Goal: Task Accomplishment & Management: Manage account settings

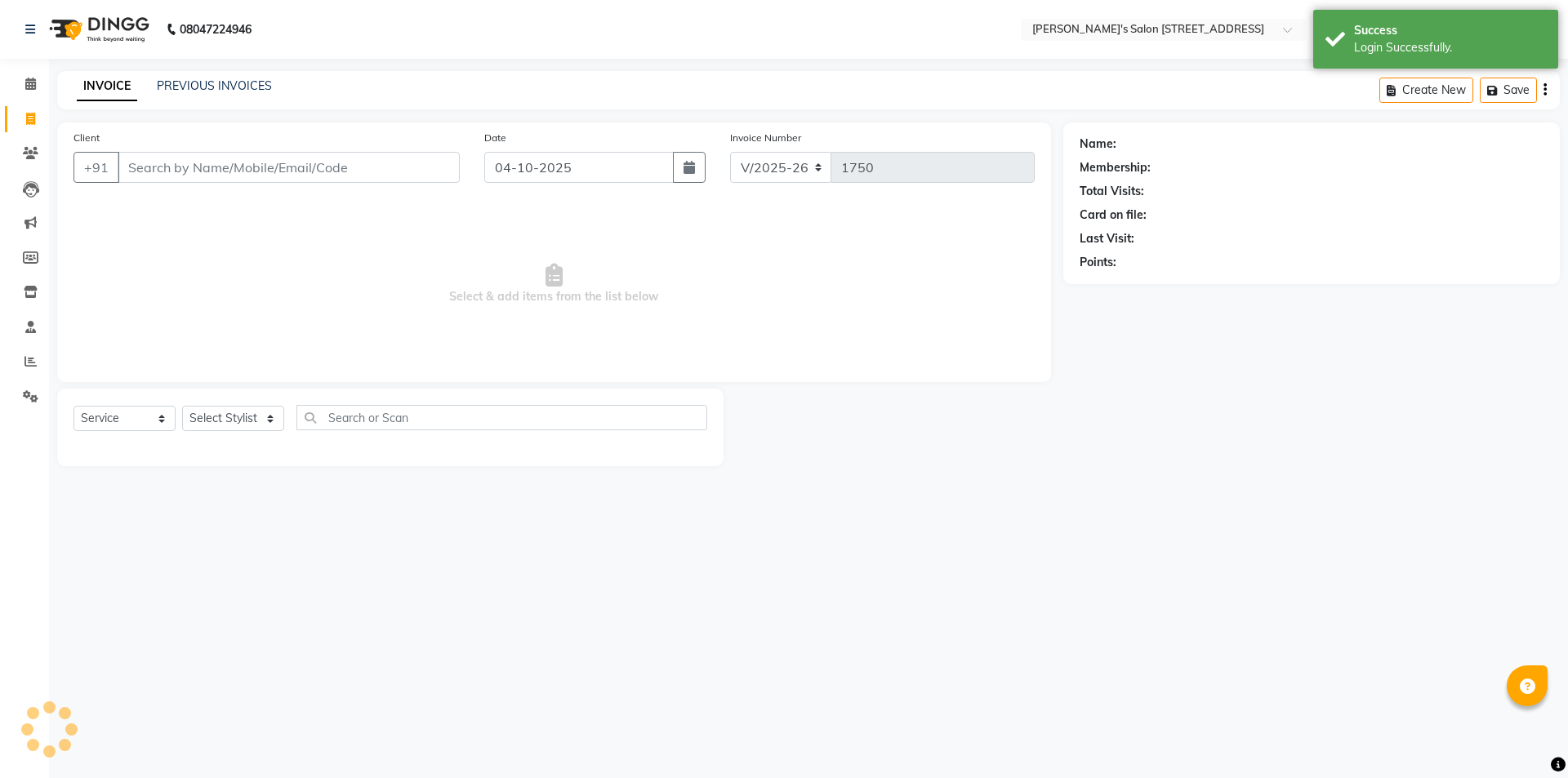
select select "7773"
select select "service"
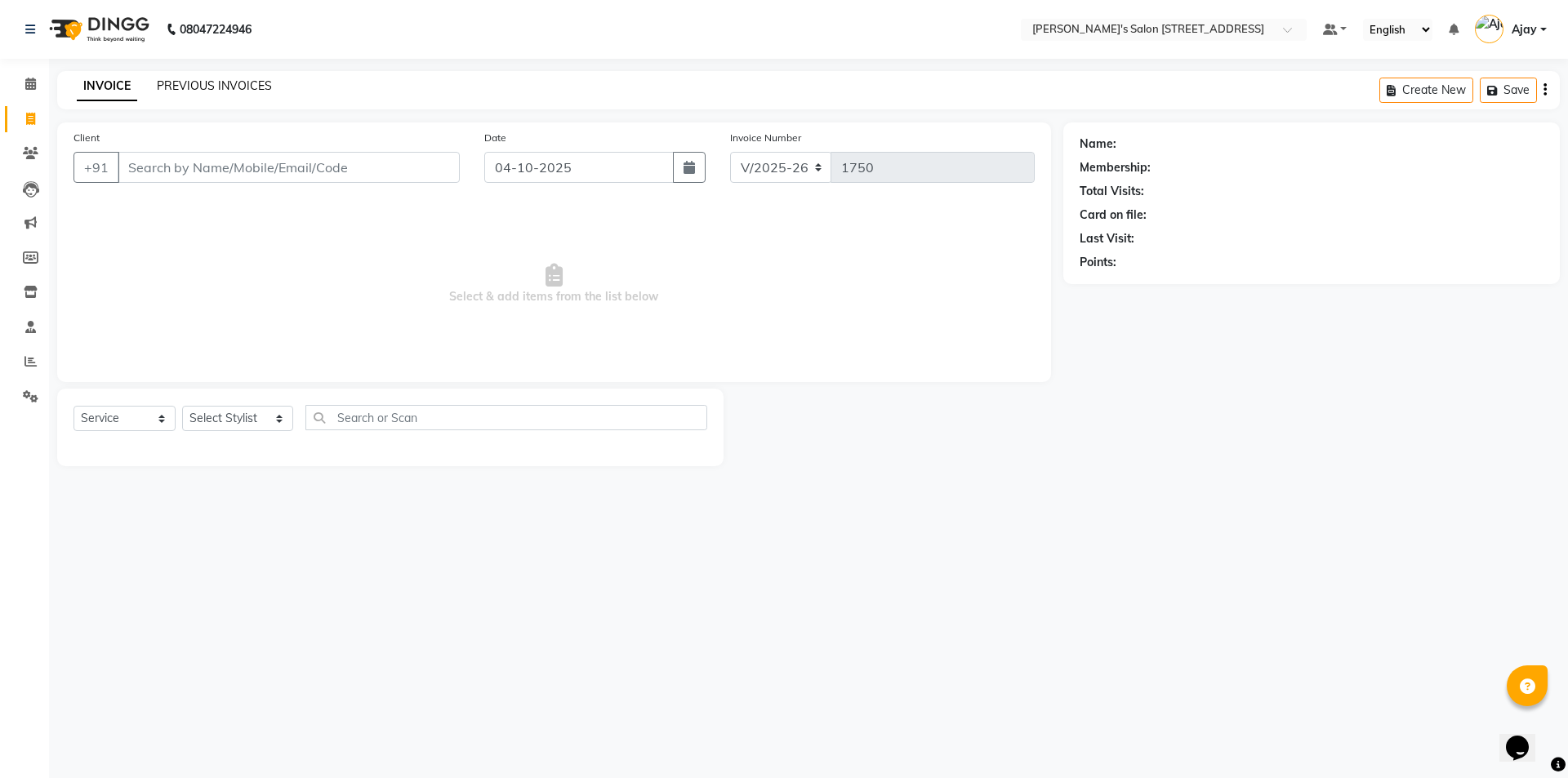
click at [226, 78] on link "PREVIOUS INVOICES" at bounding box center [214, 86] width 115 height 15
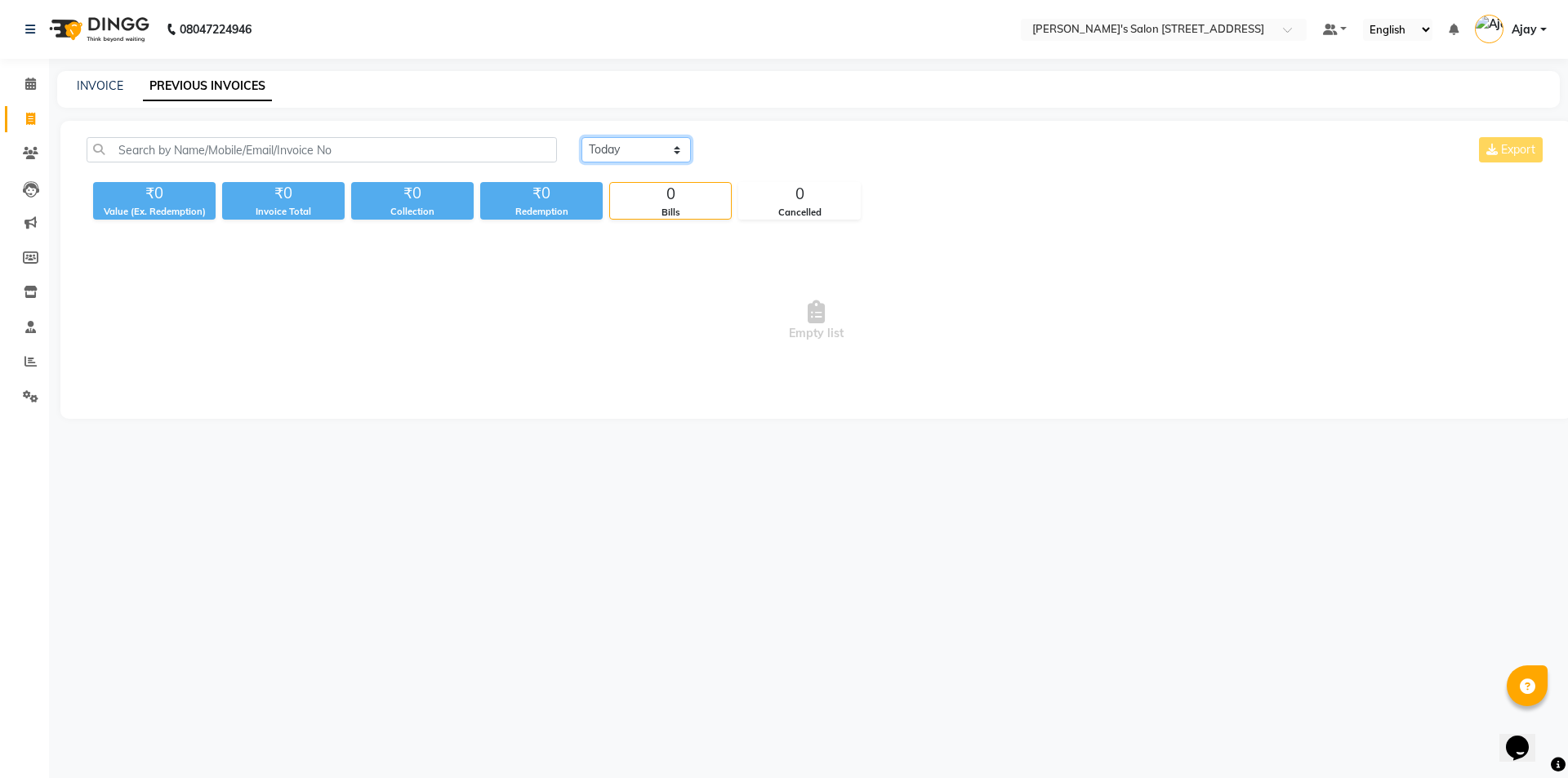
drag, startPoint x: 615, startPoint y: 144, endPoint x: 615, endPoint y: 160, distance: 16.0
click at [615, 144] on select "[DATE] [DATE] Custom Range" at bounding box center [636, 150] width 109 height 26
select select "range"
click at [581, 137] on select "[DATE] [DATE] Custom Range" at bounding box center [636, 150] width 109 height 26
click at [772, 155] on input "04-10-2025" at bounding box center [768, 150] width 114 height 23
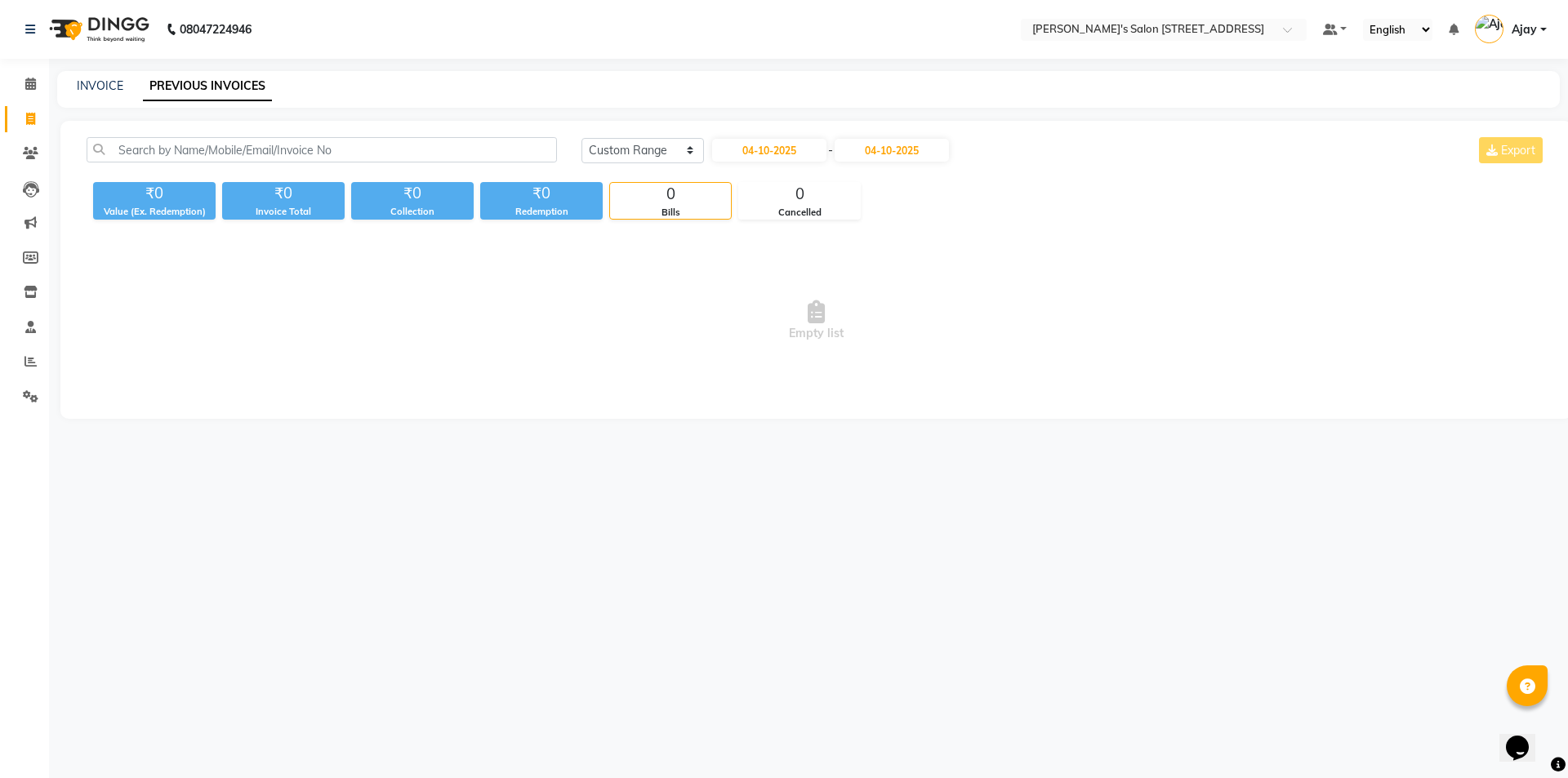
select select "10"
select select "2025"
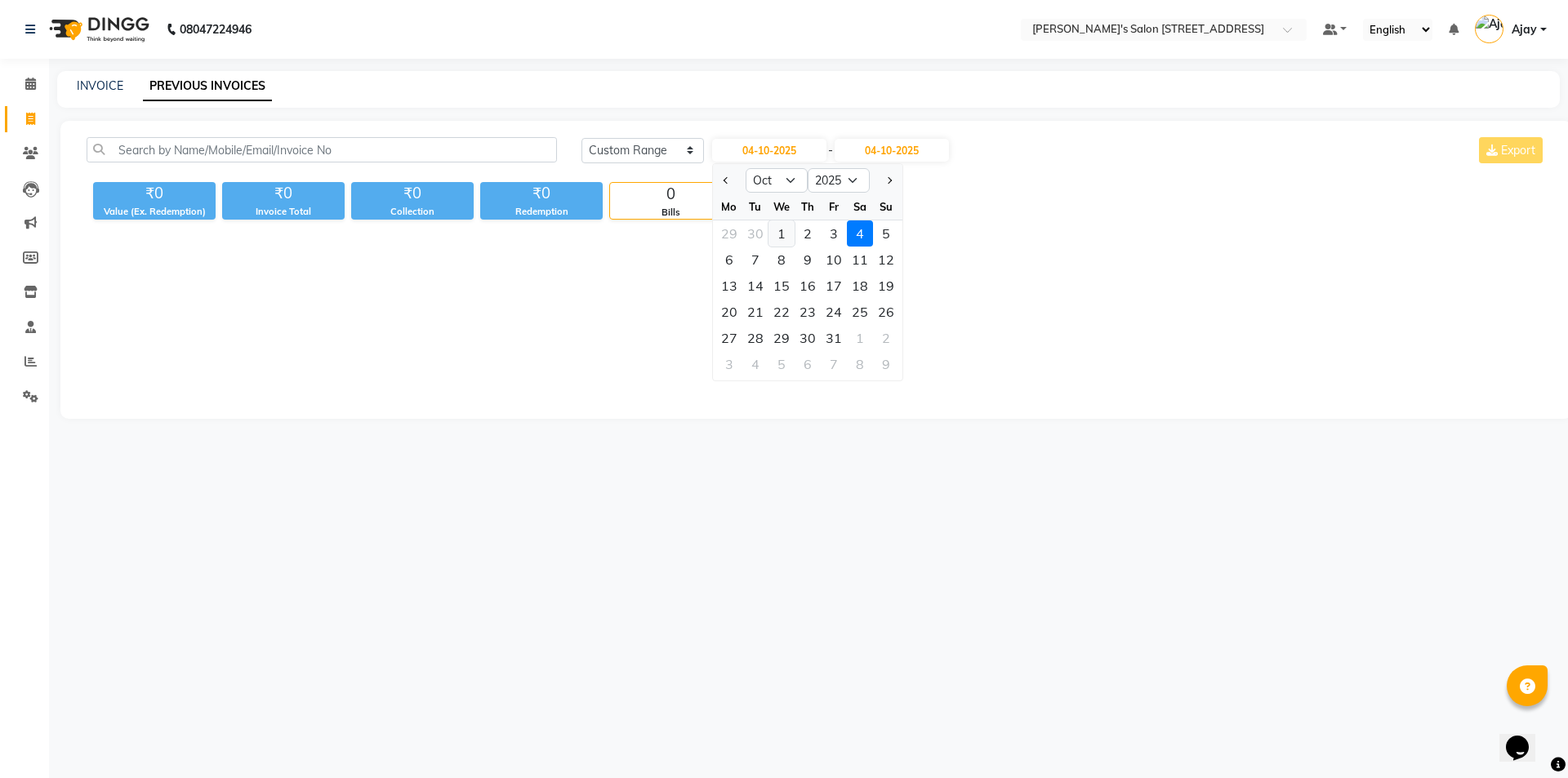
click at [790, 234] on div "1" at bounding box center [781, 233] width 26 height 26
type input "01-10-2025"
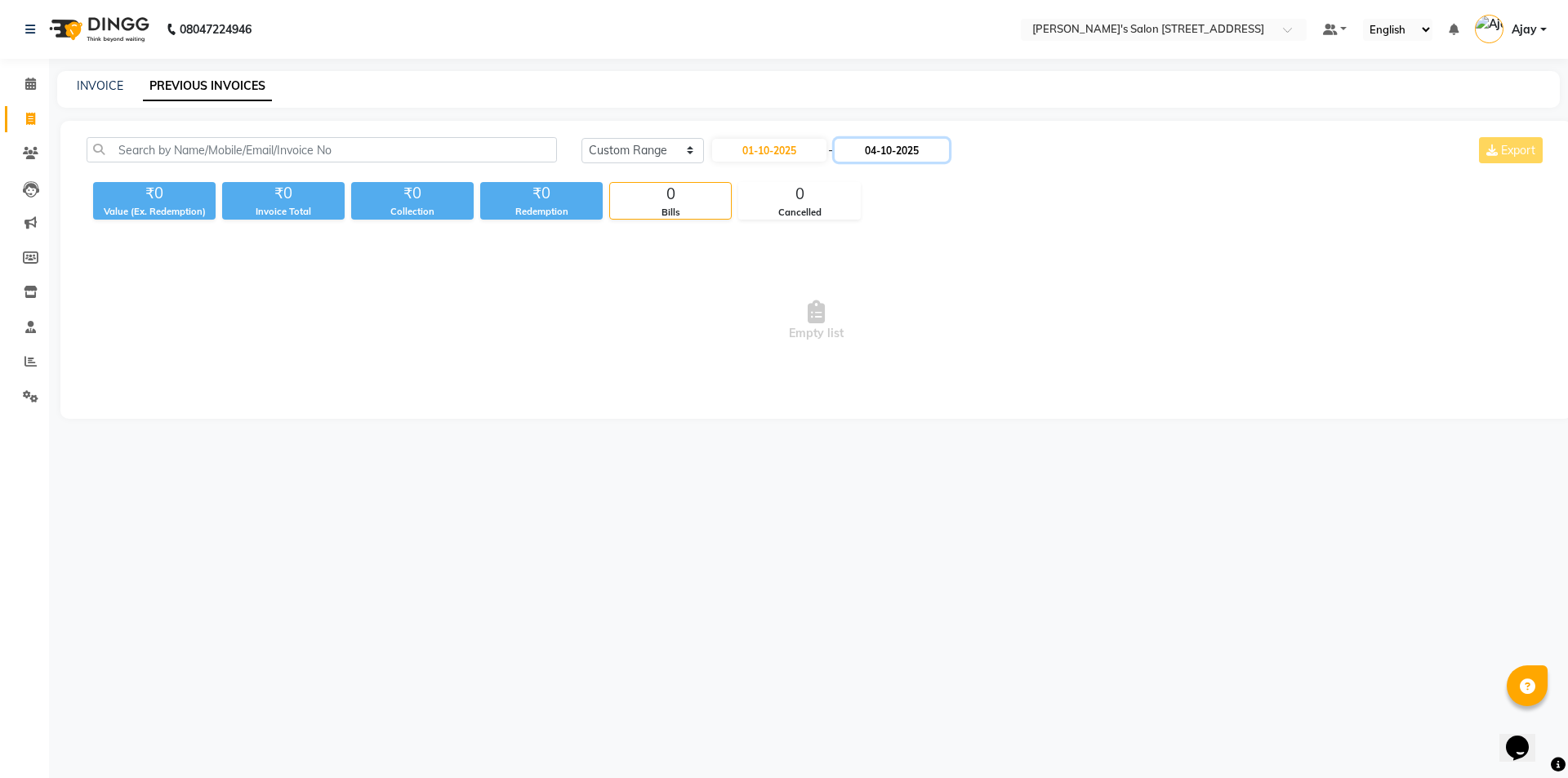
click at [873, 154] on input "04-10-2025" at bounding box center [891, 150] width 114 height 23
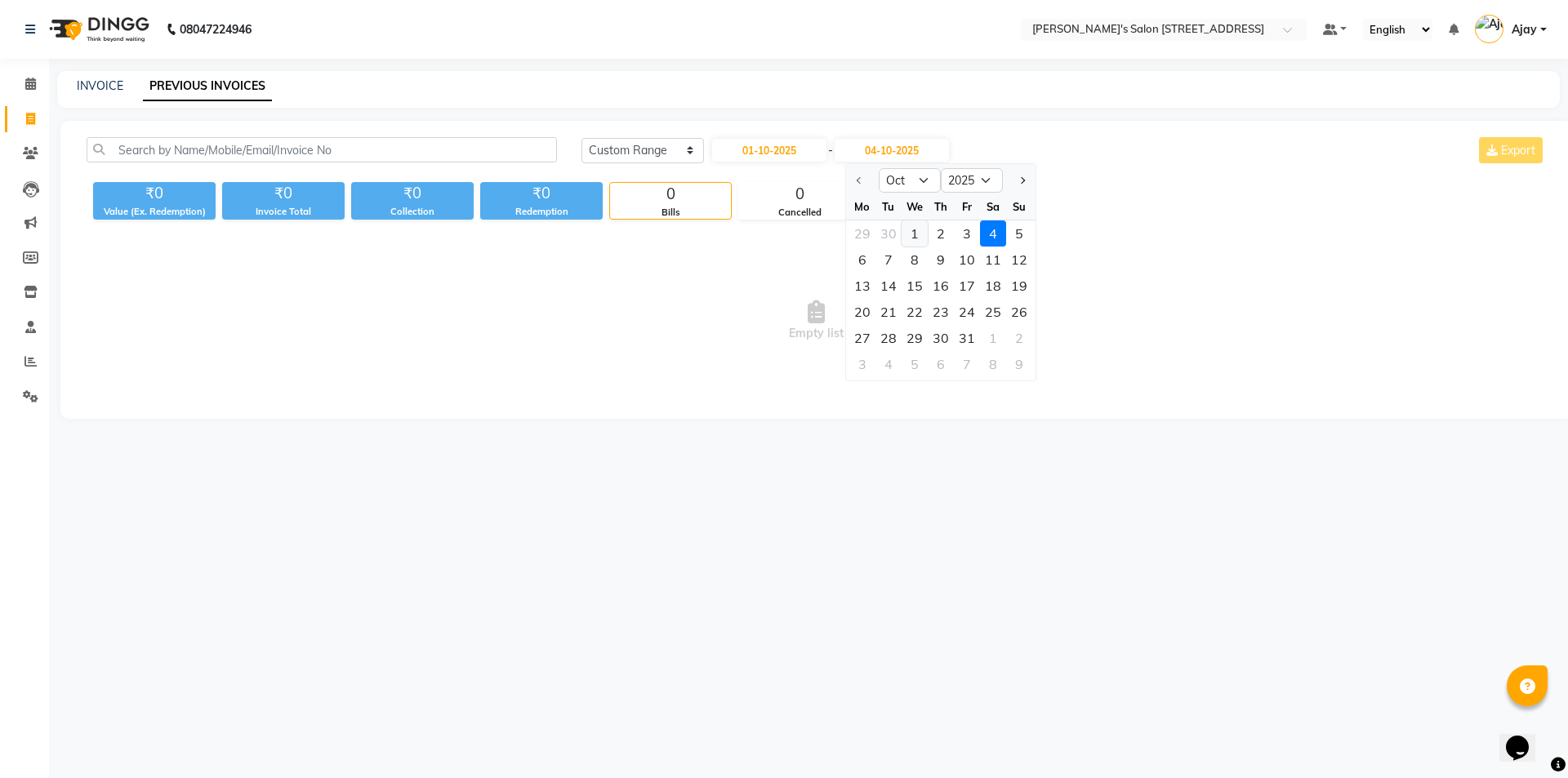
click at [905, 231] on div "1" at bounding box center [914, 233] width 26 height 26
type input "01-10-2025"
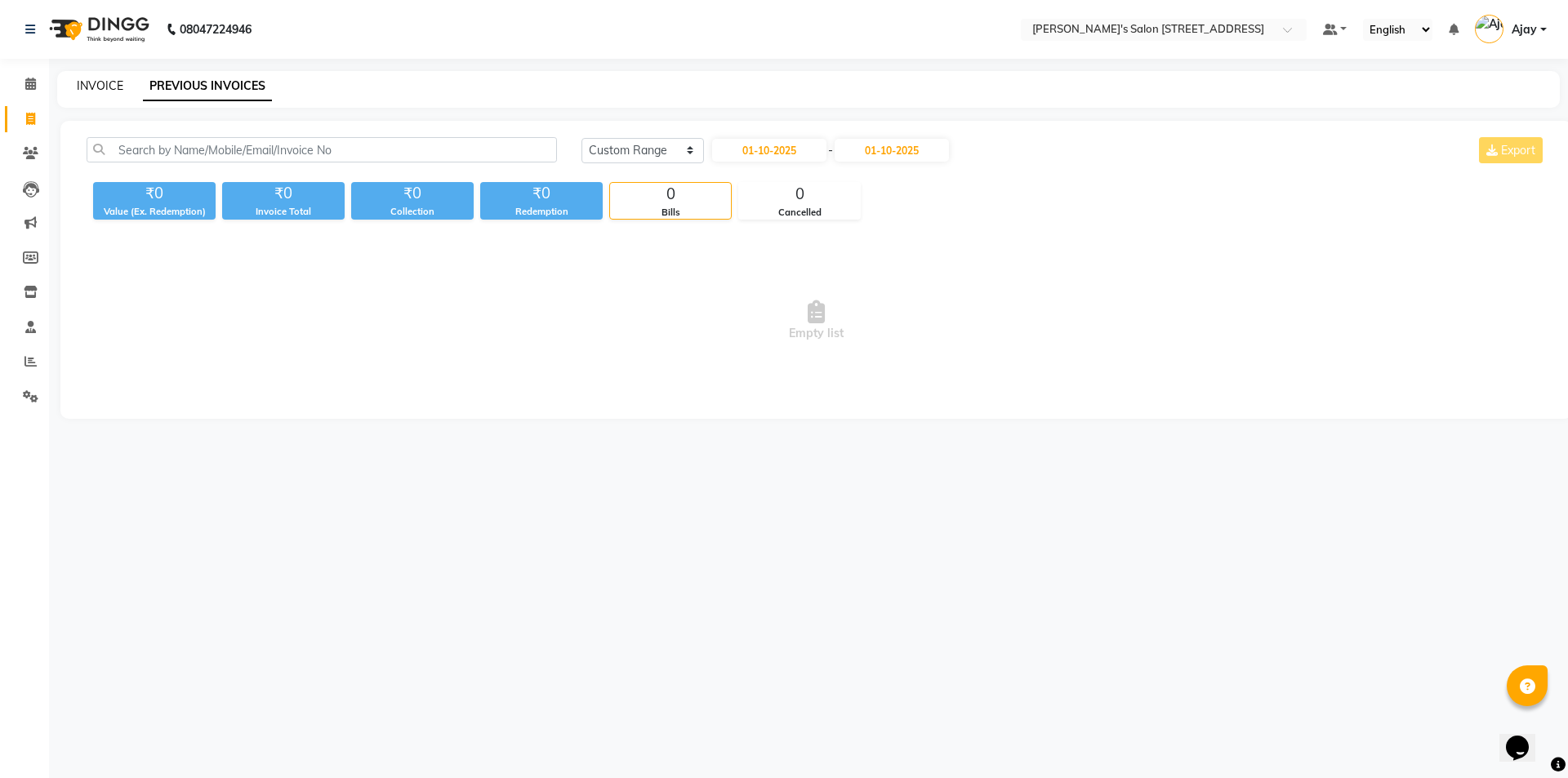
click at [105, 88] on link "INVOICE" at bounding box center [99, 86] width 47 height 15
select select "service"
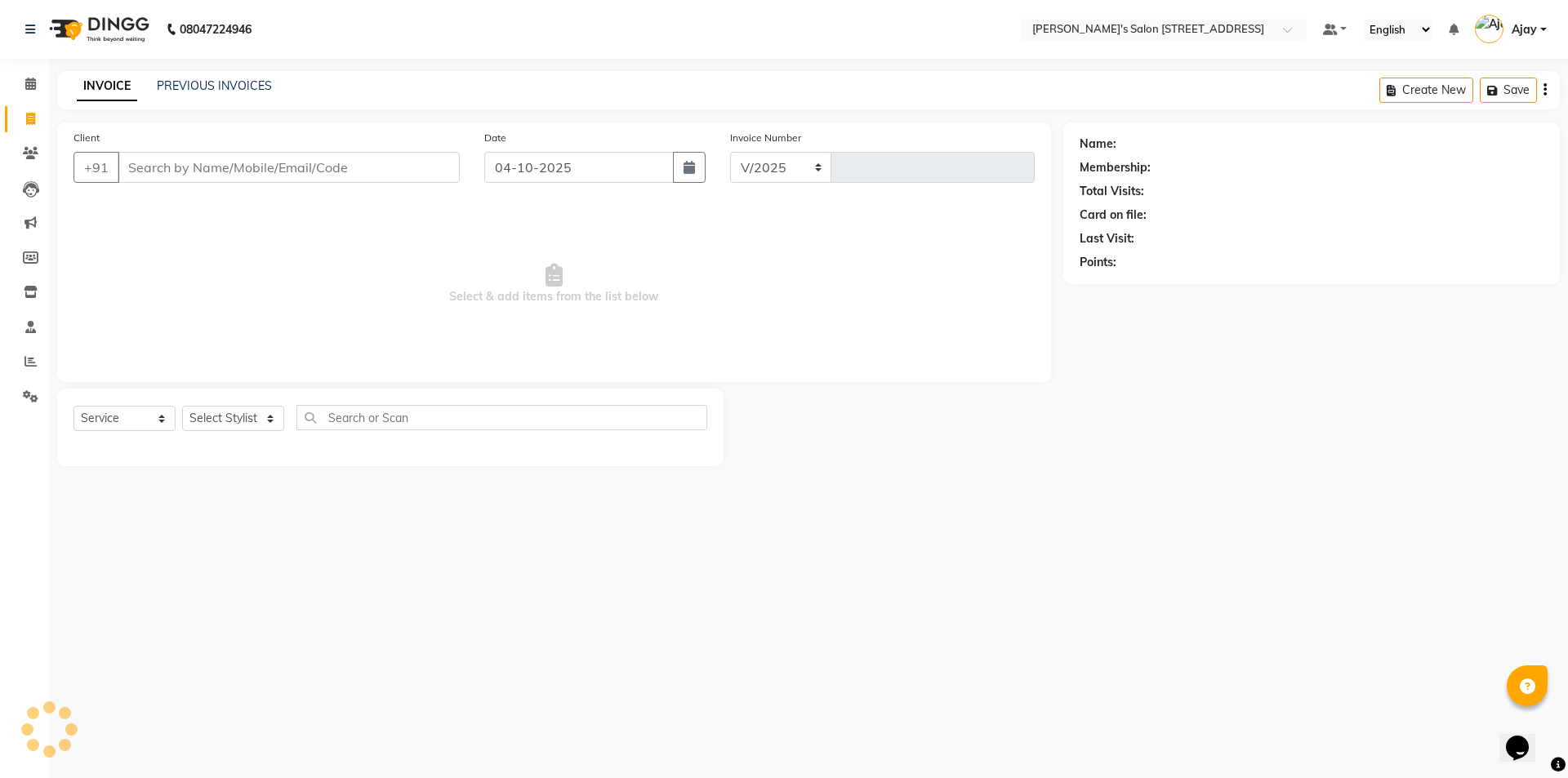
select select "7773"
type input "1750"
paste input "8148819599"
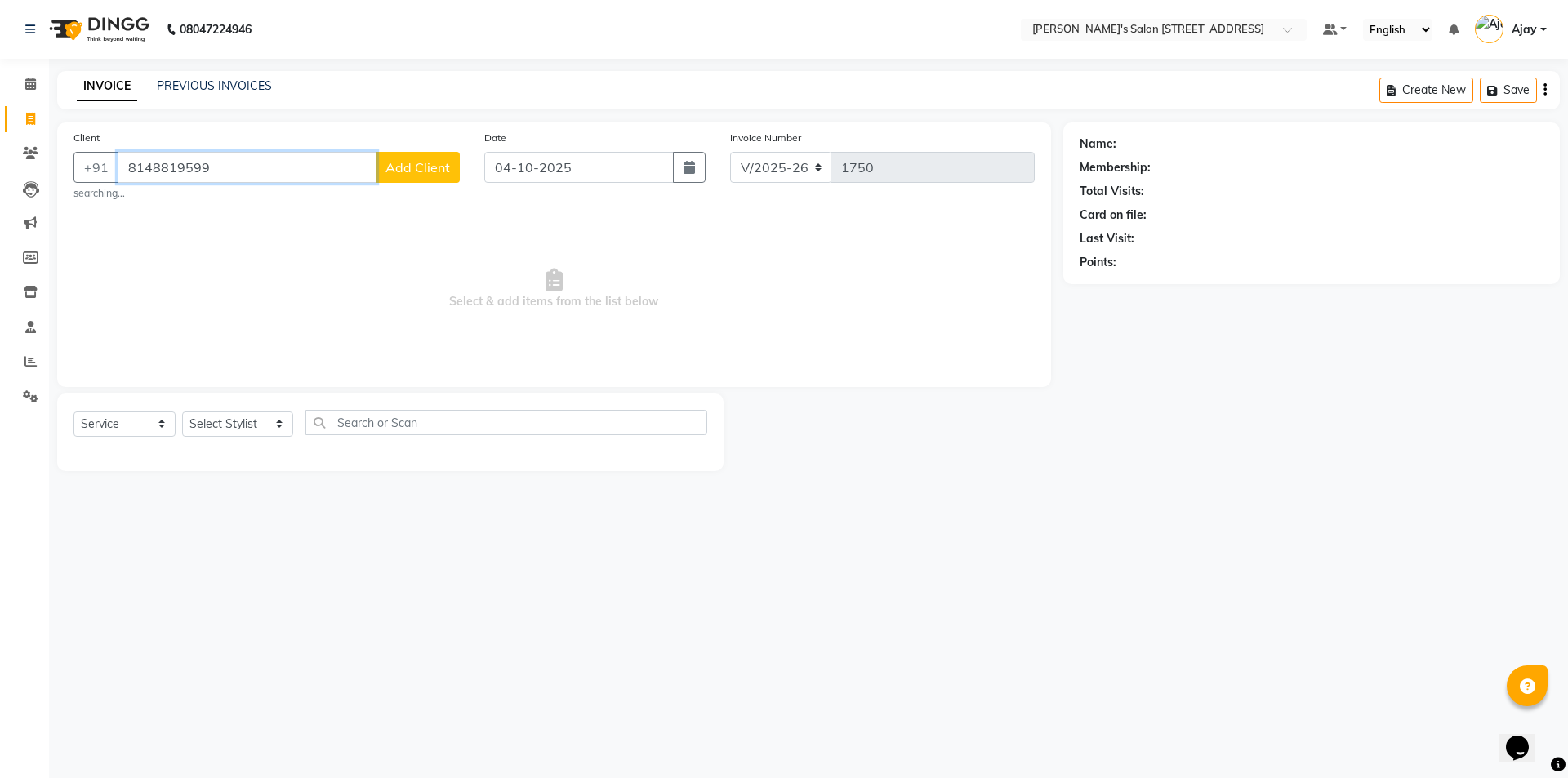
type input "8148819599"
click at [421, 161] on span "Add Client" at bounding box center [417, 168] width 65 height 16
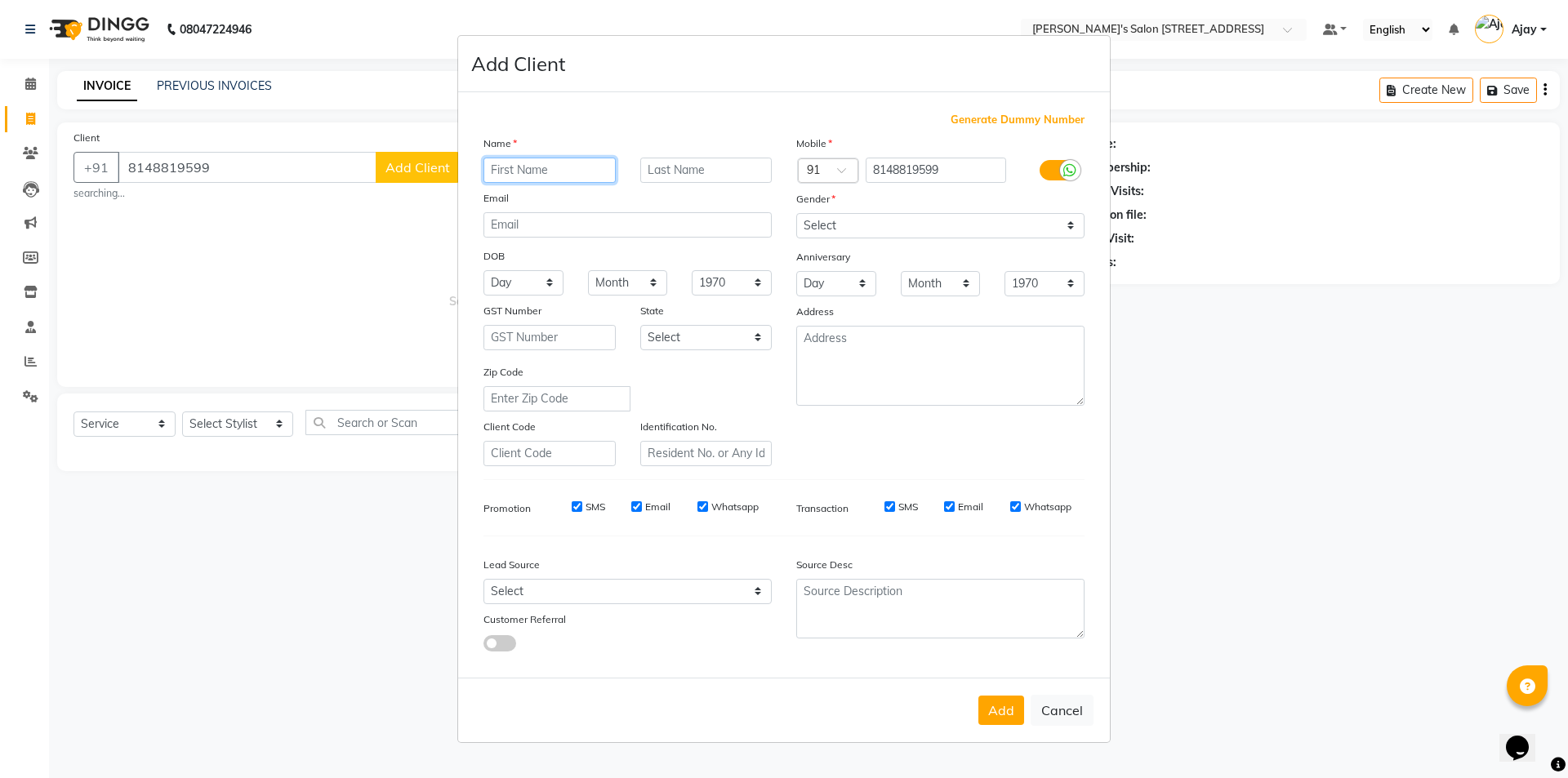
paste input "Arun"
type input "Arun"
click at [845, 230] on select "Select Male Female Other Prefer Not To Say" at bounding box center [940, 226] width 288 height 26
select select "male"
click at [796, 213] on select "Select Male Female Other Prefer Not To Say" at bounding box center [940, 226] width 288 height 26
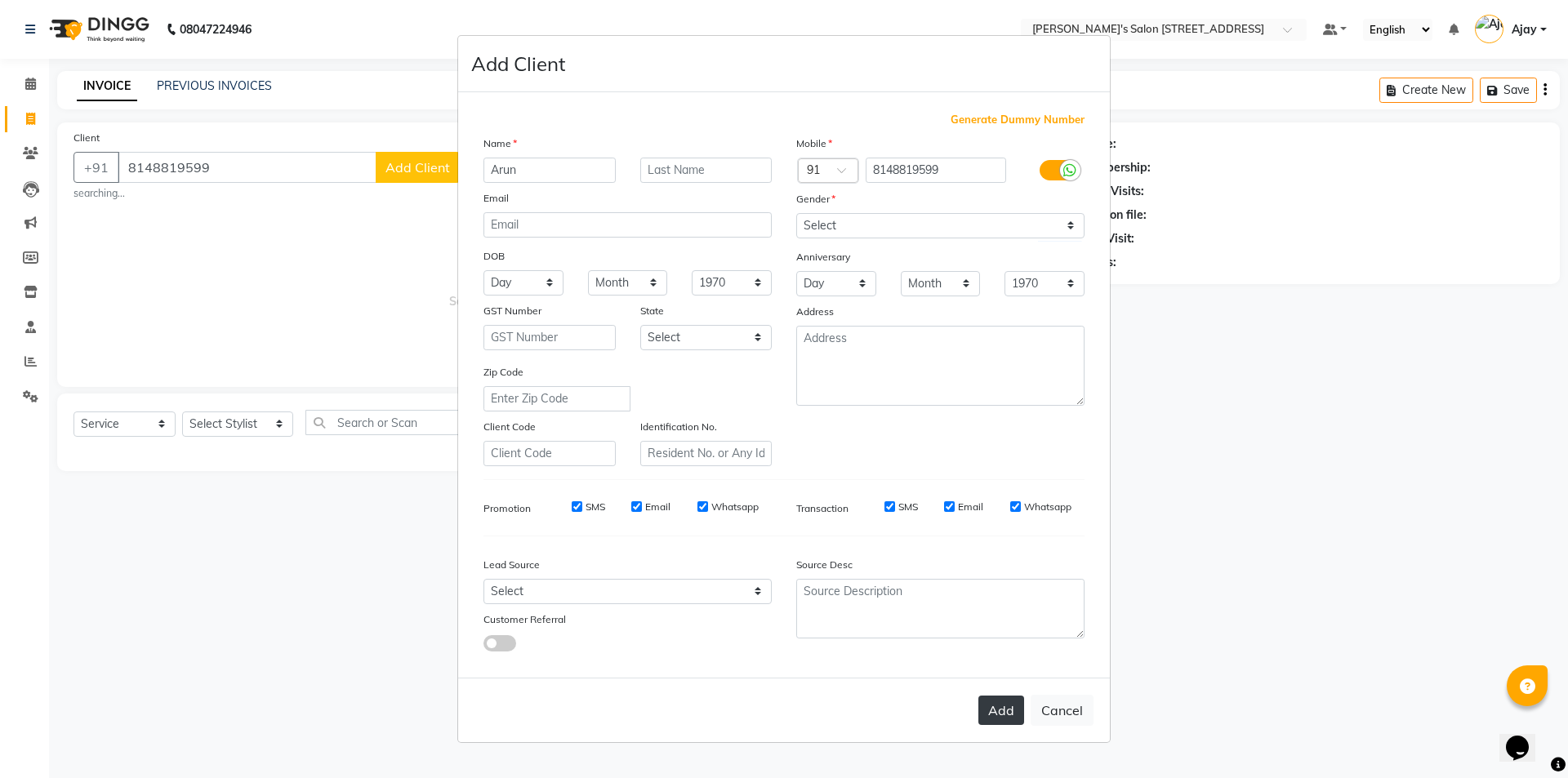
click at [990, 712] on button "Add" at bounding box center [1001, 711] width 46 height 29
select select
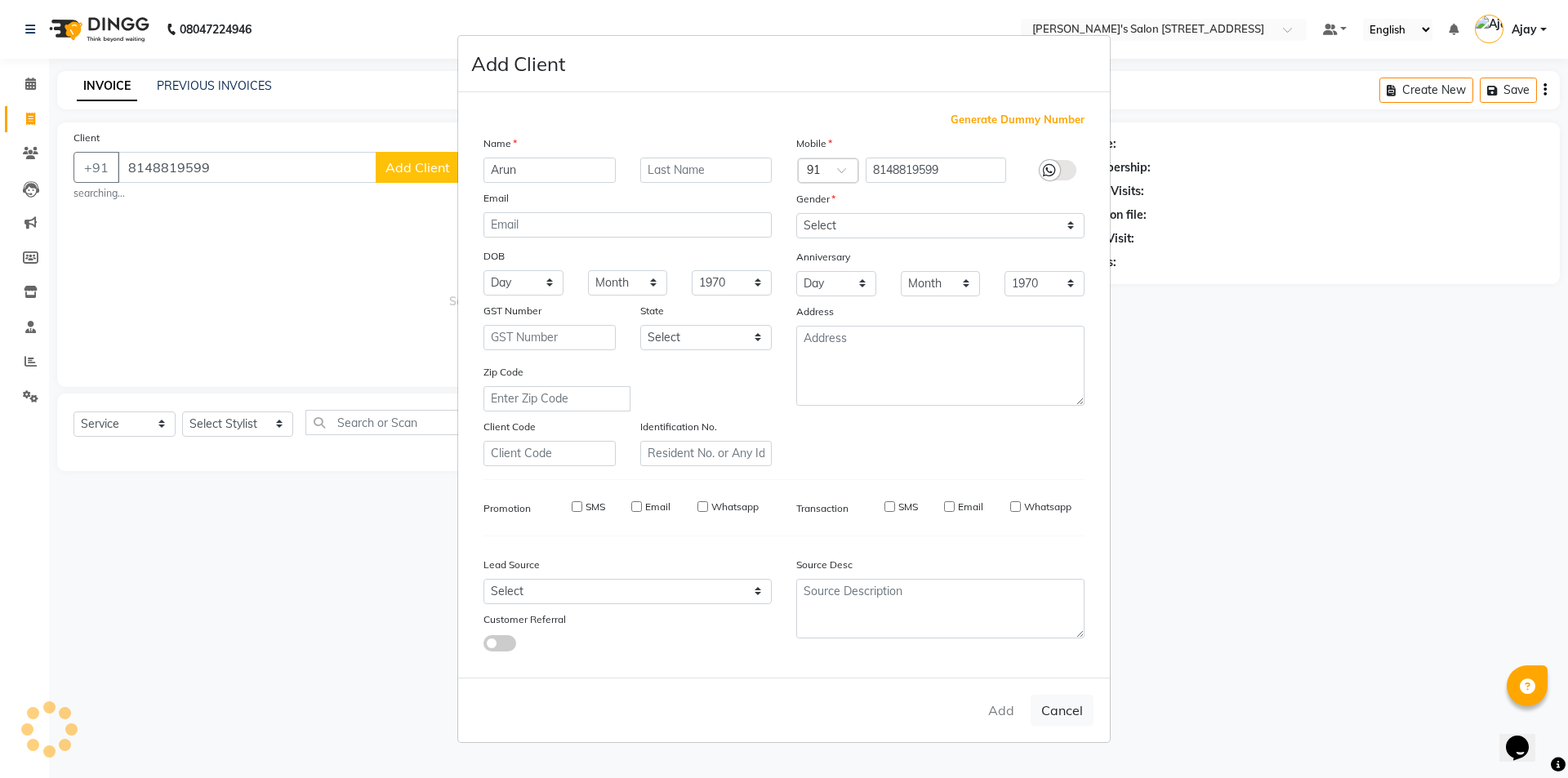
select select
checkbox input "false"
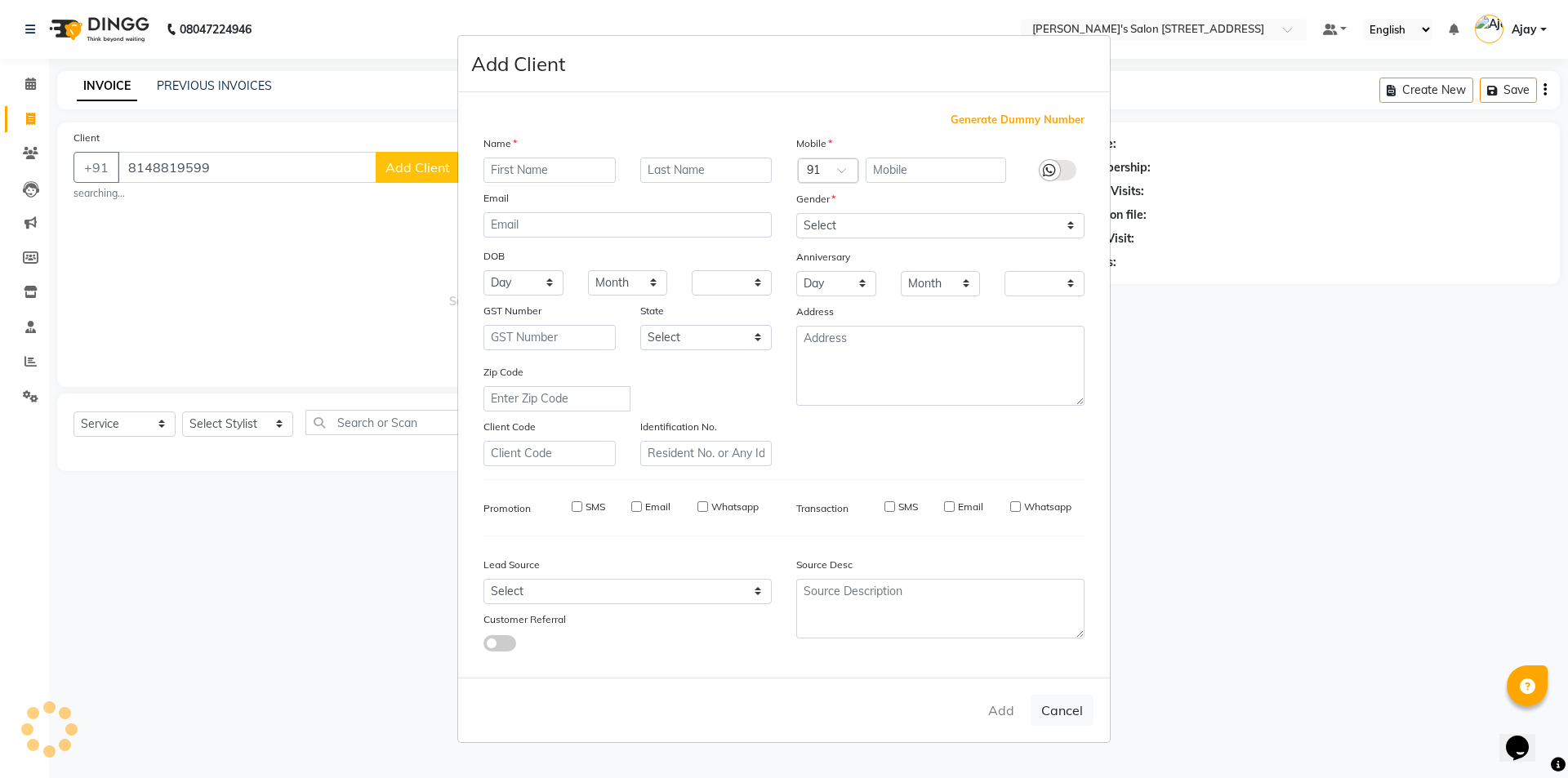
checkbox input "false"
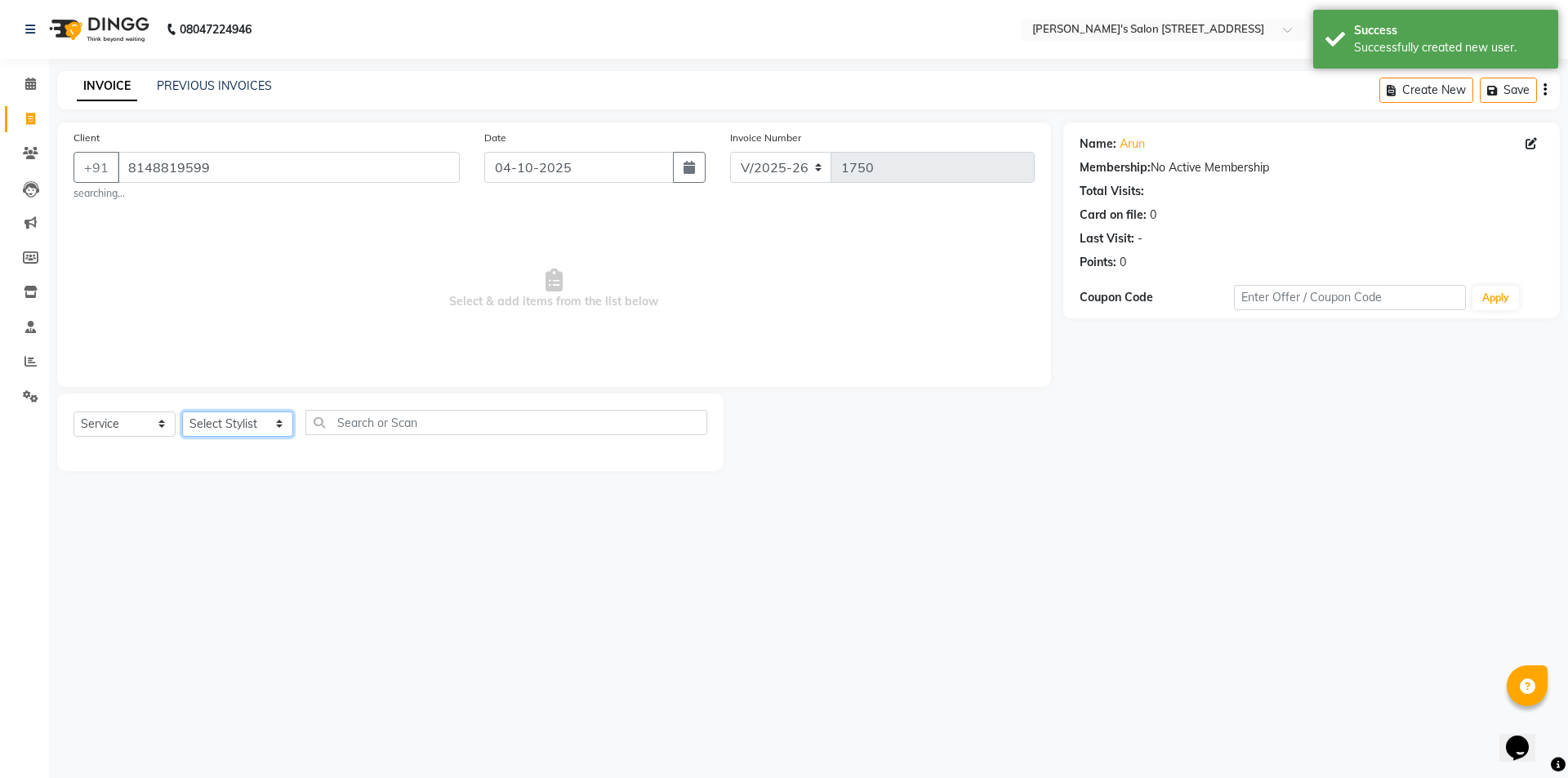
click at [211, 429] on select "Select Stylist Ajay Anish Nadeem Shakir Vicky(Manager)" at bounding box center [238, 424] width 111 height 26
select select "91355"
click at [182, 411] on select "Select Stylist Ajay Anish Nadeem Shakir Vicky(Manager)" at bounding box center [238, 424] width 111 height 26
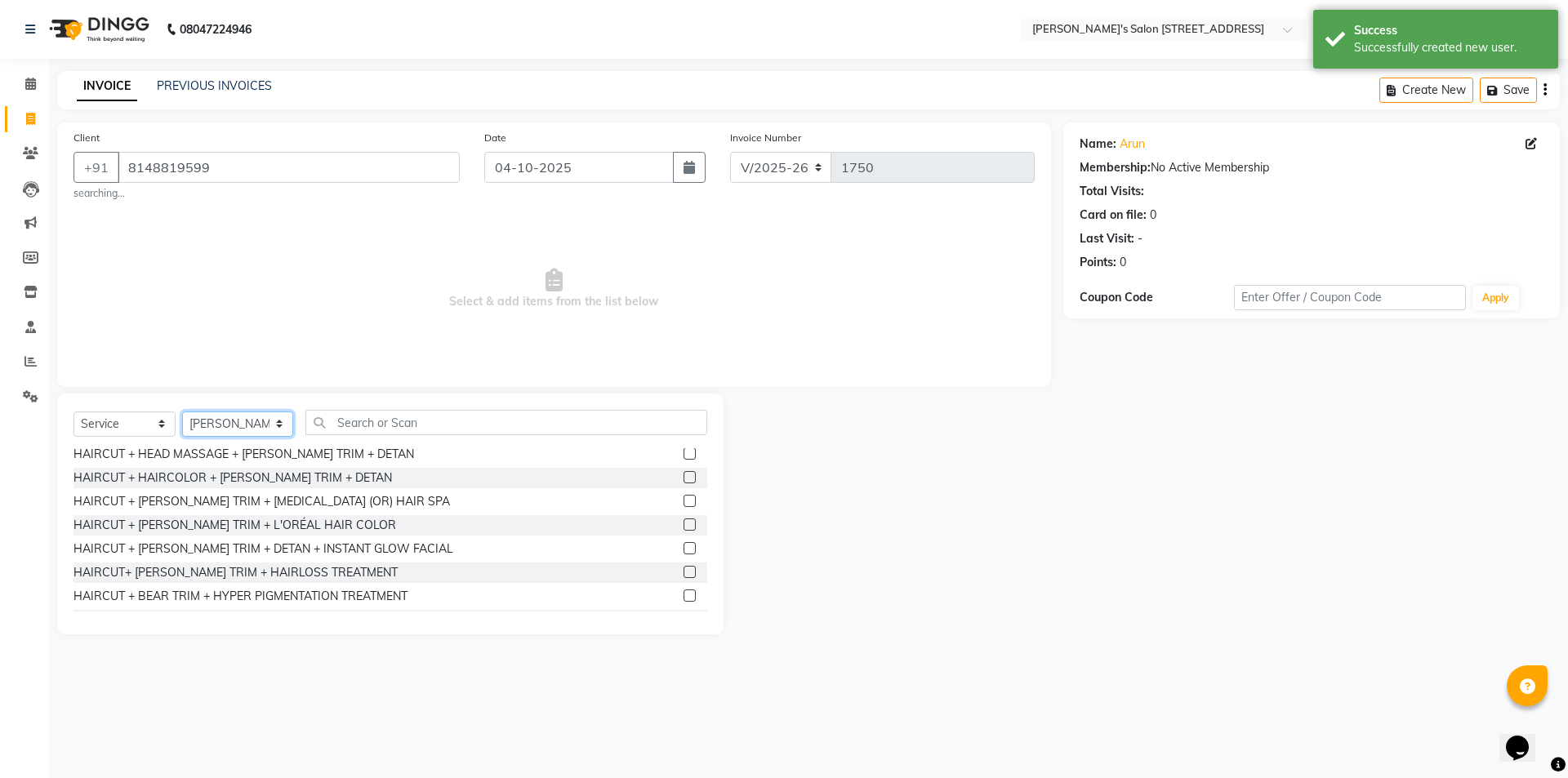
scroll to position [1225, 0]
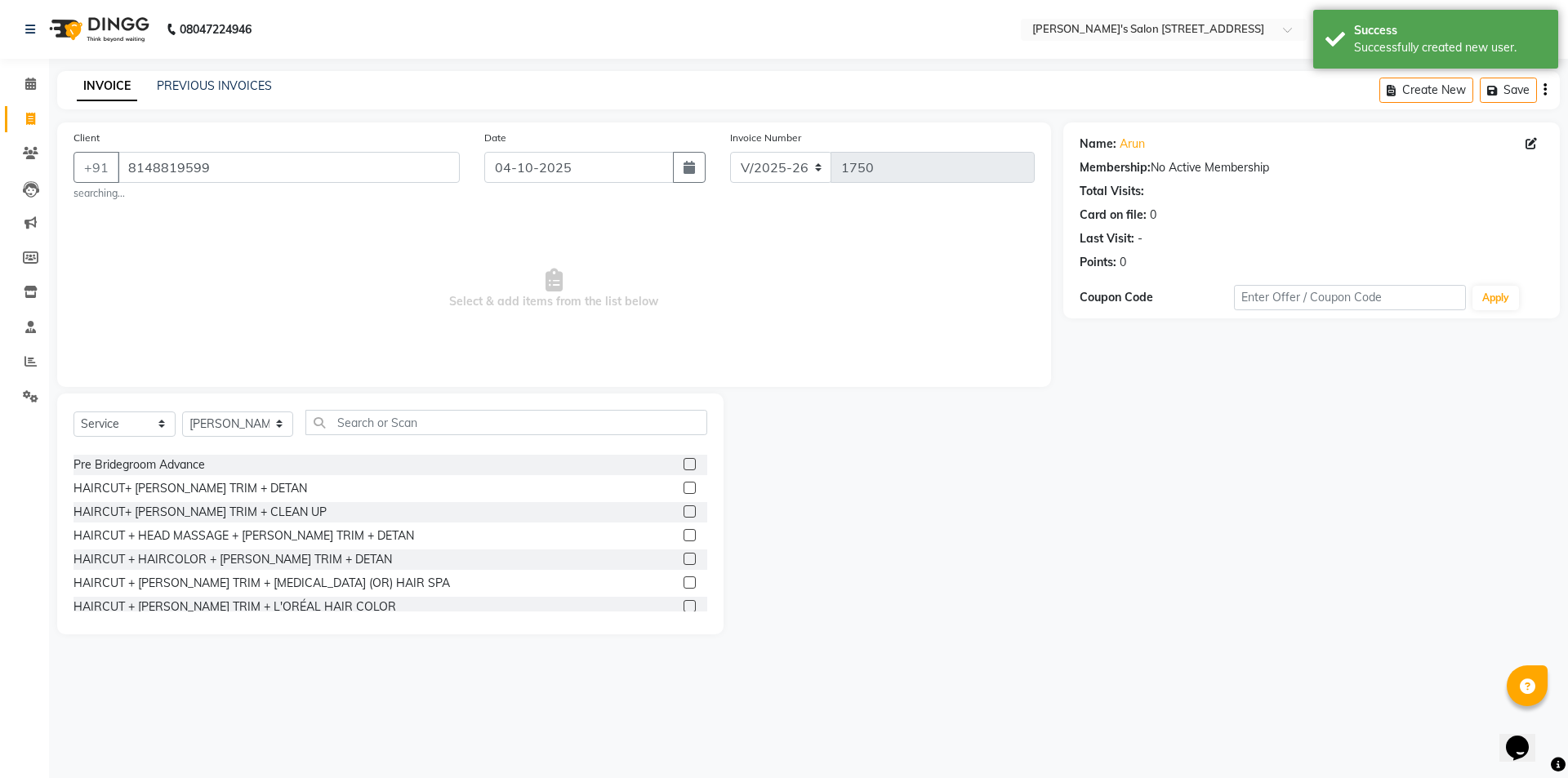
click at [683, 491] on label at bounding box center [689, 487] width 12 height 12
click at [683, 491] on input "checkbox" at bounding box center [689, 489] width 11 height 11
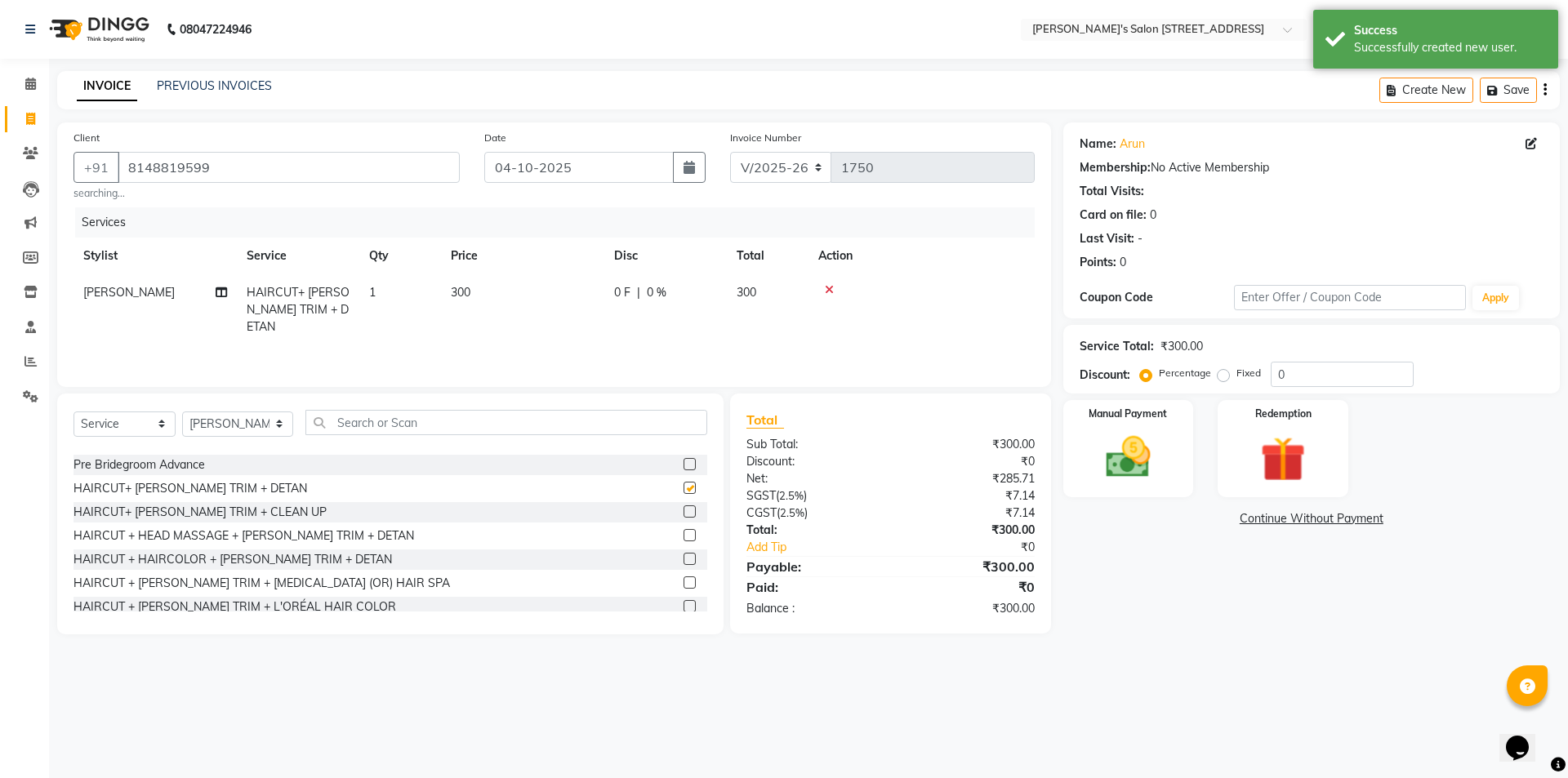
checkbox input "false"
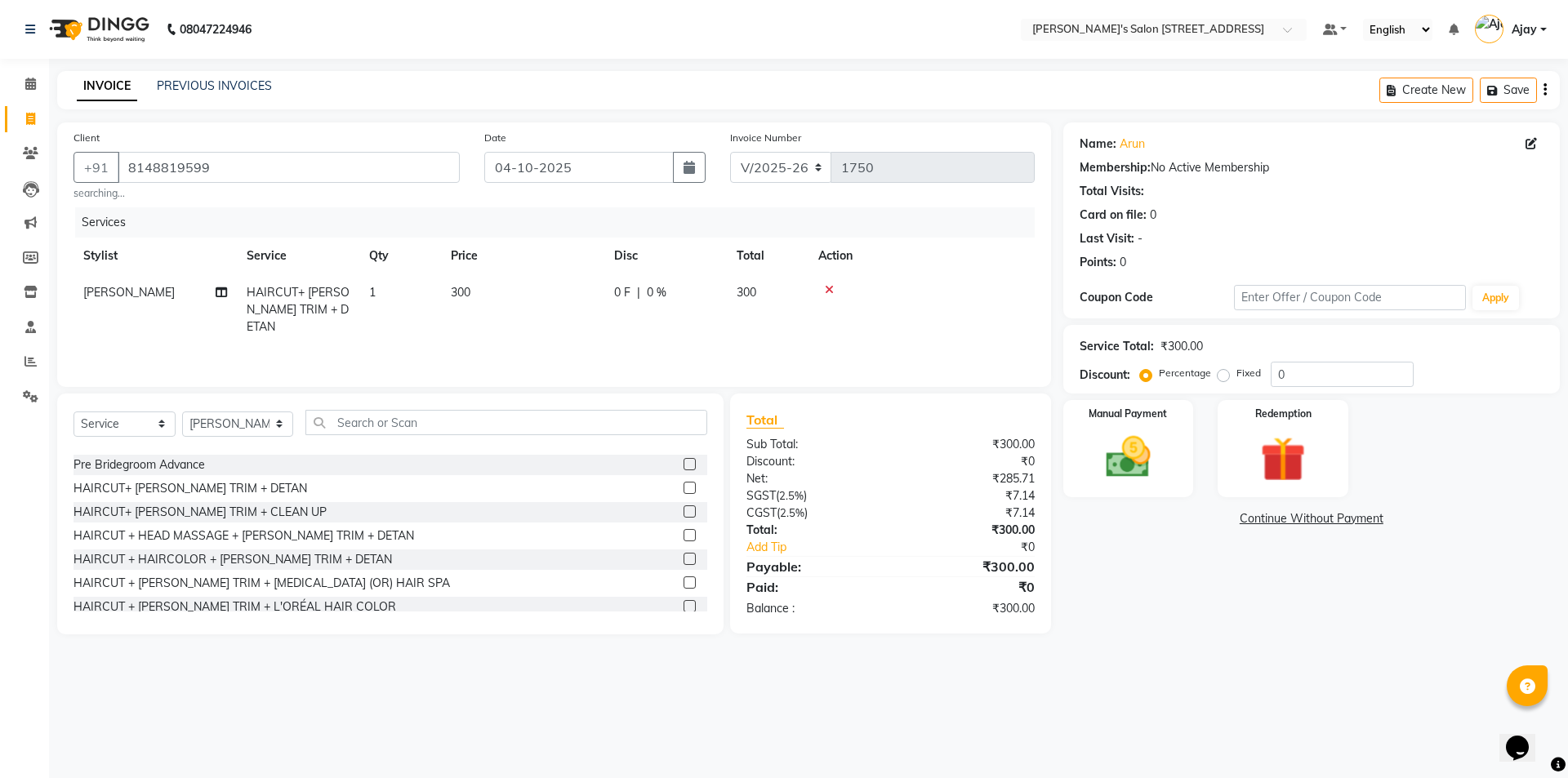
click at [505, 288] on td "300" at bounding box center [522, 310] width 163 height 71
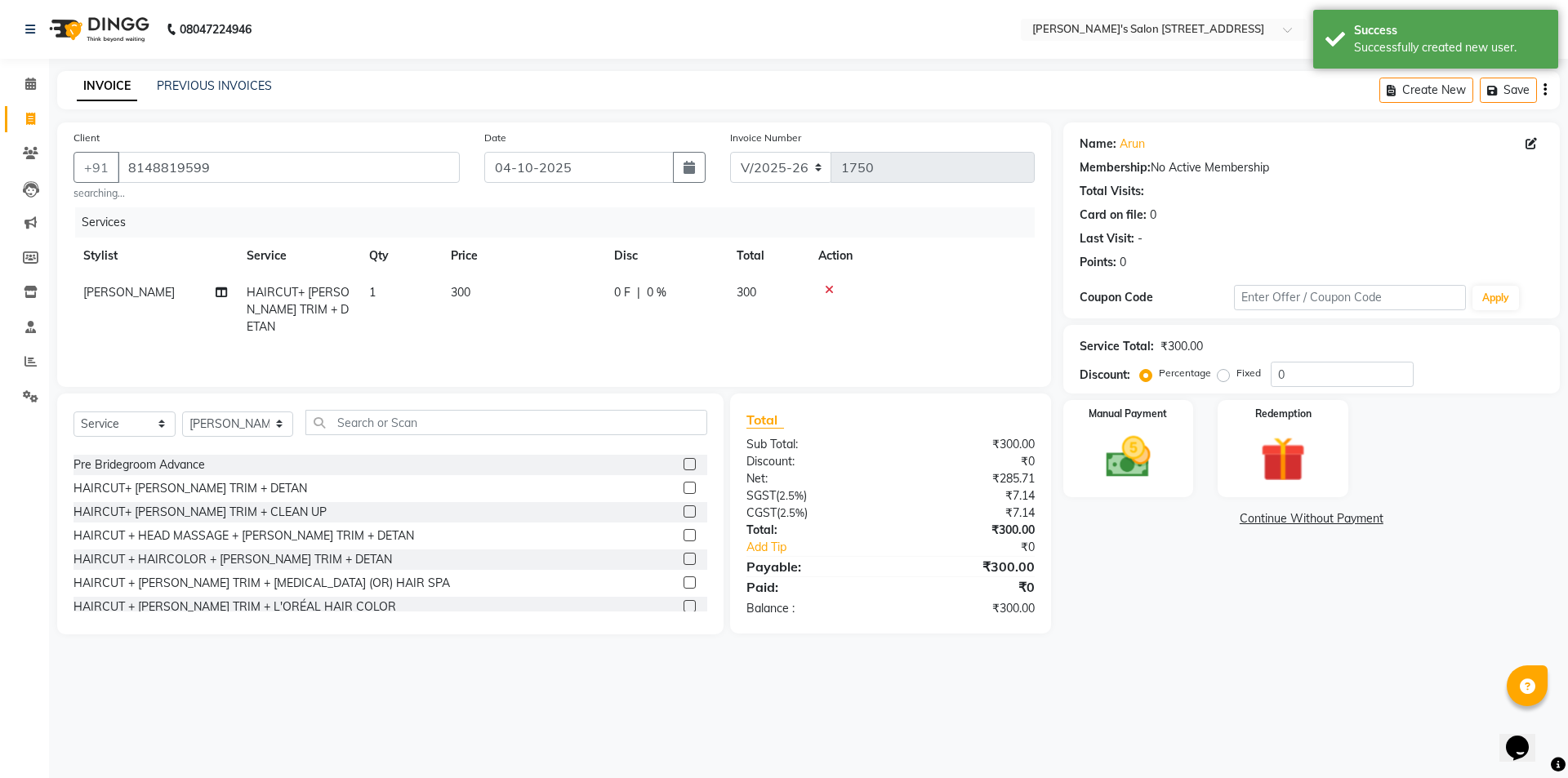
select select "91355"
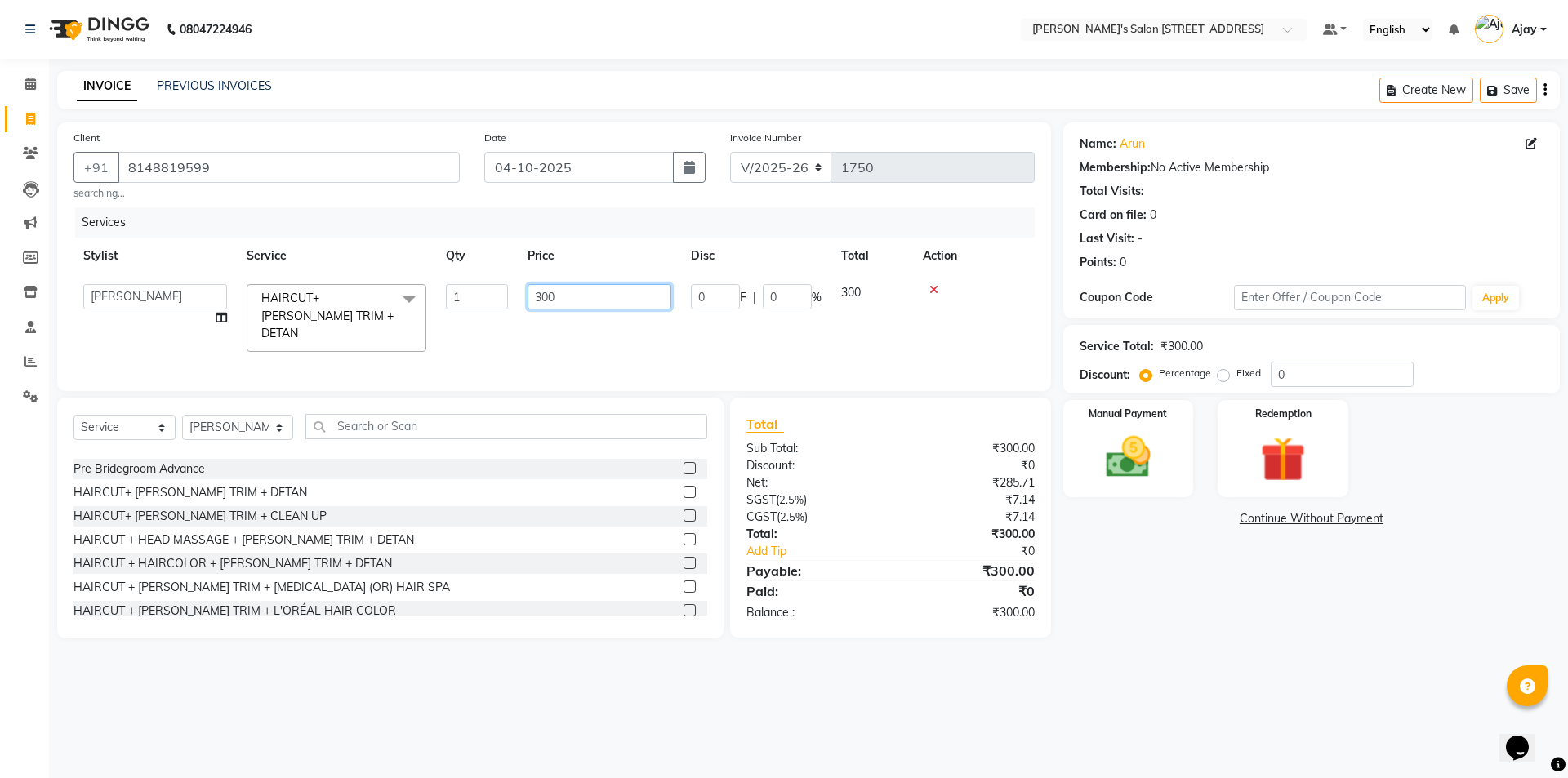
drag, startPoint x: 605, startPoint y: 297, endPoint x: 524, endPoint y: 306, distance: 81.5
click at [524, 306] on td "300" at bounding box center [598, 317] width 163 height 87
type input "350"
click at [1159, 607] on div "Name: Arun Membership: No Active Membership Total Visits: Card on file: 0 Last …" at bounding box center [1317, 380] width 509 height 516
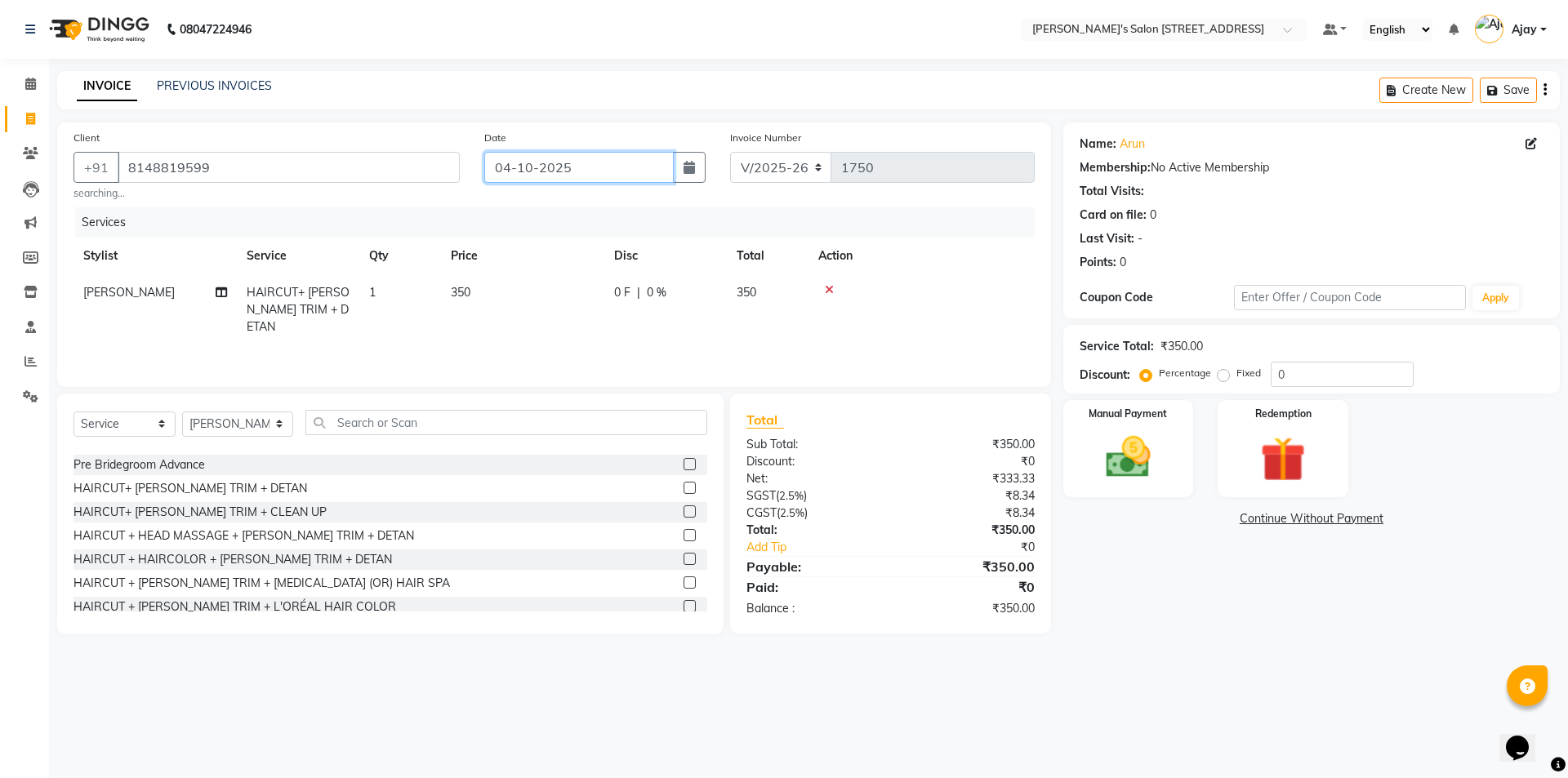
click at [532, 172] on input "04-10-2025" at bounding box center [579, 167] width 191 height 31
select select "10"
select select "2025"
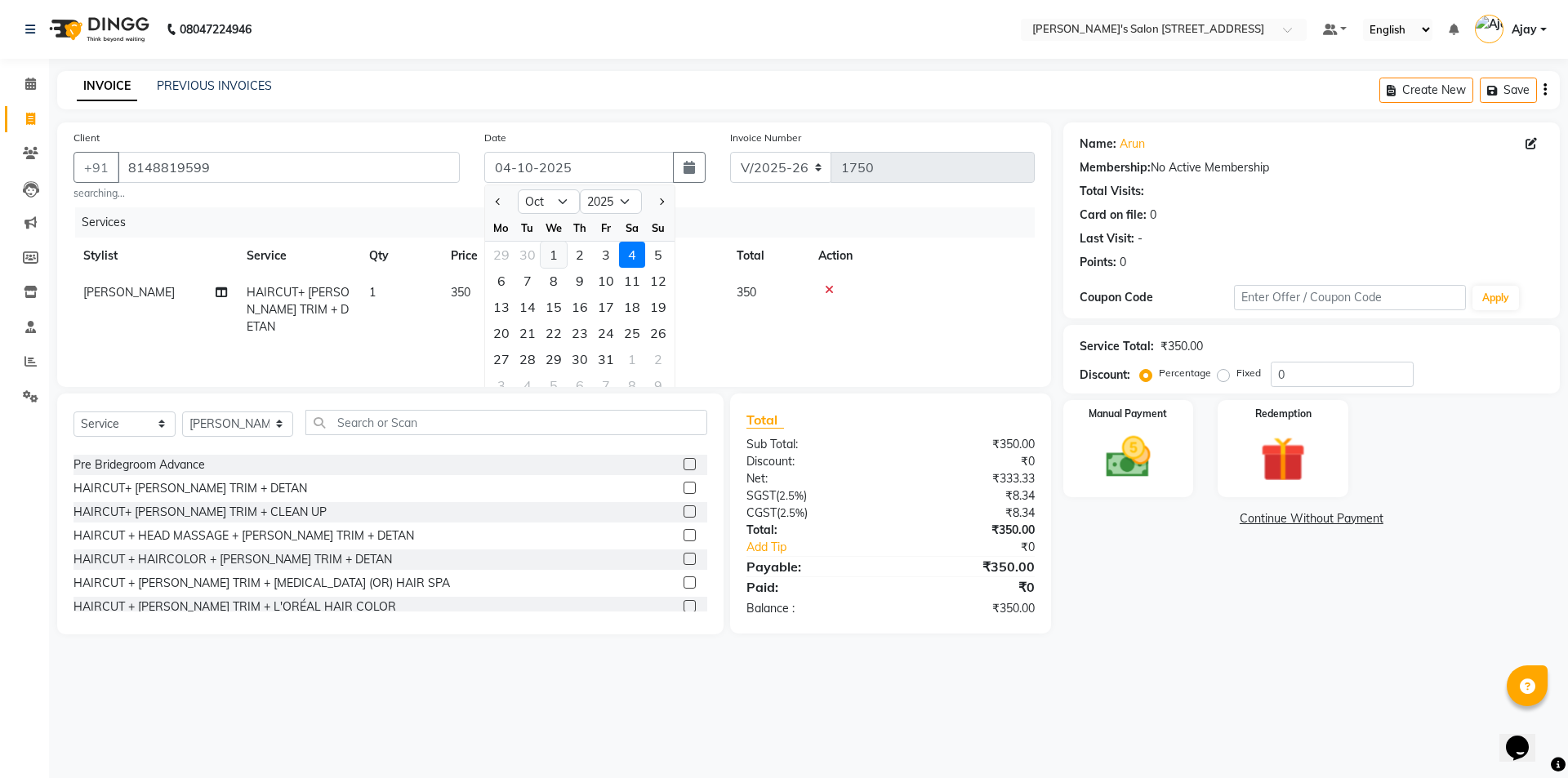
click at [556, 259] on div "1" at bounding box center [554, 254] width 26 height 26
type input "01-10-2025"
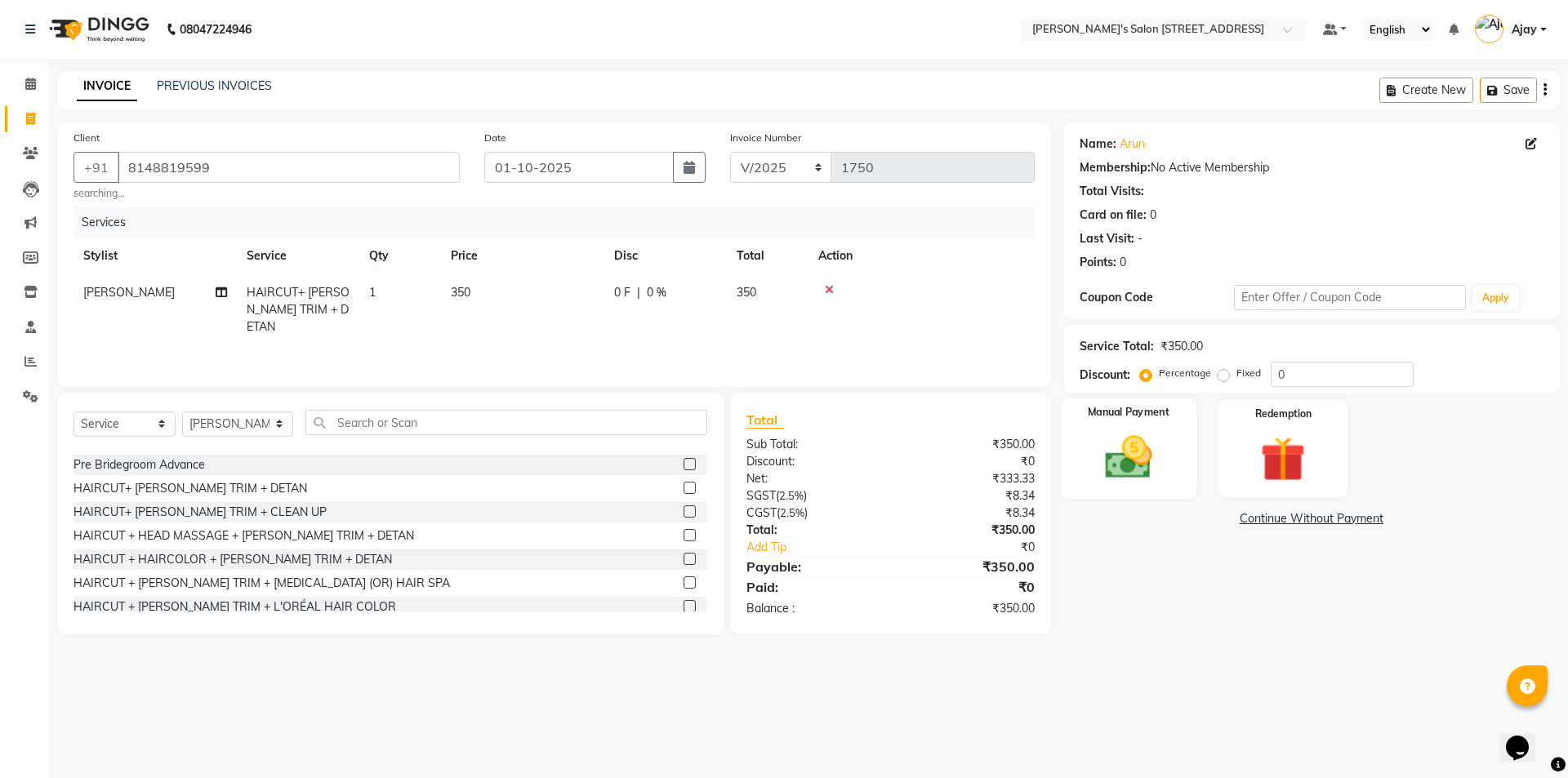
click at [1165, 442] on img at bounding box center [1127, 457] width 76 height 54
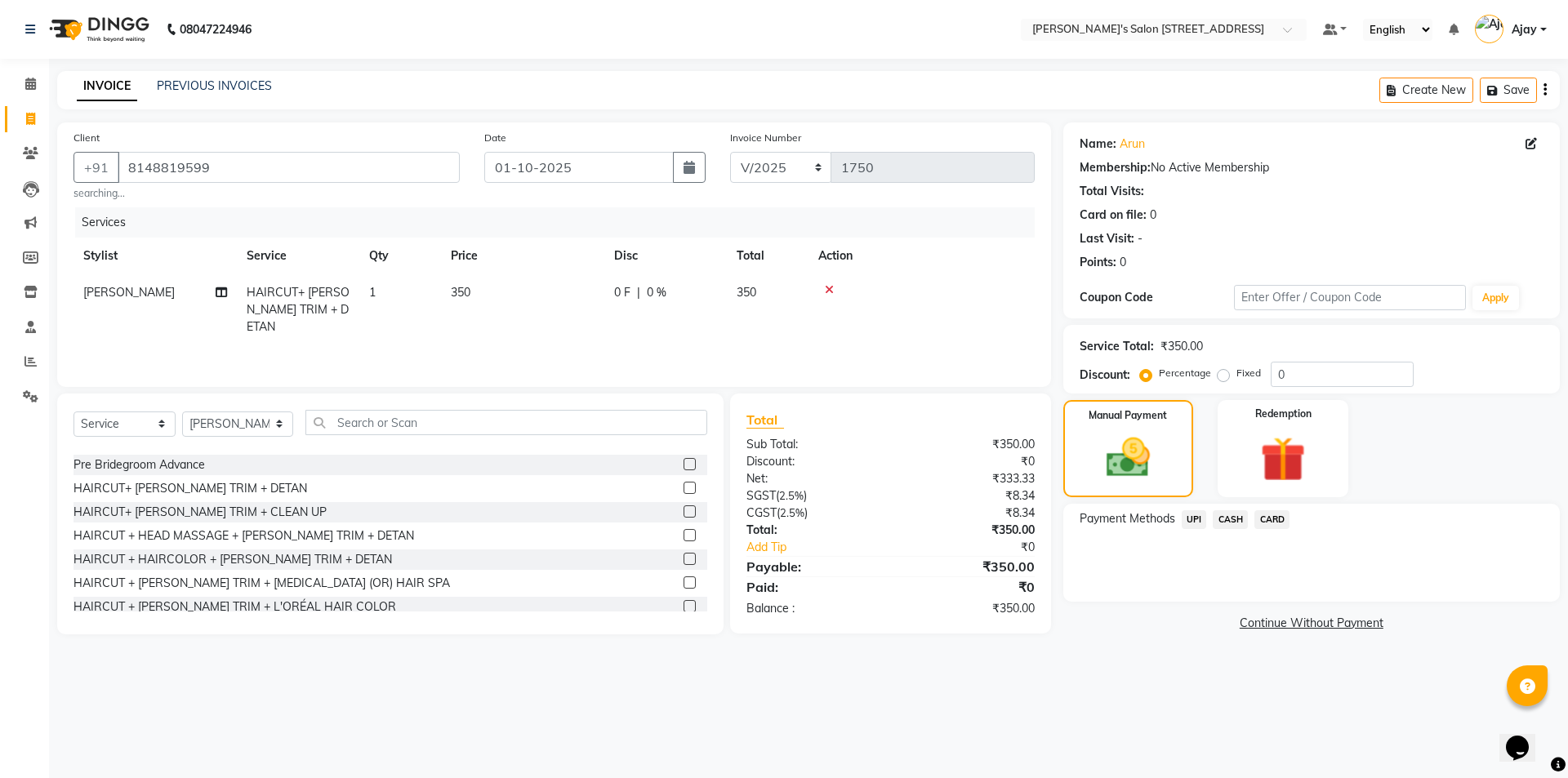
click at [1187, 524] on span "UPI" at bounding box center [1194, 519] width 26 height 19
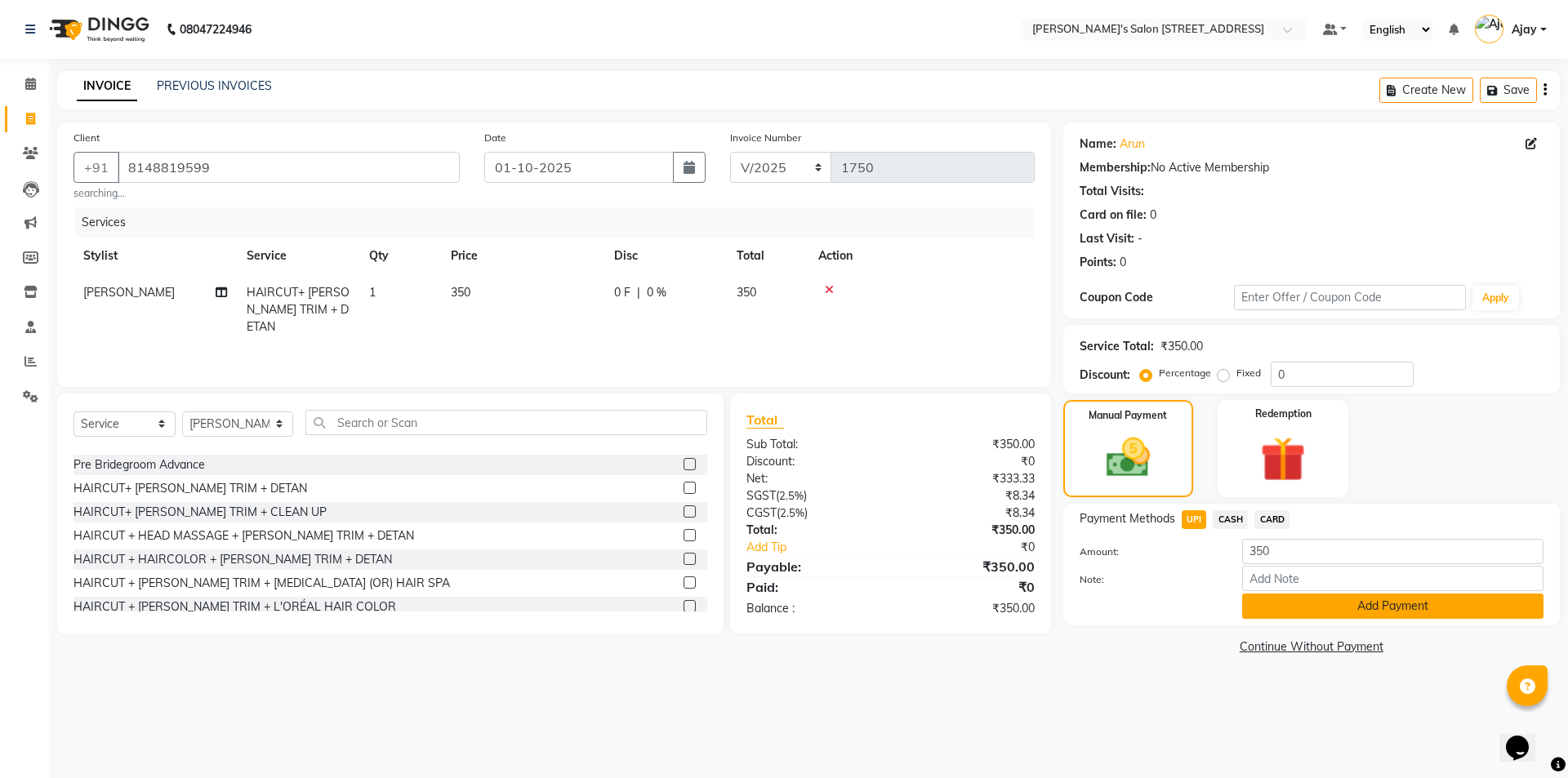
click at [1256, 603] on button "Add Payment" at bounding box center [1392, 607] width 301 height 26
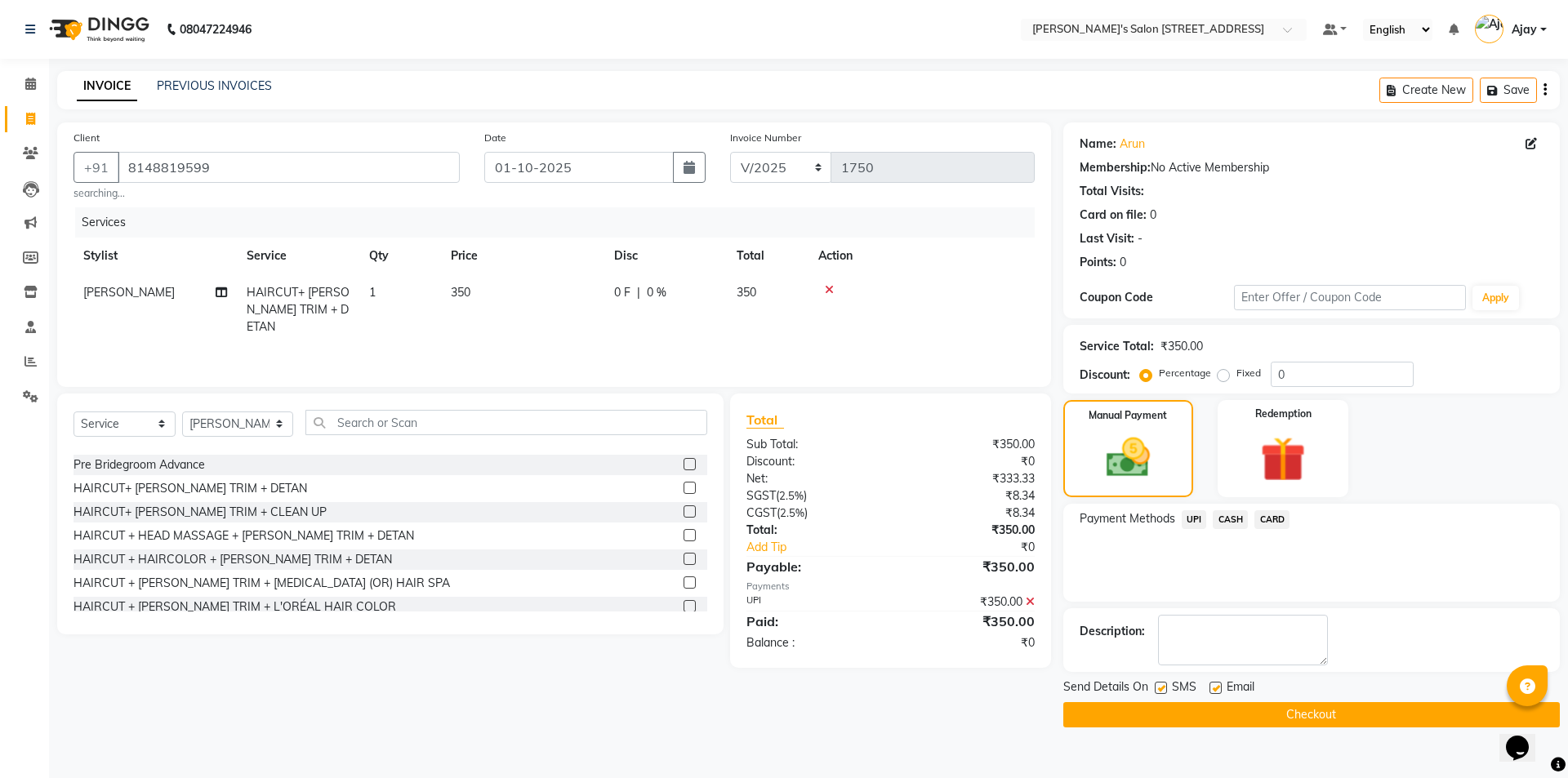
click at [1242, 707] on button "Checkout" at bounding box center [1311, 715] width 496 height 26
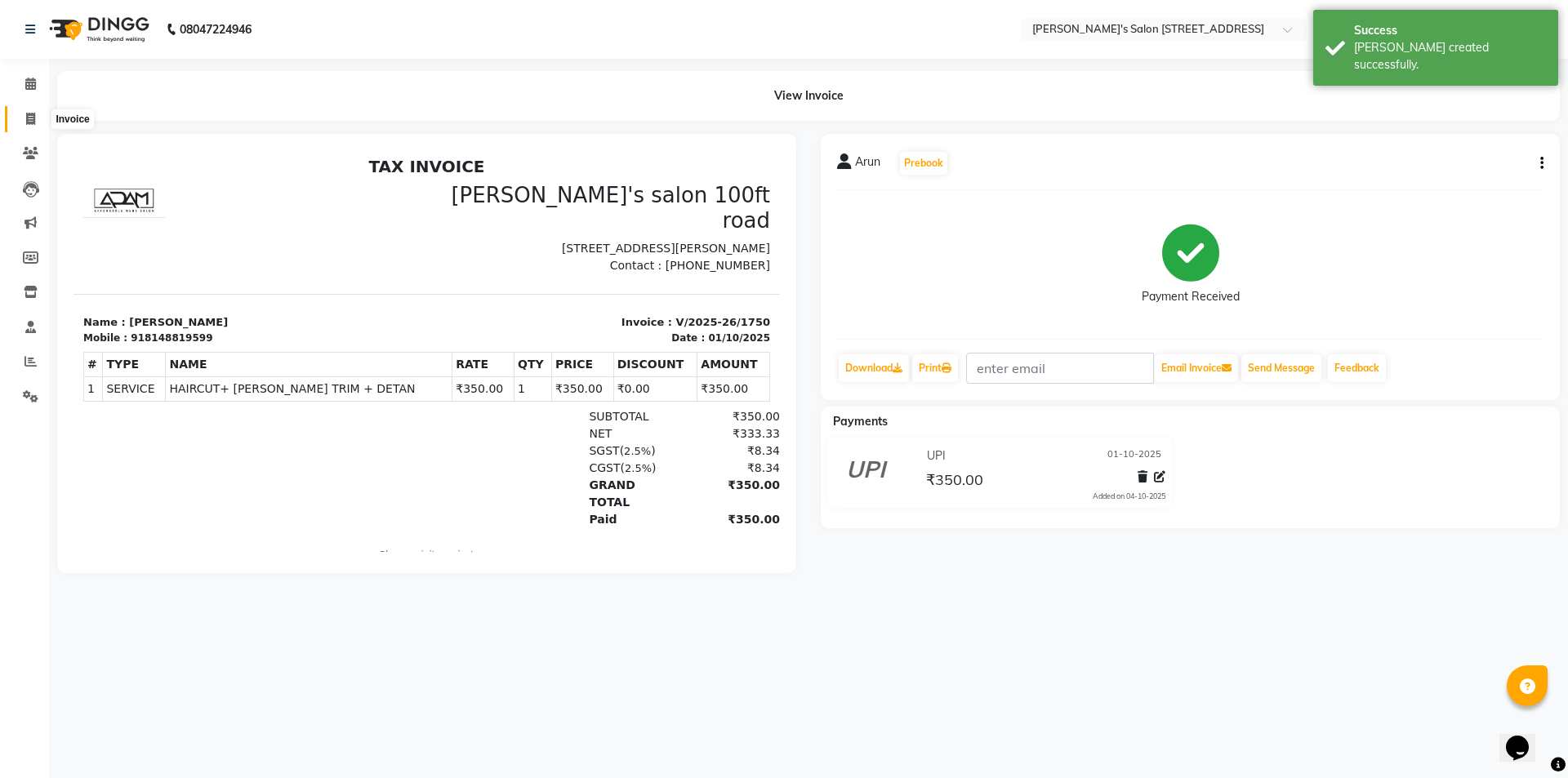
click at [26, 119] on icon at bounding box center [31, 119] width 9 height 12
select select "service"
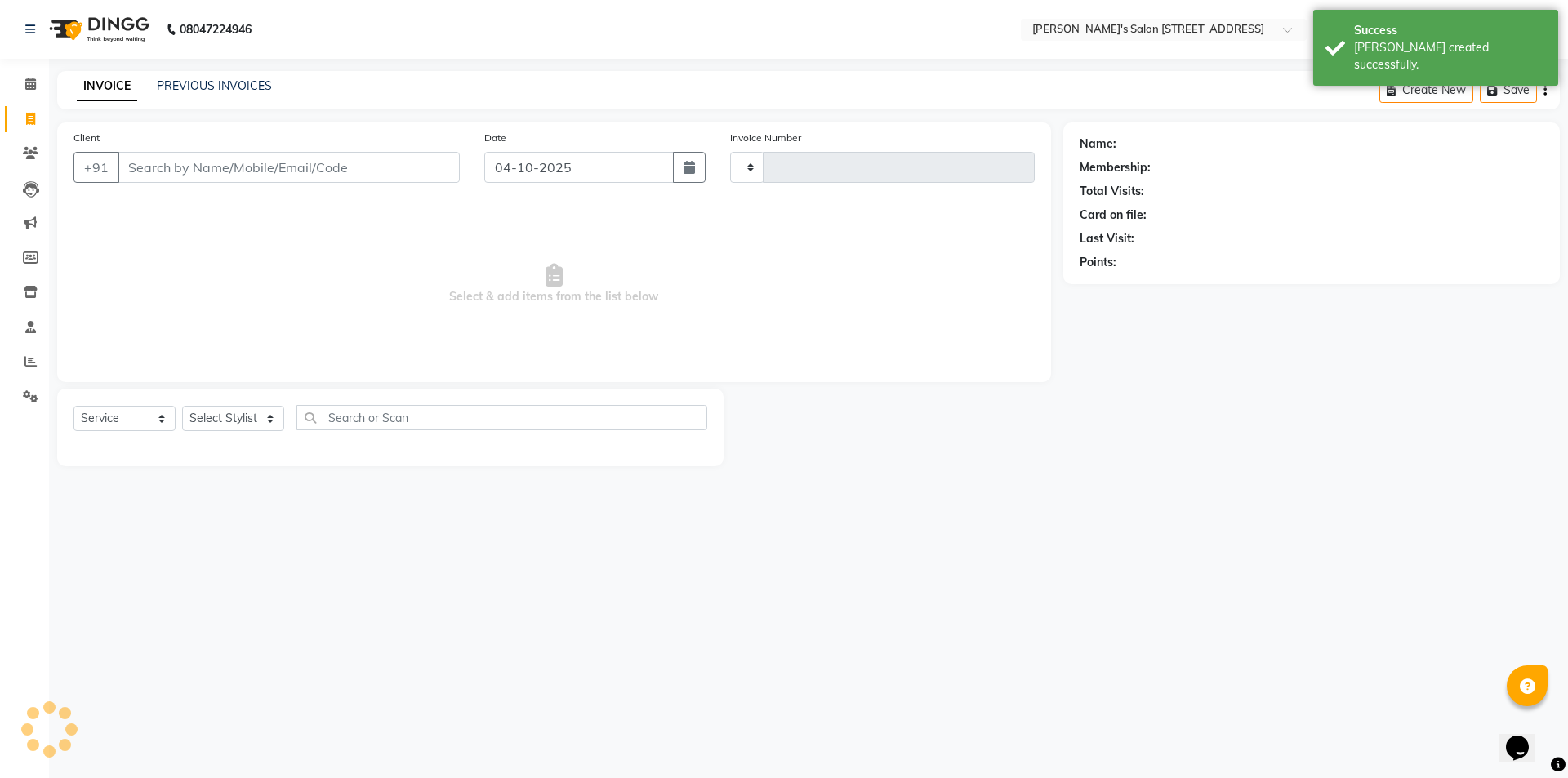
type input "1751"
select select "7773"
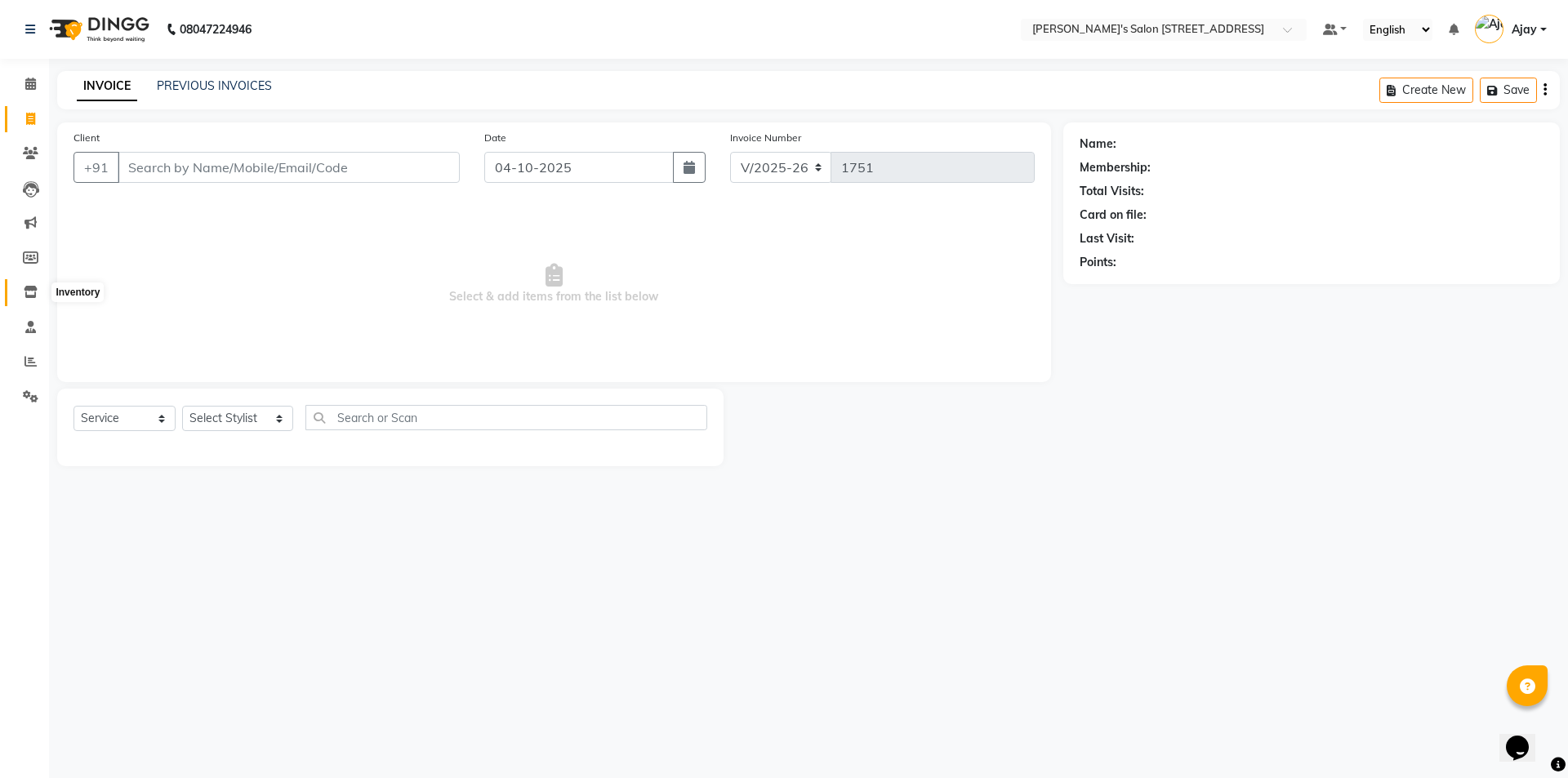
click at [27, 285] on span at bounding box center [30, 293] width 28 height 19
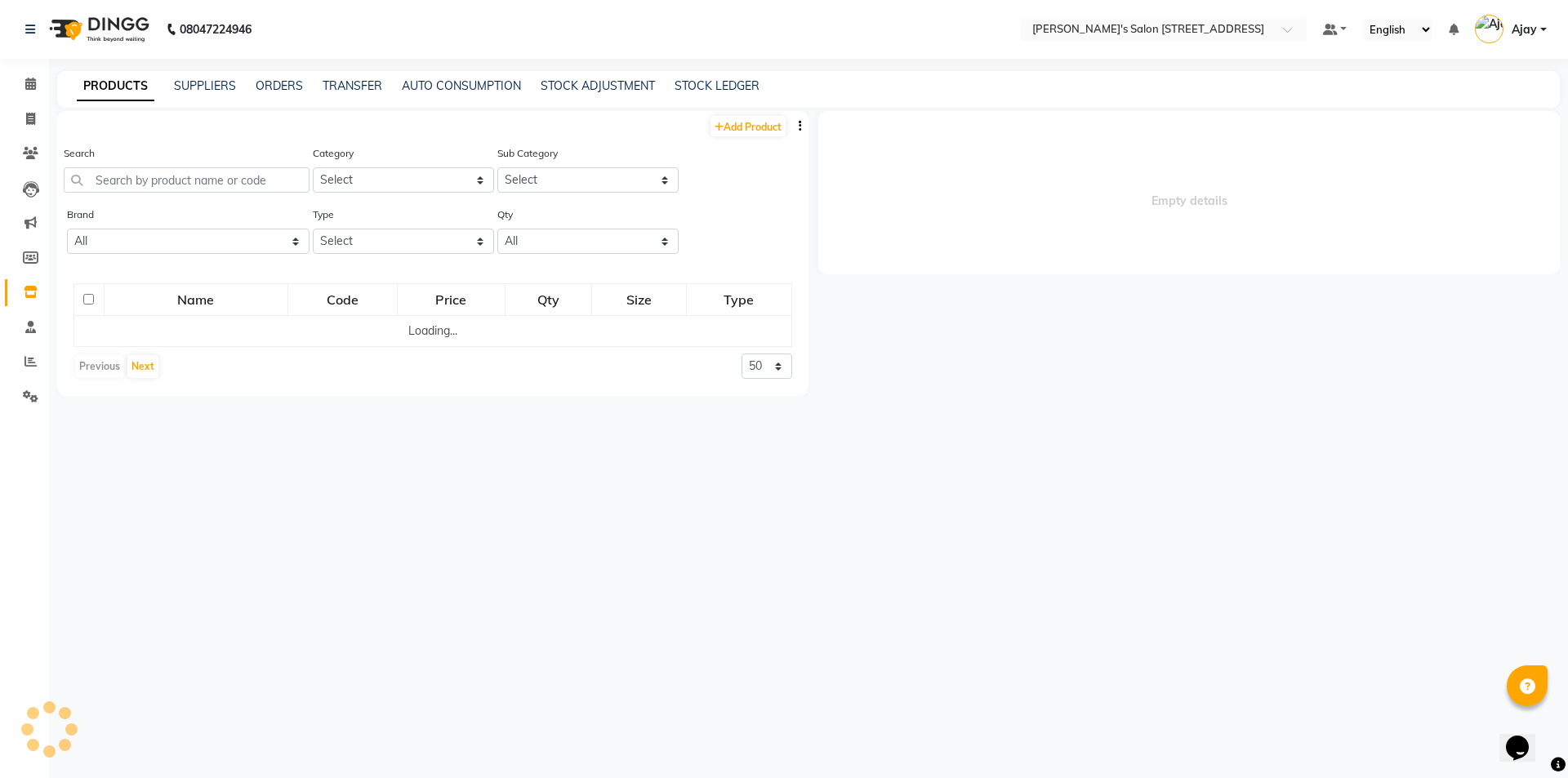
select select
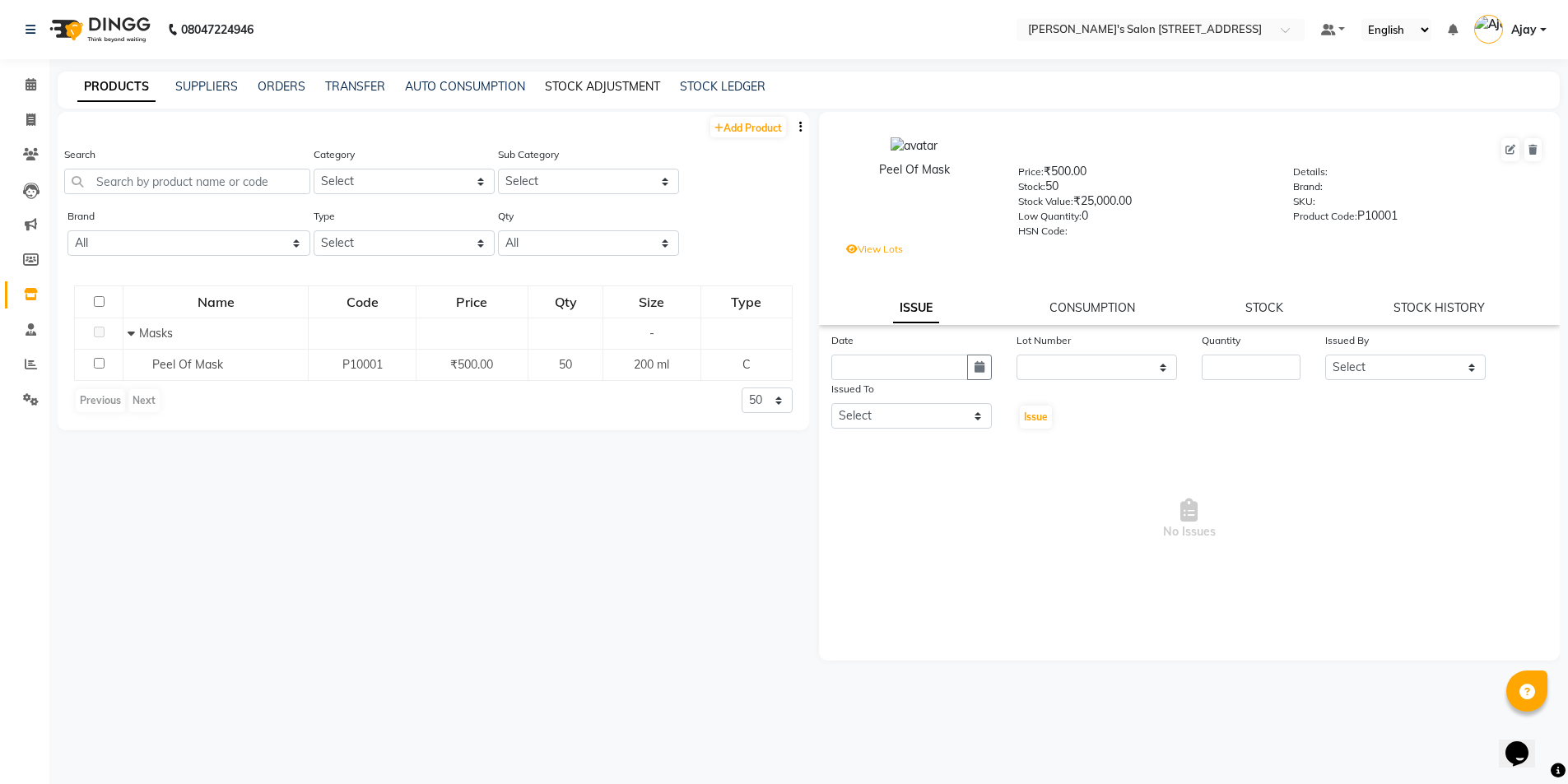
click at [583, 80] on link "STOCK ADJUSTMENT" at bounding box center [602, 86] width 115 height 15
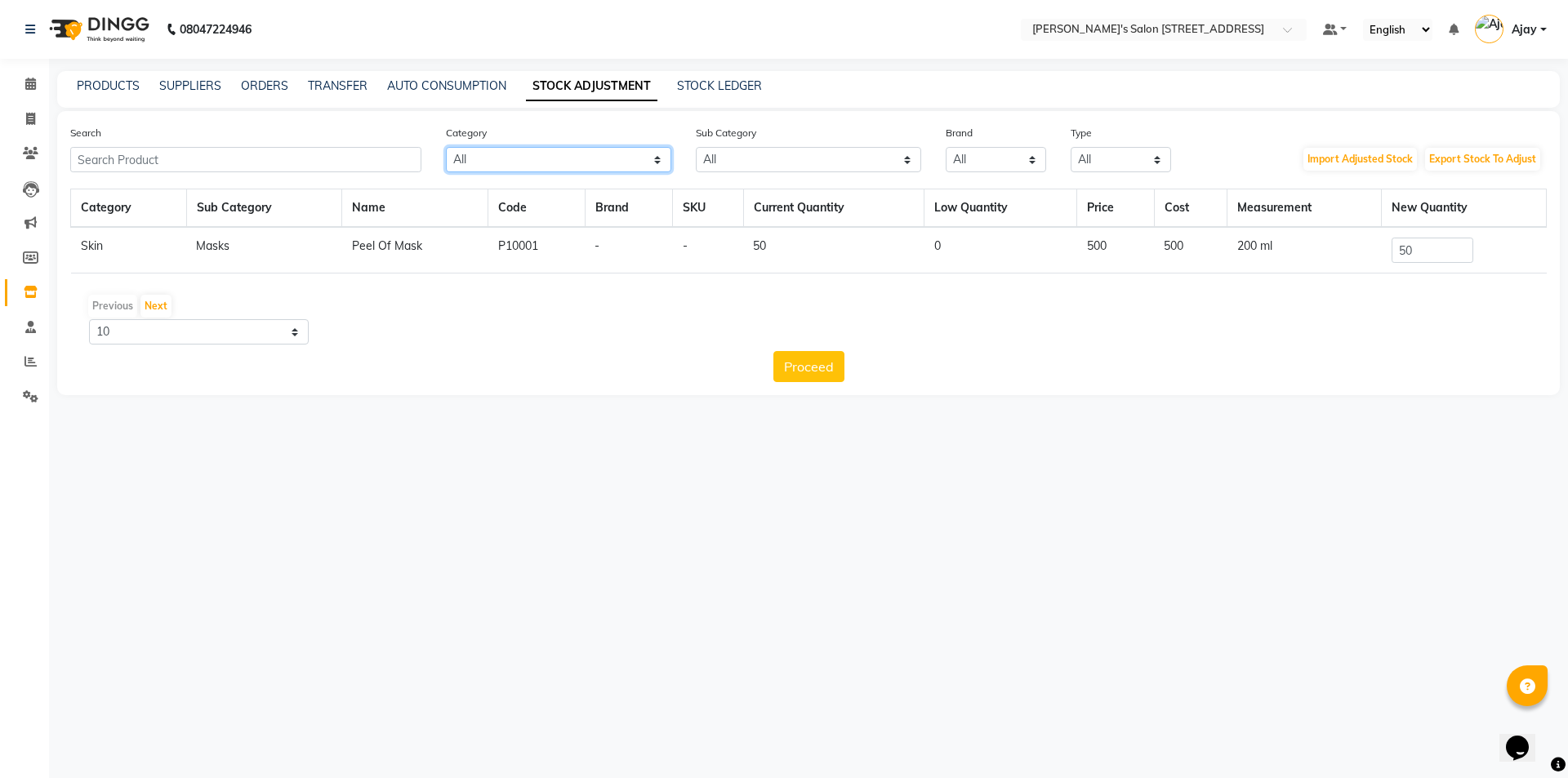
click at [478, 161] on select "All Hair Skin Makeup Personal Care Appliances Beard Waxing Disposable Threading…" at bounding box center [558, 160] width 225 height 26
click at [446, 147] on select "All Hair Skin Makeup Personal Care Appliances Beard Waxing Disposable Threading…" at bounding box center [558, 160] width 225 height 26
click at [479, 163] on select "All Hair Skin Makeup Personal Care Appliances Beard Waxing Disposable Threading…" at bounding box center [558, 160] width 225 height 26
select select "1000"
click at [446, 147] on select "All Hair Skin Makeup Personal Care Appliances Beard Waxing Disposable Threading…" at bounding box center [558, 160] width 225 height 26
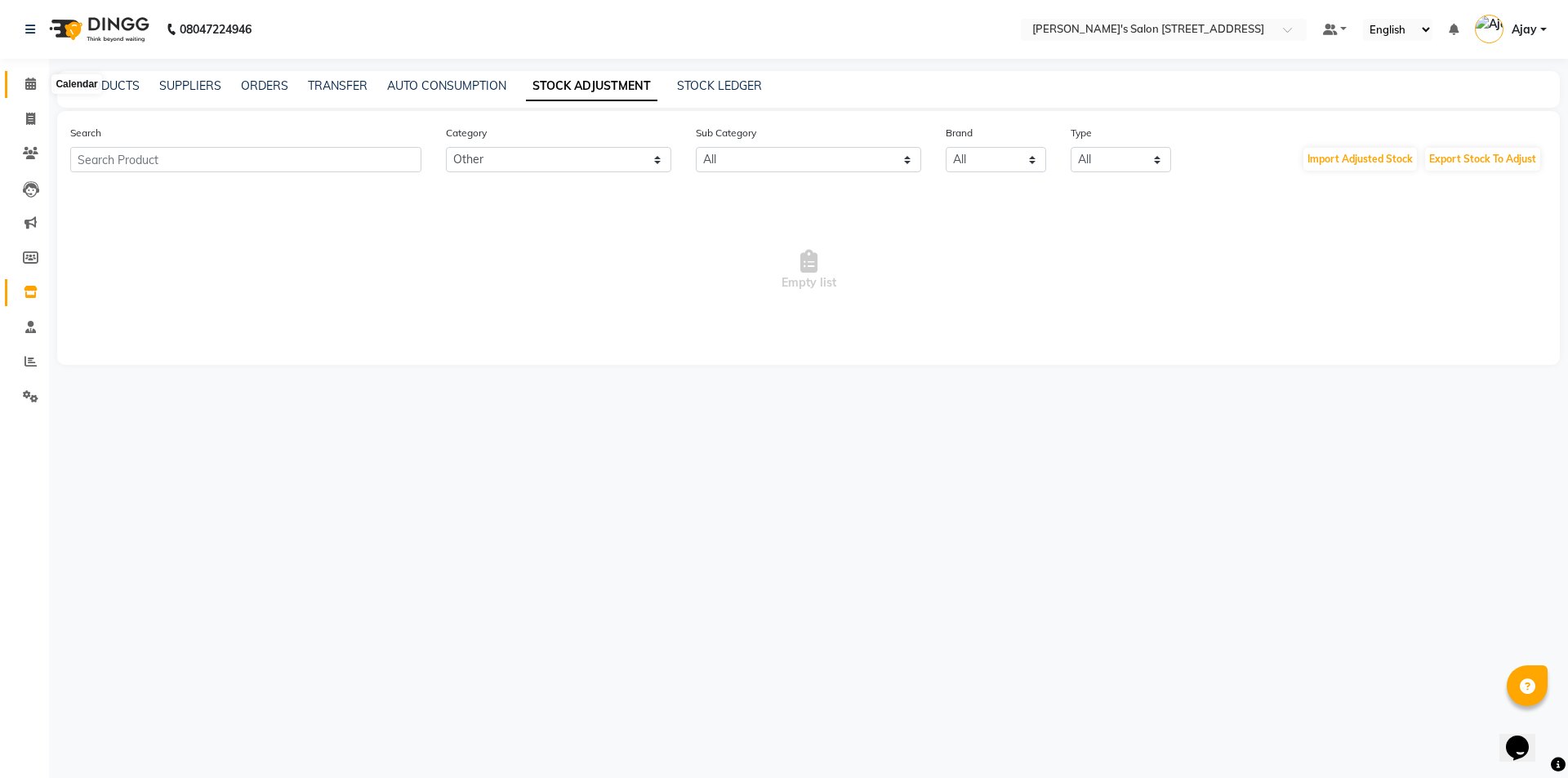
click at [32, 75] on span at bounding box center [30, 84] width 28 height 19
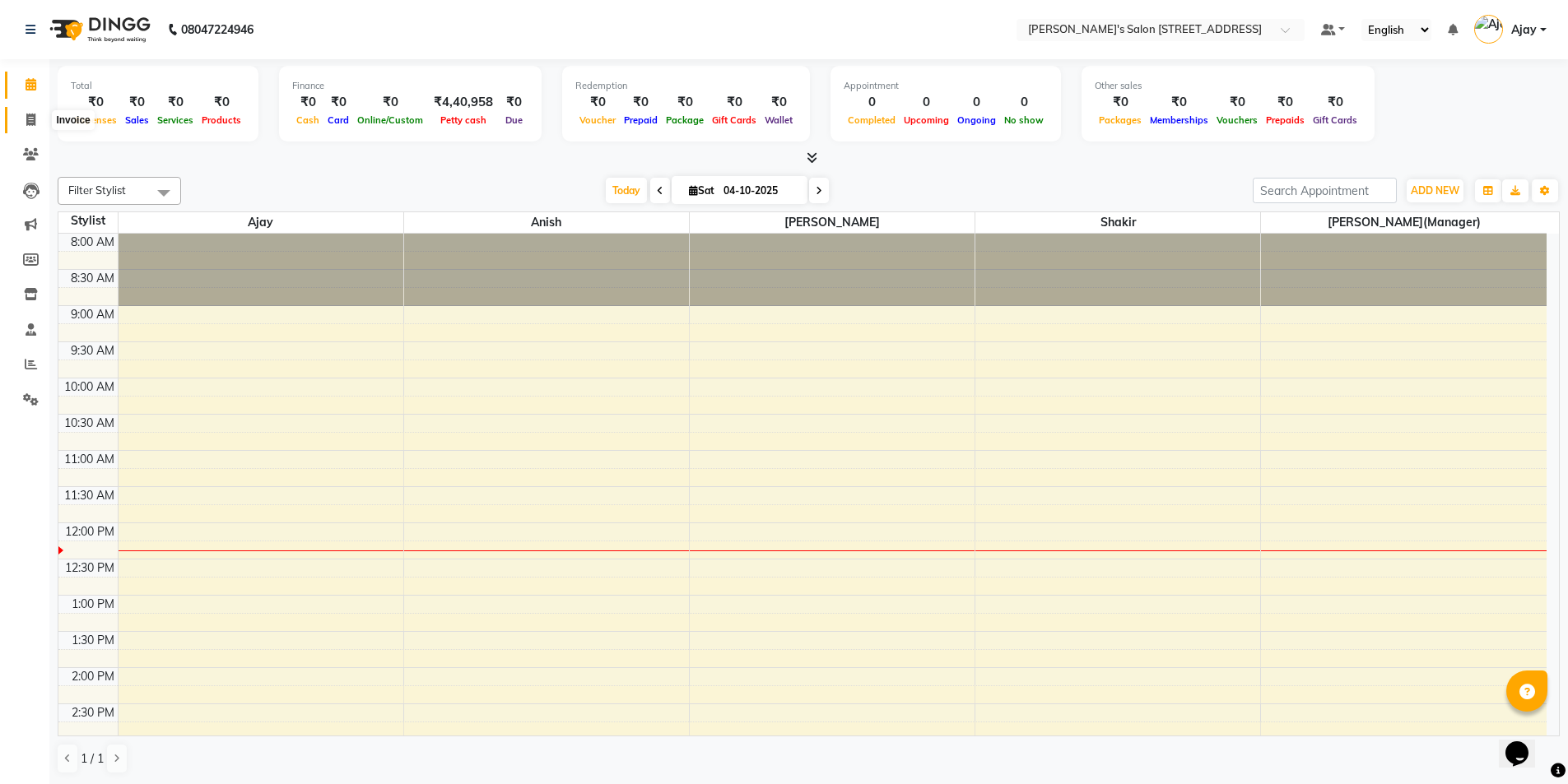
click at [17, 127] on span at bounding box center [30, 120] width 29 height 19
select select "service"
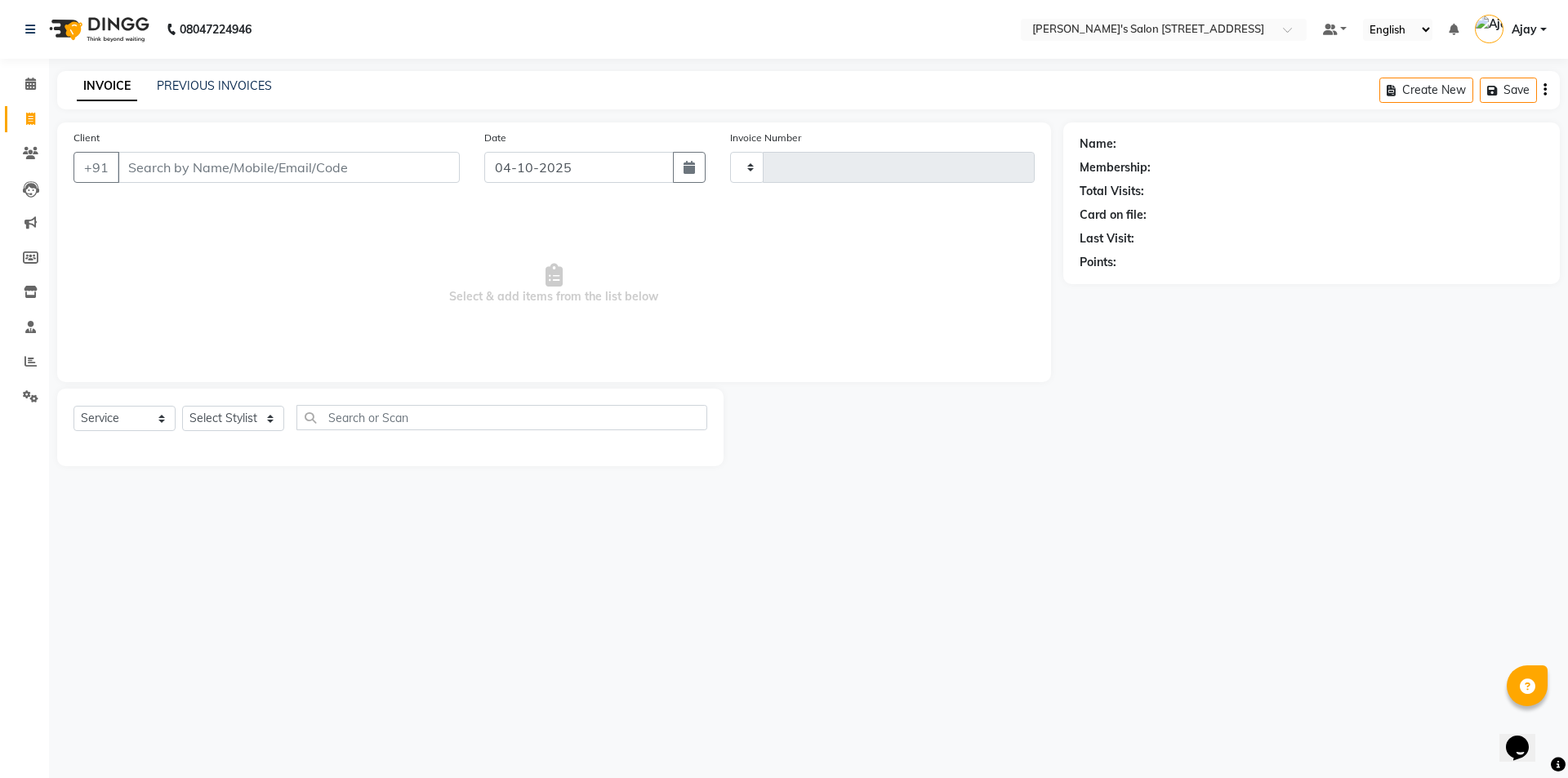
type input "1751"
select select "7773"
click at [29, 354] on span at bounding box center [30, 362] width 28 height 19
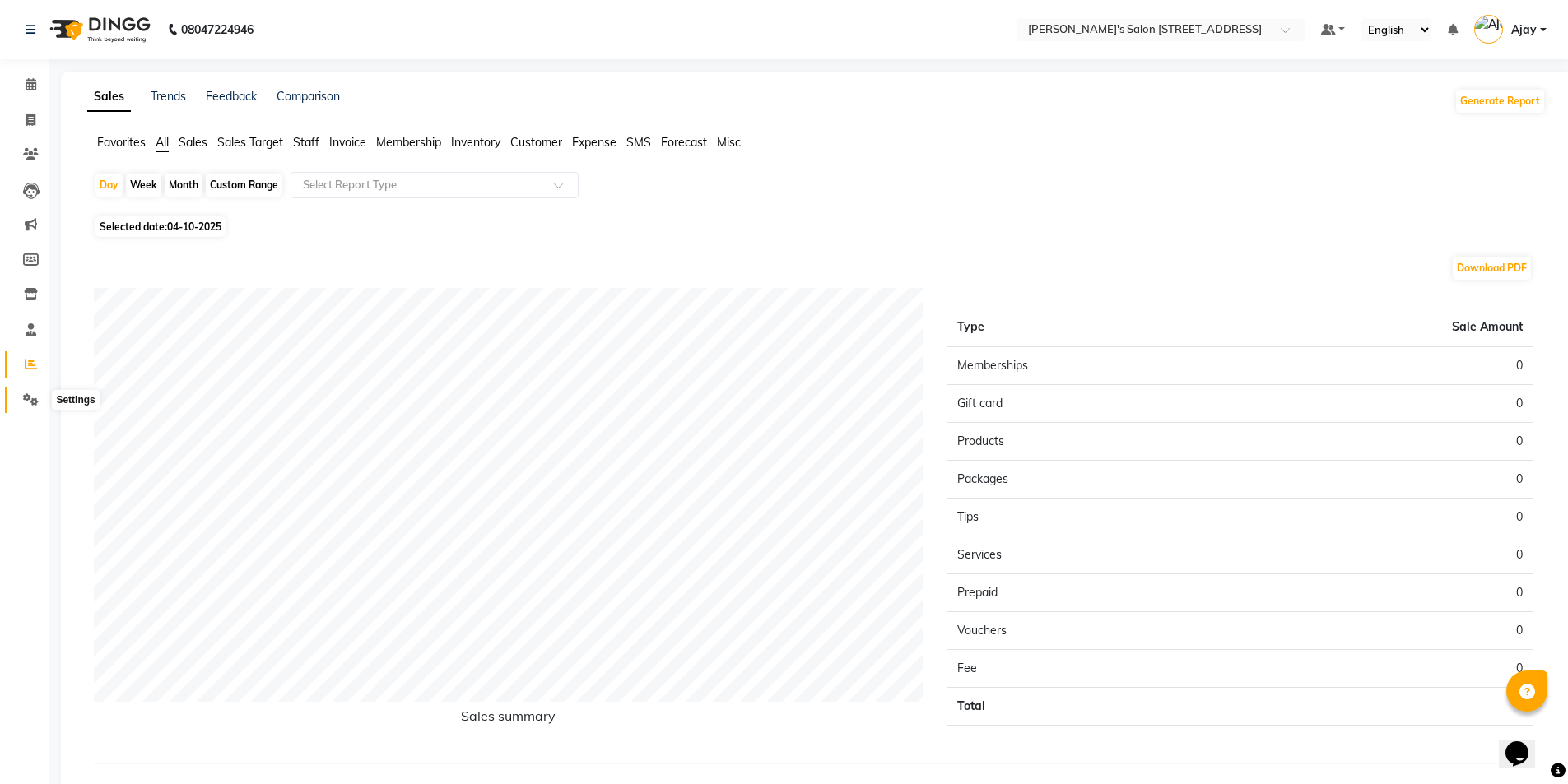
click at [35, 395] on icon at bounding box center [30, 399] width 16 height 12
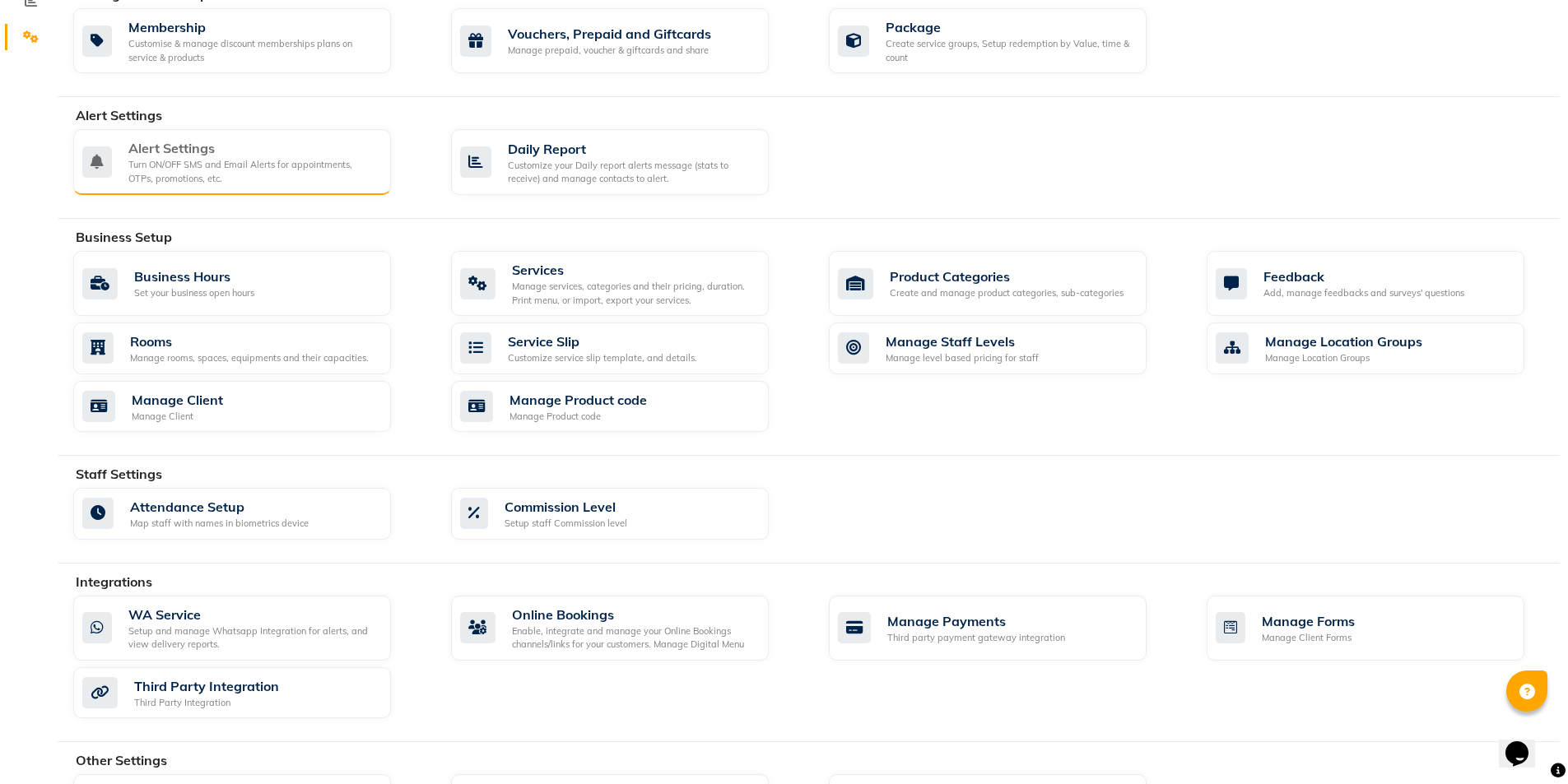
scroll to position [412, 0]
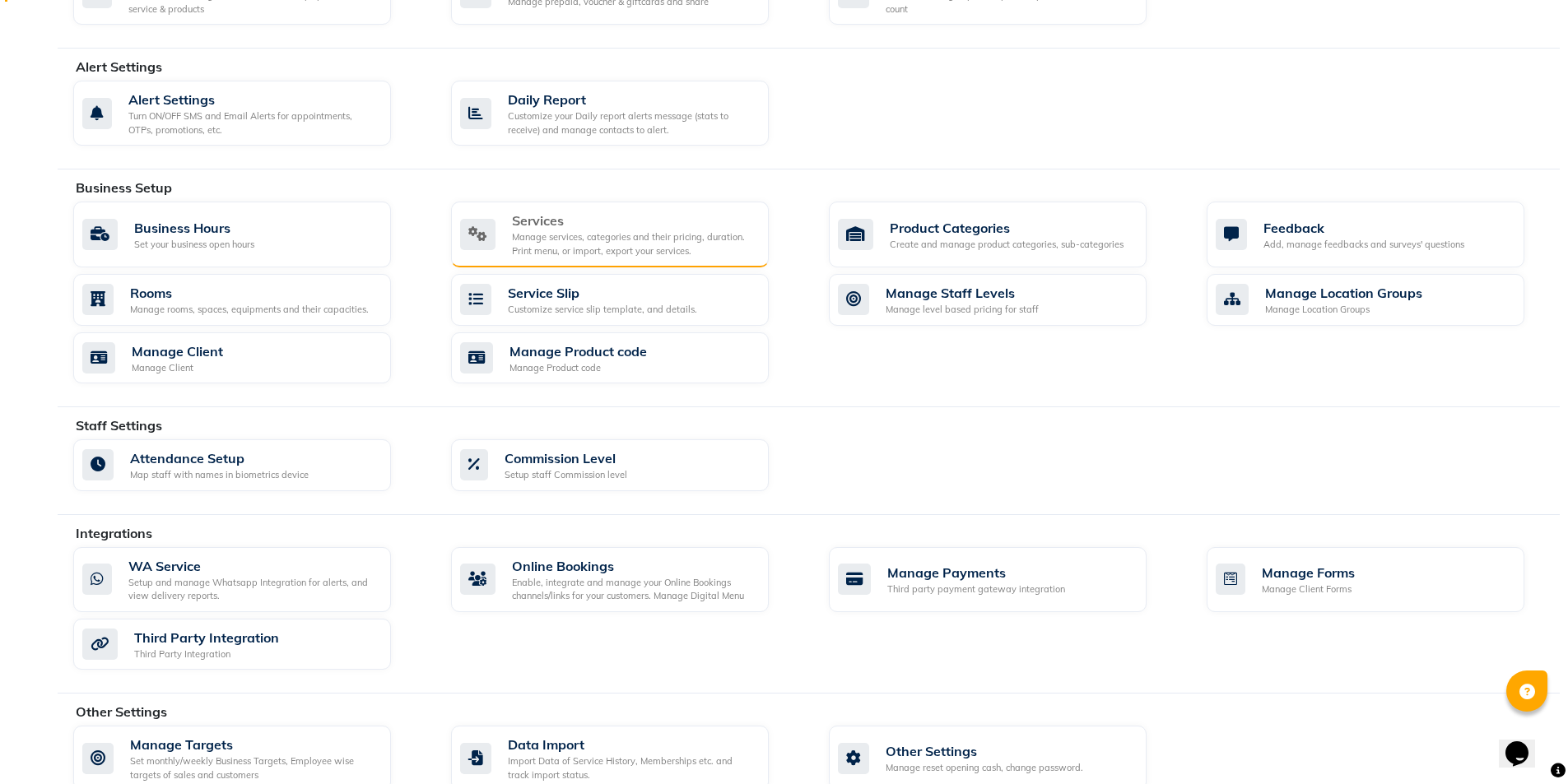
click at [532, 235] on div "Manage services, categories and their pricing, duration. Print menu, or import,…" at bounding box center [634, 244] width 244 height 28
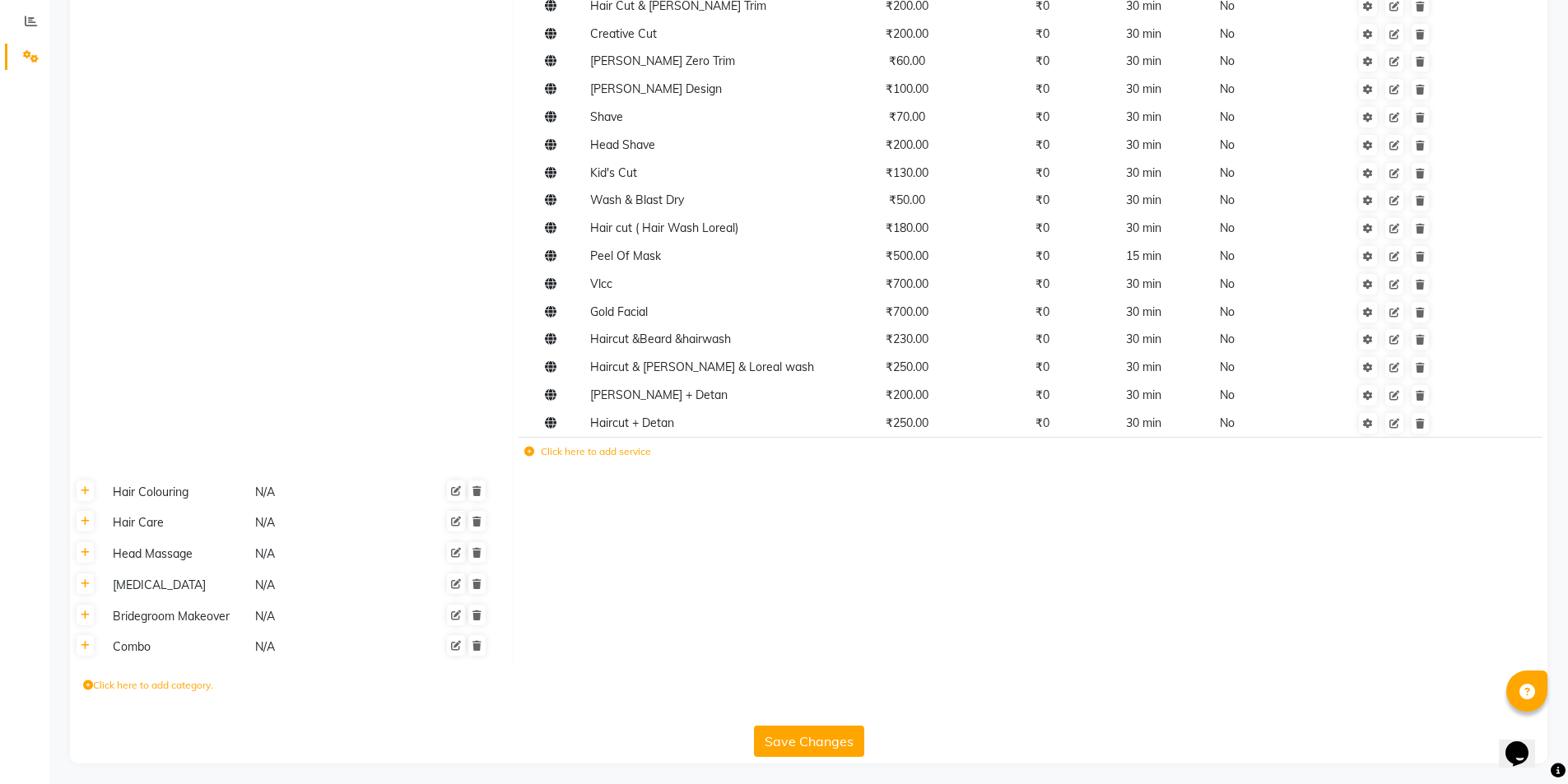
scroll to position [347, 0]
click at [459, 640] on icon at bounding box center [455, 642] width 10 height 10
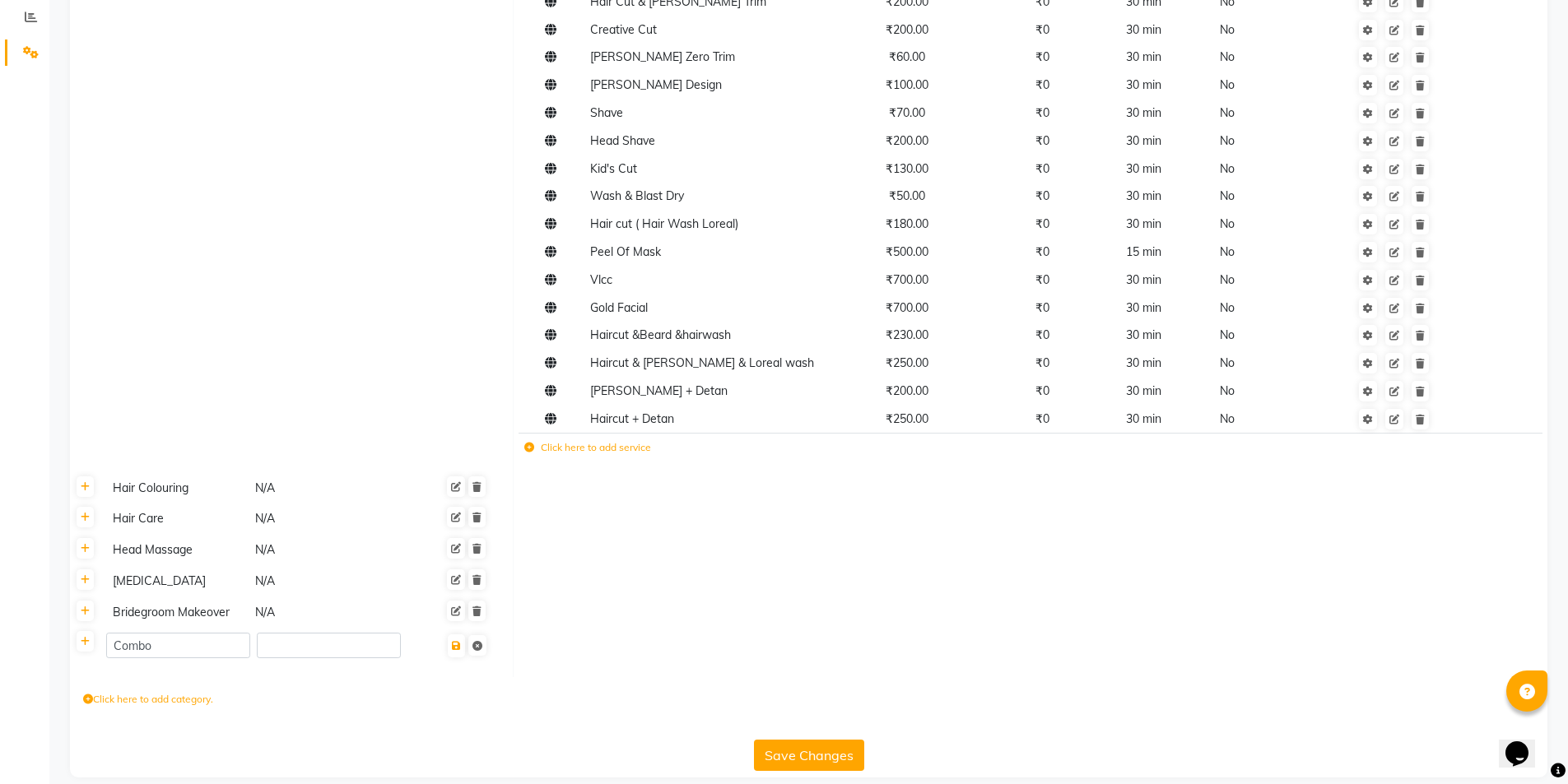
click at [605, 612] on td at bounding box center [1031, 612] width 1035 height 31
click at [354, 365] on td "Hair & Beard N/A" at bounding box center [307, 186] width 412 height 574
click at [768, 751] on button "Save Changes" at bounding box center [809, 756] width 110 height 31
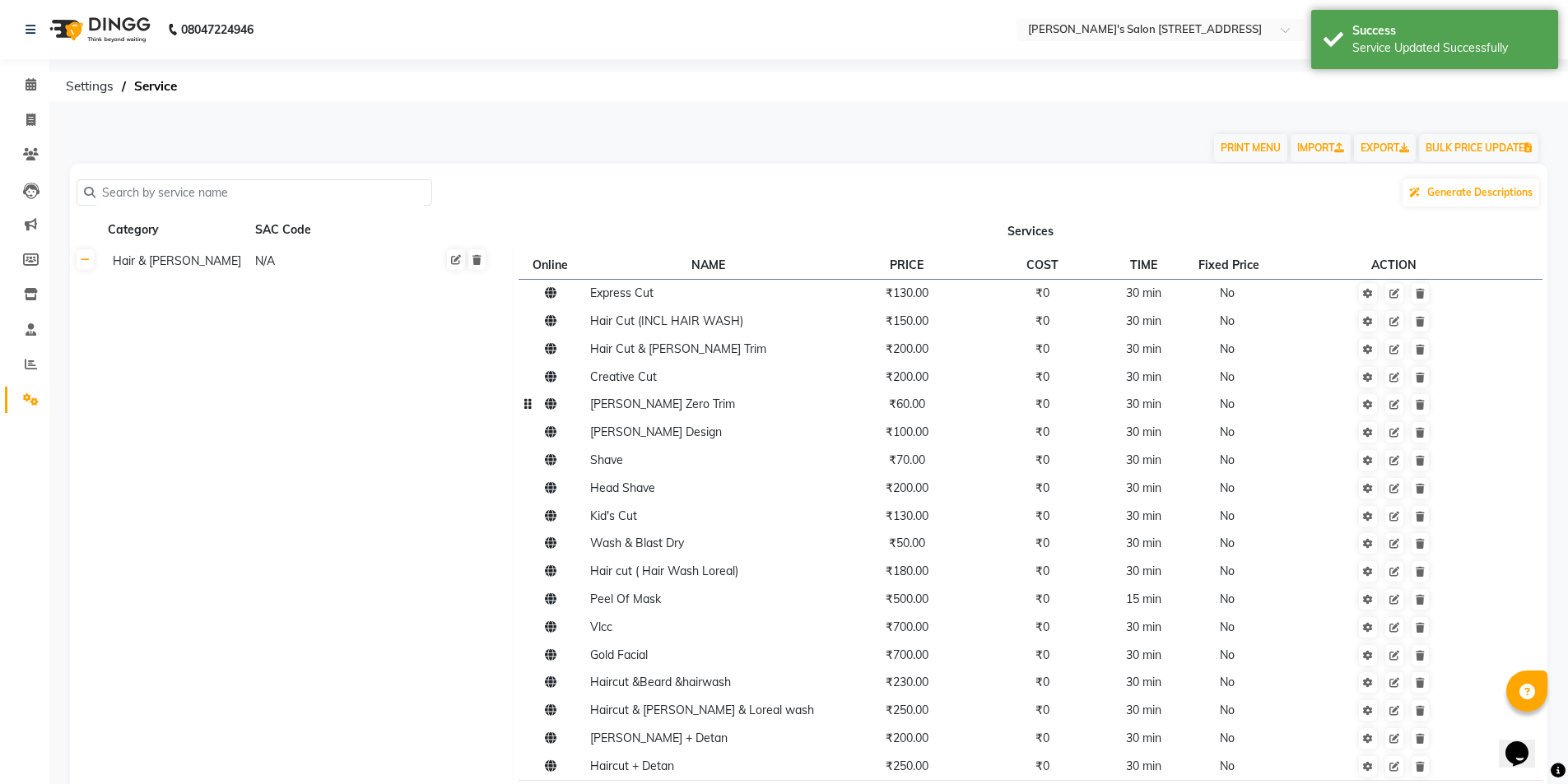
scroll to position [83, 0]
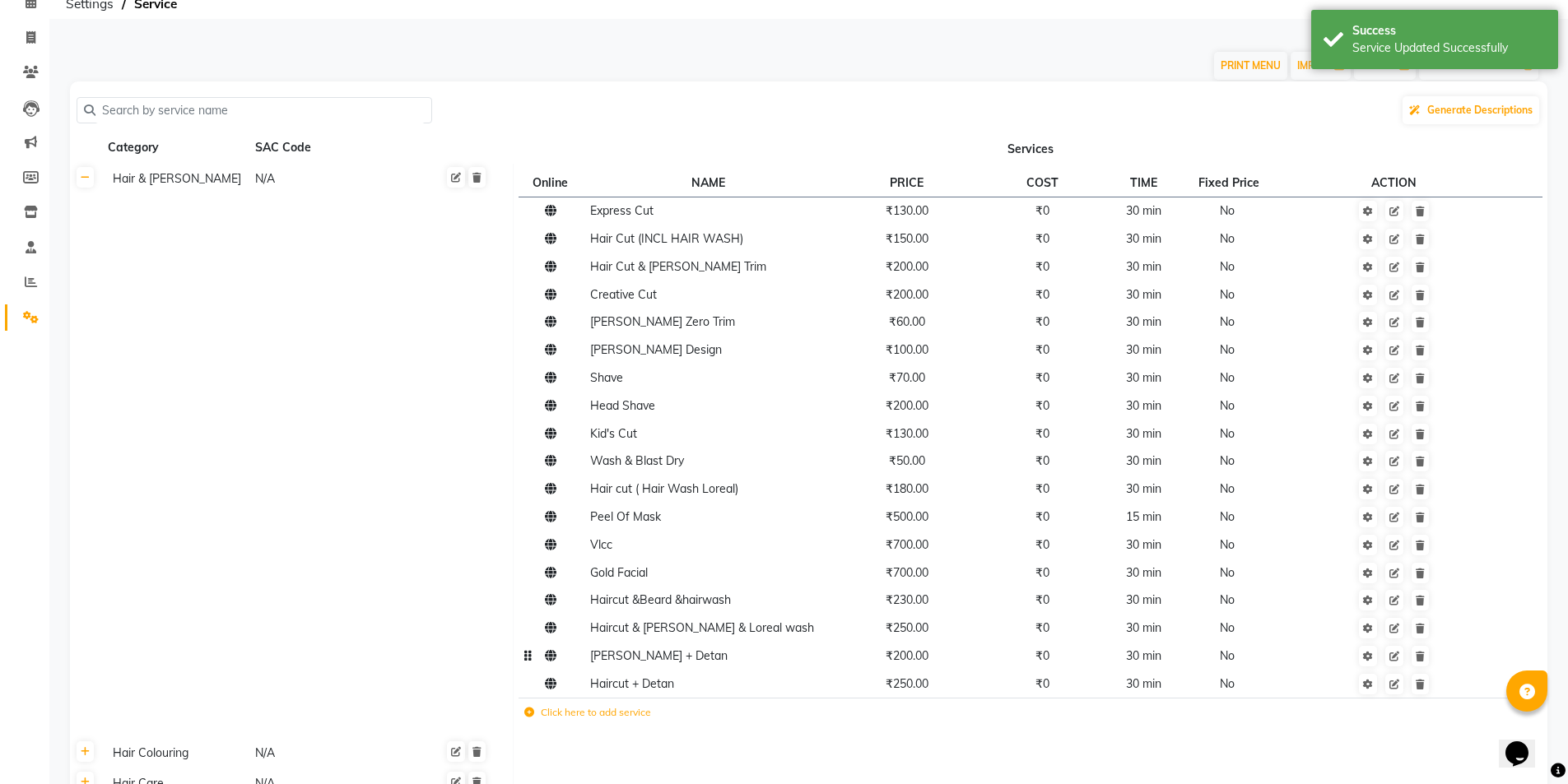
drag, startPoint x: 898, startPoint y: 642, endPoint x: 898, endPoint y: 669, distance: 27.0
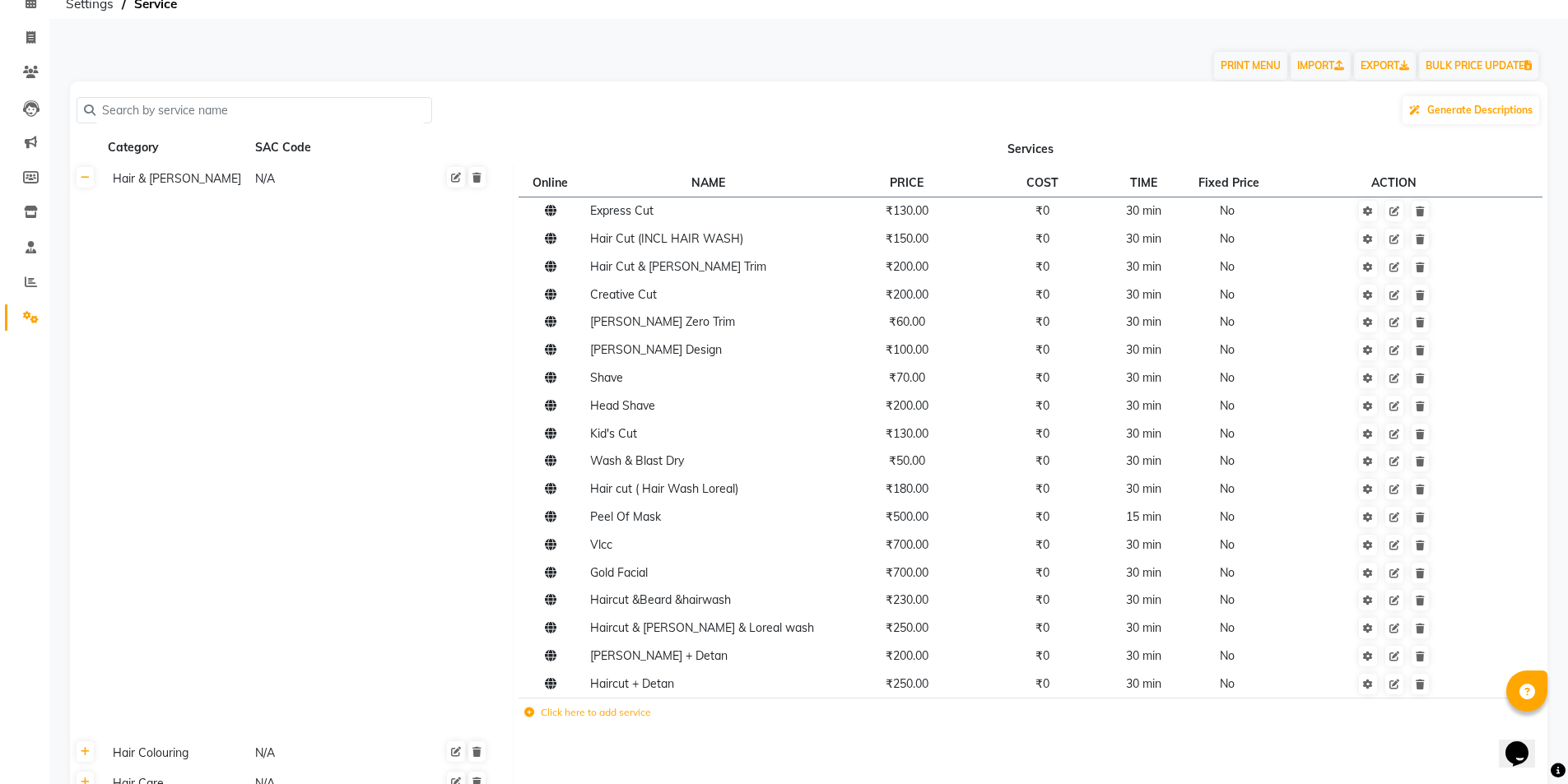
drag, startPoint x: 898, startPoint y: 669, endPoint x: 865, endPoint y: 731, distance: 70.2
click at [865, 731] on td "Click here to add service" at bounding box center [810, 715] width 584 height 34
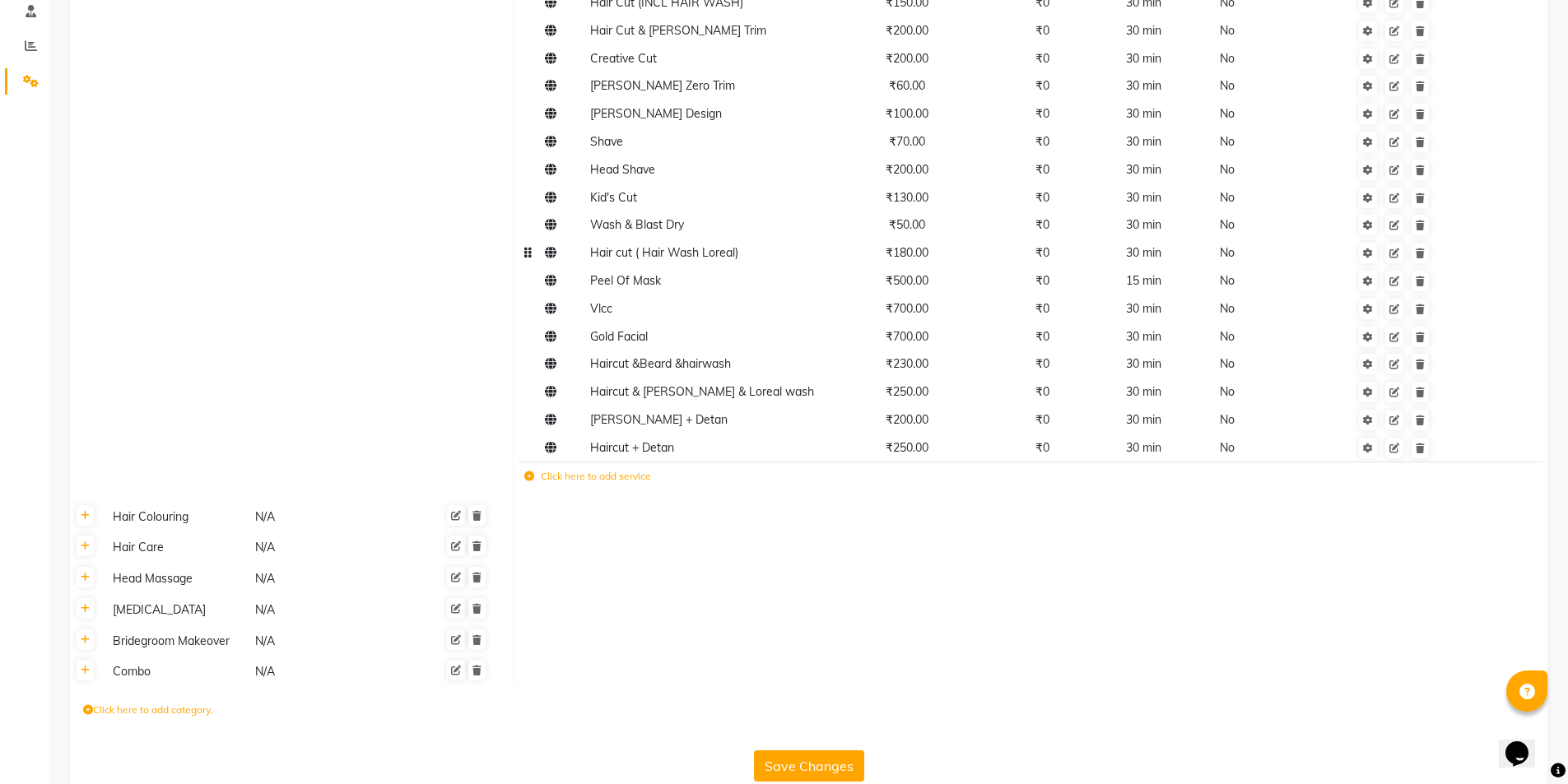
scroll to position [347, 0]
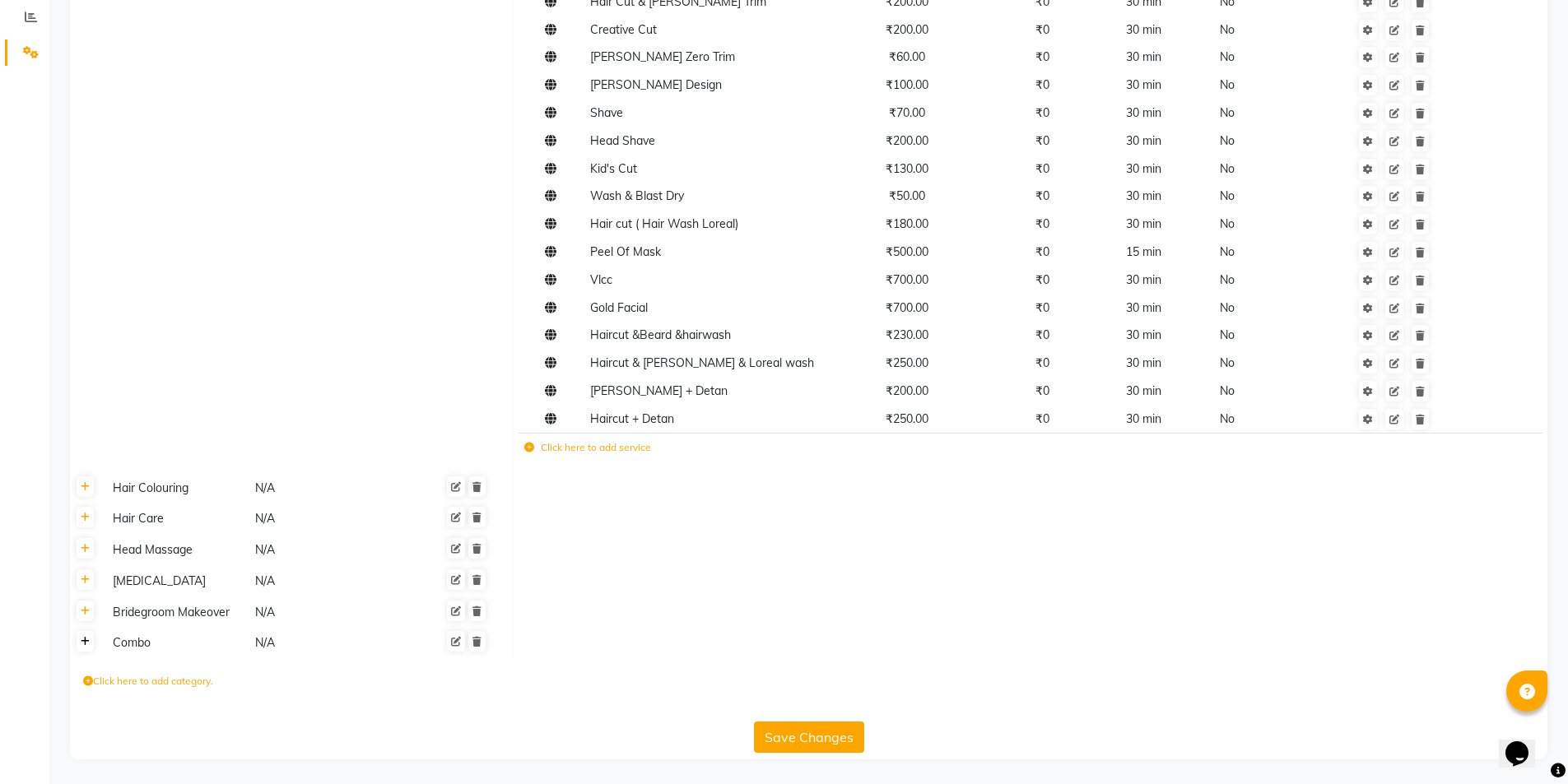
click at [90, 645] on link at bounding box center [85, 642] width 17 height 20
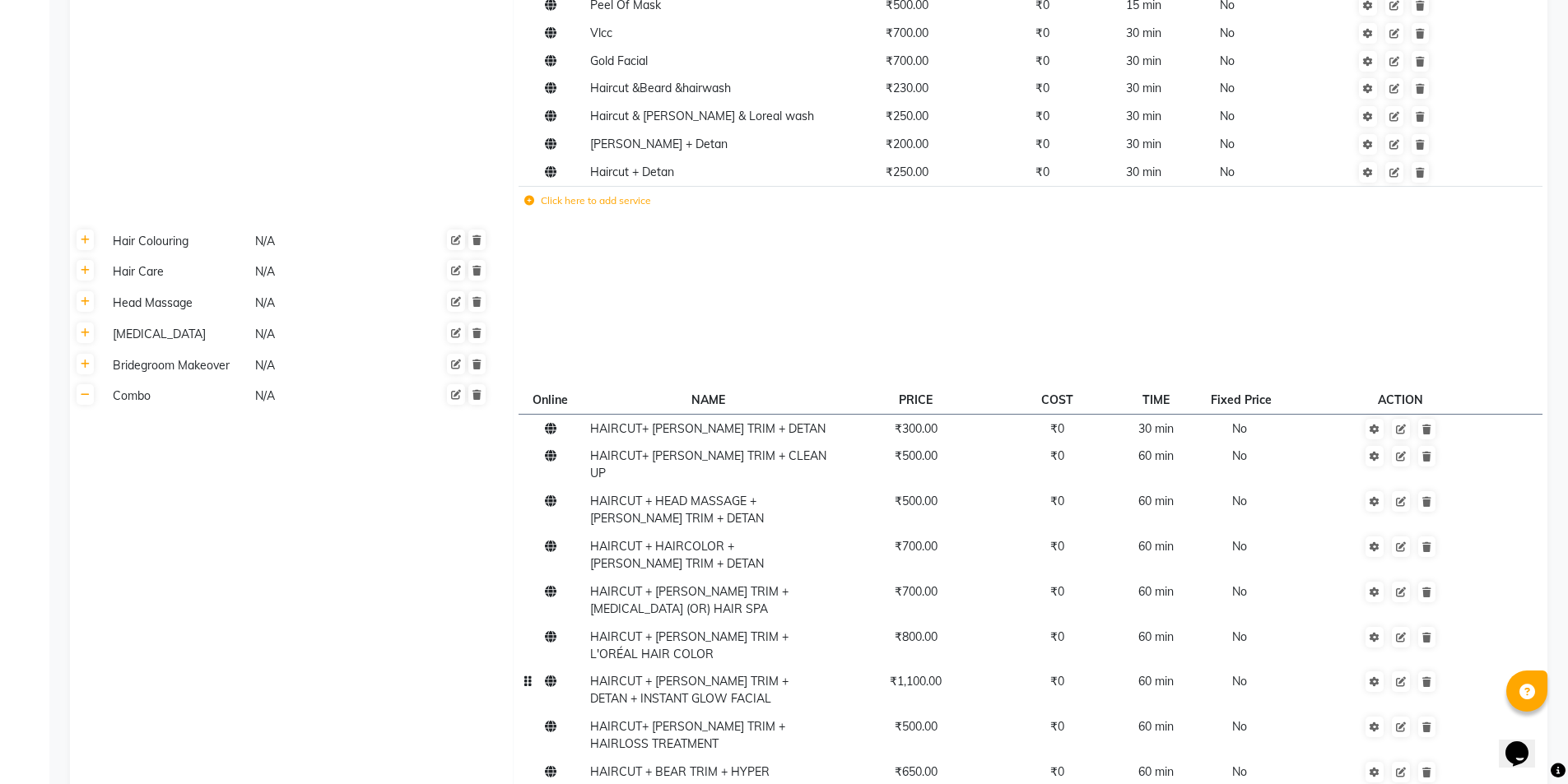
scroll to position [879, 0]
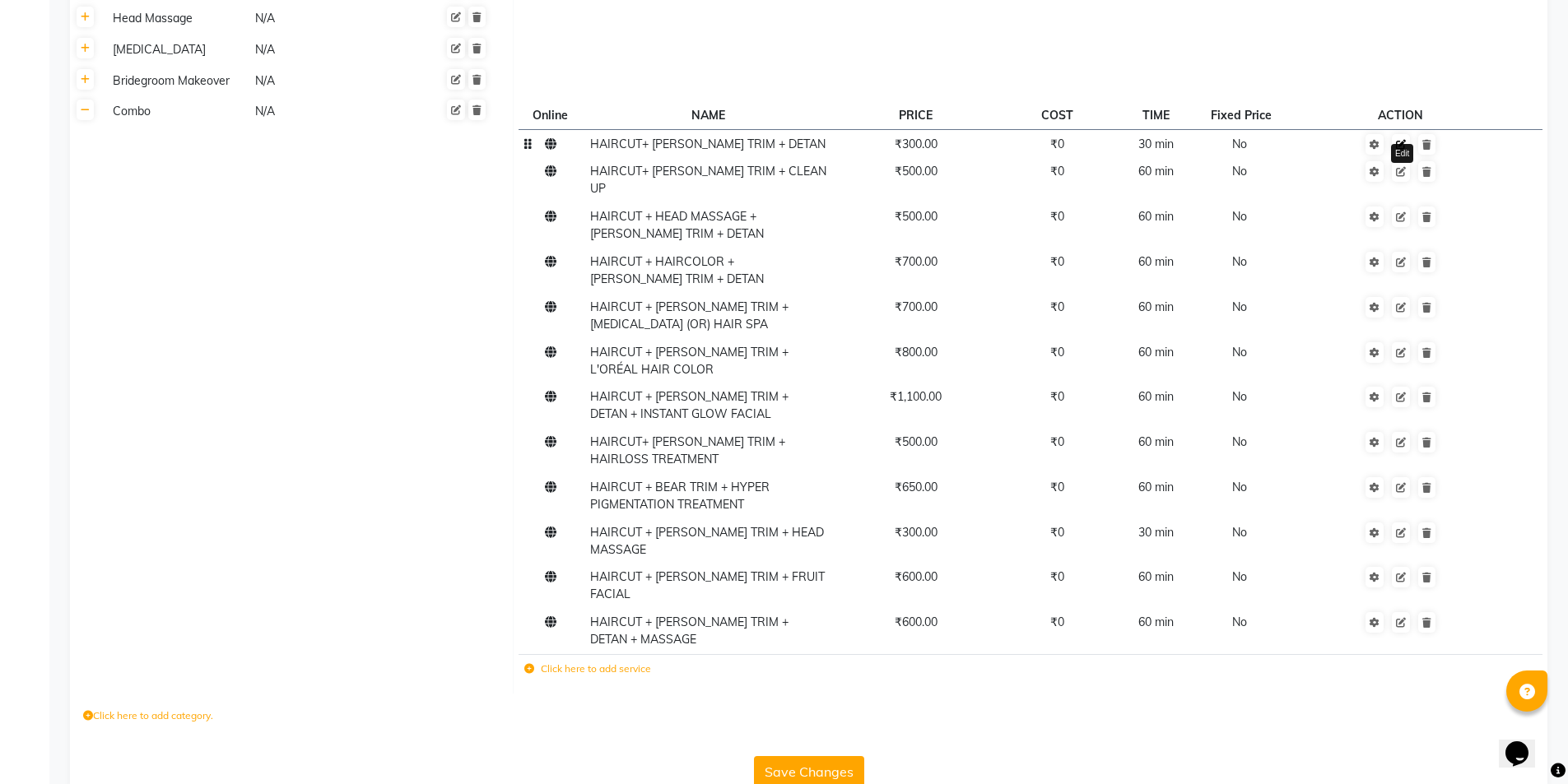
click at [1402, 144] on icon at bounding box center [1401, 144] width 10 height 10
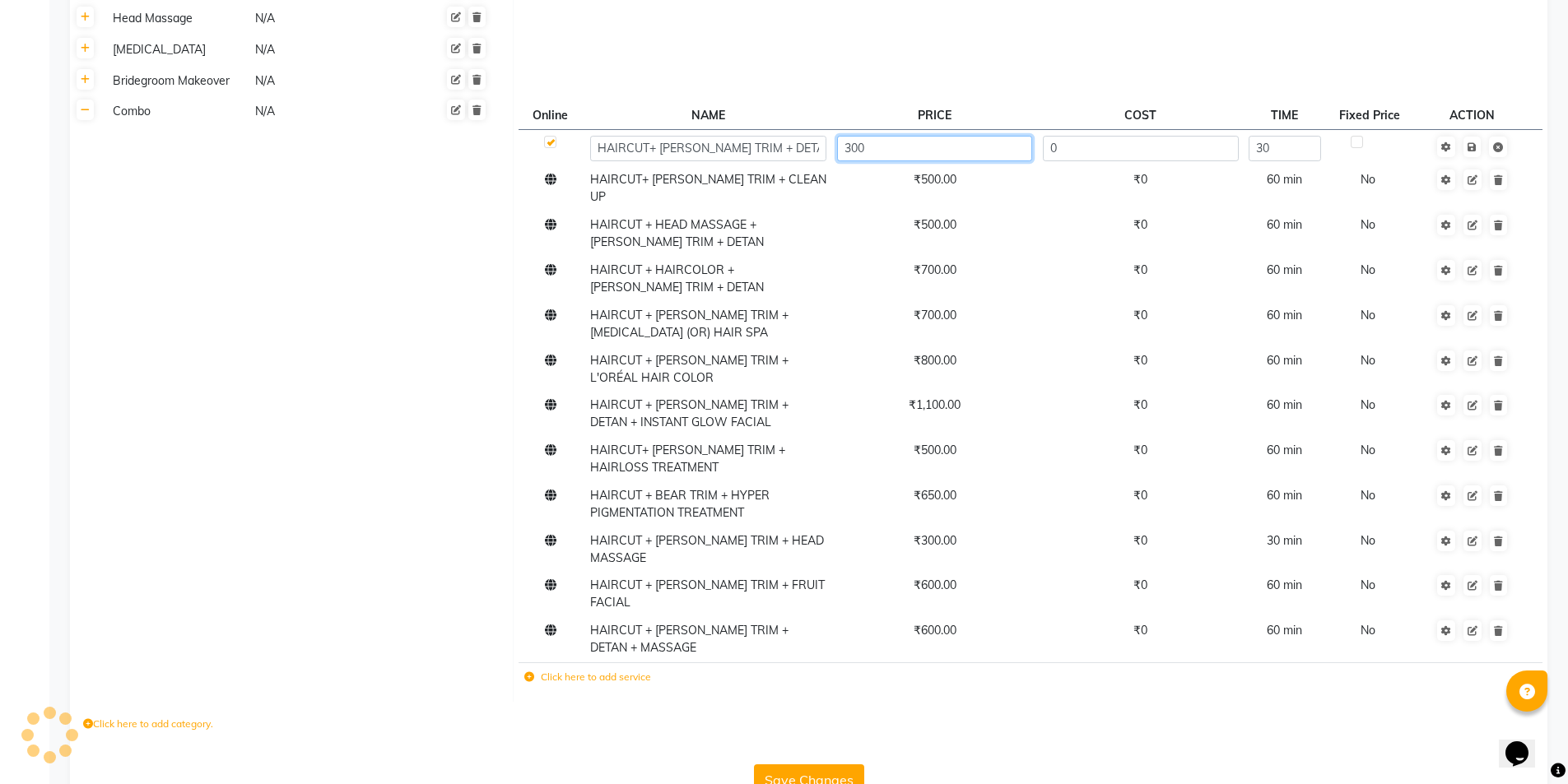
click at [873, 147] on input "300" at bounding box center [934, 149] width 195 height 26
type input "3"
type input "350"
click at [1474, 146] on td "Save" at bounding box center [1472, 147] width 112 height 36
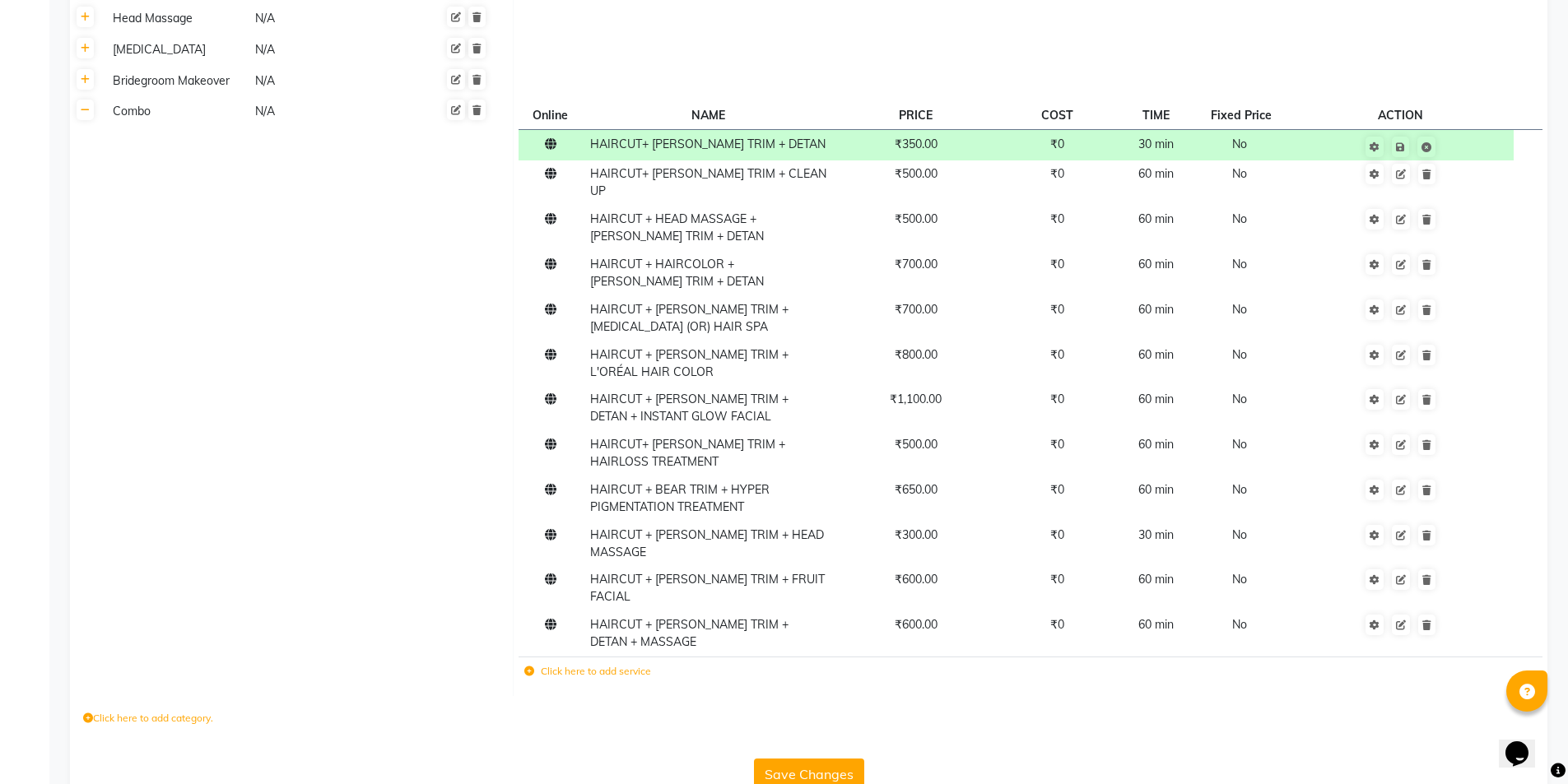
click at [464, 255] on td "Combo N/A" at bounding box center [307, 396] width 412 height 599
click at [1402, 395] on icon at bounding box center [1401, 400] width 10 height 10
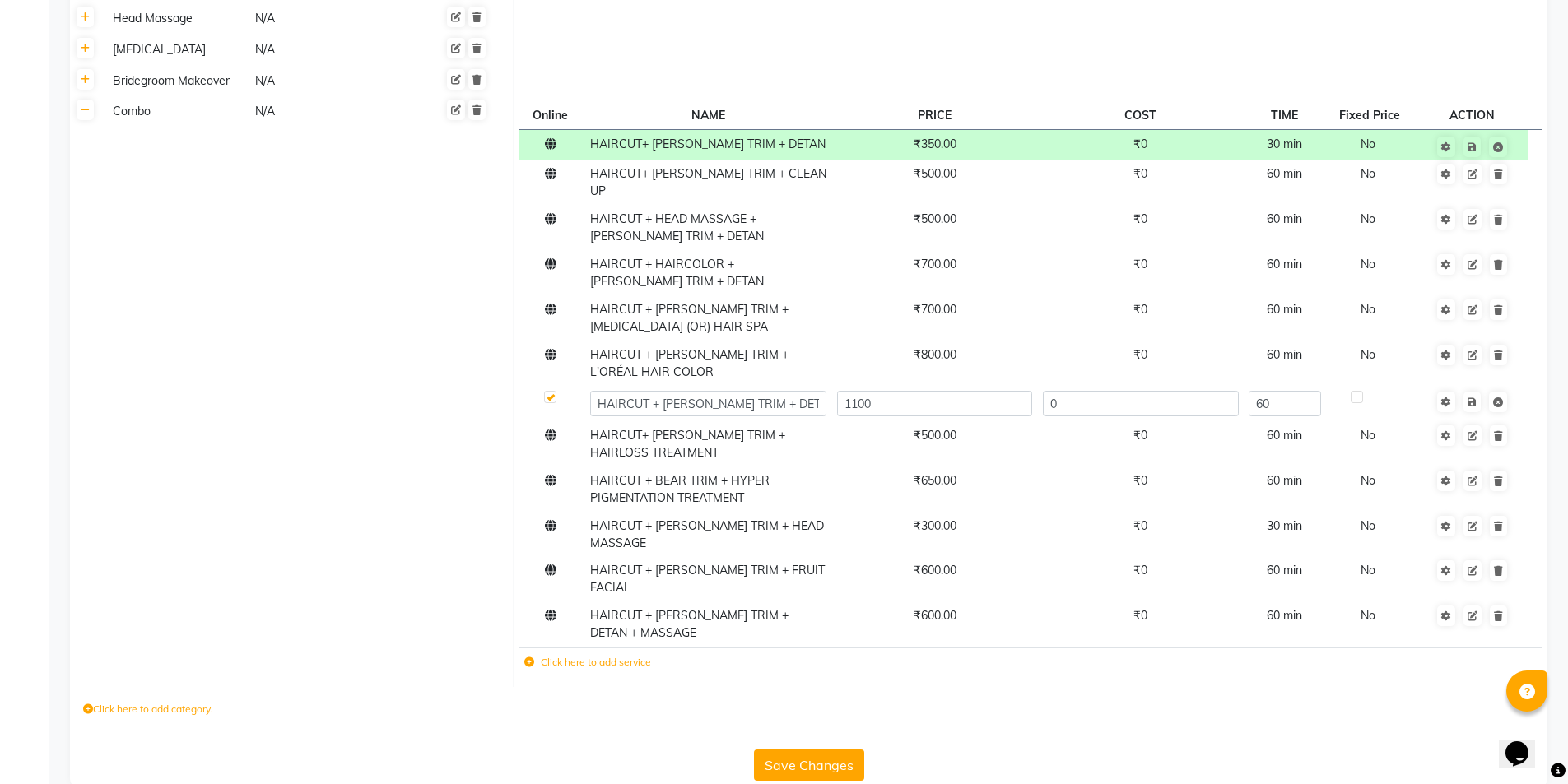
scroll to position [872, 0]
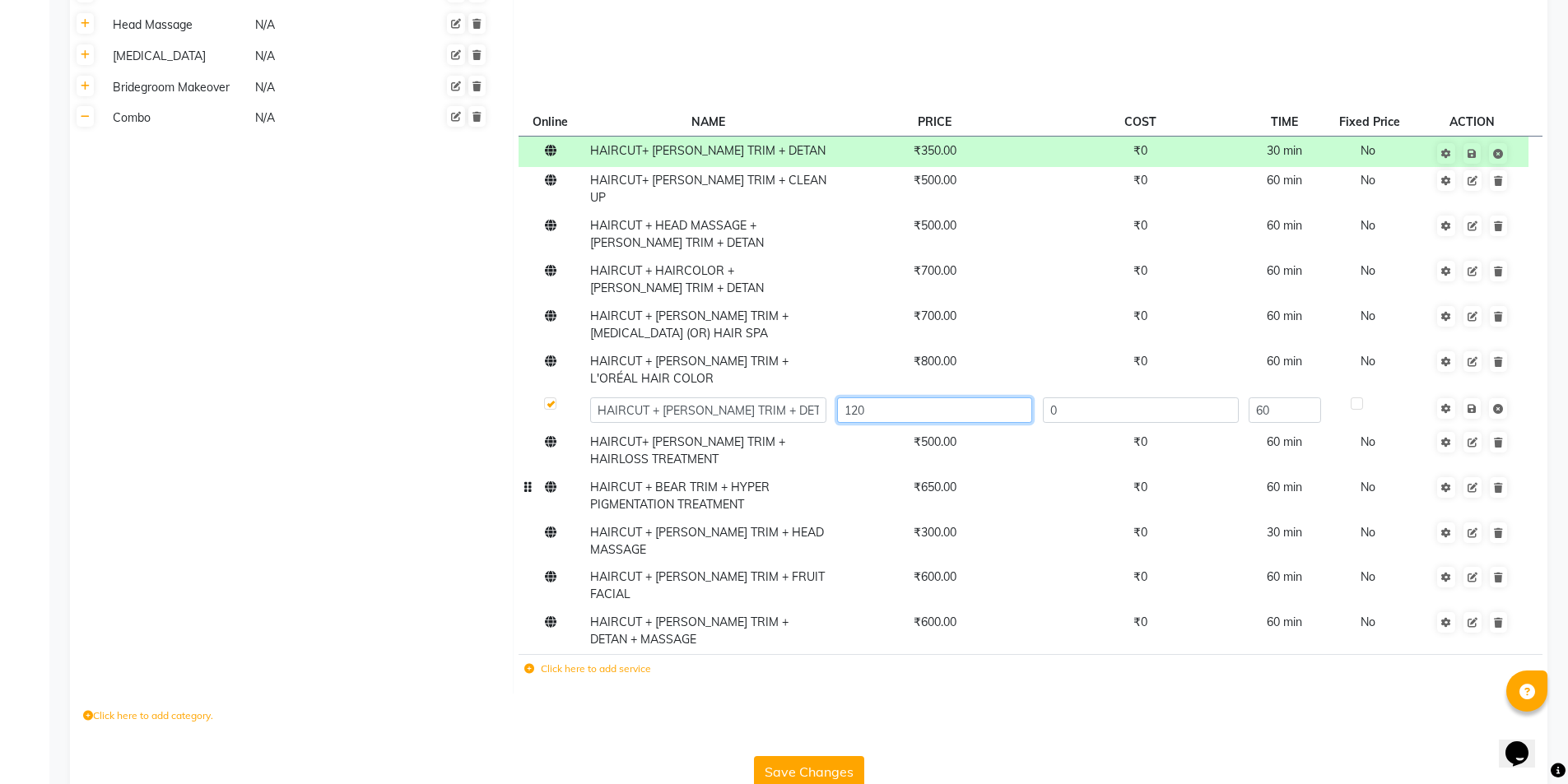
type input "1200"
click at [1478, 392] on td "Save" at bounding box center [1472, 410] width 112 height 36
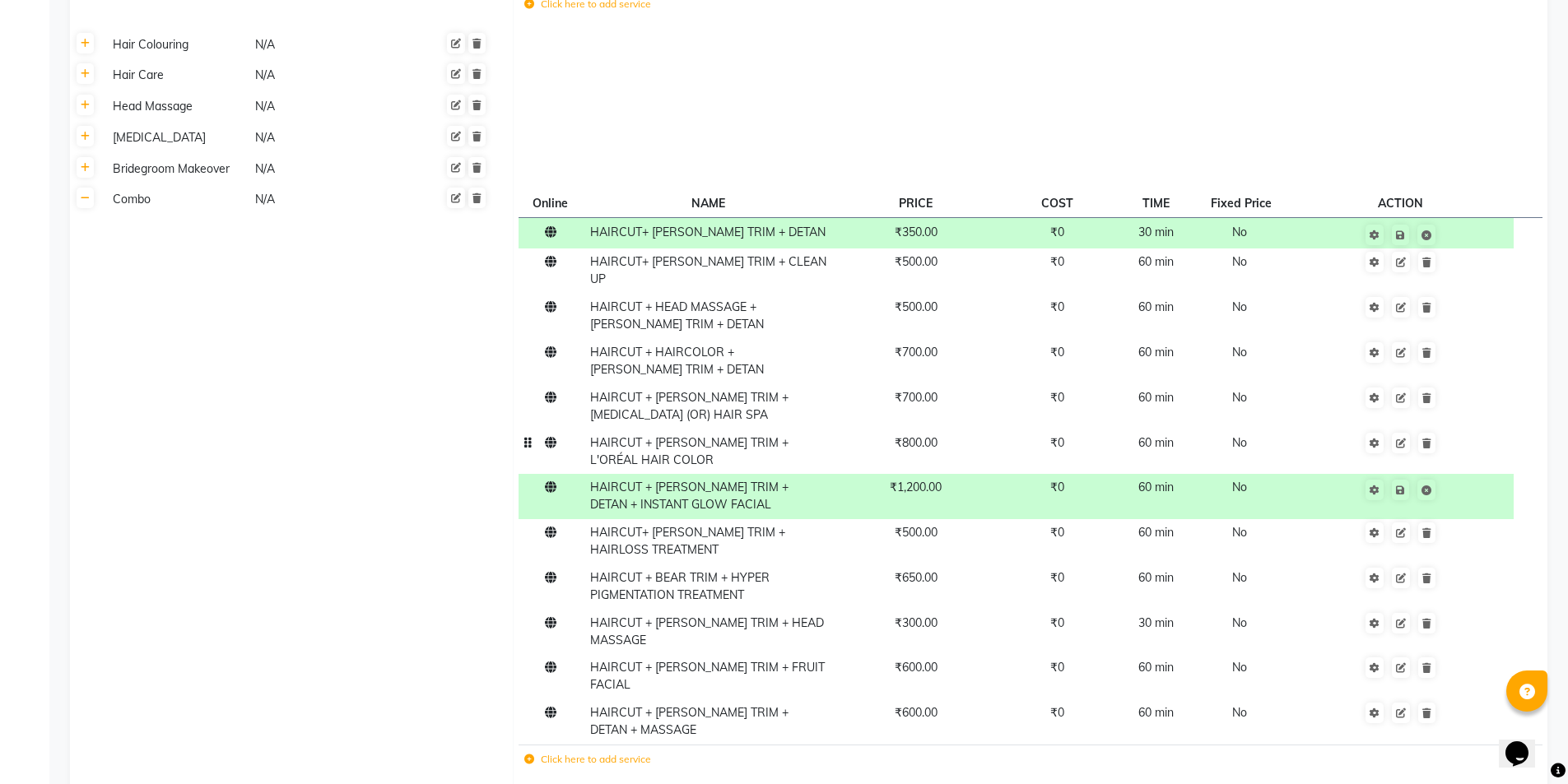
scroll to position [799, 0]
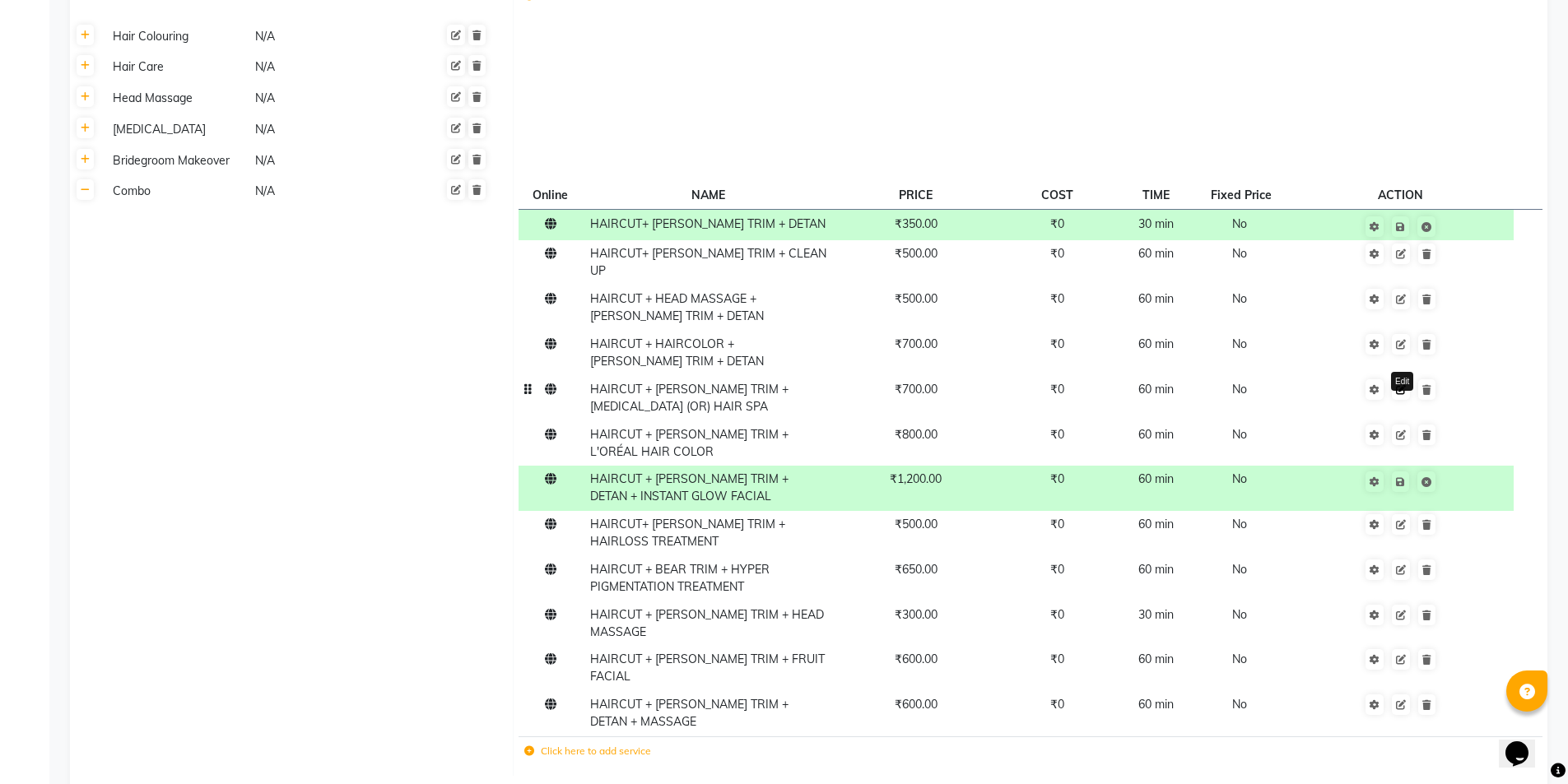
click at [1402, 385] on icon at bounding box center [1401, 390] width 10 height 10
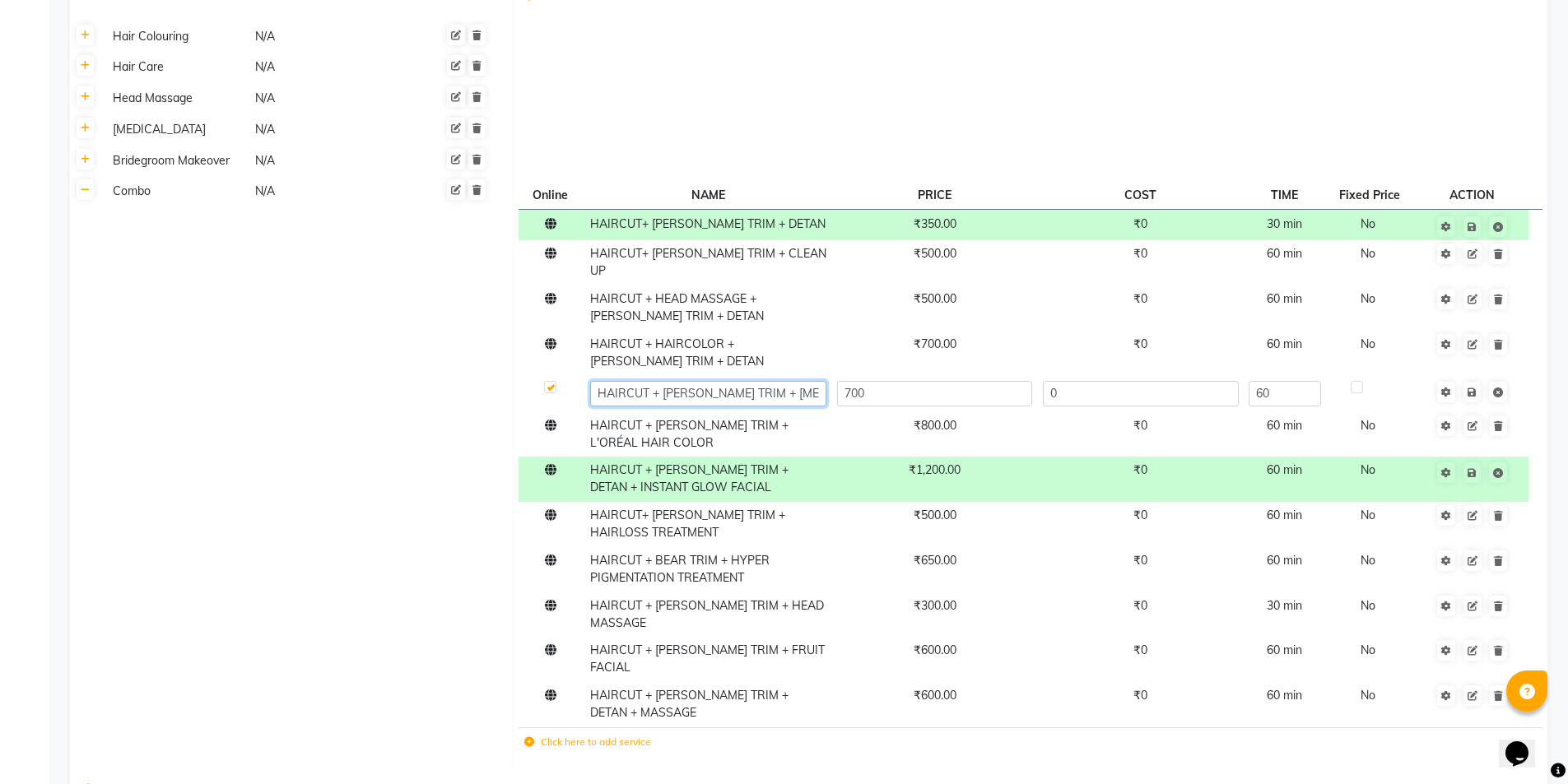
click at [801, 381] on input "HAIRCUT + BEARD TRIM + DANDRUFF (OR) HAIR SPA" at bounding box center [708, 393] width 236 height 26
click at [806, 381] on input "HAIRCUT + BEARD TRIM + DANDRUFF (OR) HAIR SPA" at bounding box center [708, 393] width 236 height 26
type input "HAIRCUT + BEARD TRIM + HAIR SPA"
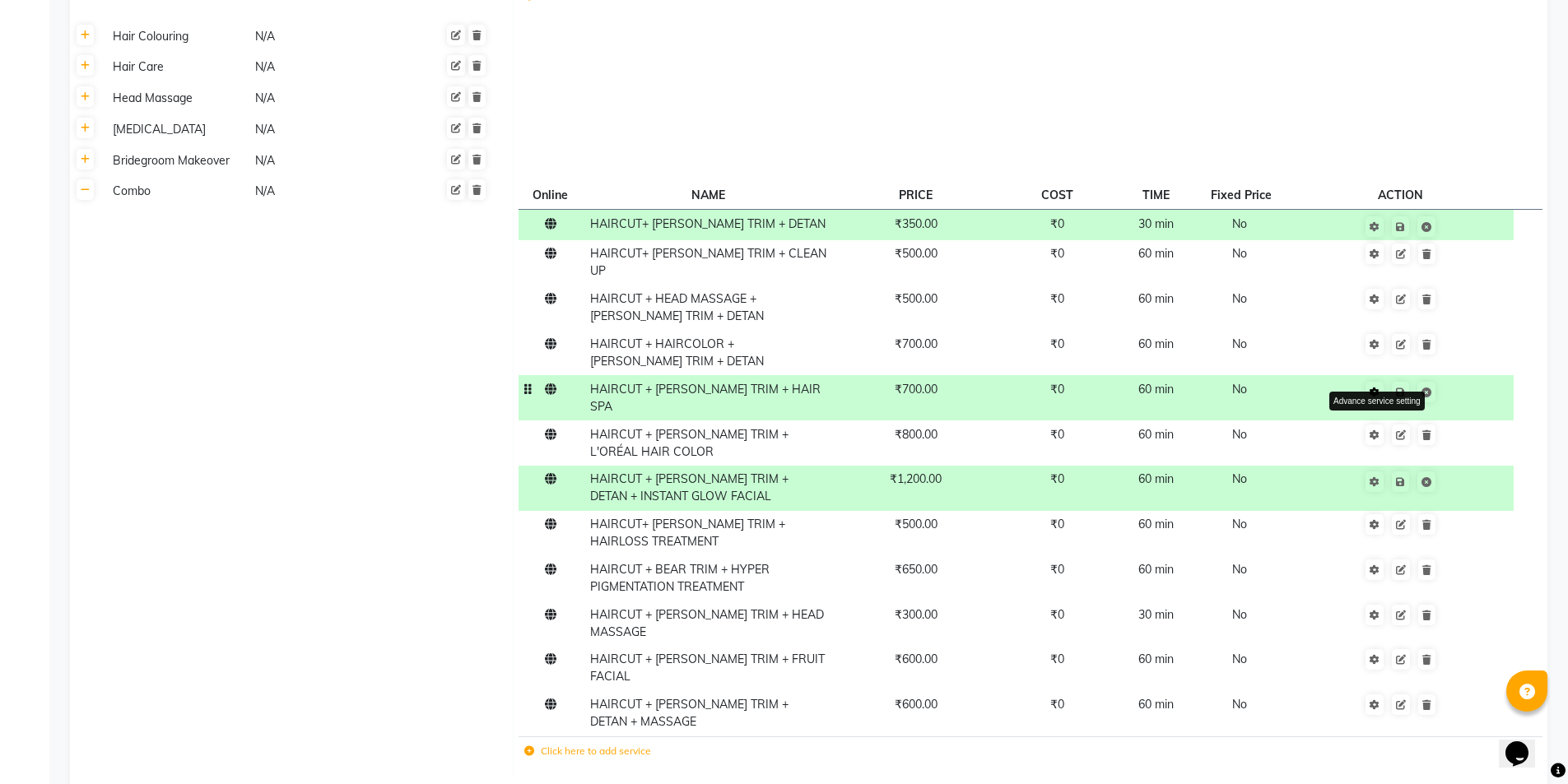
click at [1379, 381] on link at bounding box center [1375, 392] width 18 height 20
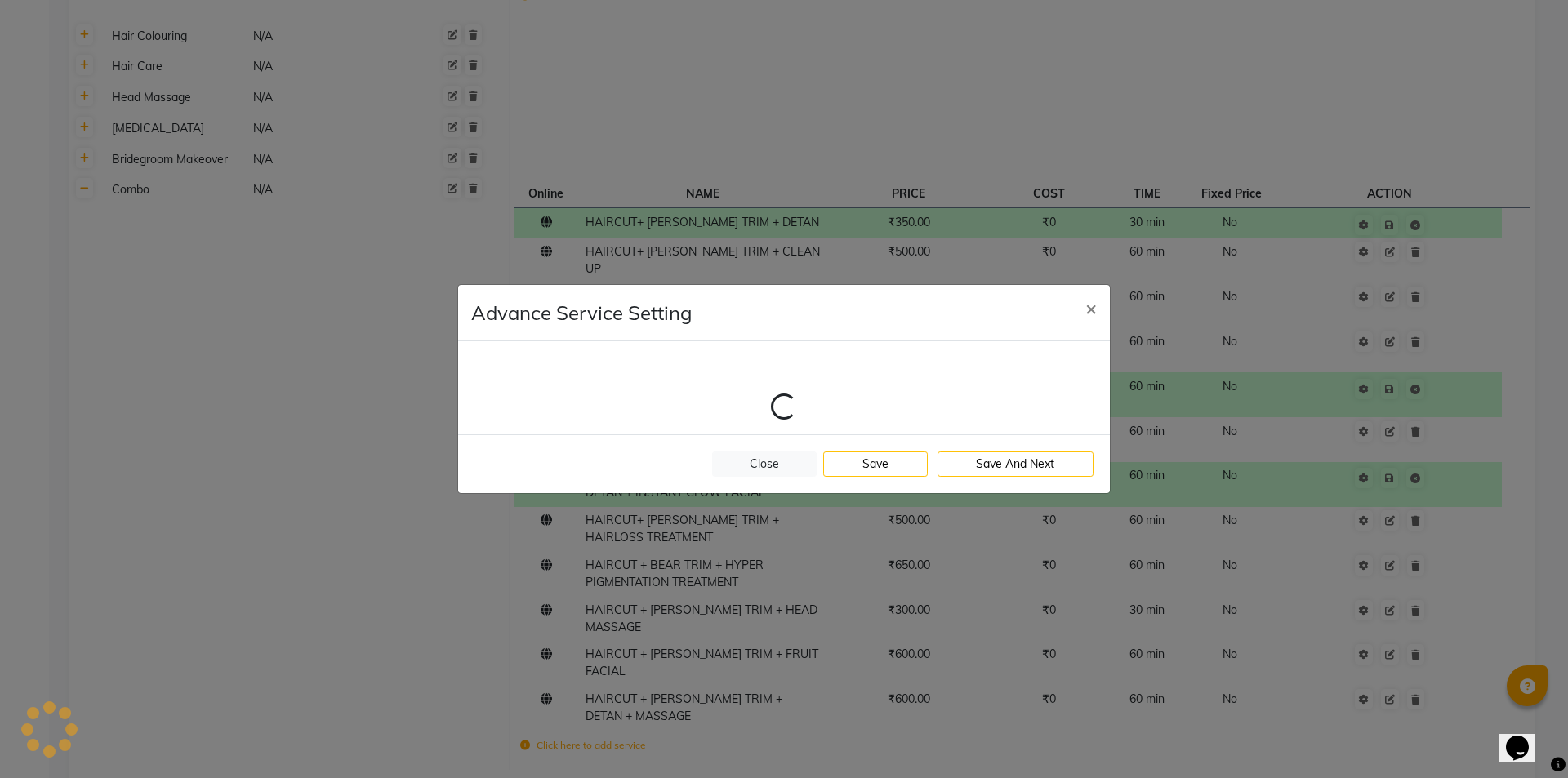
select select "7: 108811"
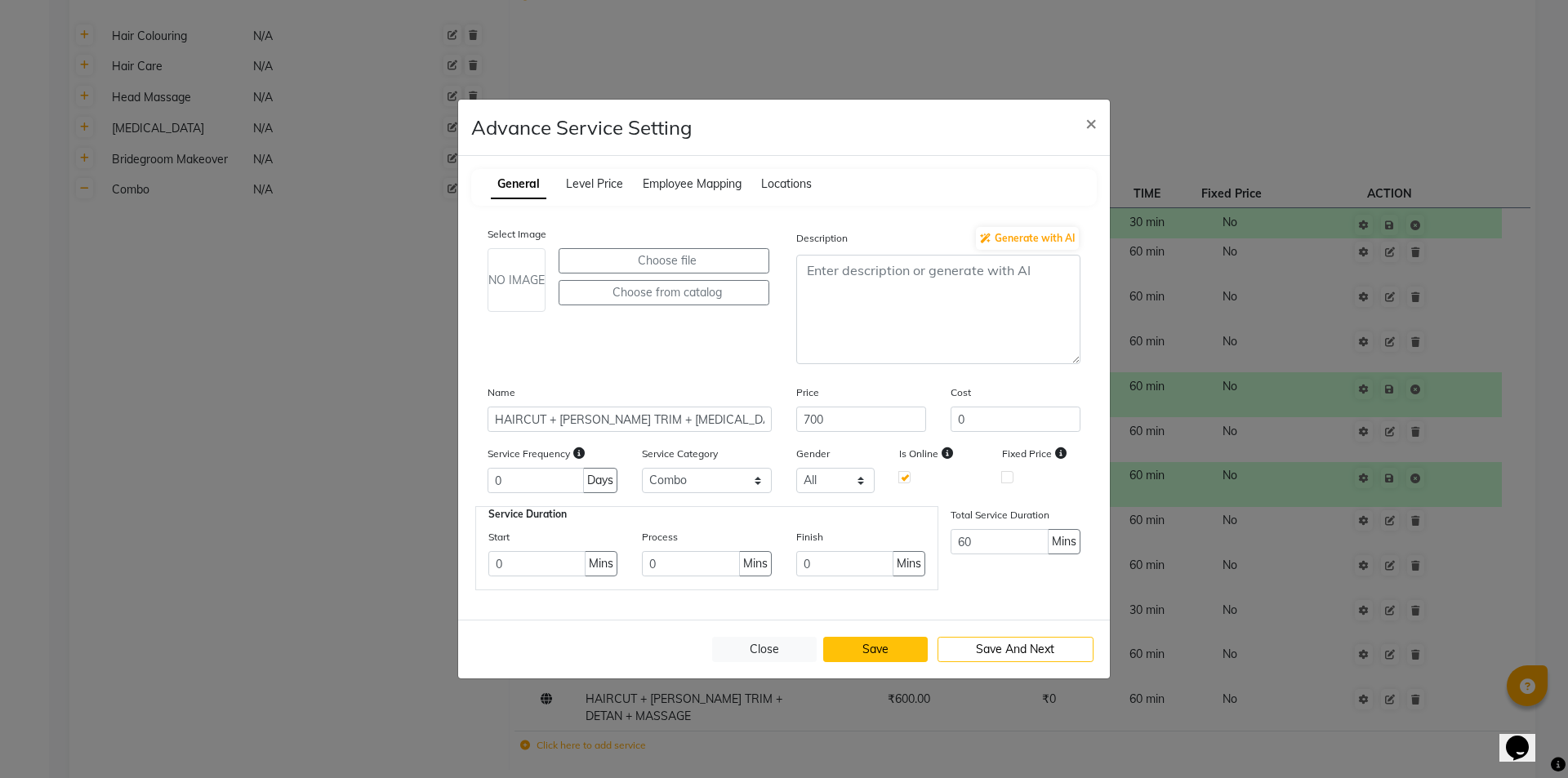
click at [890, 645] on button "Save" at bounding box center [875, 649] width 105 height 26
click at [1087, 122] on span "×" at bounding box center [1091, 122] width 12 height 25
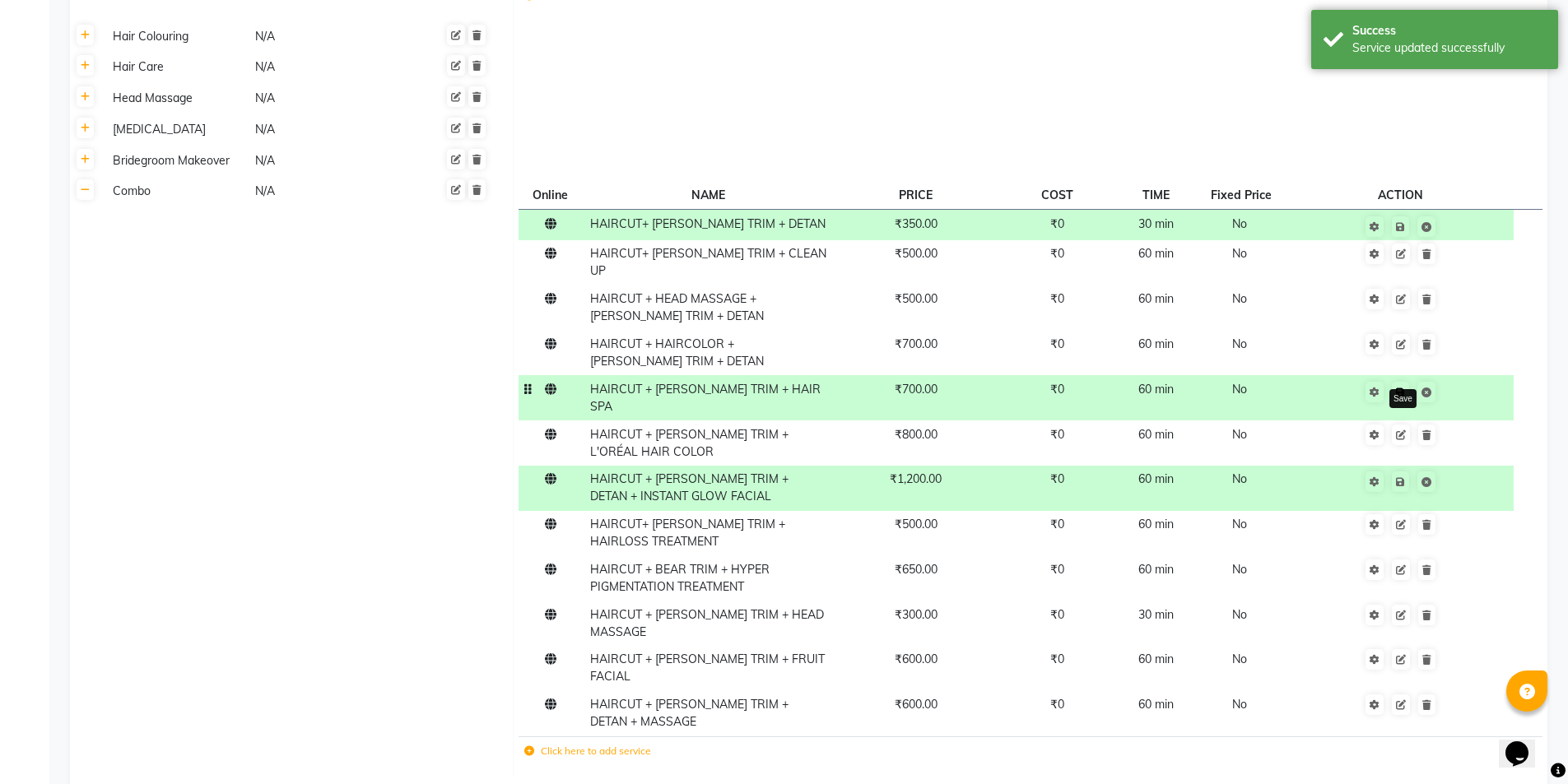
click at [1401, 388] on icon at bounding box center [1401, 392] width 9 height 10
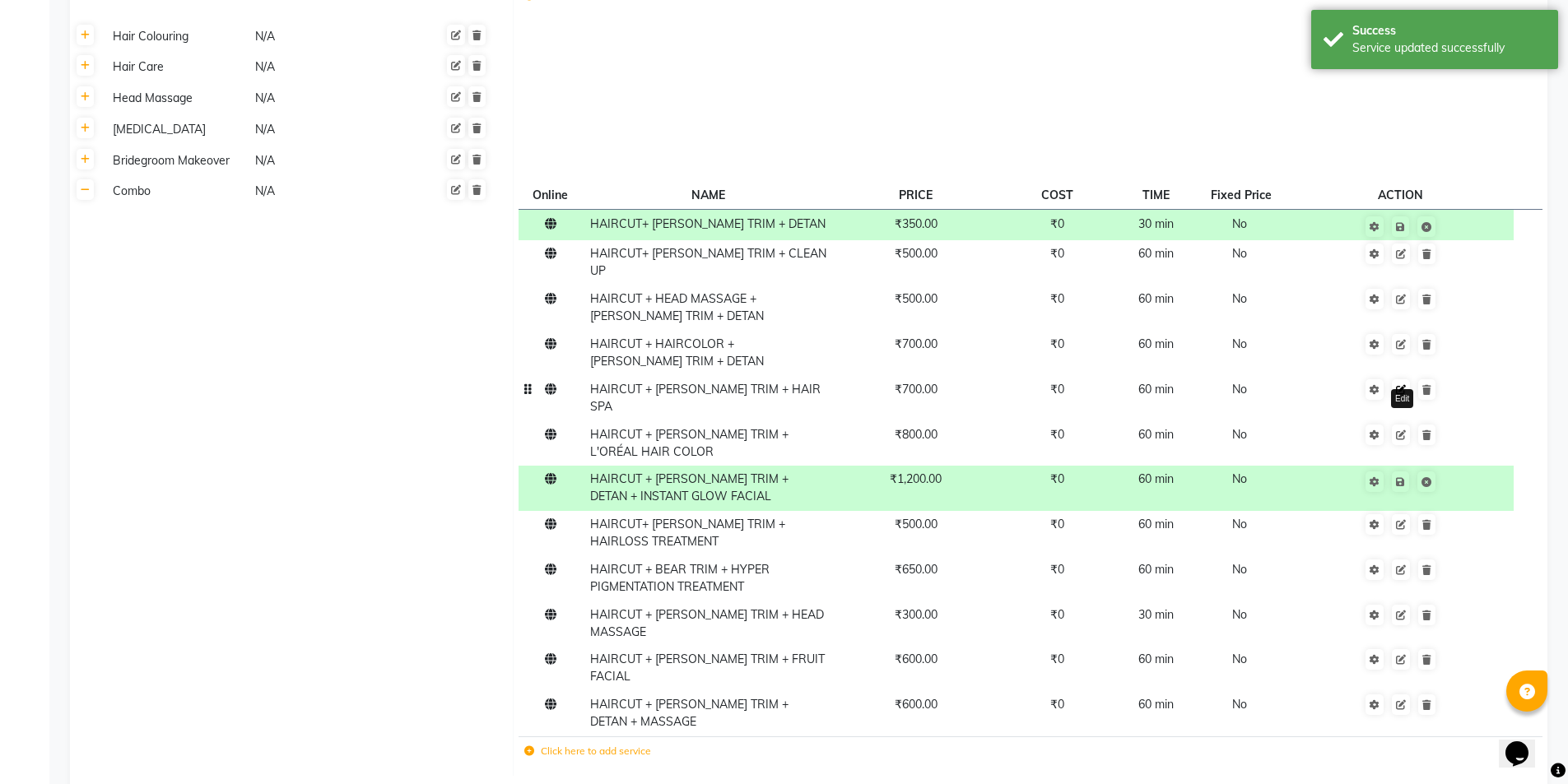
click at [1402, 385] on icon at bounding box center [1401, 390] width 10 height 10
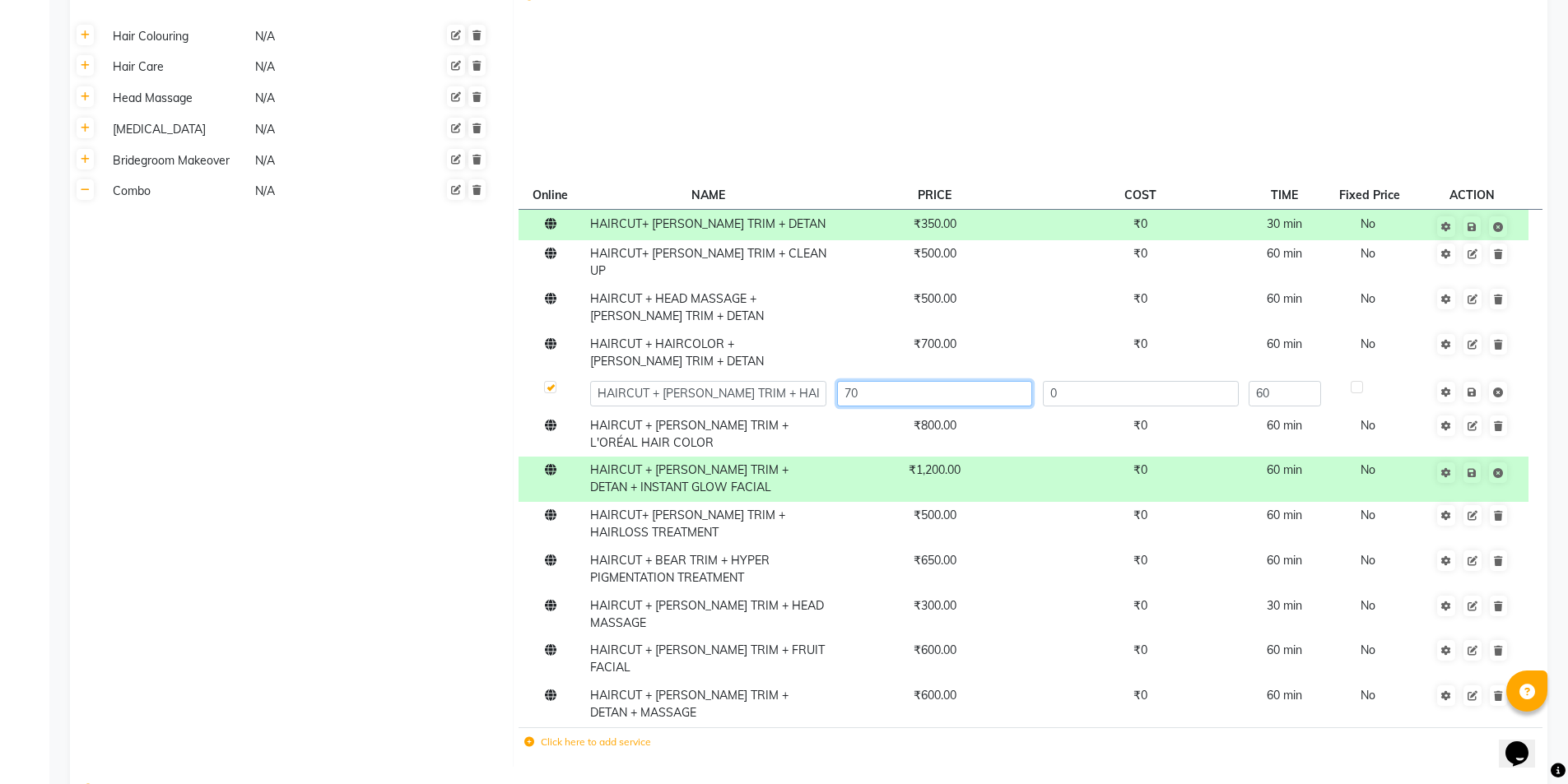
type input "7"
type input "600"
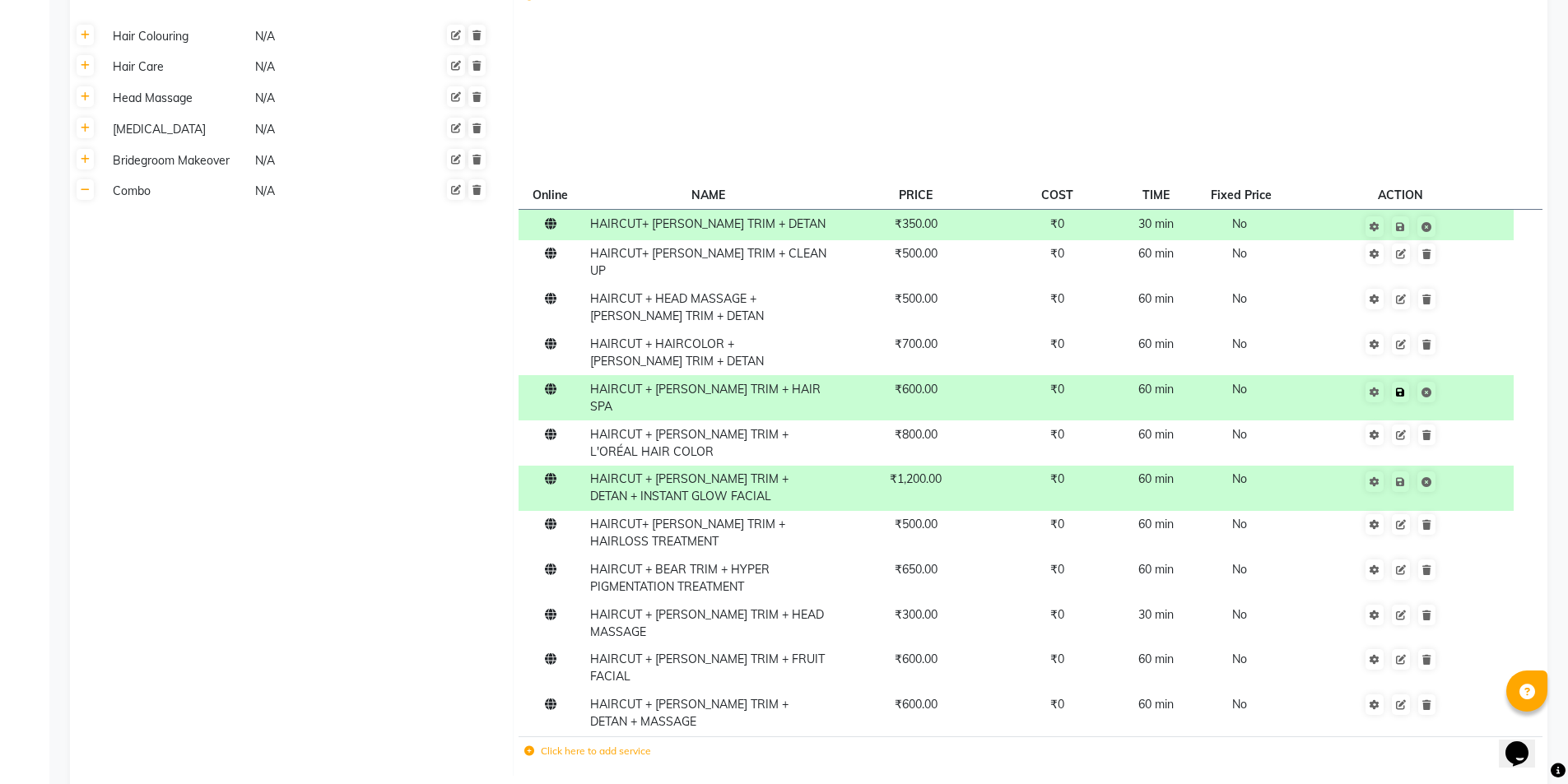
click at [1472, 381] on td "Save" at bounding box center [1402, 397] width 226 height 45
click at [347, 357] on td "Combo N/A" at bounding box center [307, 476] width 412 height 599
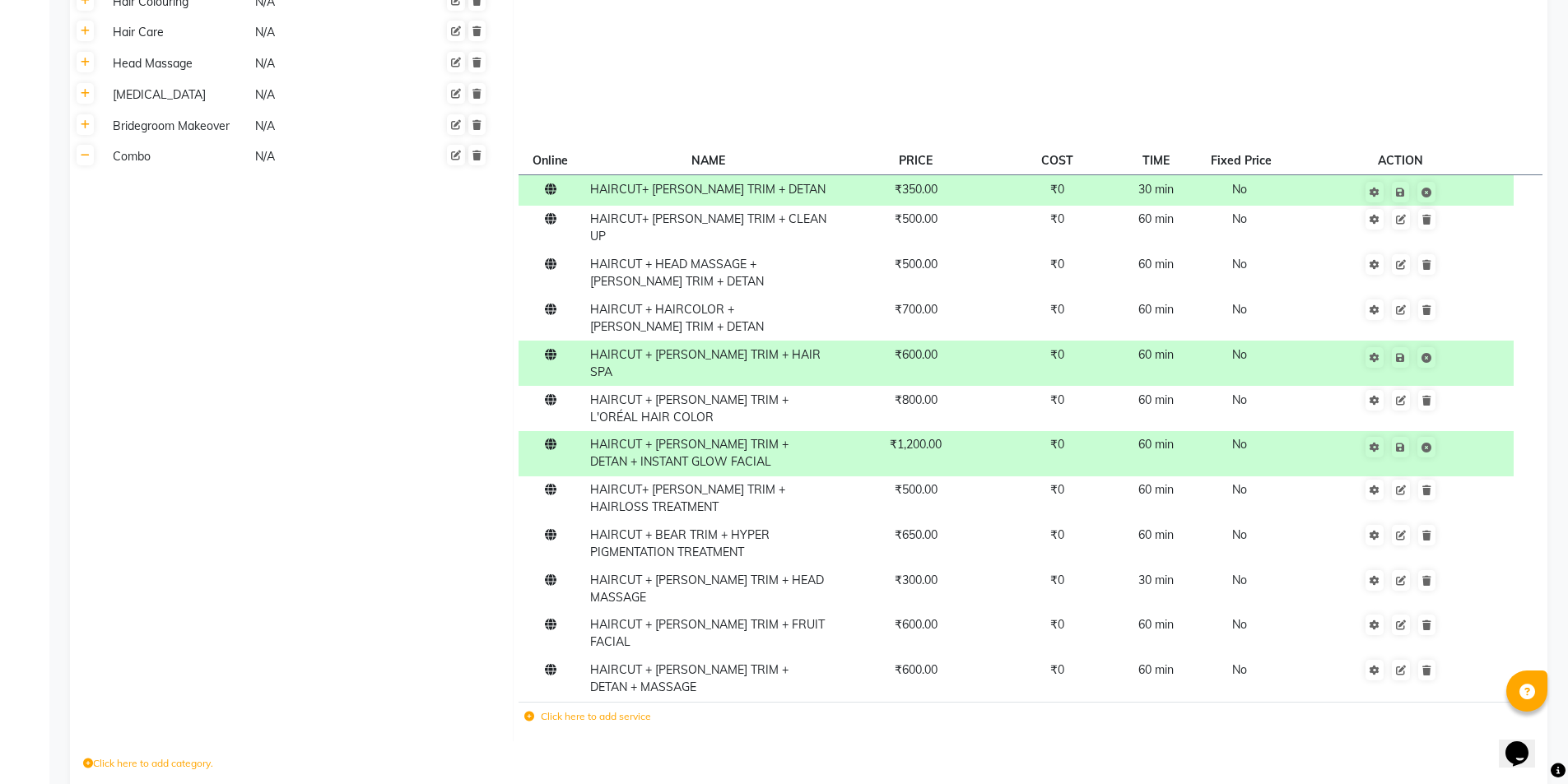
scroll to position [866, 0]
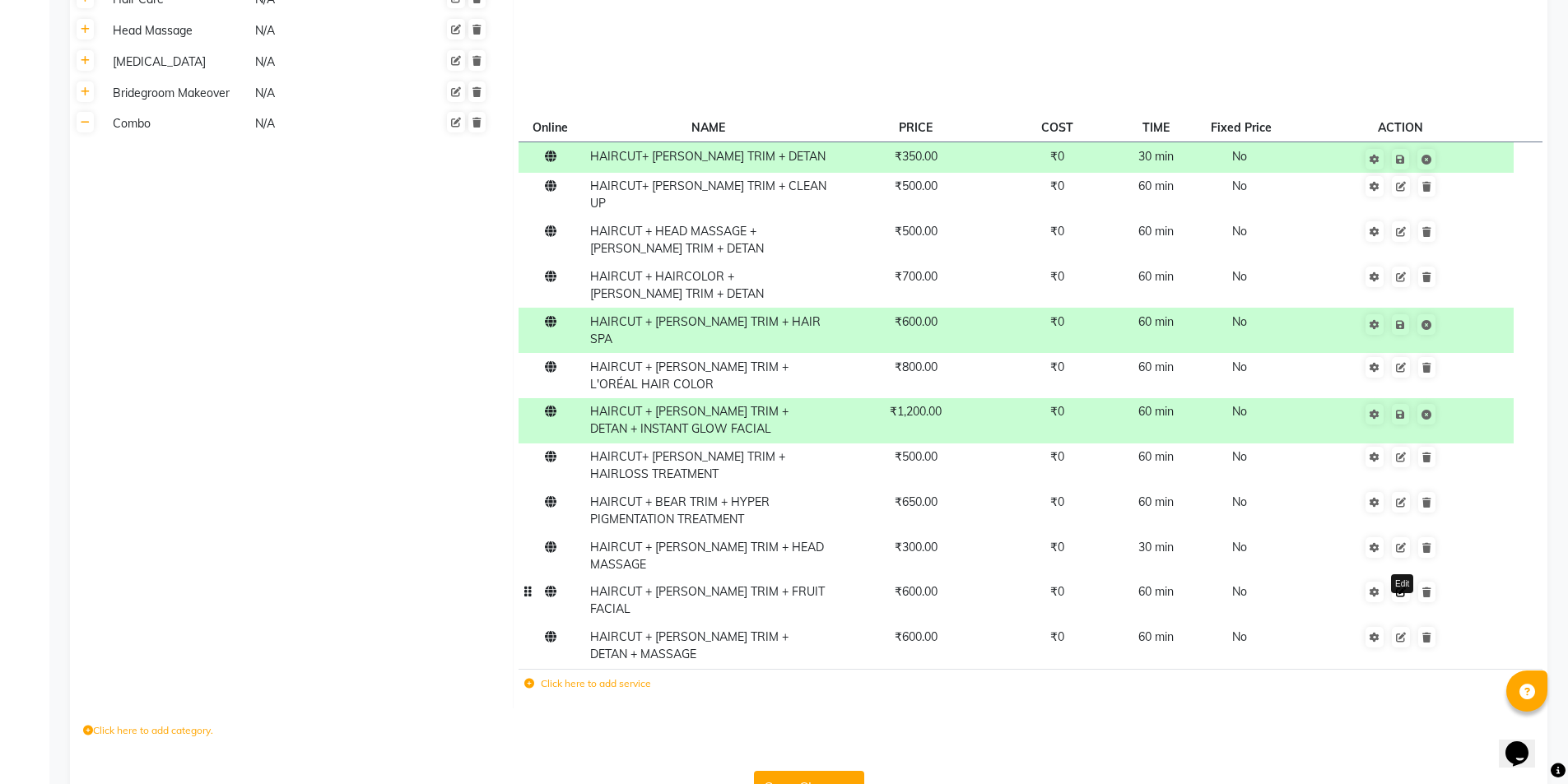
click at [1400, 587] on icon at bounding box center [1401, 592] width 10 height 10
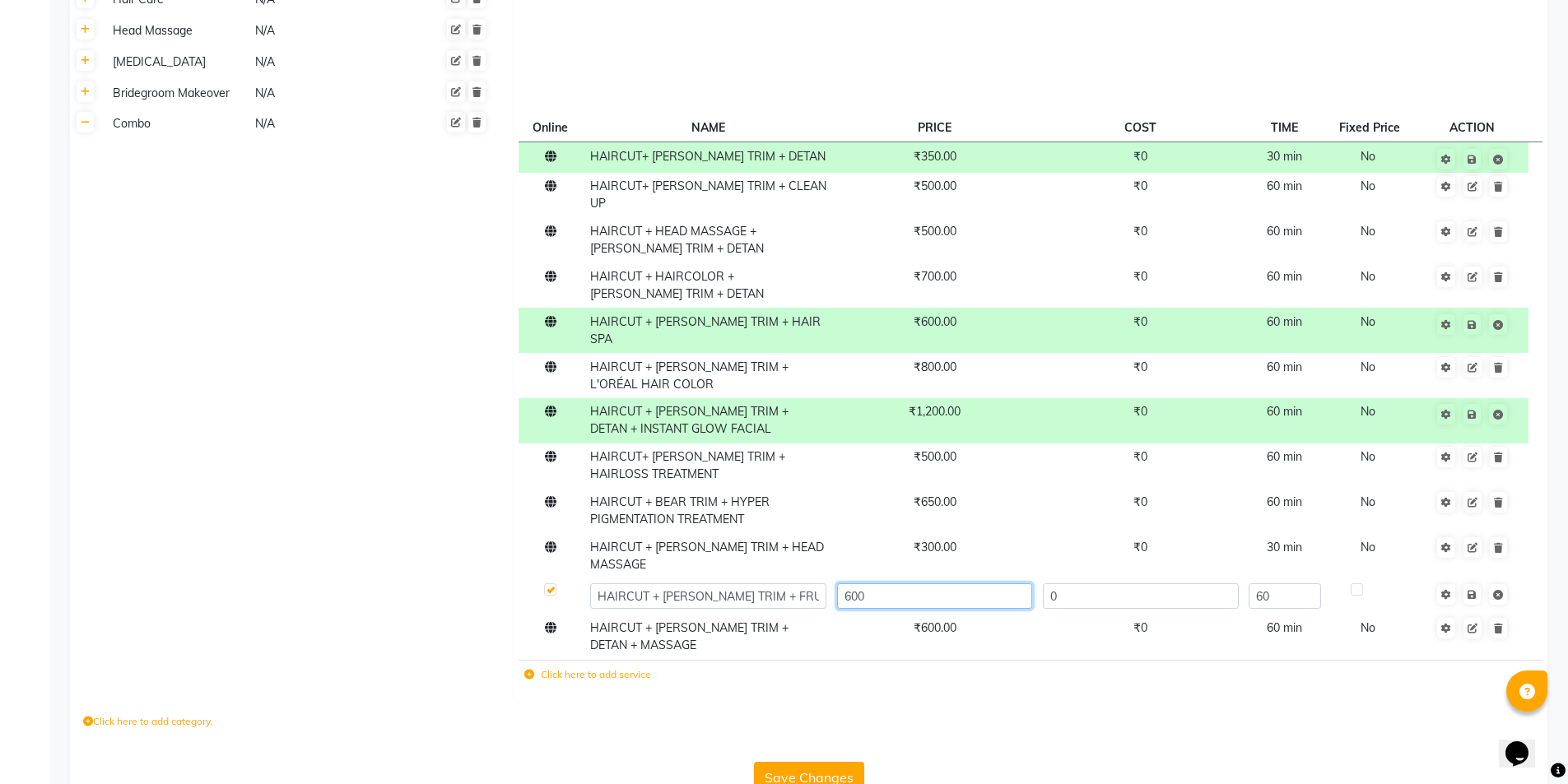
click at [885, 584] on input "600" at bounding box center [934, 597] width 195 height 26
type input "6"
type input "800"
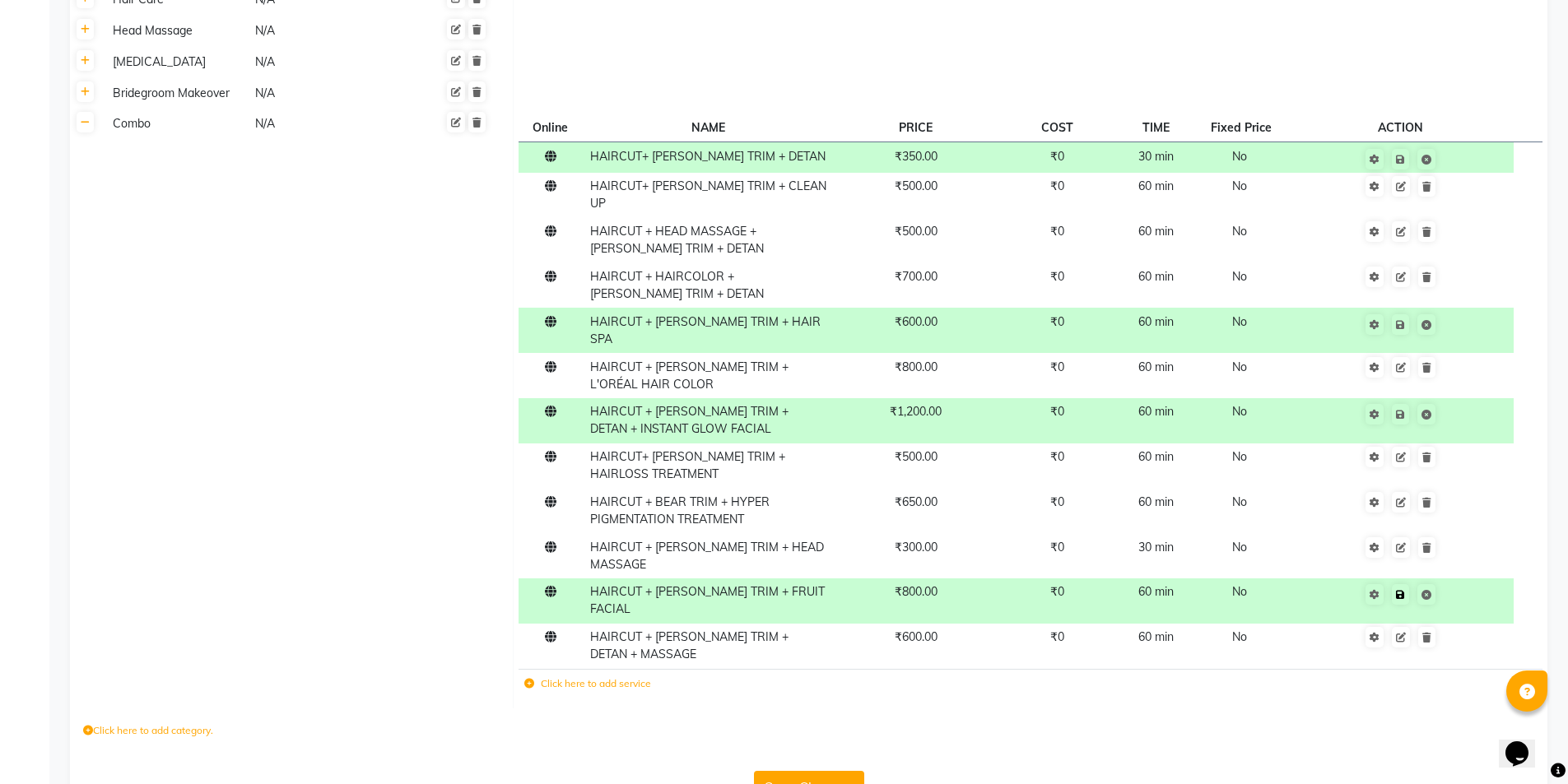
click at [1472, 578] on td "Save" at bounding box center [1402, 600] width 226 height 45
click at [315, 511] on td "Combo N/A" at bounding box center [307, 408] width 412 height 599
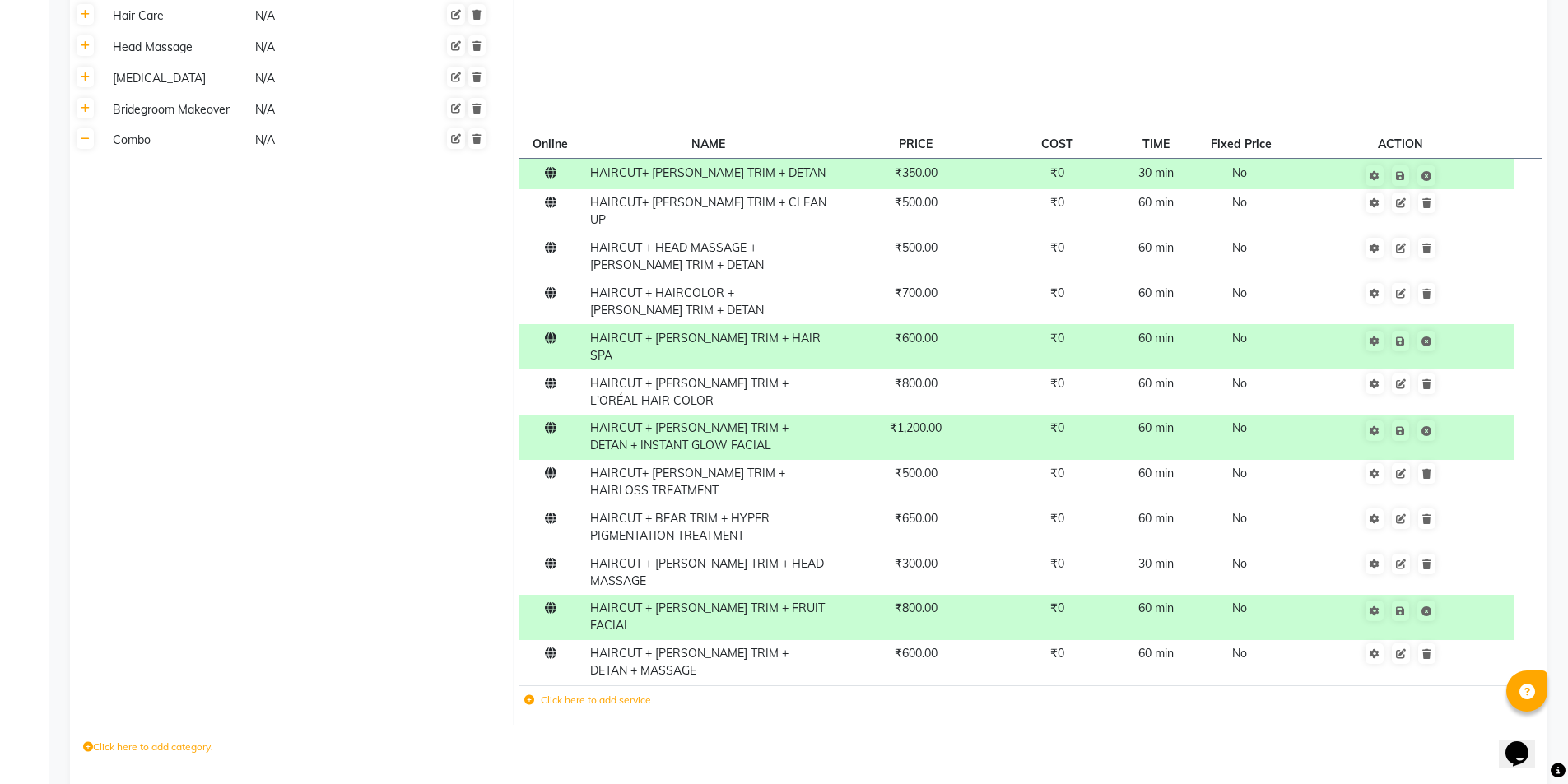
scroll to position [869, 0]
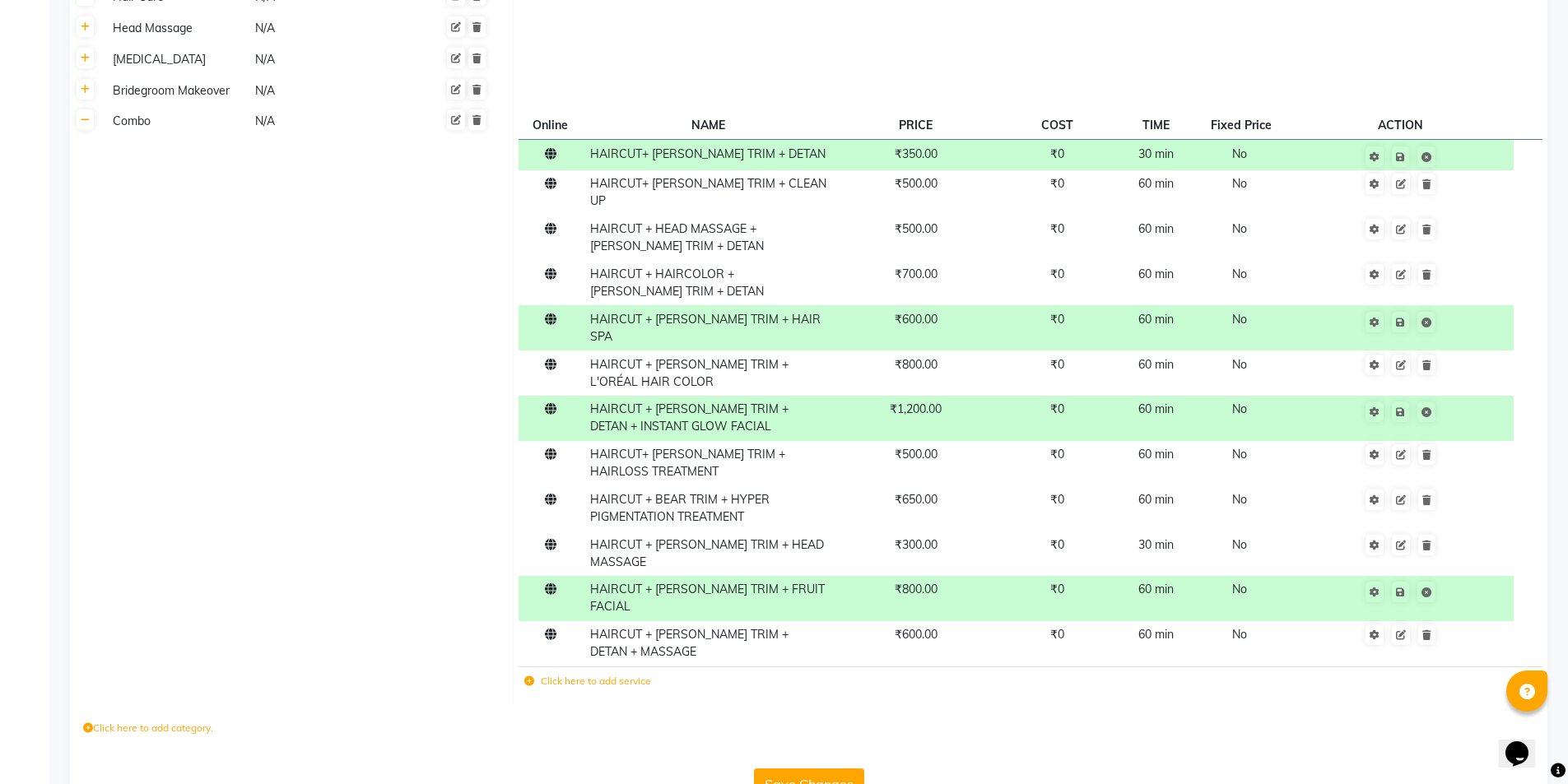
click at [770, 768] on button "Save Changes" at bounding box center [809, 784] width 110 height 31
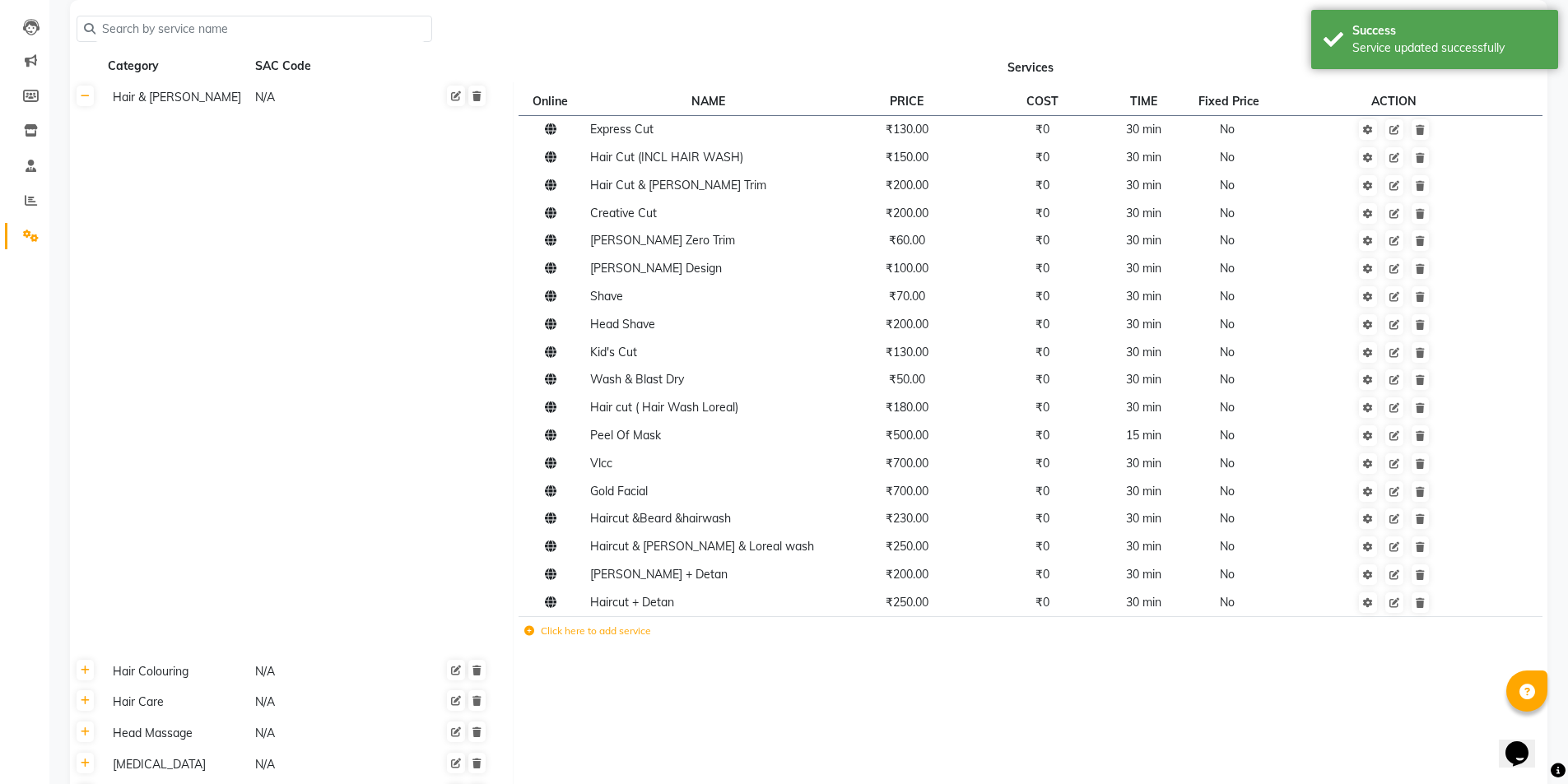
scroll to position [165, 0]
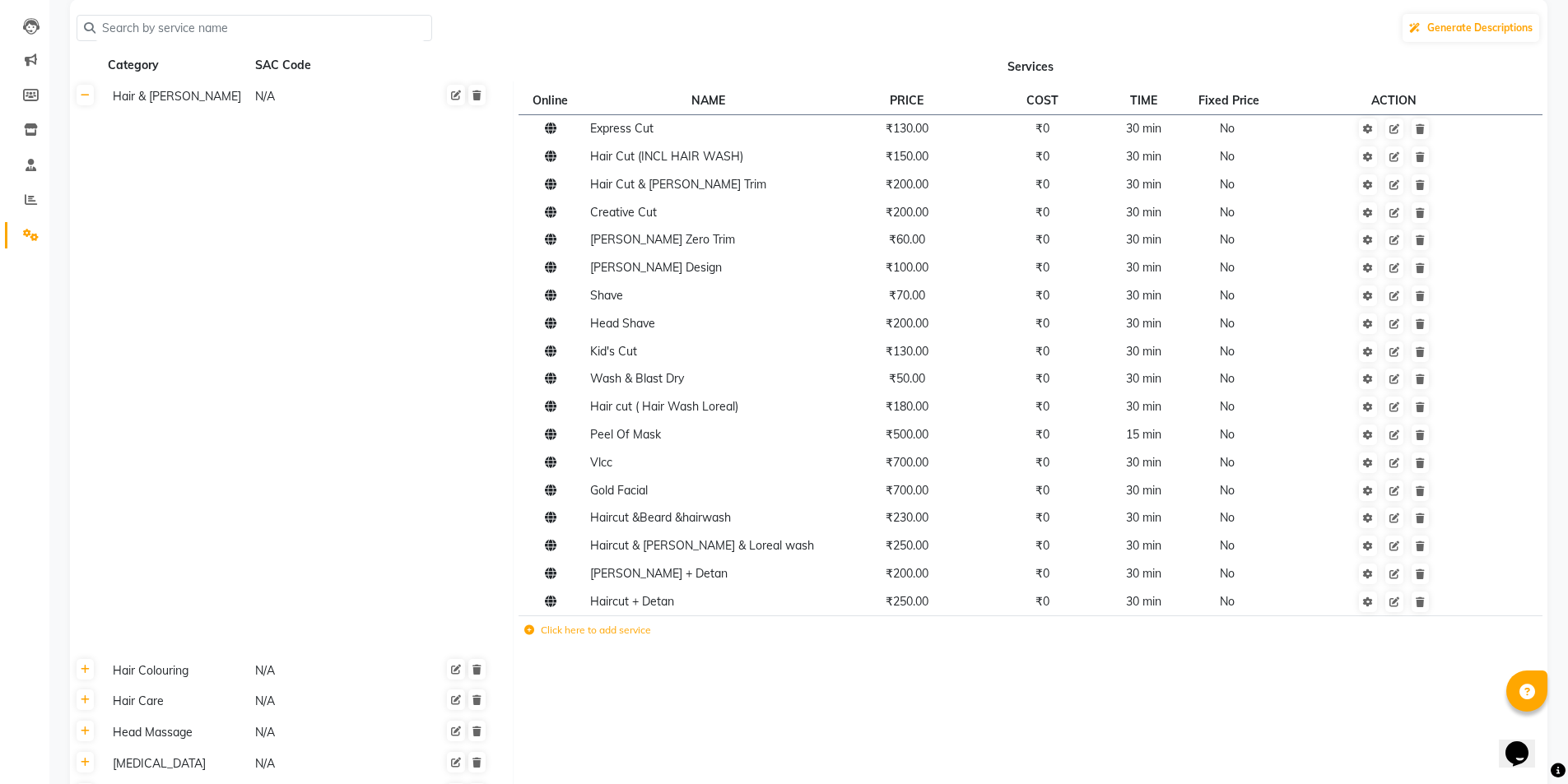
click at [277, 452] on td "Hair & Beard N/A" at bounding box center [307, 369] width 412 height 574
click at [1397, 464] on icon at bounding box center [1394, 463] width 10 height 10
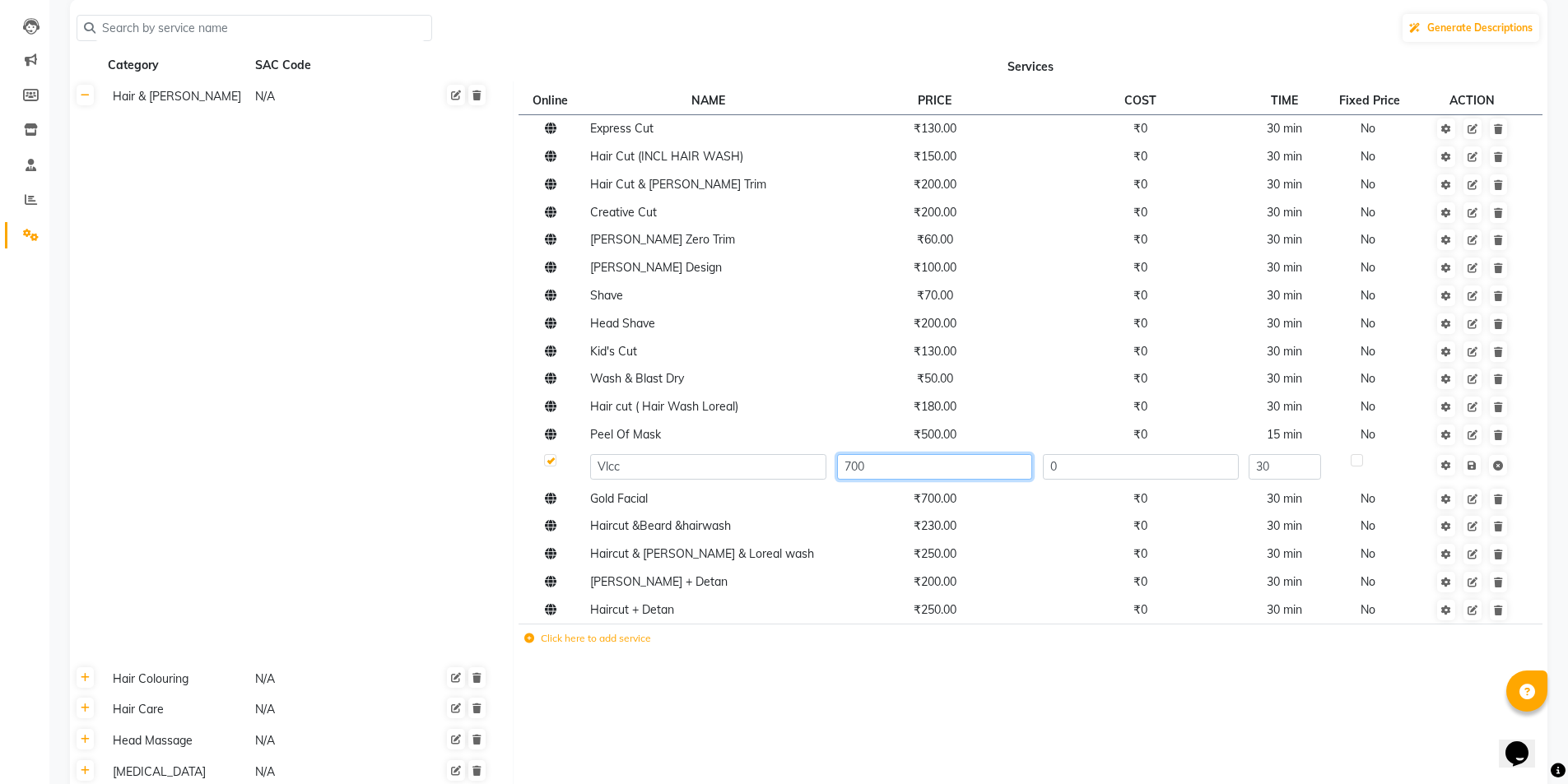
click at [948, 463] on input "700" at bounding box center [934, 467] width 195 height 26
type input "7"
type input "800"
click at [1473, 462] on td "Save" at bounding box center [1472, 466] width 112 height 36
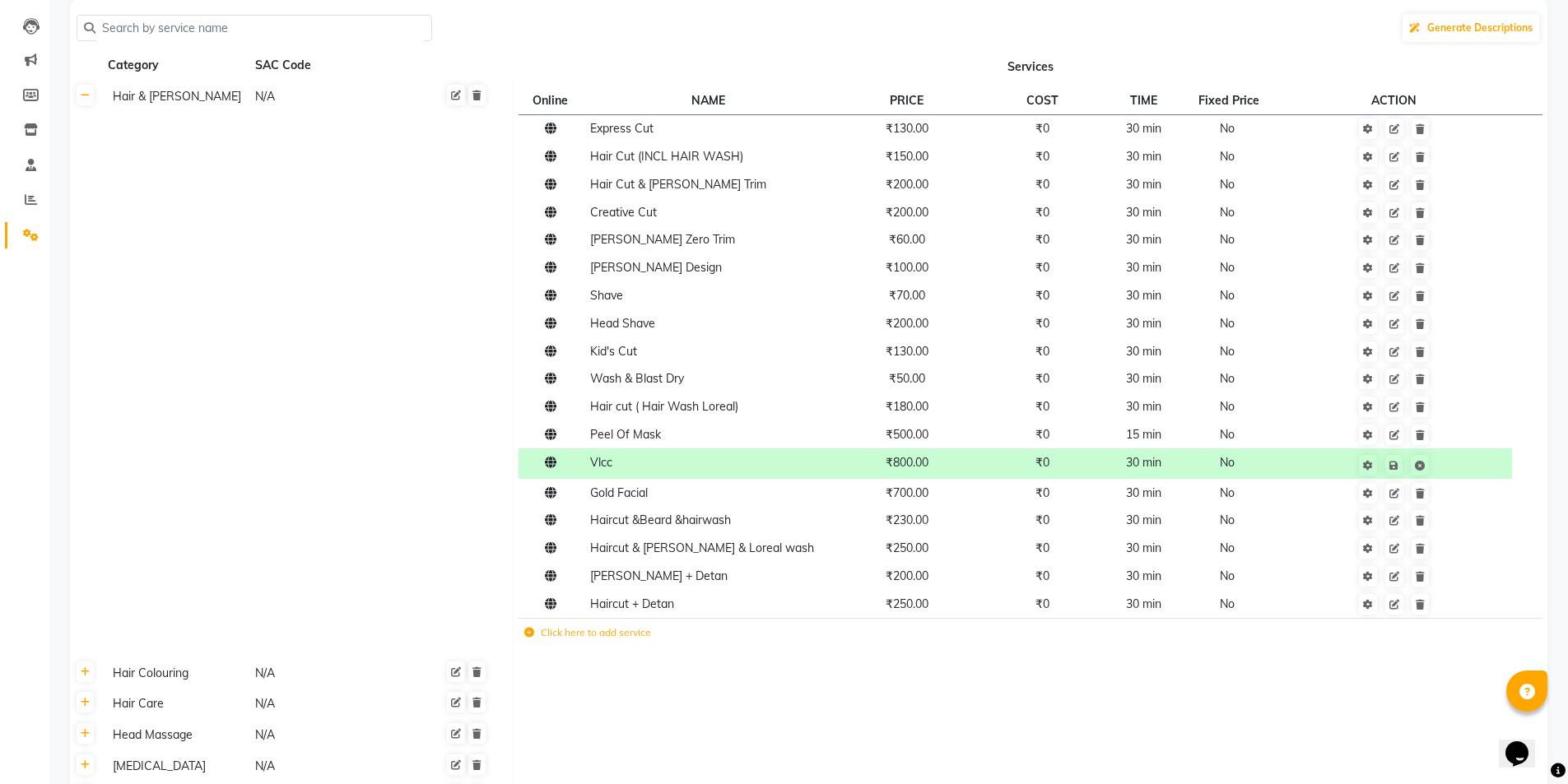
click at [424, 449] on td "Hair & Beard N/A" at bounding box center [307, 369] width 412 height 576
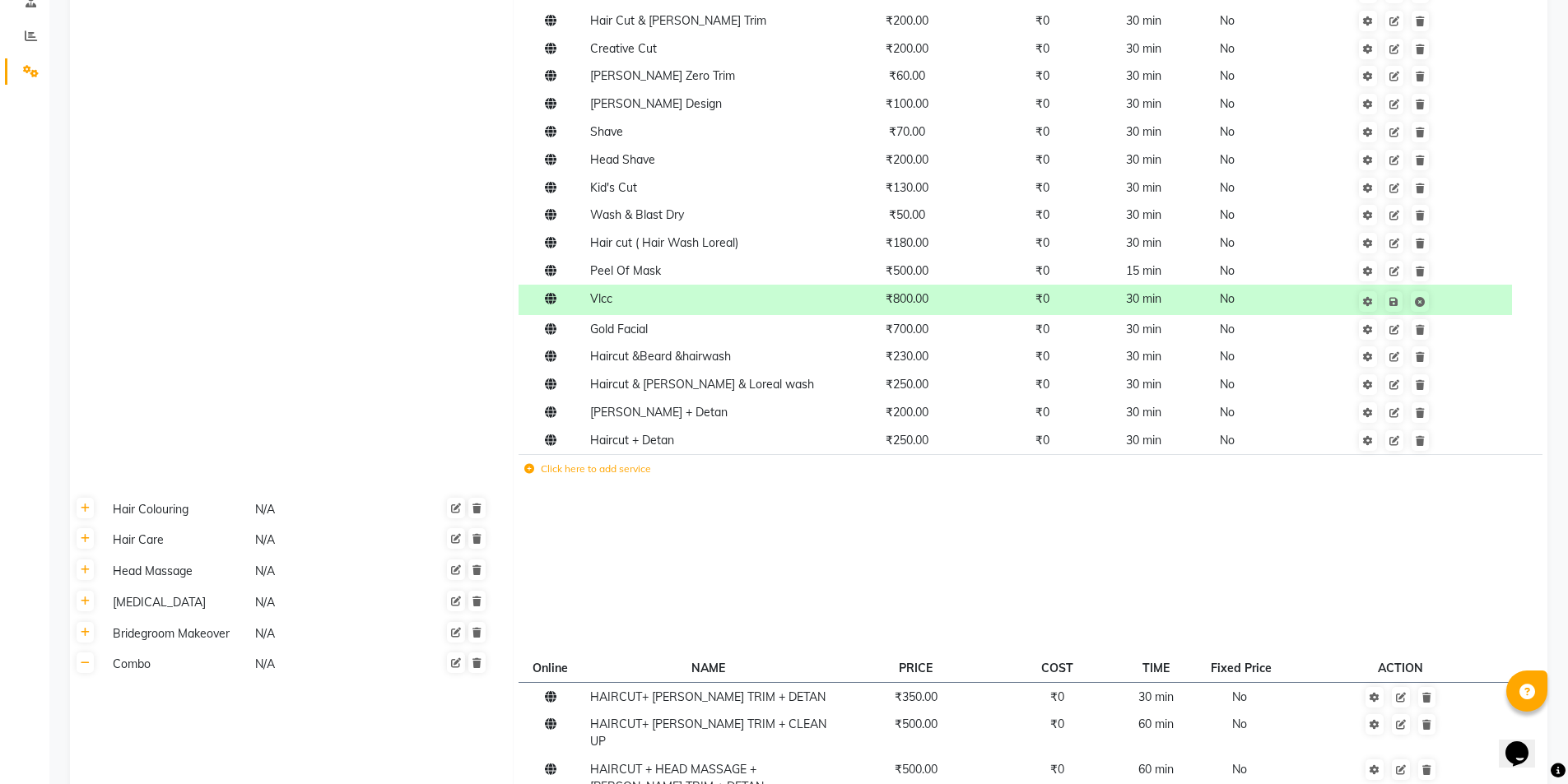
scroll to position [329, 0]
click at [383, 371] on td "Hair & Beard N/A" at bounding box center [307, 205] width 412 height 576
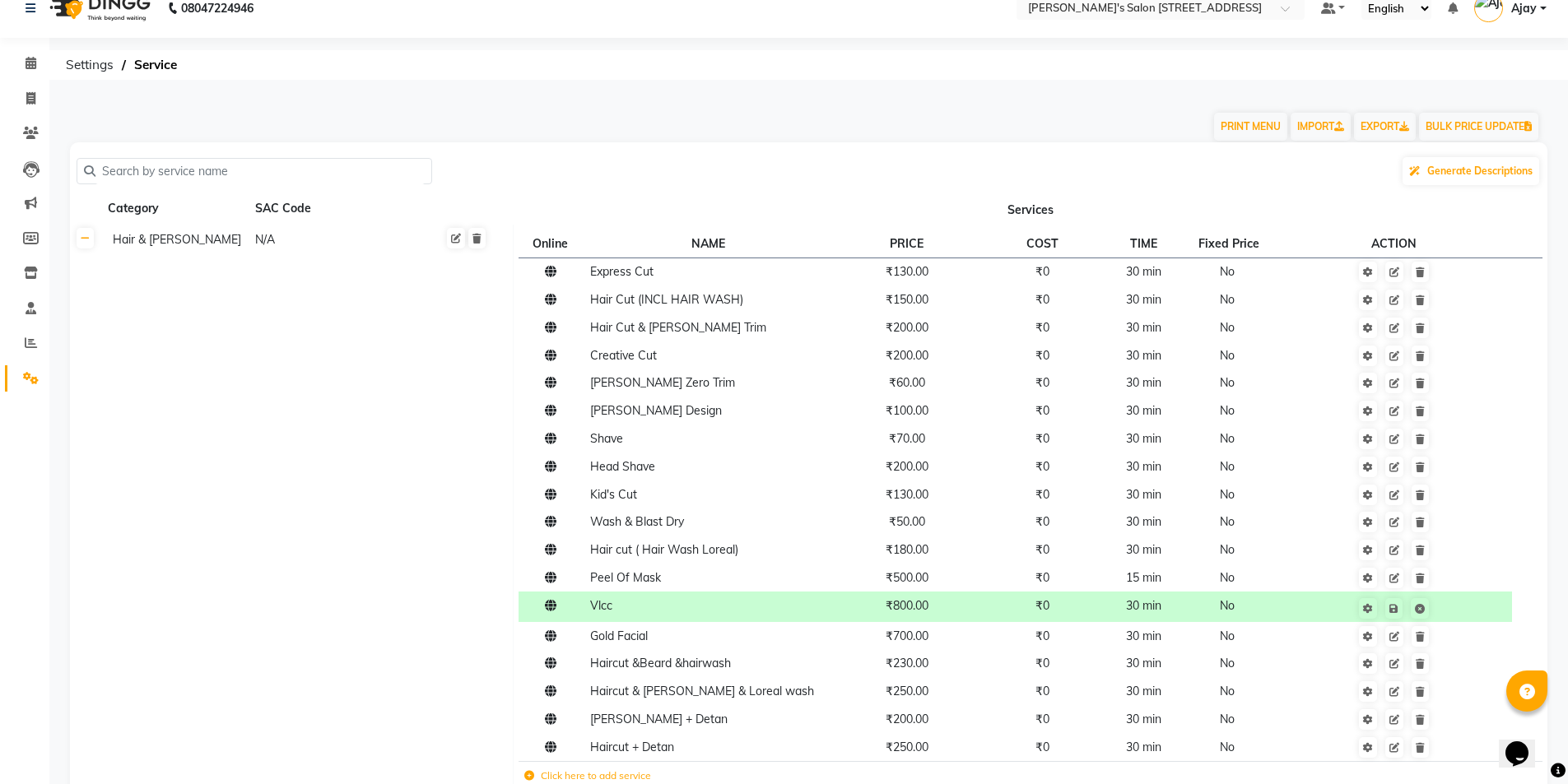
scroll to position [0, 0]
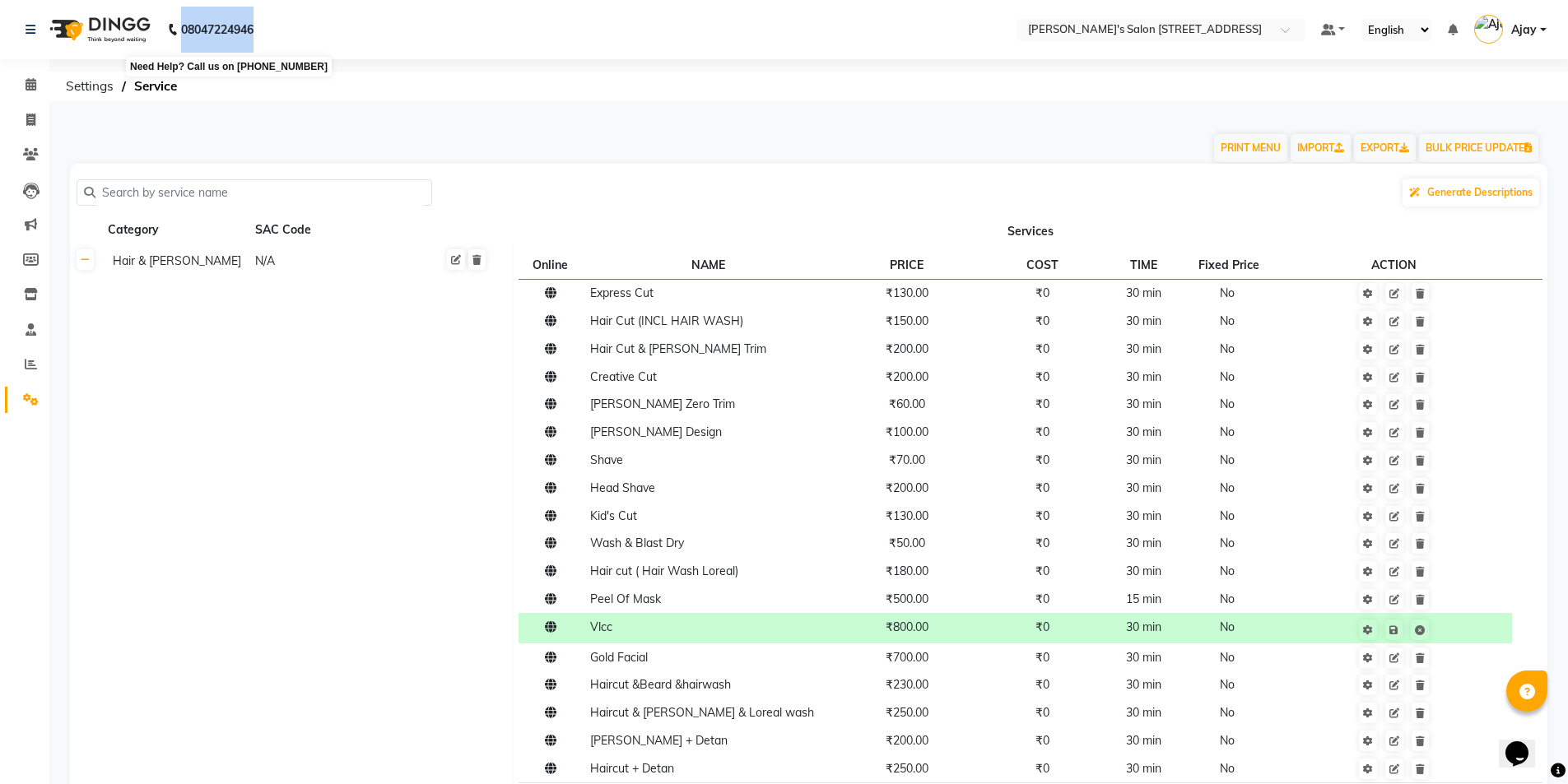
drag, startPoint x: 272, startPoint y: 25, endPoint x: 167, endPoint y: 25, distance: 105.0
click at [167, 25] on nav "08047224946 Need Help? Call us on 08047224946 Select Location × Adam Men's Salo…" at bounding box center [784, 29] width 1568 height 59
click at [288, 26] on nav "08047224946 Need Help? Call us on 08047224946 Select Location × Adam Men's Salo…" at bounding box center [784, 29] width 1568 height 59
click at [292, 356] on td "Hair & Beard N/A" at bounding box center [307, 534] width 412 height 576
click at [602, 41] on nav "08047224946 Select Location × Adam Men's Salon 100ft Road, Puducherry Default P…" at bounding box center [784, 29] width 1568 height 59
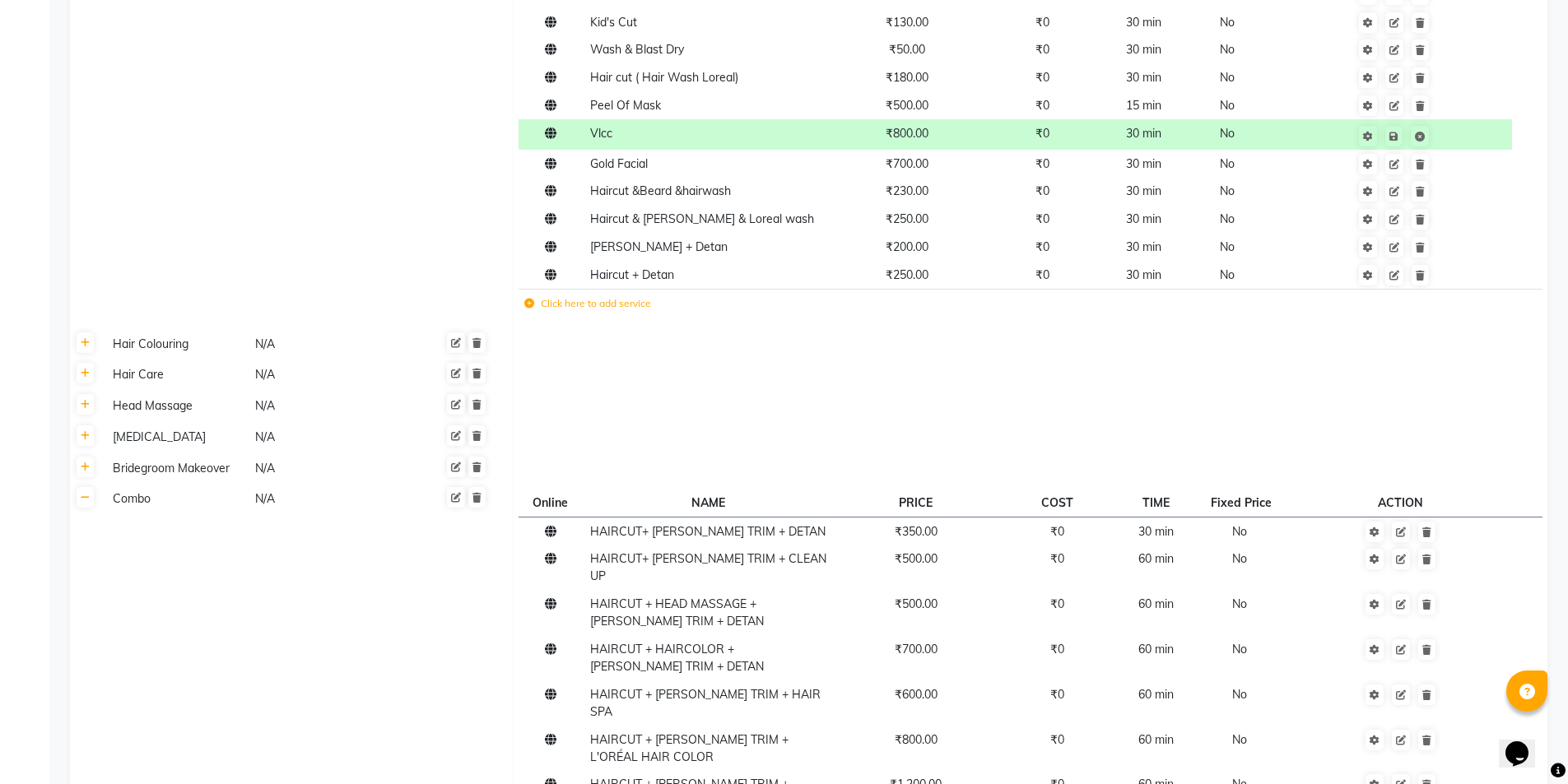
scroll to position [864, 0]
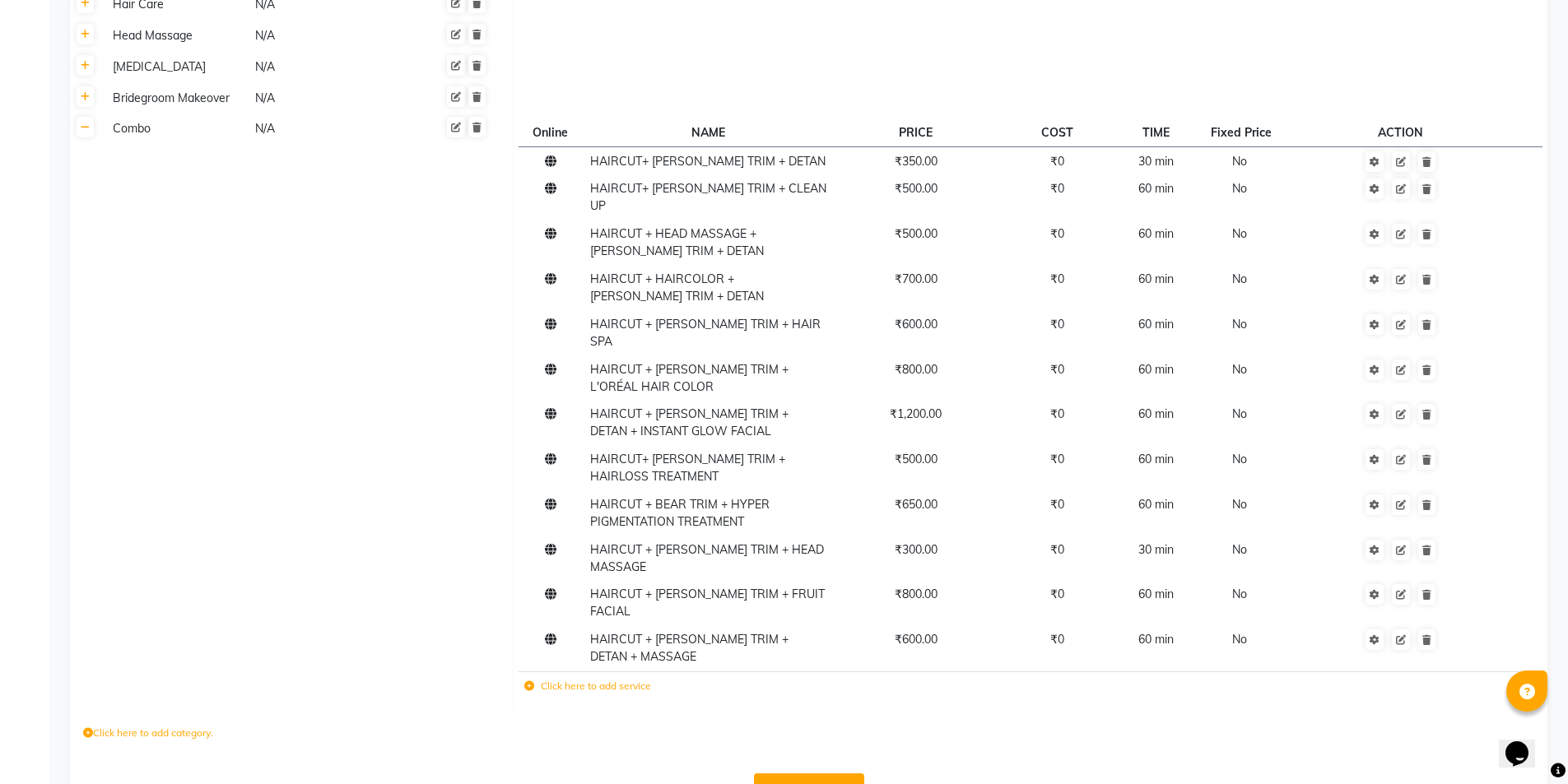
click at [821, 773] on button "Save Changes" at bounding box center [809, 789] width 110 height 31
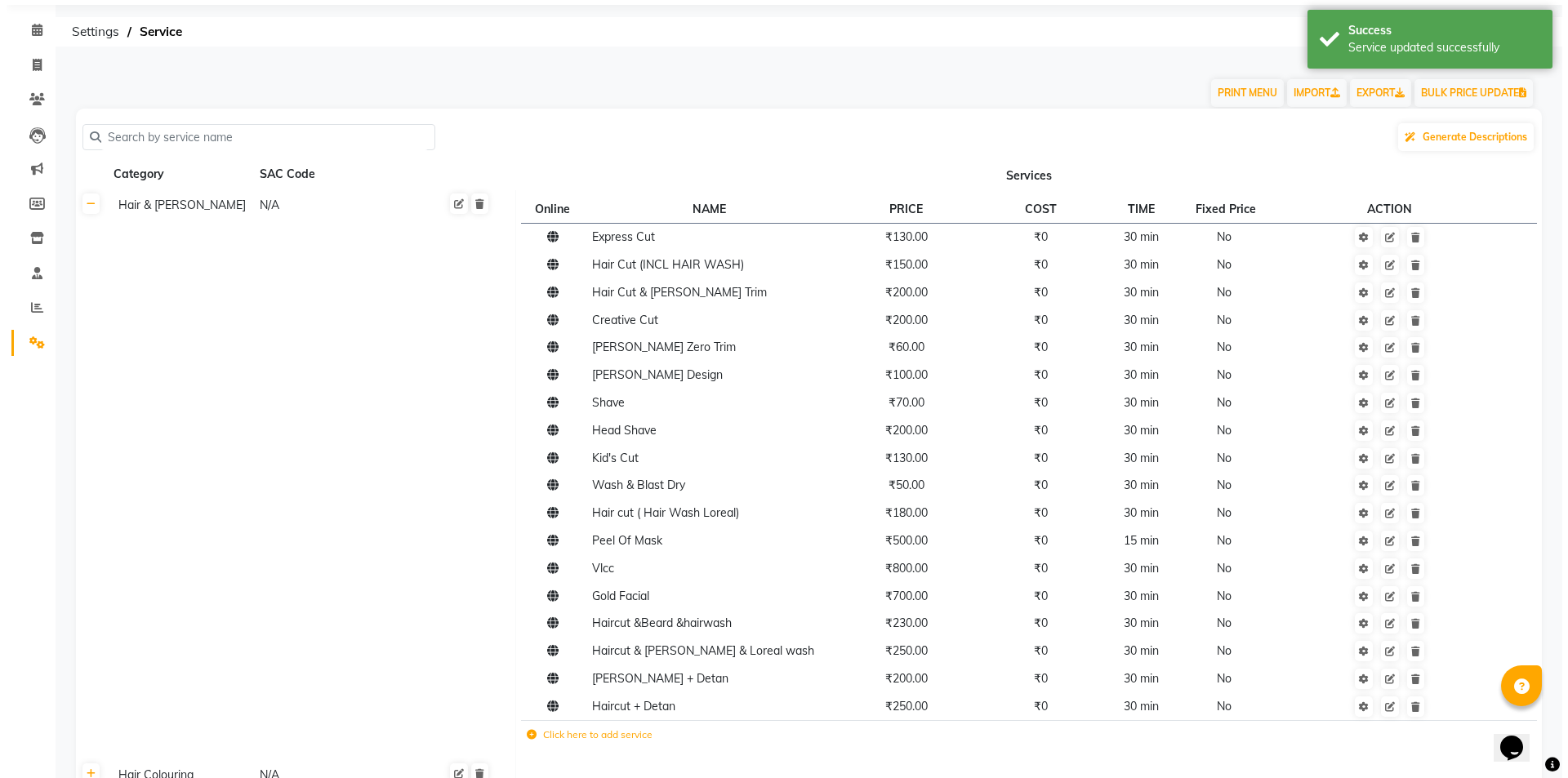
scroll to position [0, 0]
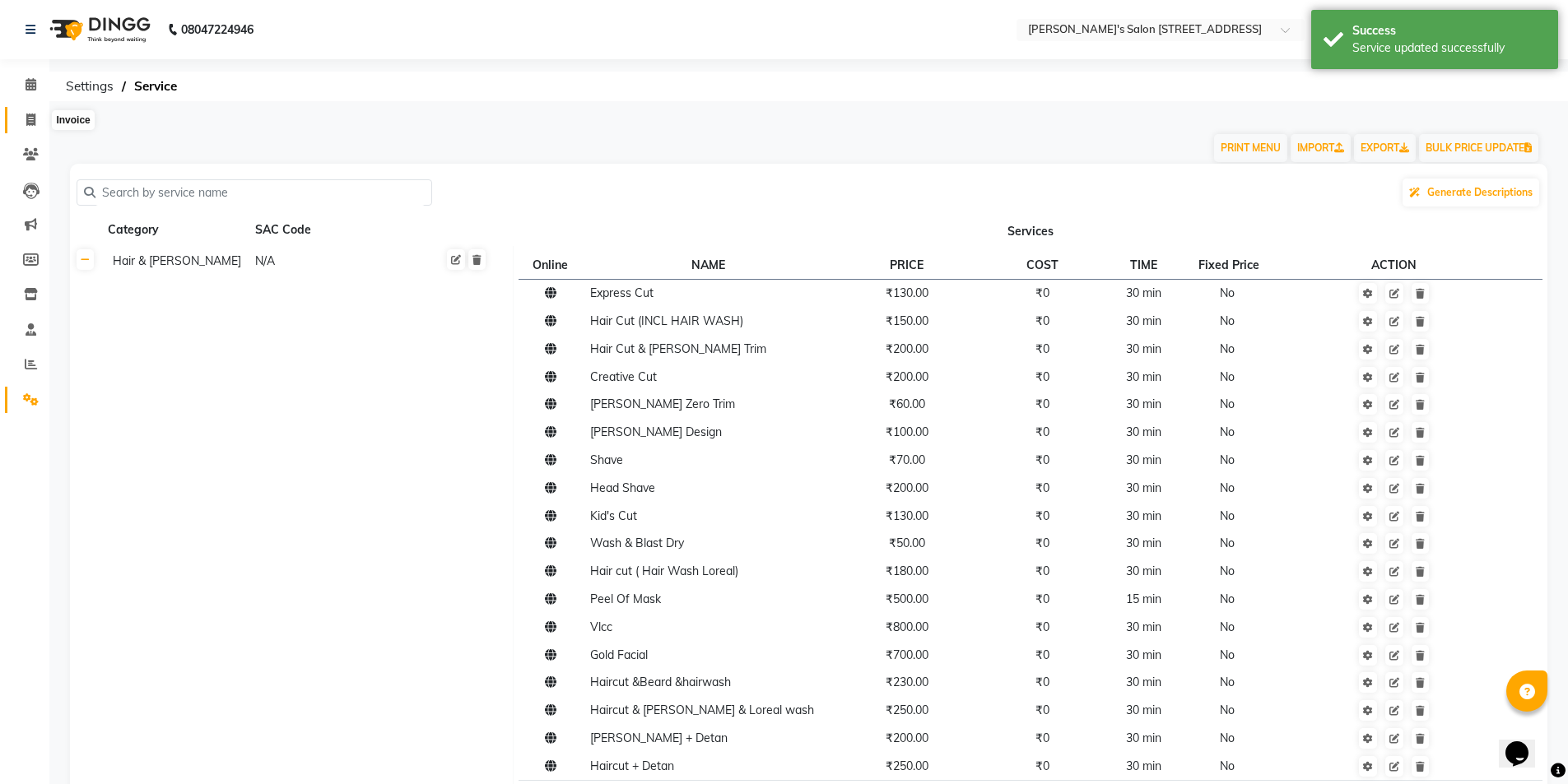
click at [24, 120] on span at bounding box center [30, 120] width 29 height 19
select select "service"
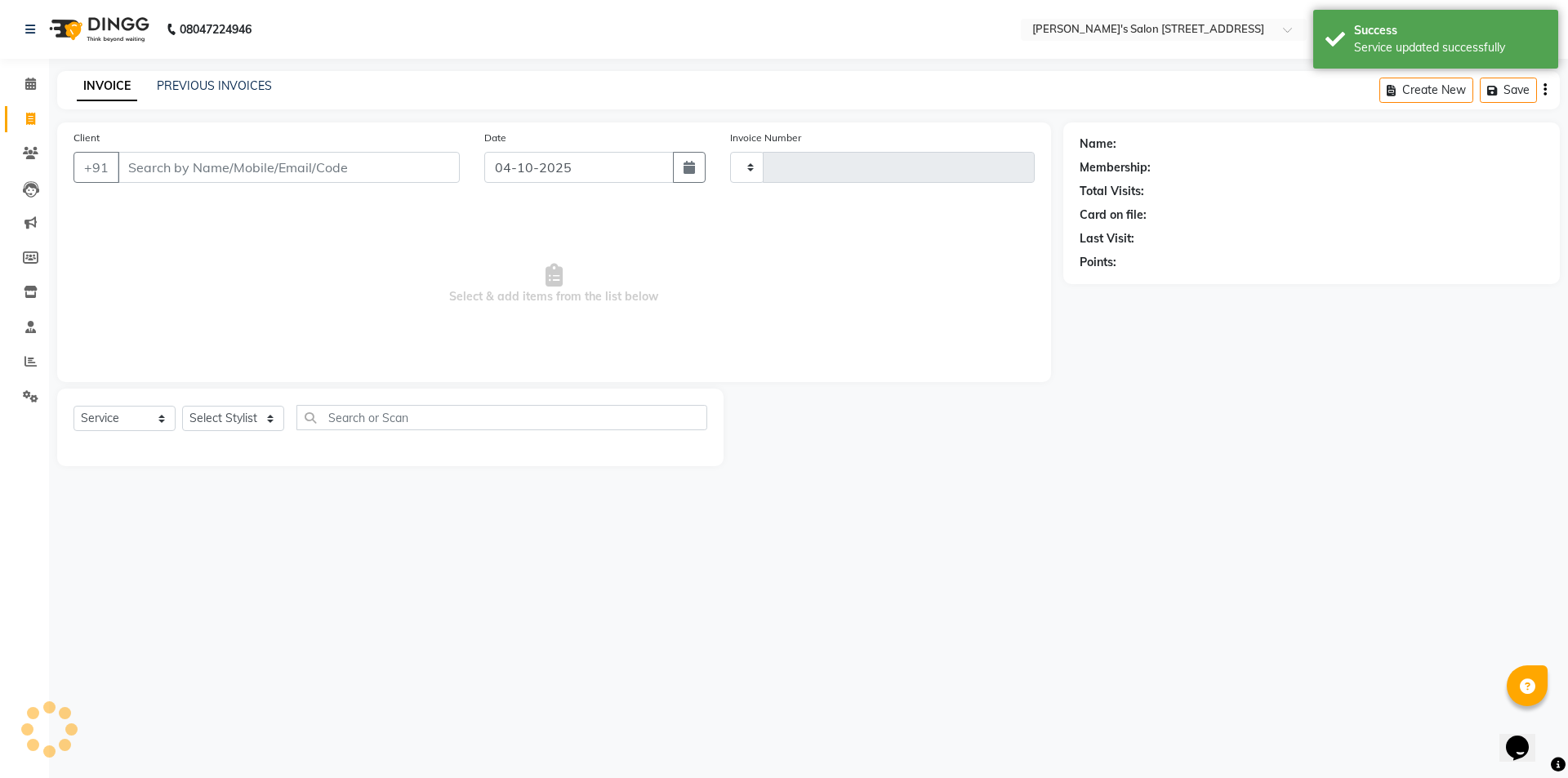
type input "1751"
select select "7773"
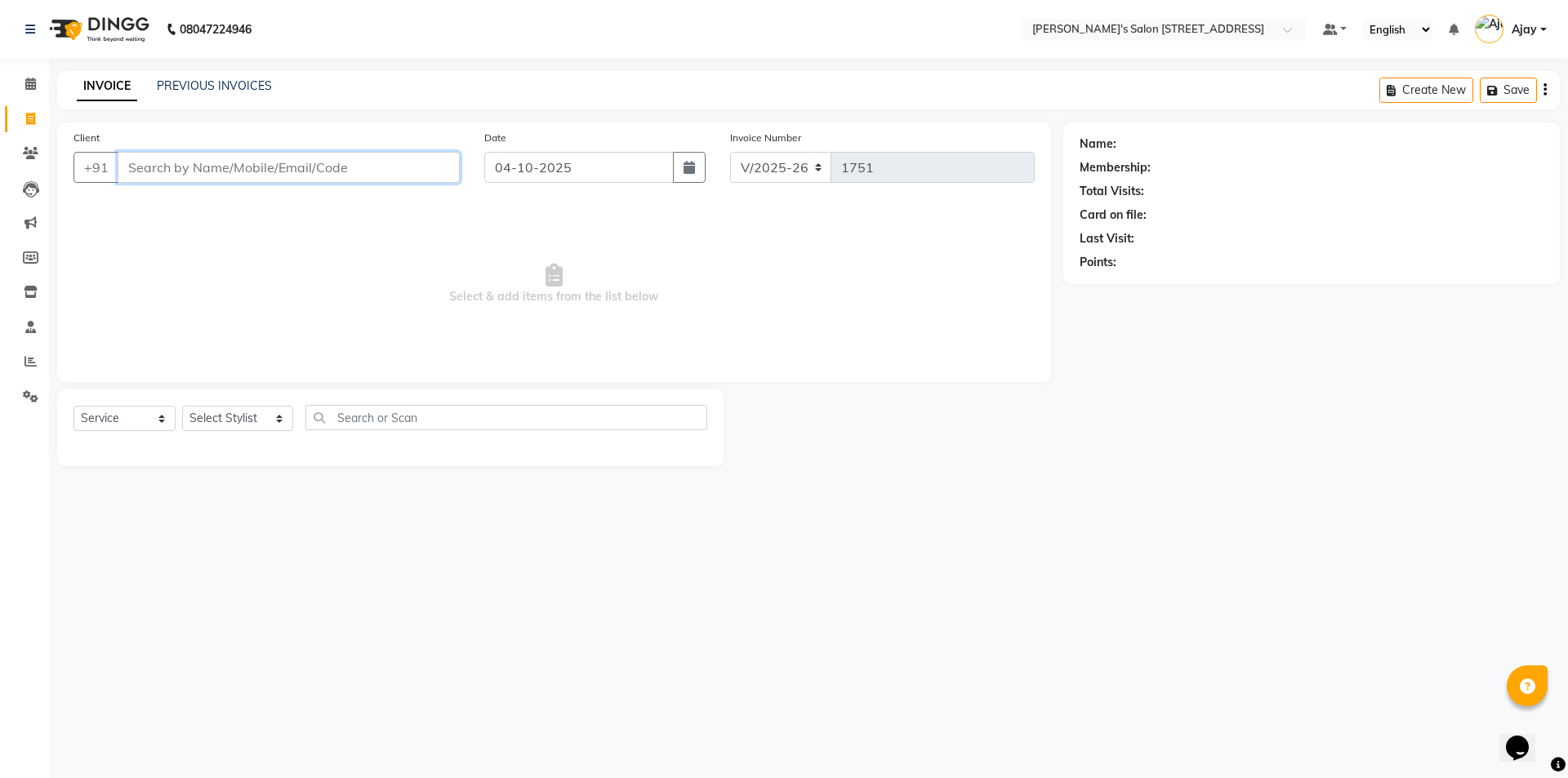
paste input "9940973127"
type input "9940973127"
click at [431, 171] on span "Add Client" at bounding box center [417, 168] width 65 height 16
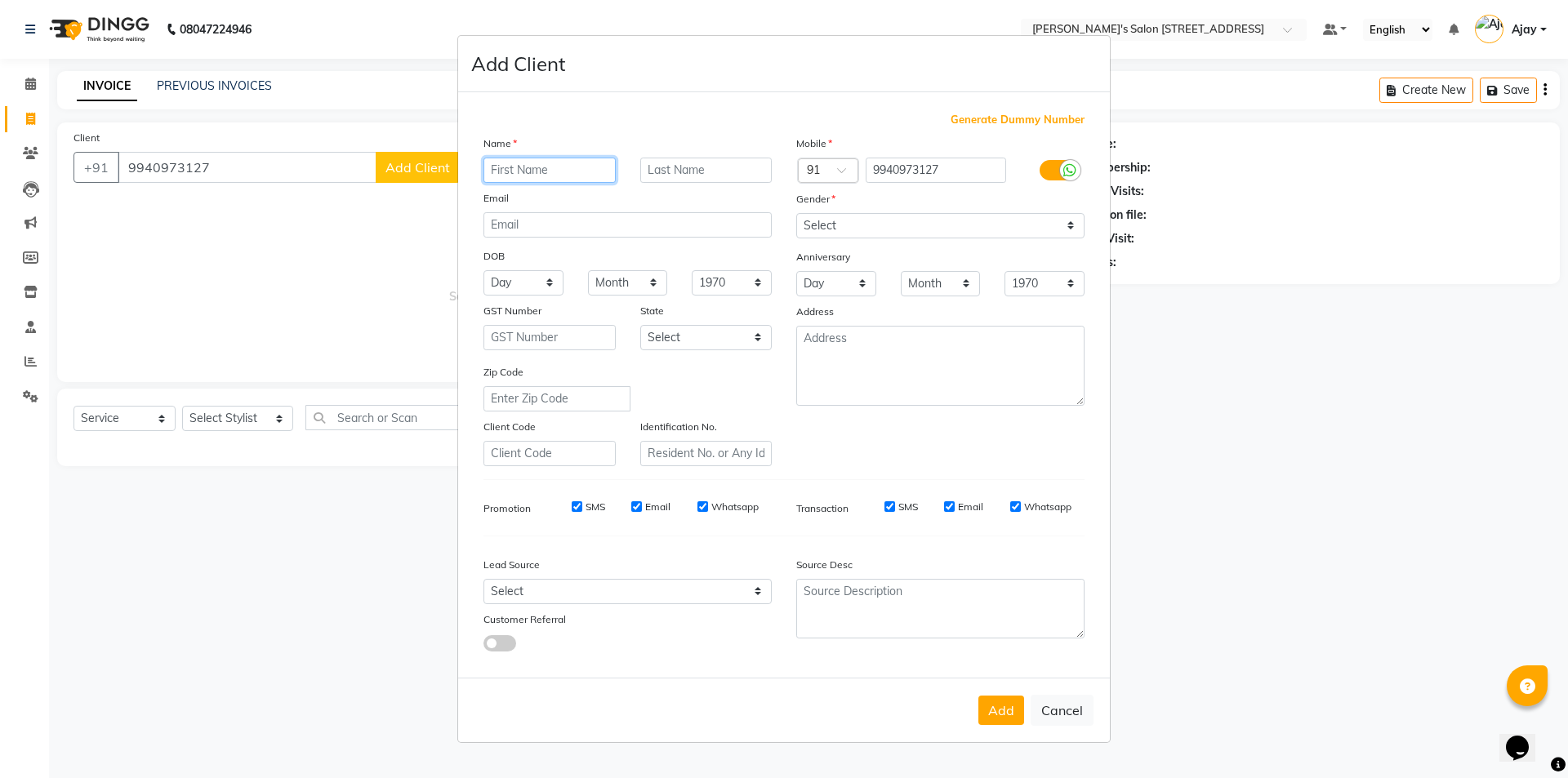
paste input "Praveen"
type input "Praveen"
drag, startPoint x: 910, startPoint y: 217, endPoint x: 905, endPoint y: 228, distance: 12.1
click at [910, 217] on select "Select Male Female Other Prefer Not To Say" at bounding box center [940, 226] width 288 height 26
select select "male"
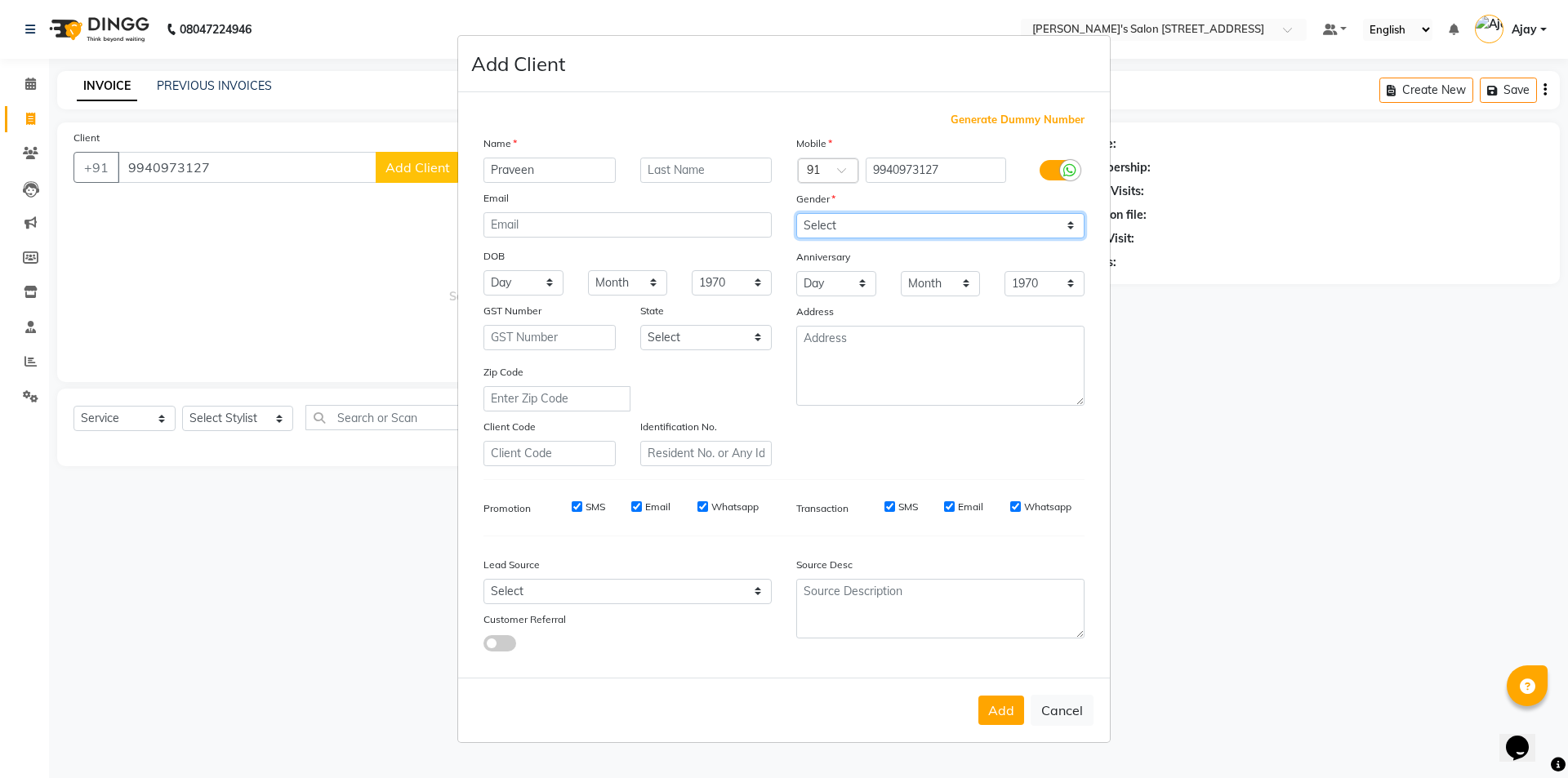
click at [796, 213] on select "Select Male Female Other Prefer Not To Say" at bounding box center [940, 226] width 288 height 26
click at [1009, 709] on button "Add" at bounding box center [1001, 711] width 46 height 29
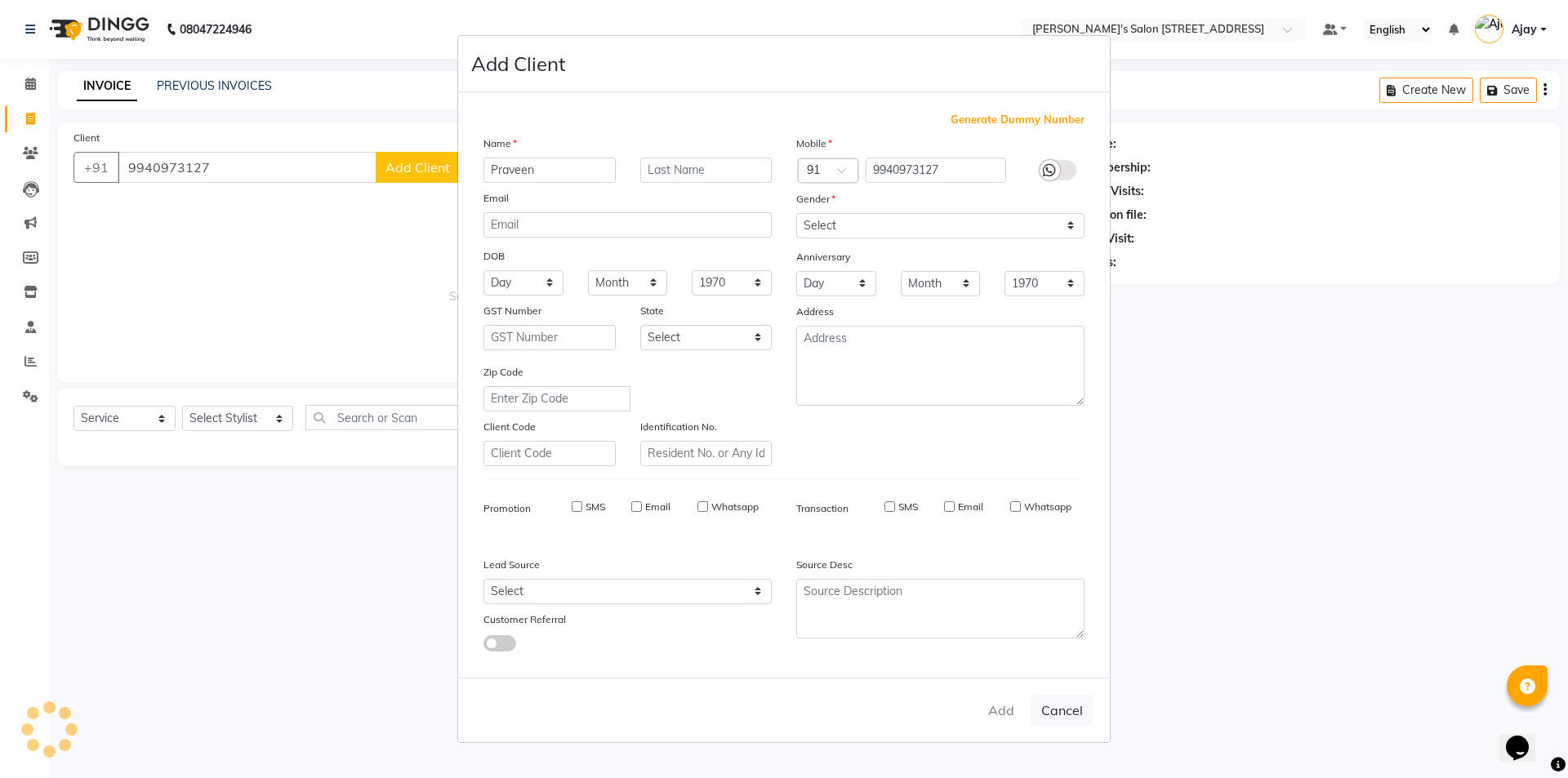
select select
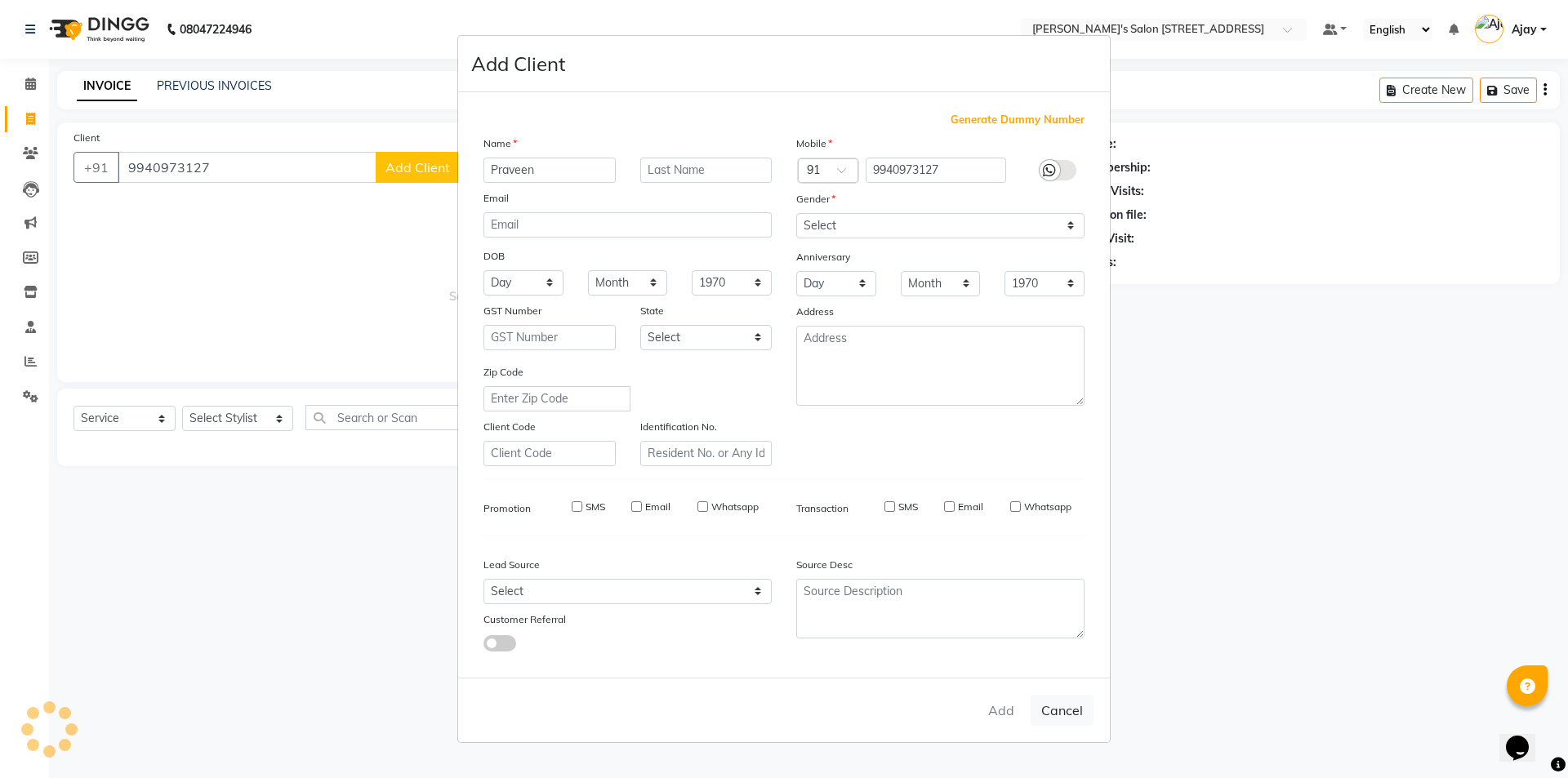
select select
checkbox input "false"
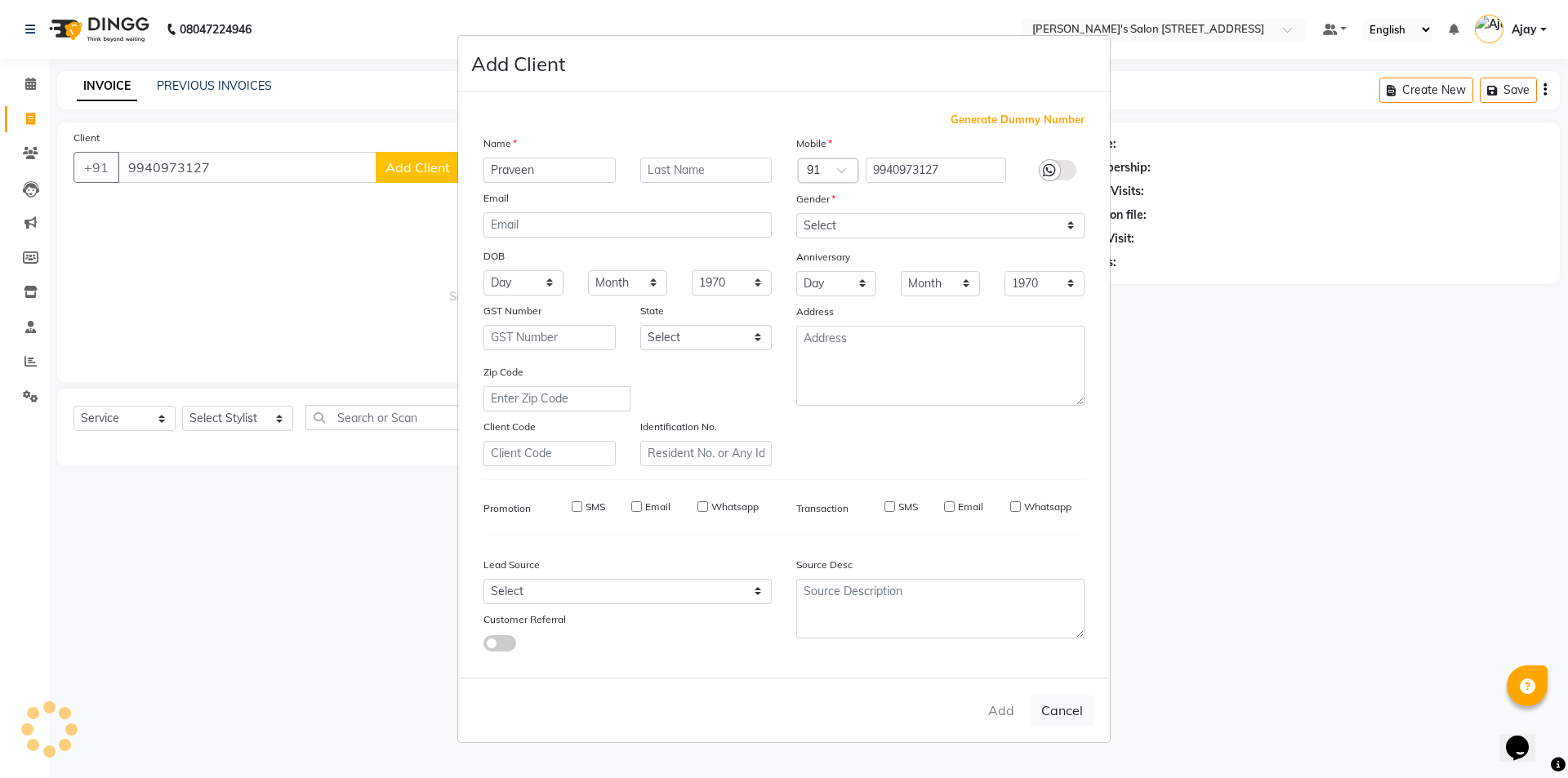
checkbox input "false"
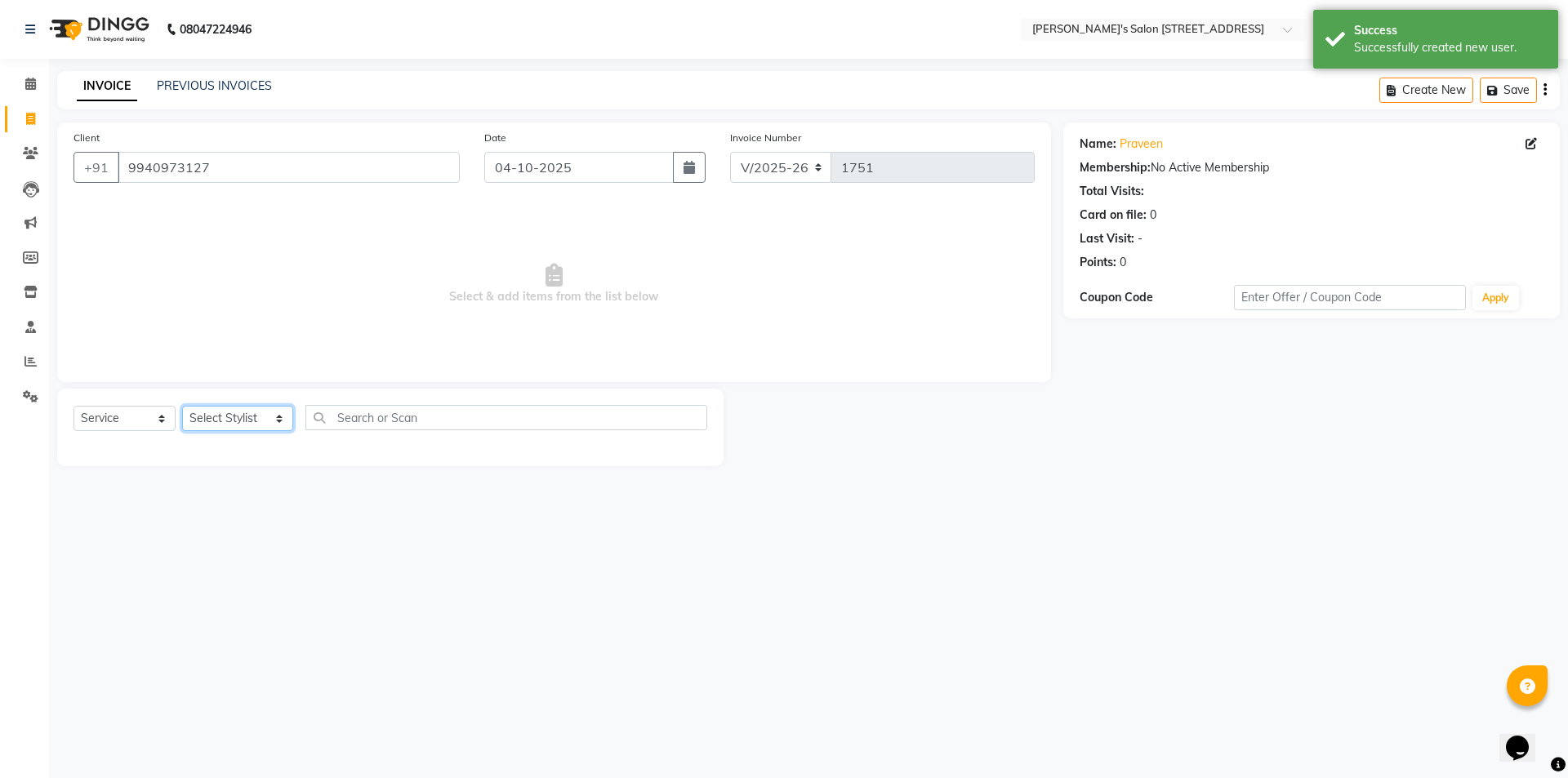
click at [224, 424] on select "Select Stylist Ajay Anish Nadeem Shakir Vicky(Manager)" at bounding box center [238, 419] width 111 height 26
select select "91356"
click at [182, 406] on select "Select Stylist Ajay Anish Nadeem Shakir Vicky(Manager)" at bounding box center [238, 419] width 111 height 26
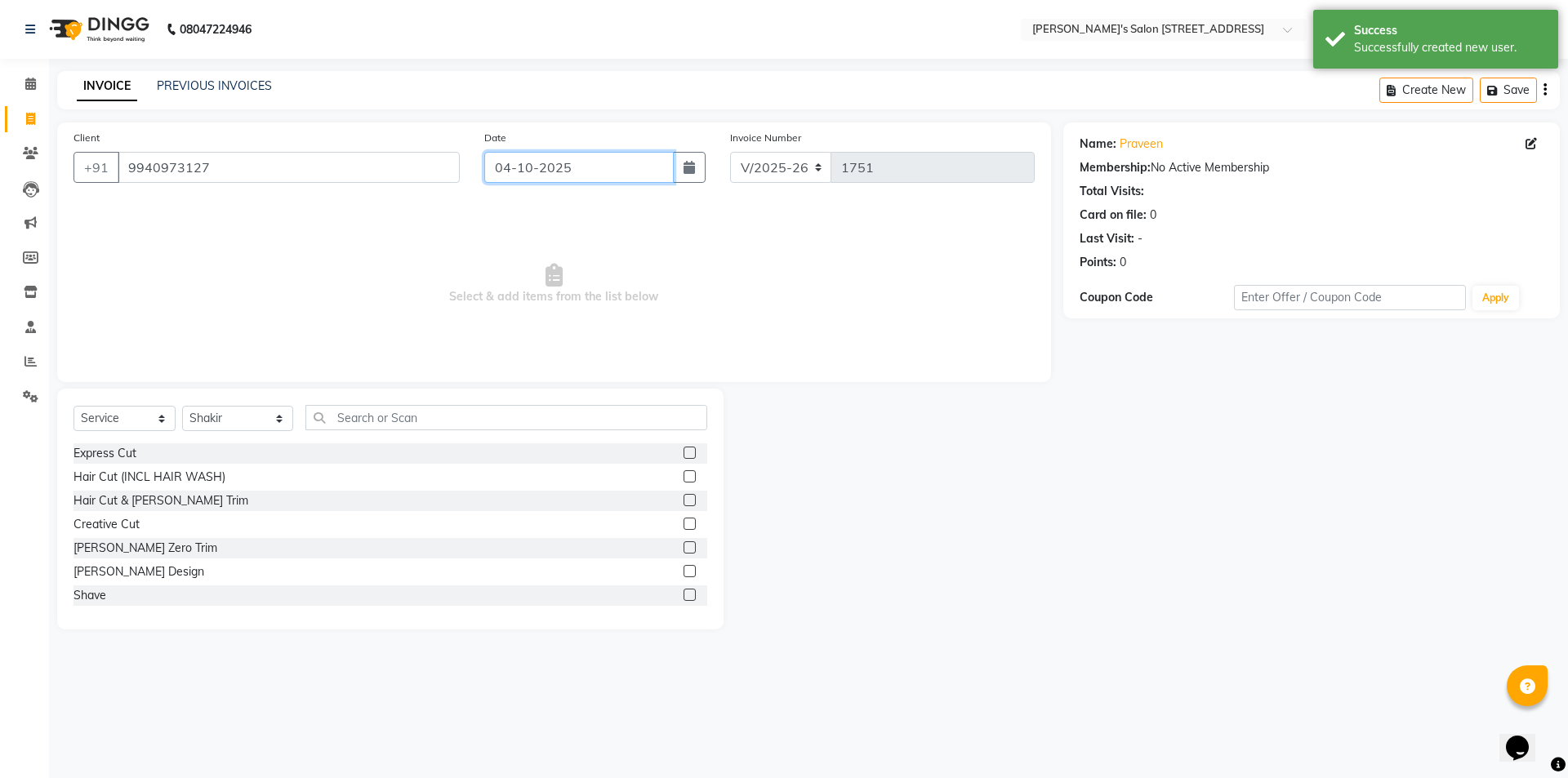
click at [516, 164] on input "04-10-2025" at bounding box center [579, 167] width 191 height 31
select select "10"
select select "2025"
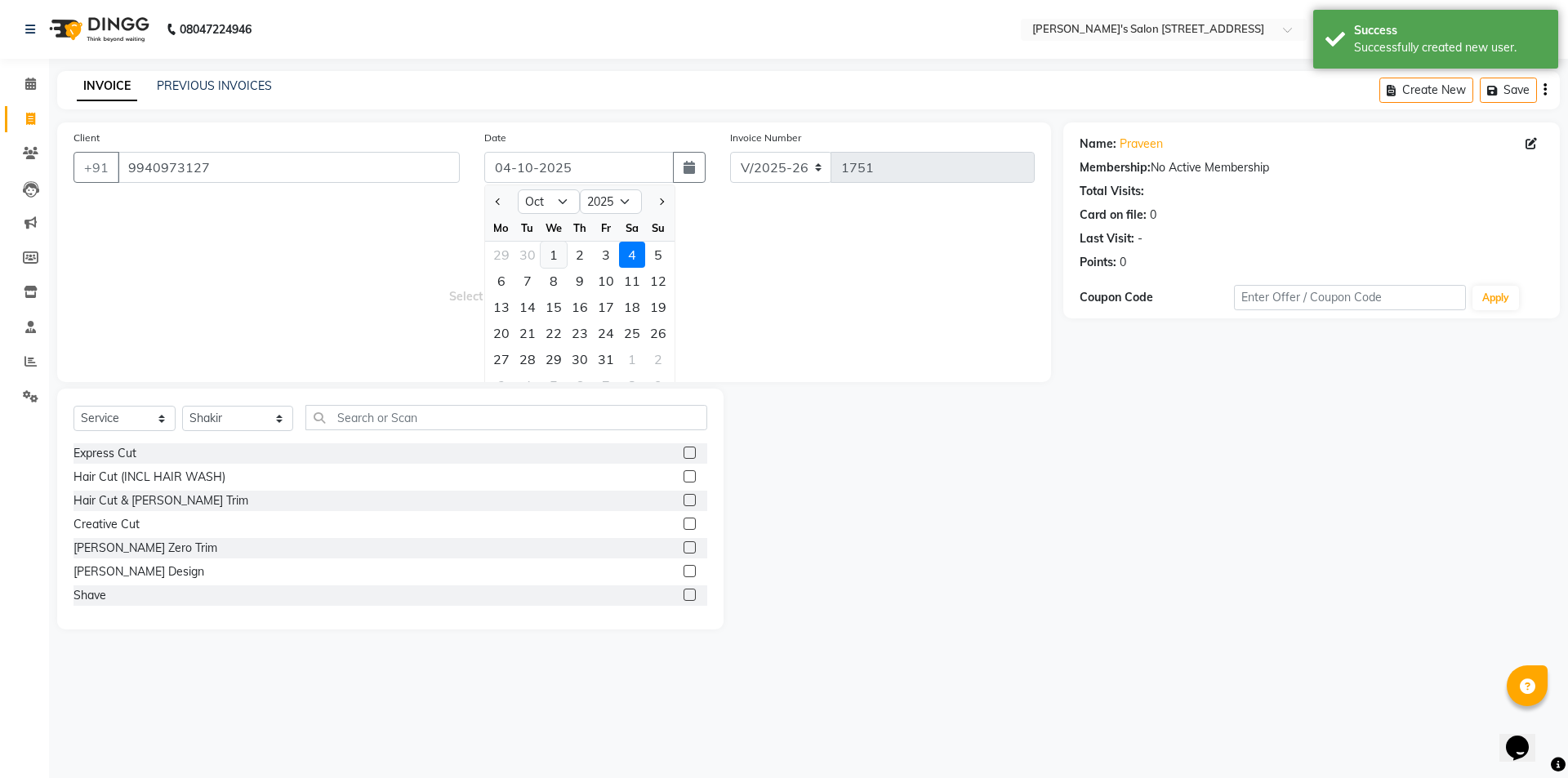
click at [559, 251] on div "1" at bounding box center [554, 254] width 26 height 26
type input "01-10-2025"
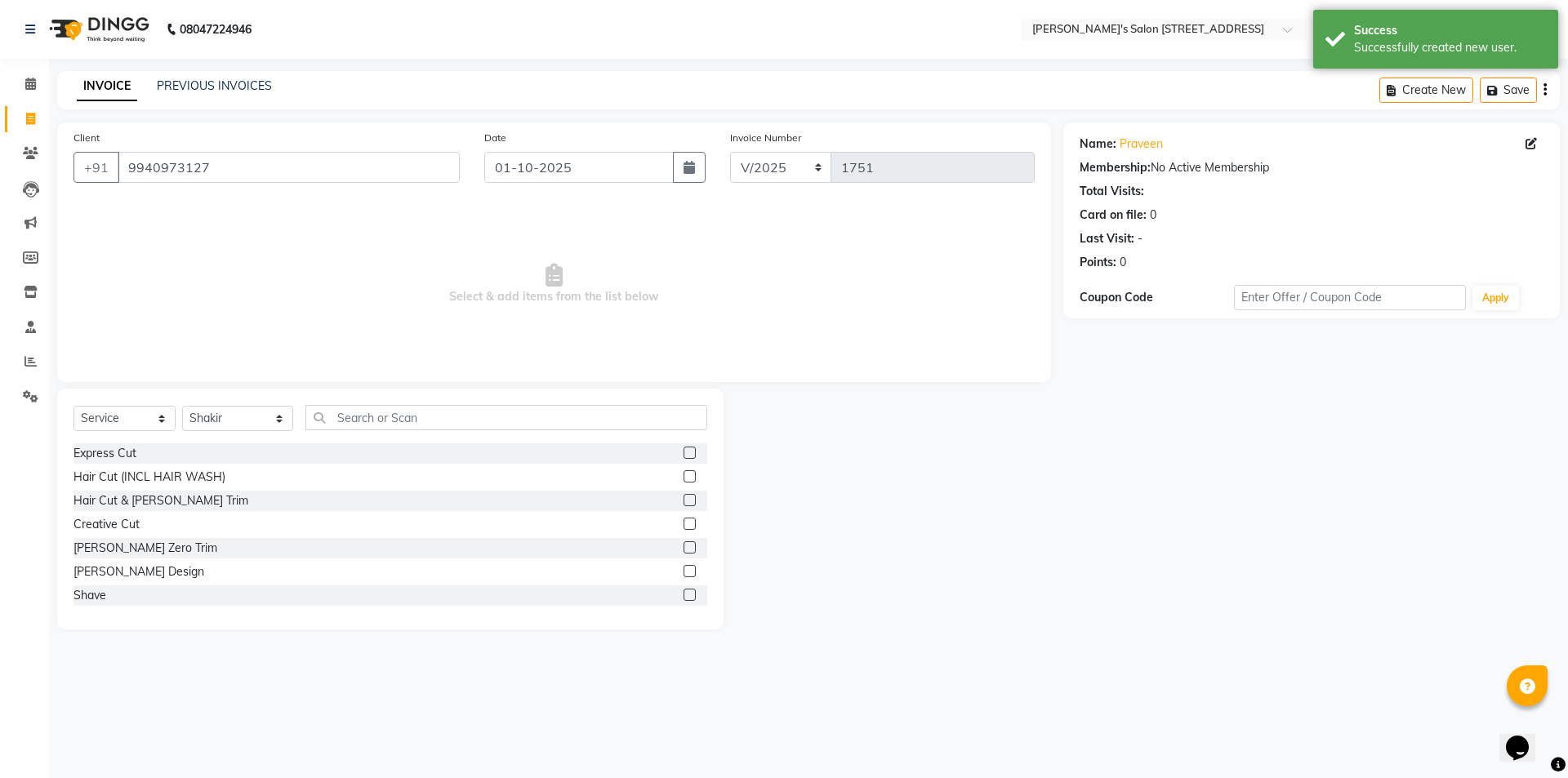
click at [683, 526] on label at bounding box center [689, 523] width 12 height 12
click at [683, 526] on input "checkbox" at bounding box center [689, 524] width 11 height 11
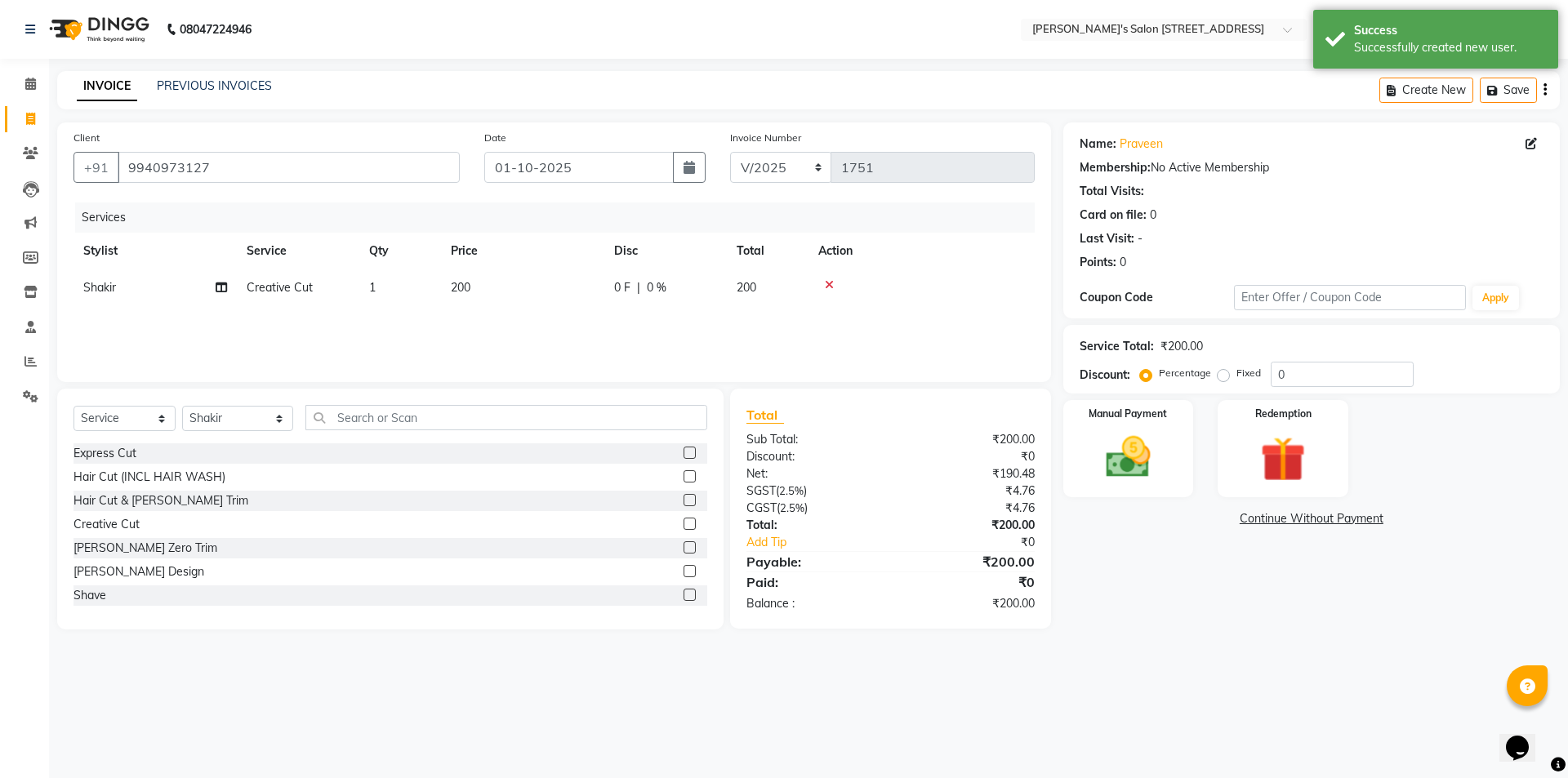
checkbox input "false"
click at [683, 454] on label at bounding box center [689, 452] width 12 height 12
click at [683, 454] on input "checkbox" at bounding box center [689, 453] width 11 height 11
checkbox input "false"
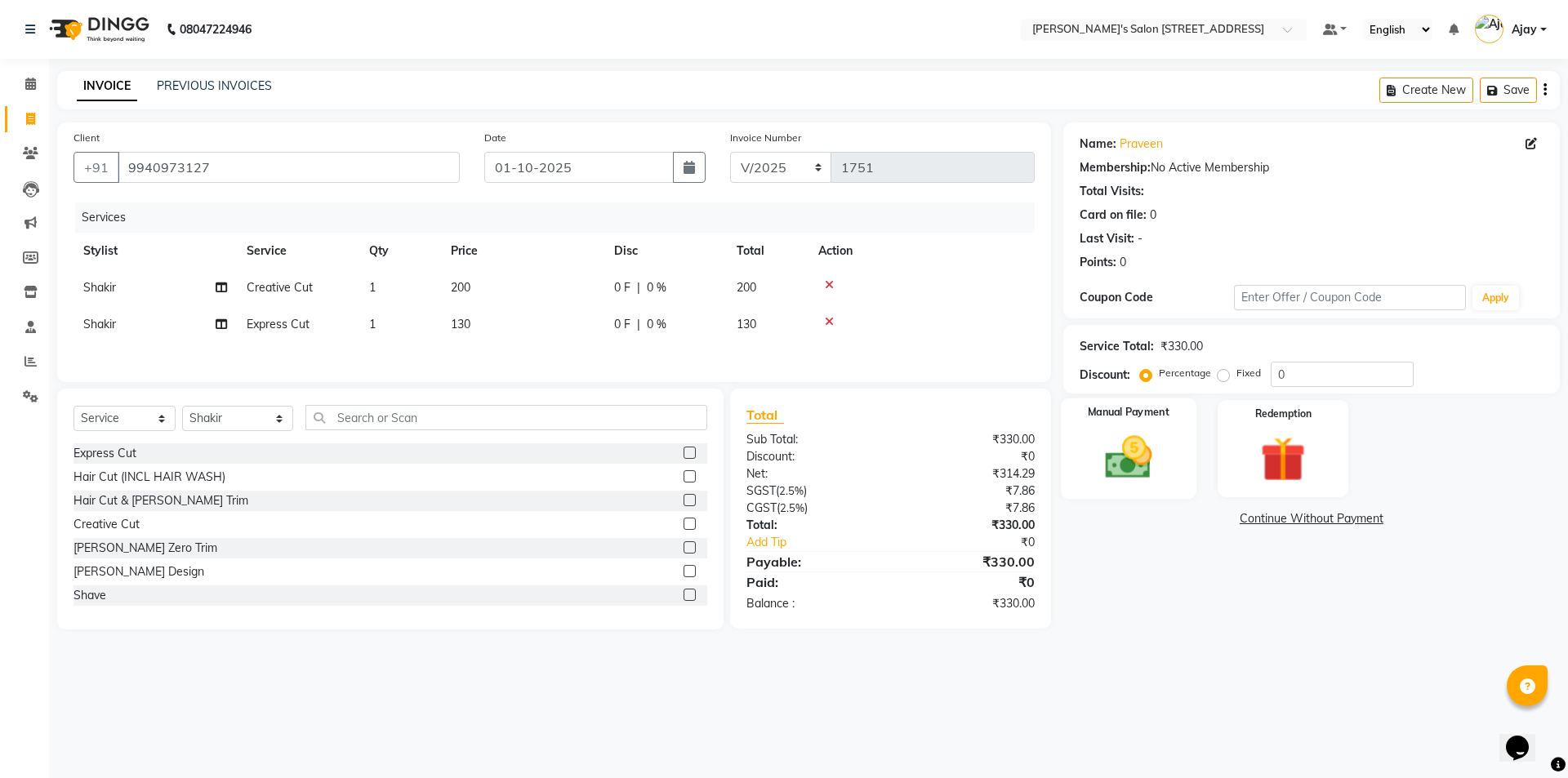
click at [1152, 446] on img at bounding box center [1127, 457] width 76 height 54
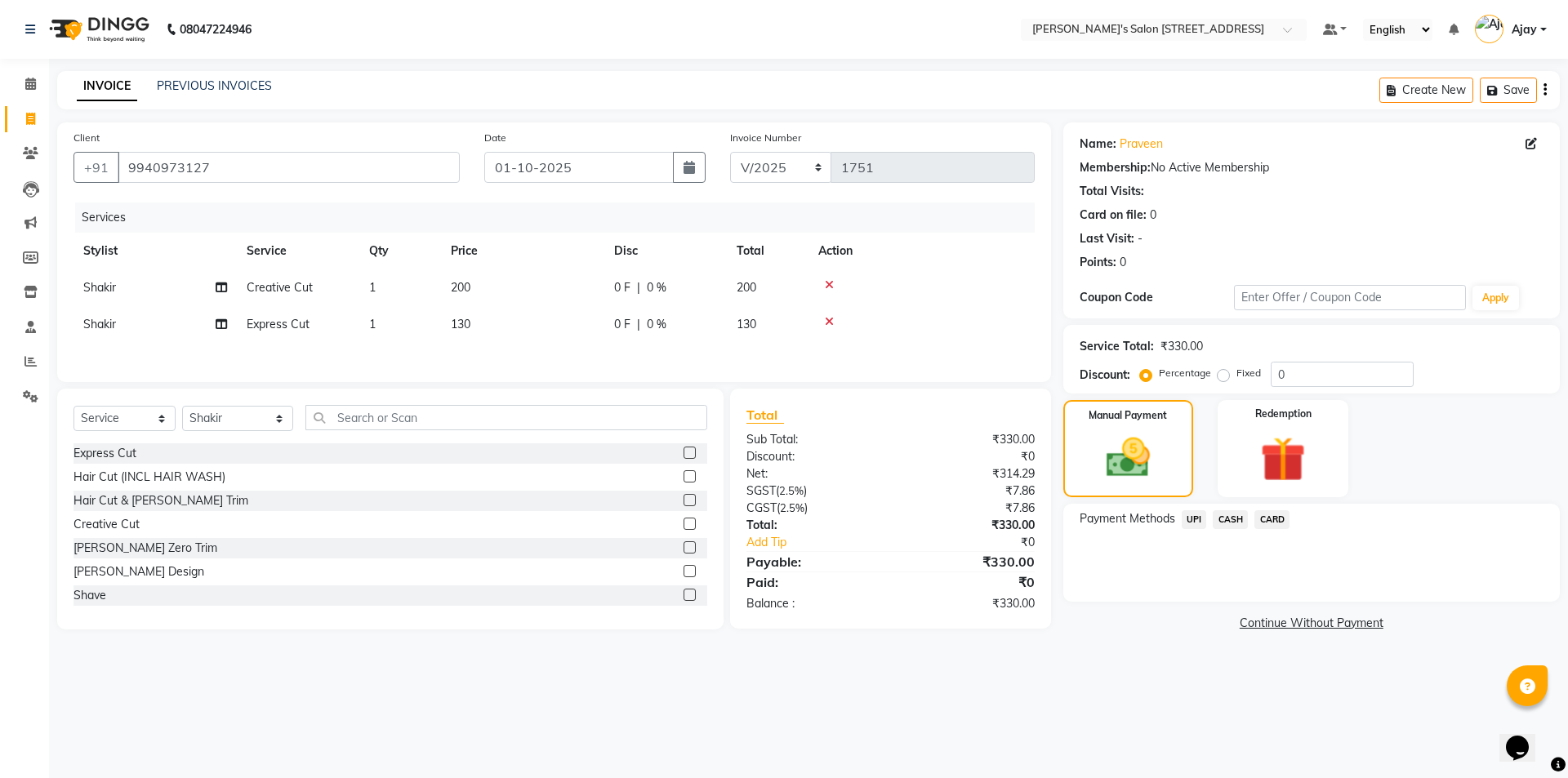
click at [1193, 518] on span "UPI" at bounding box center [1194, 519] width 26 height 19
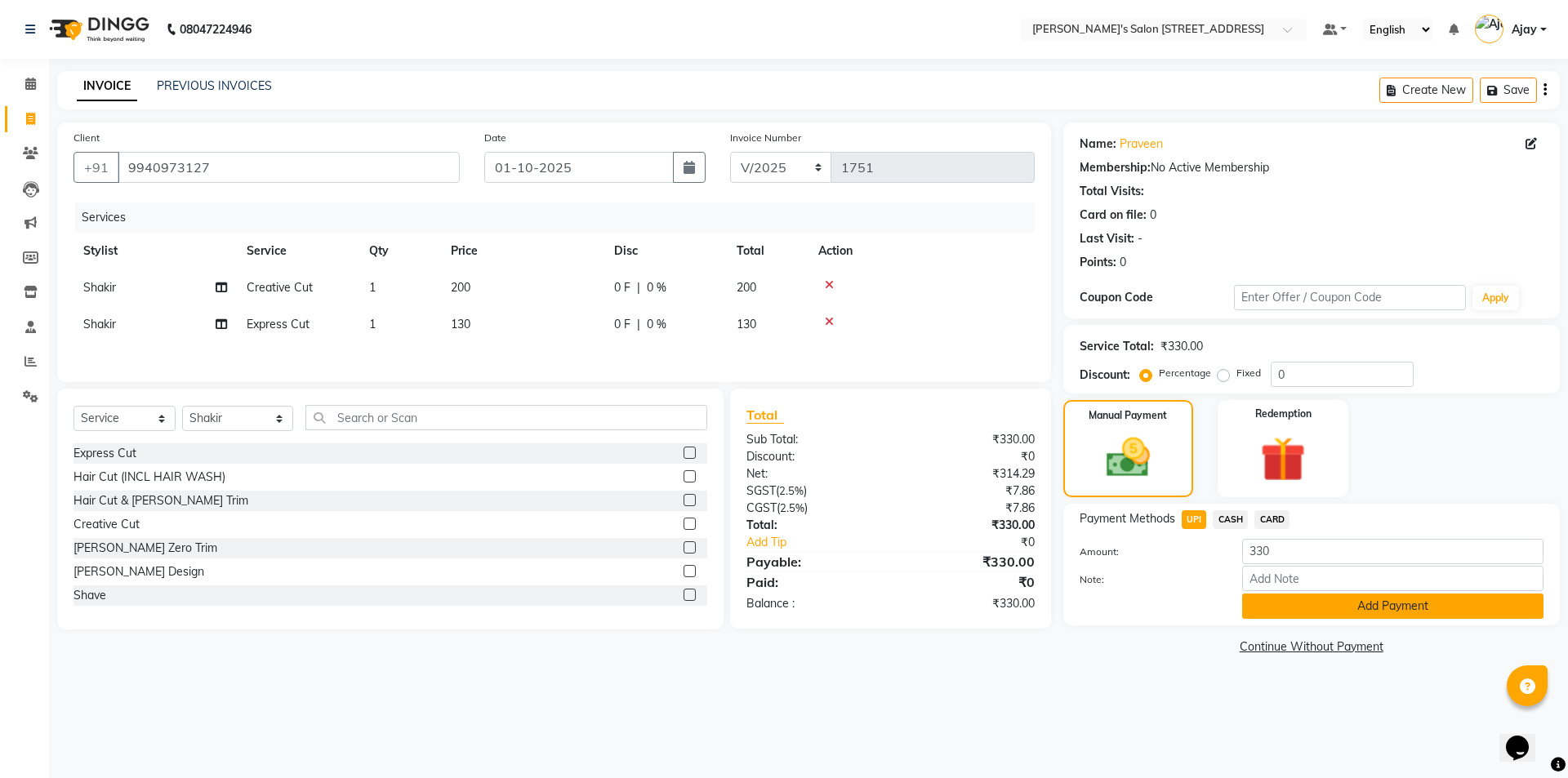
click at [1262, 602] on button "Add Payment" at bounding box center [1392, 607] width 301 height 26
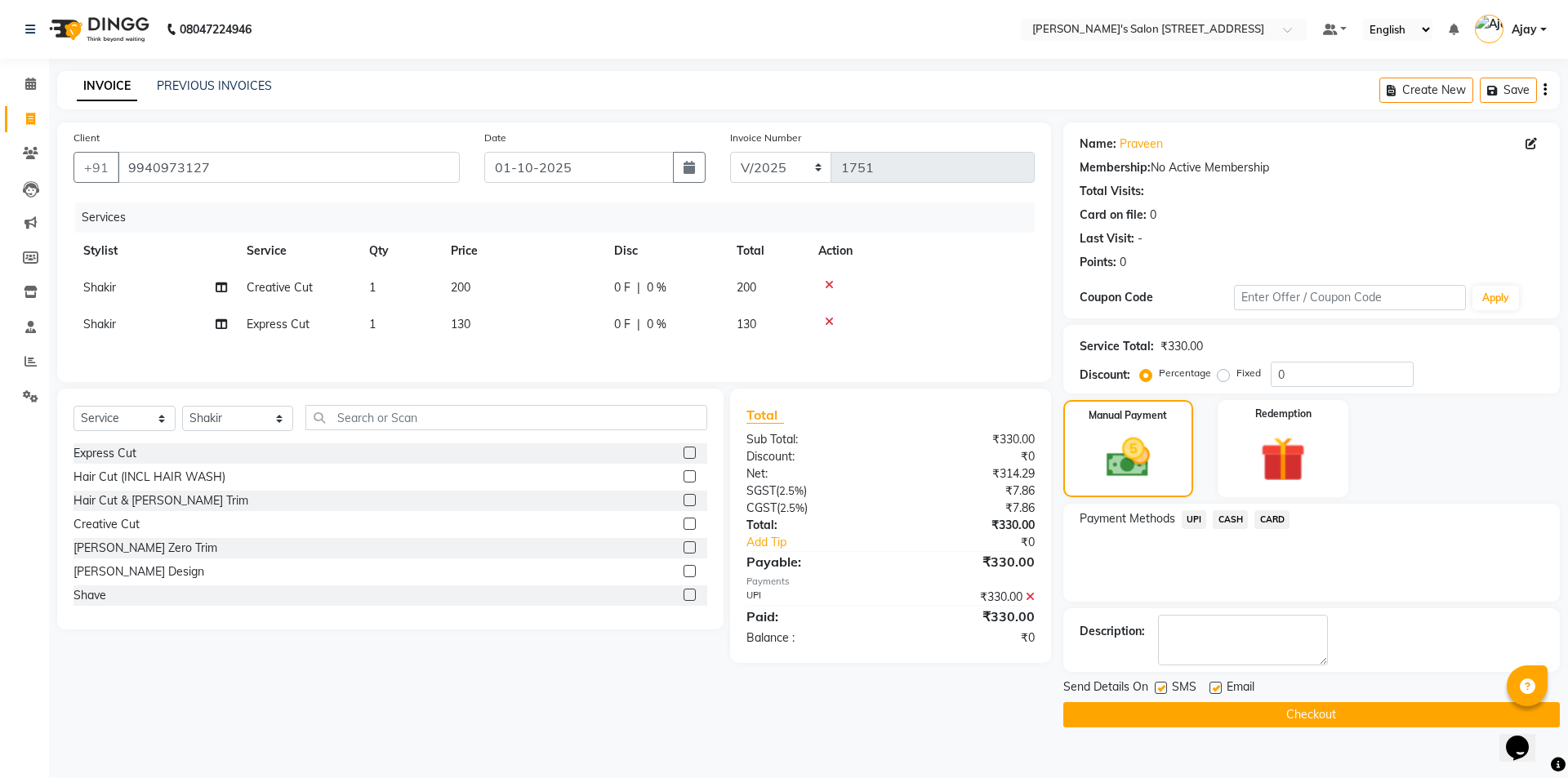
click at [1263, 716] on button "Checkout" at bounding box center [1311, 715] width 496 height 26
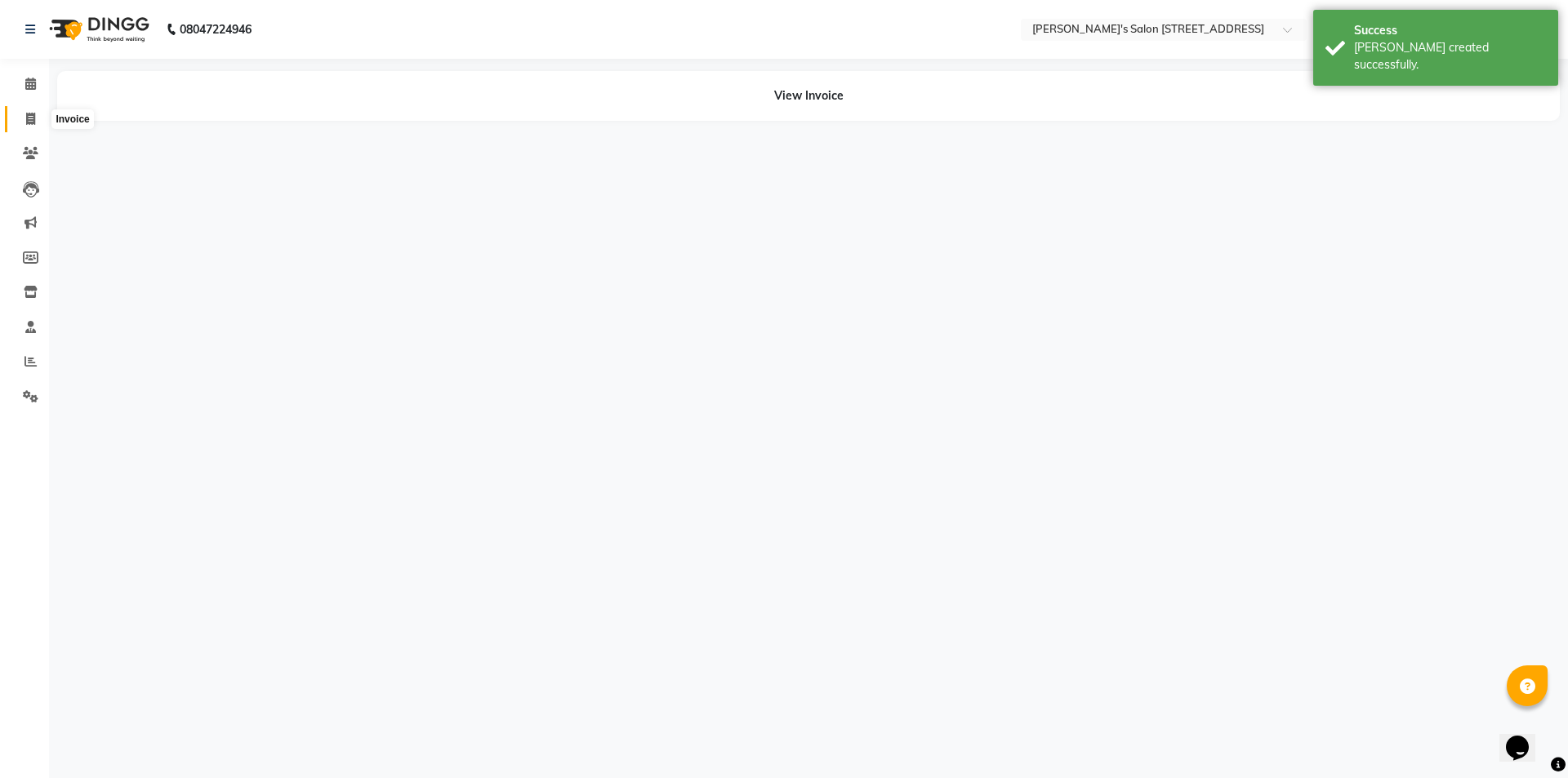
click at [35, 113] on icon at bounding box center [31, 119] width 9 height 12
select select "service"
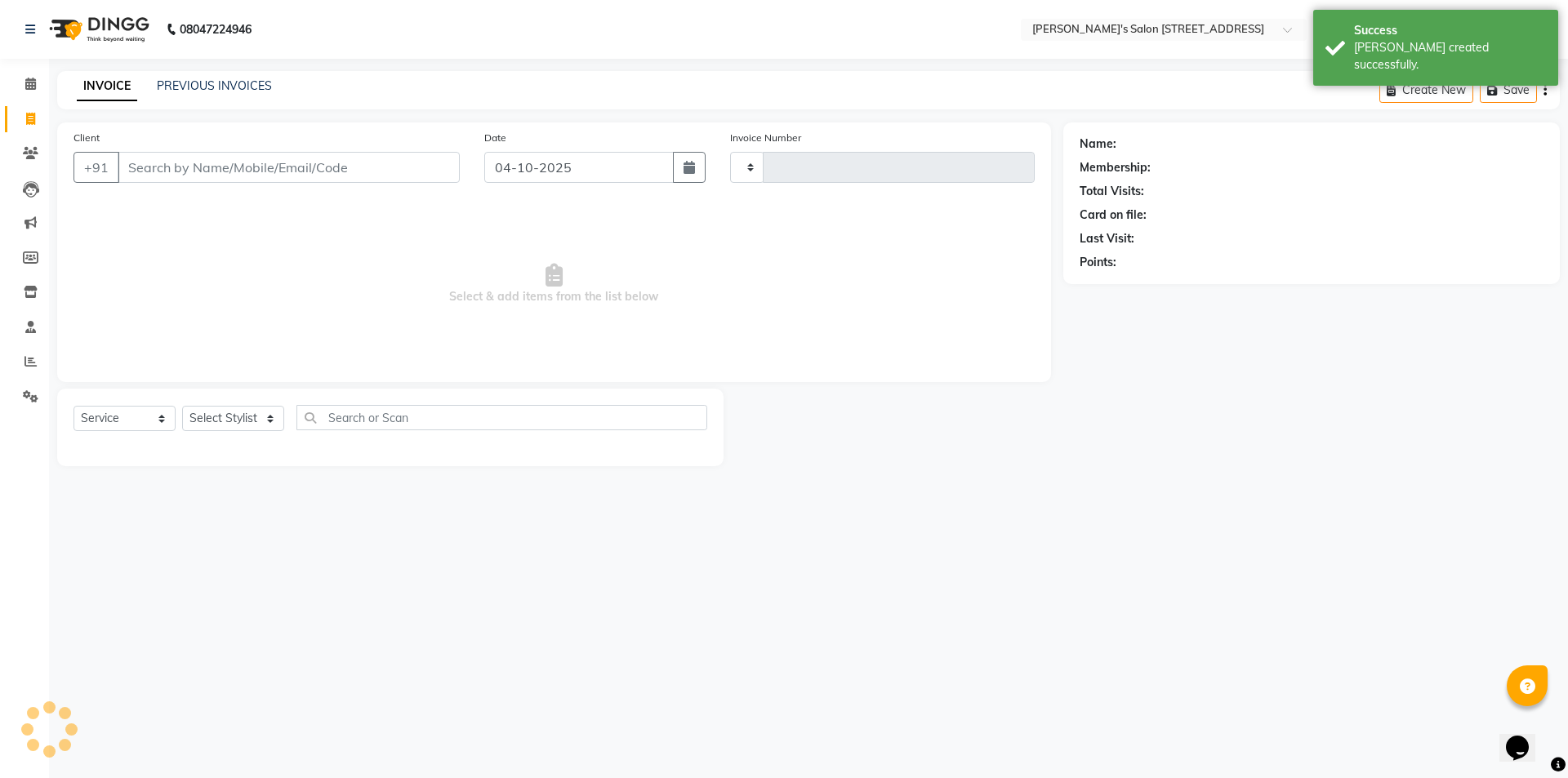
type input "1752"
select select "7773"
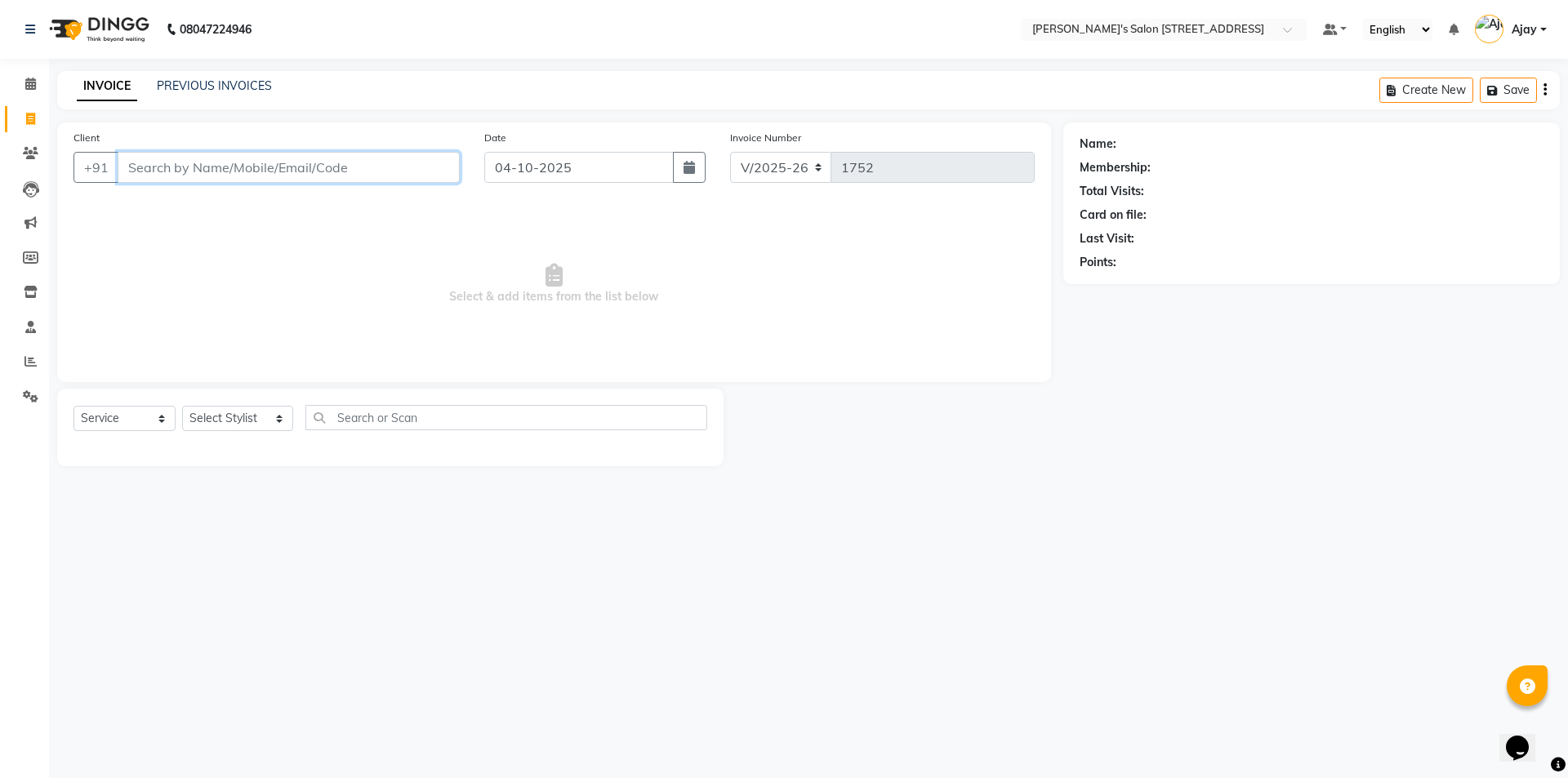
paste input "9500183762"
type input "9500183762"
click at [433, 170] on span "Add Client" at bounding box center [417, 168] width 65 height 16
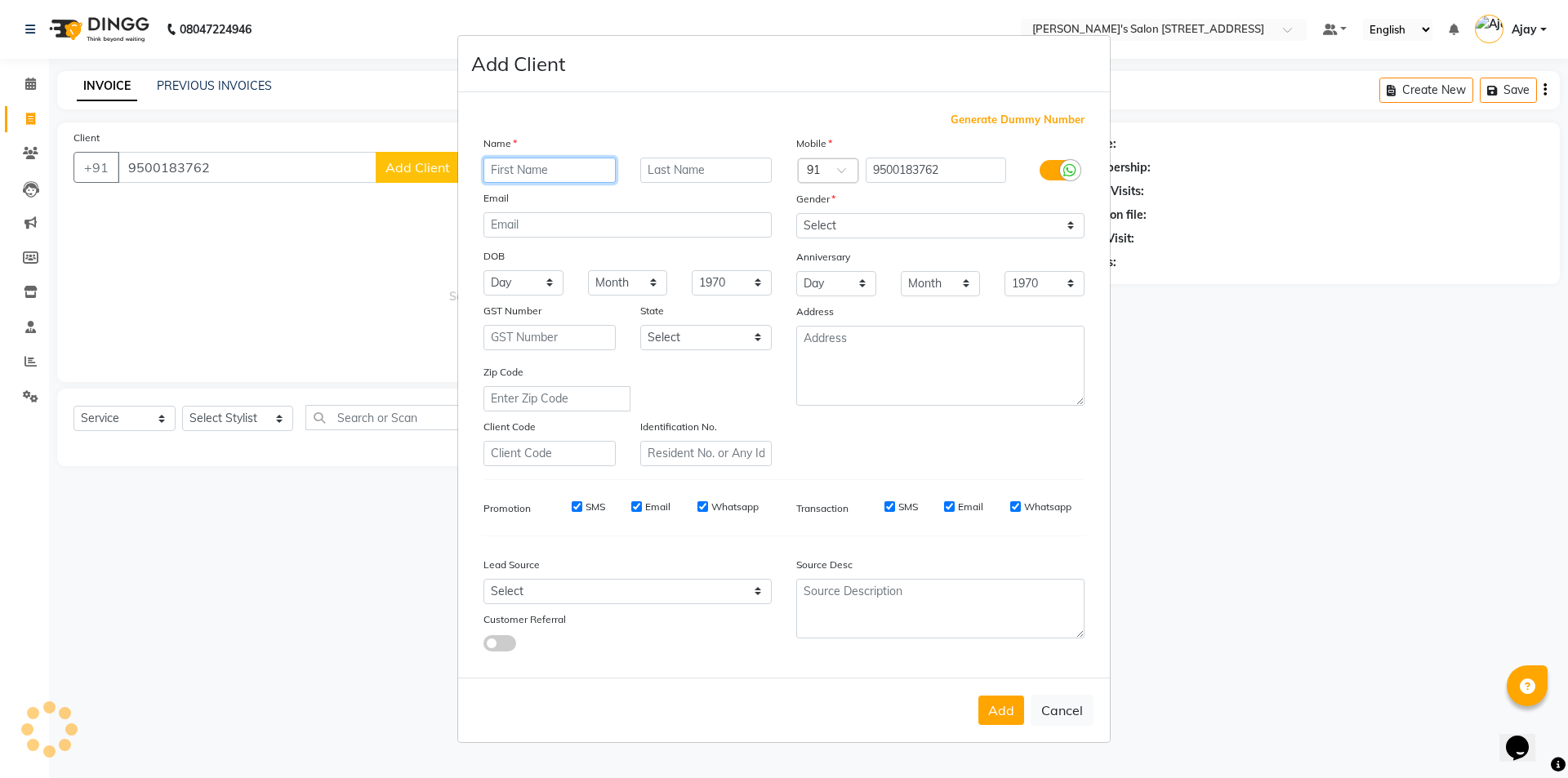
paste input "Shigeil"
type input "Shigeil"
click at [916, 234] on select "Select Male Female Other Prefer Not To Say" at bounding box center [940, 226] width 288 height 26
select select "male"
click at [796, 213] on select "Select Male Female Other Prefer Not To Say" at bounding box center [940, 226] width 288 height 26
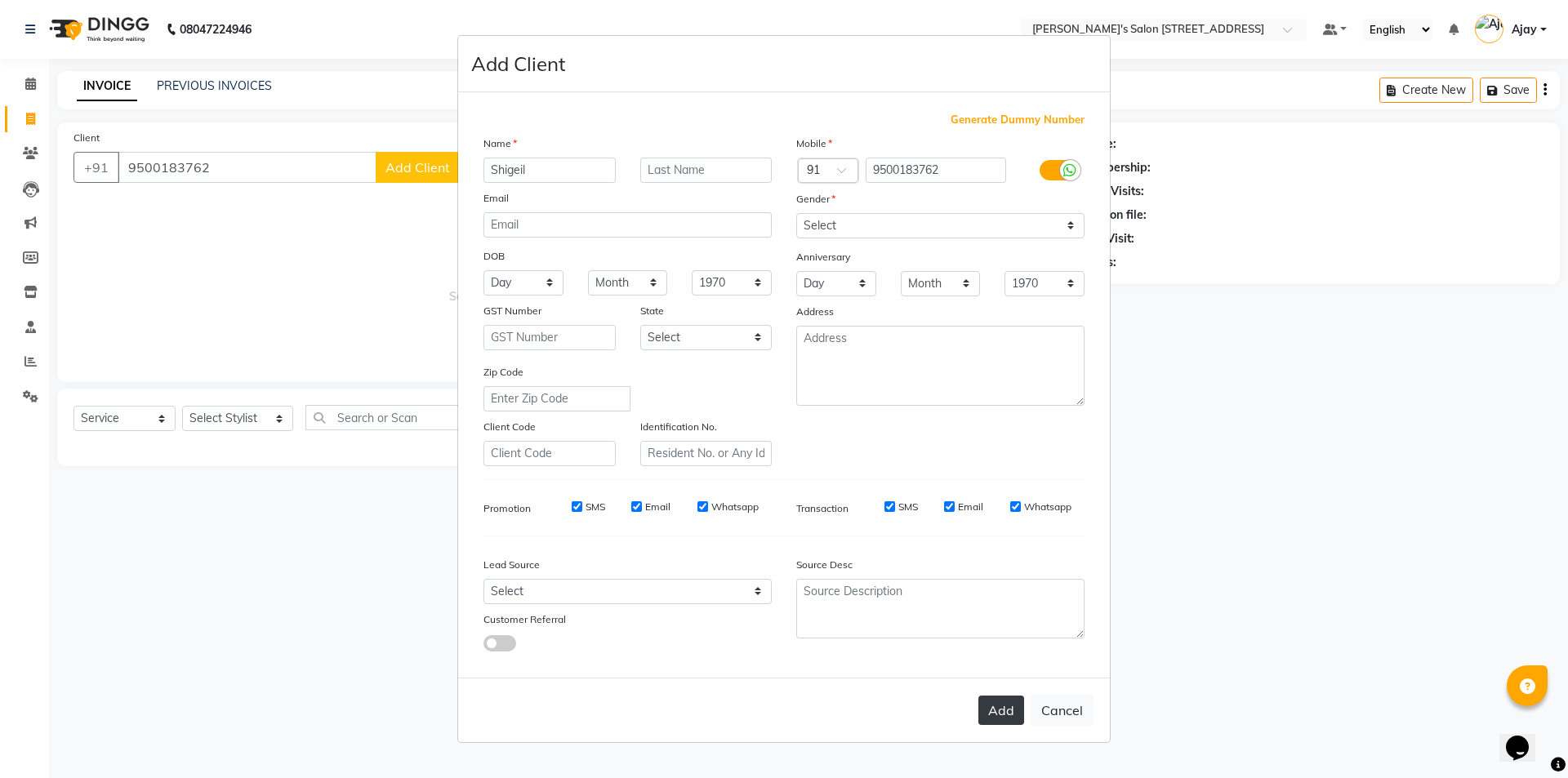
click at [992, 704] on button "Add" at bounding box center [1001, 711] width 46 height 29
select select
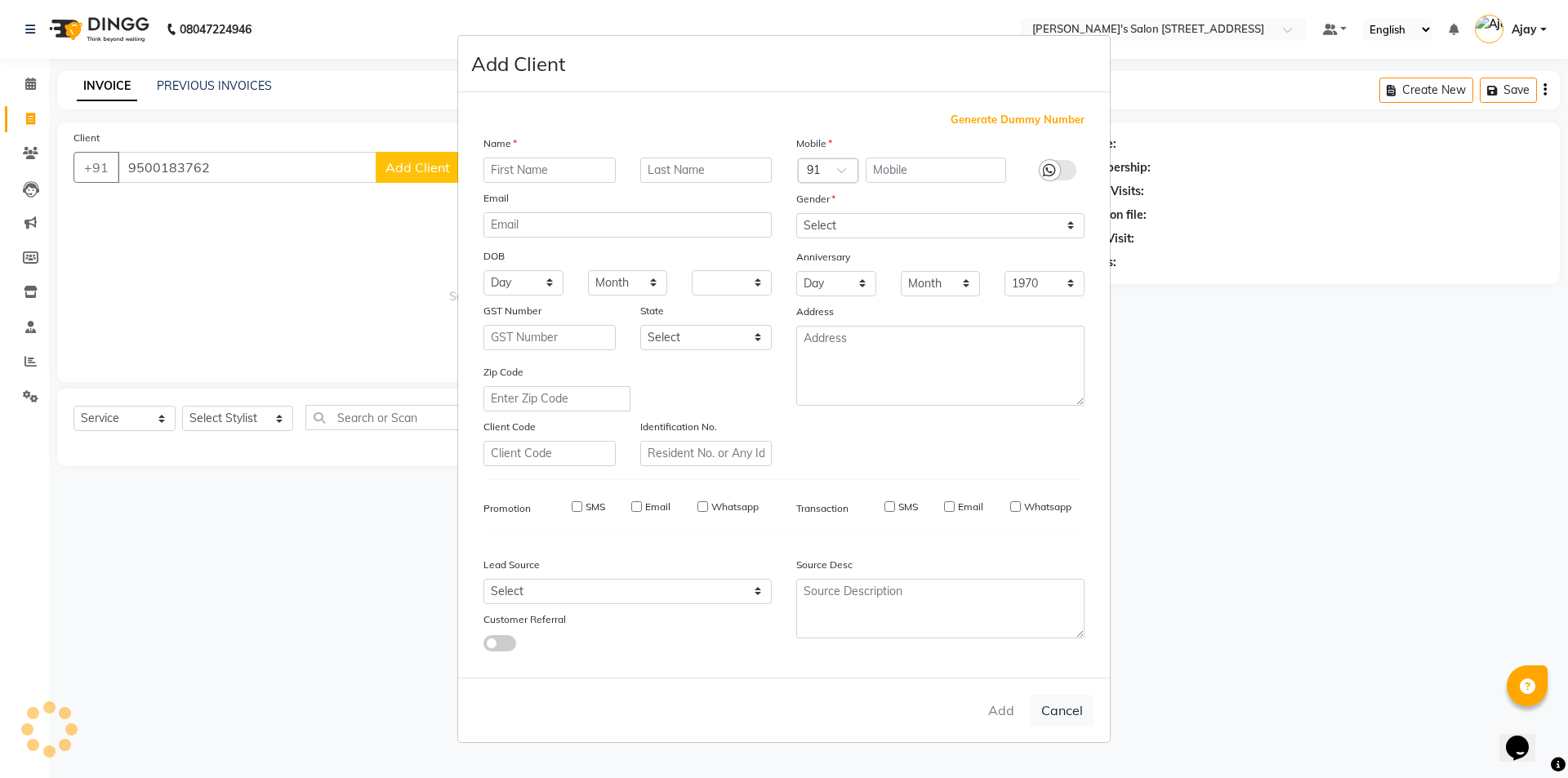
select select
checkbox input "false"
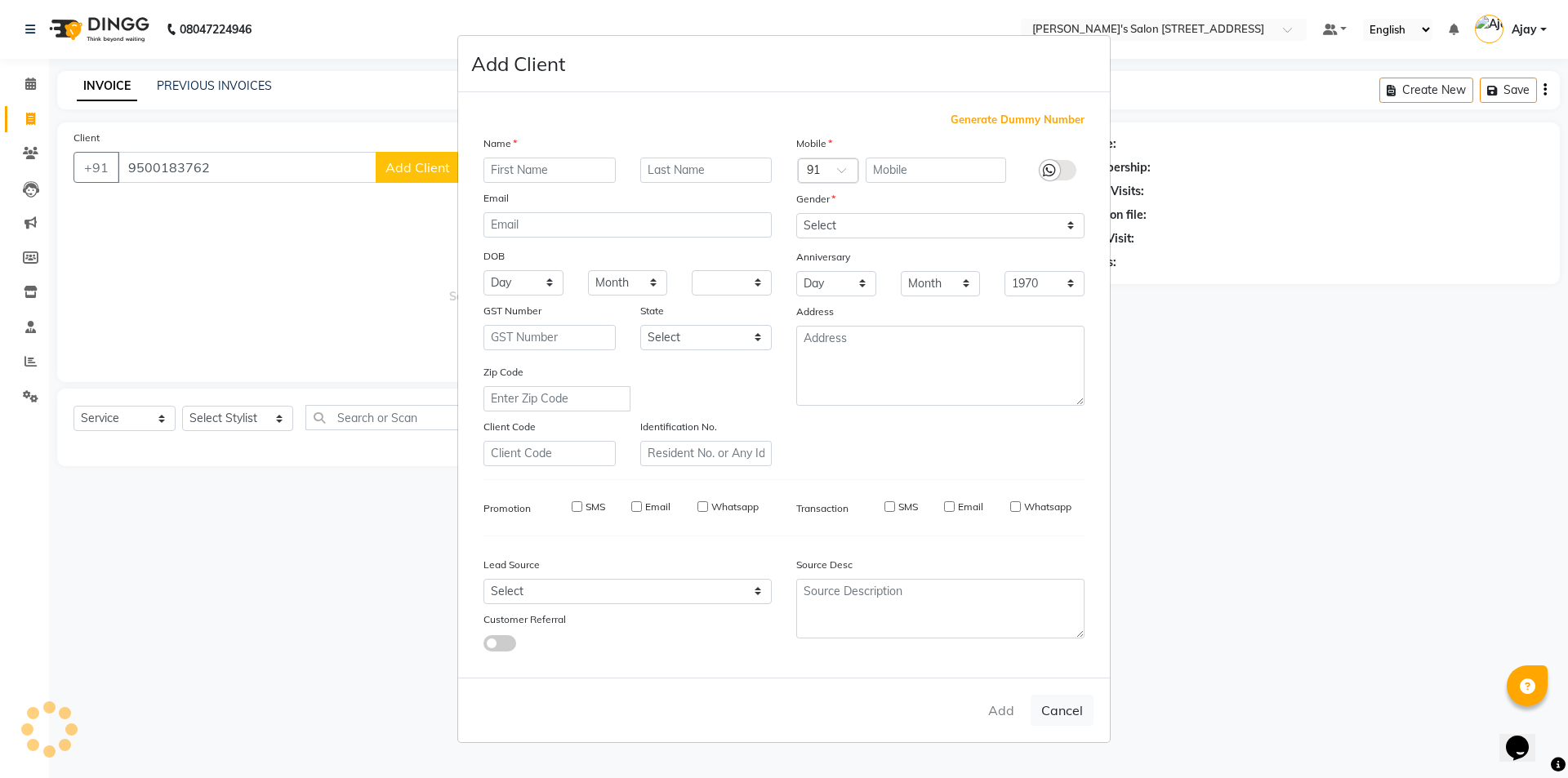
checkbox input "false"
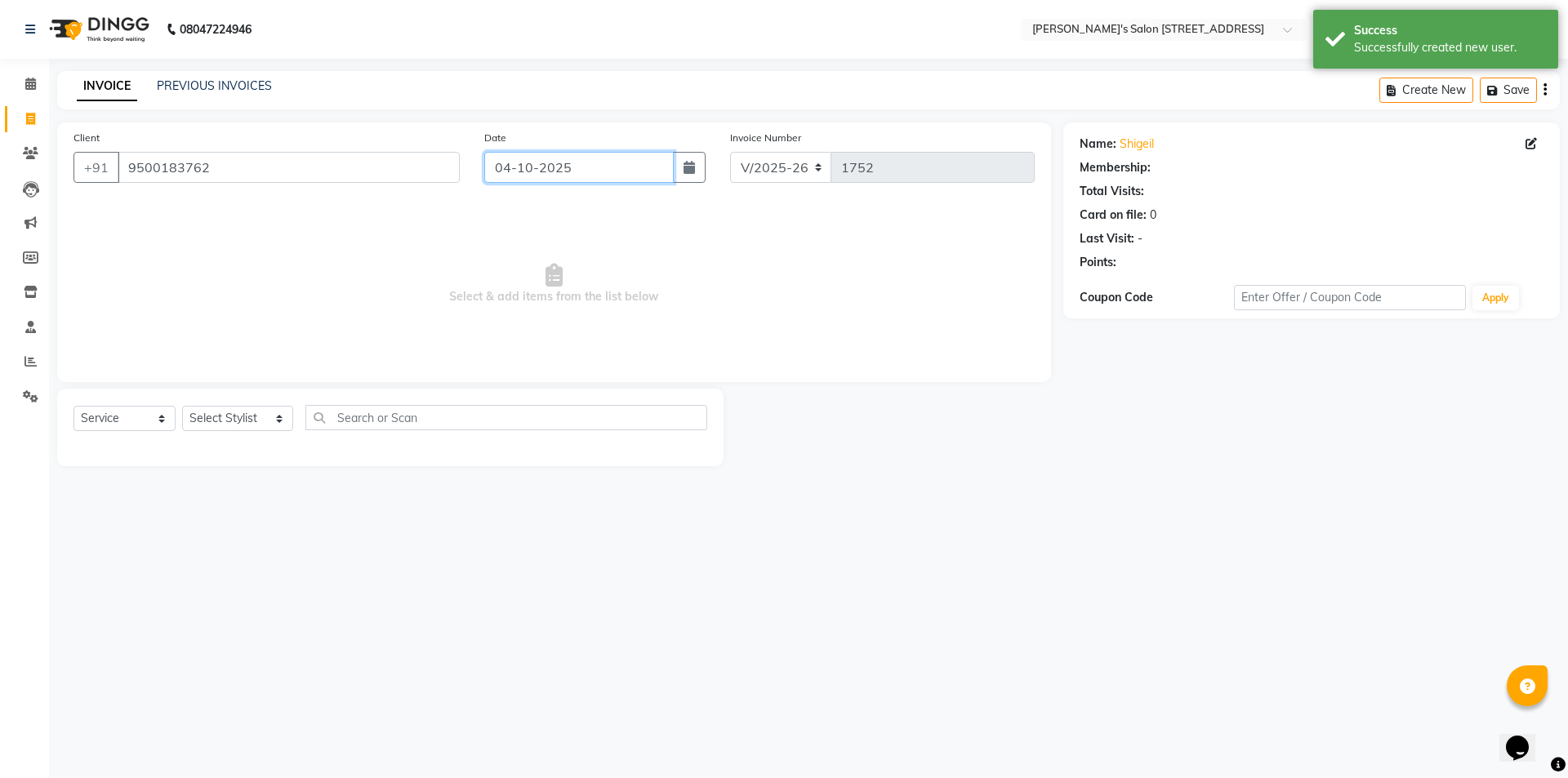
click at [536, 155] on input "04-10-2025" at bounding box center [579, 167] width 191 height 31
select select "10"
select select "2025"
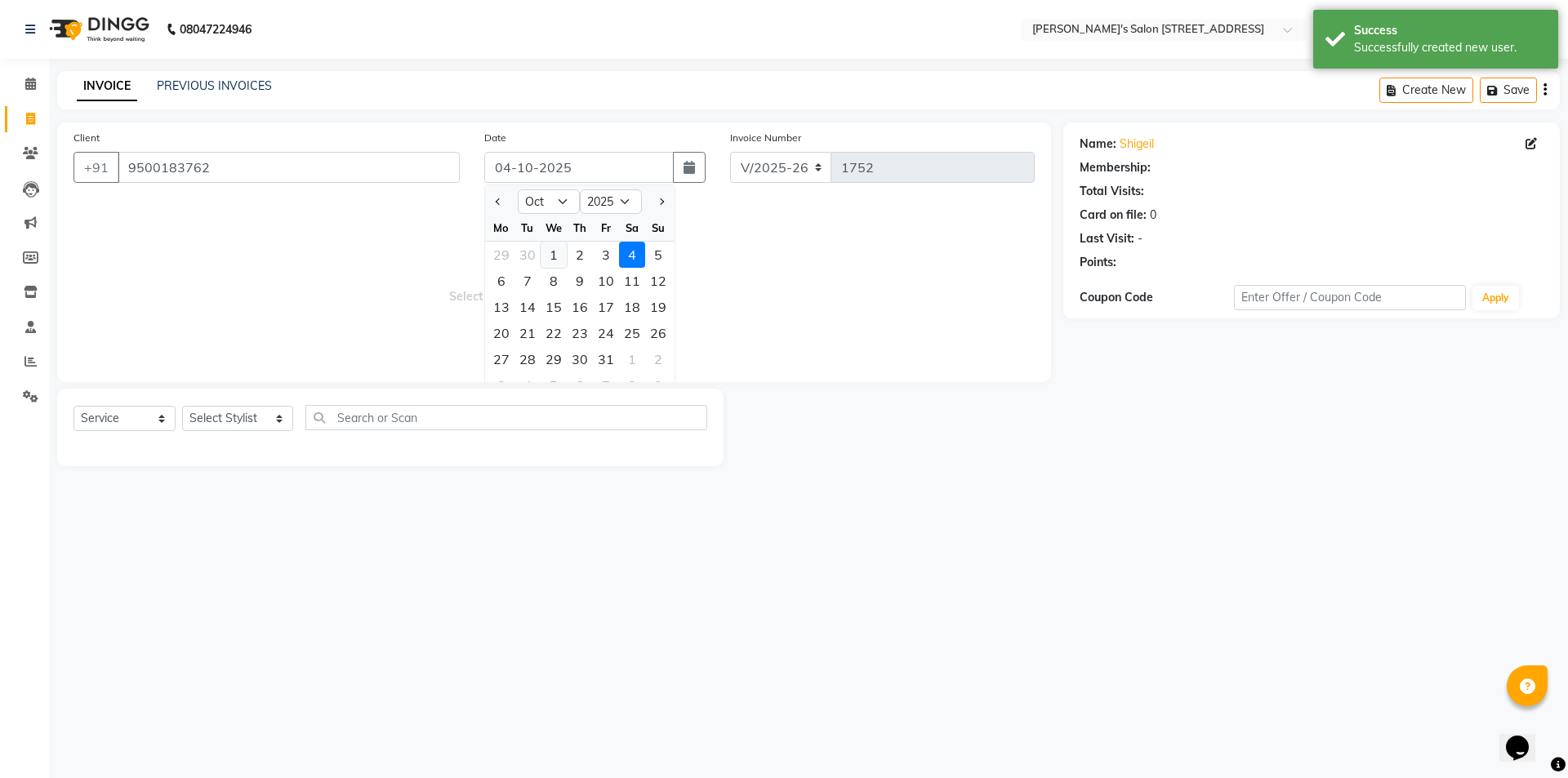
click at [548, 257] on div "1" at bounding box center [554, 254] width 26 height 26
type input "01-10-2025"
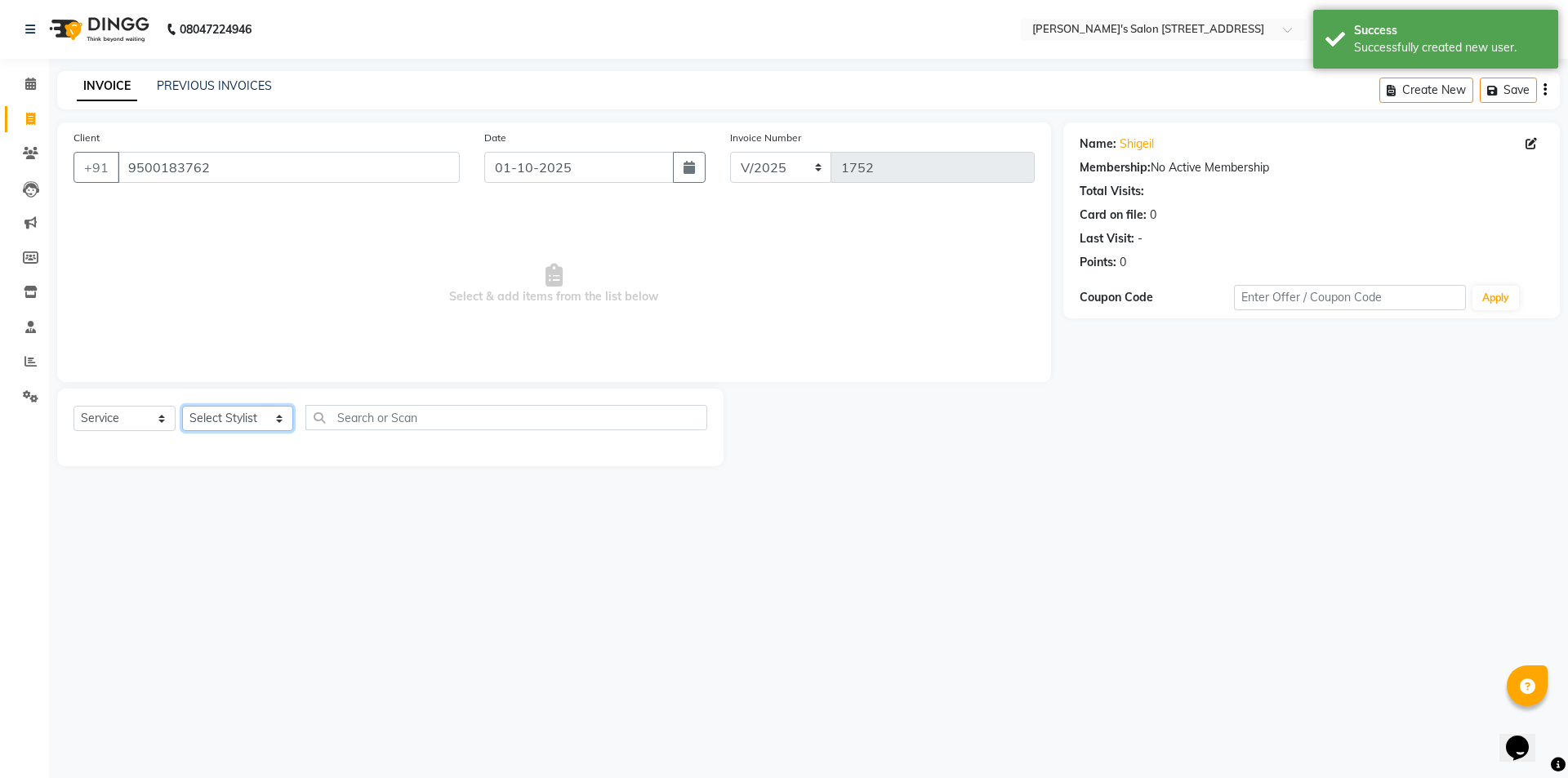
drag, startPoint x: 239, startPoint y: 414, endPoint x: 234, endPoint y: 429, distance: 15.8
click at [239, 415] on select "Select Stylist Ajay Anish Nadeem Shakir Vicky(Manager)" at bounding box center [238, 419] width 111 height 26
select select "91356"
click at [182, 406] on select "Select Stylist Ajay Anish Nadeem Shakir Vicky(Manager)" at bounding box center [238, 419] width 111 height 26
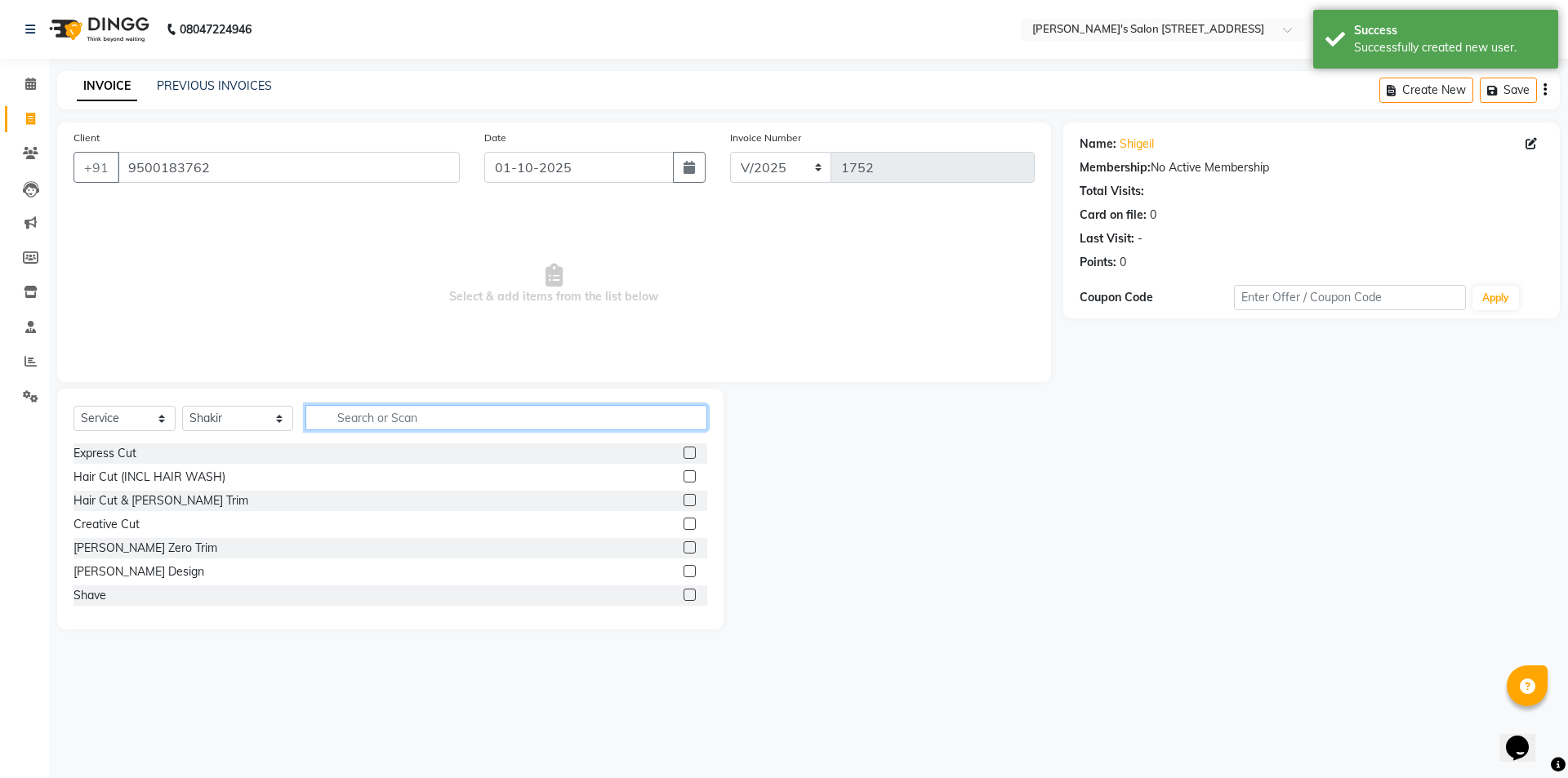
click at [382, 419] on input "text" at bounding box center [506, 418] width 401 height 26
type input "sp"
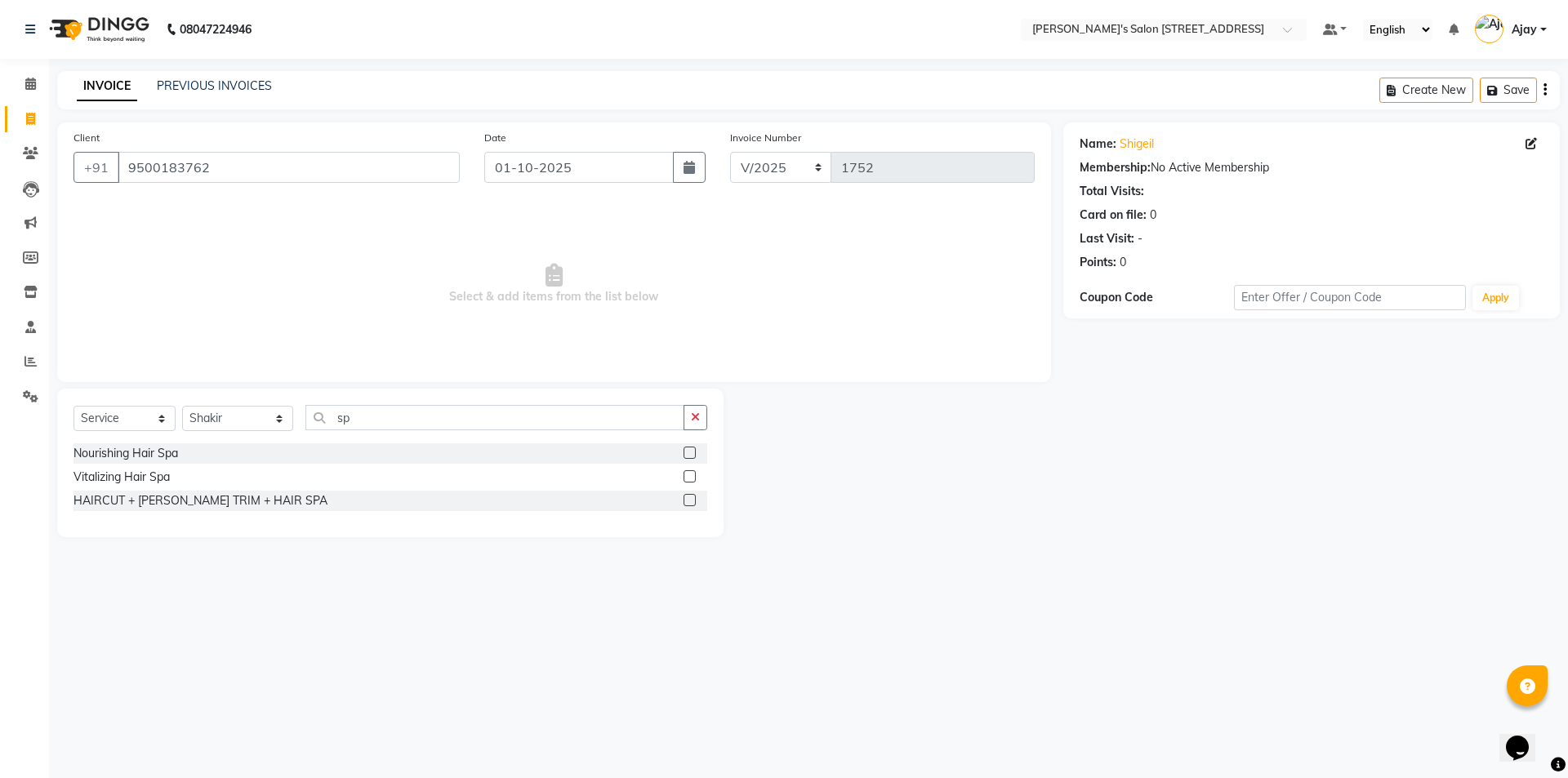
click at [692, 496] on label at bounding box center [689, 500] width 12 height 12
click at [692, 496] on input "checkbox" at bounding box center [689, 501] width 11 height 11
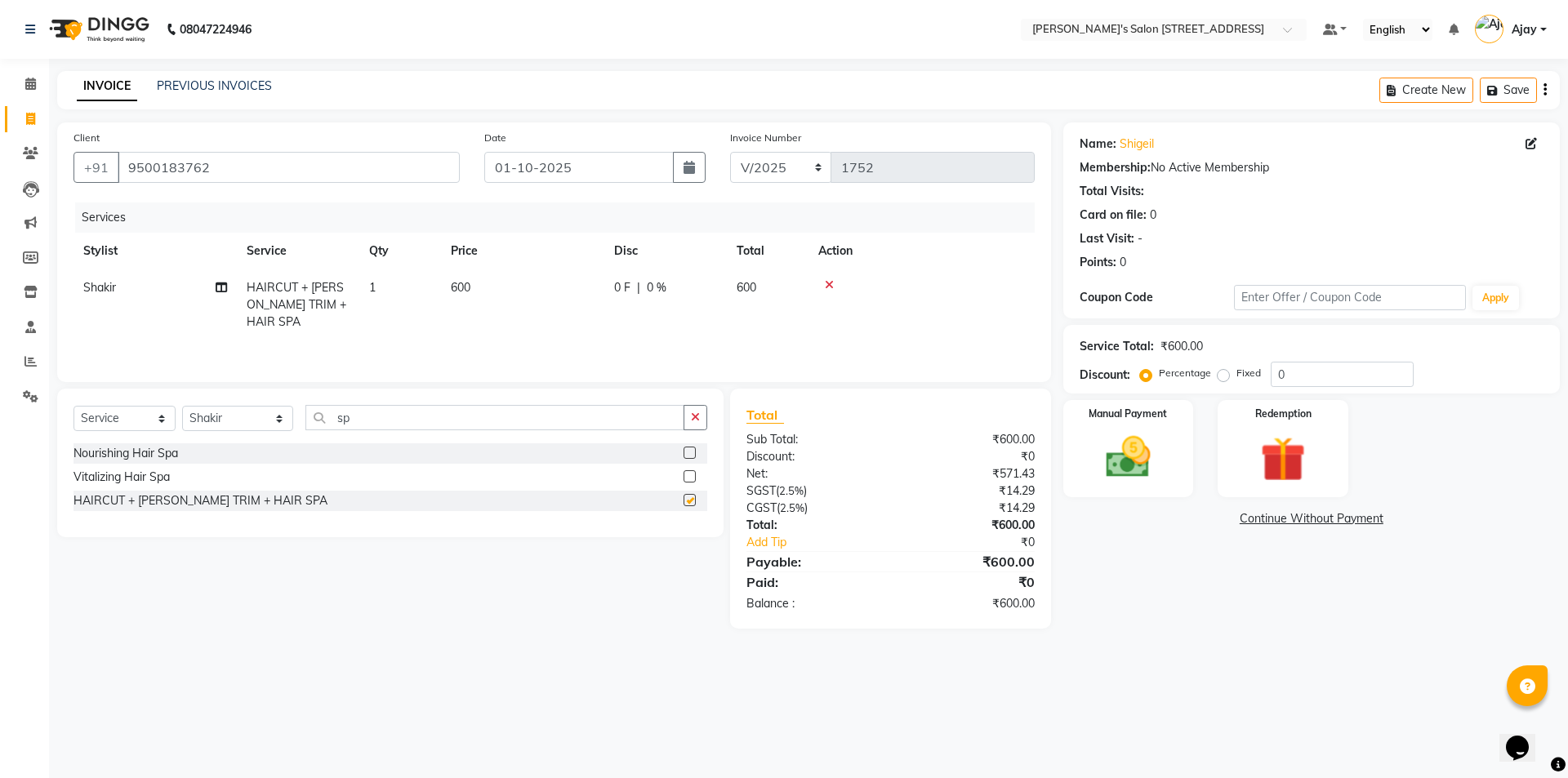
checkbox input "false"
click at [1117, 484] on img at bounding box center [1127, 457] width 76 height 54
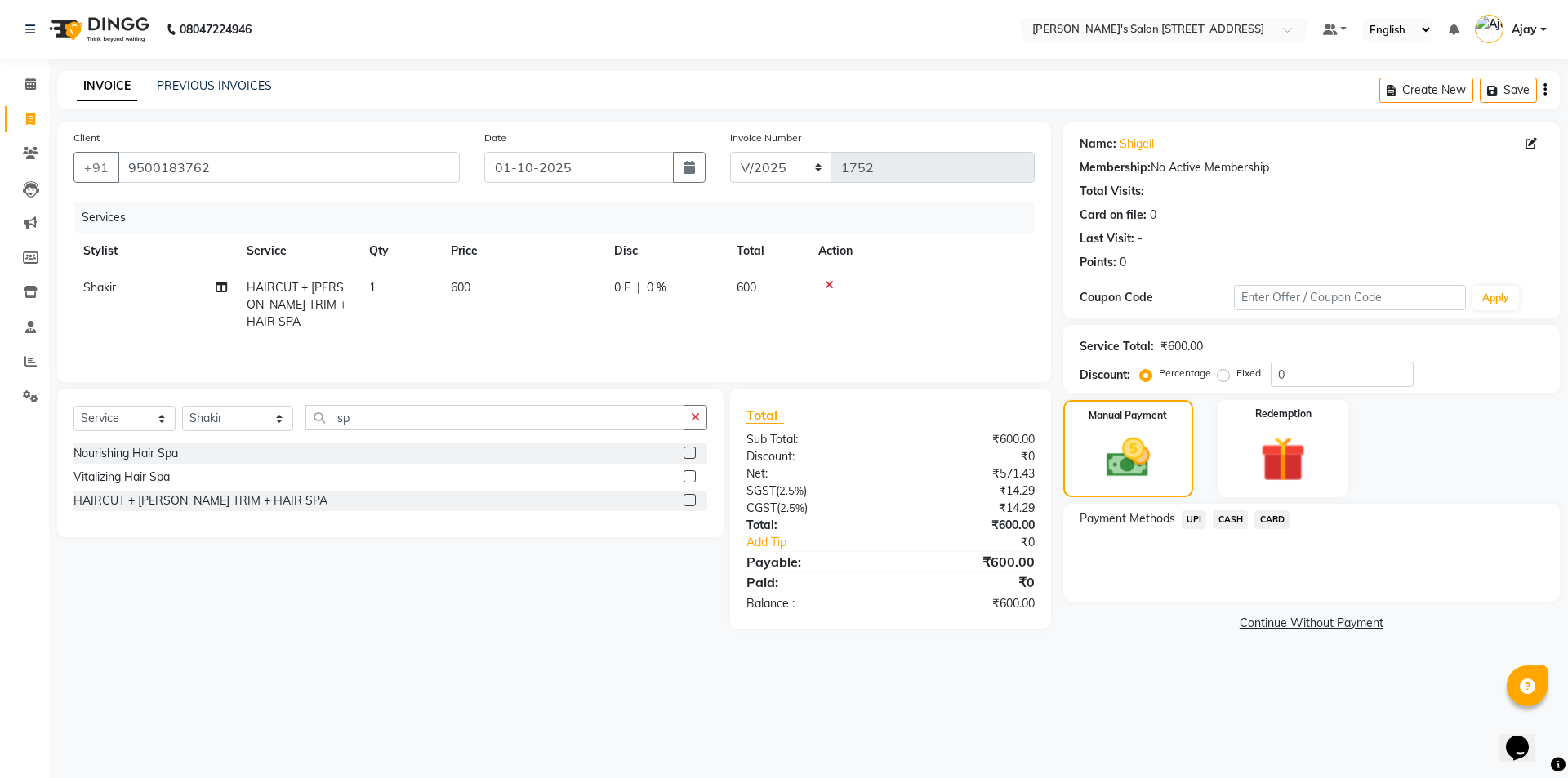
click at [1197, 517] on span "UPI" at bounding box center [1194, 519] width 26 height 19
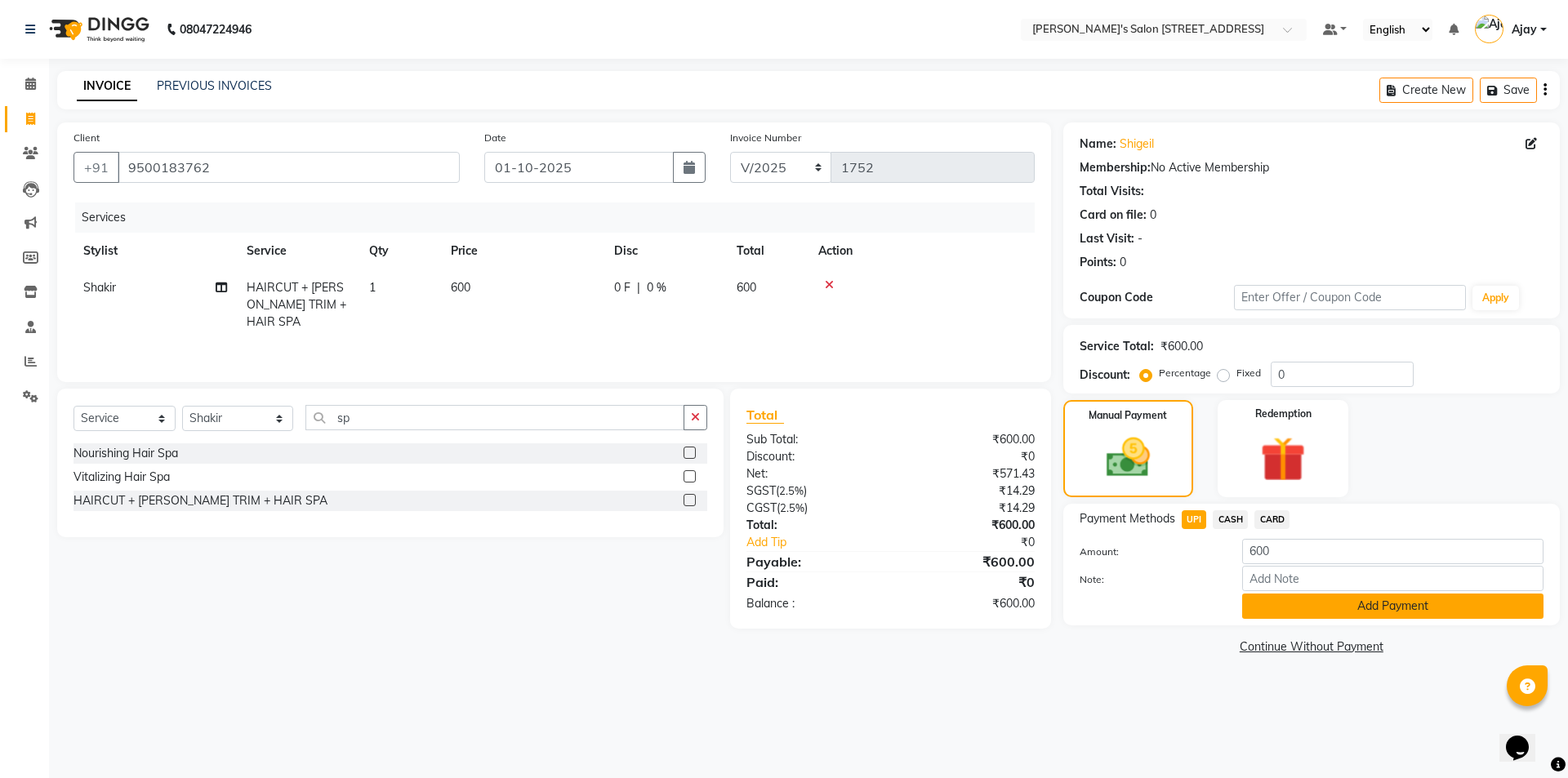
click at [1264, 597] on button "Add Payment" at bounding box center [1392, 607] width 301 height 26
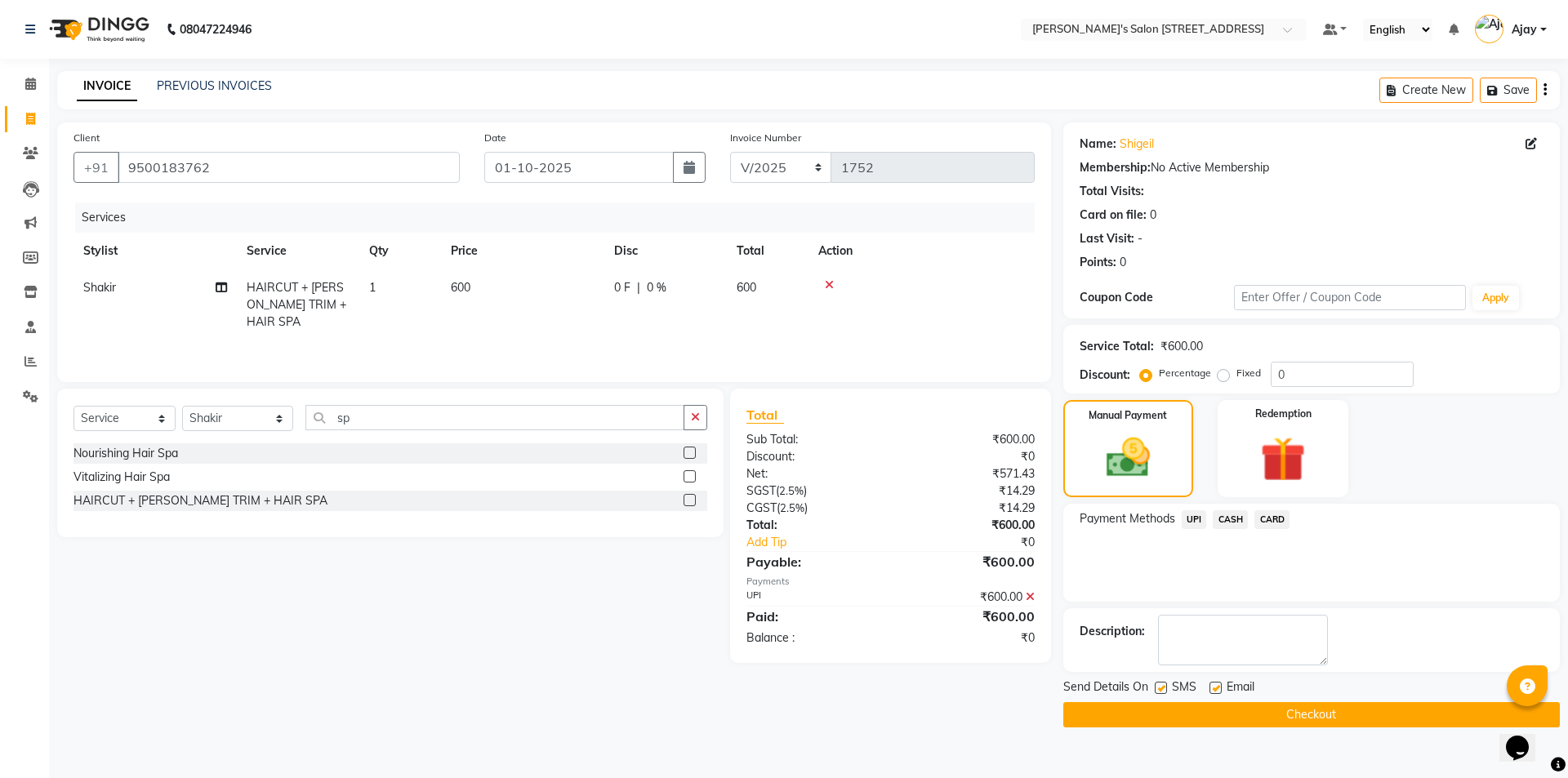
click at [1259, 715] on button "Checkout" at bounding box center [1311, 715] width 496 height 26
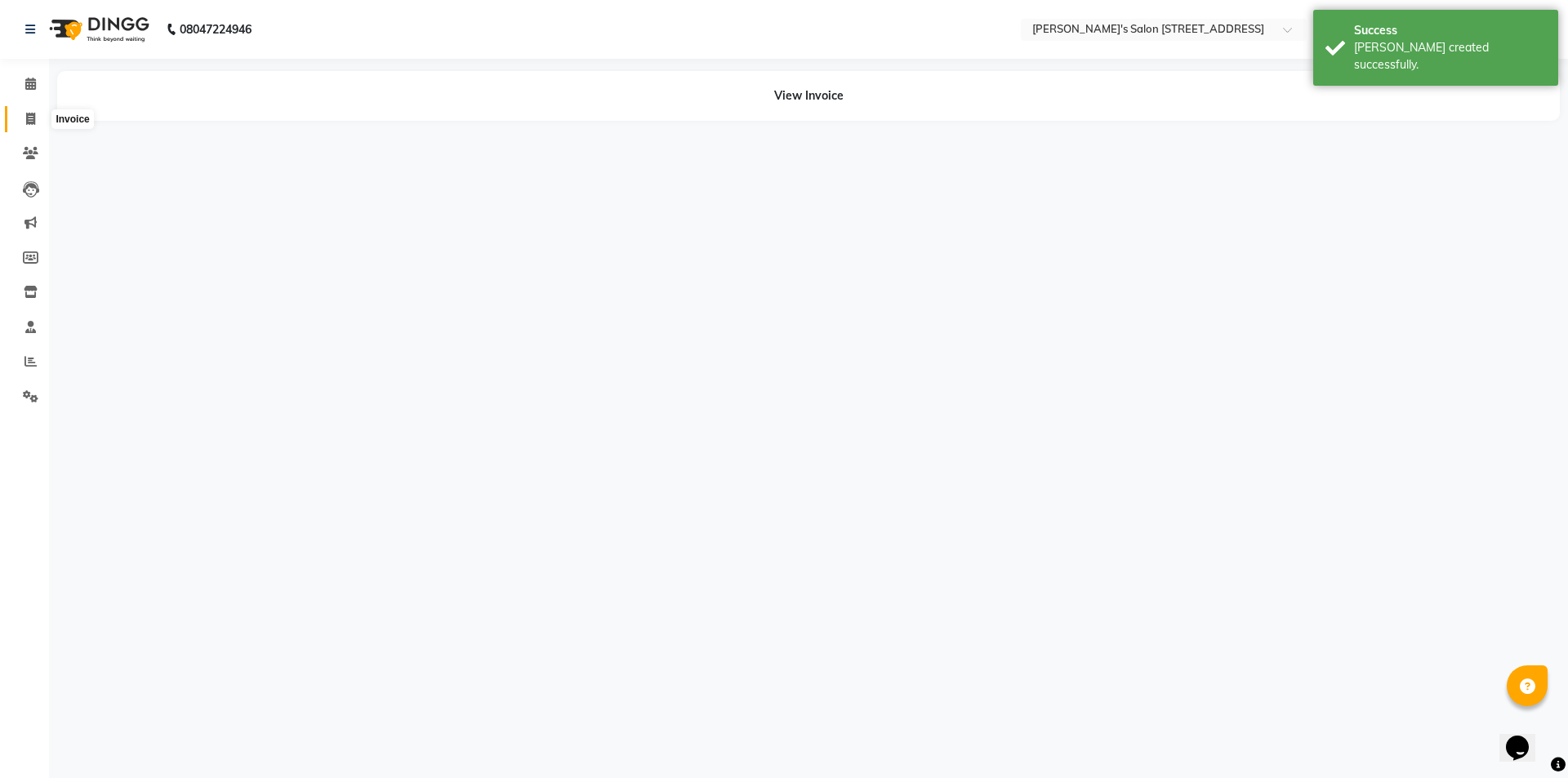
click at [35, 114] on icon at bounding box center [31, 119] width 9 height 12
select select "service"
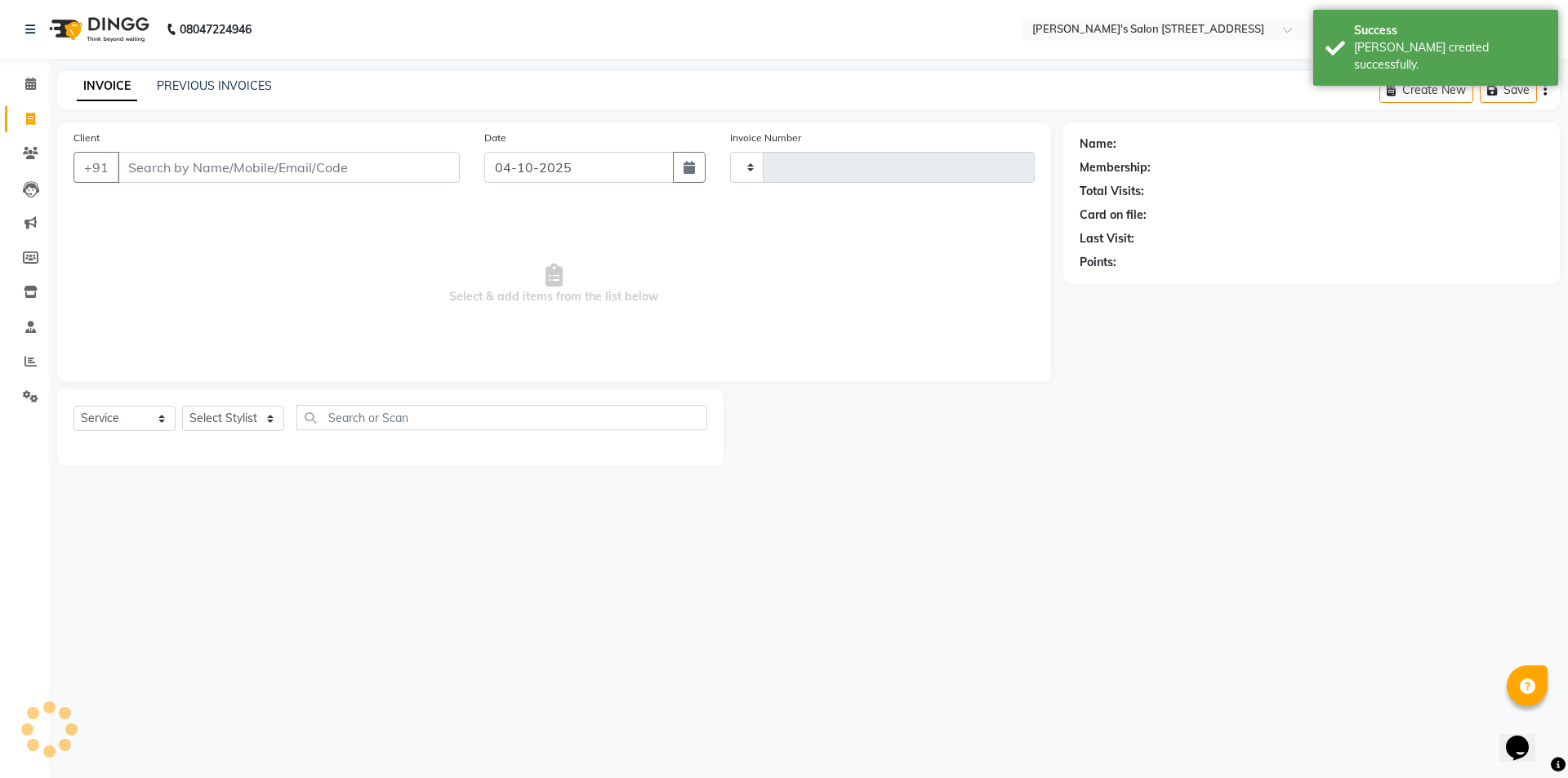
type input "1753"
select select "7773"
paste input "8489416254"
type input "8489416254"
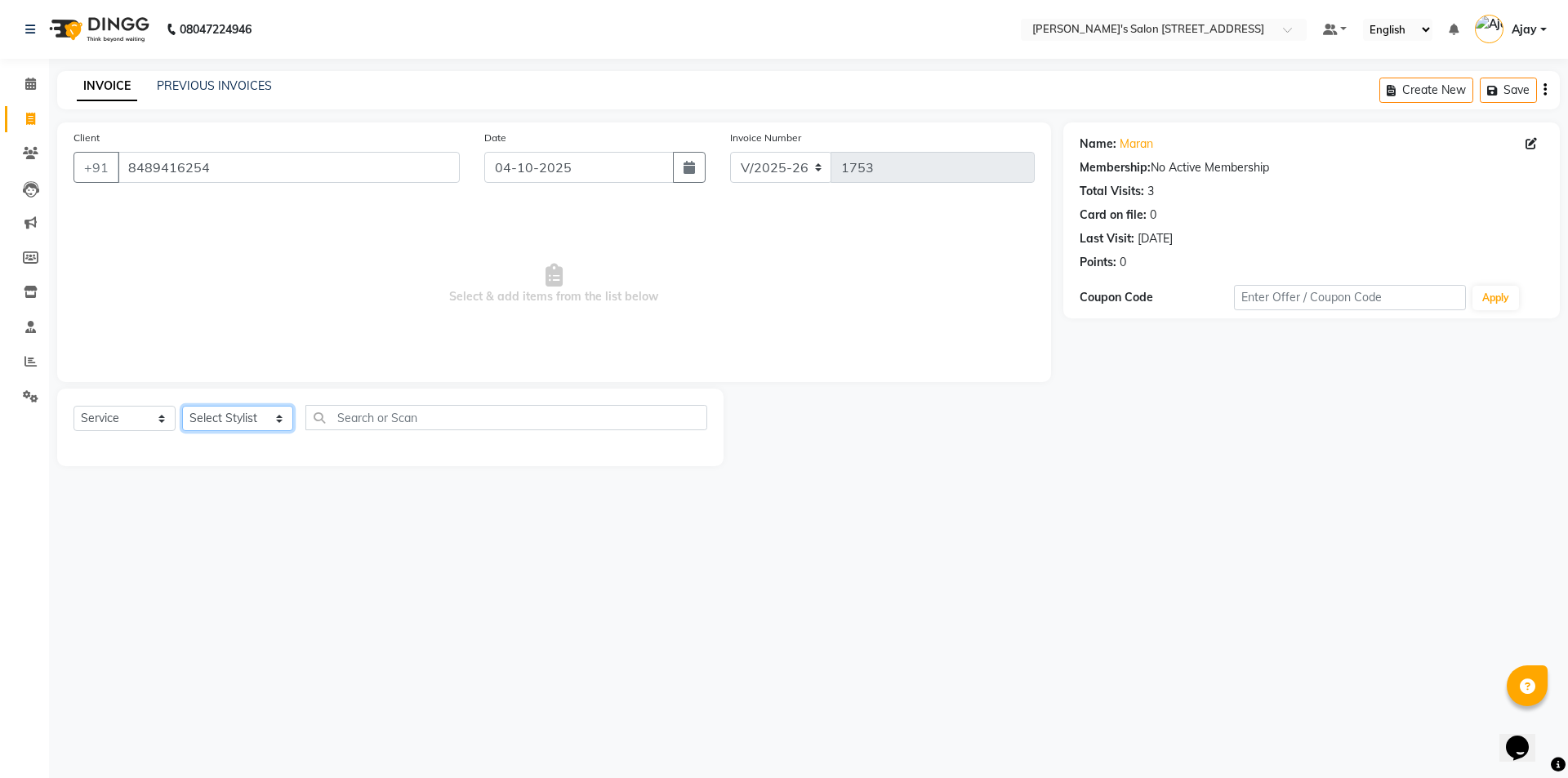
click at [245, 418] on select "Select Stylist Ajay Anish Nadeem Shakir Vicky(Manager)" at bounding box center [238, 419] width 111 height 26
select select "91354"
click at [182, 406] on select "Select Stylist Ajay Anish Nadeem Shakir Vicky(Manager)" at bounding box center [238, 419] width 111 height 26
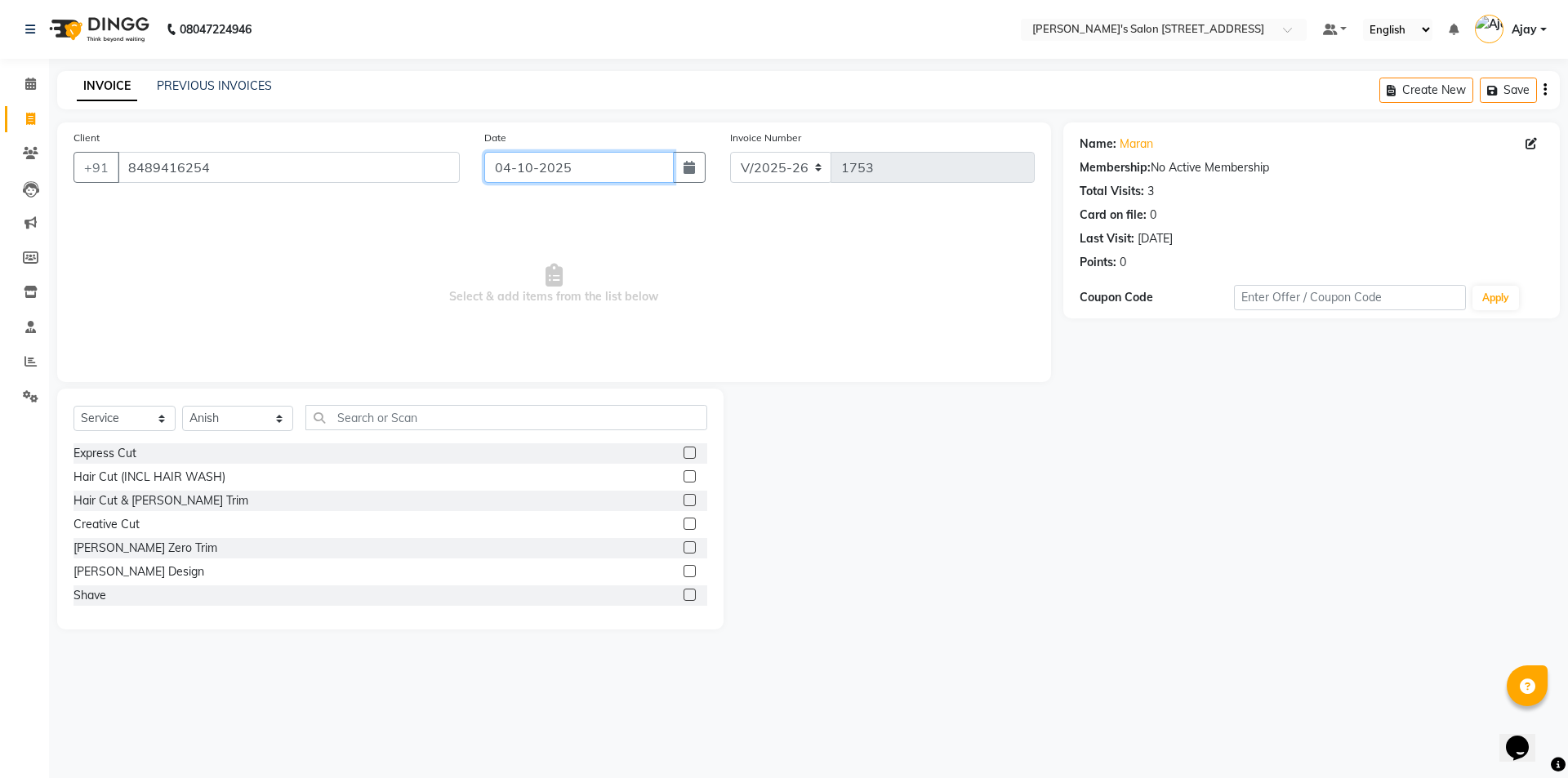
click at [504, 158] on input "04-10-2025" at bounding box center [579, 167] width 191 height 31
select select "10"
select select "2025"
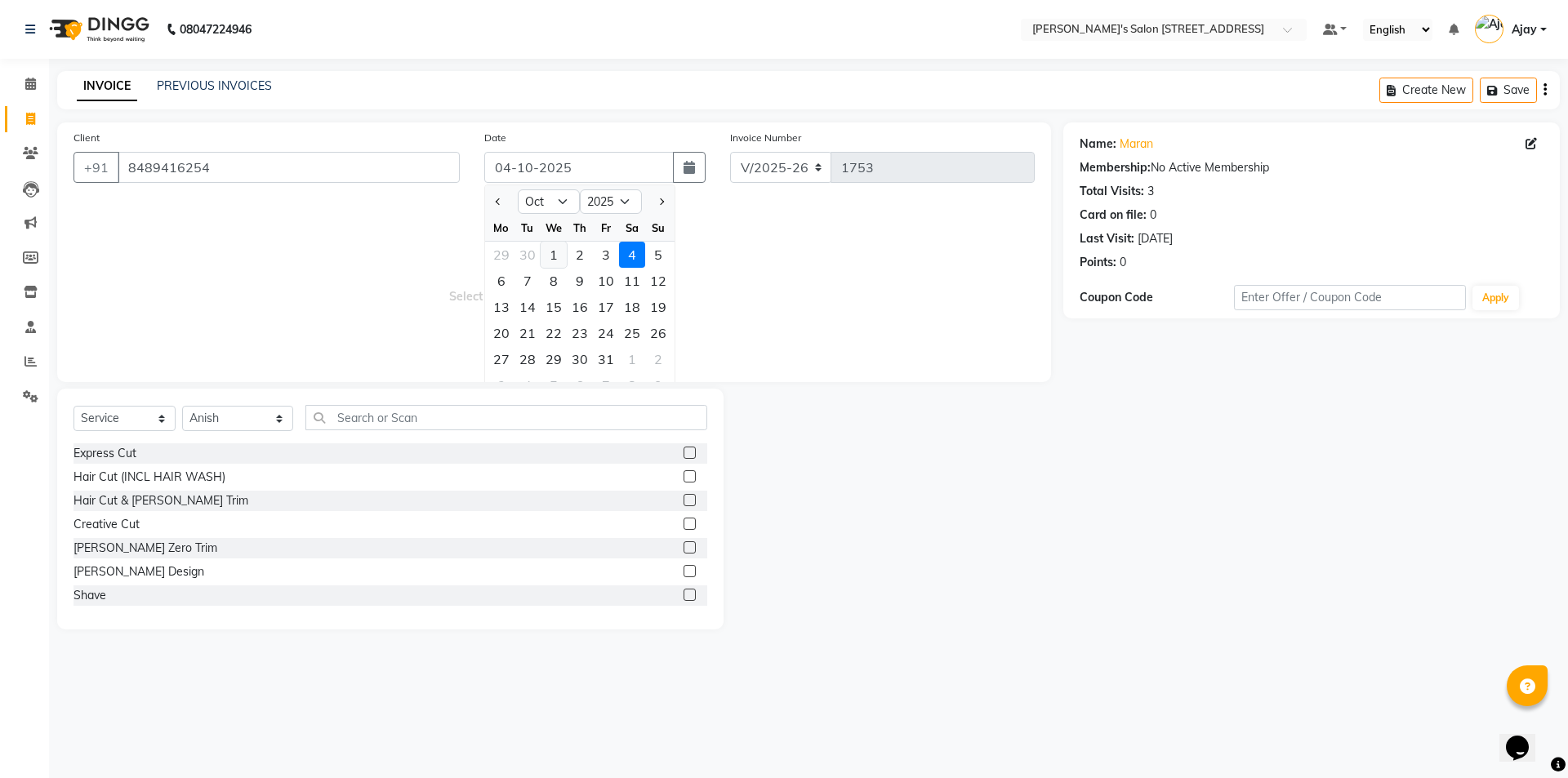
click at [563, 261] on div "1" at bounding box center [554, 254] width 26 height 26
type input "01-10-2025"
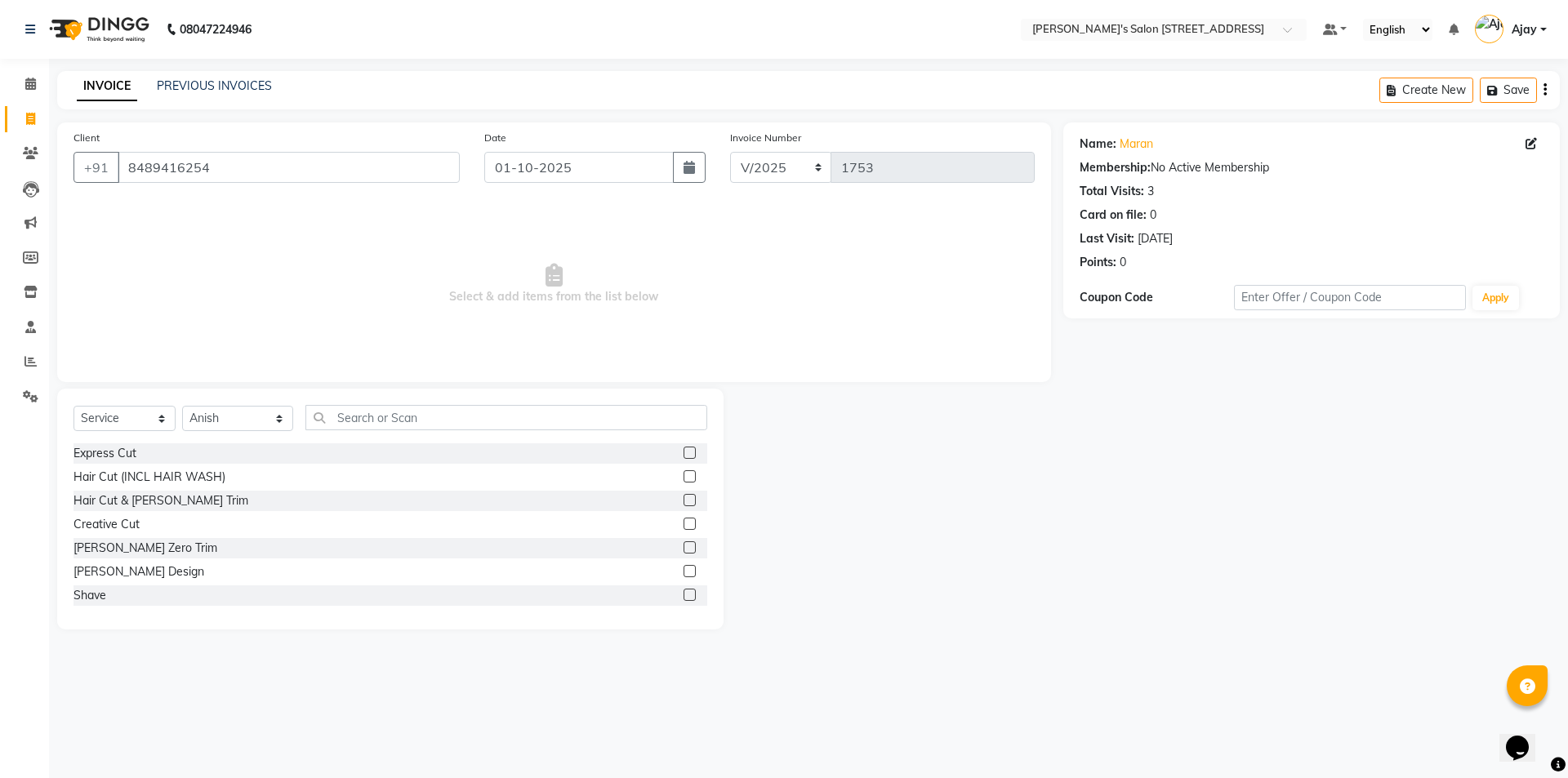
click at [683, 522] on label at bounding box center [689, 523] width 12 height 12
click at [683, 522] on input "checkbox" at bounding box center [689, 524] width 11 height 11
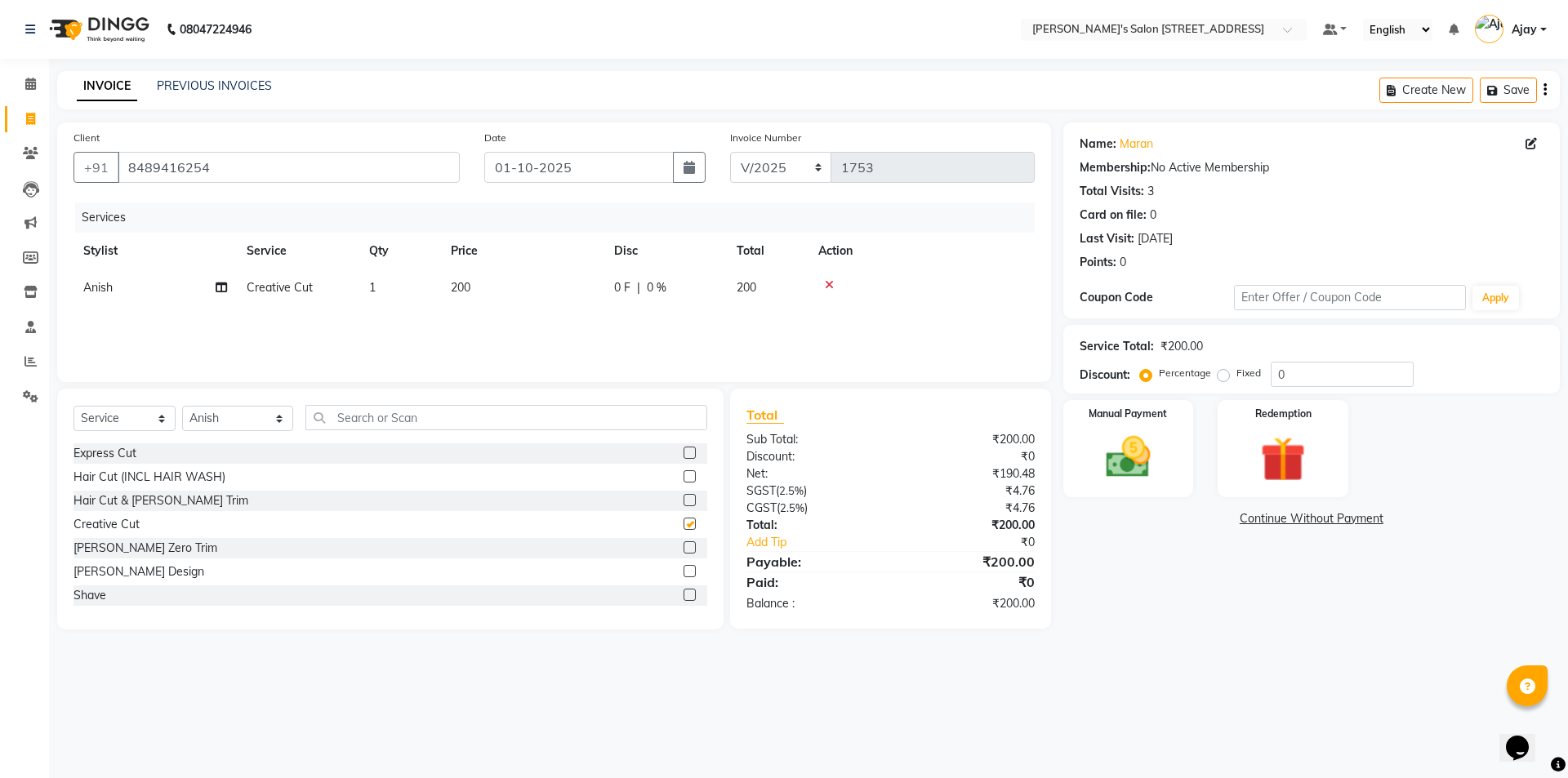
checkbox input "false"
click at [1108, 454] on img at bounding box center [1127, 457] width 76 height 54
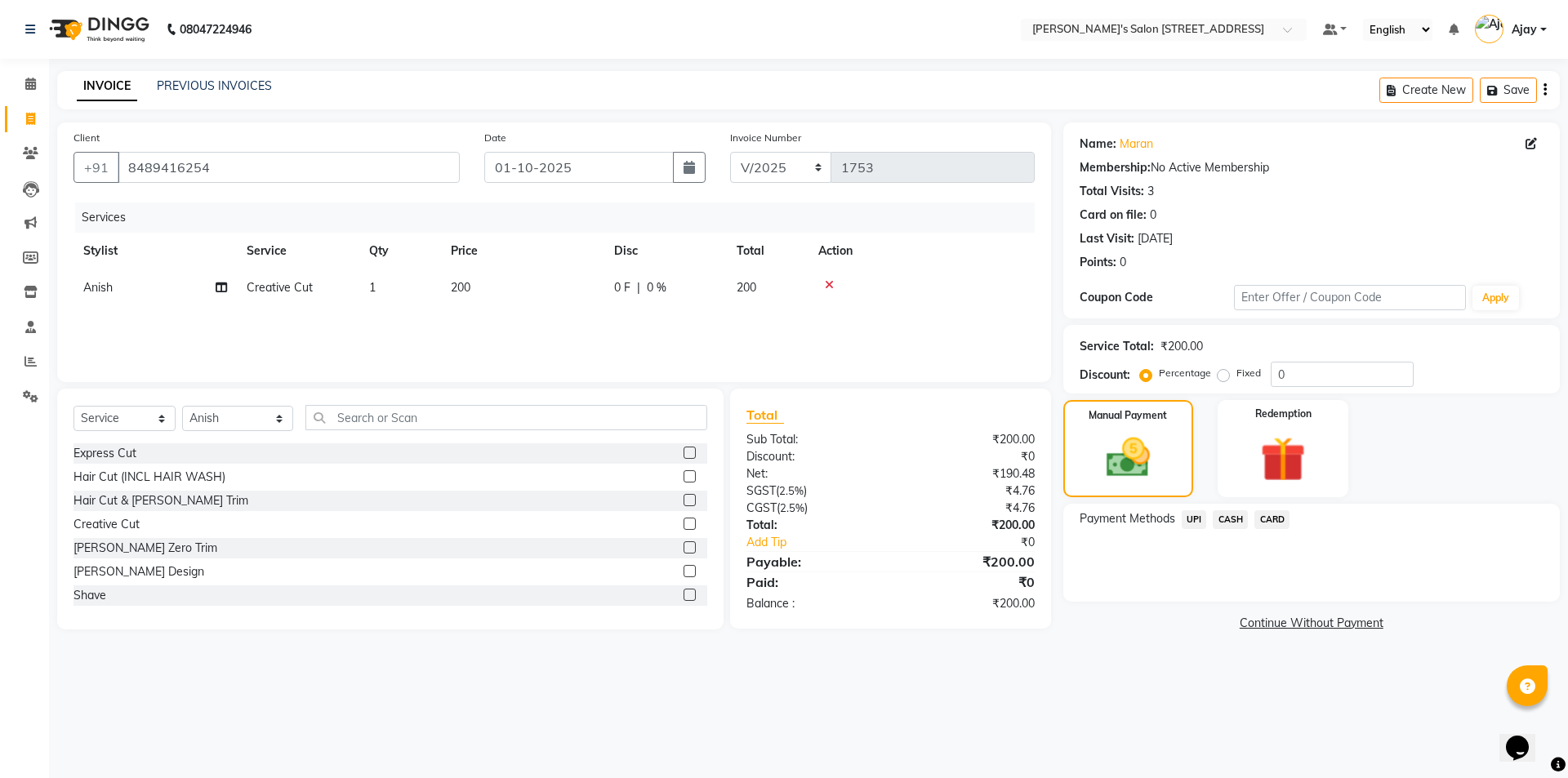
click at [1188, 517] on span "UPI" at bounding box center [1194, 519] width 26 height 19
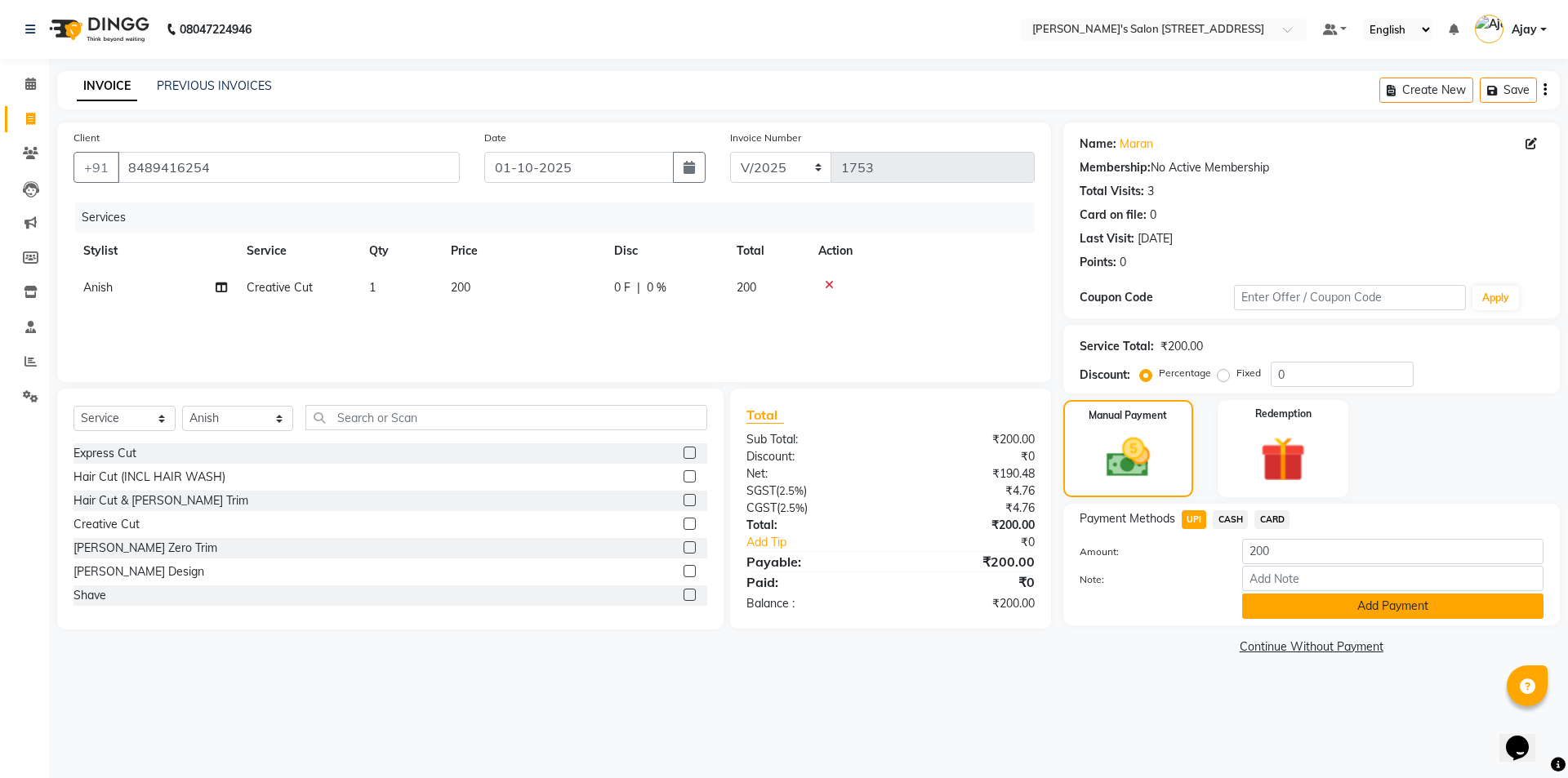
click at [1272, 609] on button "Add Payment" at bounding box center [1392, 607] width 301 height 26
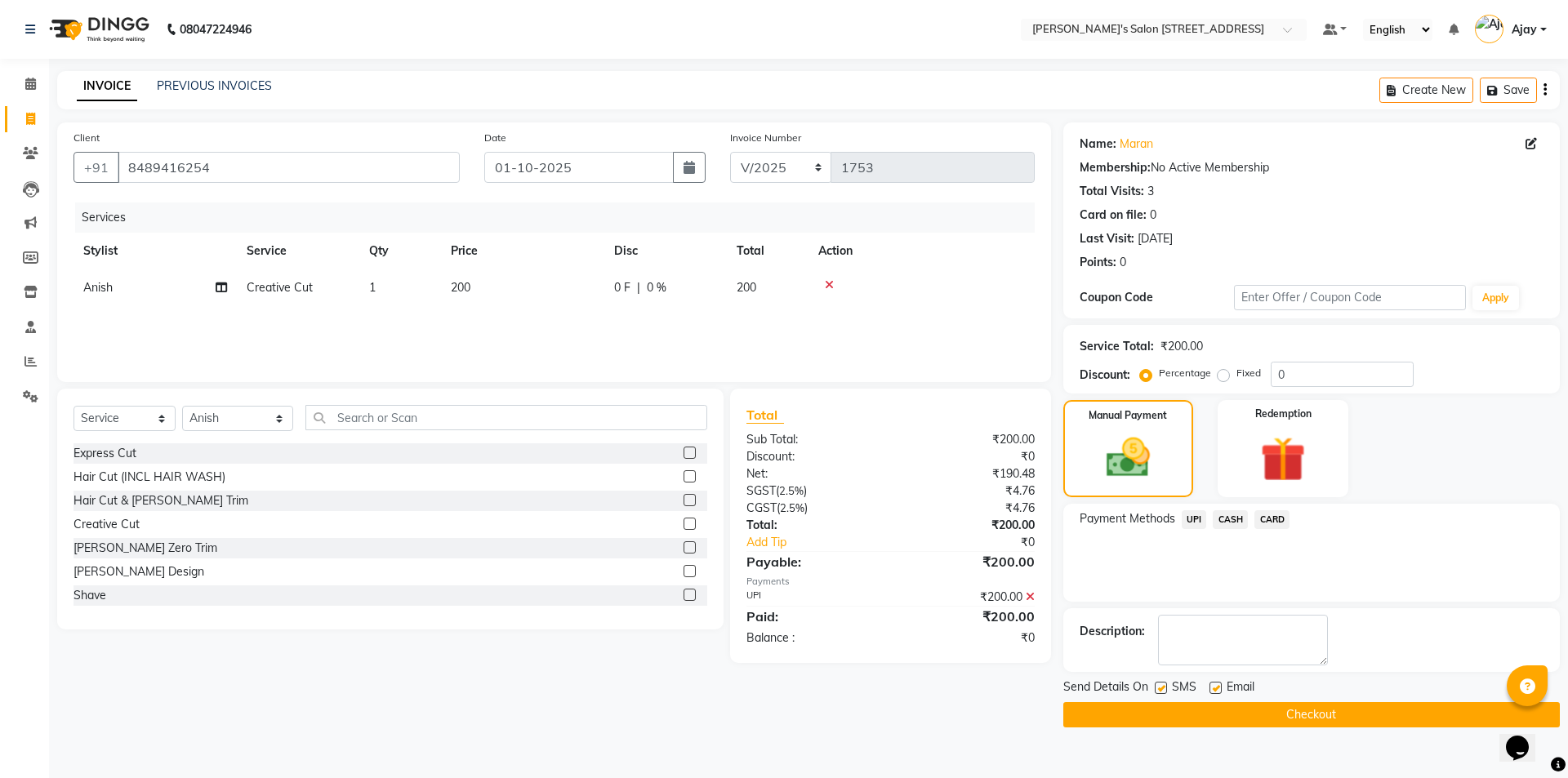
click at [1259, 707] on button "Checkout" at bounding box center [1311, 715] width 496 height 26
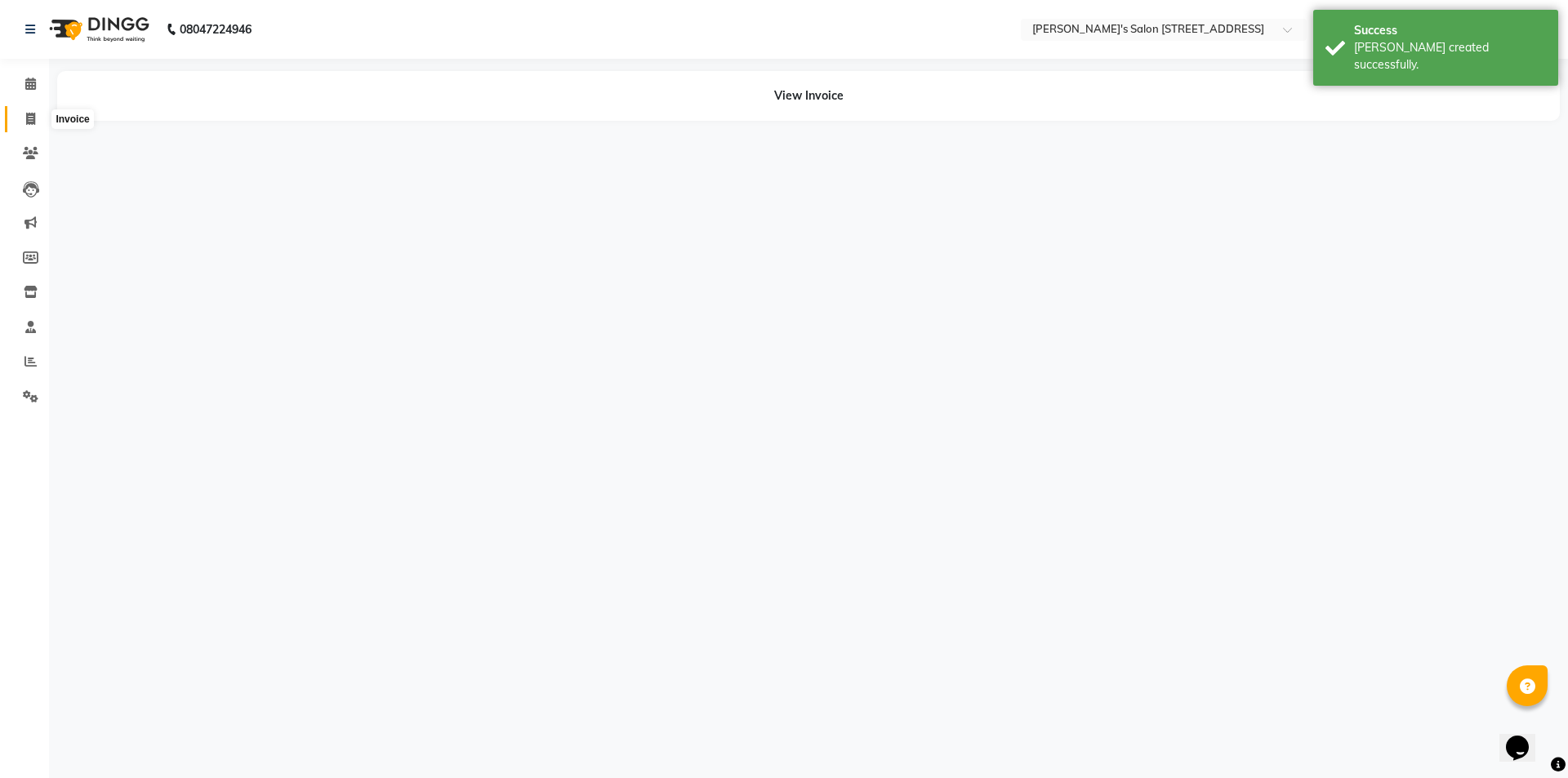
click at [29, 116] on icon at bounding box center [31, 119] width 9 height 12
select select "service"
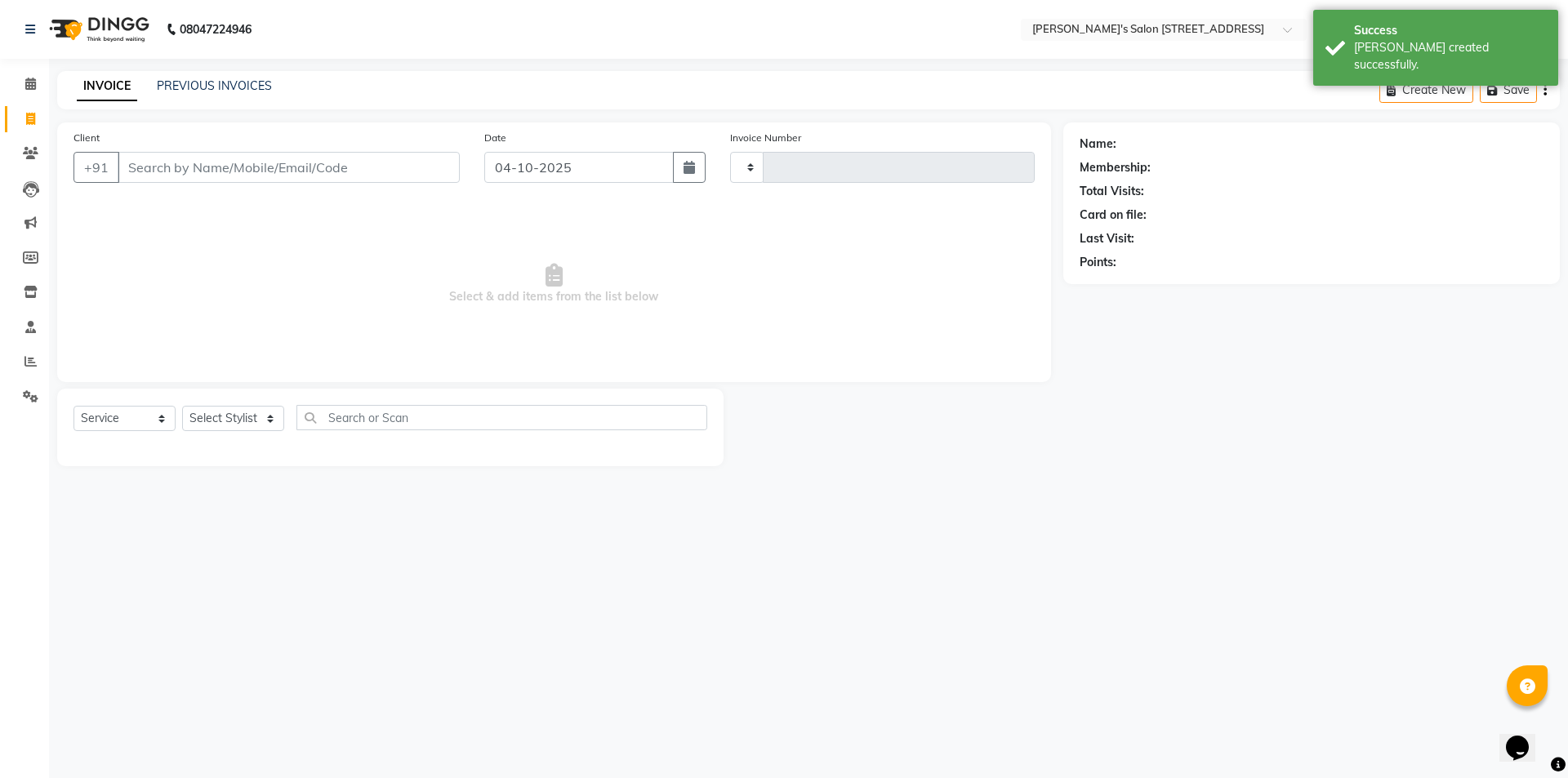
type input "1754"
select select "7773"
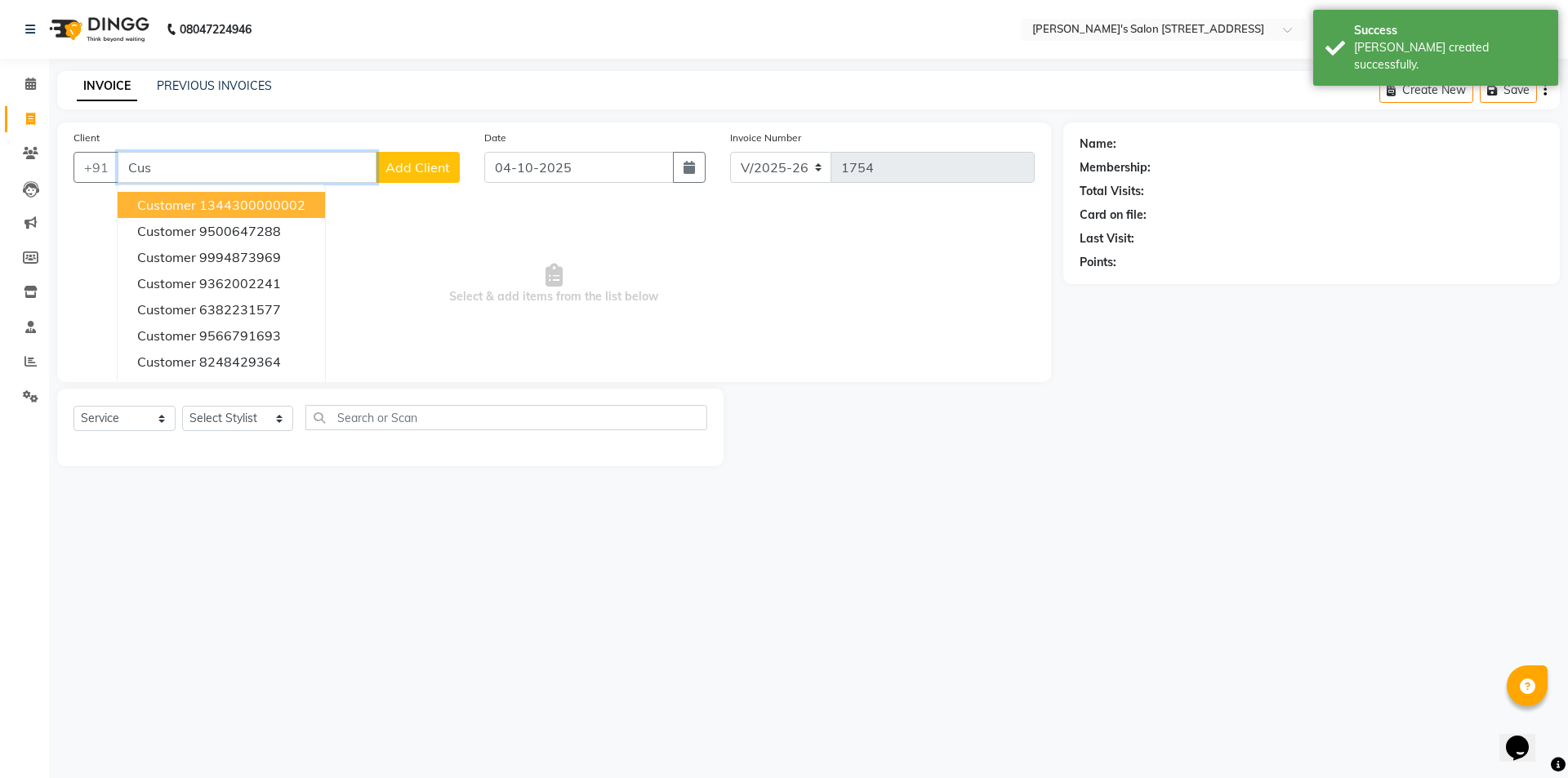
click at [159, 202] on span "customer" at bounding box center [166, 205] width 58 height 16
type input "1344300000002"
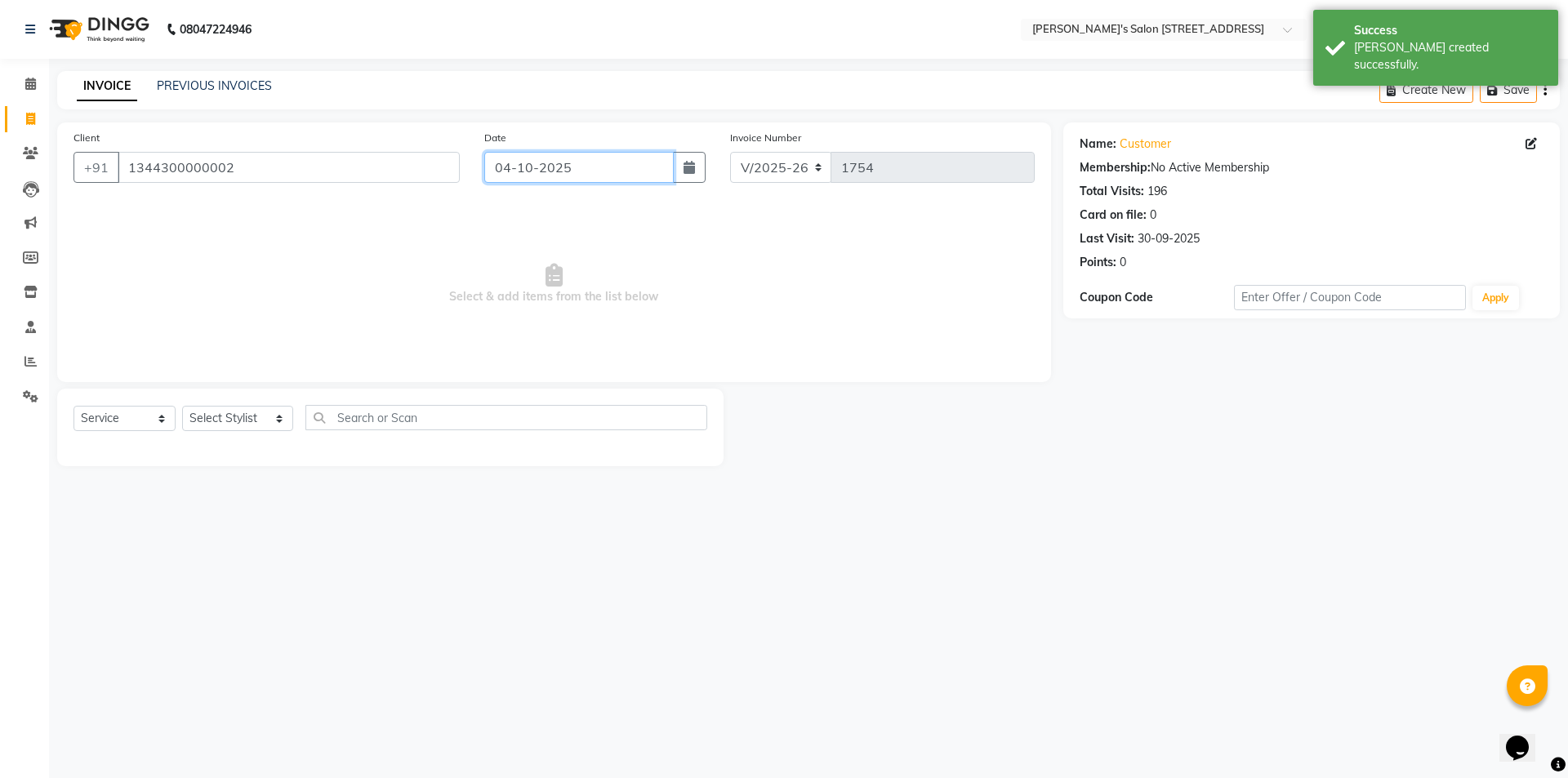
click at [517, 175] on input "04-10-2025" at bounding box center [579, 167] width 191 height 31
select select "10"
select select "2025"
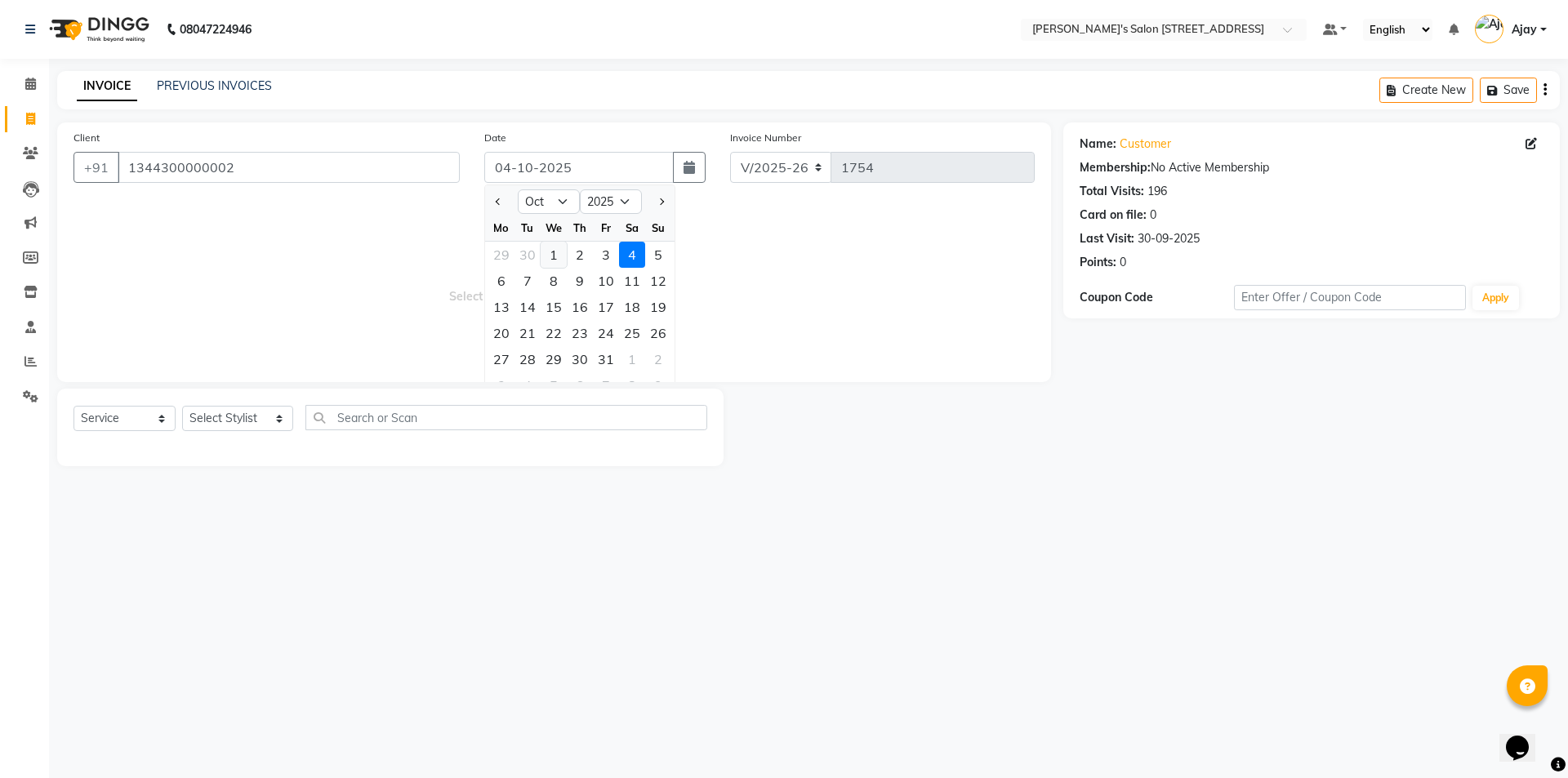
click at [552, 245] on div "1" at bounding box center [554, 254] width 26 height 26
type input "01-10-2025"
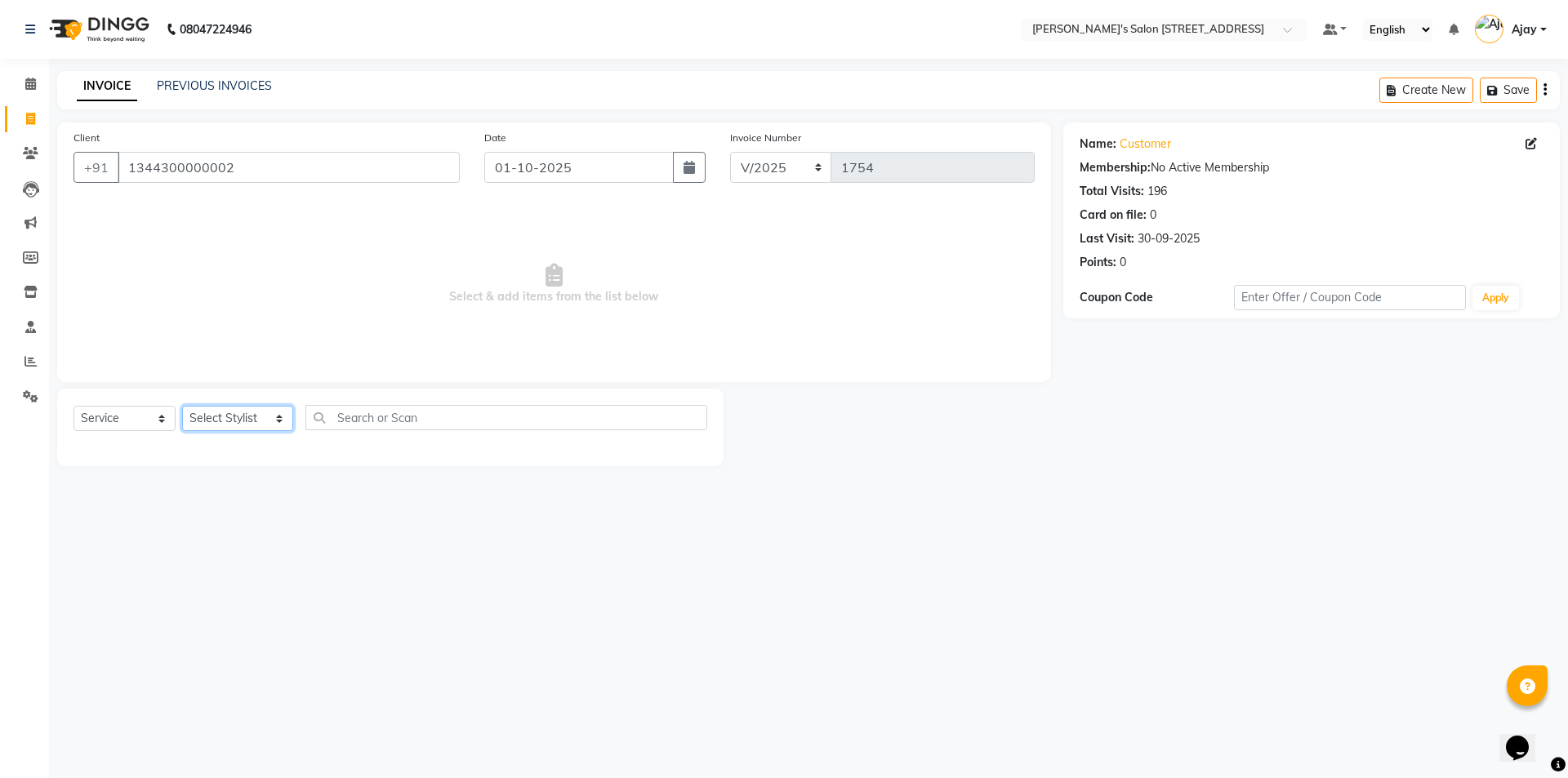
click at [235, 416] on select "Select Stylist Ajay Anish Nadeem Shakir Vicky(Manager)" at bounding box center [238, 419] width 111 height 26
select select "91354"
click at [182, 406] on select "Select Stylist Ajay Anish Nadeem Shakir Vicky(Manager)" at bounding box center [238, 419] width 111 height 26
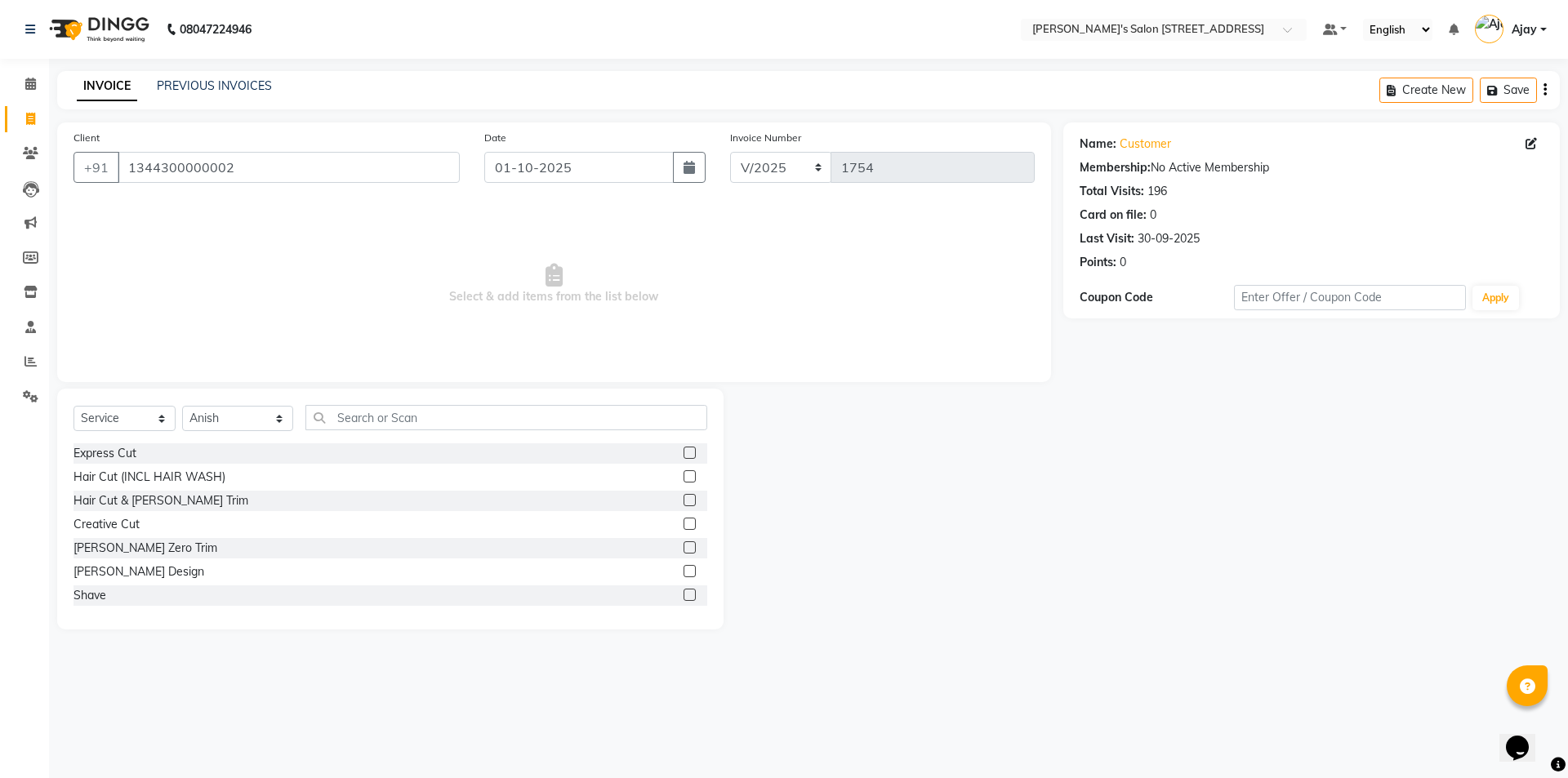
click at [683, 524] on label at bounding box center [689, 523] width 12 height 12
click at [683, 524] on input "checkbox" at bounding box center [689, 524] width 11 height 11
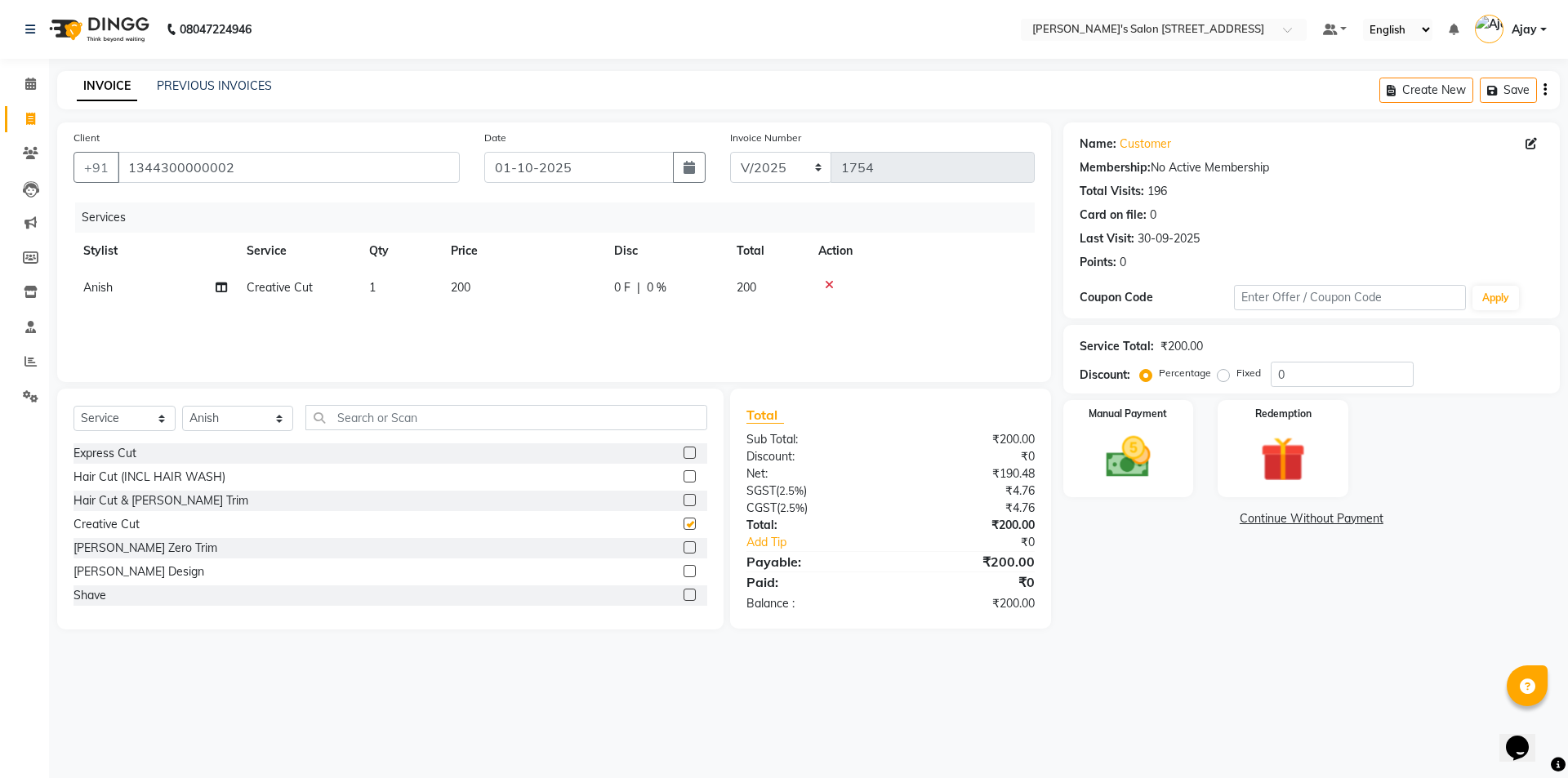
checkbox input "false"
click at [234, 420] on select "Select Stylist Ajay Anish Nadeem Shakir Vicky(Manager)" at bounding box center [238, 419] width 111 height 26
select select "91355"
click at [182, 406] on select "Select Stylist Ajay Anish Nadeem Shakir Vicky(Manager)" at bounding box center [238, 419] width 111 height 26
click at [683, 455] on label at bounding box center [689, 452] width 12 height 12
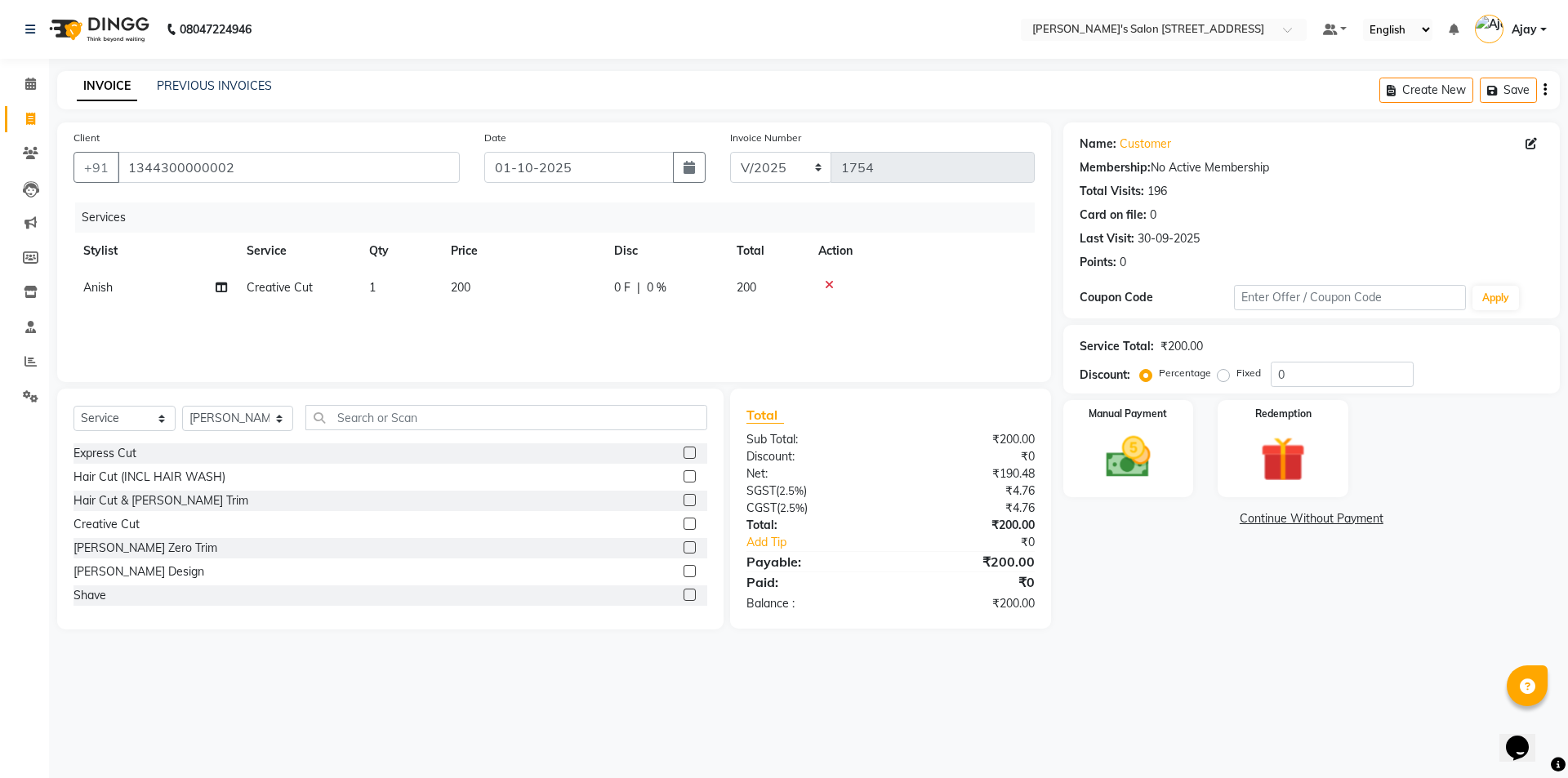
click at [683, 455] on input "checkbox" at bounding box center [689, 453] width 11 height 11
checkbox input "false"
click at [211, 420] on select "Select Stylist Ajay Anish Nadeem Shakir Vicky(Manager)" at bounding box center [238, 419] width 111 height 26
select select "91354"
click at [182, 409] on select "Select Stylist Ajay Anish Nadeem Shakir Vicky(Manager)" at bounding box center [238, 419] width 111 height 26
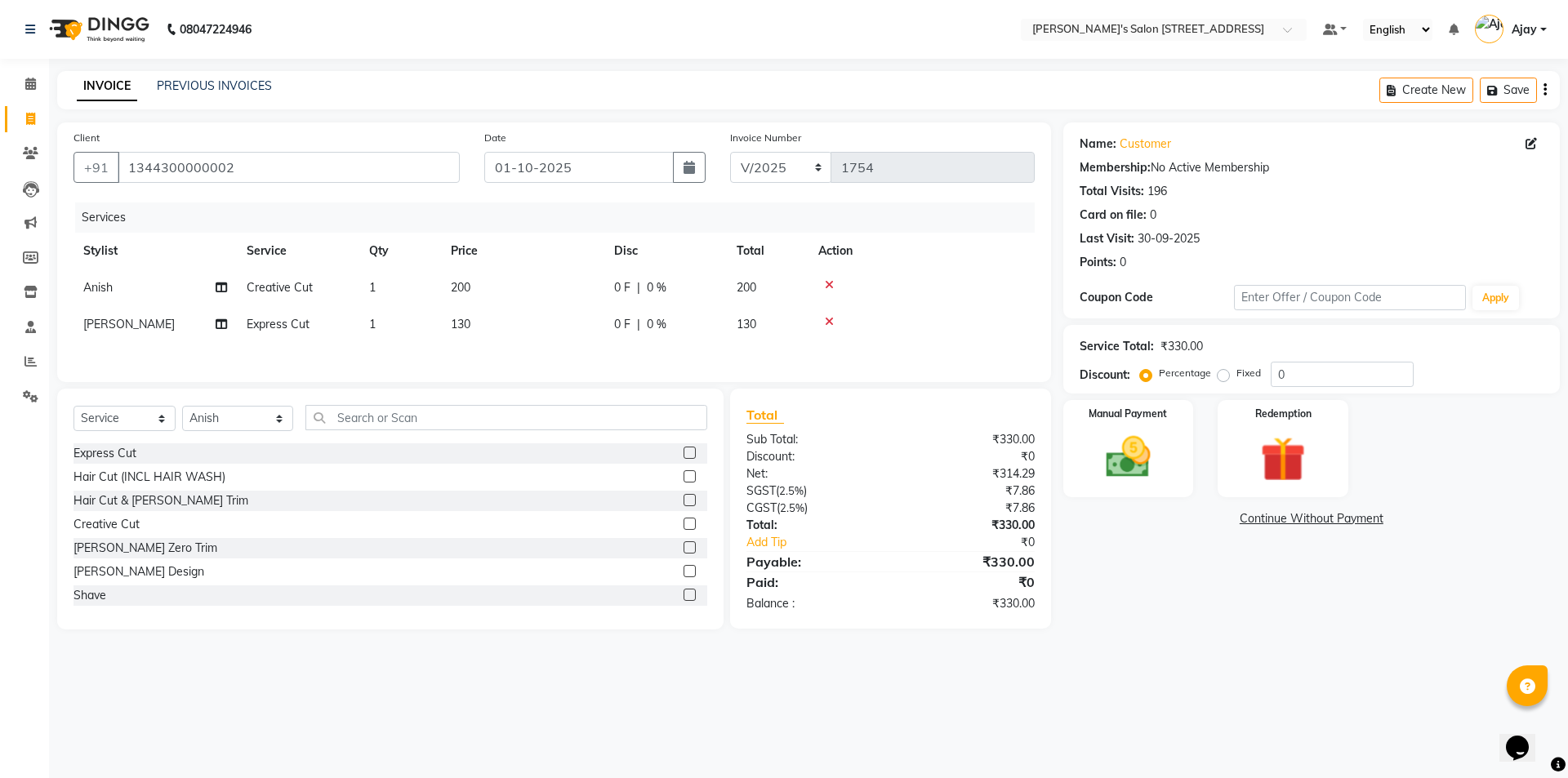
click at [683, 526] on label at bounding box center [689, 523] width 12 height 12
click at [683, 526] on input "checkbox" at bounding box center [689, 524] width 11 height 11
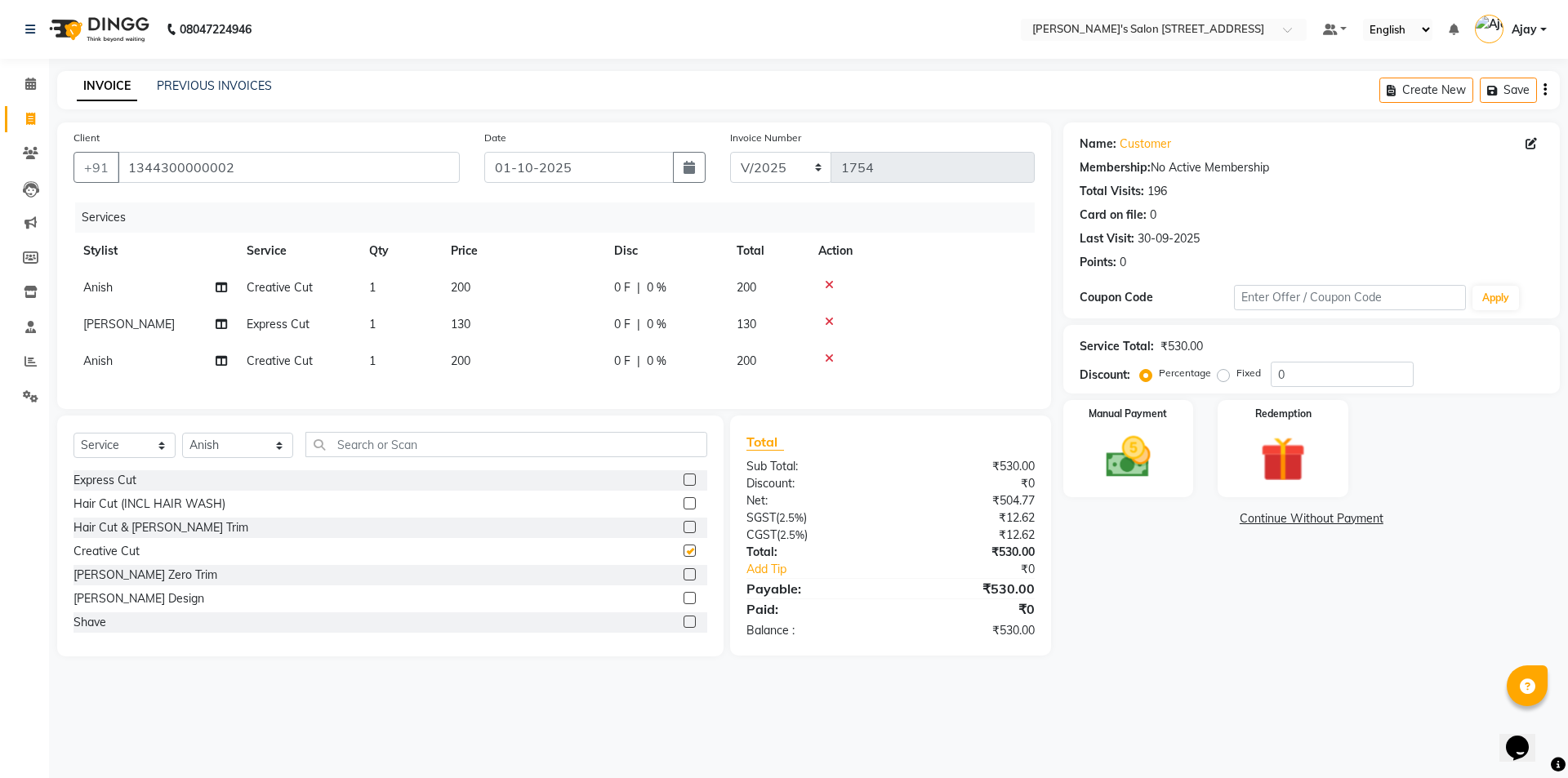
checkbox input "false"
click at [380, 361] on td "1" at bounding box center [400, 361] width 82 height 36
select select "91354"
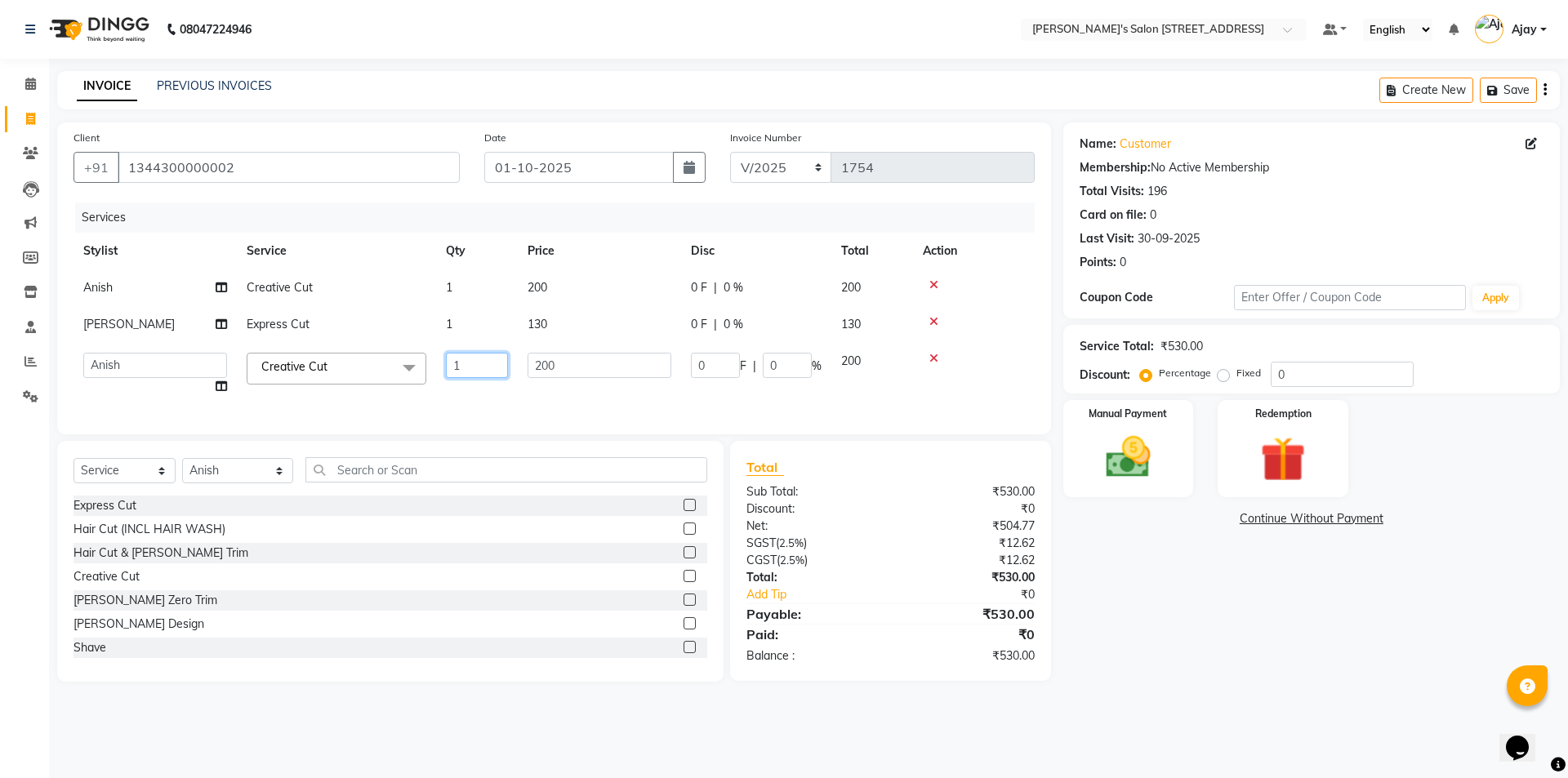
drag, startPoint x: 466, startPoint y: 365, endPoint x: 438, endPoint y: 365, distance: 28.0
click at [438, 365] on td "1" at bounding box center [477, 374] width 82 height 62
type input "2"
click at [1065, 548] on div "Name: Customer Membership: No Active Membership Total Visits: 196 Card on file:…" at bounding box center [1317, 401] width 509 height 559
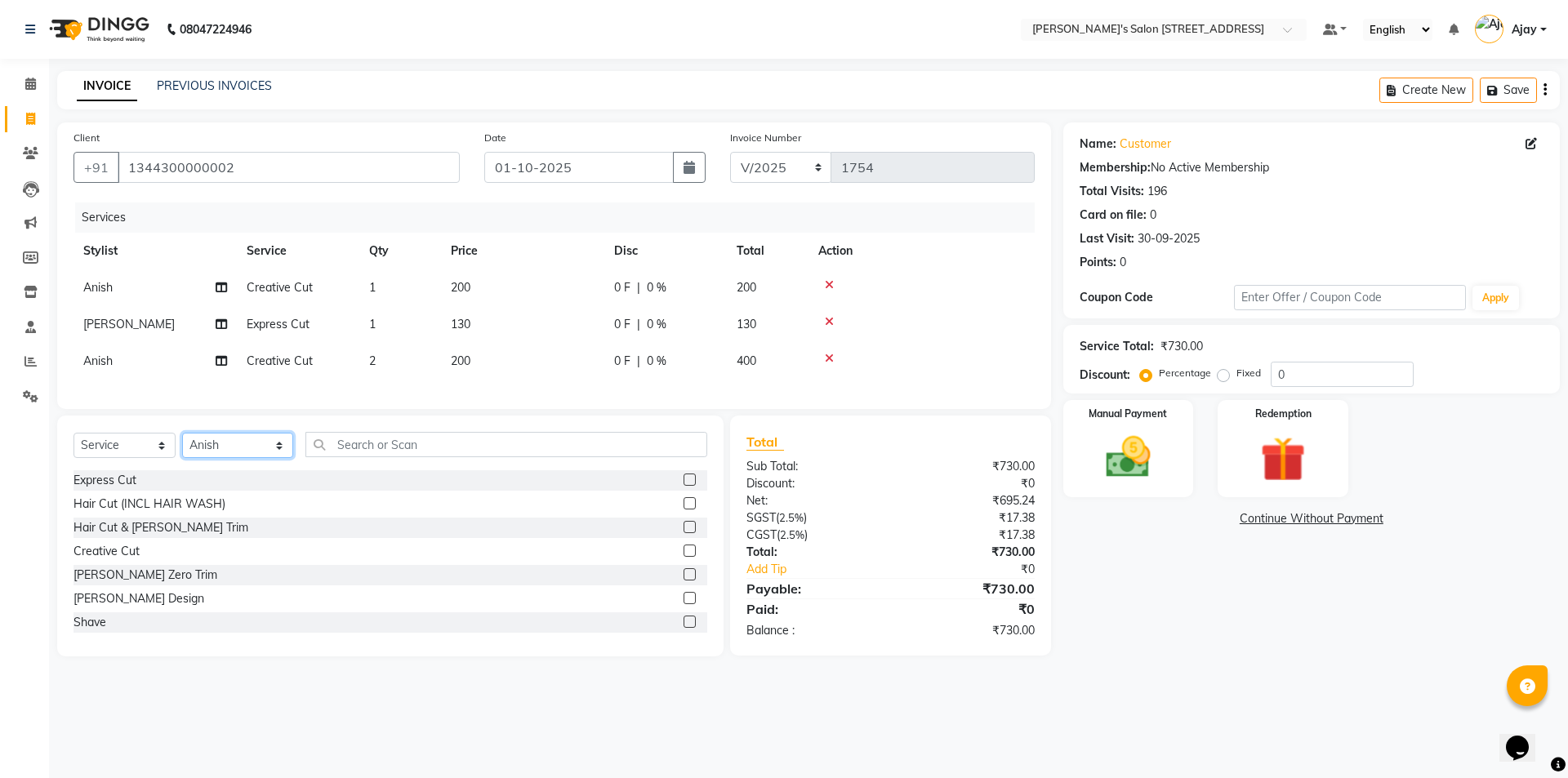
drag, startPoint x: 214, startPoint y: 453, endPoint x: 209, endPoint y: 469, distance: 16.8
click at [214, 453] on select "Select Stylist Ajay Anish Nadeem Shakir Vicky(Manager)" at bounding box center [238, 445] width 111 height 26
select select "91355"
click at [182, 445] on select "Select Stylist Ajay Anish Nadeem Shakir Vicky(Manager)" at bounding box center [238, 445] width 111 height 26
click at [683, 556] on label at bounding box center [689, 550] width 12 height 12
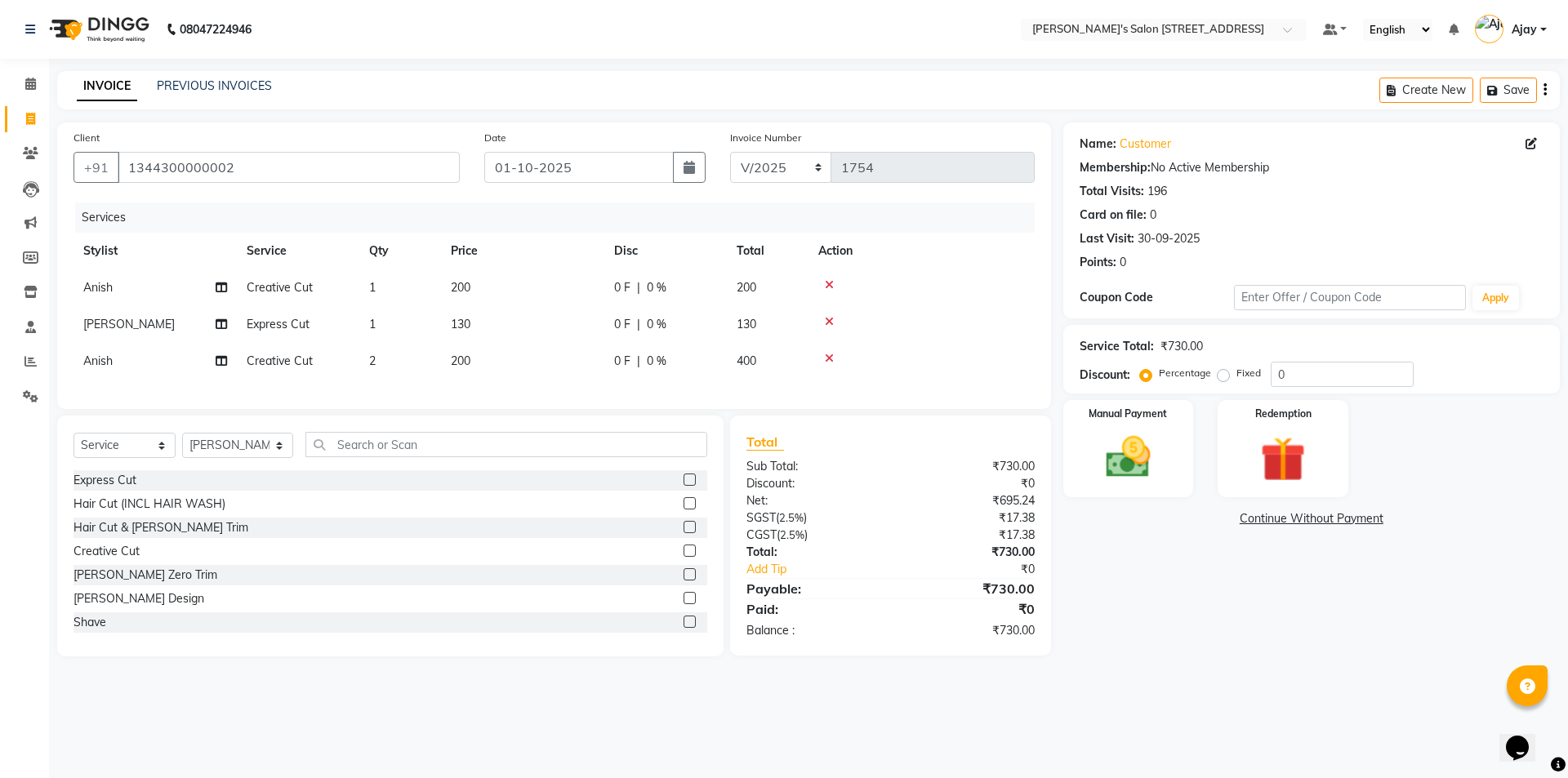
click at [683, 556] on input "checkbox" at bounding box center [689, 552] width 11 height 11
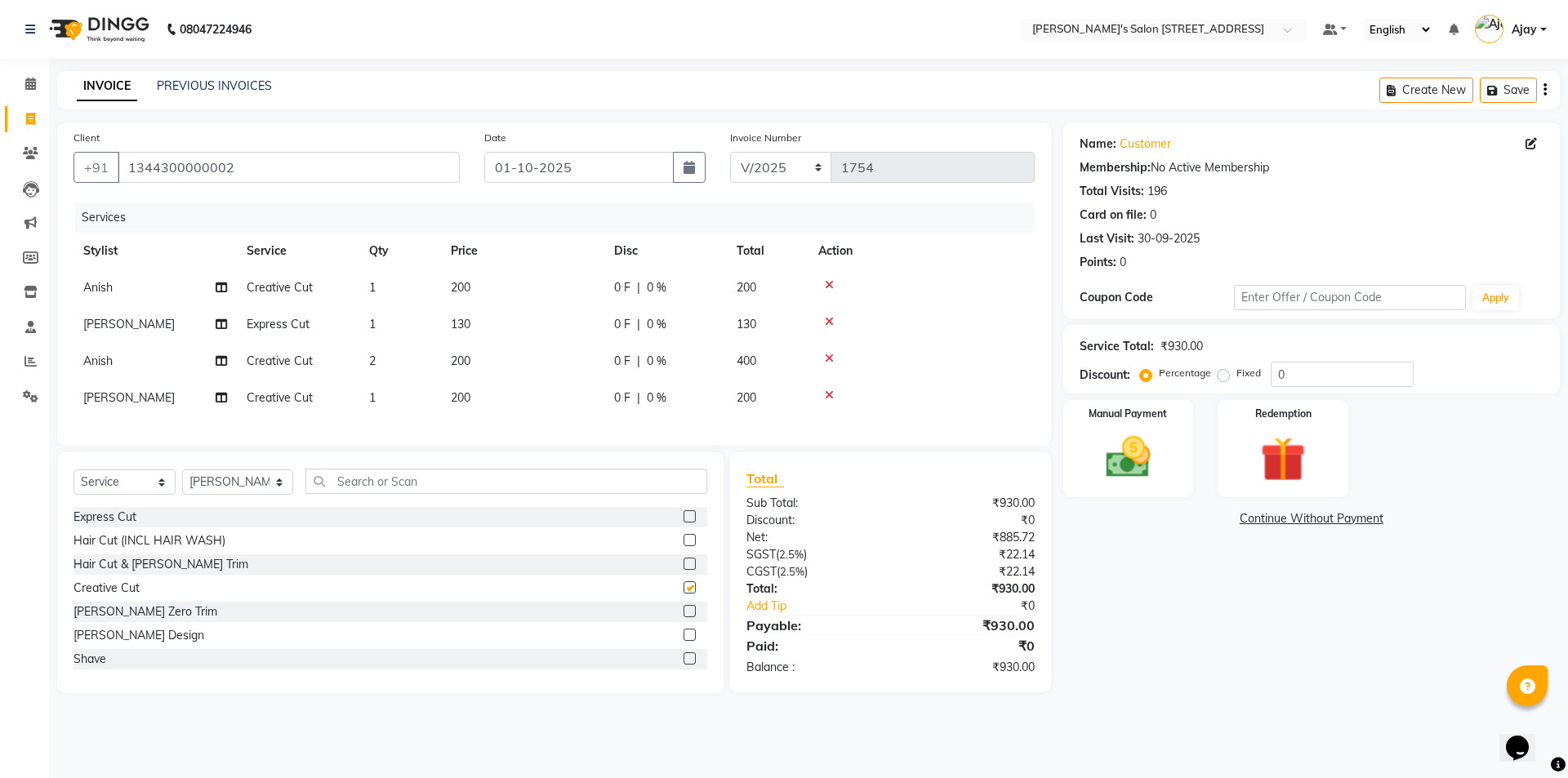
checkbox input "false"
click at [244, 489] on select "Select Stylist Ajay Anish Nadeem Shakir Vicky(Manager)" at bounding box center [238, 482] width 111 height 26
select select "91356"
click at [182, 482] on select "Select Stylist Ajay Anish Nadeem Shakir Vicky(Manager)" at bounding box center [238, 482] width 111 height 26
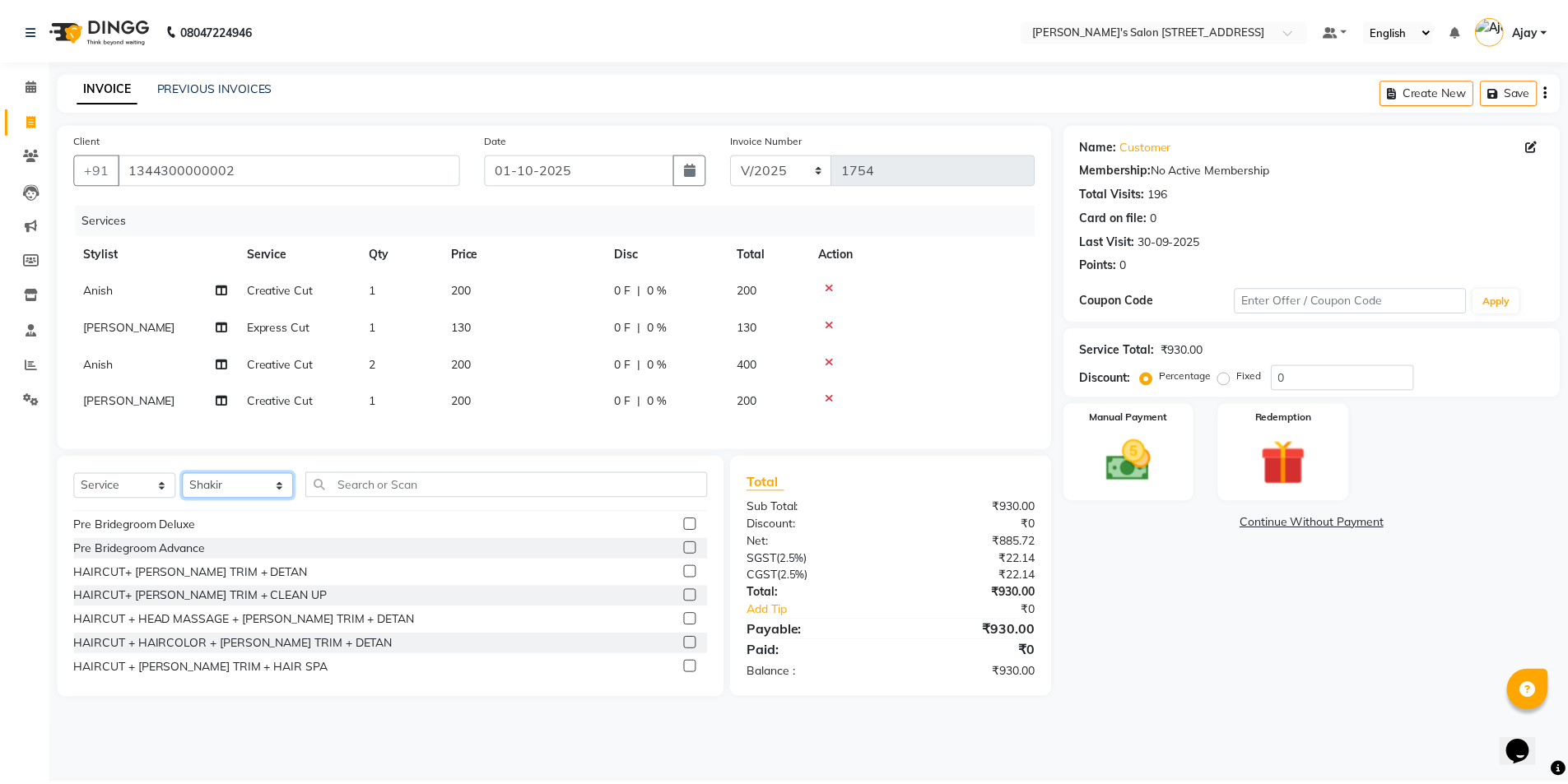
scroll to position [1234, 0]
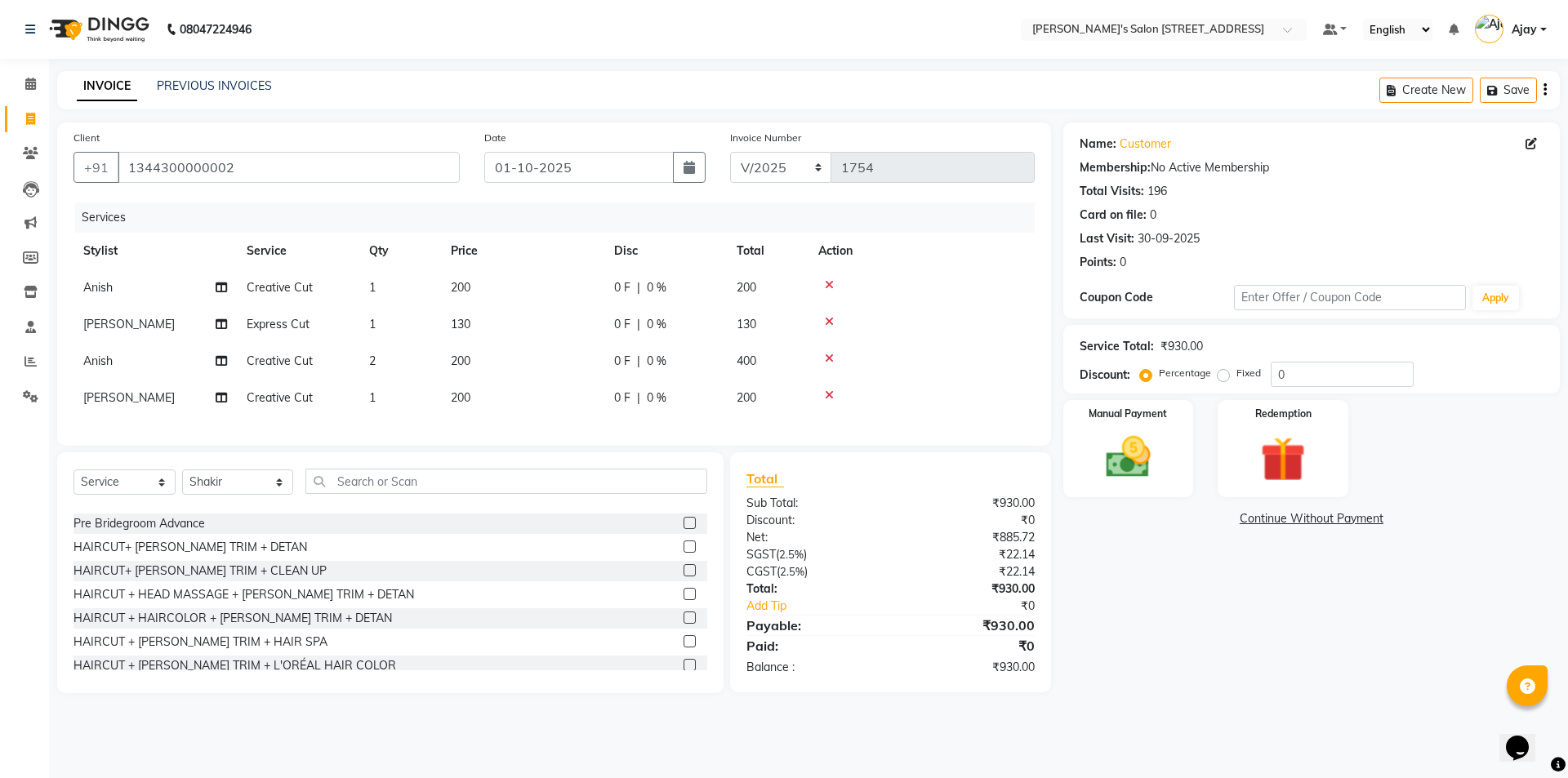
click at [683, 553] on label at bounding box center [689, 546] width 12 height 12
click at [683, 553] on input "checkbox" at bounding box center [689, 547] width 11 height 11
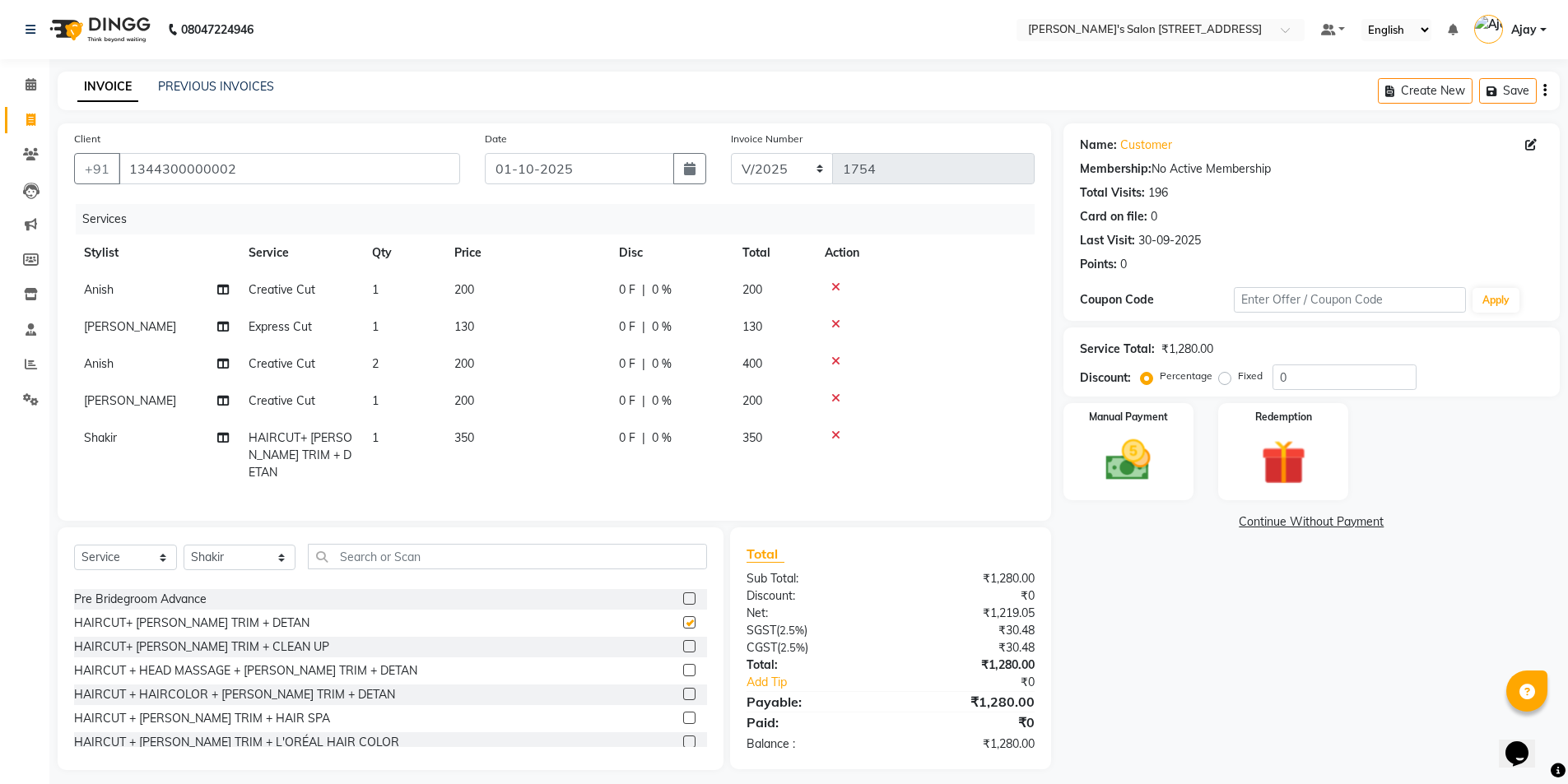
checkbox input "false"
click at [222, 545] on select "Select Stylist Ajay Anish Nadeem Shakir Vicky(Manager)" at bounding box center [240, 558] width 112 height 26
select select "91355"
click at [184, 545] on select "Select Stylist Ajay Anish Nadeem Shakir Vicky(Manager)" at bounding box center [240, 558] width 112 height 26
click at [683, 618] on label at bounding box center [689, 621] width 12 height 12
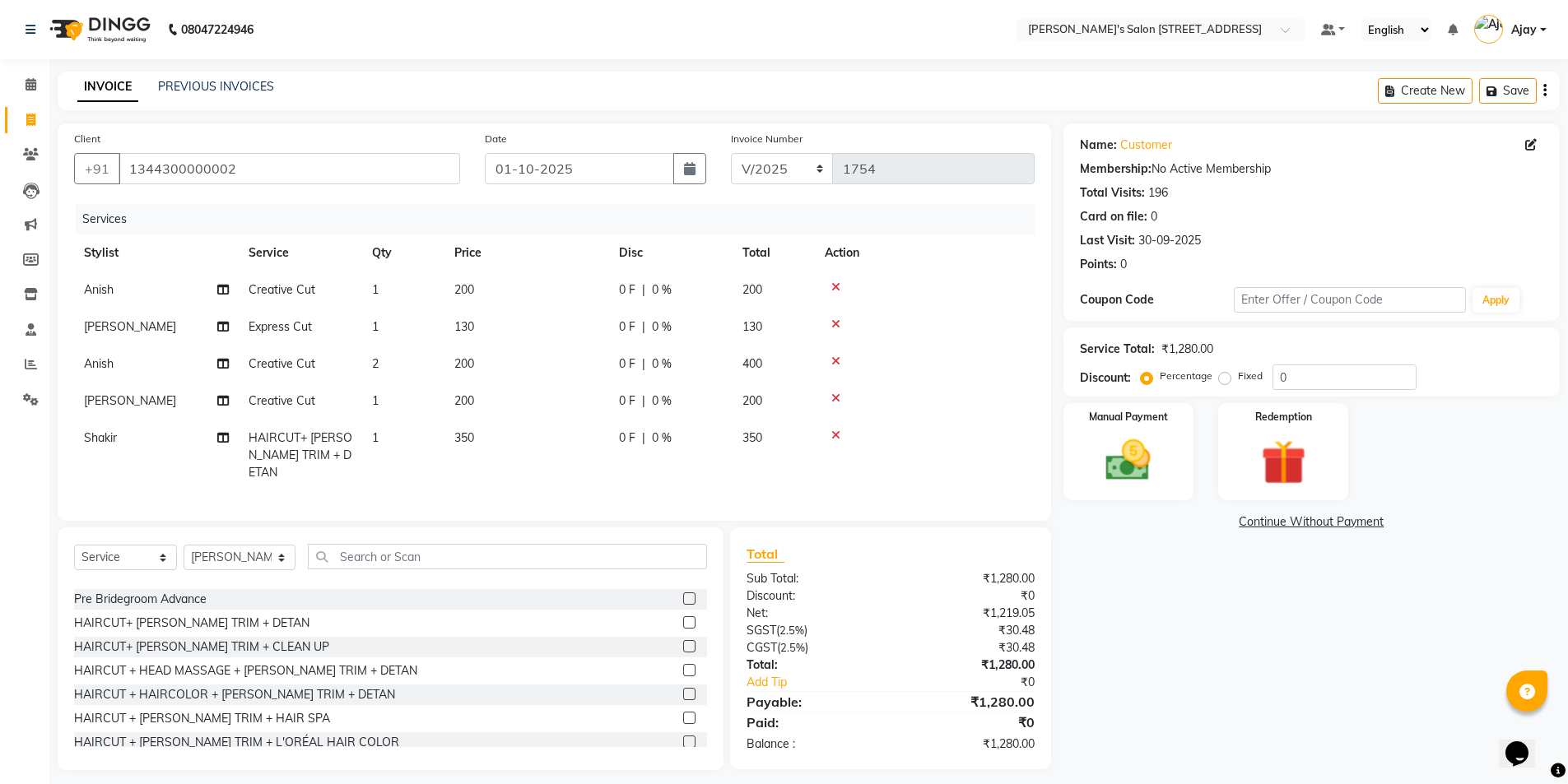
click at [683, 618] on input "checkbox" at bounding box center [689, 623] width 11 height 11
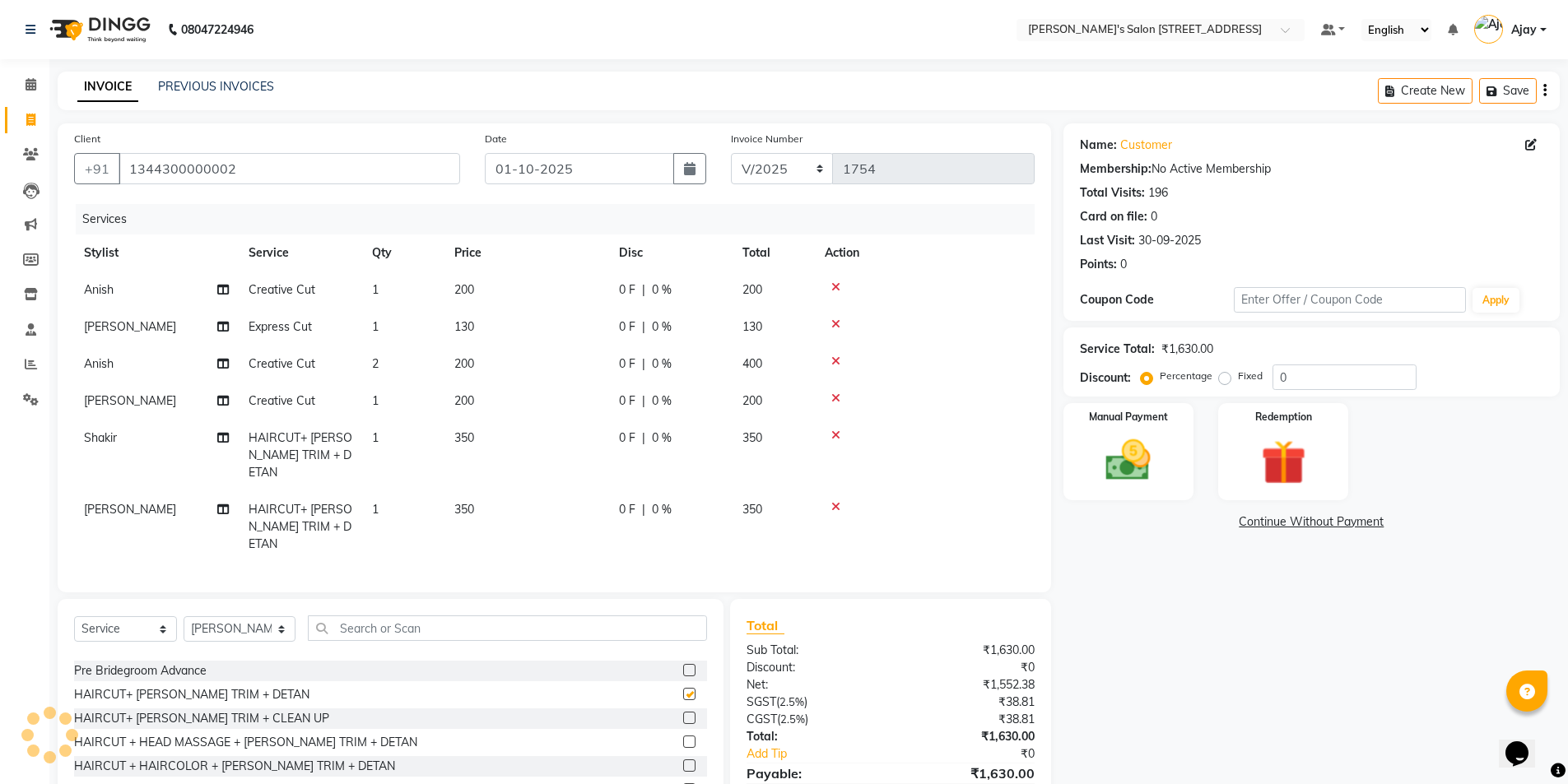
checkbox input "false"
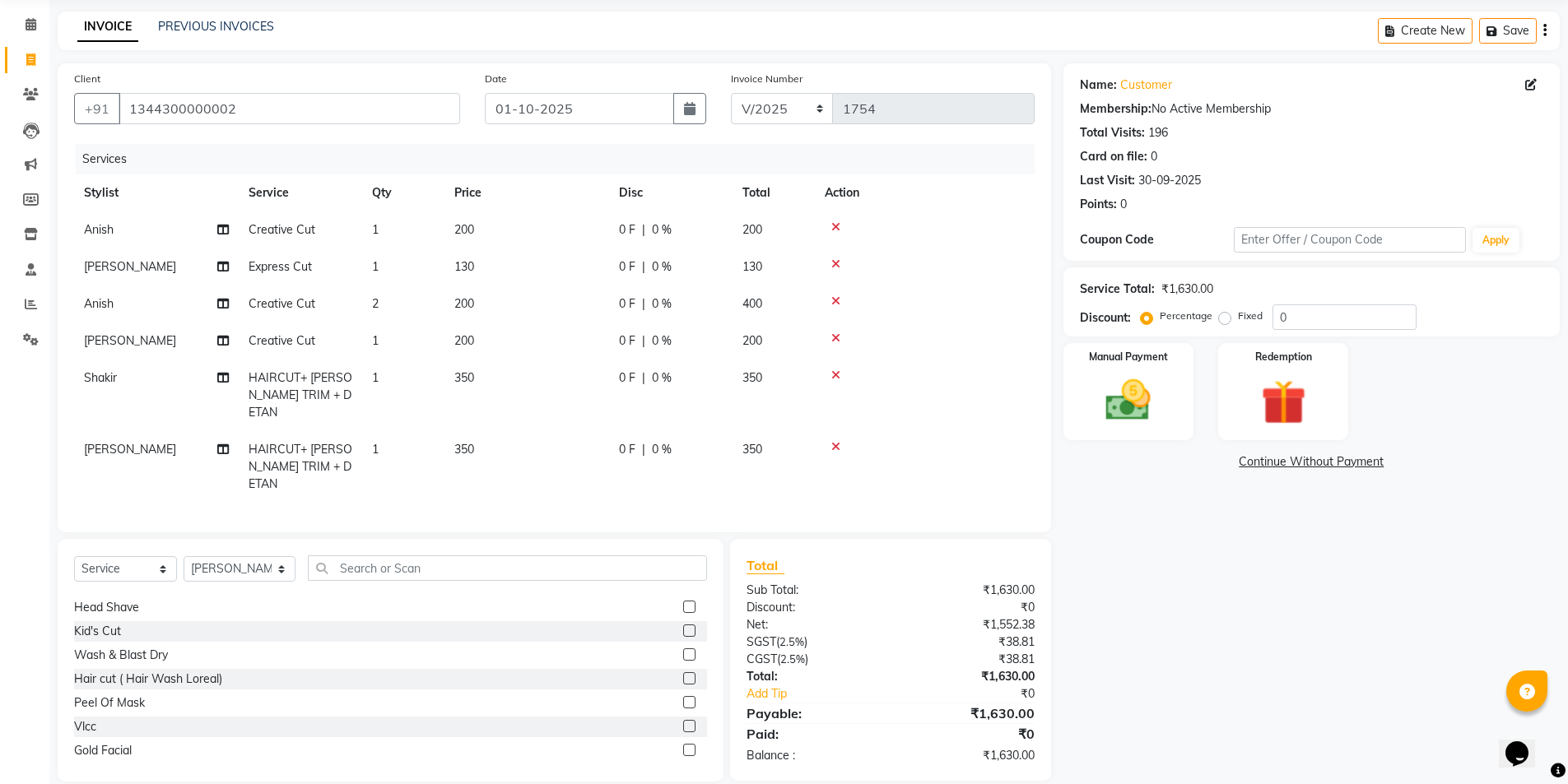
scroll to position [165, 0]
click at [683, 647] on label at bounding box center [689, 653] width 12 height 12
click at [683, 649] on input "checkbox" at bounding box center [689, 654] width 11 height 11
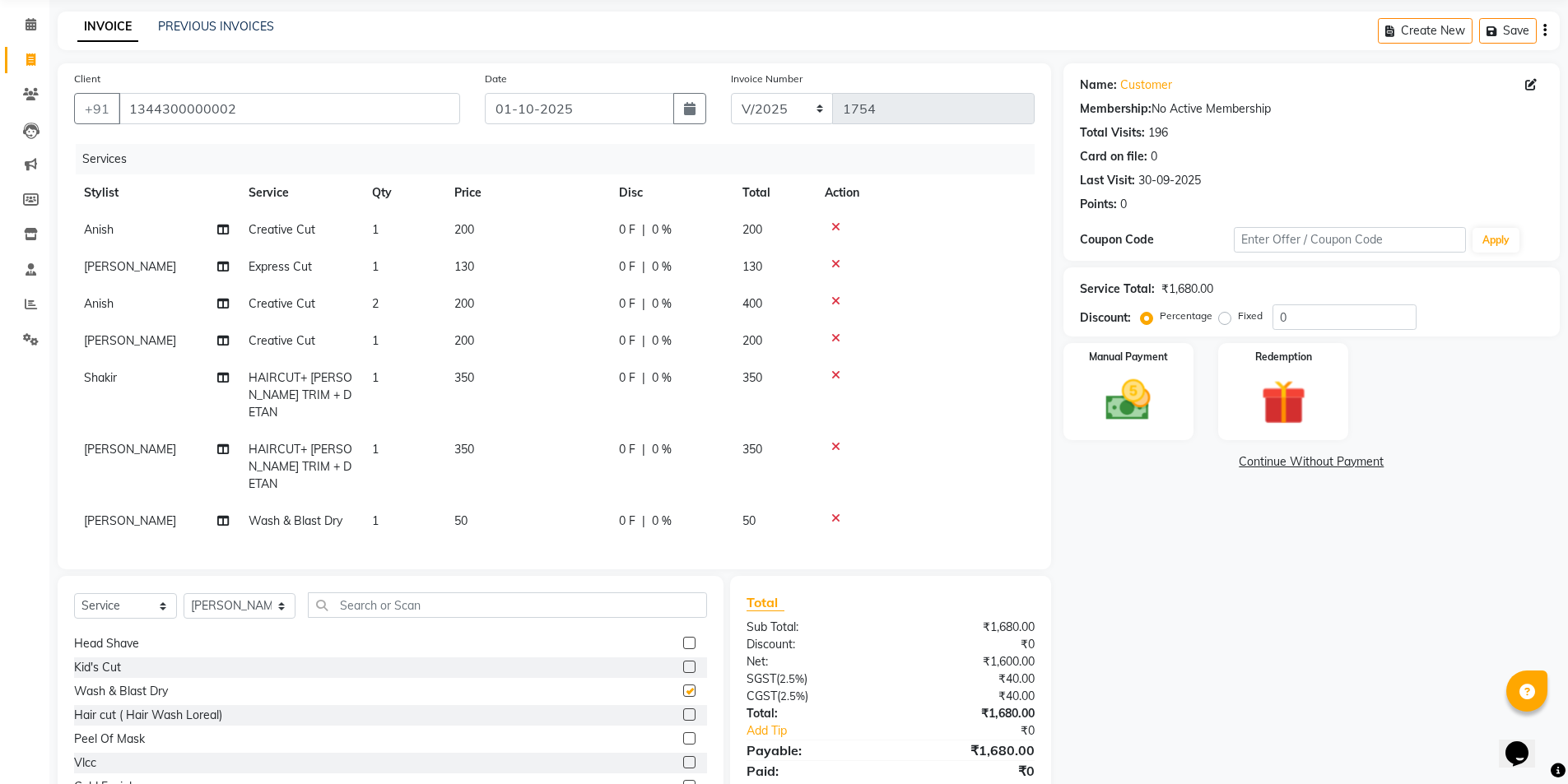
checkbox input "false"
click at [246, 593] on select "Select Stylist Ajay Anish Nadeem Shakir Vicky(Manager)" at bounding box center [240, 606] width 112 height 26
select select "91356"
click at [184, 593] on select "Select Stylist Ajay Anish Nadeem Shakir Vicky(Manager)" at bounding box center [240, 606] width 112 height 26
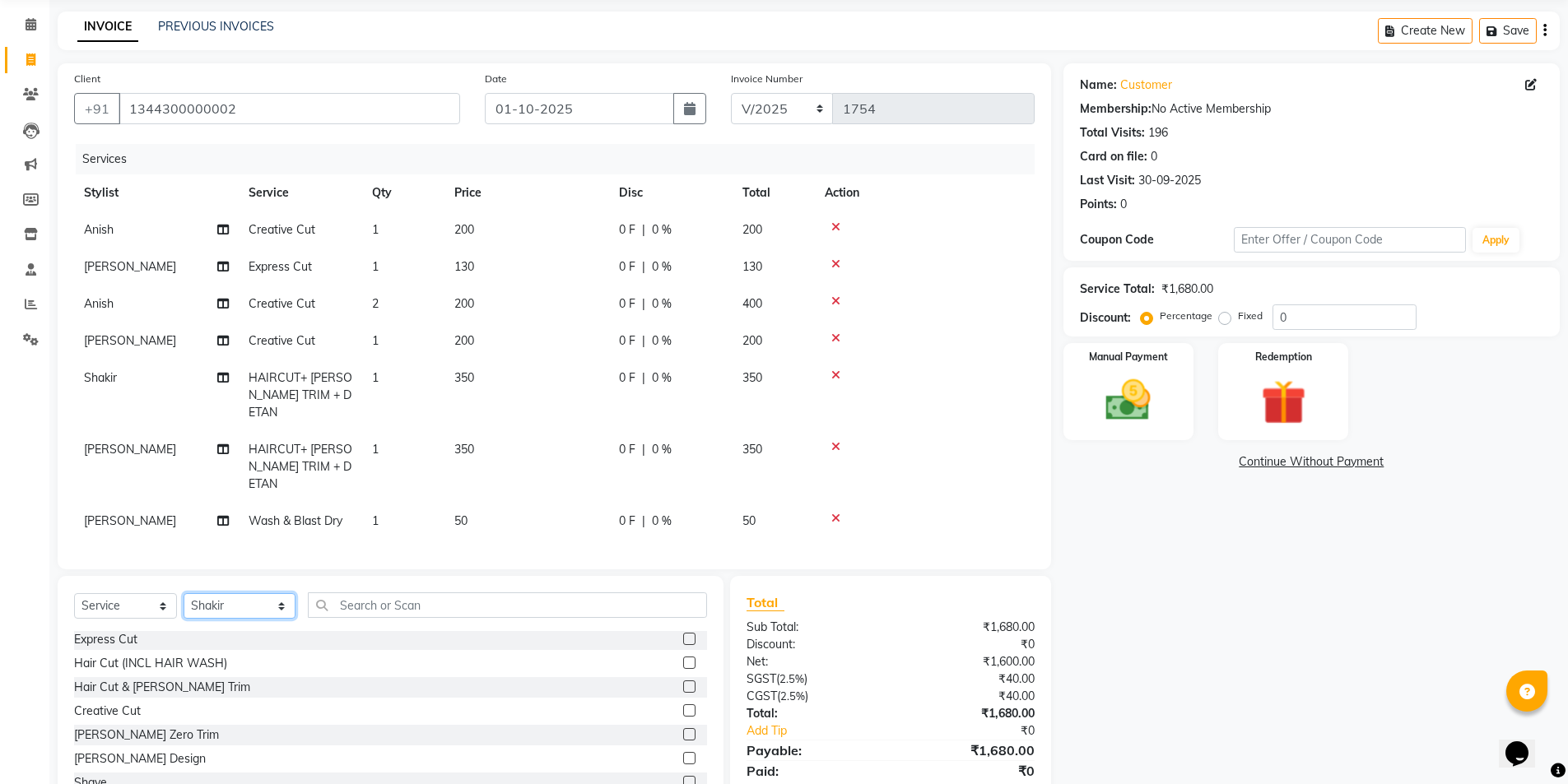
scroll to position [0, 0]
click at [683, 706] on label at bounding box center [689, 711] width 12 height 12
click at [683, 708] on input "checkbox" at bounding box center [689, 713] width 11 height 11
checkbox input "false"
click at [217, 607] on select "Select Stylist Ajay Anish Nadeem Shakir Vicky(Manager)" at bounding box center [240, 608] width 112 height 26
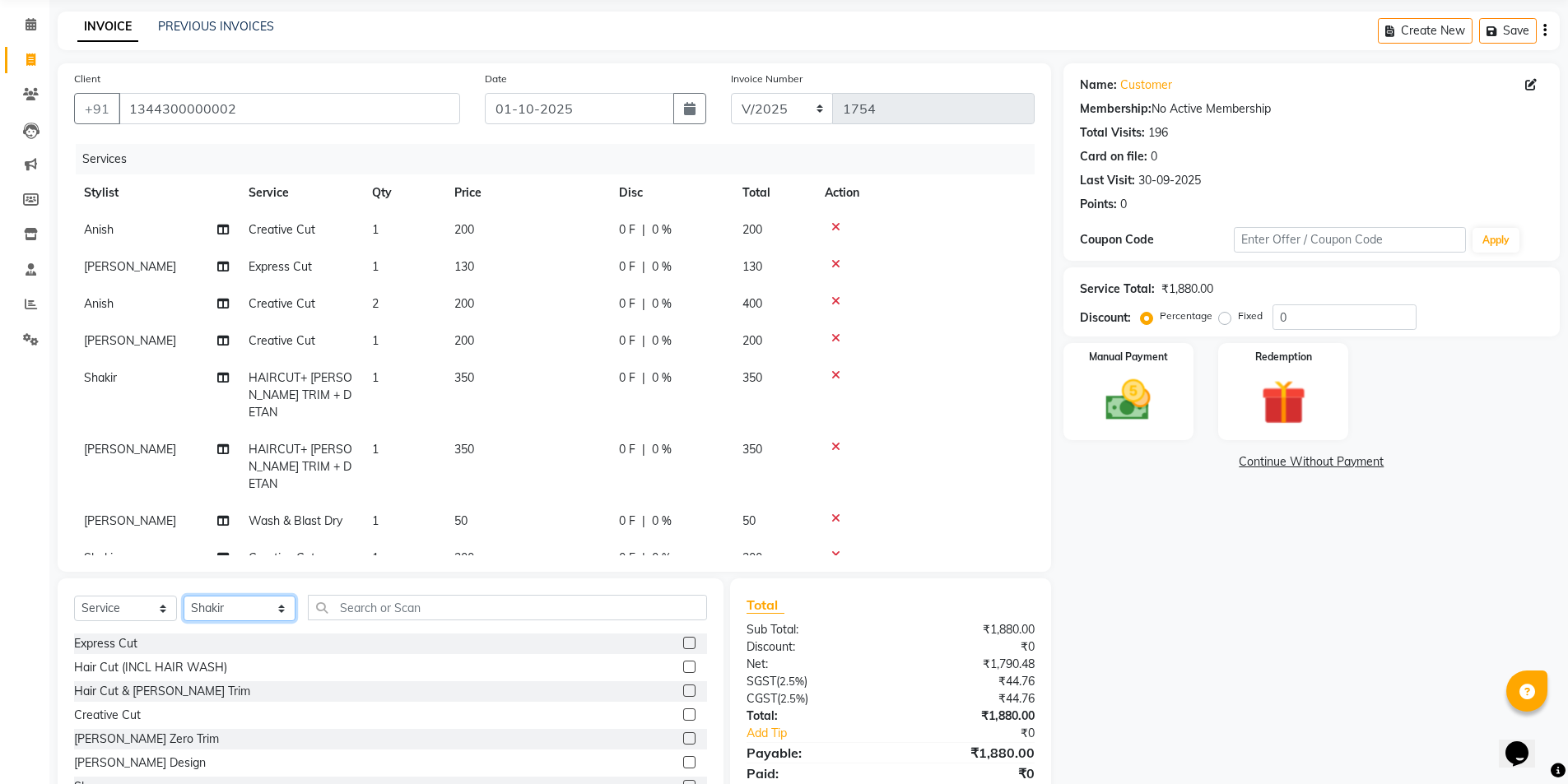
select select "91355"
click at [184, 596] on select "Select Stylist Ajay Anish Nadeem Shakir Vicky(Manager)" at bounding box center [240, 608] width 112 height 26
click at [414, 609] on input "text" at bounding box center [508, 608] width 400 height 26
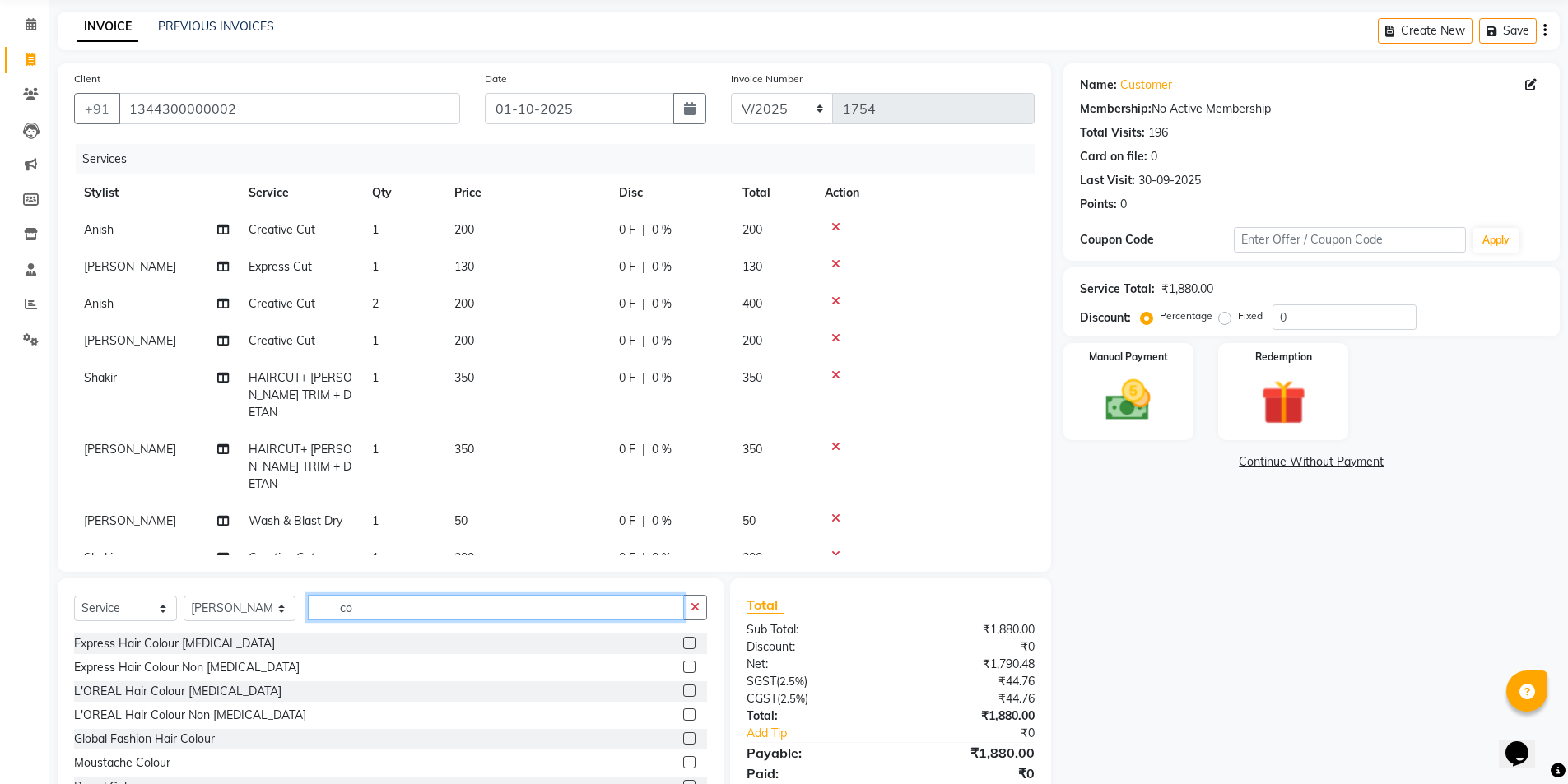
type input "co"
click at [683, 640] on label at bounding box center [689, 642] width 12 height 12
click at [683, 640] on input "checkbox" at bounding box center [689, 644] width 11 height 11
checkbox input "false"
click at [699, 616] on button "button" at bounding box center [695, 608] width 24 height 26
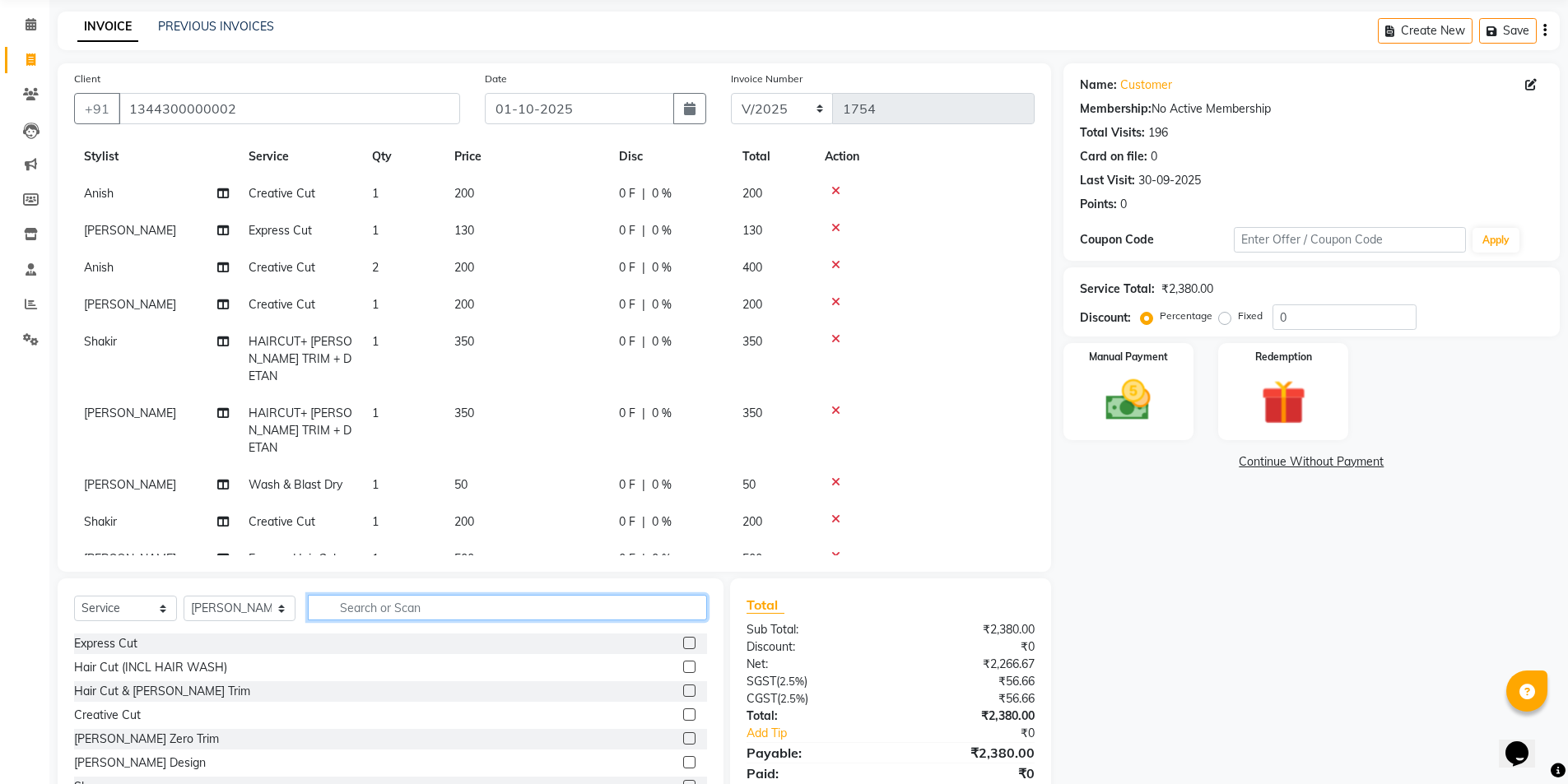
scroll to position [66, 0]
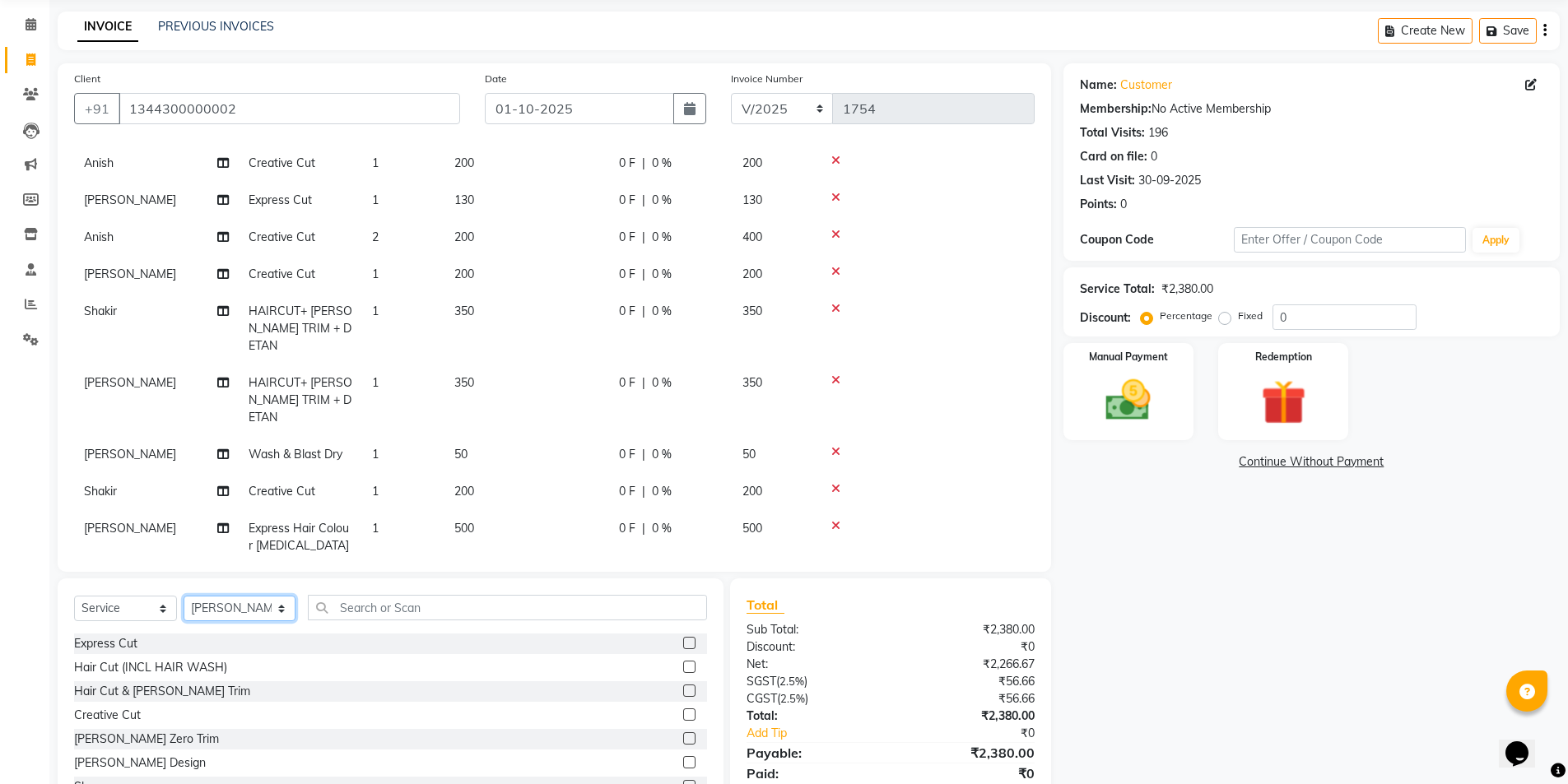
click at [226, 613] on select "Select Stylist Ajay Anish Nadeem Shakir Vicky(Manager)" at bounding box center [240, 608] width 112 height 26
select select "91356"
click at [184, 596] on select "Select Stylist Ajay Anish Nadeem Shakir Vicky(Manager)" at bounding box center [240, 608] width 112 height 26
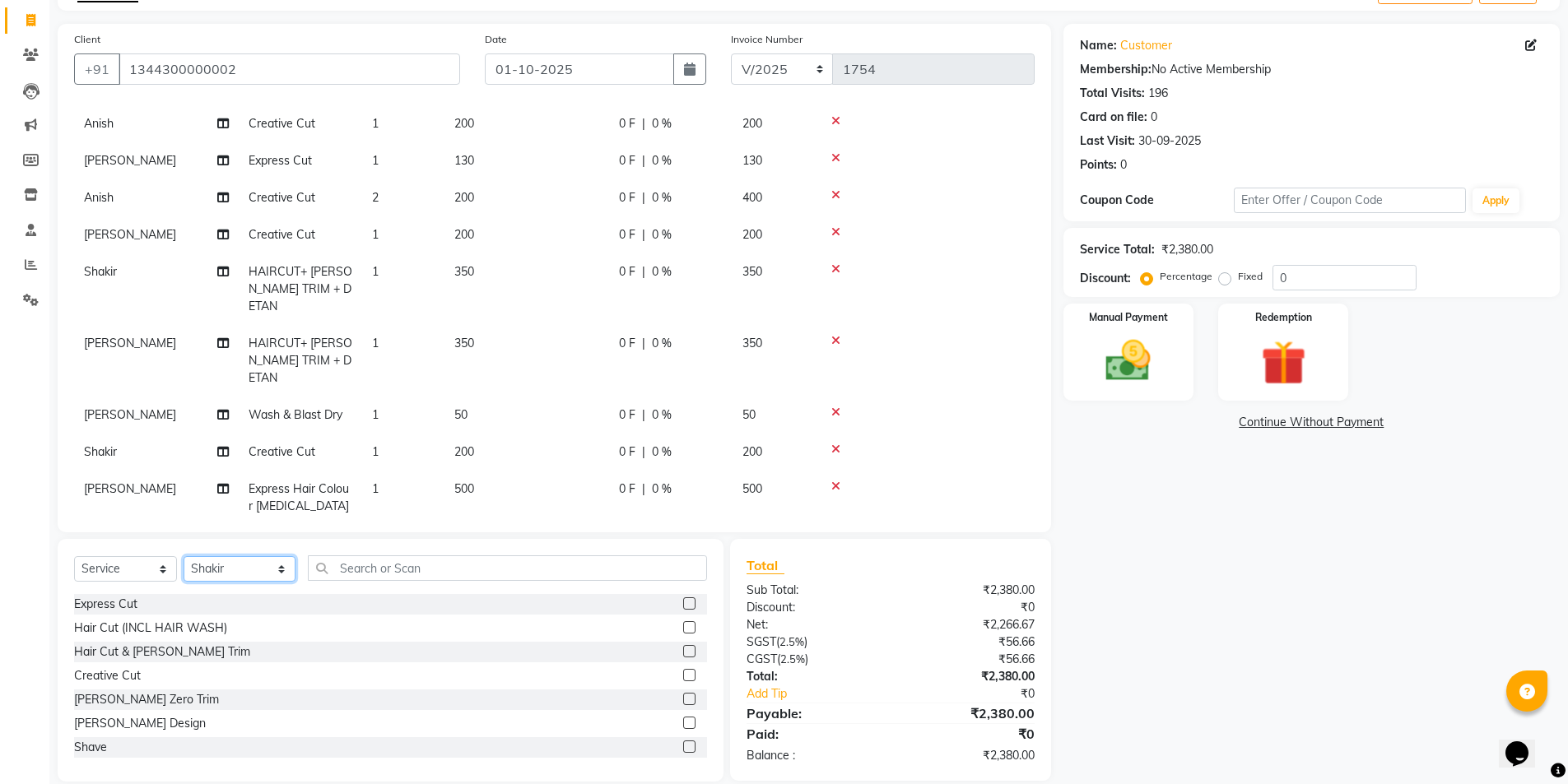
scroll to position [121, 0]
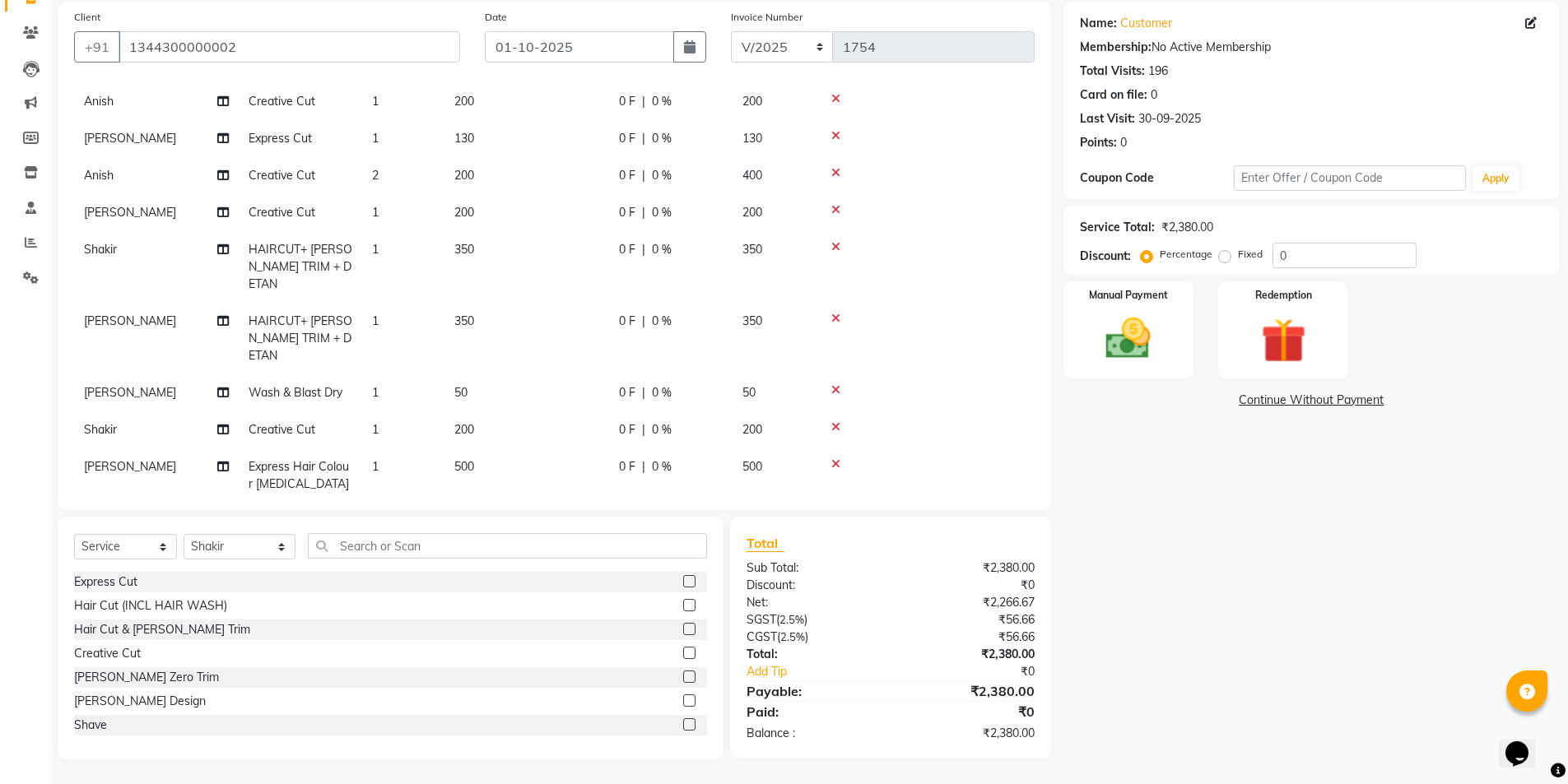
click at [683, 576] on label at bounding box center [689, 581] width 12 height 12
click at [683, 576] on input "checkbox" at bounding box center [689, 582] width 11 height 11
checkbox input "false"
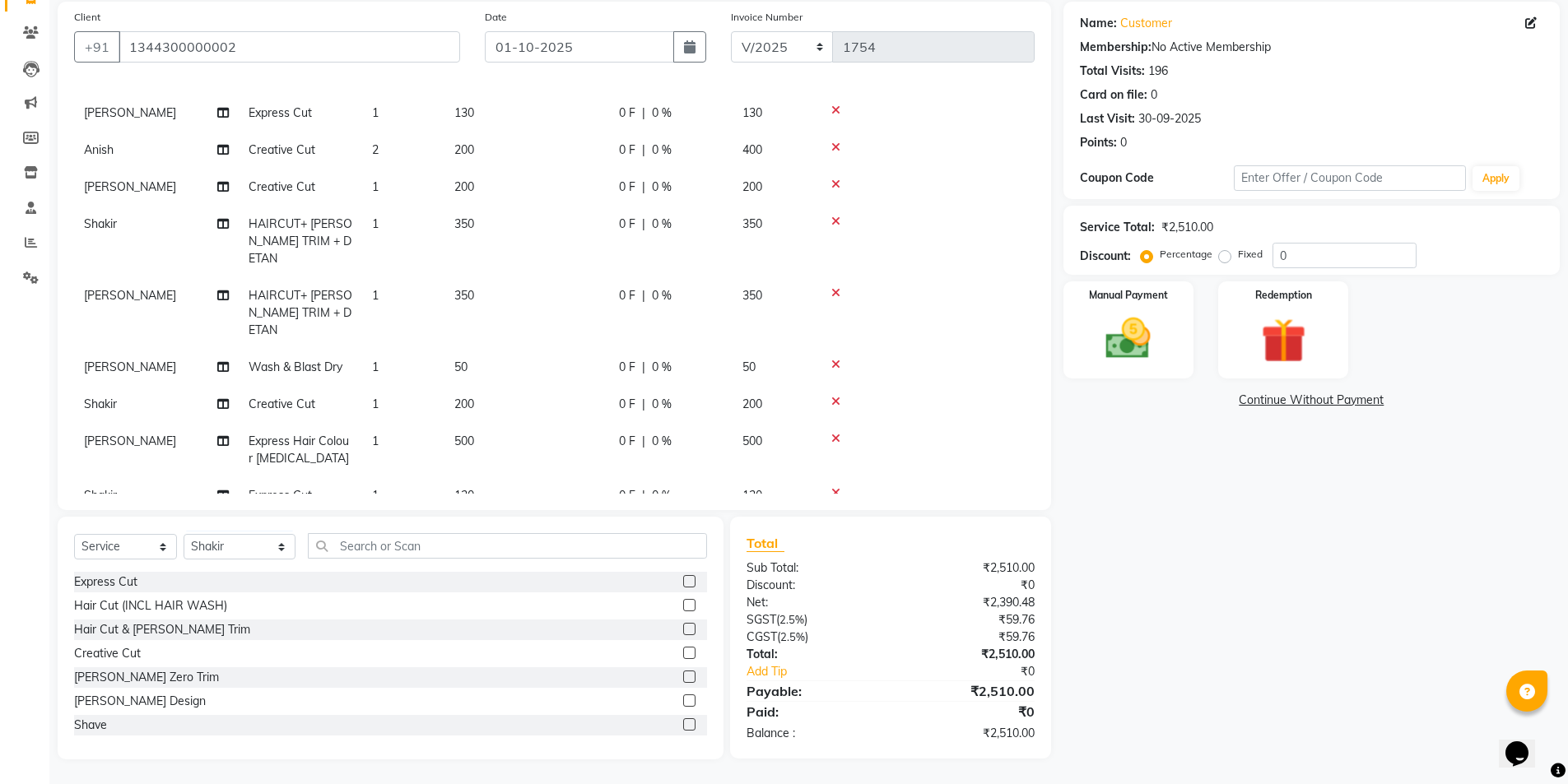
scroll to position [104, 0]
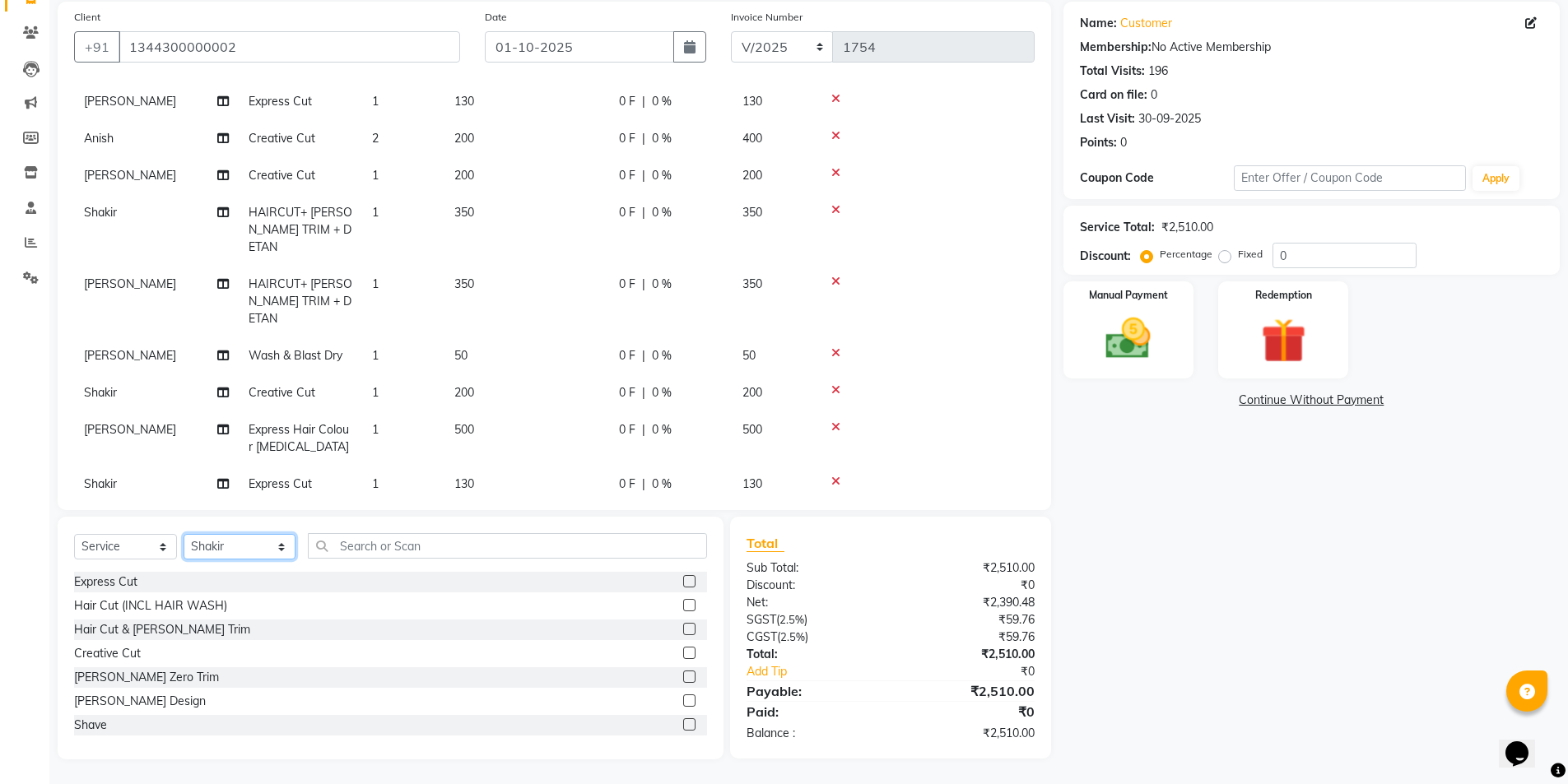
click at [228, 549] on select "Select Stylist Ajay Anish Nadeem Shakir Vicky(Manager)" at bounding box center [240, 547] width 112 height 26
select select "91354"
click at [184, 534] on select "Select Stylist Ajay Anish Nadeem Shakir Vicky(Manager)" at bounding box center [240, 547] width 112 height 26
click at [683, 695] on label at bounding box center [689, 699] width 12 height 12
click at [683, 696] on input "checkbox" at bounding box center [689, 701] width 11 height 11
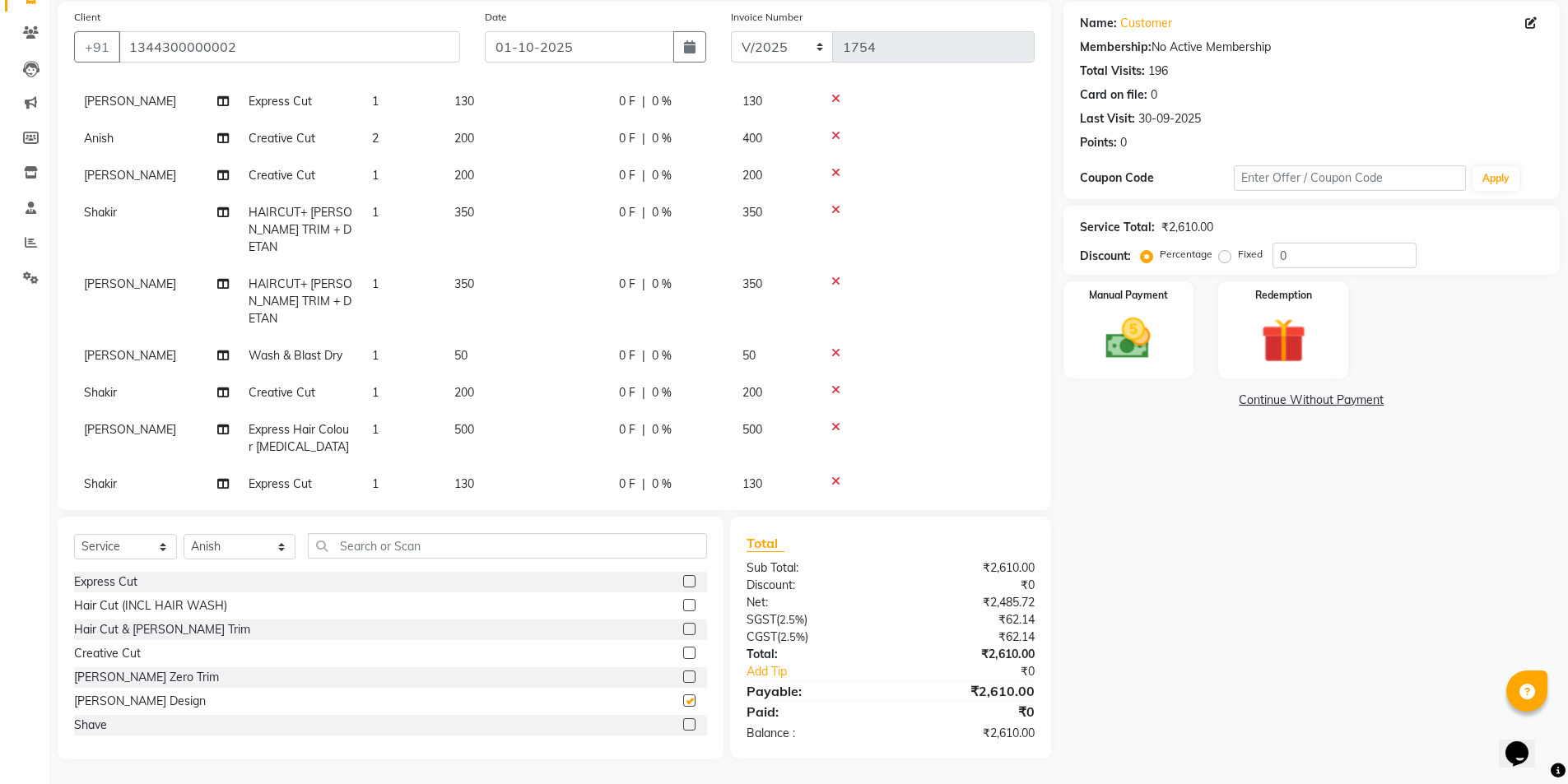
checkbox input "false"
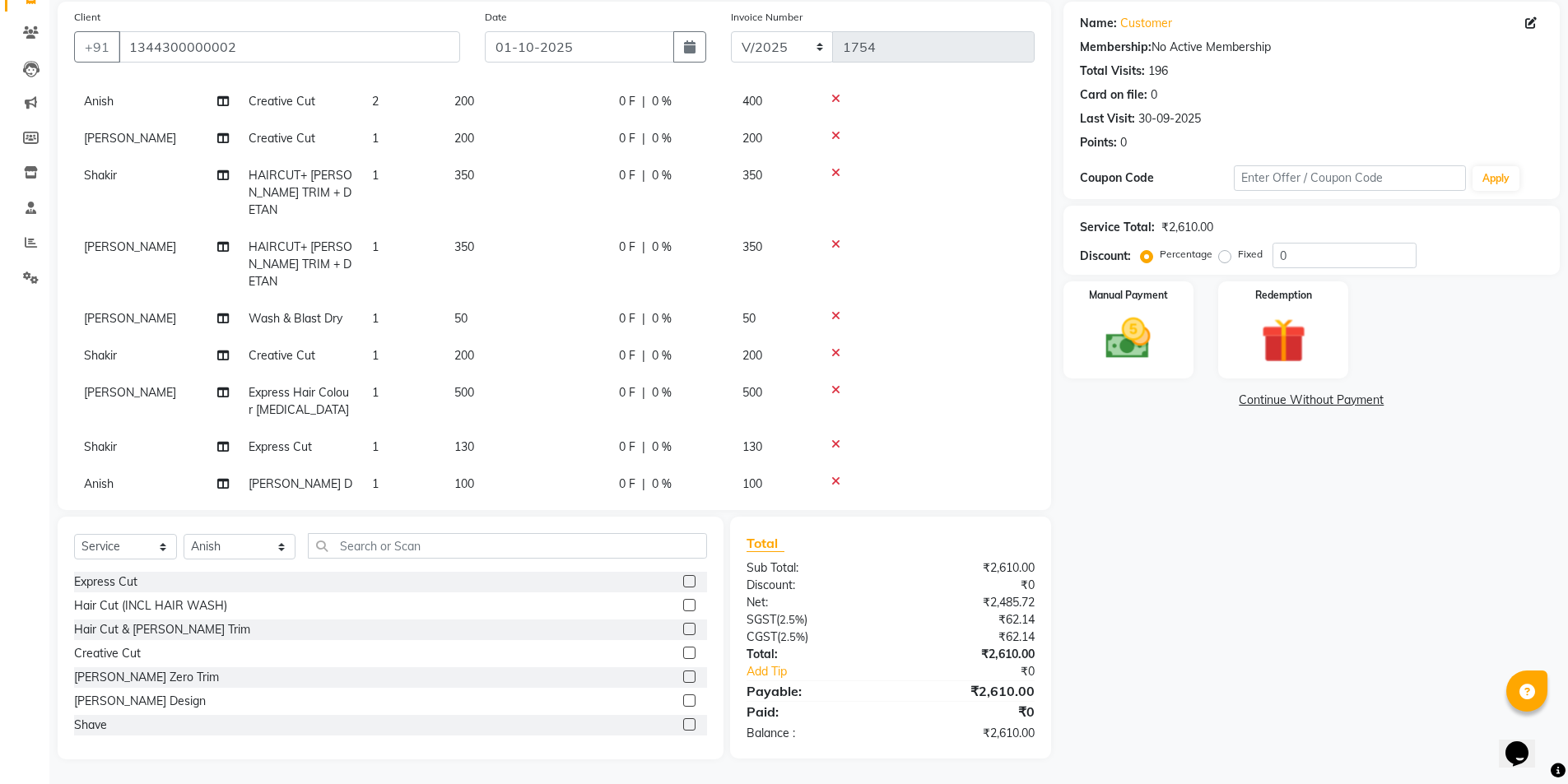
click at [683, 722] on label at bounding box center [689, 723] width 12 height 12
click at [683, 722] on input "checkbox" at bounding box center [689, 725] width 11 height 11
checkbox input "false"
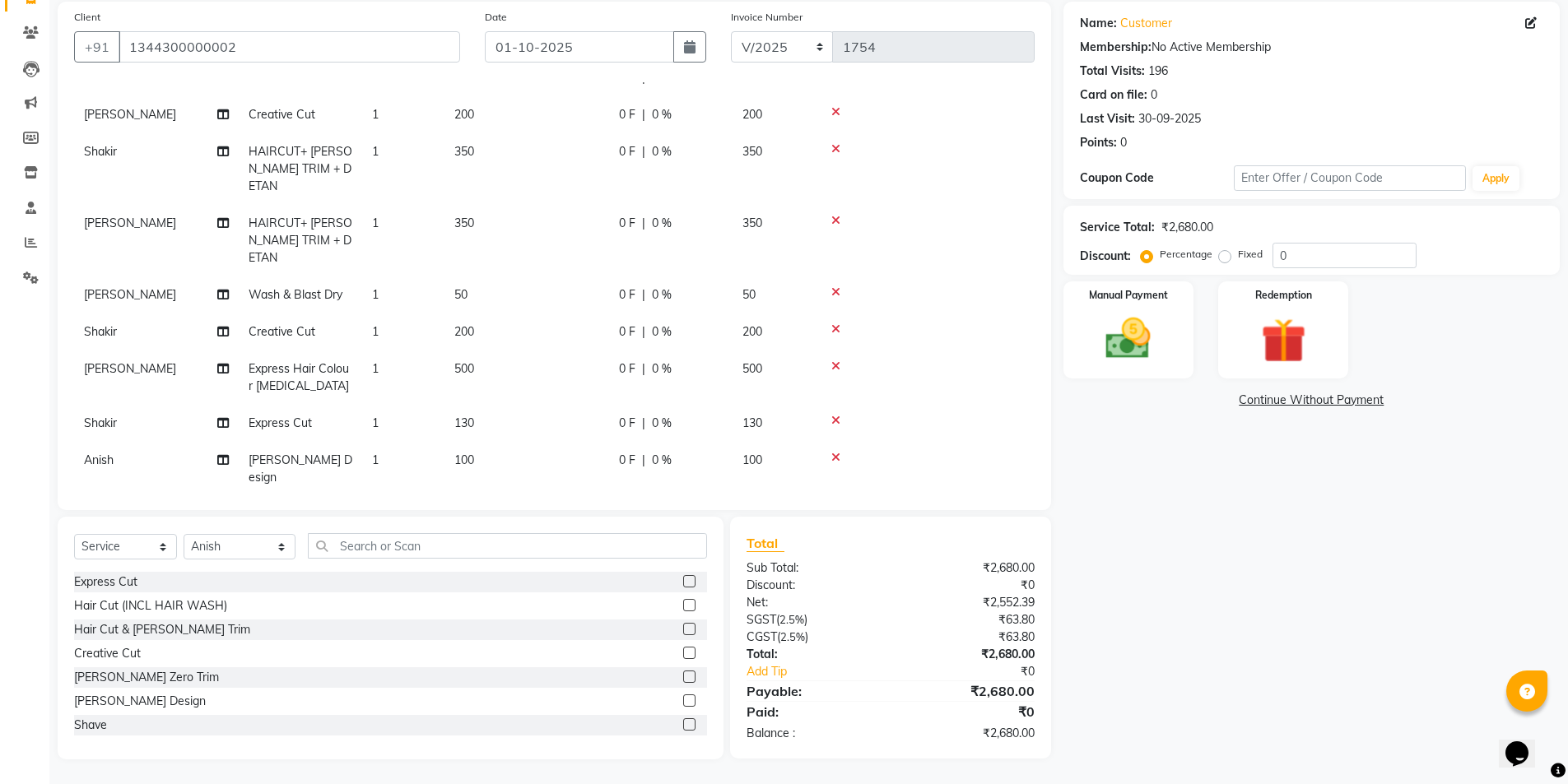
scroll to position [177, 0]
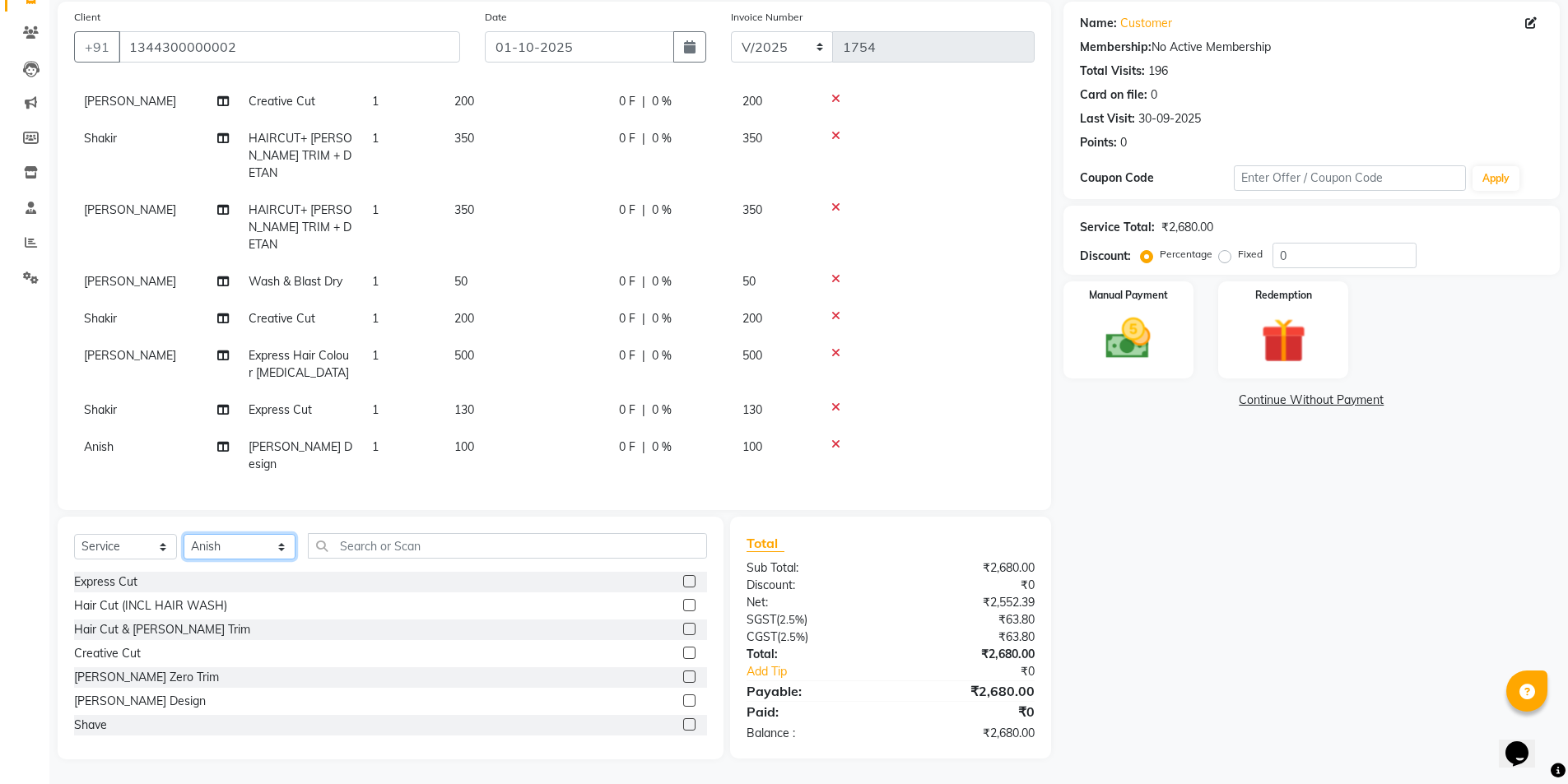
click at [242, 539] on select "Select Stylist Ajay Anish Nadeem Shakir Vicky(Manager)" at bounding box center [240, 547] width 112 height 26
select select "91356"
click at [184, 534] on select "Select Stylist Ajay Anish Nadeem Shakir Vicky(Manager)" at bounding box center [240, 547] width 112 height 26
click at [683, 700] on label at bounding box center [689, 699] width 12 height 12
click at [683, 700] on input "checkbox" at bounding box center [689, 701] width 11 height 11
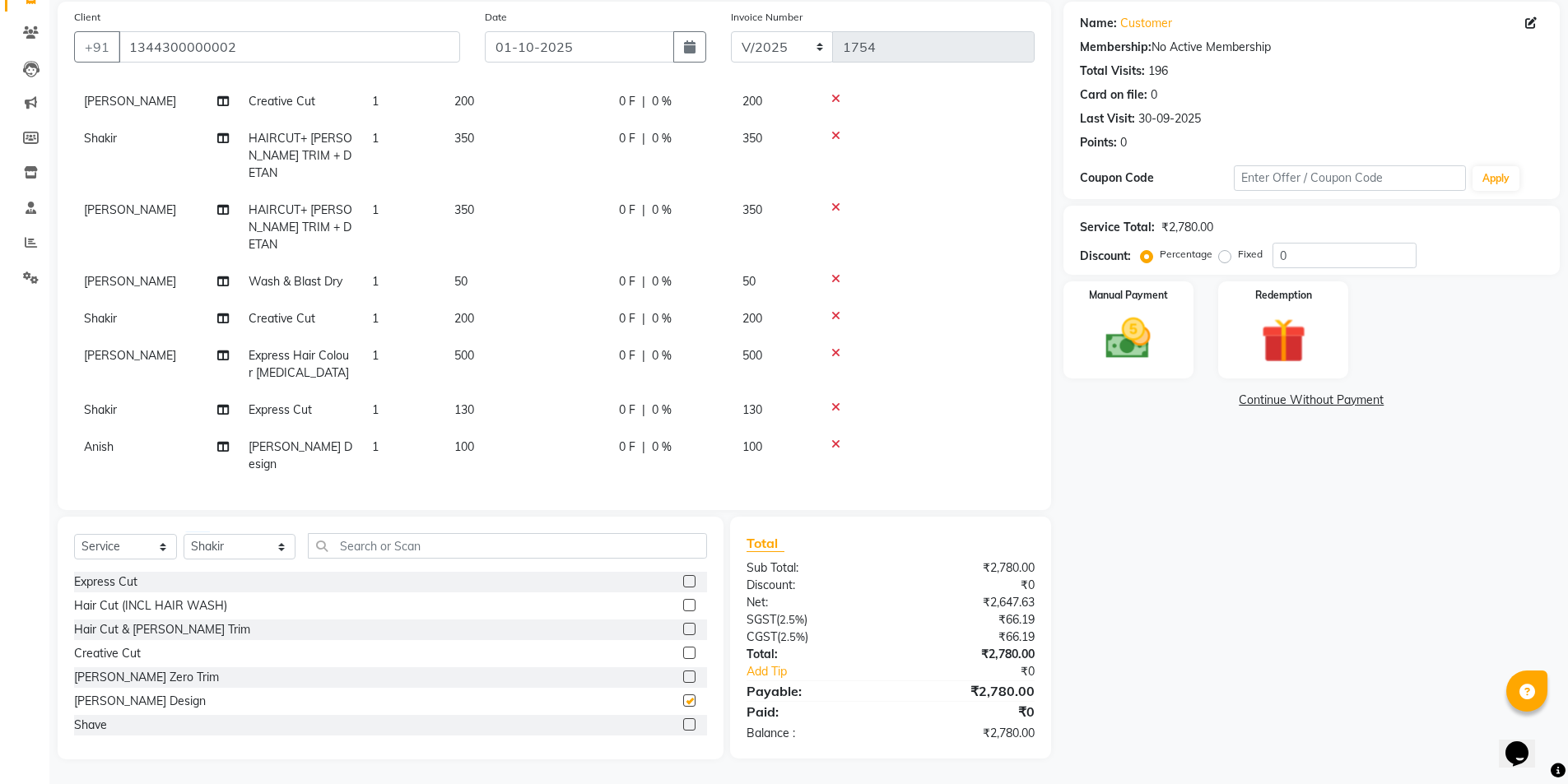
checkbox input "false"
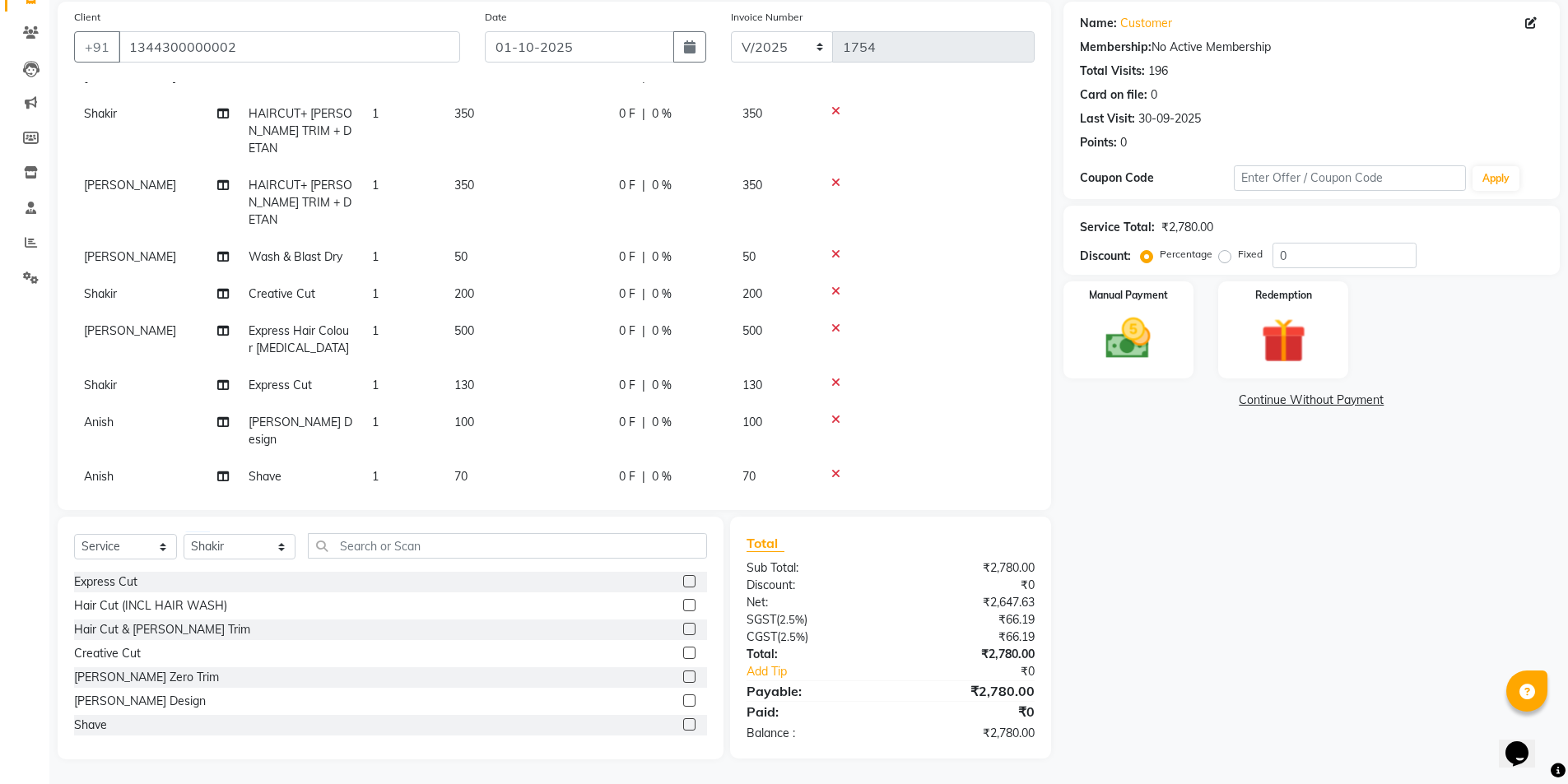
scroll to position [215, 0]
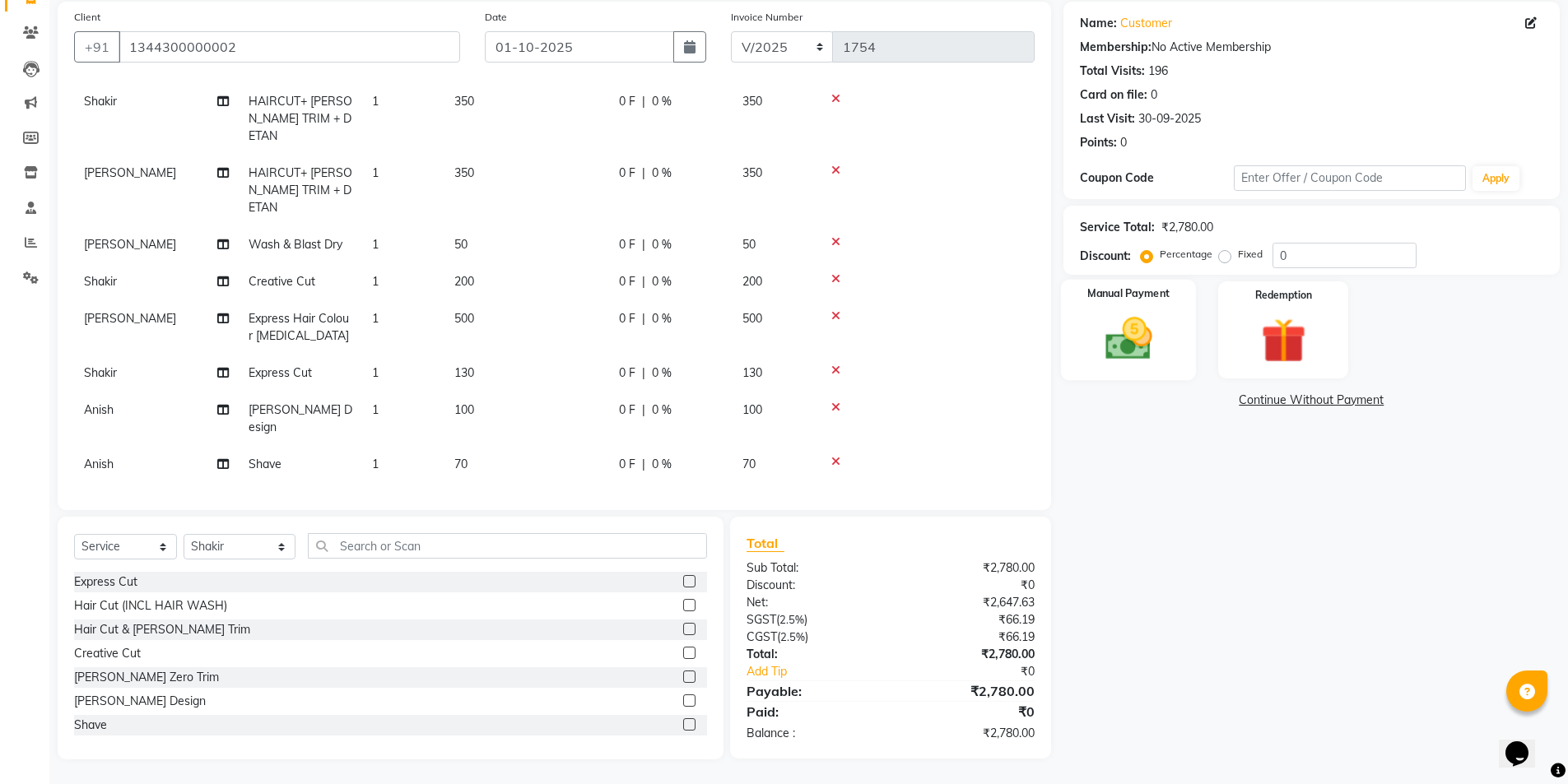
click at [1119, 350] on img at bounding box center [1128, 338] width 75 height 53
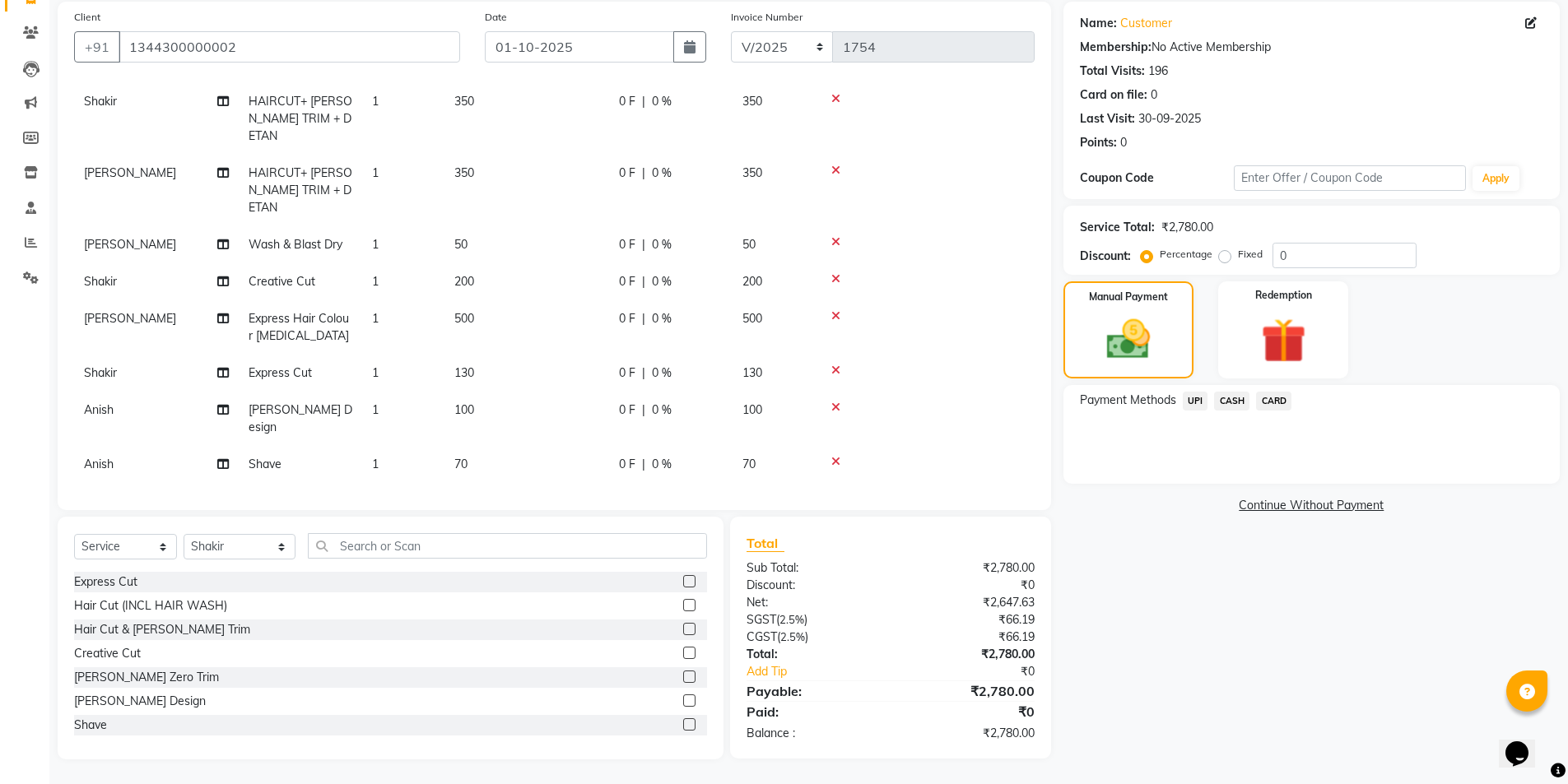
click at [1200, 400] on span "UPI" at bounding box center [1196, 401] width 26 height 19
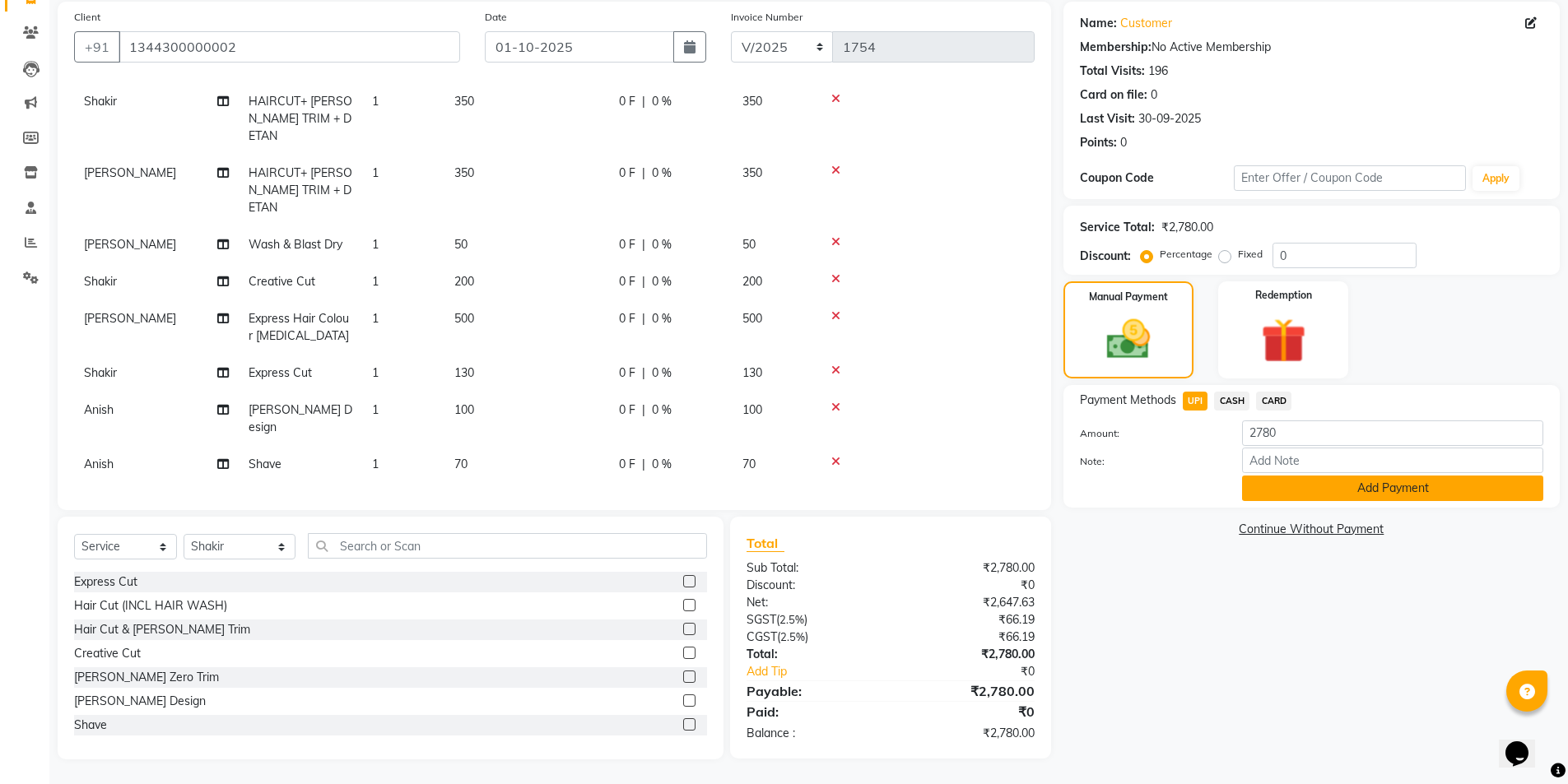
click at [1267, 483] on button "Add Payment" at bounding box center [1393, 488] width 302 height 26
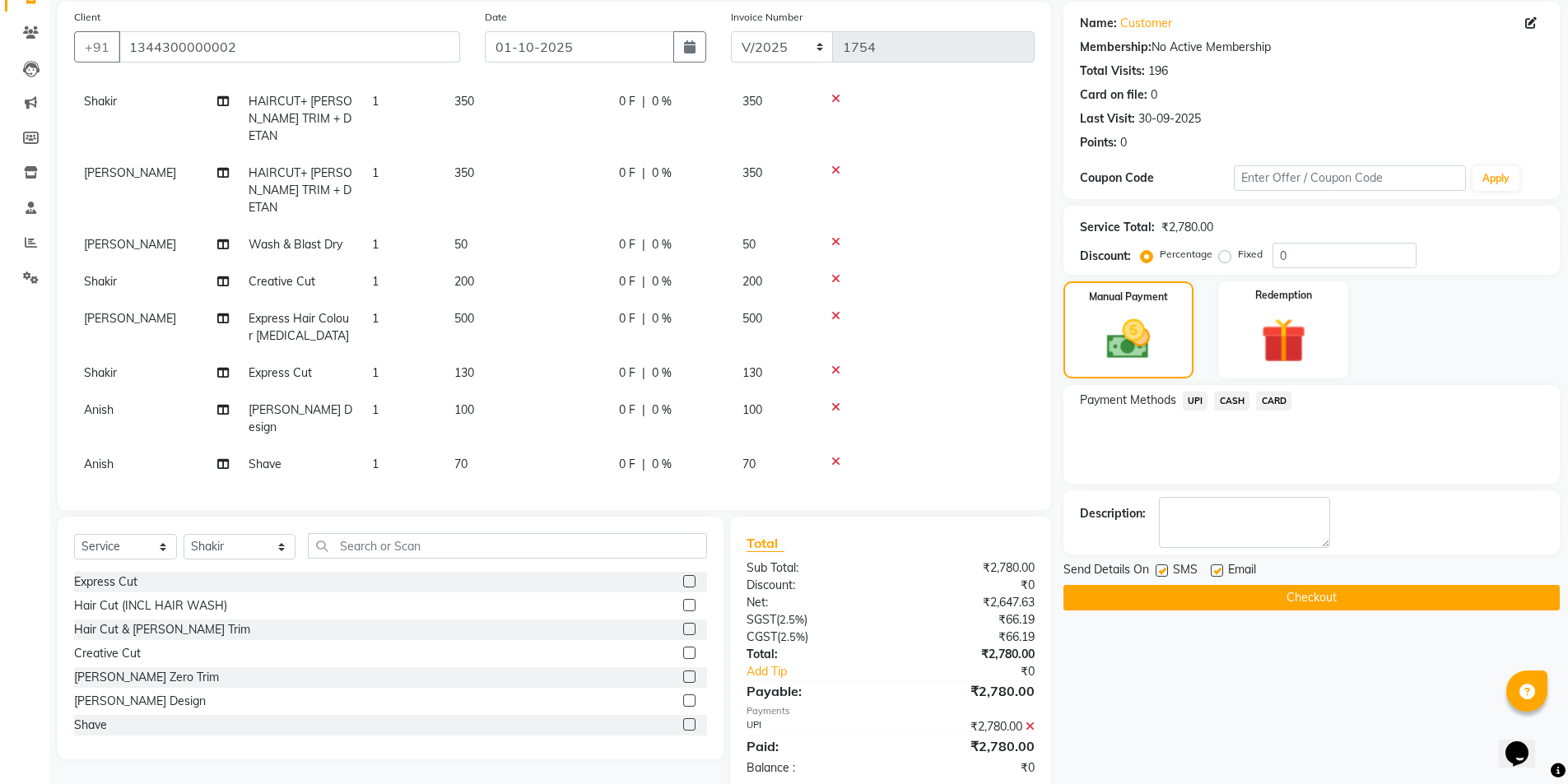
click at [1259, 600] on button "Checkout" at bounding box center [1311, 597] width 497 height 26
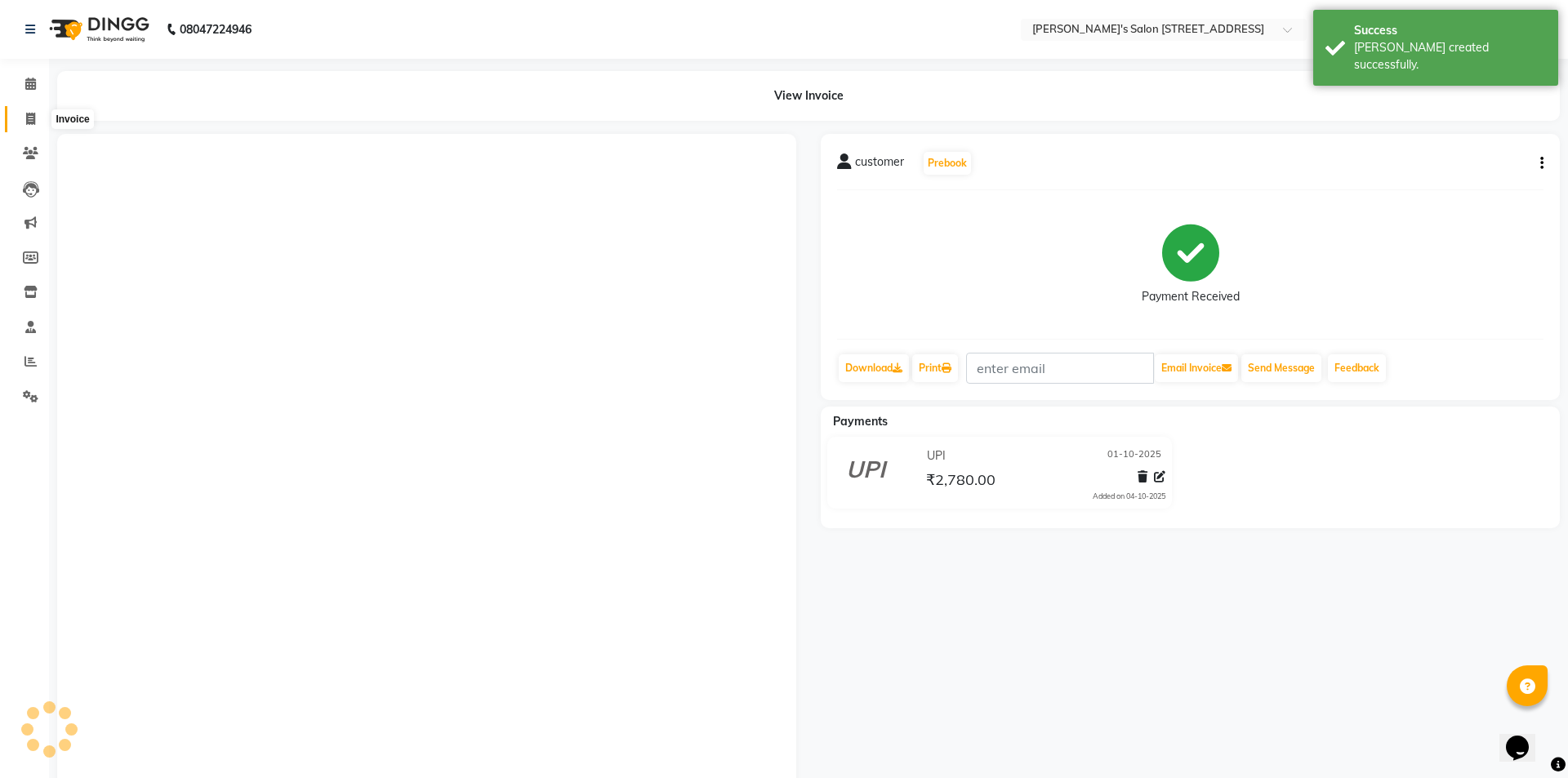
click at [28, 120] on icon at bounding box center [31, 119] width 9 height 12
select select "7773"
select select "service"
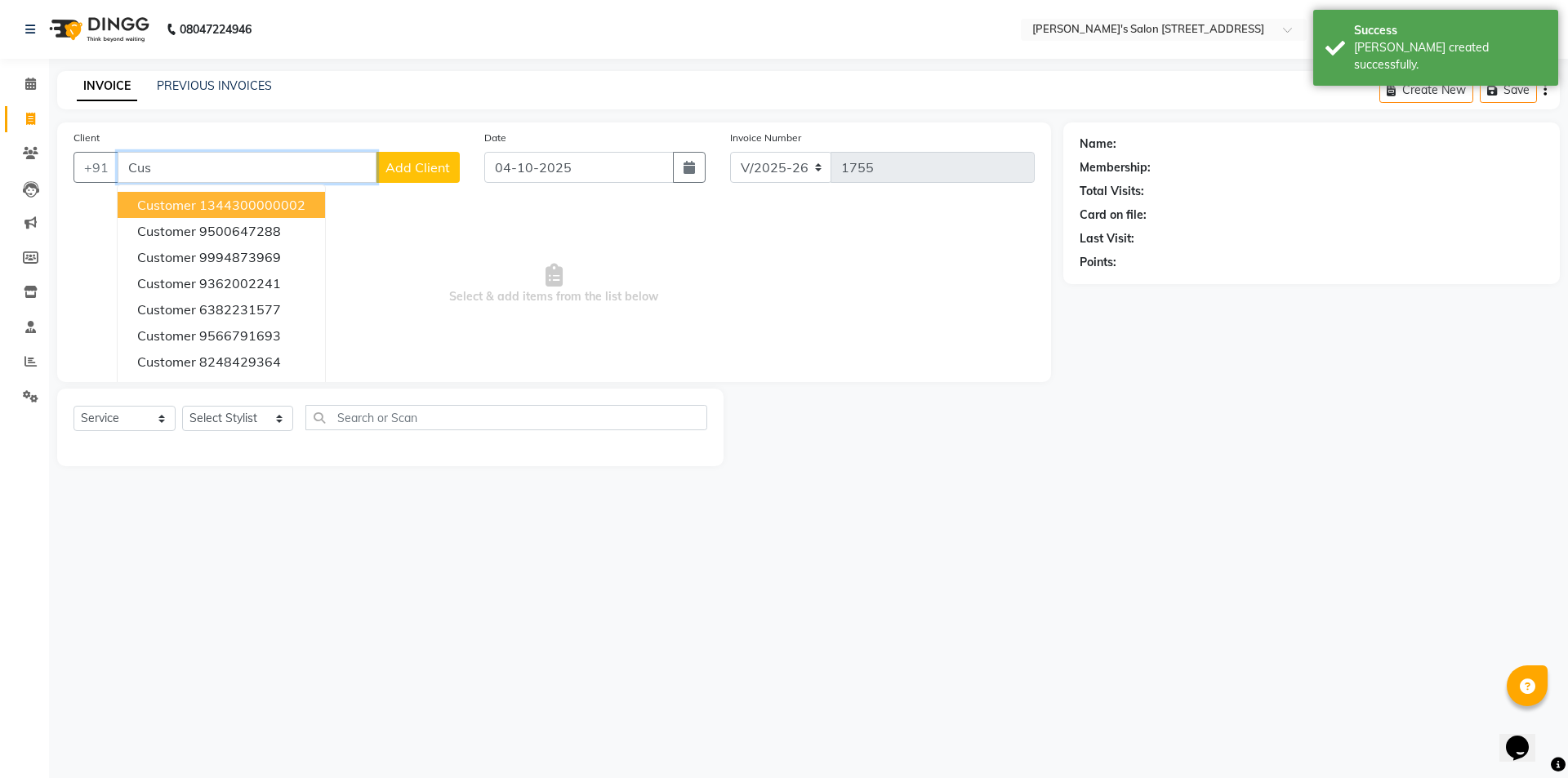
click at [191, 202] on span "customer" at bounding box center [166, 205] width 58 height 16
type input "1344300000002"
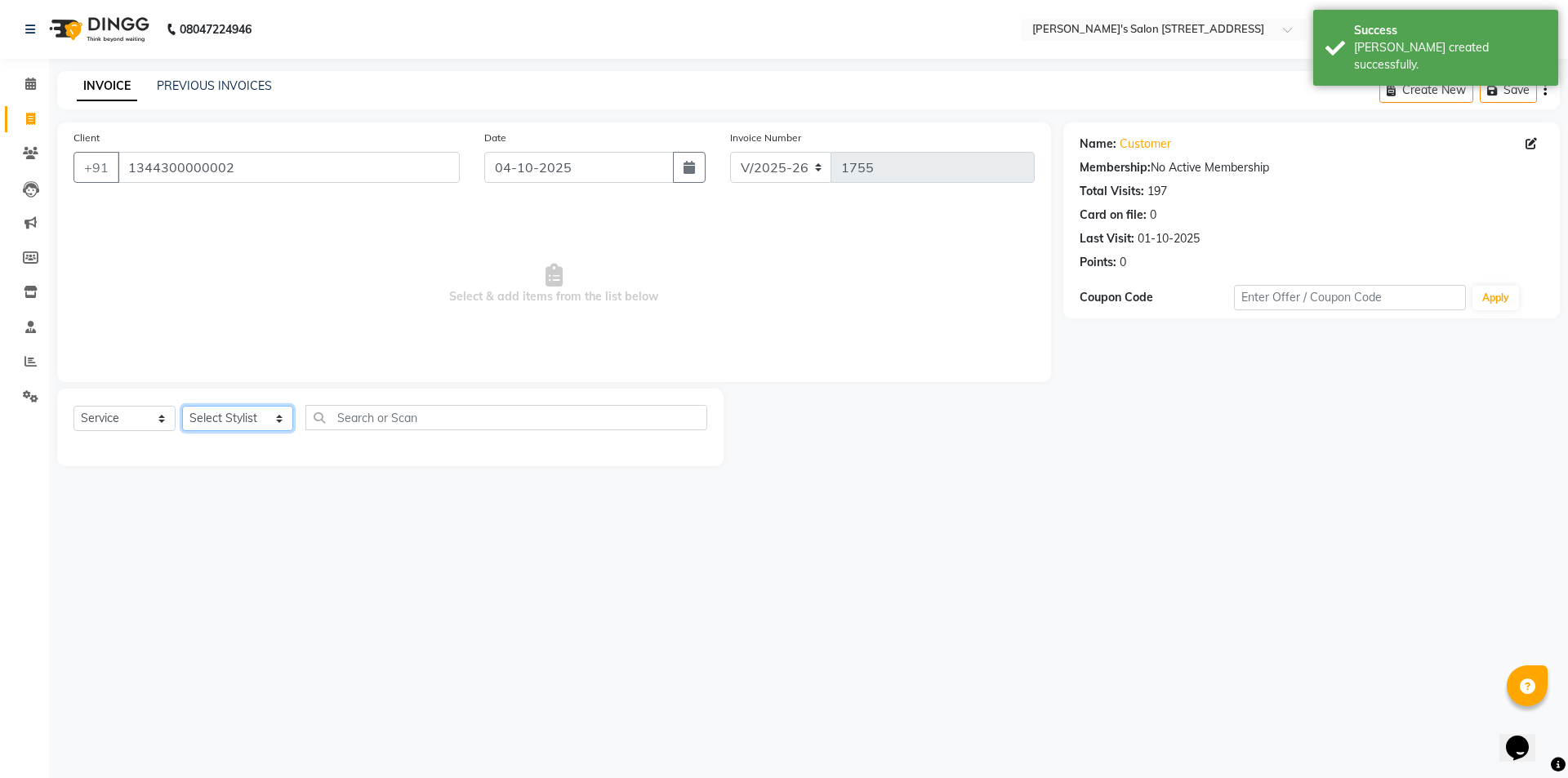
click at [213, 410] on select "Select Stylist Ajay Anish Nadeem Shakir Vicky(Manager)" at bounding box center [238, 419] width 111 height 26
select select "91354"
click at [182, 406] on select "Select Stylist Ajay Anish Nadeem Shakir Vicky(Manager)" at bounding box center [238, 419] width 111 height 26
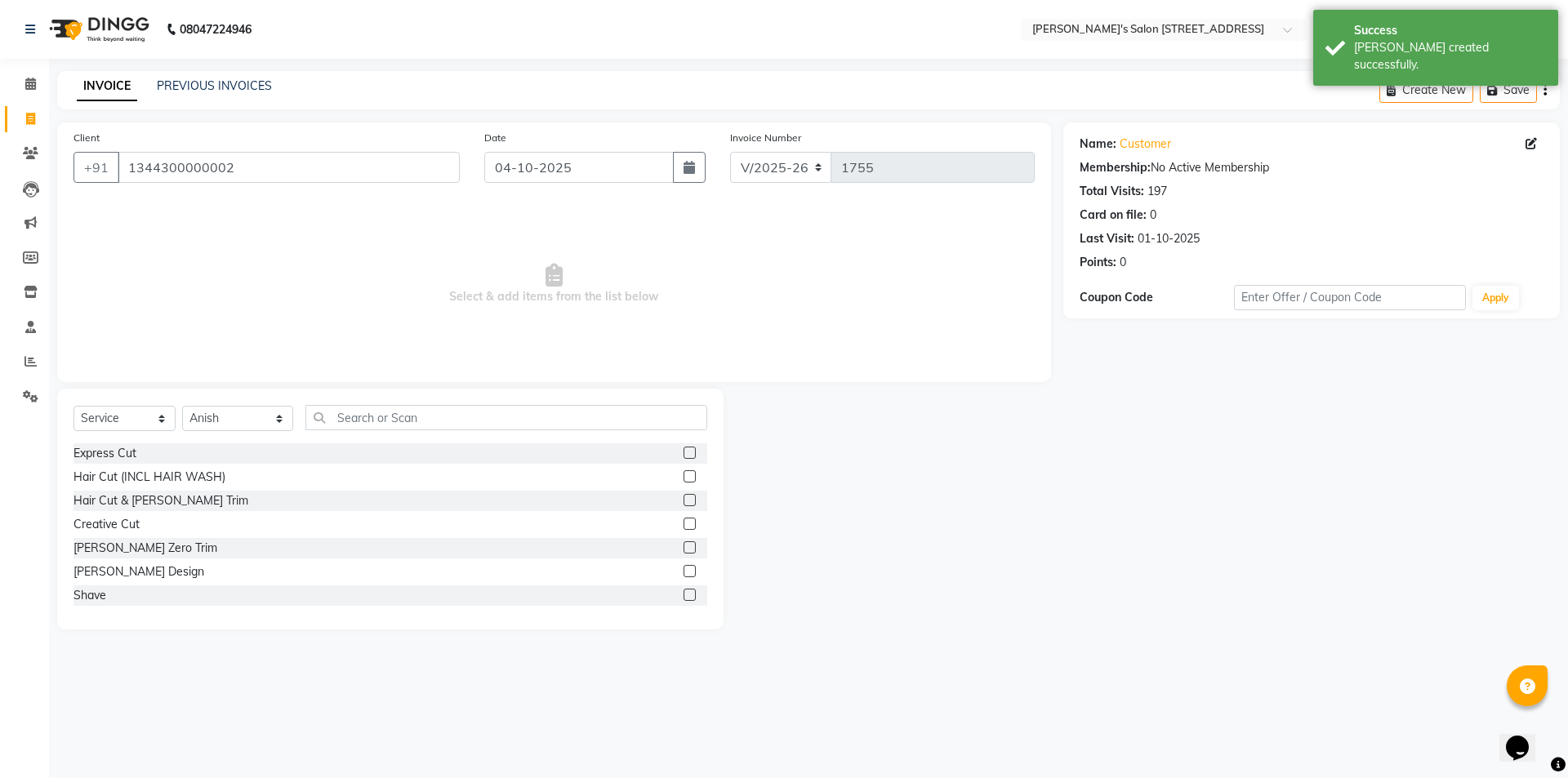
click at [683, 598] on label at bounding box center [689, 594] width 12 height 12
click at [683, 598] on input "checkbox" at bounding box center [689, 596] width 11 height 11
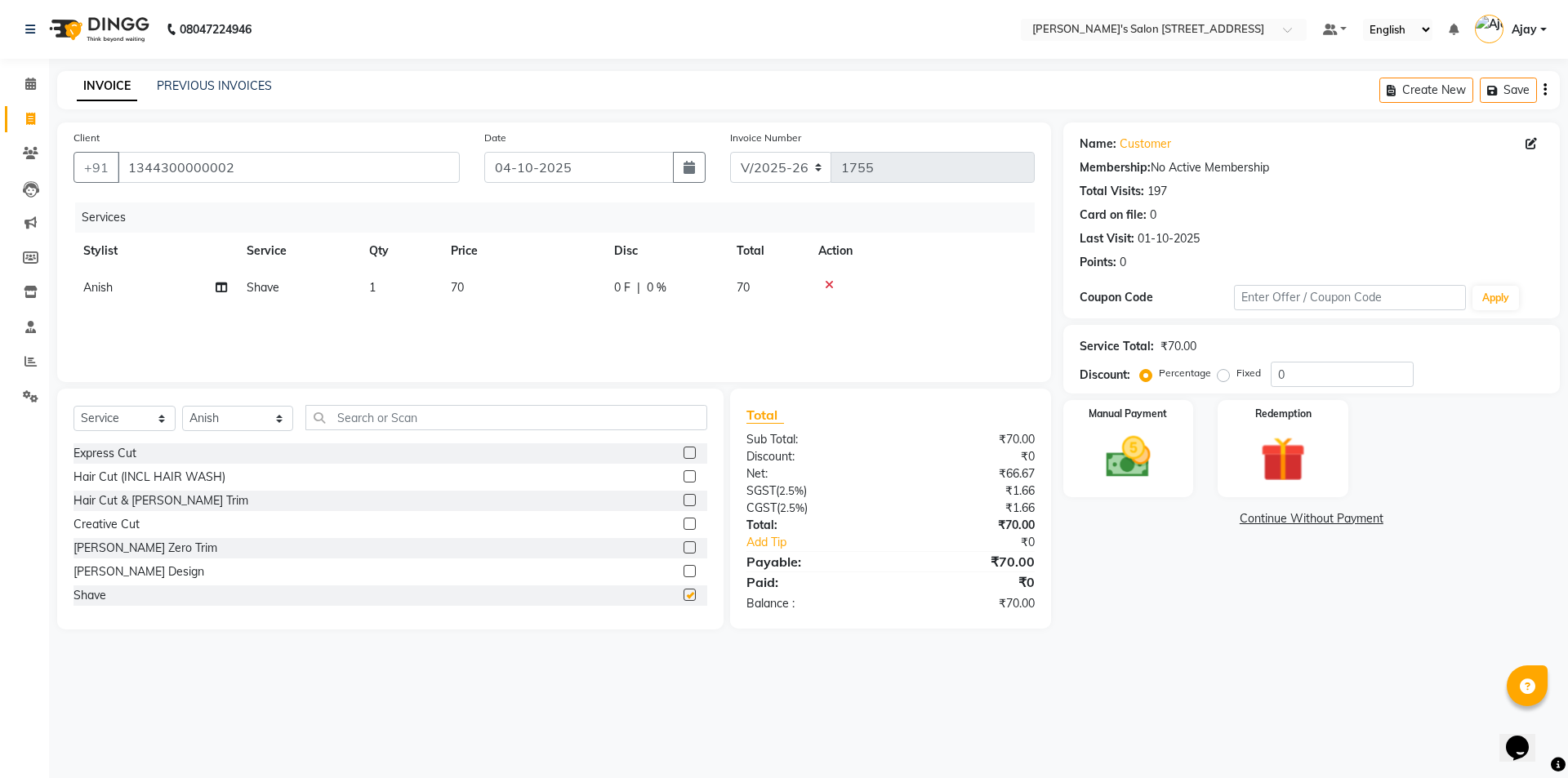
checkbox input "false"
click at [385, 287] on td "1" at bounding box center [400, 287] width 82 height 36
select select "91354"
drag, startPoint x: 432, startPoint y: 285, endPoint x: 428, endPoint y: 292, distance: 8.1
click at [428, 292] on tr "Ajay Anish Nadeem Shakir Vicky(Manager) Shave x Express Cut Hair Cut (INCL HAIR…" at bounding box center [554, 300] width 961 height 62
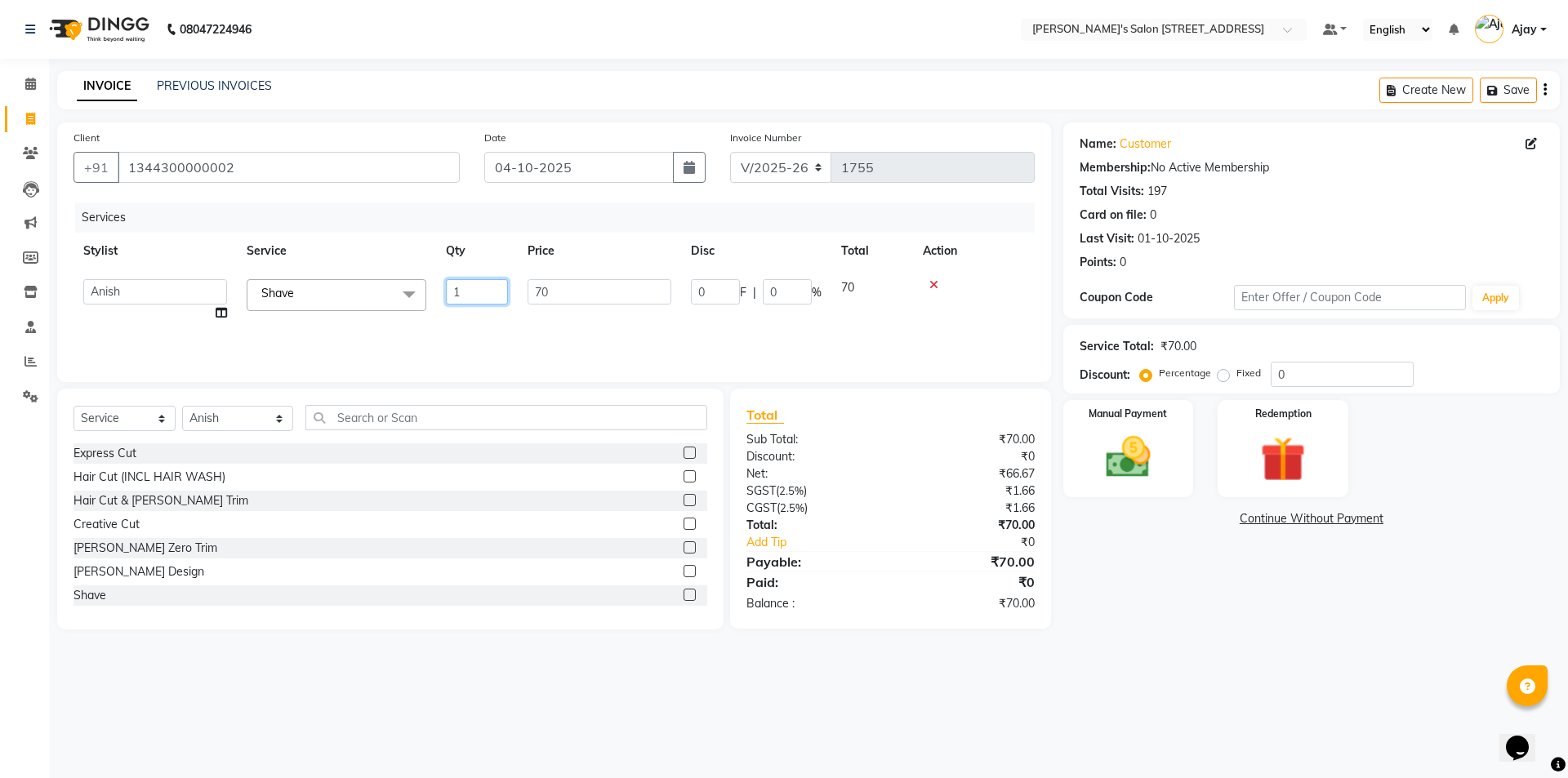
drag, startPoint x: 447, startPoint y: 299, endPoint x: 433, endPoint y: 302, distance: 14.3
click at [433, 302] on tr "Ajay Anish Nadeem Shakir Vicky(Manager) Shave x Express Cut Hair Cut (INCL HAIR…" at bounding box center [554, 300] width 961 height 62
type input "2"
click at [1194, 636] on main "INVOICE PREVIOUS INVOICES Create New Save Client +91 1344300000002 Date 04-10-2…" at bounding box center [808, 362] width 1519 height 583
click at [250, 411] on select "Select Stylist Ajay Anish Nadeem Shakir Vicky(Manager)" at bounding box center [238, 419] width 111 height 26
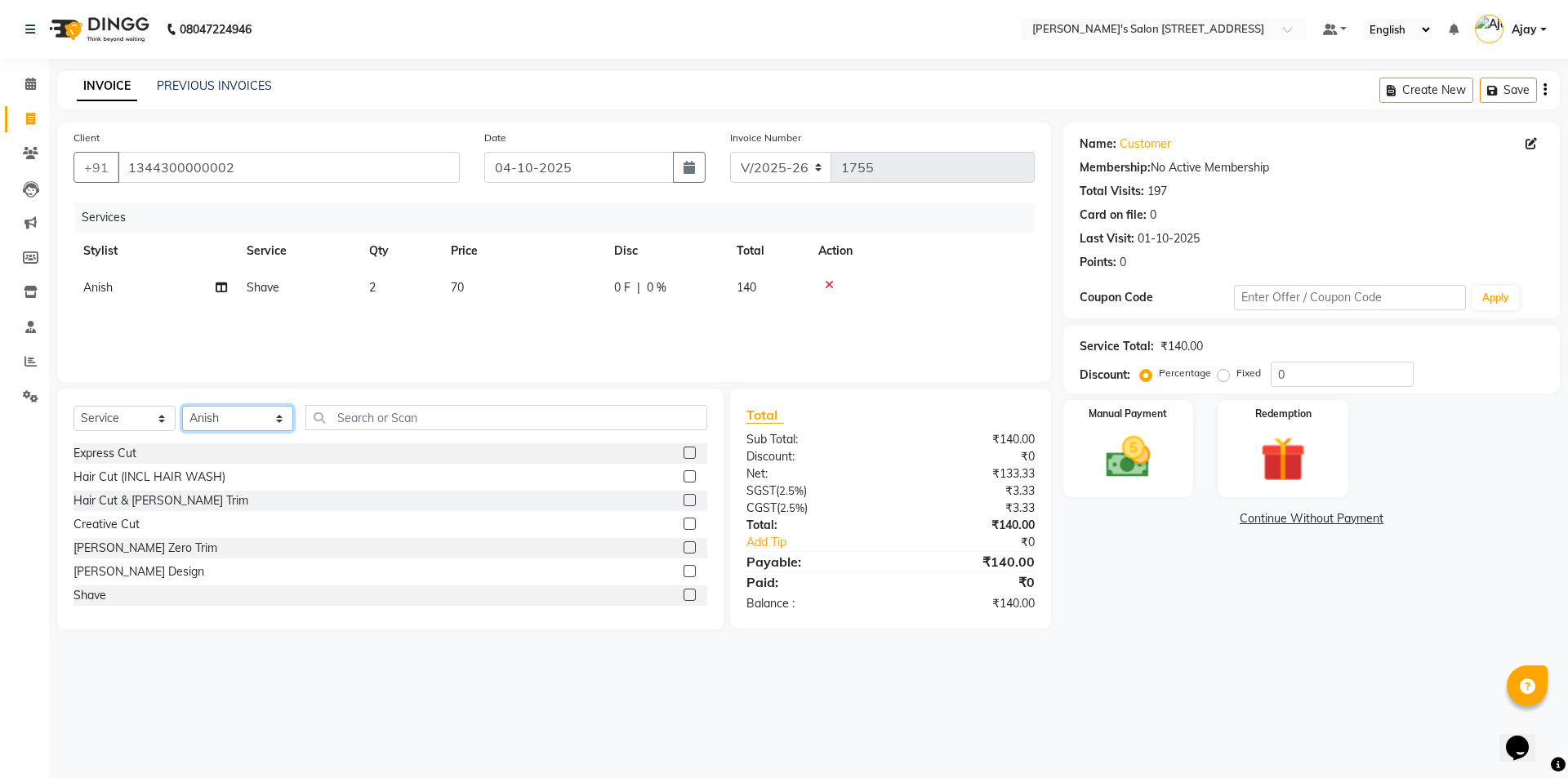
select select "91355"
click at [182, 406] on select "Select Stylist Ajay Anish Nadeem Shakir Vicky(Manager)" at bounding box center [238, 419] width 111 height 26
click at [683, 523] on label at bounding box center [689, 523] width 12 height 12
click at [683, 523] on input "checkbox" at bounding box center [689, 524] width 11 height 11
checkbox input "false"
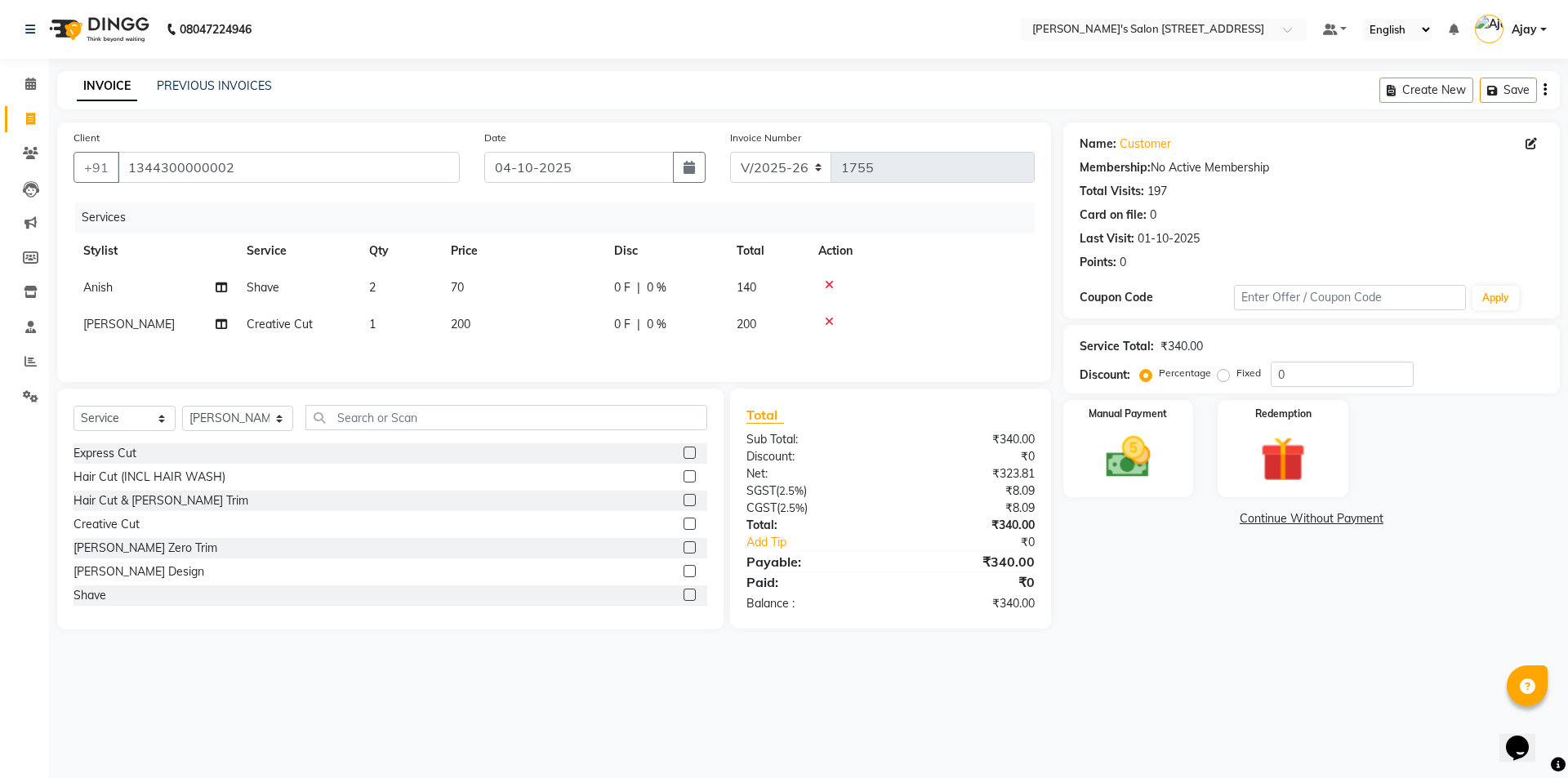
click at [683, 455] on label at bounding box center [689, 452] width 12 height 12
click at [683, 455] on input "checkbox" at bounding box center [689, 453] width 11 height 11
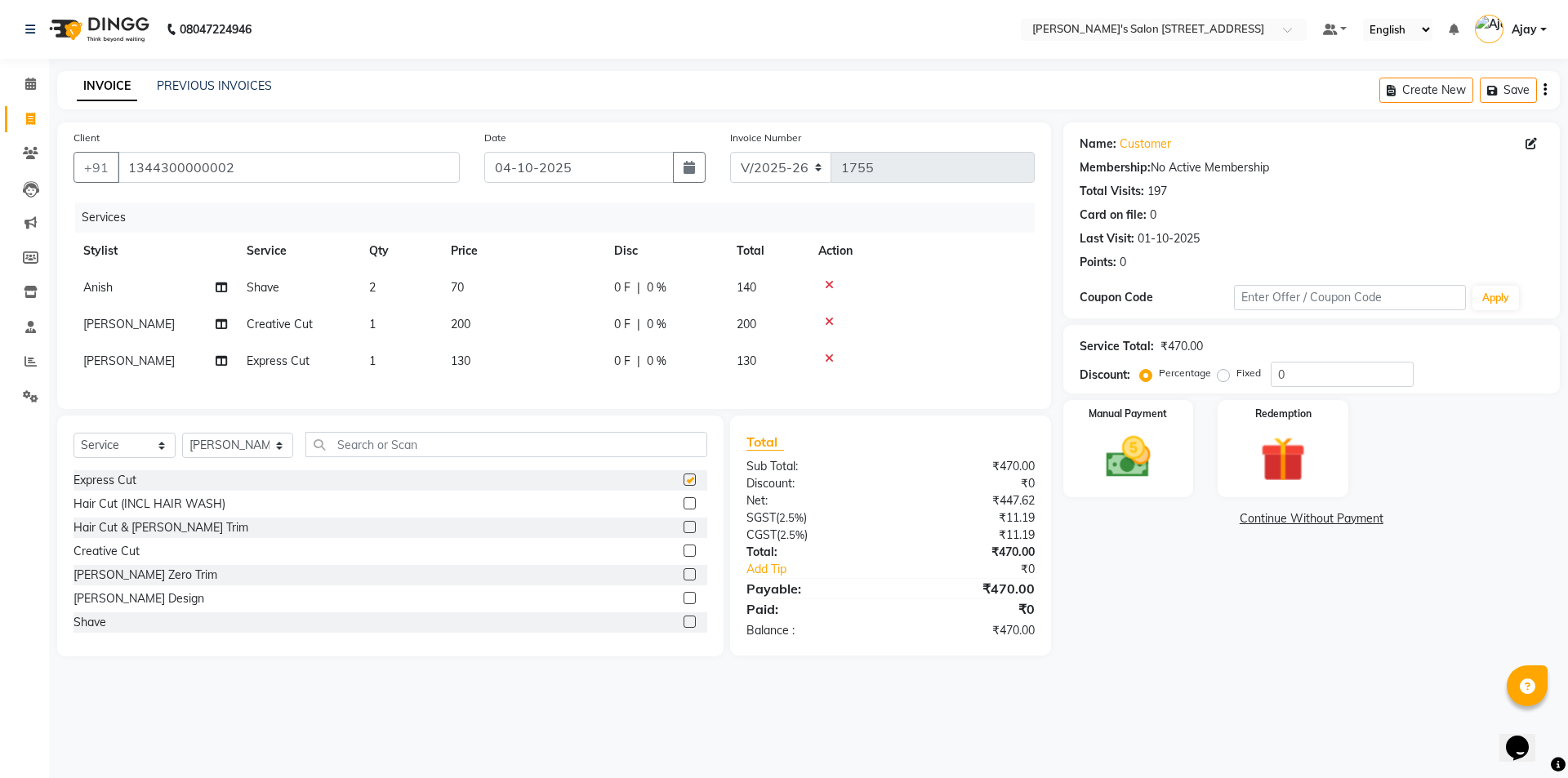
checkbox input "false"
click at [405, 362] on td "1" at bounding box center [400, 361] width 82 height 36
select select "91355"
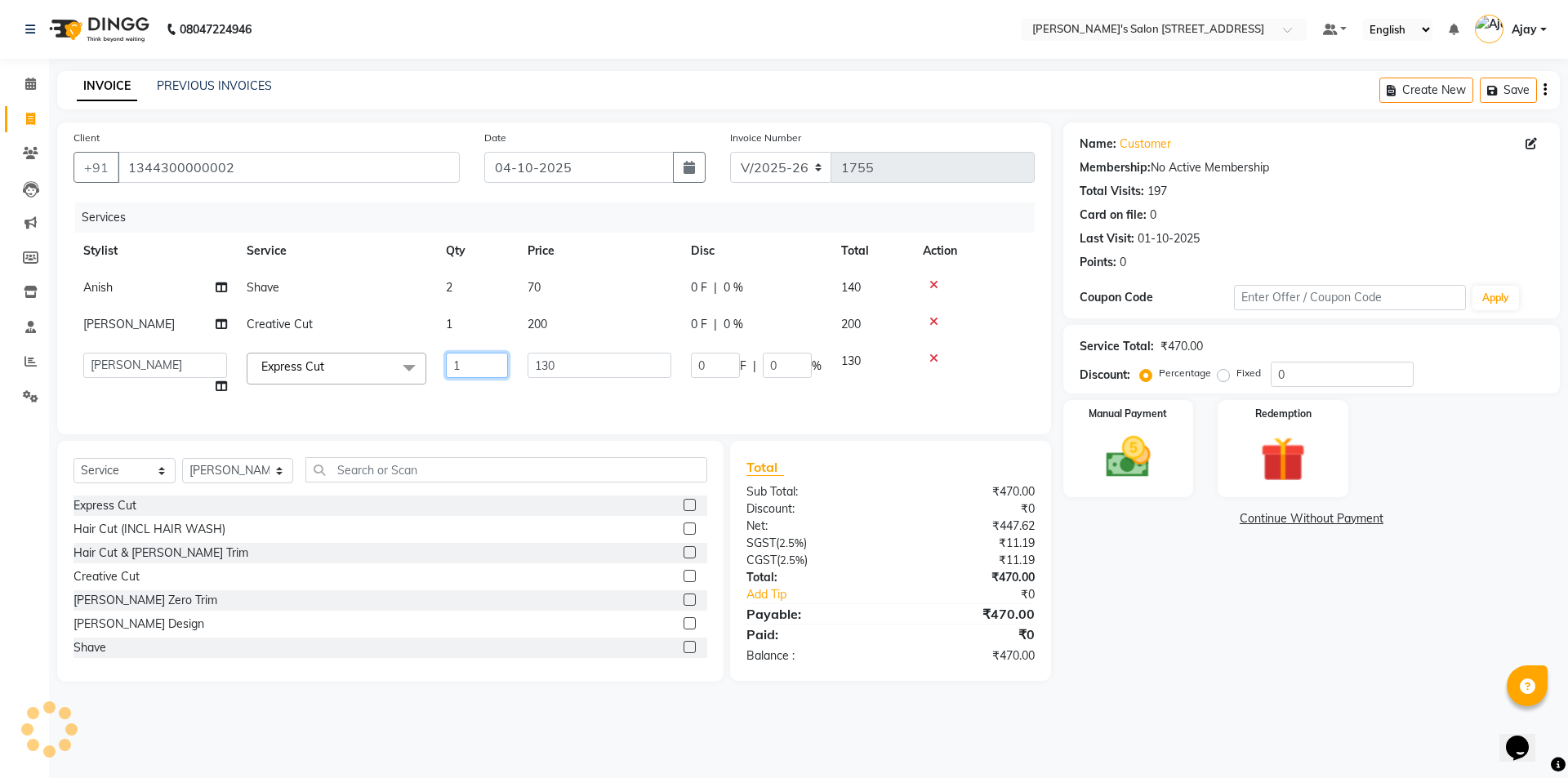
drag, startPoint x: 471, startPoint y: 359, endPoint x: 453, endPoint y: 360, distance: 18.0
click at [453, 360] on input "1" at bounding box center [477, 366] width 62 height 26
type input "2"
click at [1174, 535] on div "Name: Customer Membership: No Active Membership Total Visits: 197 Card on file:…" at bounding box center [1317, 401] width 509 height 559
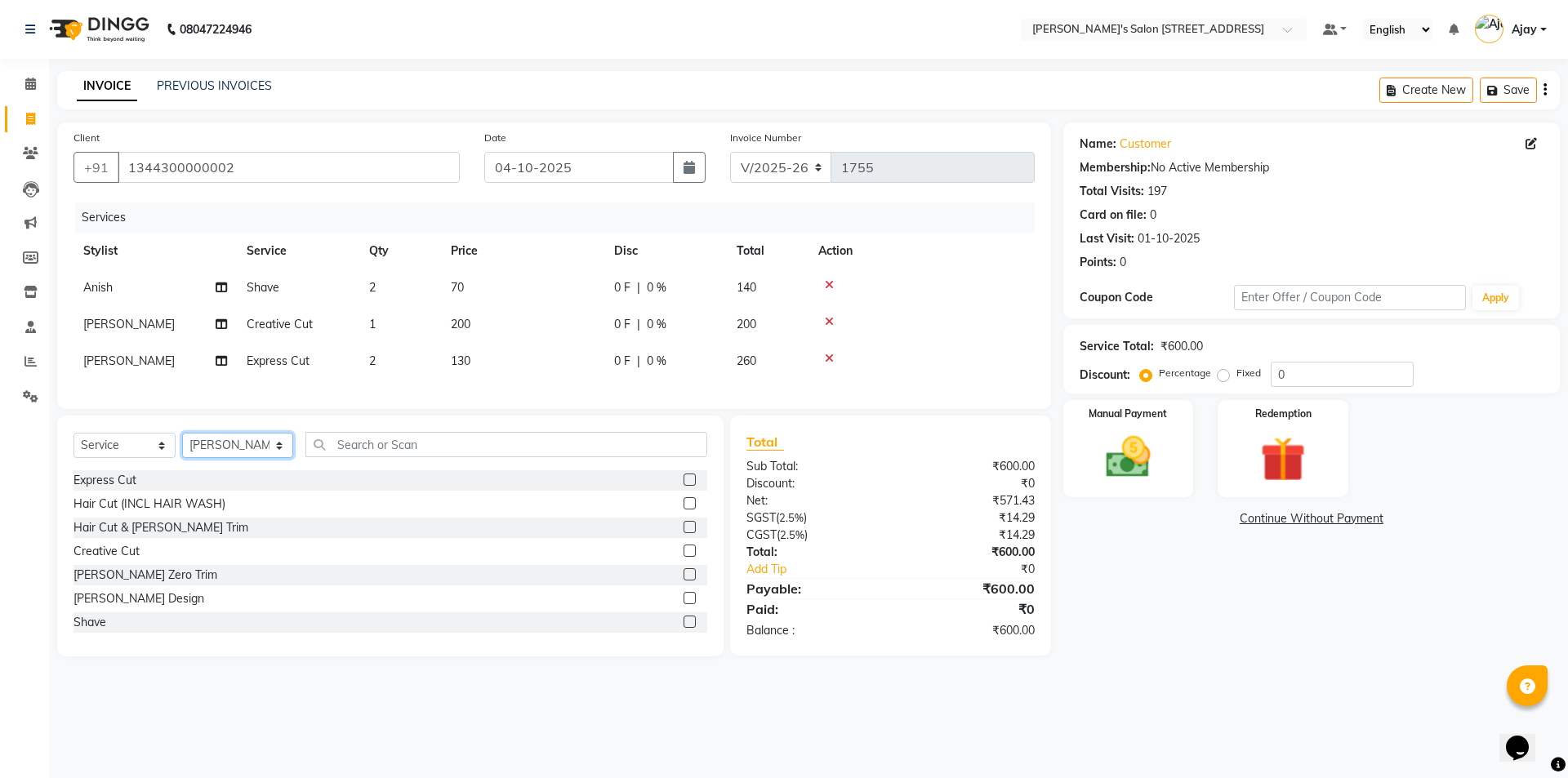
click at [218, 458] on select "Select Stylist Ajay Anish Nadeem Shakir Vicky(Manager)" at bounding box center [238, 445] width 111 height 26
select select "91354"
click at [182, 445] on select "Select Stylist Ajay Anish Nadeem Shakir Vicky(Manager)" at bounding box center [238, 445] width 111 height 26
click at [683, 556] on label at bounding box center [689, 550] width 12 height 12
click at [683, 556] on input "checkbox" at bounding box center [689, 552] width 11 height 11
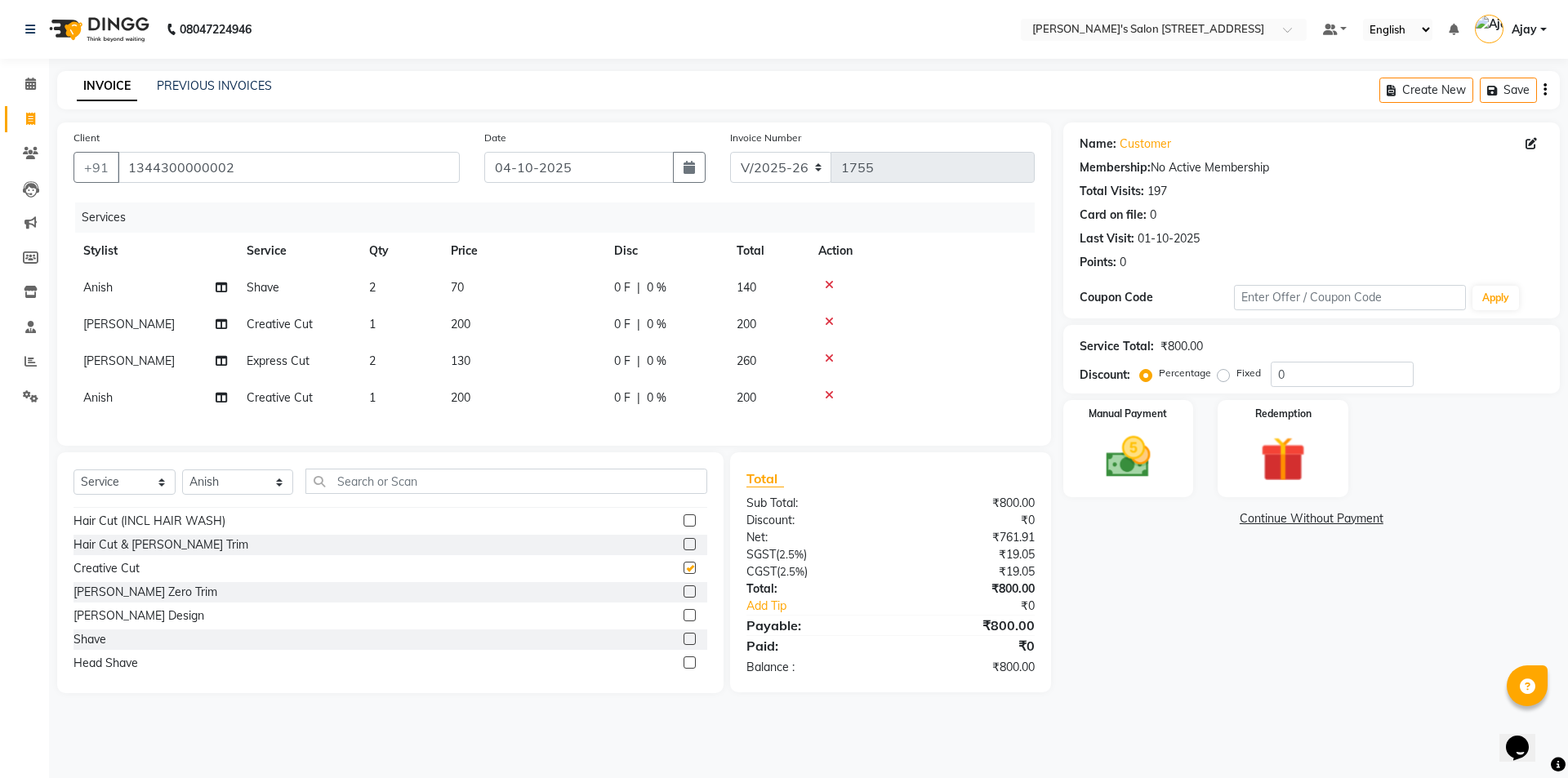
checkbox input "false"
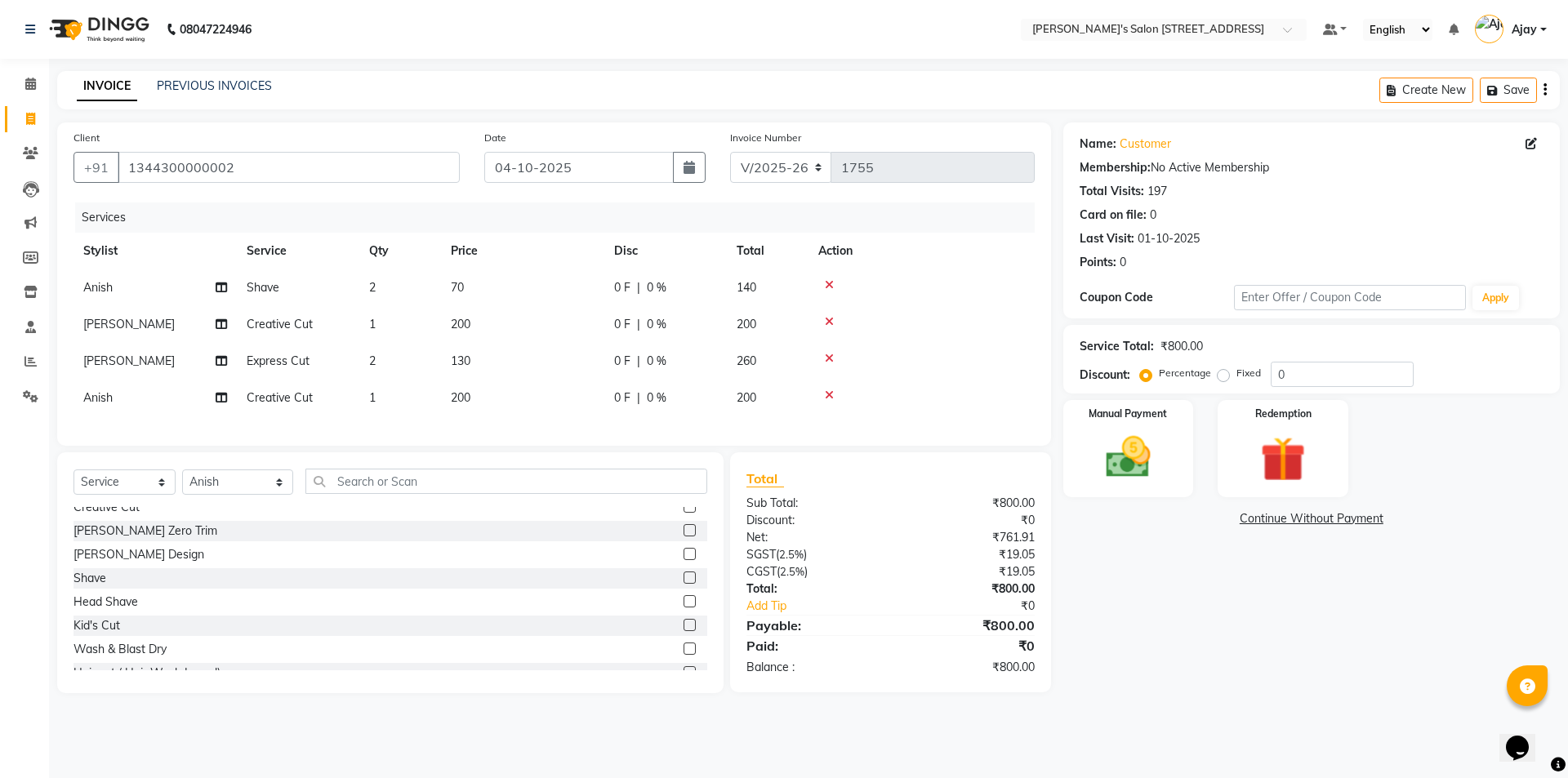
scroll to position [82, 0]
click at [683, 654] on label at bounding box center [689, 648] width 12 height 12
click at [683, 654] on input "checkbox" at bounding box center [689, 648] width 11 height 11
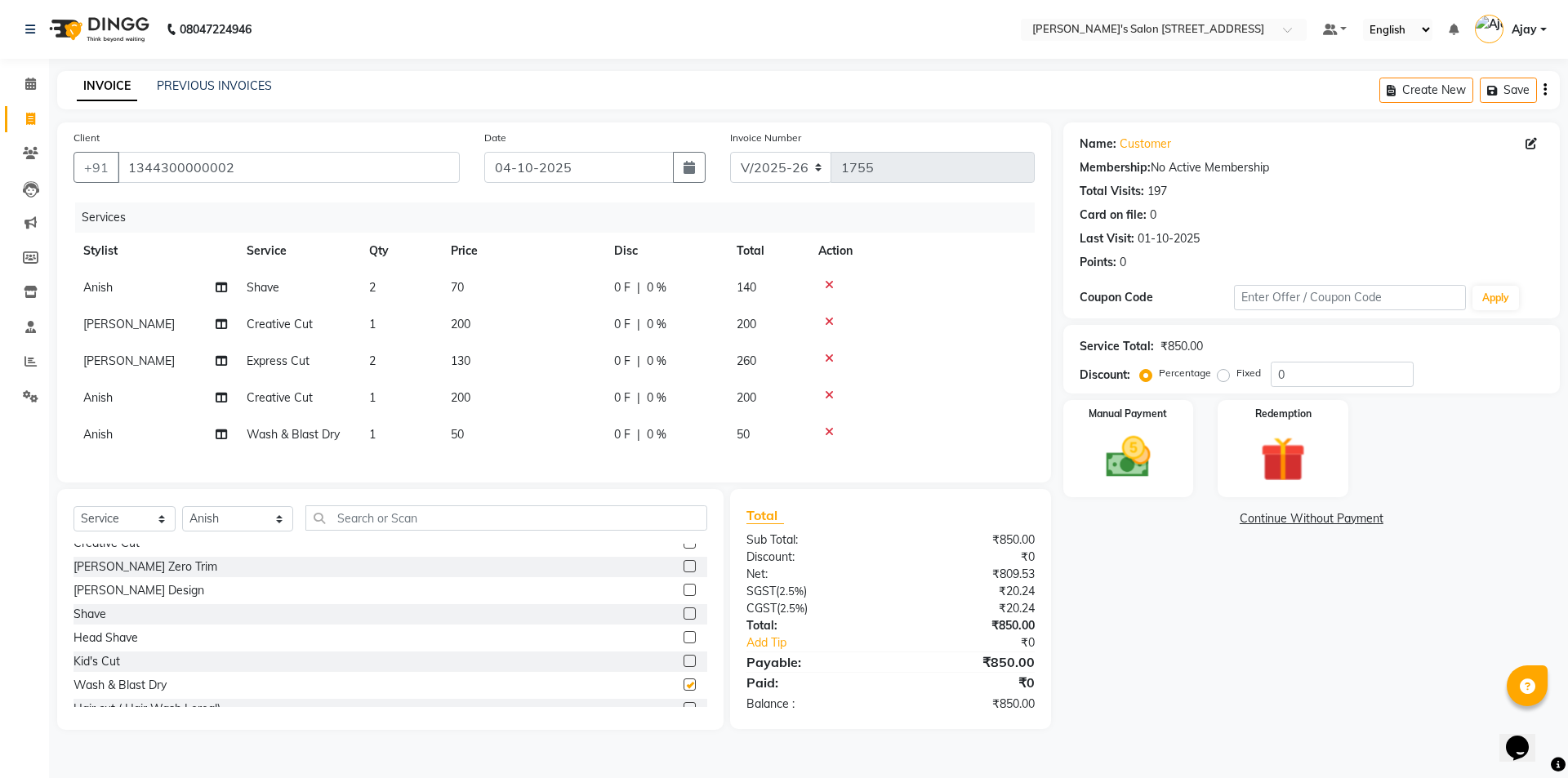
checkbox input "false"
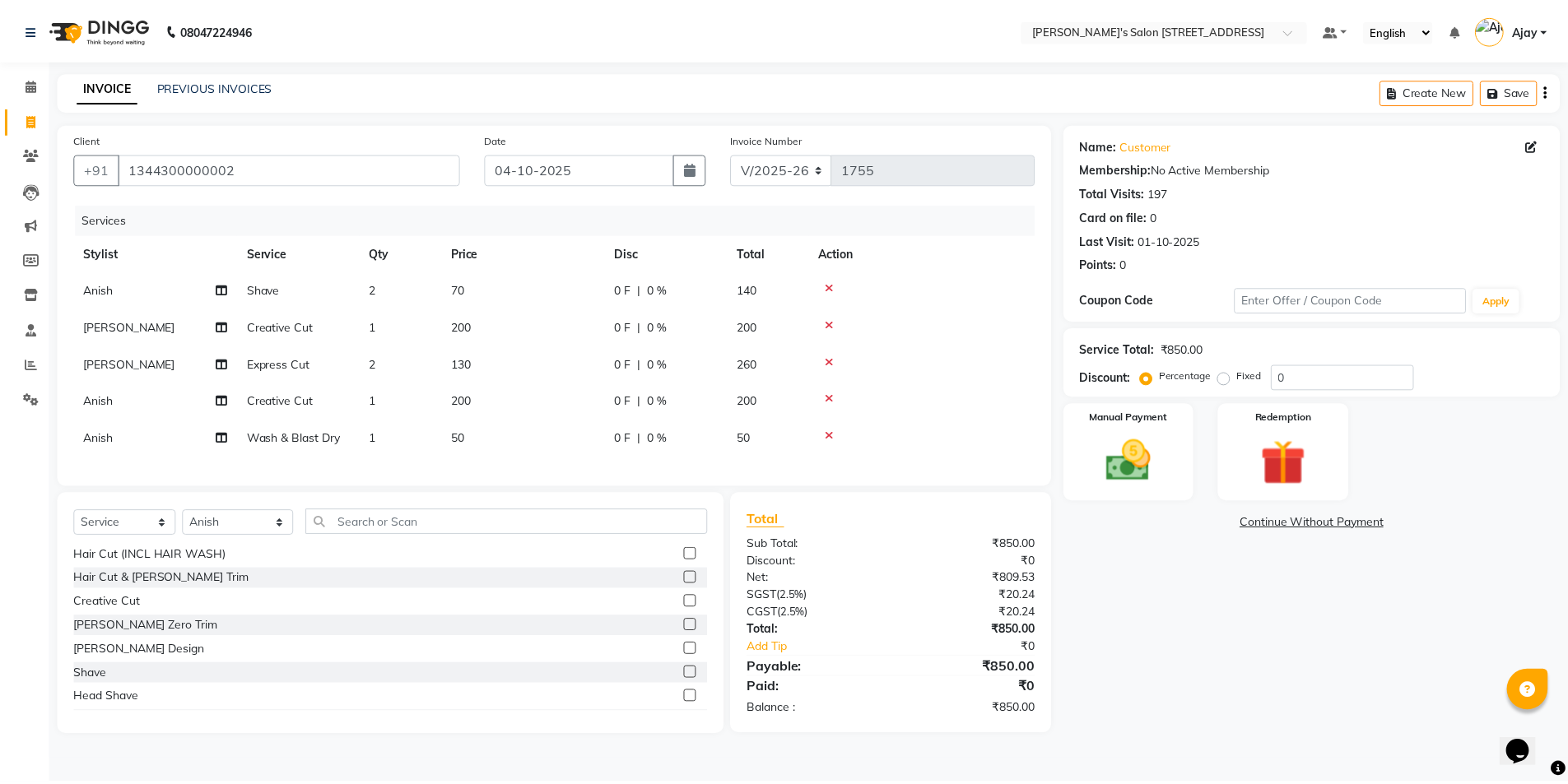
scroll to position [0, 0]
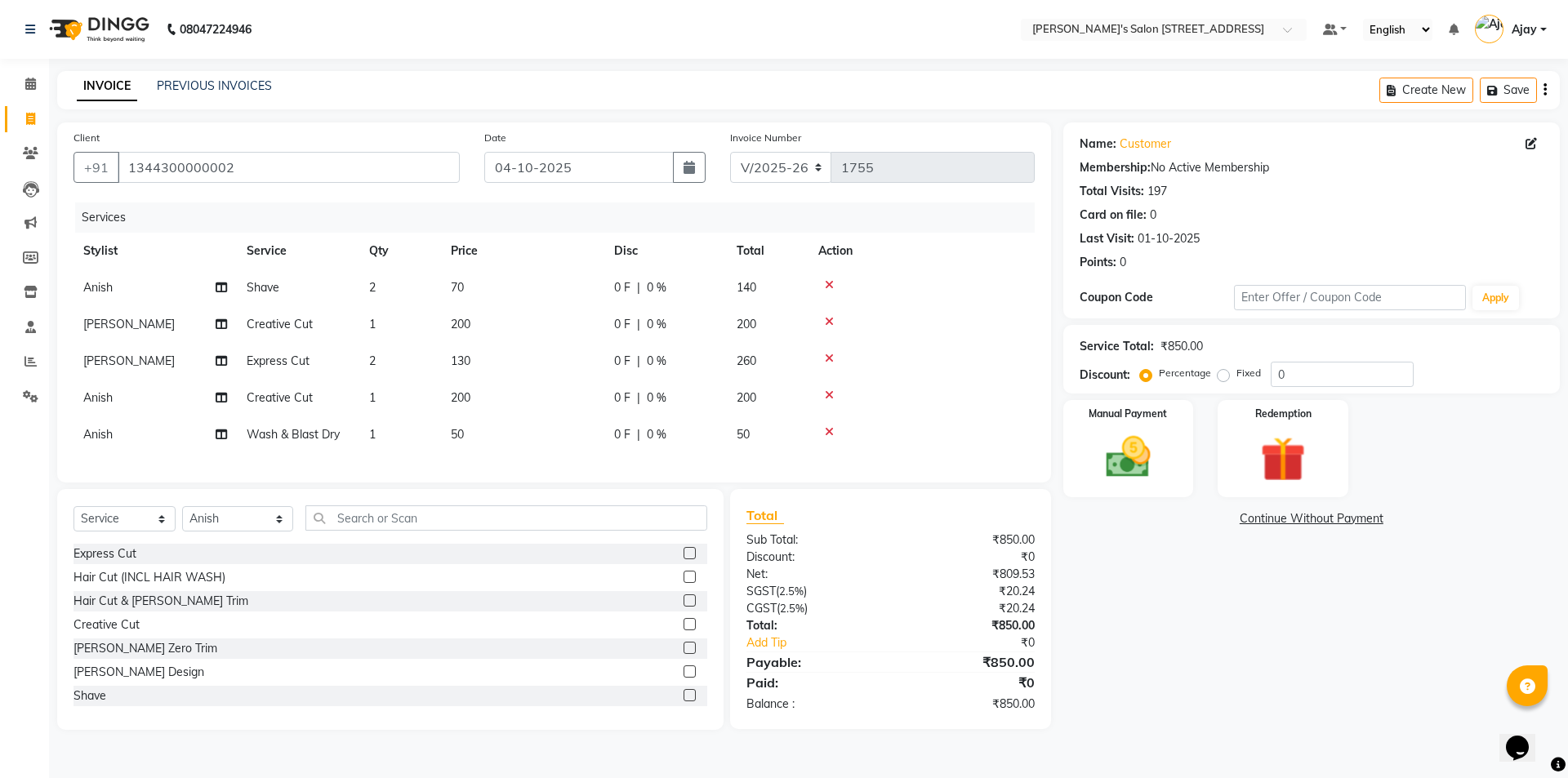
click at [683, 559] on label at bounding box center [689, 553] width 12 height 12
click at [683, 559] on input "checkbox" at bounding box center [689, 554] width 11 height 11
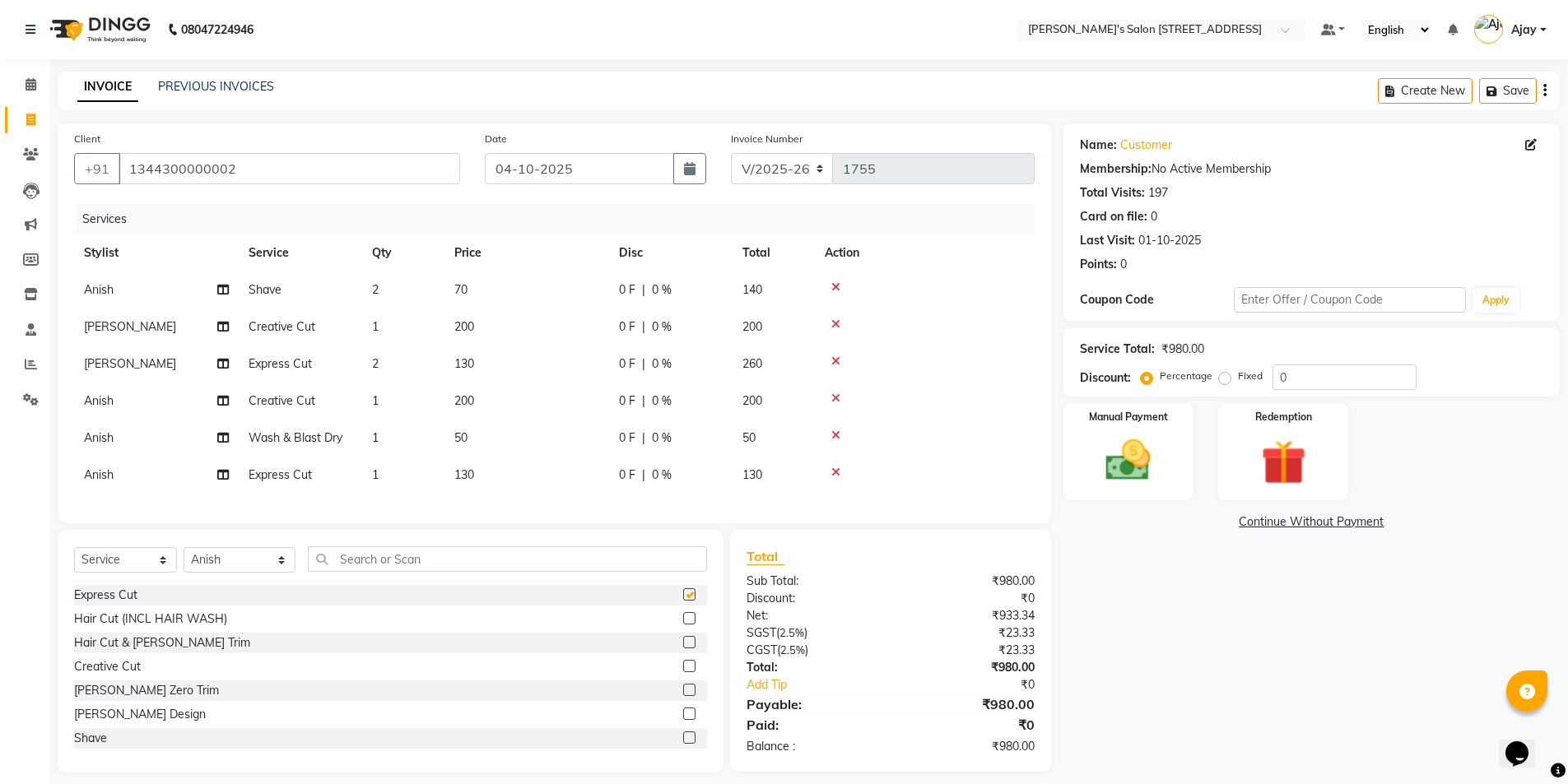
checkbox input "false"
click at [514, 162] on input "04-10-2025" at bounding box center [579, 168] width 189 height 31
select select "10"
select select "2025"
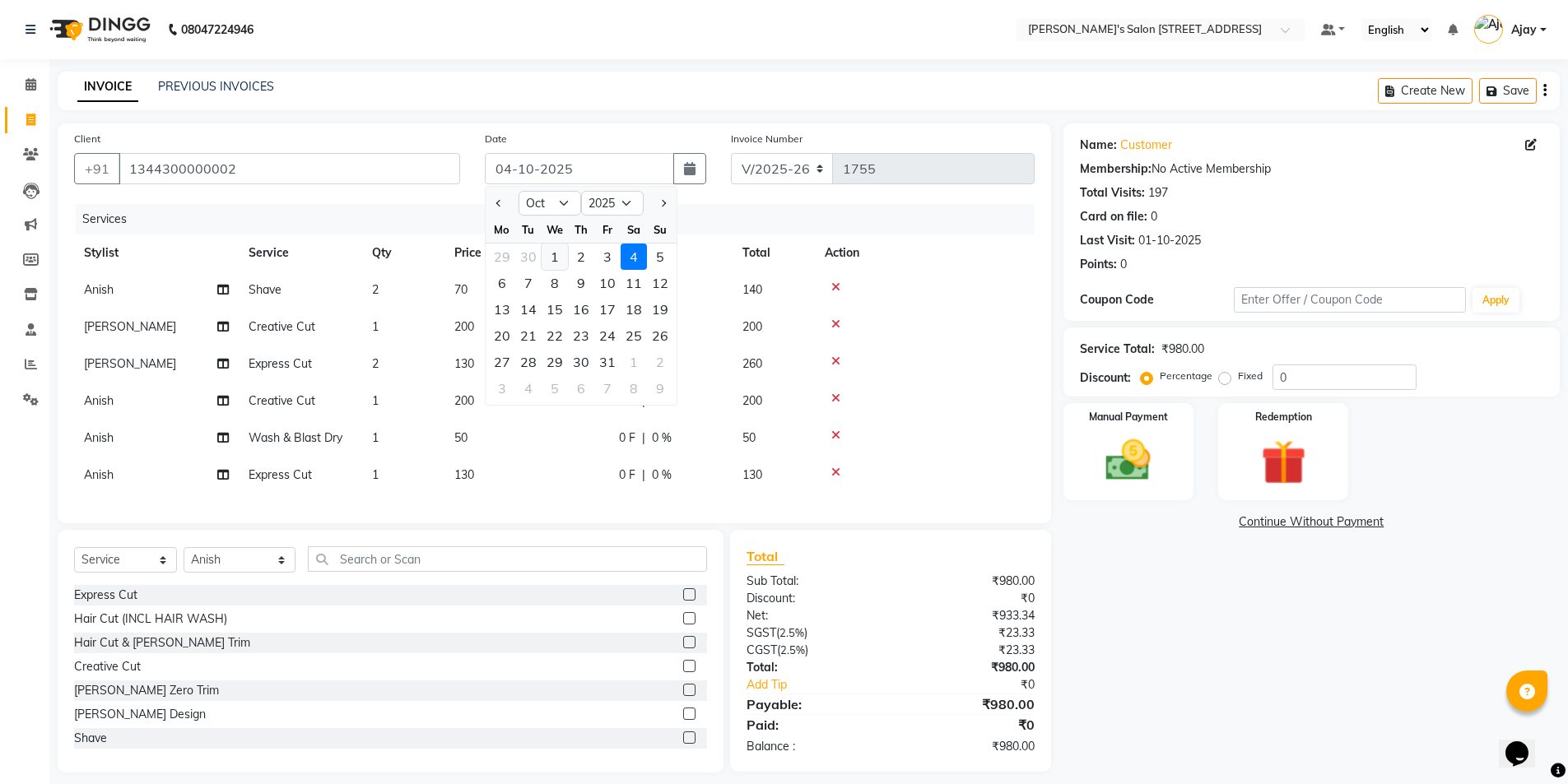
click at [550, 263] on div "1" at bounding box center [555, 256] width 27 height 27
type input "01-10-2025"
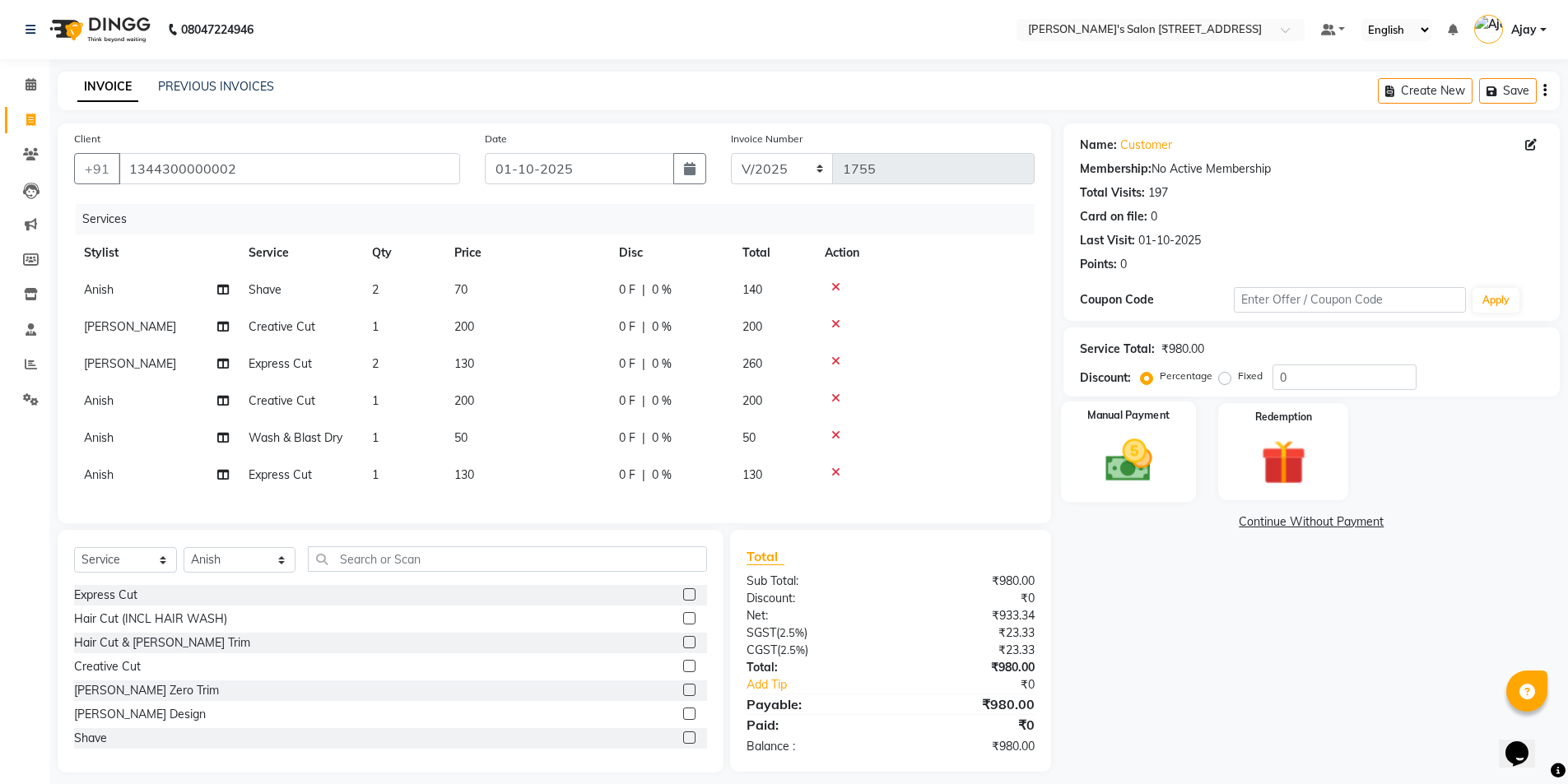
click at [1108, 426] on div "Manual Payment" at bounding box center [1128, 452] width 136 height 101
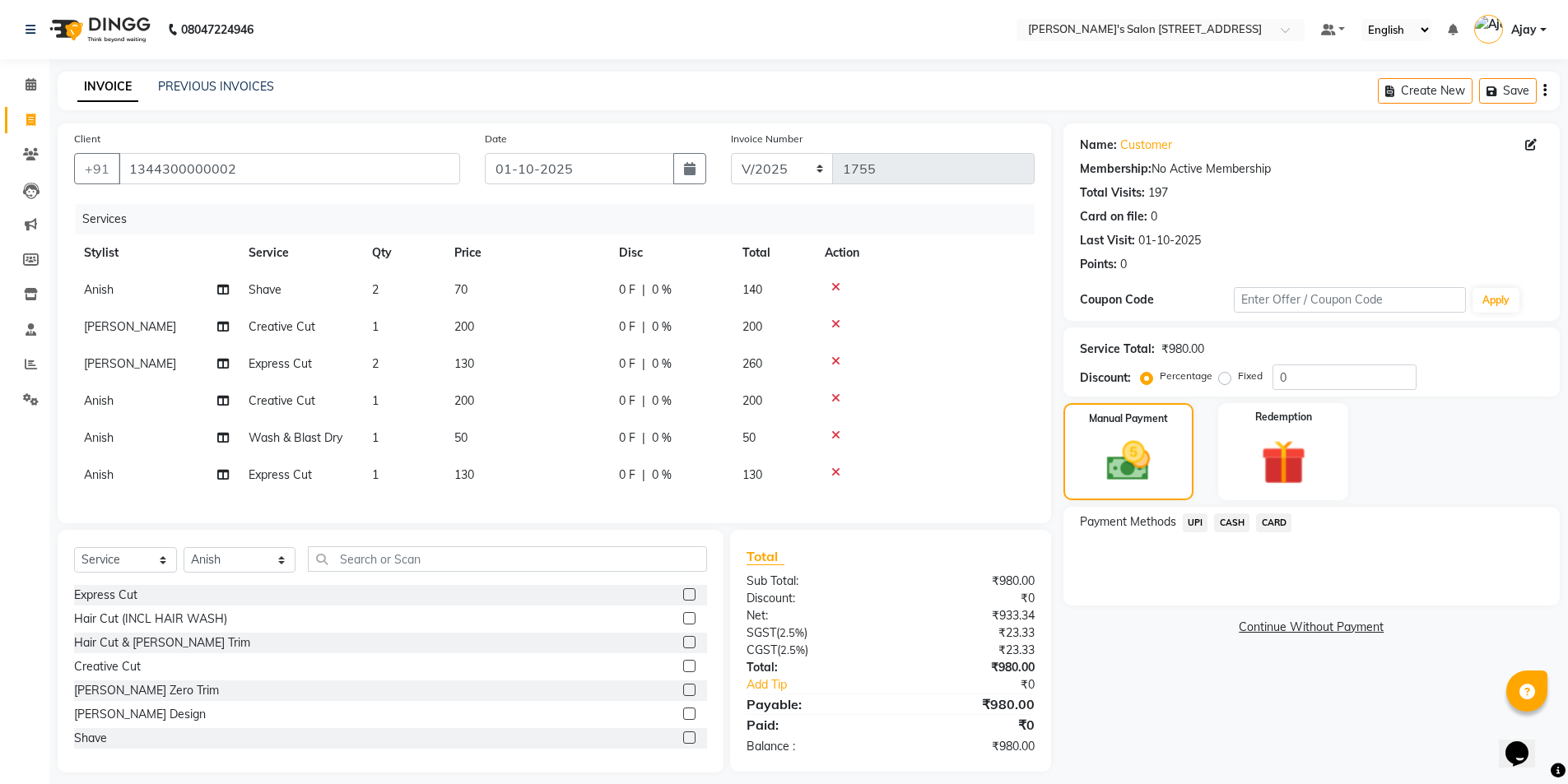
click at [1224, 521] on span "CASH" at bounding box center [1231, 523] width 35 height 19
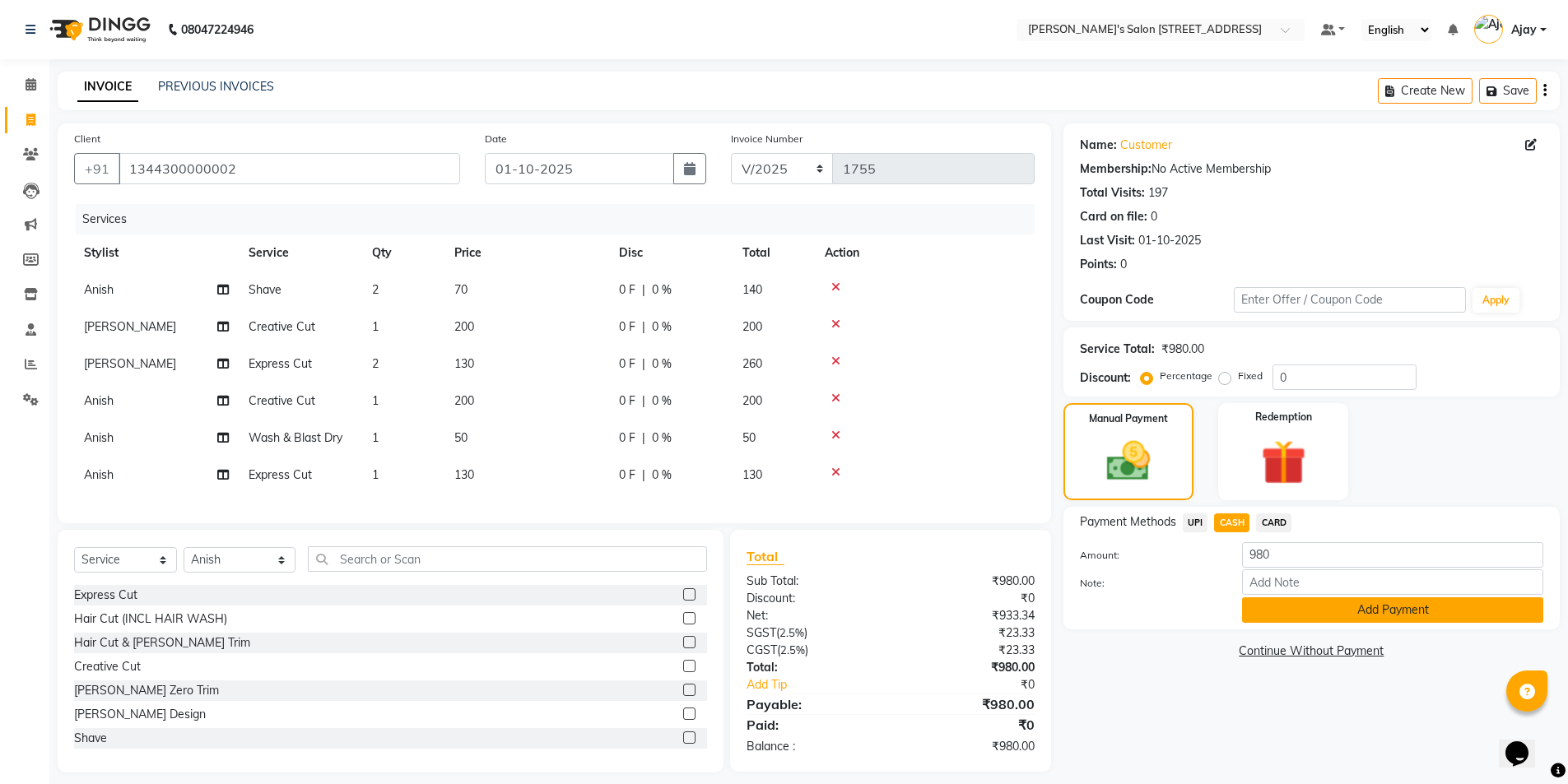
click at [1251, 618] on button "Add Payment" at bounding box center [1393, 610] width 302 height 26
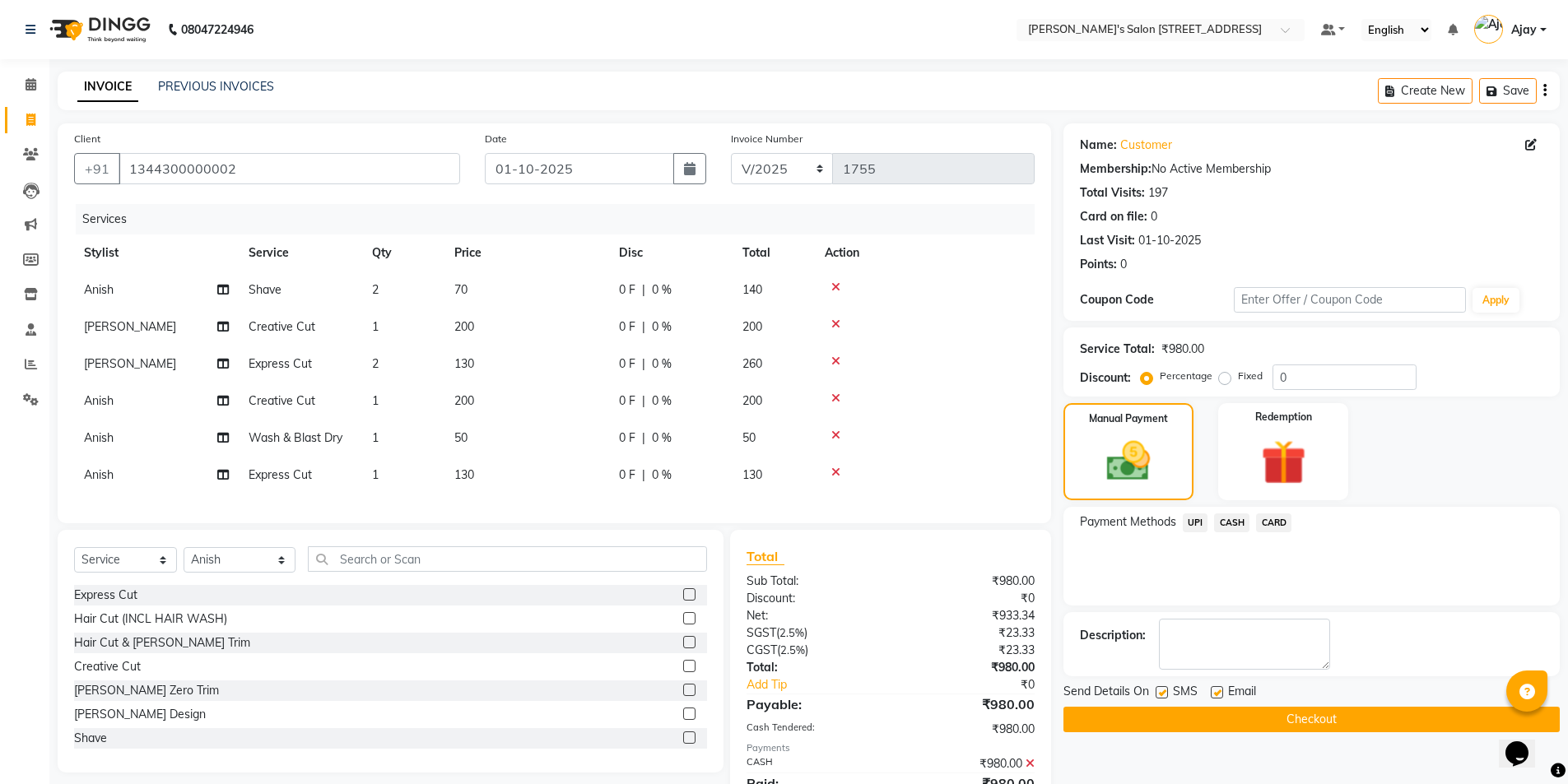
click at [1213, 717] on button "Checkout" at bounding box center [1311, 720] width 497 height 26
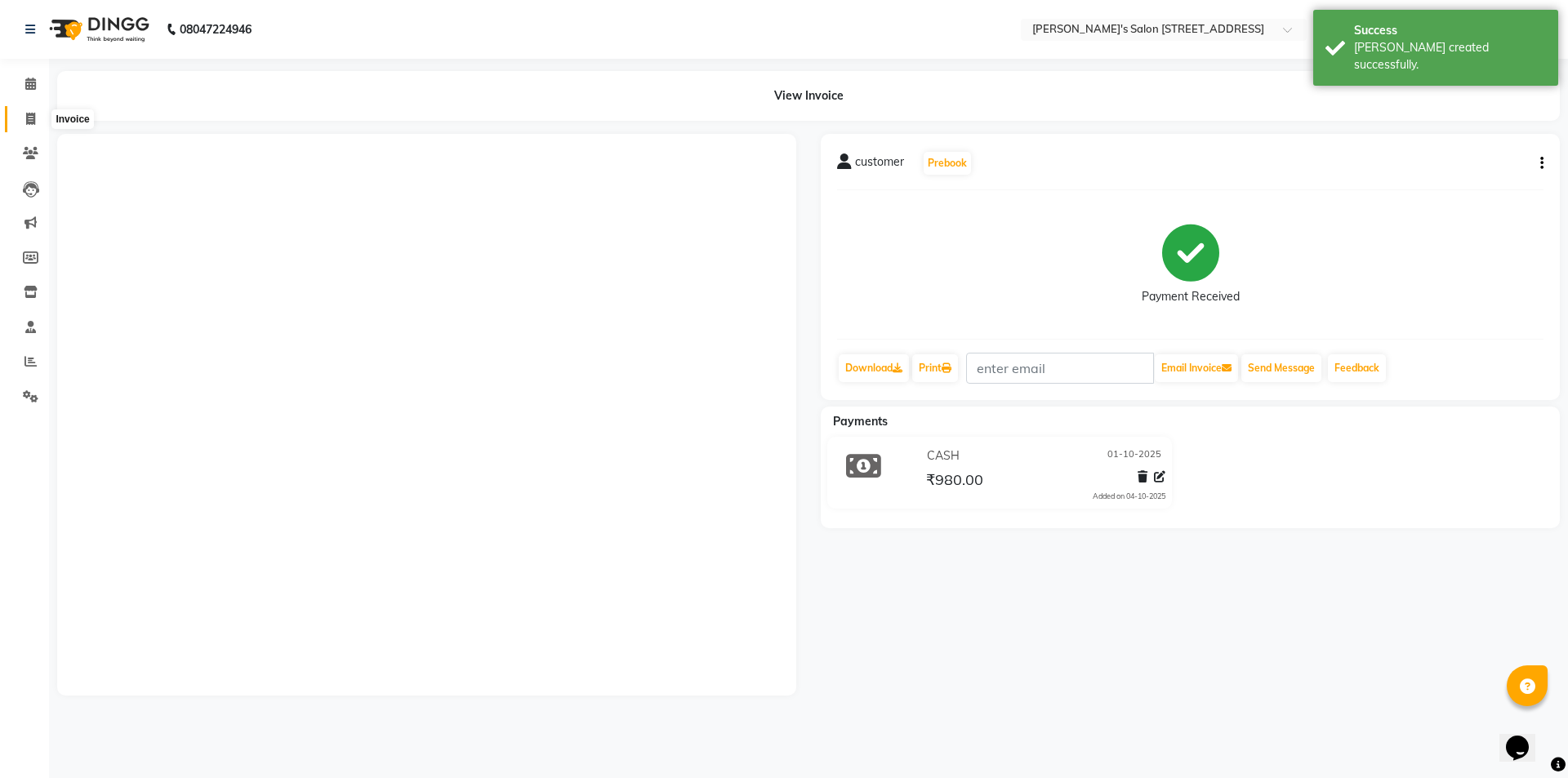
click at [37, 122] on span at bounding box center [30, 119] width 28 height 19
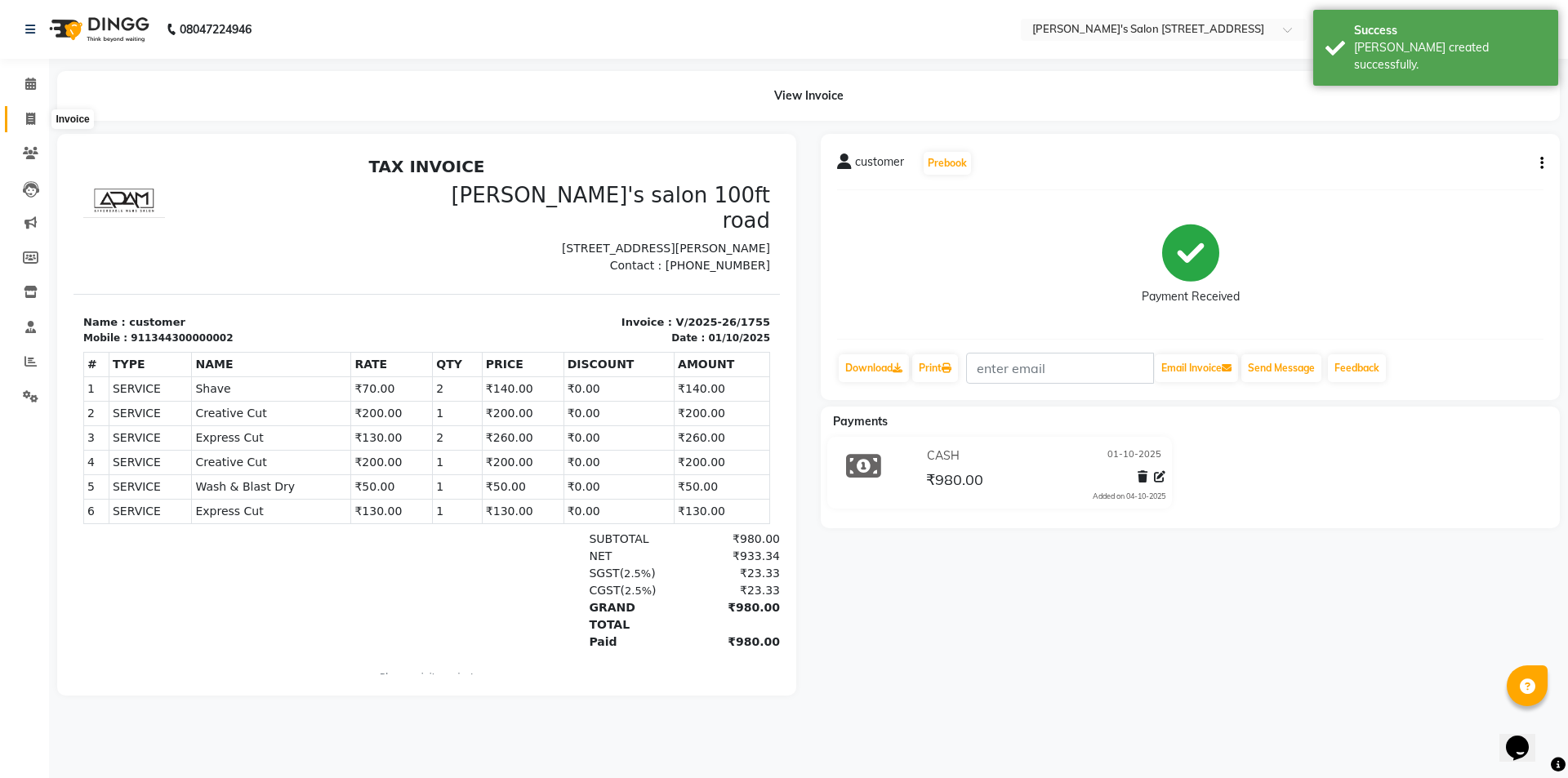
select select "service"
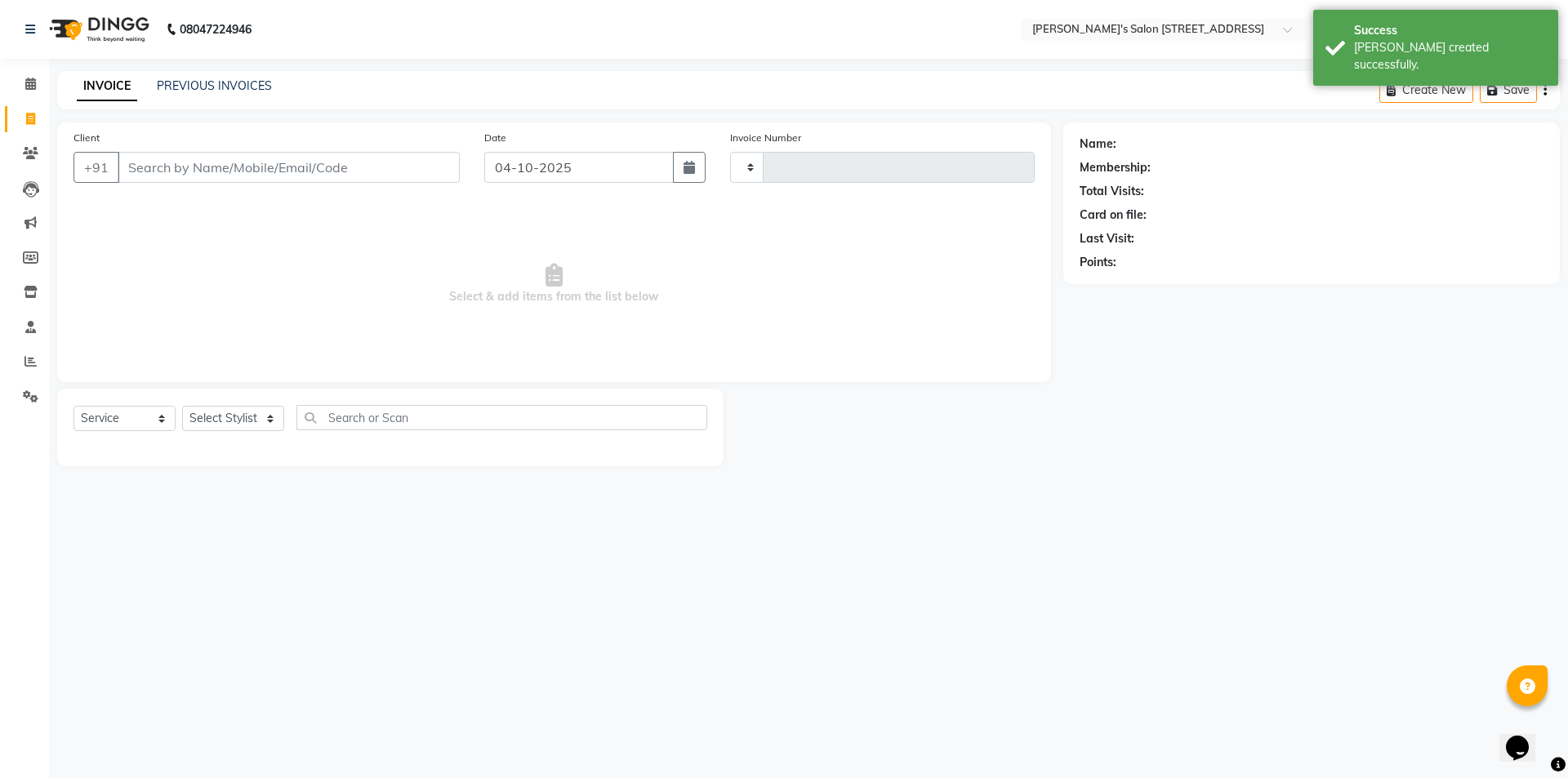
type input "1756"
select select "7773"
click at [244, 85] on link "PREVIOUS INVOICES" at bounding box center [214, 86] width 115 height 15
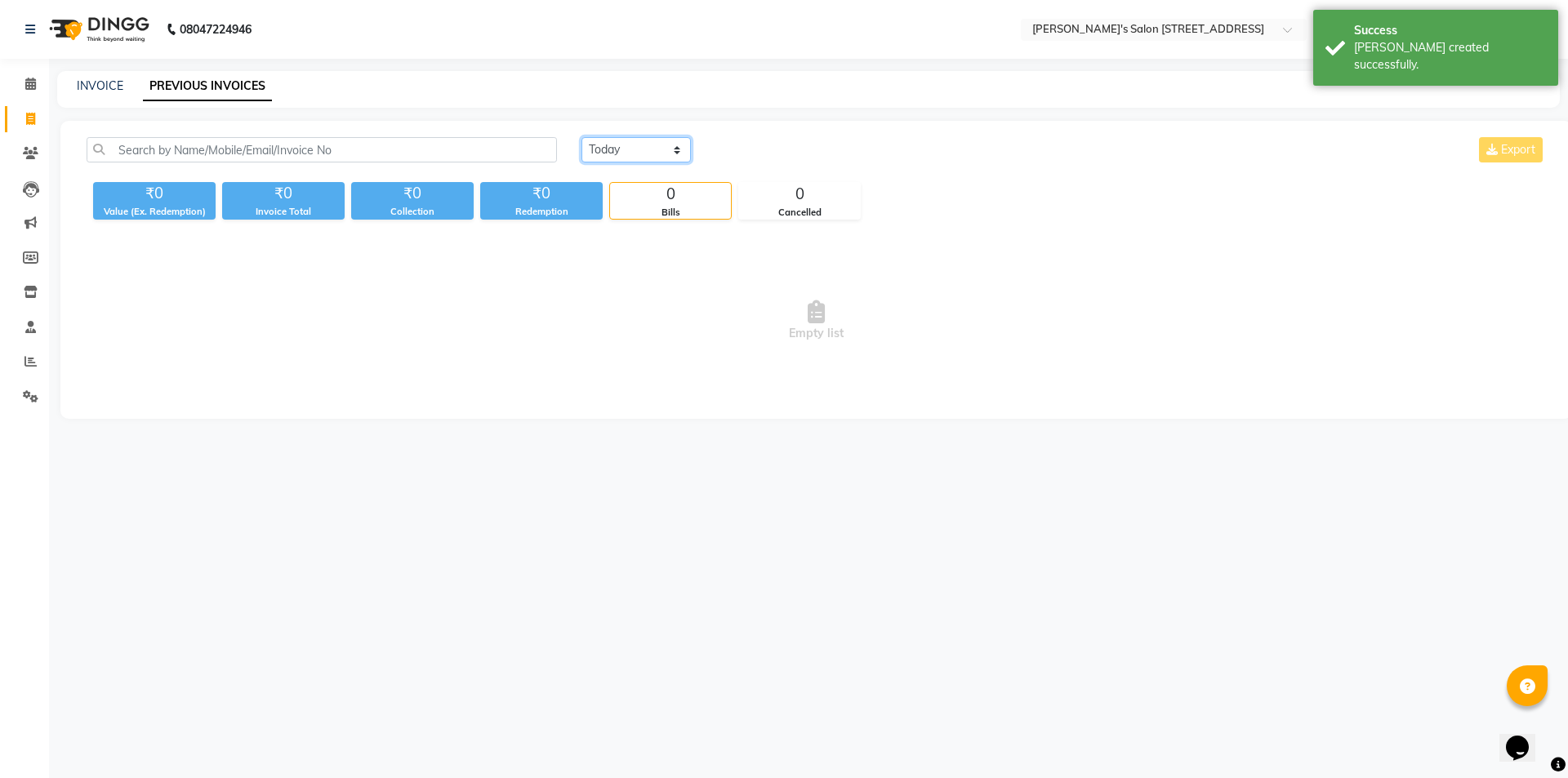
click at [595, 157] on select "Today Yesterday Custom Range" at bounding box center [636, 150] width 109 height 26
select select "range"
click at [581, 137] on select "Today Yesterday Custom Range" at bounding box center [636, 150] width 109 height 26
click at [742, 150] on input "04-10-2025" at bounding box center [768, 150] width 114 height 23
select select "10"
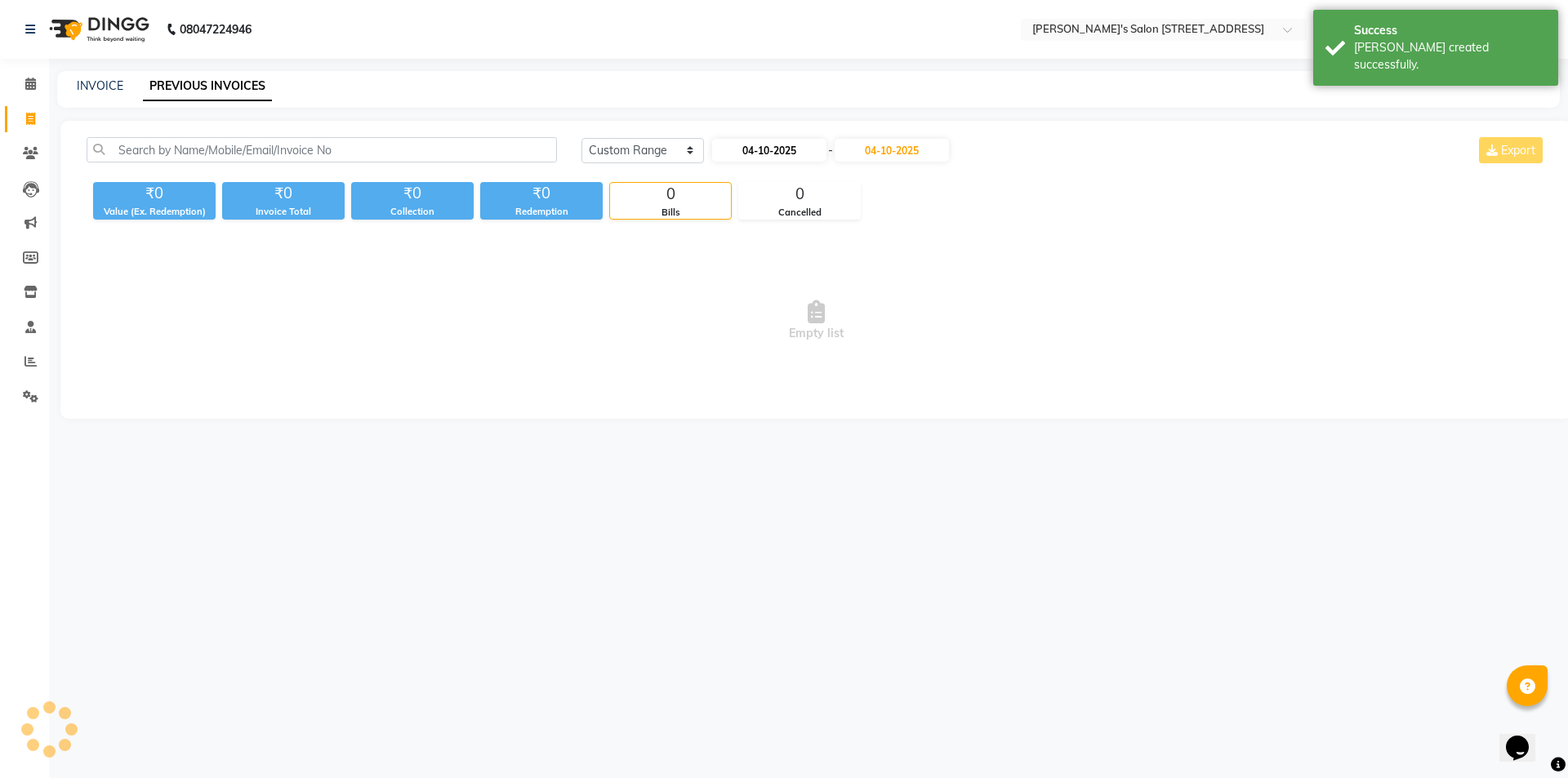
select select "2025"
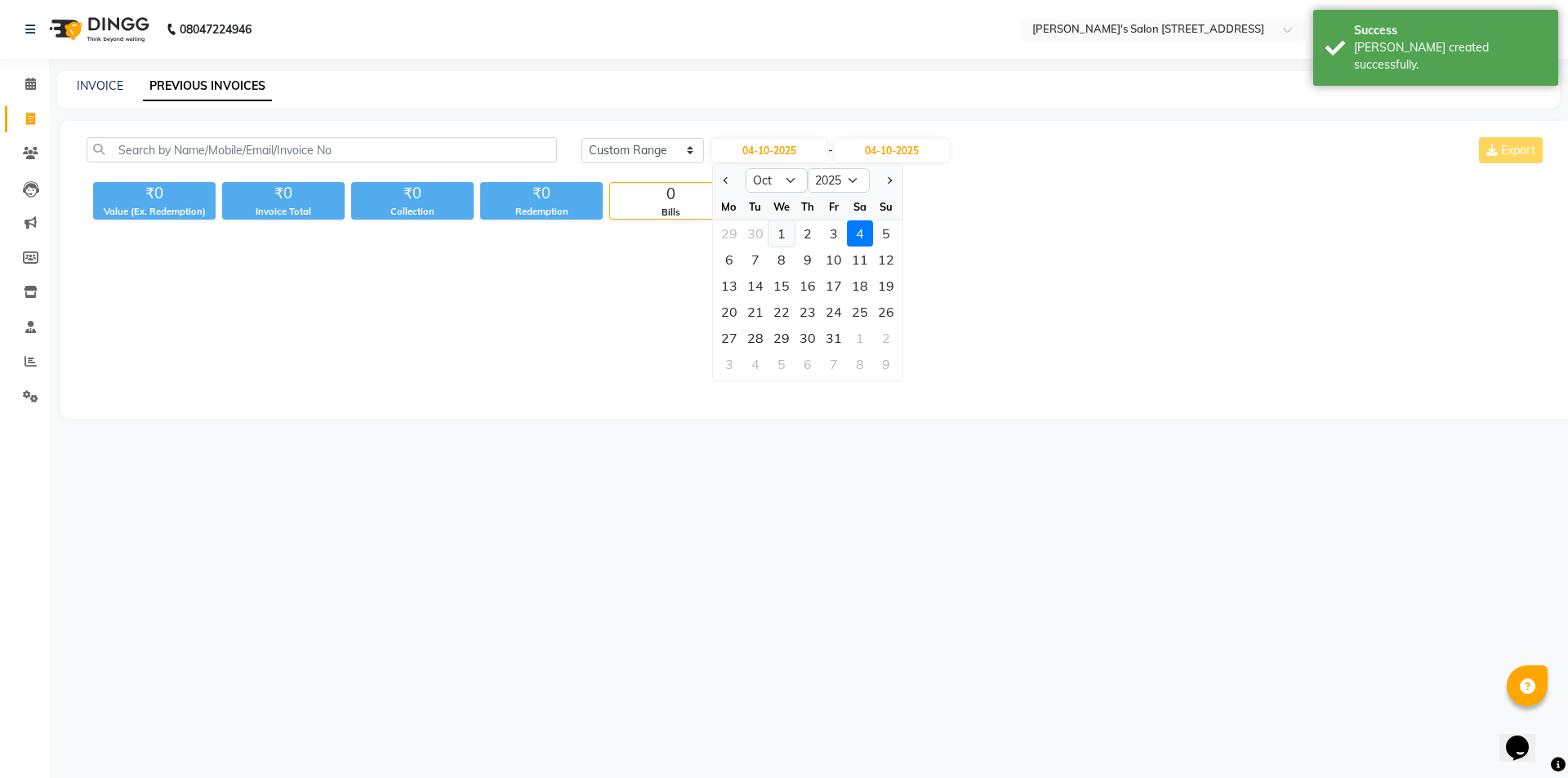
click at [774, 238] on div "1" at bounding box center [781, 233] width 26 height 26
type input "01-10-2025"
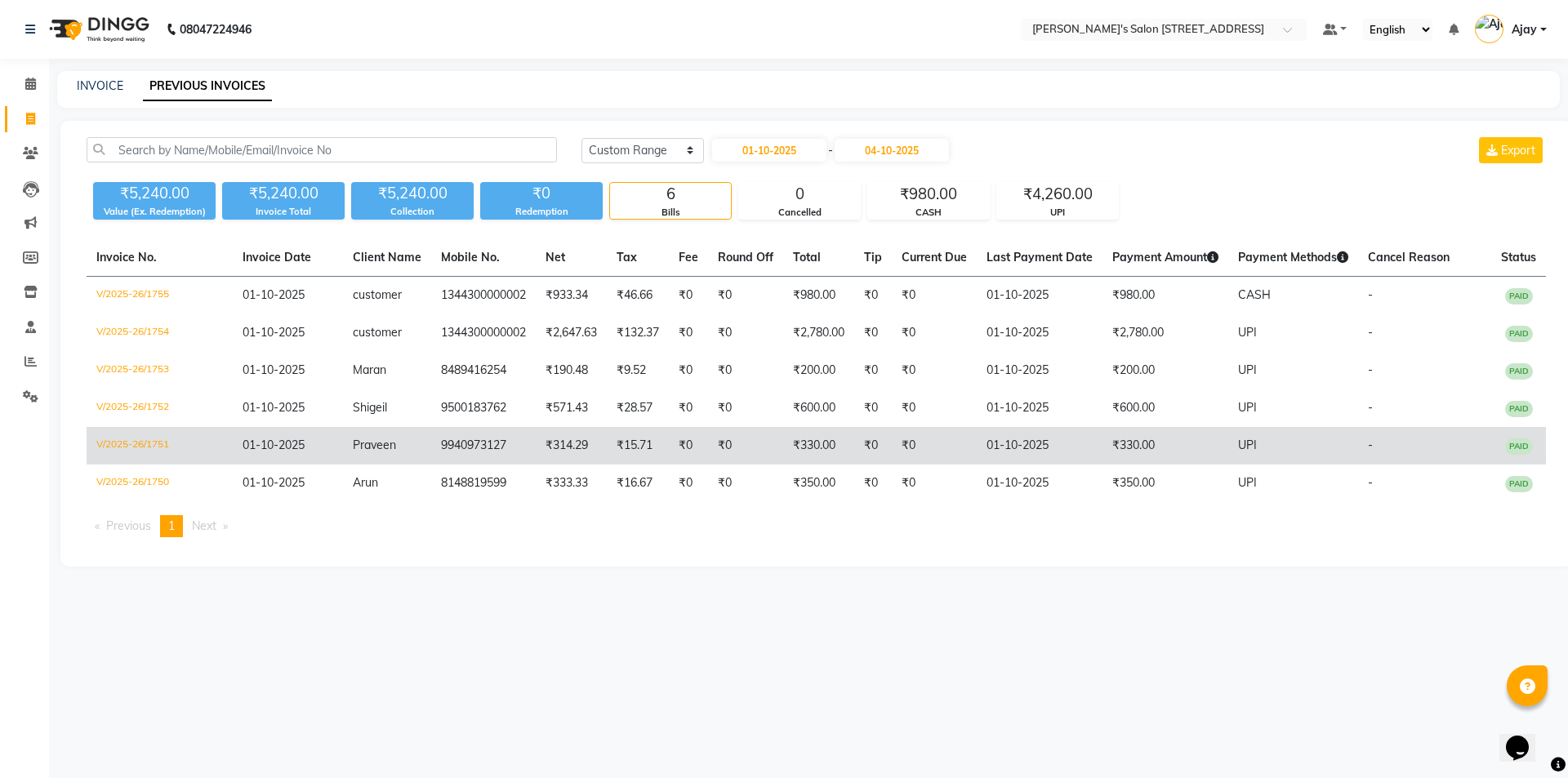
click at [1151, 447] on td "₹330.00" at bounding box center [1165, 445] width 126 height 37
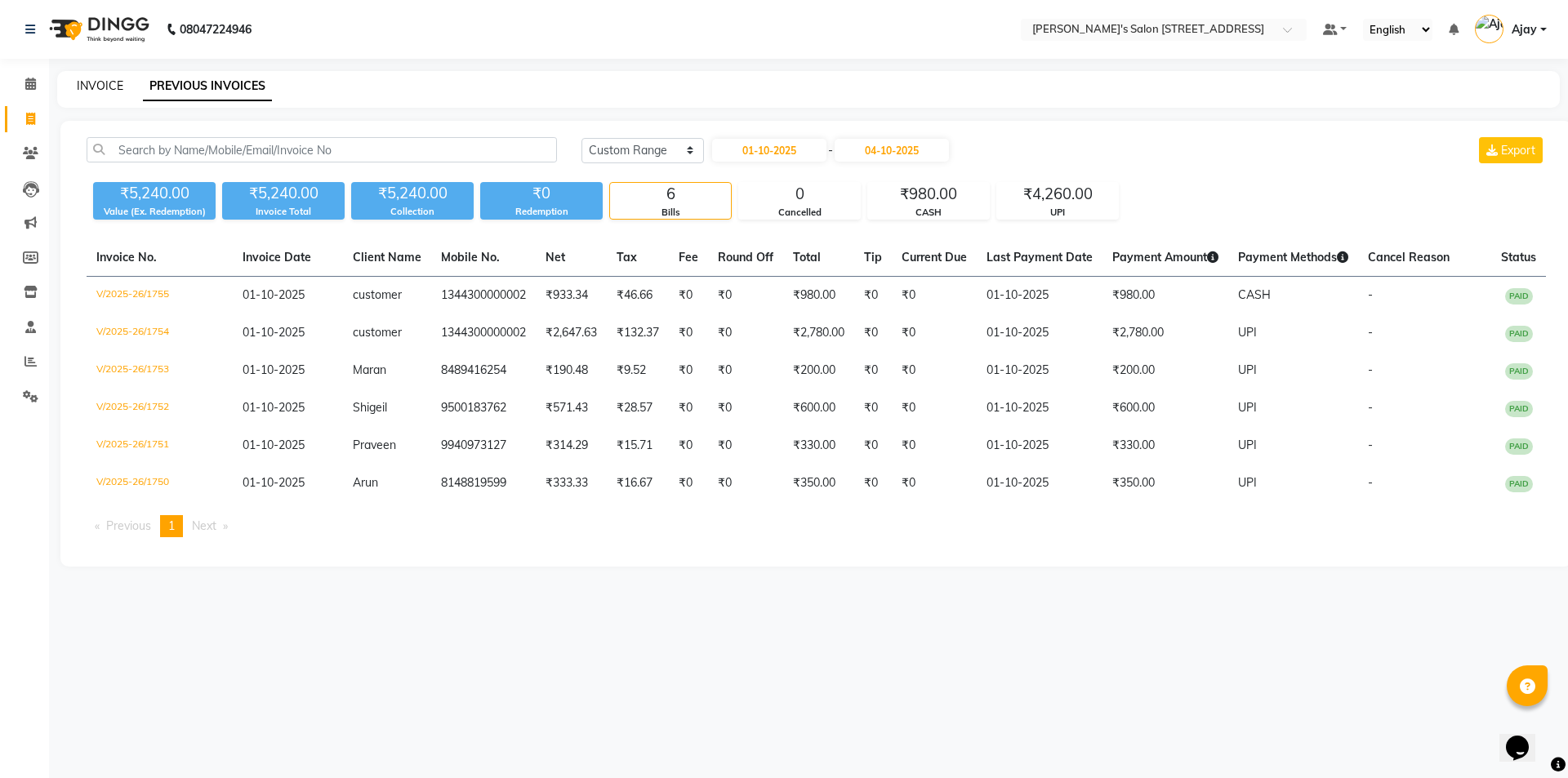
click at [105, 79] on link "INVOICE" at bounding box center [99, 86] width 47 height 15
select select "service"
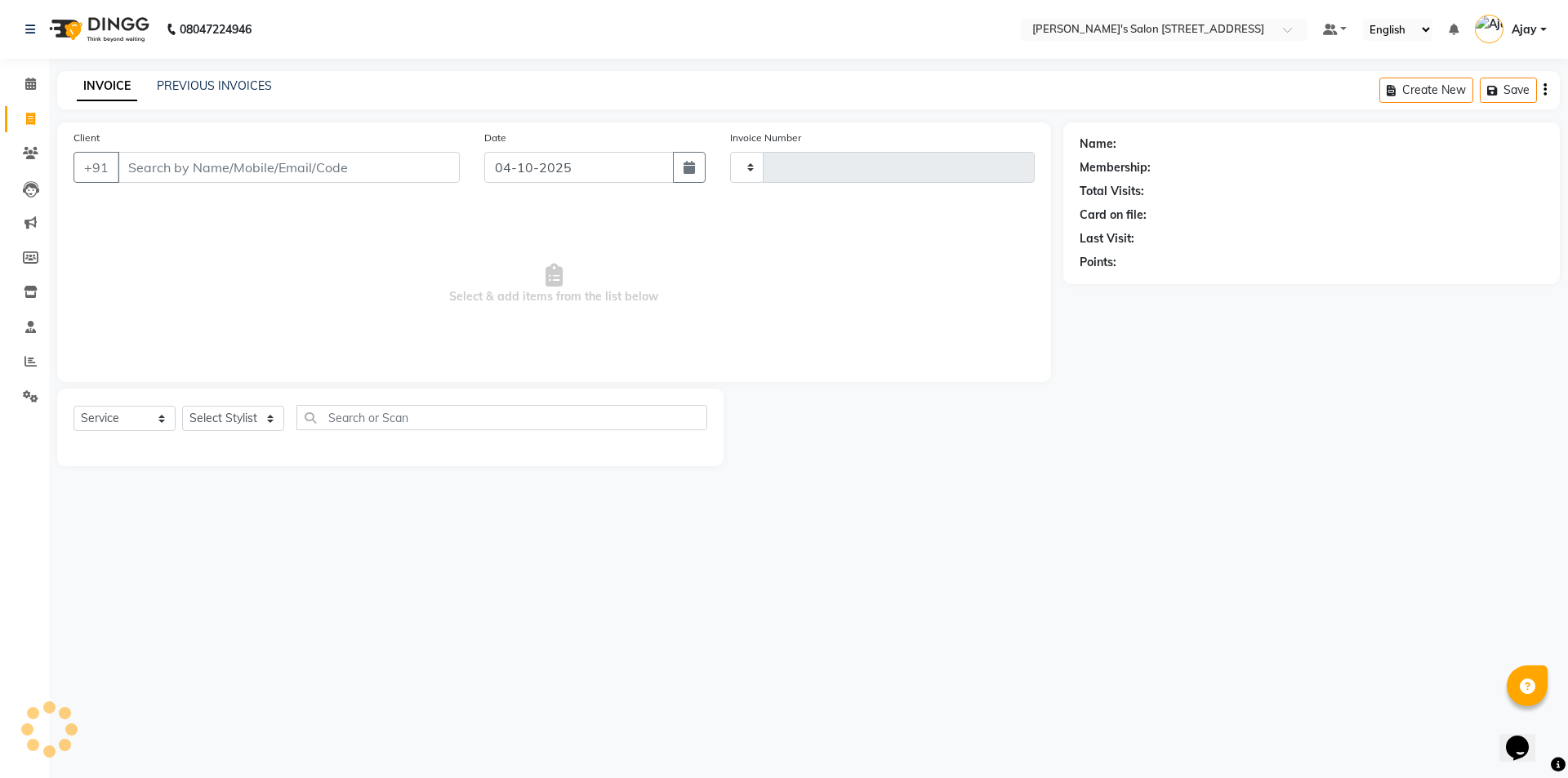
type input "1758"
select select "7773"
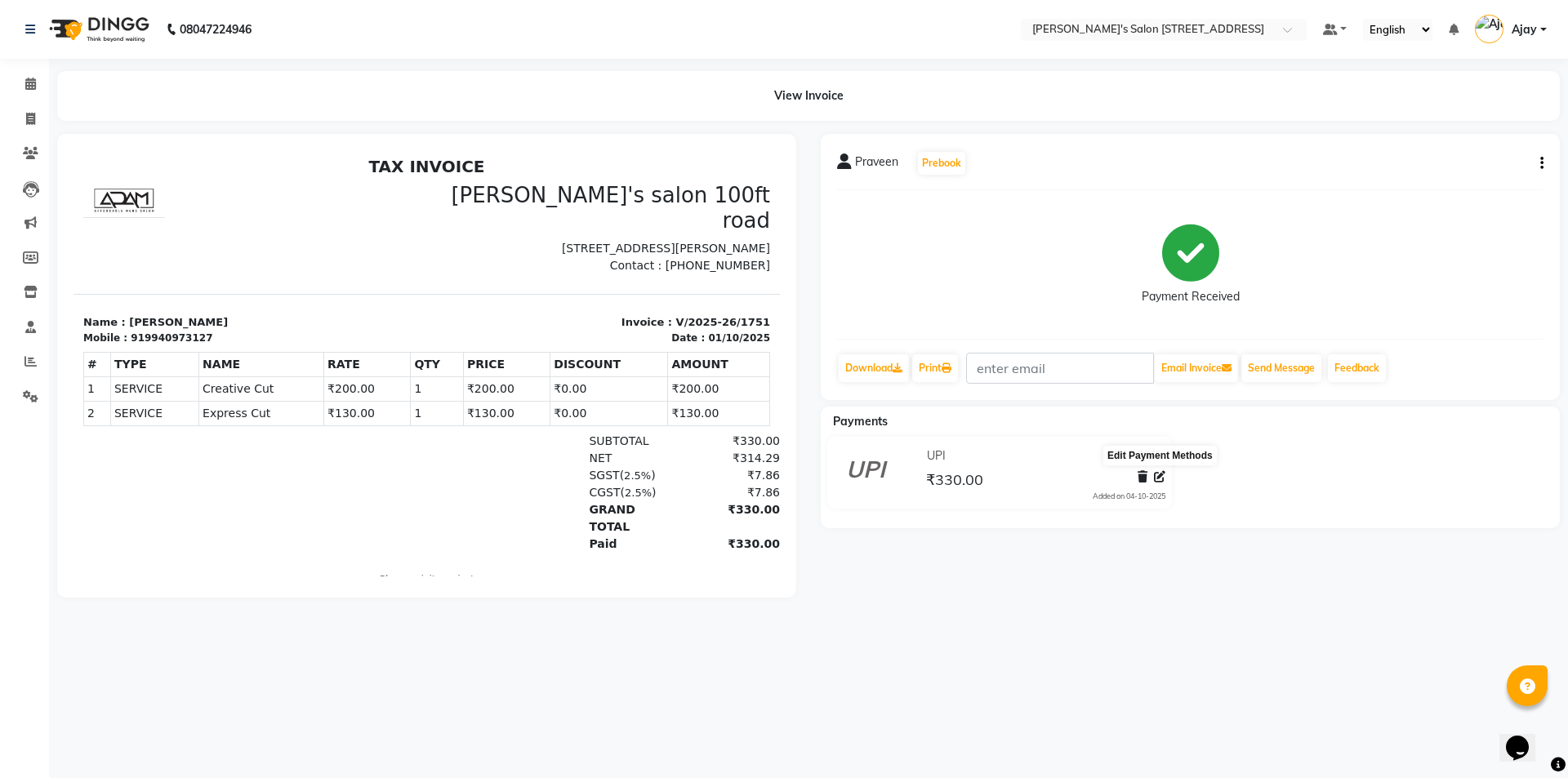
click at [1158, 476] on icon at bounding box center [1159, 476] width 12 height 12
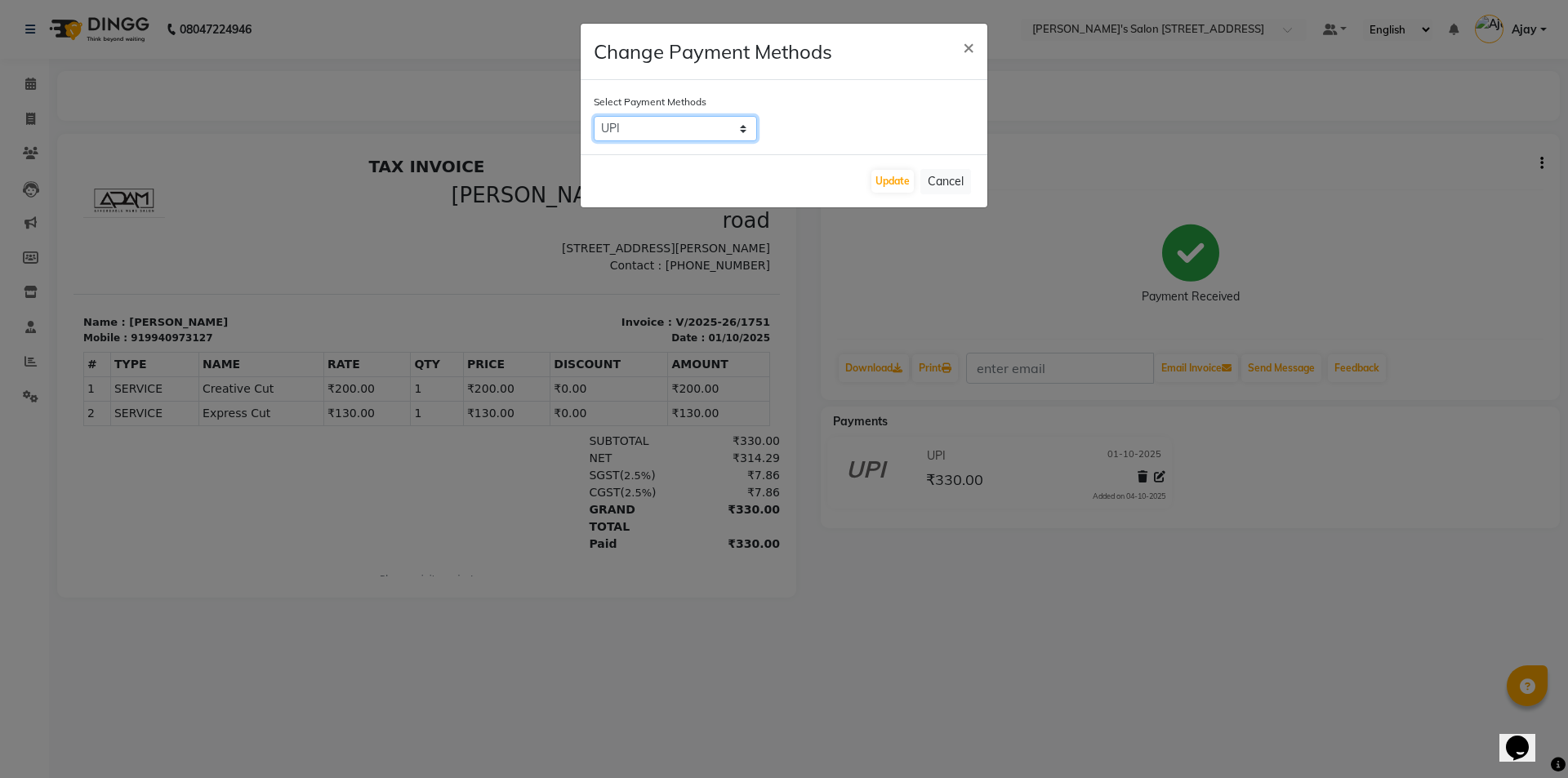
click at [694, 138] on select "UPI CASH CARD" at bounding box center [675, 129] width 163 height 26
select select "1"
click at [594, 116] on select "UPI CASH CARD" at bounding box center [675, 129] width 163 height 26
click at [895, 177] on button "Update" at bounding box center [892, 181] width 43 height 23
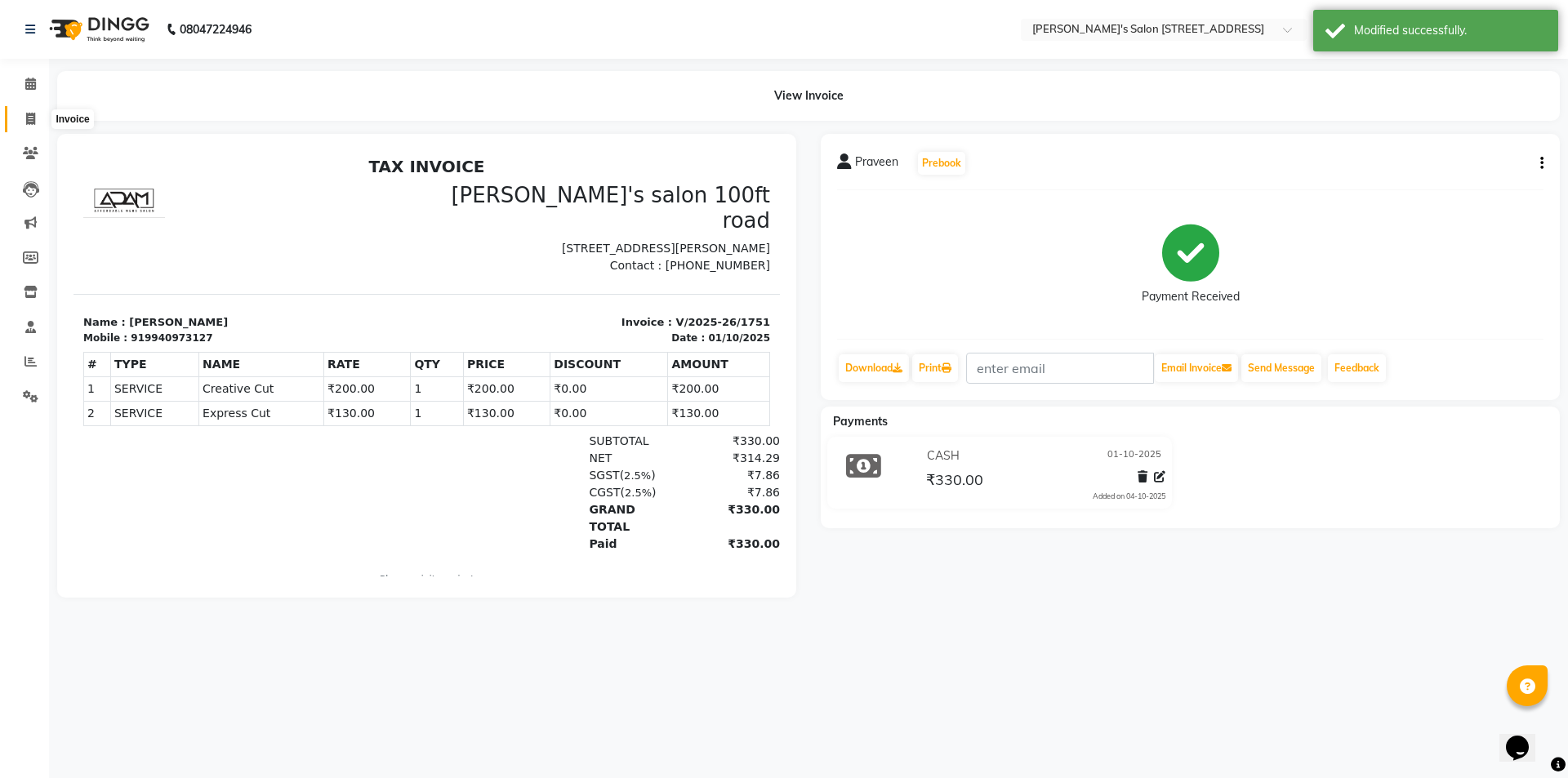
click at [33, 119] on icon at bounding box center [31, 119] width 9 height 12
select select "service"
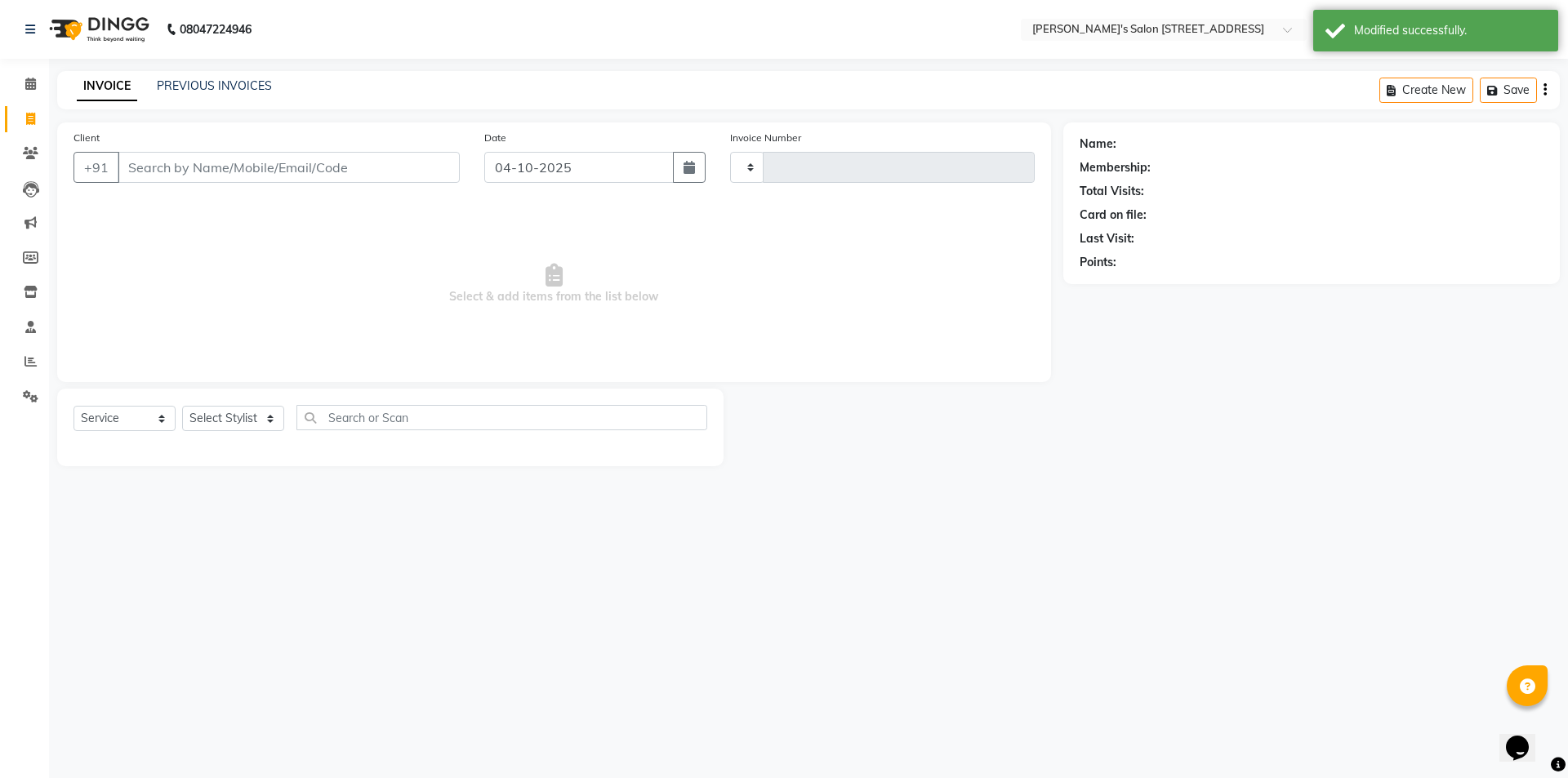
type input "1756"
select select "7773"
click at [245, 82] on link "PREVIOUS INVOICES" at bounding box center [214, 86] width 115 height 15
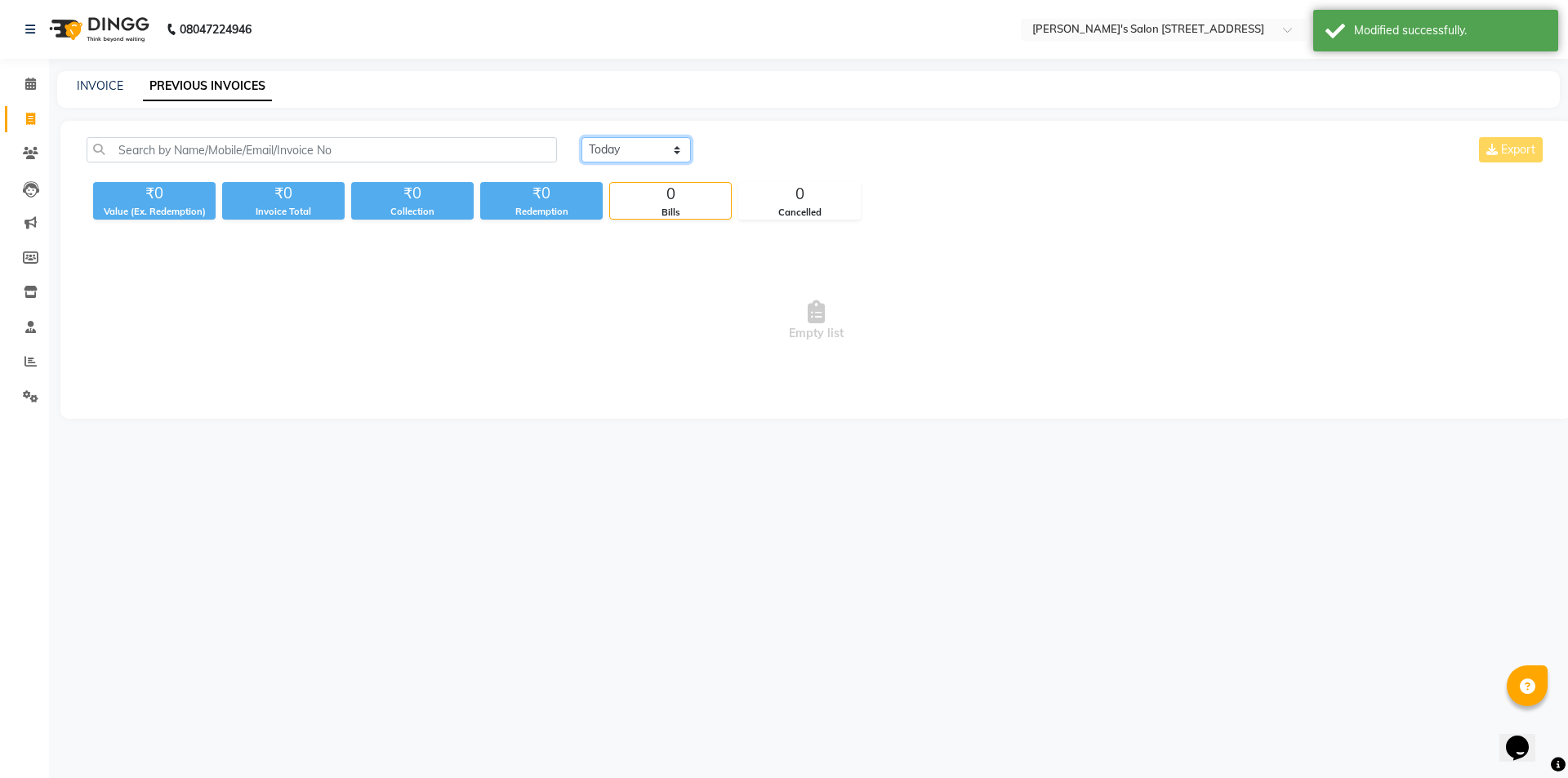
click at [599, 156] on select "[DATE] [DATE] Custom Range" at bounding box center [636, 150] width 109 height 26
select select "range"
click at [581, 137] on select "[DATE] [DATE] Custom Range" at bounding box center [636, 150] width 109 height 26
click at [760, 151] on input "04-10-2025" at bounding box center [768, 150] width 114 height 23
select select "10"
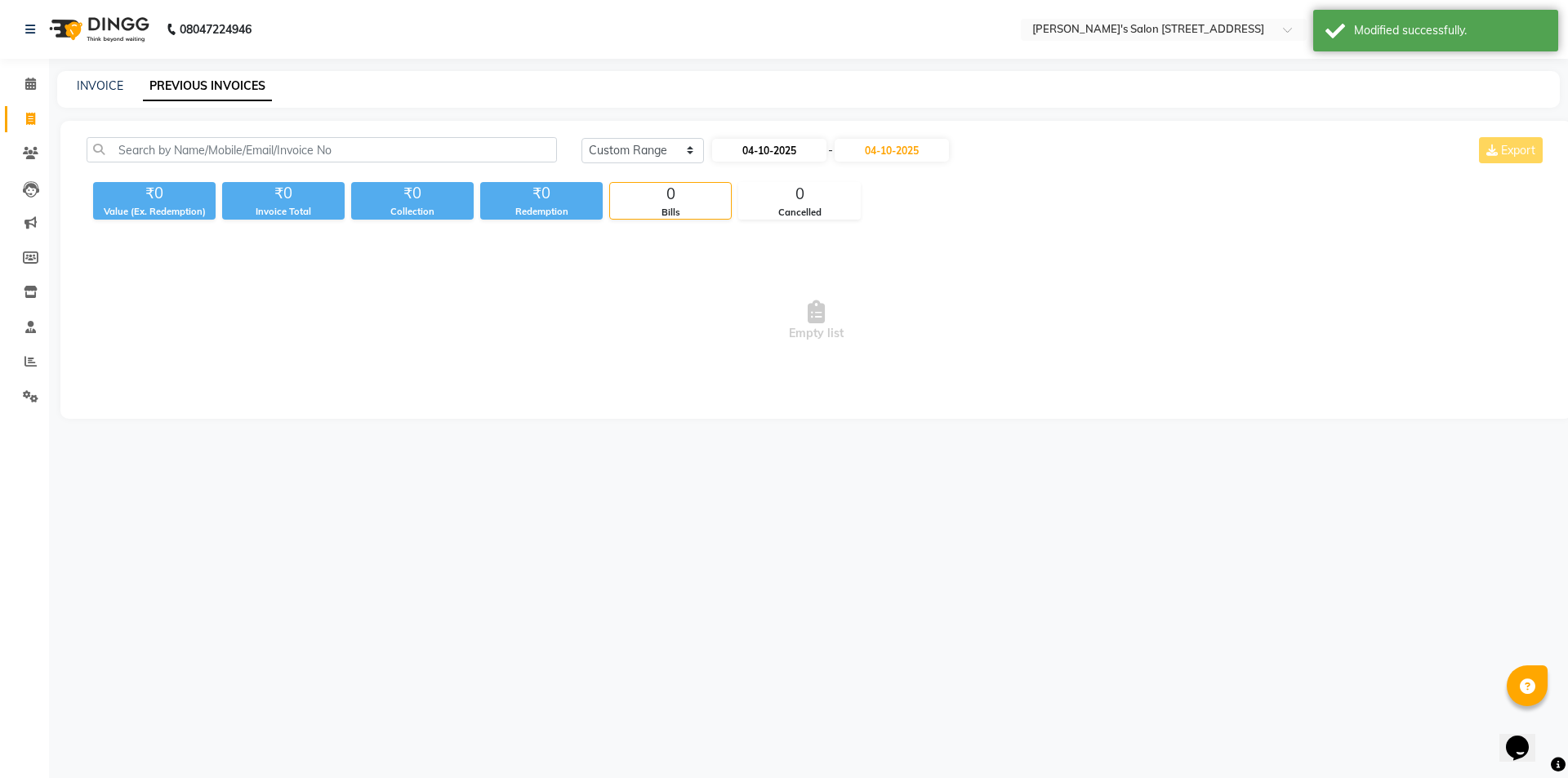
select select "2025"
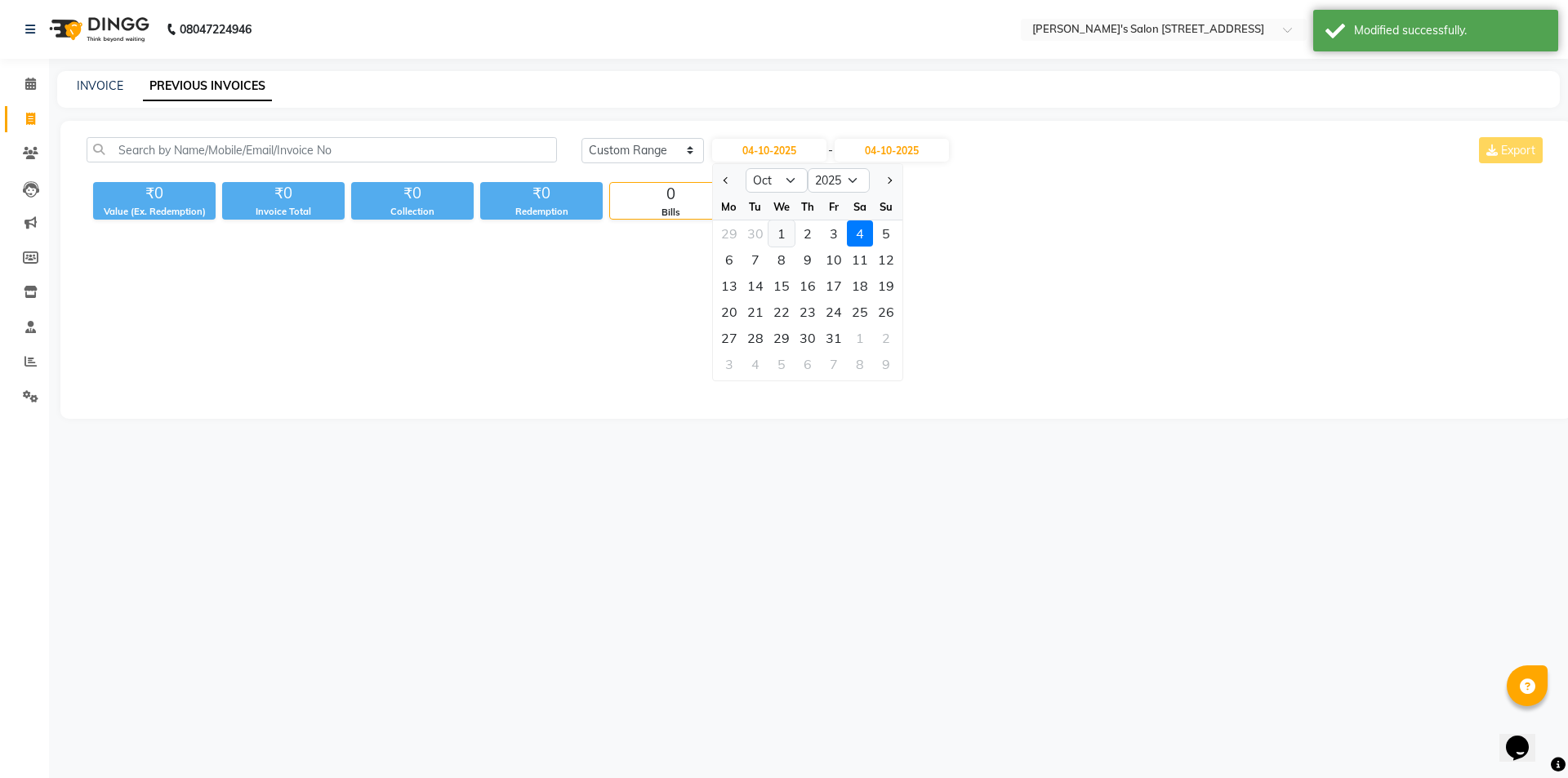
click at [769, 227] on div "1" at bounding box center [781, 233] width 26 height 26
type input "01-10-2025"
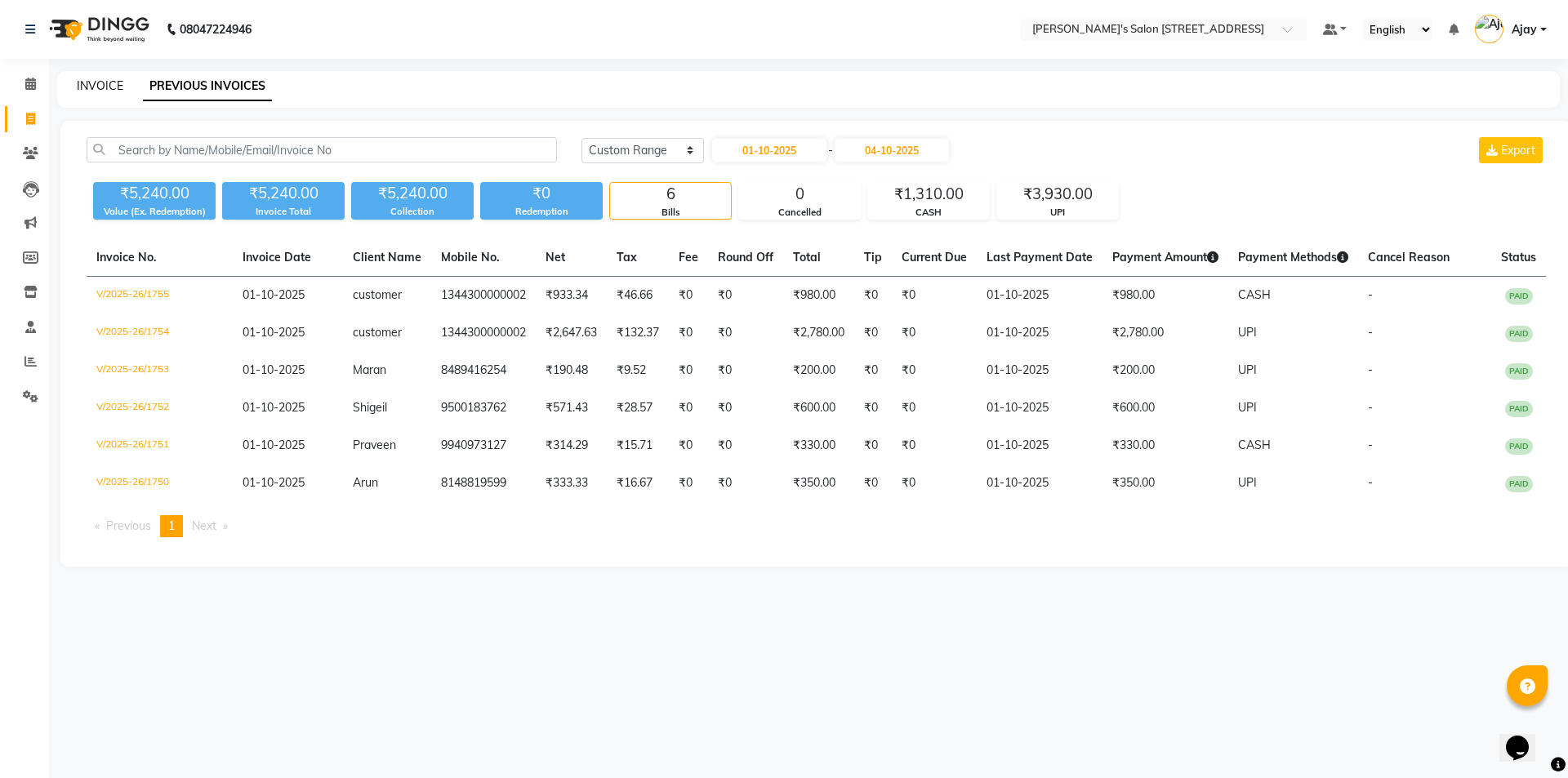
click at [79, 88] on link "INVOICE" at bounding box center [99, 86] width 47 height 15
select select "service"
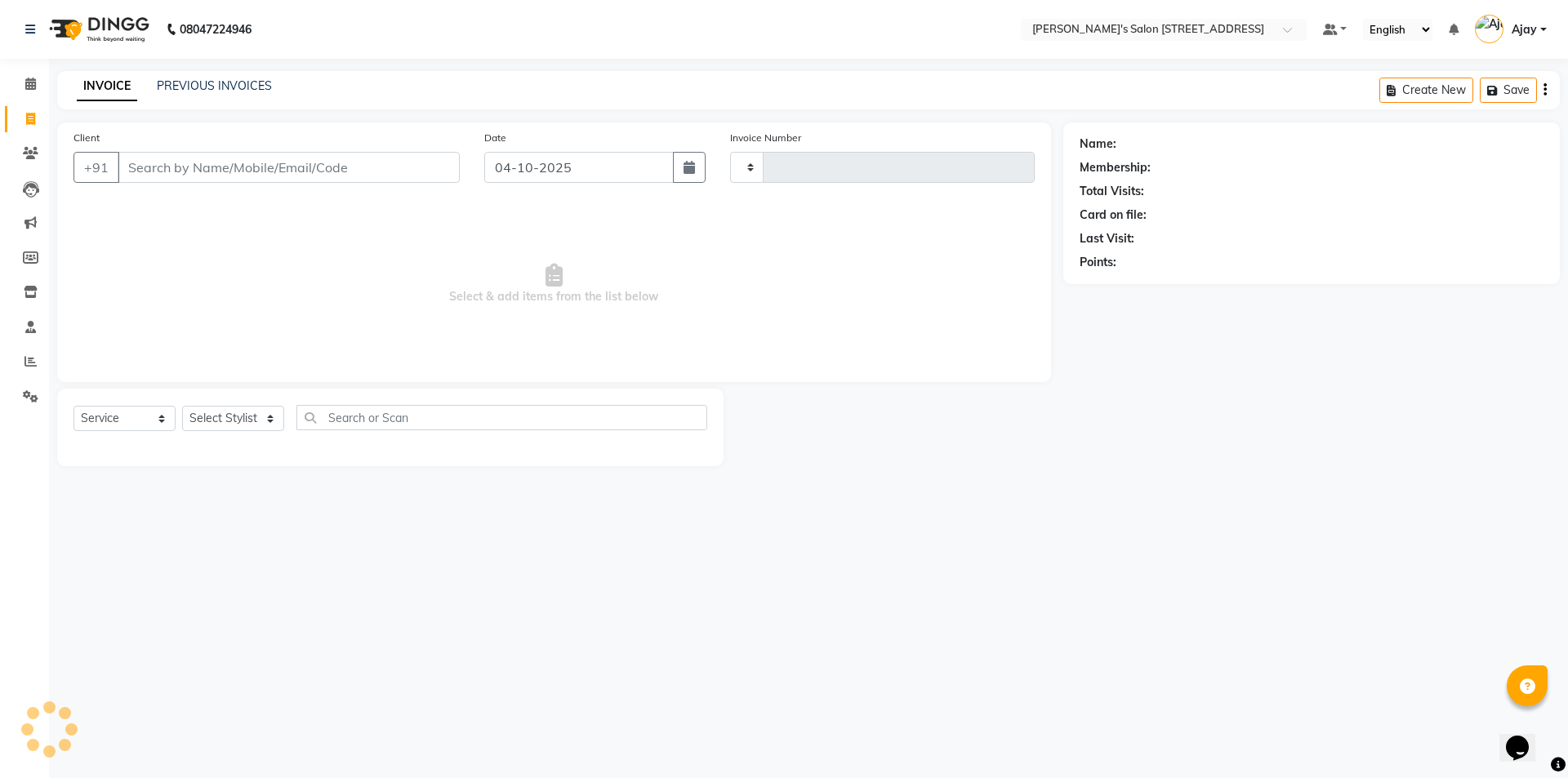
type input "1756"
select select "7773"
click at [512, 168] on input "04-10-2025" at bounding box center [579, 167] width 191 height 31
select select "10"
select select "2025"
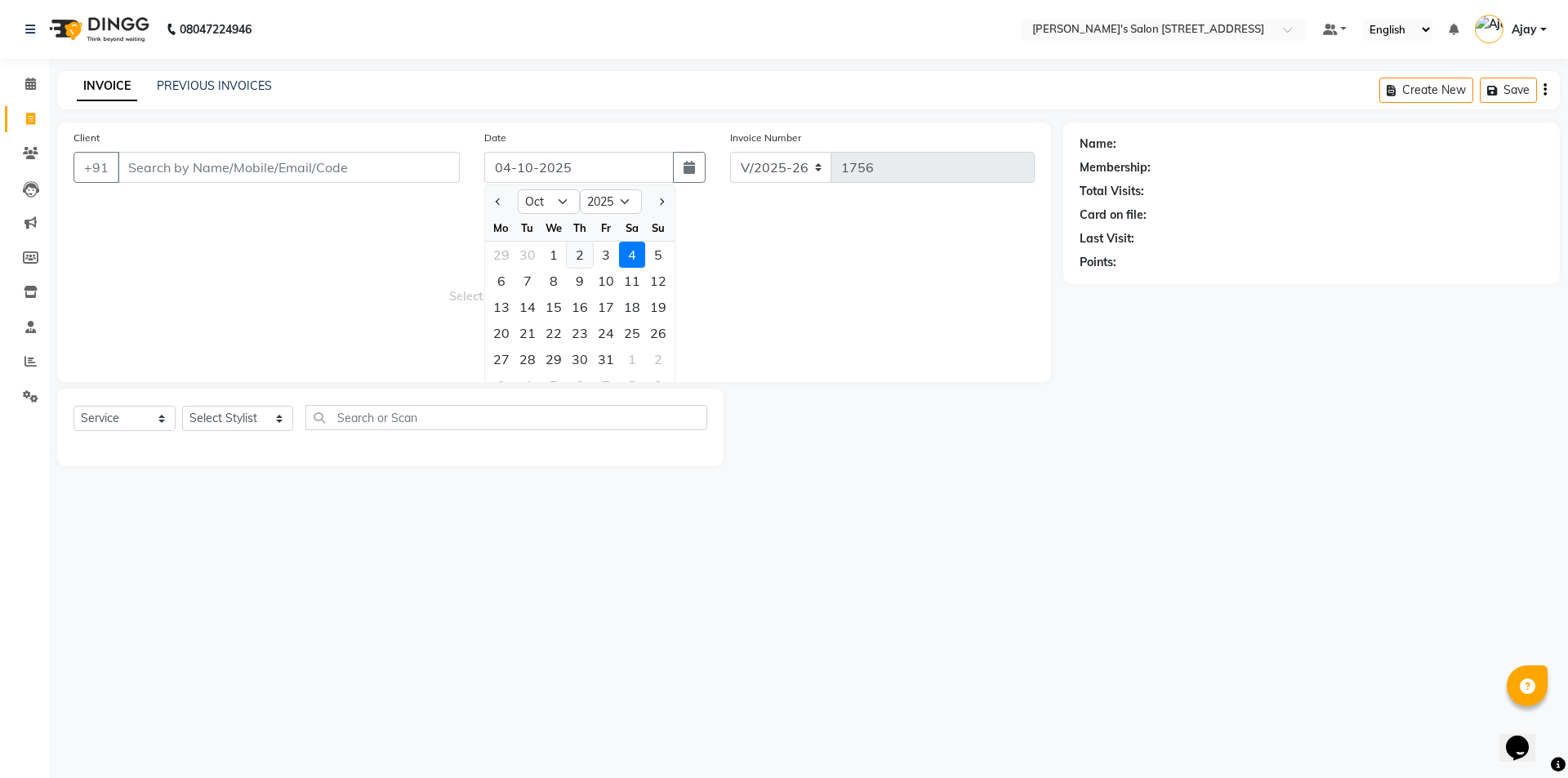
click at [587, 250] on div "2" at bounding box center [579, 254] width 26 height 26
type input "02-10-2025"
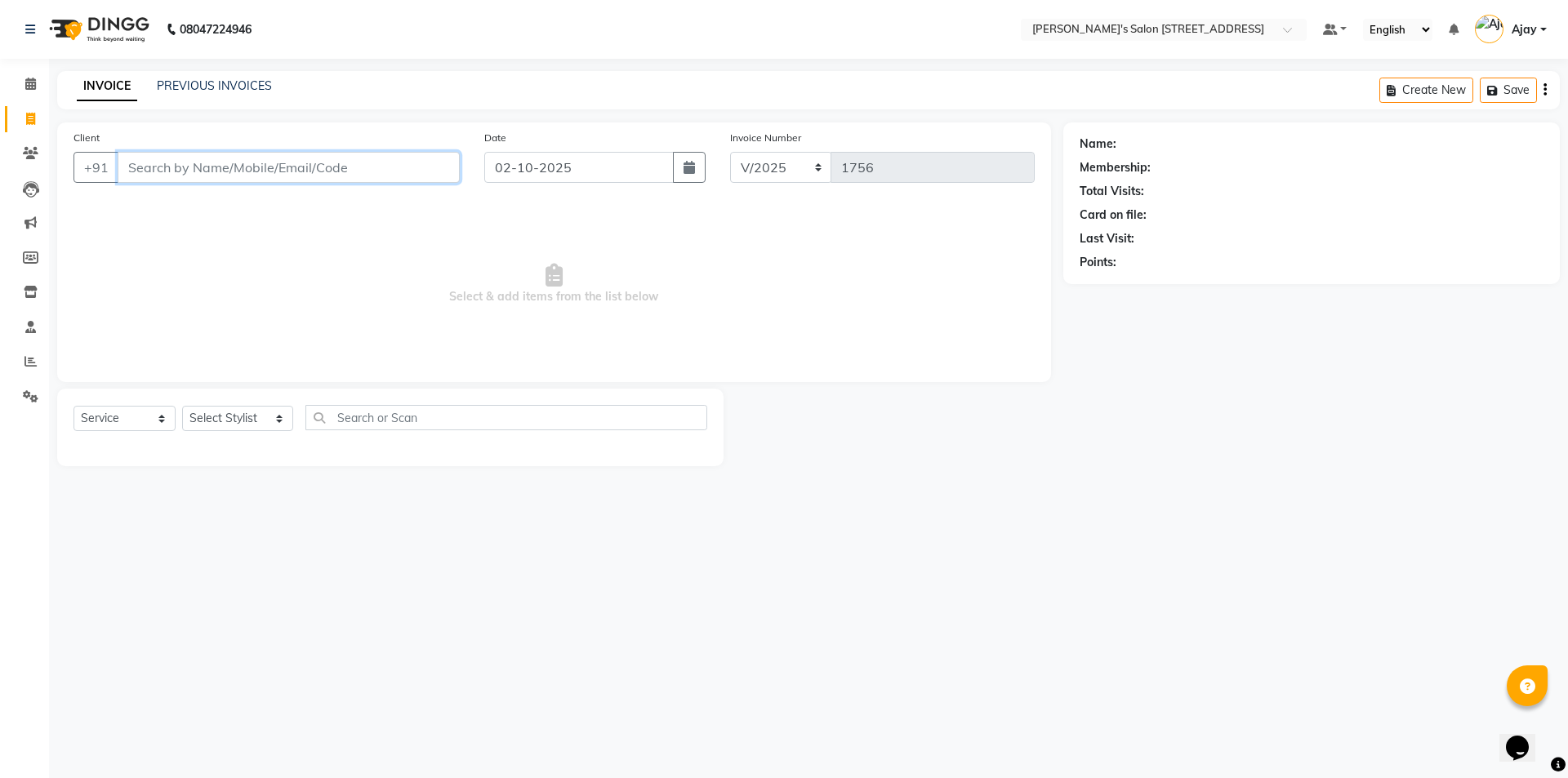
click at [304, 172] on input "Client" at bounding box center [288, 167] width 342 height 31
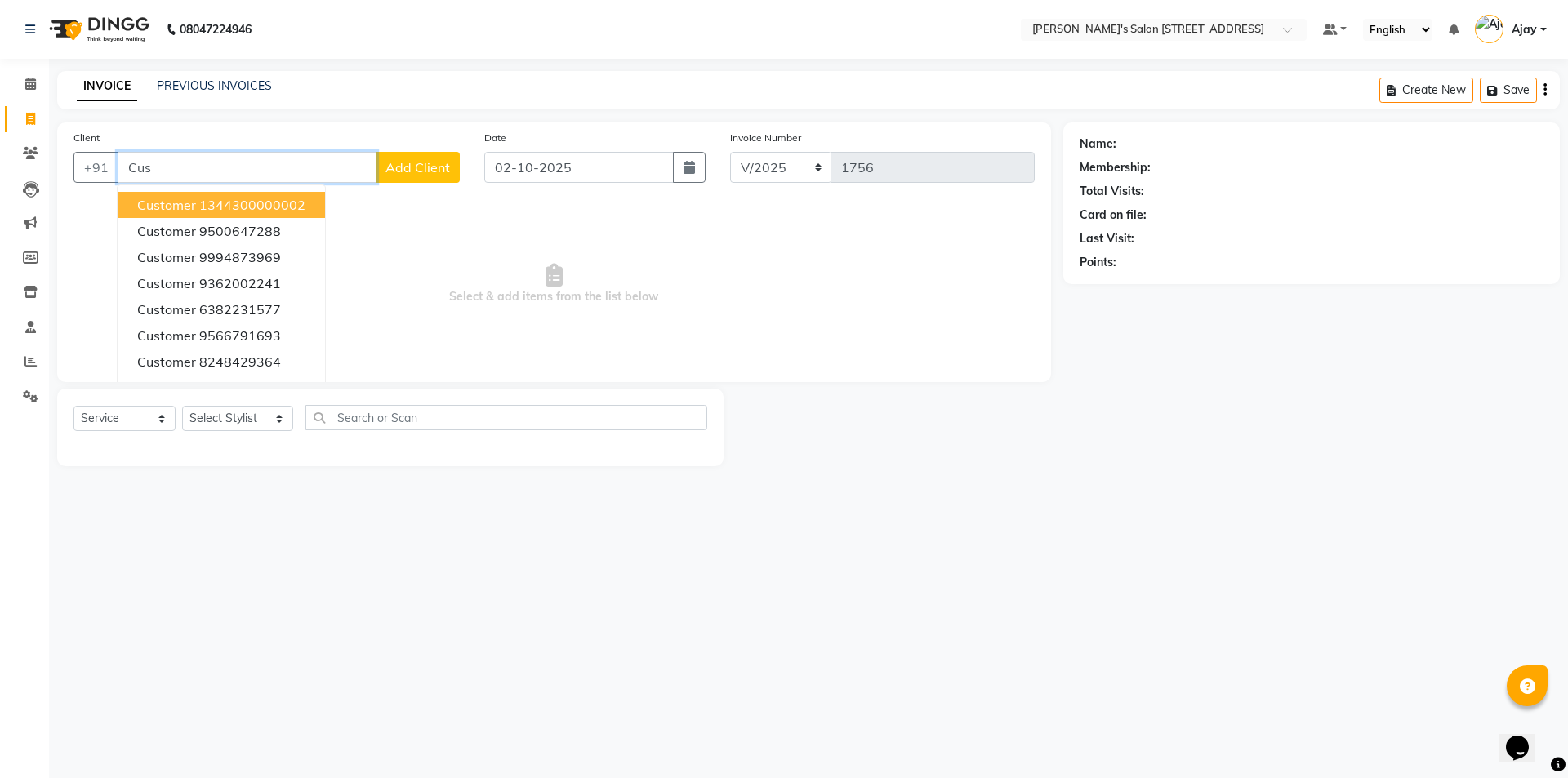
click at [134, 192] on button "customer 1344300000002" at bounding box center [221, 204] width 207 height 26
type input "1344300000002"
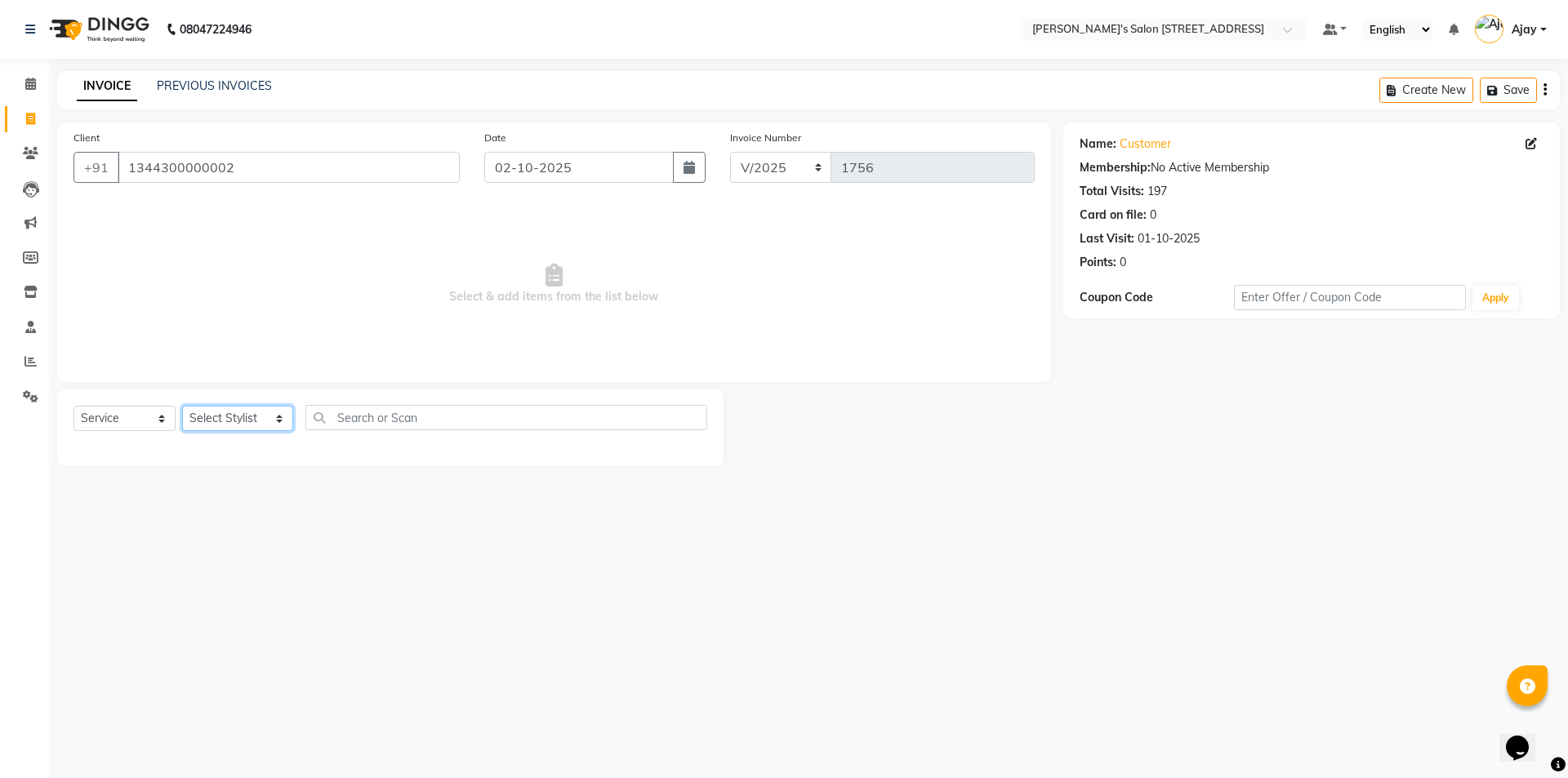
click at [214, 416] on select "Select Stylist Ajay Anish Nadeem Shakir Vicky(Manager)" at bounding box center [238, 419] width 111 height 26
select select "91354"
click at [182, 406] on select "Select Stylist Ajay Anish Nadeem Shakir Vicky(Manager)" at bounding box center [238, 419] width 111 height 26
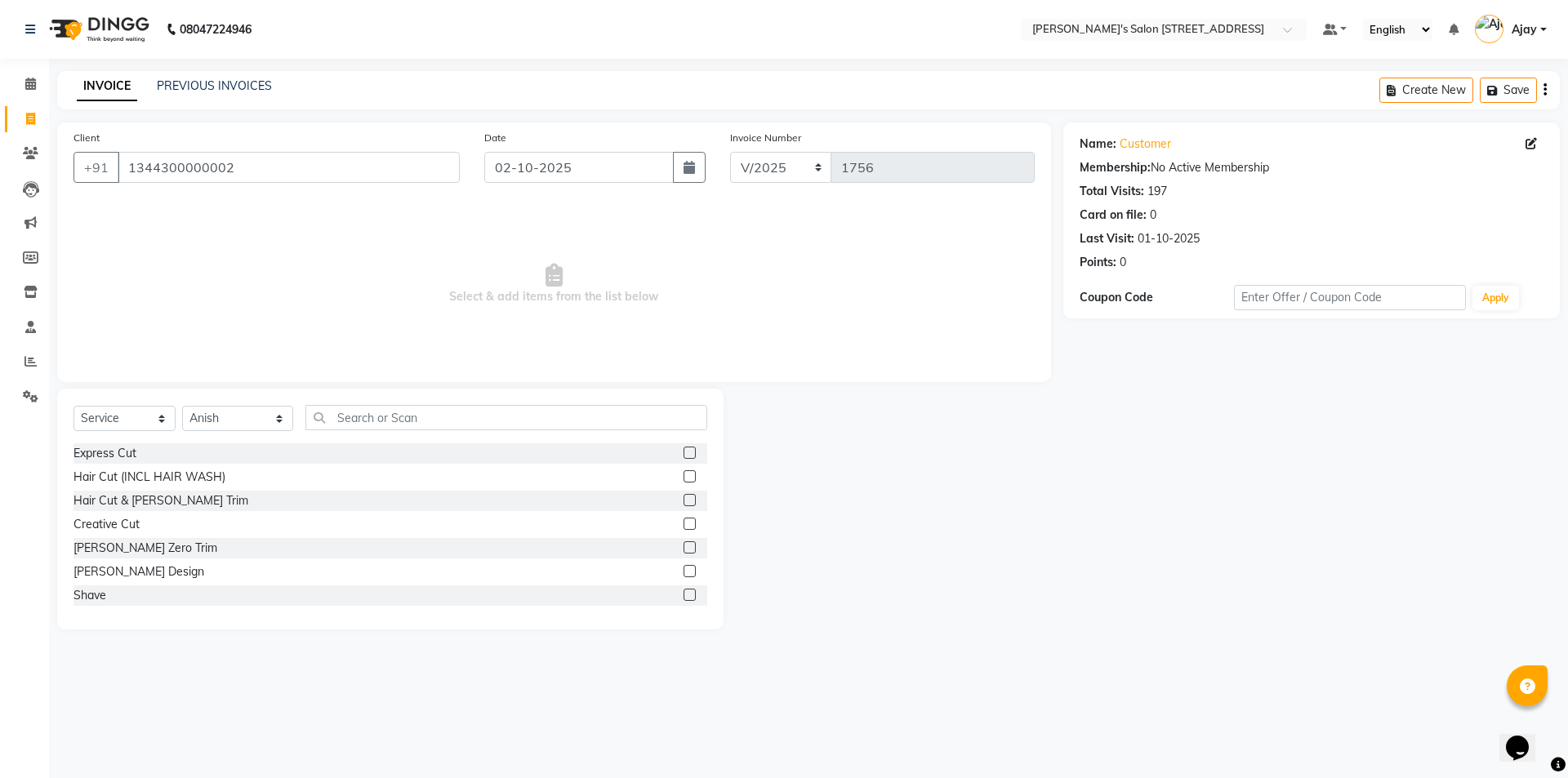
click at [683, 570] on label at bounding box center [689, 570] width 12 height 12
click at [683, 570] on input "checkbox" at bounding box center [689, 572] width 11 height 11
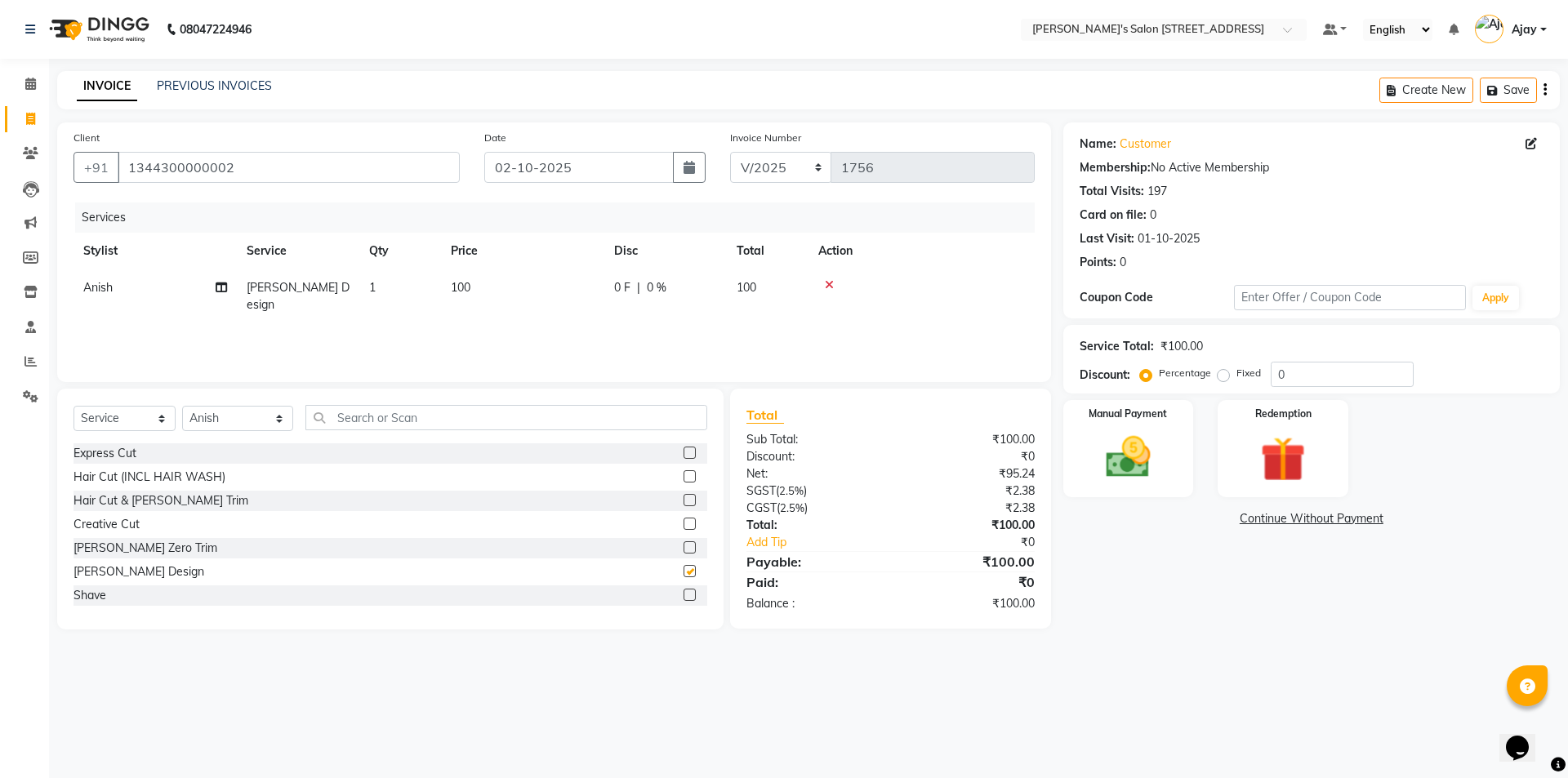
checkbox input "false"
click at [683, 449] on label at bounding box center [689, 452] width 12 height 12
click at [683, 449] on input "checkbox" at bounding box center [689, 453] width 11 height 11
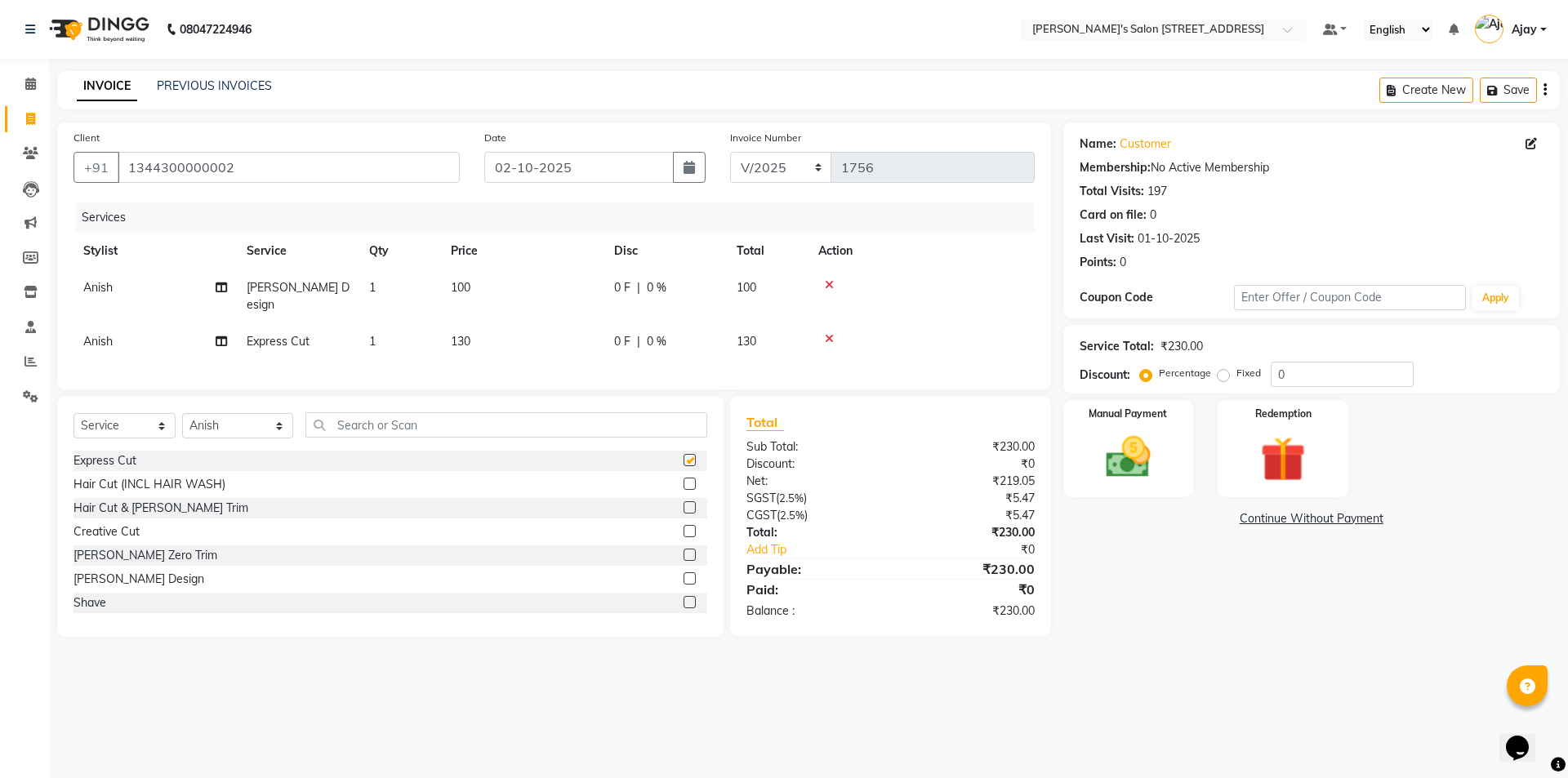
checkbox input "false"
click at [683, 525] on label at bounding box center [689, 531] width 12 height 12
click at [683, 526] on input "checkbox" at bounding box center [689, 532] width 11 height 11
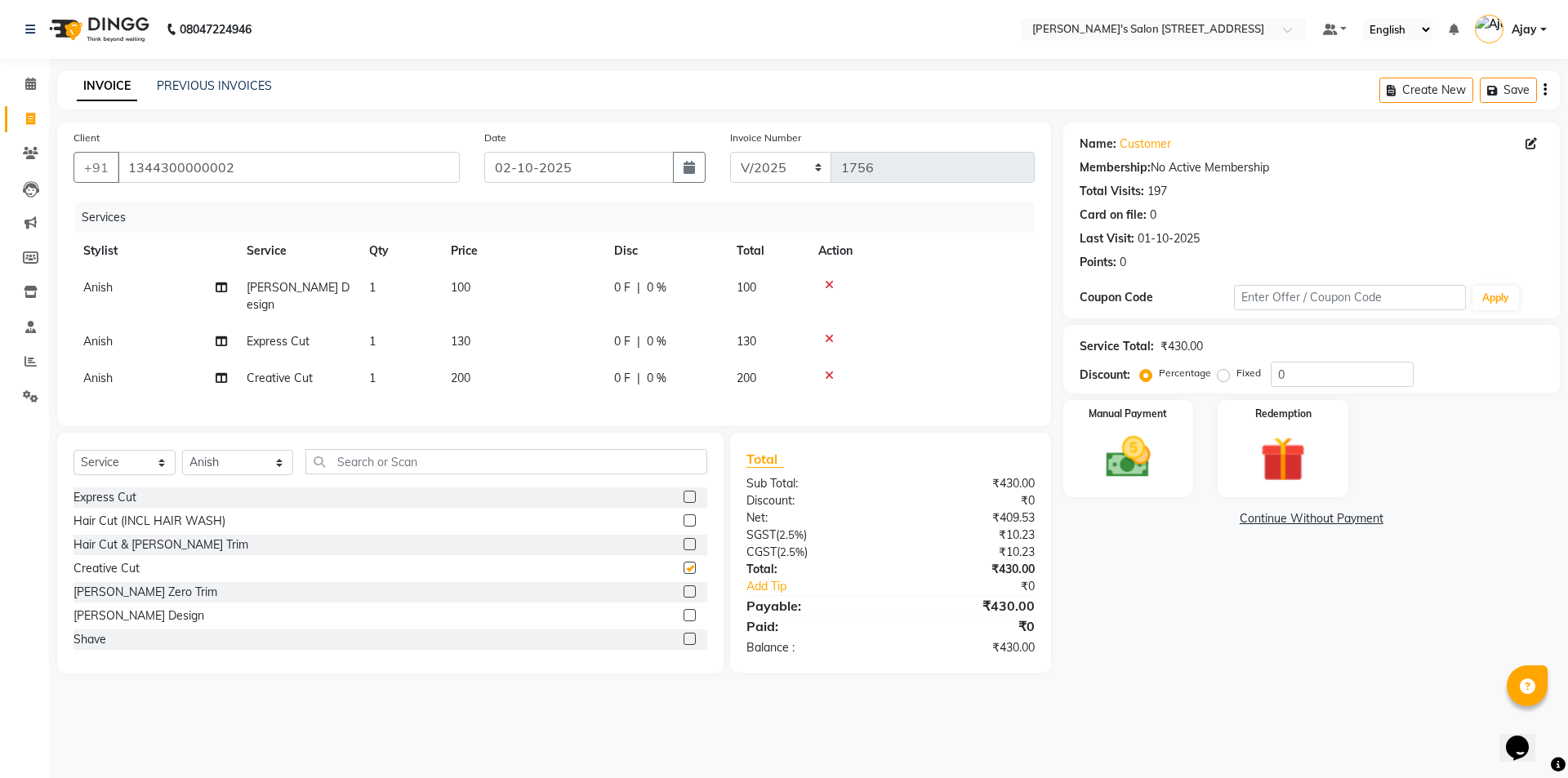
checkbox input "false"
click at [245, 452] on select "Select Stylist Ajay Anish Nadeem Shakir Vicky(Manager)" at bounding box center [238, 462] width 111 height 26
click at [182, 450] on select "Select Stylist Ajay Anish Nadeem Shakir Vicky(Manager)" at bounding box center [238, 462] width 111 height 26
click at [230, 457] on select "Select Stylist Ajay Anish Nadeem Shakir Vicky(Manager)" at bounding box center [238, 462] width 111 height 26
select select "91355"
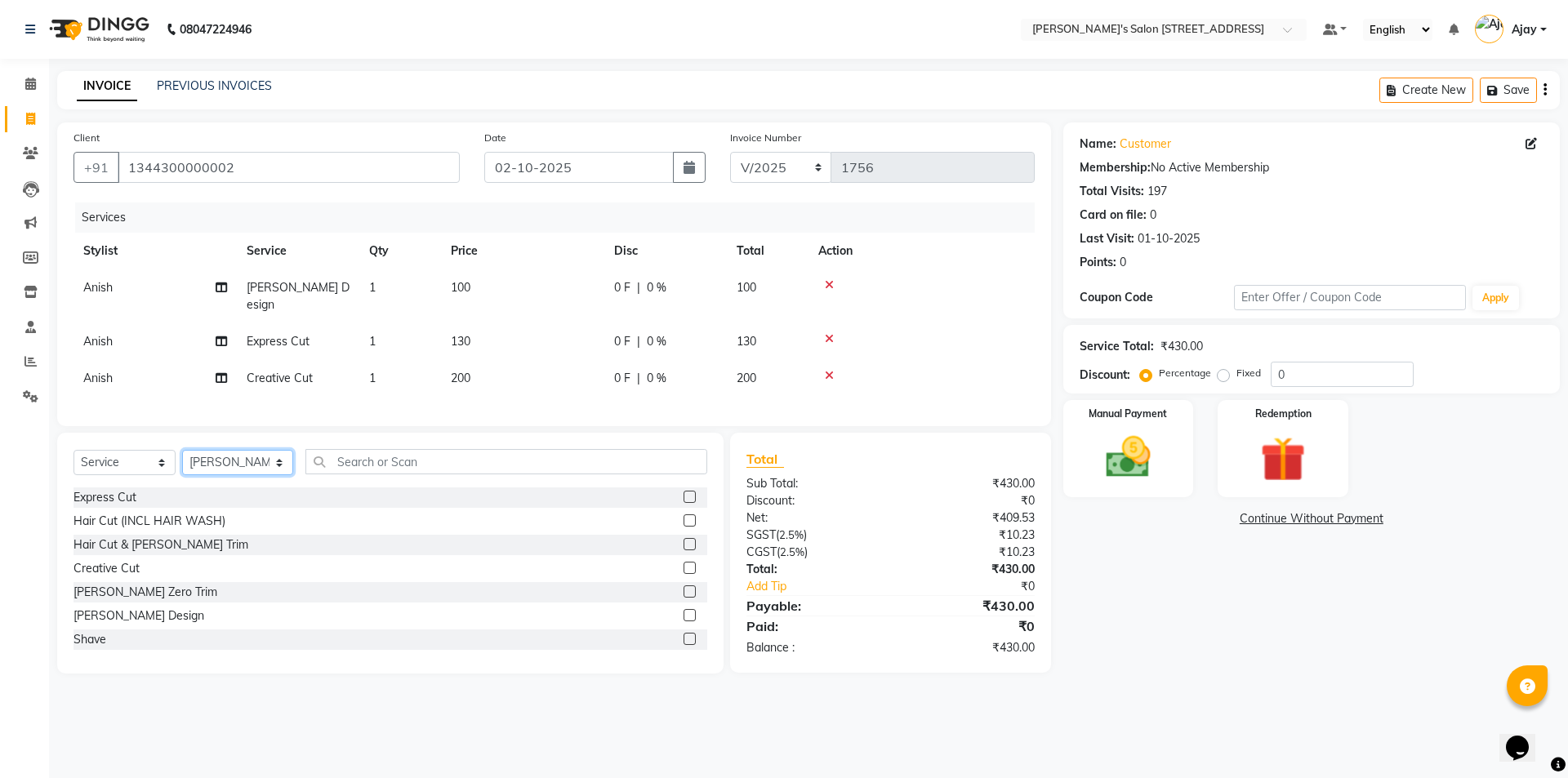
click at [182, 450] on select "Select Stylist Ajay Anish Nadeem Shakir Vicky(Manager)" at bounding box center [238, 462] width 111 height 26
click at [683, 563] on label at bounding box center [689, 567] width 12 height 12
click at [683, 564] on input "checkbox" at bounding box center [689, 569] width 11 height 11
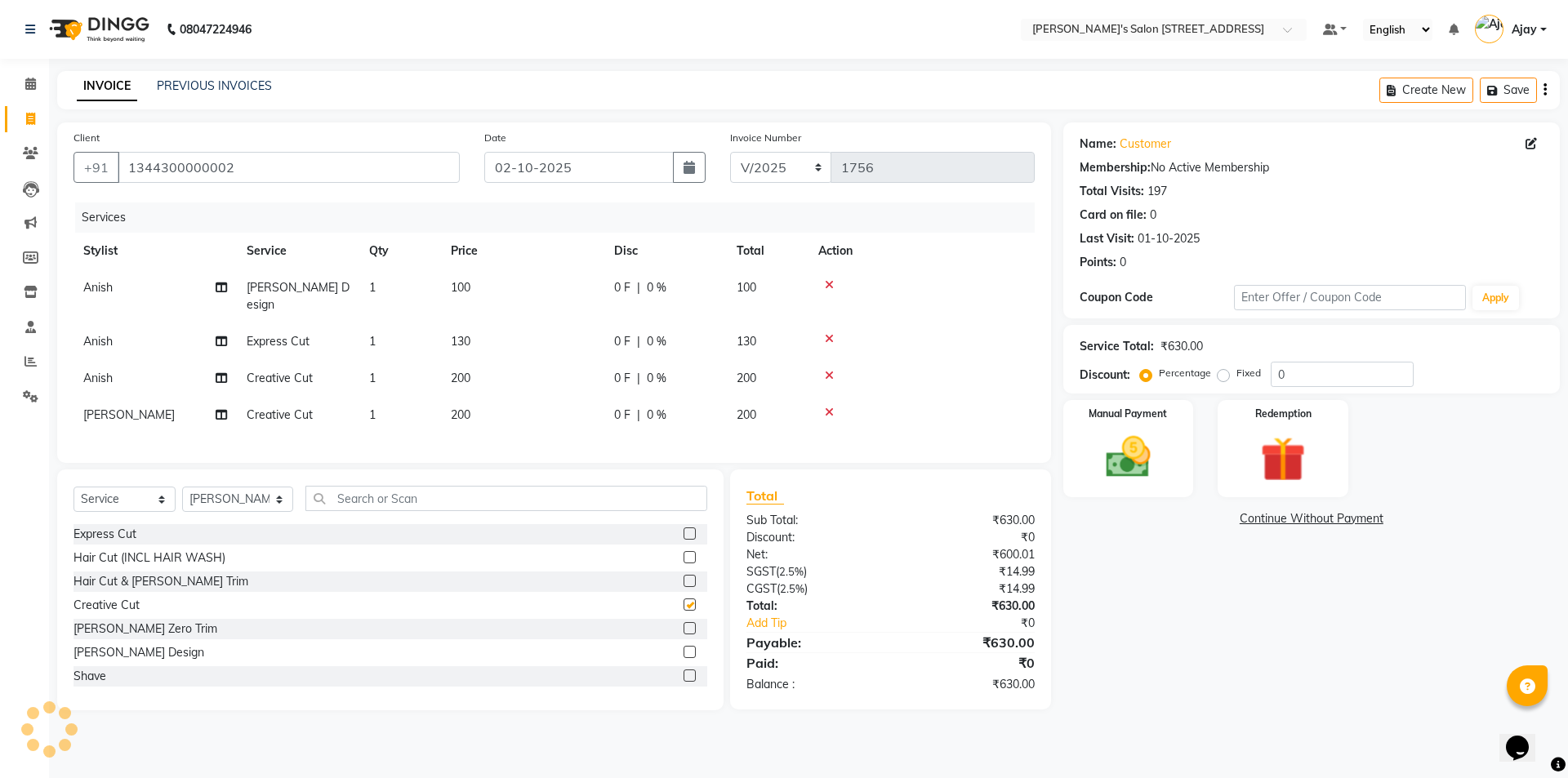
checkbox input "false"
click at [223, 498] on select "Select Stylist Ajay Anish Nadeem Shakir Vicky(Manager)" at bounding box center [238, 499] width 111 height 26
select select "91356"
click at [182, 486] on select "Select Stylist Ajay Anish Nadeem Shakir Vicky(Manager)" at bounding box center [238, 499] width 111 height 26
click at [683, 528] on label at bounding box center [689, 533] width 12 height 12
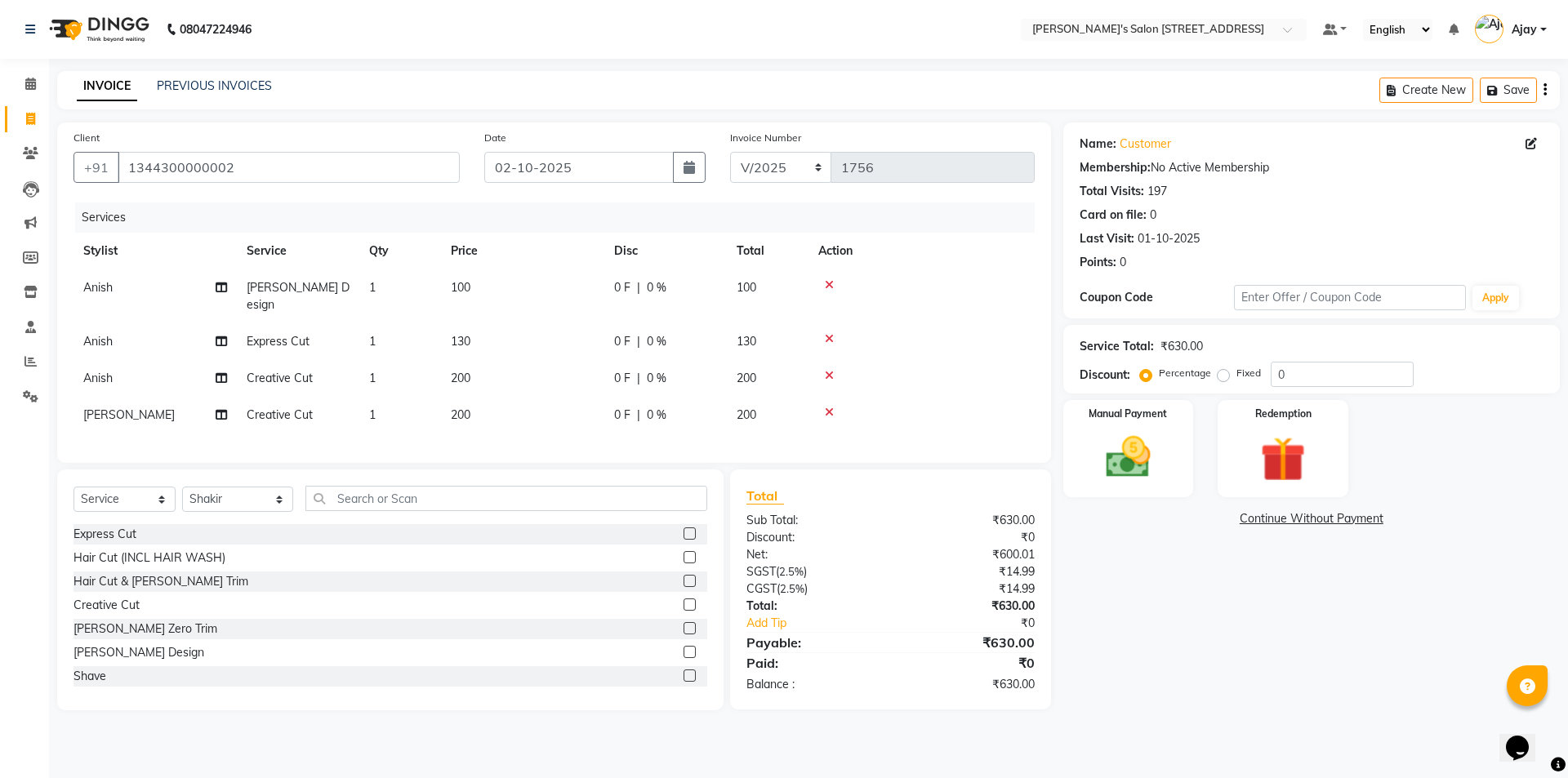
click at [683, 529] on input "checkbox" at bounding box center [689, 534] width 11 height 11
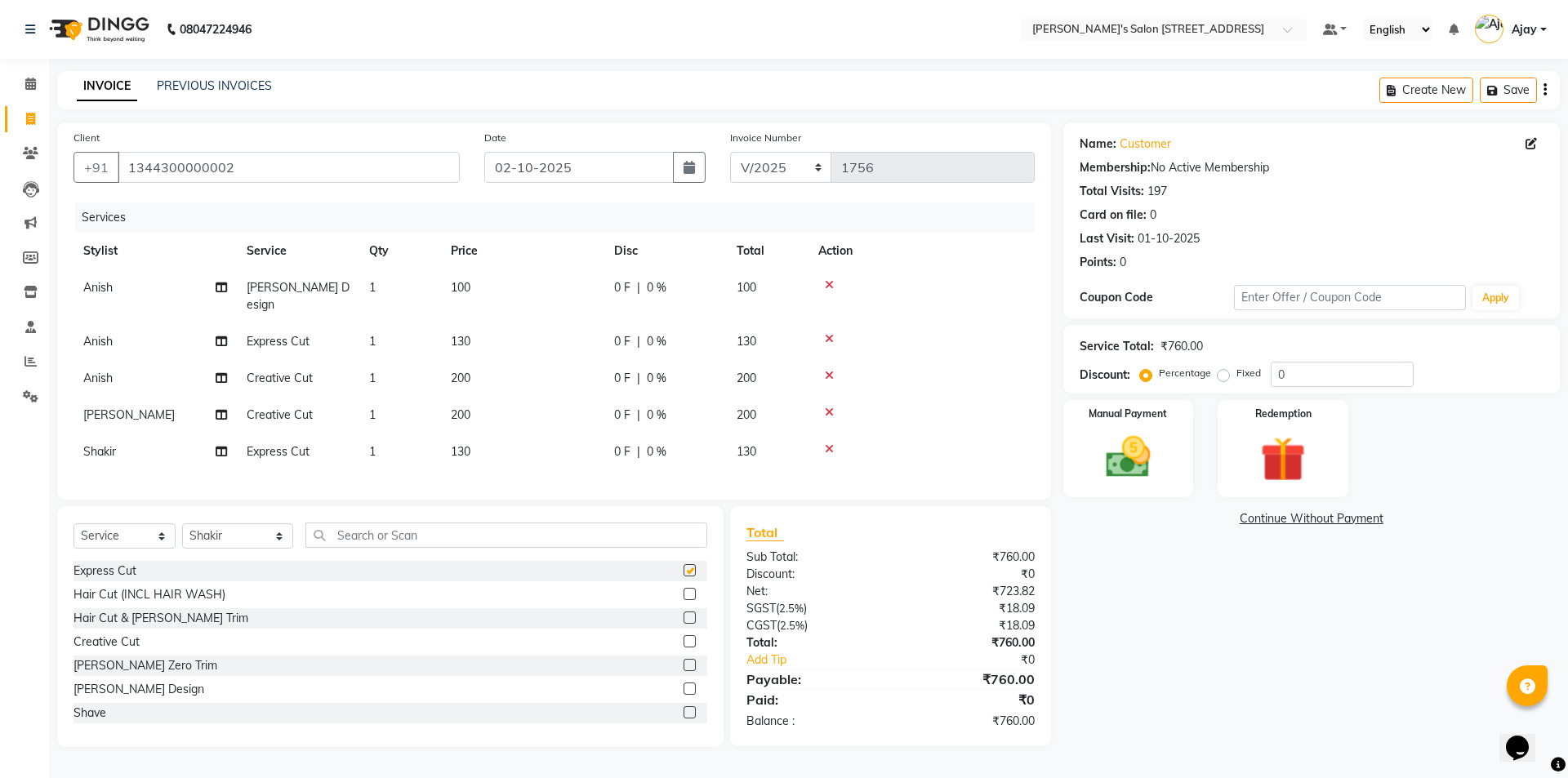
checkbox input "false"
click at [394, 433] on td "1" at bounding box center [400, 451] width 82 height 36
select select "91356"
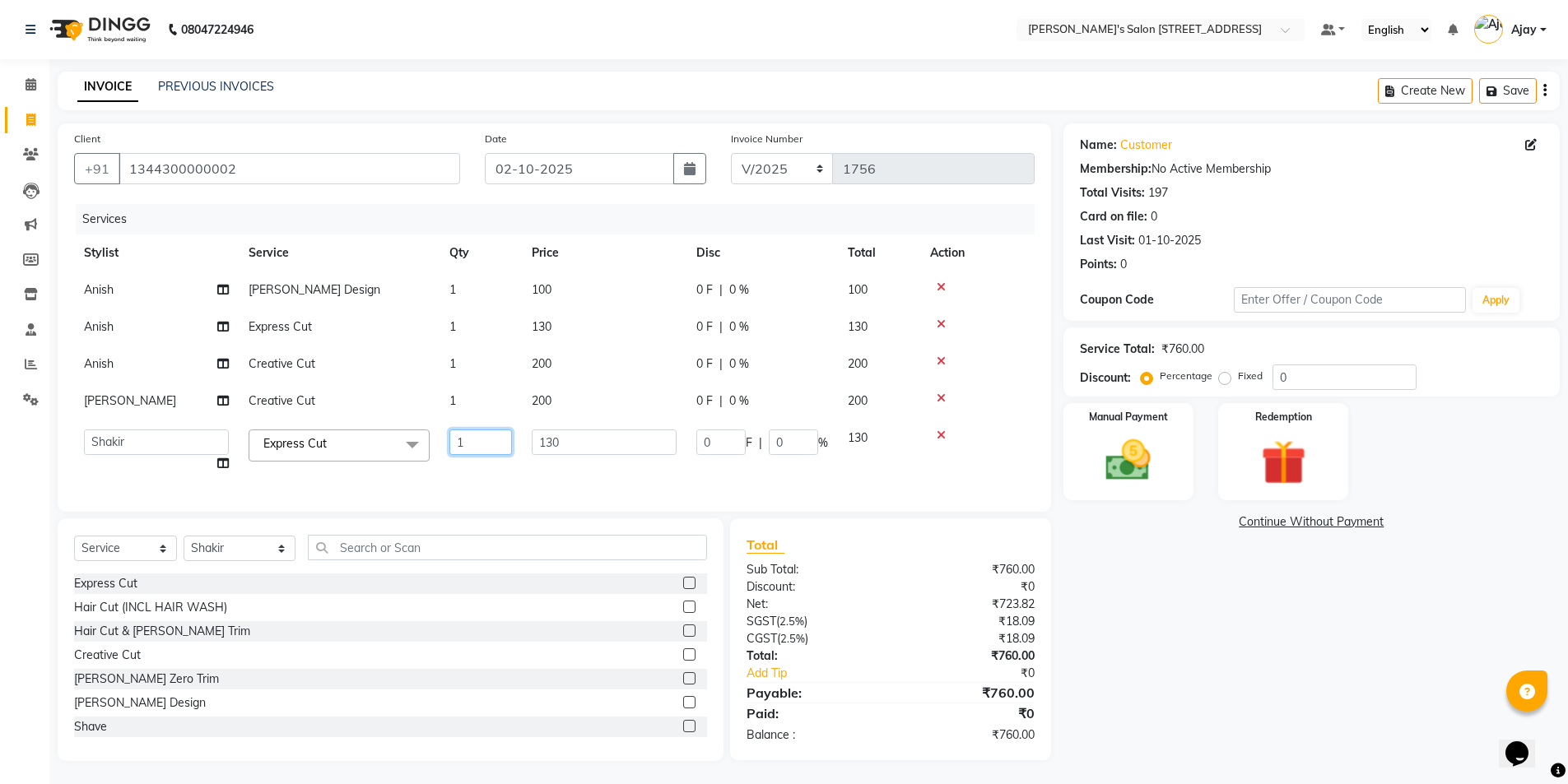
drag, startPoint x: 469, startPoint y: 437, endPoint x: 461, endPoint y: 437, distance: 8.0
click at [461, 437] on input "1" at bounding box center [481, 442] width 63 height 26
drag, startPoint x: 465, startPoint y: 443, endPoint x: 453, endPoint y: 443, distance: 12.0
click at [453, 443] on input "1" at bounding box center [481, 442] width 63 height 26
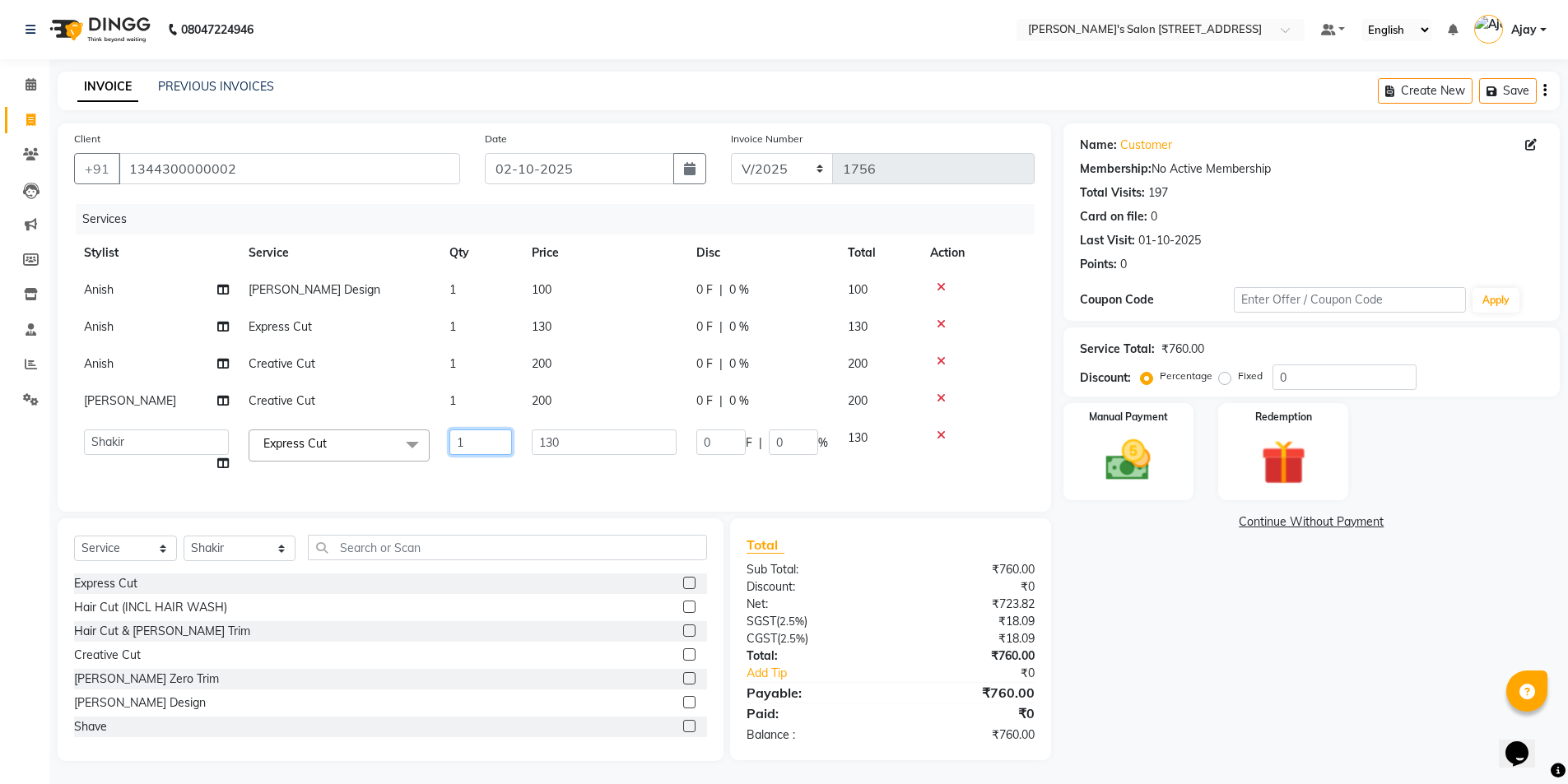
type input "2"
click at [1117, 594] on div "Name: Customer Membership: No Active Membership Total Visits: 197 Card on file:…" at bounding box center [1317, 442] width 509 height 638
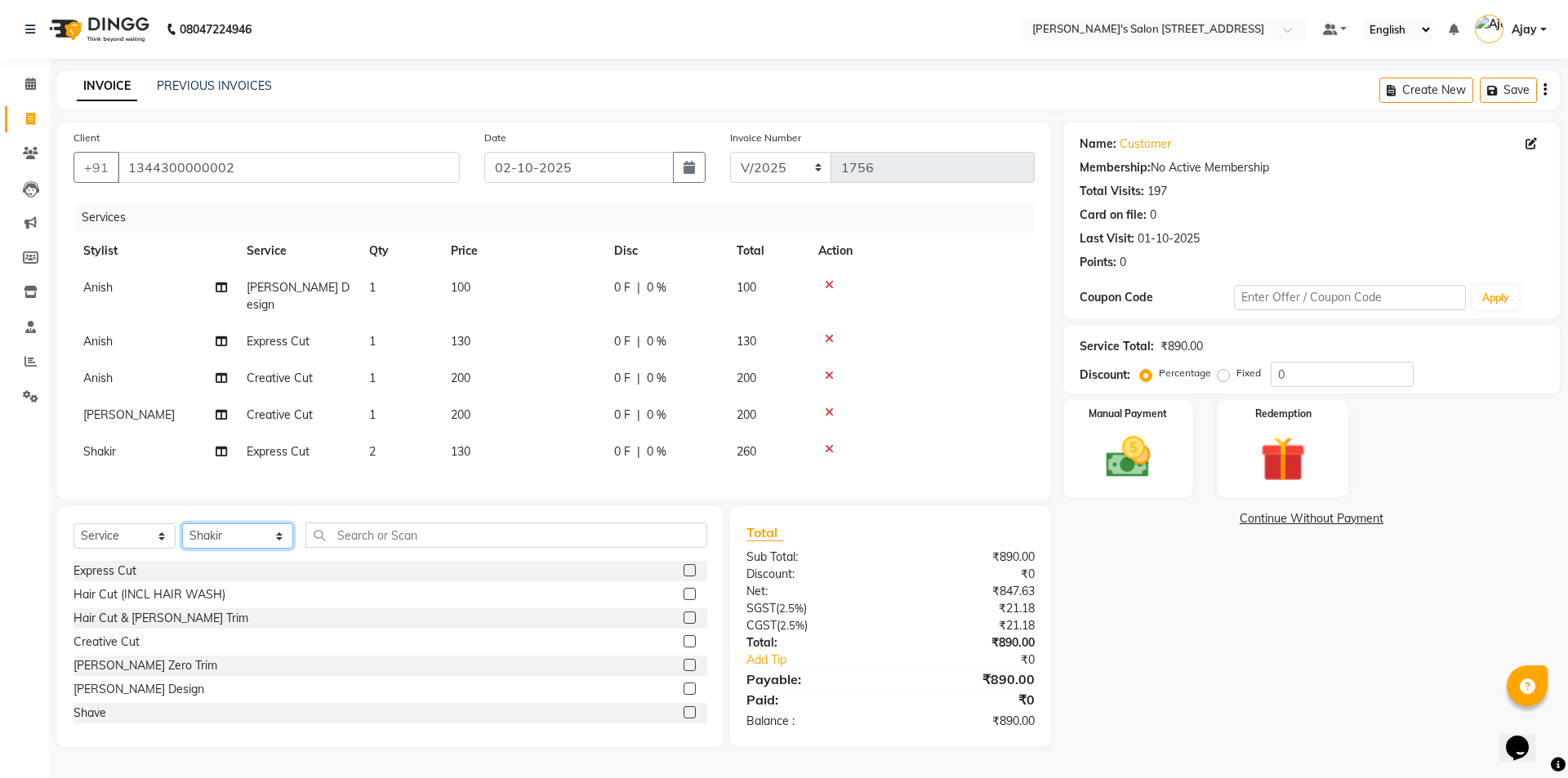
click at [229, 538] on select "Select Stylist Ajay Anish Nadeem Shakir Vicky(Manager)" at bounding box center [238, 536] width 111 height 26
select select "91355"
click at [182, 524] on select "Select Stylist Ajay Anish Nadeem Shakir Vicky(Manager)" at bounding box center [238, 536] width 111 height 26
click at [486, 523] on input "text" at bounding box center [506, 535] width 401 height 26
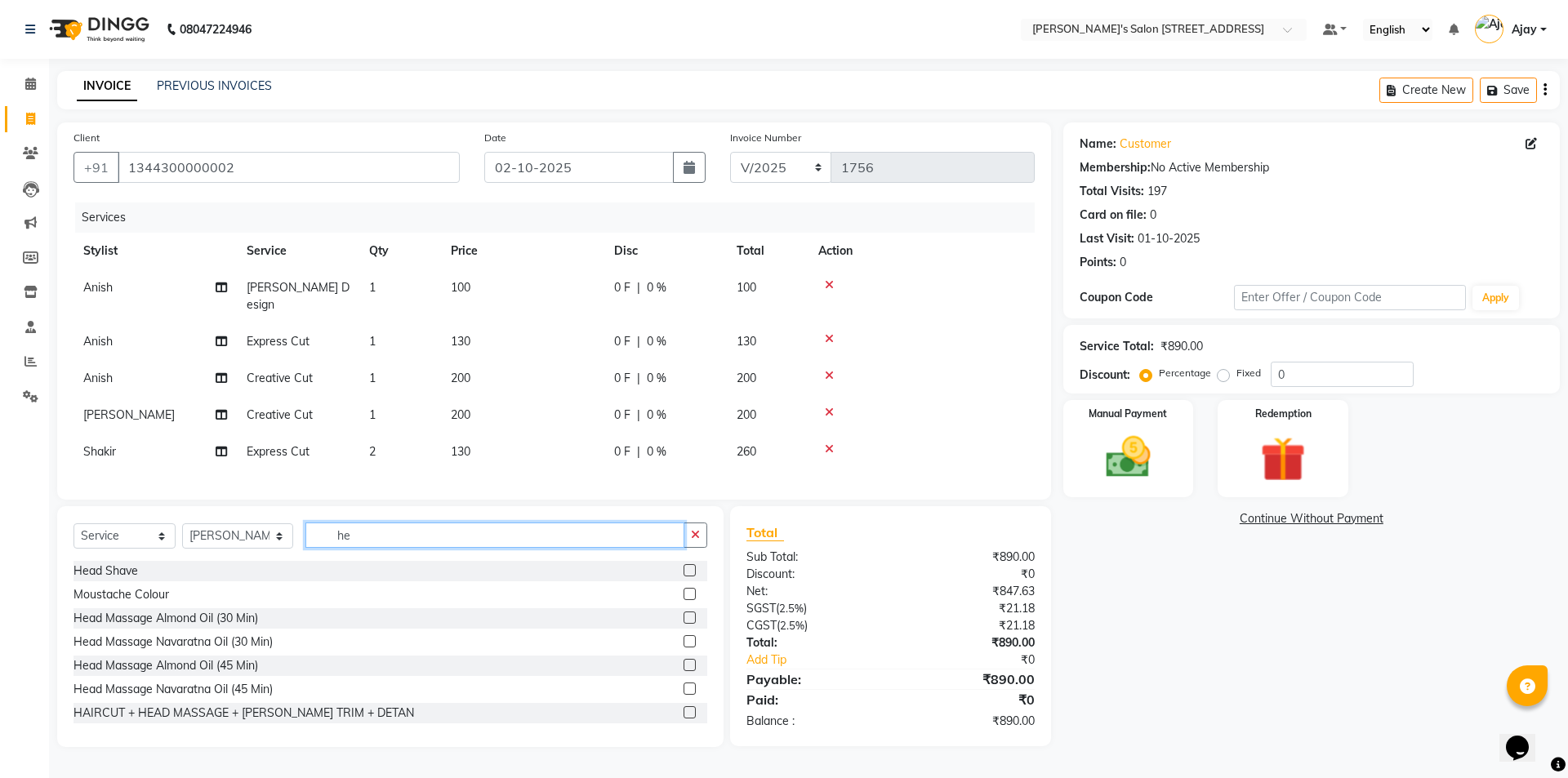
type input "he"
click at [683, 612] on label at bounding box center [689, 617] width 12 height 12
click at [683, 613] on input "checkbox" at bounding box center [689, 618] width 11 height 11
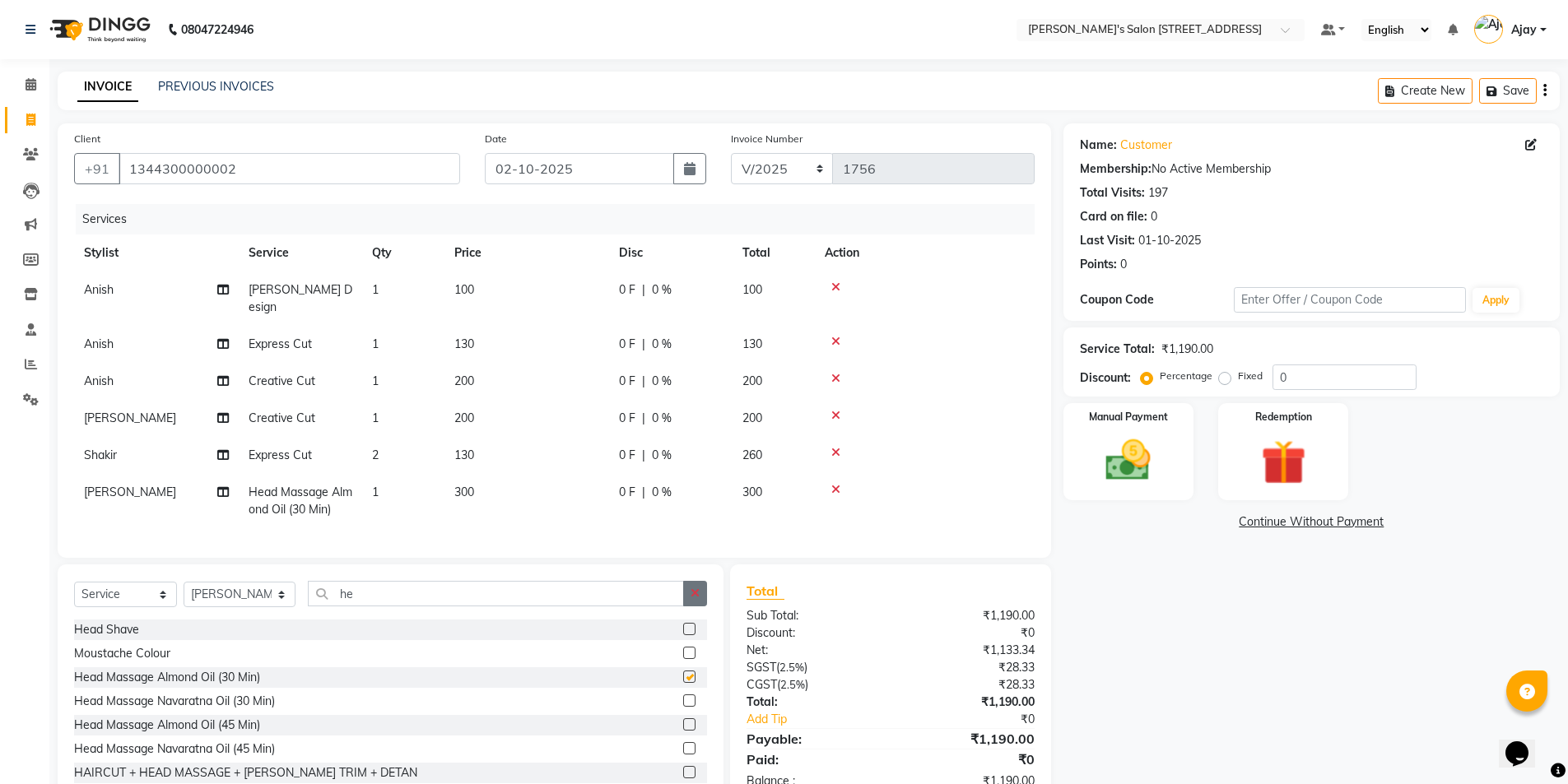
checkbox input "false"
click at [694, 587] on icon "button" at bounding box center [695, 593] width 9 height 12
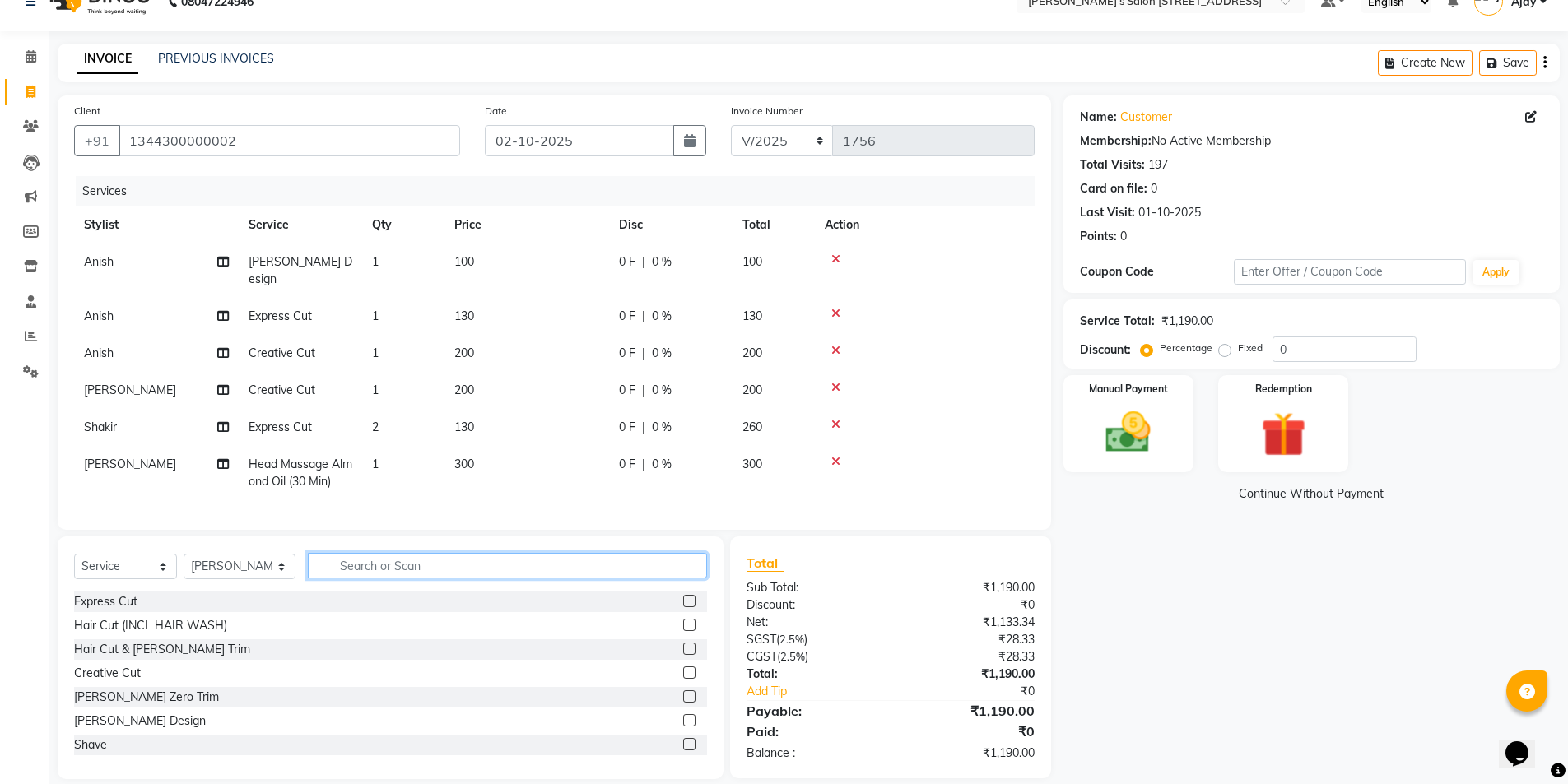
scroll to position [43, 0]
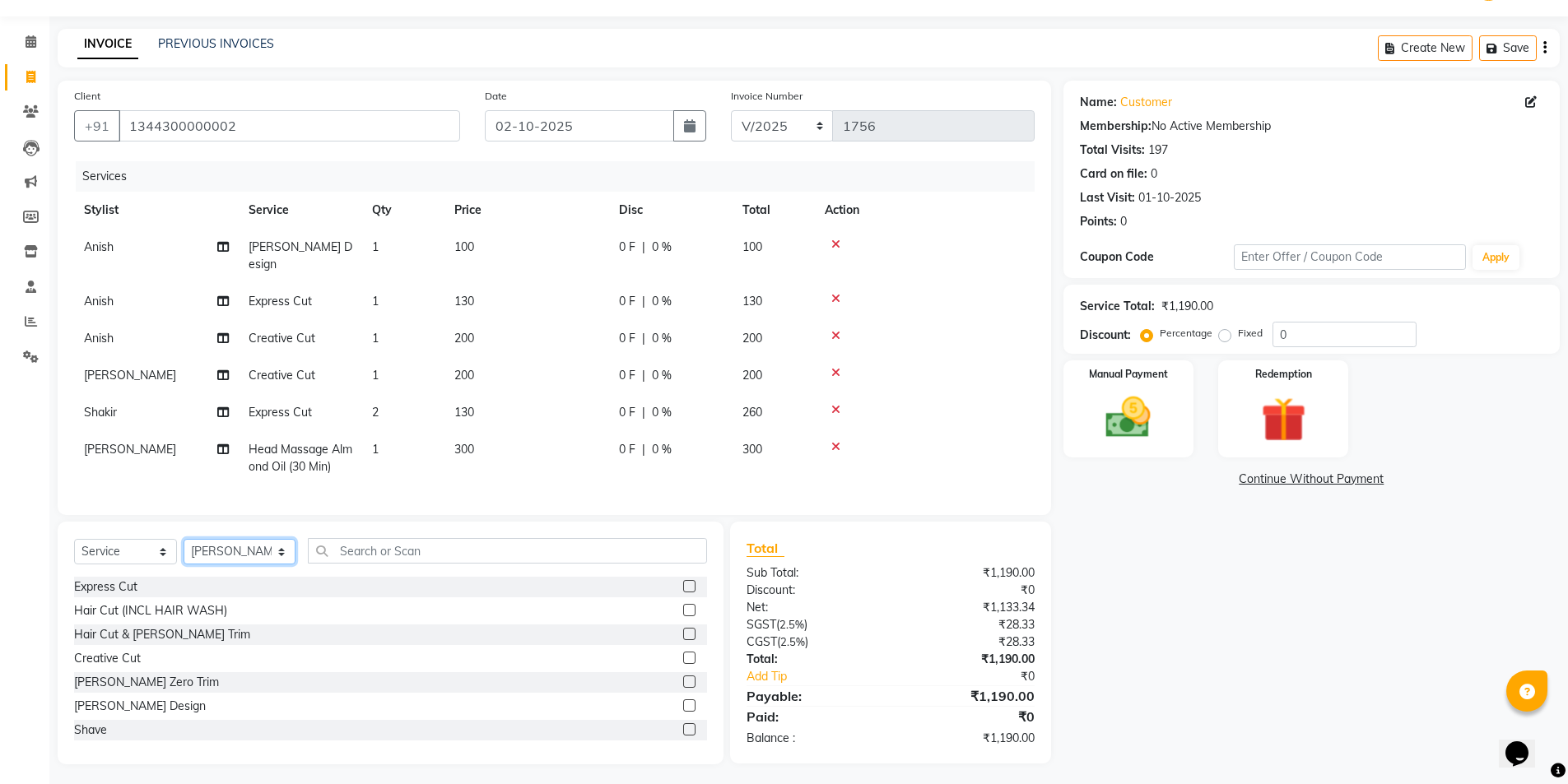
click at [212, 551] on select "Select Stylist Ajay Anish Nadeem Shakir Vicky(Manager)" at bounding box center [240, 551] width 112 height 26
select select "91356"
click at [184, 539] on select "Select Stylist Ajay Anish Nadeem Shakir Vicky(Manager)" at bounding box center [240, 551] width 112 height 26
click at [683, 582] on label at bounding box center [689, 585] width 12 height 12
click at [683, 582] on input "checkbox" at bounding box center [689, 587] width 11 height 11
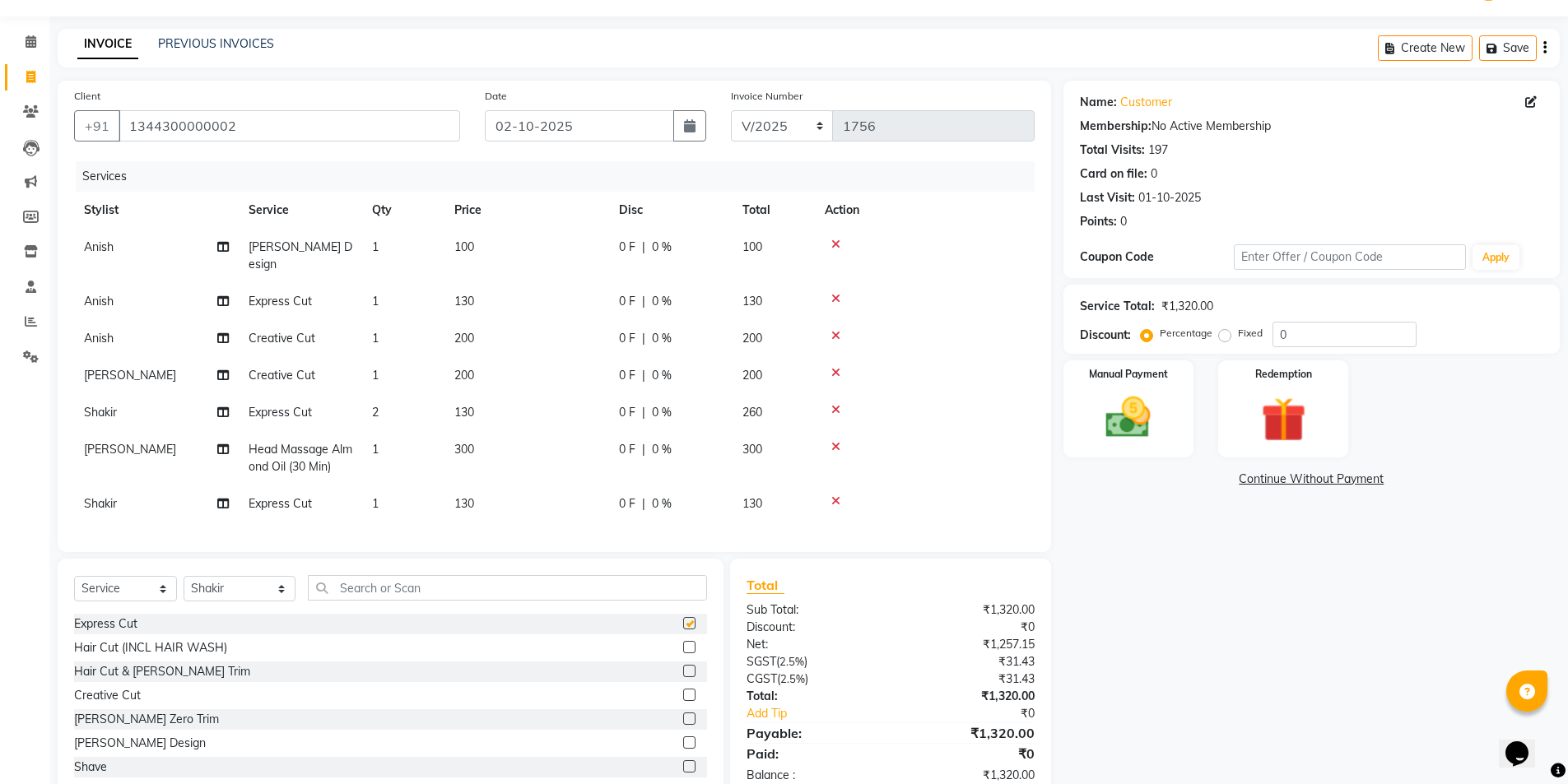
checkbox input "false"
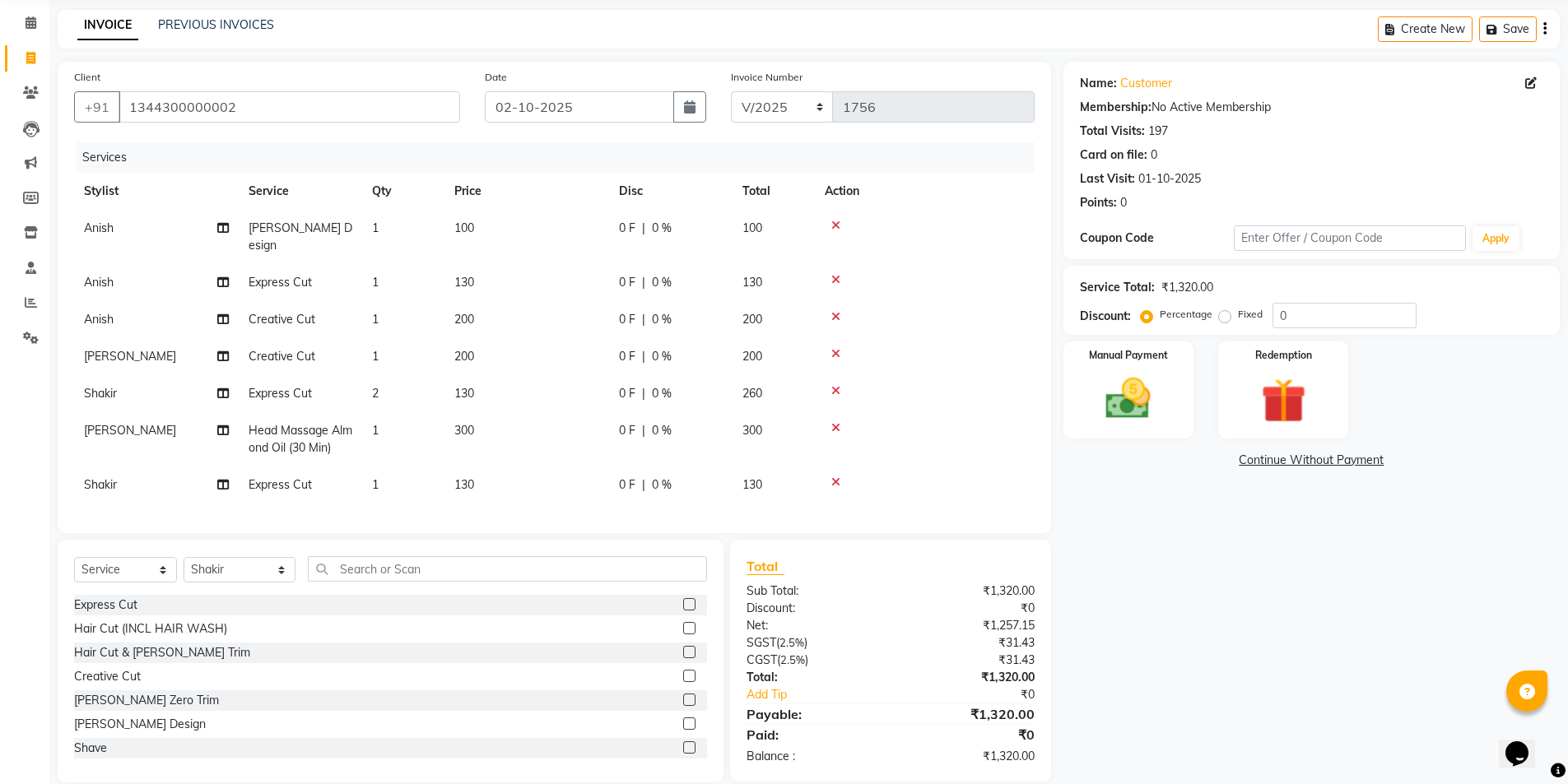
scroll to position [80, 0]
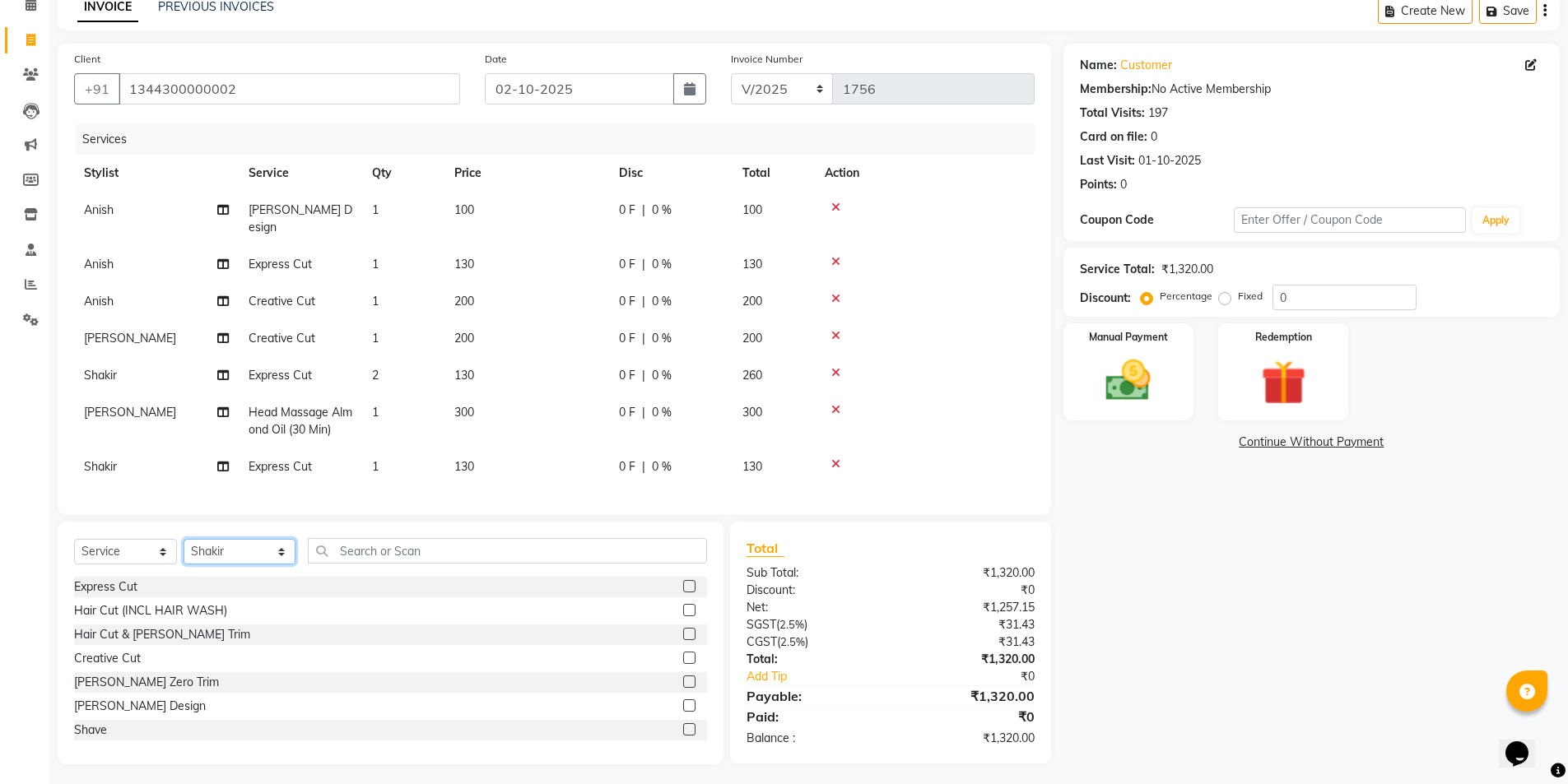
click at [222, 544] on select "Select Stylist Ajay Anish Nadeem Shakir Vicky(Manager)" at bounding box center [240, 551] width 112 height 26
select select "91354"
click at [184, 539] on select "Select Stylist Ajay Anish Nadeem Shakir Vicky(Manager)" at bounding box center [240, 551] width 112 height 26
click at [683, 657] on label at bounding box center [689, 657] width 12 height 12
click at [683, 657] on input "checkbox" at bounding box center [689, 659] width 11 height 11
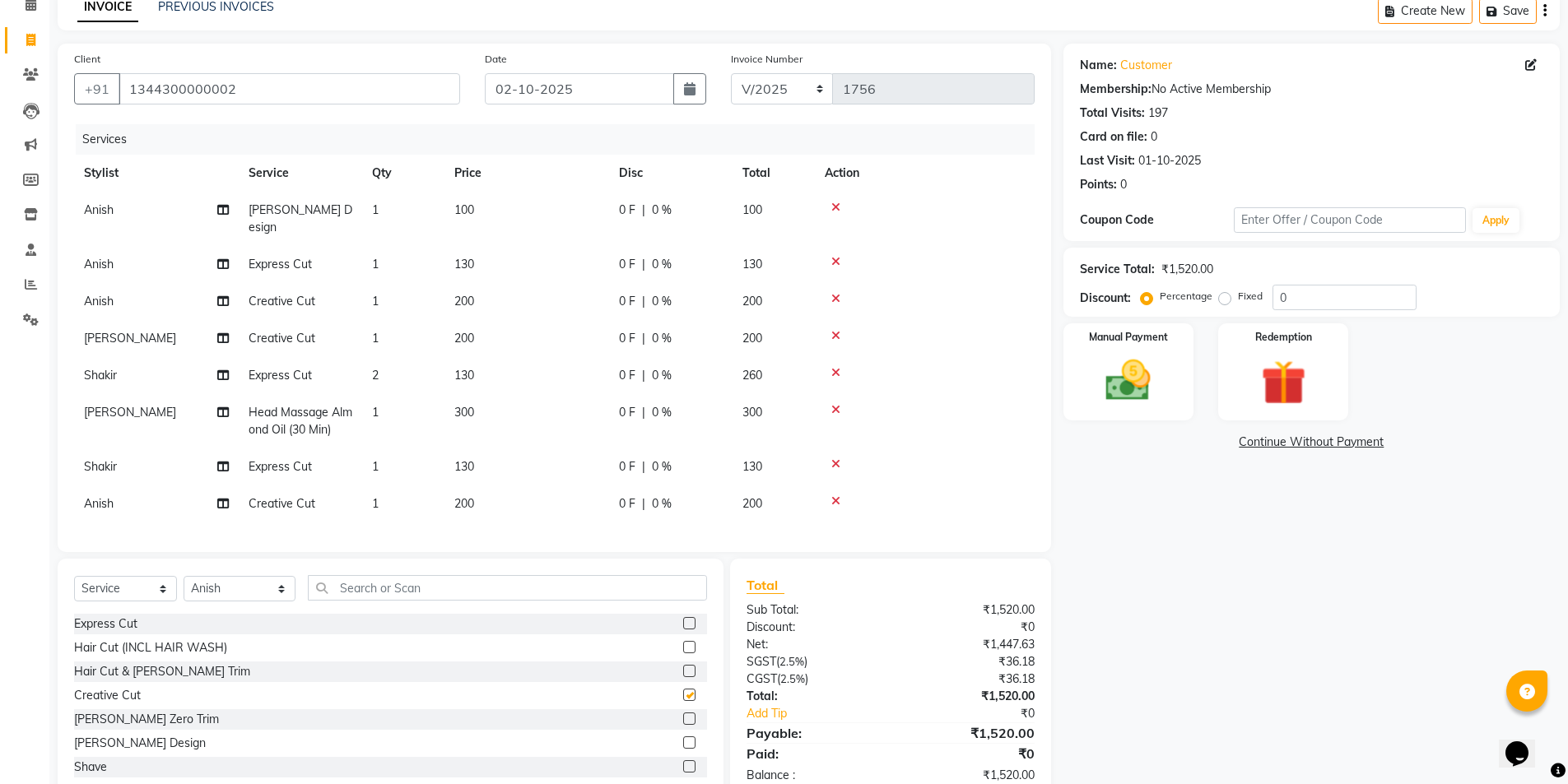
checkbox input "false"
click at [229, 592] on select "Select Stylist Ajay Anish Nadeem Shakir Vicky(Manager)" at bounding box center [240, 589] width 112 height 26
select select "91355"
click at [184, 576] on select "Select Stylist Ajay Anish Nadeem Shakir Vicky(Manager)" at bounding box center [240, 589] width 112 height 26
click at [683, 688] on label at bounding box center [689, 694] width 12 height 12
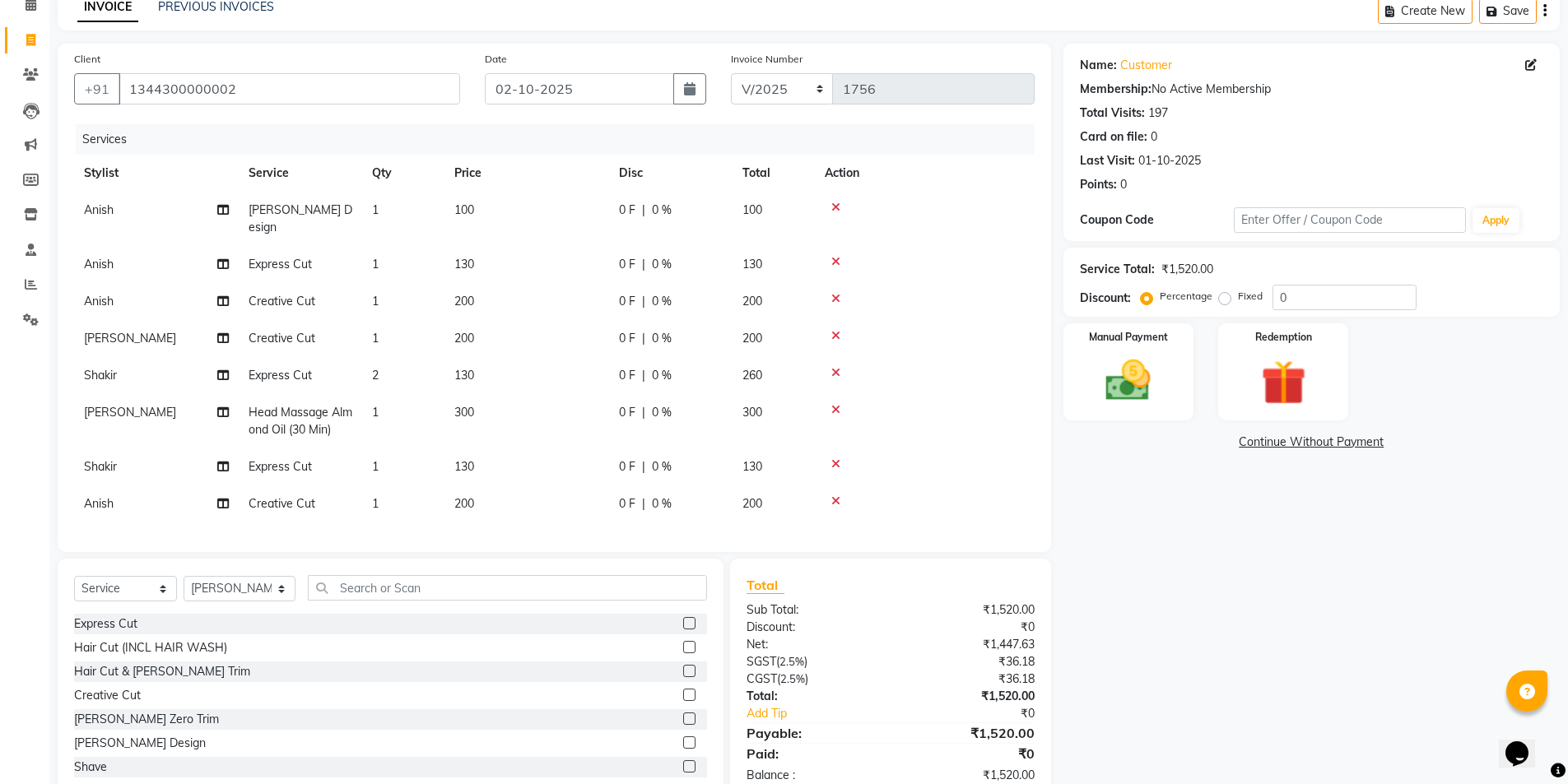
click at [683, 690] on input "checkbox" at bounding box center [689, 696] width 11 height 11
checkbox input "false"
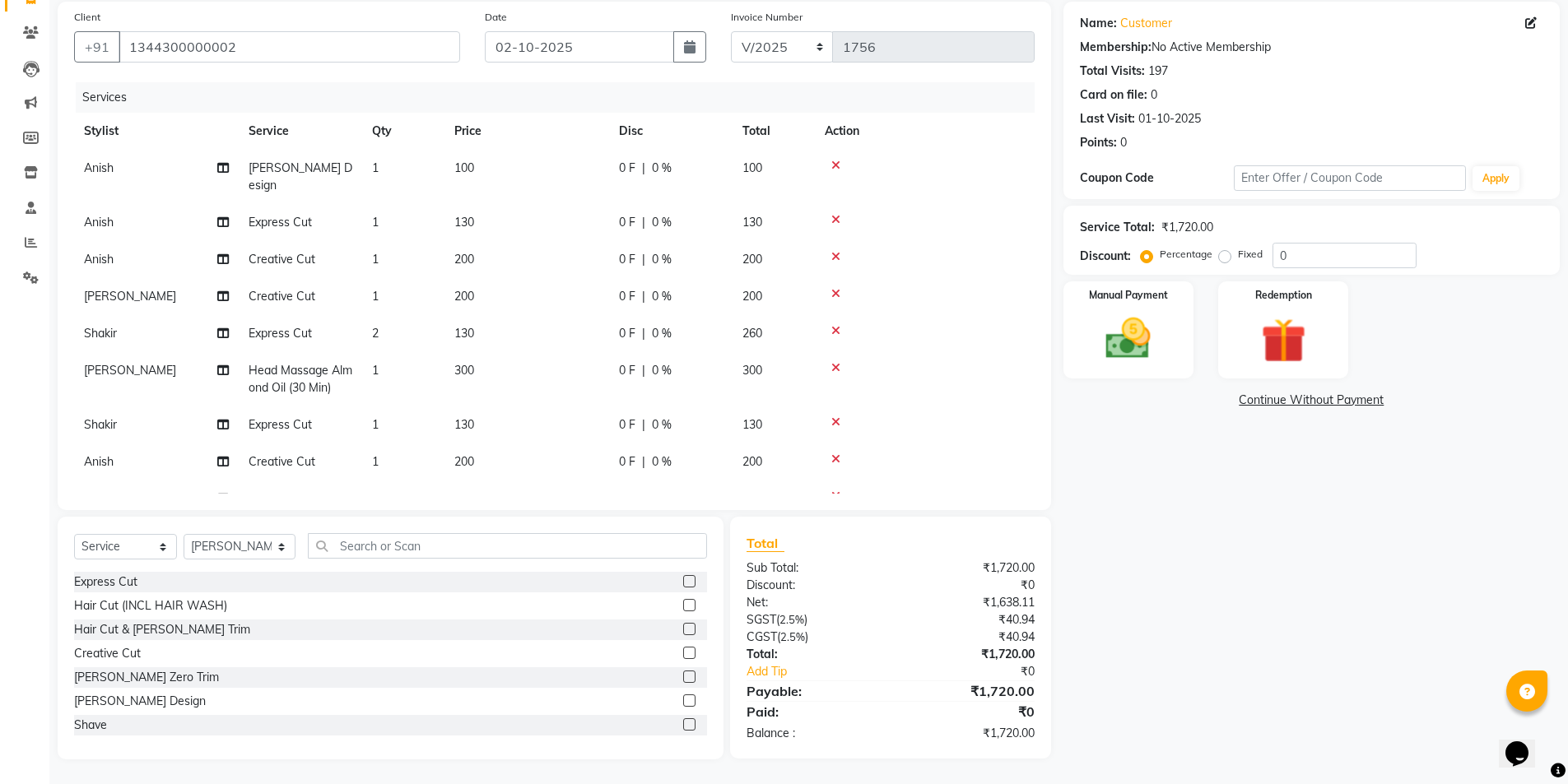
scroll to position [32, 0]
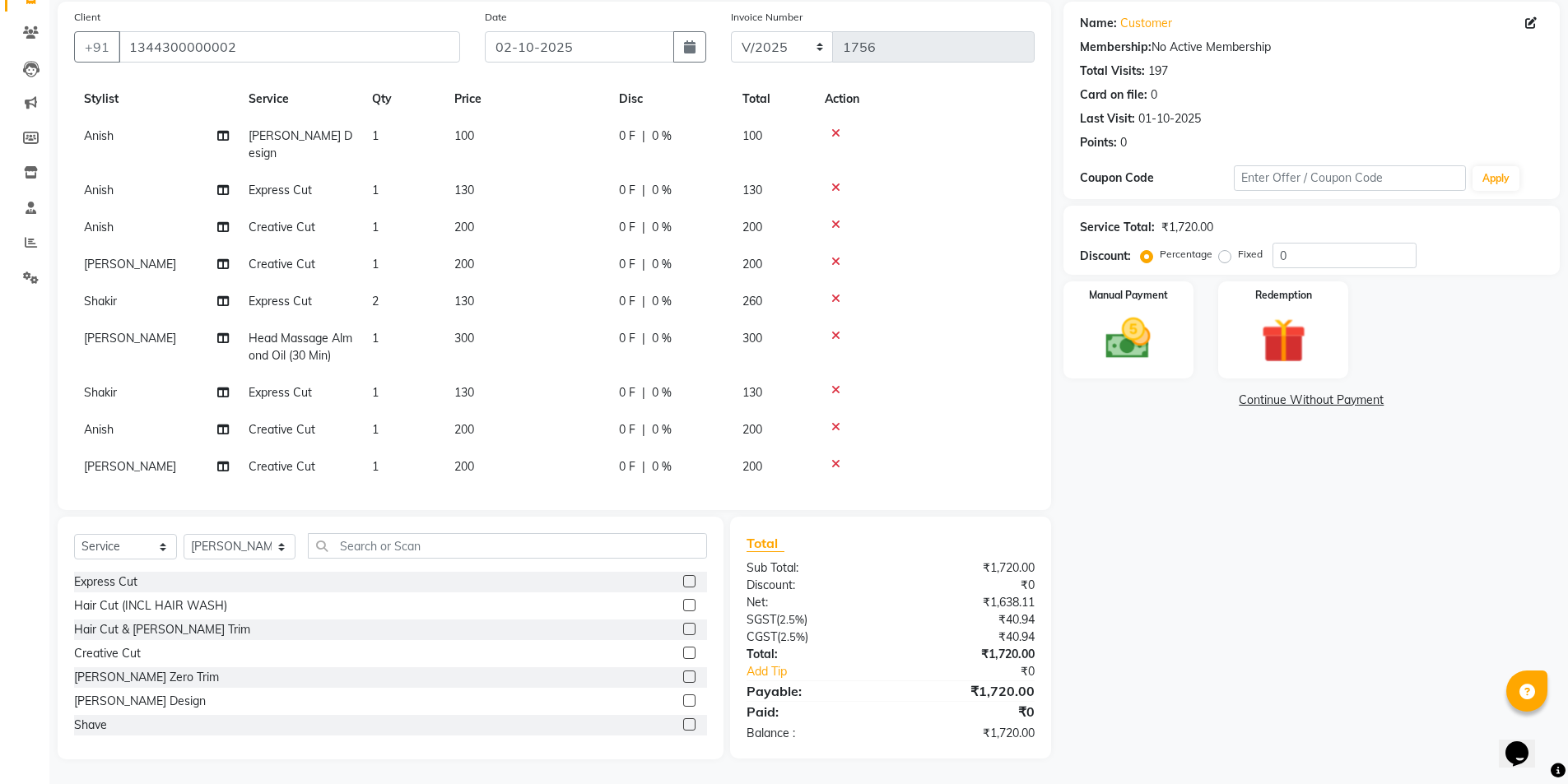
click at [396, 449] on td "1" at bounding box center [404, 467] width 83 height 37
select select "91355"
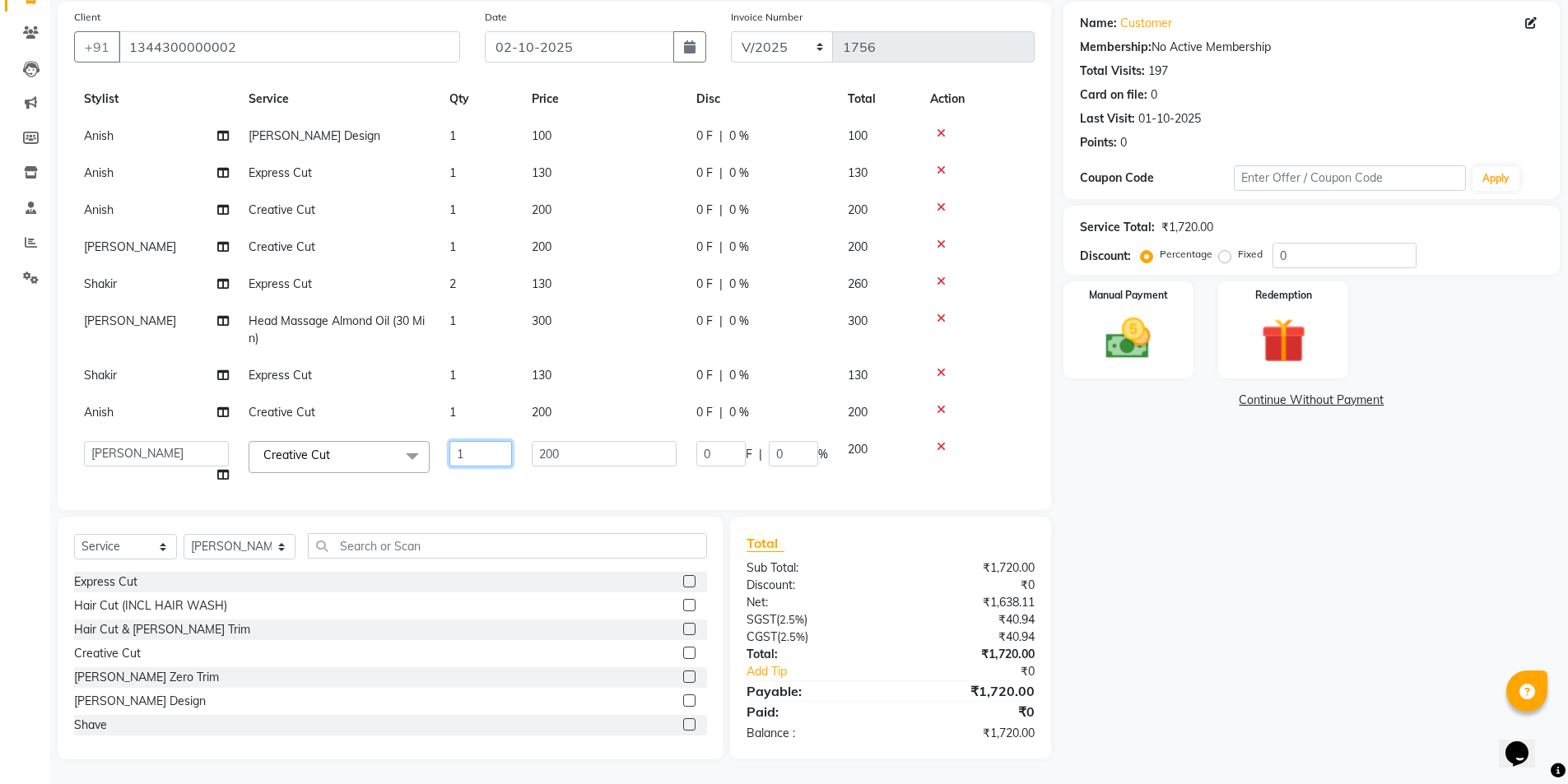
drag, startPoint x: 481, startPoint y: 457, endPoint x: 421, endPoint y: 449, distance: 60.5
click at [418, 449] on tr "Ajay Anish Nadeem Shakir Vicky(Manager) Creative Cut x Express Cut Hair Cut (IN…" at bounding box center [555, 462] width 961 height 62
type input "2"
click at [1211, 577] on div "Name: Customer Membership: No Active Membership Total Visits: 197 Card on file:…" at bounding box center [1317, 381] width 509 height 757
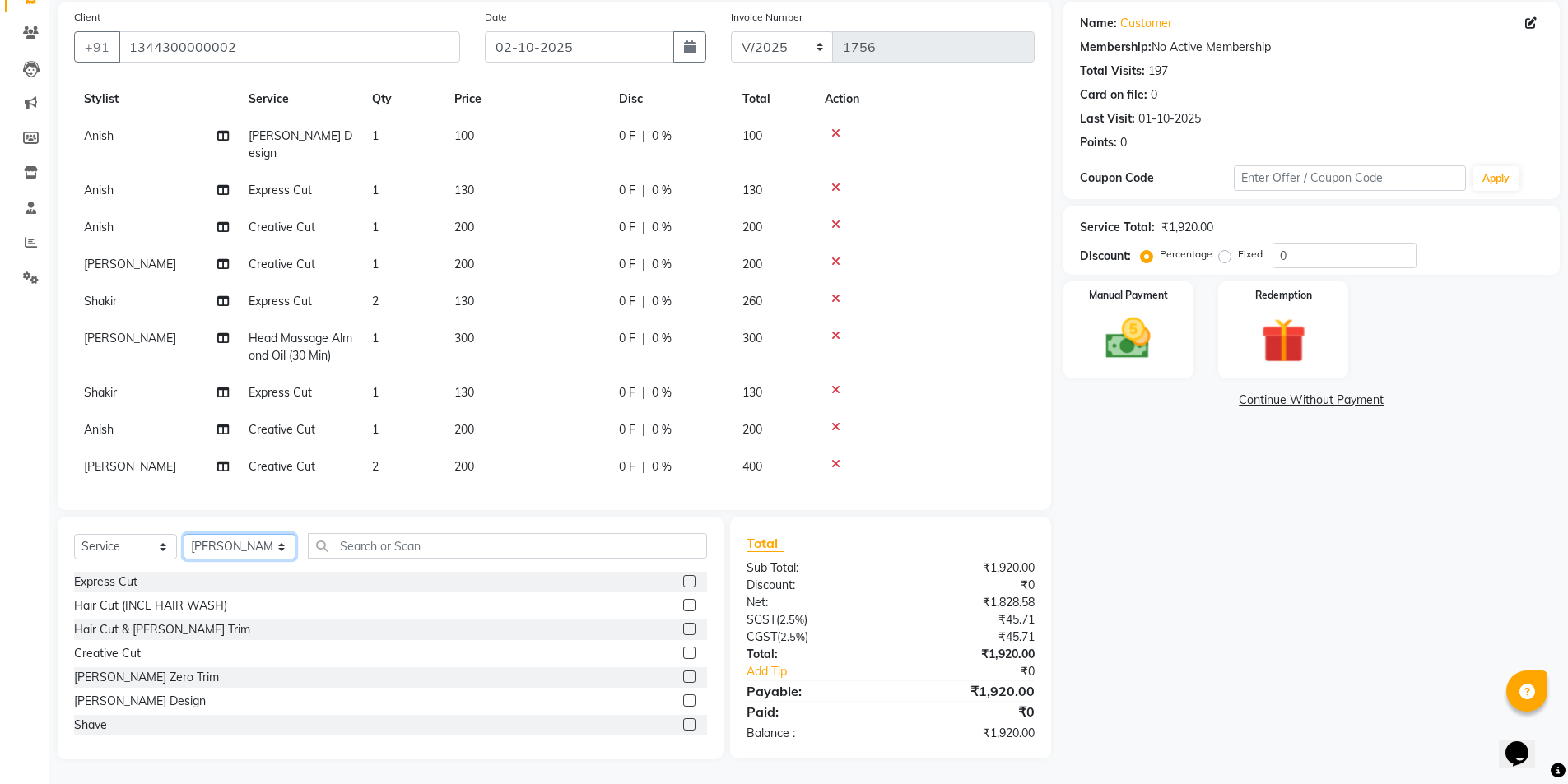
click at [232, 551] on select "Select Stylist Ajay Anish Nadeem Shakir Vicky(Manager)" at bounding box center [240, 547] width 112 height 26
select select "91356"
click at [184, 534] on select "Select Stylist Ajay Anish Nadeem Shakir Vicky(Manager)" at bounding box center [240, 547] width 112 height 26
click at [683, 722] on label at bounding box center [689, 723] width 12 height 12
click at [683, 722] on input "checkbox" at bounding box center [689, 725] width 11 height 11
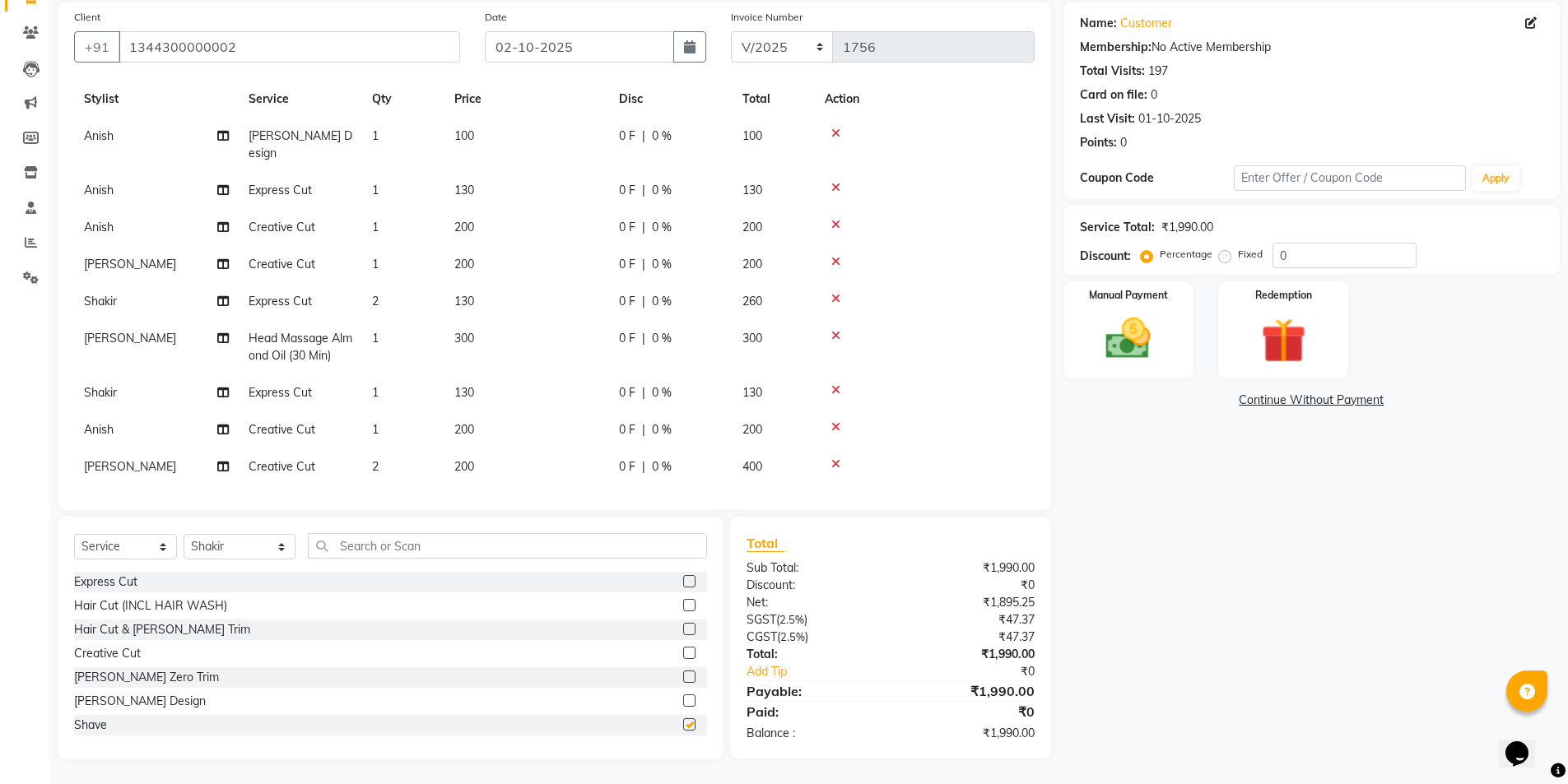
checkbox input "false"
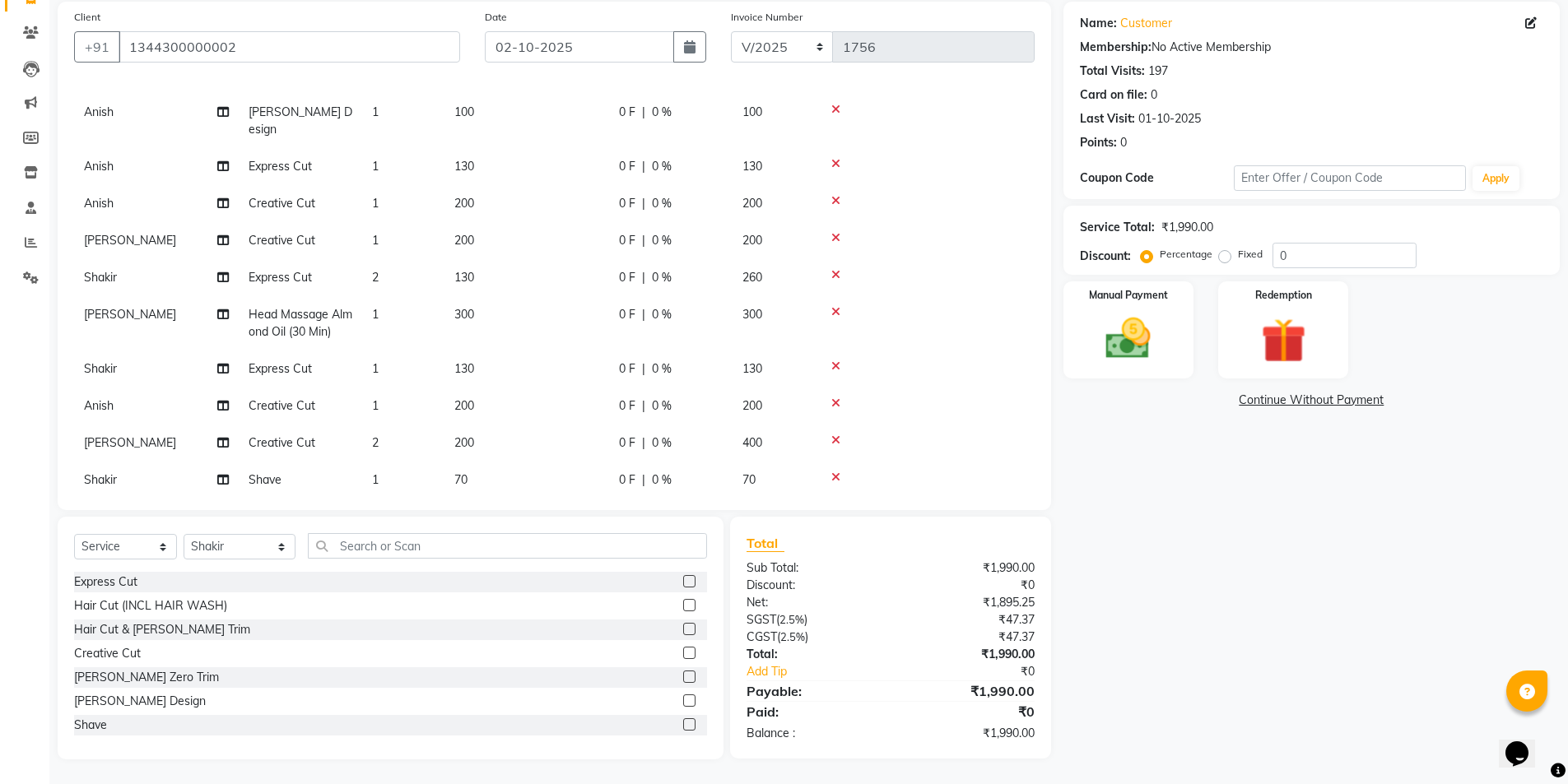
scroll to position [69, 0]
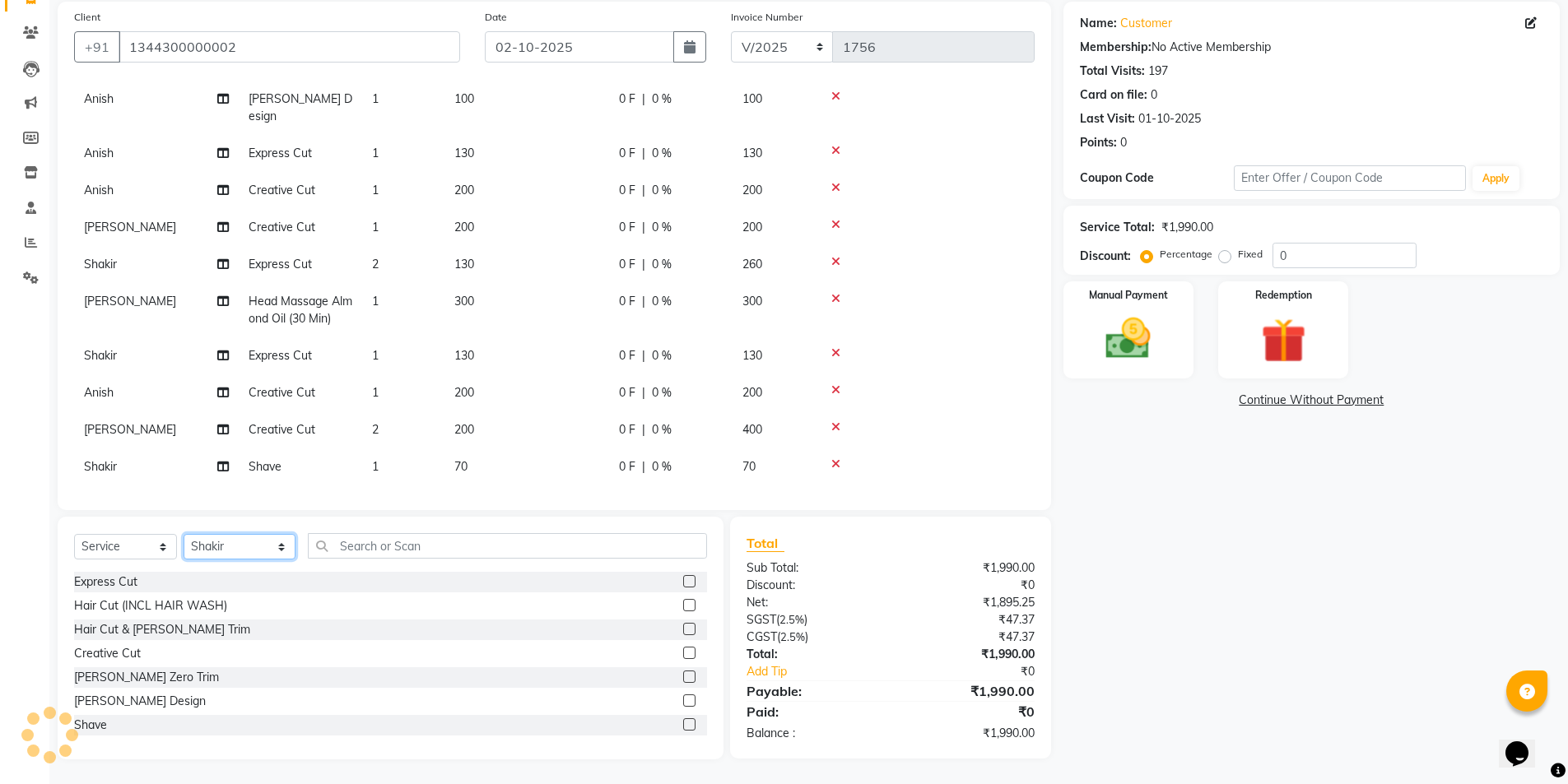
click at [233, 541] on select "Select Stylist Ajay Anish Nadeem Shakir Vicky(Manager)" at bounding box center [240, 547] width 112 height 26
select select "91354"
click at [184, 534] on select "Select Stylist Ajay Anish Nadeem Shakir Vicky(Manager)" at bounding box center [240, 547] width 112 height 26
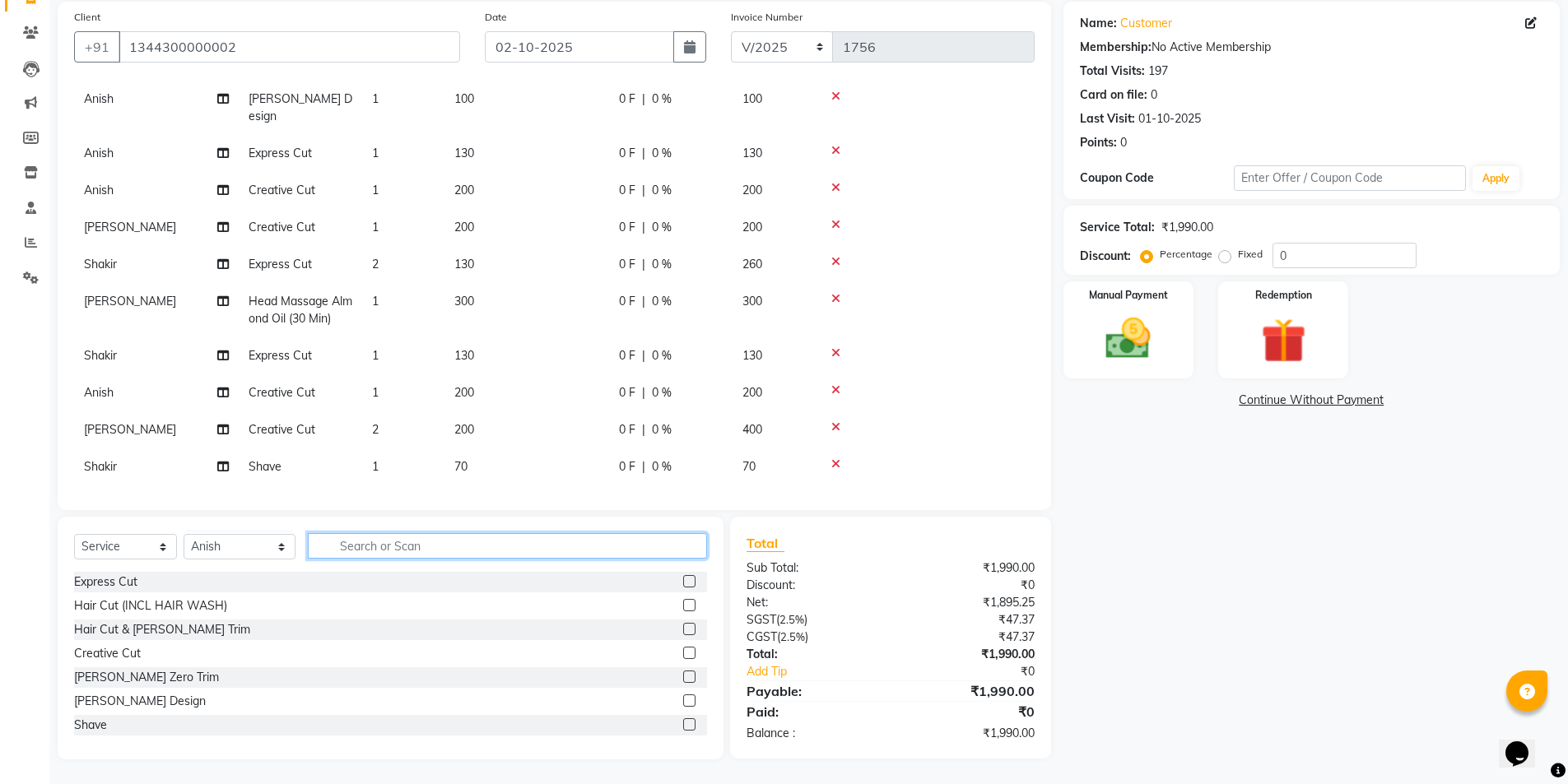
click at [408, 546] on input "text" at bounding box center [508, 546] width 400 height 26
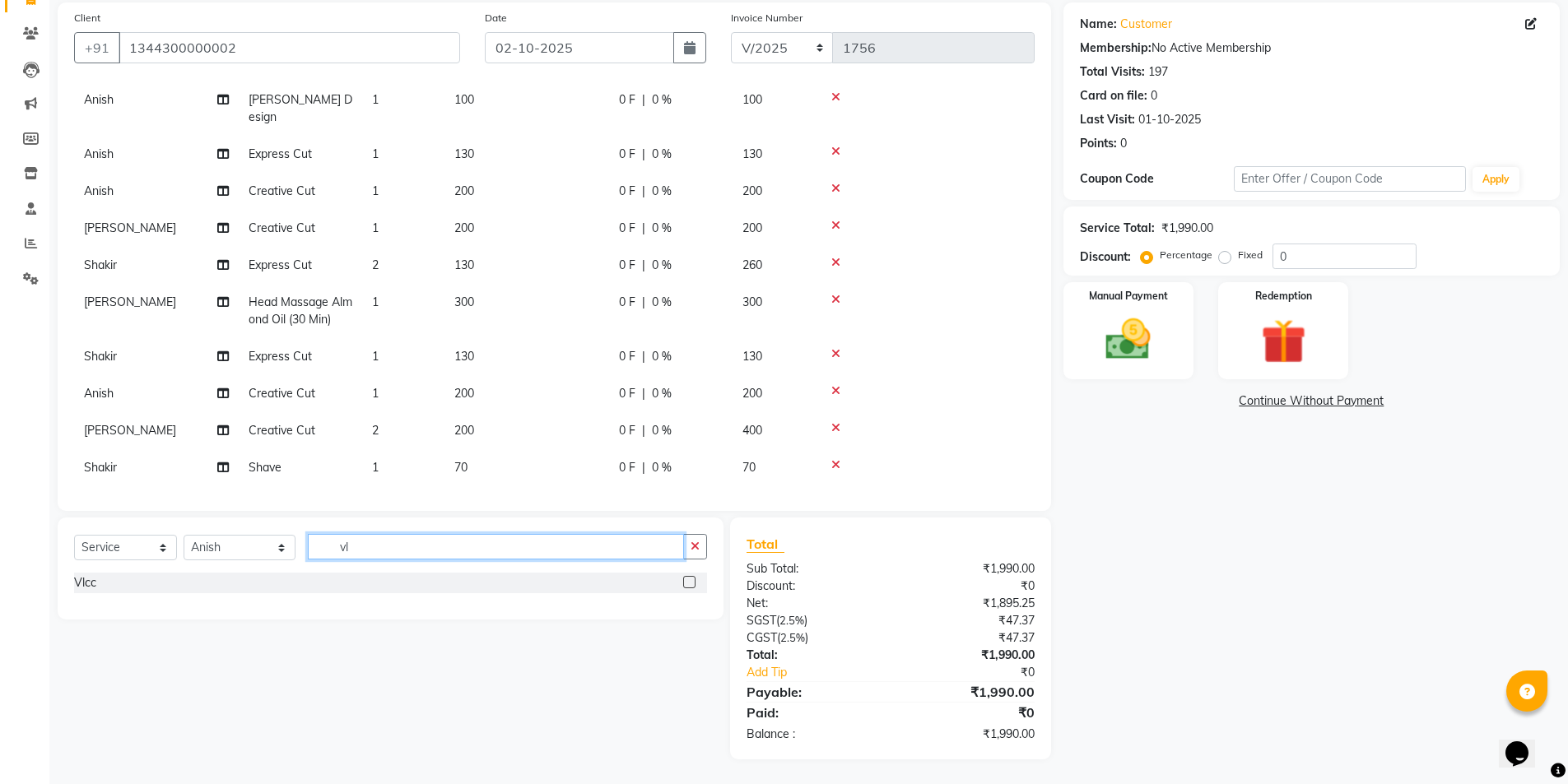
type input "vl"
click at [686, 582] on label at bounding box center [689, 582] width 12 height 12
click at [686, 582] on input "checkbox" at bounding box center [689, 583] width 11 height 11
checkbox input "false"
click at [695, 546] on icon "button" at bounding box center [695, 546] width 9 height 12
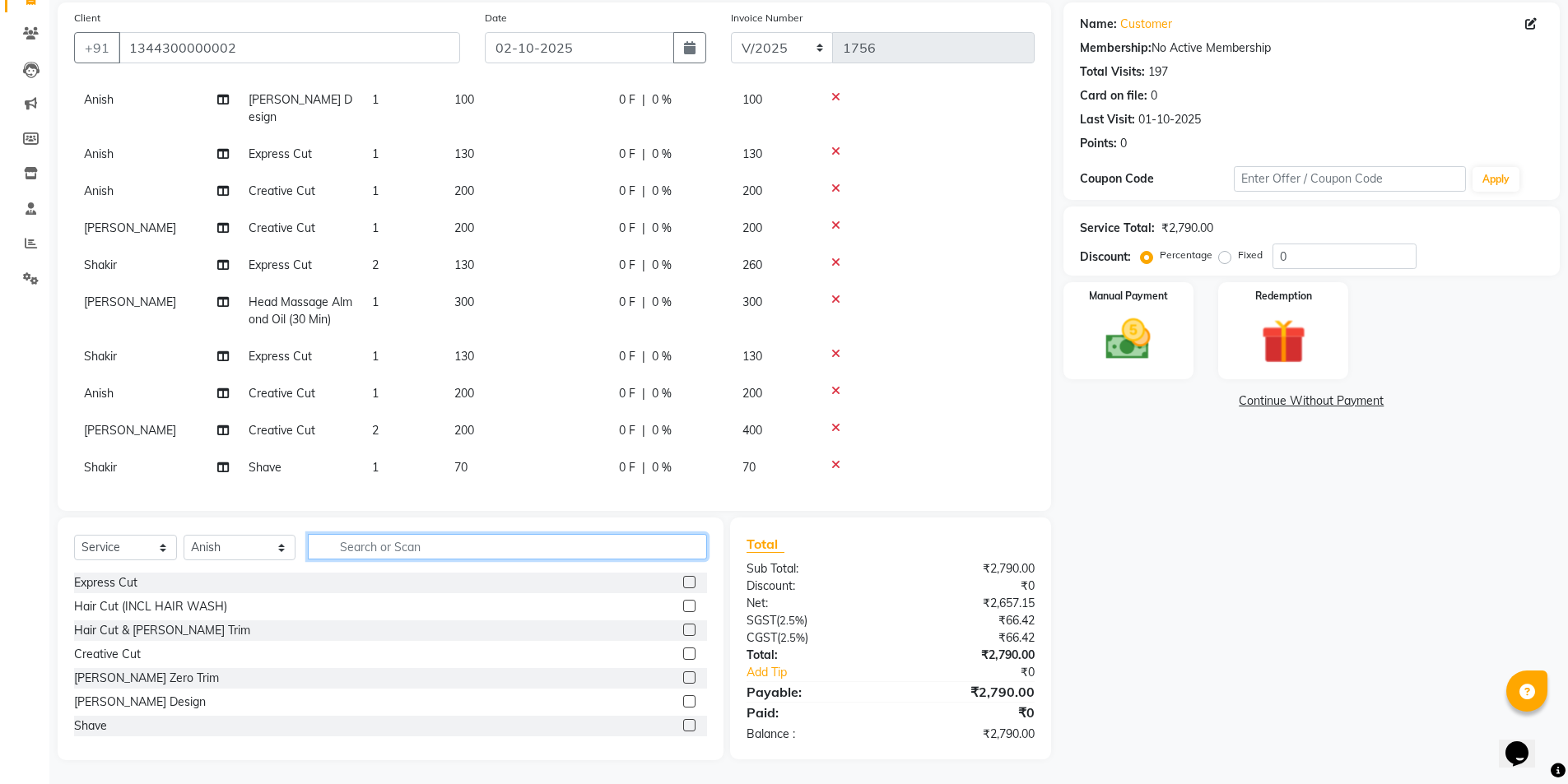
scroll to position [106, 0]
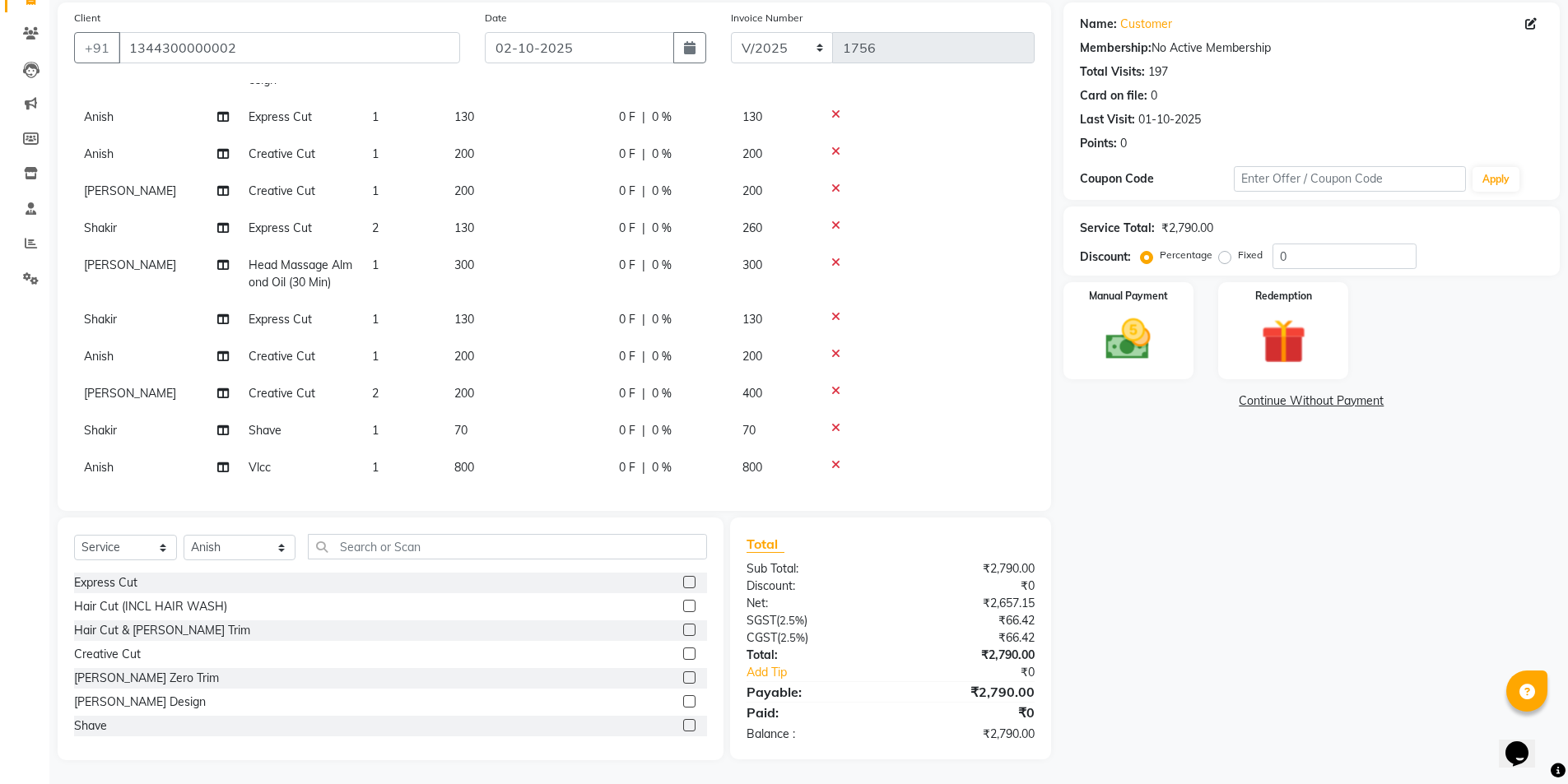
click at [683, 581] on label at bounding box center [689, 582] width 12 height 12
click at [683, 581] on input "checkbox" at bounding box center [689, 583] width 11 height 11
checkbox input "false"
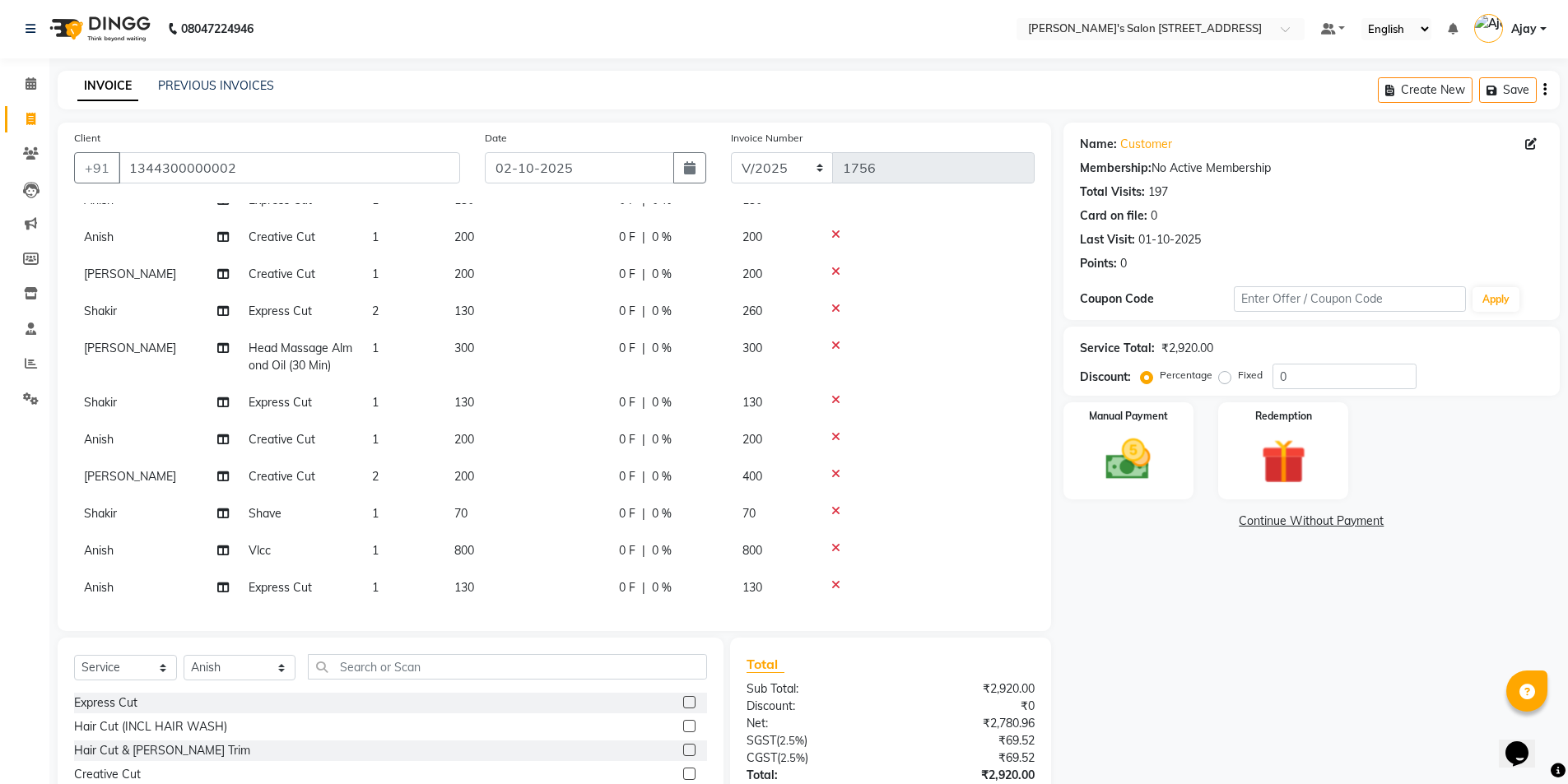
scroll to position [0, 0]
click at [1115, 455] on img at bounding box center [1128, 460] width 75 height 53
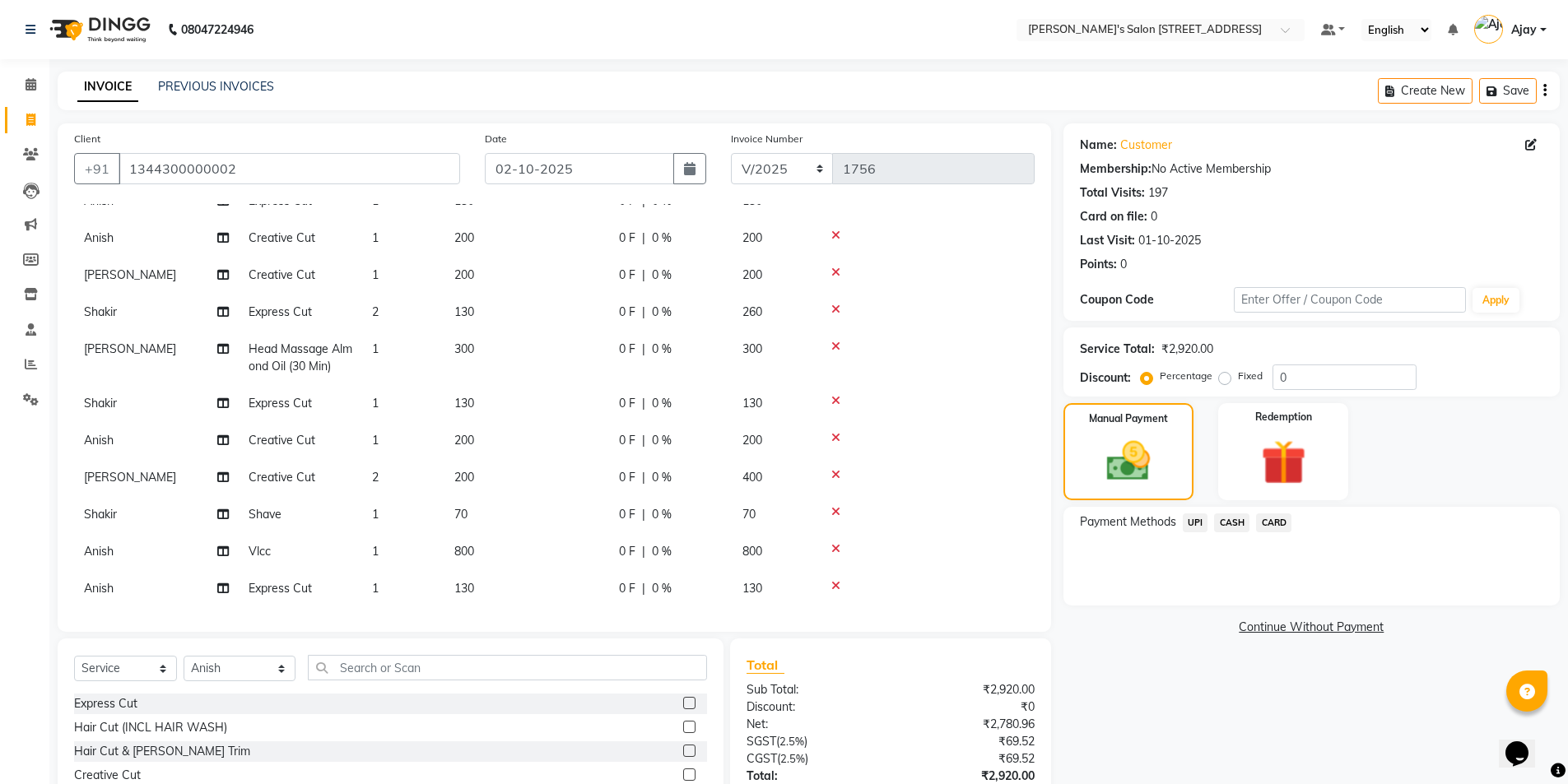
click at [1224, 517] on span "CASH" at bounding box center [1231, 523] width 35 height 19
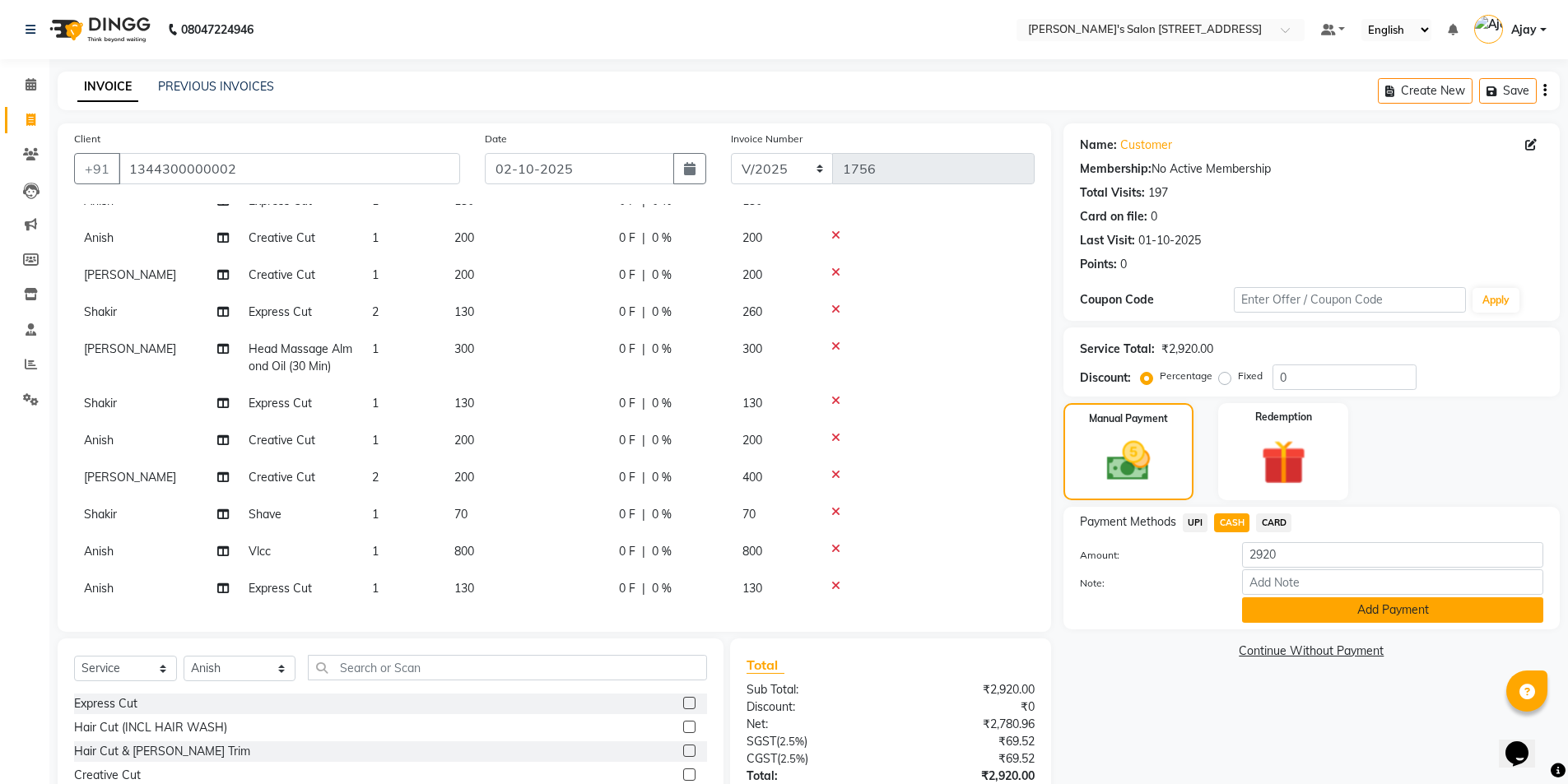
click at [1264, 608] on button "Add Payment" at bounding box center [1393, 610] width 302 height 26
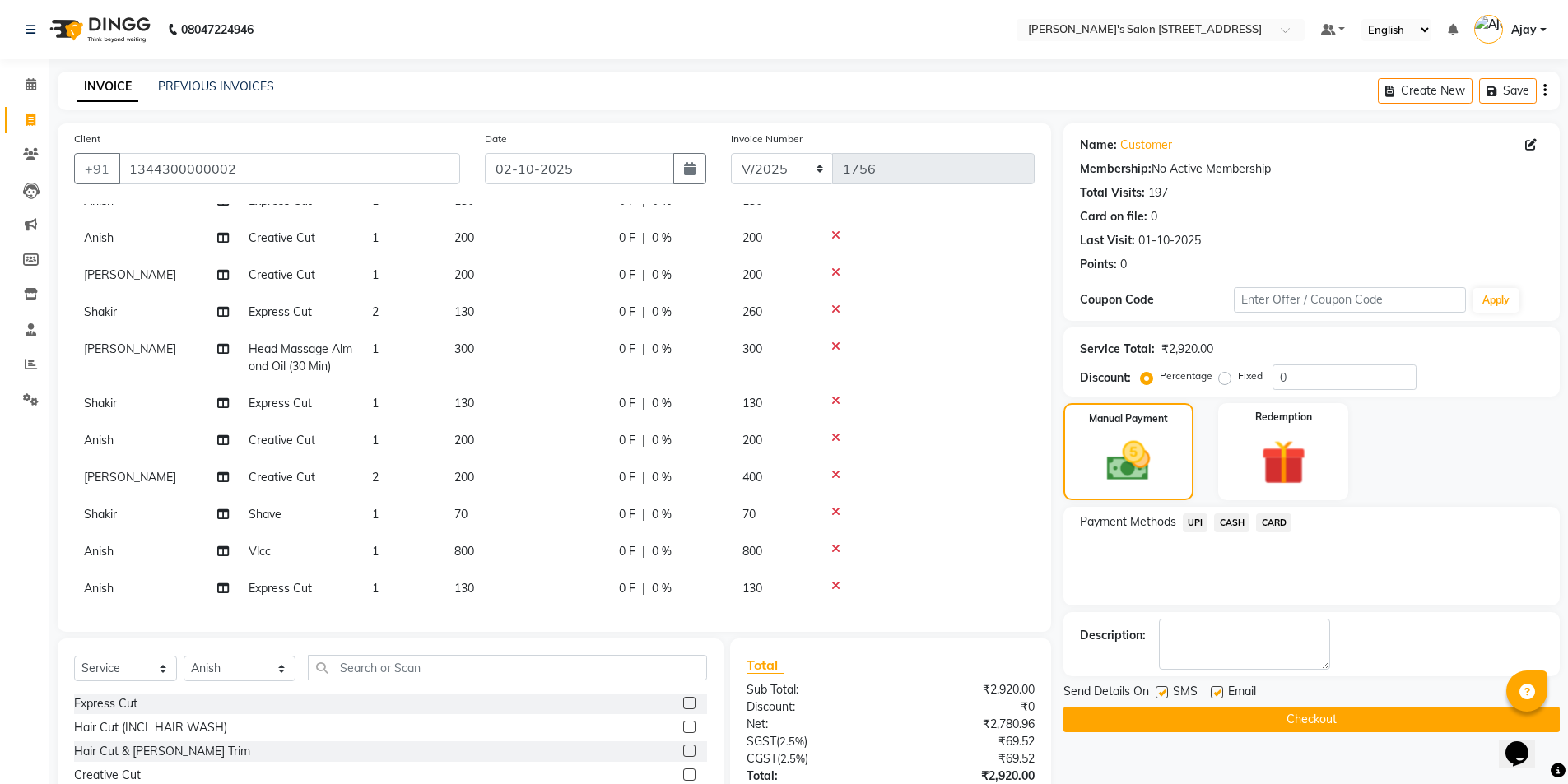
click at [1257, 715] on button "Checkout" at bounding box center [1311, 720] width 497 height 26
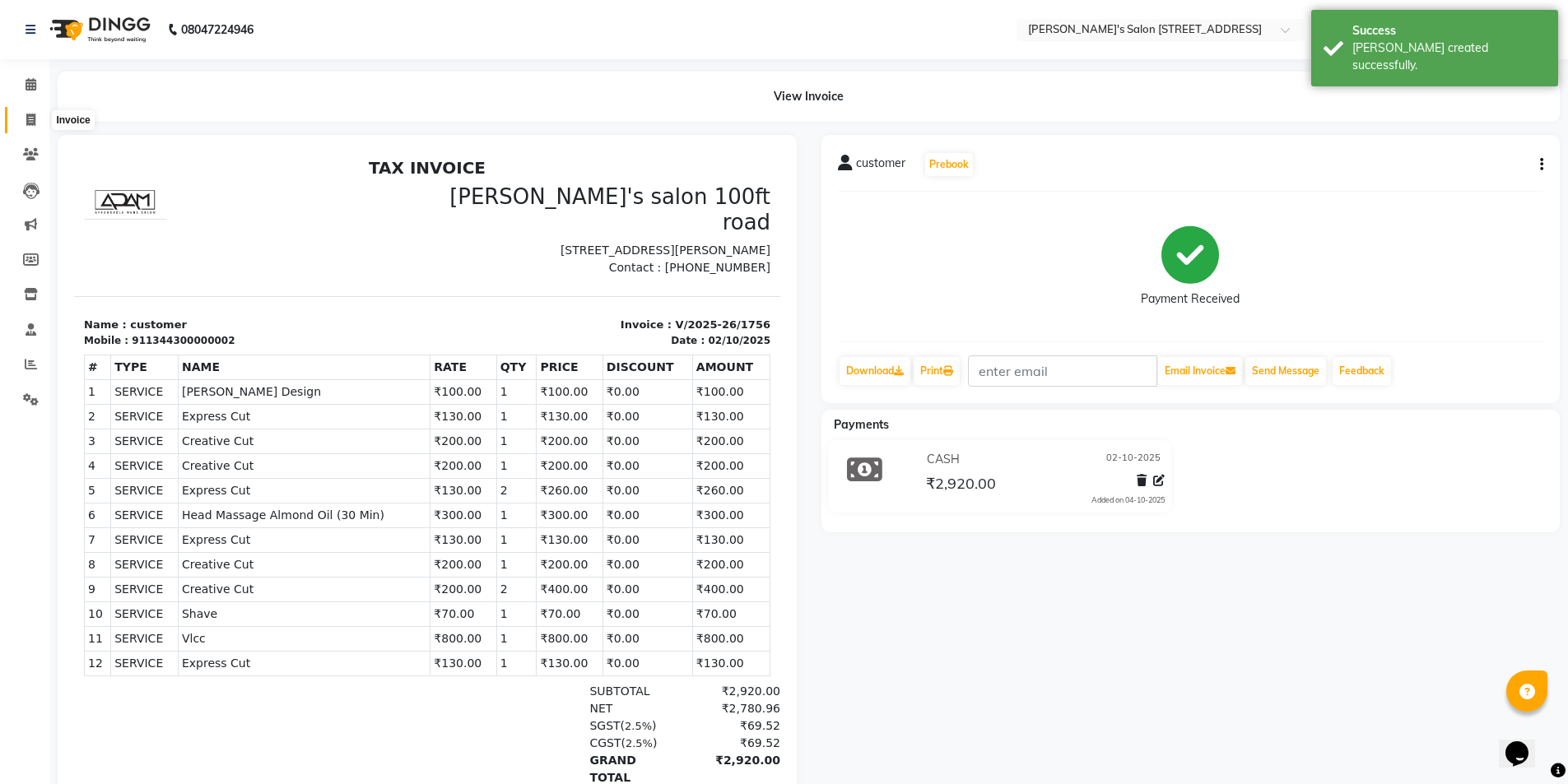
click at [34, 120] on icon at bounding box center [31, 119] width 9 height 12
select select "7773"
select select "service"
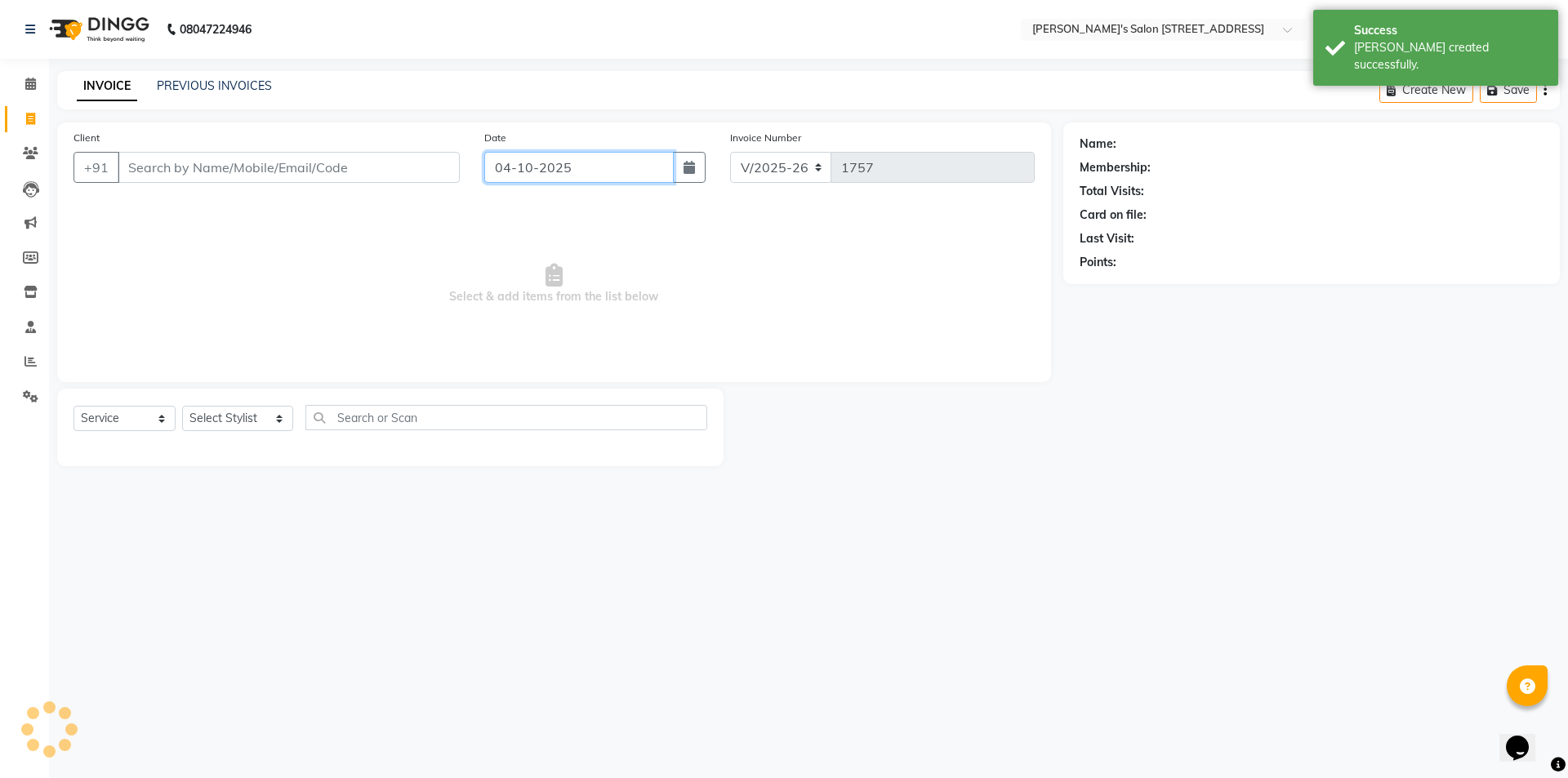
click at [556, 175] on input "04-10-2025" at bounding box center [579, 167] width 191 height 31
select select "10"
select select "2025"
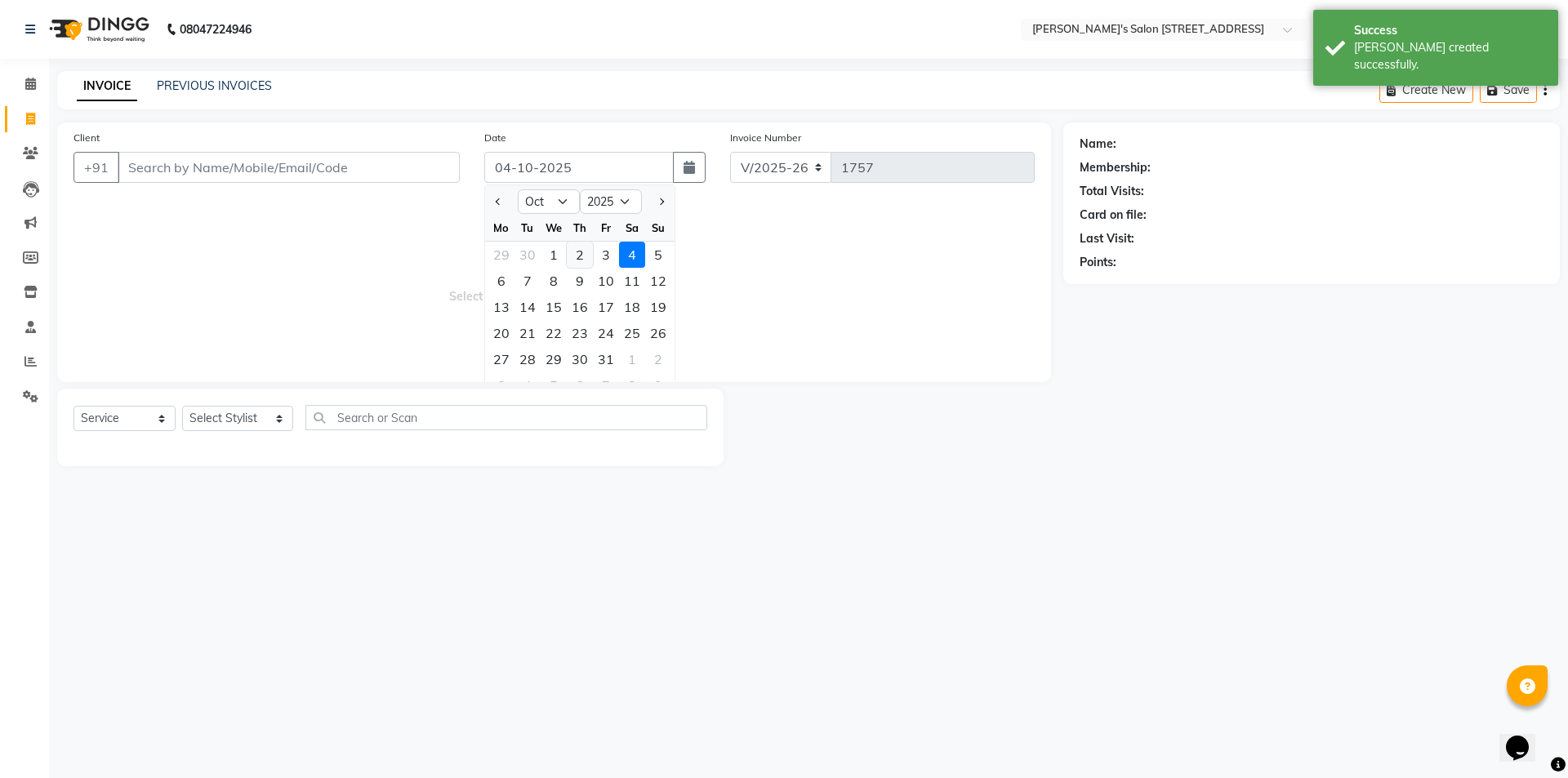
click at [579, 256] on div "2" at bounding box center [579, 254] width 26 height 26
type input "02-10-2025"
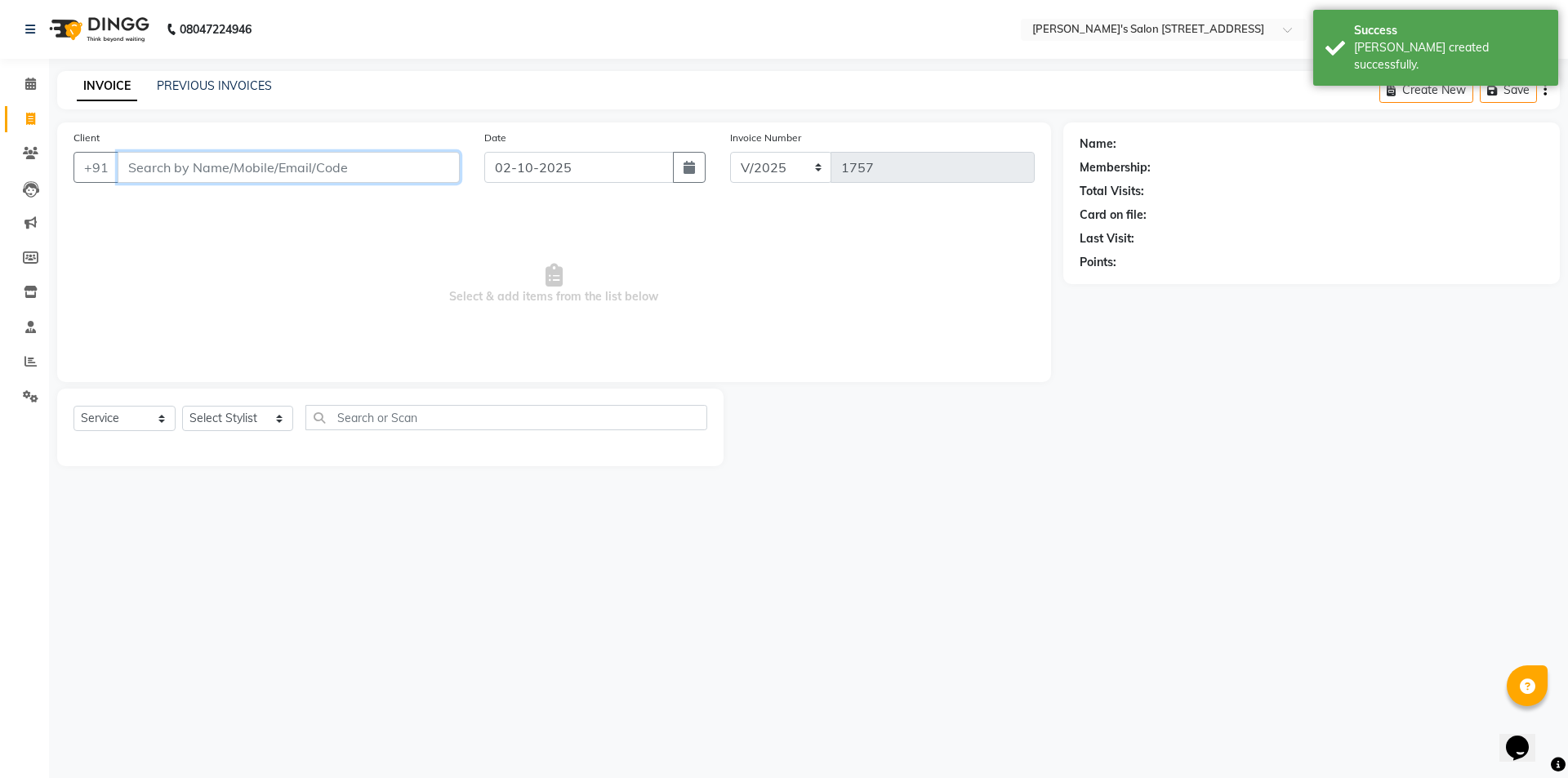
click at [192, 168] on input "Client" at bounding box center [288, 167] width 342 height 31
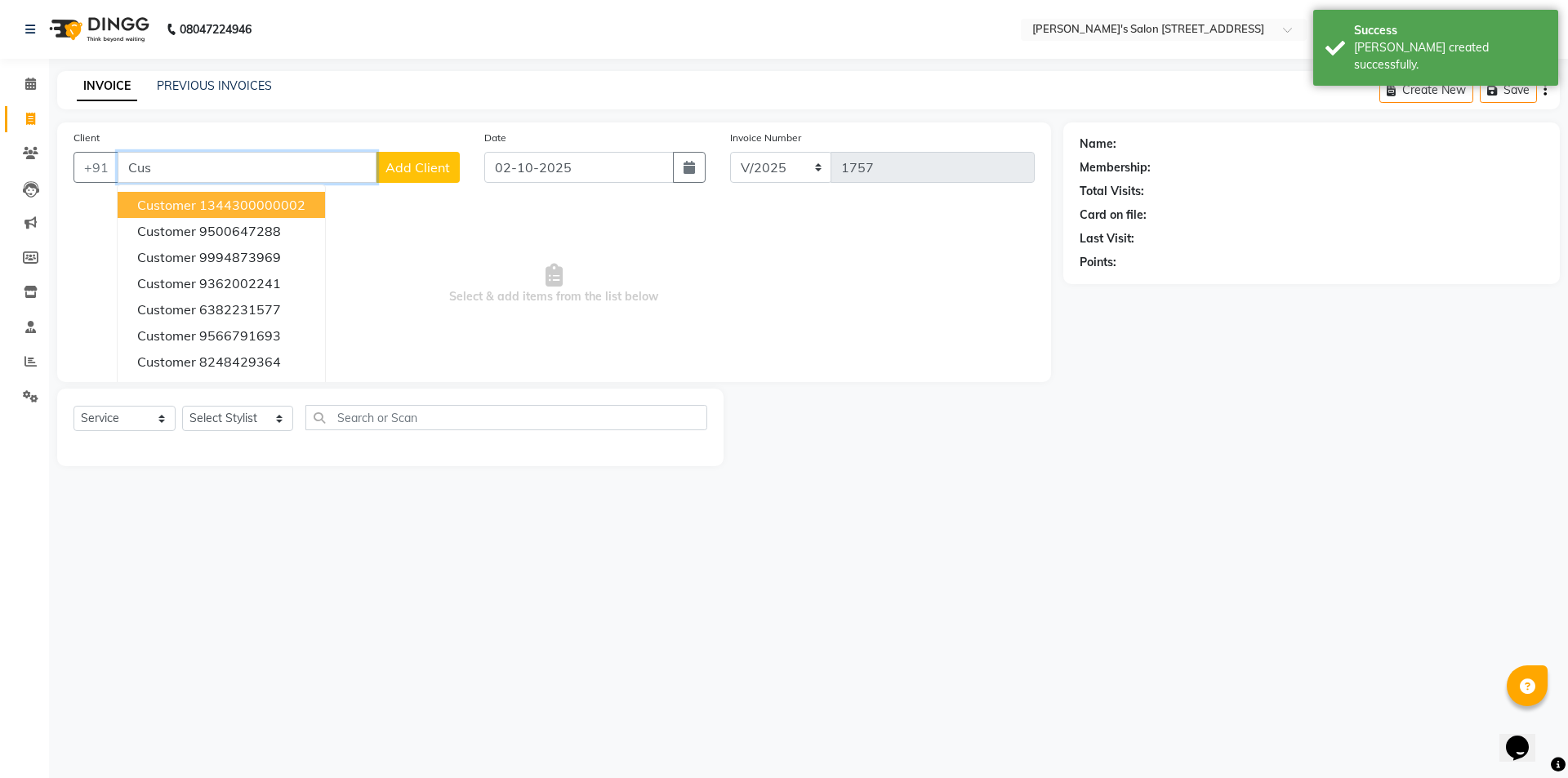
click at [168, 192] on button "customer 1344300000002" at bounding box center [221, 204] width 207 height 26
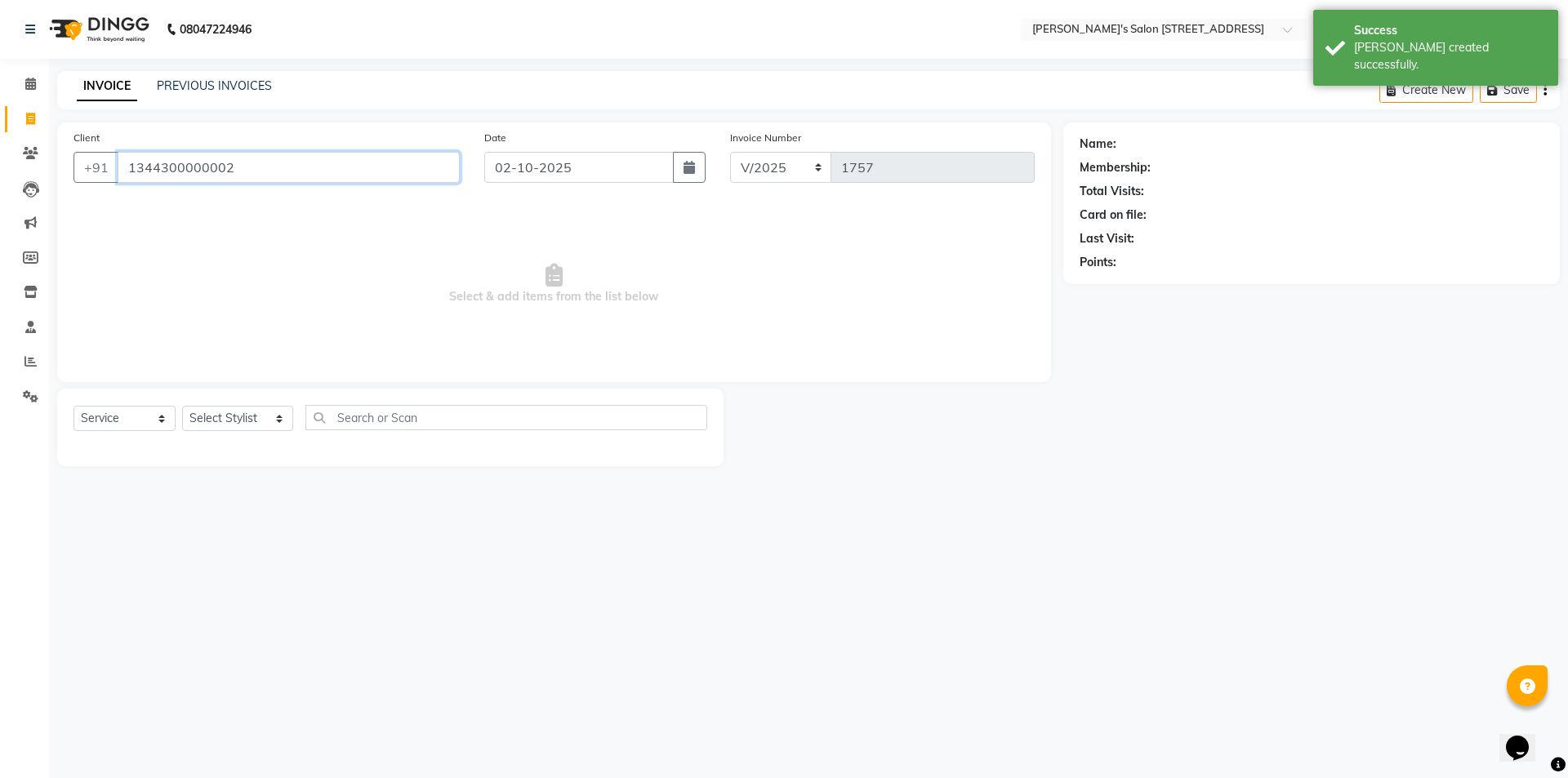
type input "1344300000002"
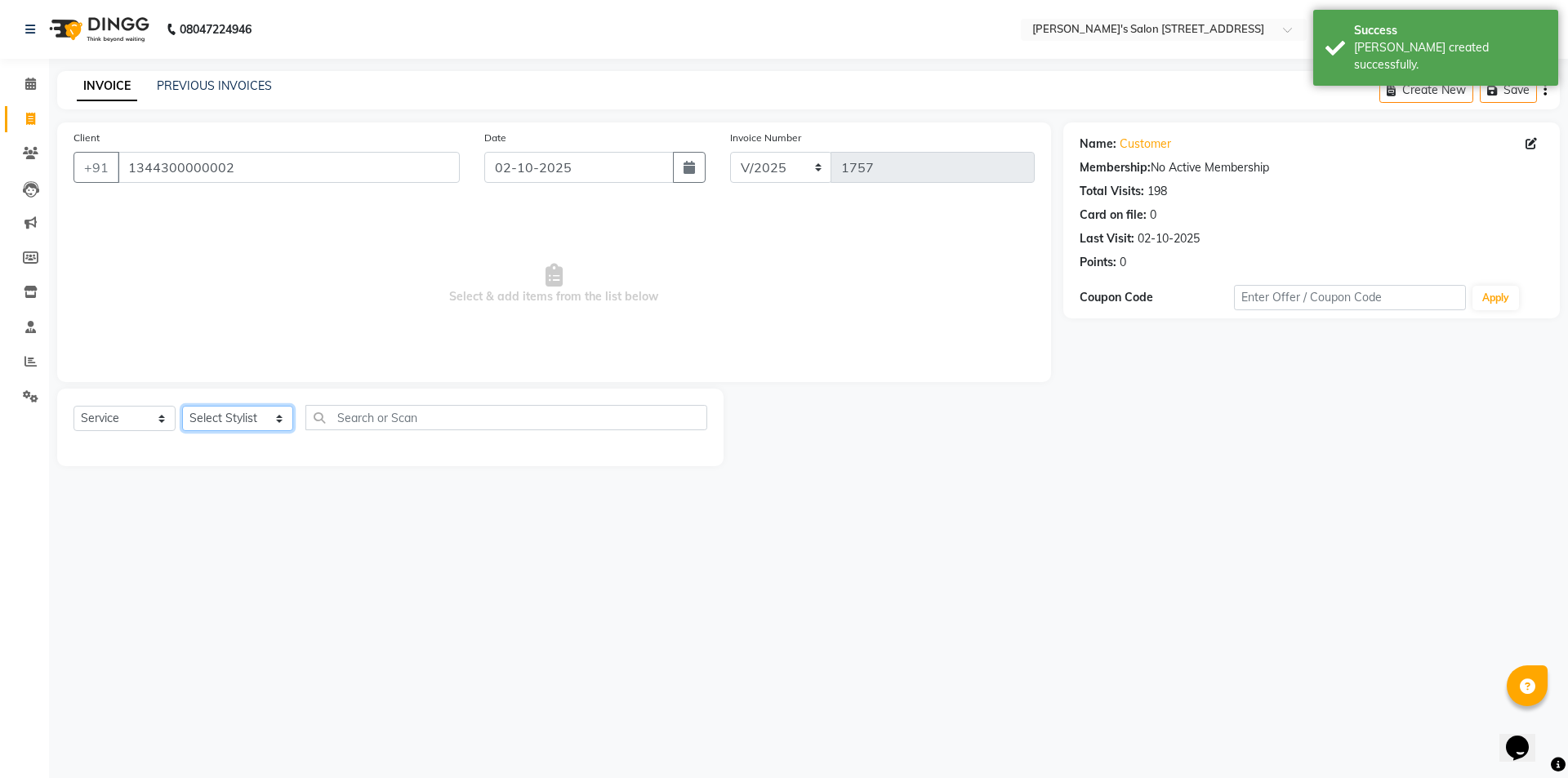
click at [230, 422] on select "Select Stylist Ajay Anish Nadeem Shakir Vicky(Manager)" at bounding box center [238, 419] width 111 height 26
select select "91355"
click at [182, 406] on select "Select Stylist Ajay Anish Nadeem Shakir Vicky(Manager)" at bounding box center [238, 419] width 111 height 26
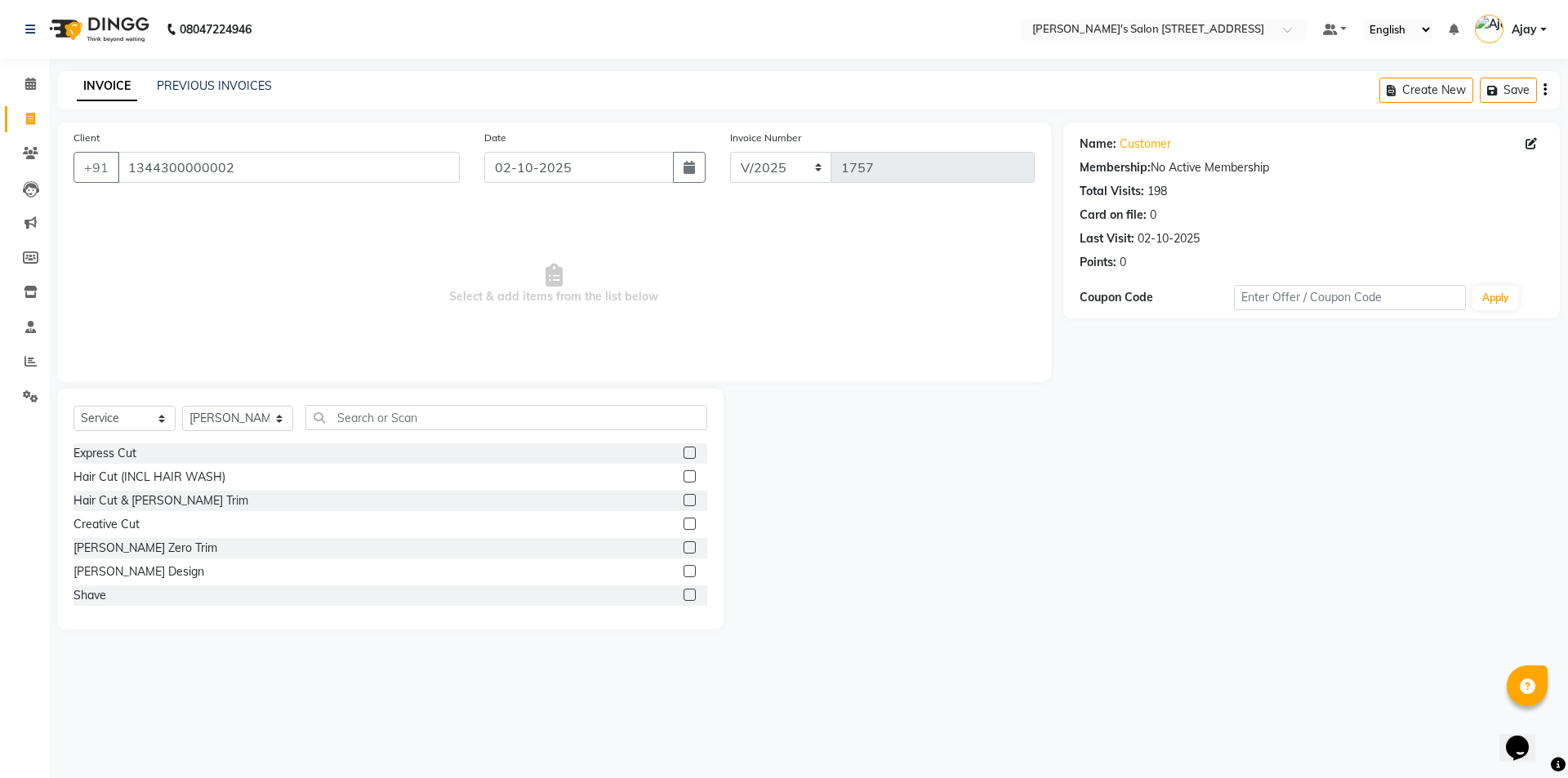
click at [683, 451] on label at bounding box center [689, 452] width 12 height 12
click at [683, 451] on input "checkbox" at bounding box center [689, 453] width 11 height 11
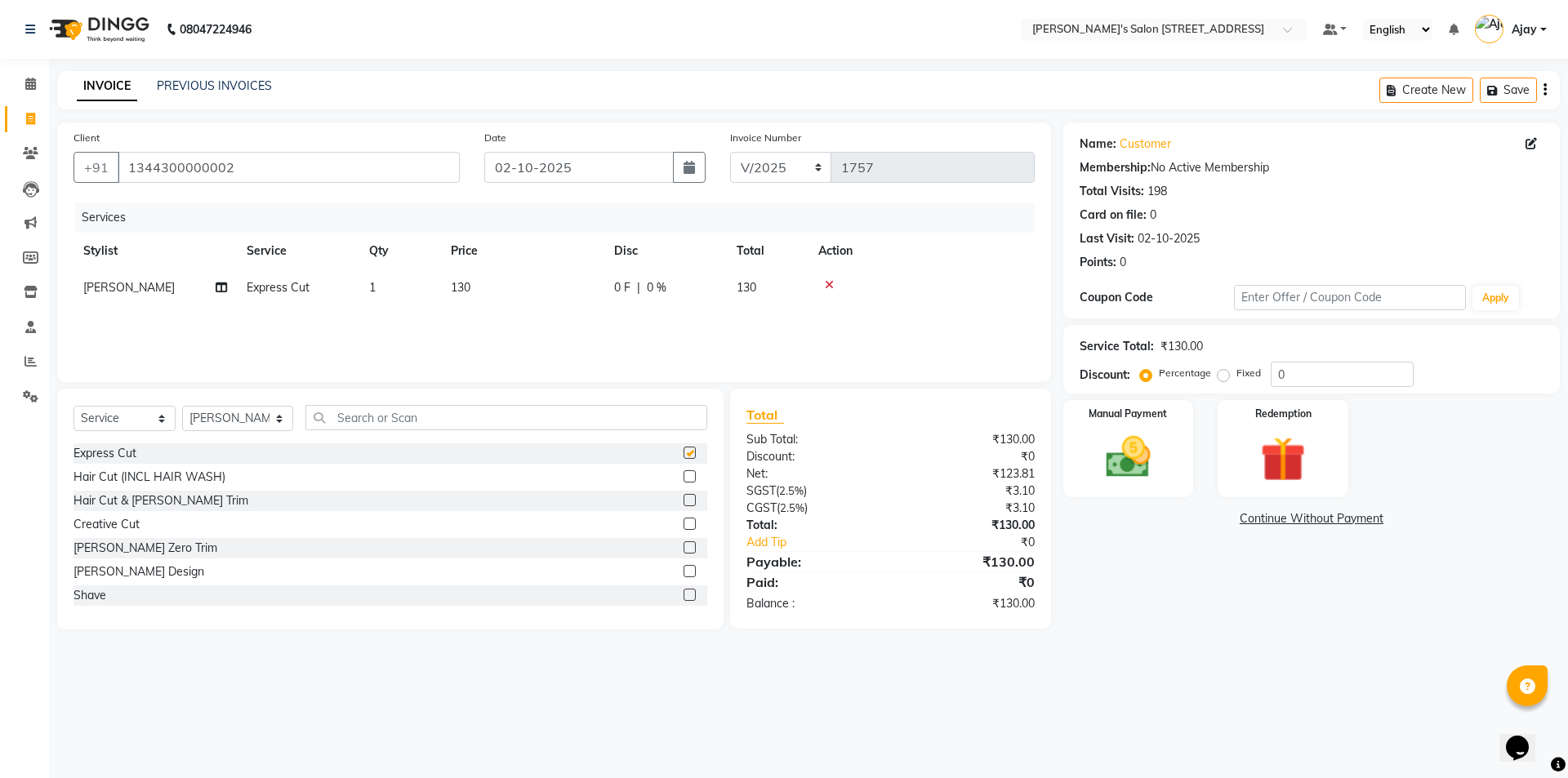
checkbox input "false"
click at [683, 525] on label at bounding box center [689, 523] width 12 height 12
click at [683, 525] on input "checkbox" at bounding box center [689, 524] width 11 height 11
checkbox input "false"
click at [381, 327] on td "1" at bounding box center [400, 325] width 82 height 36
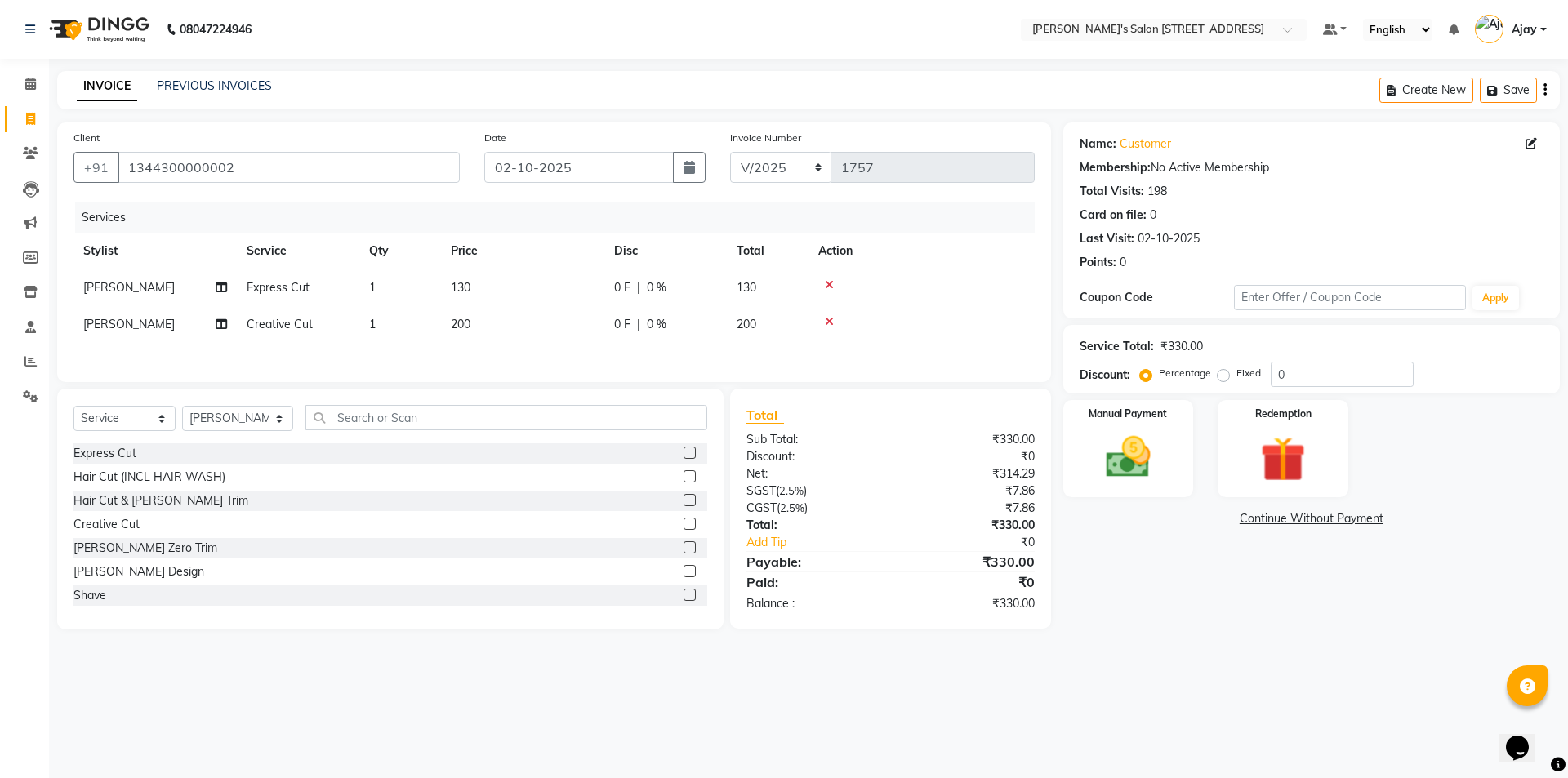
select select "91355"
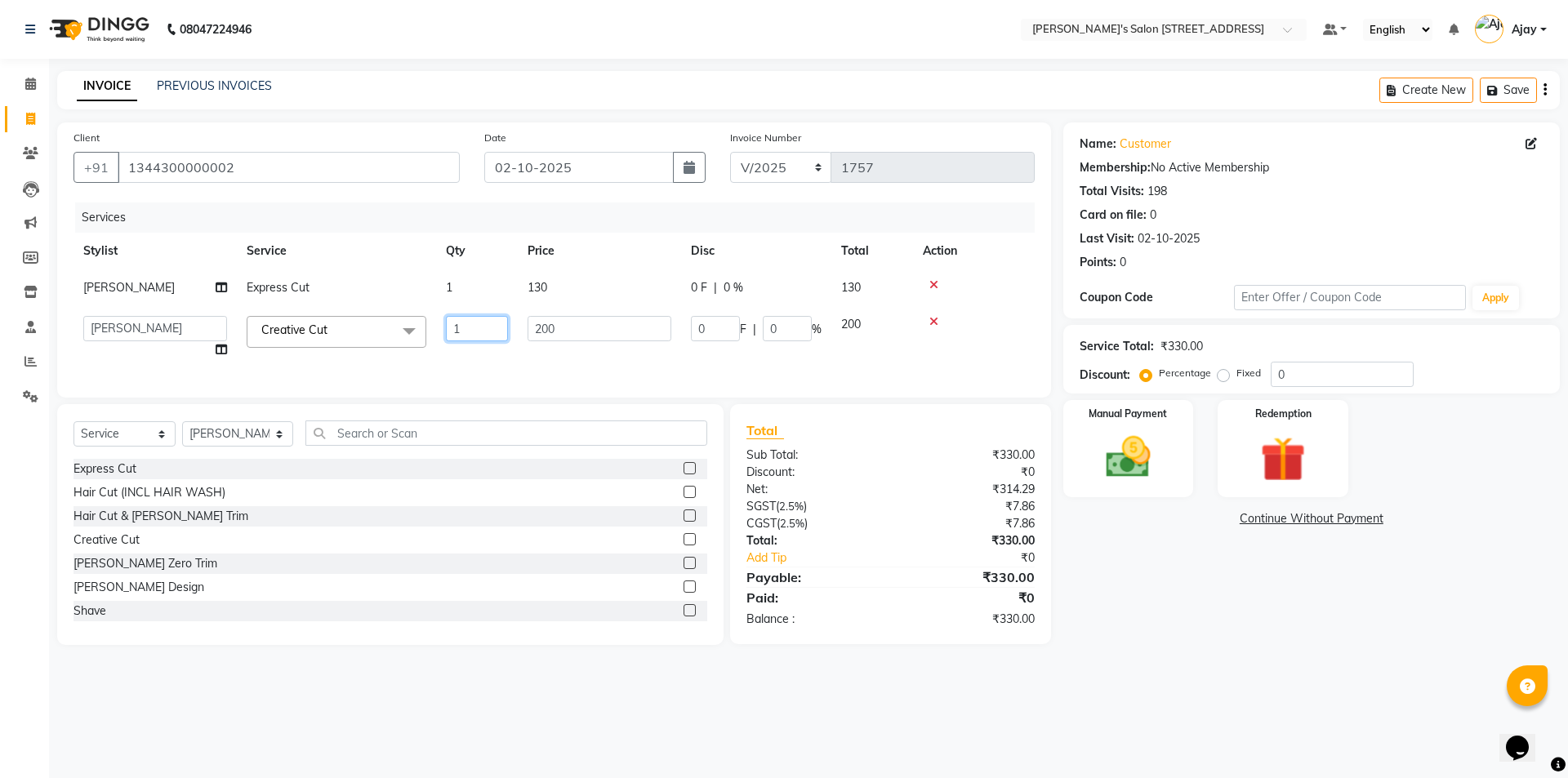
drag, startPoint x: 478, startPoint y: 323, endPoint x: 429, endPoint y: 337, distance: 51.0
click at [403, 337] on tr "Ajay Anish Nadeem Shakir Vicky(Manager) Creative Cut x Express Cut Hair Cut (IN…" at bounding box center [554, 337] width 961 height 62
type input "2"
click at [1075, 549] on div "Name: Customer Membership: No Active Membership Total Visits: 198 Card on file:…" at bounding box center [1317, 383] width 509 height 523
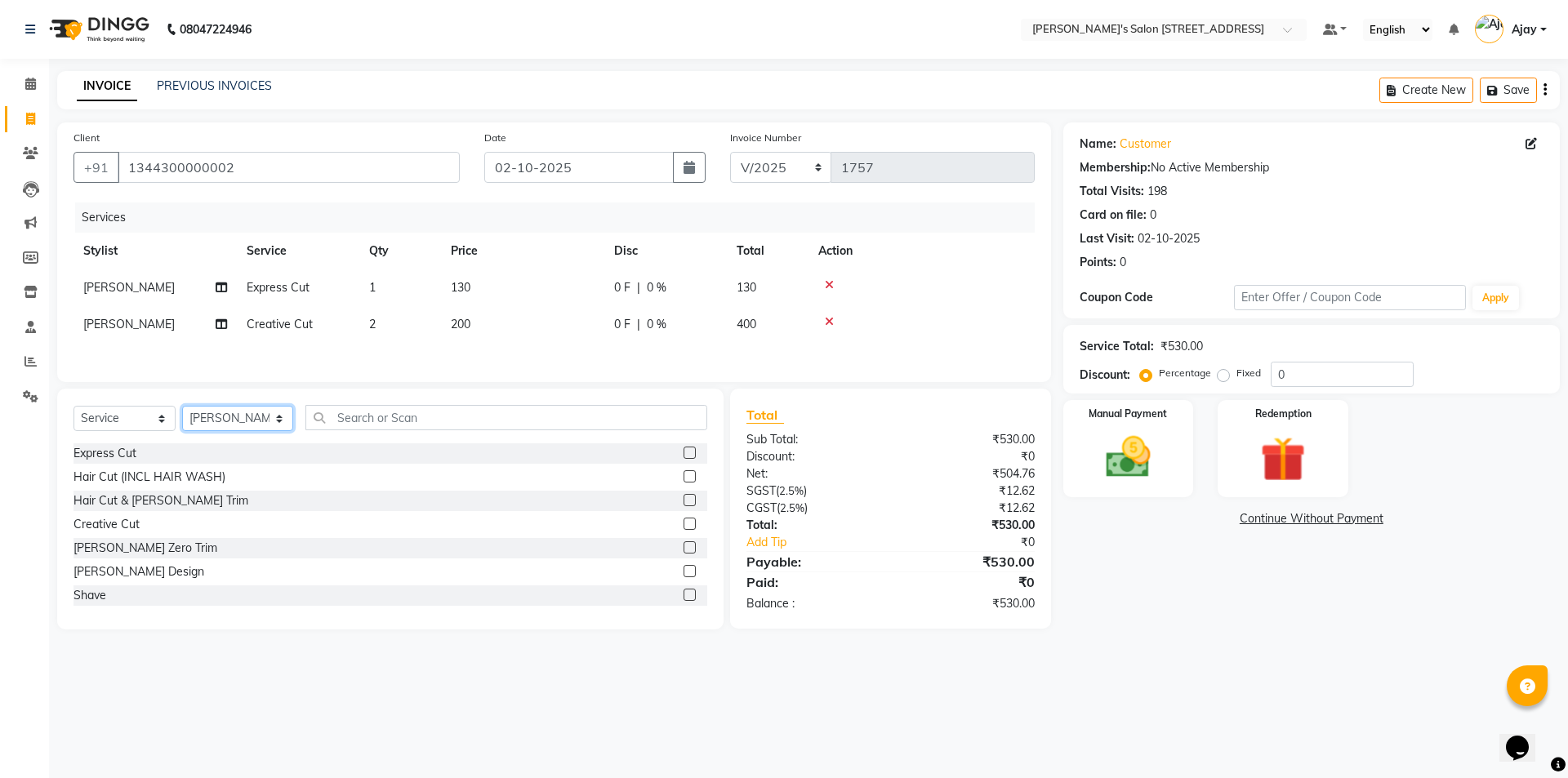
click at [241, 416] on select "Select Stylist Ajay Anish Nadeem Shakir Vicky(Manager)" at bounding box center [238, 419] width 111 height 26
select select "91354"
click at [182, 409] on select "Select Stylist Ajay Anish Nadeem Shakir Vicky(Manager)" at bounding box center [238, 419] width 111 height 26
click at [683, 592] on label at bounding box center [689, 594] width 12 height 12
click at [683, 592] on input "checkbox" at bounding box center [689, 596] width 11 height 11
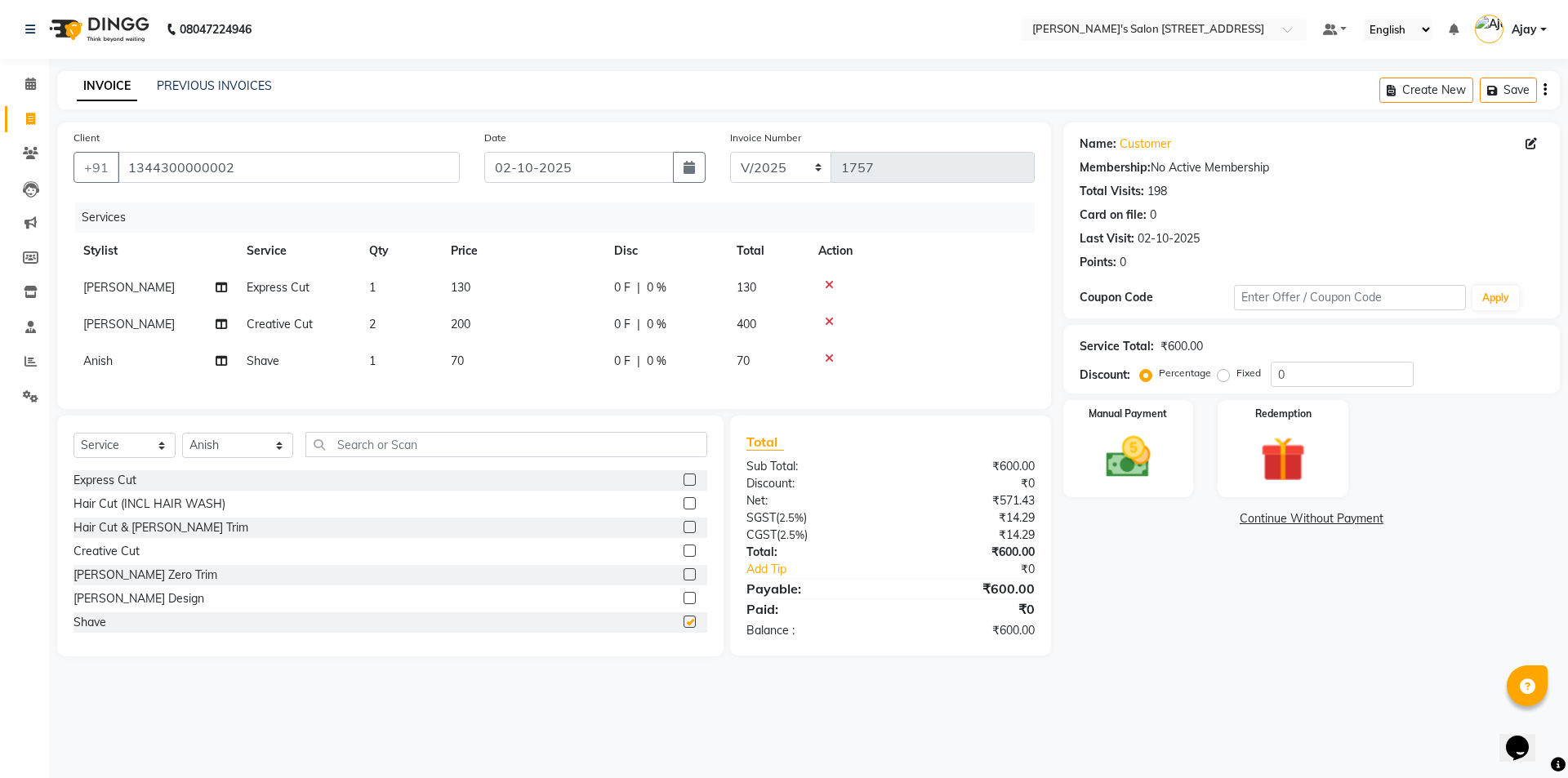
checkbox input "false"
click at [502, 365] on td "70" at bounding box center [522, 361] width 163 height 36
select select "91354"
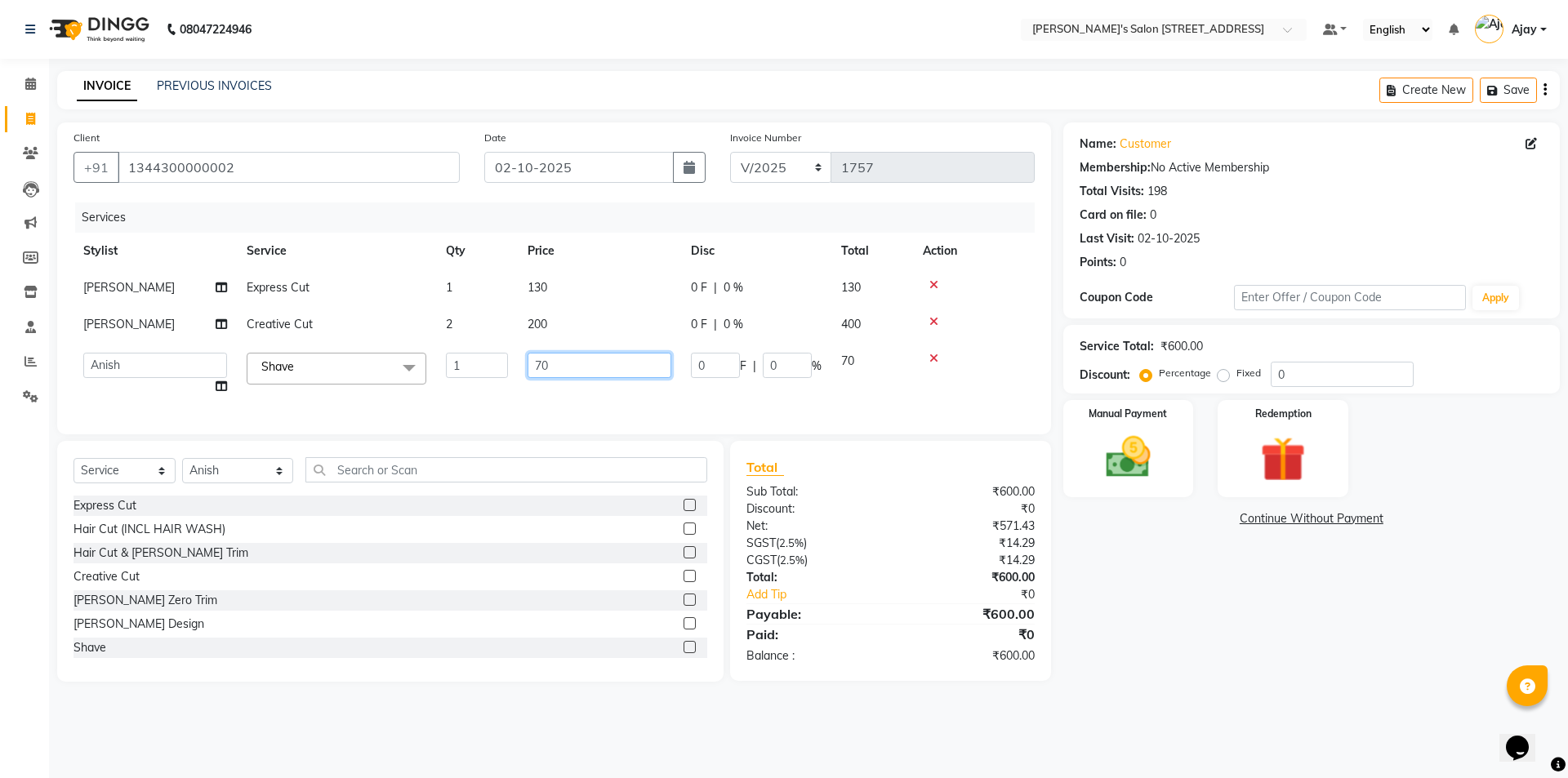
drag, startPoint x: 600, startPoint y: 365, endPoint x: 511, endPoint y: 366, distance: 89.0
click at [511, 366] on tr "Ajay Anish Nadeem Shakir Vicky(Manager) Shave x Express Cut Hair Cut (INCL HAIR…" at bounding box center [554, 374] width 961 height 62
type input "80"
click at [1192, 533] on div "Name: Customer Membership: No Active Membership Total Visits: 198 Card on file:…" at bounding box center [1317, 401] width 509 height 559
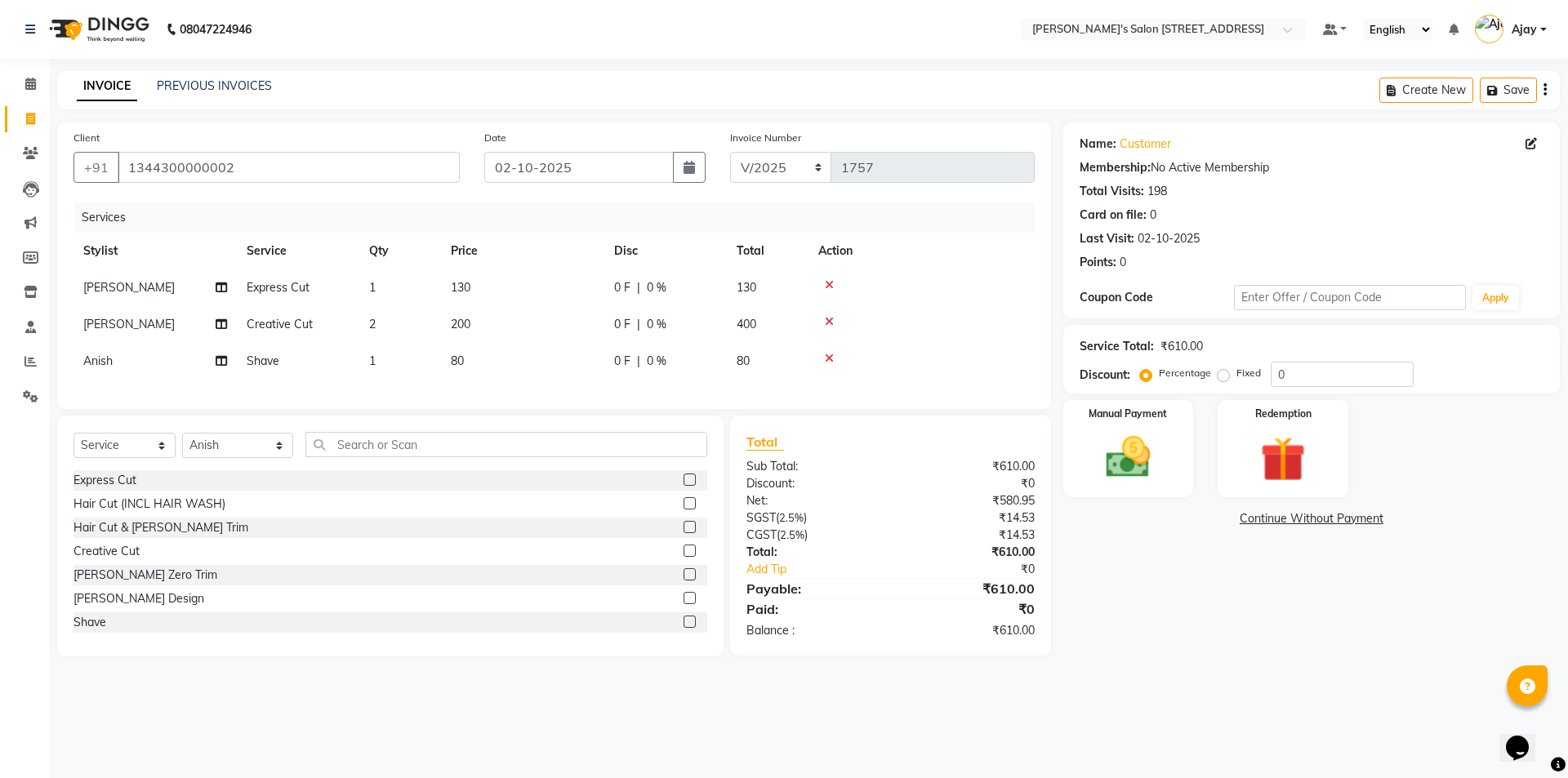
click at [683, 486] on label at bounding box center [689, 479] width 12 height 12
click at [683, 486] on input "checkbox" at bounding box center [689, 481] width 11 height 11
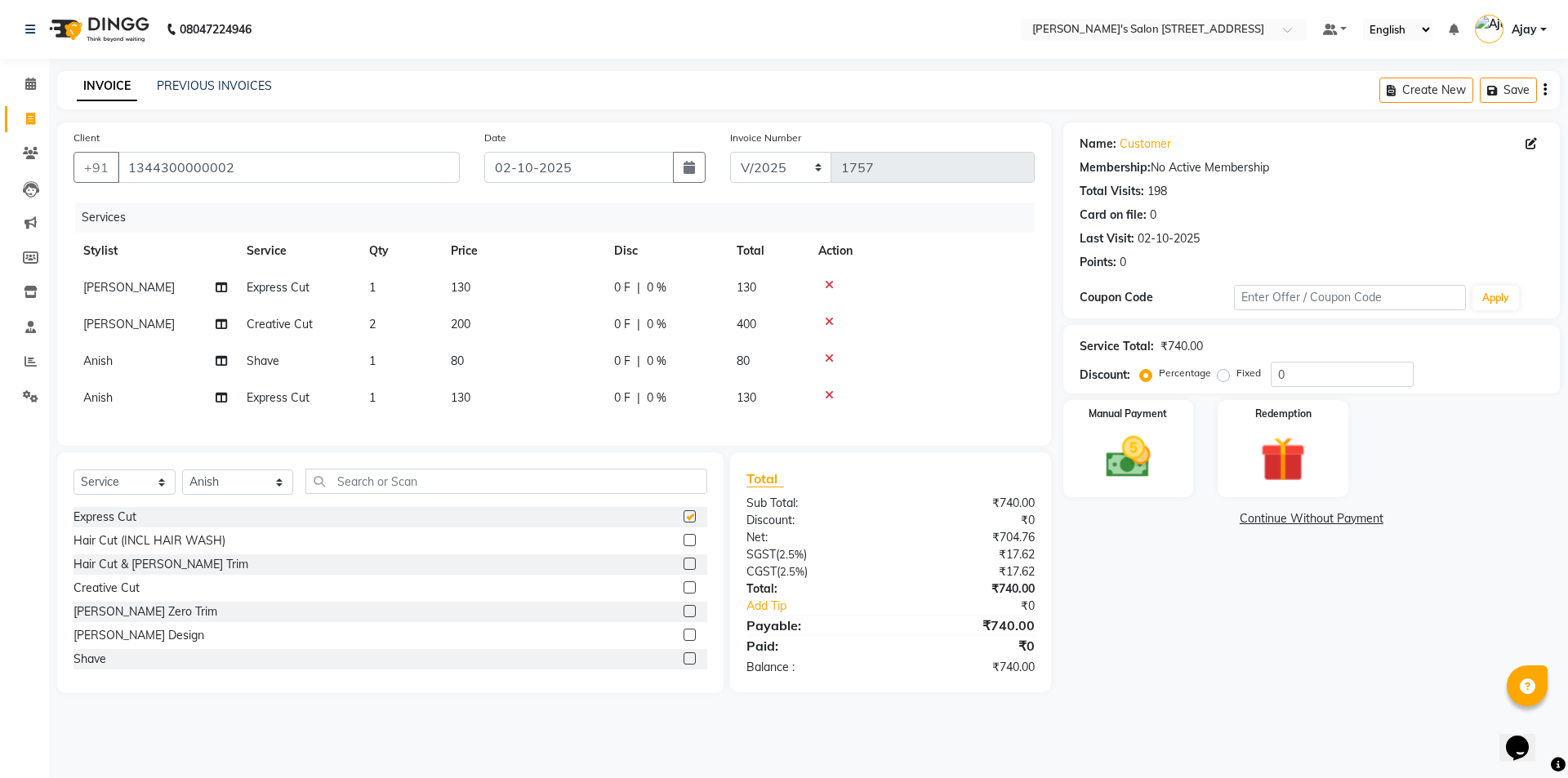
checkbox input "false"
click at [375, 491] on input "text" at bounding box center [506, 482] width 401 height 26
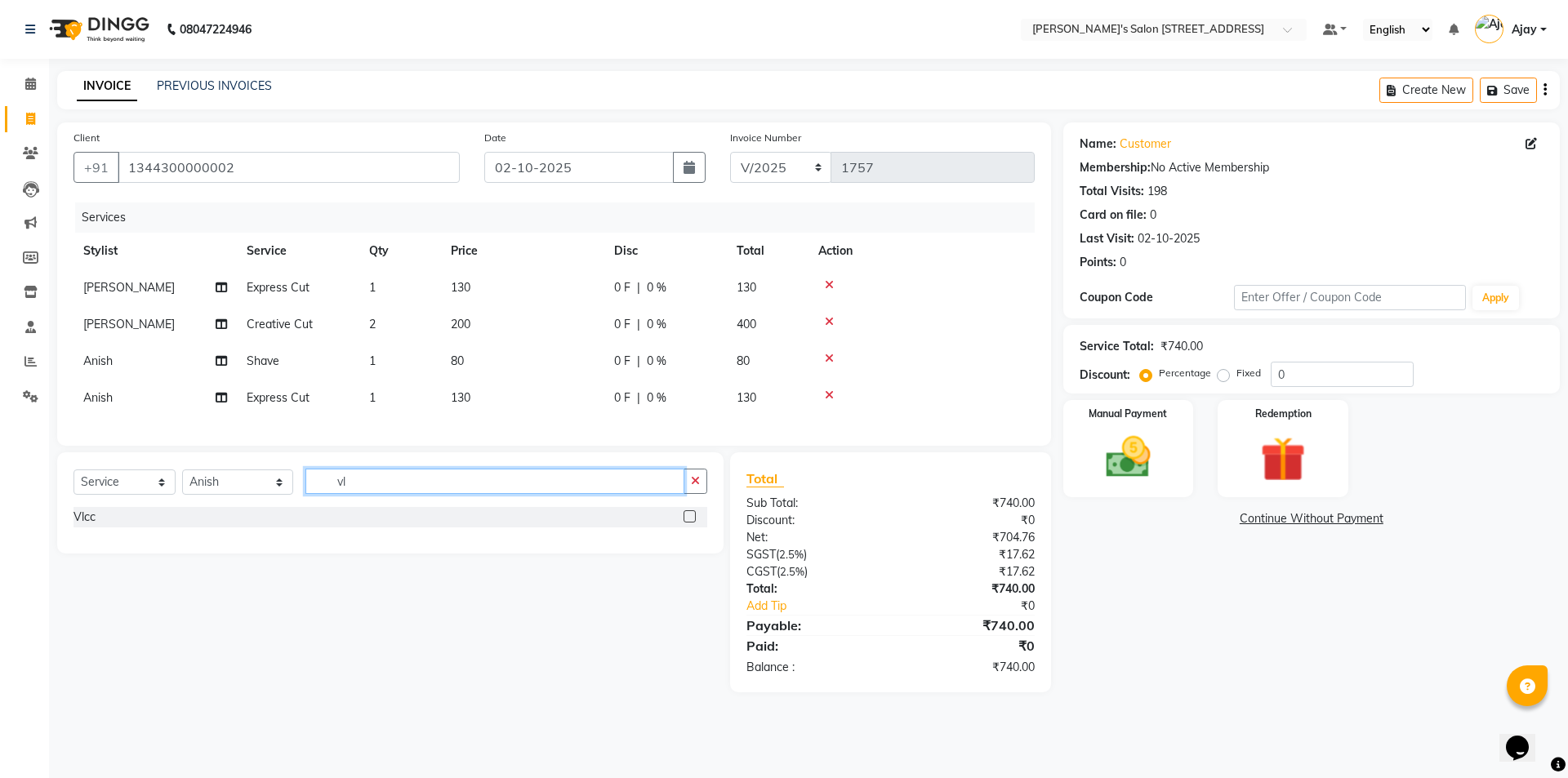
type input "vl"
click at [689, 523] on label at bounding box center [689, 515] width 12 height 12
click at [689, 523] on input "checkbox" at bounding box center [689, 517] width 11 height 11
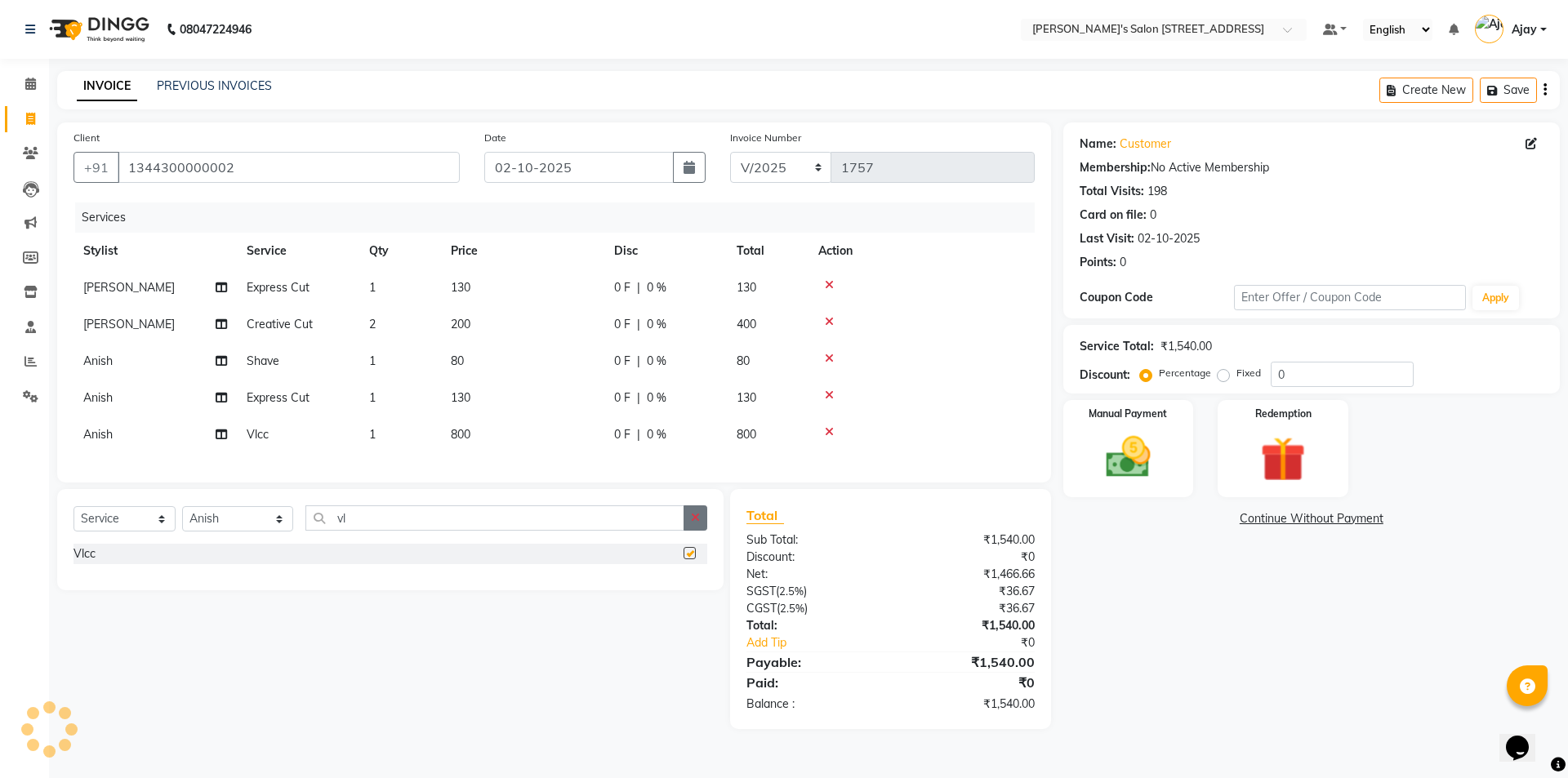
checkbox input "false"
click at [693, 524] on icon "button" at bounding box center [695, 517] width 9 height 12
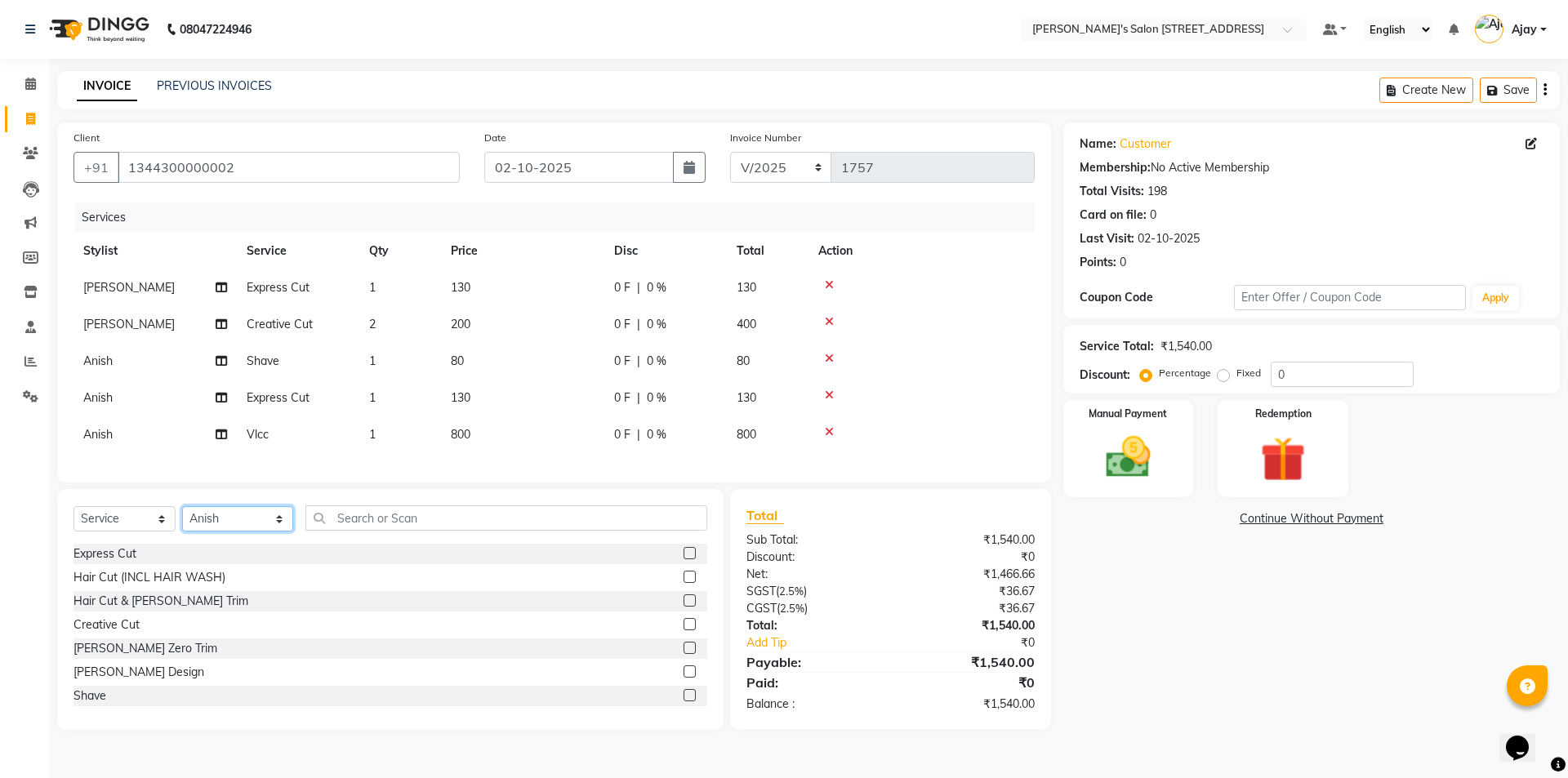
drag, startPoint x: 226, startPoint y: 533, endPoint x: 224, endPoint y: 541, distance: 8.2
click at [226, 532] on select "Select Stylist Ajay Anish Nadeem Shakir Vicky(Manager)" at bounding box center [238, 519] width 111 height 26
select select "91356"
click at [182, 518] on select "Select Stylist Ajay Anish Nadeem Shakir Vicky(Manager)" at bounding box center [238, 519] width 111 height 26
click at [683, 559] on label at bounding box center [689, 553] width 12 height 12
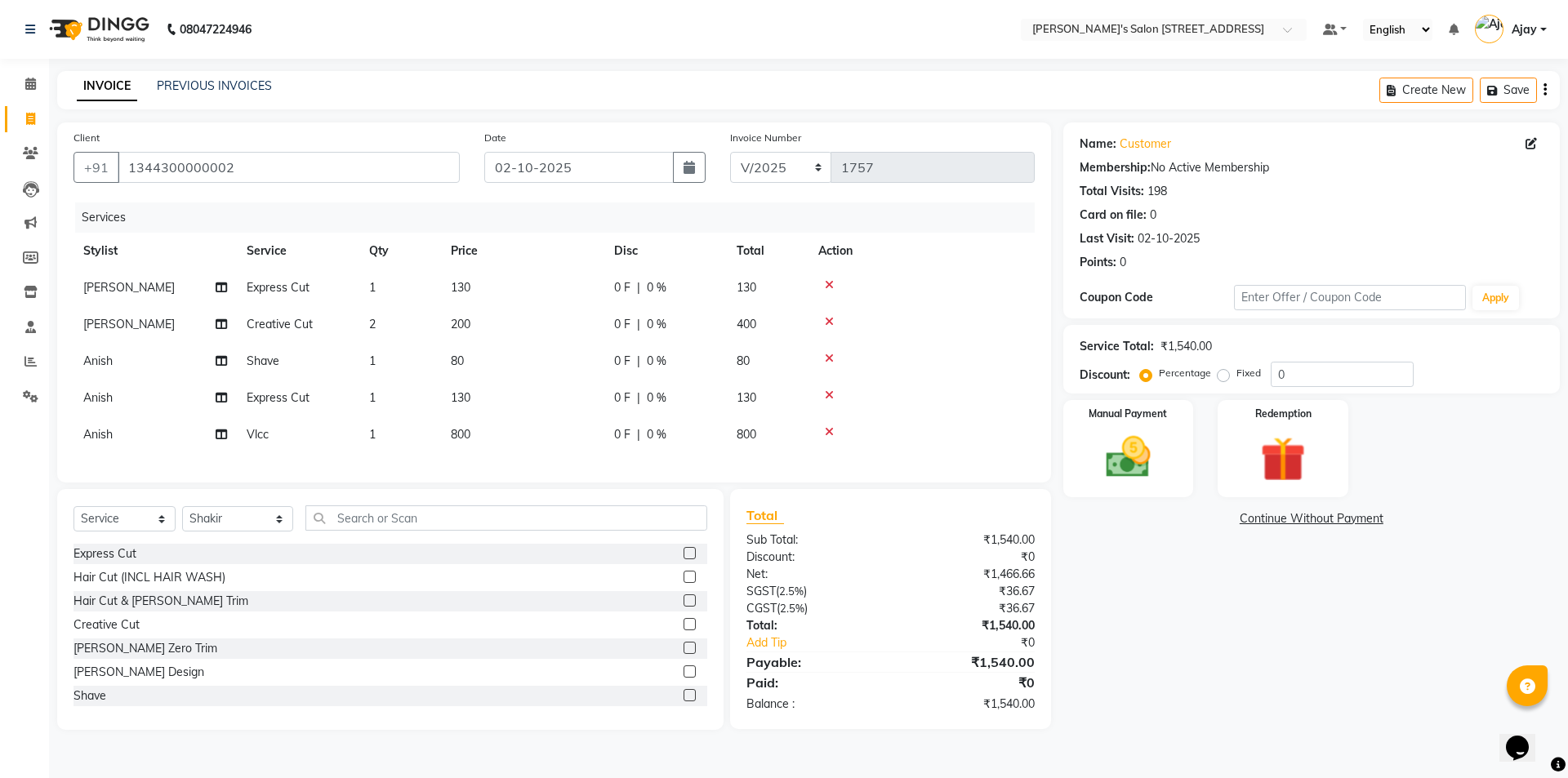
click at [683, 559] on input "checkbox" at bounding box center [689, 554] width 11 height 11
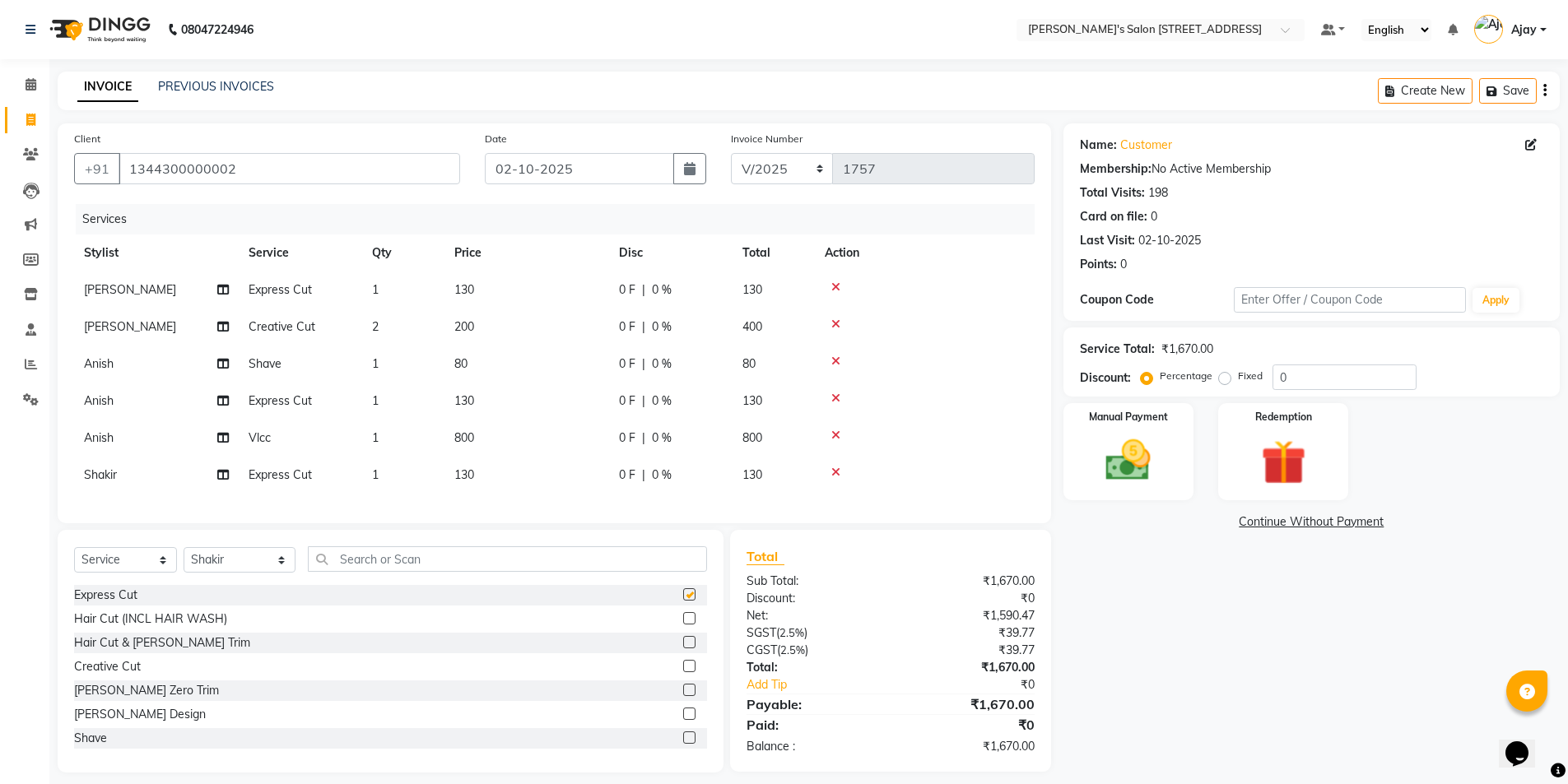
checkbox input "false"
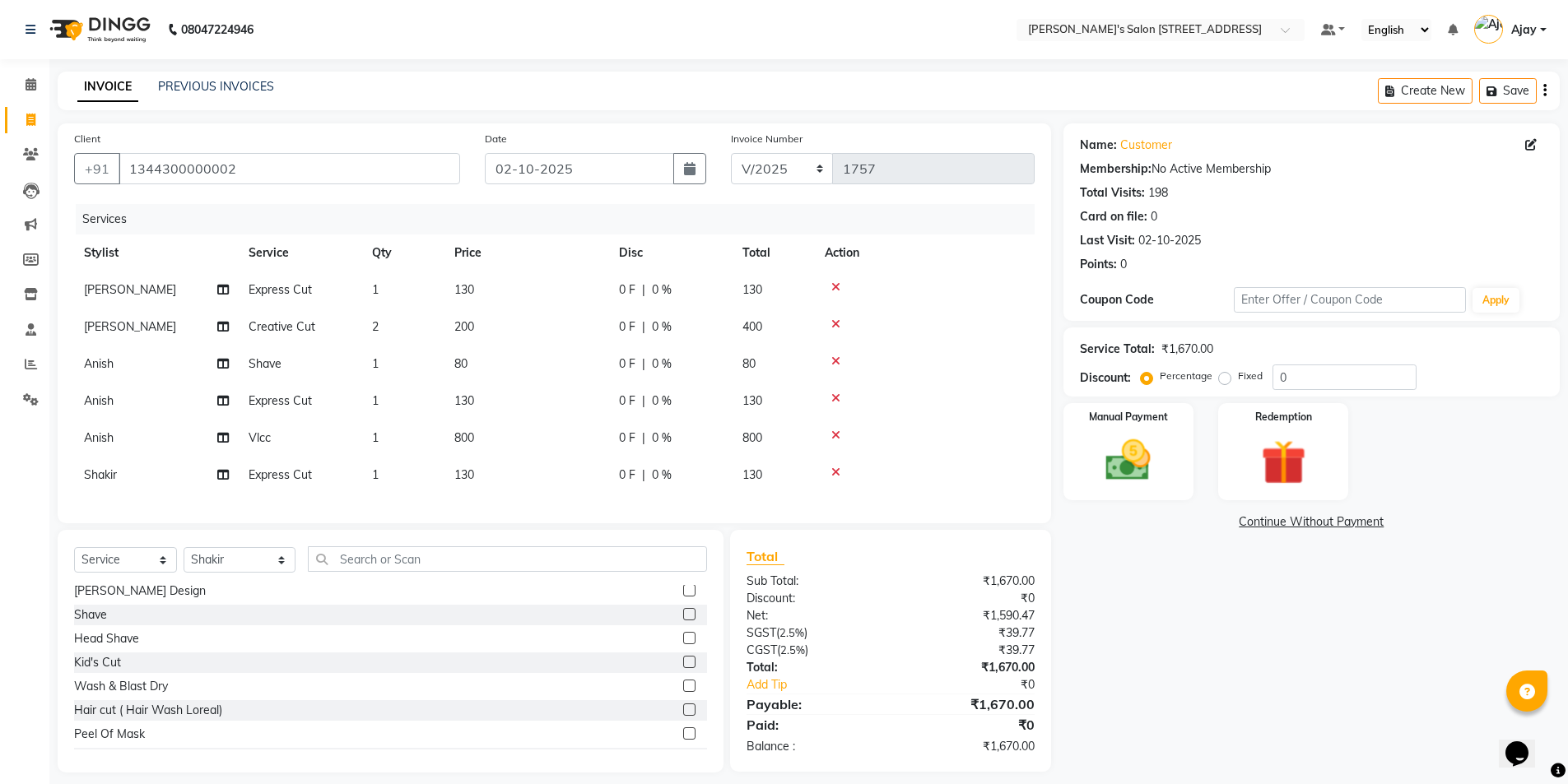
scroll to position [165, 0]
click at [683, 651] on label at bounding box center [689, 644] width 12 height 12
click at [683, 651] on input "checkbox" at bounding box center [689, 645] width 11 height 11
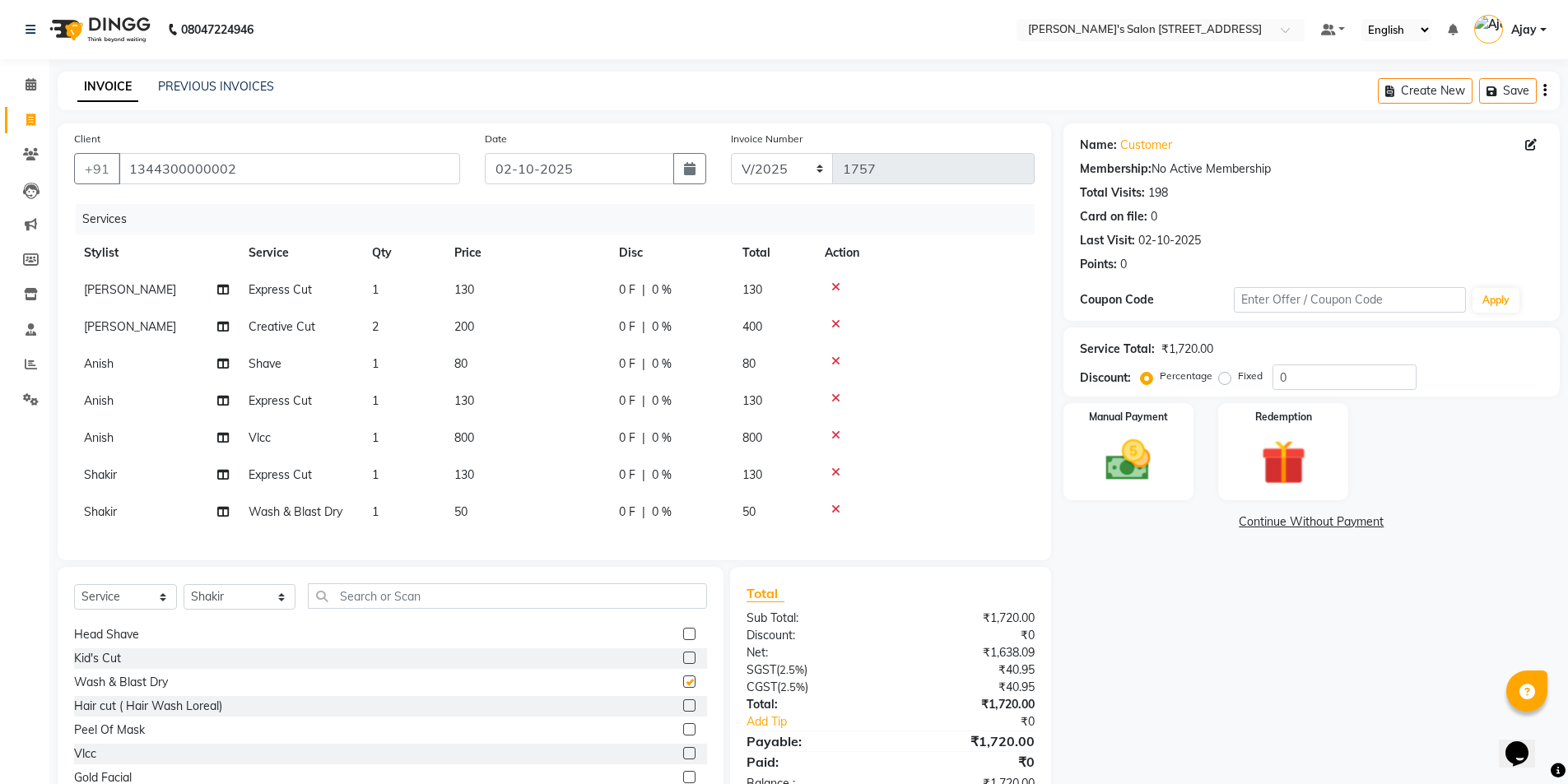
checkbox input "false"
drag, startPoint x: 233, startPoint y: 608, endPoint x: 227, endPoint y: 618, distance: 11.7
click at [233, 608] on select "Select Stylist Ajay Anish Nadeem Shakir Vicky(Manager)" at bounding box center [240, 597] width 112 height 26
select select "91355"
click at [184, 597] on select "Select Stylist Ajay Anish Nadeem Shakir Vicky(Manager)" at bounding box center [240, 597] width 112 height 26
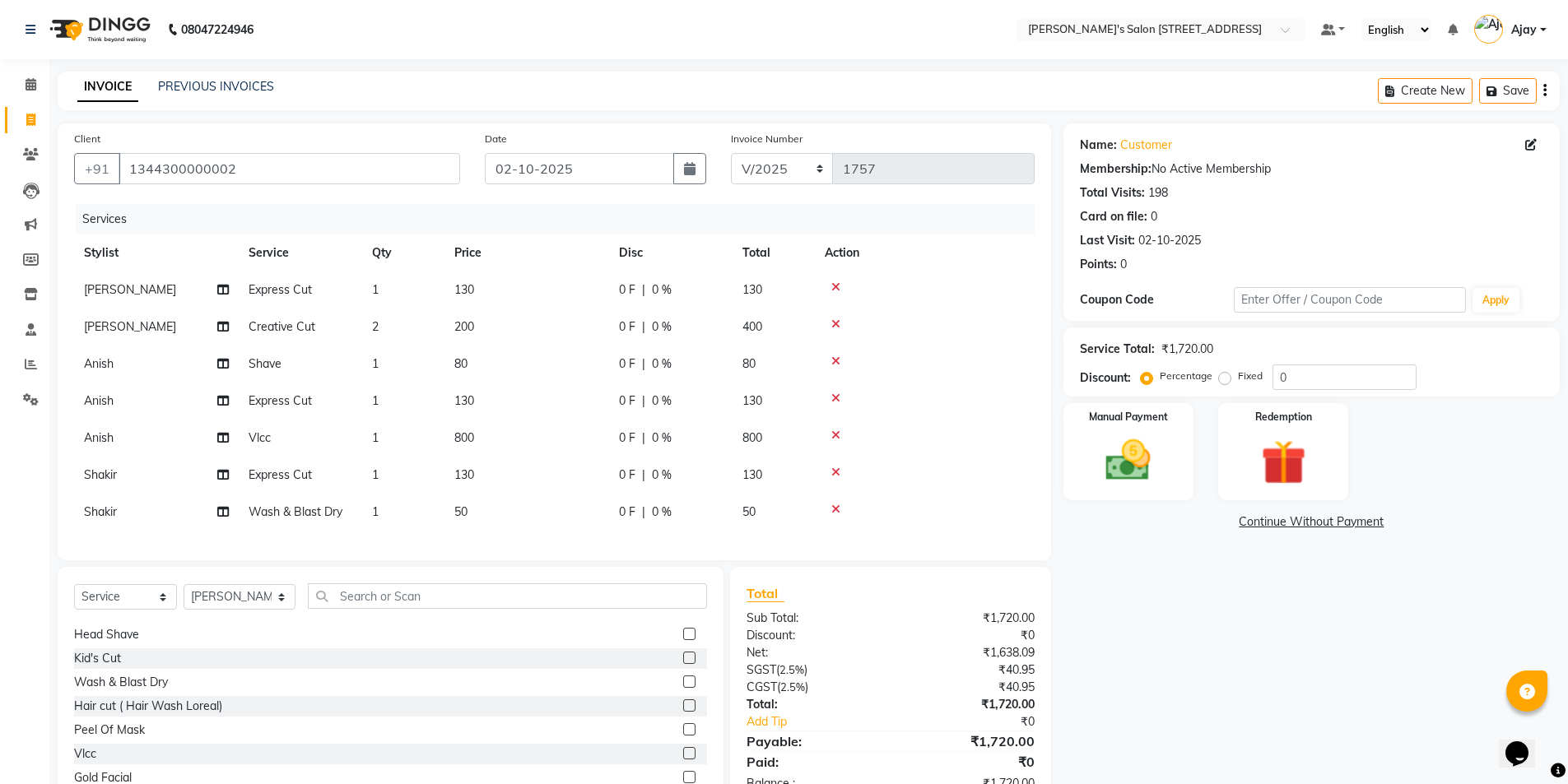
click at [683, 640] on label at bounding box center [689, 633] width 12 height 12
click at [683, 640] on input "checkbox" at bounding box center [689, 635] width 11 height 11
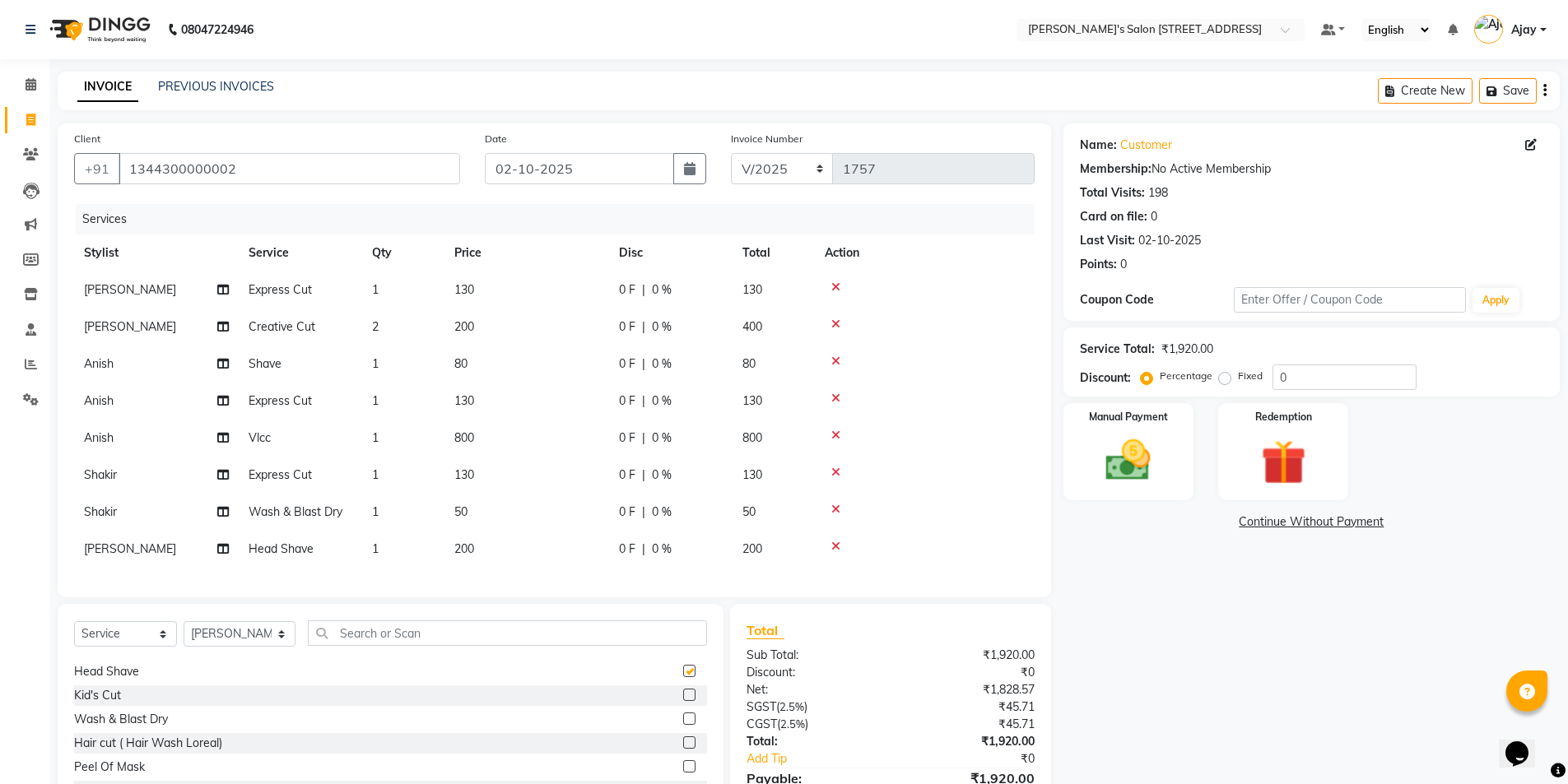
checkbox input "false"
click at [836, 545] on icon at bounding box center [836, 546] width 9 height 12
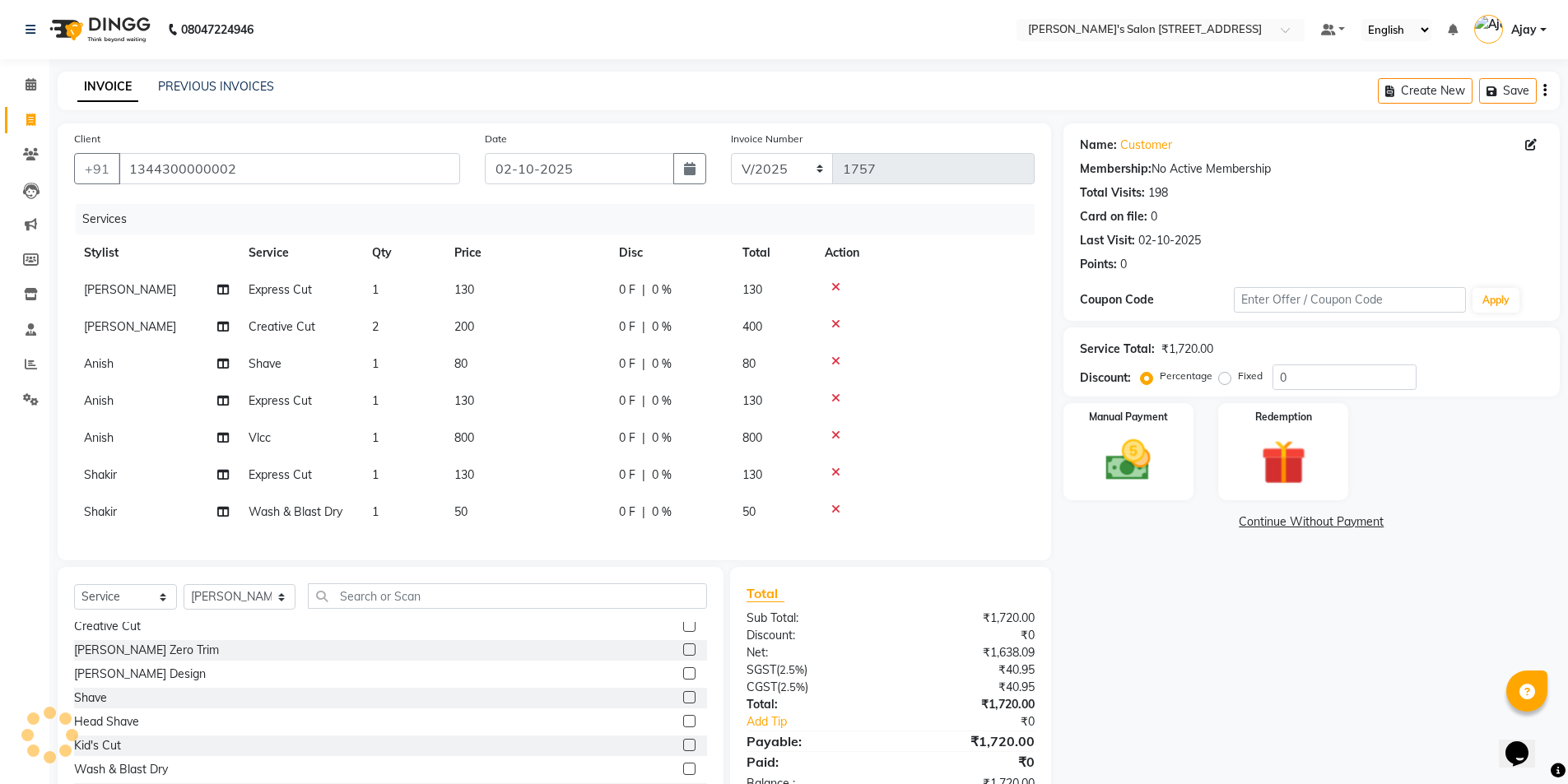
scroll to position [0, 0]
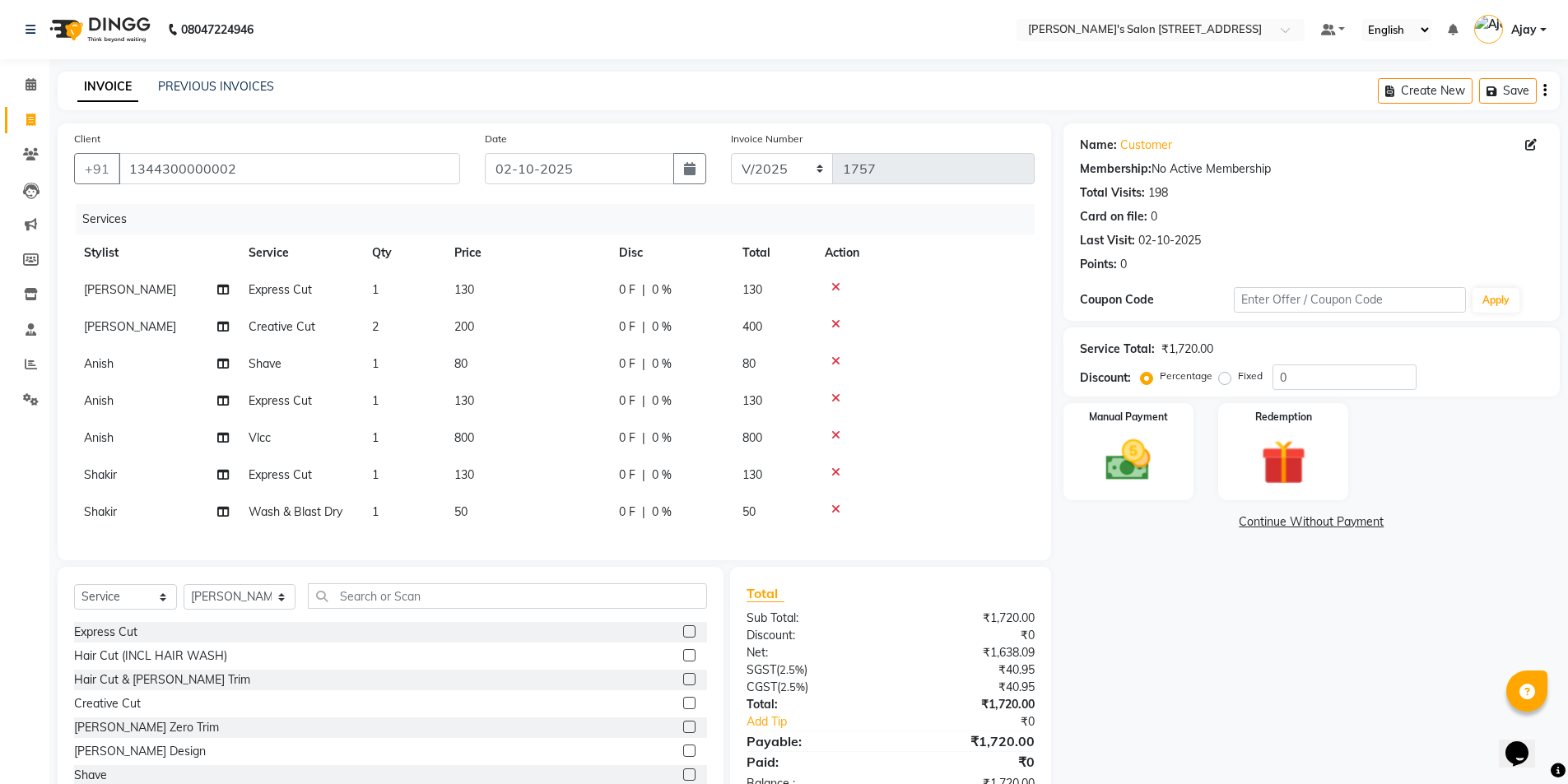
click at [683, 638] on label at bounding box center [689, 631] width 12 height 12
click at [683, 638] on input "checkbox" at bounding box center [689, 632] width 11 height 11
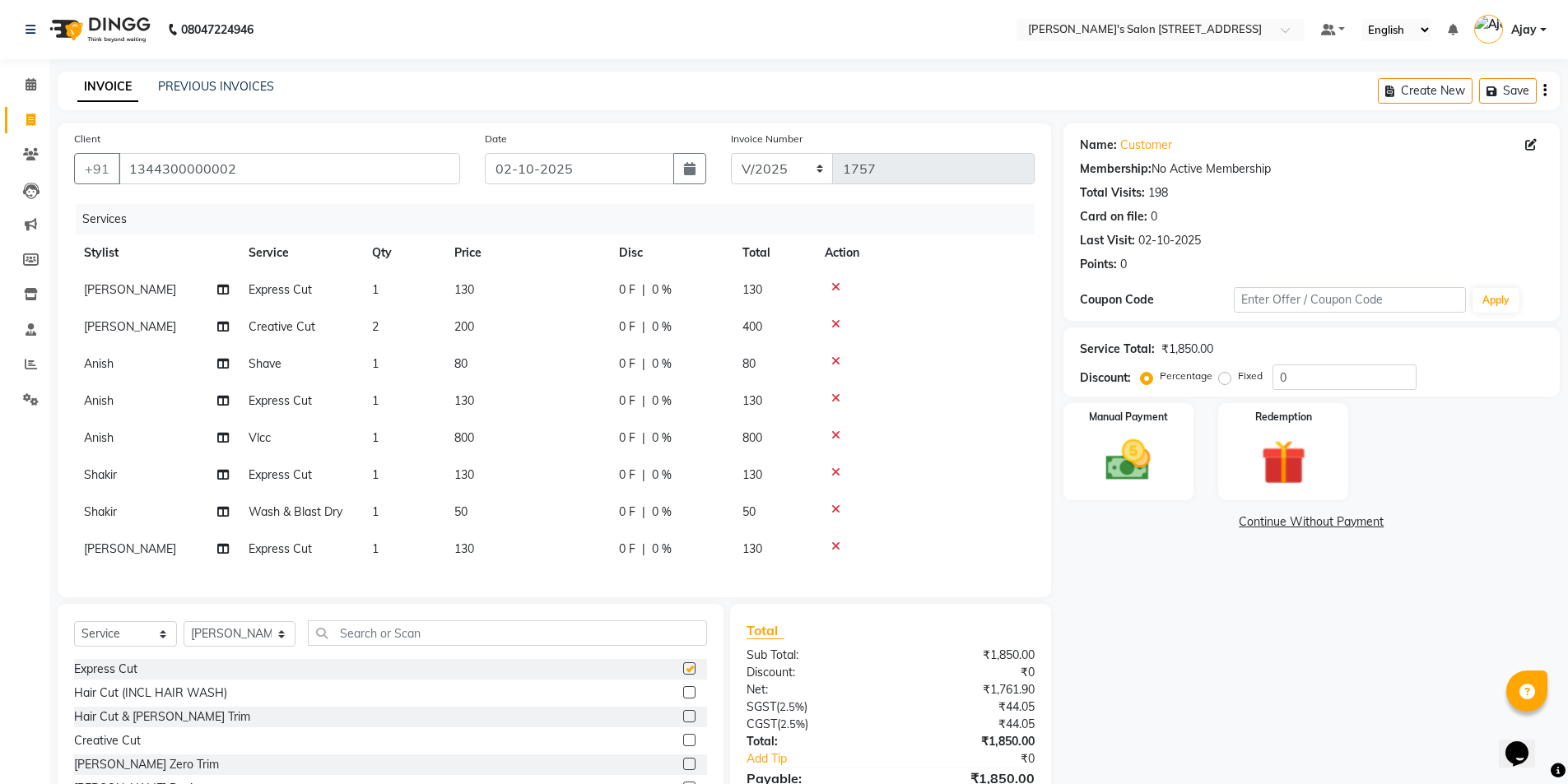
checkbox input "false"
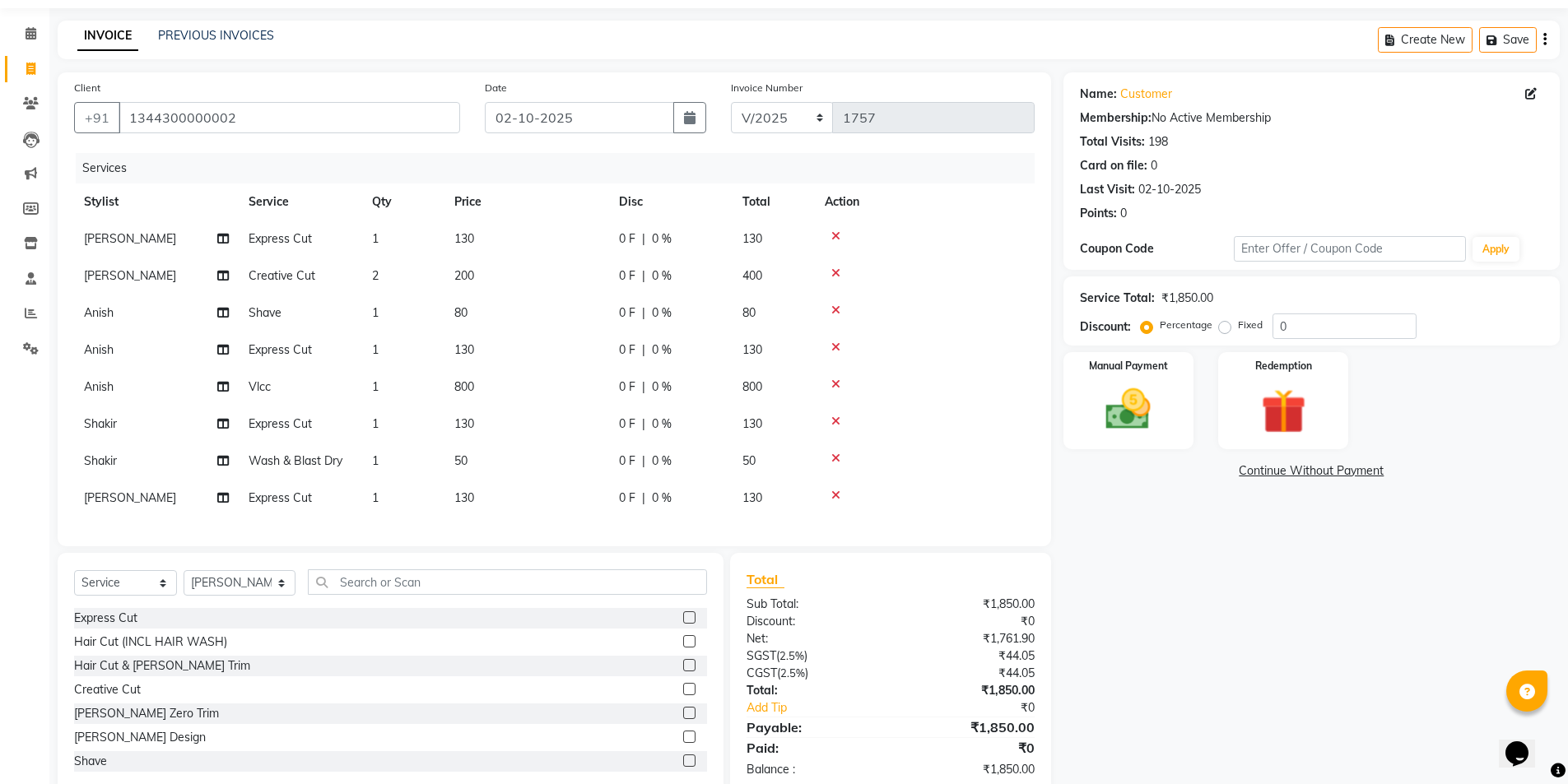
scroll to position [99, 0]
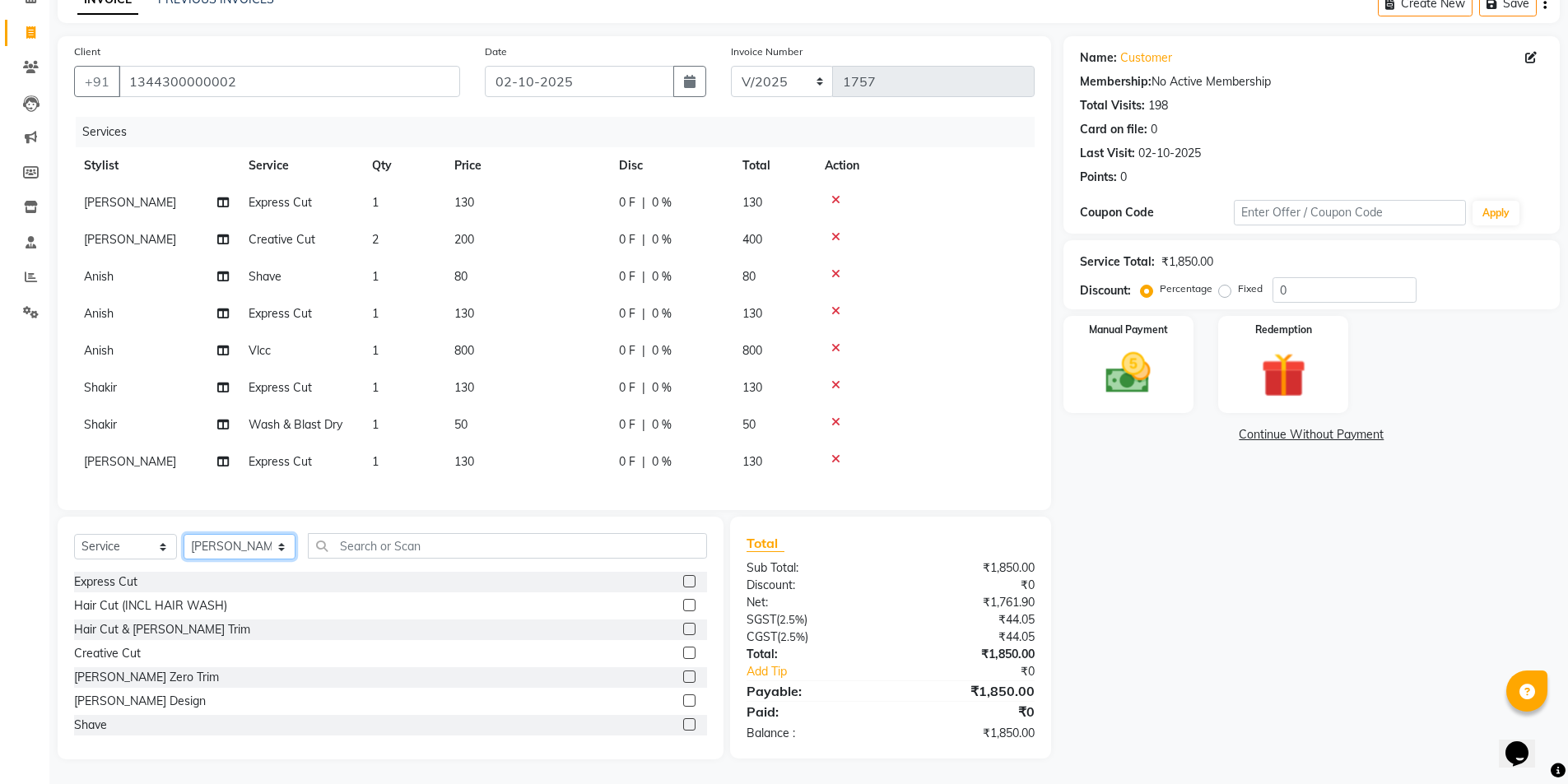
drag, startPoint x: 249, startPoint y: 546, endPoint x: 246, endPoint y: 555, distance: 9.5
click at [249, 546] on select "Select Stylist Ajay Anish Nadeem Shakir Vicky(Manager)" at bounding box center [240, 547] width 112 height 26
select select "91356"
click at [184, 534] on select "Select Stylist Ajay Anish Nadeem Shakir Vicky(Manager)" at bounding box center [240, 547] width 112 height 26
click at [683, 581] on label at bounding box center [689, 581] width 12 height 12
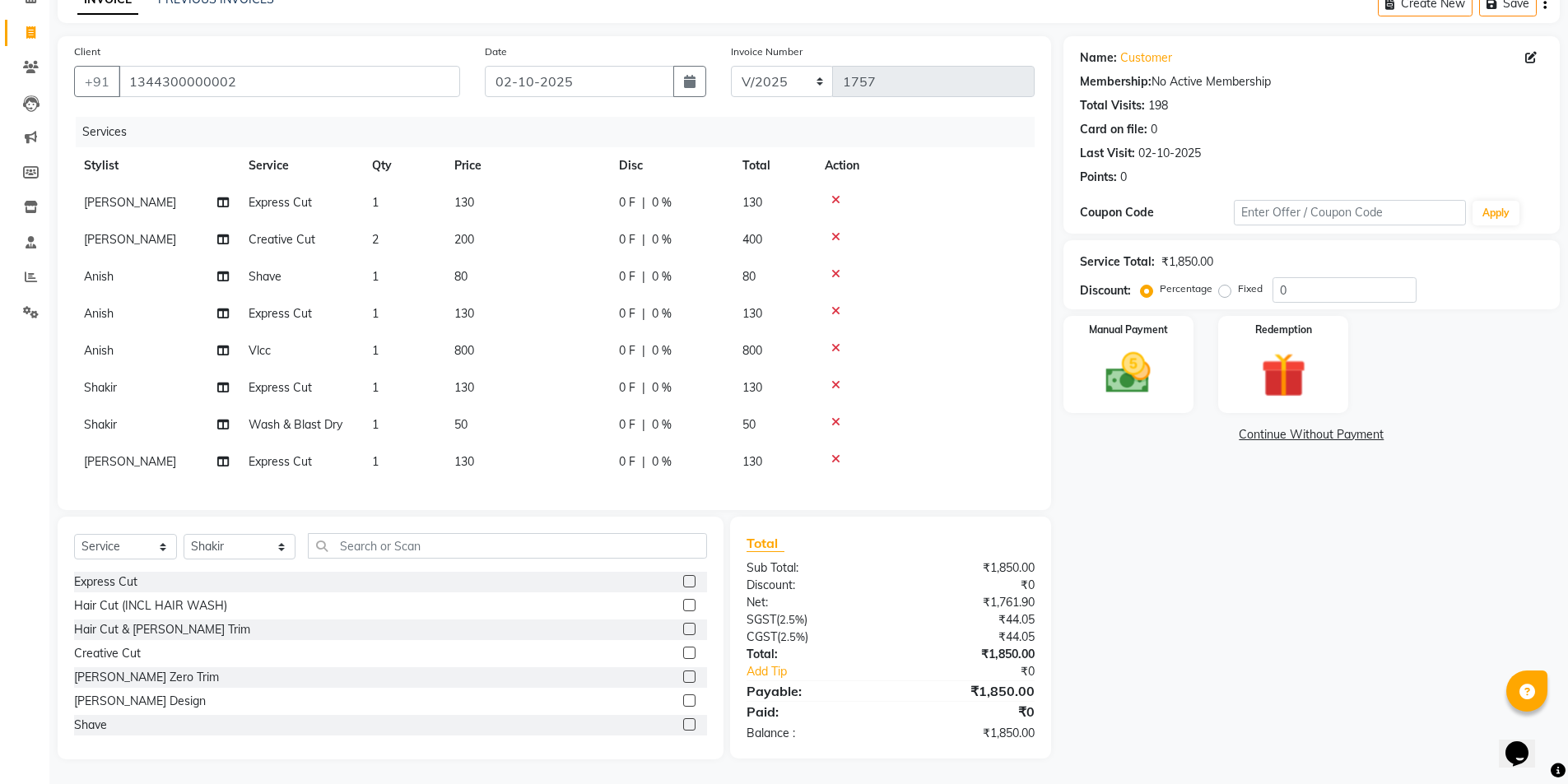
click at [683, 581] on input "checkbox" at bounding box center [689, 582] width 11 height 11
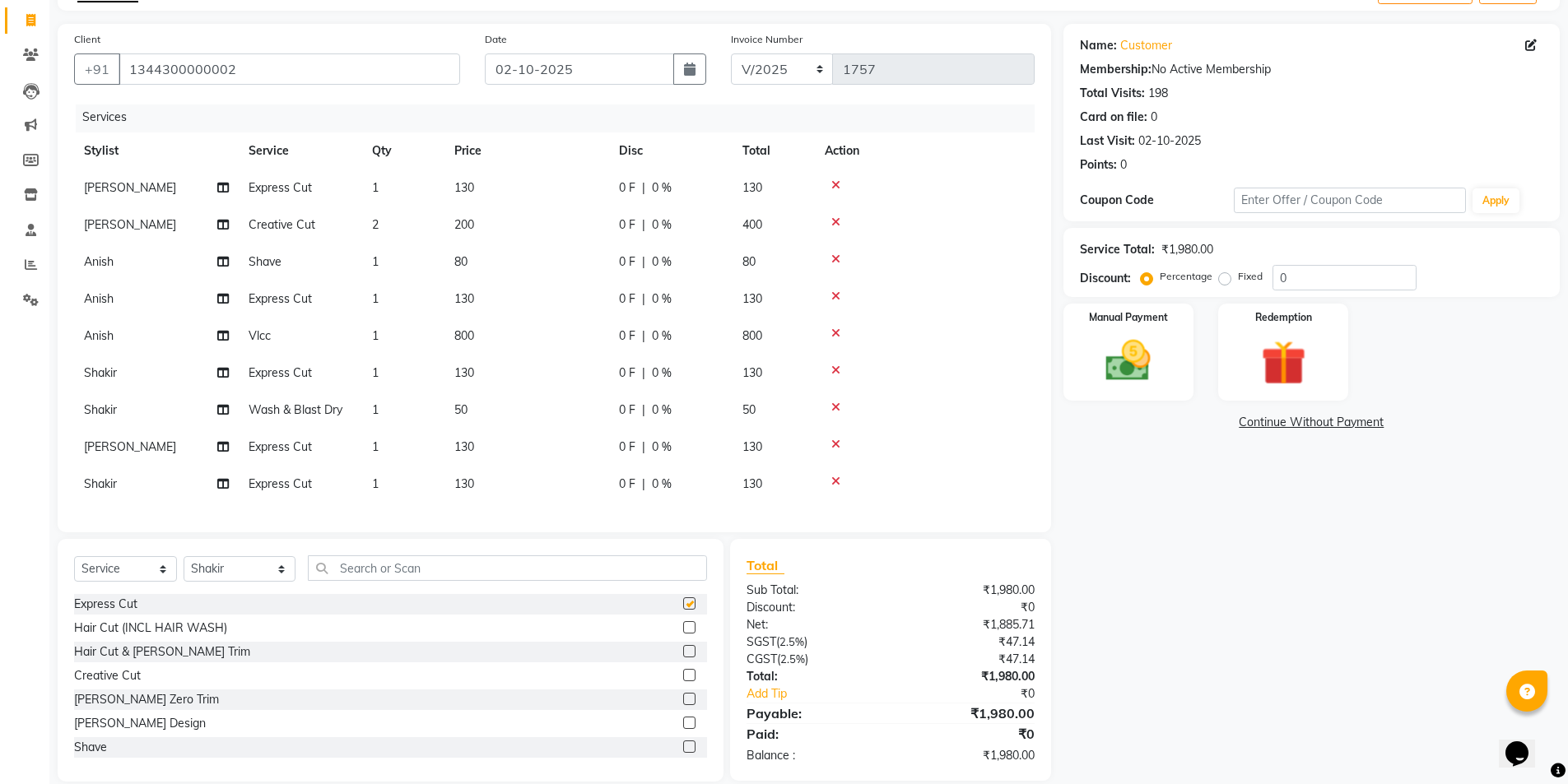
checkbox input "false"
click at [683, 742] on label at bounding box center [689, 746] width 12 height 12
click at [683, 742] on input "checkbox" at bounding box center [689, 747] width 11 height 11
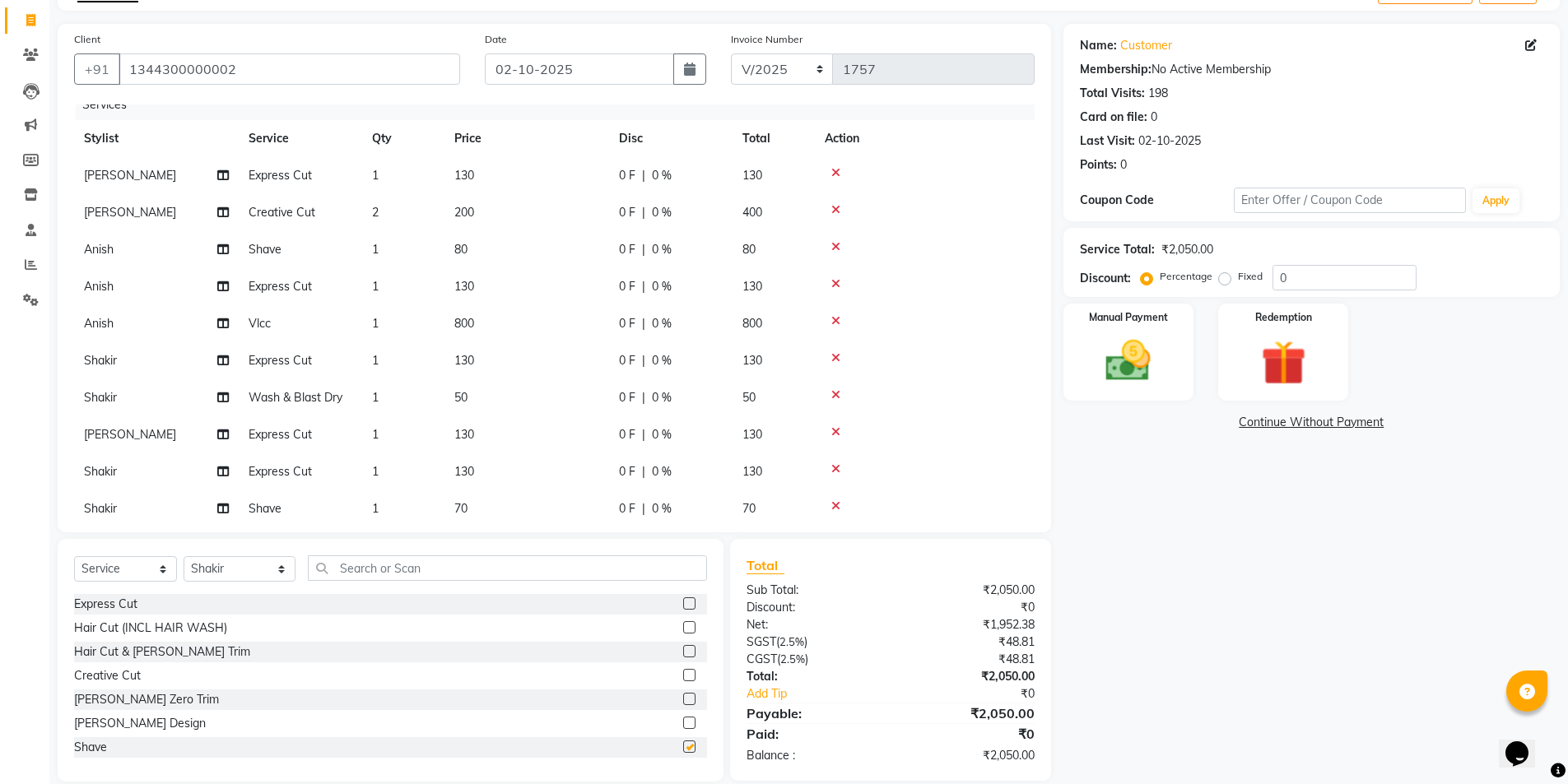
checkbox input "false"
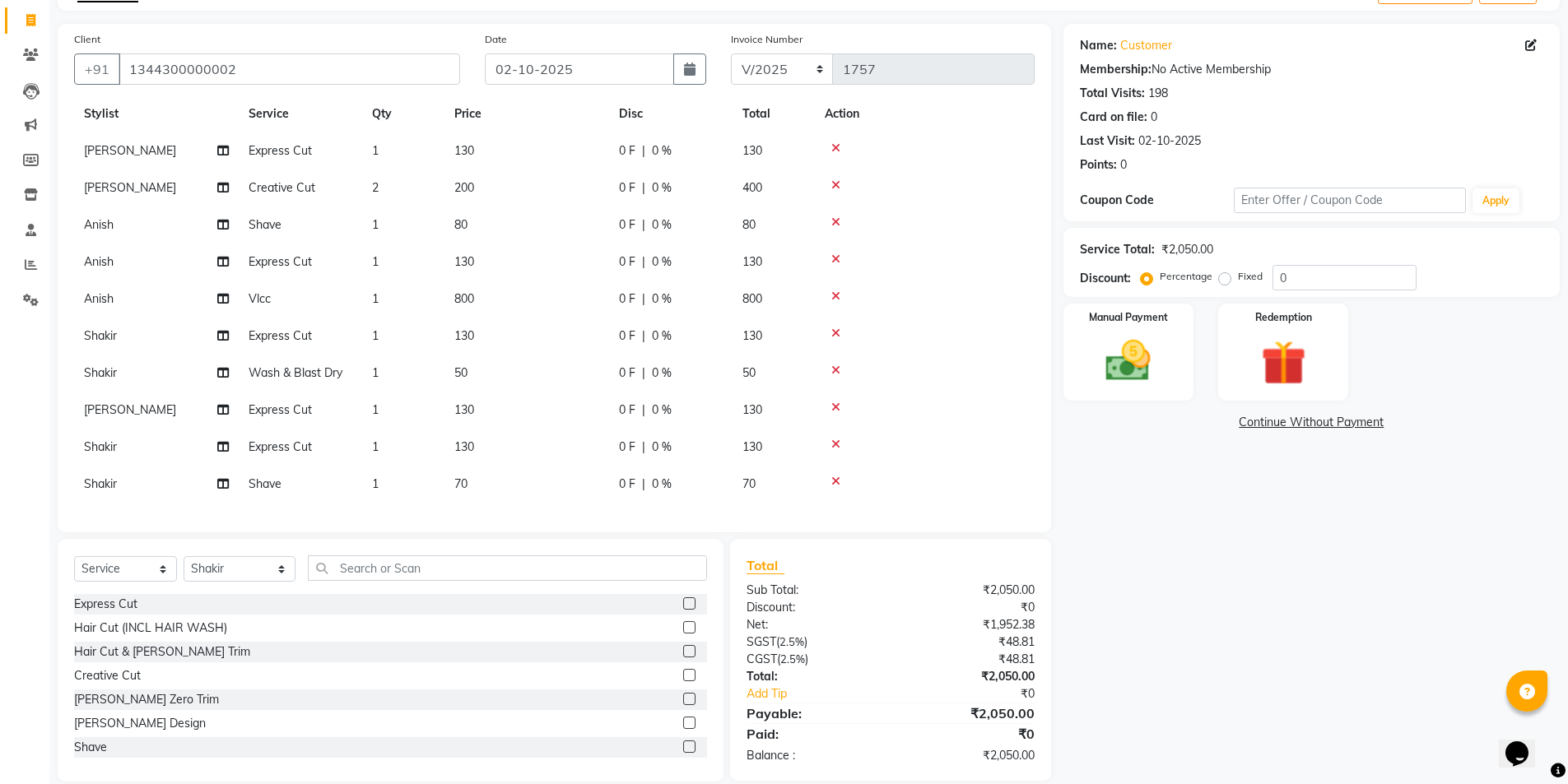
scroll to position [51, 0]
click at [244, 571] on select "Select Stylist Ajay Anish Nadeem Shakir Vicky(Manager)" at bounding box center [240, 569] width 112 height 26
select select "91355"
click at [184, 556] on select "Select Stylist Ajay Anish Nadeem Shakir Vicky(Manager)" at bounding box center [240, 569] width 112 height 26
click at [683, 605] on label at bounding box center [689, 603] width 12 height 12
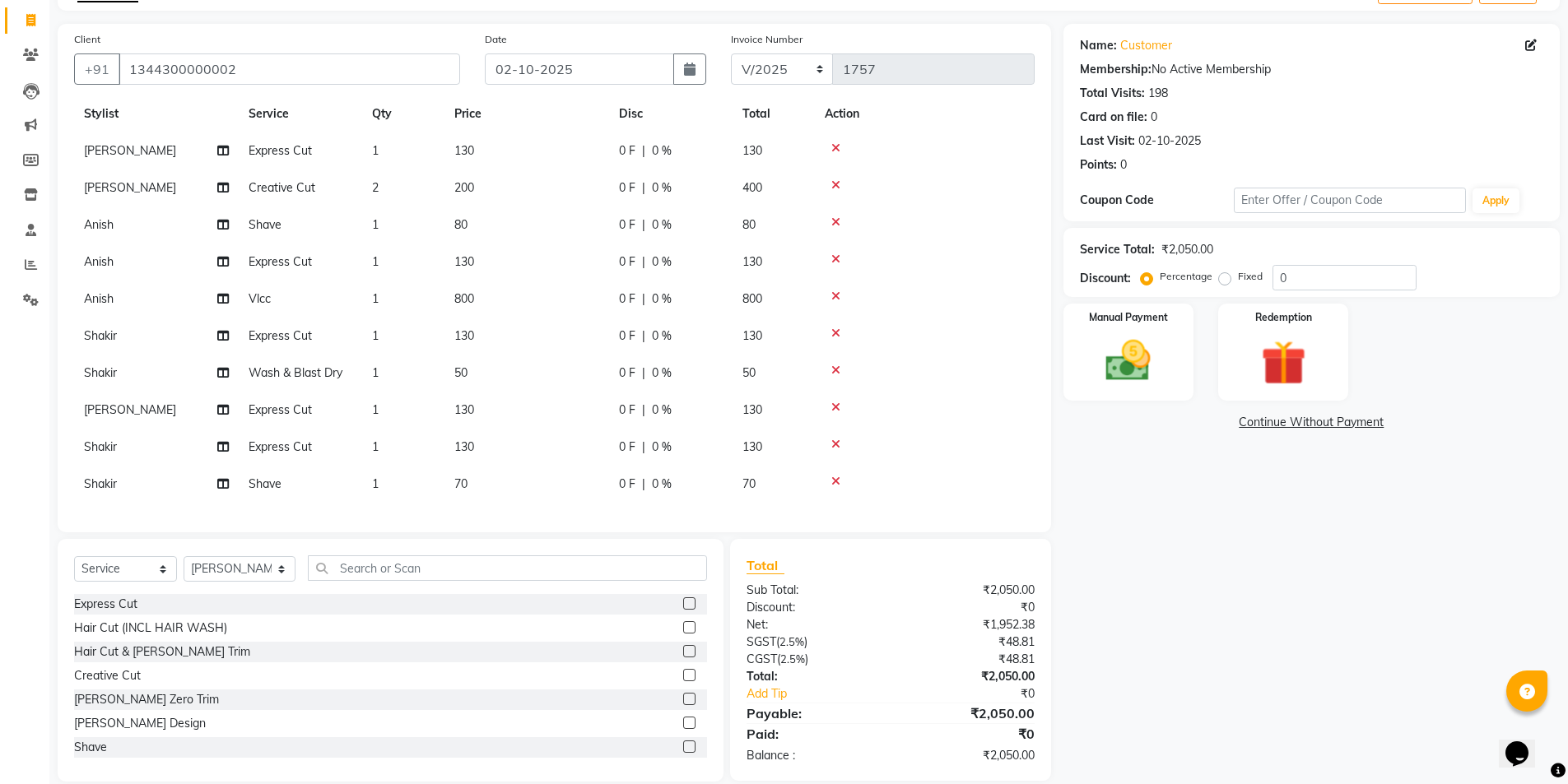
click at [683, 605] on input "checkbox" at bounding box center [689, 605] width 11 height 11
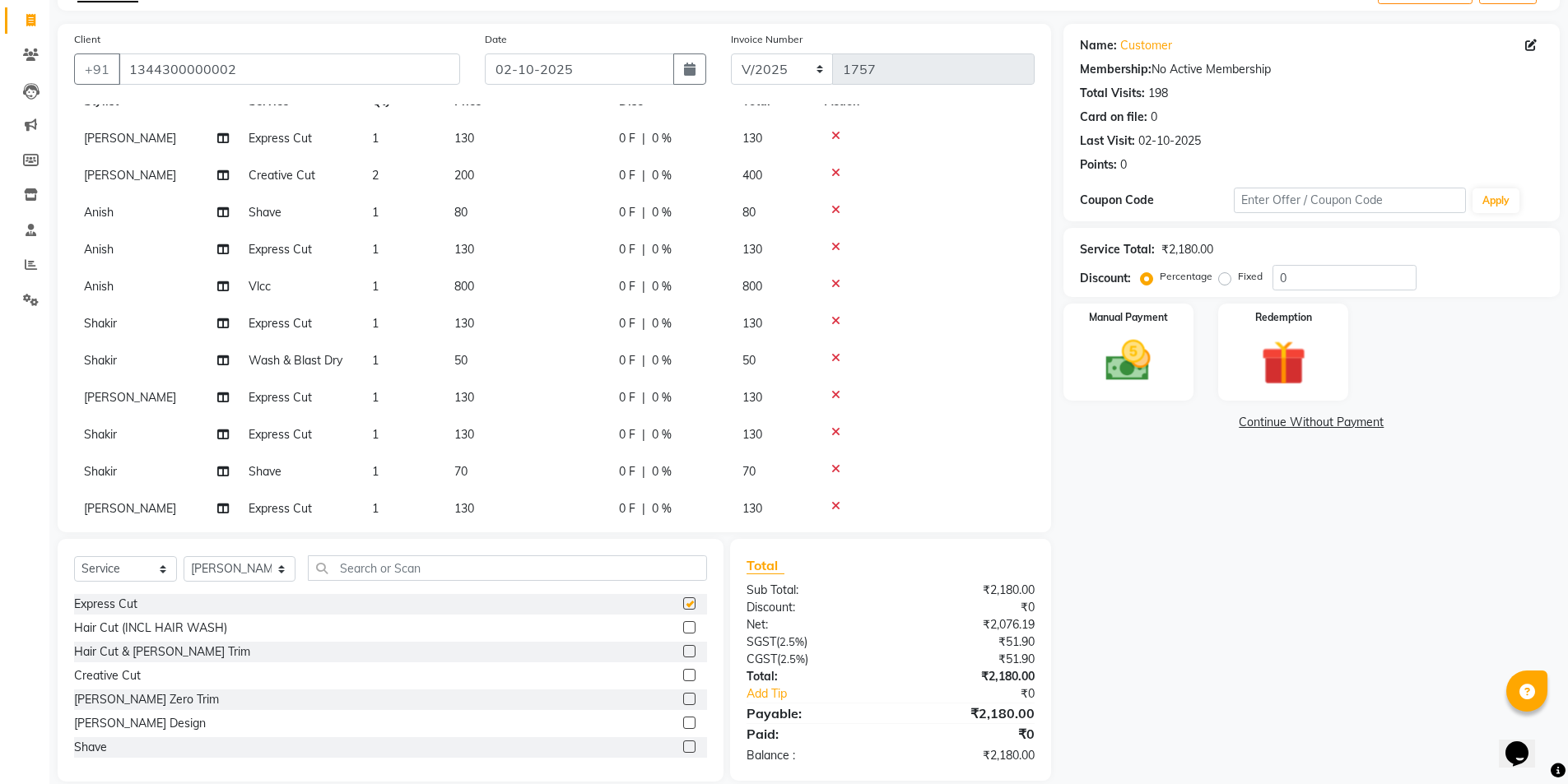
scroll to position [89, 0]
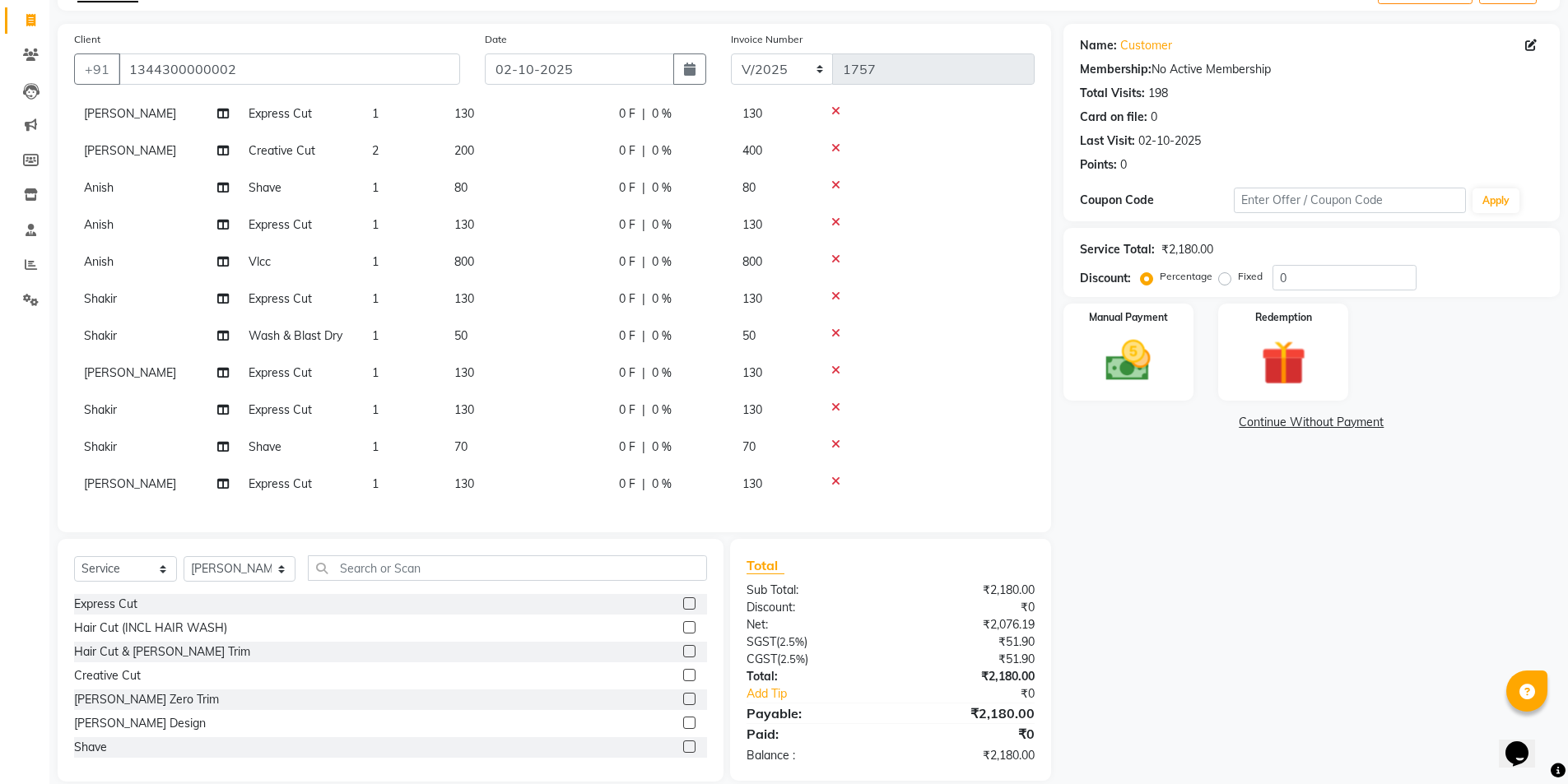
checkbox input "false"
click at [250, 569] on select "Select Stylist Ajay Anish Nadeem Shakir Vicky(Manager)" at bounding box center [240, 569] width 112 height 26
select select "91356"
click at [184, 556] on select "Select Stylist Ajay Anish Nadeem Shakir Vicky(Manager)" at bounding box center [240, 569] width 112 height 26
click at [683, 604] on label at bounding box center [689, 603] width 12 height 12
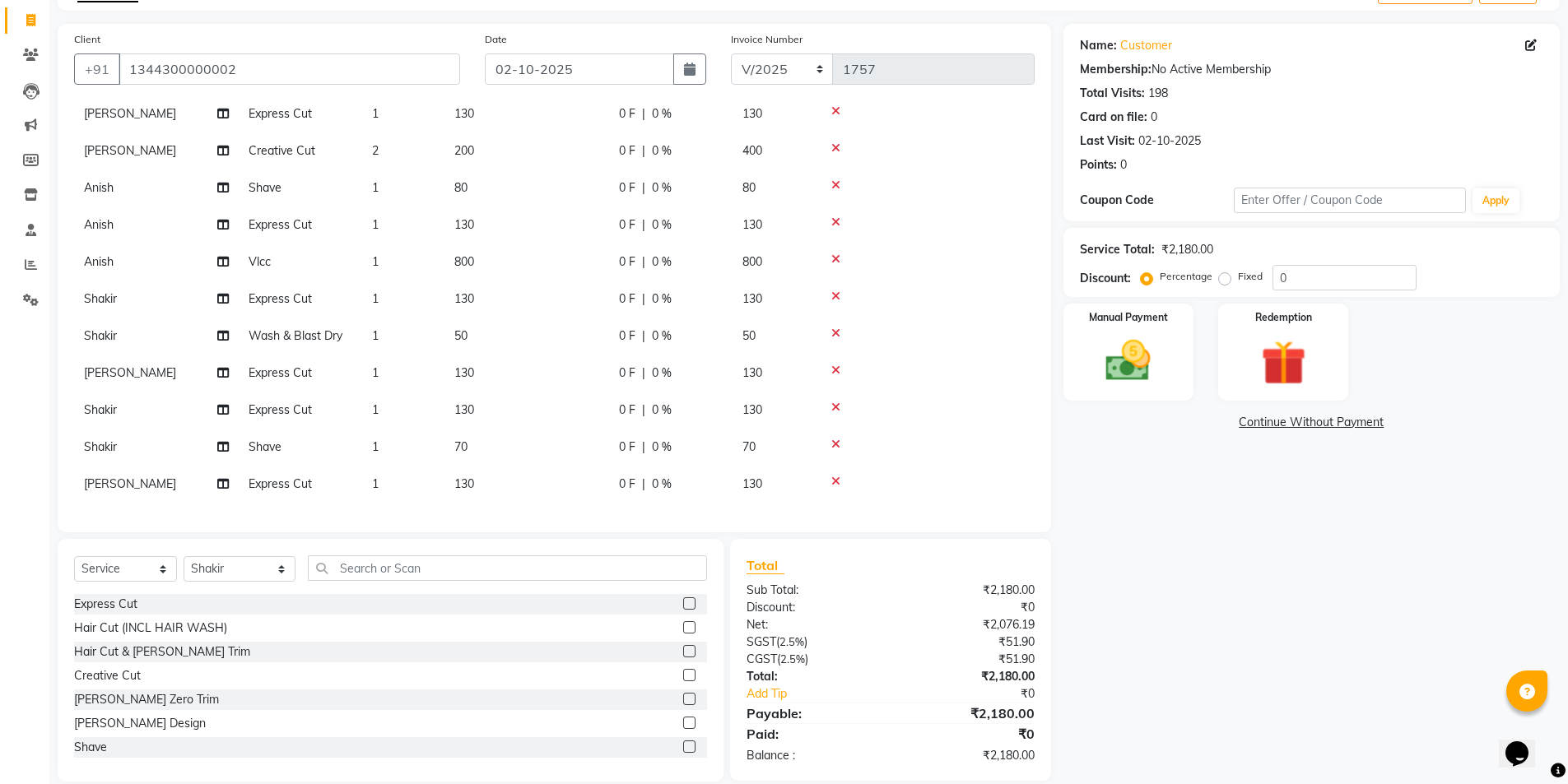
click at [683, 604] on input "checkbox" at bounding box center [689, 605] width 11 height 11
checkbox input "false"
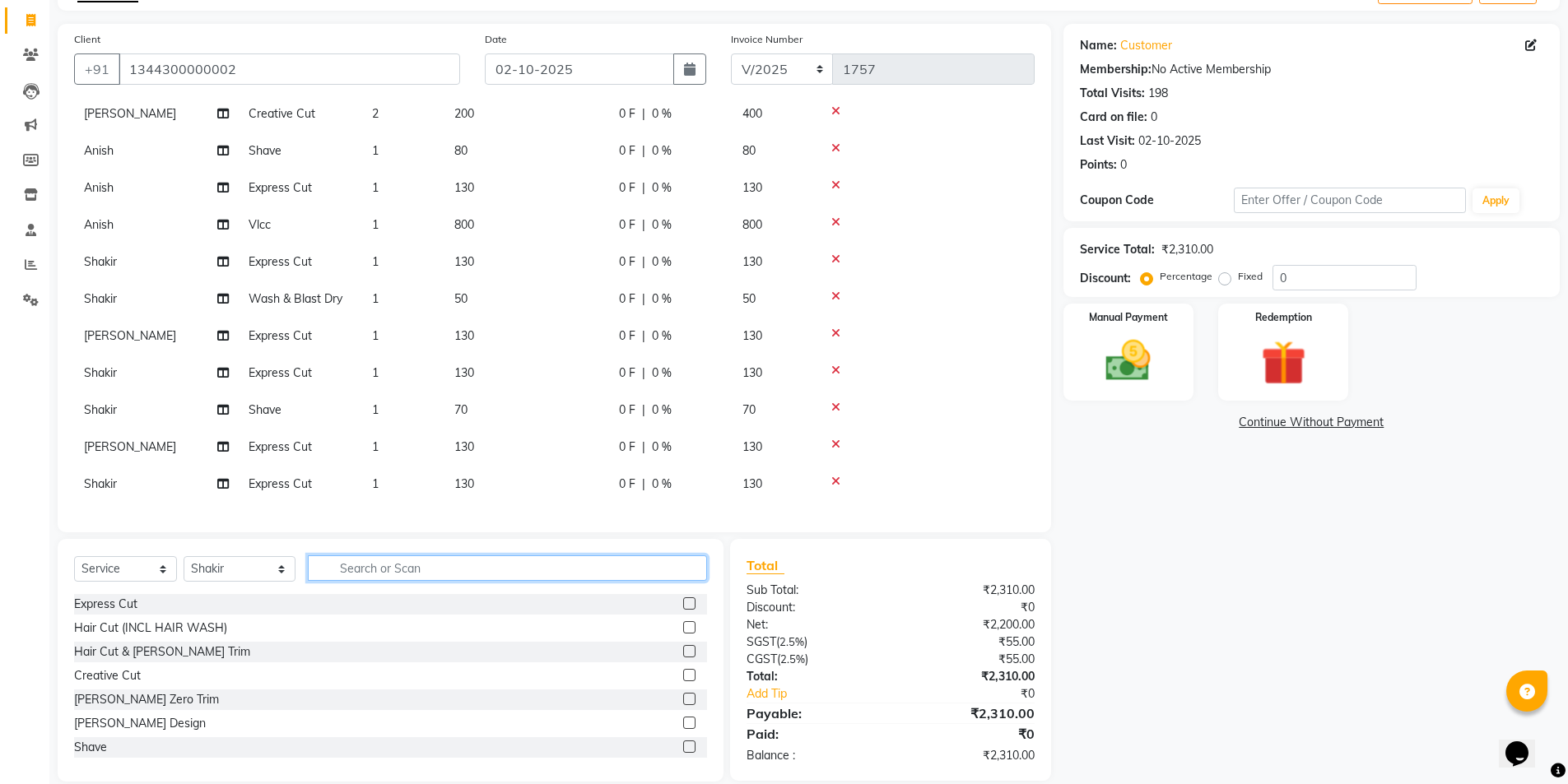
click at [506, 568] on input "text" at bounding box center [508, 568] width 400 height 26
type input "p"
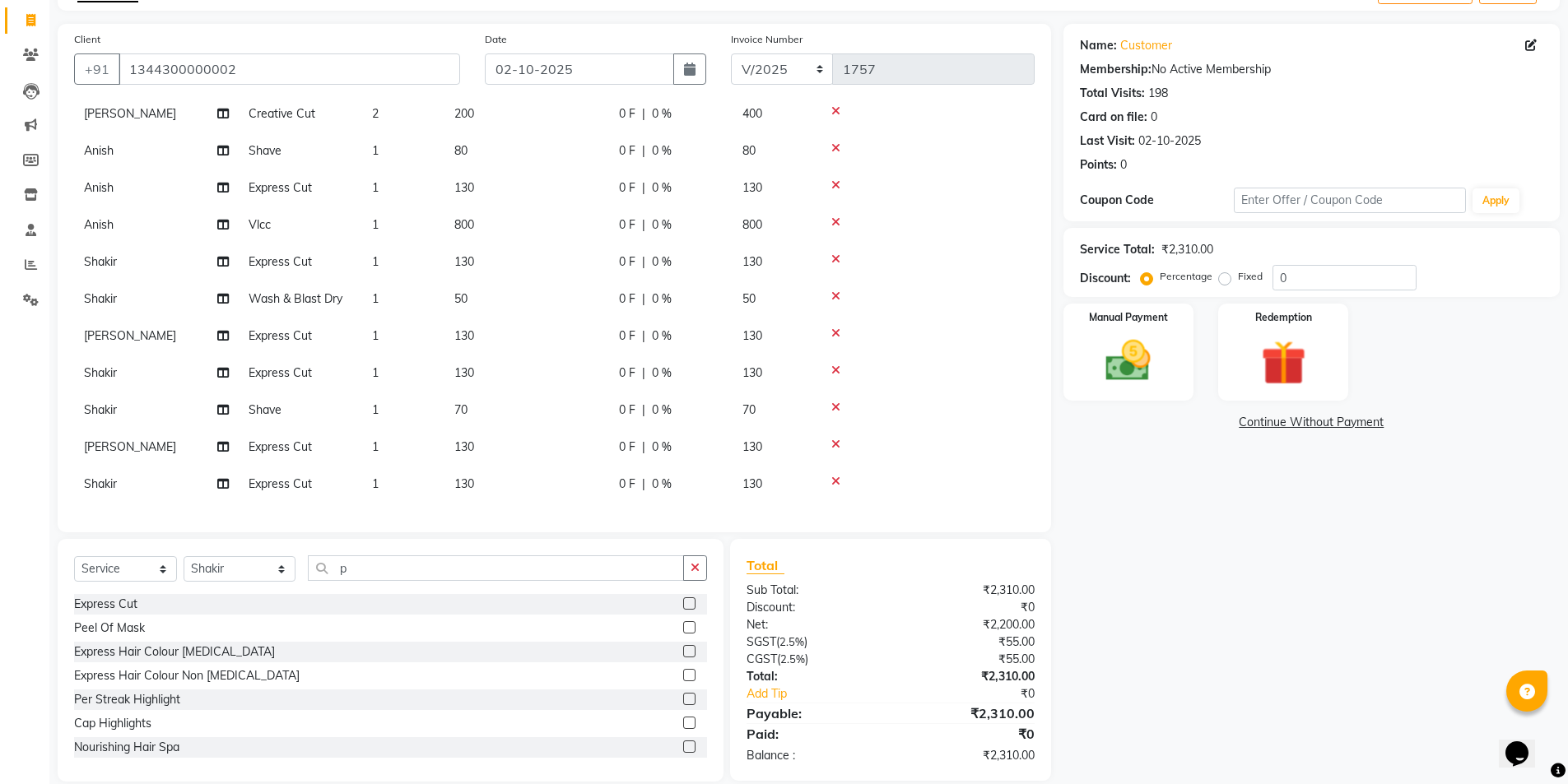
click at [683, 627] on label at bounding box center [689, 627] width 12 height 12
click at [683, 627] on input "checkbox" at bounding box center [689, 629] width 11 height 11
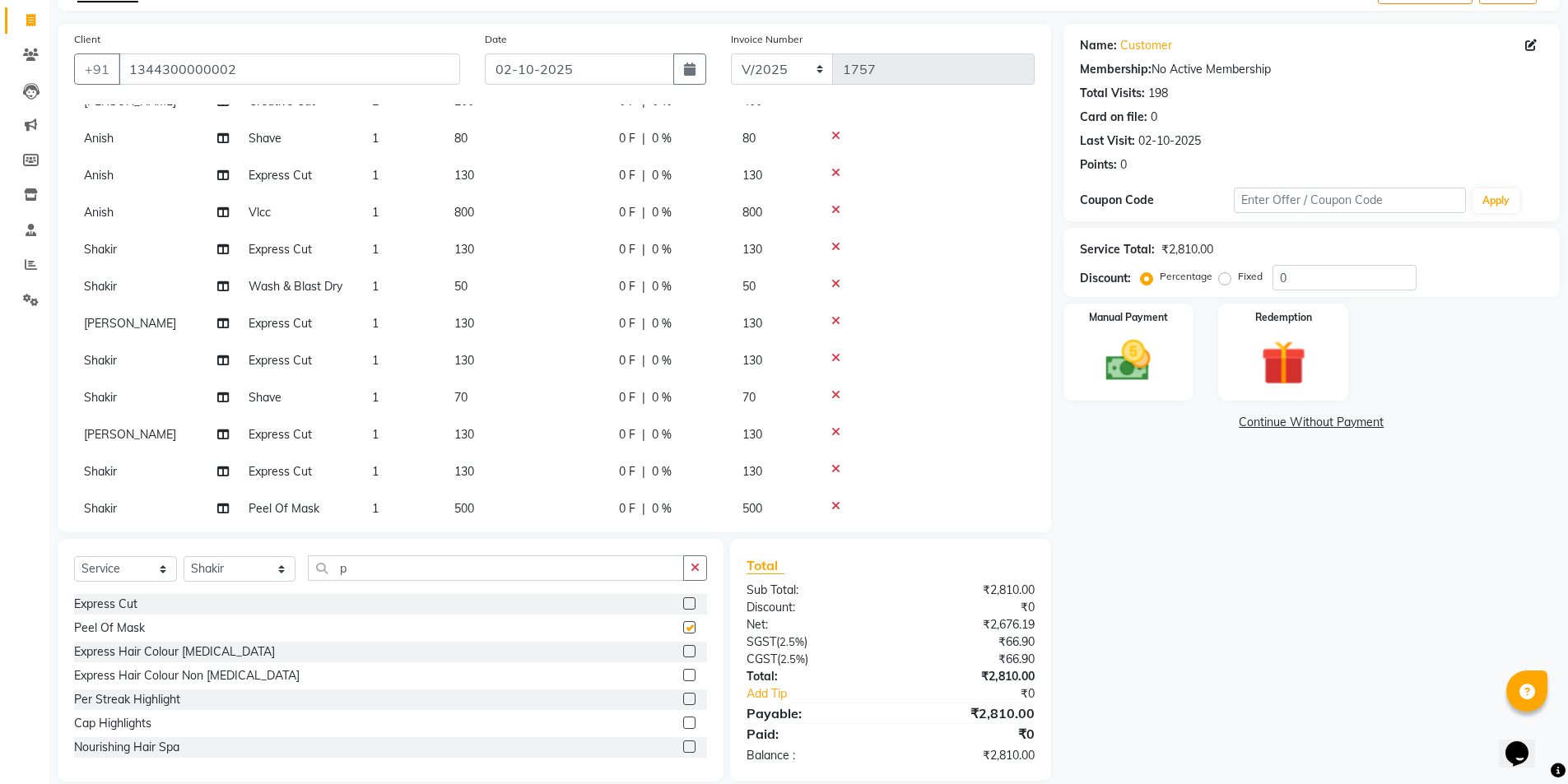
checkbox input "false"
click at [697, 567] on icon "button" at bounding box center [695, 567] width 9 height 12
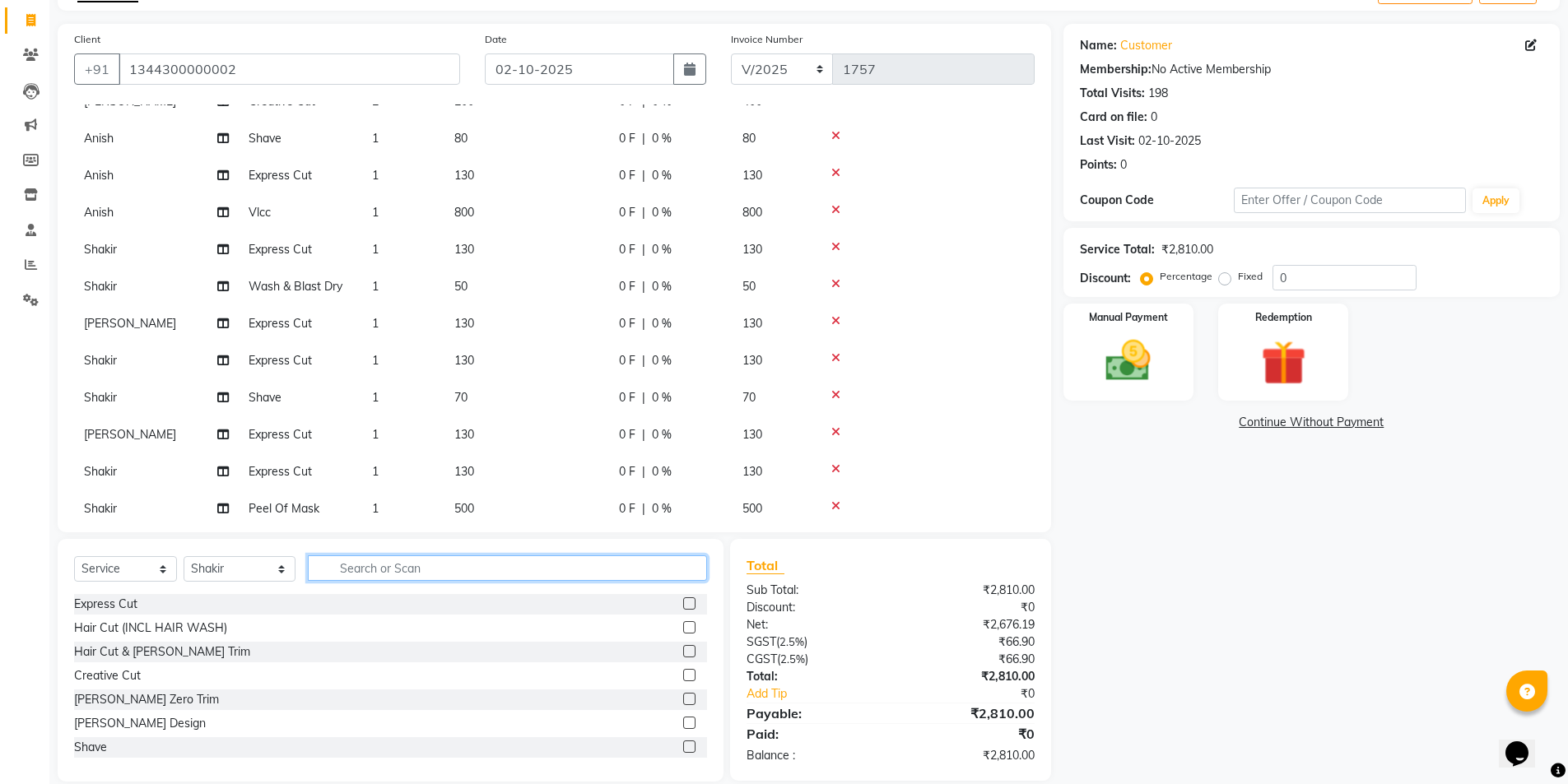
scroll to position [163, 0]
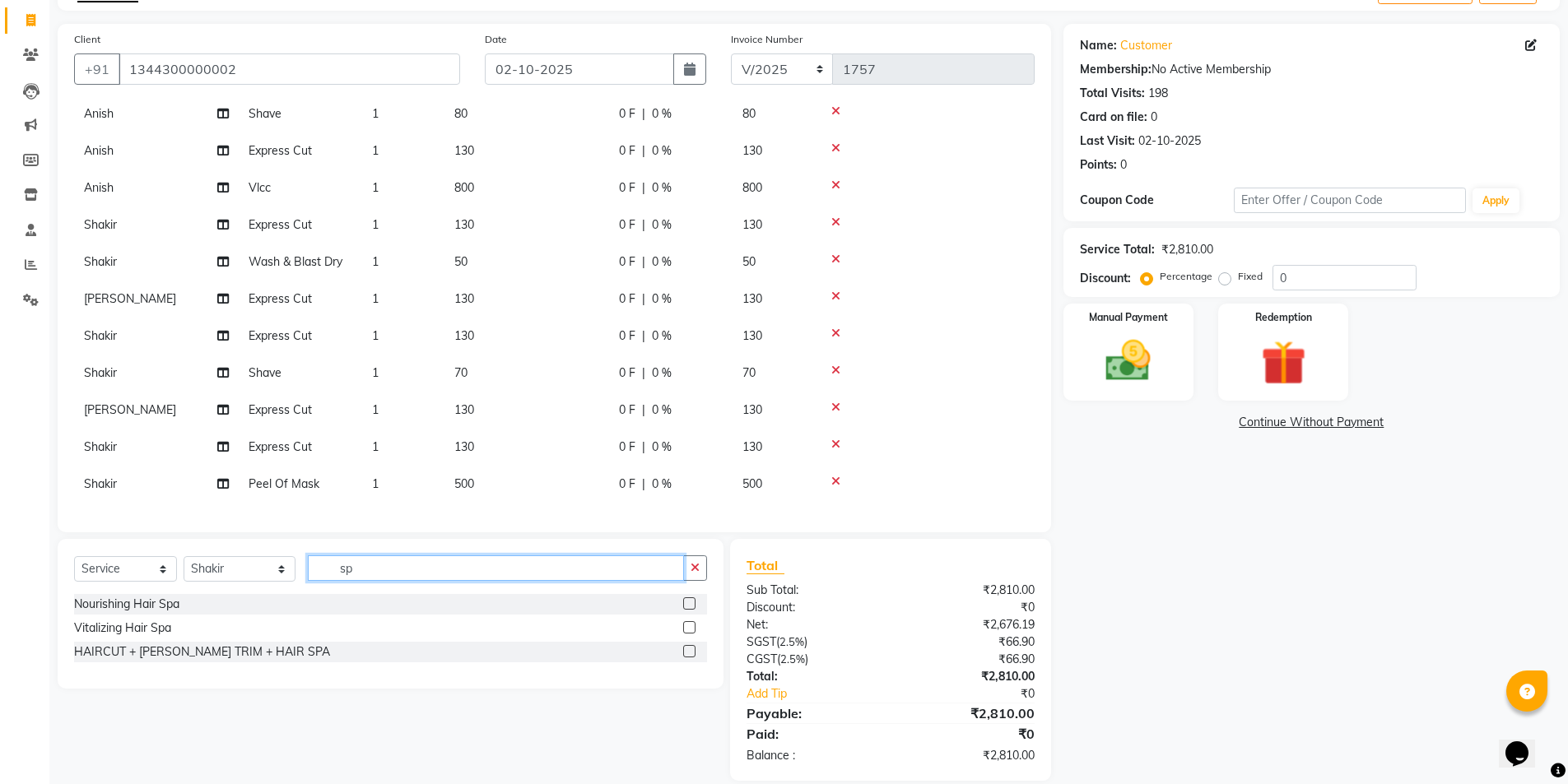
type input "sp"
click at [689, 650] on label at bounding box center [689, 651] width 12 height 12
click at [689, 650] on input "checkbox" at bounding box center [689, 653] width 11 height 11
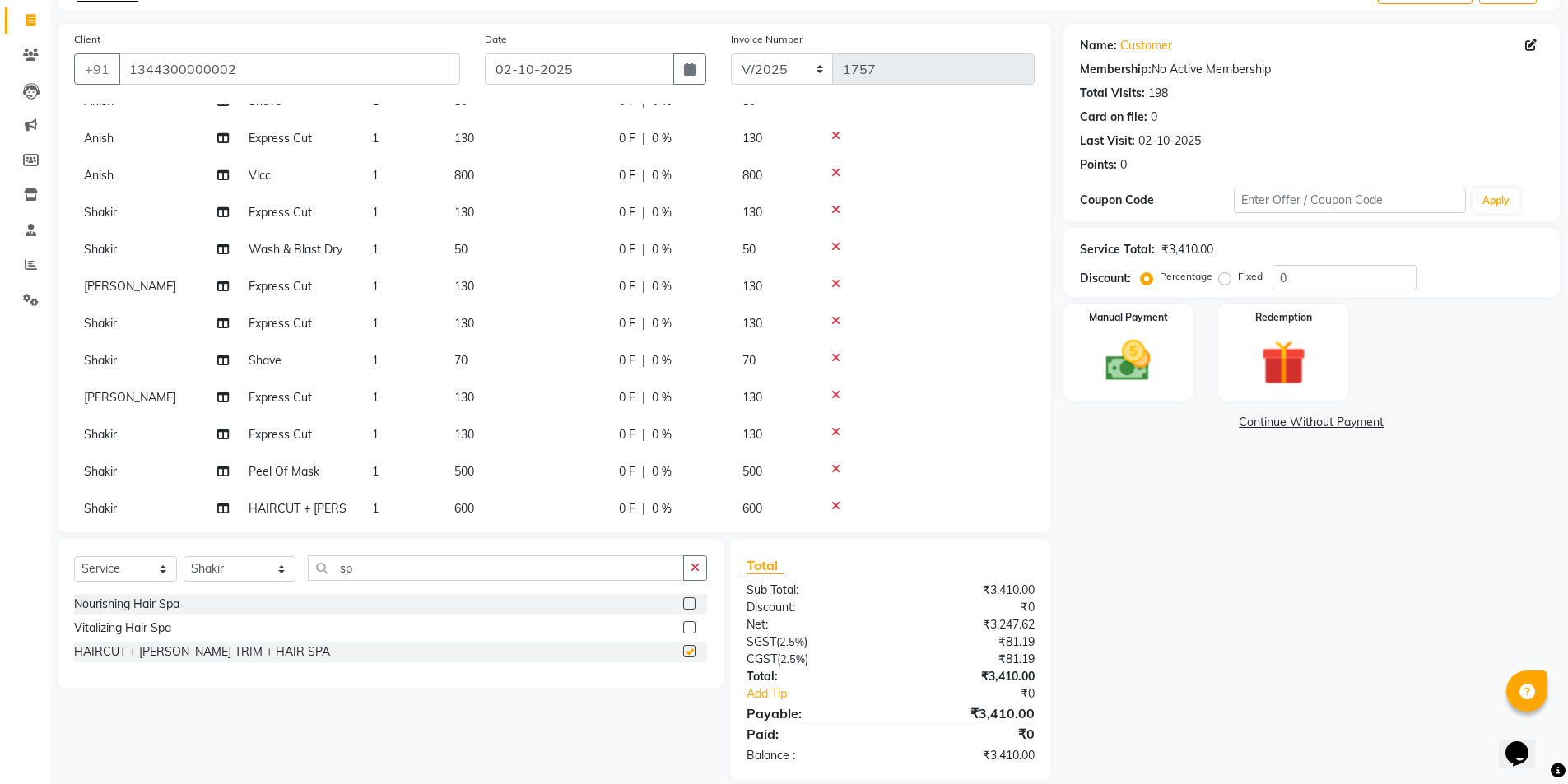
checkbox input "false"
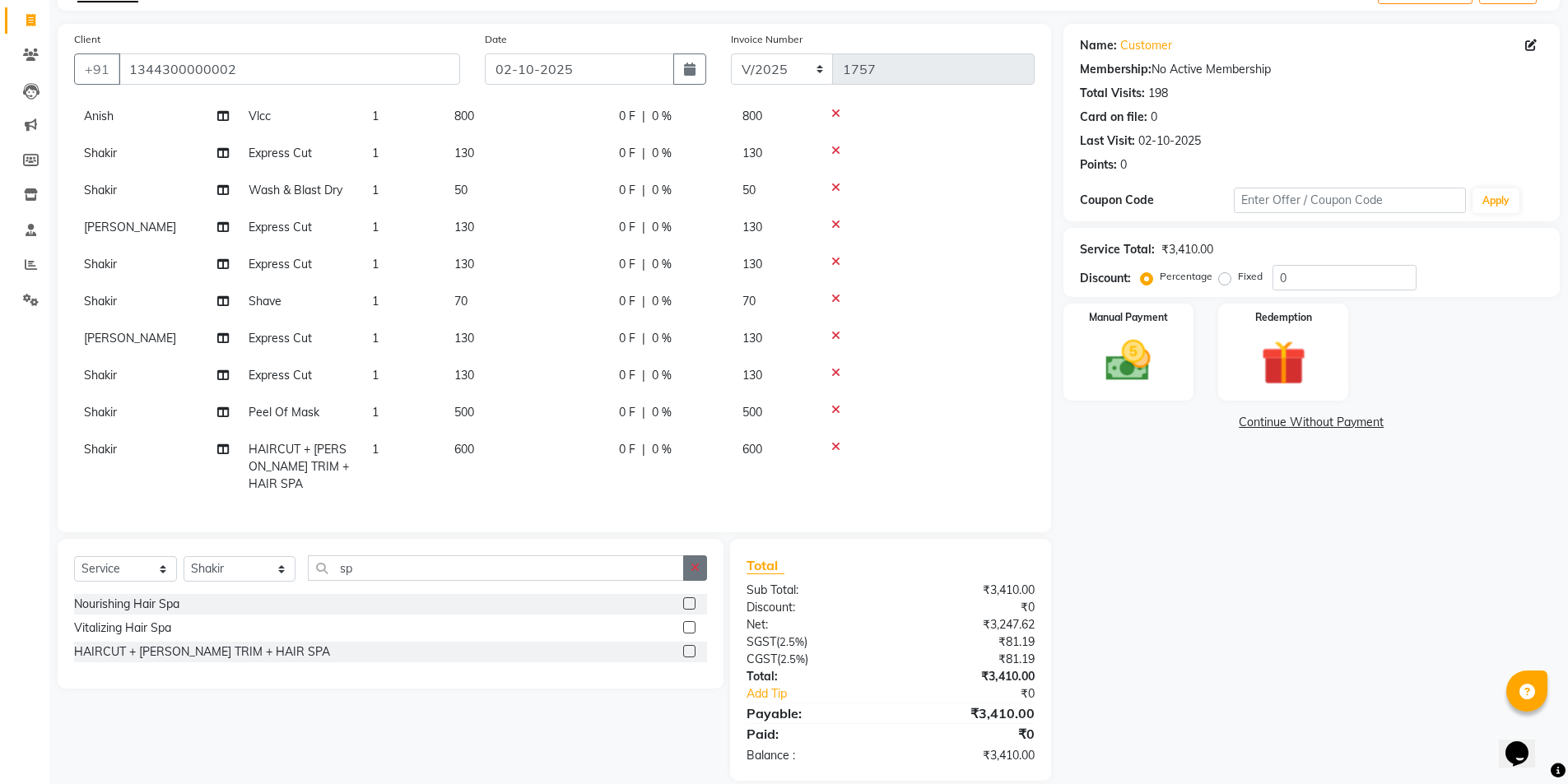
click at [691, 565] on icon "button" at bounding box center [695, 567] width 9 height 12
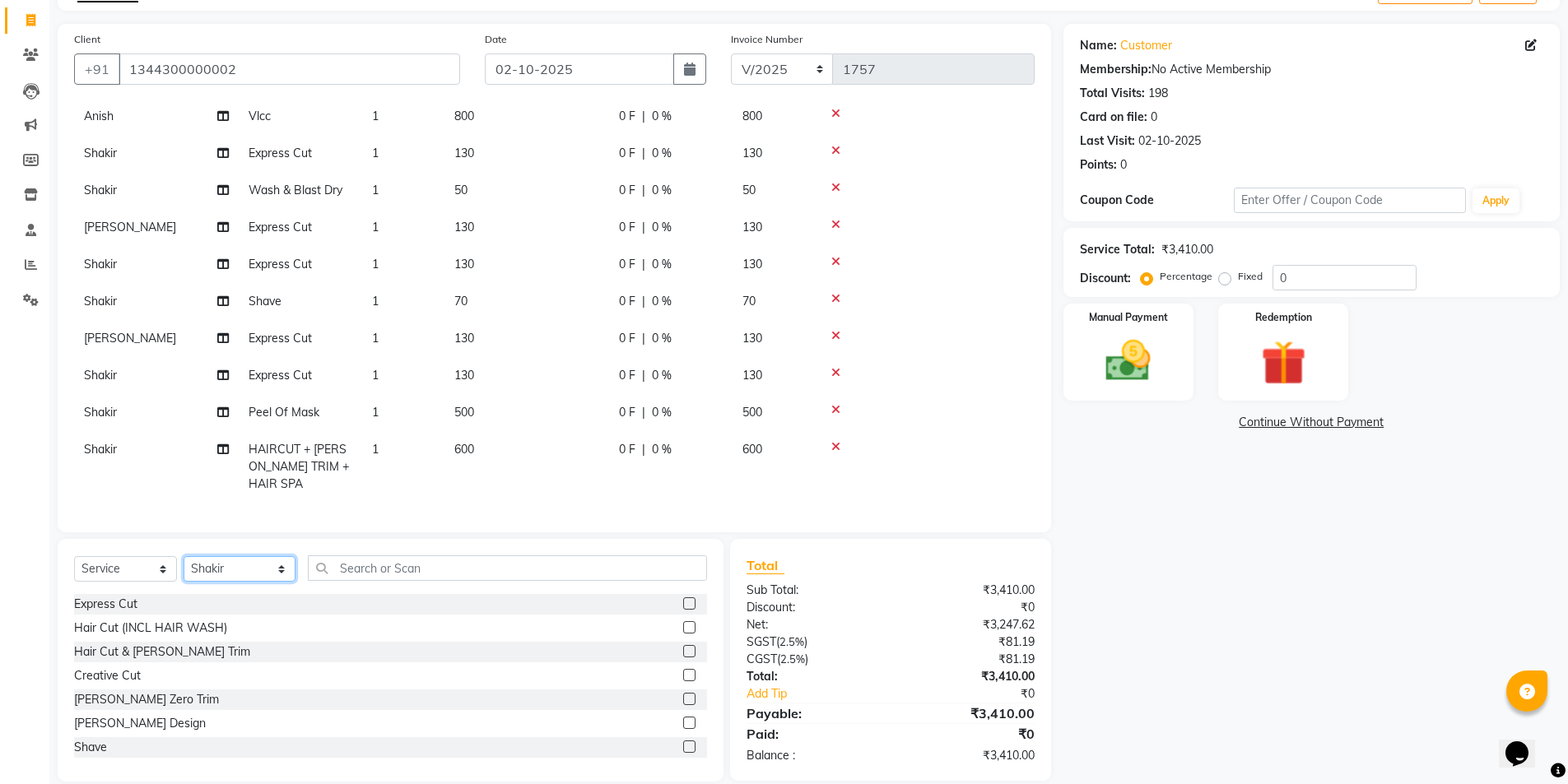
click at [227, 577] on select "Select Stylist Ajay Anish Nadeem Shakir Vicky(Manager)" at bounding box center [240, 569] width 112 height 26
select select "91355"
click at [184, 556] on select "Select Stylist Ajay Anish Nadeem Shakir Vicky(Manager)" at bounding box center [240, 569] width 112 height 26
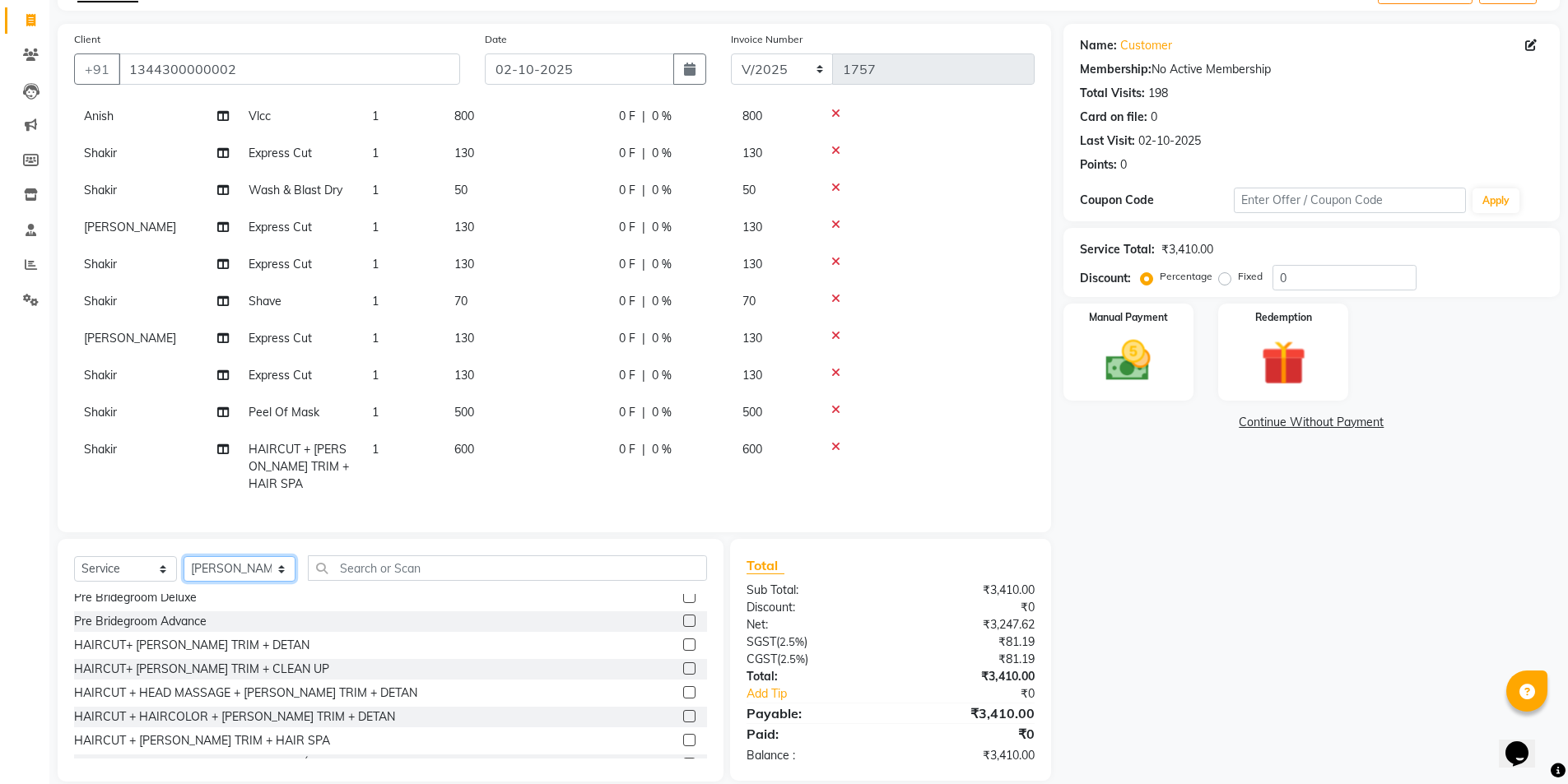
scroll to position [1234, 0]
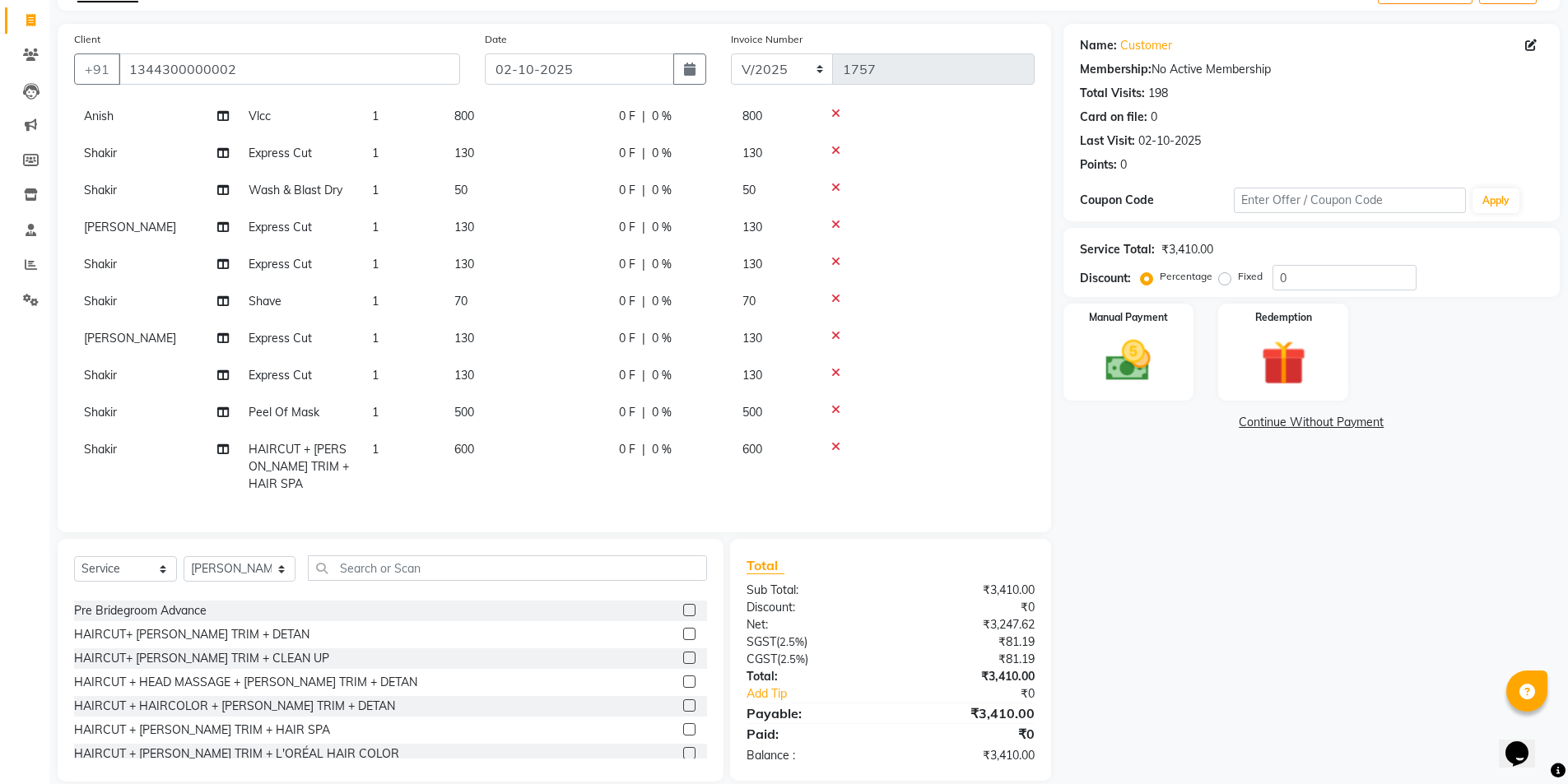
click at [683, 631] on label at bounding box center [689, 633] width 12 height 12
click at [683, 631] on input "checkbox" at bounding box center [689, 635] width 11 height 11
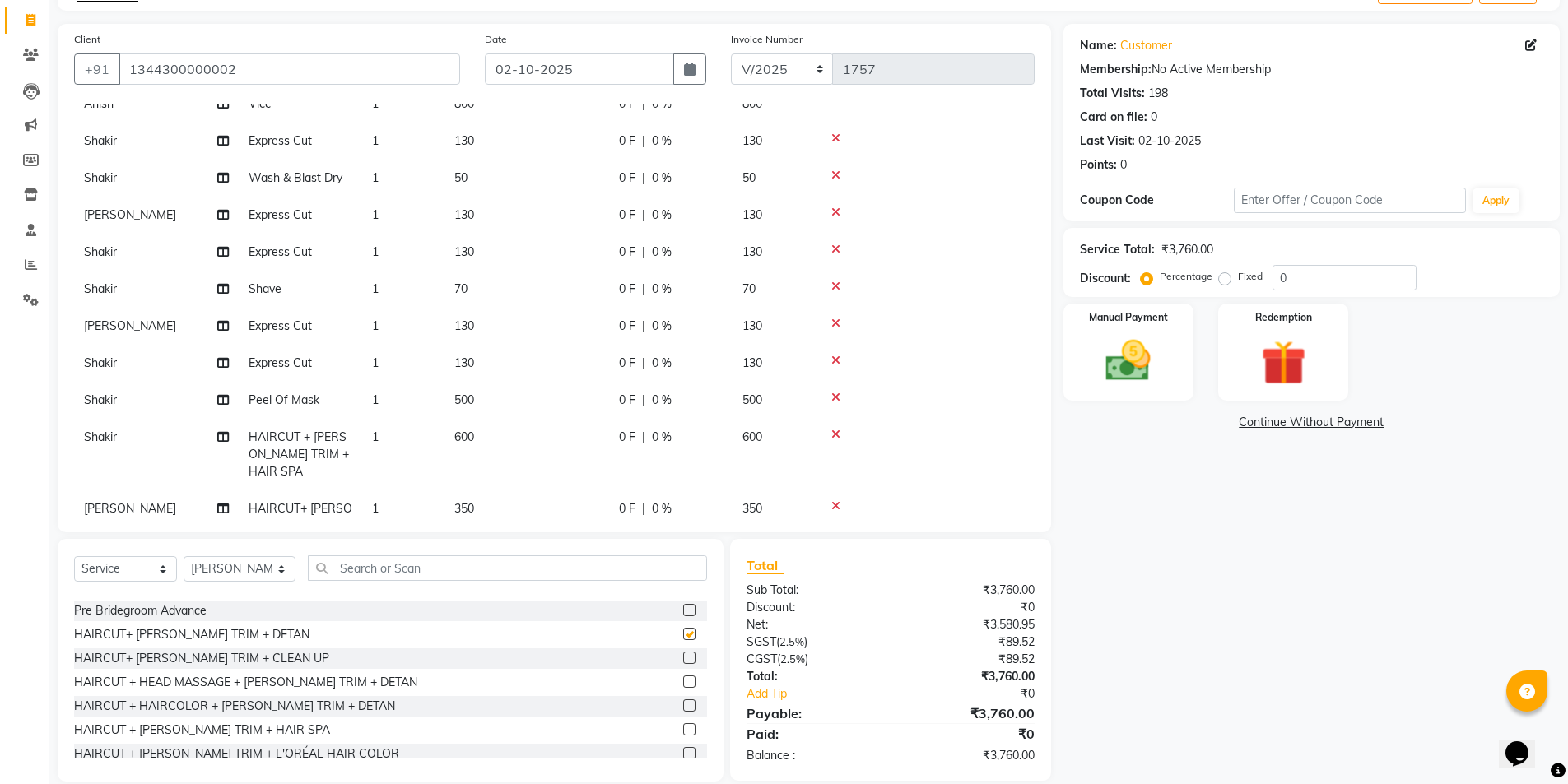
checkbox input "false"
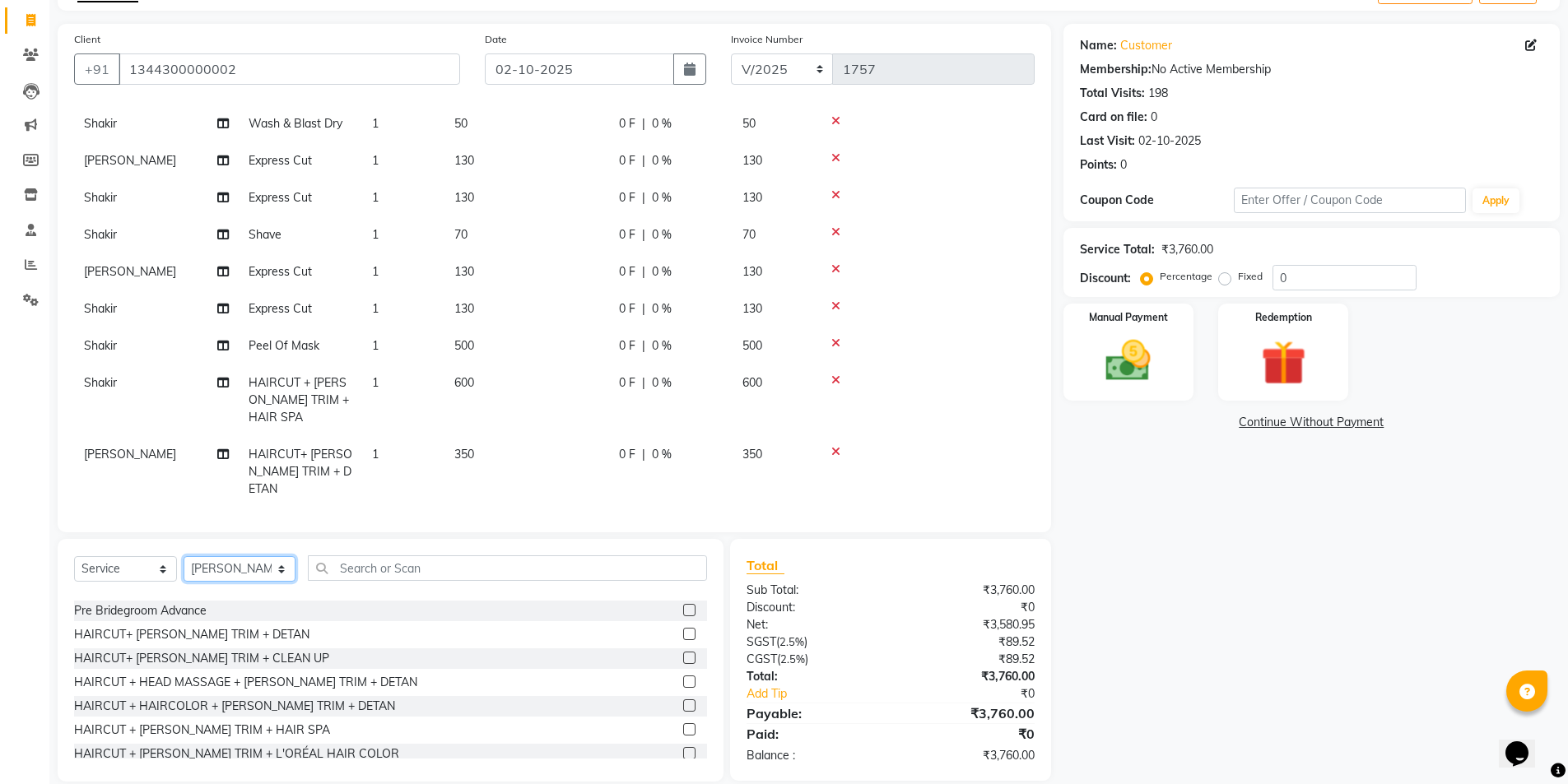
click at [239, 569] on select "Select Stylist Ajay Anish Nadeem Shakir Vicky(Manager)" at bounding box center [240, 569] width 112 height 26
select select "91356"
click at [184, 556] on select "Select Stylist Ajay Anish Nadeem Shakir Vicky(Manager)" at bounding box center [240, 569] width 112 height 26
click at [683, 633] on label at bounding box center [689, 633] width 12 height 12
click at [683, 633] on input "checkbox" at bounding box center [689, 635] width 11 height 11
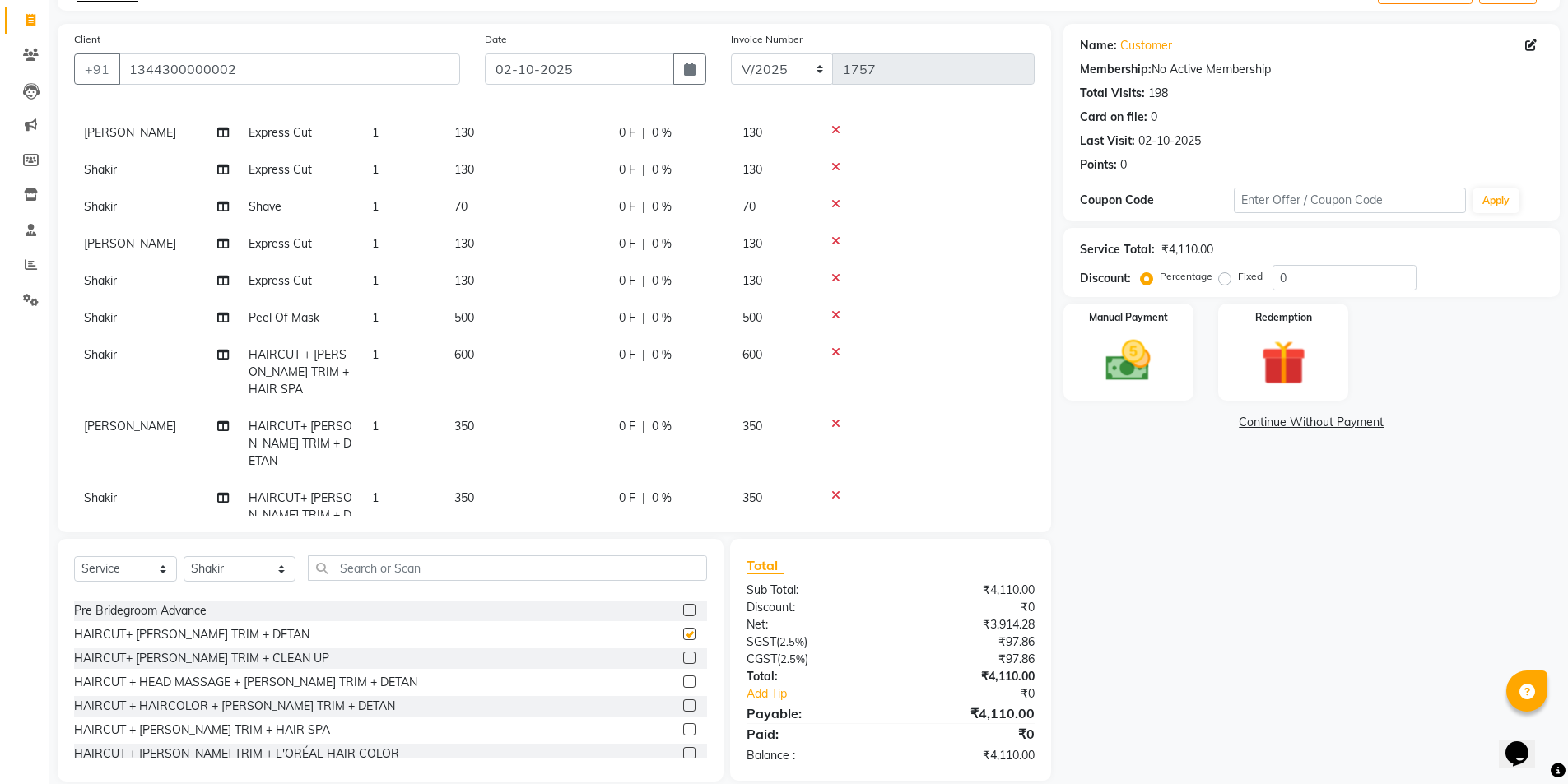
checkbox input "false"
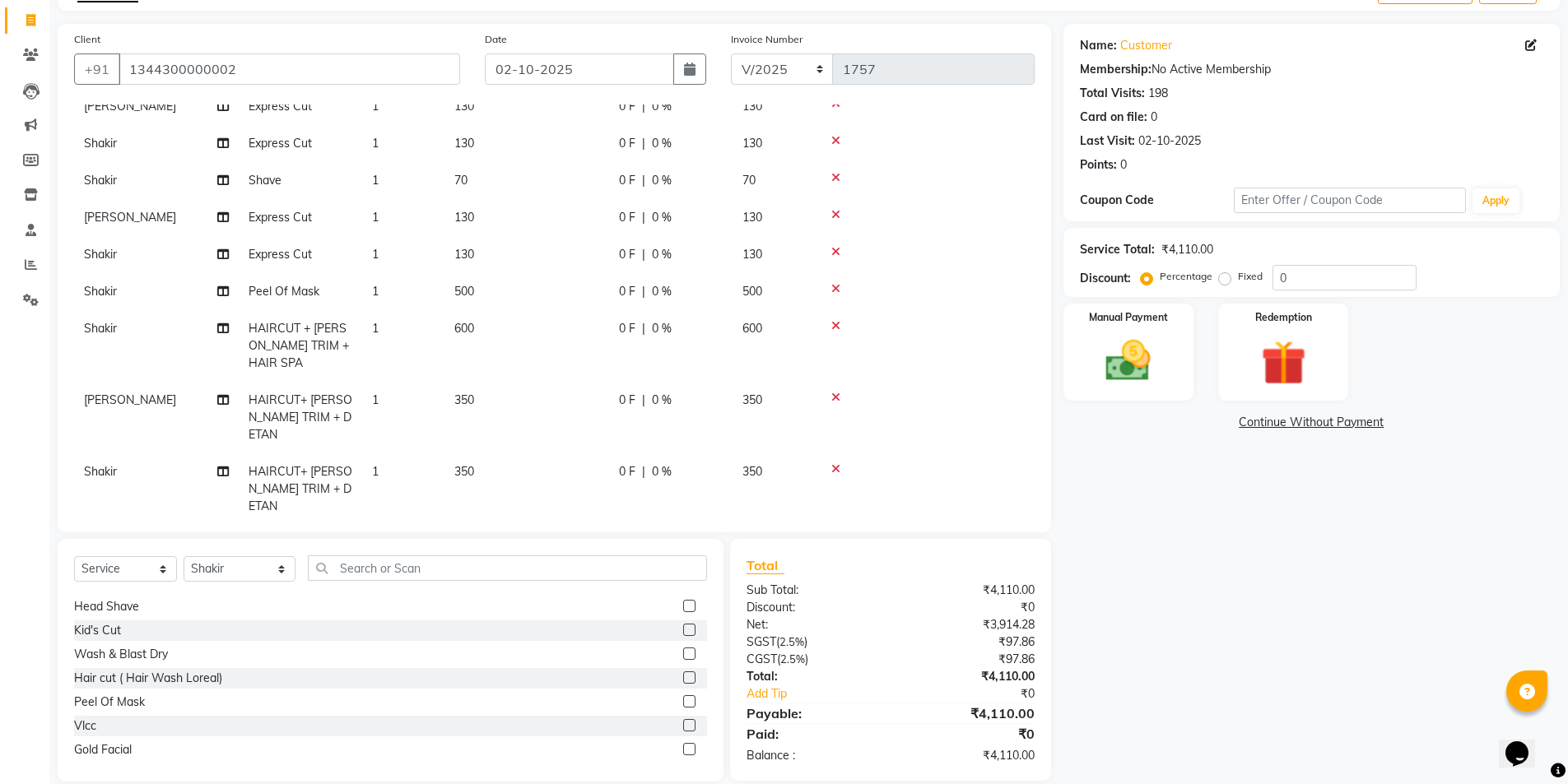
scroll to position [0, 0]
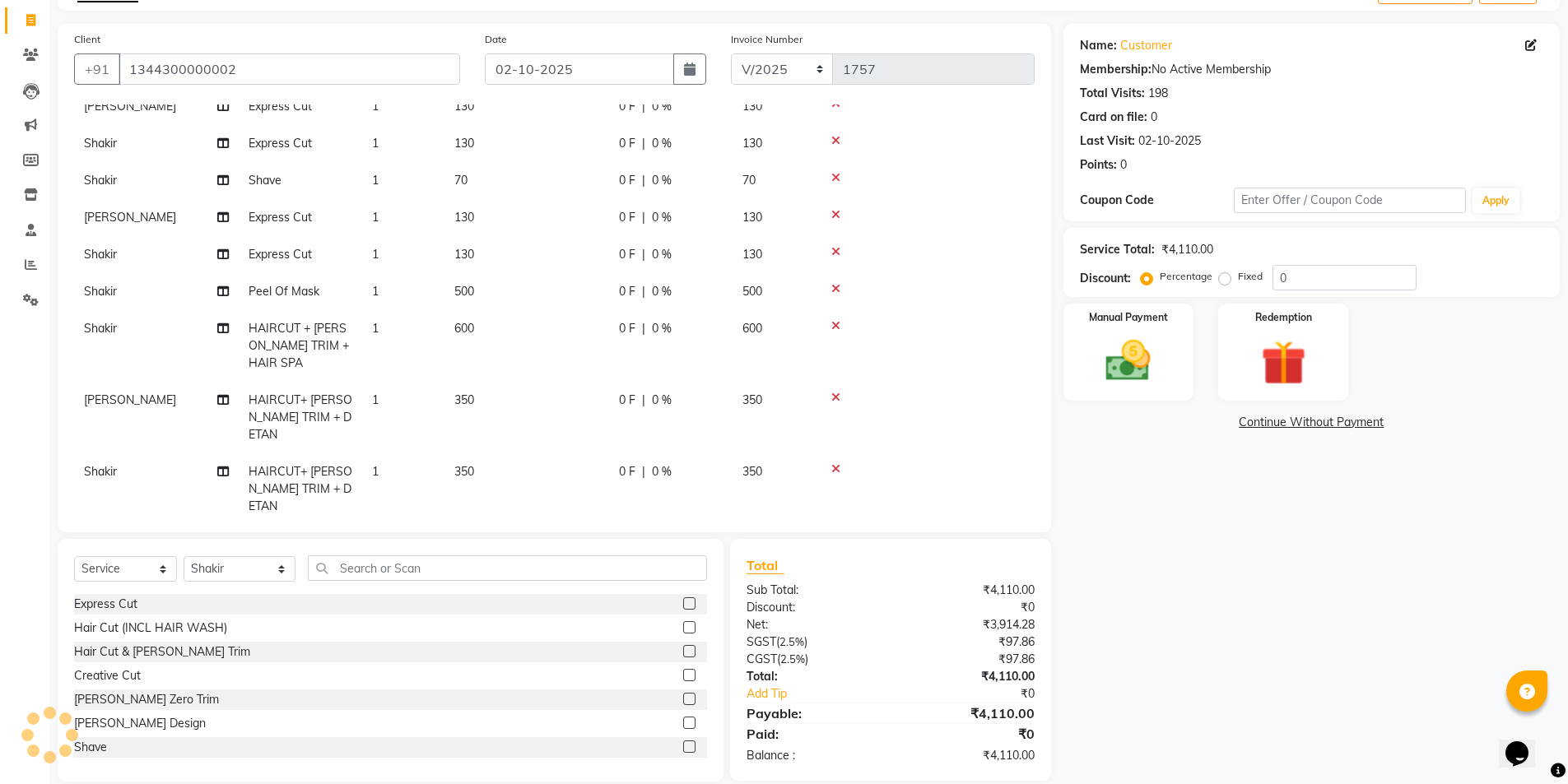
click at [683, 604] on label at bounding box center [689, 603] width 12 height 12
click at [683, 604] on input "checkbox" at bounding box center [689, 605] width 11 height 11
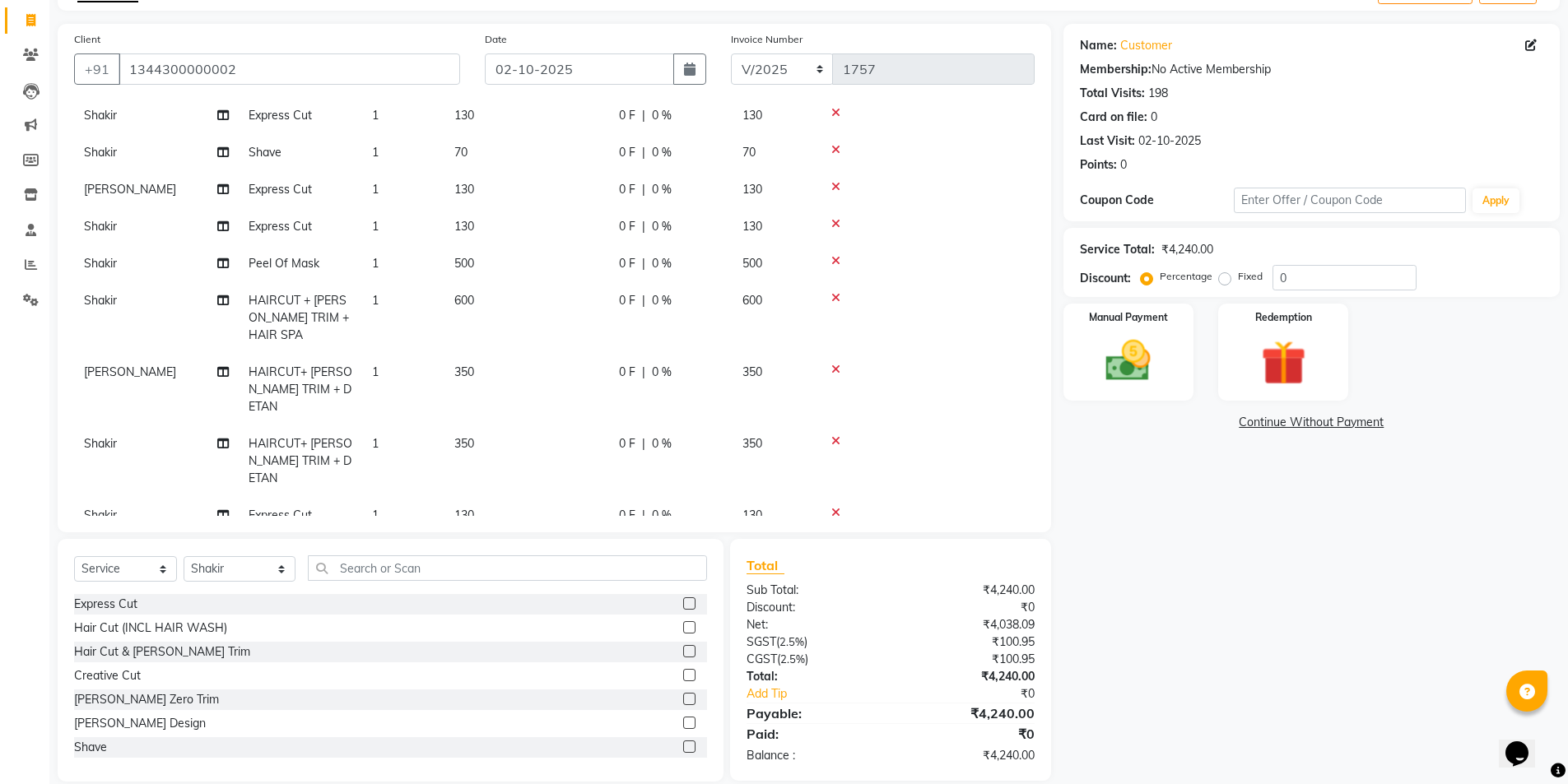
checkbox input "false"
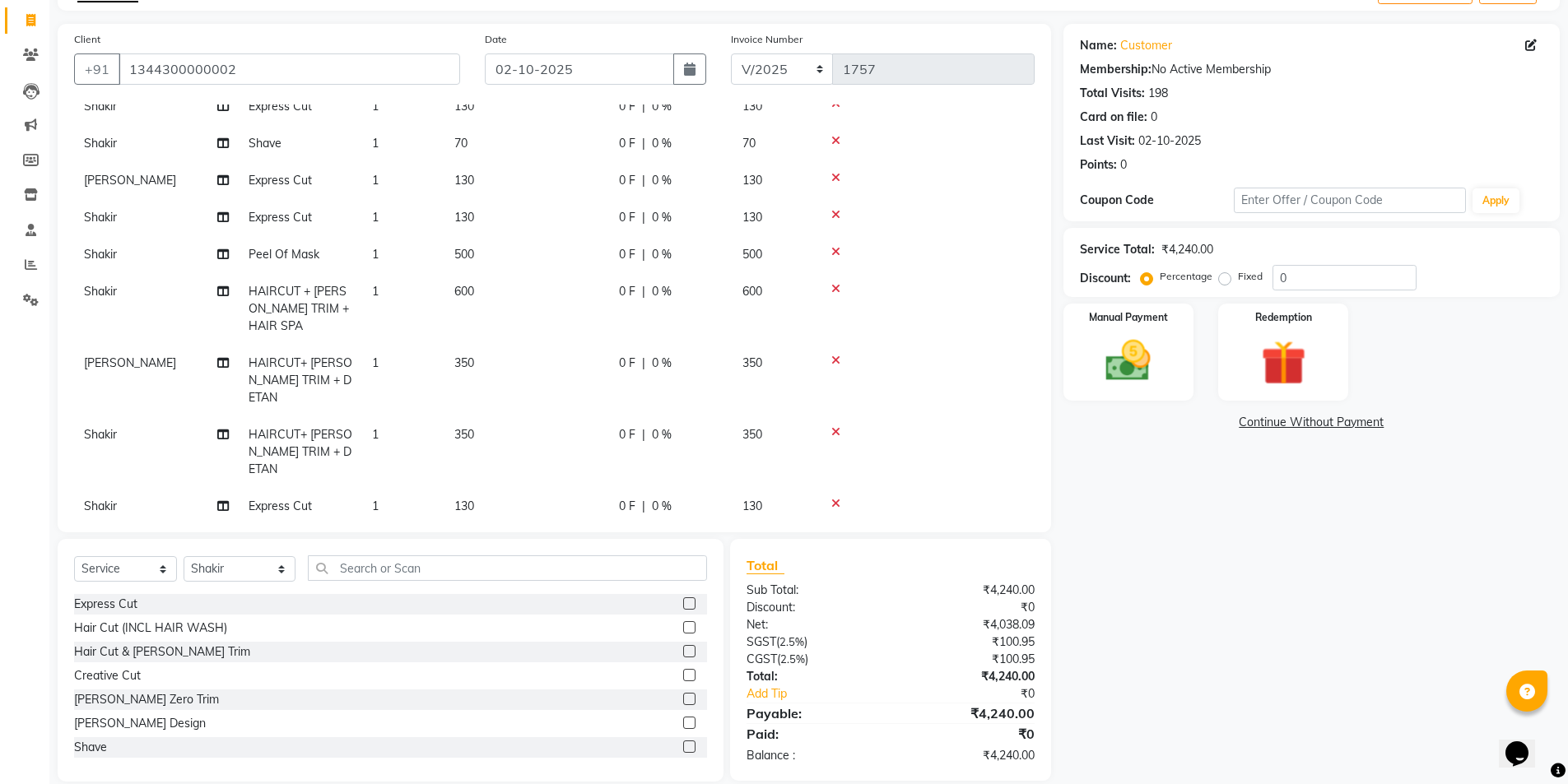
click at [683, 674] on label at bounding box center [689, 675] width 12 height 12
click at [683, 674] on input "checkbox" at bounding box center [689, 676] width 11 height 11
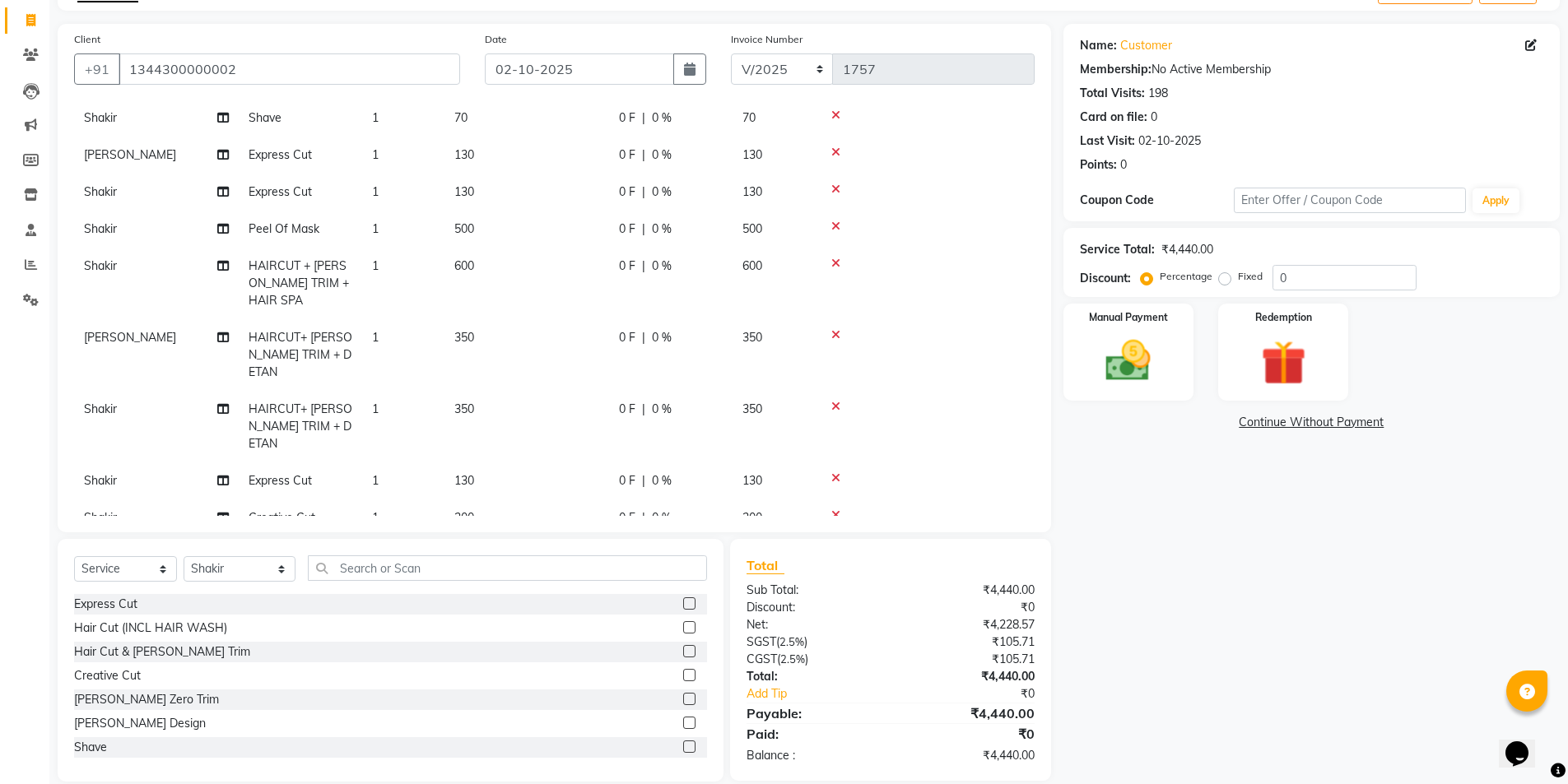
checkbox input "false"
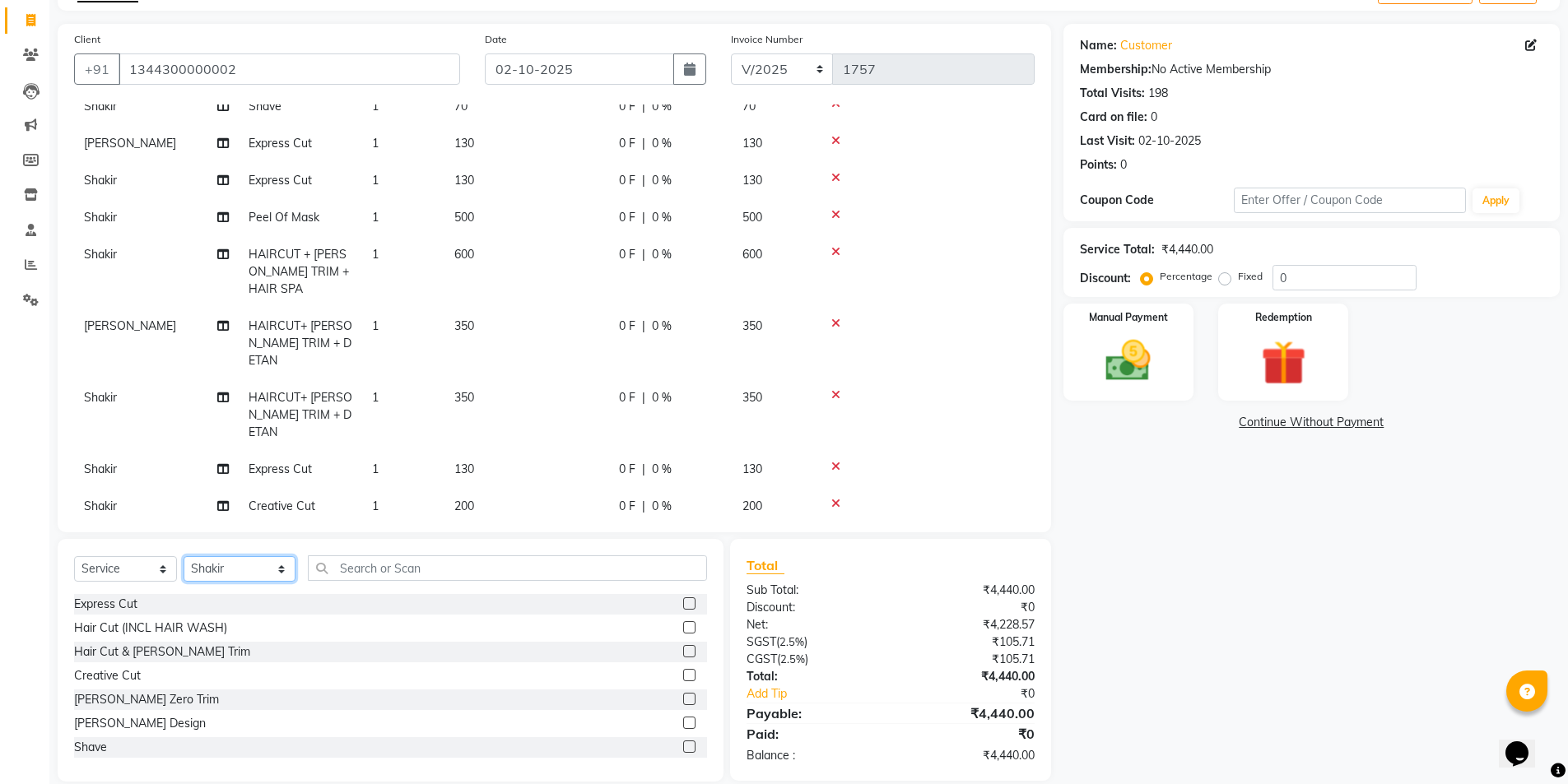
drag, startPoint x: 235, startPoint y: 566, endPoint x: 228, endPoint y: 580, distance: 15.7
click at [235, 566] on select "Select Stylist Ajay Anish Nadeem Shakir Vicky(Manager)" at bounding box center [240, 569] width 112 height 26
select select "91355"
click at [184, 556] on select "Select Stylist Ajay Anish Nadeem Shakir Vicky(Manager)" at bounding box center [240, 569] width 112 height 26
click at [683, 602] on label at bounding box center [689, 603] width 12 height 12
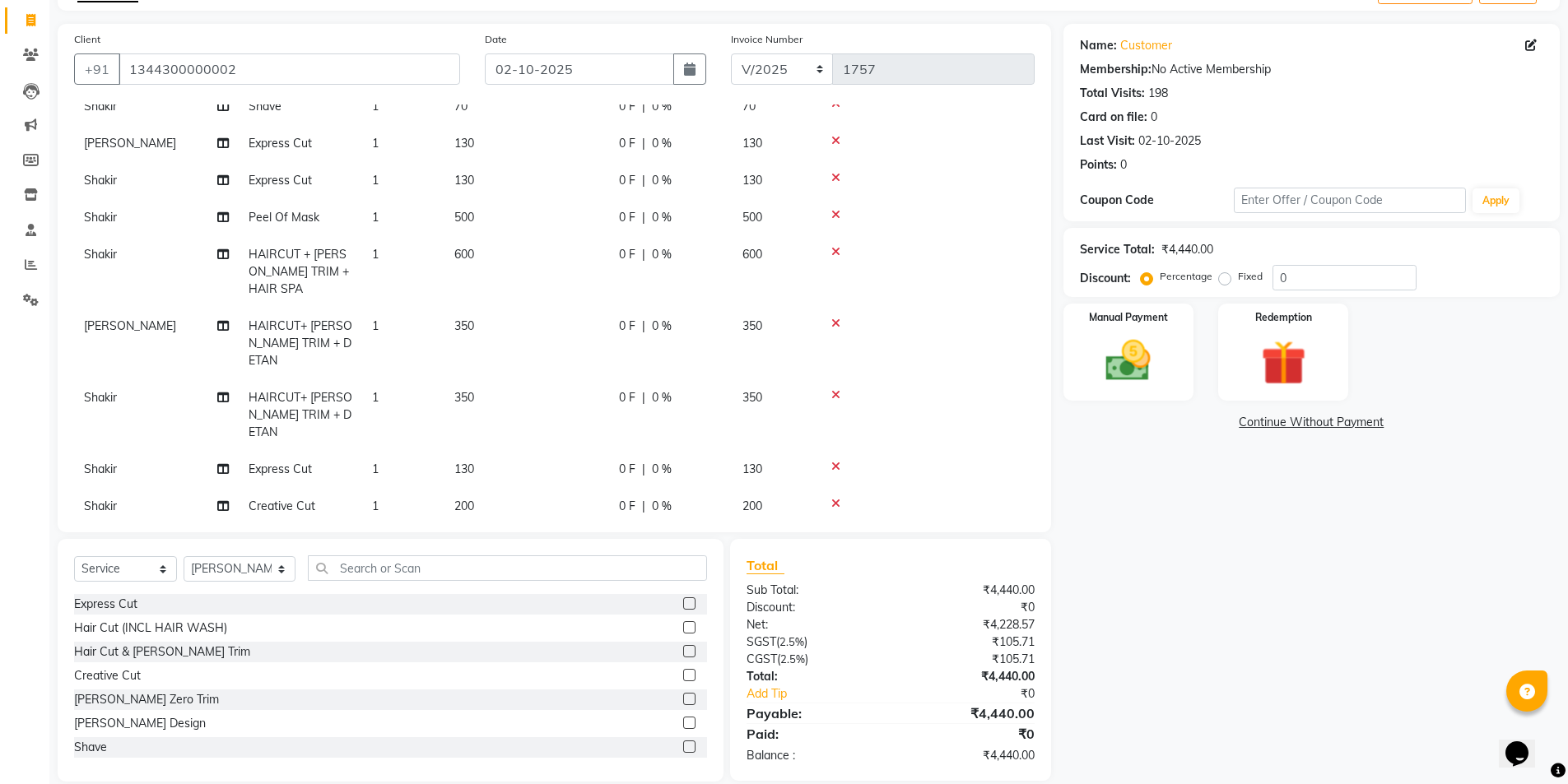
click at [683, 602] on input "checkbox" at bounding box center [689, 605] width 11 height 11
checkbox input "false"
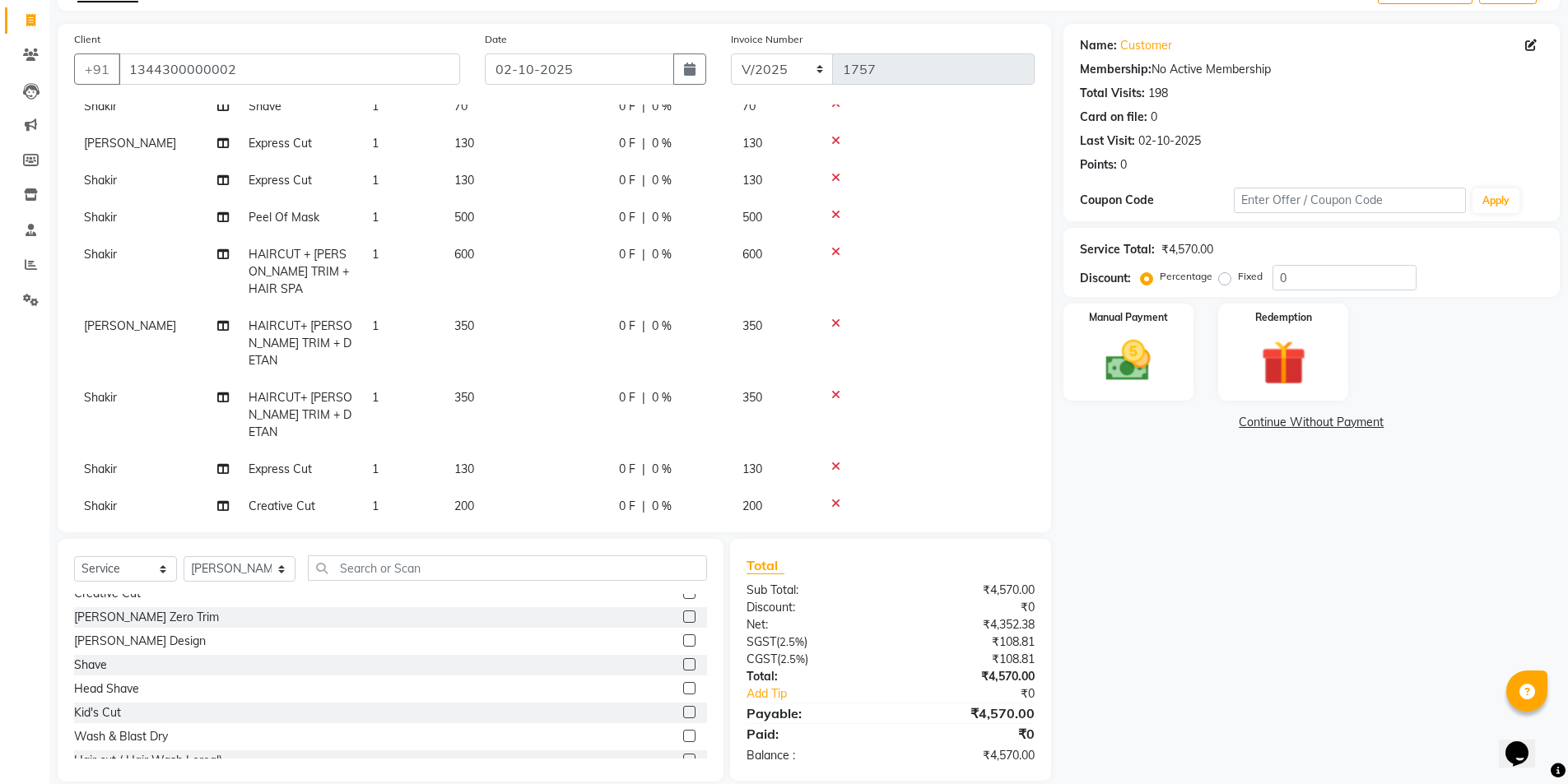
click at [683, 733] on label at bounding box center [689, 735] width 12 height 12
click at [683, 733] on input "checkbox" at bounding box center [689, 737] width 11 height 11
checkbox input "false"
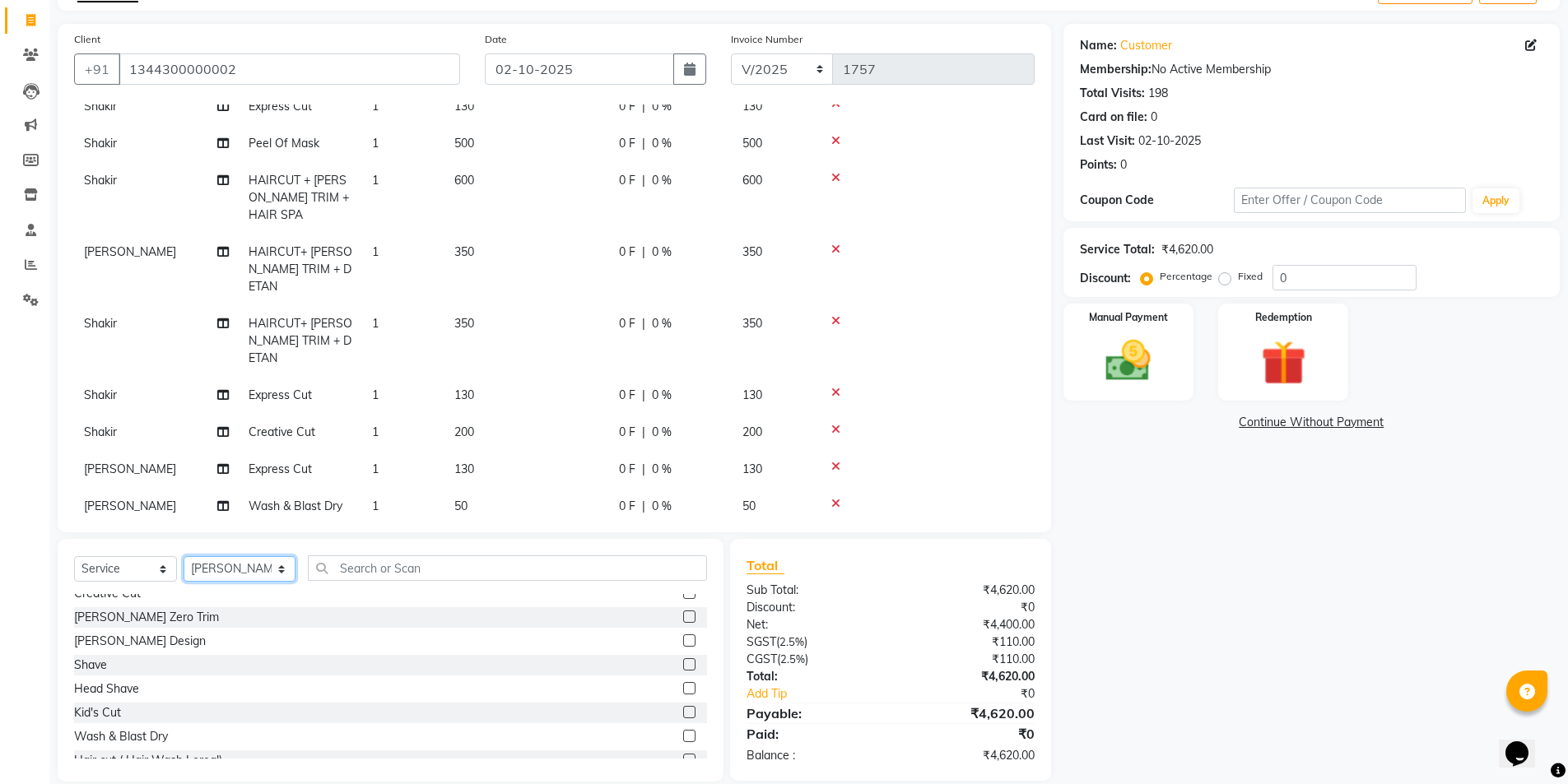
click at [251, 570] on select "Select Stylist Ajay Anish Nadeem Shakir Vicky(Manager)" at bounding box center [240, 569] width 112 height 26
select select "91356"
click at [184, 556] on select "Select Stylist Ajay Anish Nadeem Shakir Vicky(Manager)" at bounding box center [240, 569] width 112 height 26
click at [683, 738] on label at bounding box center [689, 735] width 12 height 12
click at [683, 738] on input "checkbox" at bounding box center [689, 737] width 11 height 11
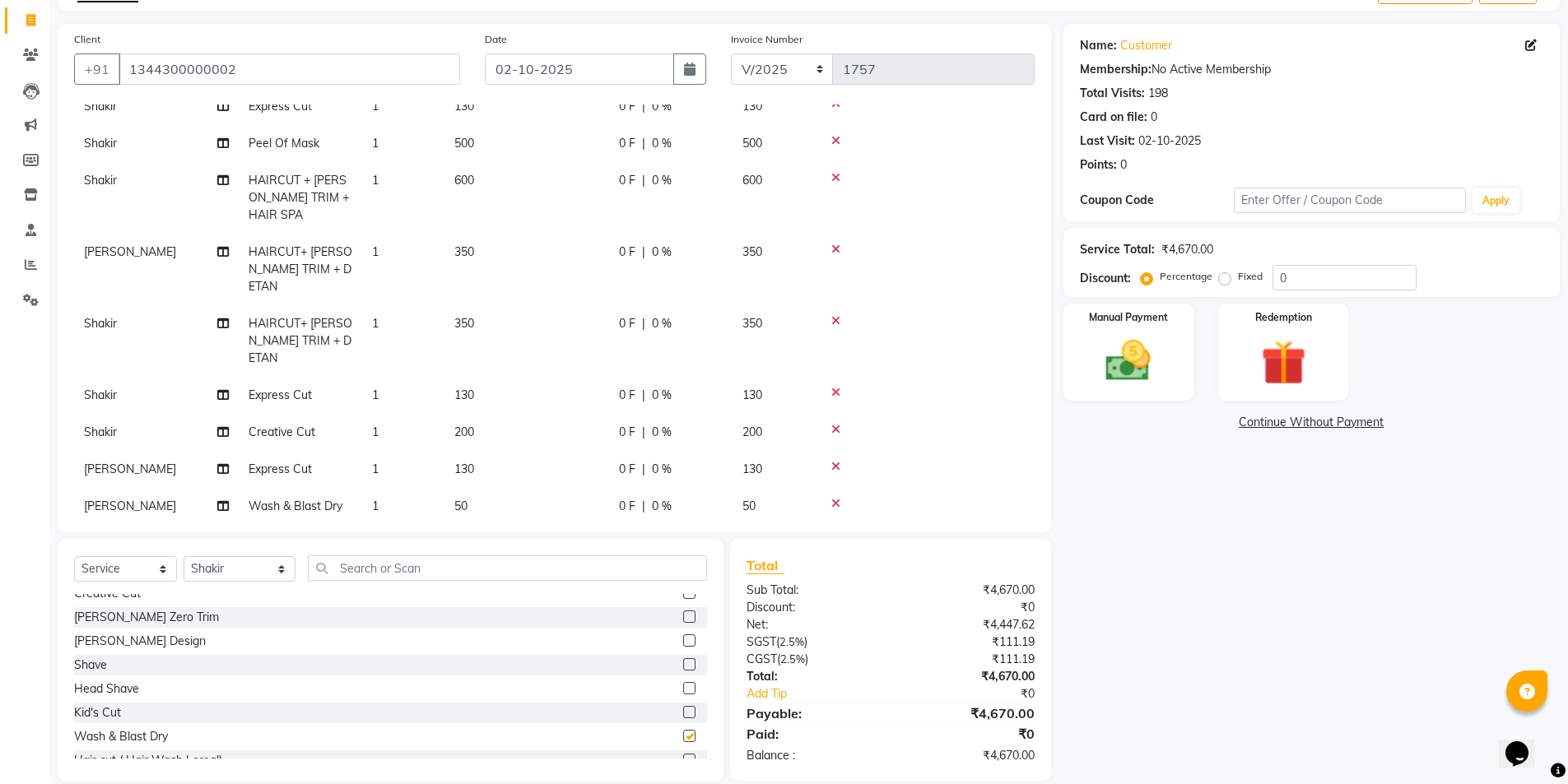
scroll to position [28, 0]
checkbox input "false"
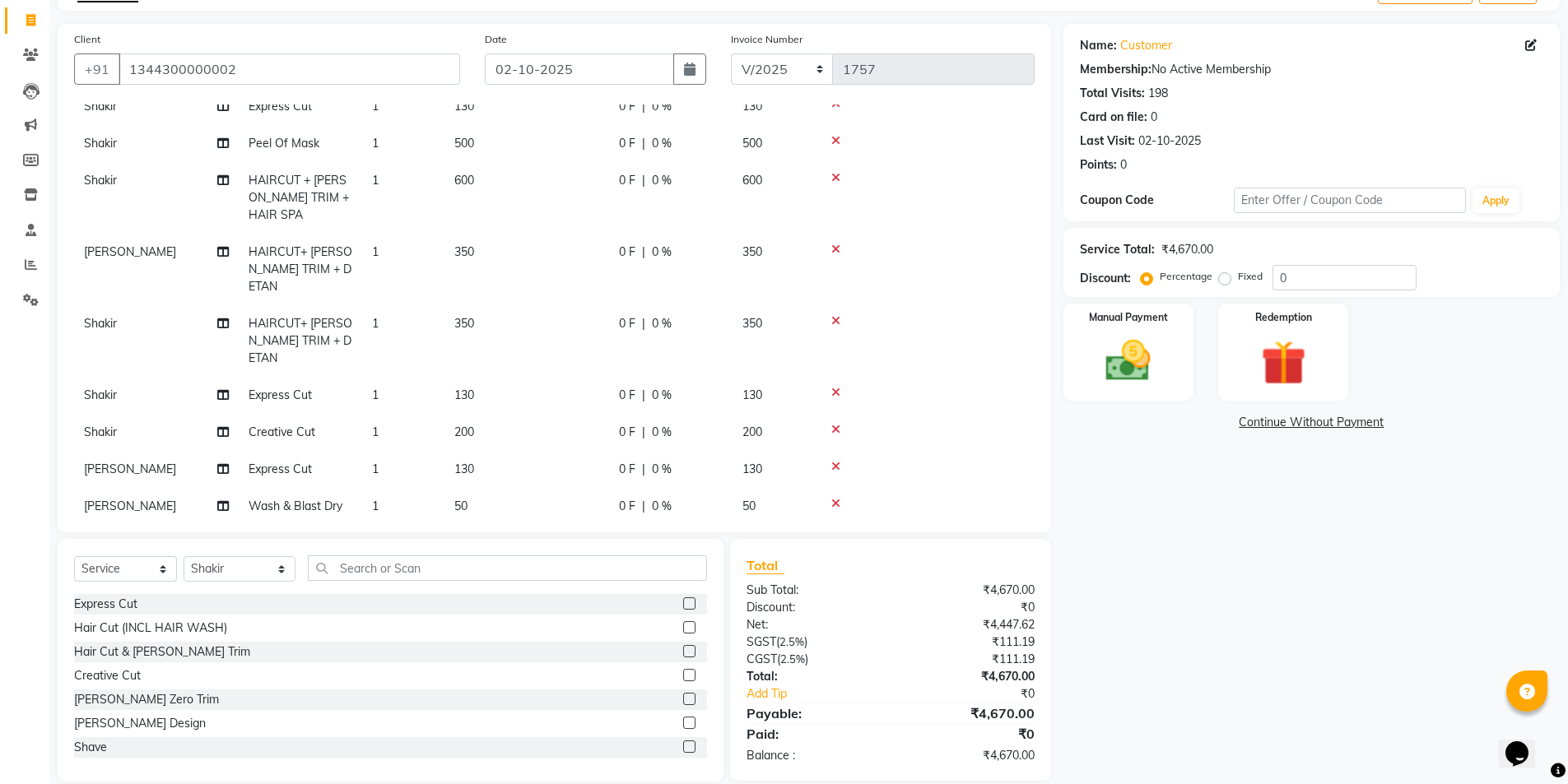
click at [683, 600] on label at bounding box center [689, 603] width 12 height 12
click at [683, 600] on input "checkbox" at bounding box center [689, 605] width 11 height 11
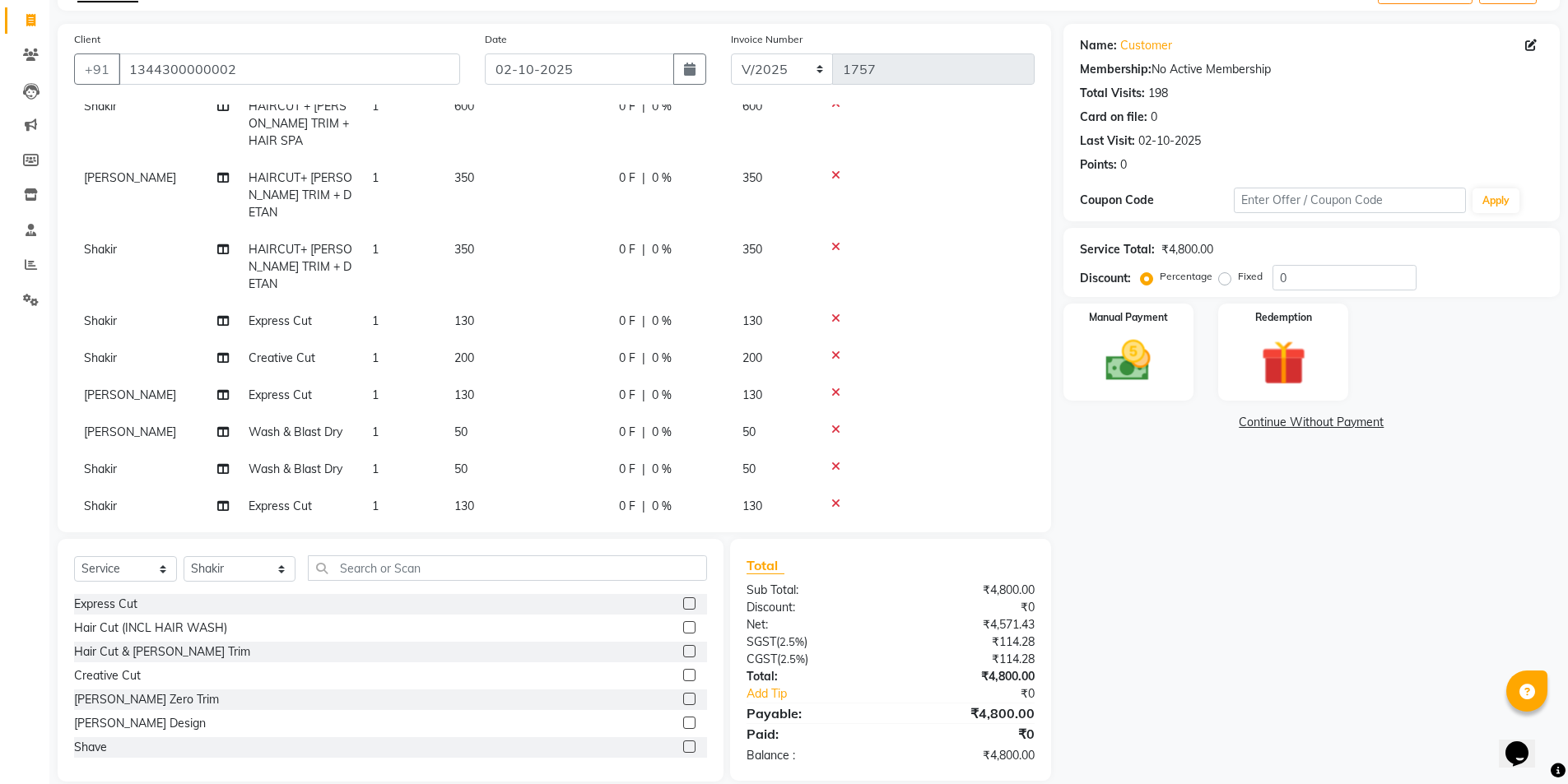
click at [683, 602] on label at bounding box center [689, 603] width 12 height 12
click at [683, 602] on input "checkbox" at bounding box center [689, 605] width 11 height 11
checkbox input "false"
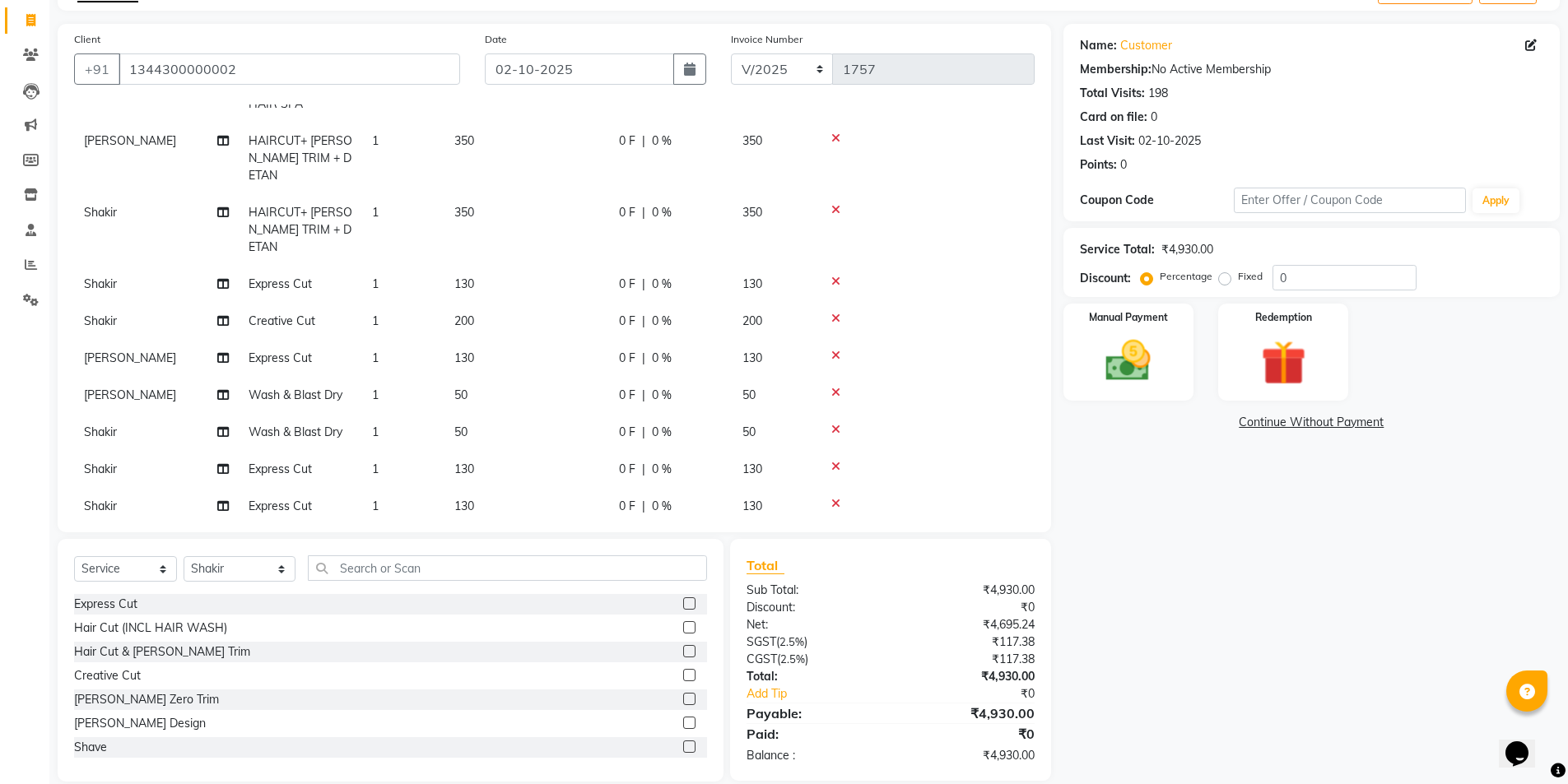
click at [683, 670] on label at bounding box center [689, 675] width 12 height 12
click at [683, 670] on input "checkbox" at bounding box center [689, 676] width 11 height 11
checkbox input "false"
click at [394, 414] on td "1" at bounding box center [404, 432] width 83 height 37
select select "91356"
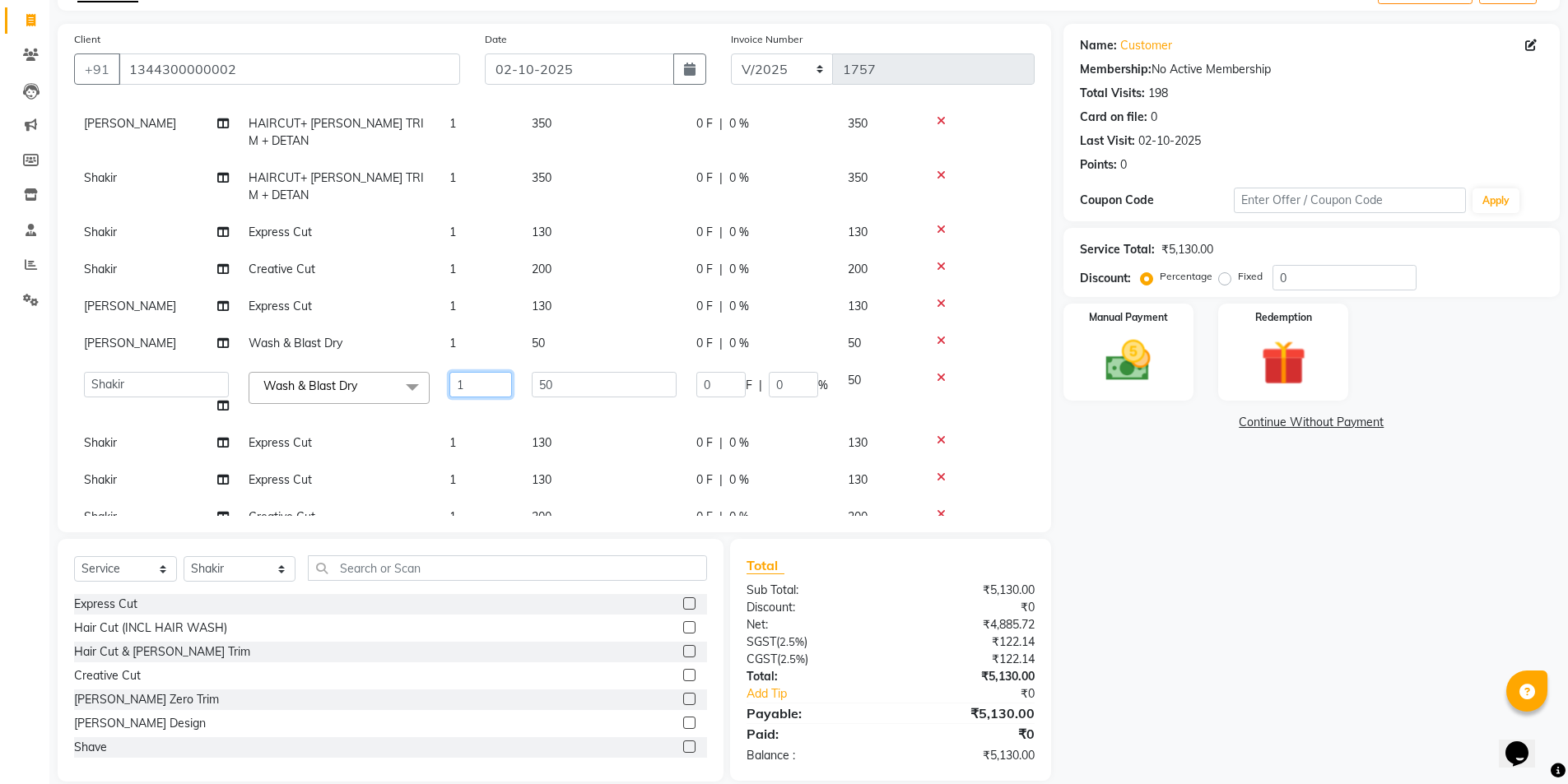
drag, startPoint x: 476, startPoint y: 388, endPoint x: 455, endPoint y: 388, distance: 21.0
click at [455, 388] on input "1" at bounding box center [481, 385] width 63 height 26
type input "2"
click at [1391, 609] on div "Name: Customer Membership: No Active Membership Total Visits: 198 Card on file:…" at bounding box center [1317, 403] width 509 height 757
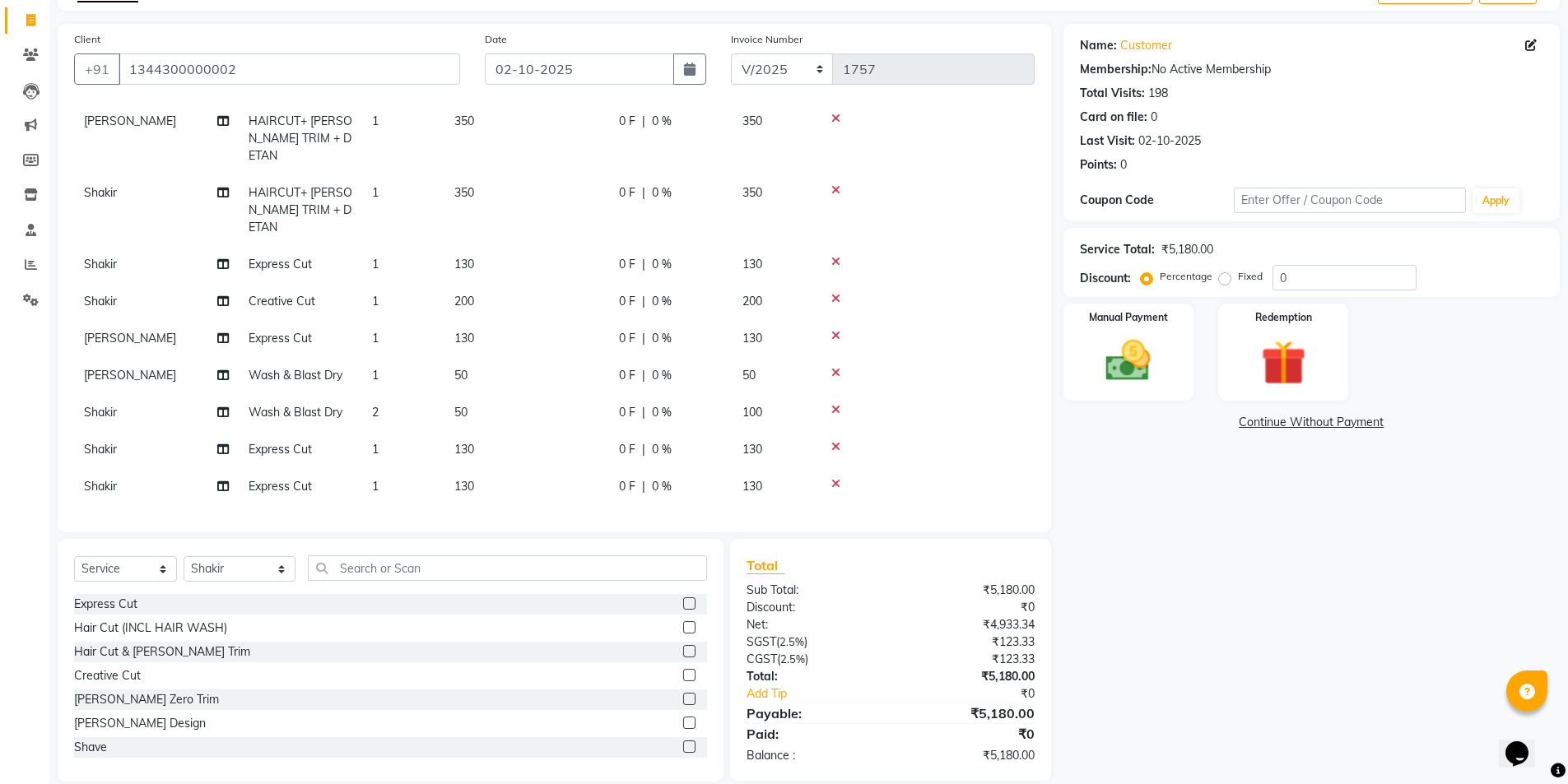
scroll to position [639, 0]
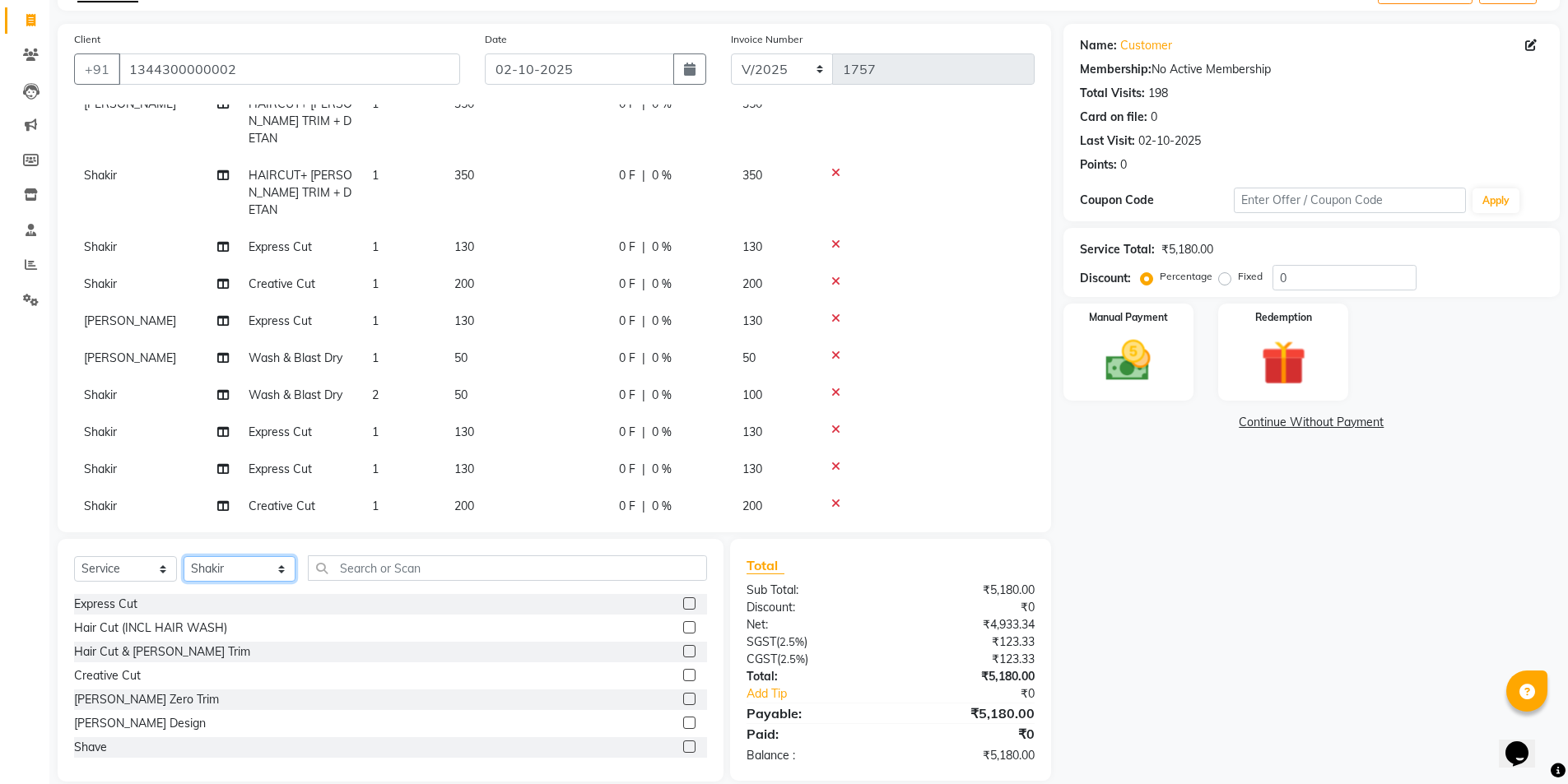
drag, startPoint x: 237, startPoint y: 566, endPoint x: 232, endPoint y: 576, distance: 11.2
click at [237, 566] on select "Select Stylist Ajay Anish Nadeem Shakir Vicky(Manager)" at bounding box center [240, 569] width 112 height 26
select select "91354"
click at [184, 556] on select "Select Stylist Ajay Anish Nadeem Shakir Vicky(Manager)" at bounding box center [240, 569] width 112 height 26
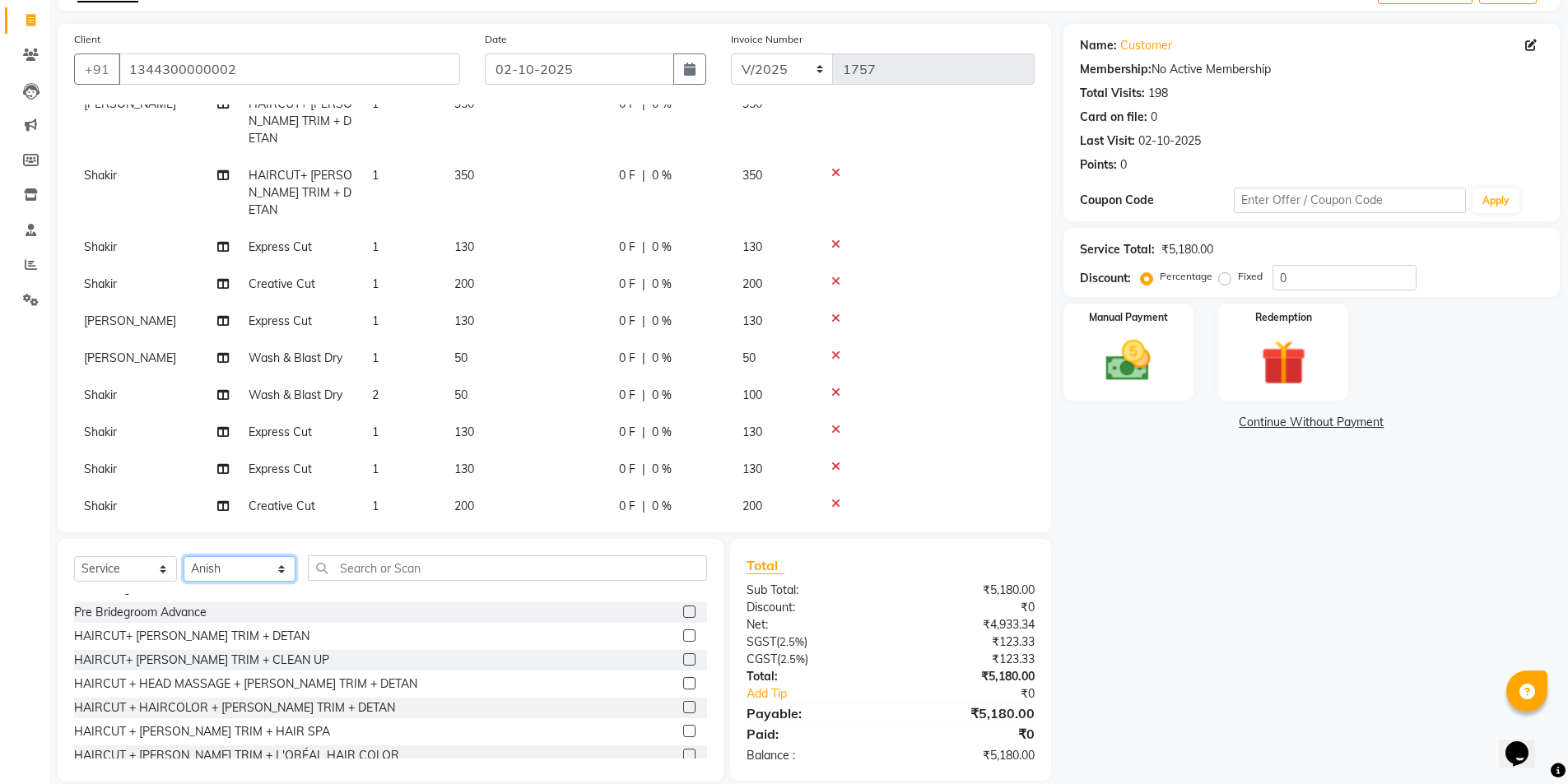
scroll to position [1234, 0]
click at [683, 632] on label at bounding box center [689, 633] width 12 height 12
click at [683, 632] on input "checkbox" at bounding box center [689, 635] width 11 height 11
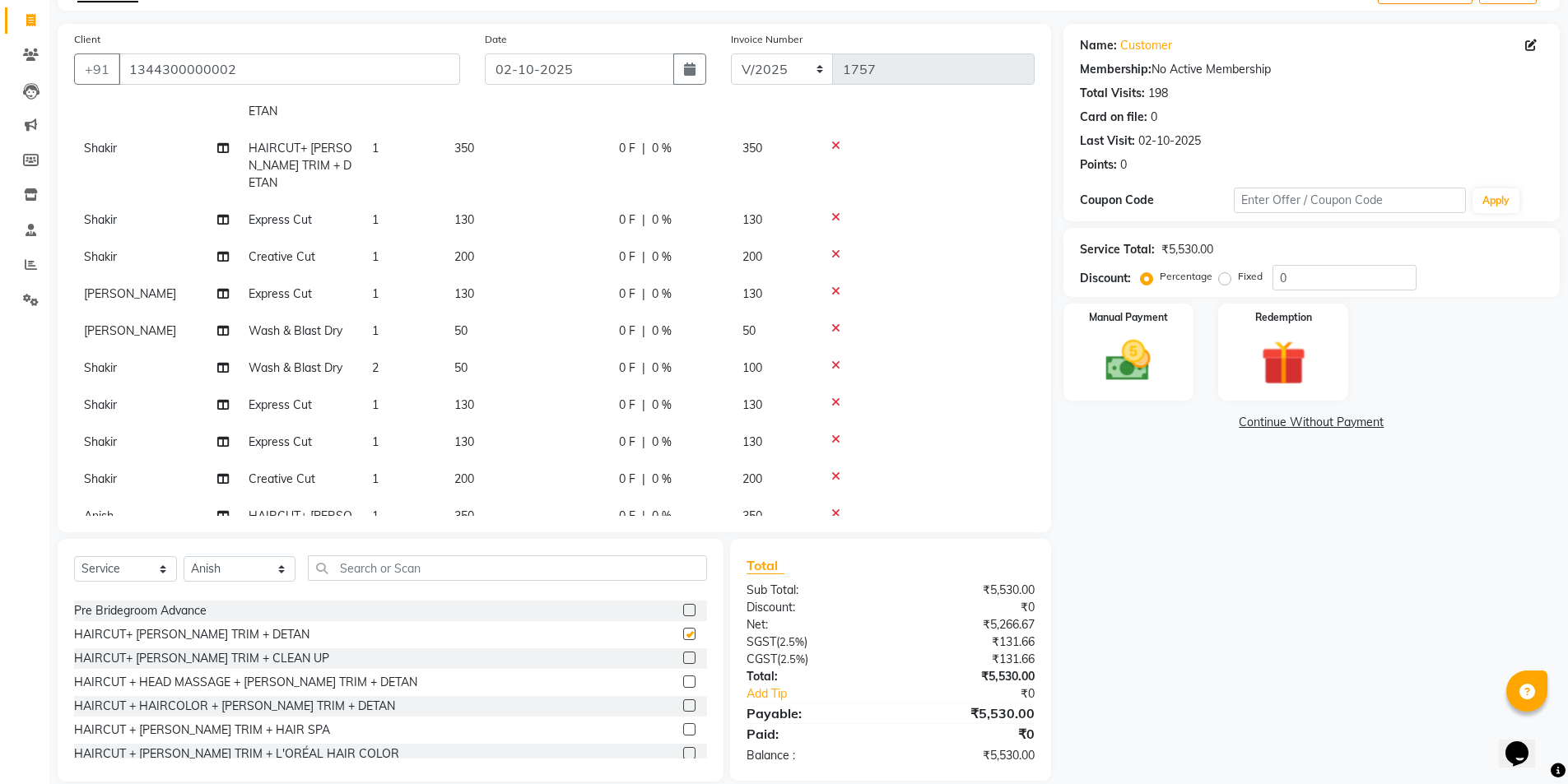
checkbox input "false"
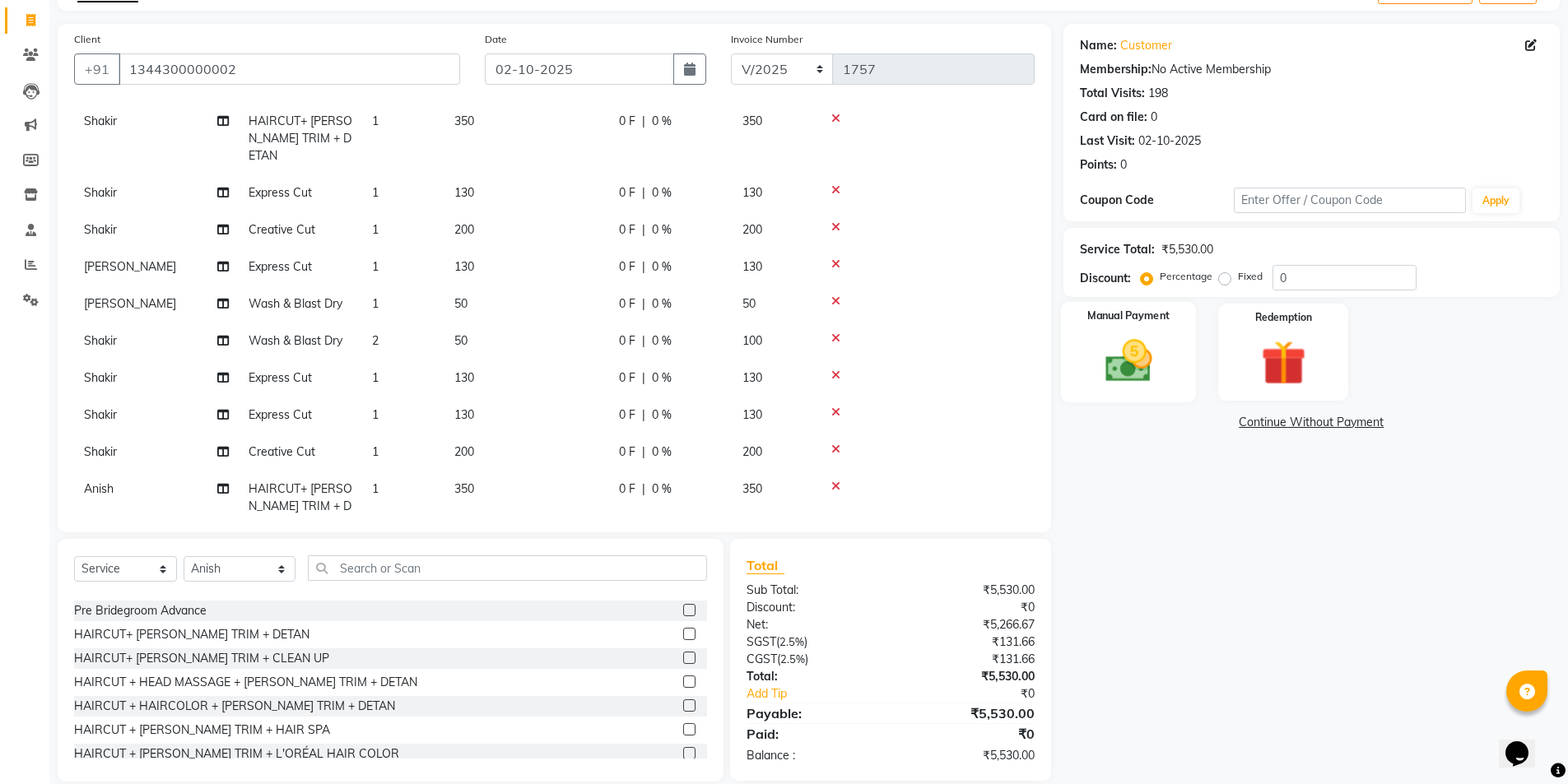
drag, startPoint x: 1100, startPoint y: 349, endPoint x: 1112, endPoint y: 388, distance: 40.8
click at [1101, 349] on img at bounding box center [1128, 360] width 75 height 53
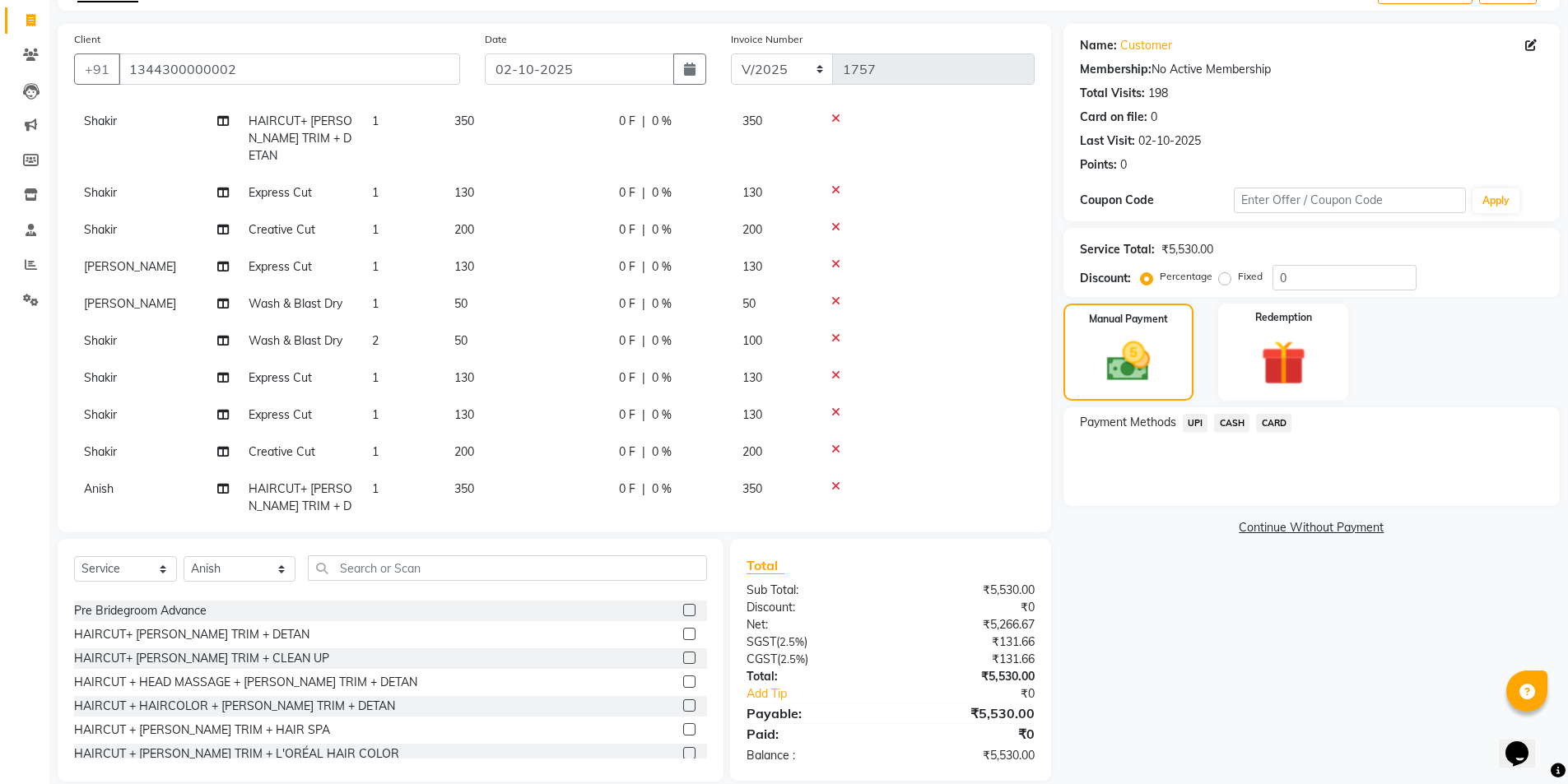
click at [1198, 419] on span "UPI" at bounding box center [1196, 423] width 26 height 19
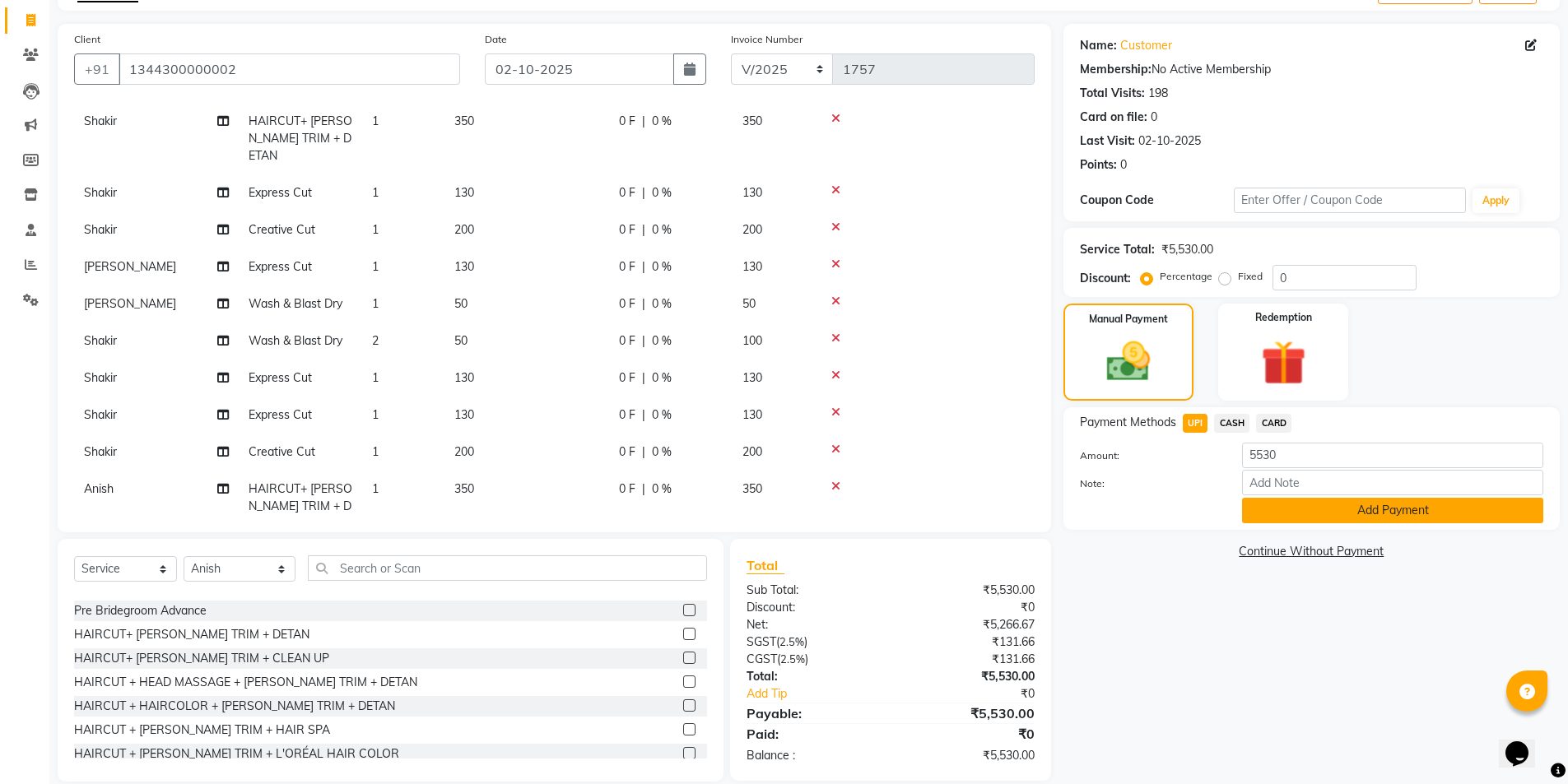
click at [1261, 504] on button "Add Payment" at bounding box center [1393, 511] width 302 height 26
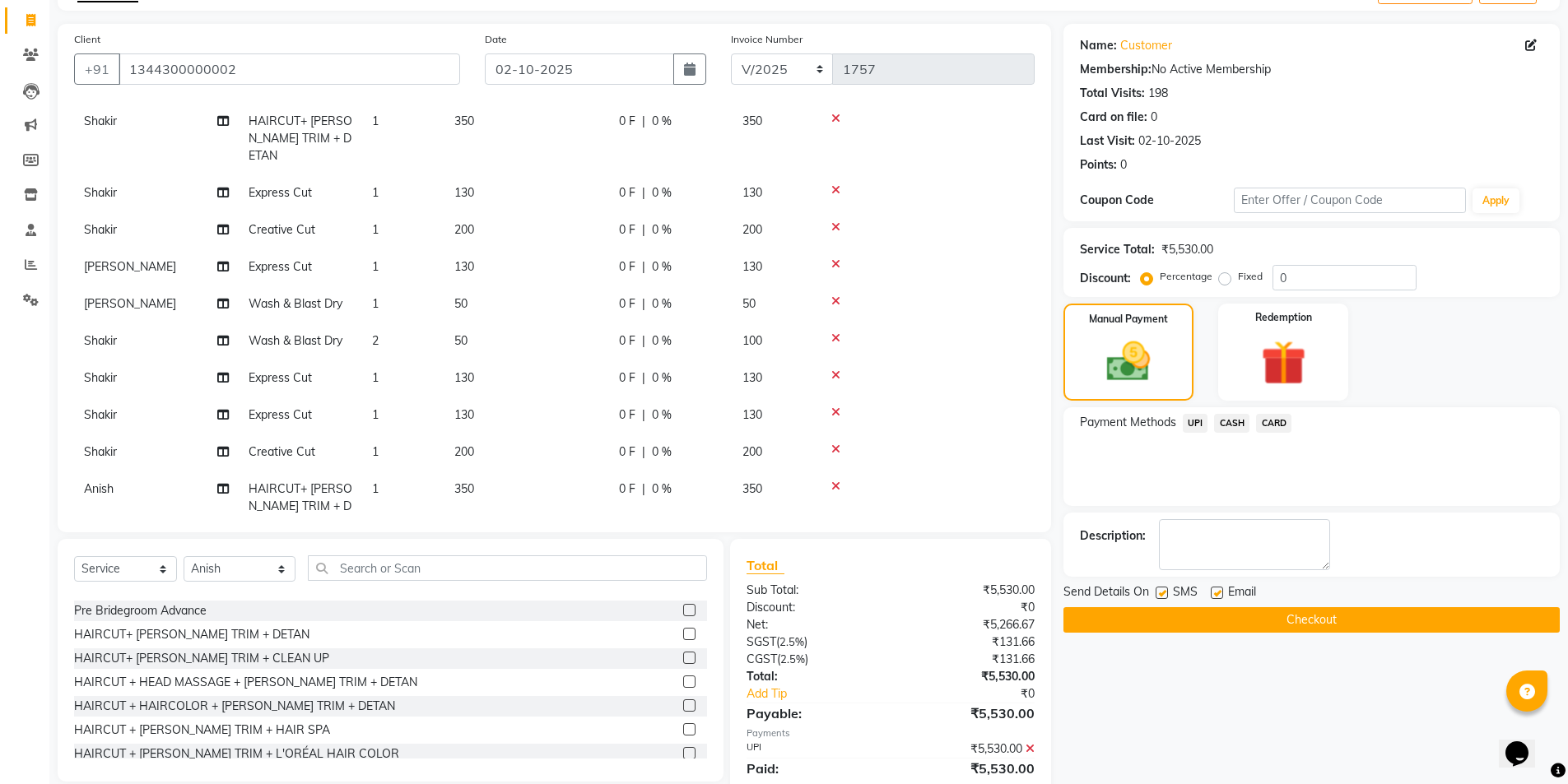
click at [1252, 613] on button "Checkout" at bounding box center [1311, 620] width 497 height 26
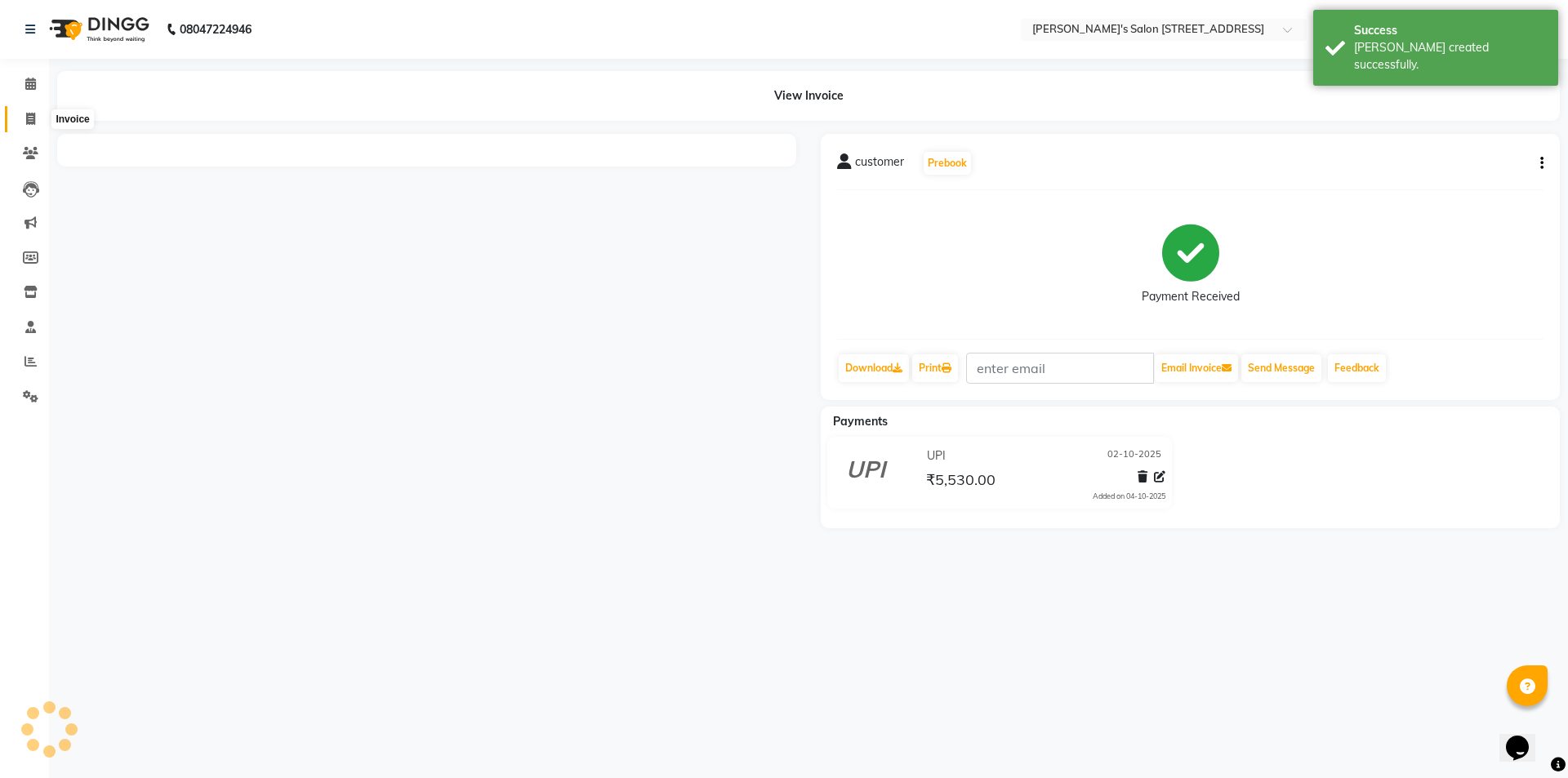
click at [33, 117] on icon at bounding box center [31, 119] width 9 height 12
select select "7773"
select select "service"
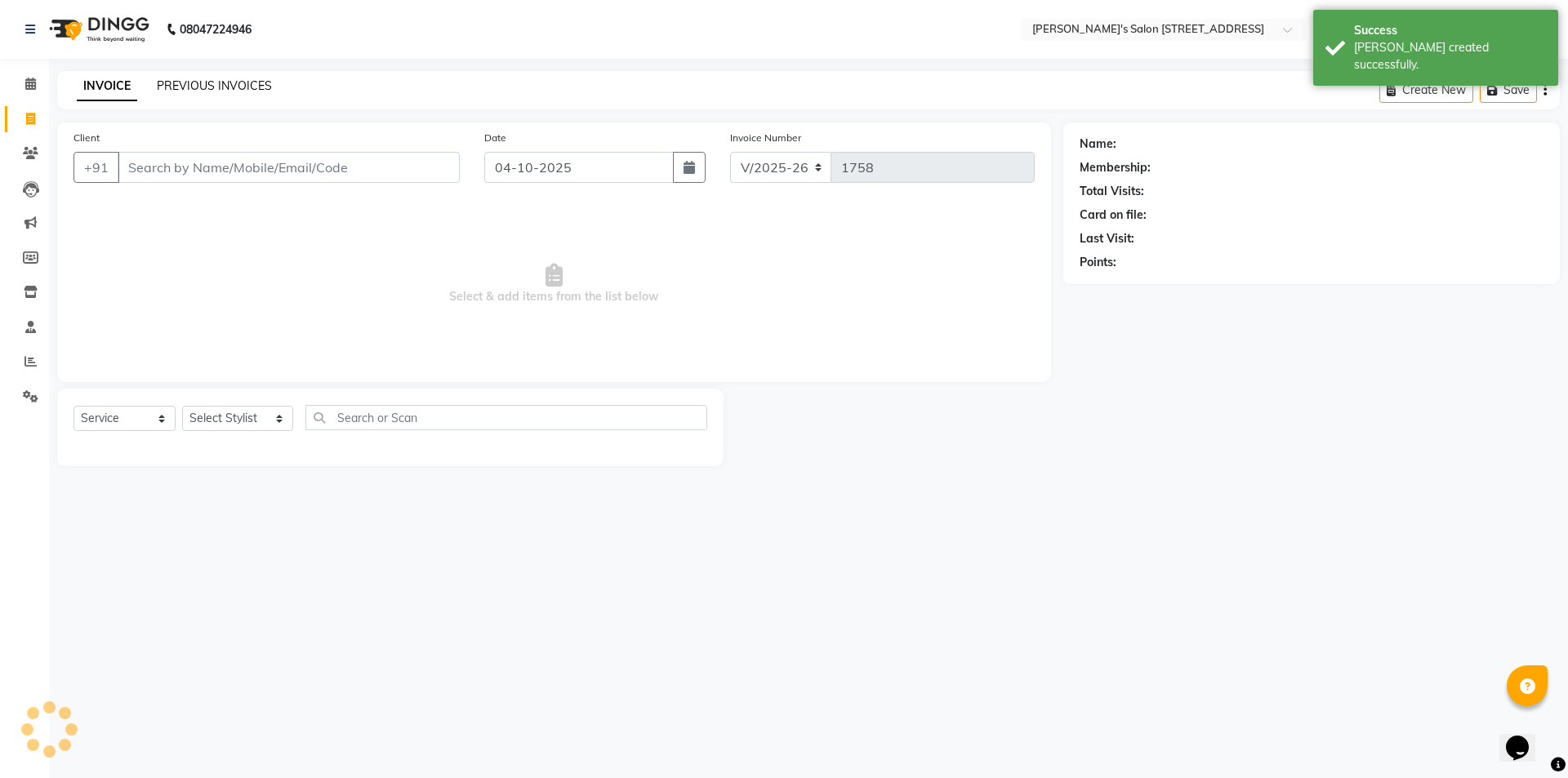
click at [232, 88] on link "PREVIOUS INVOICES" at bounding box center [214, 86] width 115 height 15
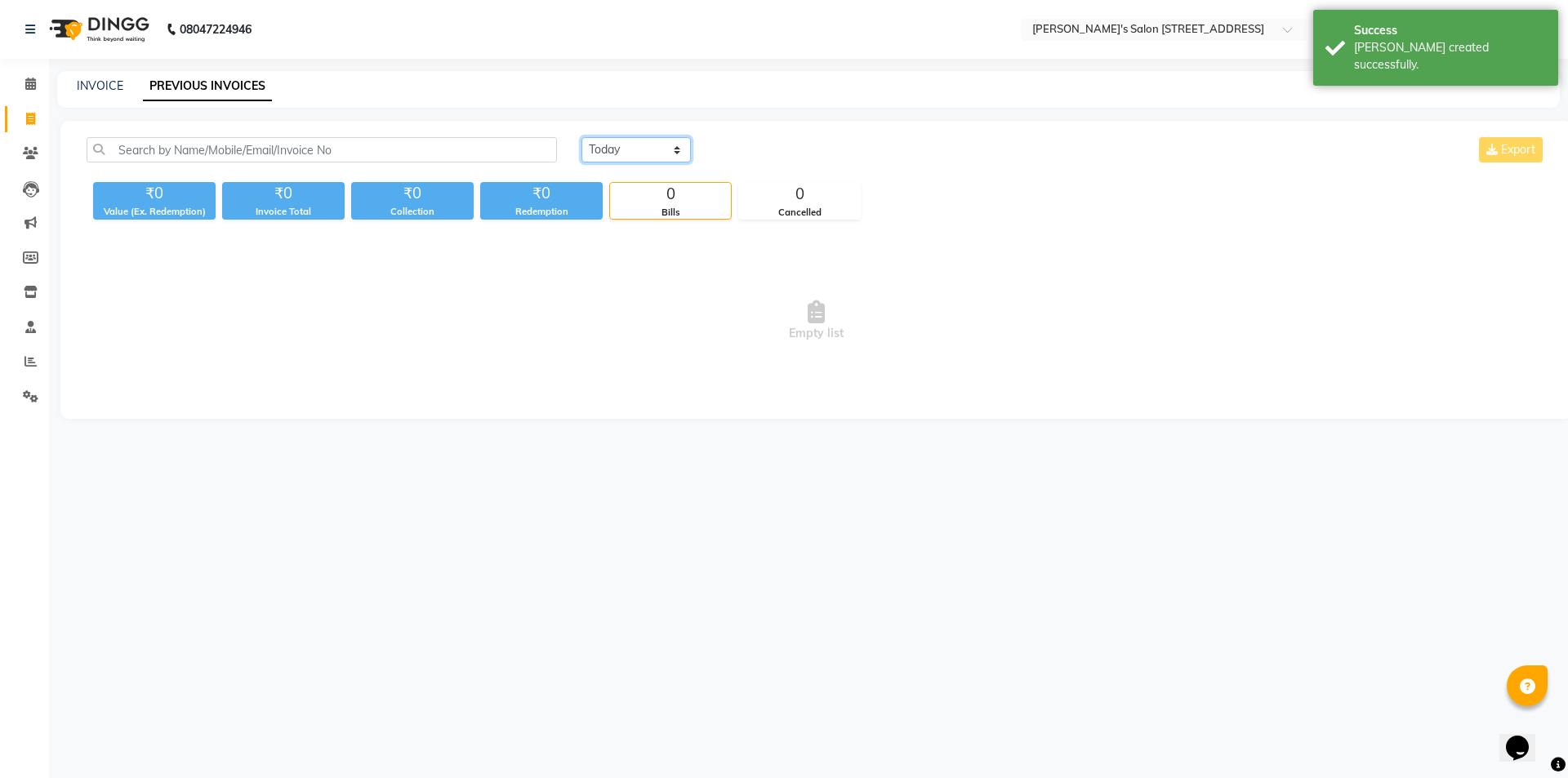
click at [615, 144] on select "Today Yesterday Custom Range" at bounding box center [636, 150] width 109 height 26
select select "range"
click at [581, 137] on select "Today Yesterday Custom Range" at bounding box center [636, 150] width 109 height 26
click at [752, 155] on input "04-10-2025" at bounding box center [768, 150] width 114 height 23
select select "10"
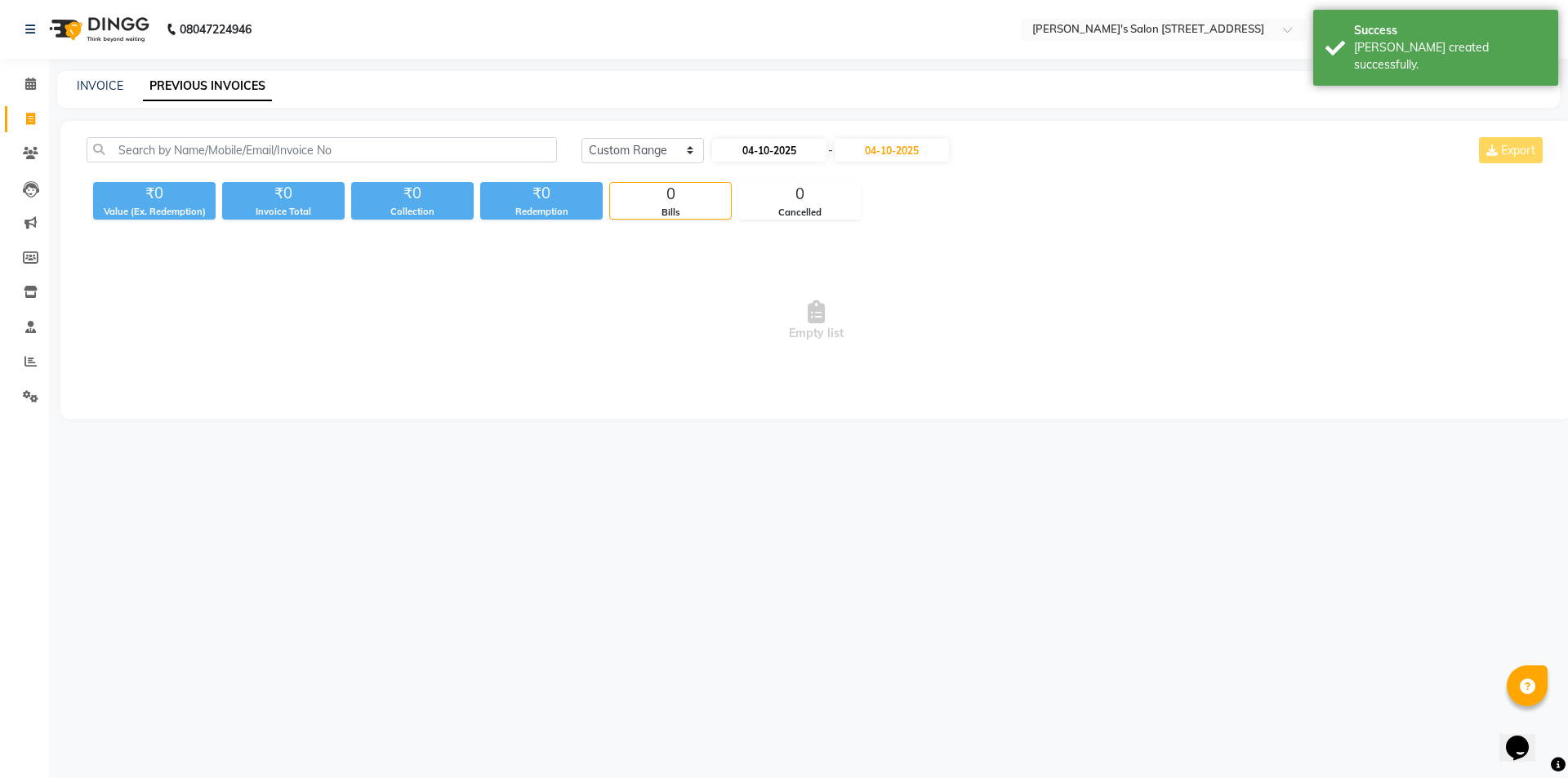
select select "2025"
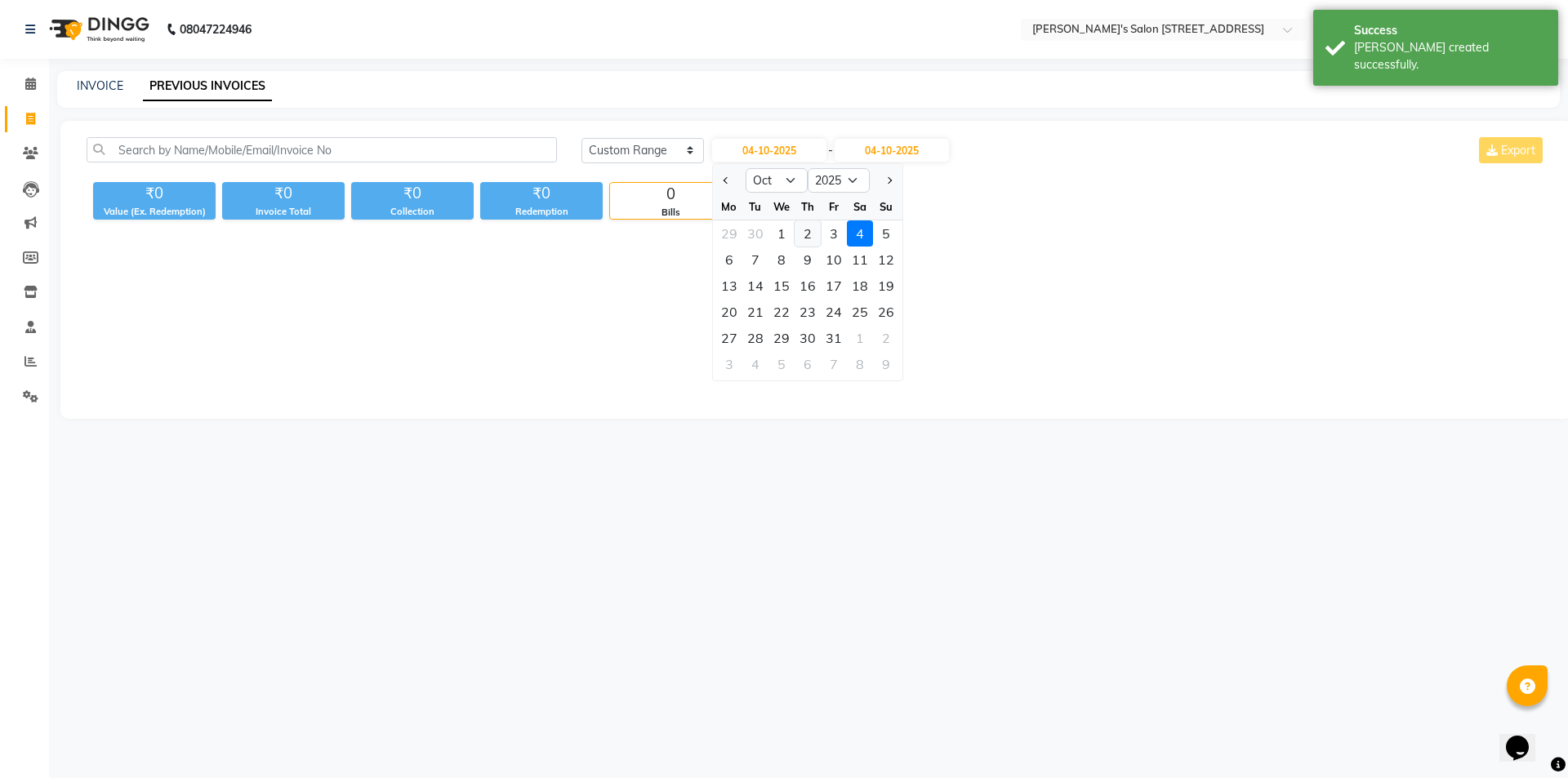
click at [801, 238] on div "2" at bounding box center [807, 233] width 26 height 26
type input "02-10-2025"
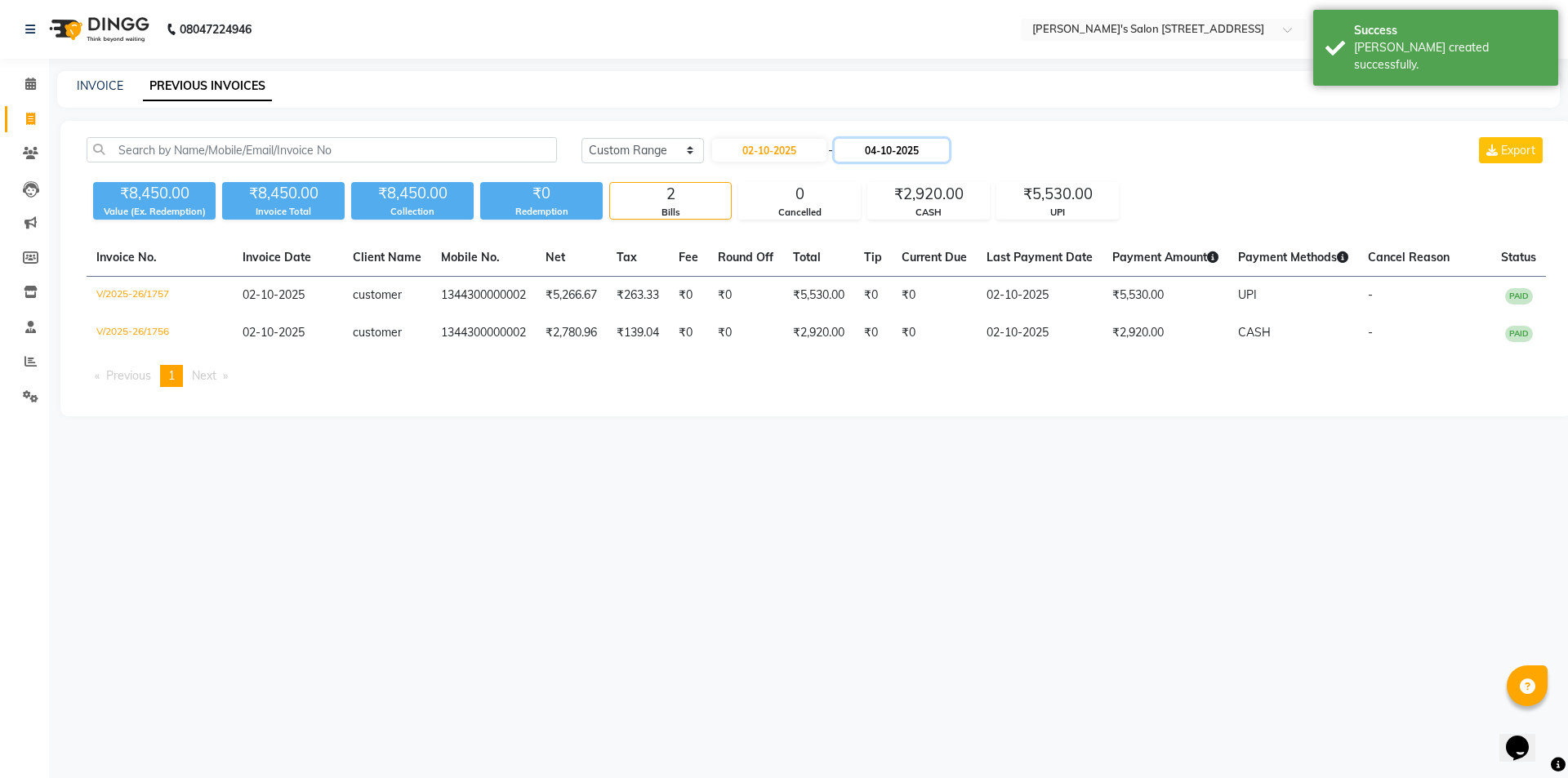
click at [889, 155] on input "04-10-2025" at bounding box center [891, 150] width 114 height 23
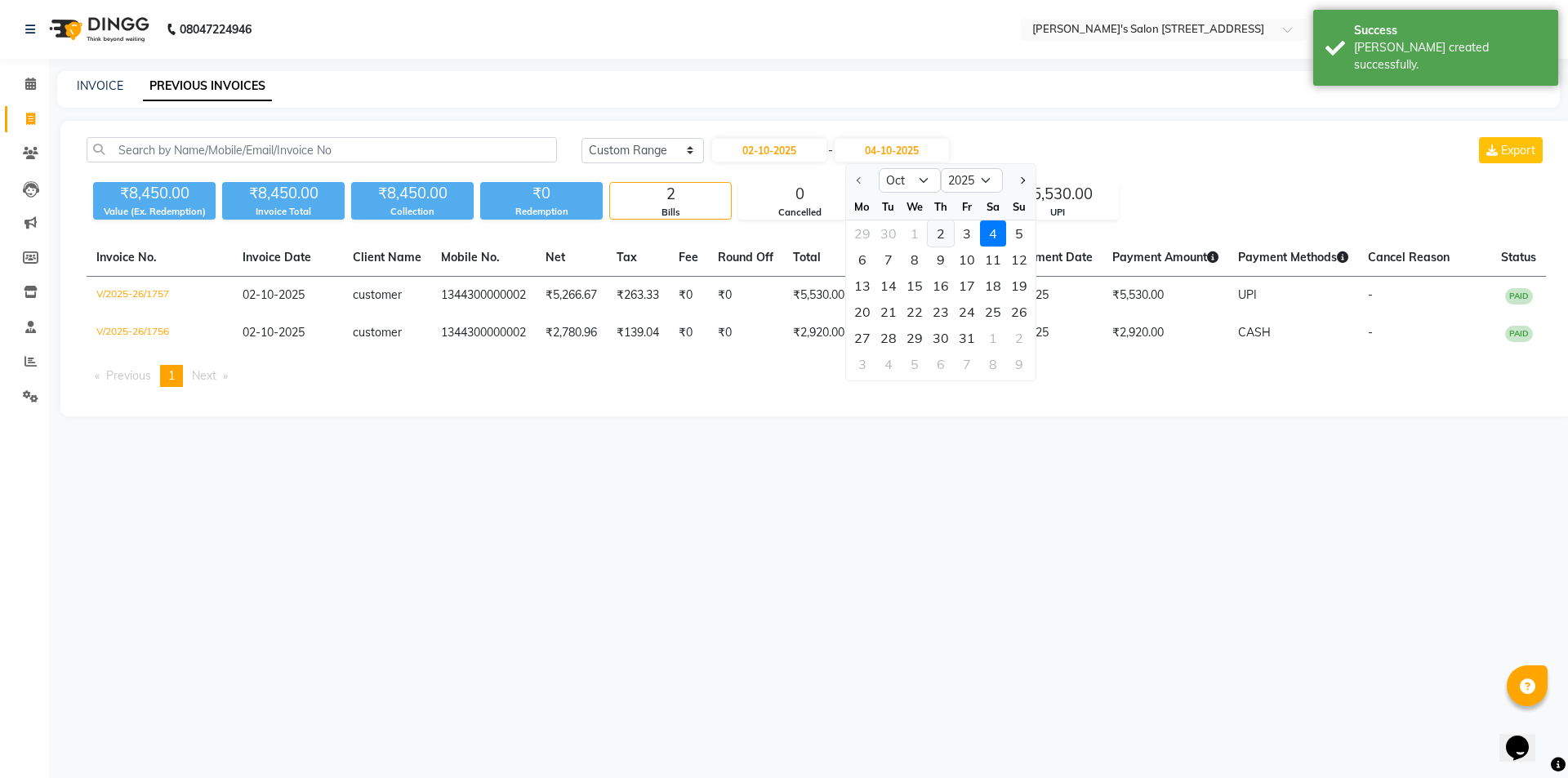
click at [938, 238] on div "2" at bounding box center [940, 233] width 26 height 26
type input "02-10-2025"
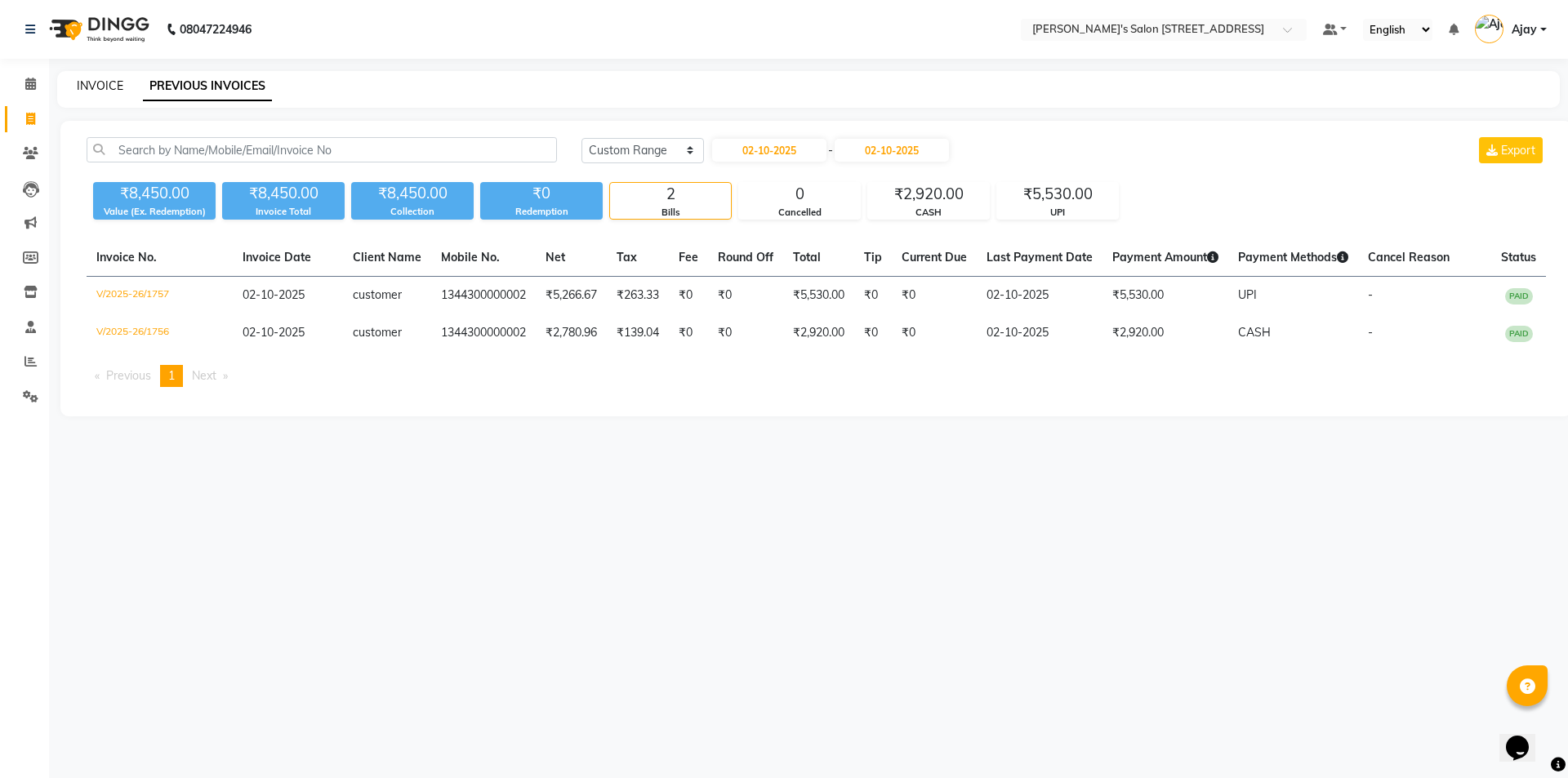
click at [89, 88] on link "INVOICE" at bounding box center [99, 86] width 47 height 15
select select "service"
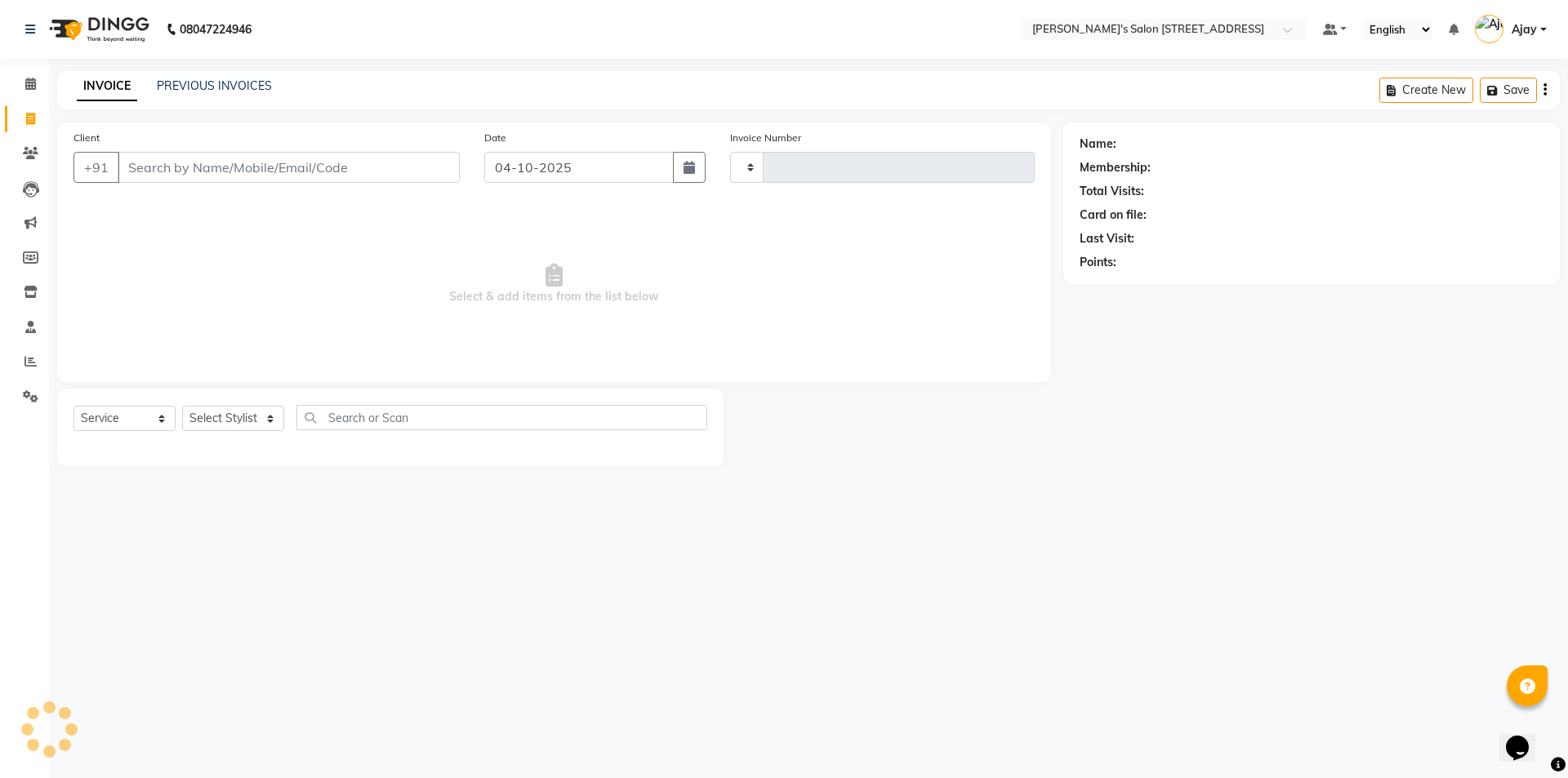
type input "1758"
select select "7773"
click at [28, 393] on icon at bounding box center [30, 396] width 16 height 12
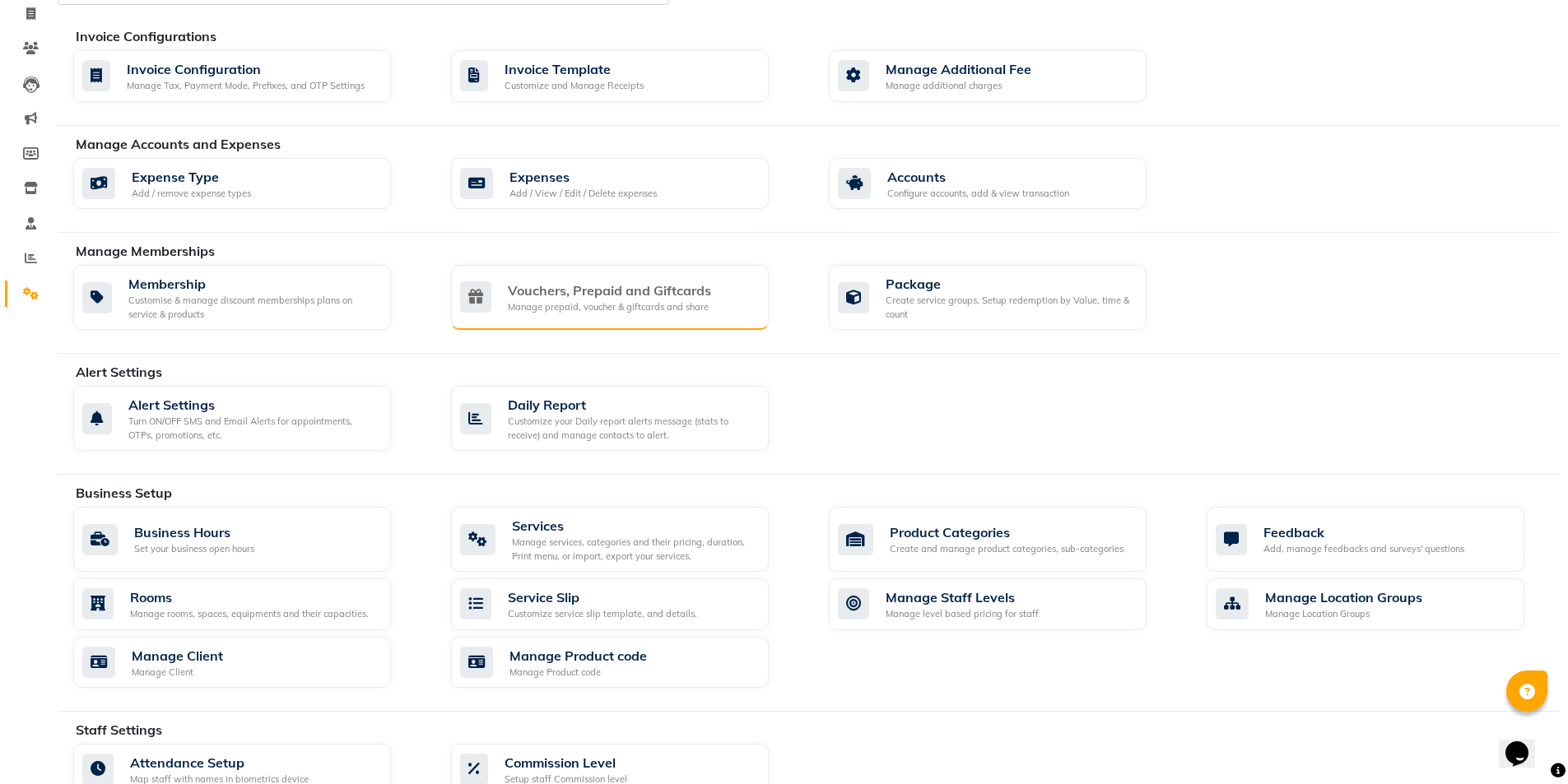
scroll to position [247, 0]
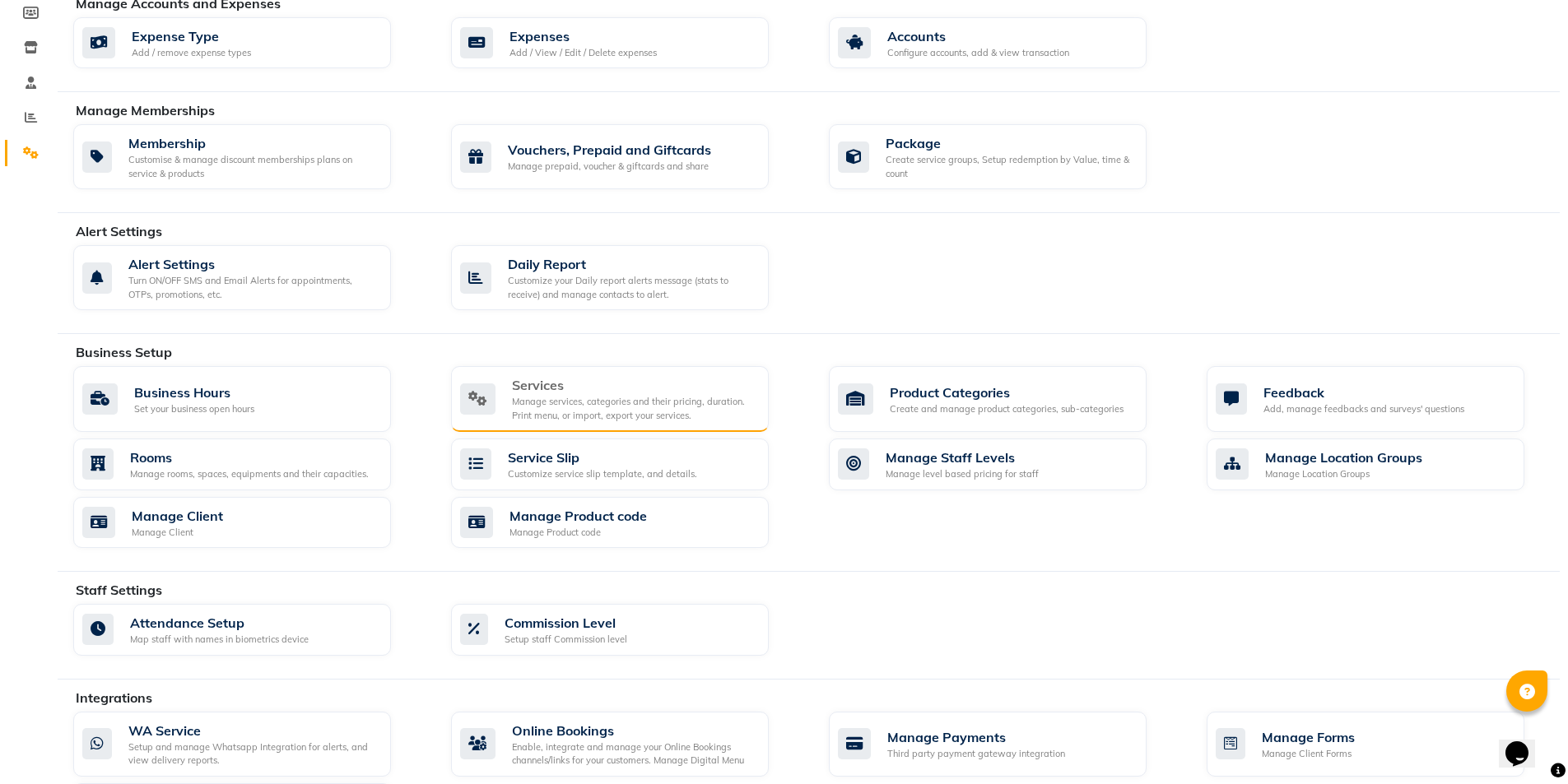
click at [594, 388] on div "Services" at bounding box center [634, 384] width 244 height 19
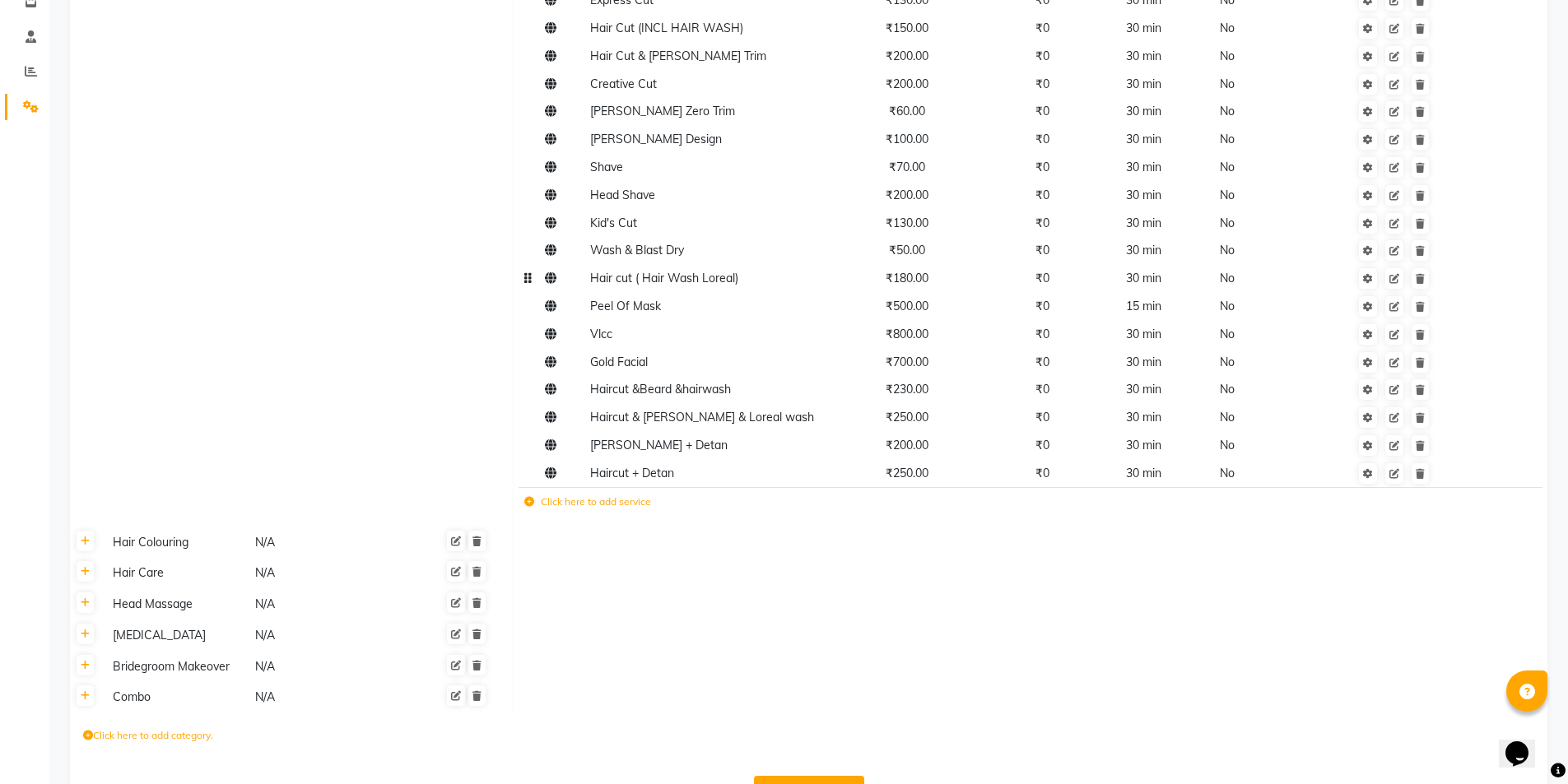
scroll to position [329, 0]
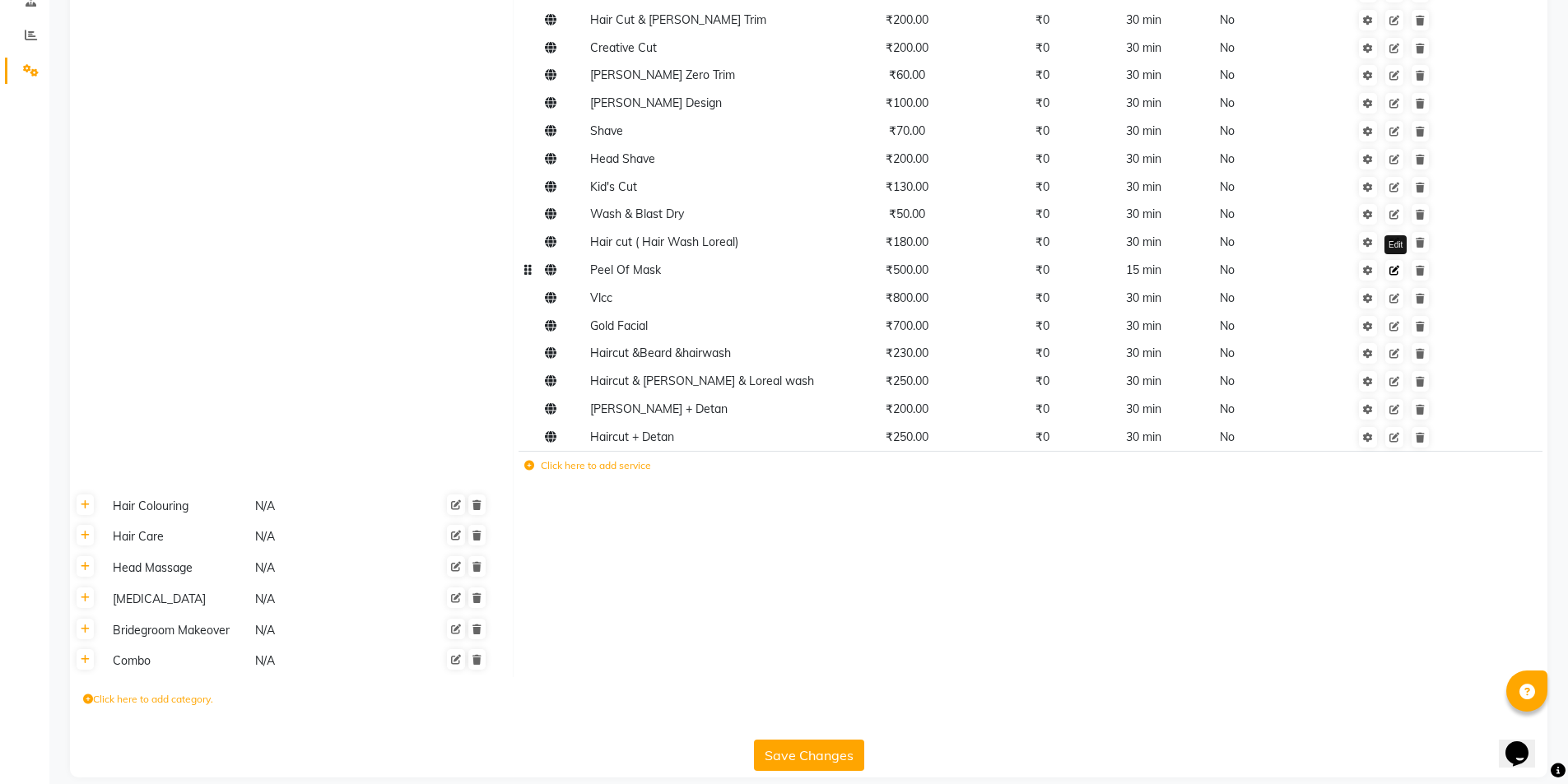
click at [1392, 272] on icon at bounding box center [1394, 270] width 10 height 10
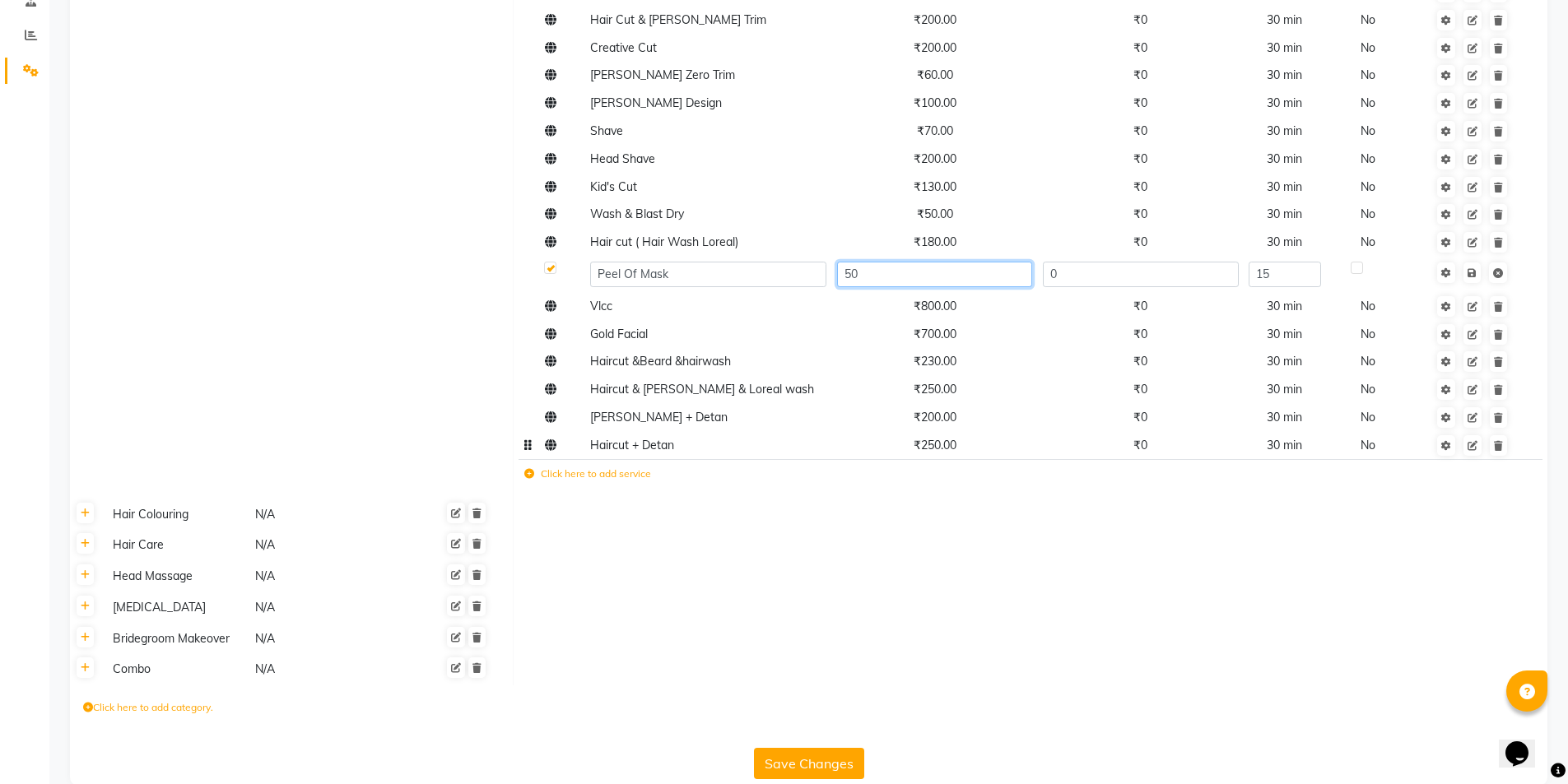
type input "5"
type input "600"
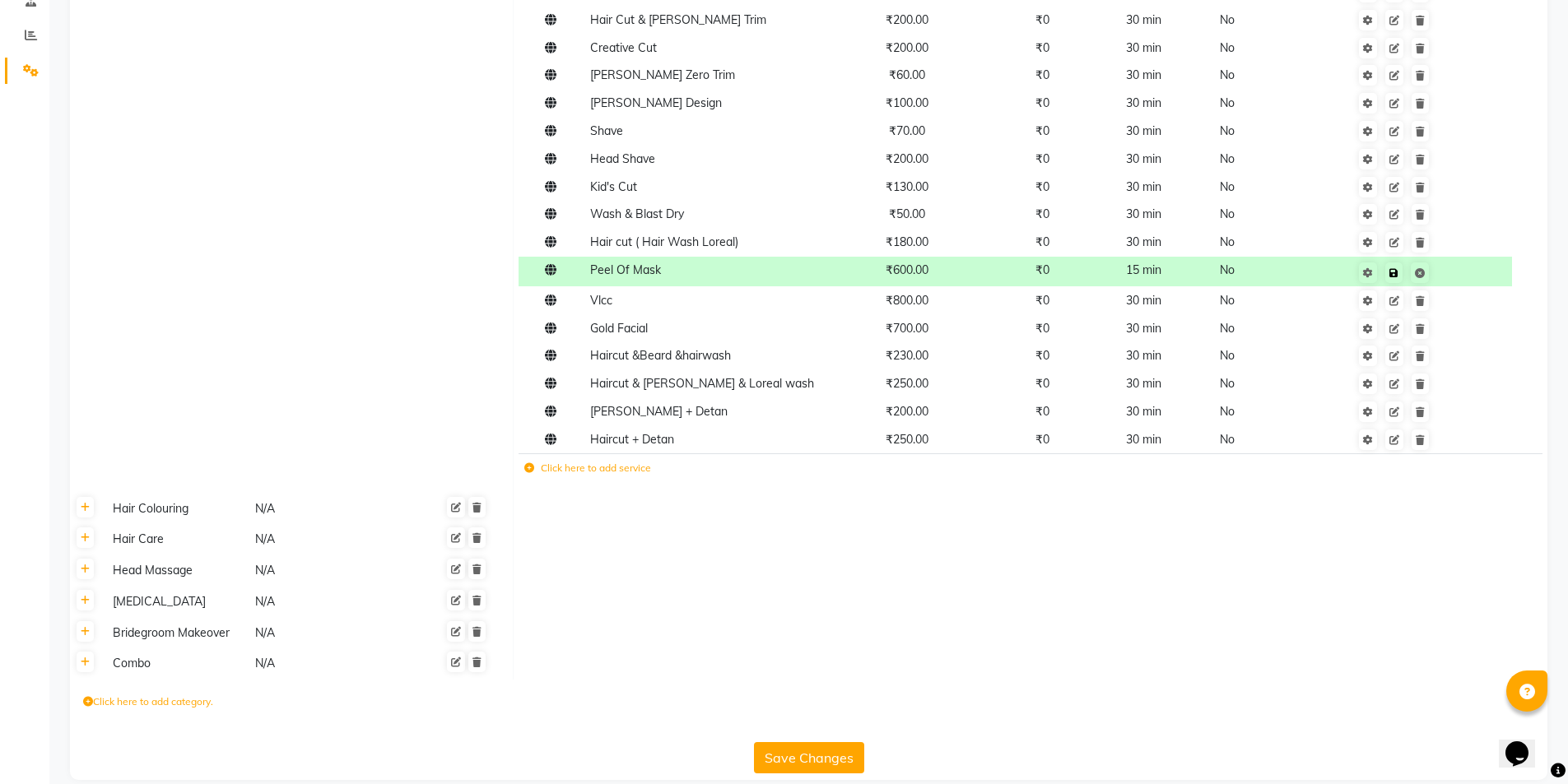
click at [1475, 276] on td "Save" at bounding box center [1394, 271] width 237 height 30
click at [849, 757] on button "Save Changes" at bounding box center [809, 757] width 110 height 31
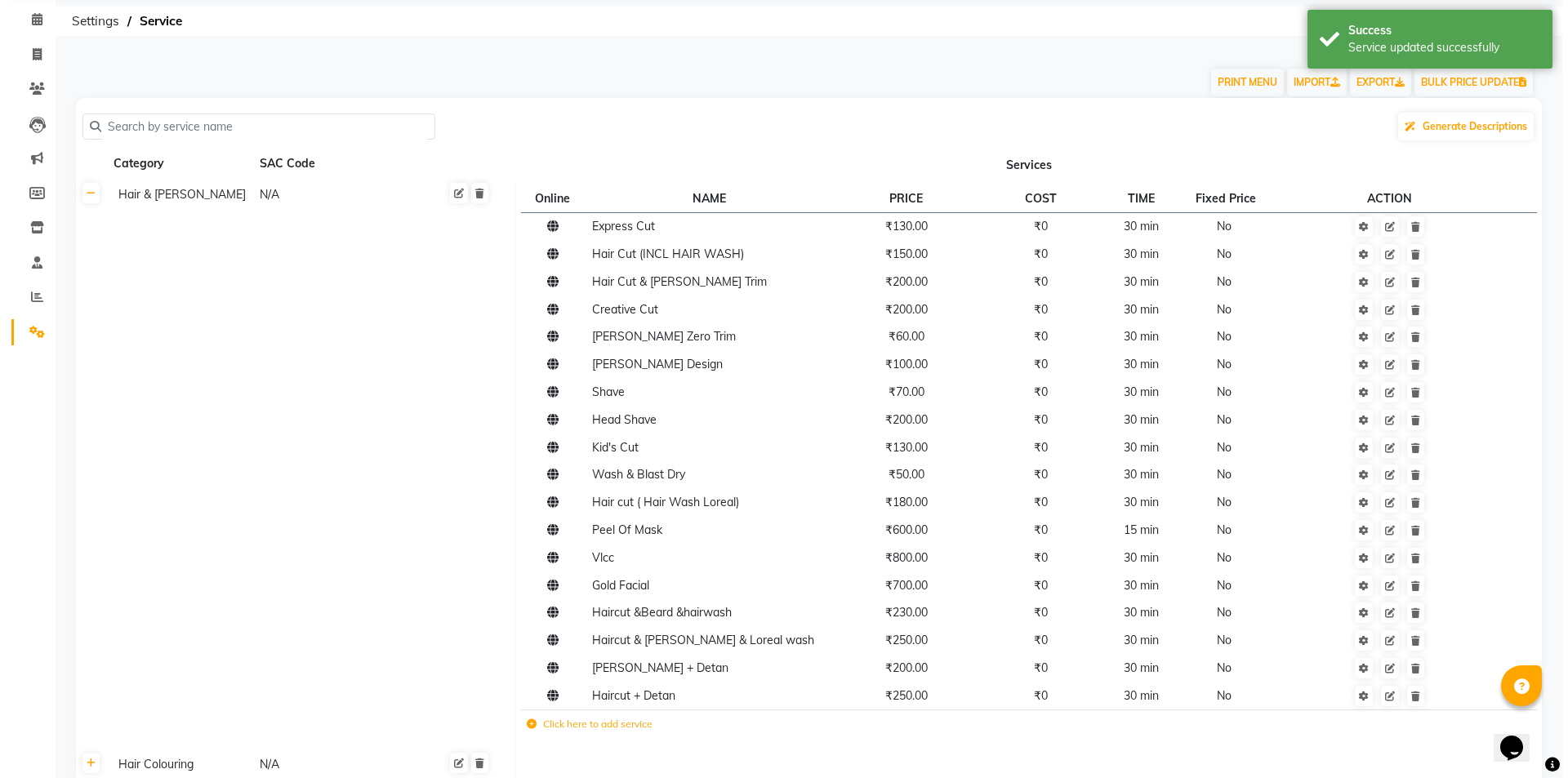
scroll to position [0, 0]
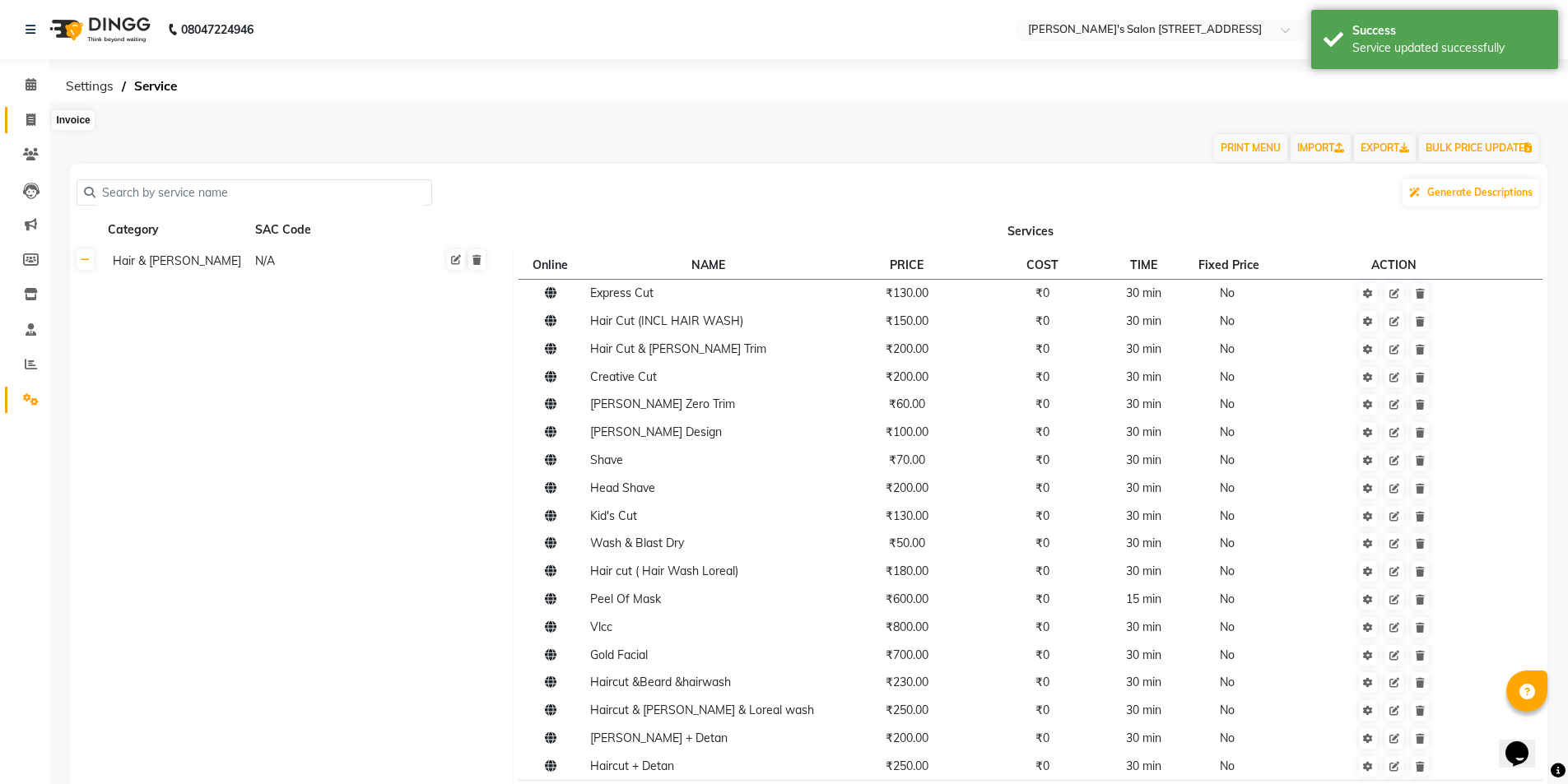
click at [36, 119] on span at bounding box center [30, 120] width 29 height 19
select select "service"
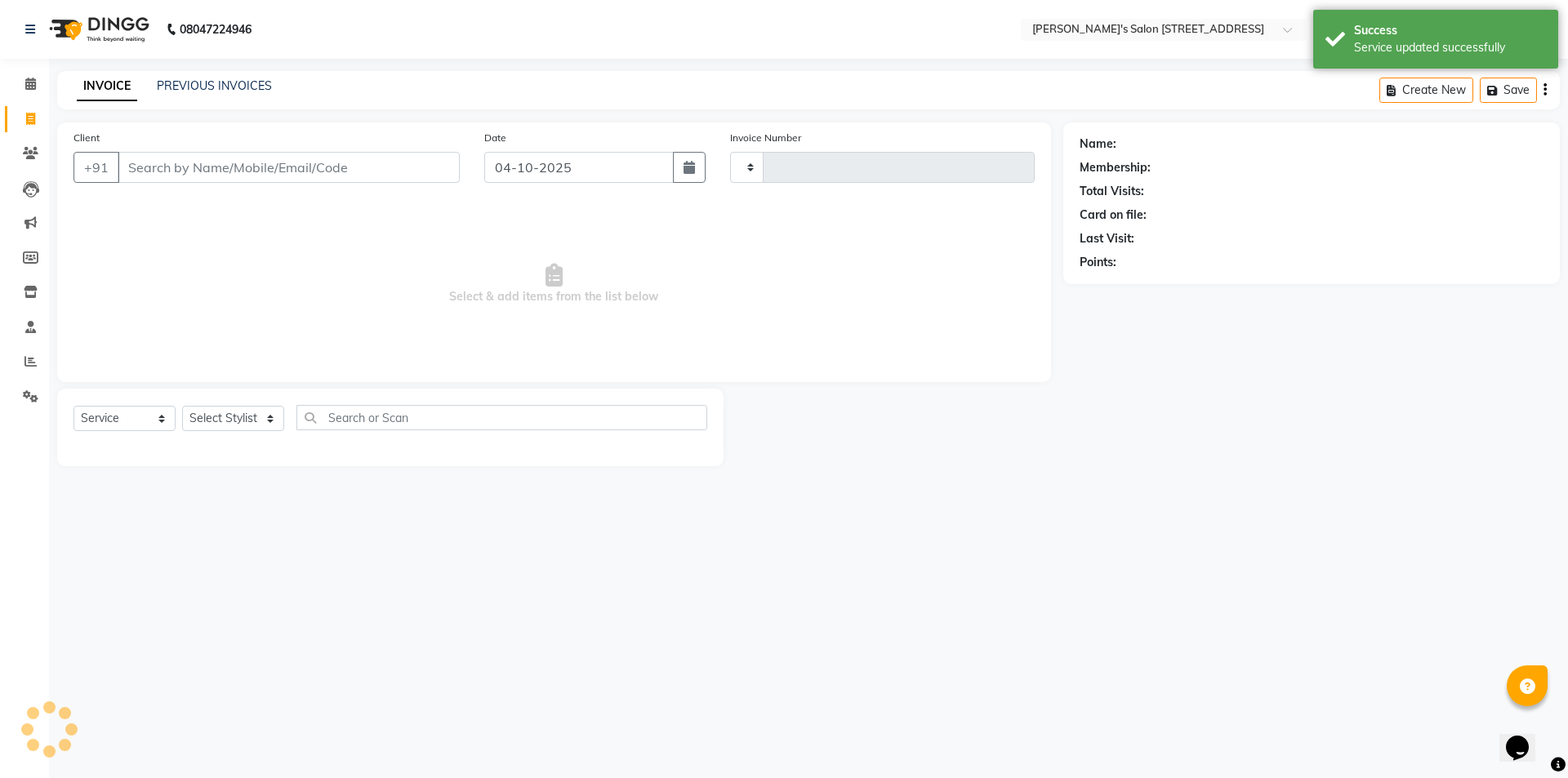
type input "1758"
select select "7773"
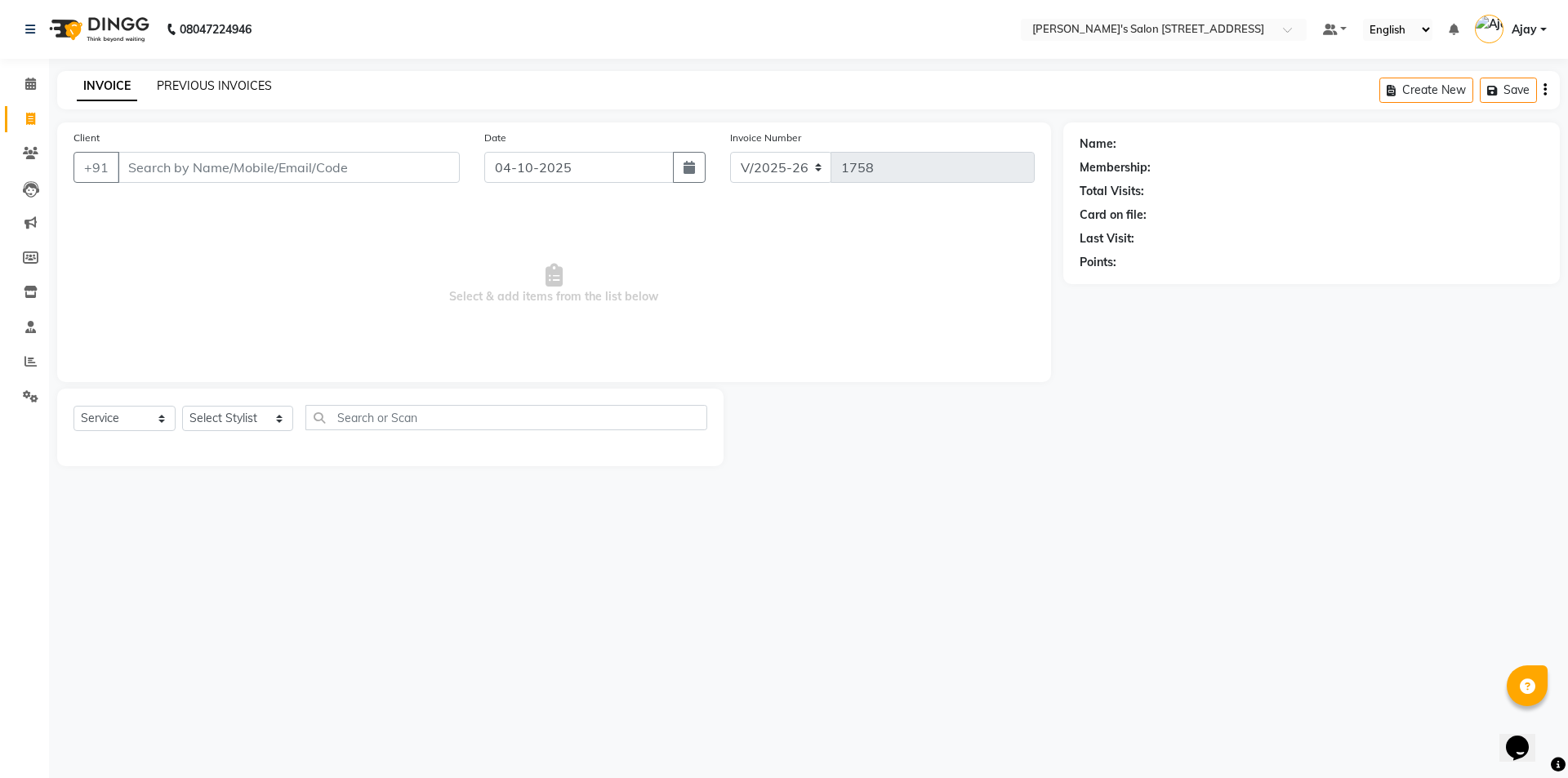
click at [195, 85] on link "PREVIOUS INVOICES" at bounding box center [214, 86] width 115 height 15
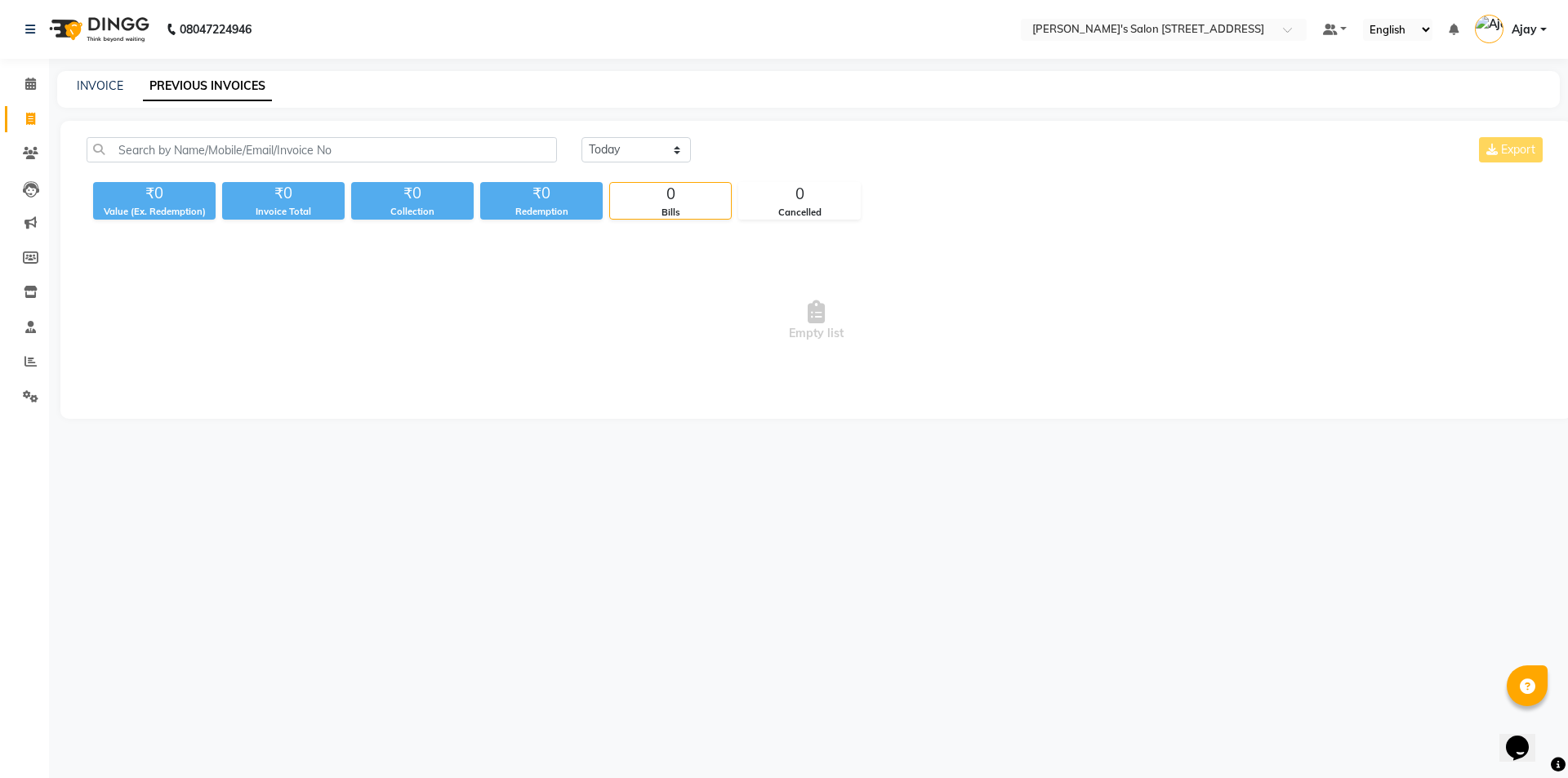
click at [188, 83] on link "PREVIOUS INVOICES" at bounding box center [207, 87] width 129 height 29
click at [234, 87] on link "PREVIOUS INVOICES" at bounding box center [207, 87] width 129 height 29
click at [99, 84] on link "INVOICE" at bounding box center [99, 86] width 47 height 15
select select "service"
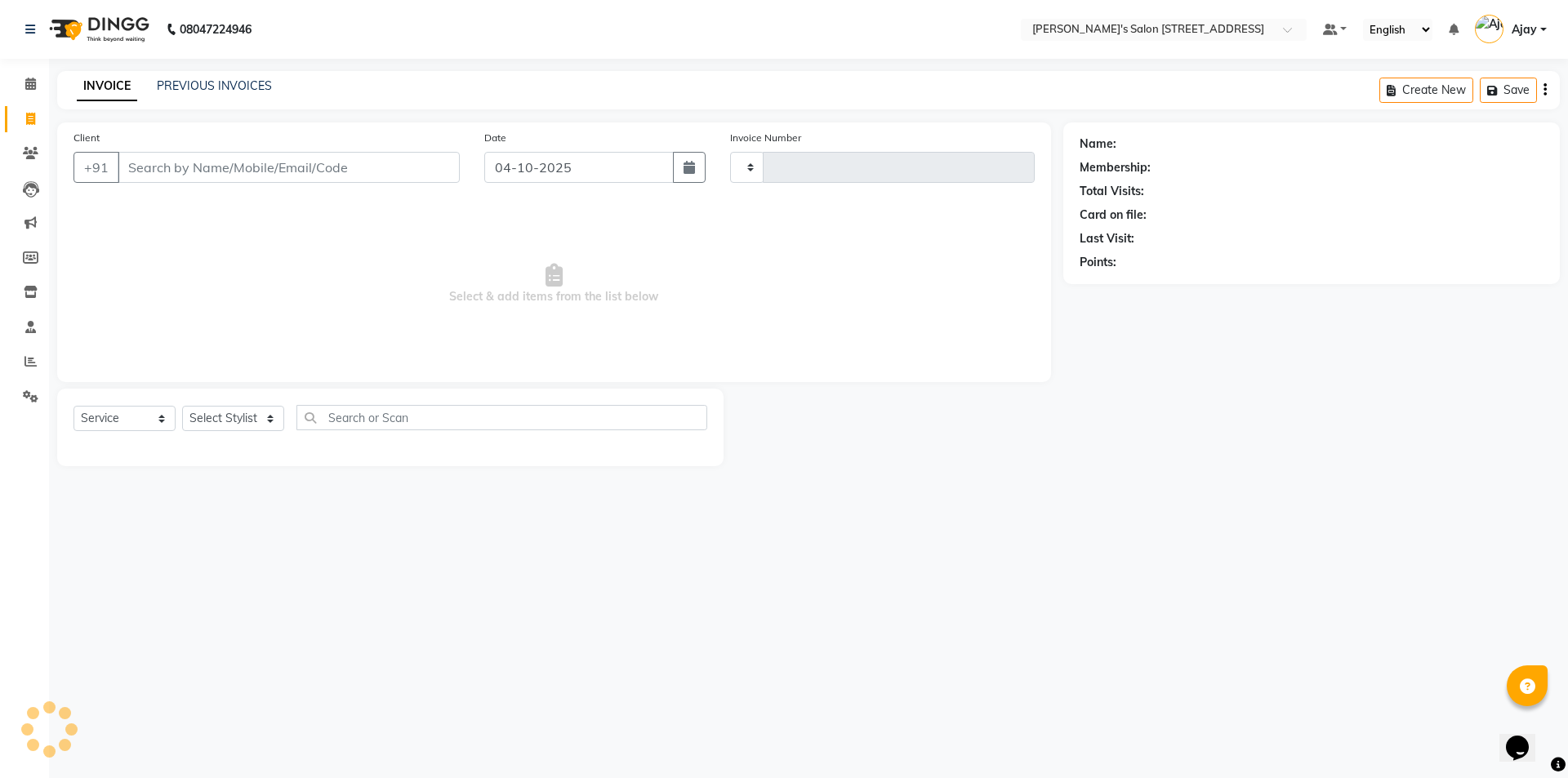
type input "1758"
select select "7773"
click at [193, 81] on link "PREVIOUS INVOICES" at bounding box center [214, 86] width 115 height 15
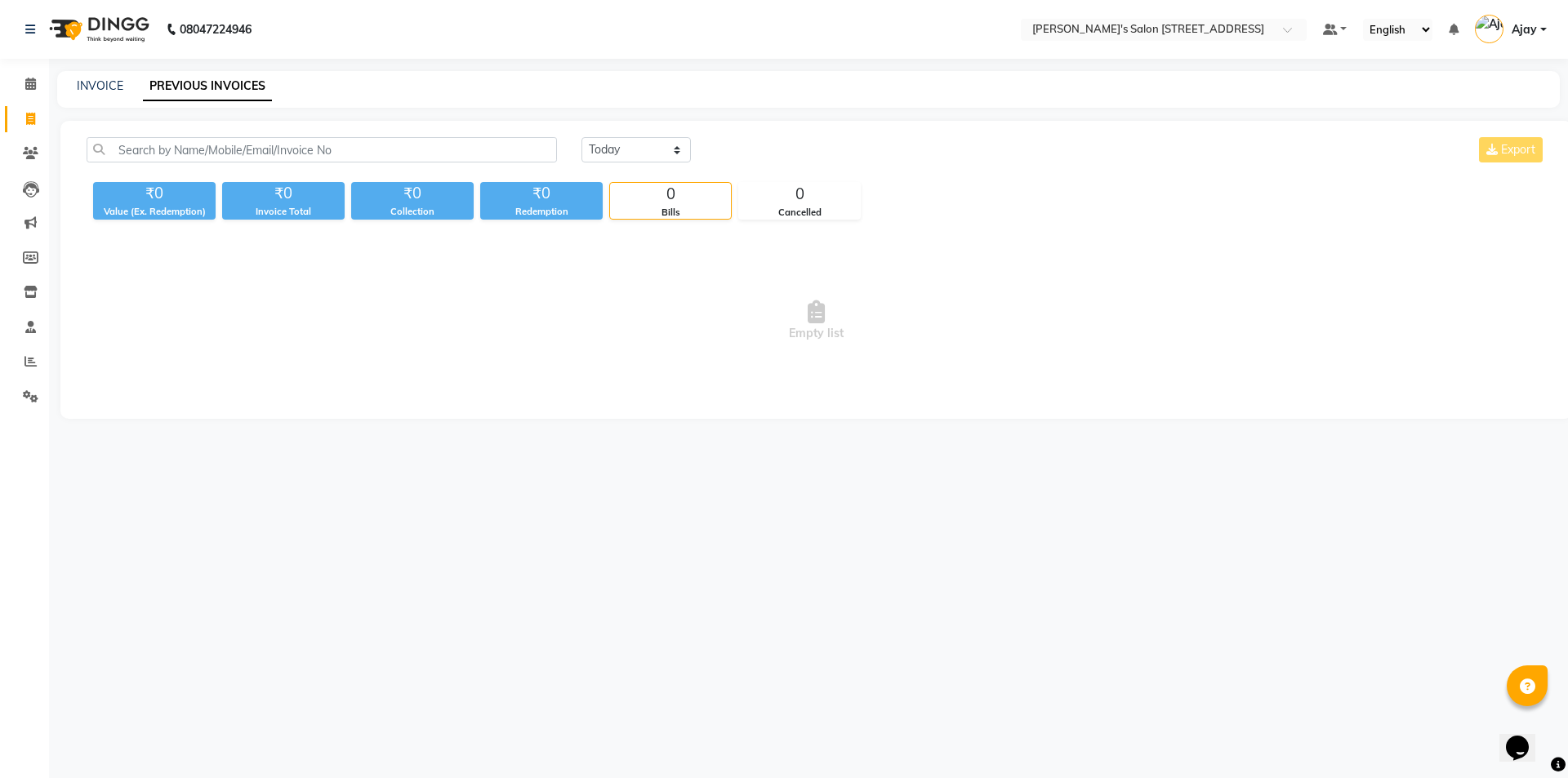
click at [236, 86] on link "PREVIOUS INVOICES" at bounding box center [207, 87] width 129 height 29
click at [234, 84] on link "PREVIOUS INVOICES" at bounding box center [207, 87] width 129 height 29
click at [186, 85] on link "PREVIOUS INVOICES" at bounding box center [207, 87] width 129 height 29
click at [100, 85] on link "INVOICE" at bounding box center [99, 86] width 47 height 15
select select "service"
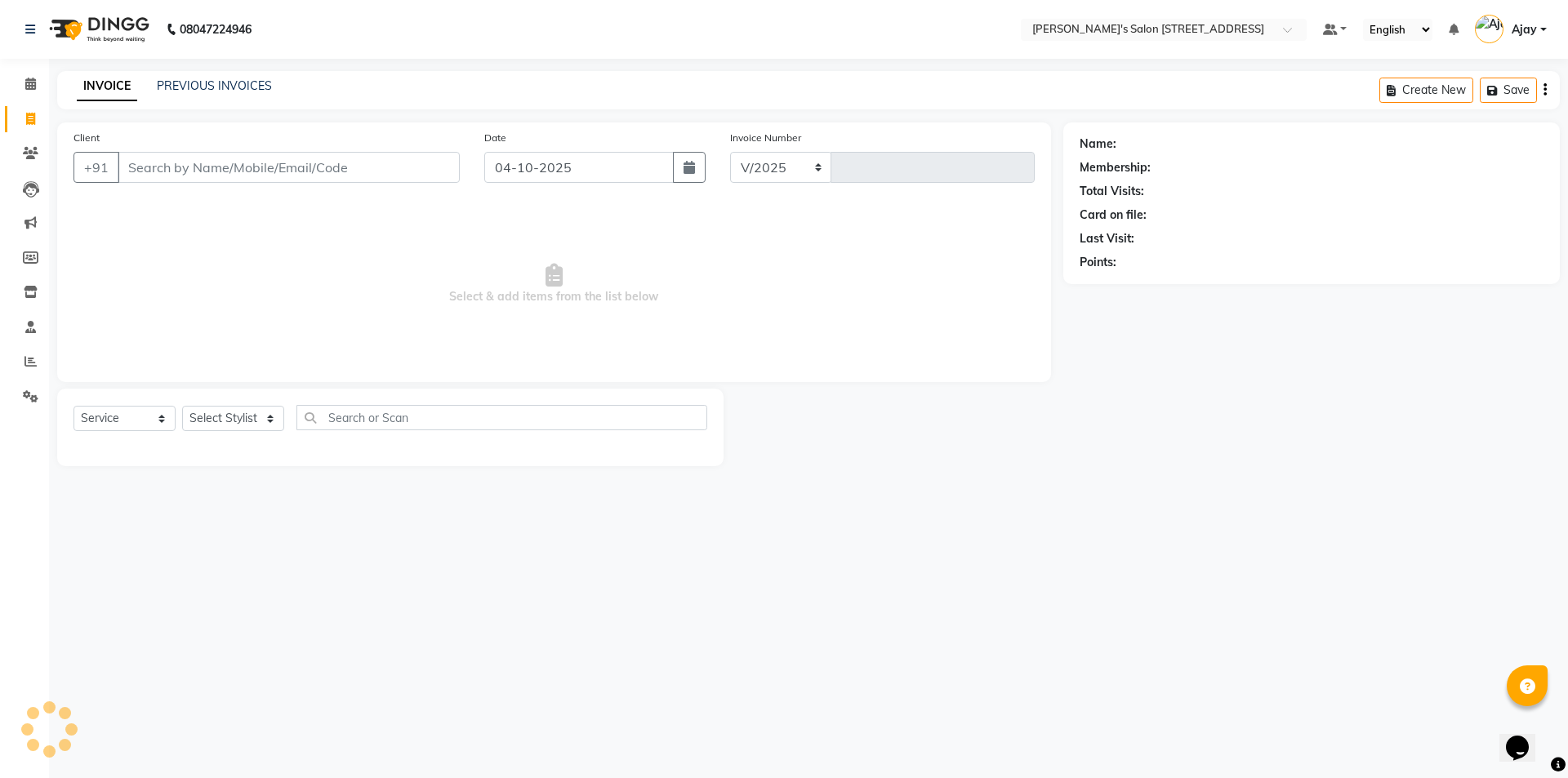
select select "7773"
type input "1758"
drag, startPoint x: 4, startPoint y: 116, endPoint x: 4, endPoint y: 142, distance: 26.0
click at [4, 142] on ul "Calendar Invoice Clients Leads Marketing Members Inventory Staff Reports Settin…" at bounding box center [25, 244] width 49 height 355
click at [4, 119] on li "Invoice" at bounding box center [25, 119] width 49 height 35
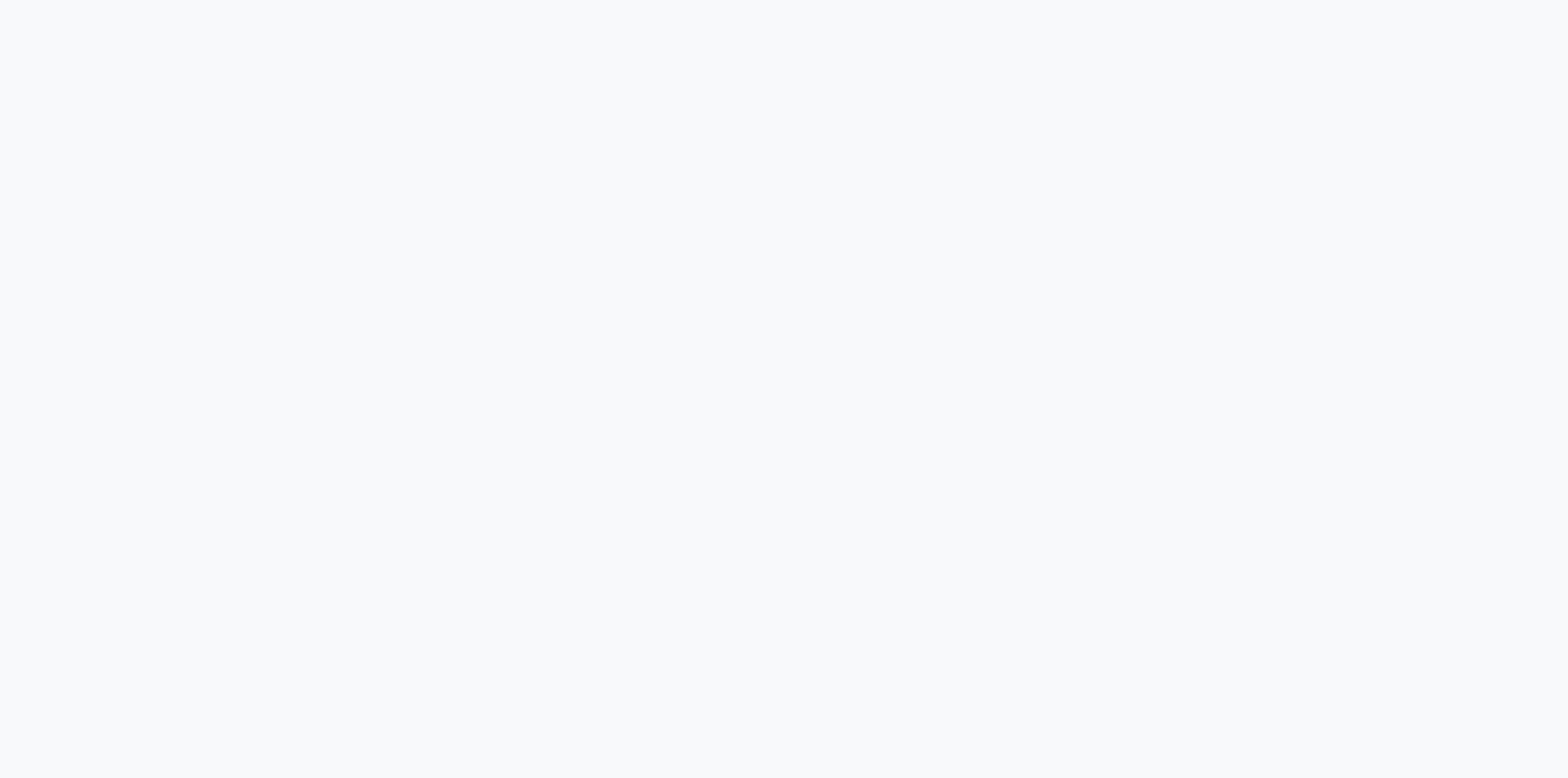
select select "service"
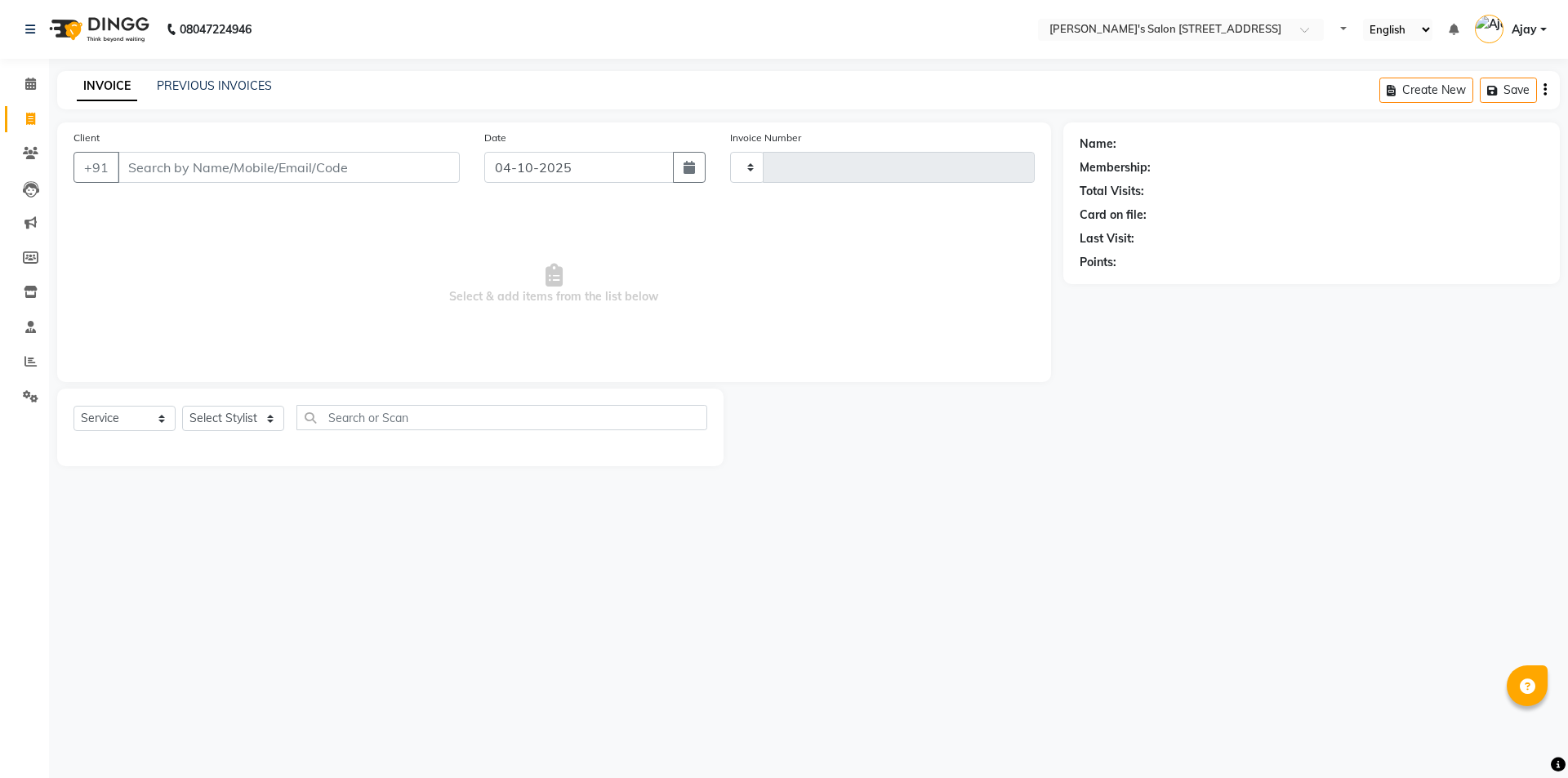
type input "1758"
select select "7773"
drag, startPoint x: 660, startPoint y: 293, endPoint x: 539, endPoint y: 275, distance: 122.3
click at [539, 275] on span "Select & add items from the list below" at bounding box center [554, 284] width 961 height 163
click at [701, 284] on span "Select & add items from the list below" at bounding box center [554, 284] width 961 height 163
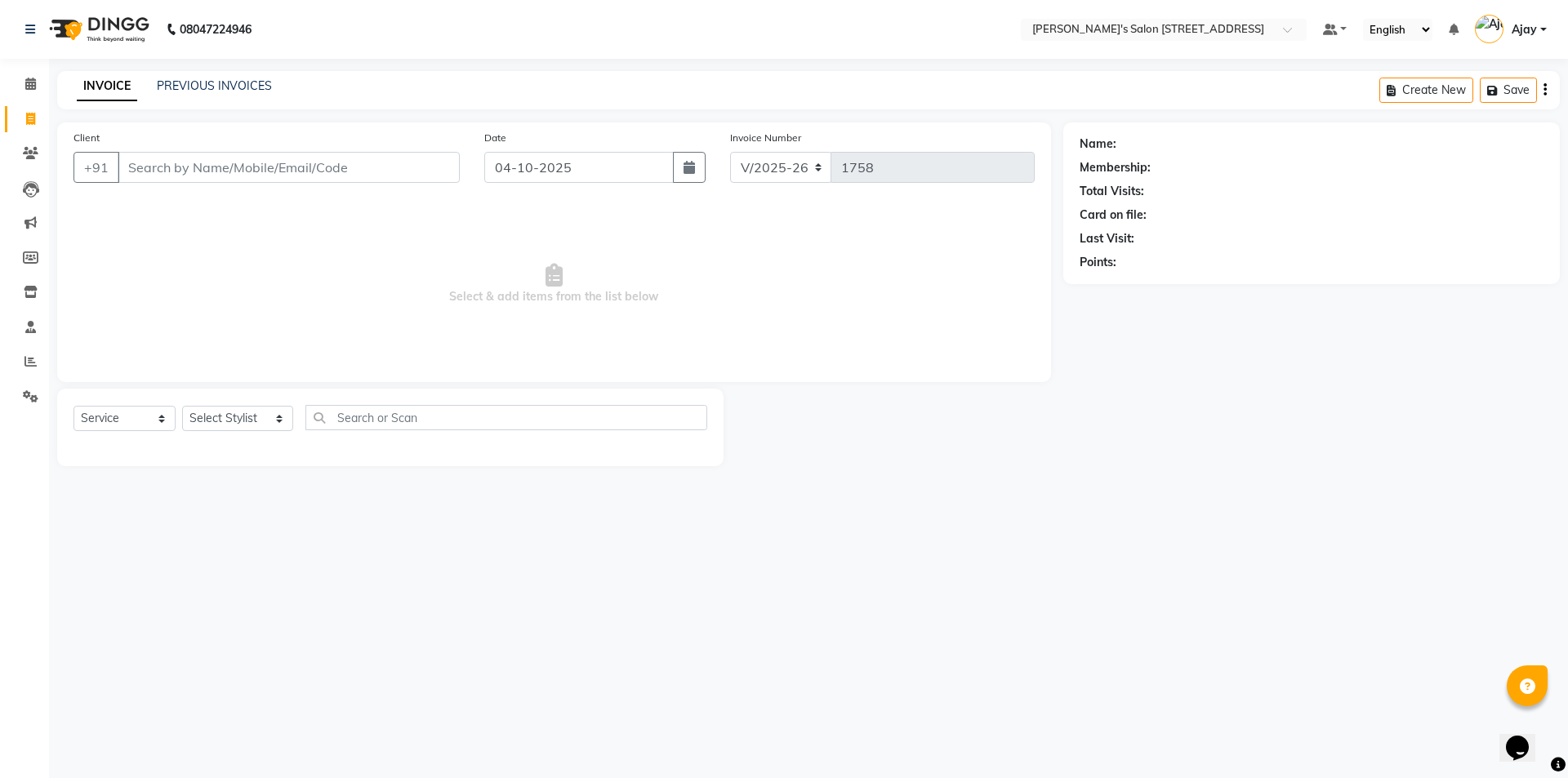
drag, startPoint x: 658, startPoint y: 296, endPoint x: 541, endPoint y: 267, distance: 120.5
click at [541, 267] on span "Select & add items from the list below" at bounding box center [554, 284] width 961 height 163
click at [660, 253] on span "Select & add items from the list below" at bounding box center [554, 284] width 961 height 163
drag, startPoint x: 663, startPoint y: 292, endPoint x: 579, endPoint y: 276, distance: 85.5
click at [579, 276] on span "Select & add items from the list below" at bounding box center [554, 284] width 961 height 163
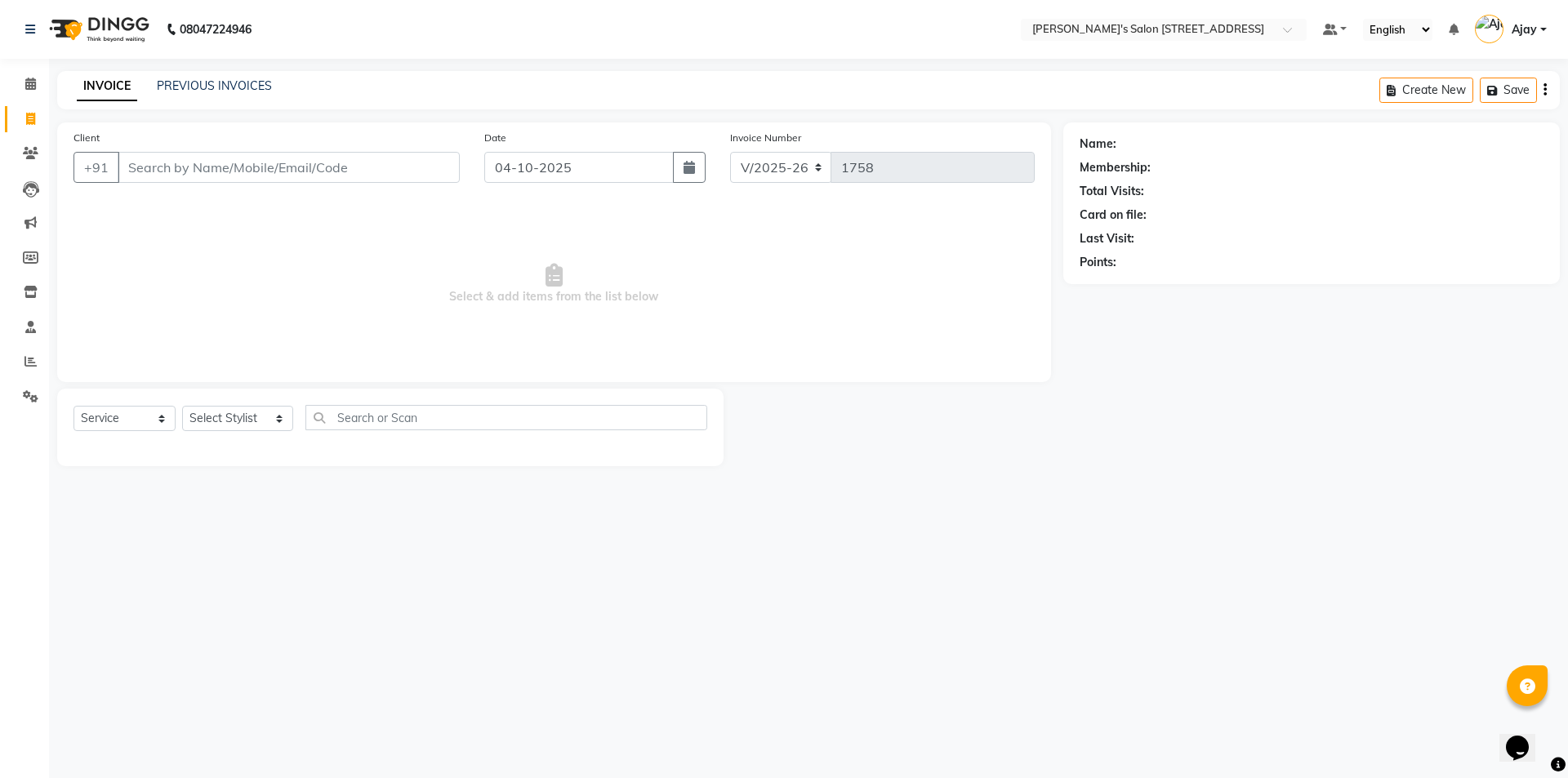
click at [610, 233] on span "Select & add items from the list below" at bounding box center [554, 284] width 961 height 163
drag, startPoint x: 661, startPoint y: 288, endPoint x: 545, endPoint y: 276, distance: 116.6
click at [545, 276] on span "Select & add items from the list below" at bounding box center [554, 284] width 961 height 163
click at [640, 245] on span "Select & add items from the list below" at bounding box center [554, 284] width 961 height 163
drag, startPoint x: 662, startPoint y: 290, endPoint x: 567, endPoint y: 281, distance: 95.4
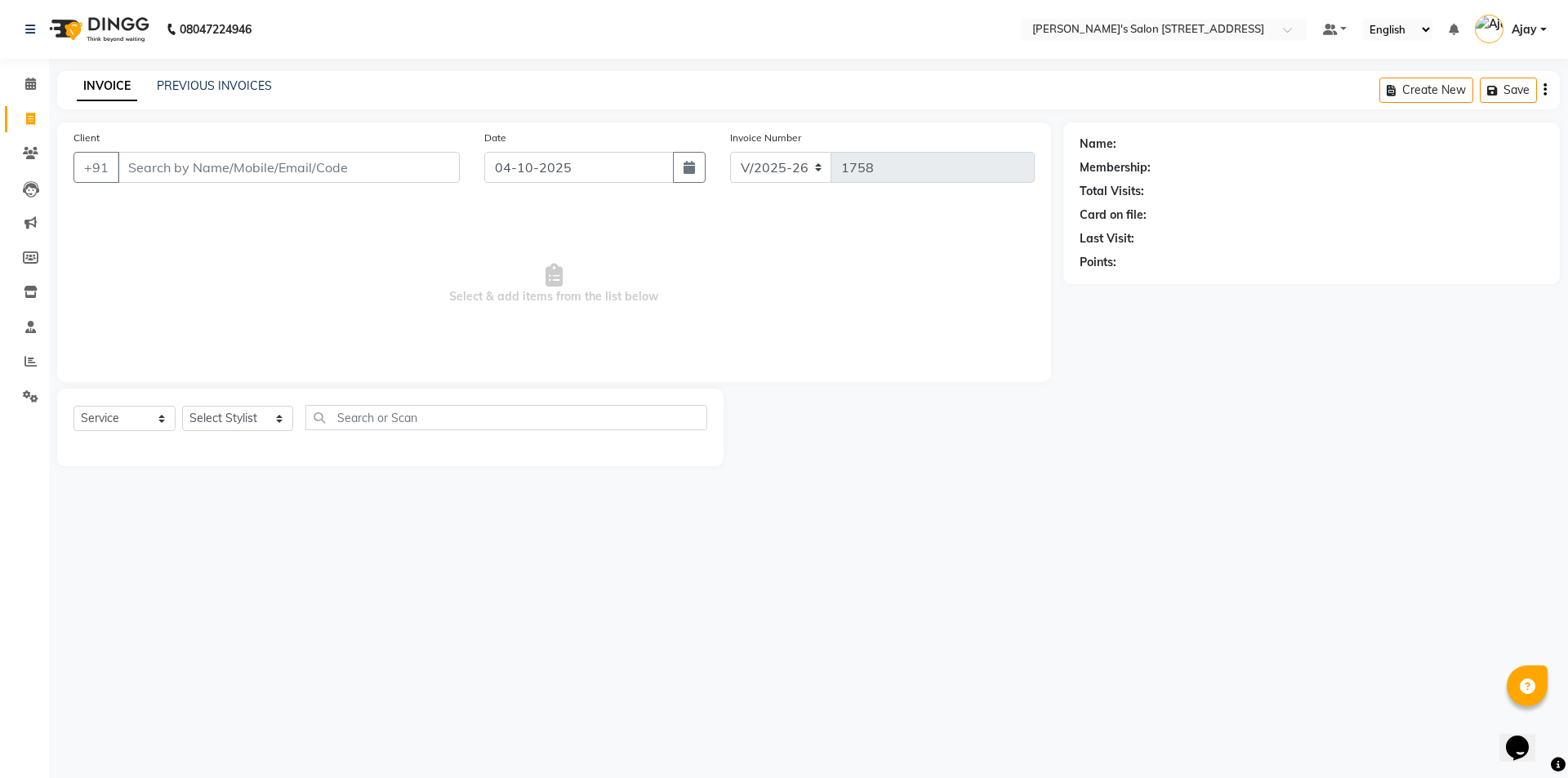
click at [567, 281] on span "Select & add items from the list below" at bounding box center [554, 284] width 961 height 163
click at [587, 247] on span "Select & add items from the list below" at bounding box center [554, 284] width 961 height 163
click at [373, 419] on input "text" at bounding box center [506, 418] width 401 height 26
click at [294, 475] on main "INVOICE PREVIOUS INVOICES Create New Save Client +91 Date 04-10-2025 Invoice Nu…" at bounding box center [808, 281] width 1519 height 420
click at [147, 415] on select "Select Service Product Membership Package Voucher Prepaid Gift Card" at bounding box center [125, 419] width 102 height 26
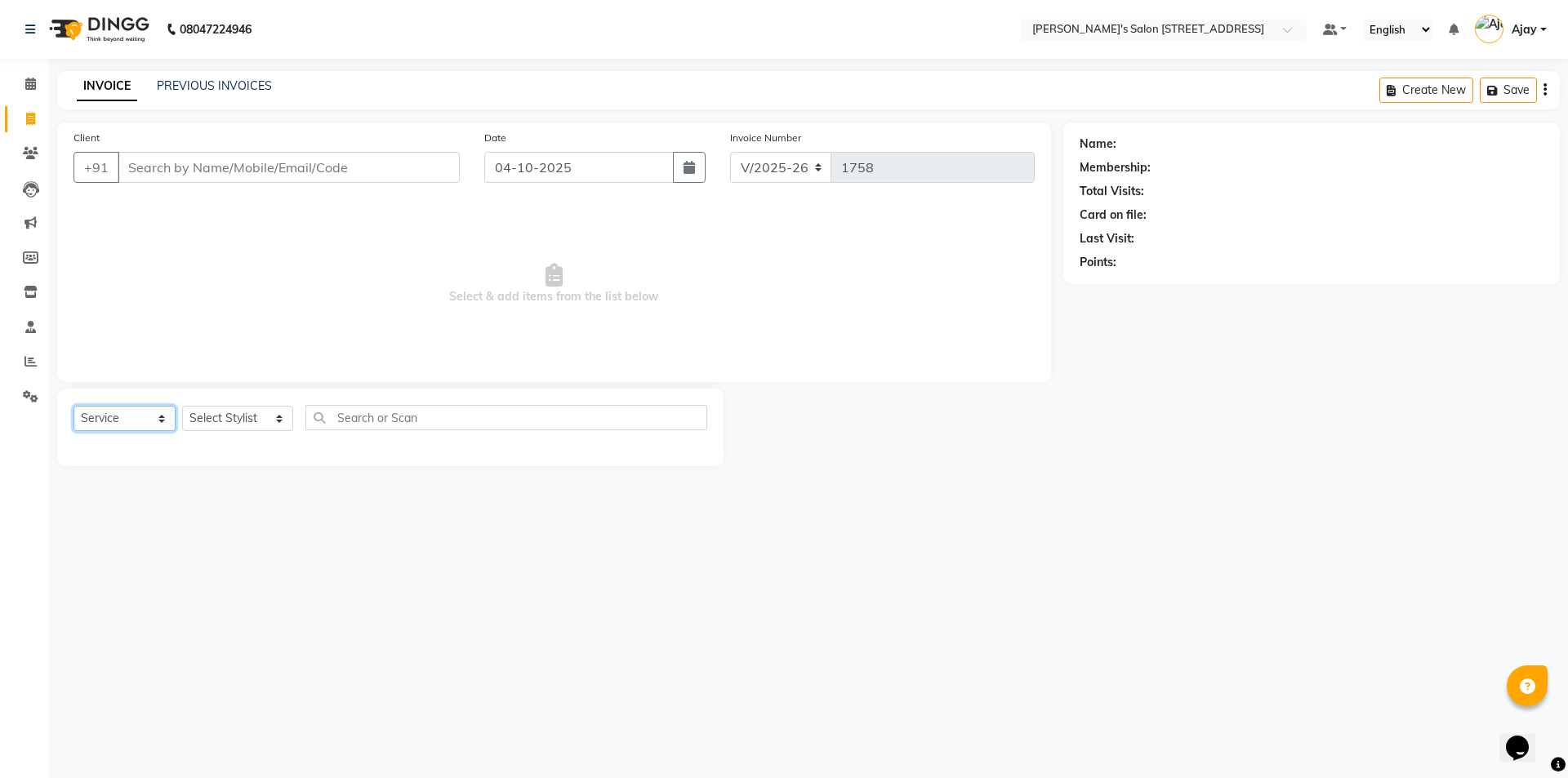
click at [147, 415] on select "Select Service Product Membership Package Voucher Prepaid Gift Card" at bounding box center [125, 419] width 102 height 26
click at [160, 416] on select "Select Service Product Membership Package Voucher Prepaid Gift Card" at bounding box center [125, 419] width 102 height 26
click at [163, 416] on select "Select Service Product Membership Package Voucher Prepaid Gift Card" at bounding box center [125, 419] width 102 height 26
click at [266, 416] on select "Select Stylist Ajay Anish Nadeem Shakir Vicky(Manager)" at bounding box center [238, 419] width 111 height 26
click at [268, 416] on select "Select Stylist Ajay Anish Nadeem Shakir Vicky(Manager)" at bounding box center [238, 419] width 111 height 26
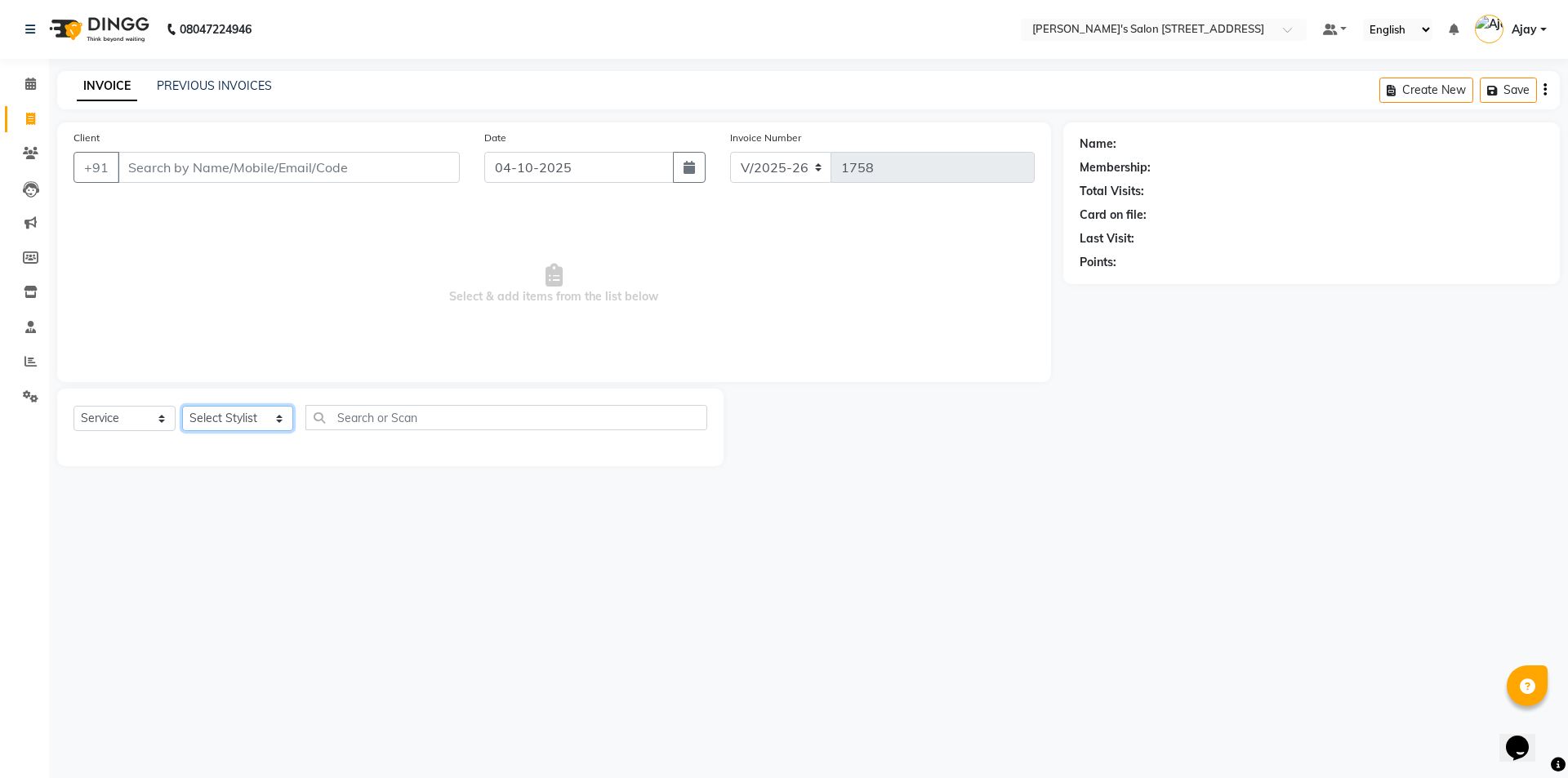
click at [268, 416] on select "Select Stylist Ajay Anish Nadeem Shakir Vicky(Manager)" at bounding box center [238, 419] width 111 height 26
click at [161, 418] on select "Select Service Product Membership Package Voucher Prepaid Gift Card" at bounding box center [125, 419] width 102 height 26
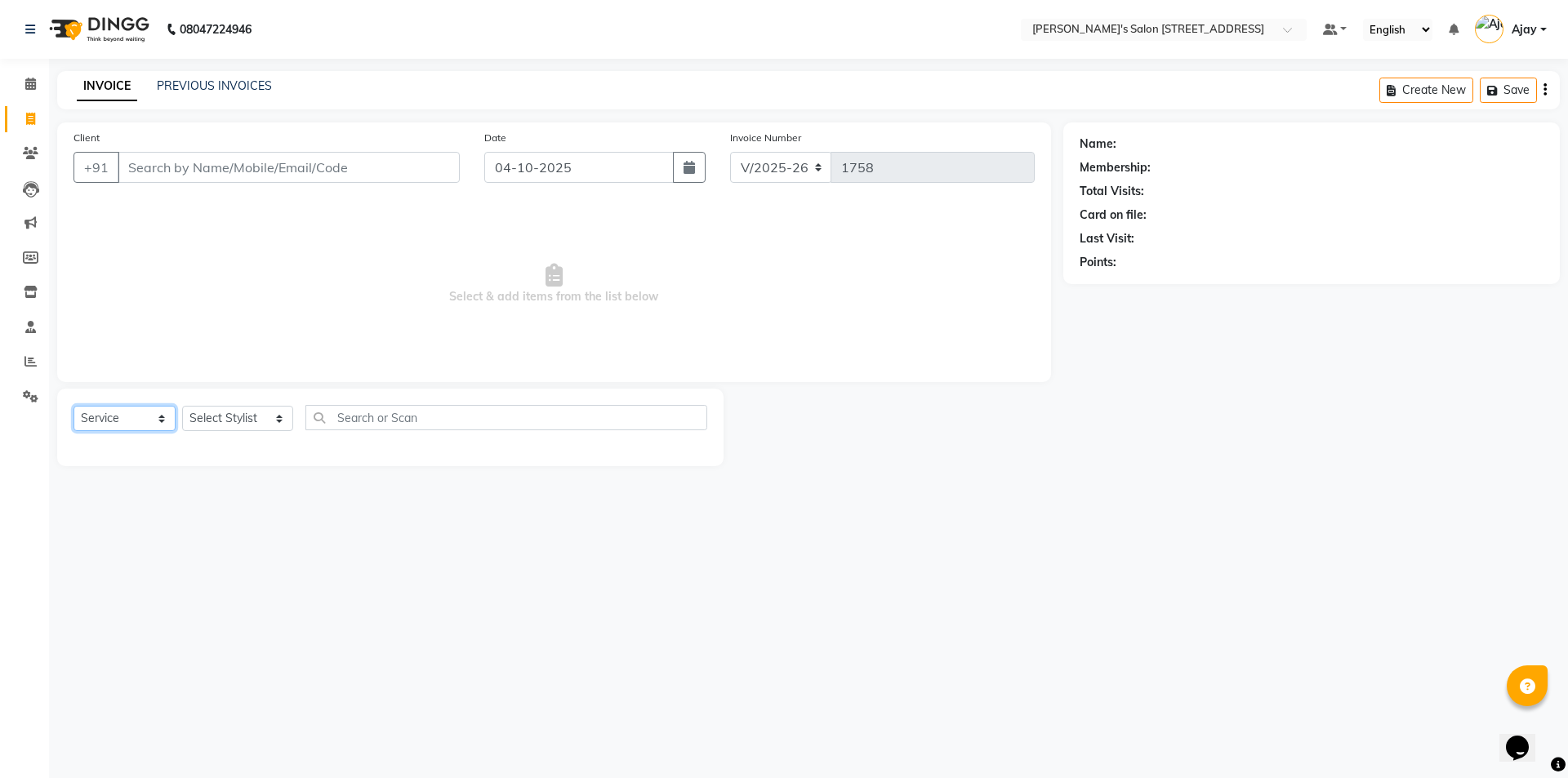
click at [161, 418] on select "Select Service Product Membership Package Voucher Prepaid Gift Card" at bounding box center [125, 419] width 102 height 26
click at [30, 29] on icon at bounding box center [30, 29] width 10 height 12
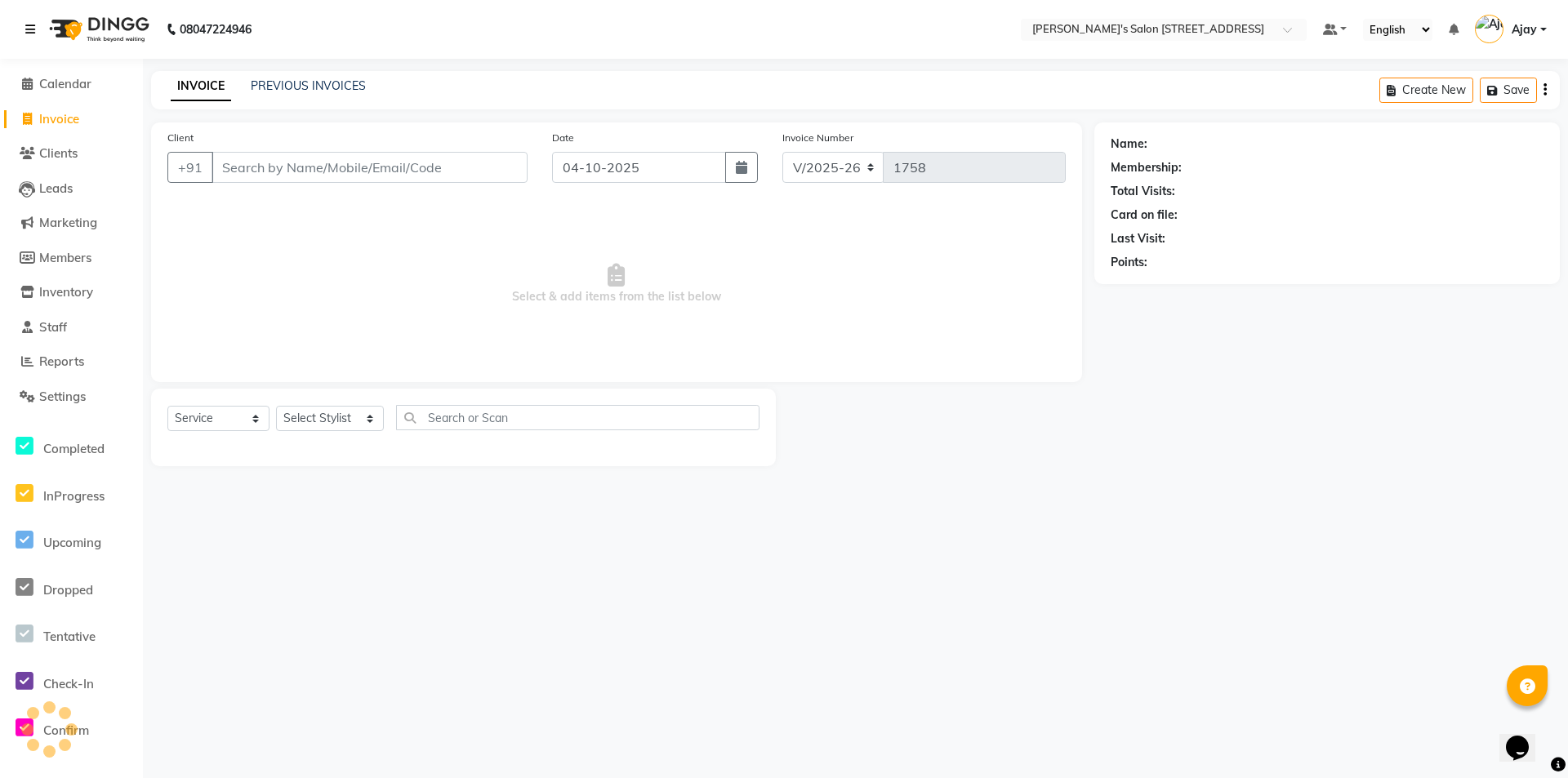
click at [30, 29] on icon at bounding box center [30, 29] width 10 height 12
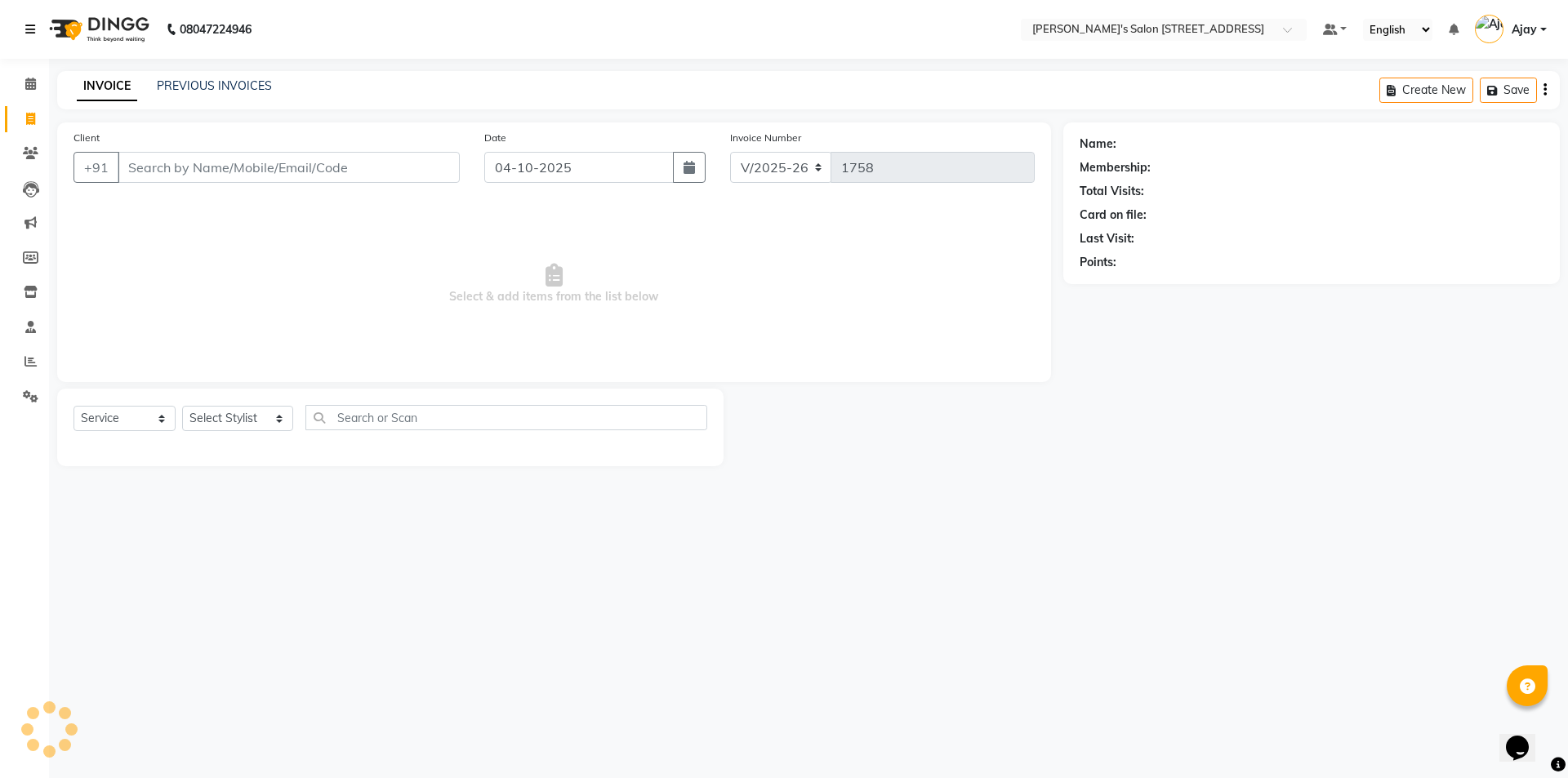
click at [30, 29] on icon at bounding box center [30, 29] width 10 height 12
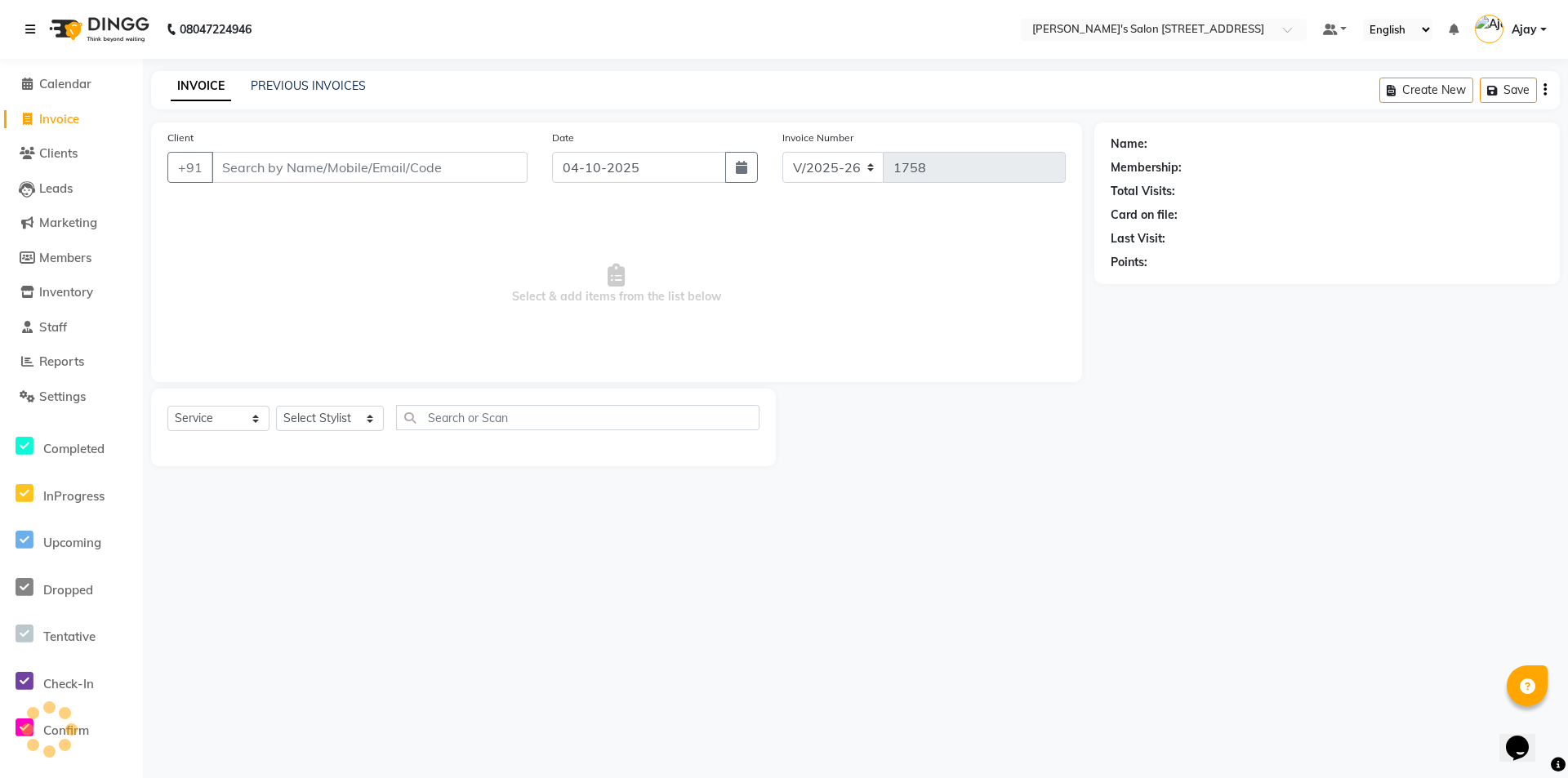
click at [30, 29] on icon at bounding box center [30, 29] width 10 height 12
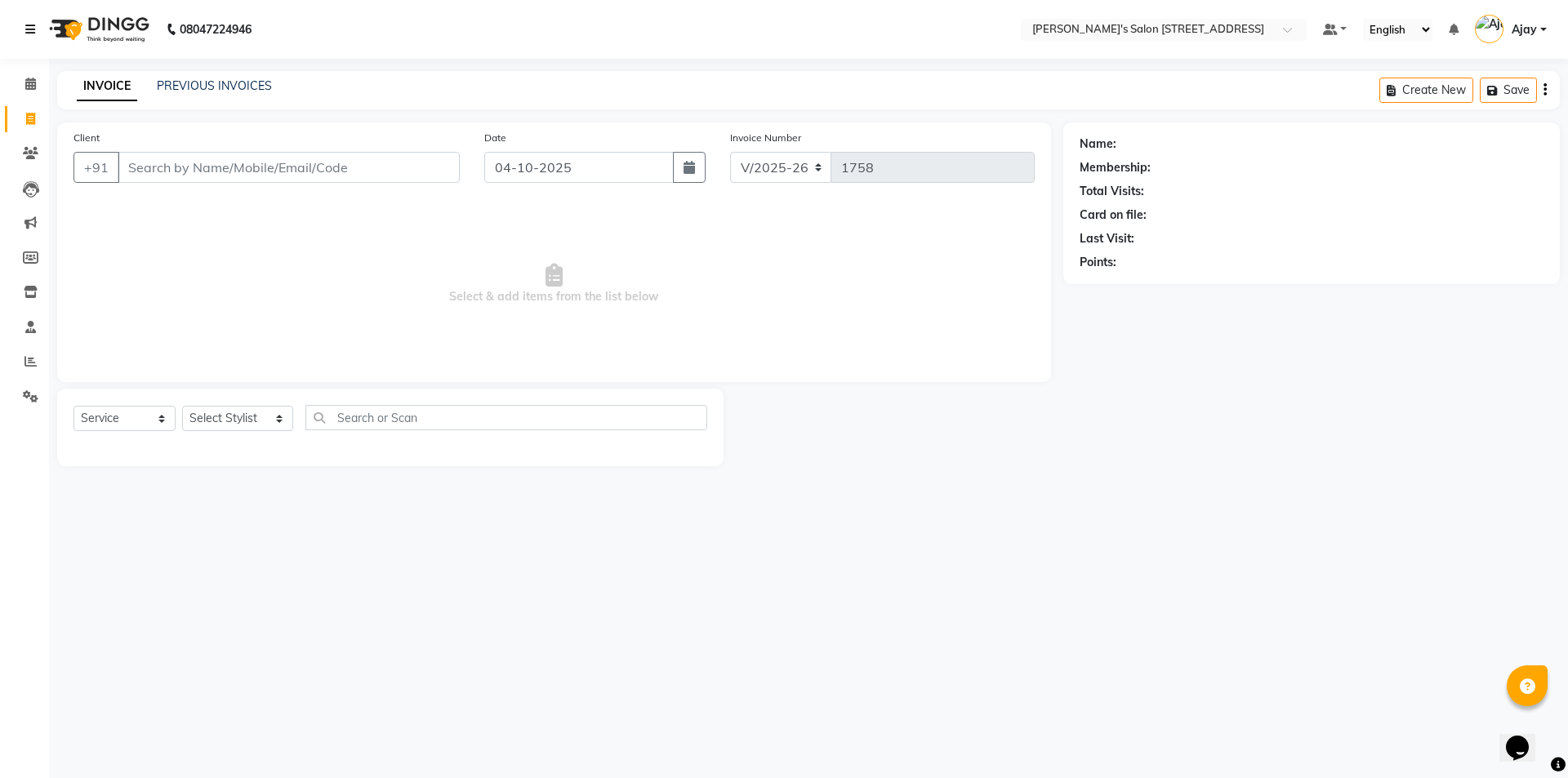
click at [30, 29] on icon at bounding box center [30, 29] width 10 height 12
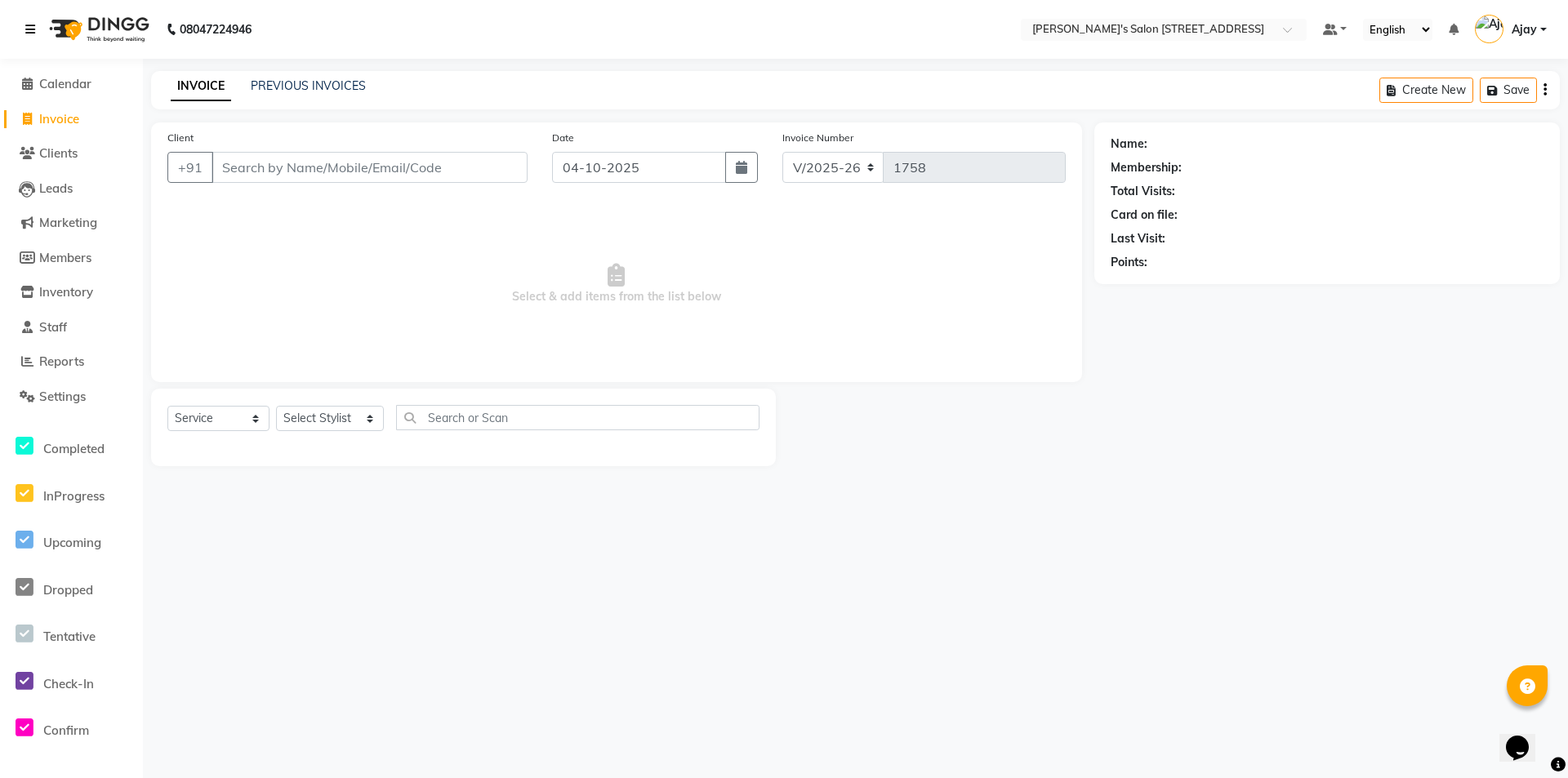
click at [30, 29] on icon at bounding box center [30, 29] width 10 height 12
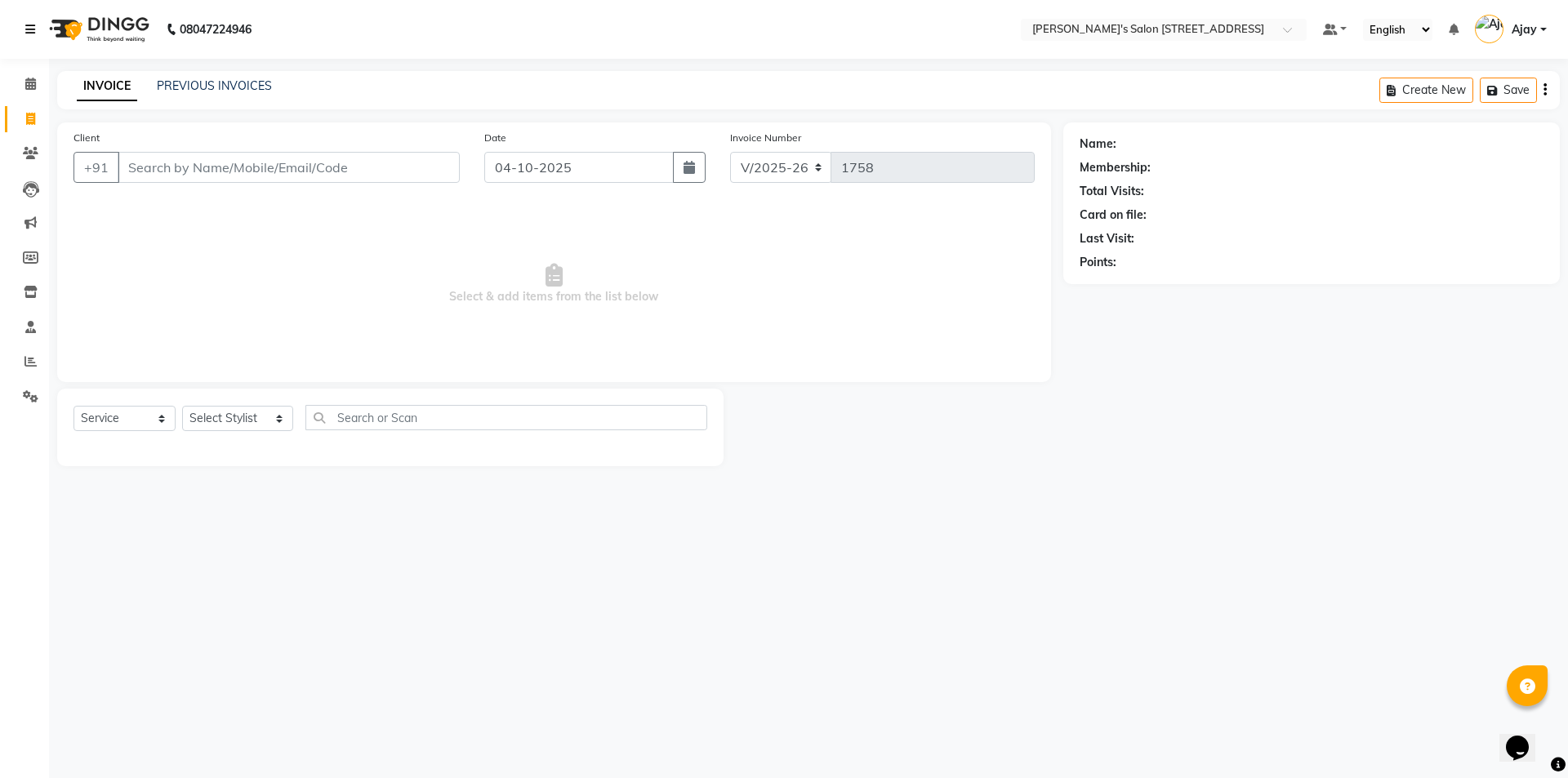
click at [30, 29] on icon at bounding box center [30, 29] width 10 height 12
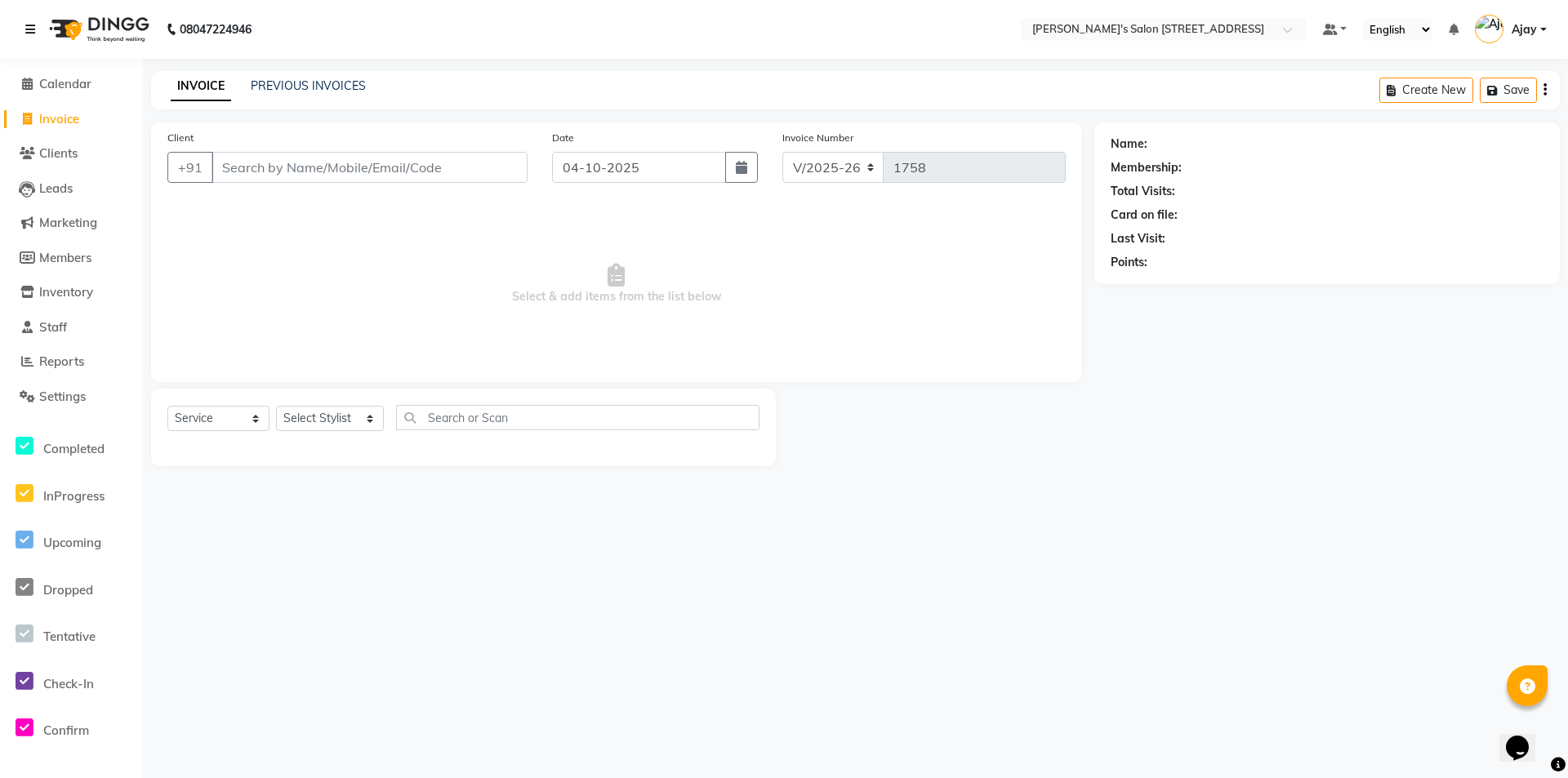
click at [30, 29] on icon at bounding box center [30, 29] width 10 height 12
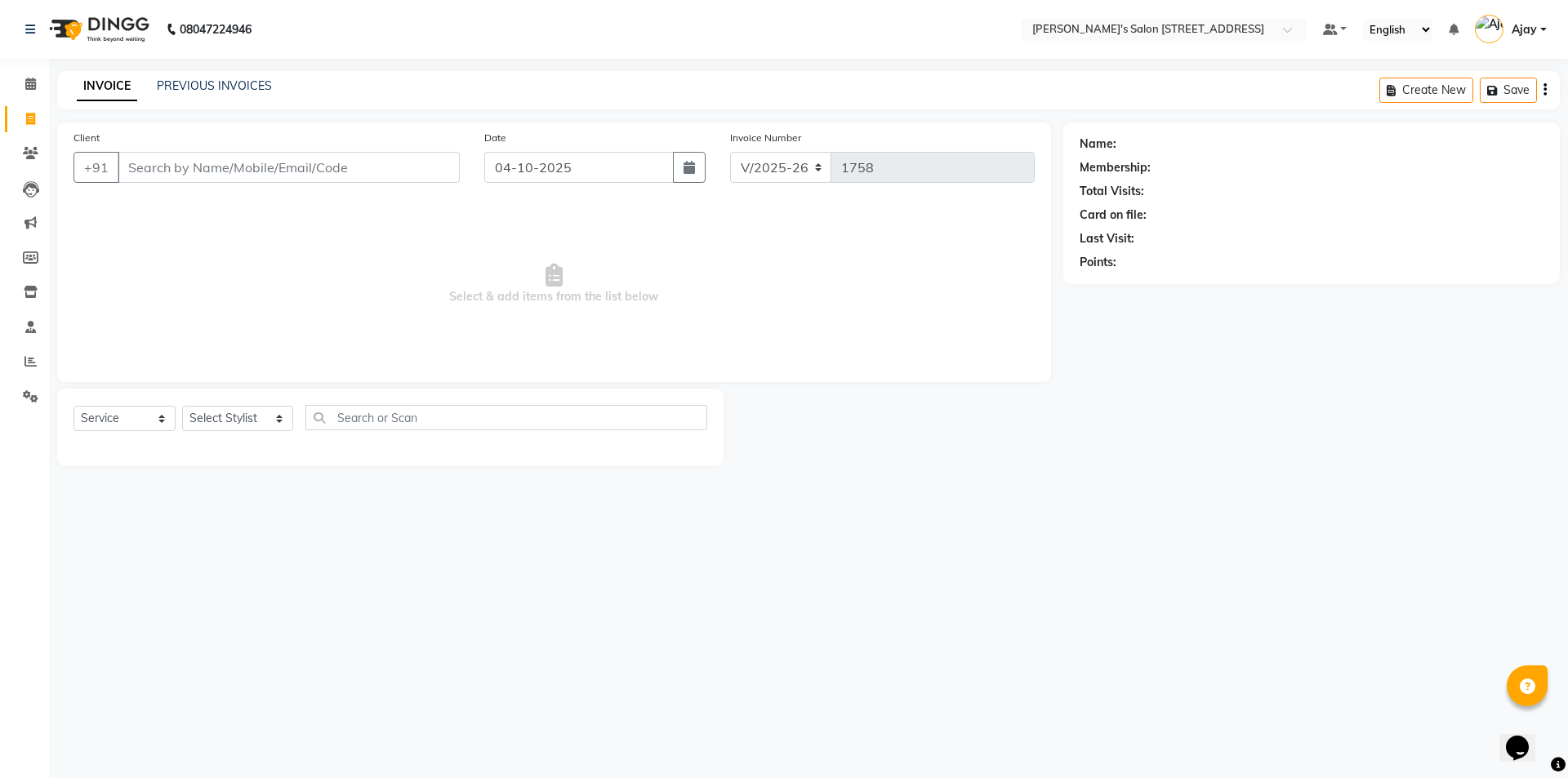
drag, startPoint x: 663, startPoint y: 296, endPoint x: 541, endPoint y: 267, distance: 125.4
click at [541, 267] on span "Select & add items from the list below" at bounding box center [554, 284] width 961 height 163
click at [823, 316] on span "Select & add items from the list below" at bounding box center [554, 284] width 961 height 163
drag, startPoint x: 663, startPoint y: 297, endPoint x: 537, endPoint y: 276, distance: 127.7
click at [537, 276] on span "Select & add items from the list below" at bounding box center [554, 284] width 961 height 163
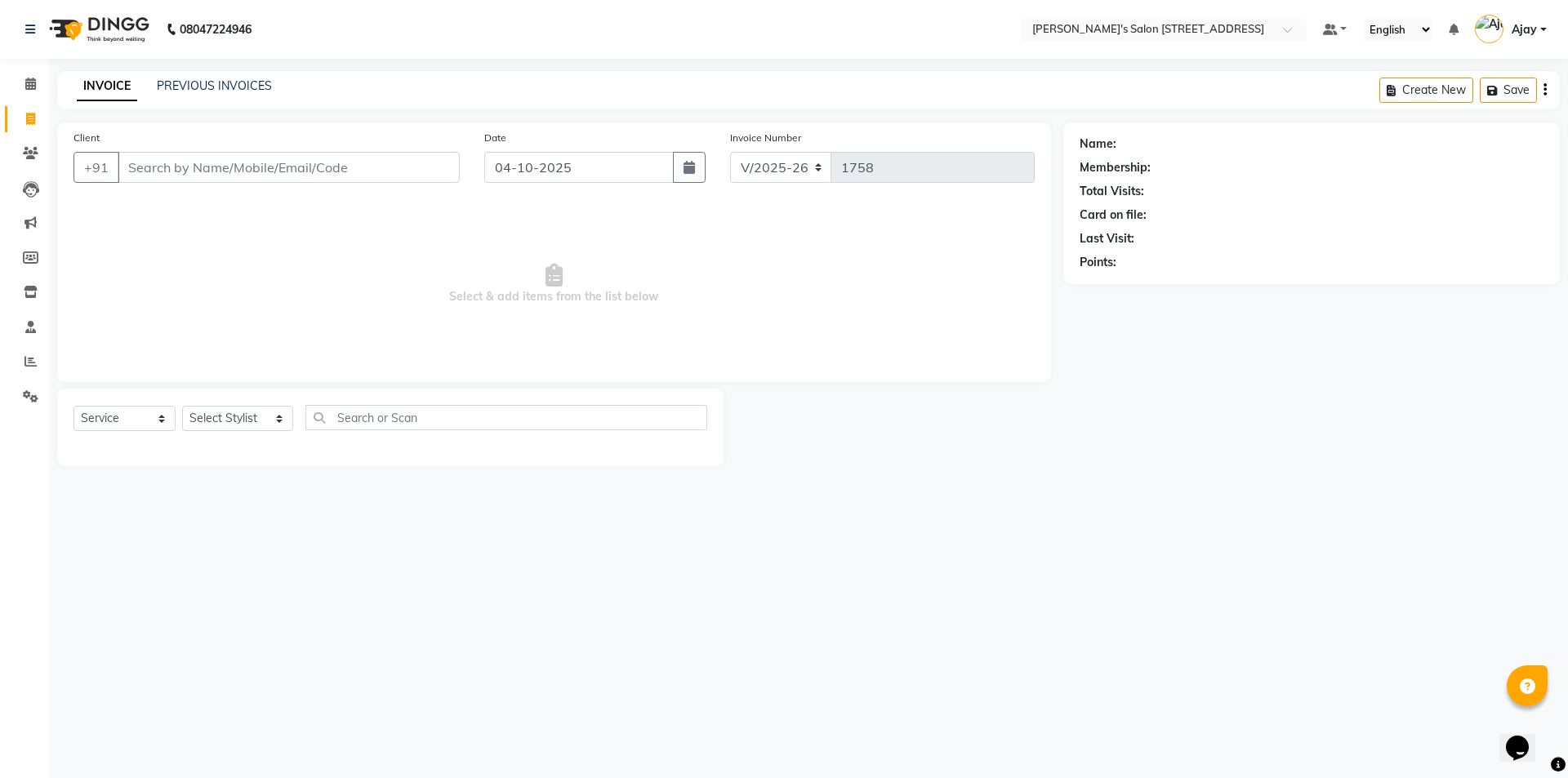
click at [686, 260] on span "Select & add items from the list below" at bounding box center [554, 284] width 961 height 163
drag, startPoint x: 651, startPoint y: 293, endPoint x: 524, endPoint y: 267, distance: 129.6
click at [524, 267] on span "Select & add items from the list below" at bounding box center [554, 284] width 961 height 163
click at [595, 258] on span "Select & add items from the list below" at bounding box center [554, 284] width 961 height 163
drag, startPoint x: 659, startPoint y: 289, endPoint x: 487, endPoint y: 289, distance: 172.0
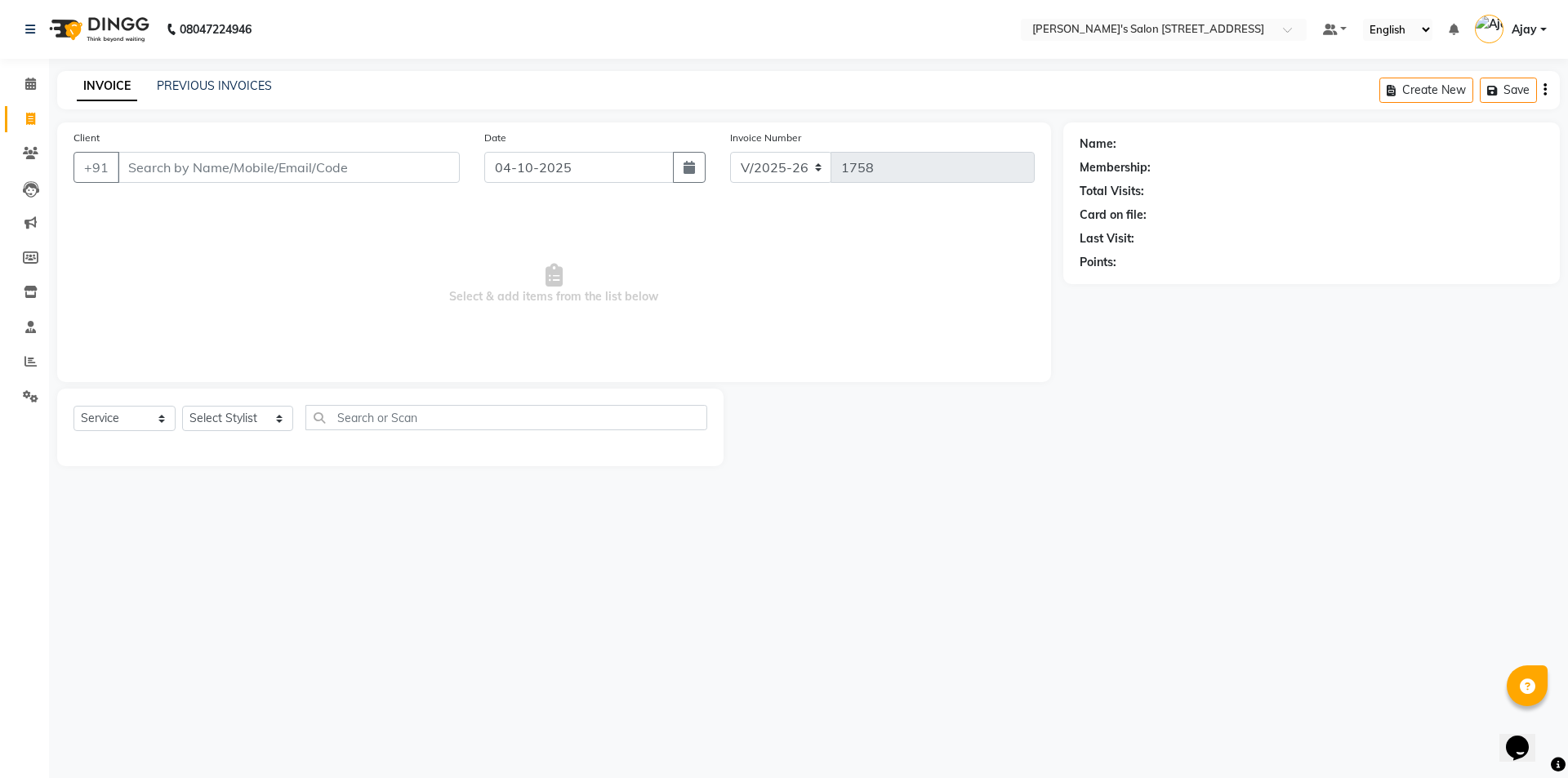
click at [486, 289] on span "Select & add items from the list below" at bounding box center [554, 284] width 961 height 163
click at [424, 295] on span "Select & add items from the list below" at bounding box center [554, 284] width 961 height 163
click at [579, 276] on span "Select & add items from the list below" at bounding box center [554, 284] width 961 height 163
drag, startPoint x: 657, startPoint y: 291, endPoint x: 483, endPoint y: 268, distance: 175.5
click at [379, 278] on span "Select & add items from the list below" at bounding box center [554, 284] width 961 height 163
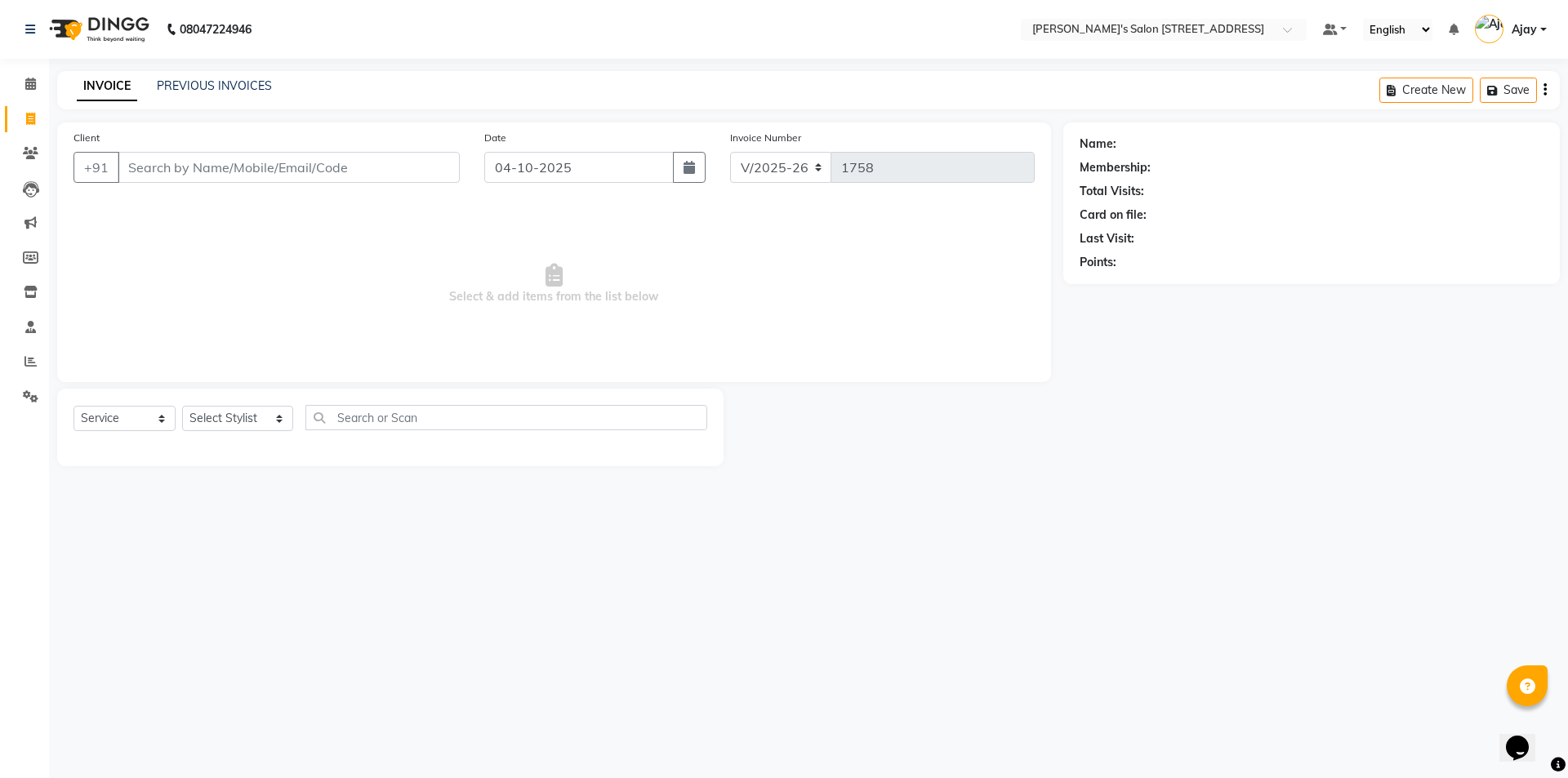
click at [586, 269] on span "Select & add items from the list below" at bounding box center [554, 284] width 961 height 163
drag, startPoint x: 660, startPoint y: 296, endPoint x: 420, endPoint y: 284, distance: 240.3
click at [420, 284] on span "Select & add items from the list below" at bounding box center [554, 284] width 961 height 163
click at [582, 267] on span "Select & add items from the list below" at bounding box center [554, 284] width 961 height 163
drag, startPoint x: 655, startPoint y: 293, endPoint x: 474, endPoint y: 274, distance: 182.0
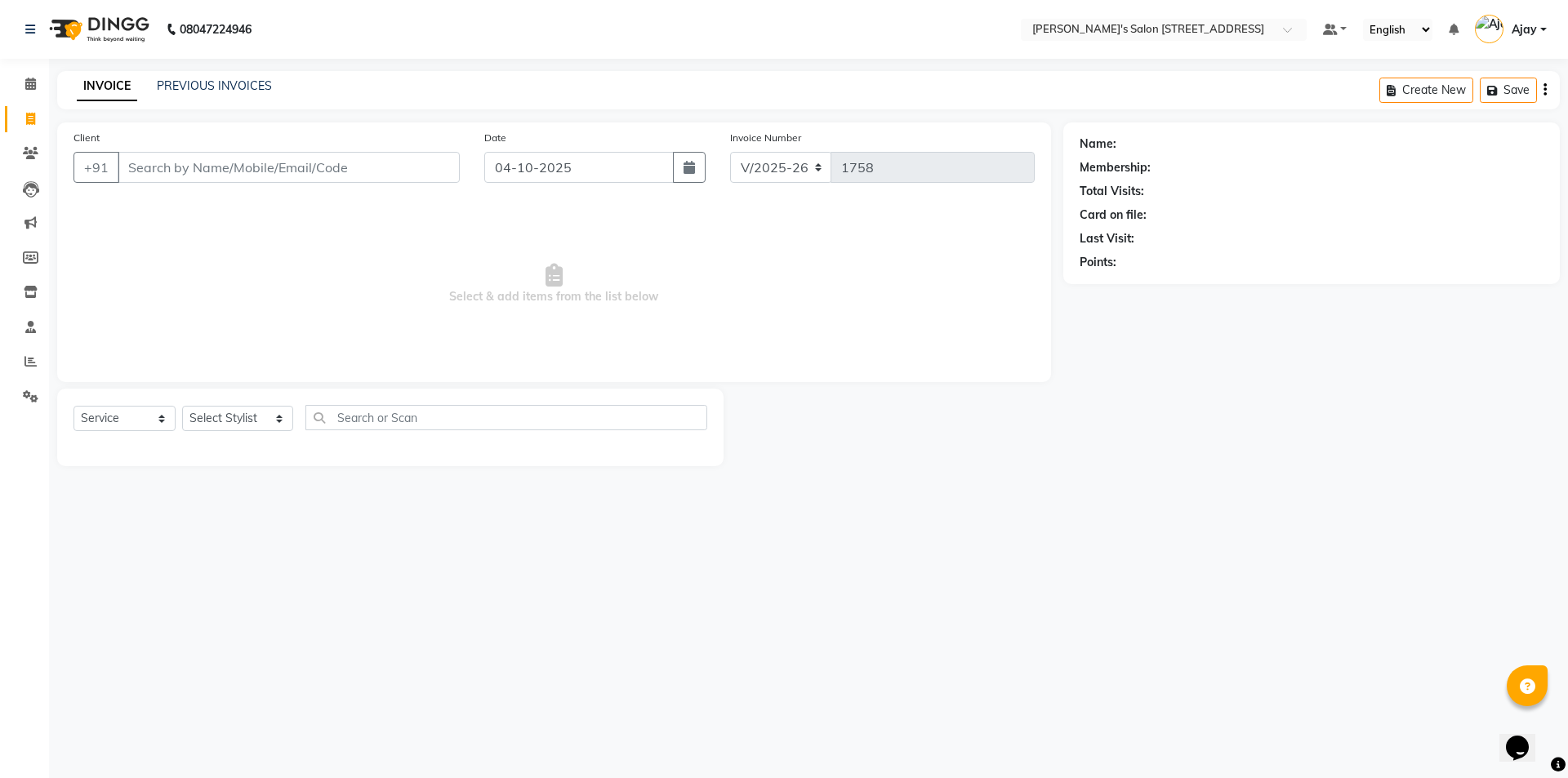
click at [474, 274] on span "Select & add items from the list below" at bounding box center [554, 284] width 961 height 163
click at [597, 256] on span "Select & add items from the list below" at bounding box center [554, 284] width 961 height 163
drag, startPoint x: 658, startPoint y: 297, endPoint x: 359, endPoint y: 296, distance: 299.0
click at [359, 296] on span "Select & add items from the list below" at bounding box center [554, 284] width 961 height 163
click at [566, 263] on span "Select & add items from the list below" at bounding box center [554, 284] width 961 height 163
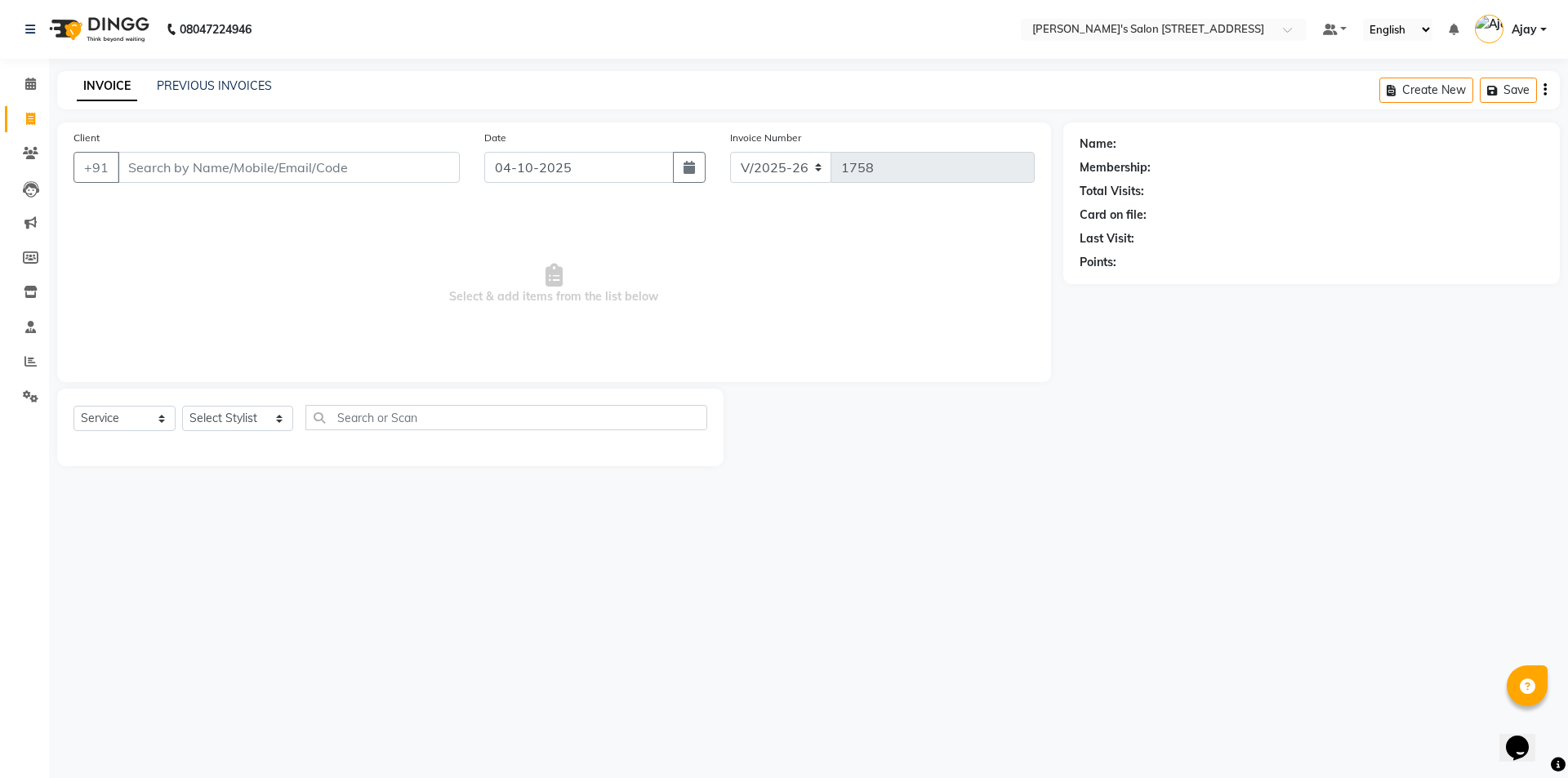
drag, startPoint x: 639, startPoint y: 294, endPoint x: 582, endPoint y: 288, distance: 57.3
click at [582, 288] on span "Select & add items from the list below" at bounding box center [554, 284] width 961 height 163
click at [586, 264] on span "Select & add items from the list below" at bounding box center [554, 284] width 961 height 163
drag, startPoint x: 656, startPoint y: 297, endPoint x: 478, endPoint y: 261, distance: 181.6
click at [476, 261] on span "Select & add items from the list below" at bounding box center [554, 284] width 961 height 163
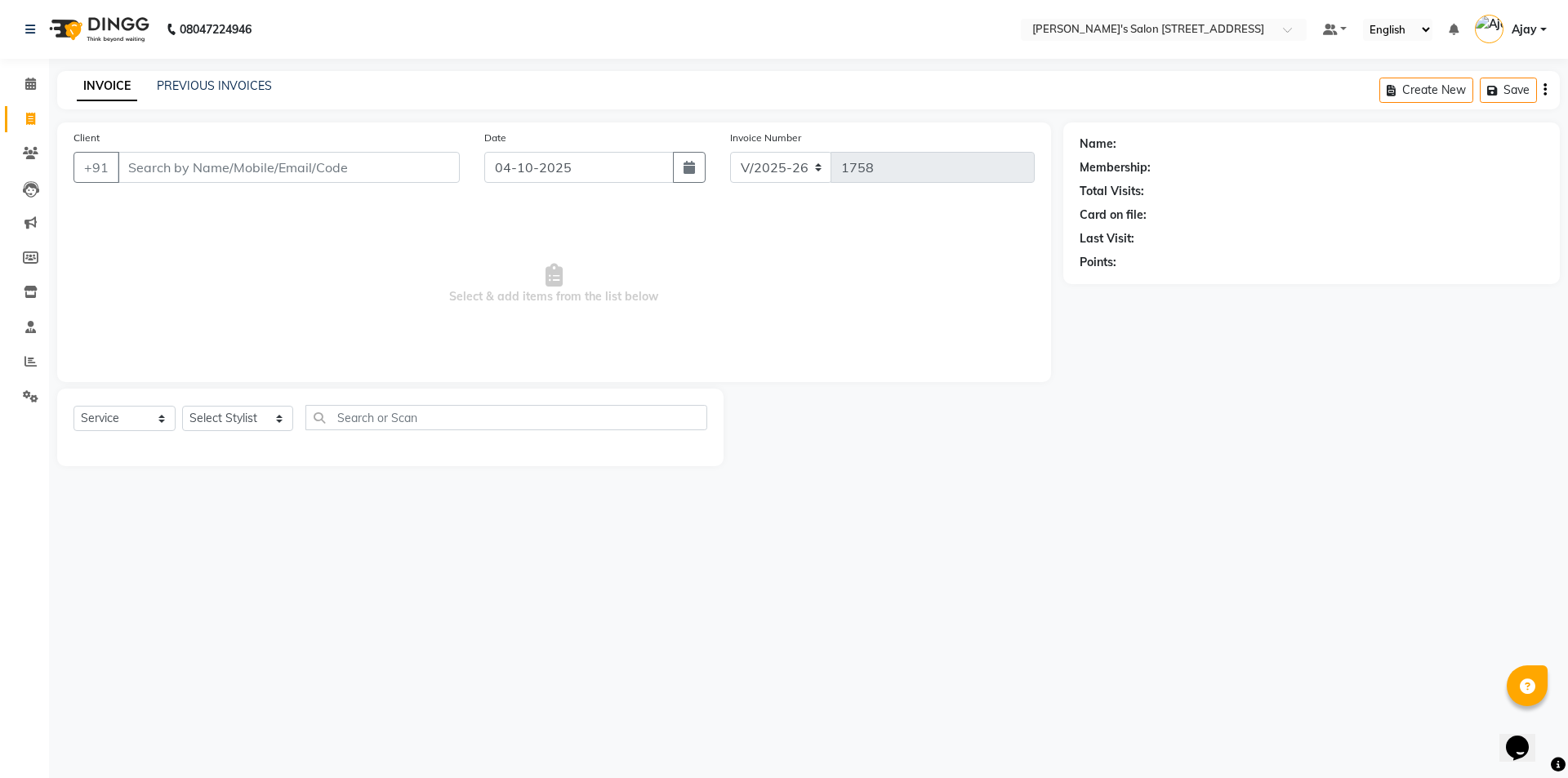
click at [582, 255] on span "Select & add items from the list below" at bounding box center [554, 284] width 961 height 163
drag, startPoint x: 659, startPoint y: 294, endPoint x: 453, endPoint y: 282, distance: 206.3
click at [453, 282] on span "Select & add items from the list below" at bounding box center [554, 284] width 961 height 163
click at [606, 276] on span "Select & add items from the list below" at bounding box center [554, 284] width 961 height 163
drag, startPoint x: 659, startPoint y: 300, endPoint x: 453, endPoint y: 284, distance: 206.6
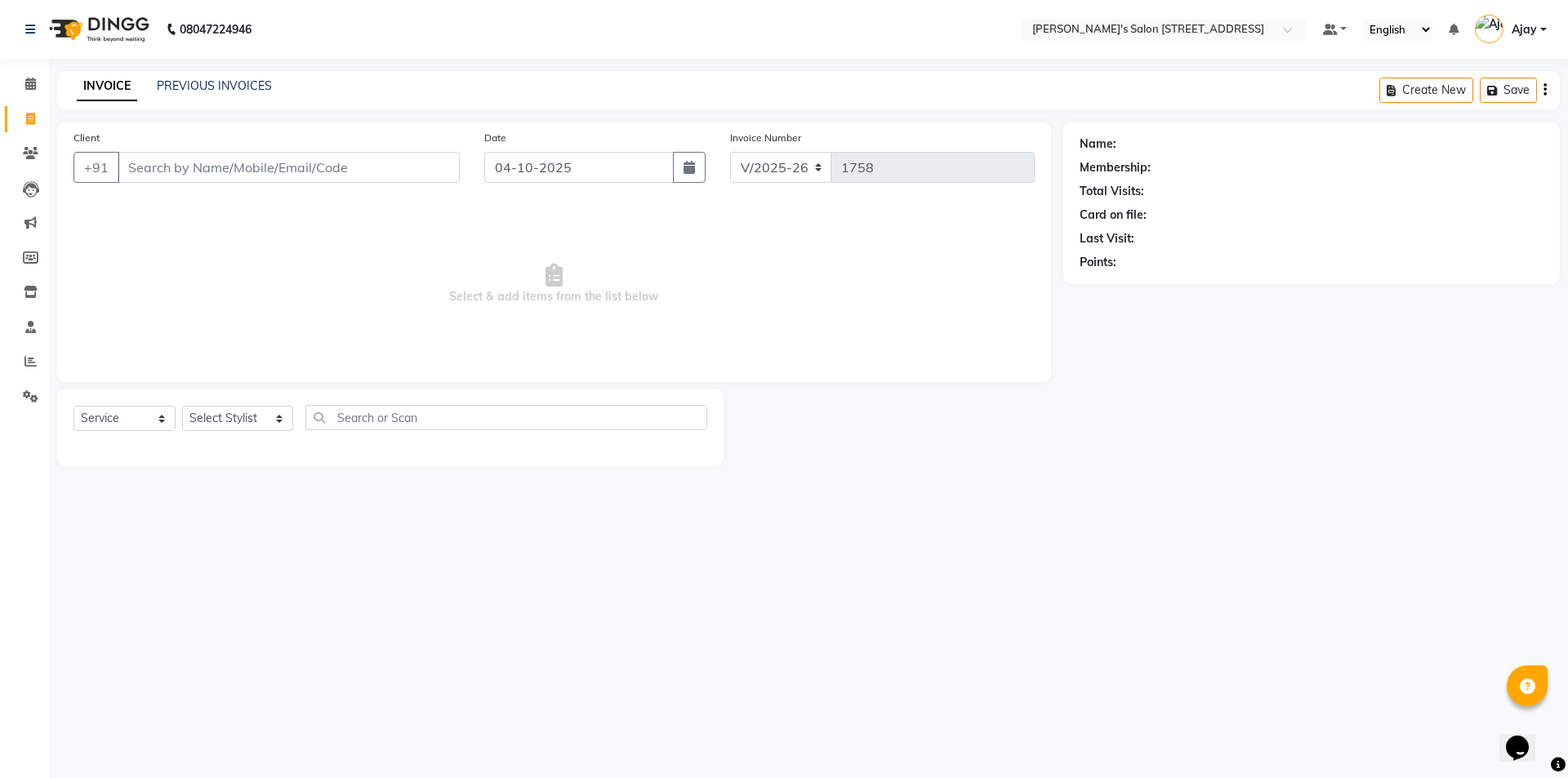
click at [403, 296] on span "Select & add items from the list below" at bounding box center [554, 284] width 961 height 163
click at [585, 264] on span "Select & add items from the list below" at bounding box center [554, 284] width 961 height 163
drag, startPoint x: 656, startPoint y: 298, endPoint x: 486, endPoint y: 275, distance: 171.5
click at [486, 275] on span "Select & add items from the list below" at bounding box center [554, 284] width 961 height 163
click at [620, 263] on span "Select & add items from the list below" at bounding box center [554, 284] width 961 height 163
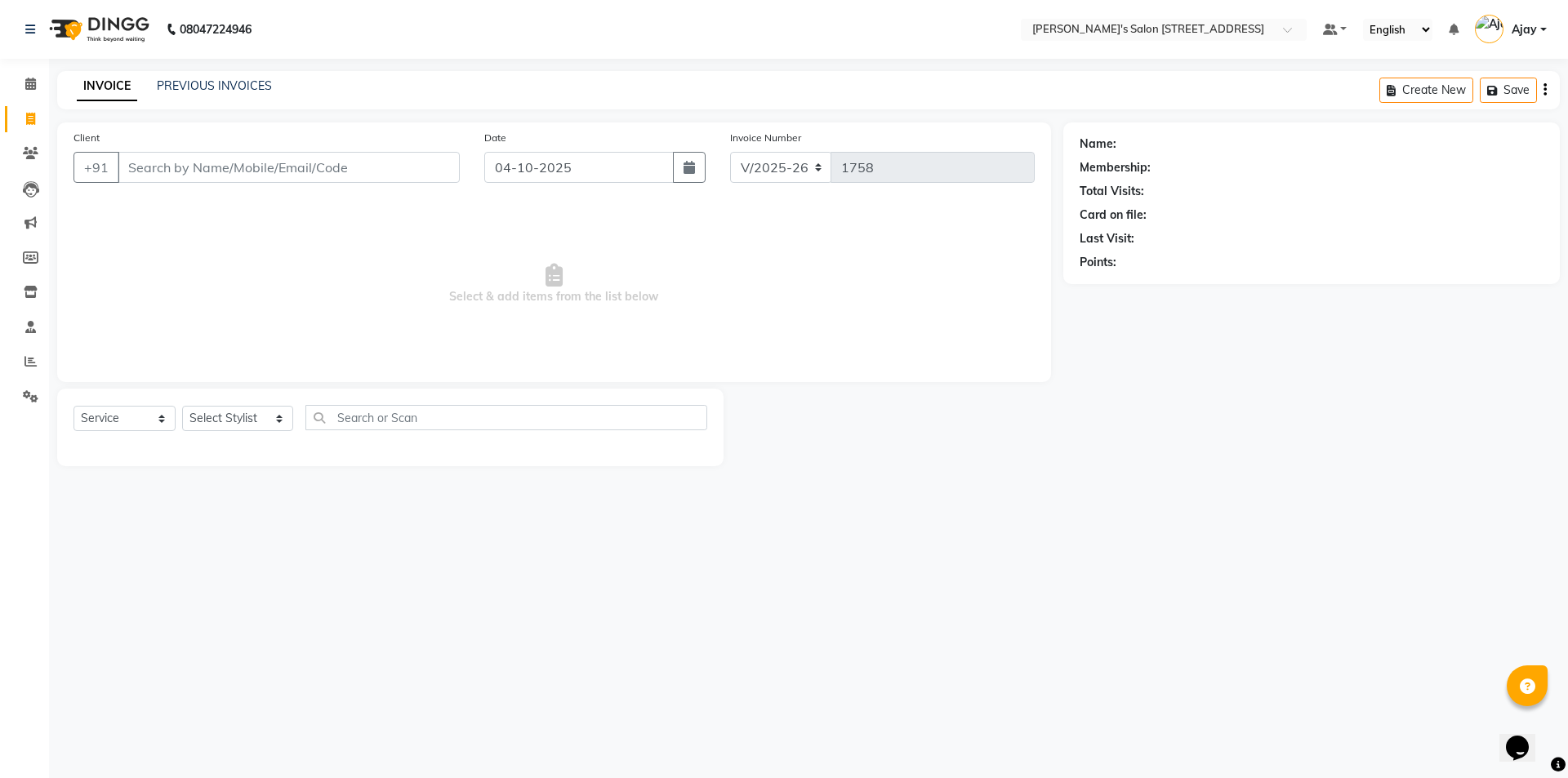
drag, startPoint x: 665, startPoint y: 296, endPoint x: 421, endPoint y: 272, distance: 245.2
click at [421, 272] on span "Select & add items from the list below" at bounding box center [554, 284] width 961 height 163
click at [597, 253] on span "Select & add items from the list below" at bounding box center [554, 284] width 961 height 163
drag, startPoint x: 668, startPoint y: 295, endPoint x: 400, endPoint y: 283, distance: 268.3
click at [400, 283] on span "Select & add items from the list below" at bounding box center [554, 284] width 961 height 163
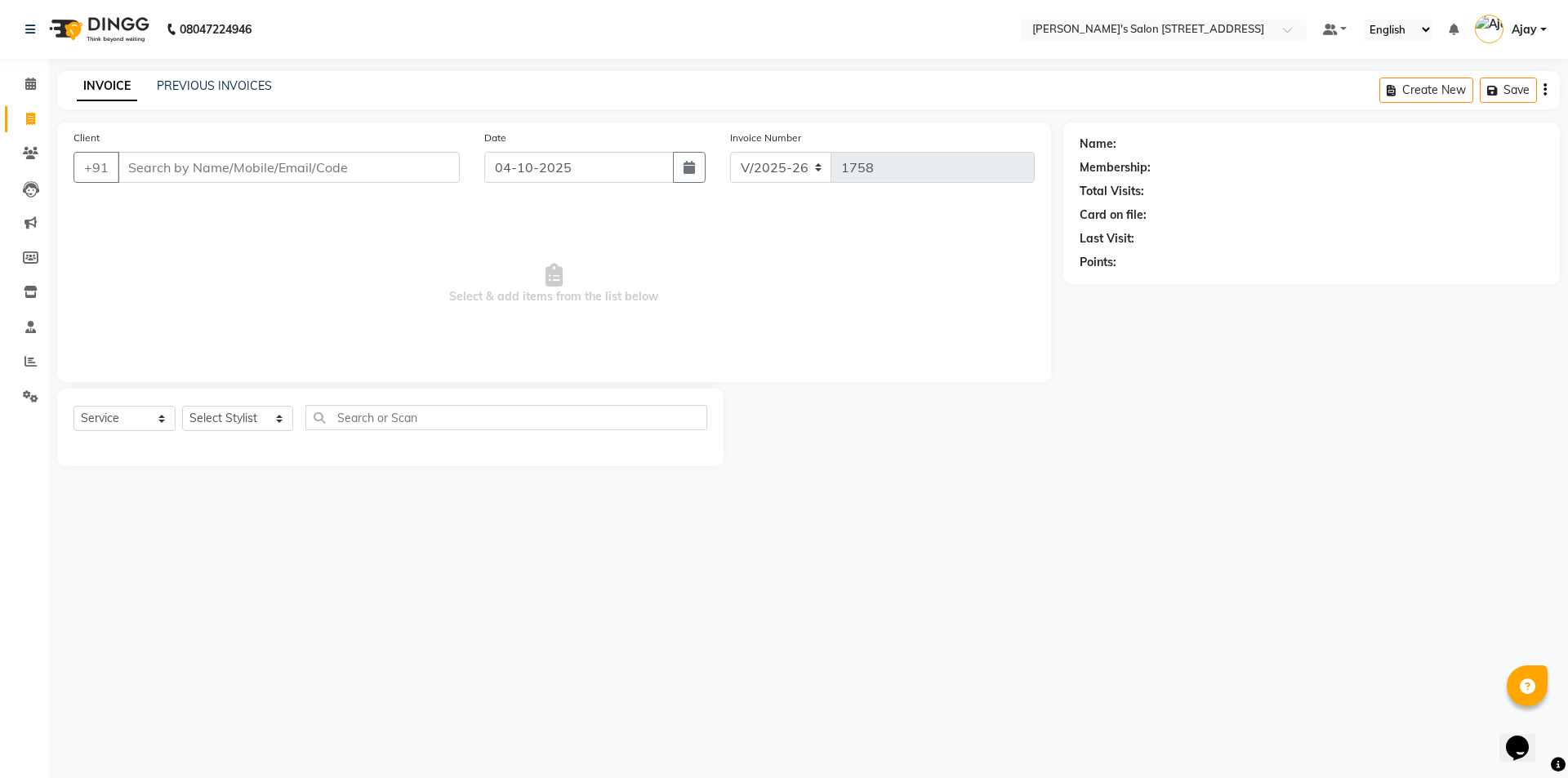
click at [587, 269] on span "Select & add items from the list below" at bounding box center [554, 284] width 961 height 163
drag, startPoint x: 665, startPoint y: 294, endPoint x: 472, endPoint y: 285, distance: 193.2
click at [472, 285] on span "Select & add items from the list below" at bounding box center [554, 284] width 961 height 163
click at [597, 271] on span "Select & add items from the list below" at bounding box center [554, 284] width 961 height 163
drag, startPoint x: 658, startPoint y: 292, endPoint x: 500, endPoint y: 258, distance: 161.6
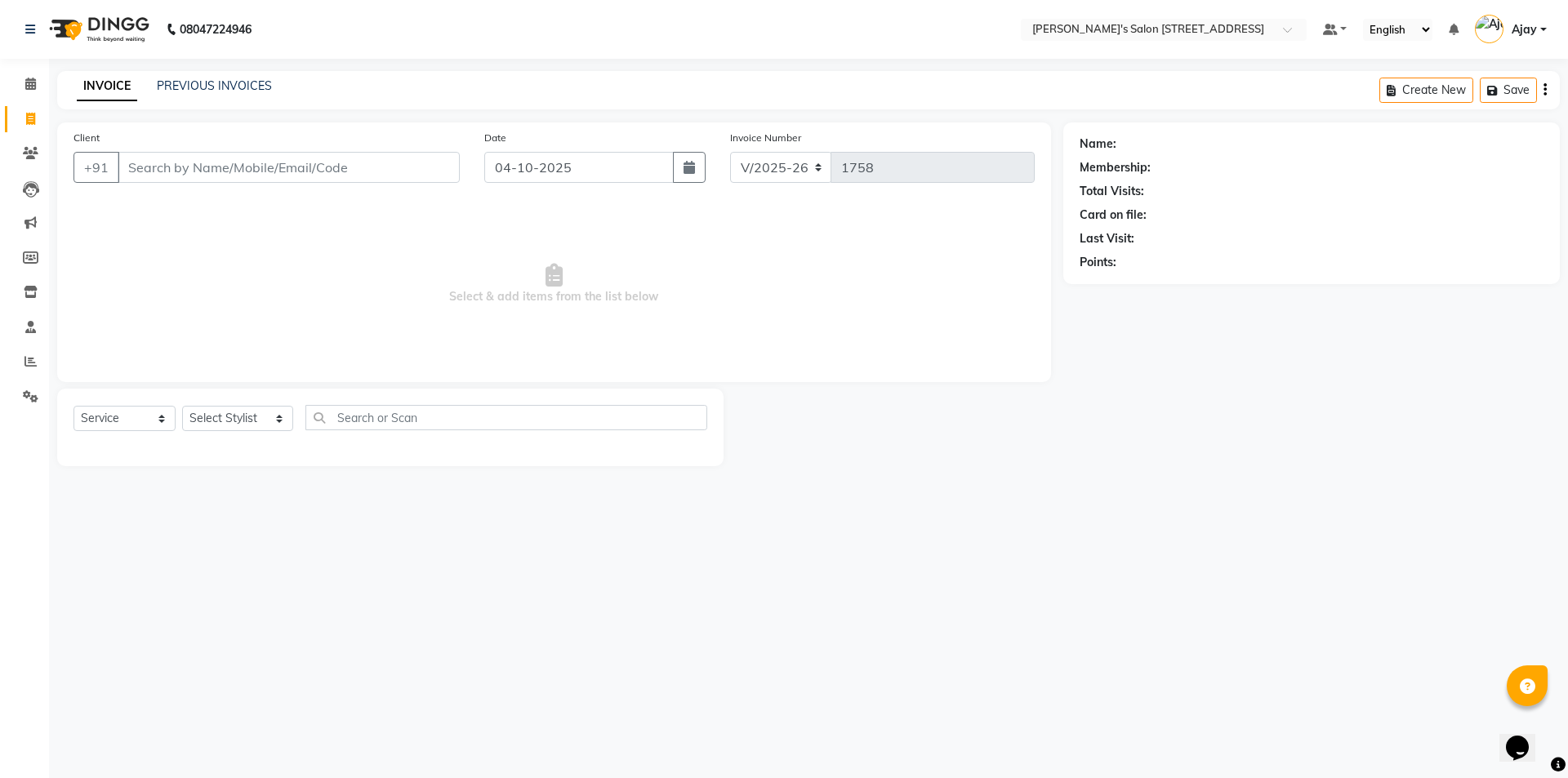
click at [499, 258] on span "Select & add items from the list below" at bounding box center [554, 284] width 961 height 163
click at [595, 266] on span "Select & add items from the list below" at bounding box center [554, 284] width 961 height 163
drag, startPoint x: 658, startPoint y: 286, endPoint x: 470, endPoint y: 292, distance: 188.1
click at [470, 292] on span "Select & add items from the list below" at bounding box center [554, 284] width 961 height 163
click at [574, 271] on span "Select & add items from the list below" at bounding box center [554, 284] width 961 height 163
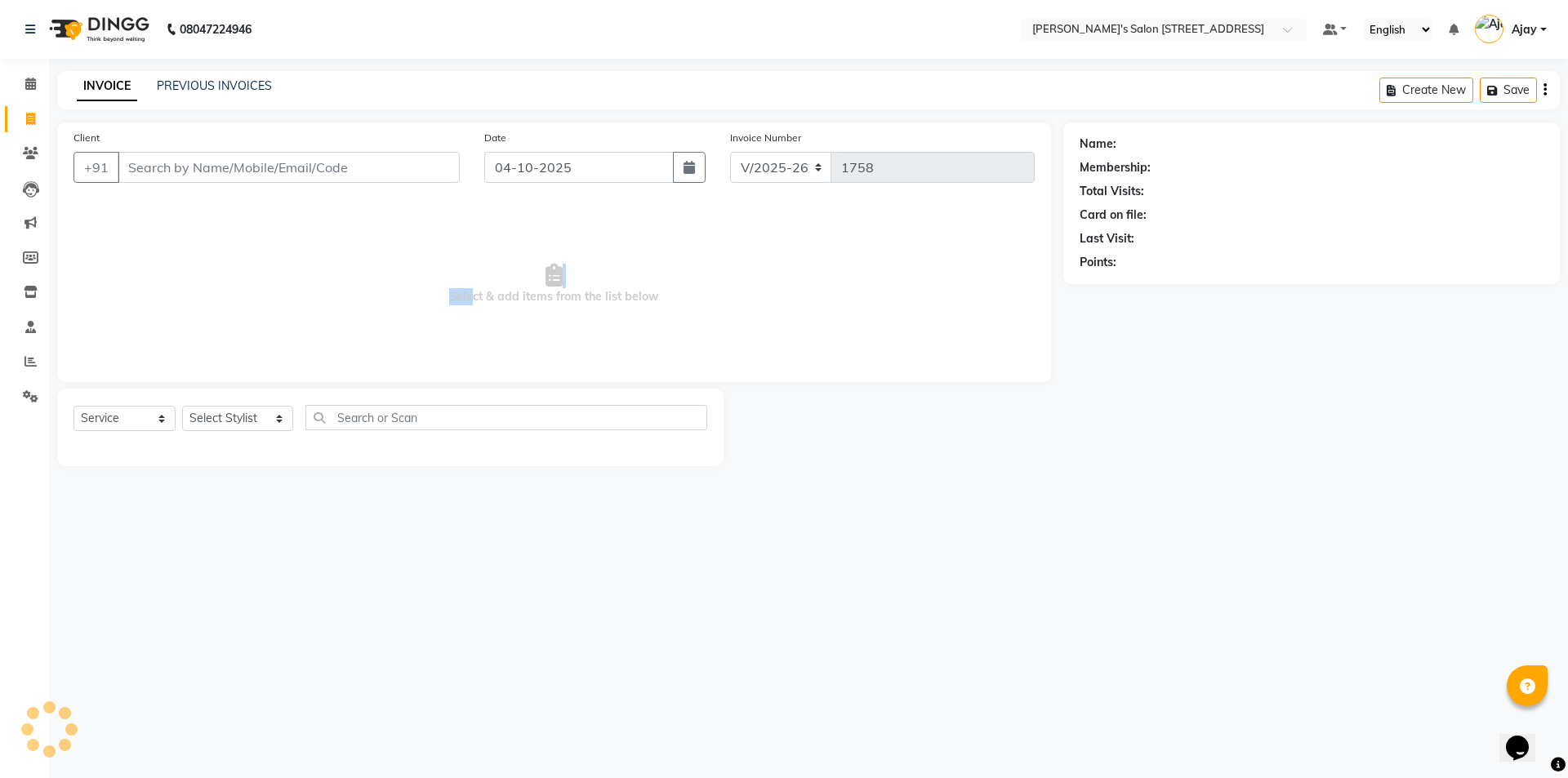
drag, startPoint x: 597, startPoint y: 292, endPoint x: 514, endPoint y: 282, distance: 83.6
click at [514, 282] on span "Select & add items from the list below" at bounding box center [554, 284] width 961 height 163
click at [596, 276] on span "Select & add items from the list below" at bounding box center [554, 284] width 961 height 163
drag, startPoint x: 659, startPoint y: 294, endPoint x: 421, endPoint y: 285, distance: 238.2
click at [421, 285] on span "Select & add items from the list below" at bounding box center [554, 284] width 961 height 163
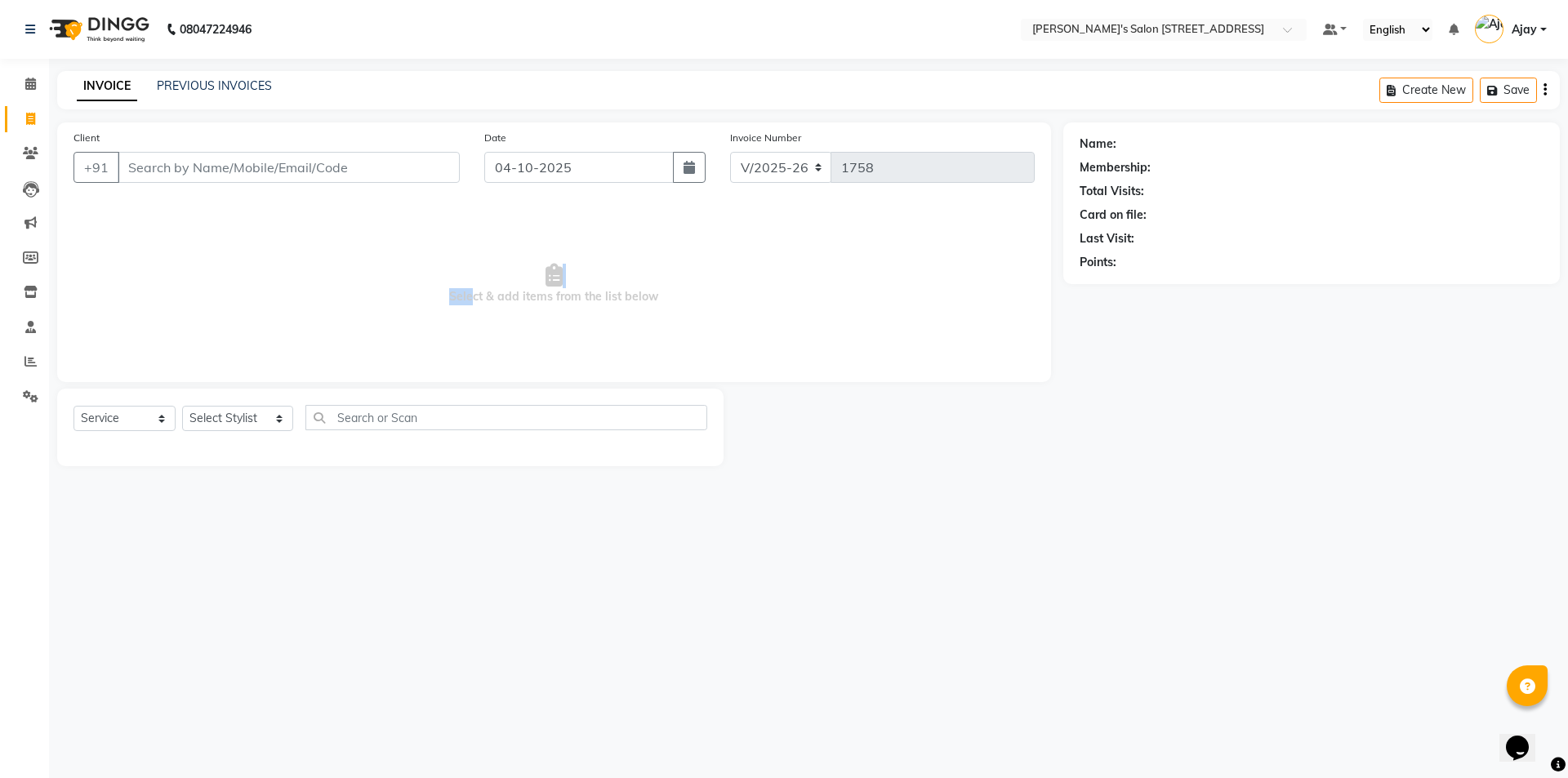
click at [588, 271] on span "Select & add items from the list below" at bounding box center [554, 284] width 961 height 163
drag, startPoint x: 656, startPoint y: 292, endPoint x: 485, endPoint y: 270, distance: 172.4
click at [485, 270] on span "Select & add items from the list below" at bounding box center [554, 284] width 961 height 163
click at [579, 268] on span "Select & add items from the list below" at bounding box center [554, 284] width 961 height 163
drag, startPoint x: 661, startPoint y: 296, endPoint x: 481, endPoint y: 255, distance: 184.6
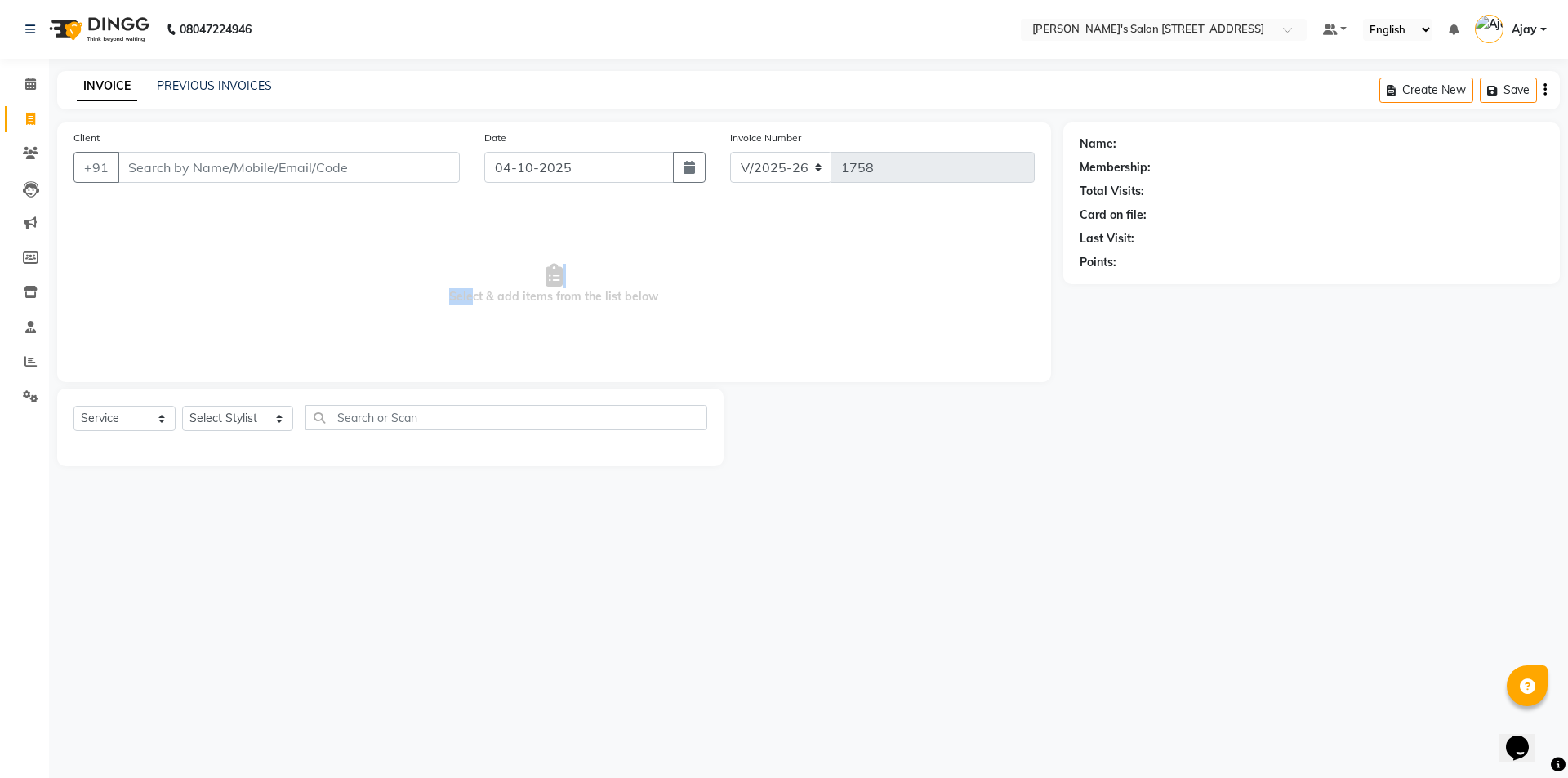
click at [481, 255] on span "Select & add items from the list below" at bounding box center [554, 284] width 961 height 163
click at [574, 265] on span "Select & add items from the list below" at bounding box center [554, 284] width 961 height 163
drag, startPoint x: 658, startPoint y: 291, endPoint x: 532, endPoint y: 263, distance: 129.1
click at [525, 265] on span "Select & add items from the list below" at bounding box center [554, 284] width 961 height 163
click at [583, 267] on span "Select & add items from the list below" at bounding box center [554, 284] width 961 height 163
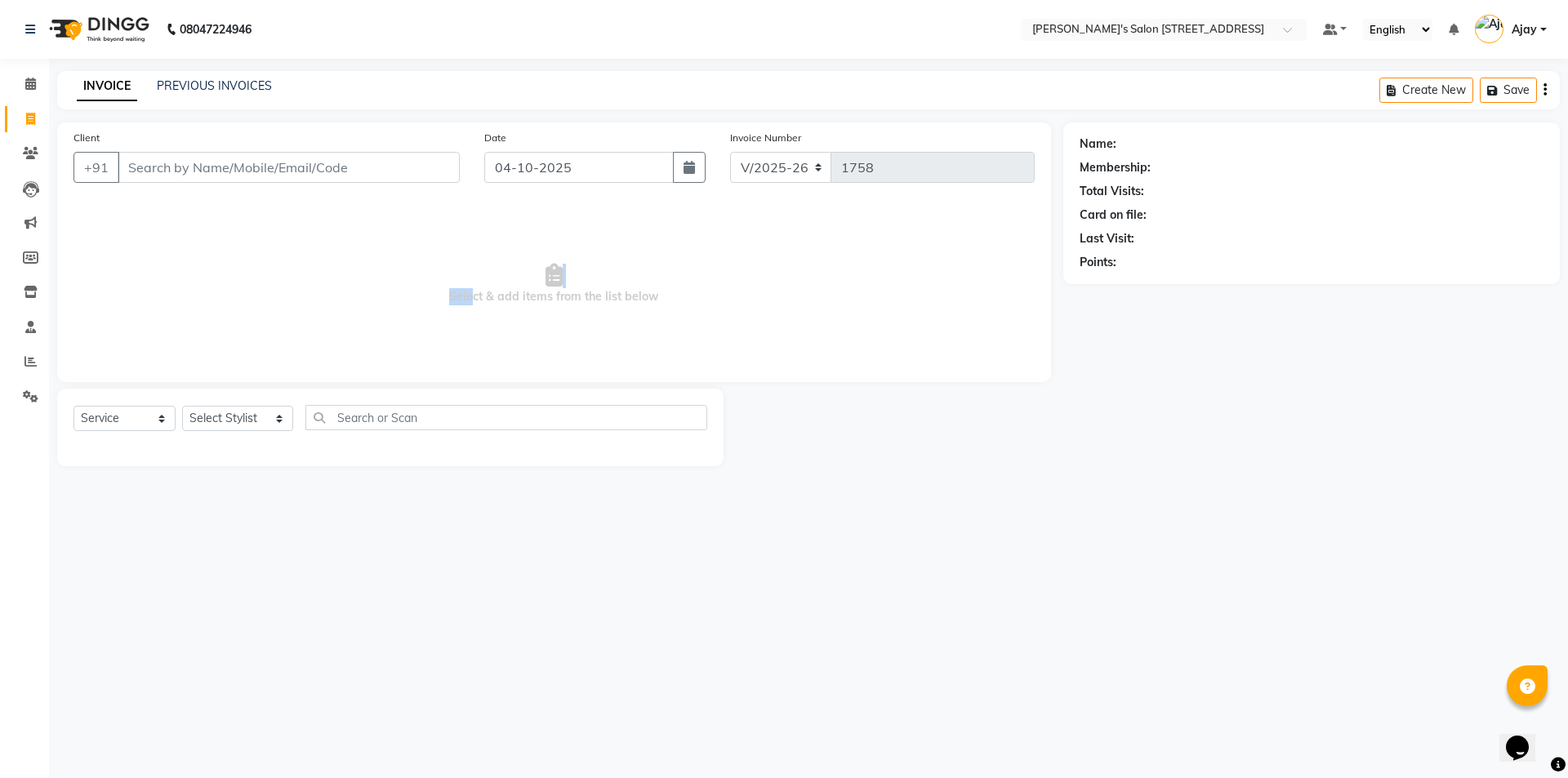
click at [621, 265] on span "Select & add items from the list below" at bounding box center [554, 284] width 961 height 163
drag, startPoint x: 658, startPoint y: 294, endPoint x: 602, endPoint y: 268, distance: 61.7
click at [531, 279] on span "Select & add items from the list below" at bounding box center [554, 284] width 961 height 163
click at [602, 268] on span "Select & add items from the list below" at bounding box center [554, 284] width 961 height 163
drag, startPoint x: 658, startPoint y: 297, endPoint x: 524, endPoint y: 242, distance: 144.8
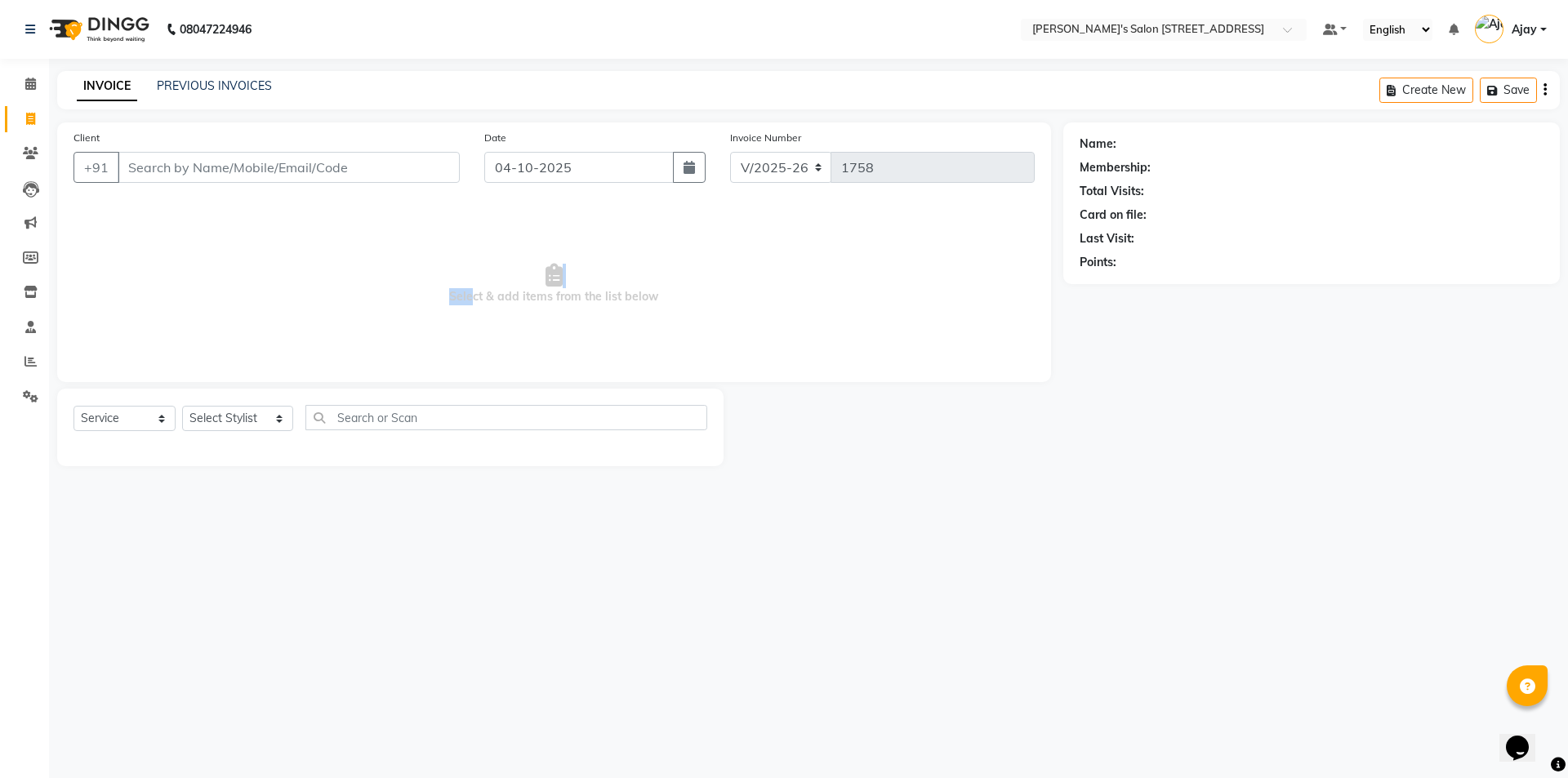
click at [433, 244] on span "Select & add items from the list below" at bounding box center [554, 284] width 961 height 163
click at [589, 261] on span "Select & add items from the list below" at bounding box center [554, 284] width 961 height 163
drag, startPoint x: 670, startPoint y: 289, endPoint x: 619, endPoint y: 265, distance: 56.4
click at [512, 283] on span "Select & add items from the list below" at bounding box center [554, 284] width 961 height 163
click at [619, 265] on span "Select & add items from the list below" at bounding box center [554, 284] width 961 height 163
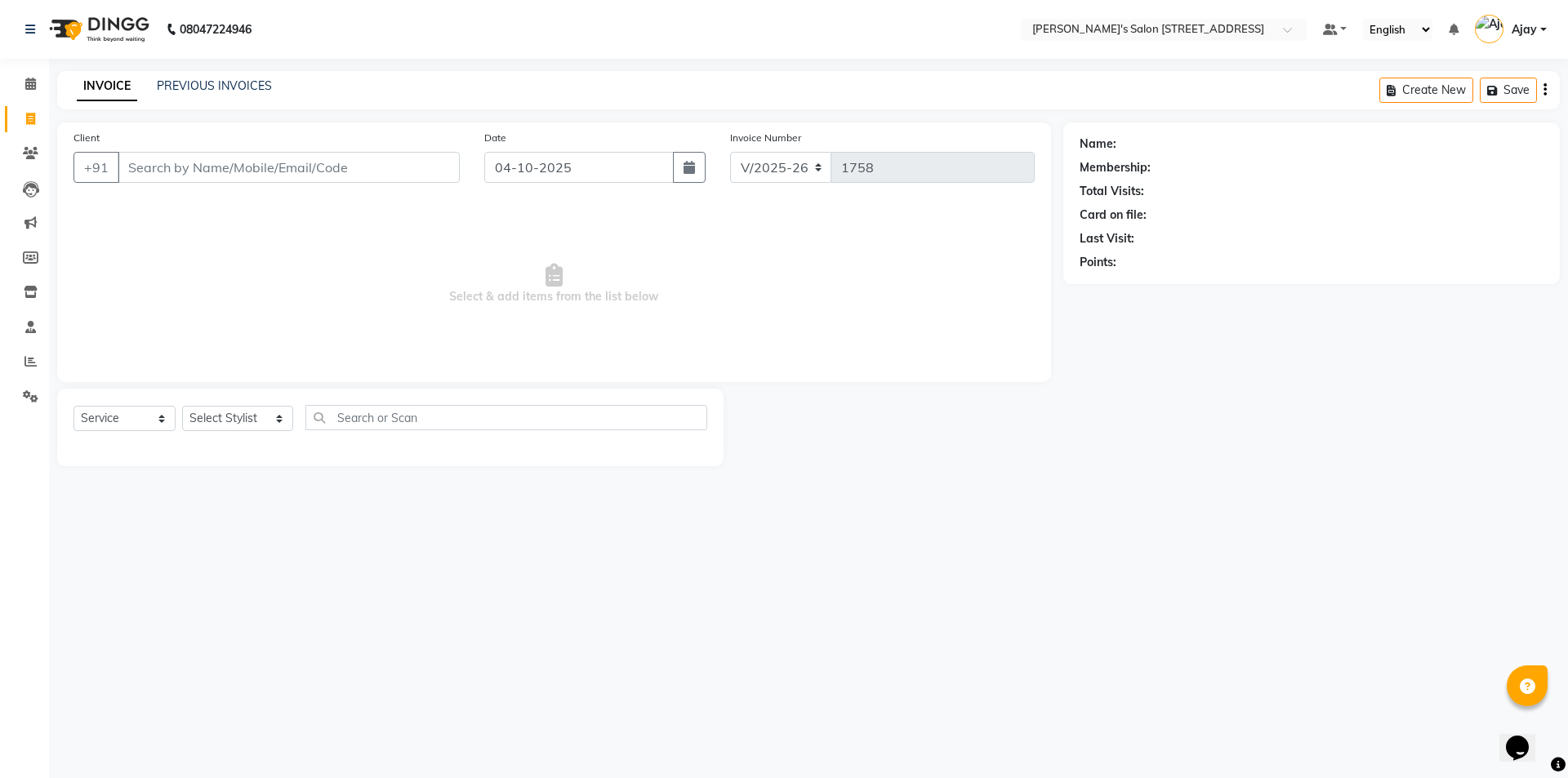
drag, startPoint x: 639, startPoint y: 292, endPoint x: 471, endPoint y: 285, distance: 168.1
click at [471, 285] on span "Select & add items from the list below" at bounding box center [554, 284] width 961 height 163
click at [607, 268] on span "Select & add items from the list below" at bounding box center [554, 284] width 961 height 163
drag, startPoint x: 658, startPoint y: 289, endPoint x: 605, endPoint y: 291, distance: 53.0
click at [605, 291] on span "Select & add items from the list below" at bounding box center [554, 284] width 961 height 163
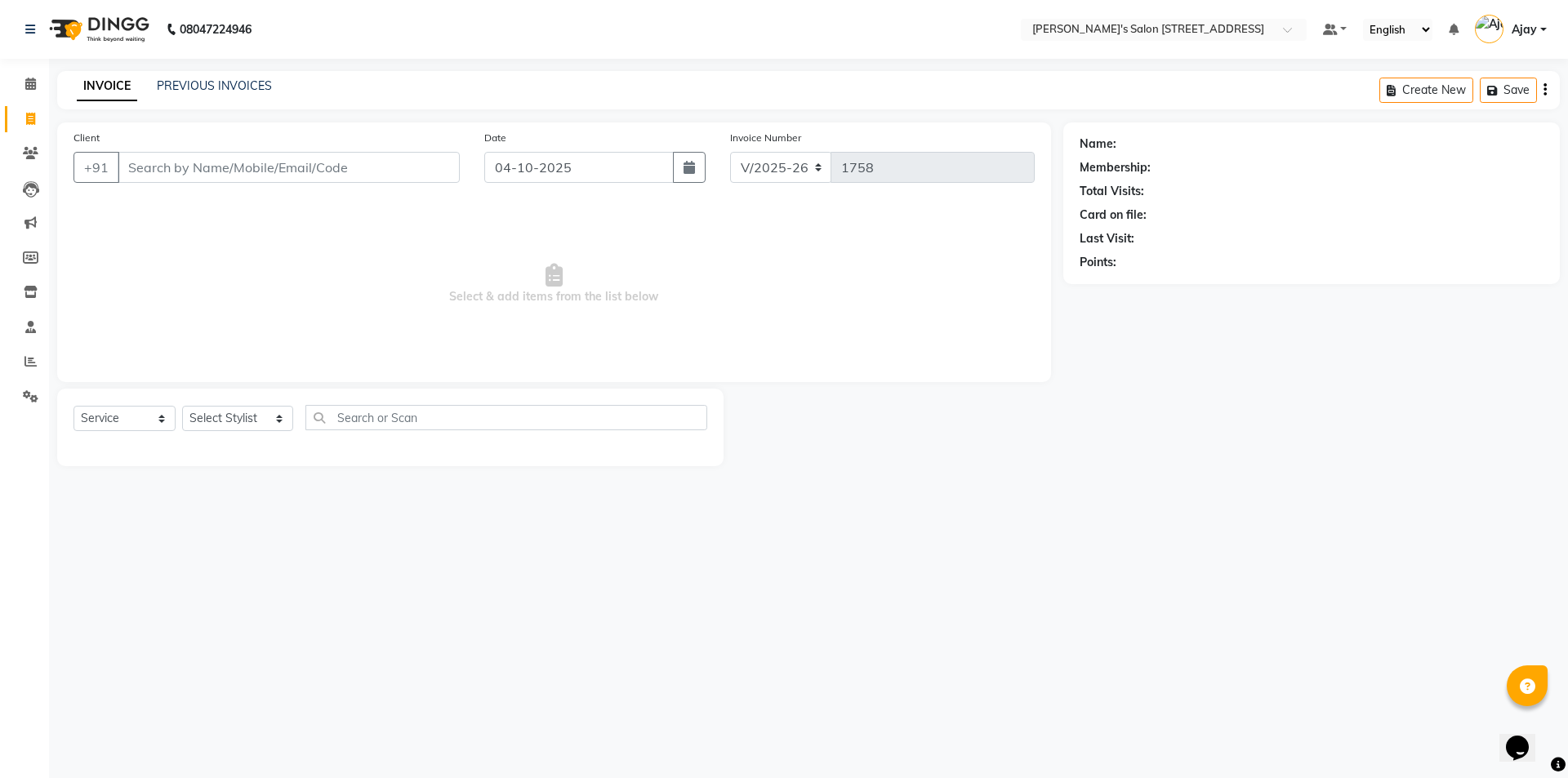
click at [670, 299] on span "Select & add items from the list below" at bounding box center [554, 284] width 961 height 163
drag, startPoint x: 665, startPoint y: 295, endPoint x: 566, endPoint y: 274, distance: 101.2
click at [431, 275] on span "Select & add items from the list below" at bounding box center [554, 284] width 961 height 163
click at [567, 274] on span "Select & add items from the list below" at bounding box center [554, 284] width 961 height 163
drag, startPoint x: 525, startPoint y: 273, endPoint x: 502, endPoint y: 272, distance: 23.0
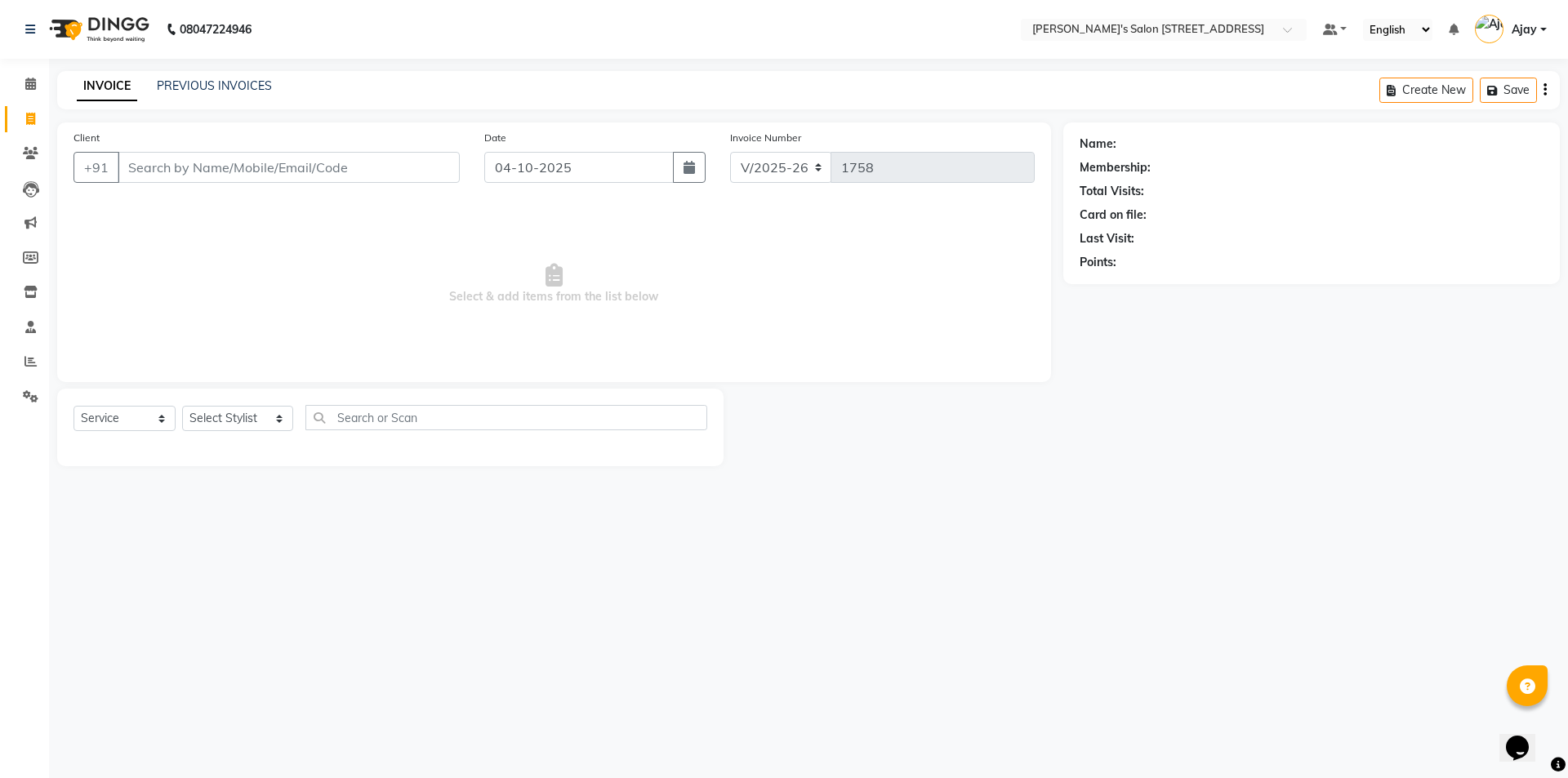
click at [370, 272] on span "Select & add items from the list below" at bounding box center [554, 284] width 961 height 163
click at [577, 263] on span "Select & add items from the list below" at bounding box center [554, 284] width 961 height 163
click at [261, 161] on input "Client" at bounding box center [288, 167] width 342 height 31
paste input "9245712201"
type input "9245712201"
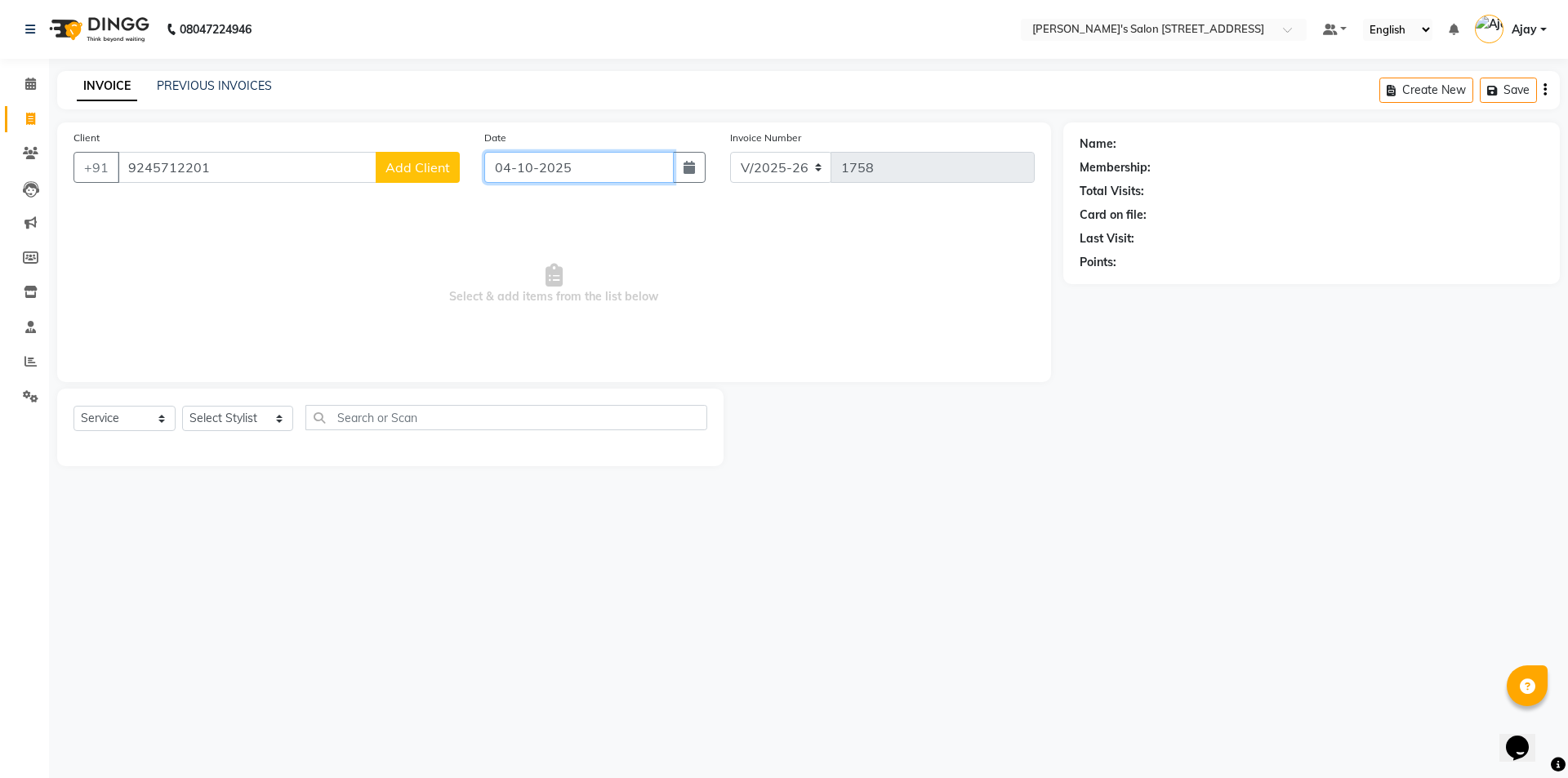
click at [584, 173] on input "04-10-2025" at bounding box center [579, 167] width 191 height 31
select select "10"
select select "2025"
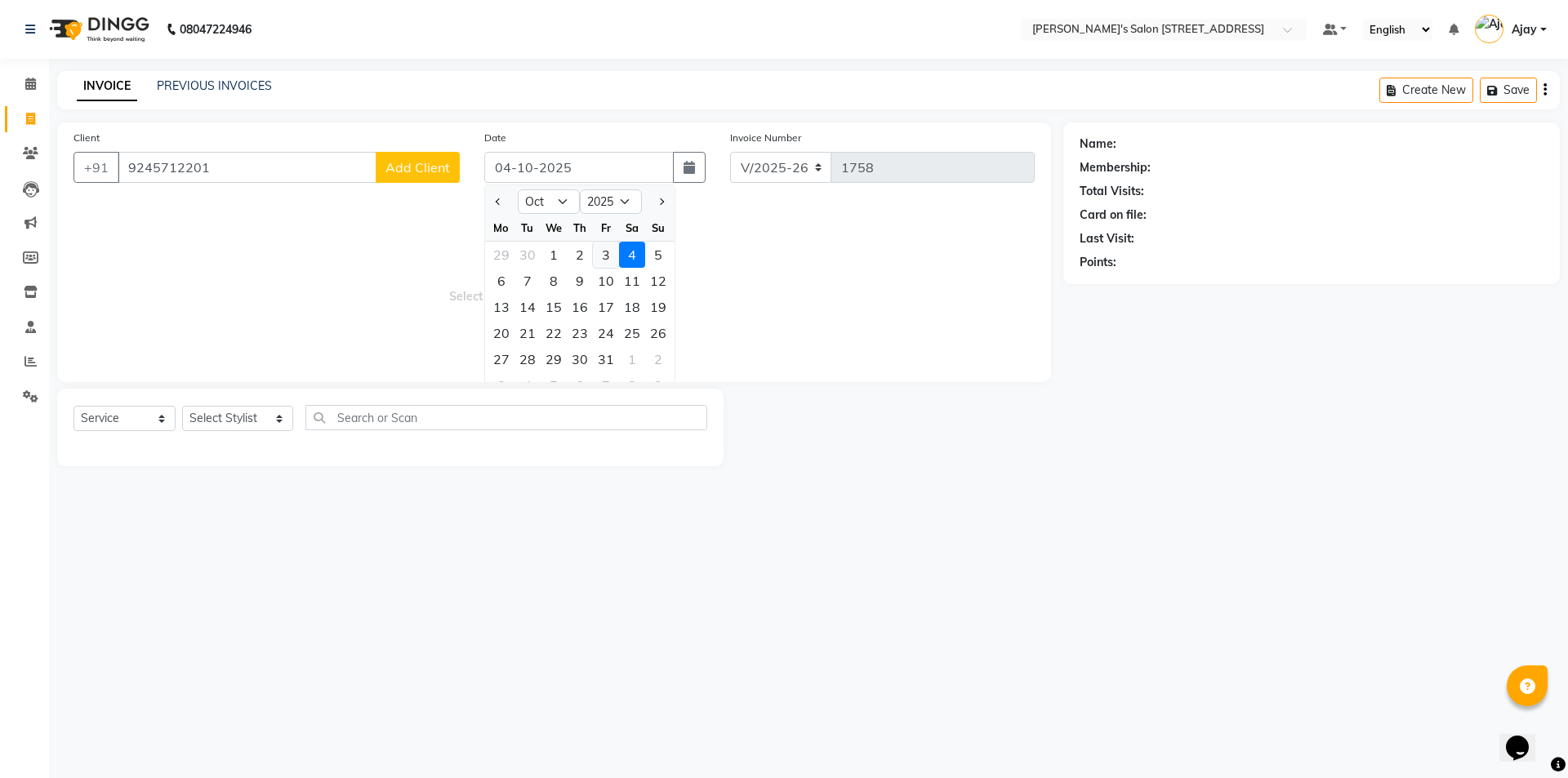
click at [599, 250] on div "3" at bounding box center [606, 254] width 26 height 26
type input "03-10-2025"
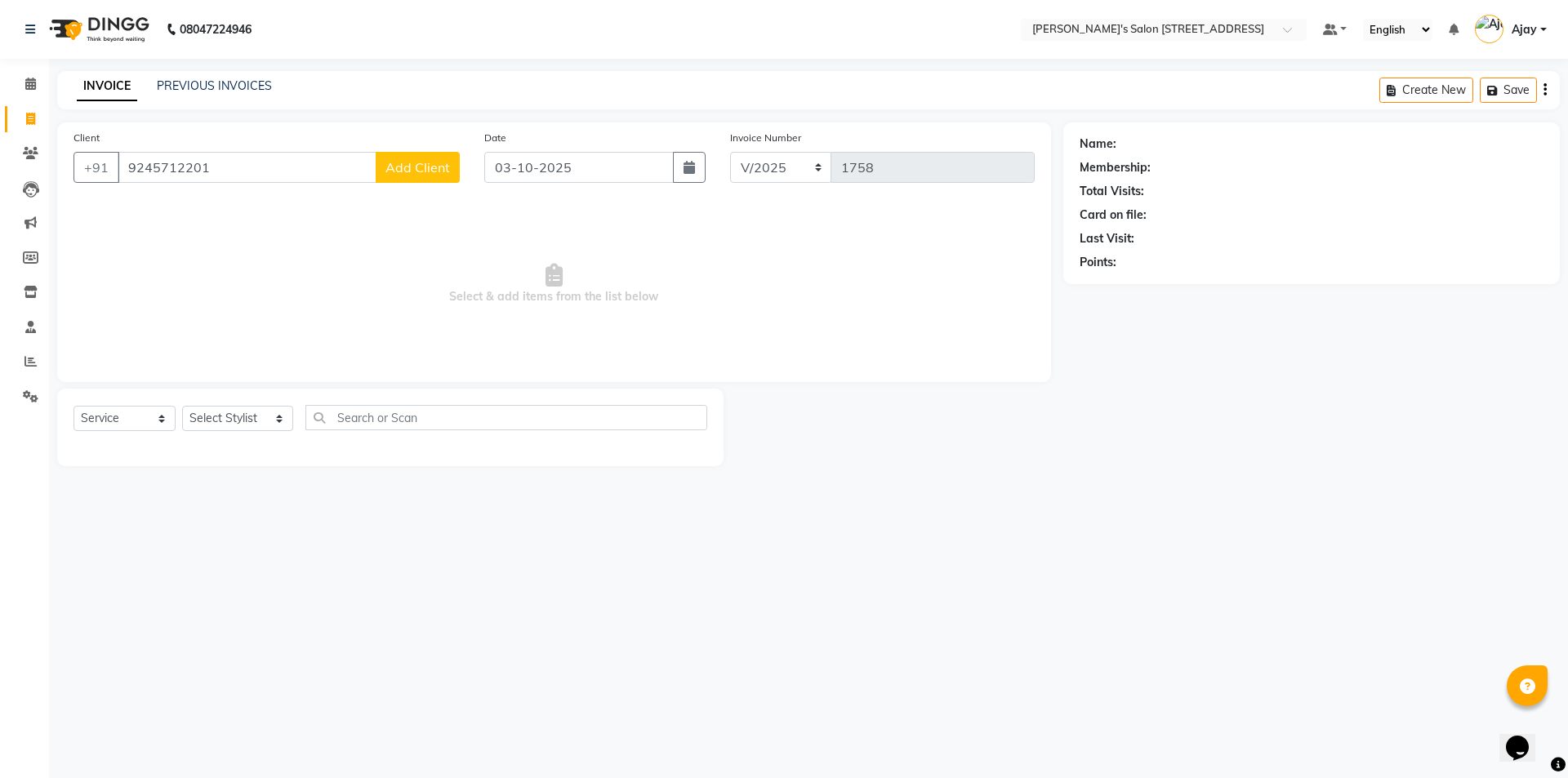
click at [422, 178] on button "Add Client" at bounding box center [418, 167] width 84 height 31
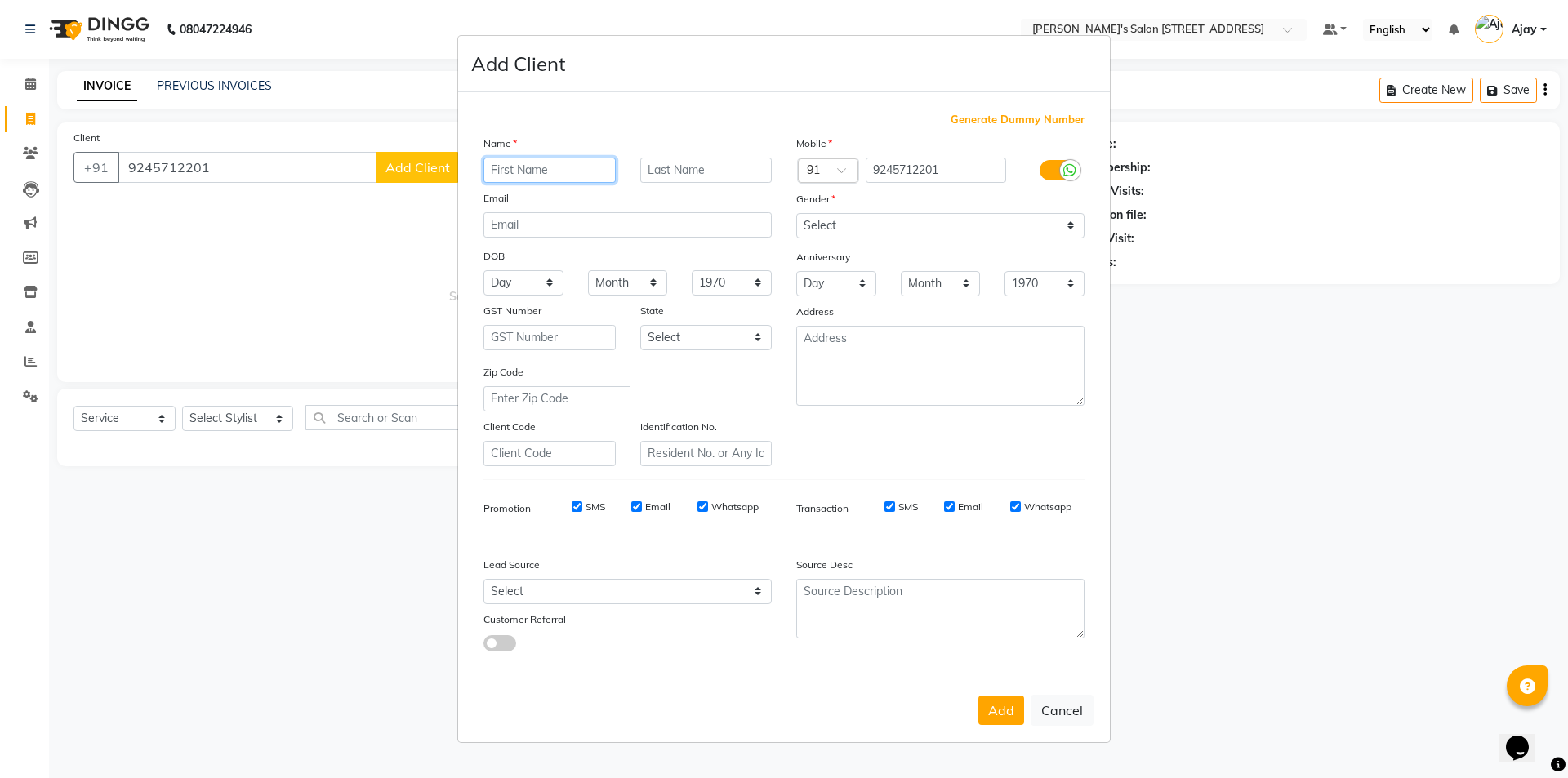
paste input "[PERSON_NAME]"
type input "[PERSON_NAME]"
click at [861, 234] on select "Select Male Female Other Prefer Not To Say" at bounding box center [940, 226] width 288 height 26
select select "male"
click at [796, 213] on select "Select Male Female Other Prefer Not To Say" at bounding box center [940, 226] width 288 height 26
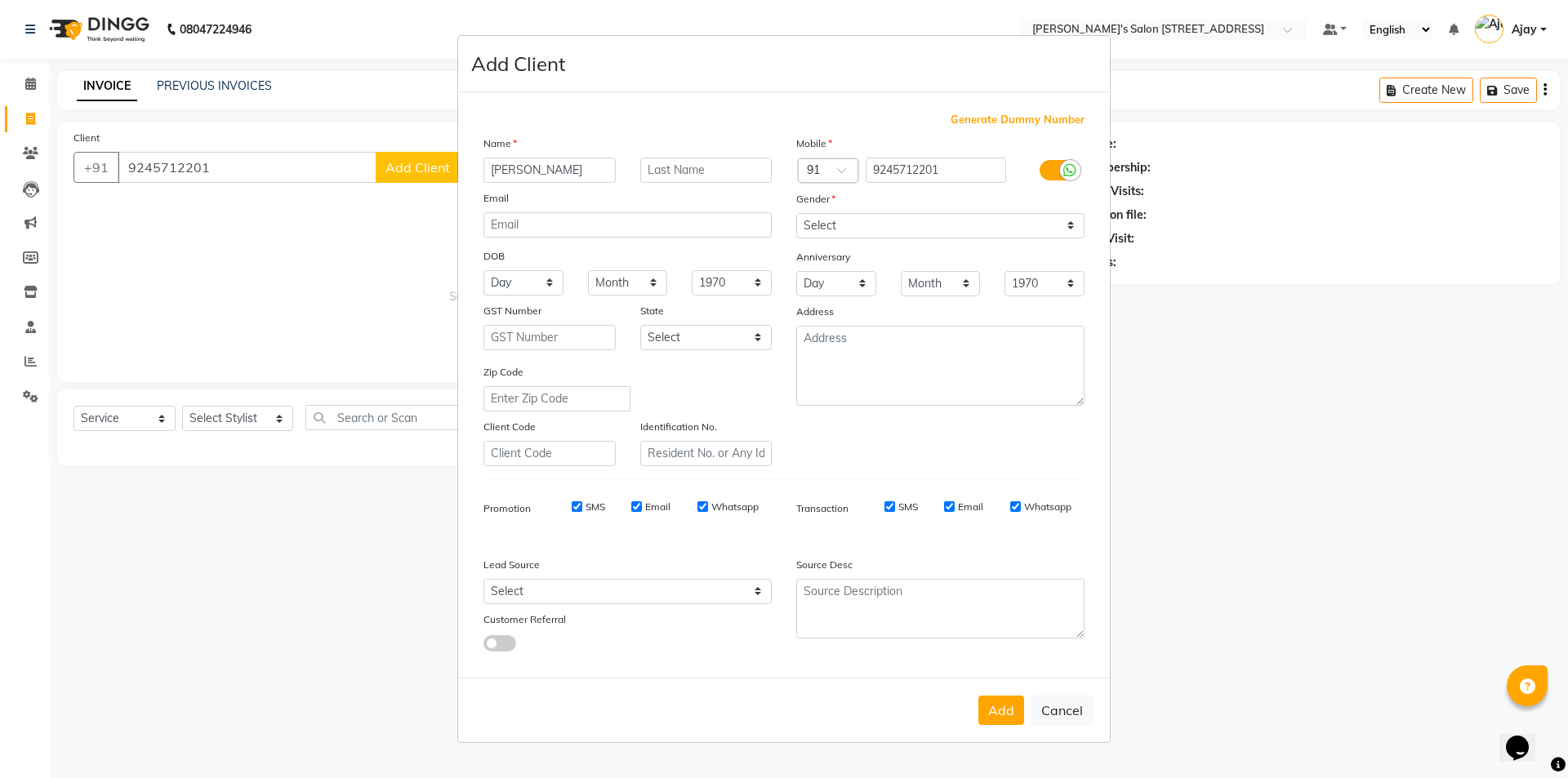
drag, startPoint x: 992, startPoint y: 703, endPoint x: 987, endPoint y: 679, distance: 24.5
click at [993, 706] on button "Add" at bounding box center [1001, 711] width 46 height 29
select select
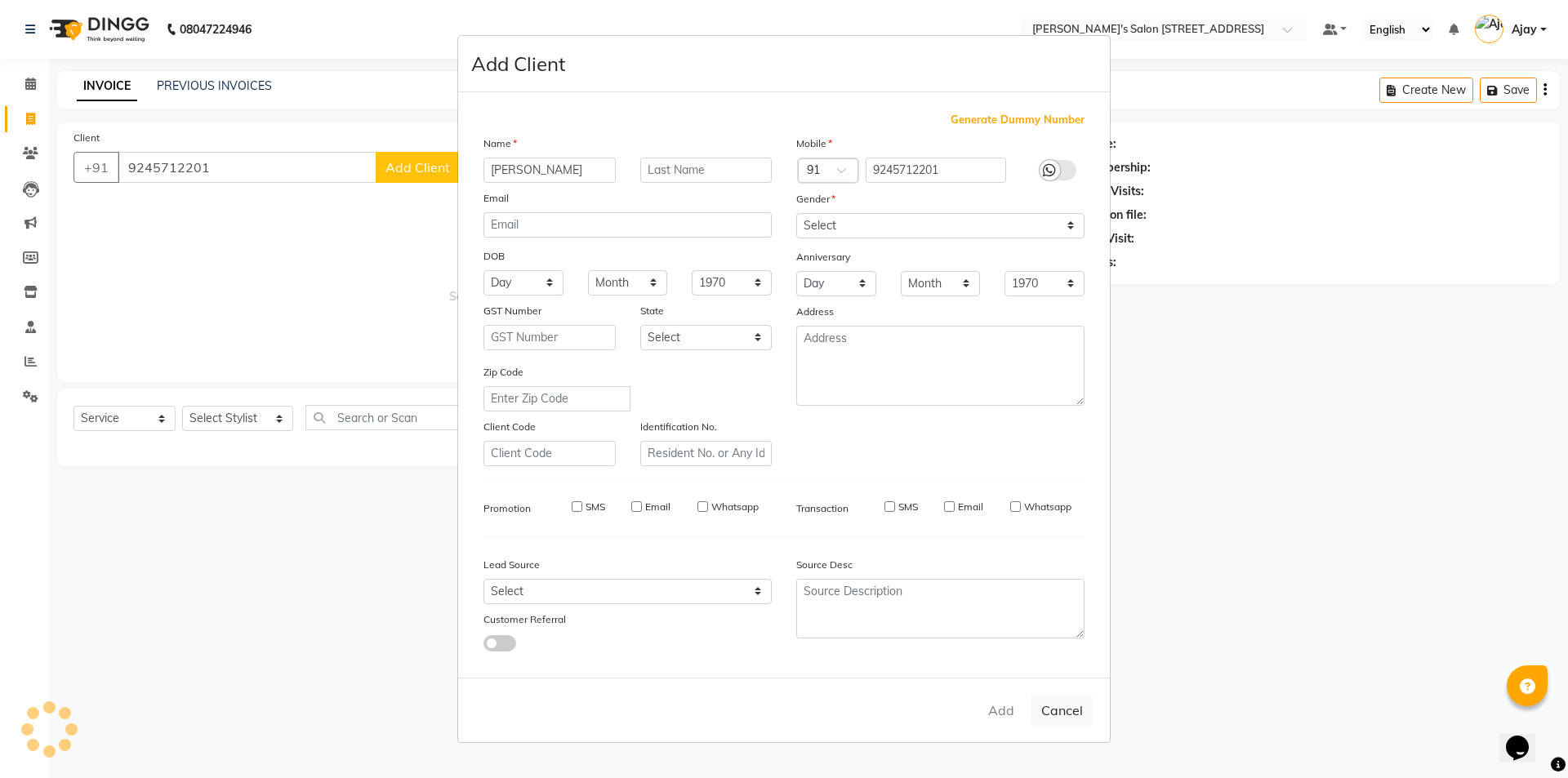
select select
checkbox input "false"
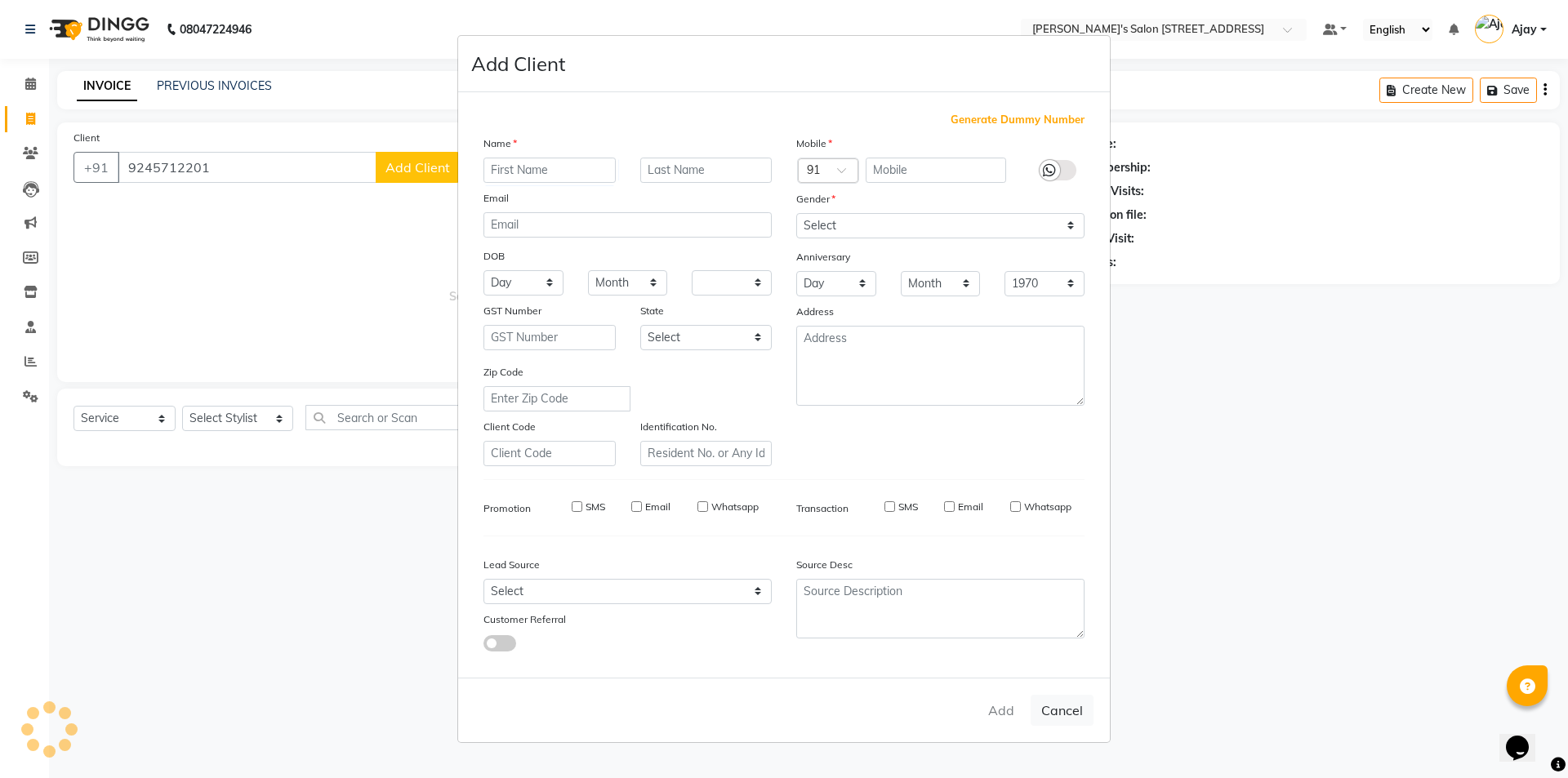
checkbox input "false"
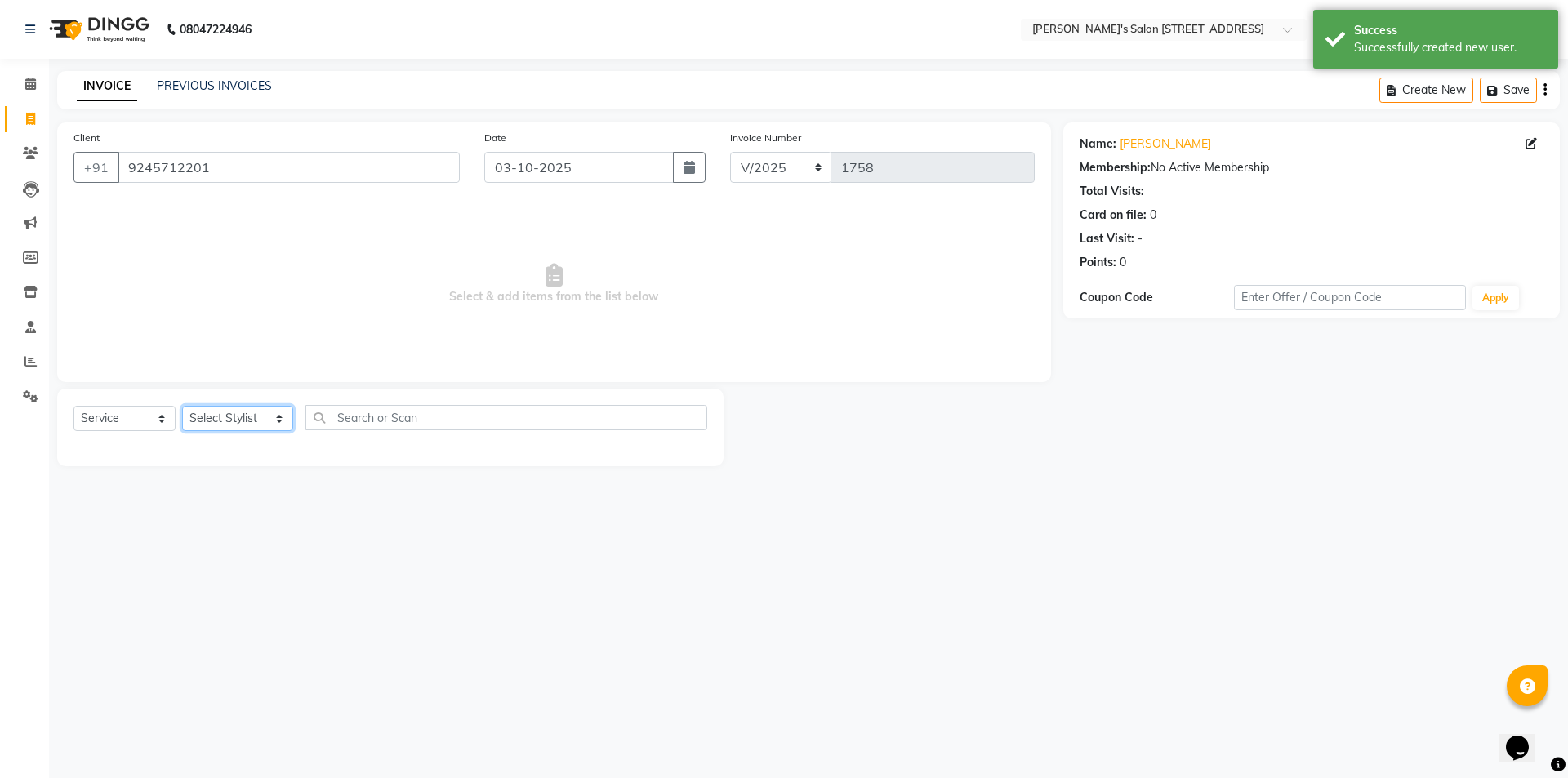
click at [225, 421] on select "Select Stylist Ajay Anish Nadeem Shakir Vicky(Manager)" at bounding box center [238, 419] width 111 height 26
select select "91355"
click at [182, 406] on select "Select Stylist Ajay Anish Nadeem Shakir Vicky(Manager)" at bounding box center [238, 419] width 111 height 26
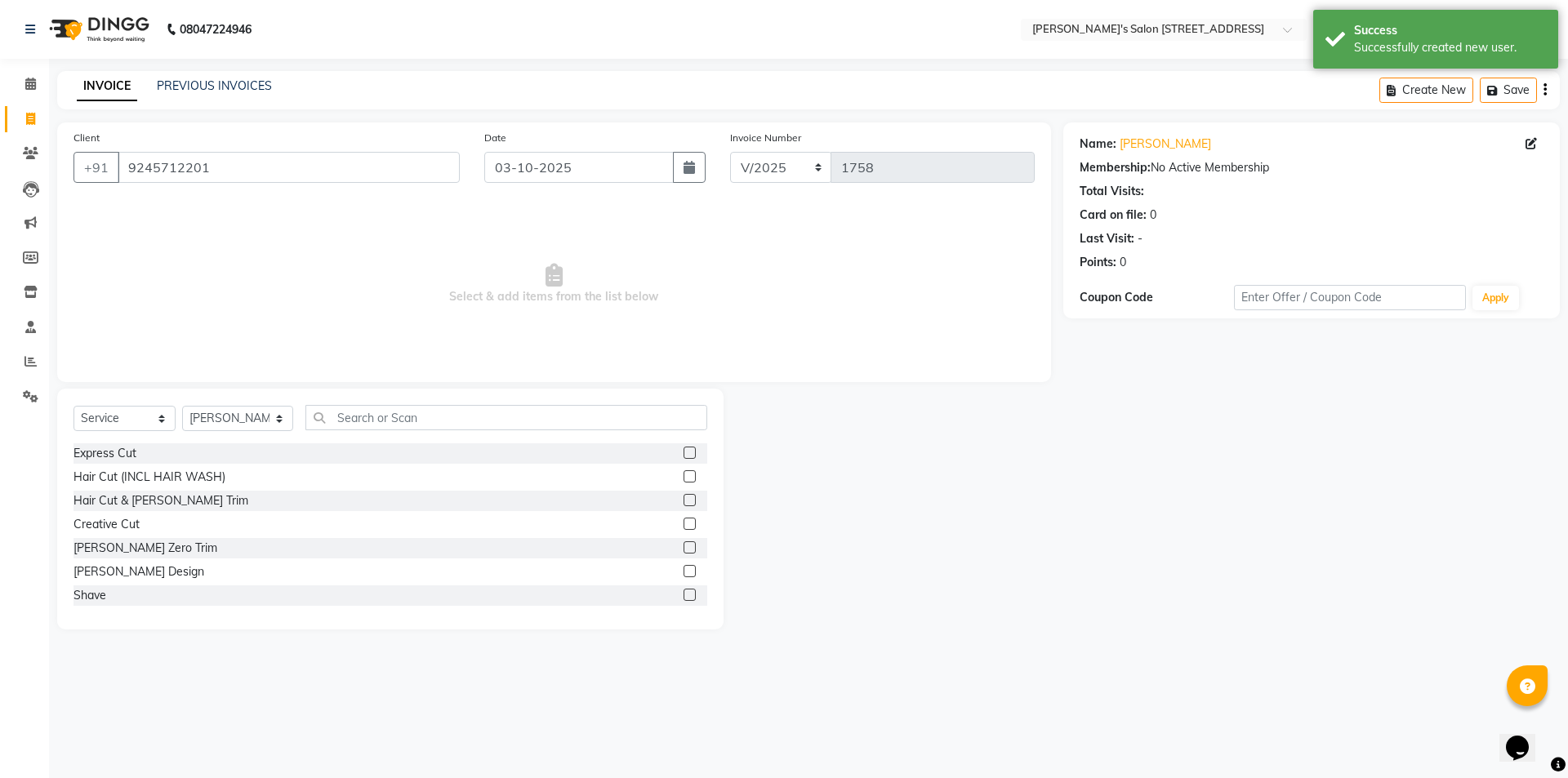
click at [683, 569] on label at bounding box center [689, 570] width 12 height 12
click at [683, 569] on input "checkbox" at bounding box center [689, 572] width 11 height 11
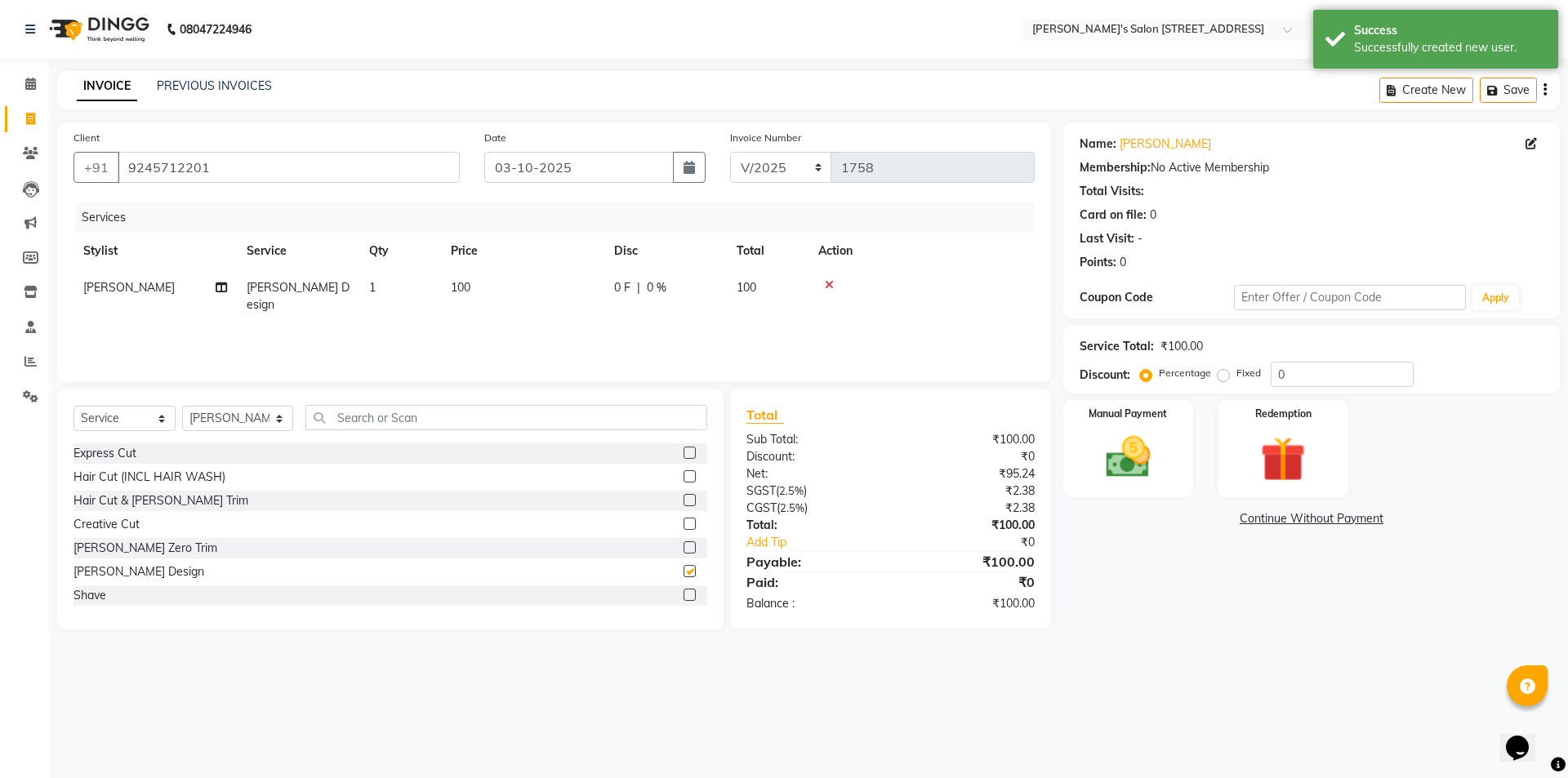
checkbox input "false"
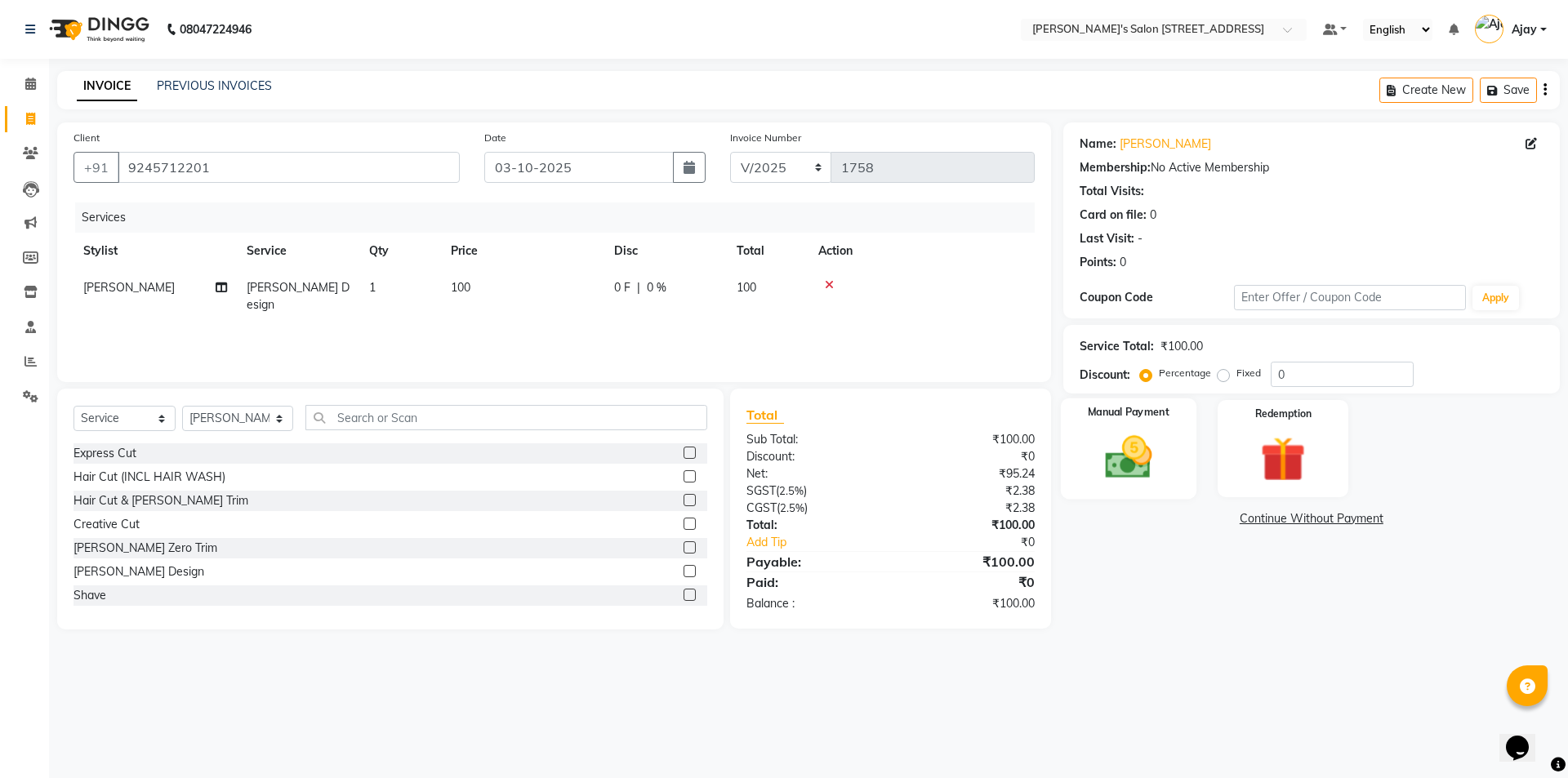
click at [1127, 463] on img at bounding box center [1127, 457] width 76 height 54
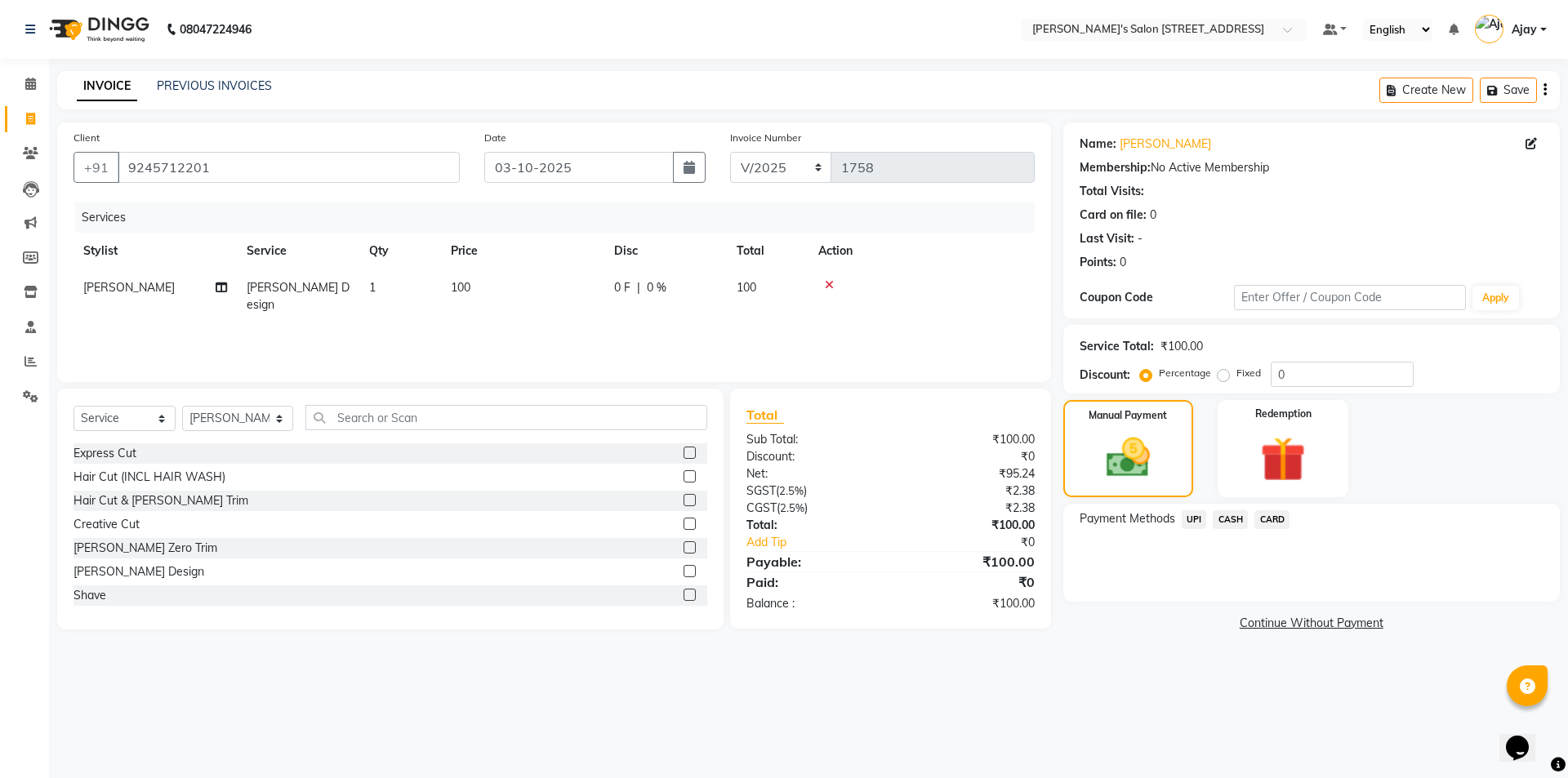
click at [1193, 513] on span "UPI" at bounding box center [1194, 519] width 26 height 19
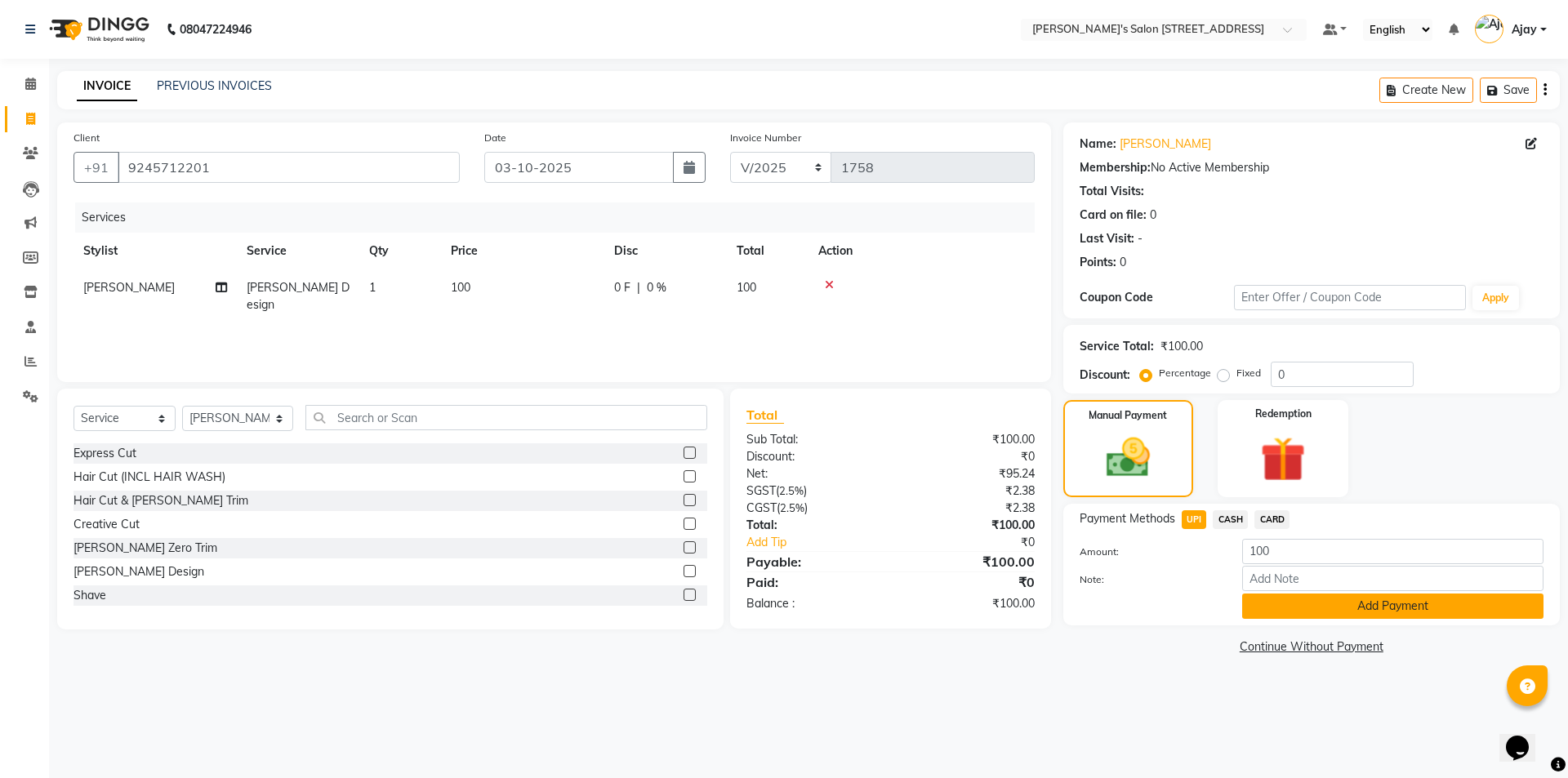
click at [1263, 612] on button "Add Payment" at bounding box center [1392, 607] width 301 height 26
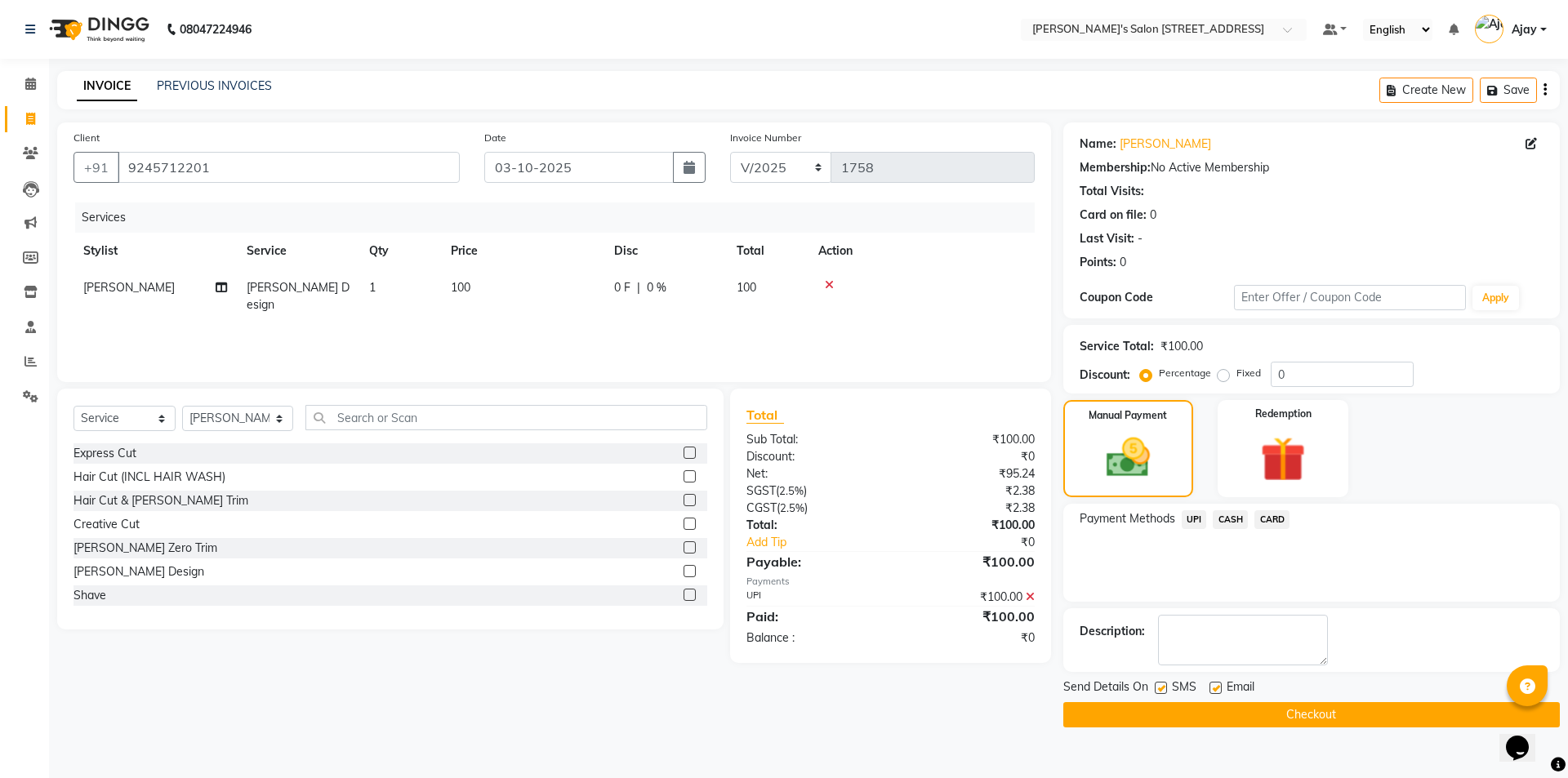
click at [1249, 713] on button "Checkout" at bounding box center [1311, 715] width 496 height 26
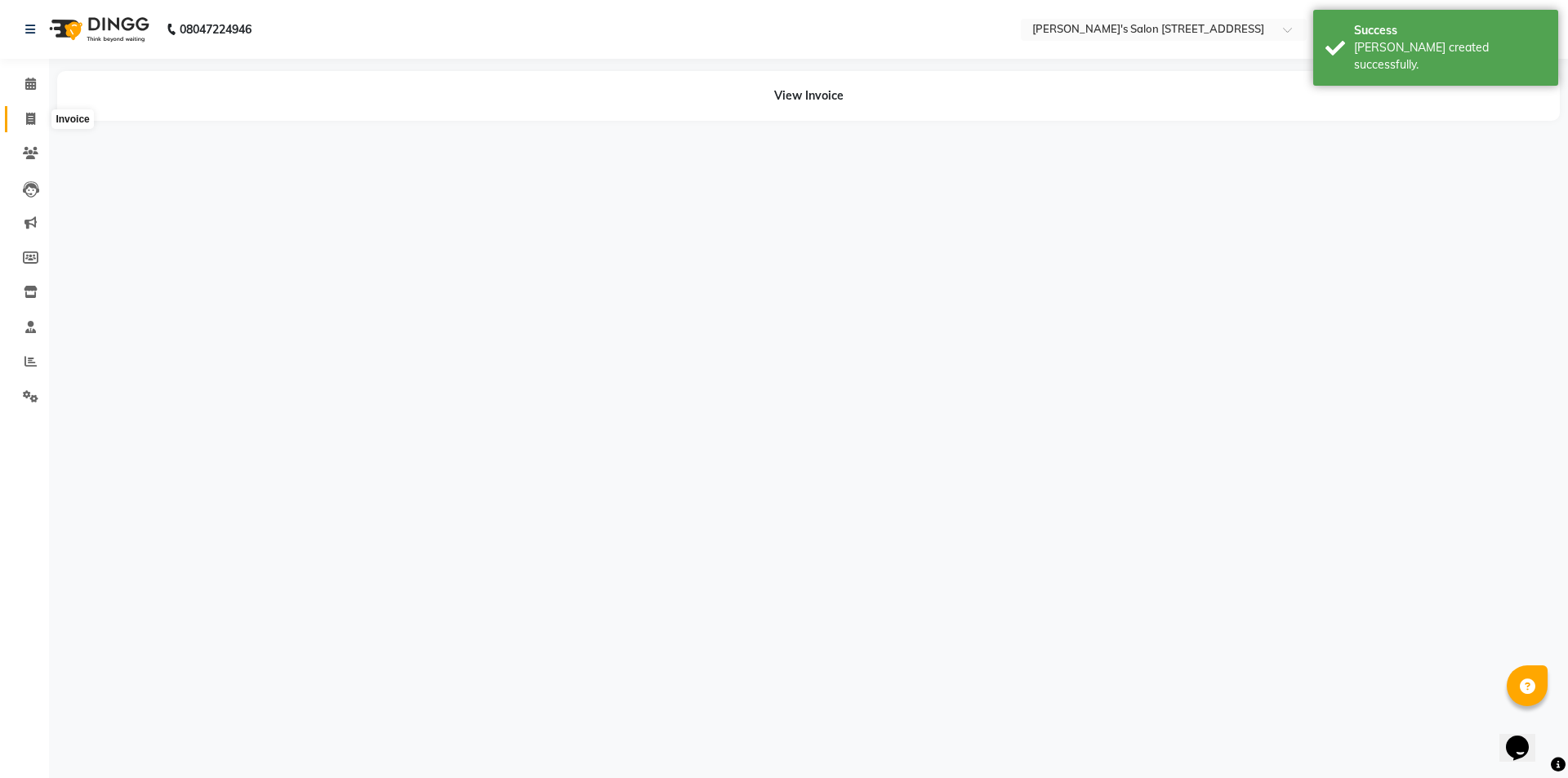
click at [24, 119] on span at bounding box center [30, 119] width 28 height 19
select select "service"
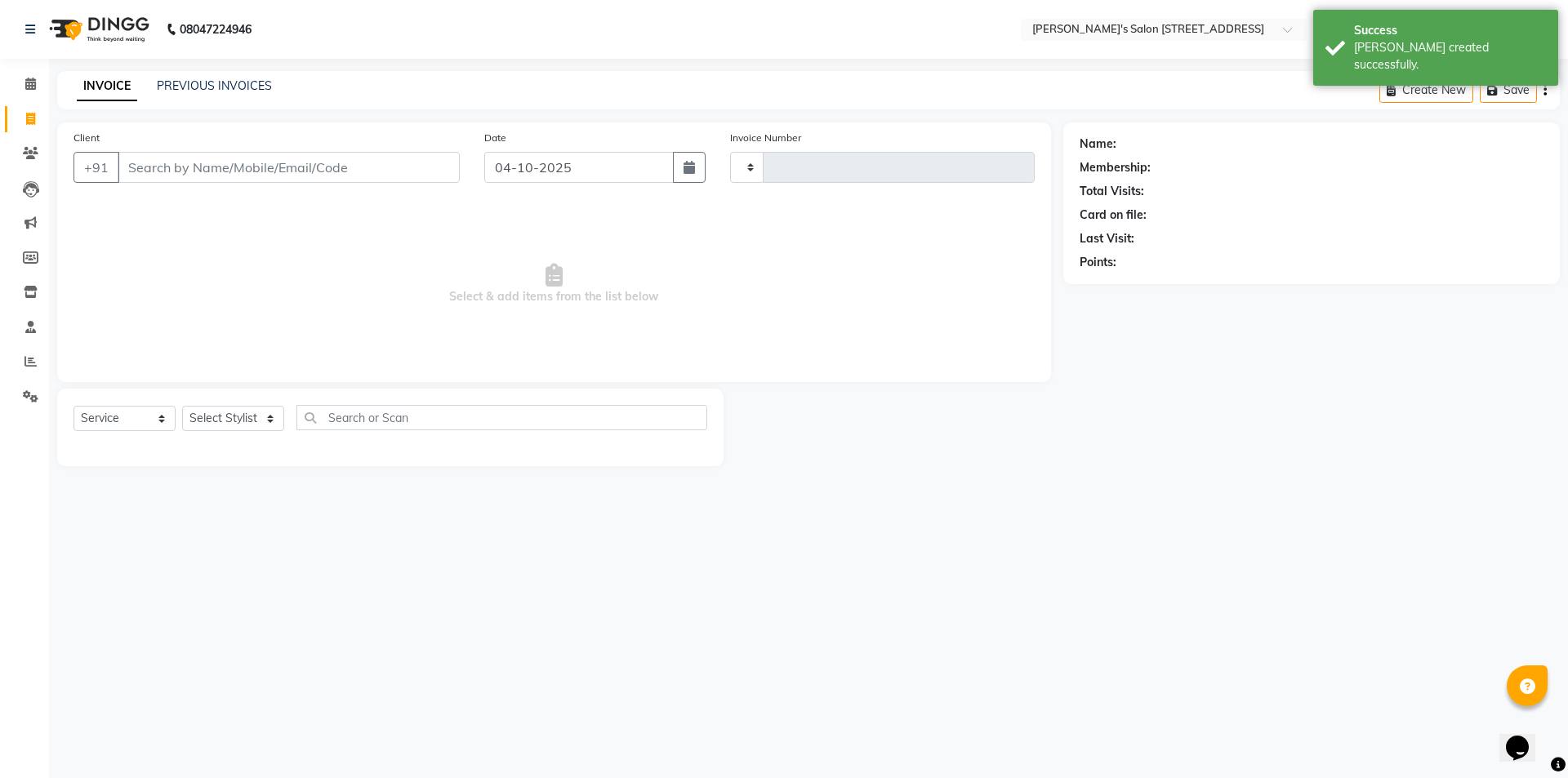
type input "1759"
select select "7773"
paste input "956633031"
type input "956633031"
click at [512, 166] on input "04-10-2025" at bounding box center [579, 167] width 191 height 31
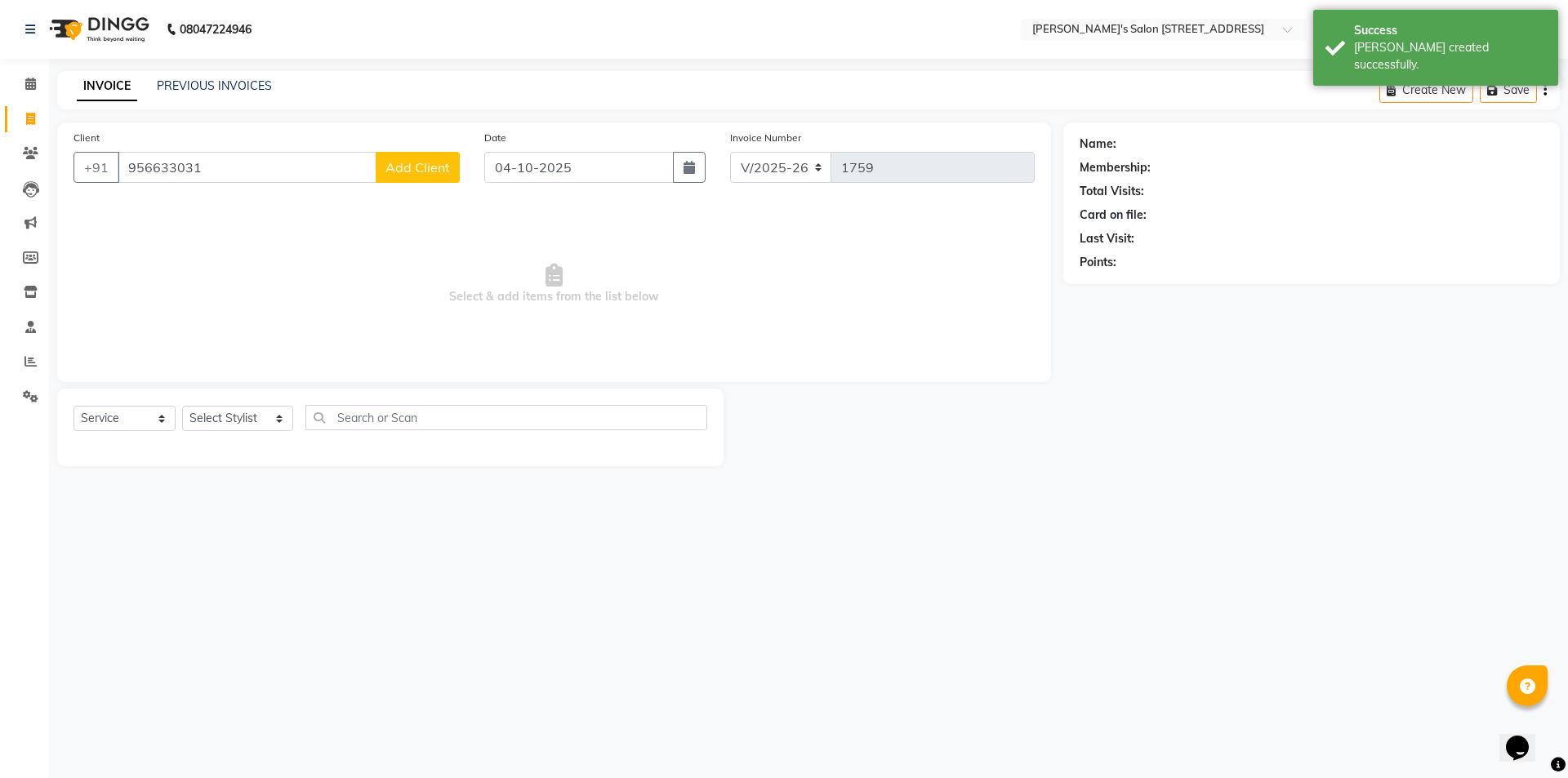
select select "10"
select select "2025"
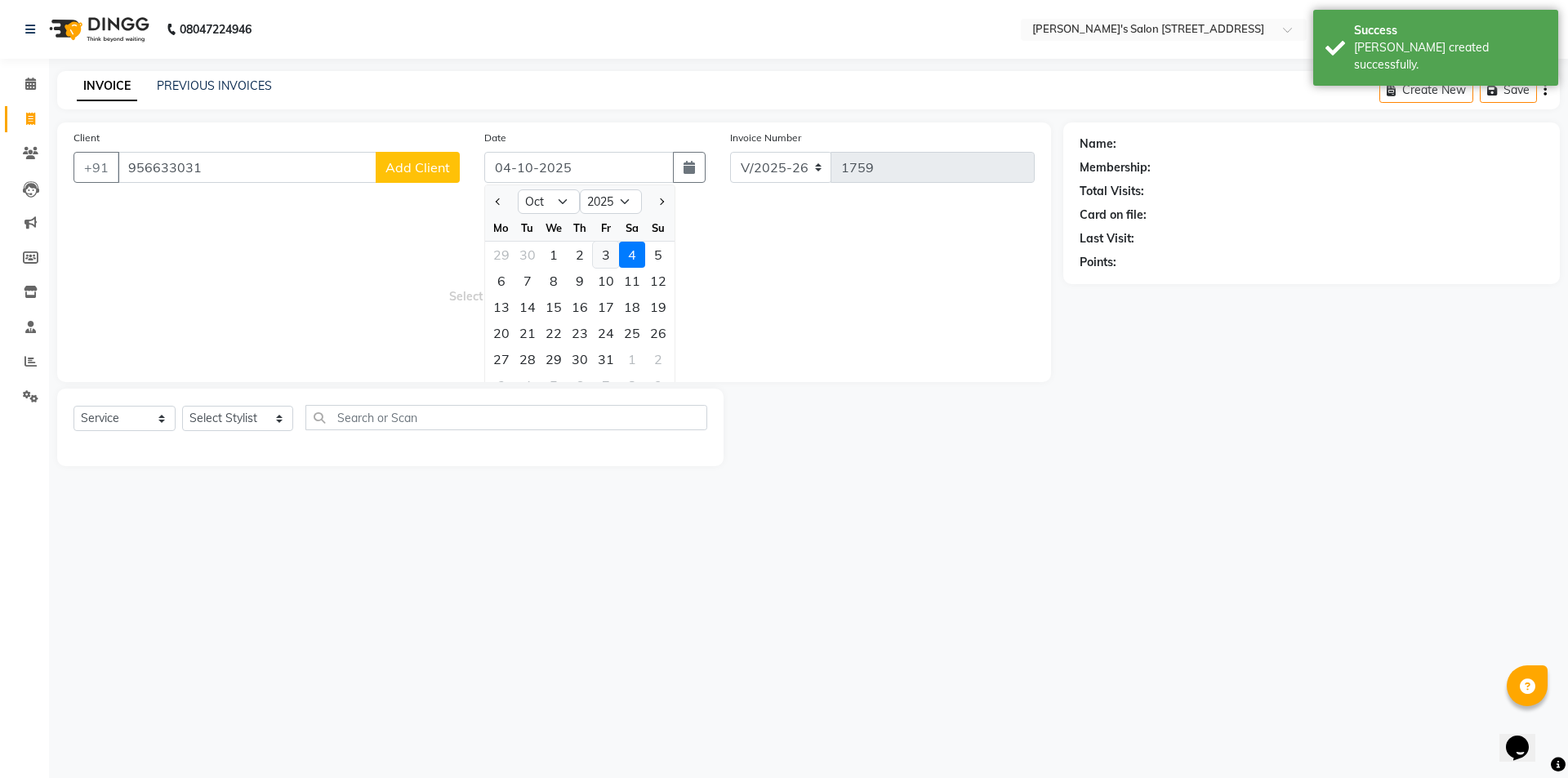
click at [609, 253] on div "3" at bounding box center [606, 254] width 26 height 26
type input "03-10-2025"
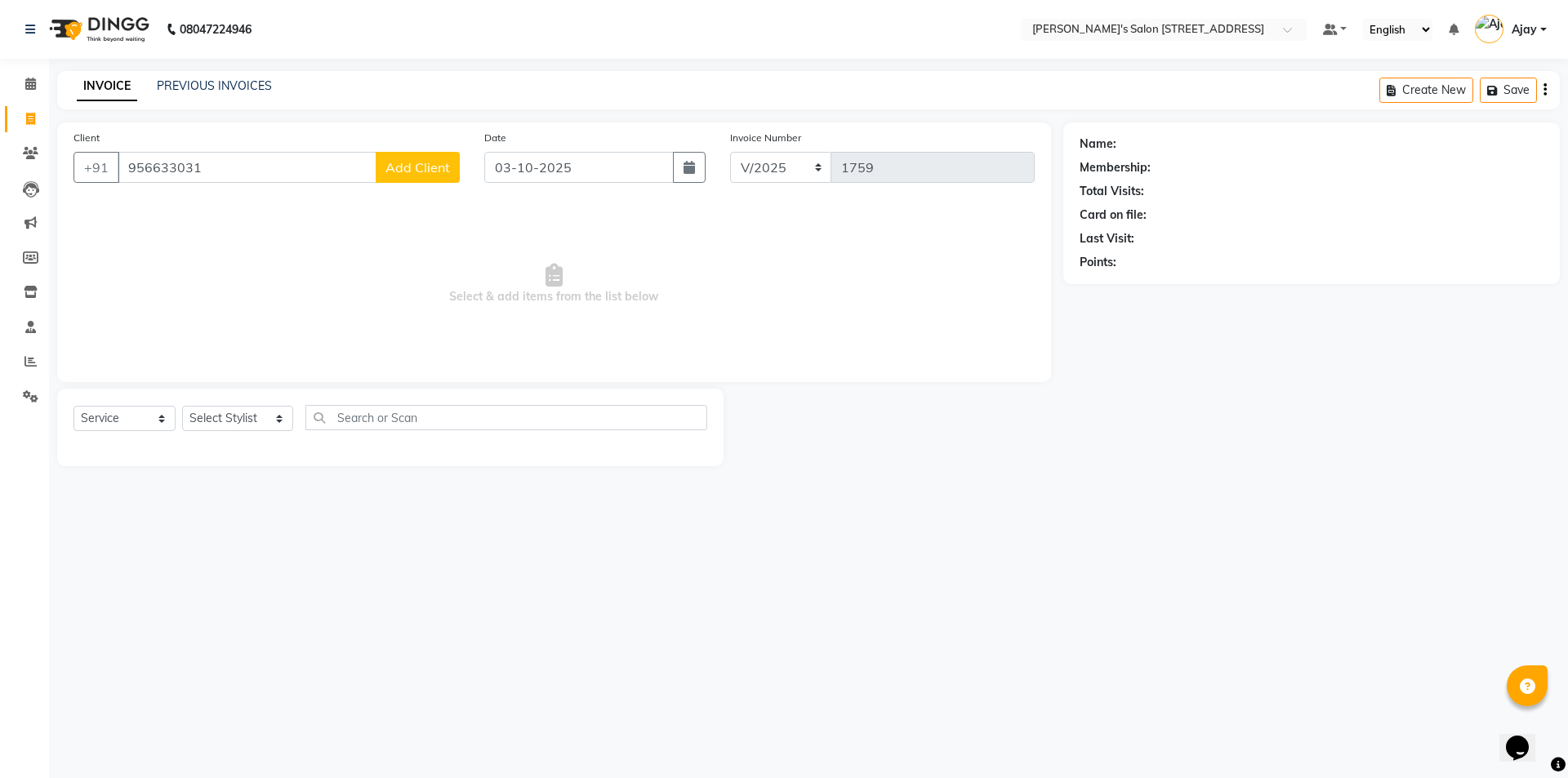
click at [400, 166] on span "Add Client" at bounding box center [417, 168] width 65 height 16
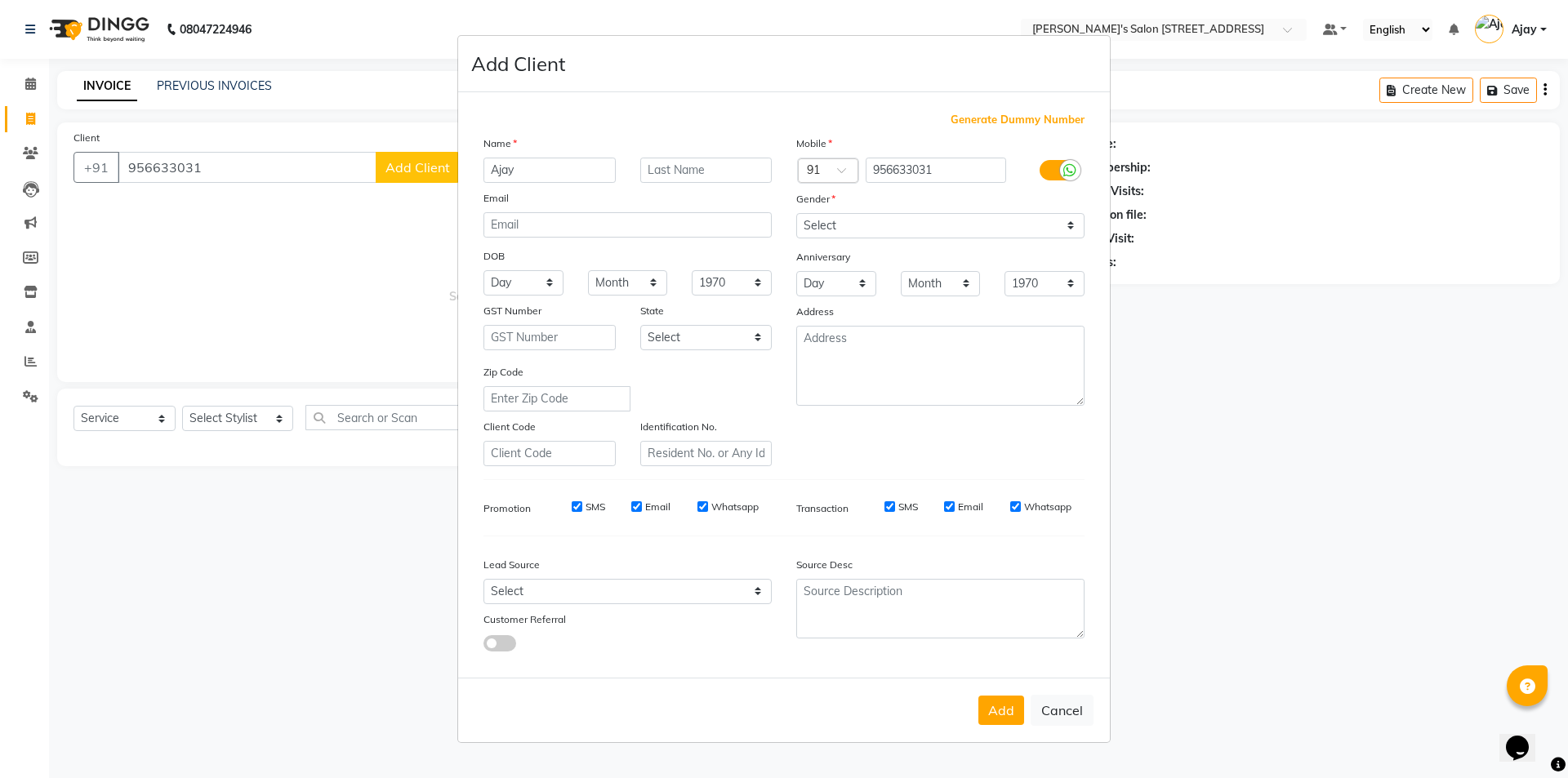
type input "Ajay"
click at [814, 221] on select "Select Male Female Other Prefer Not To Say" at bounding box center [940, 226] width 288 height 26
select select "male"
click at [796, 213] on select "Select Male Female Other Prefer Not To Say" at bounding box center [940, 226] width 288 height 26
click at [992, 696] on button "Add" at bounding box center [1001, 711] width 46 height 29
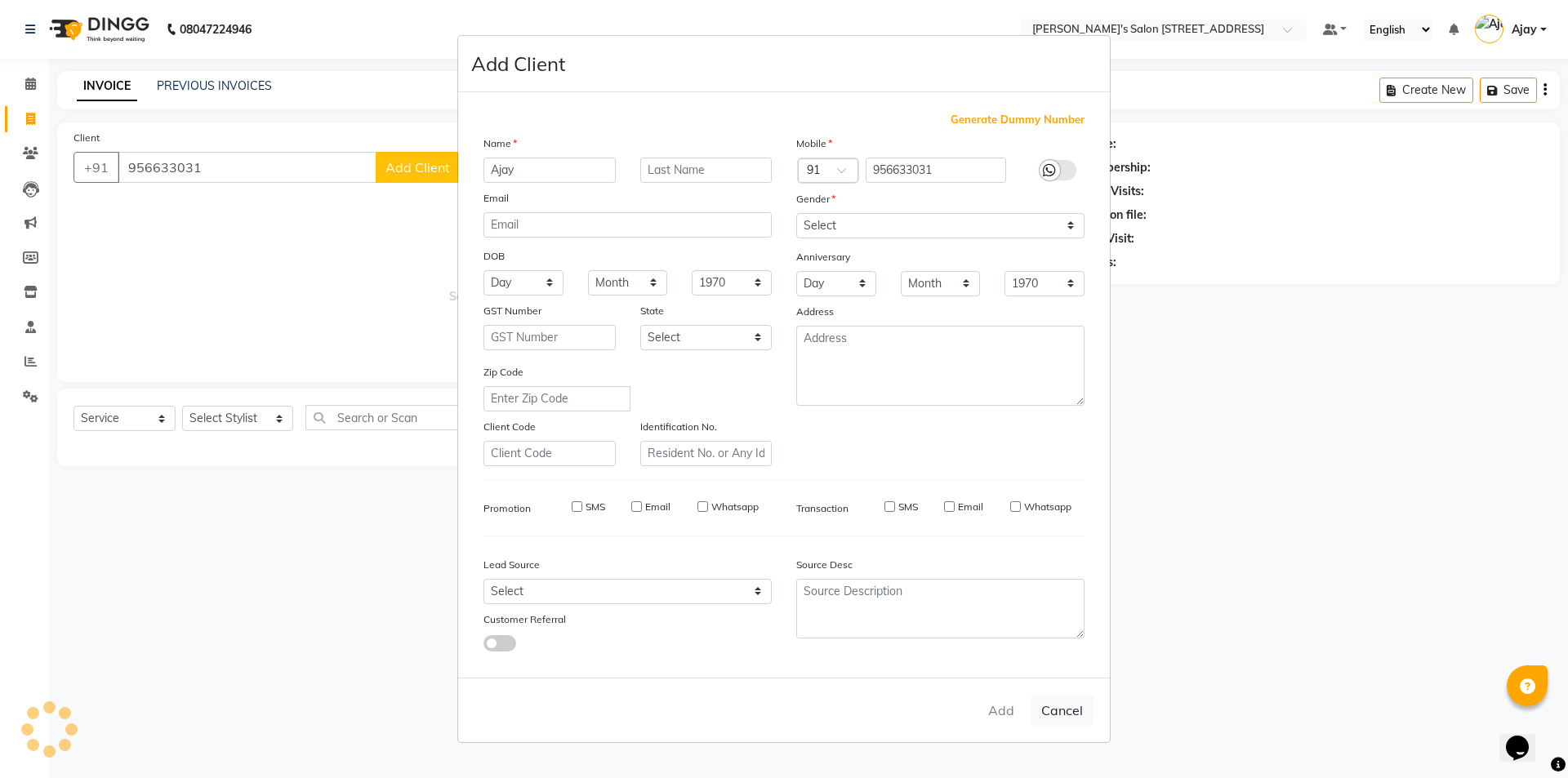
select select
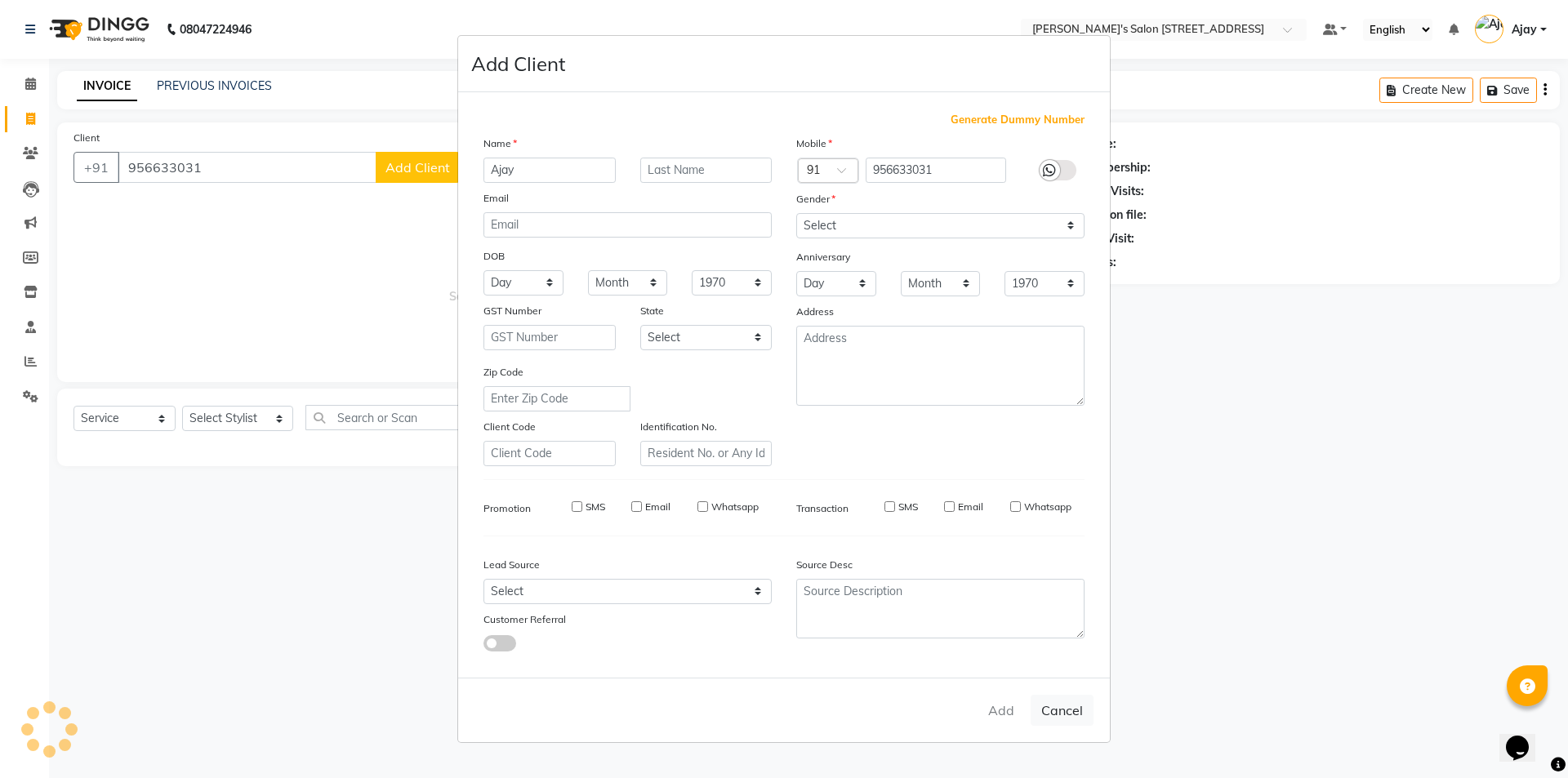
select select
checkbox input "false"
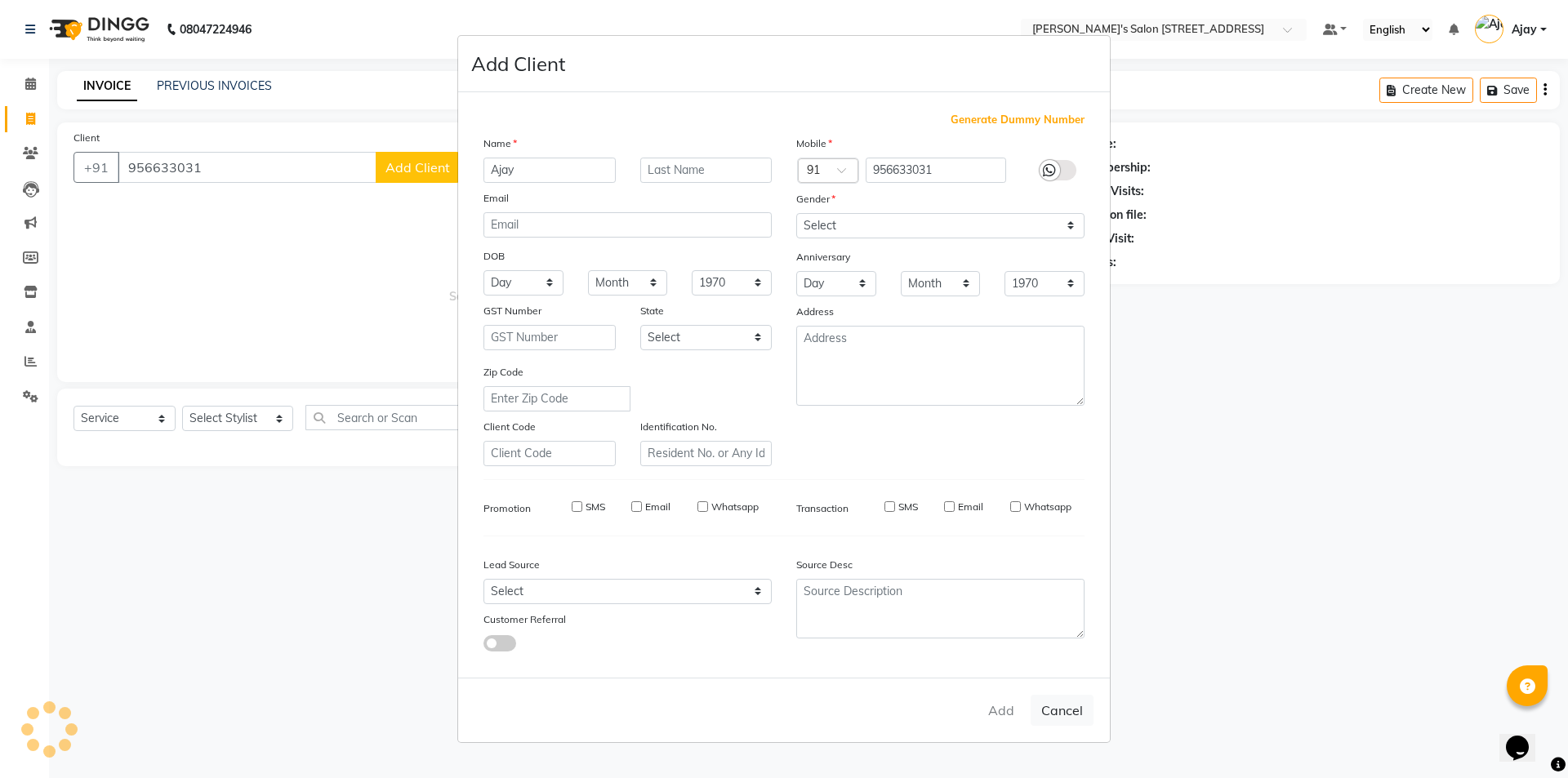
checkbox input "false"
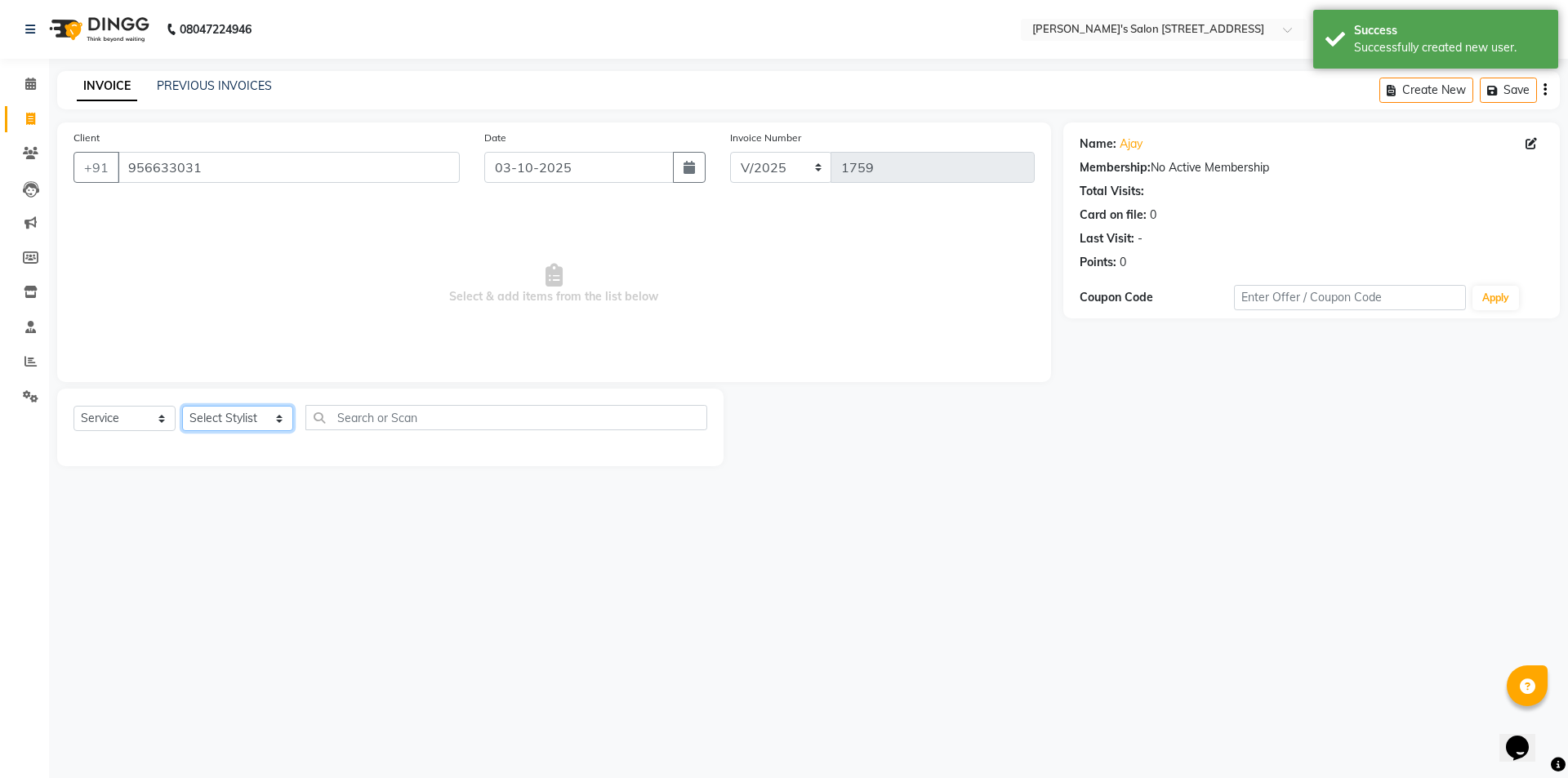
click at [230, 411] on select "Select Stylist Ajay Anish Nadeem Shakir Vicky(Manager)" at bounding box center [238, 419] width 111 height 26
select select "91356"
click at [182, 406] on select "Select Stylist Ajay Anish Nadeem Shakir Vicky(Manager)" at bounding box center [238, 419] width 111 height 26
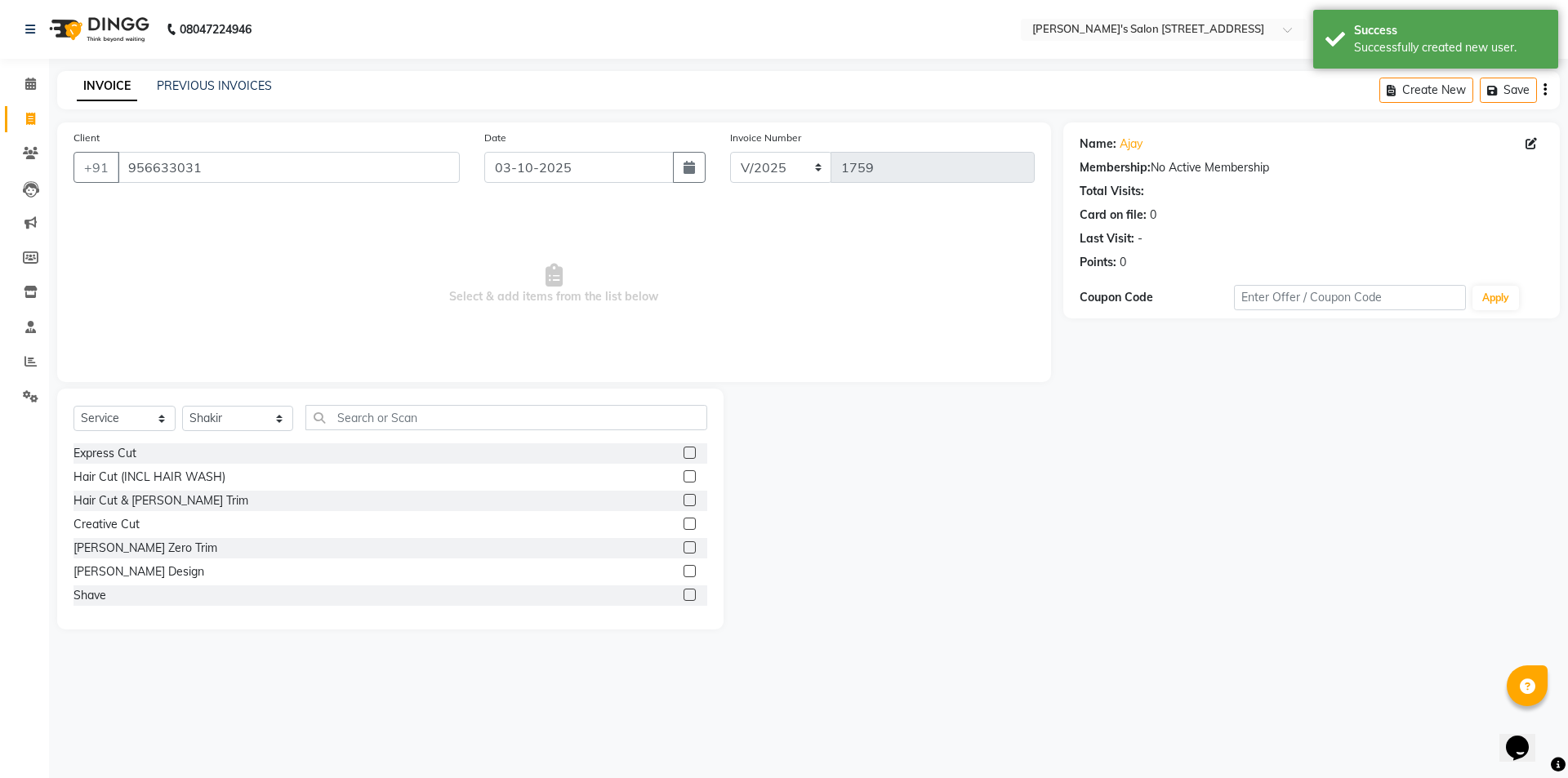
click at [683, 525] on label at bounding box center [689, 523] width 12 height 12
click at [683, 525] on input "checkbox" at bounding box center [689, 524] width 11 height 11
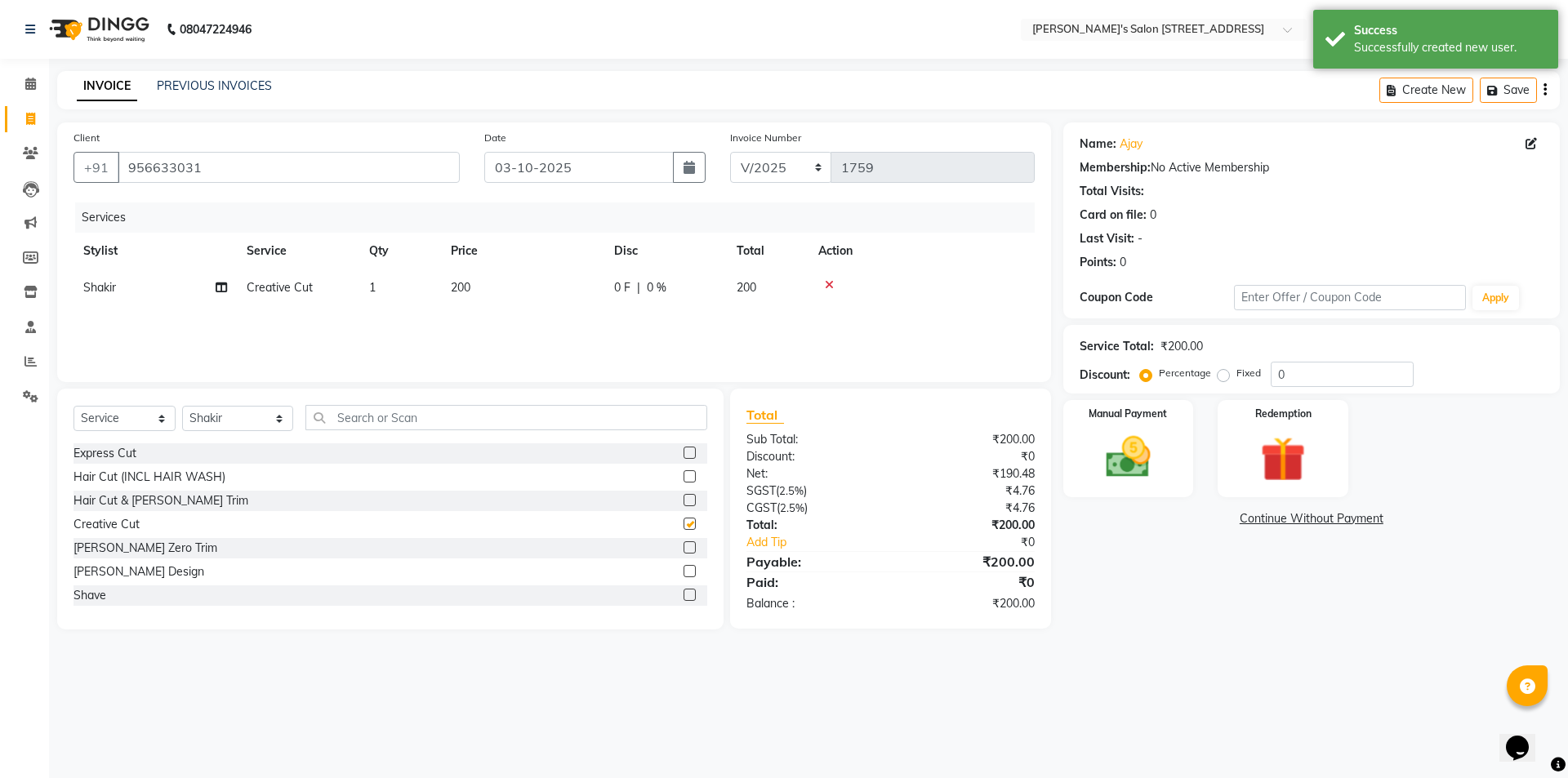
checkbox input "false"
click at [1127, 462] on img at bounding box center [1127, 457] width 76 height 54
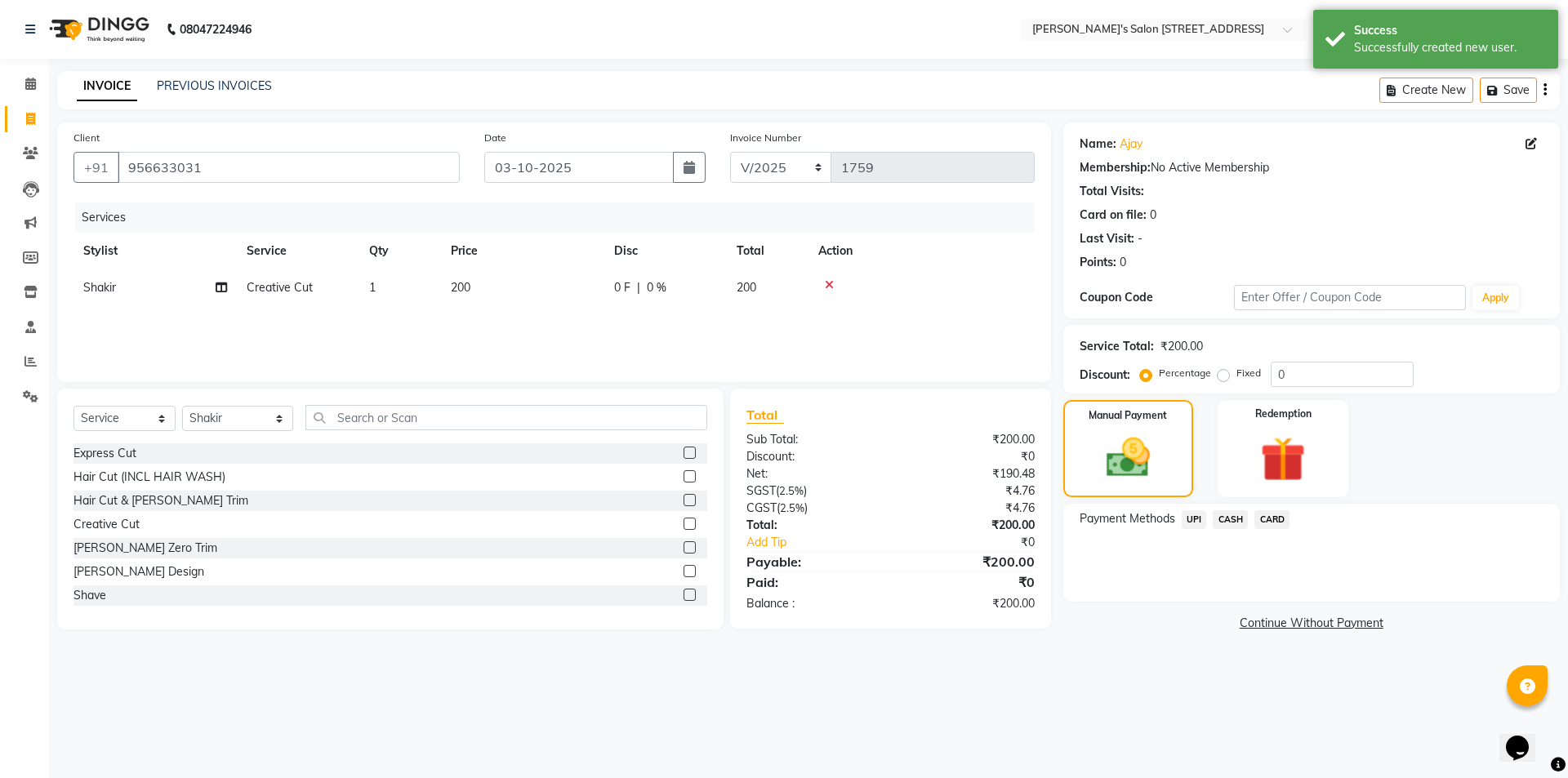
click at [1191, 516] on span "UPI" at bounding box center [1194, 519] width 26 height 19
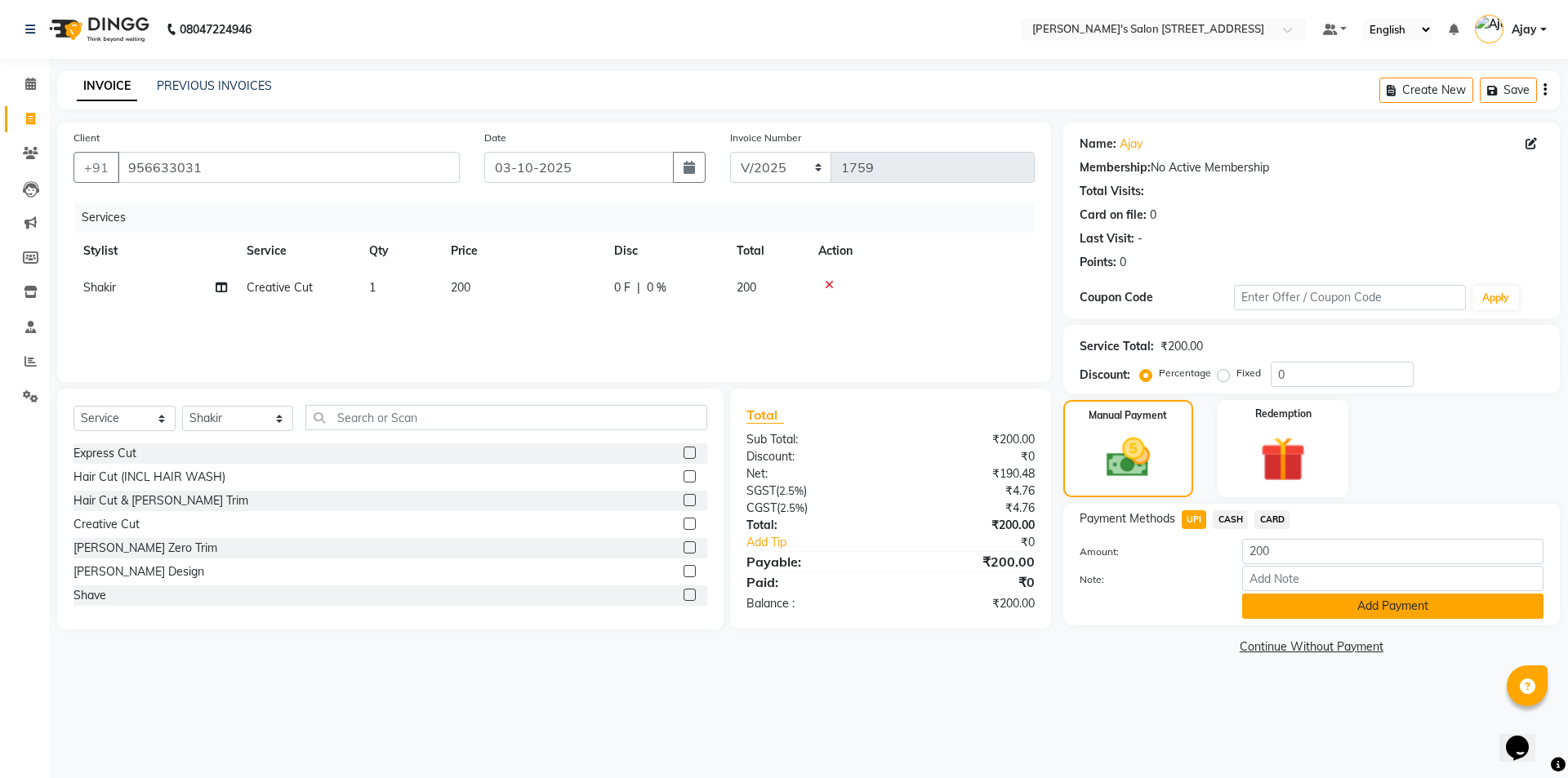
click at [1294, 601] on button "Add Payment" at bounding box center [1392, 607] width 301 height 26
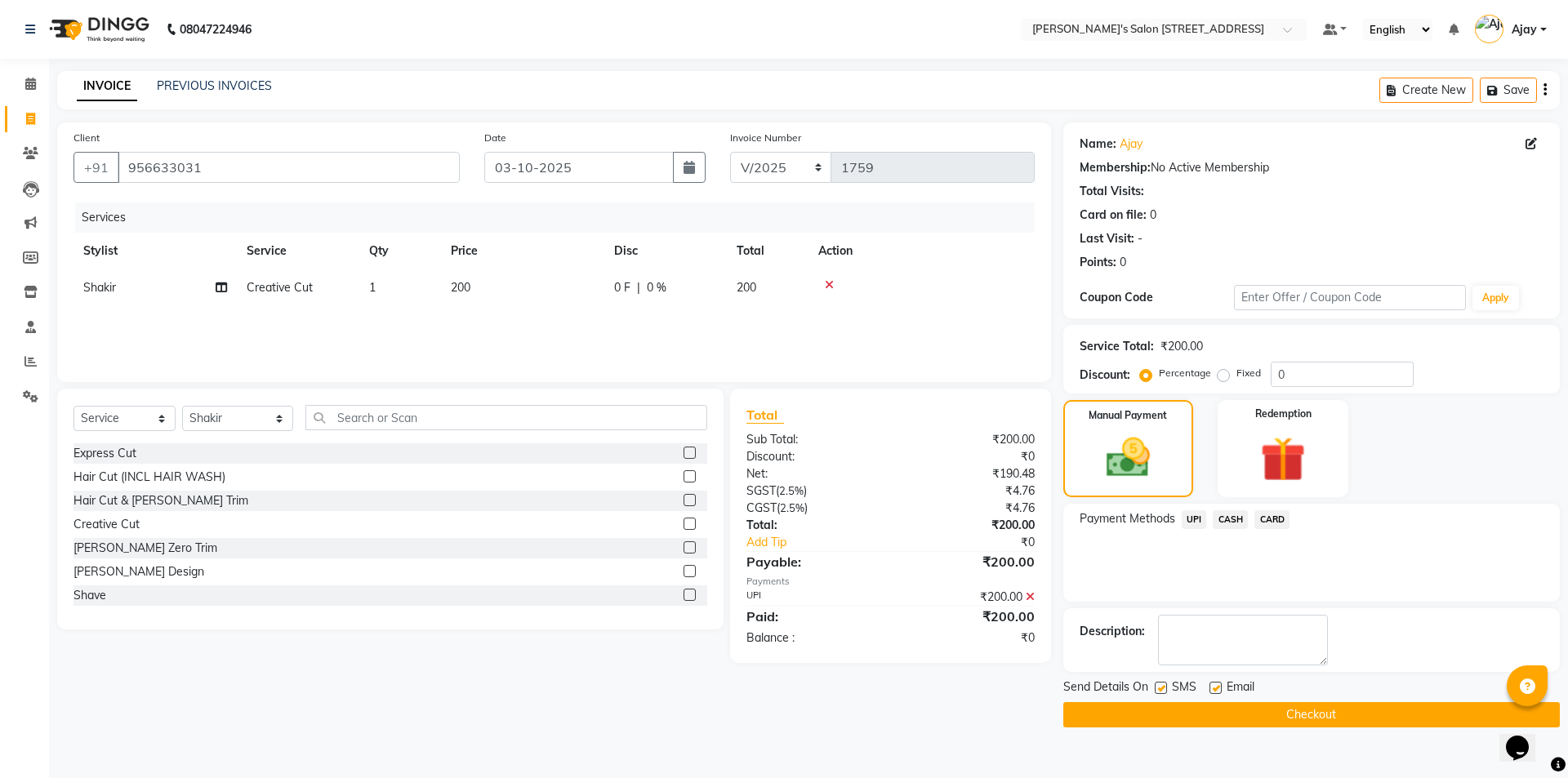
click at [1287, 721] on button "Checkout" at bounding box center [1311, 715] width 496 height 26
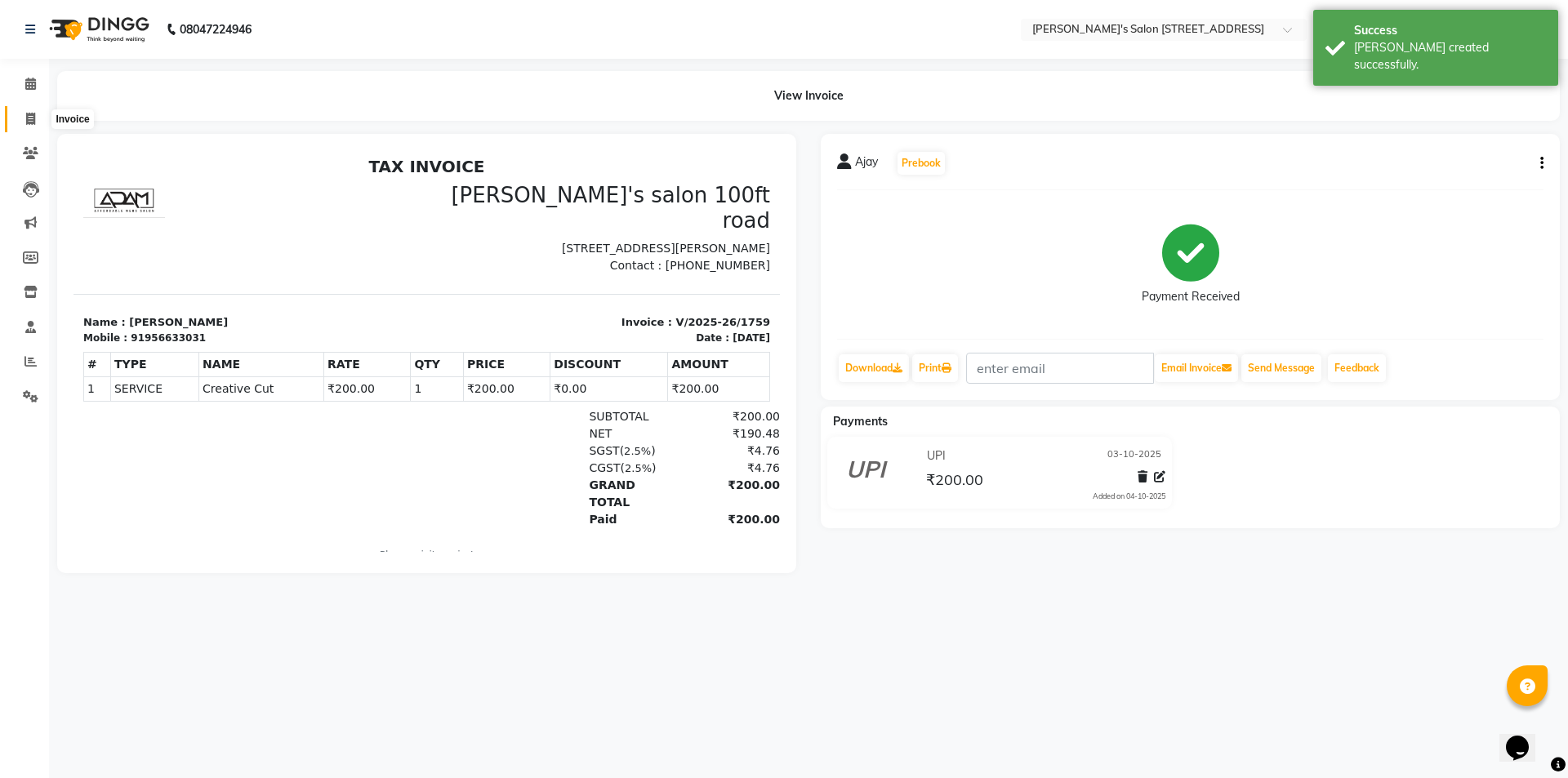
click at [27, 123] on icon at bounding box center [31, 119] width 9 height 12
select select "7773"
select select "service"
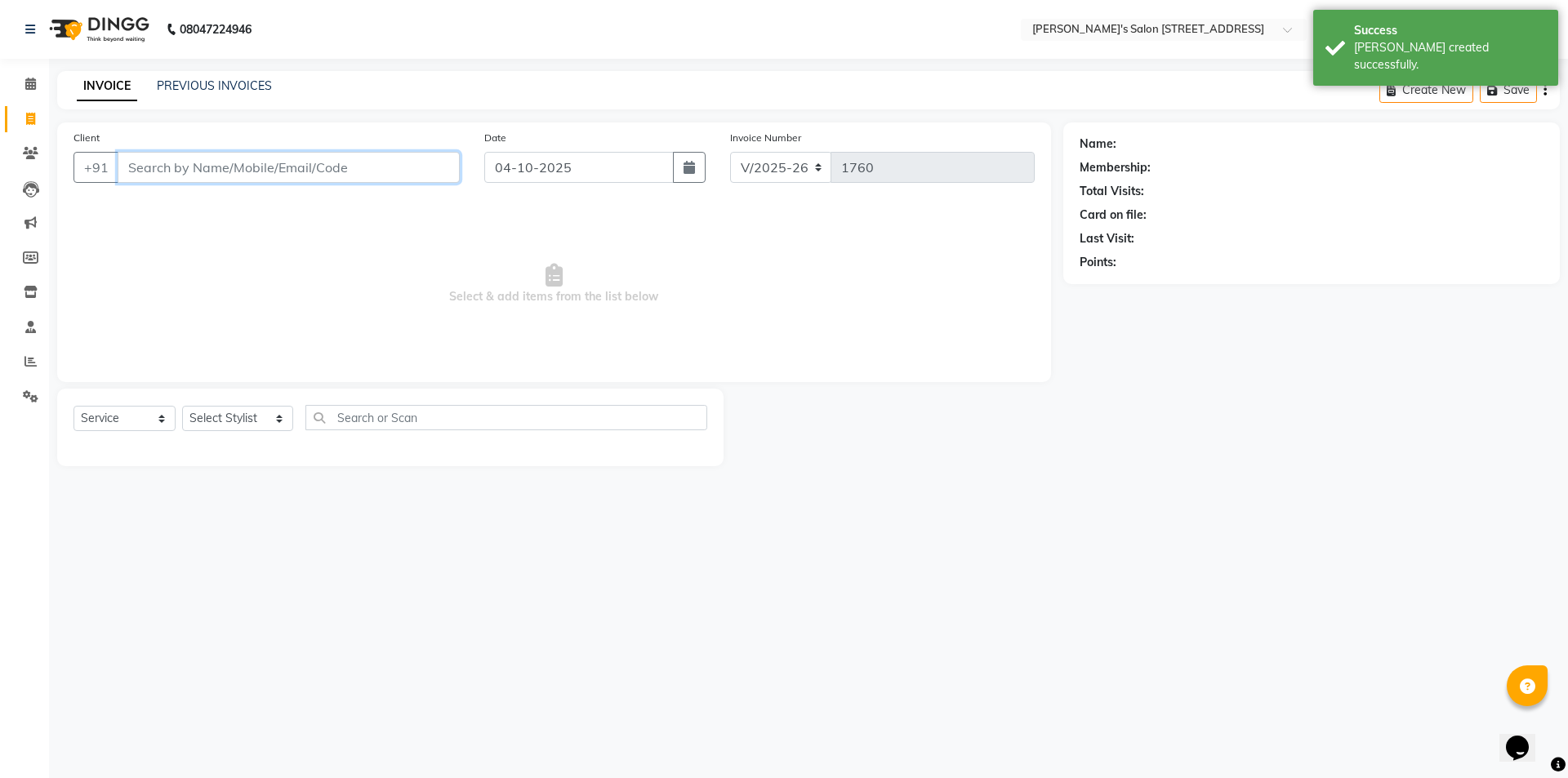
paste input "9500283626"
type input "9500283626"
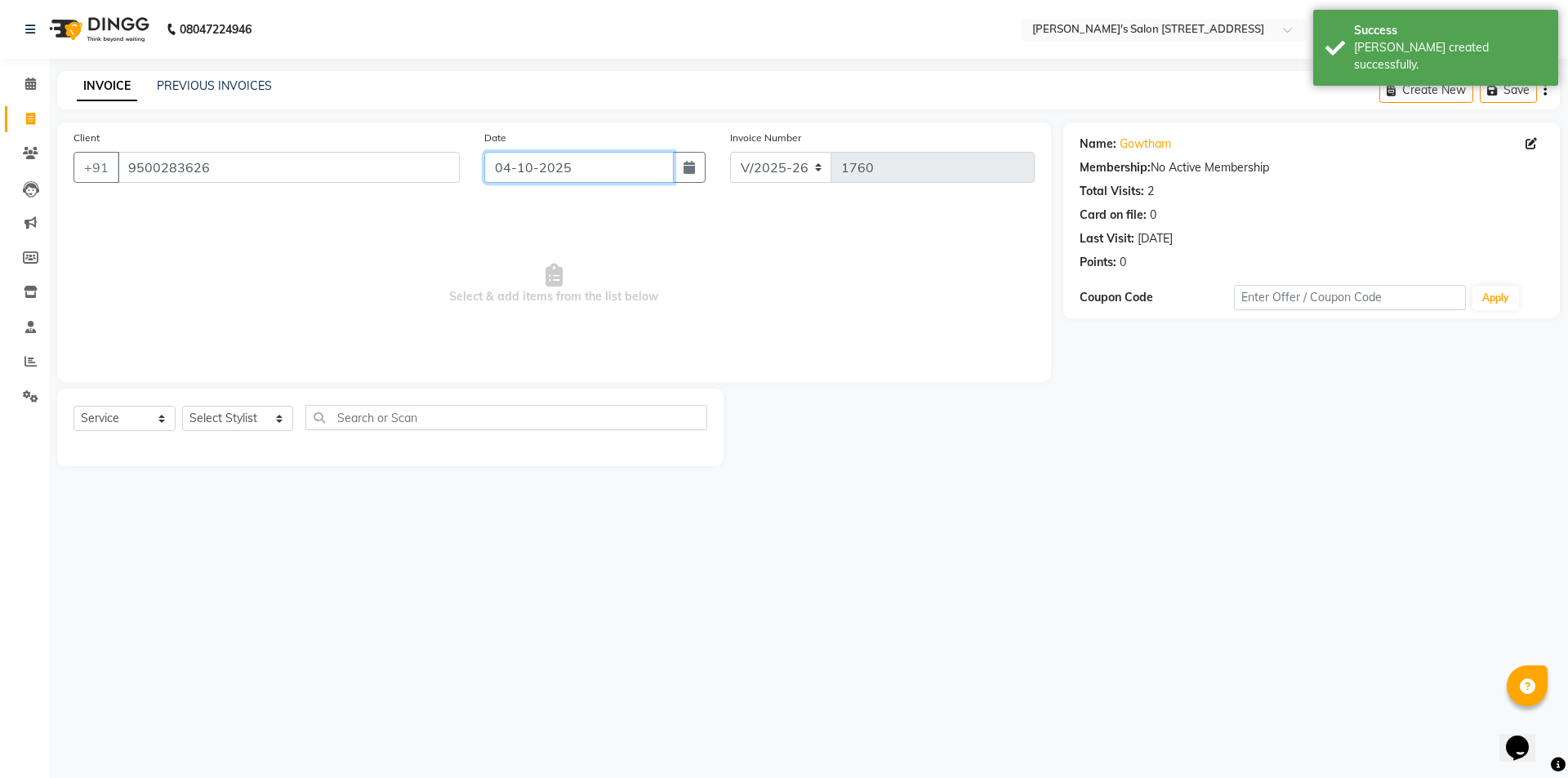
click at [526, 172] on input "04-10-2025" at bounding box center [579, 167] width 191 height 31
select select "10"
select select "2025"
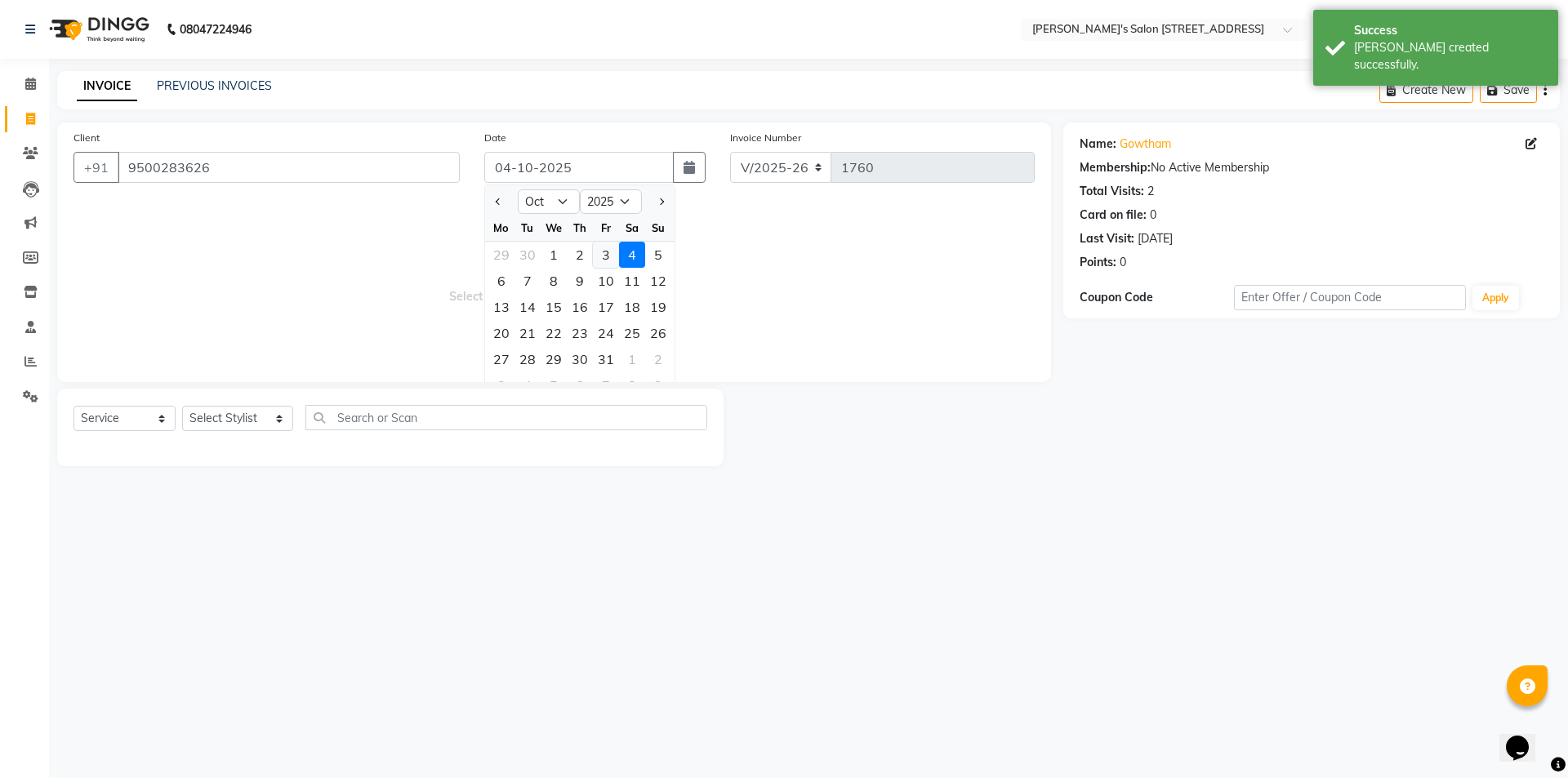
click at [602, 250] on div "3" at bounding box center [606, 254] width 26 height 26
type input "03-10-2025"
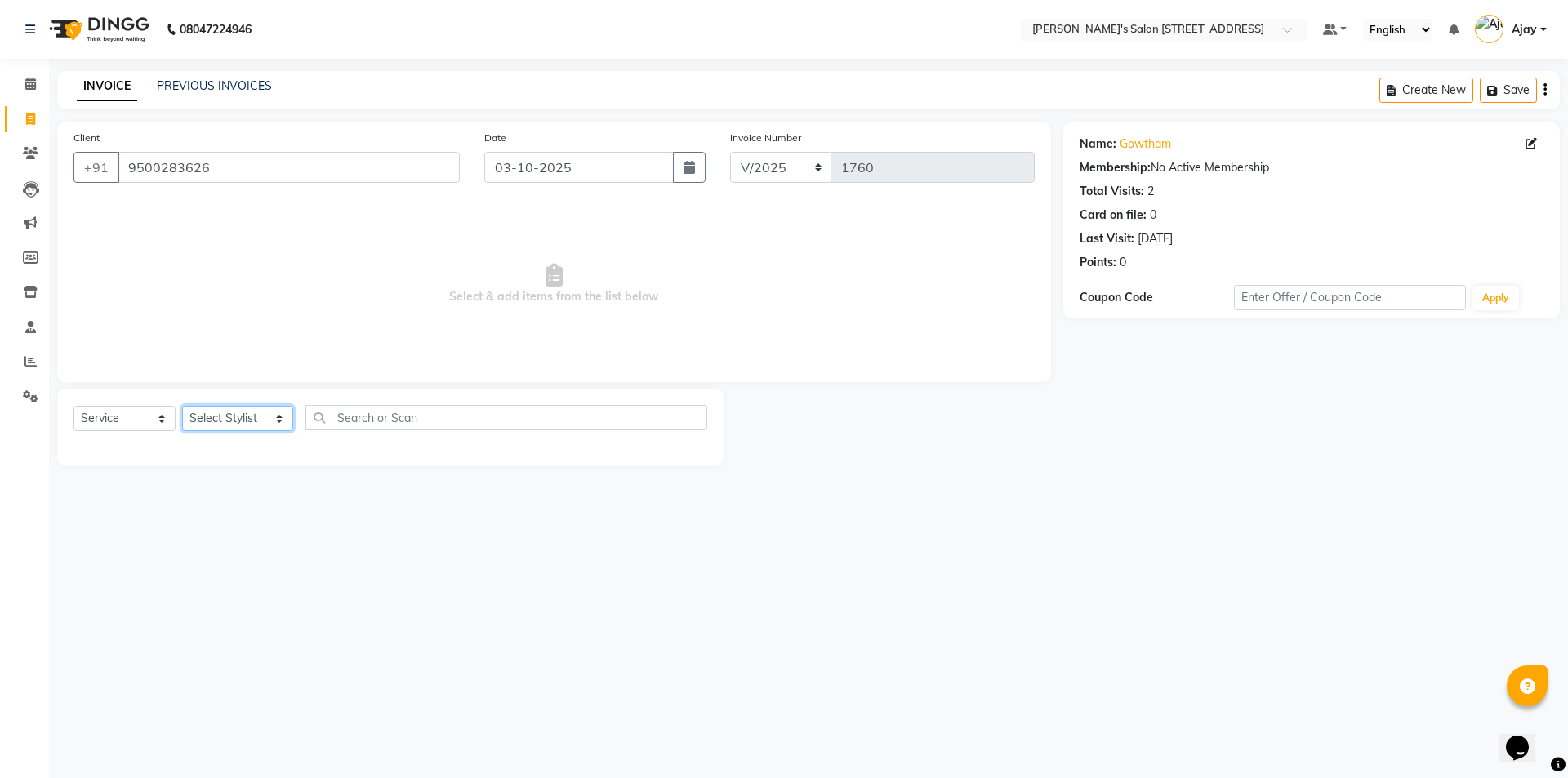
click at [227, 420] on select "Select Stylist Ajay Anish Nadeem Shakir Vicky(Manager)" at bounding box center [238, 419] width 111 height 26
select select "91356"
click at [182, 406] on select "Select Stylist Ajay Anish Nadeem Shakir Vicky(Manager)" at bounding box center [238, 419] width 111 height 26
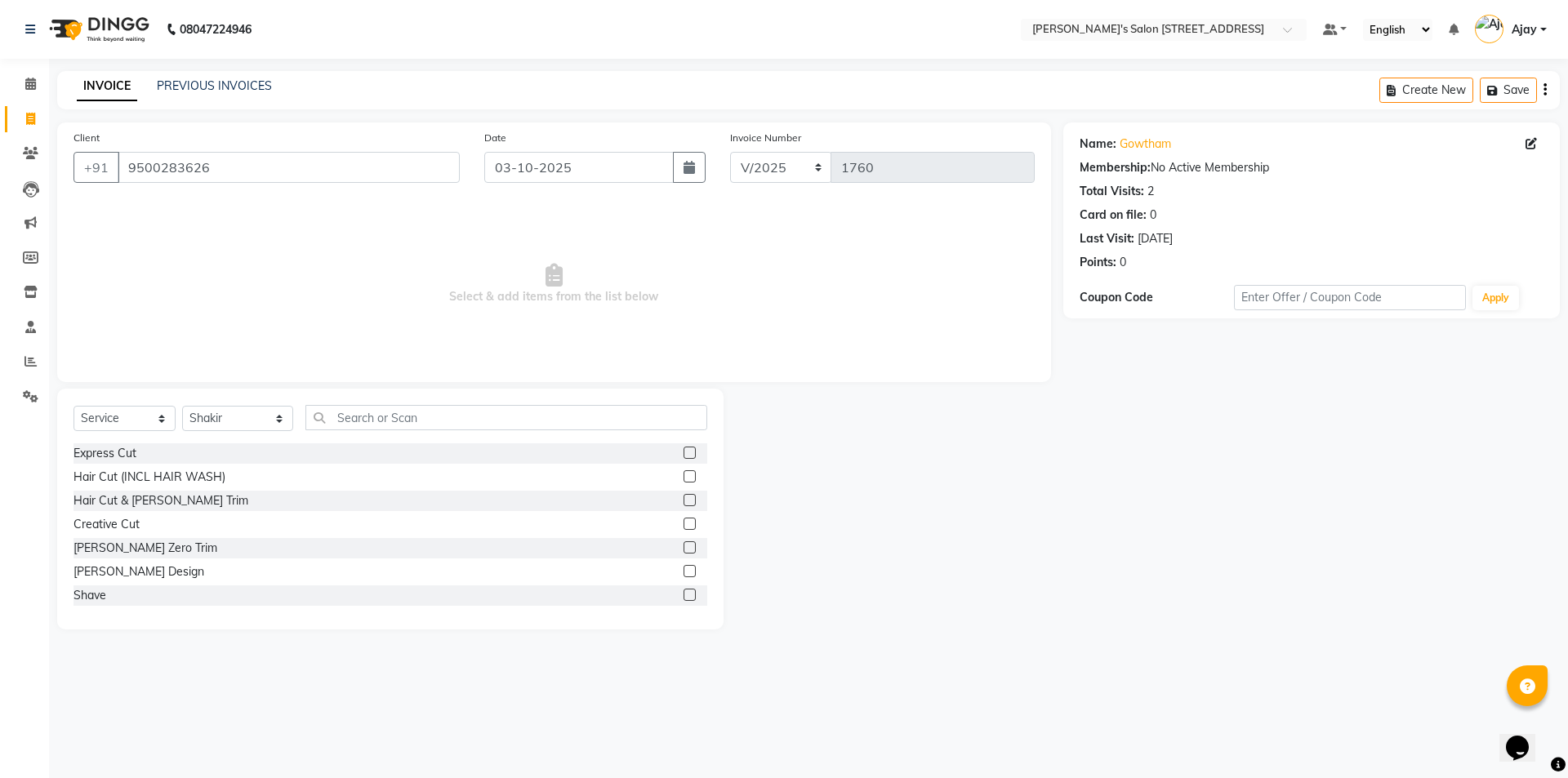
click at [683, 573] on label at bounding box center [689, 570] width 12 height 12
click at [683, 573] on input "checkbox" at bounding box center [689, 572] width 11 height 11
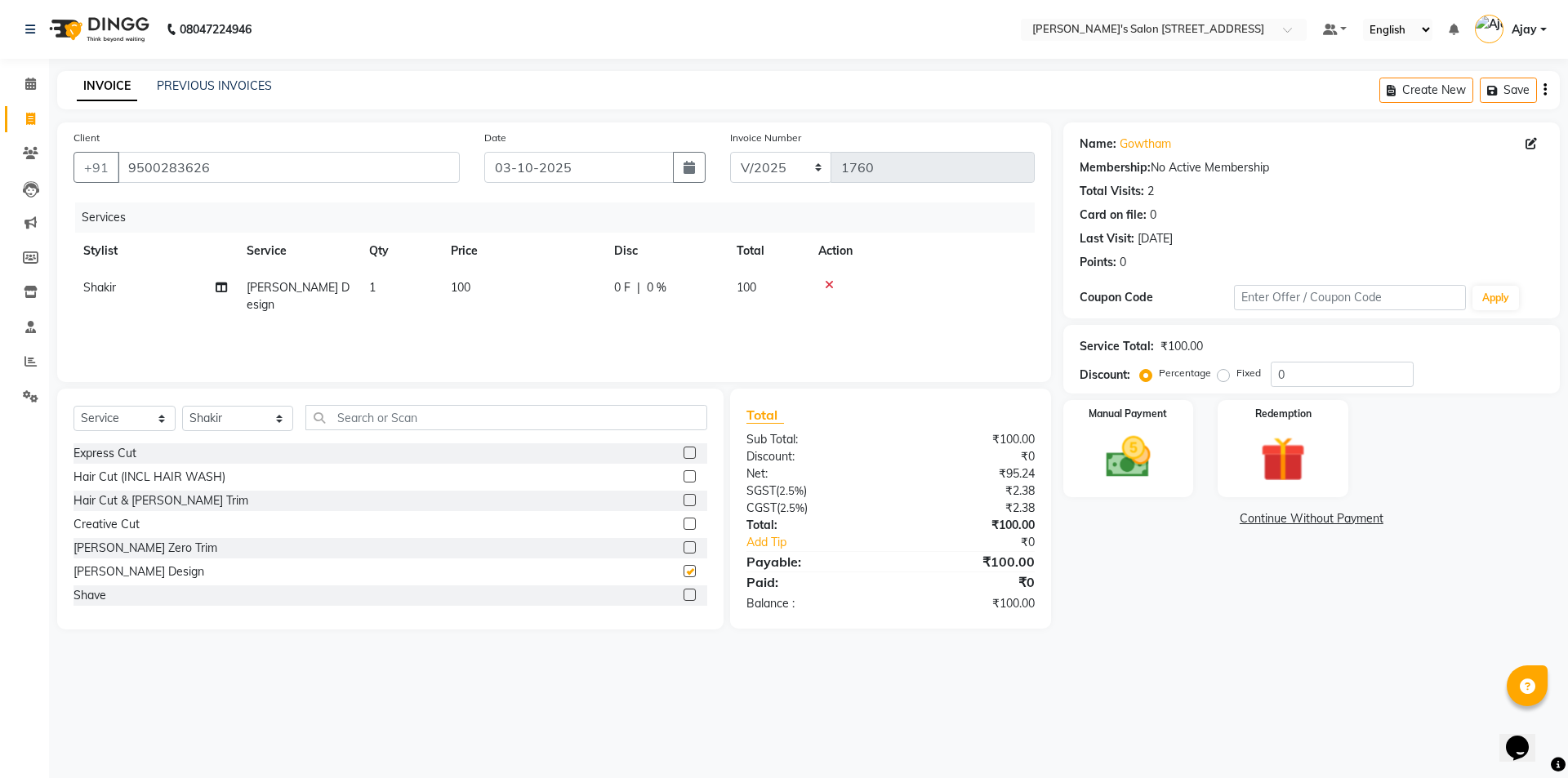
checkbox input "false"
click at [1142, 450] on img at bounding box center [1127, 457] width 76 height 54
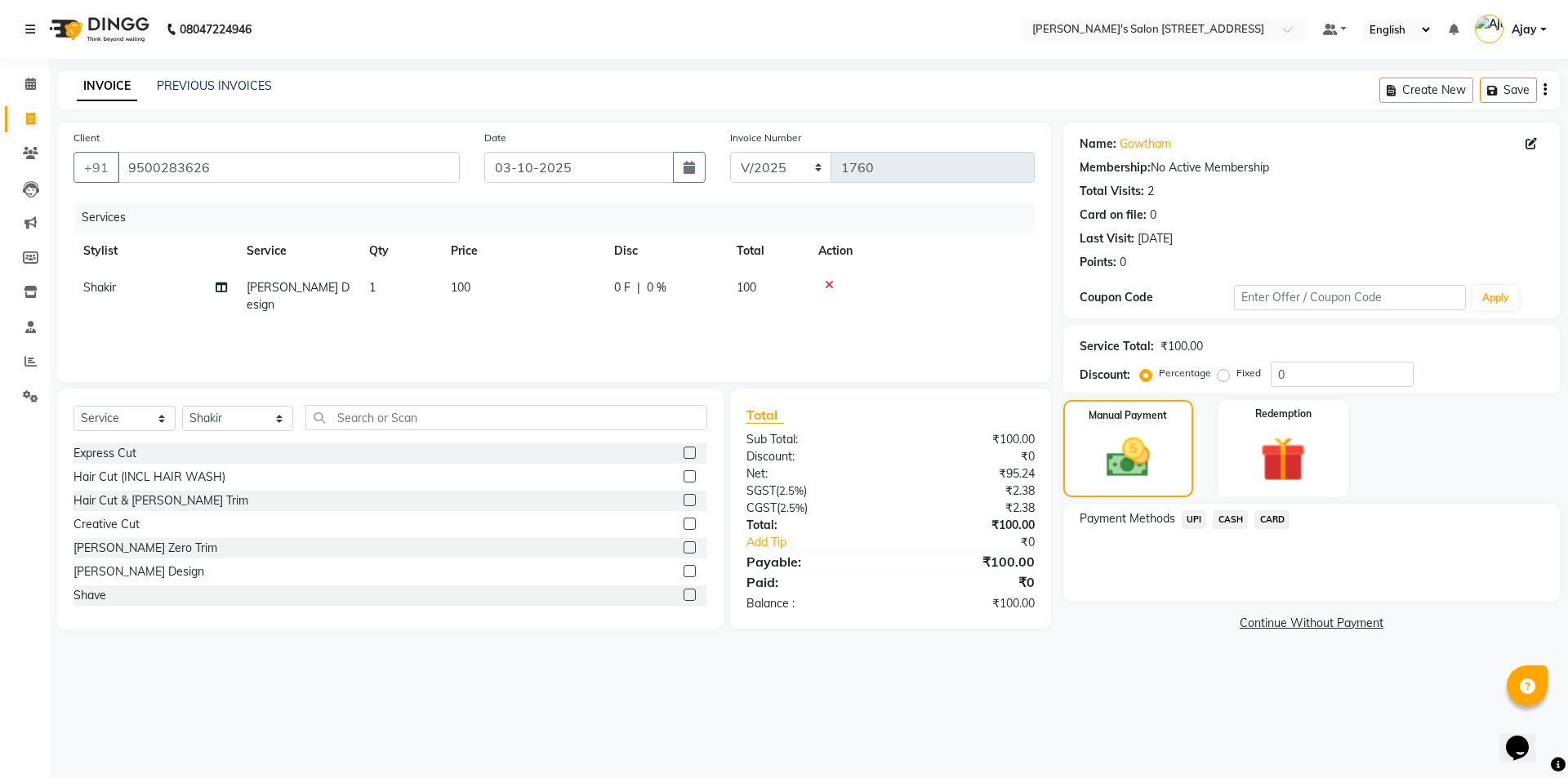
drag, startPoint x: 1192, startPoint y: 516, endPoint x: 1198, endPoint y: 537, distance: 21.8
click at [1192, 517] on span "UPI" at bounding box center [1194, 519] width 26 height 19
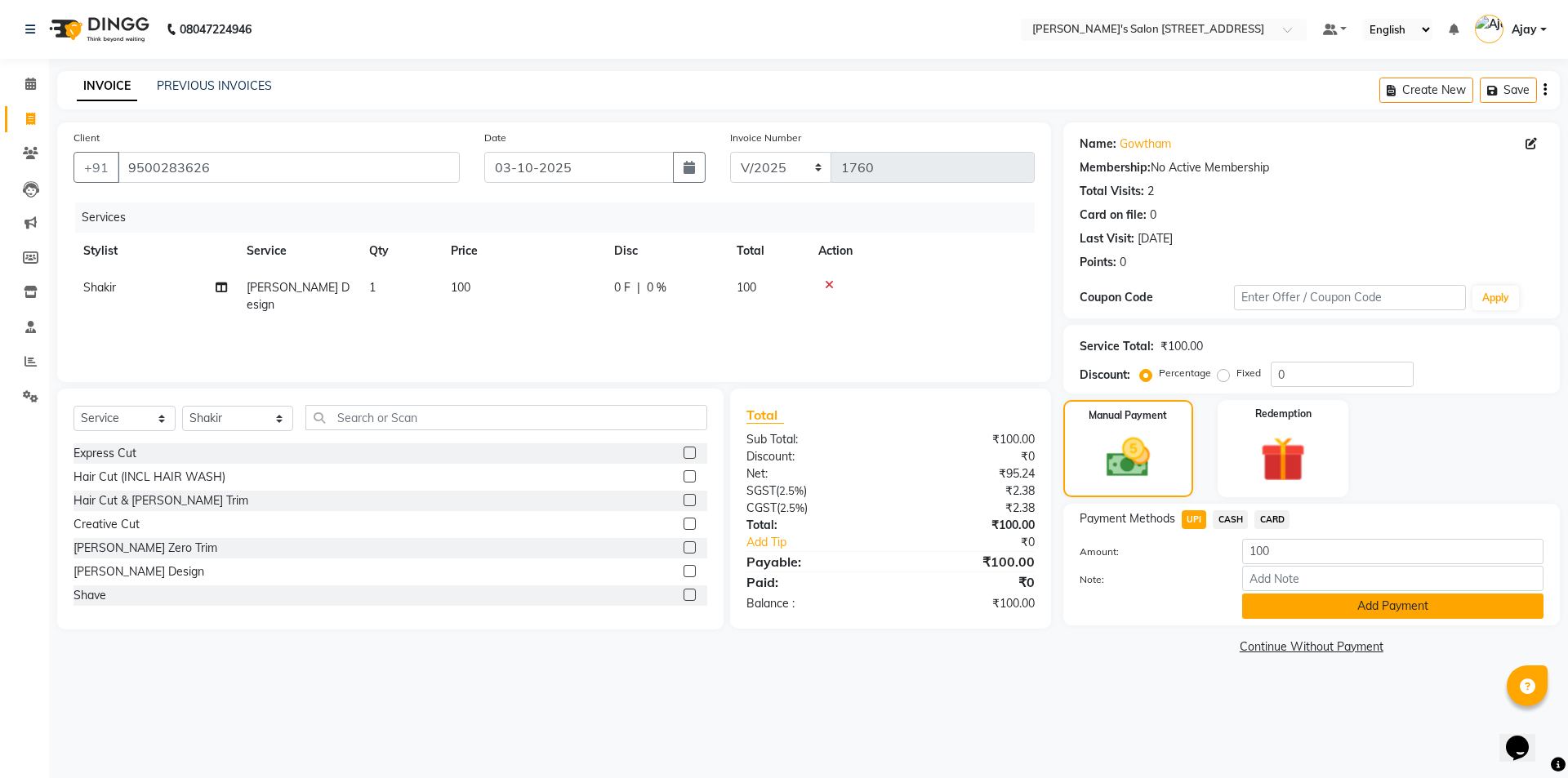
click at [1277, 607] on button "Add Payment" at bounding box center [1392, 607] width 301 height 26
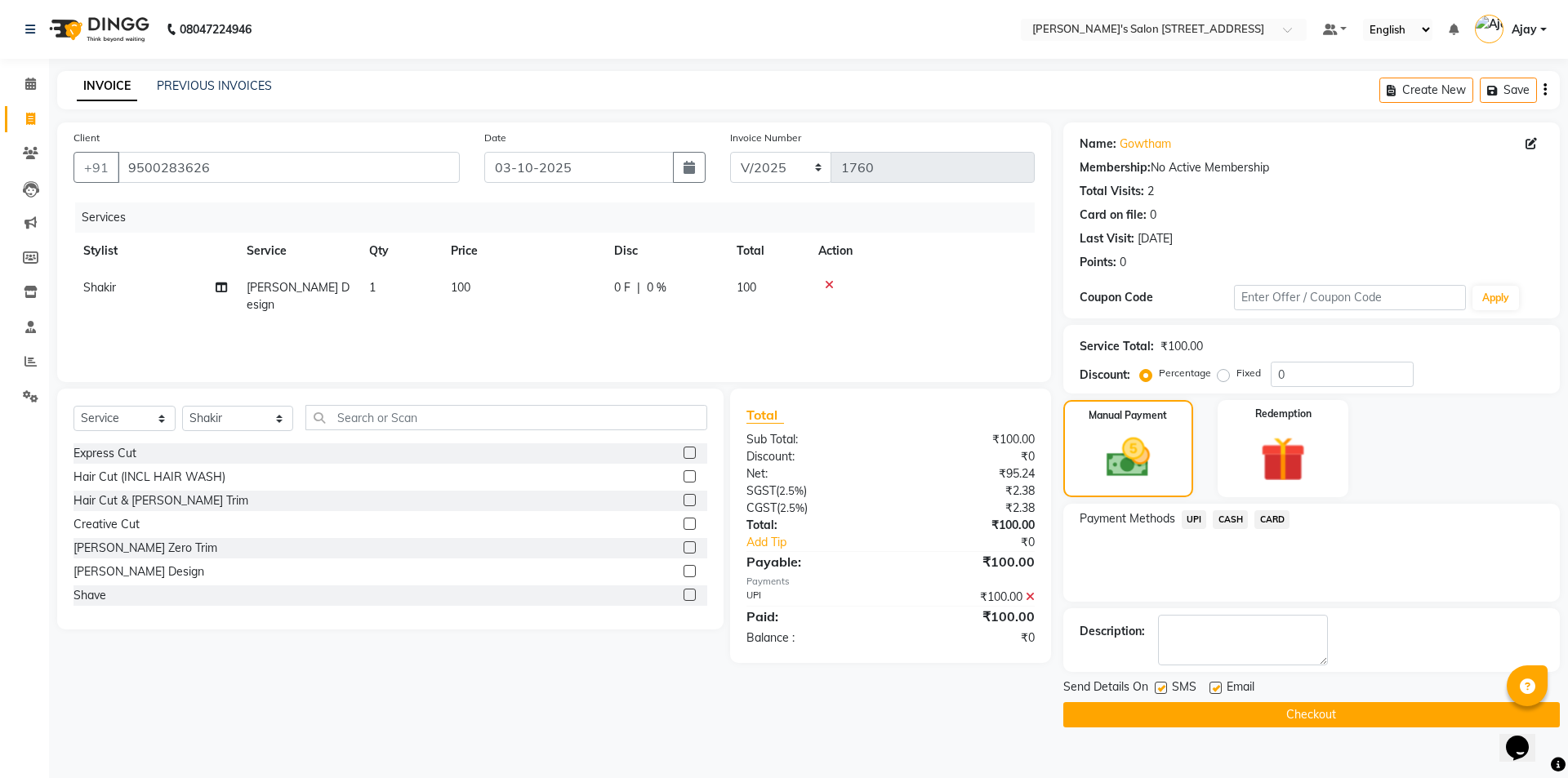
click at [1269, 706] on button "Checkout" at bounding box center [1311, 715] width 496 height 26
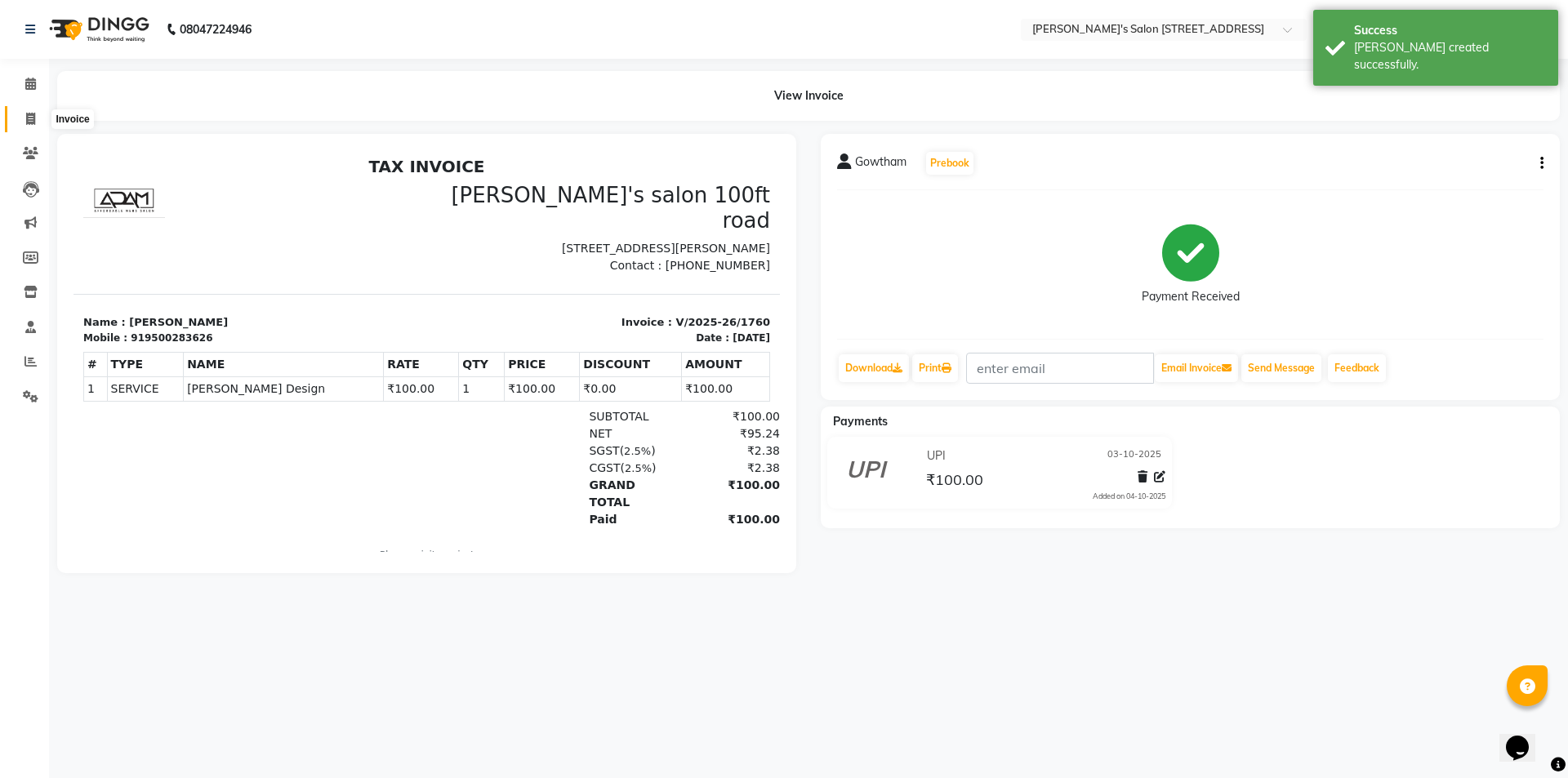
click at [37, 122] on span at bounding box center [30, 119] width 28 height 19
select select "7773"
select select "service"
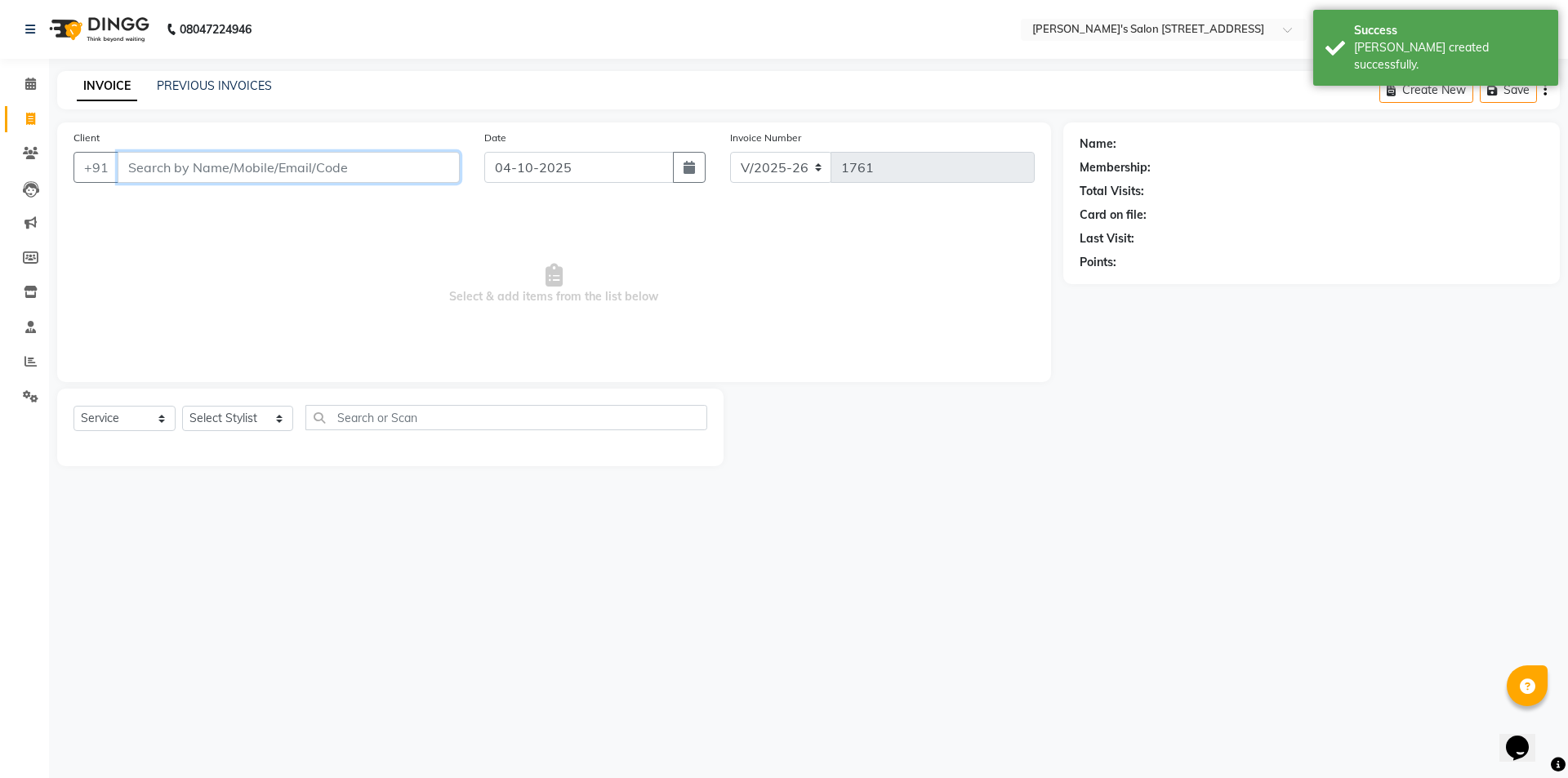
paste input "9080568299"
type input "9080568299"
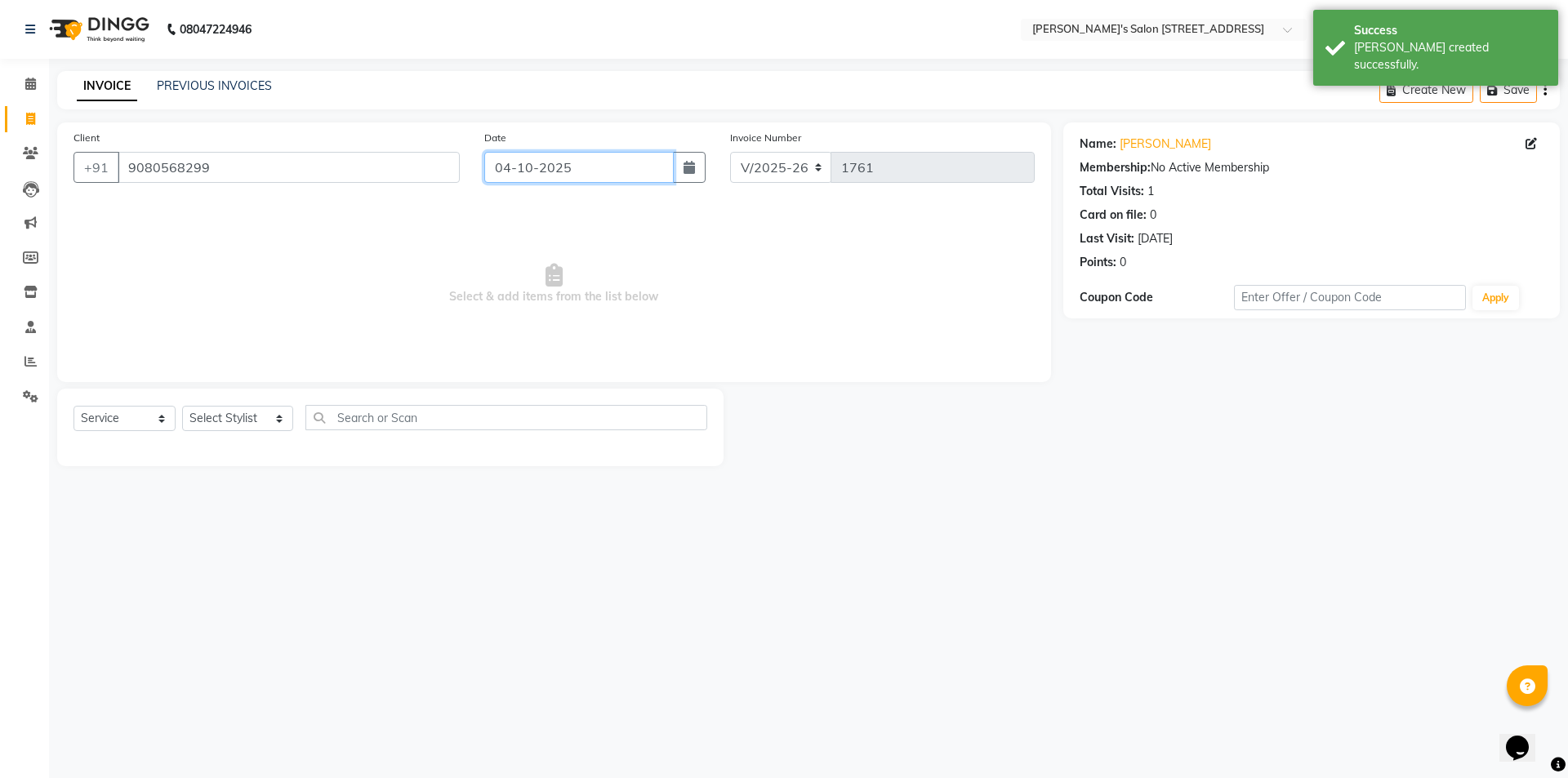
click at [555, 171] on input "04-10-2025" at bounding box center [579, 167] width 191 height 31
select select "10"
select select "2025"
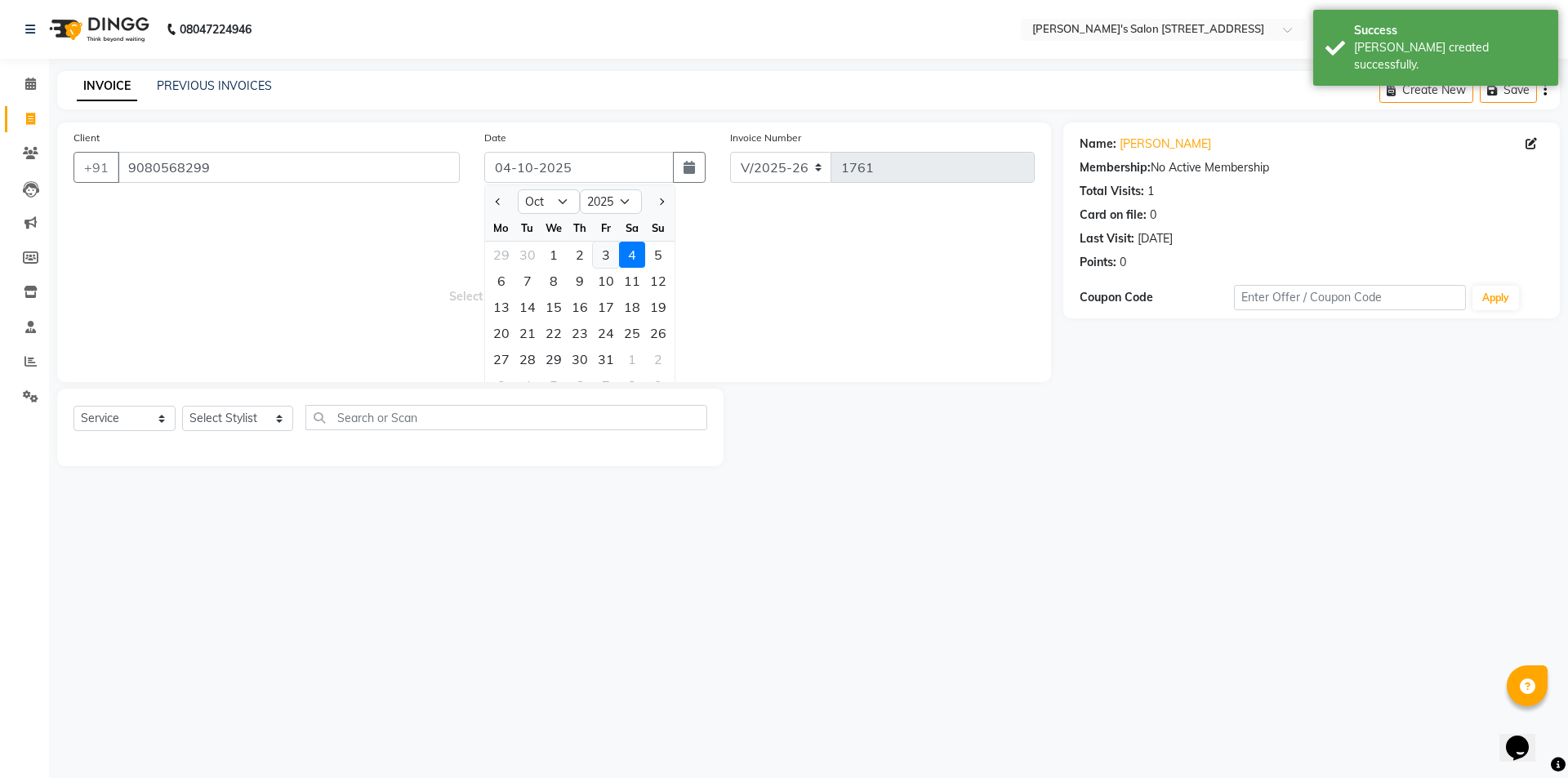
click at [601, 257] on div "3" at bounding box center [606, 254] width 26 height 26
type input "03-10-2025"
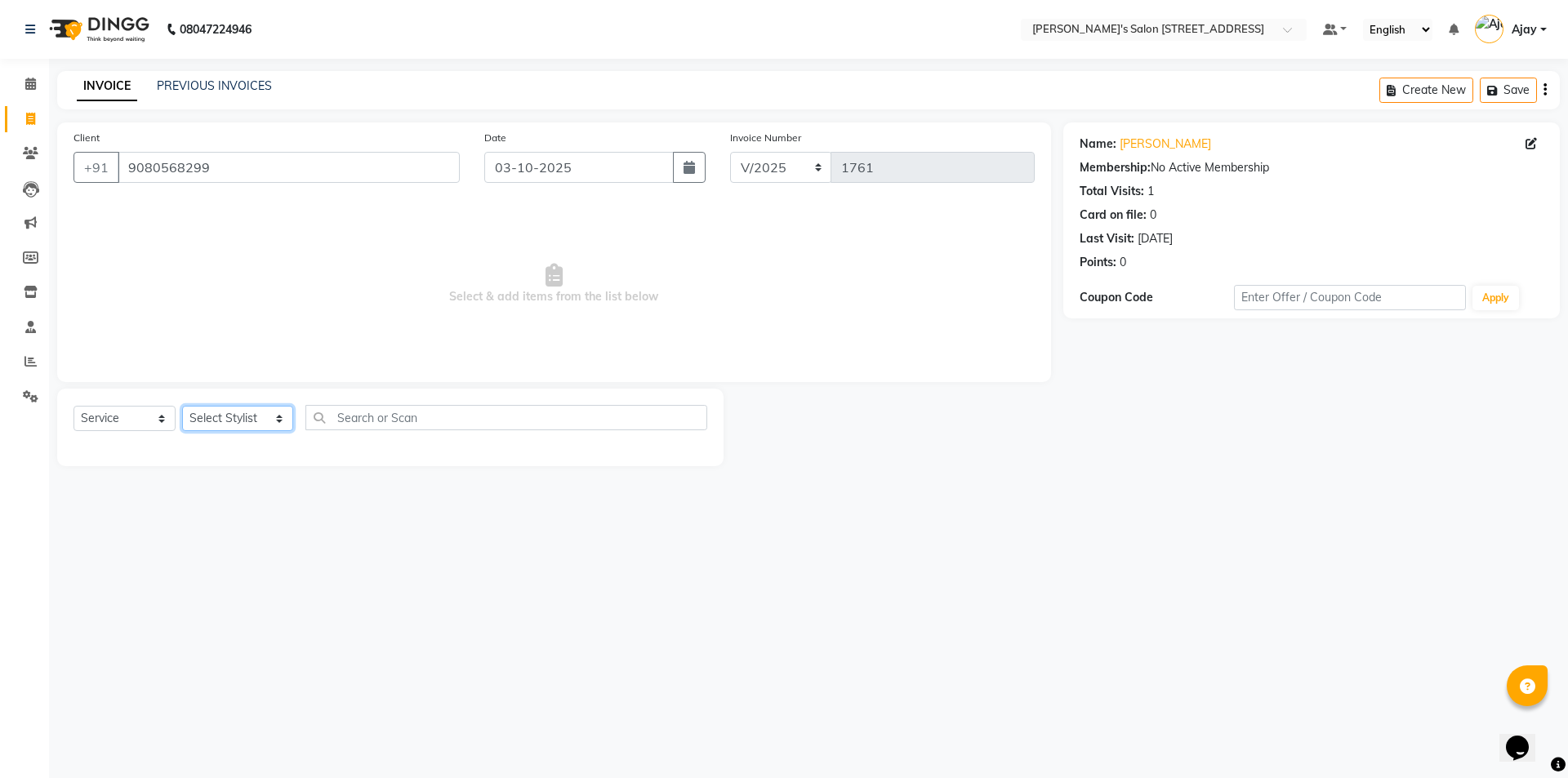
click at [231, 414] on select "Select Stylist Ajay Anish Nadeem Shakir Vicky(Manager)" at bounding box center [238, 419] width 111 height 26
select select "91355"
click at [182, 406] on select "Select Stylist Ajay Anish Nadeem Shakir Vicky(Manager)" at bounding box center [238, 419] width 111 height 26
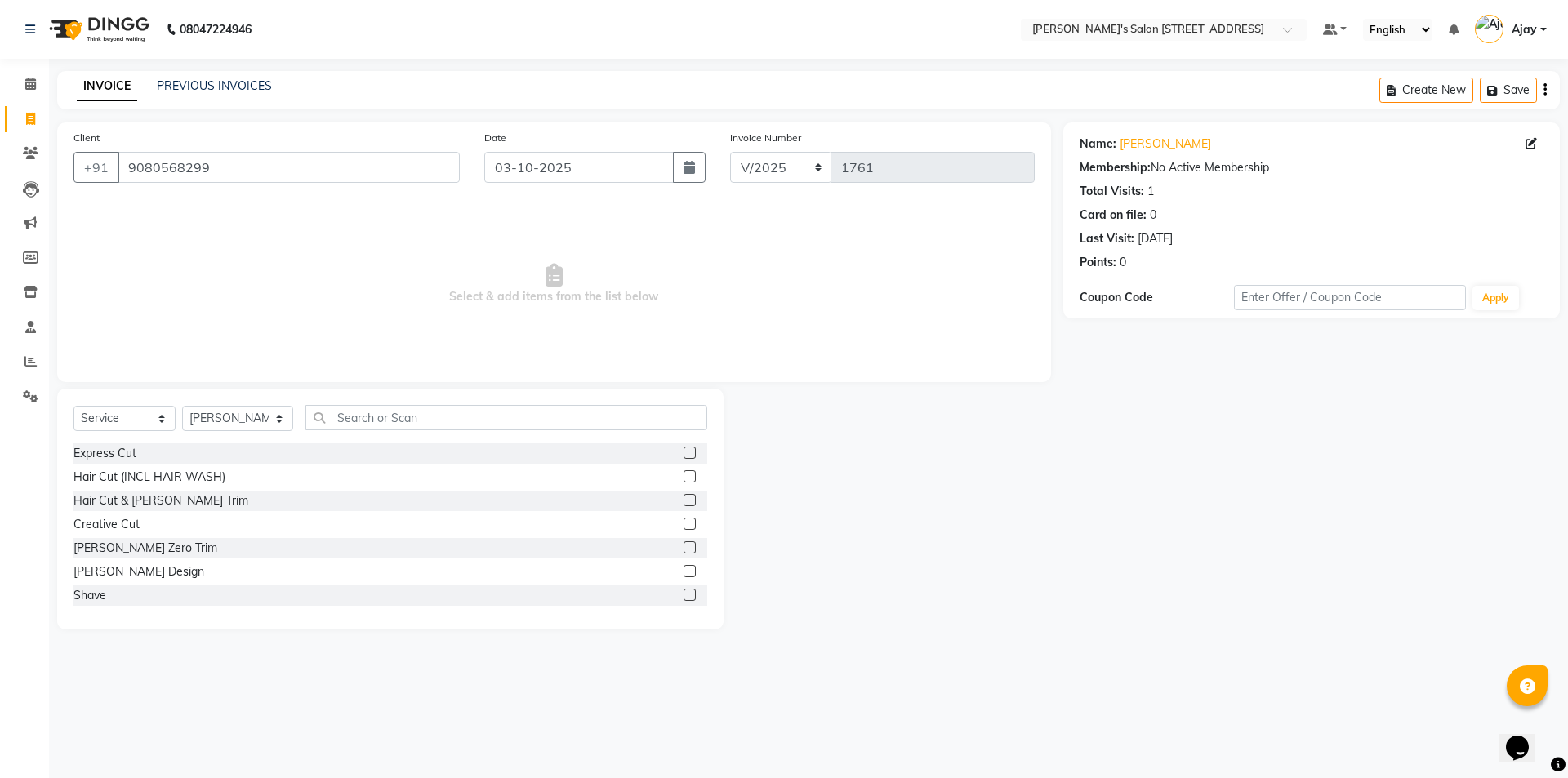
click at [683, 525] on label at bounding box center [689, 523] width 12 height 12
click at [683, 525] on input "checkbox" at bounding box center [689, 524] width 11 height 11
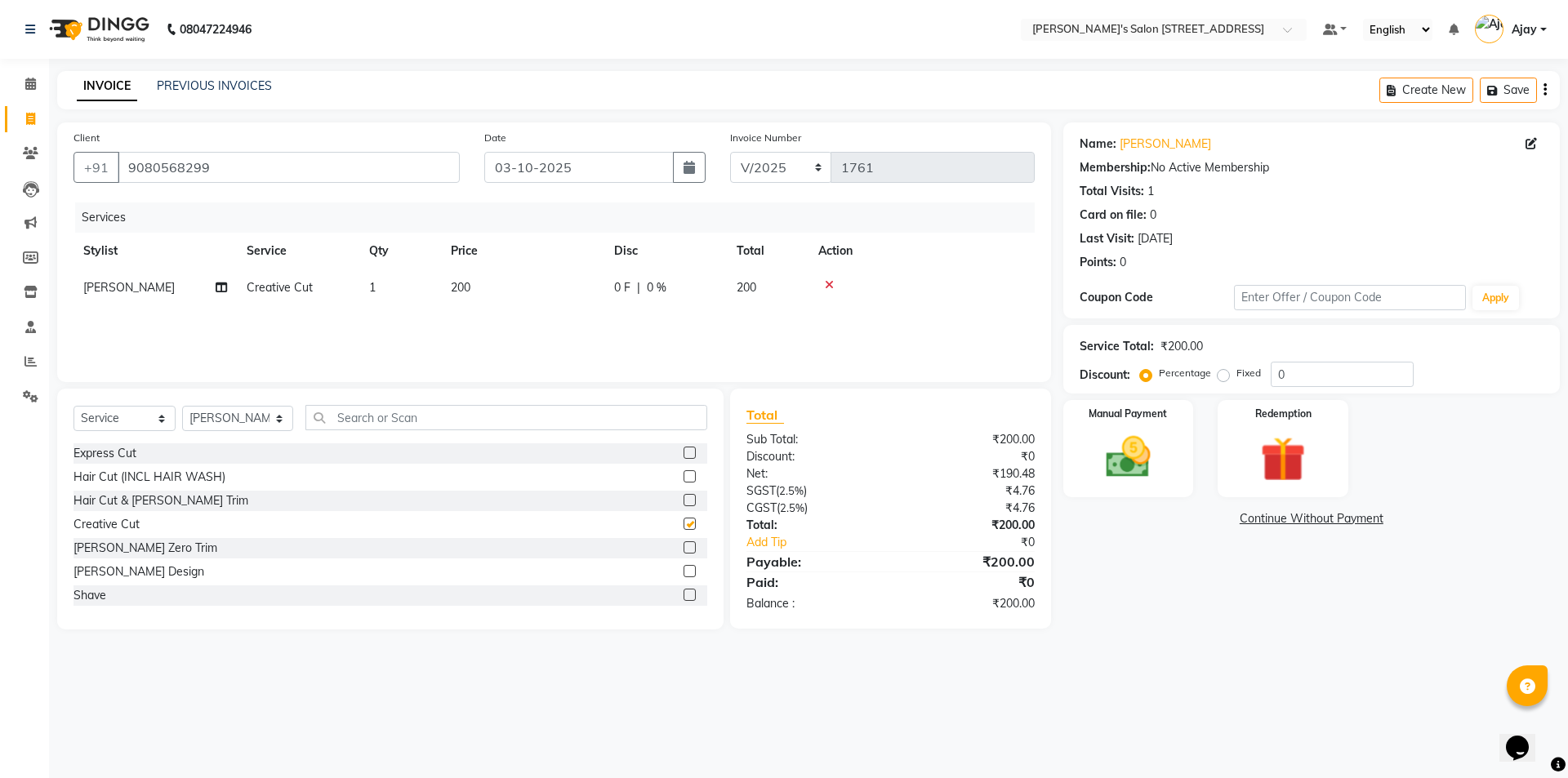
checkbox input "false"
click at [1174, 471] on div "Manual Payment" at bounding box center [1127, 449] width 136 height 100
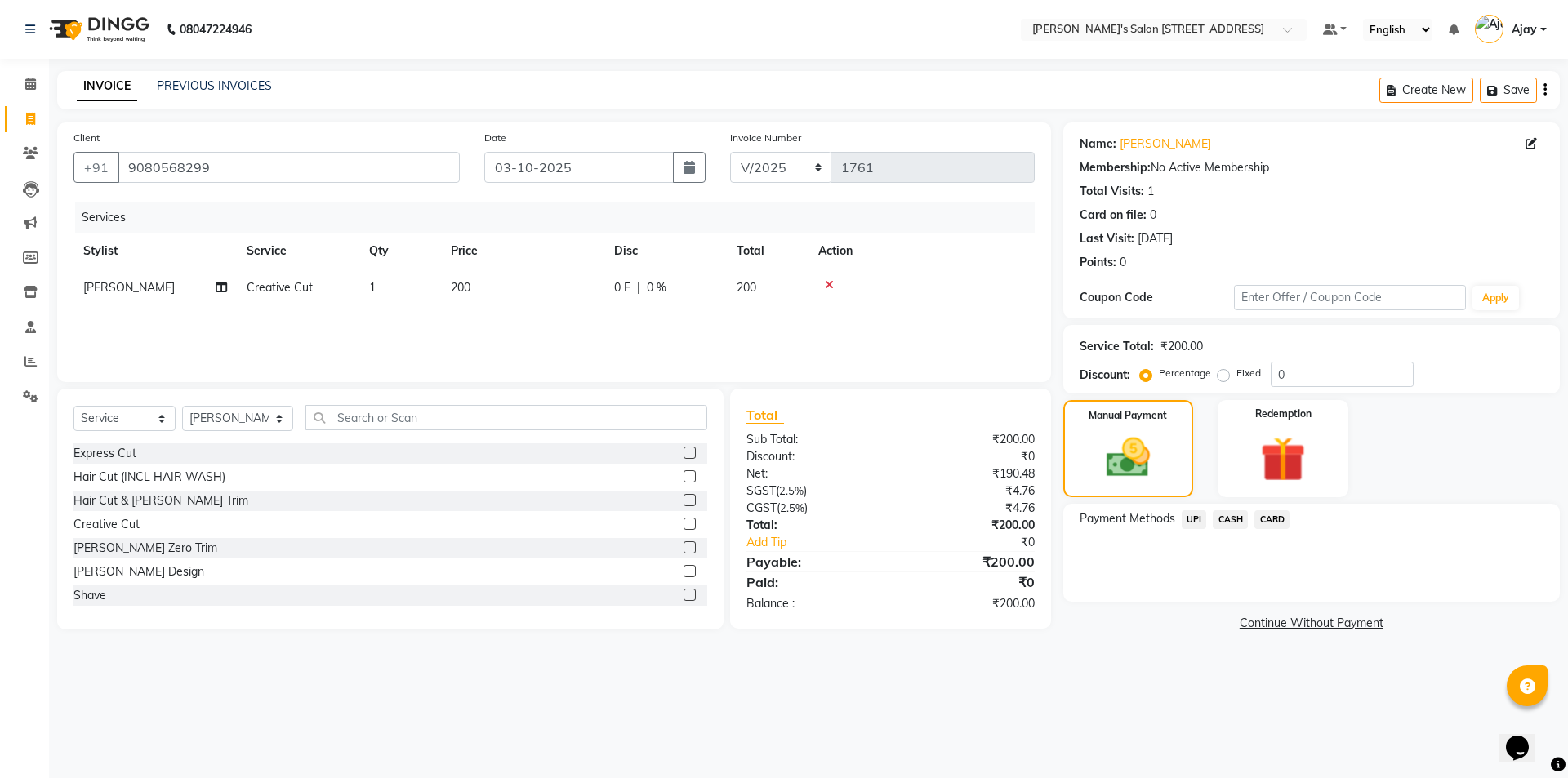
click at [1193, 522] on span "UPI" at bounding box center [1194, 519] width 26 height 19
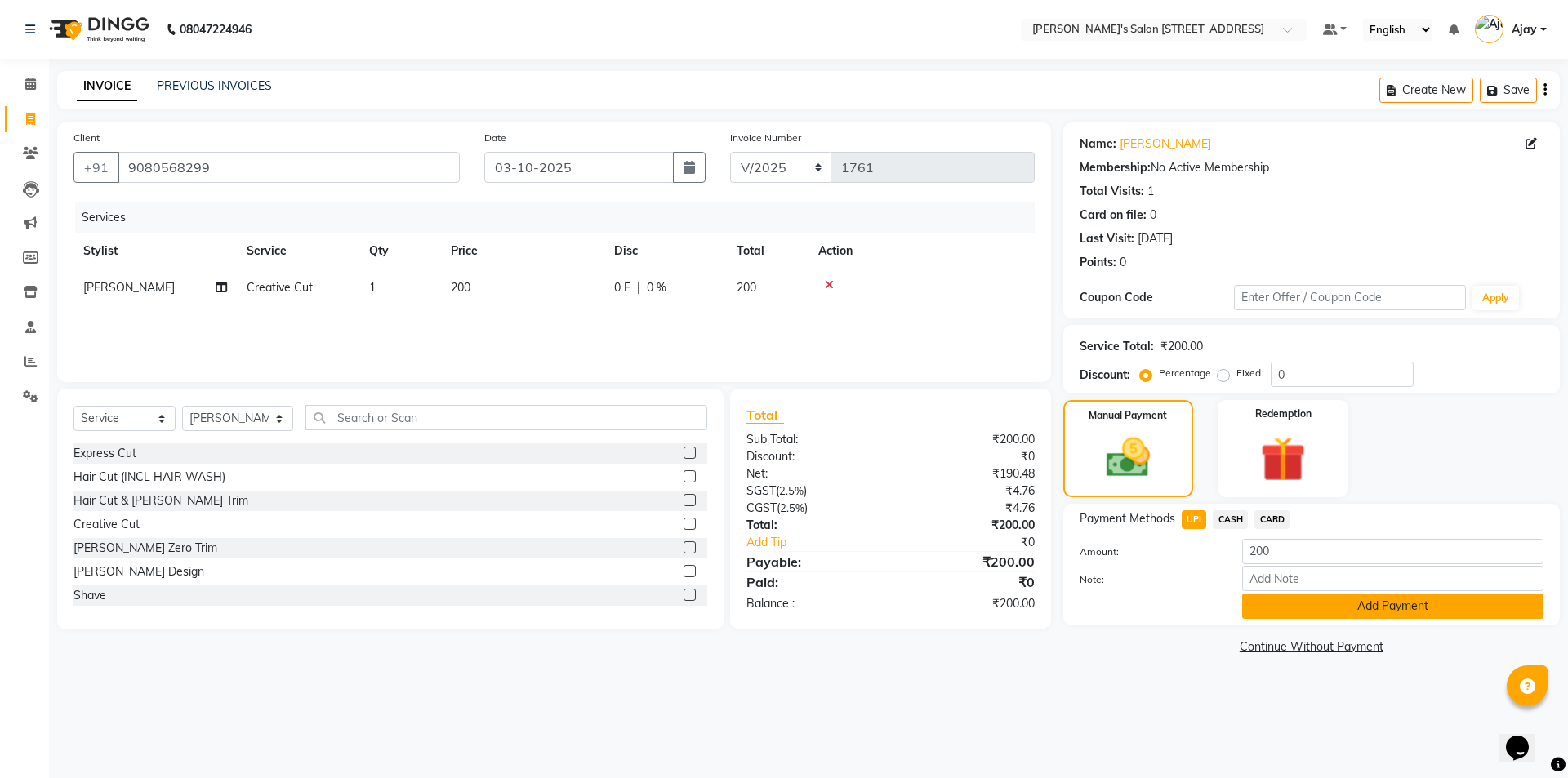
click at [1264, 606] on button "Add Payment" at bounding box center [1392, 607] width 301 height 26
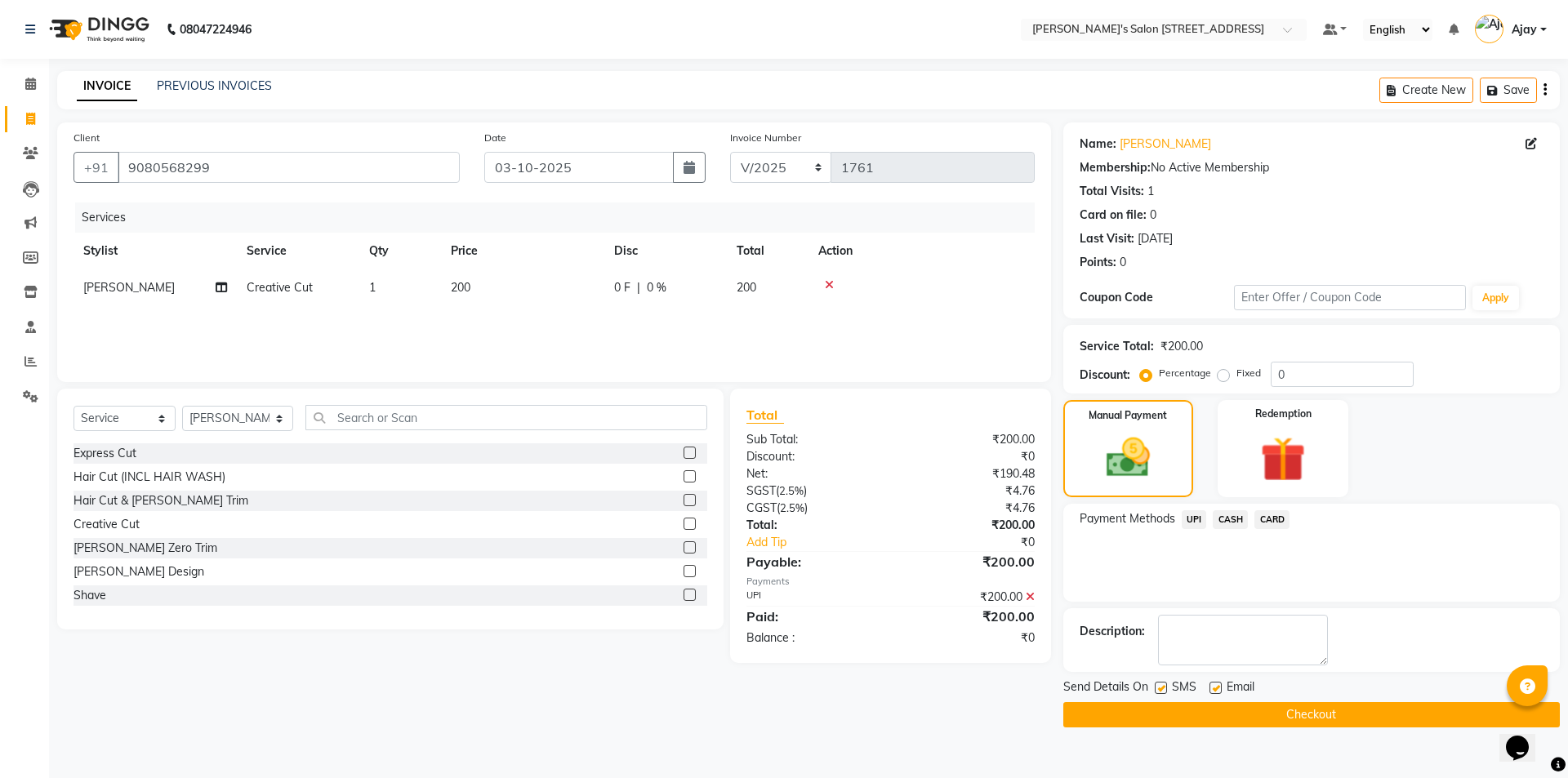
click at [1234, 727] on main "INVOICE PREVIOUS INVOICES Create New Save Client +91 9080568299 Date 03-10-2025…" at bounding box center [808, 411] width 1519 height 680
drag, startPoint x: 1211, startPoint y: 711, endPoint x: 1189, endPoint y: 711, distance: 22.0
click at [1210, 711] on button "Checkout" at bounding box center [1311, 715] width 496 height 26
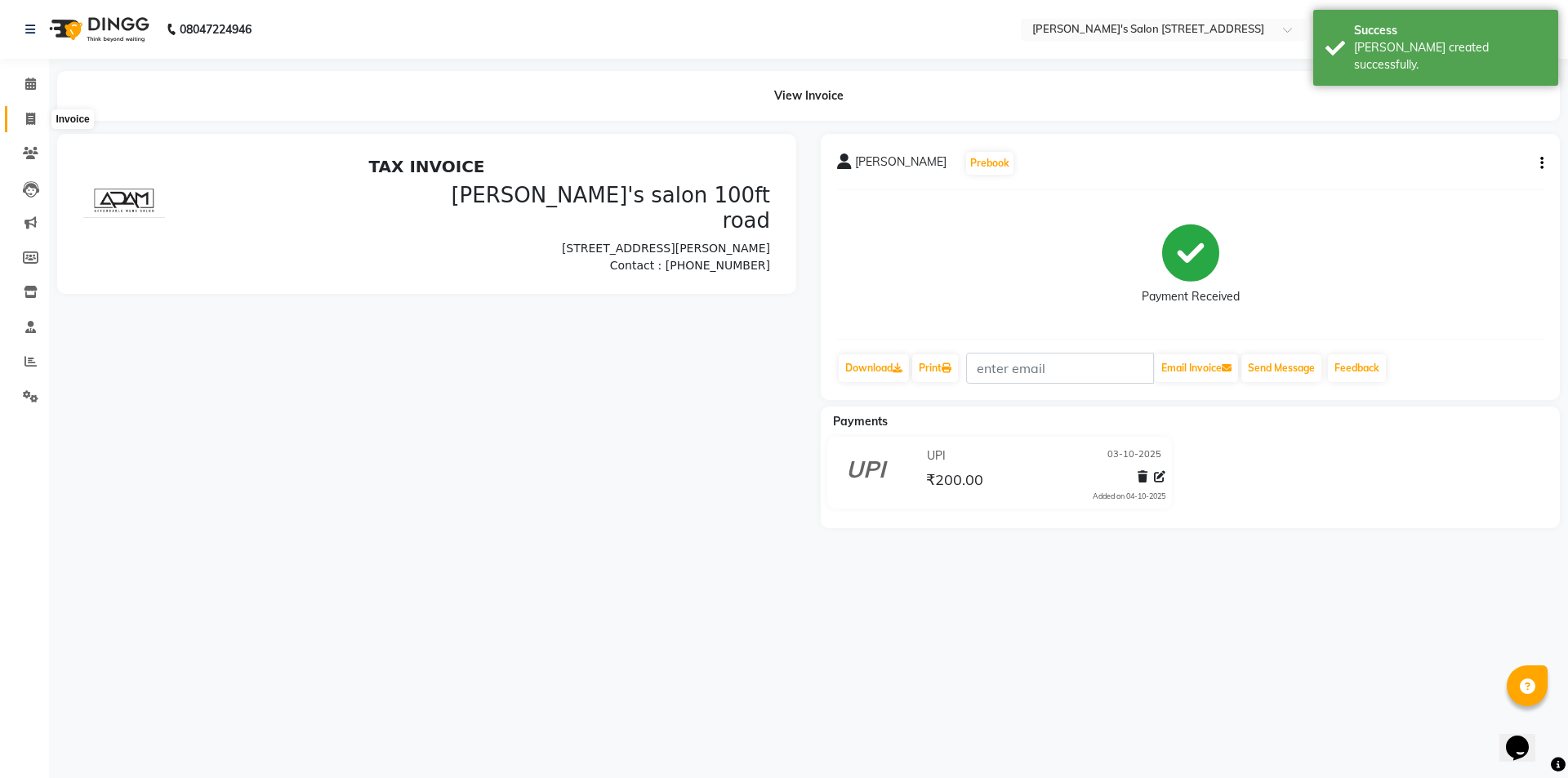
click at [25, 117] on span at bounding box center [30, 119] width 28 height 19
select select "service"
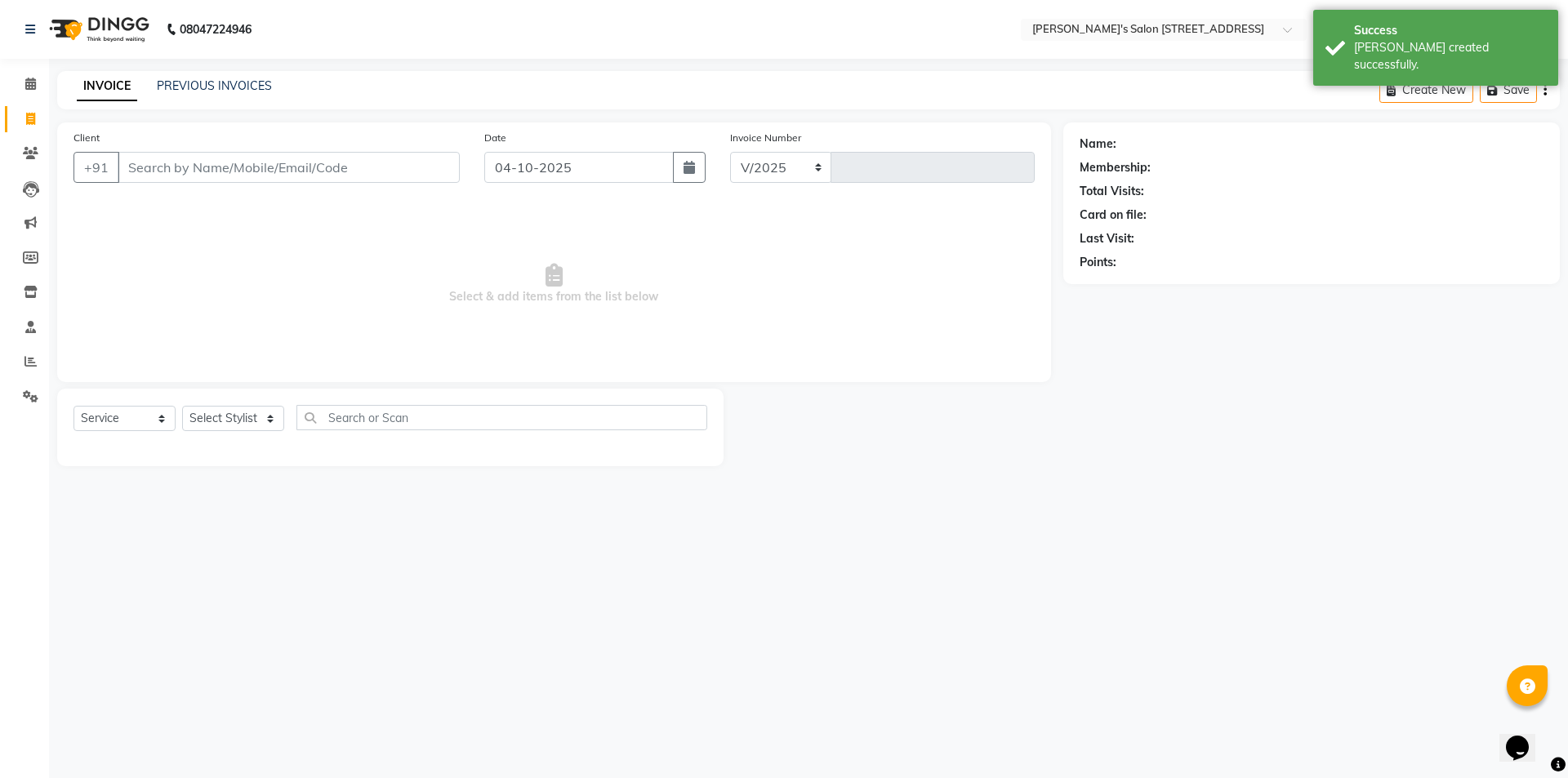
select select "7773"
type input "1762"
paste input "9025617445"
type input "9025617445"
click at [520, 174] on input "04-10-2025" at bounding box center [579, 167] width 191 height 31
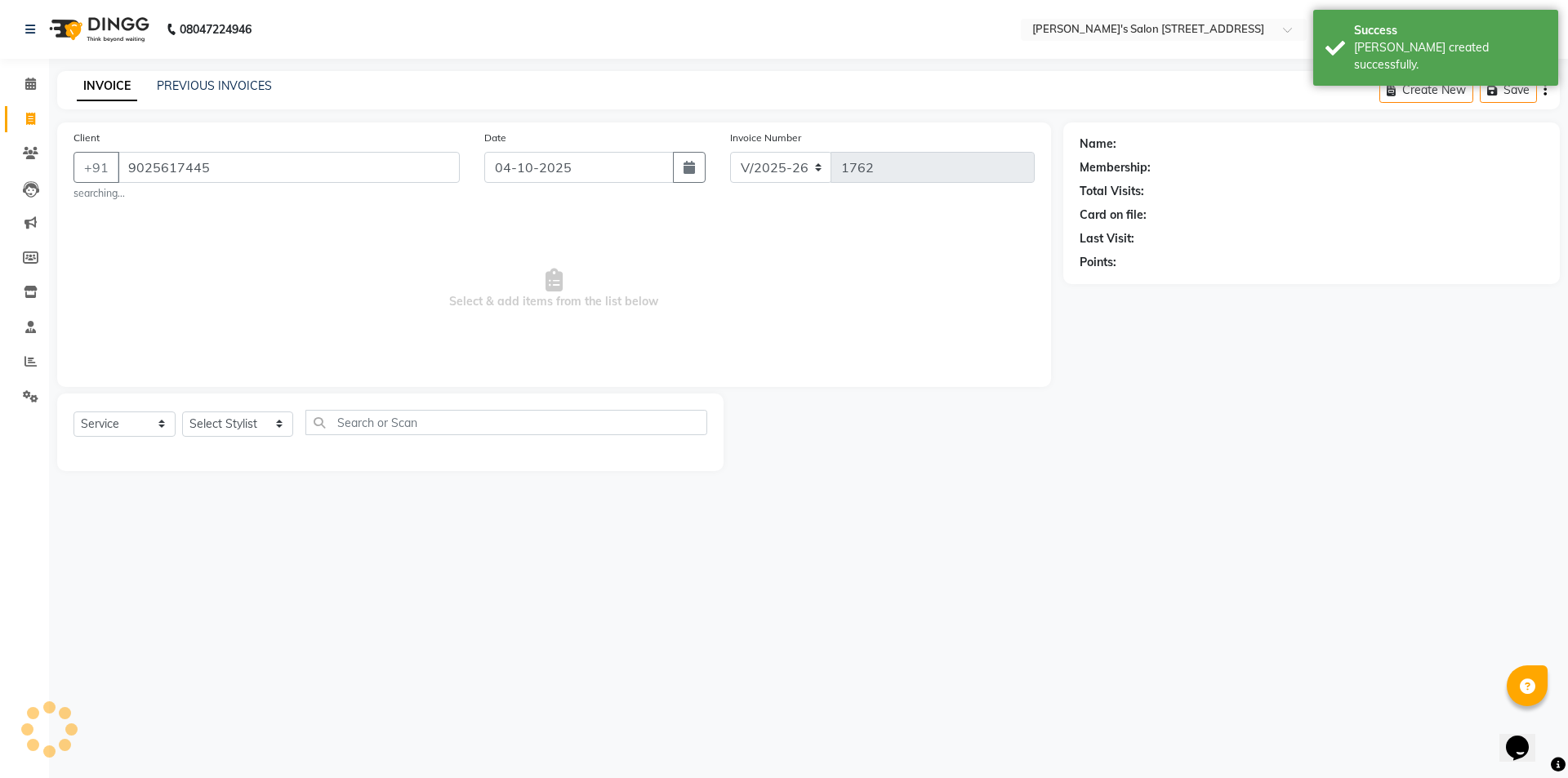
select select "10"
select select "2025"
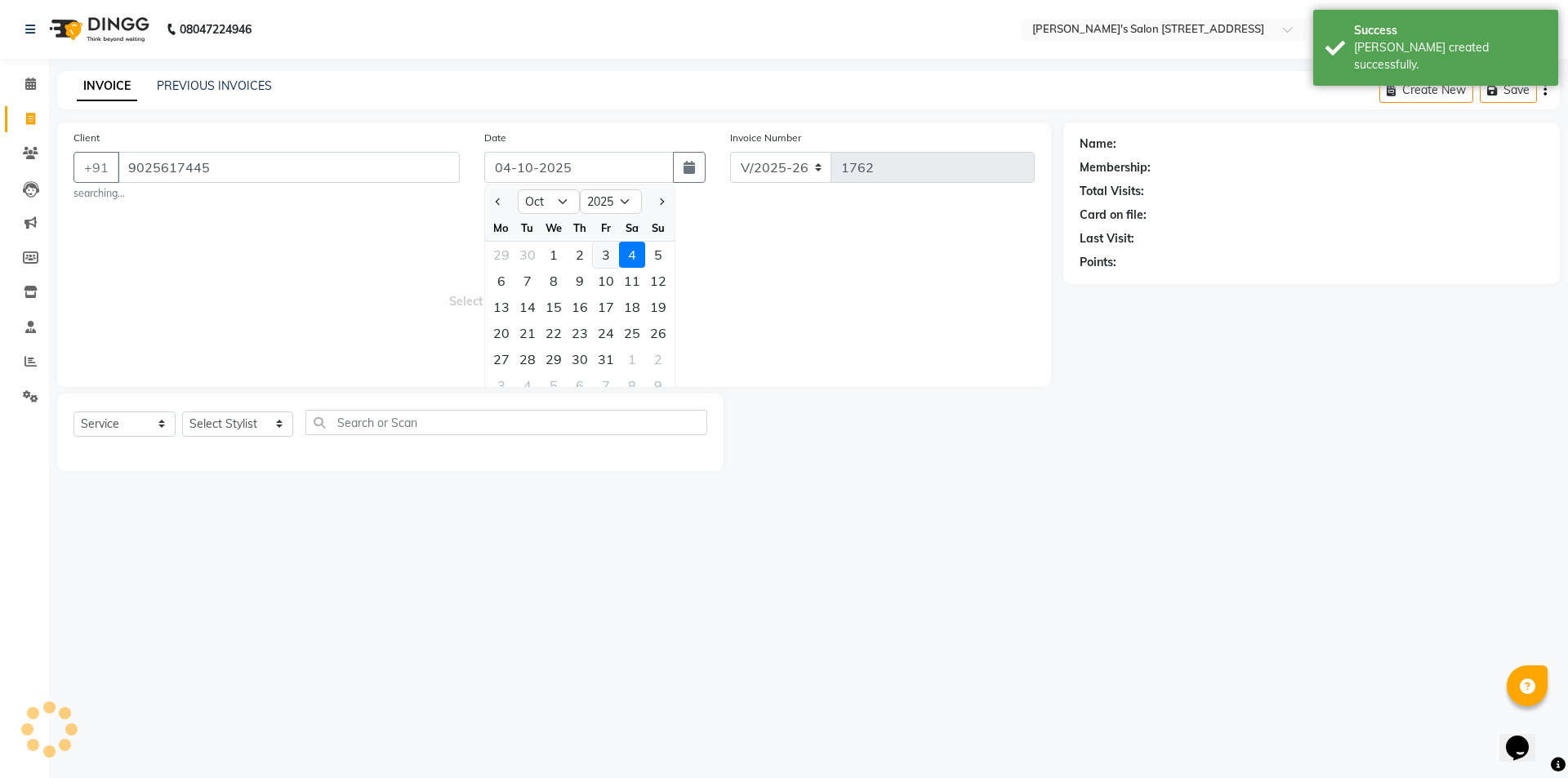
click at [602, 254] on div "3" at bounding box center [606, 254] width 26 height 26
type input "03-10-2025"
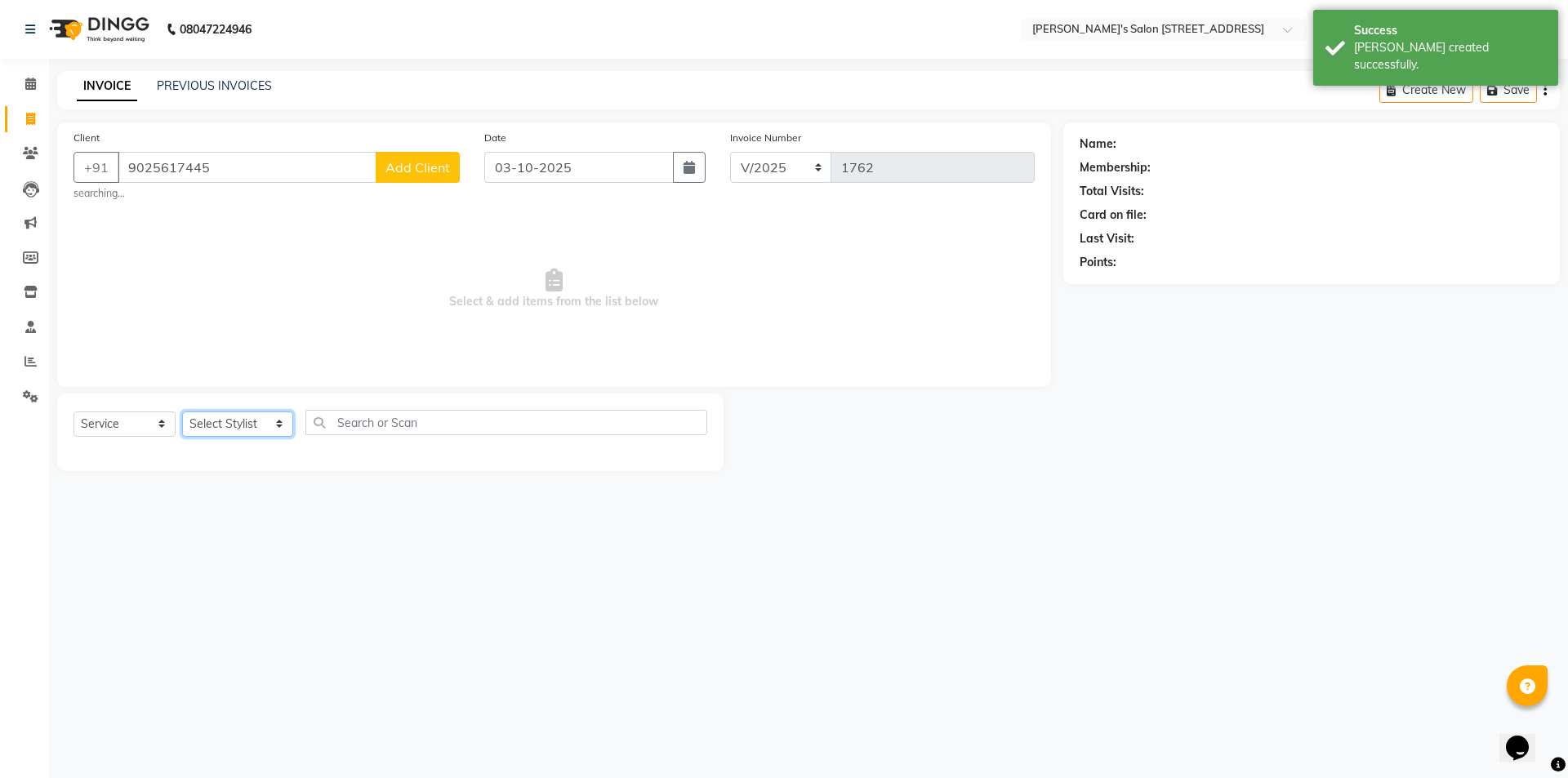
click at [238, 425] on select "Select Stylist Ajay Anish Nadeem Shakir Vicky(Manager)" at bounding box center [238, 424] width 111 height 26
select select "91356"
click at [182, 411] on select "Select Stylist Ajay Anish Nadeem Shakir Vicky(Manager)" at bounding box center [238, 424] width 111 height 26
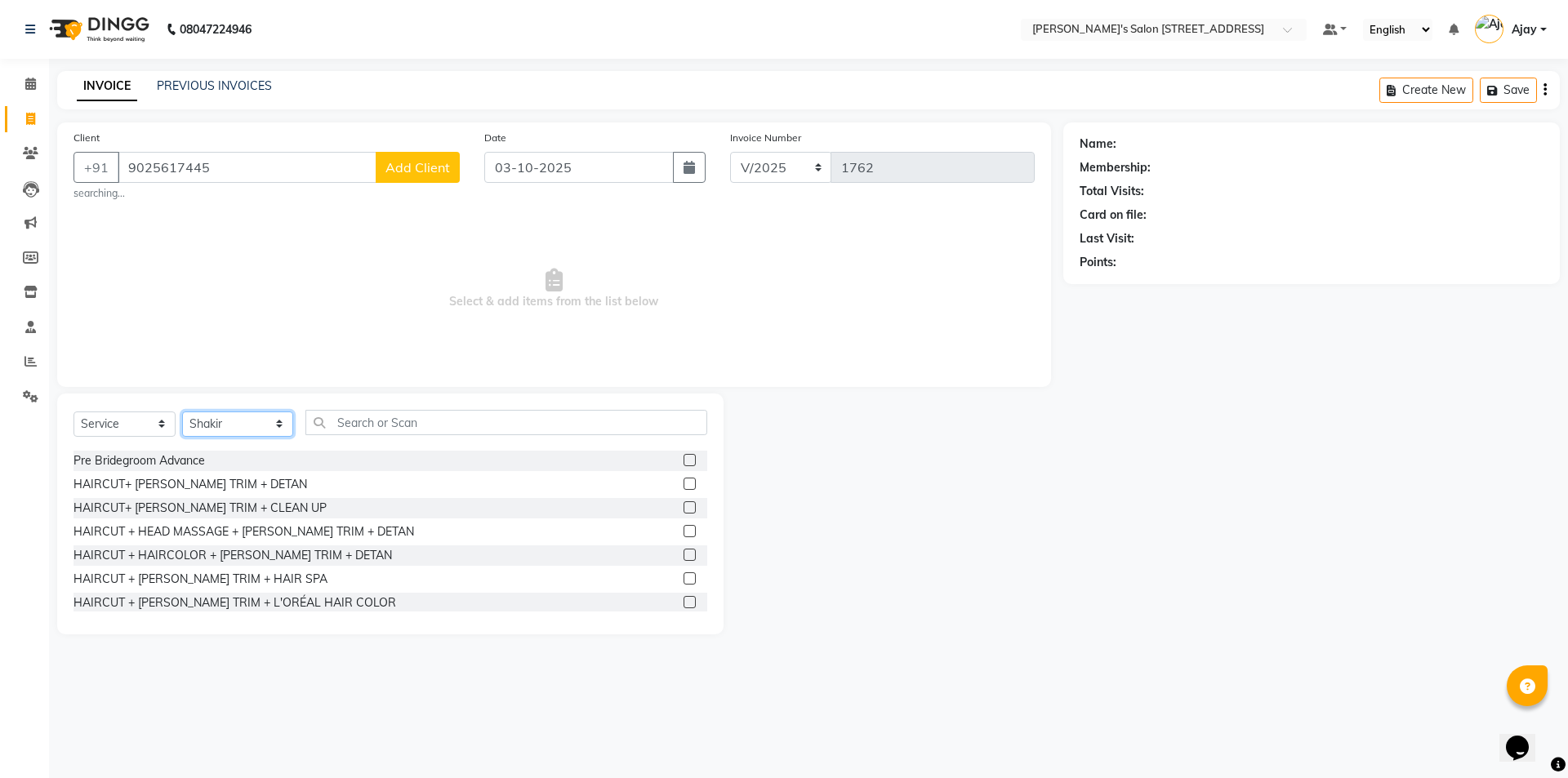
scroll to position [1225, 0]
click at [683, 485] on label at bounding box center [689, 487] width 12 height 12
click at [683, 485] on input "checkbox" at bounding box center [689, 489] width 11 height 11
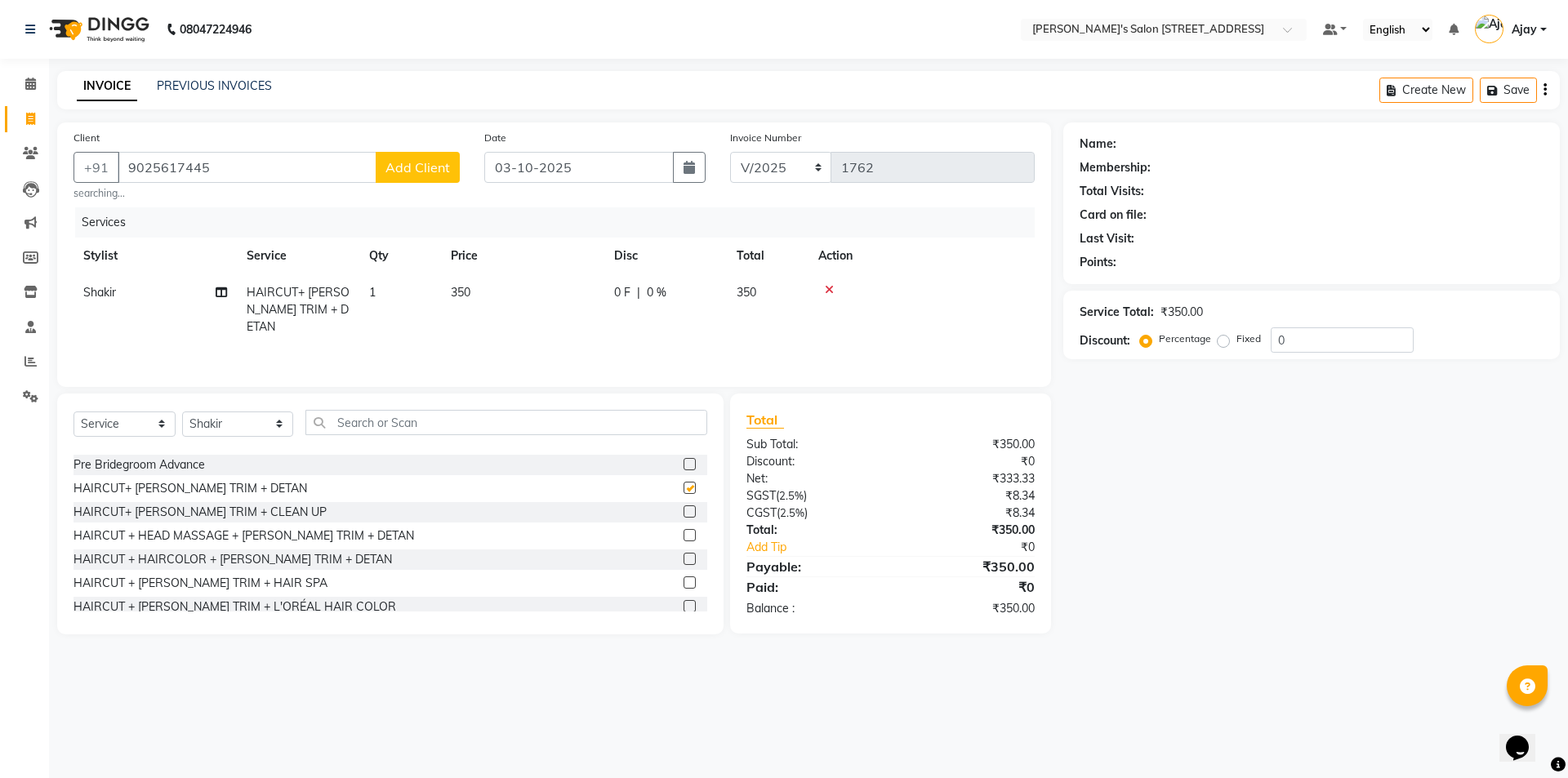
checkbox input "false"
click at [409, 176] on button "Add Client" at bounding box center [418, 167] width 84 height 31
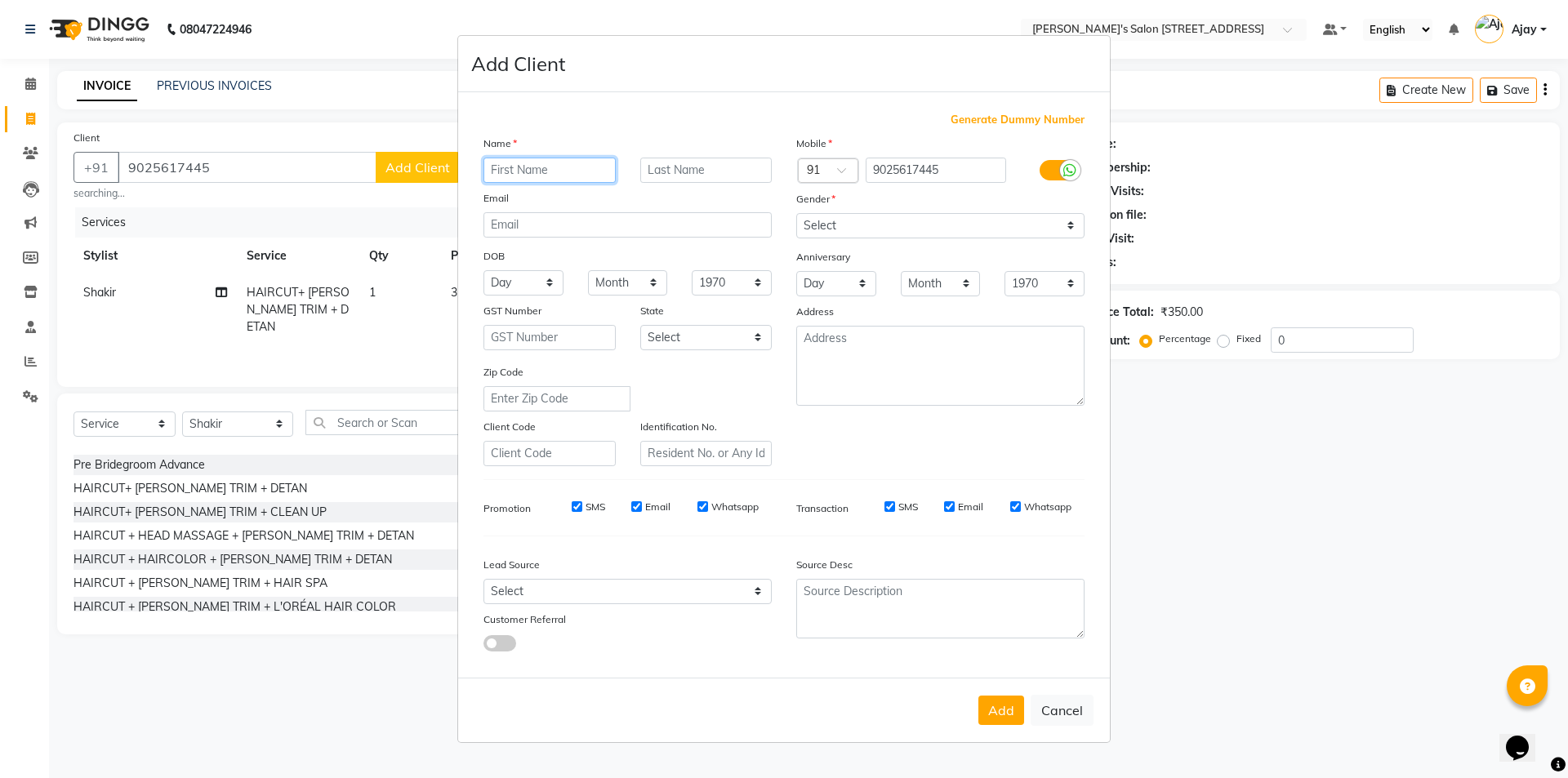
paste input "[PERSON_NAME]"
type input "[PERSON_NAME]"
drag, startPoint x: 859, startPoint y: 227, endPoint x: 853, endPoint y: 237, distance: 11.7
click at [859, 227] on select "Select Male Female Other Prefer Not To Say" at bounding box center [940, 226] width 288 height 26
select select "male"
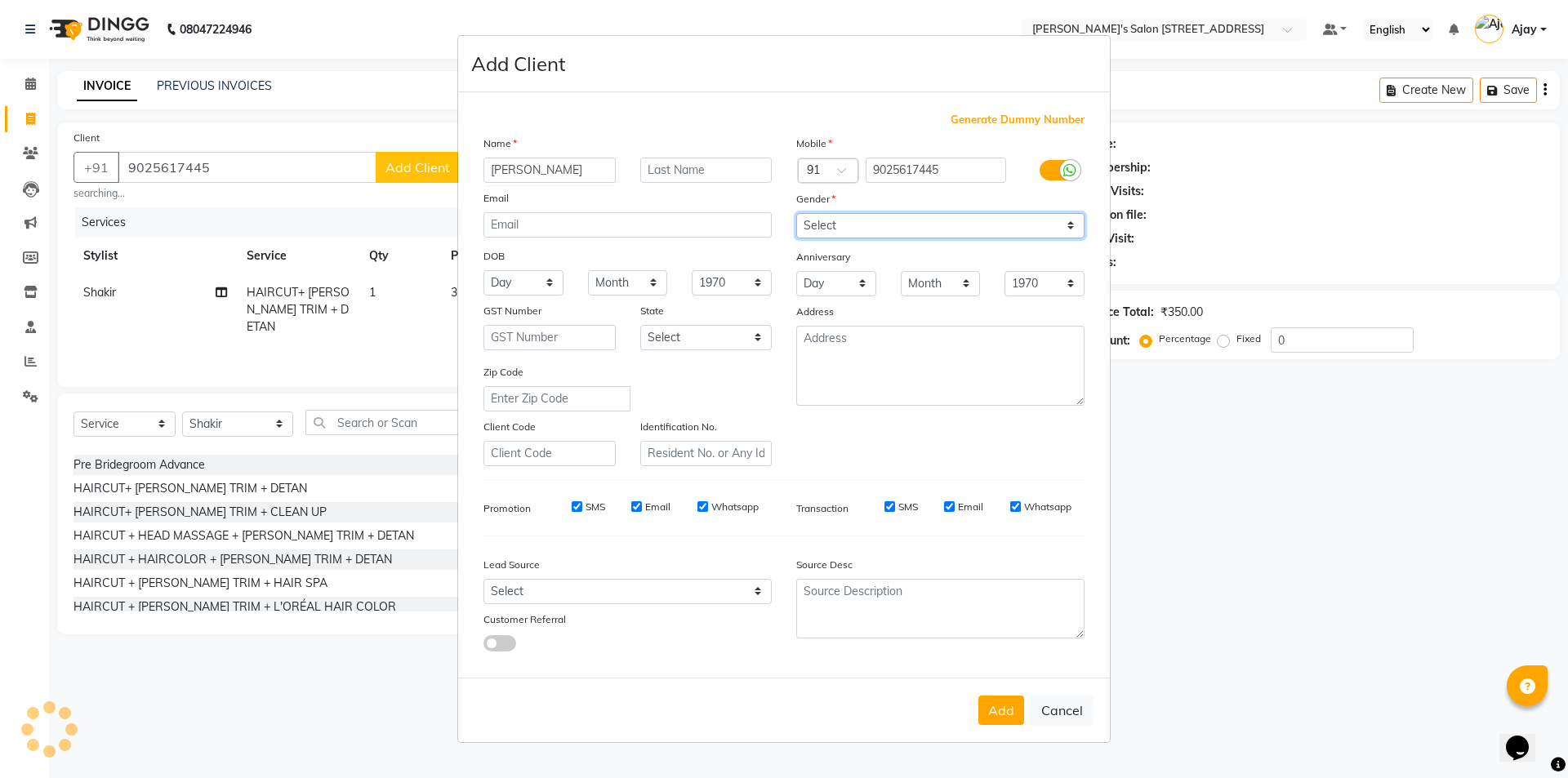
click at [796, 213] on select "Select Male Female Other Prefer Not To Say" at bounding box center [940, 226] width 288 height 26
click at [1003, 713] on button "Add" at bounding box center [1001, 711] width 46 height 29
select select
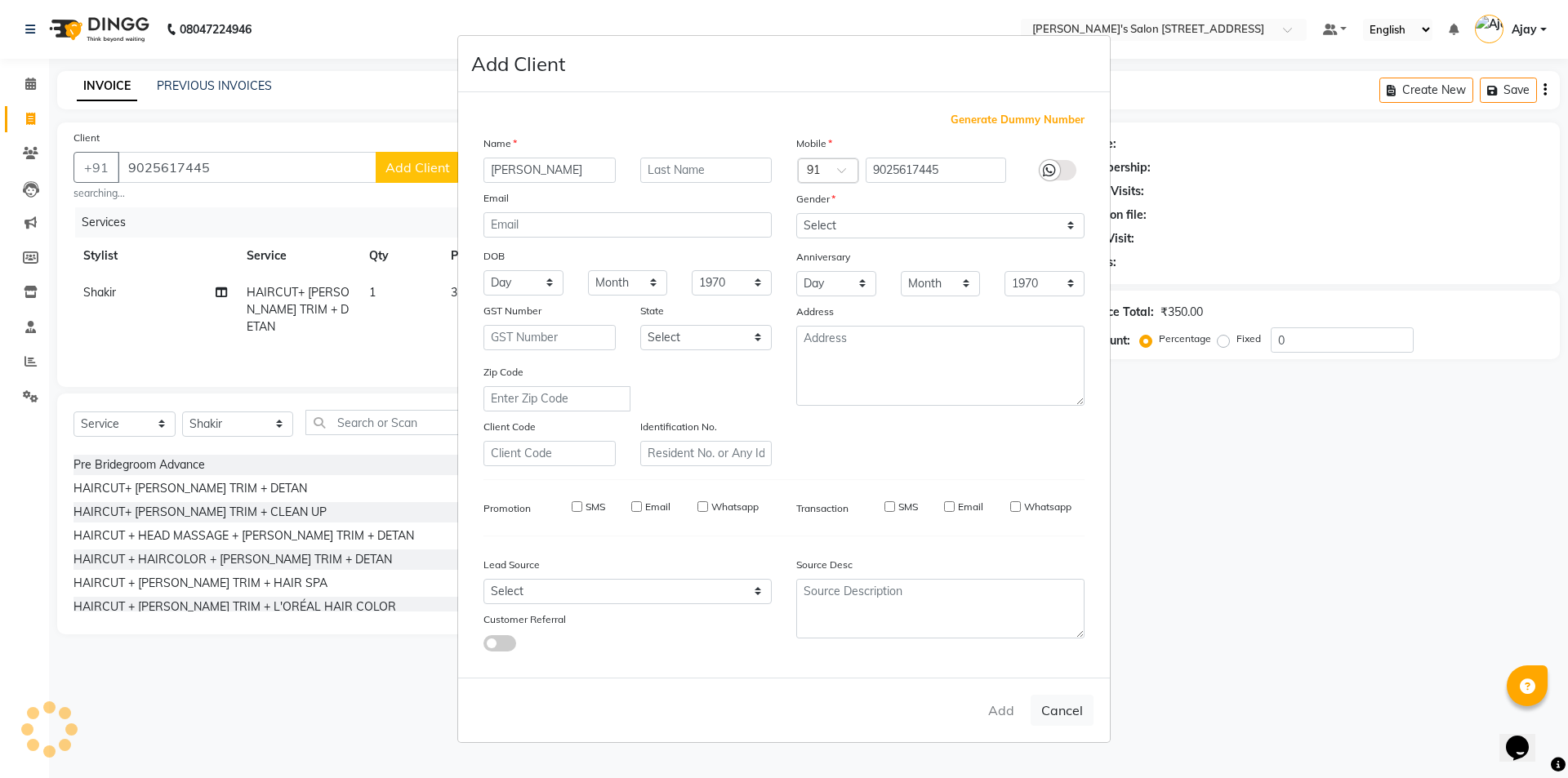
select select
checkbox input "false"
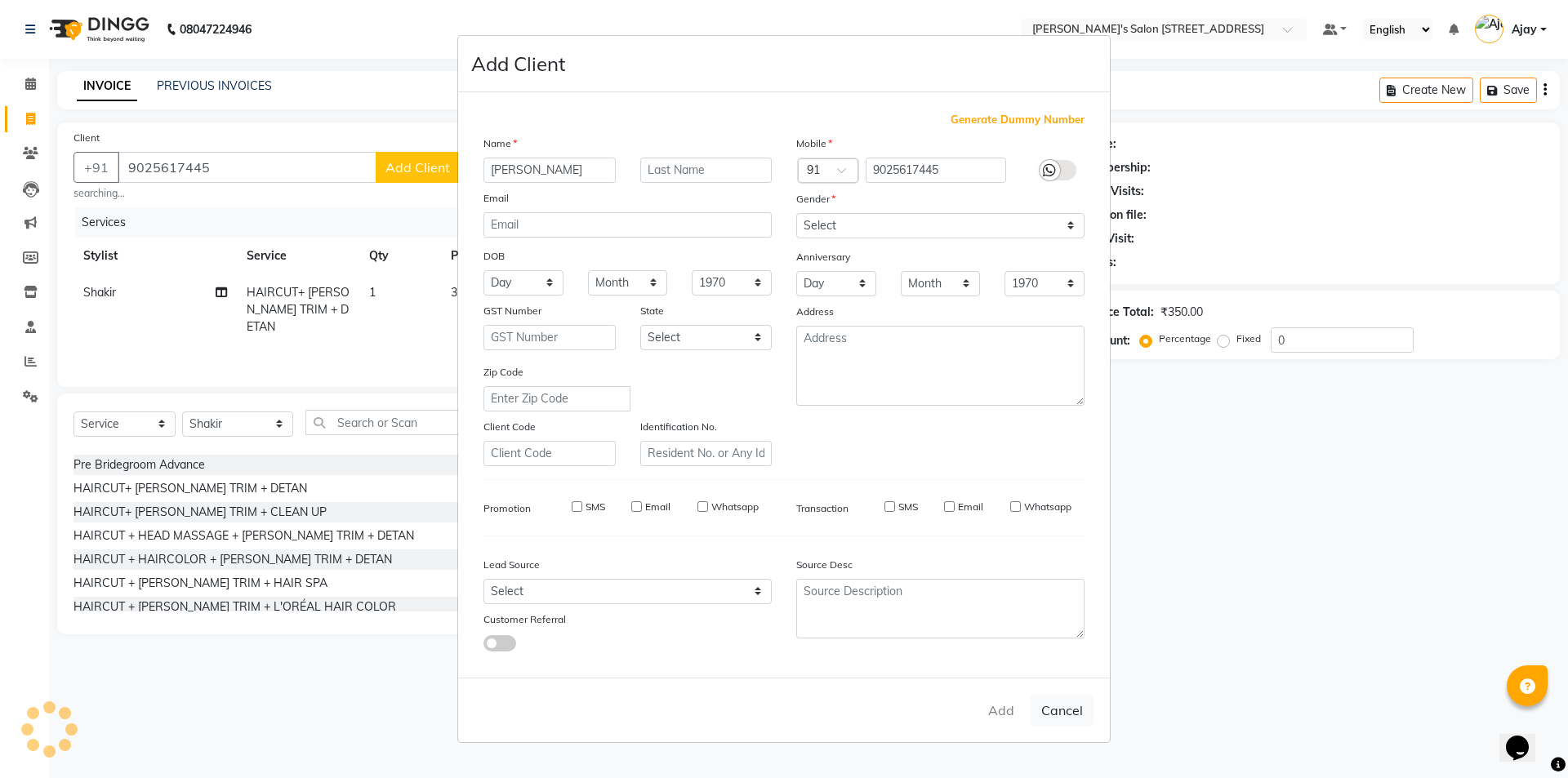
checkbox input "false"
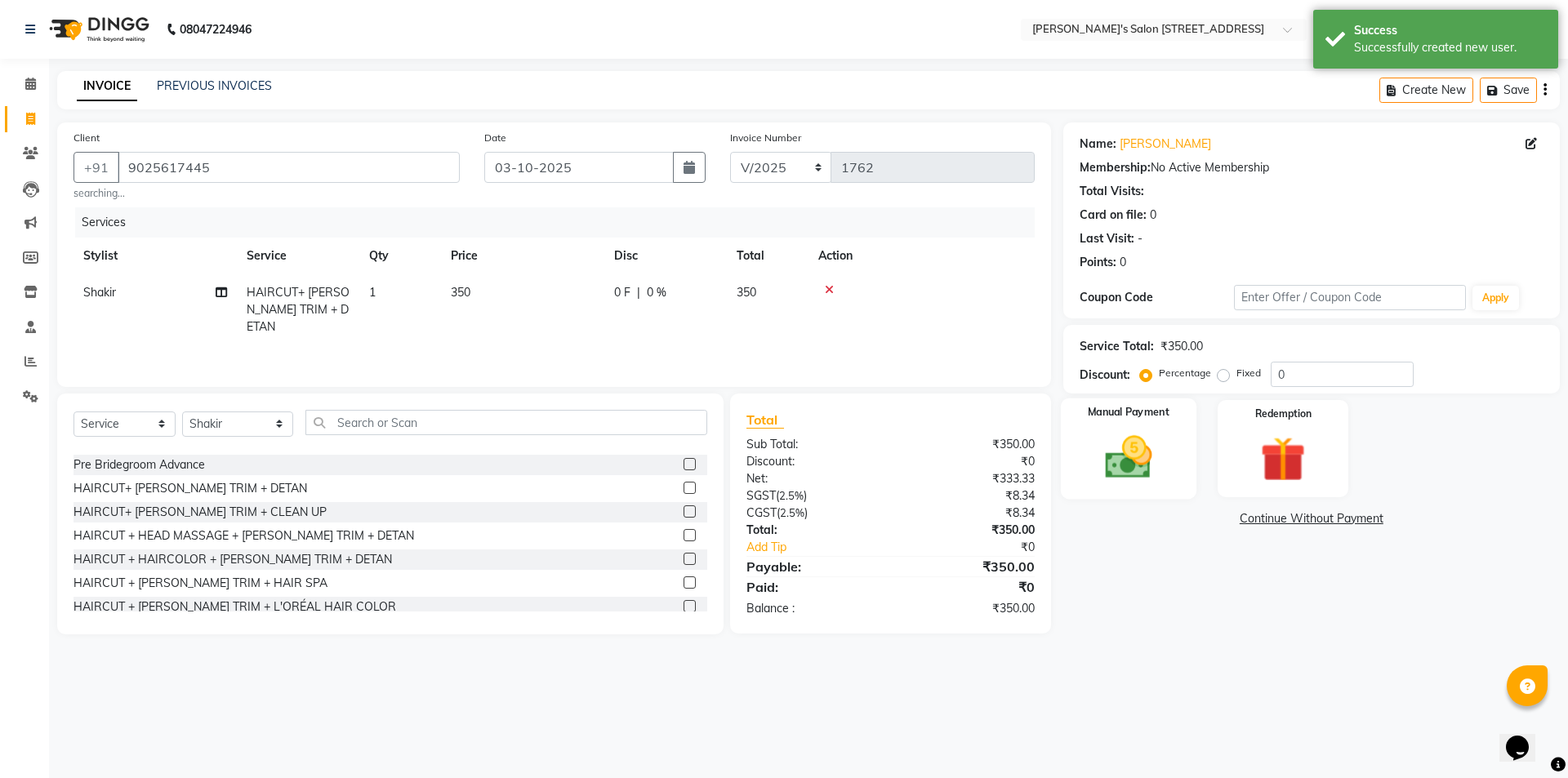
click at [1127, 447] on img at bounding box center [1127, 457] width 76 height 54
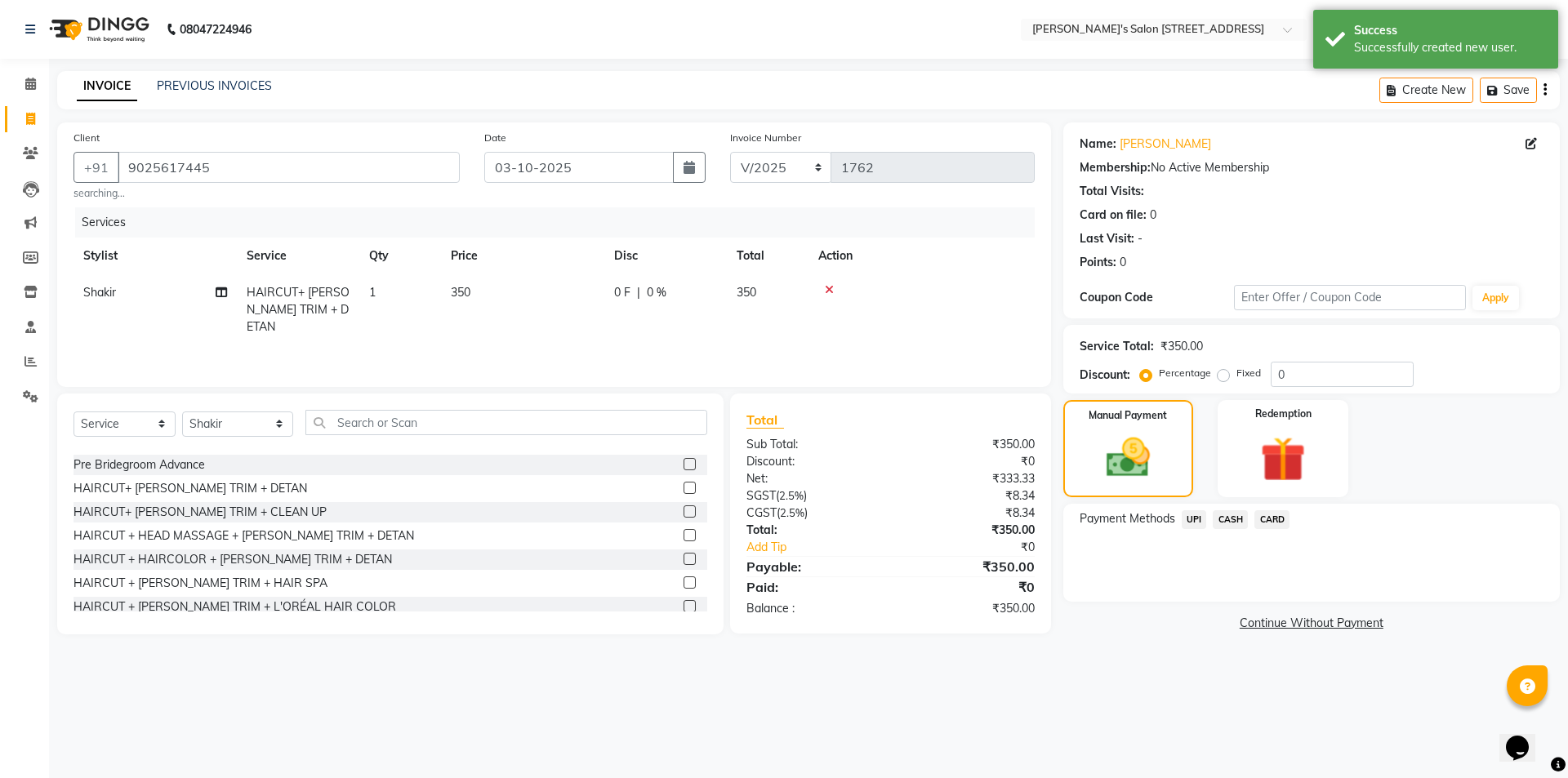
click at [1189, 521] on span "UPI" at bounding box center [1194, 519] width 26 height 19
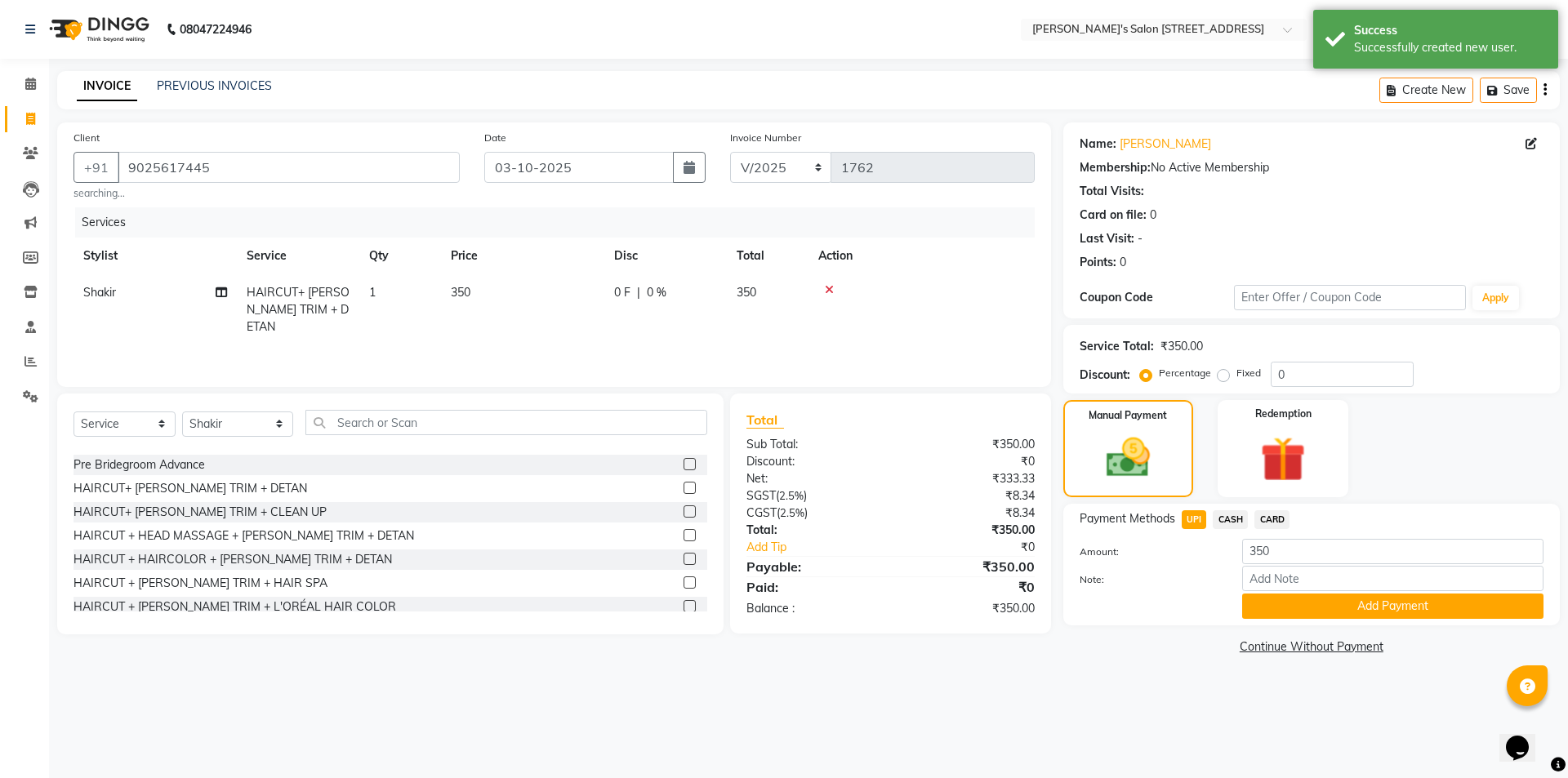
click at [1246, 598] on button "Add Payment" at bounding box center [1392, 607] width 301 height 26
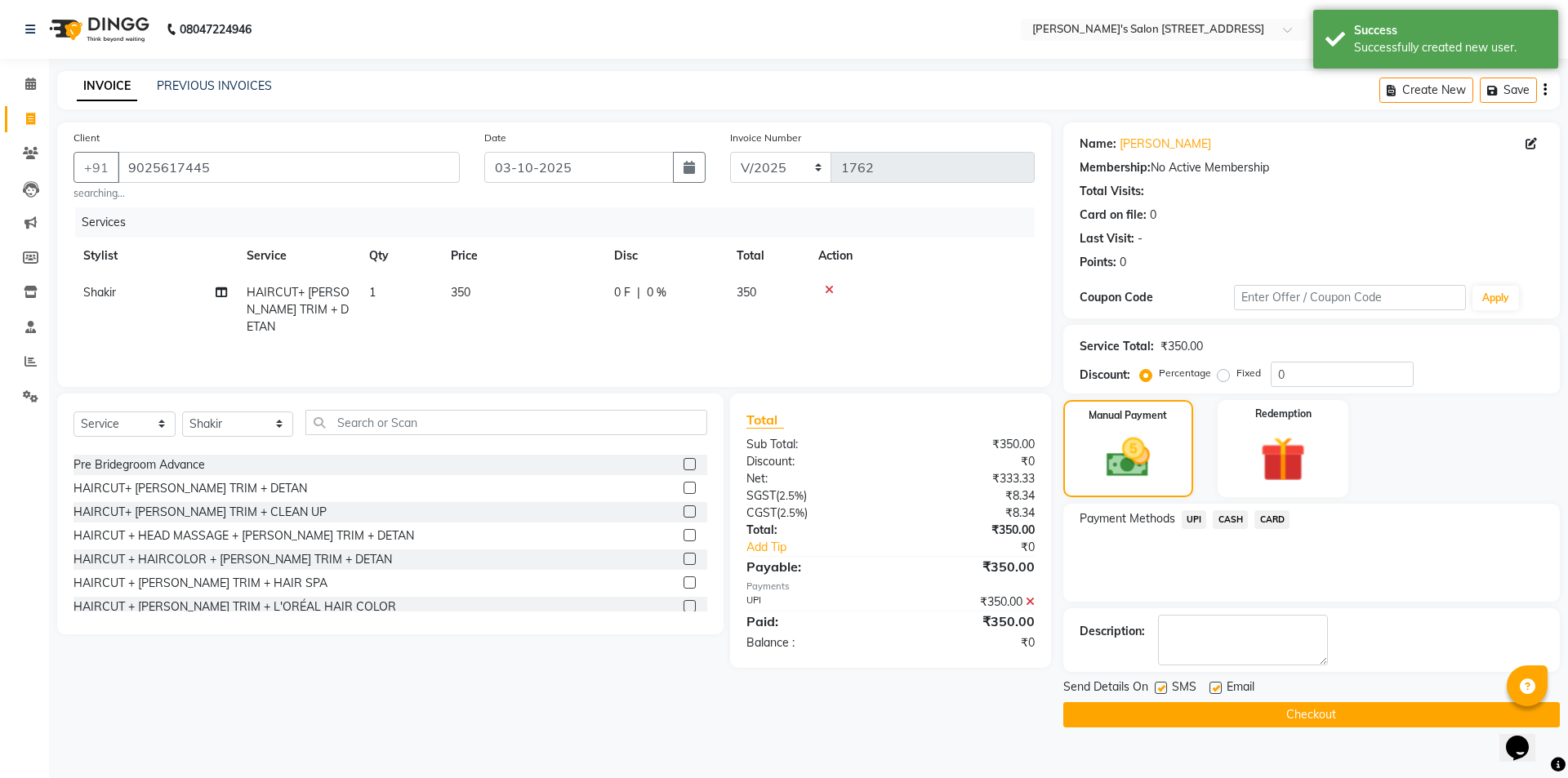
click at [1239, 710] on button "Checkout" at bounding box center [1311, 715] width 496 height 26
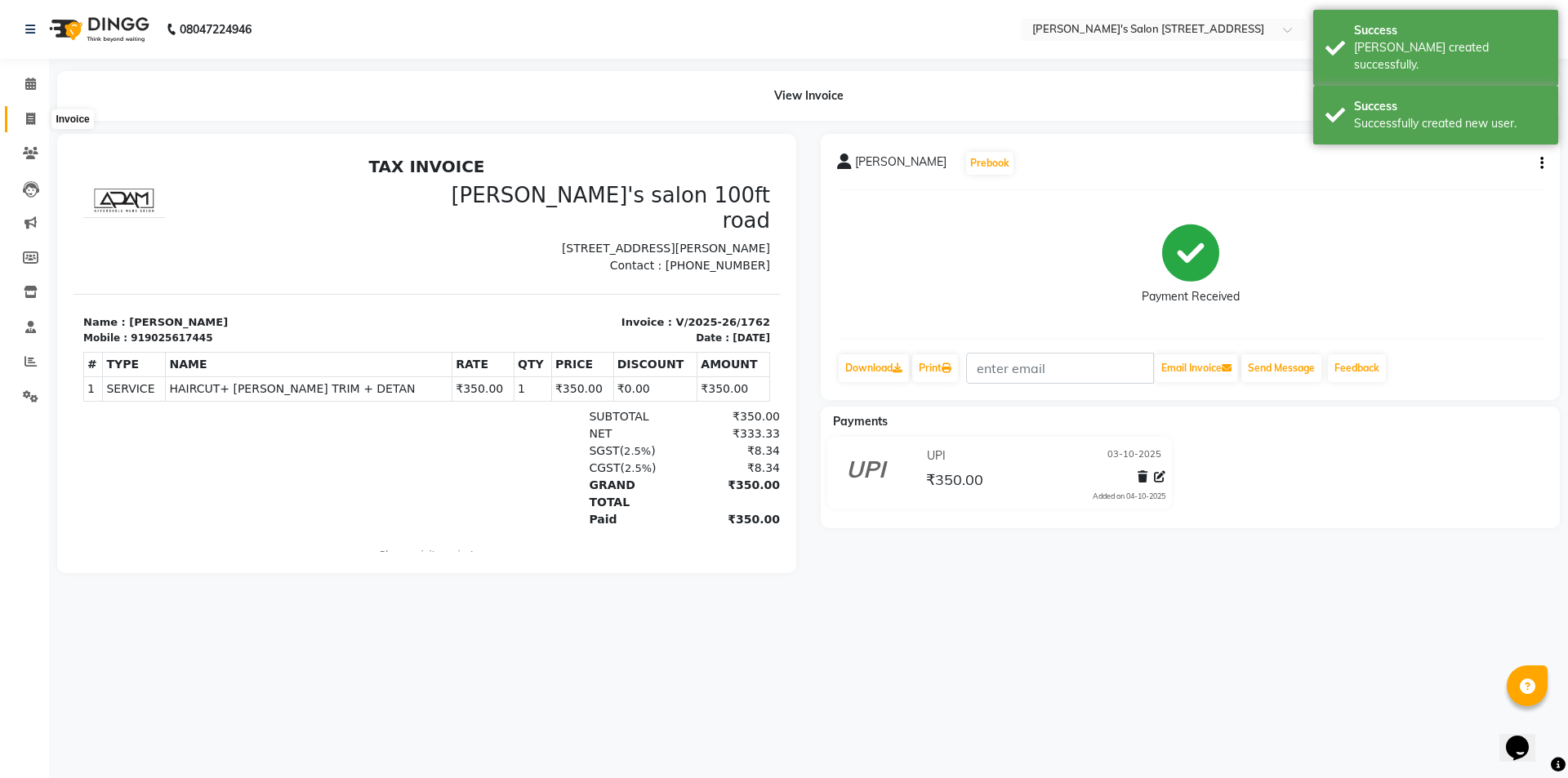
click at [27, 110] on span at bounding box center [30, 119] width 28 height 19
select select "service"
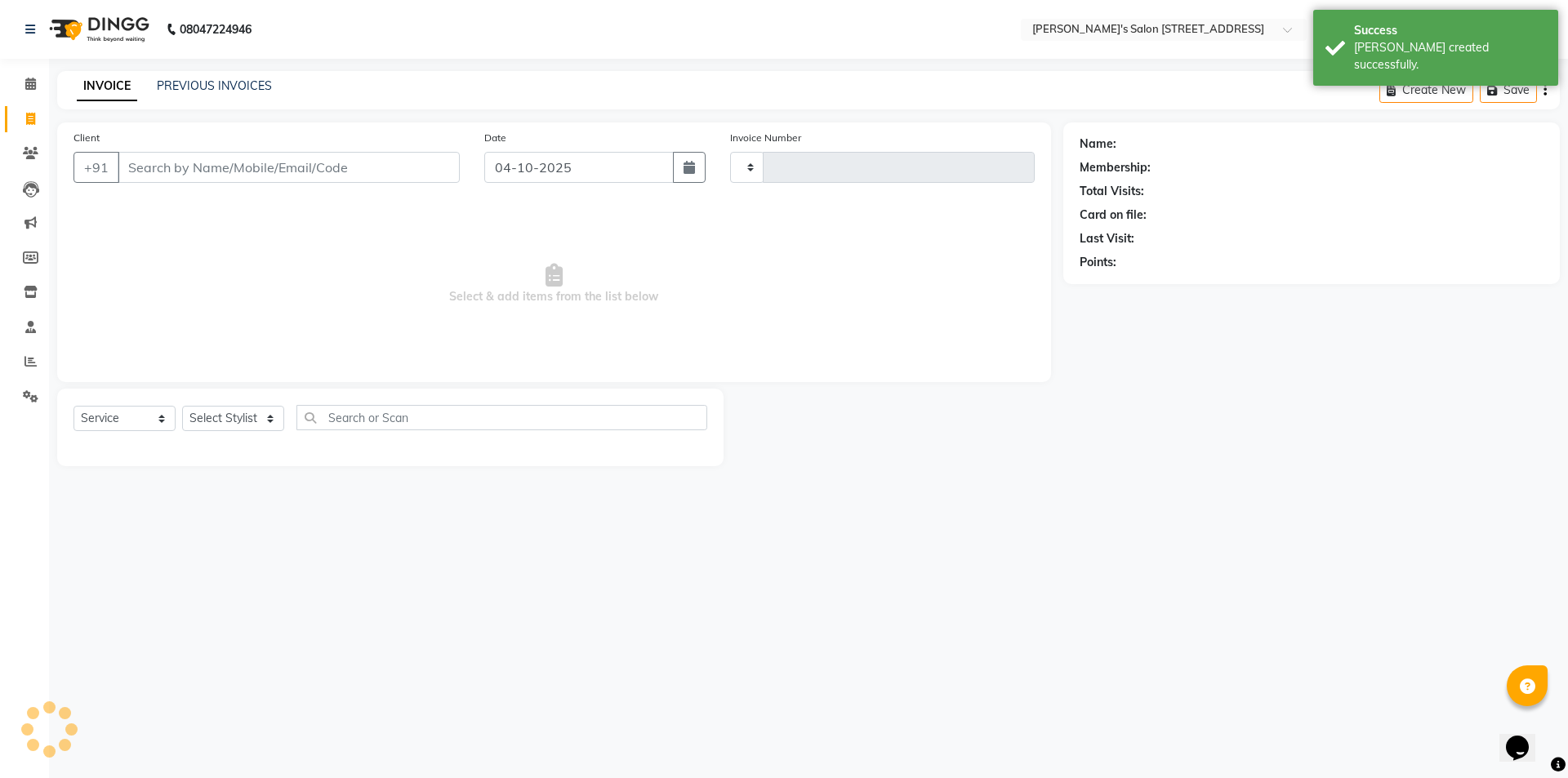
type input "1763"
select select "7773"
paste input "9500583111"
type input "9500583111"
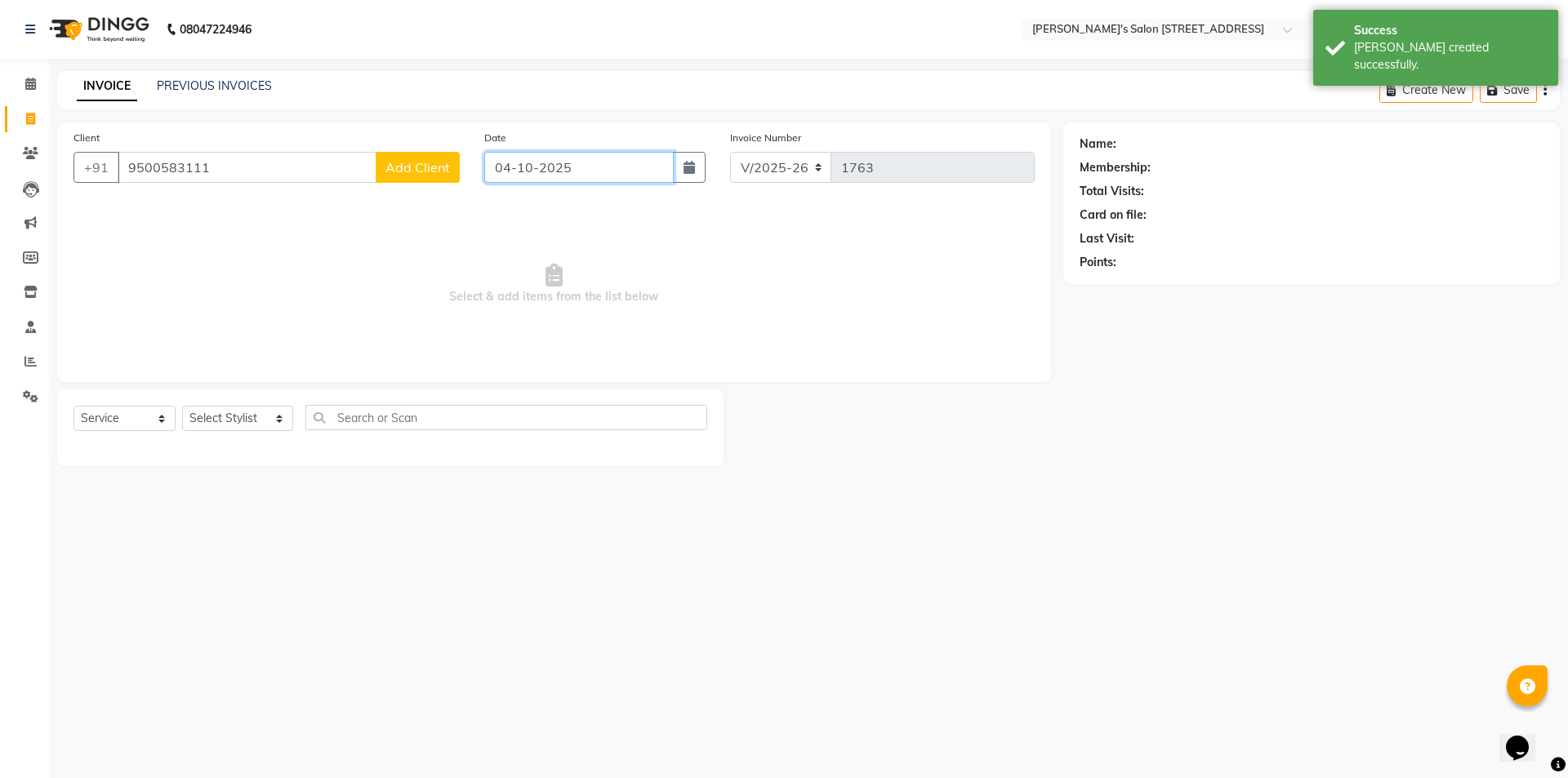
click at [530, 166] on input "04-10-2025" at bounding box center [579, 167] width 191 height 31
select select "10"
select select "2025"
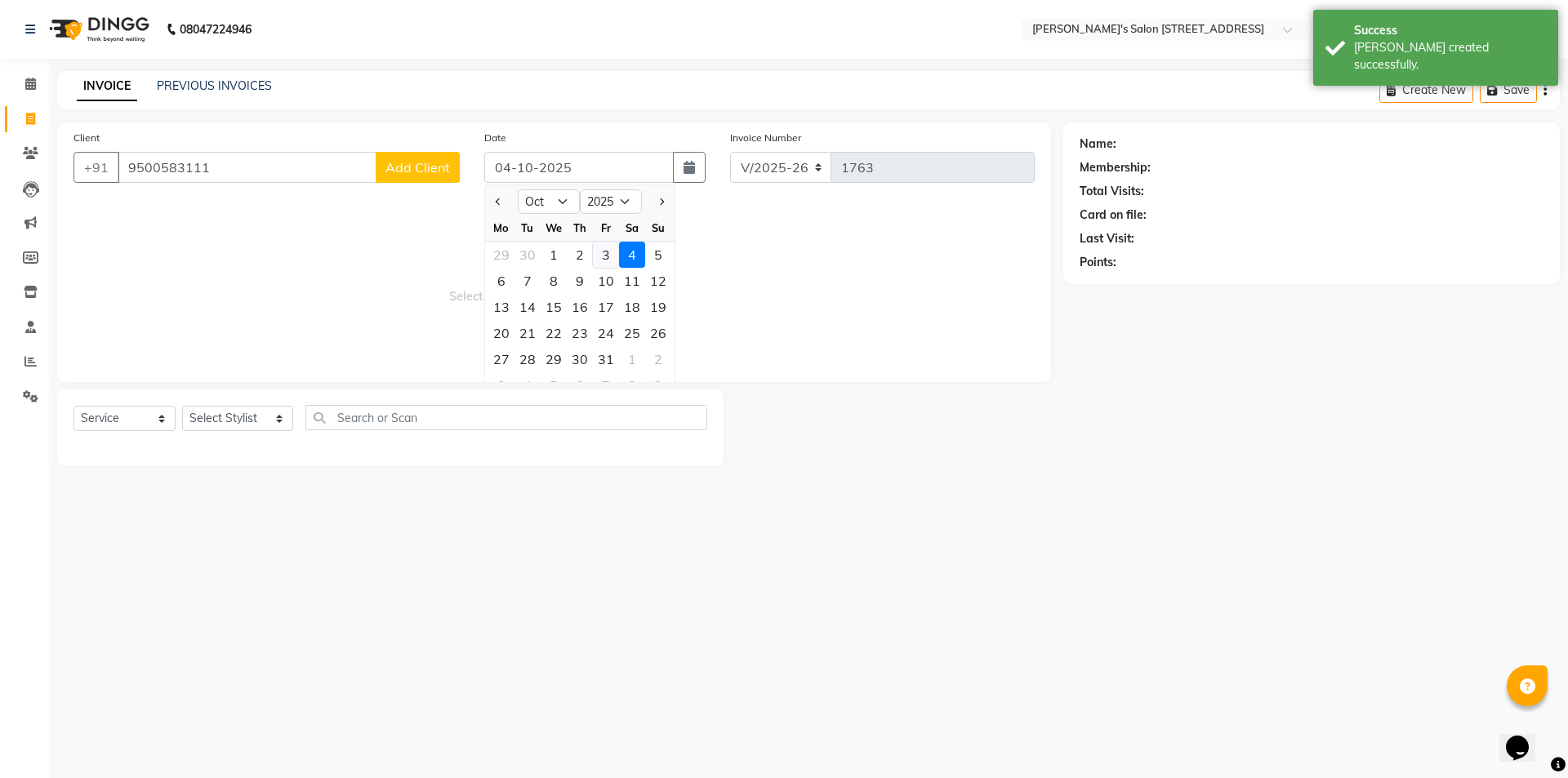
click at [603, 256] on div "3" at bounding box center [606, 254] width 26 height 26
type input "03-10-2025"
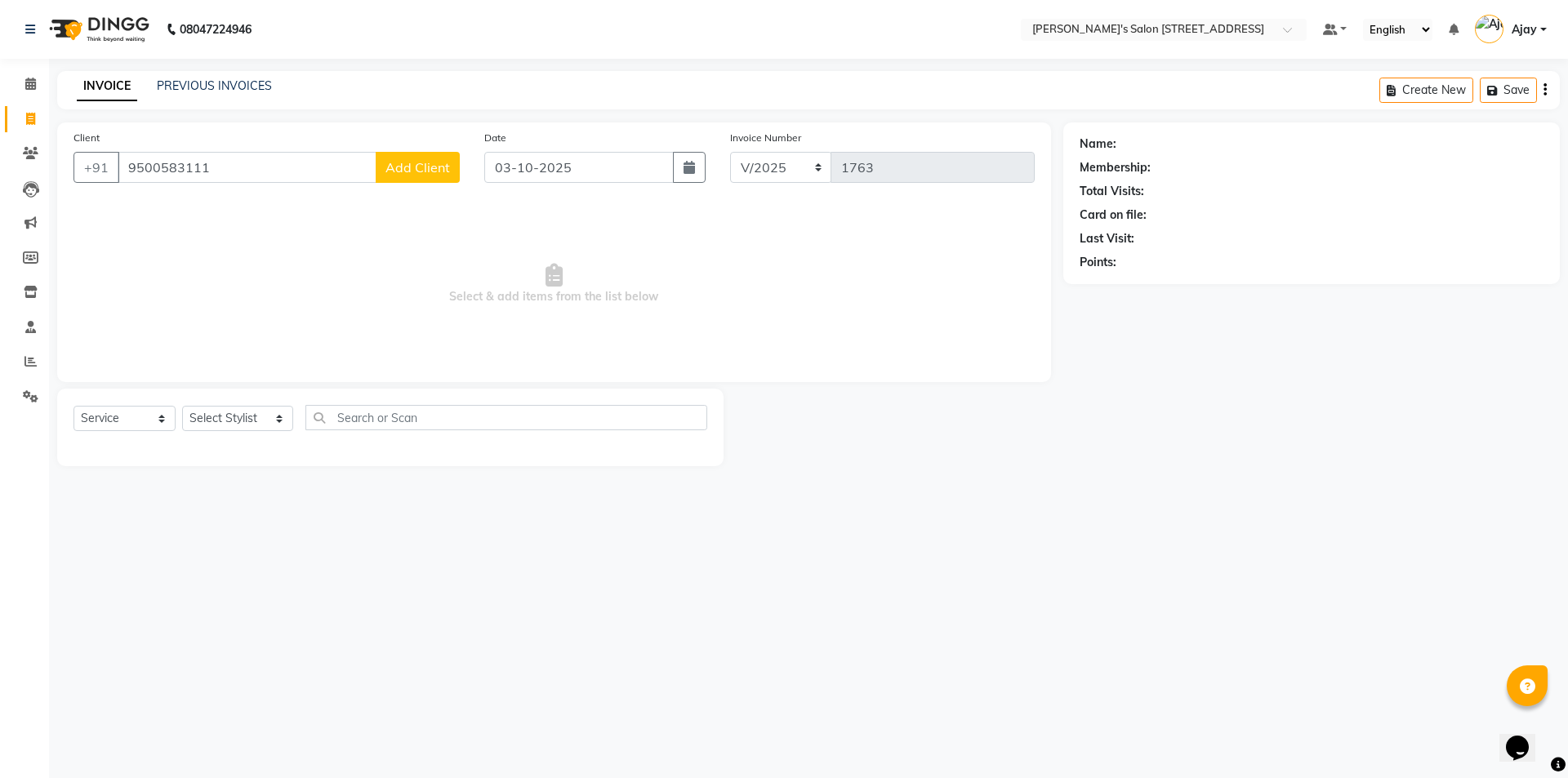
click at [392, 172] on span "Add Client" at bounding box center [417, 168] width 65 height 16
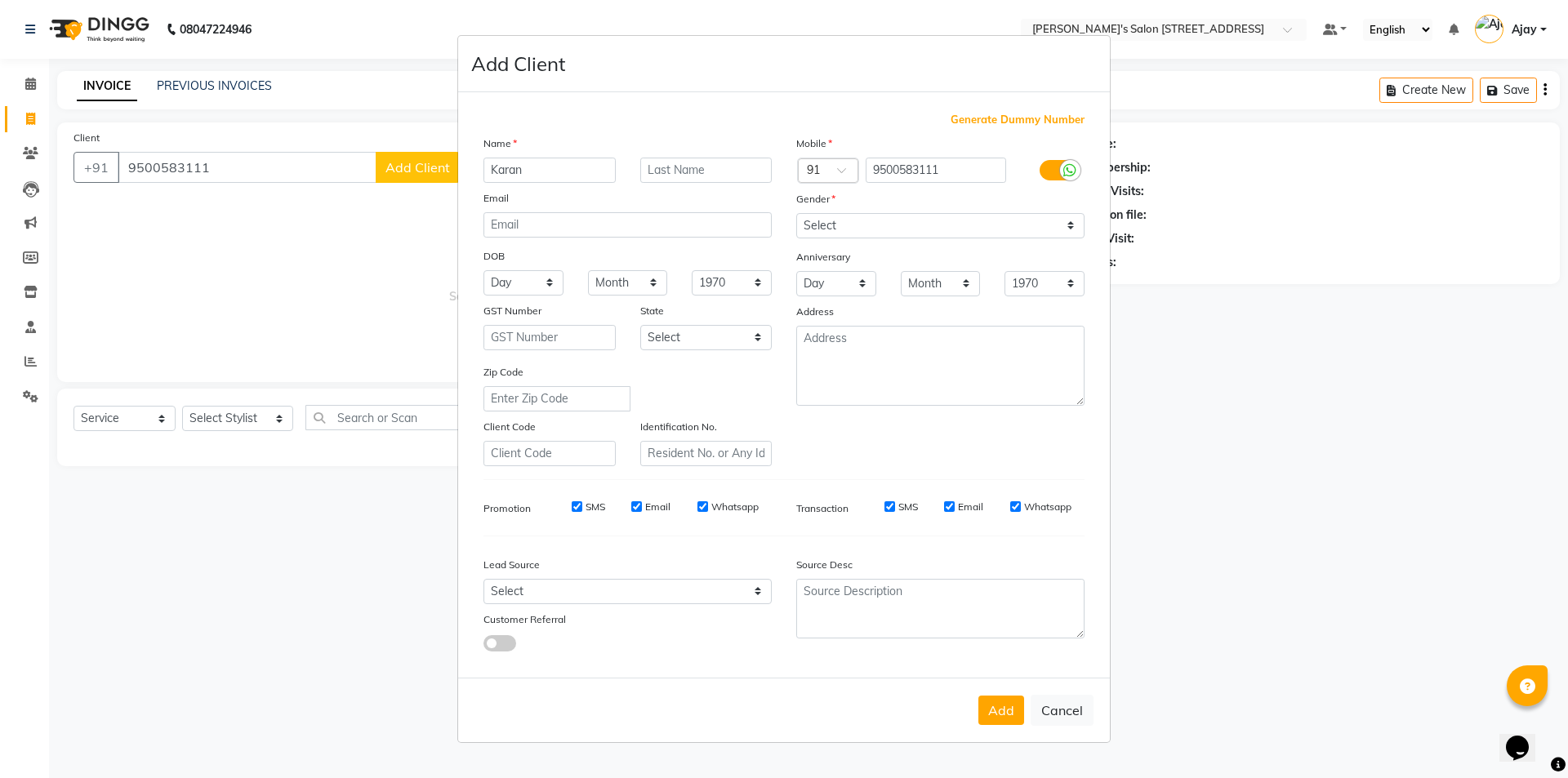
type input "Karan"
click at [827, 228] on select "Select Male Female Other Prefer Not To Say" at bounding box center [940, 226] width 288 height 26
select select "male"
click at [796, 213] on select "Select Male Female Other Prefer Not To Say" at bounding box center [940, 226] width 288 height 26
click at [984, 717] on button "Add" at bounding box center [1001, 711] width 46 height 29
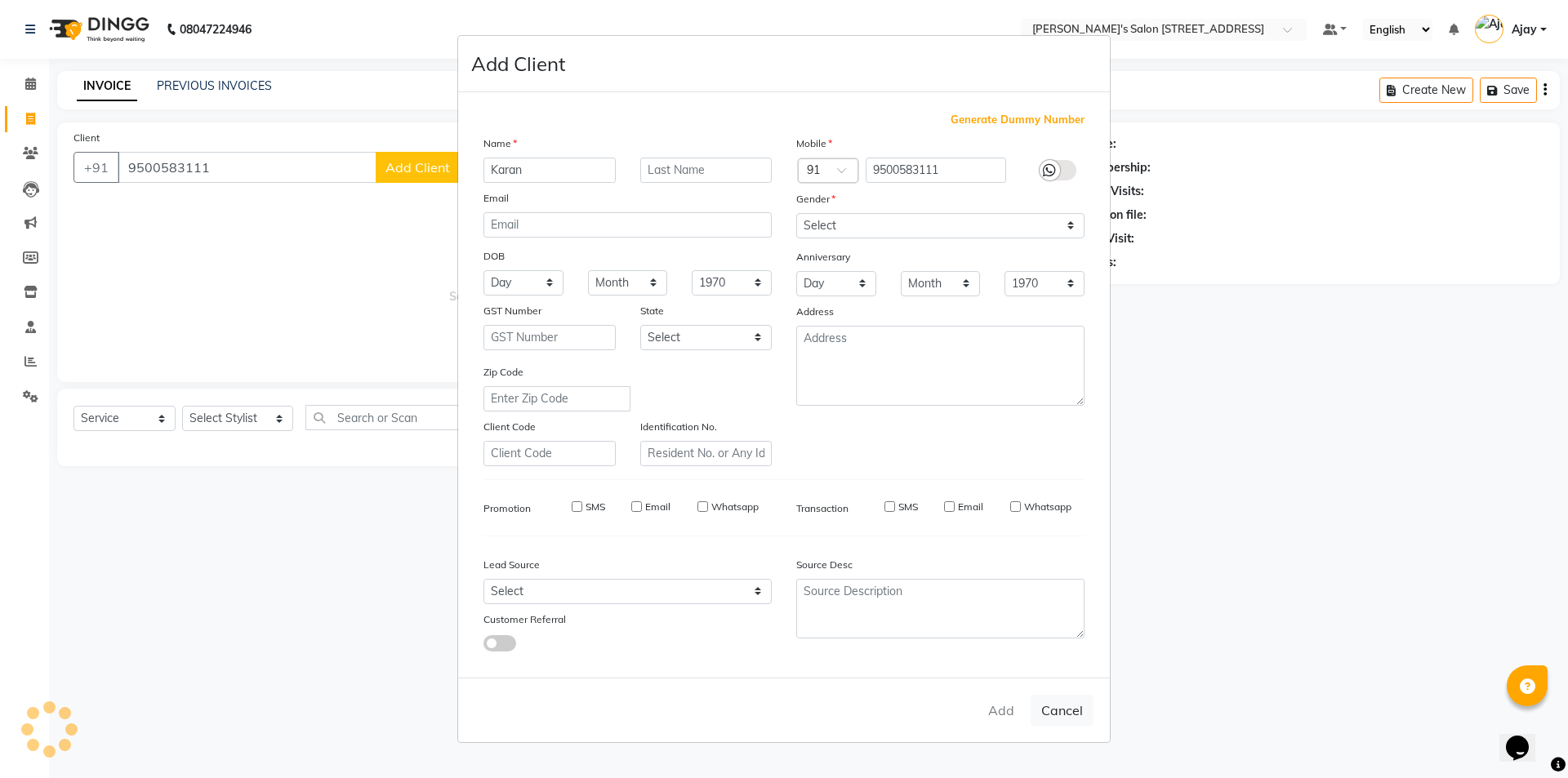
select select
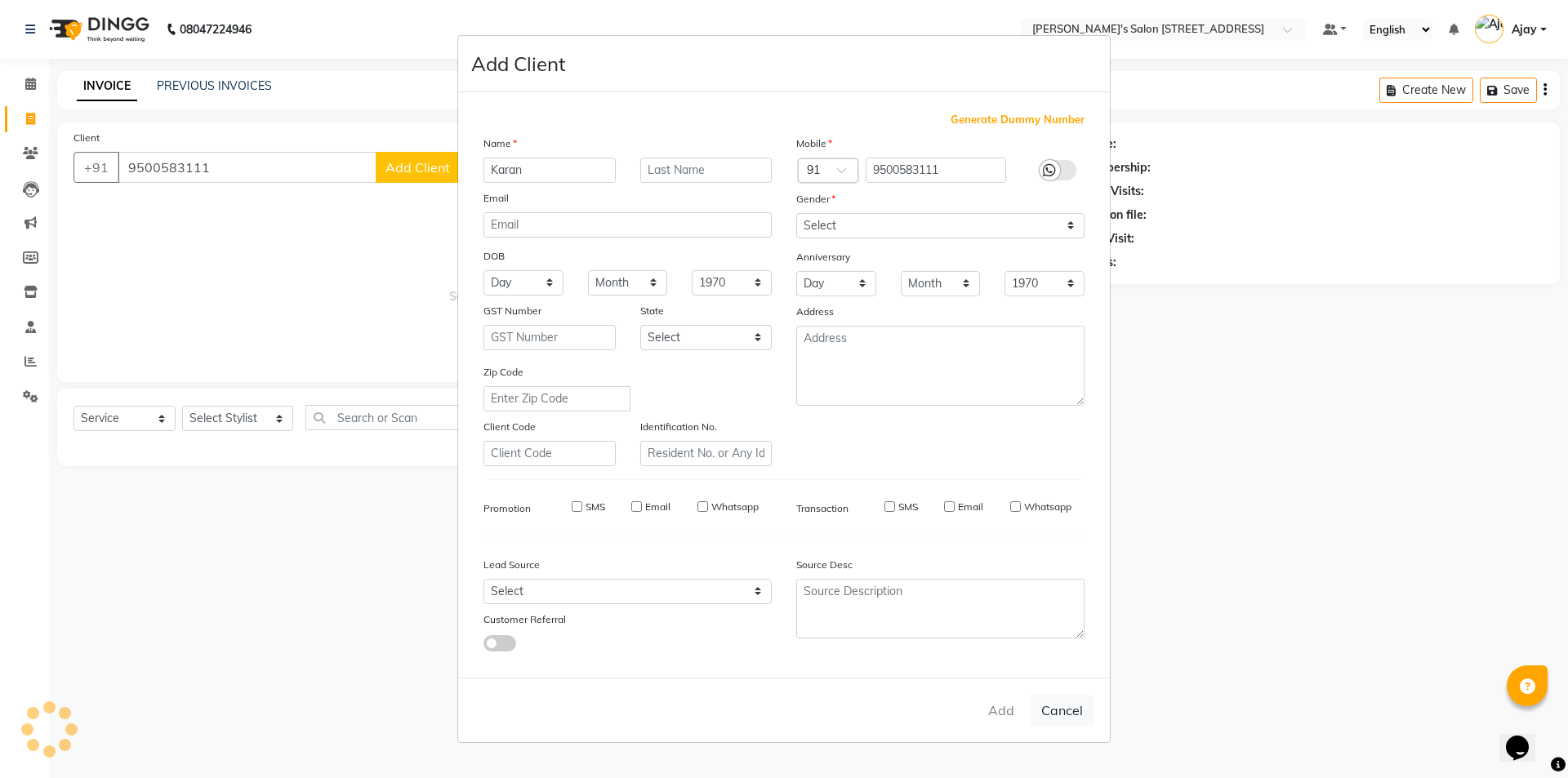
select select
checkbox input "false"
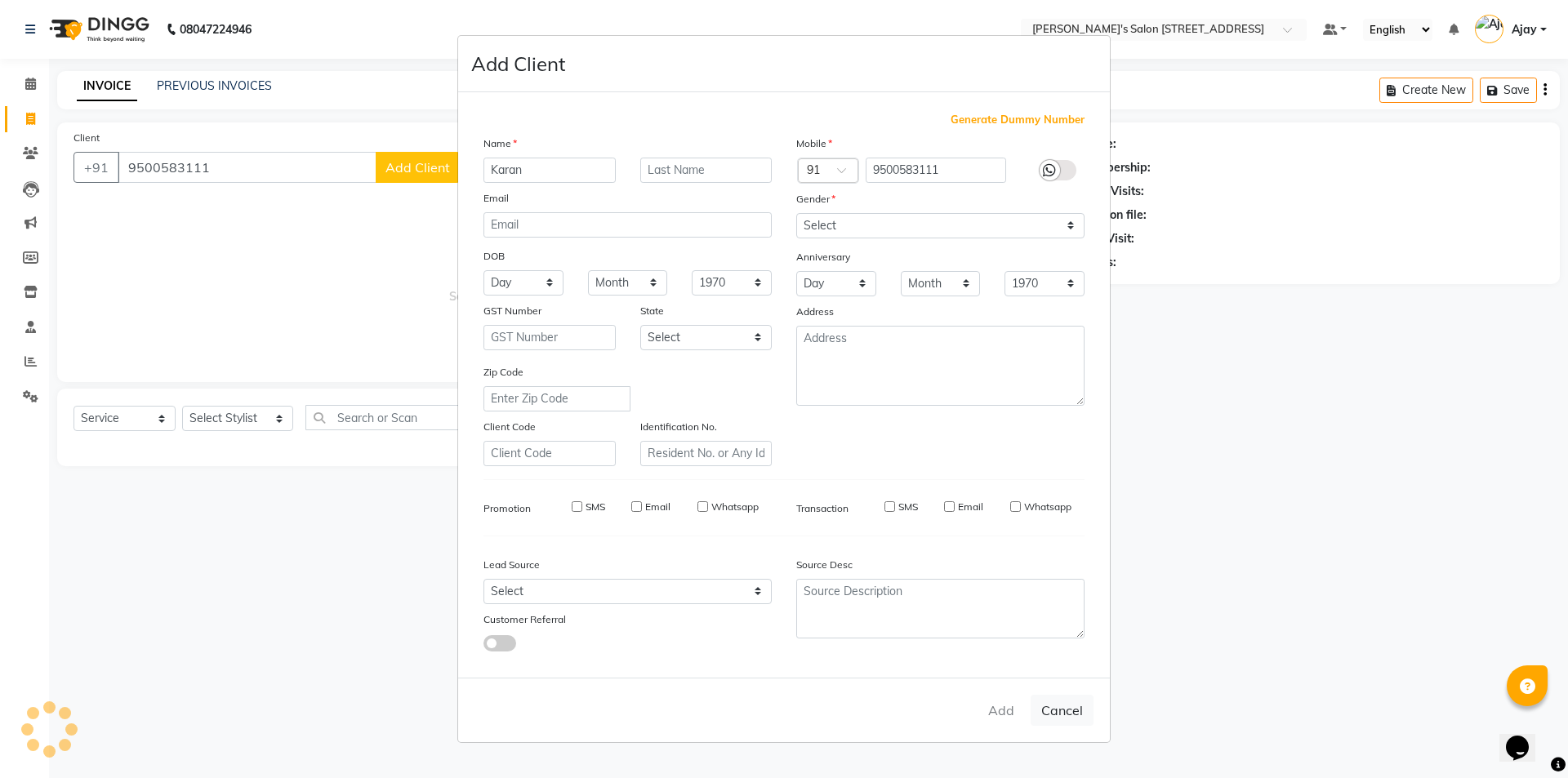
checkbox input "false"
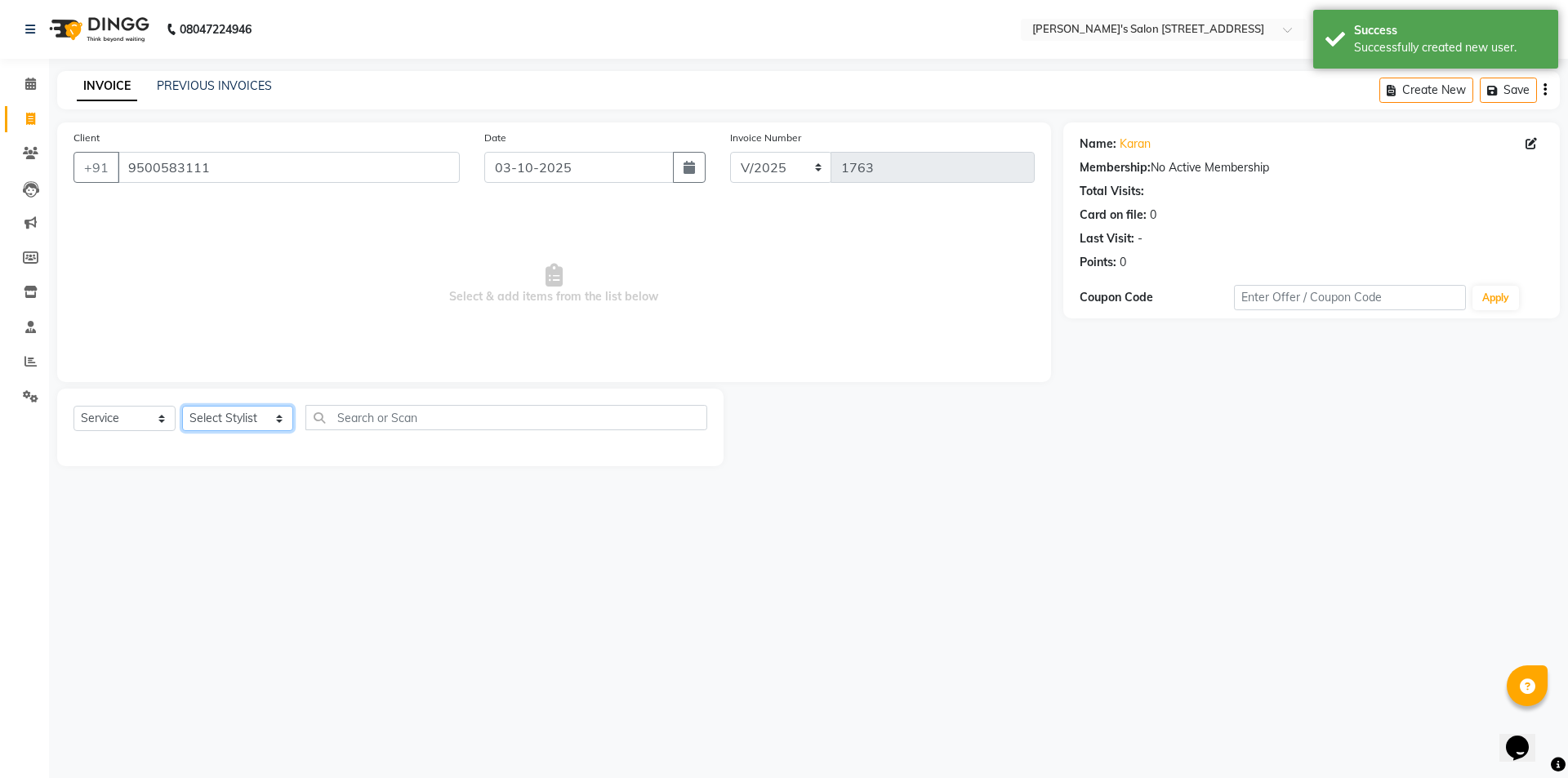
click at [211, 424] on select "Select Stylist Ajay Anish Nadeem Shakir Vicky(Manager)" at bounding box center [238, 419] width 111 height 26
select select "91354"
click at [182, 406] on select "Select Stylist Ajay Anish Nadeem Shakir Vicky(Manager)" at bounding box center [238, 419] width 111 height 26
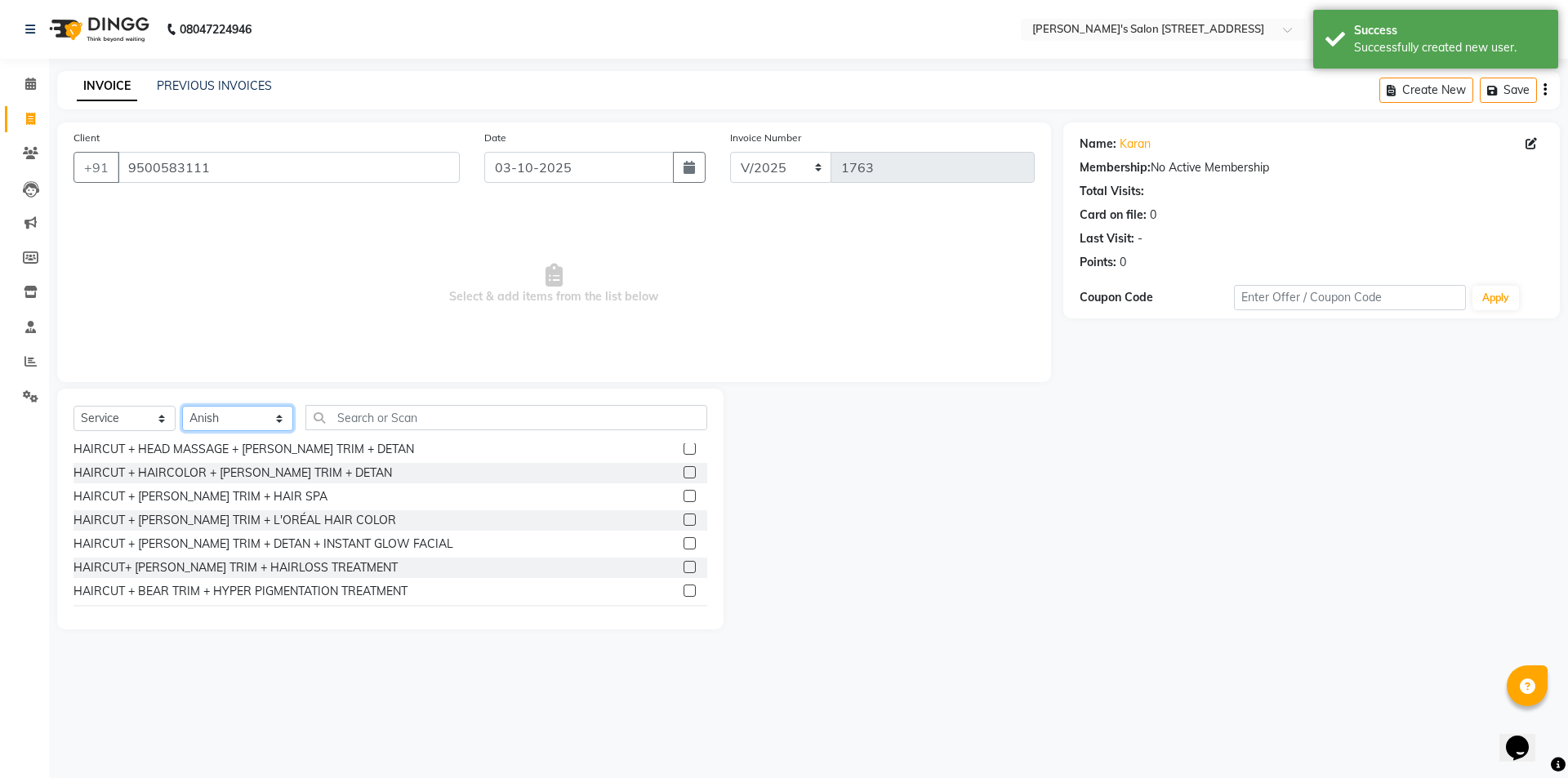
scroll to position [1225, 0]
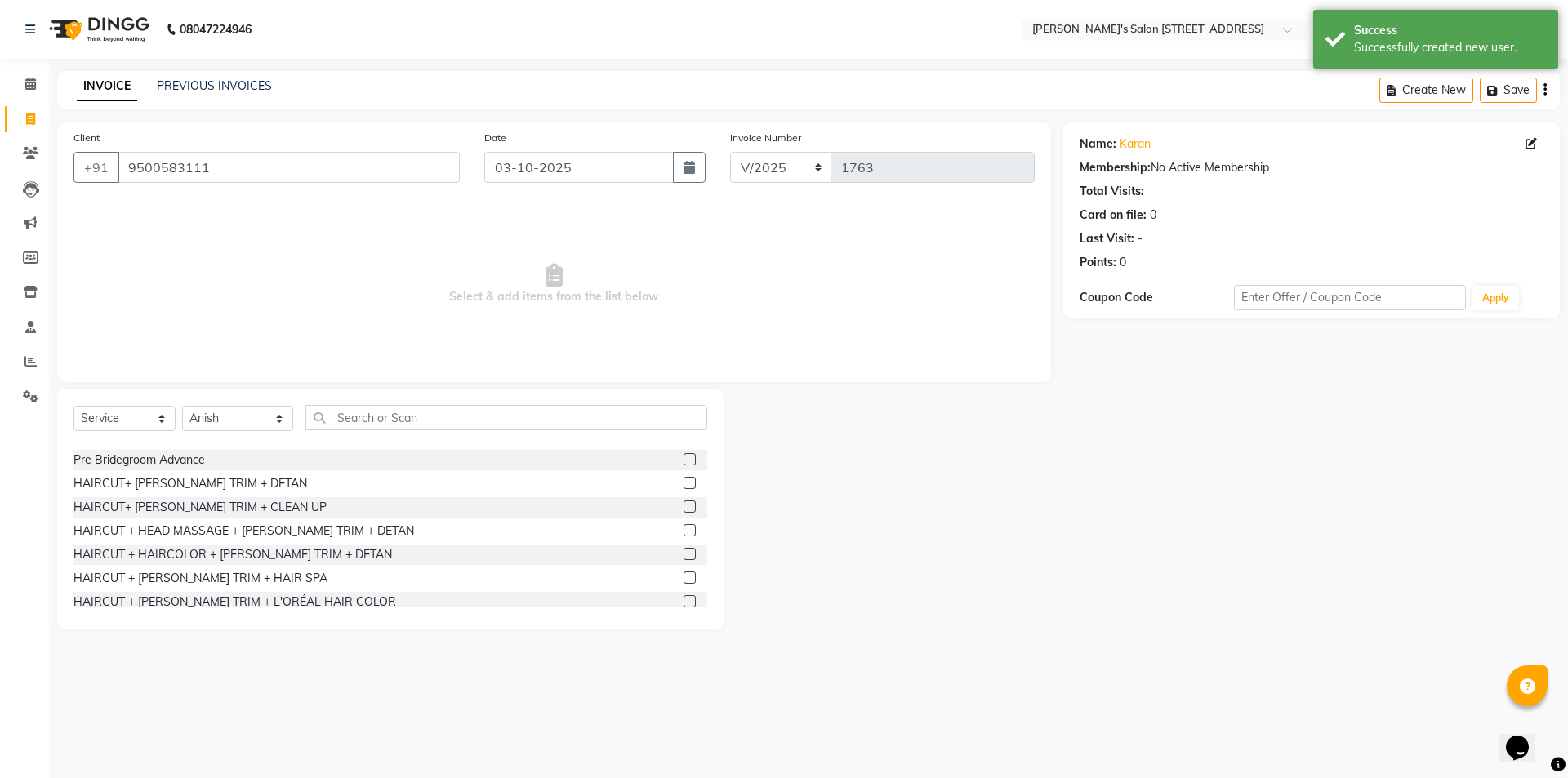
click at [683, 480] on label at bounding box center [689, 482] width 12 height 12
click at [683, 480] on input "checkbox" at bounding box center [689, 484] width 11 height 11
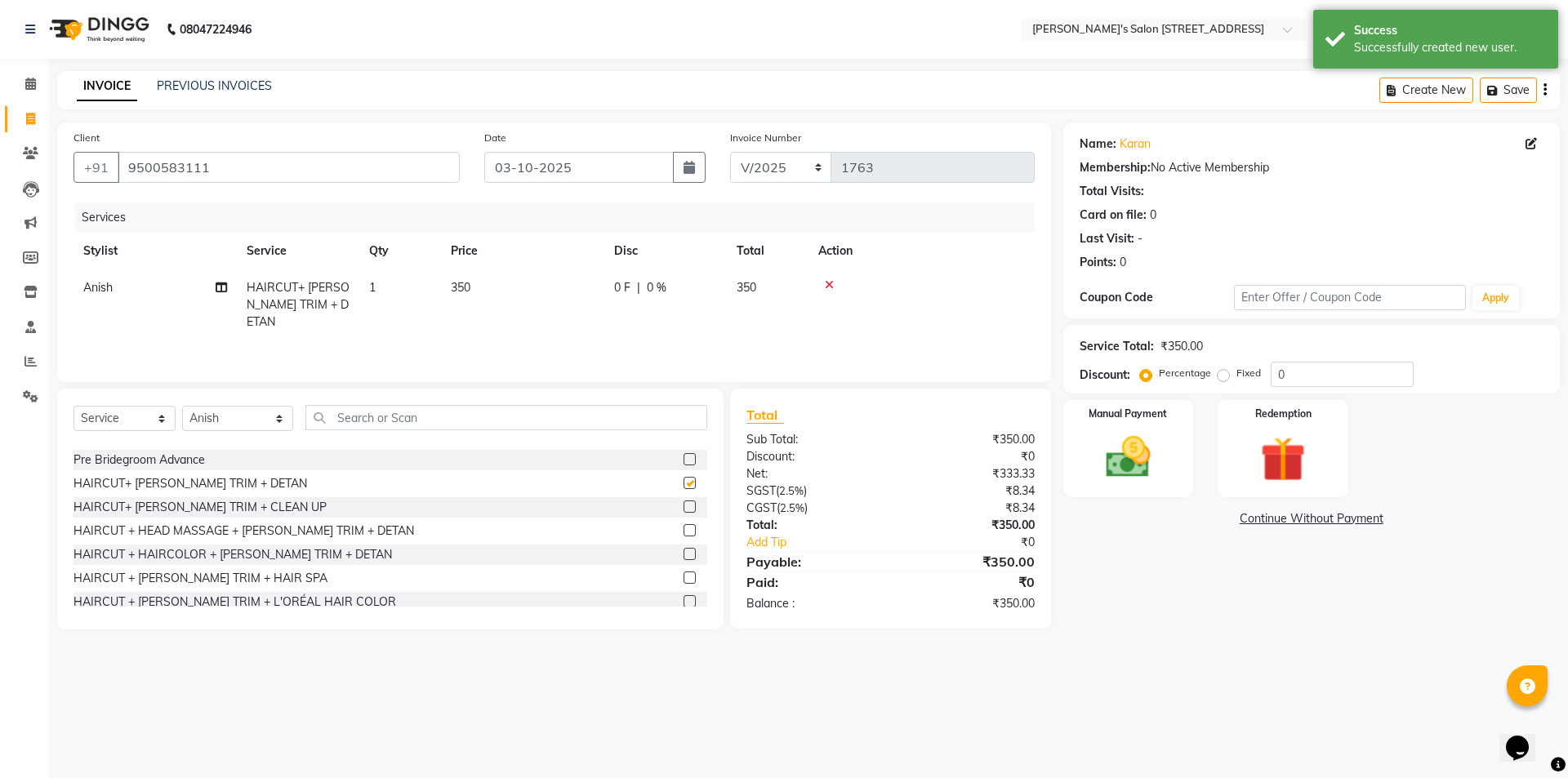
checkbox input "false"
click at [1121, 462] on img at bounding box center [1127, 457] width 76 height 54
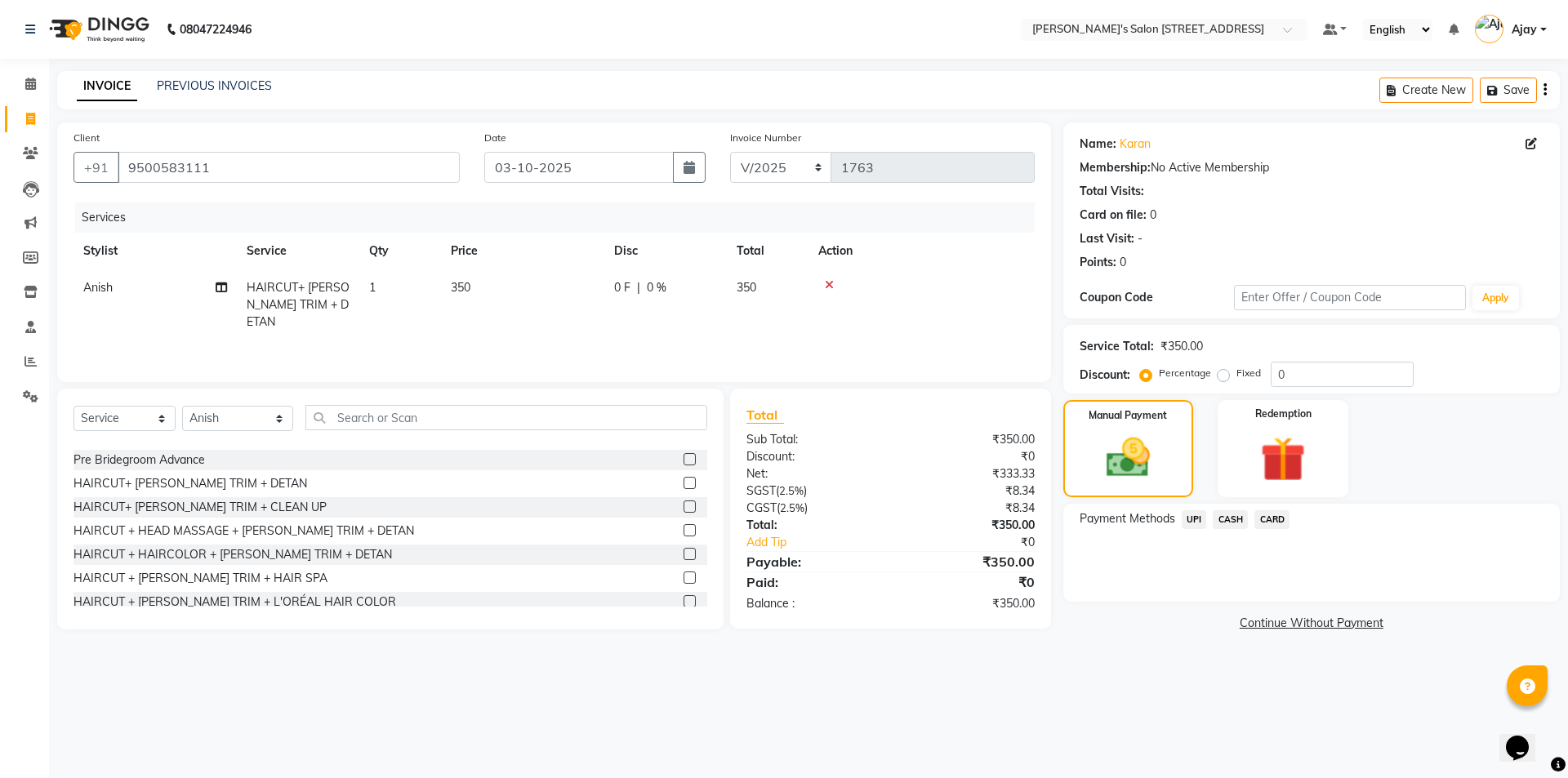
click at [1233, 518] on span "CASH" at bounding box center [1230, 519] width 35 height 19
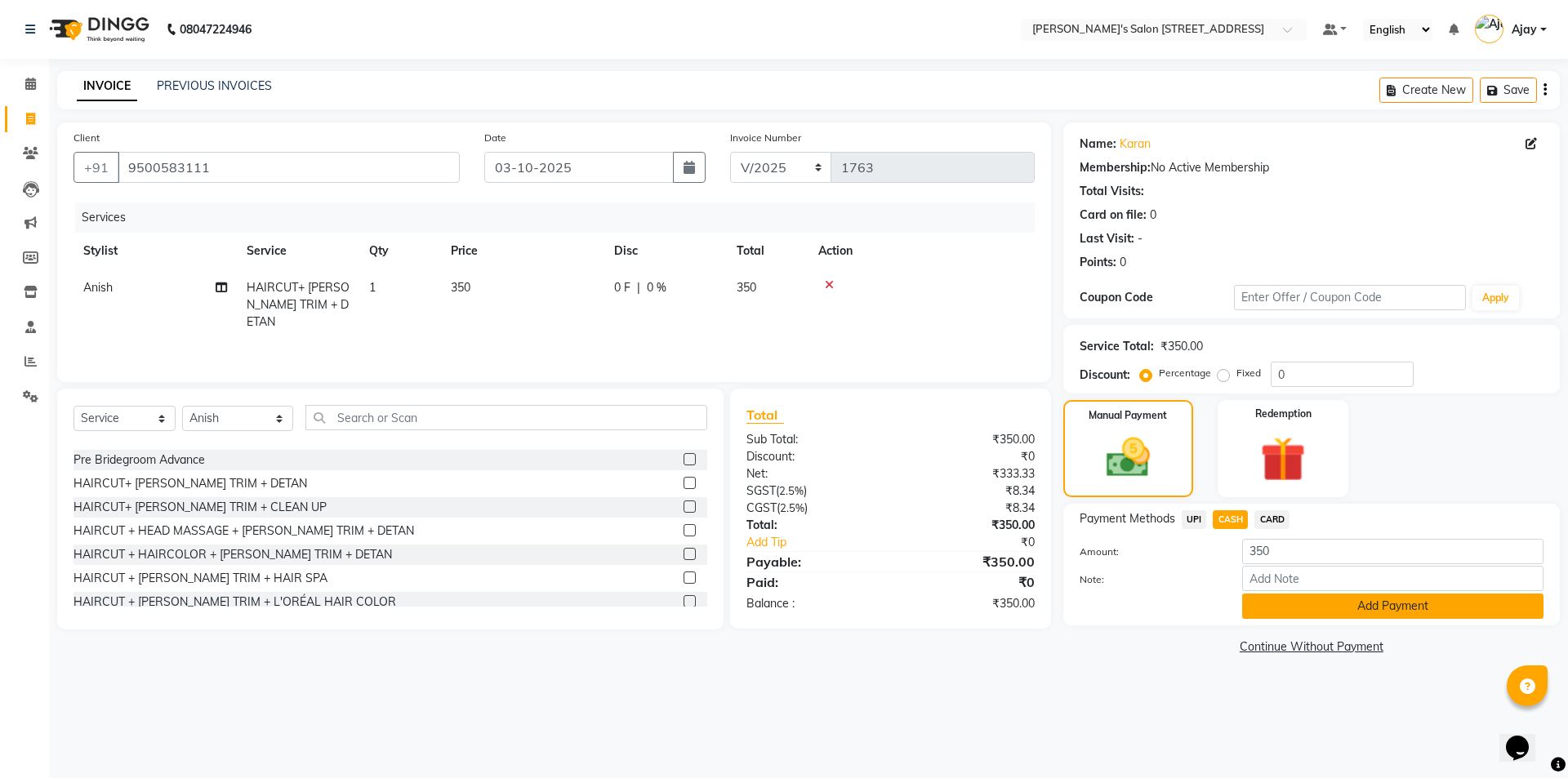
click at [1254, 607] on button "Add Payment" at bounding box center [1392, 607] width 301 height 26
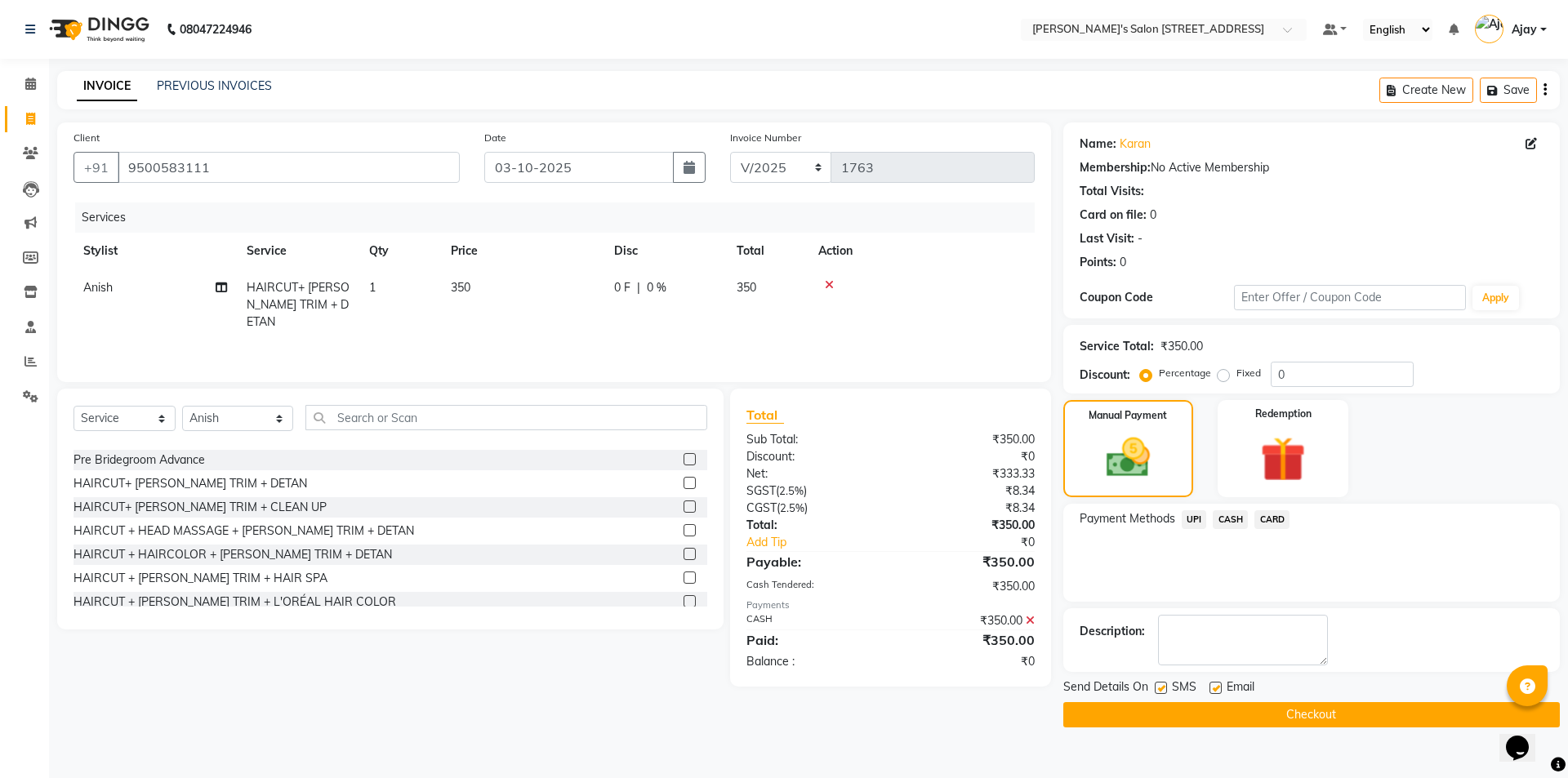
click at [1246, 711] on button "Checkout" at bounding box center [1311, 715] width 496 height 26
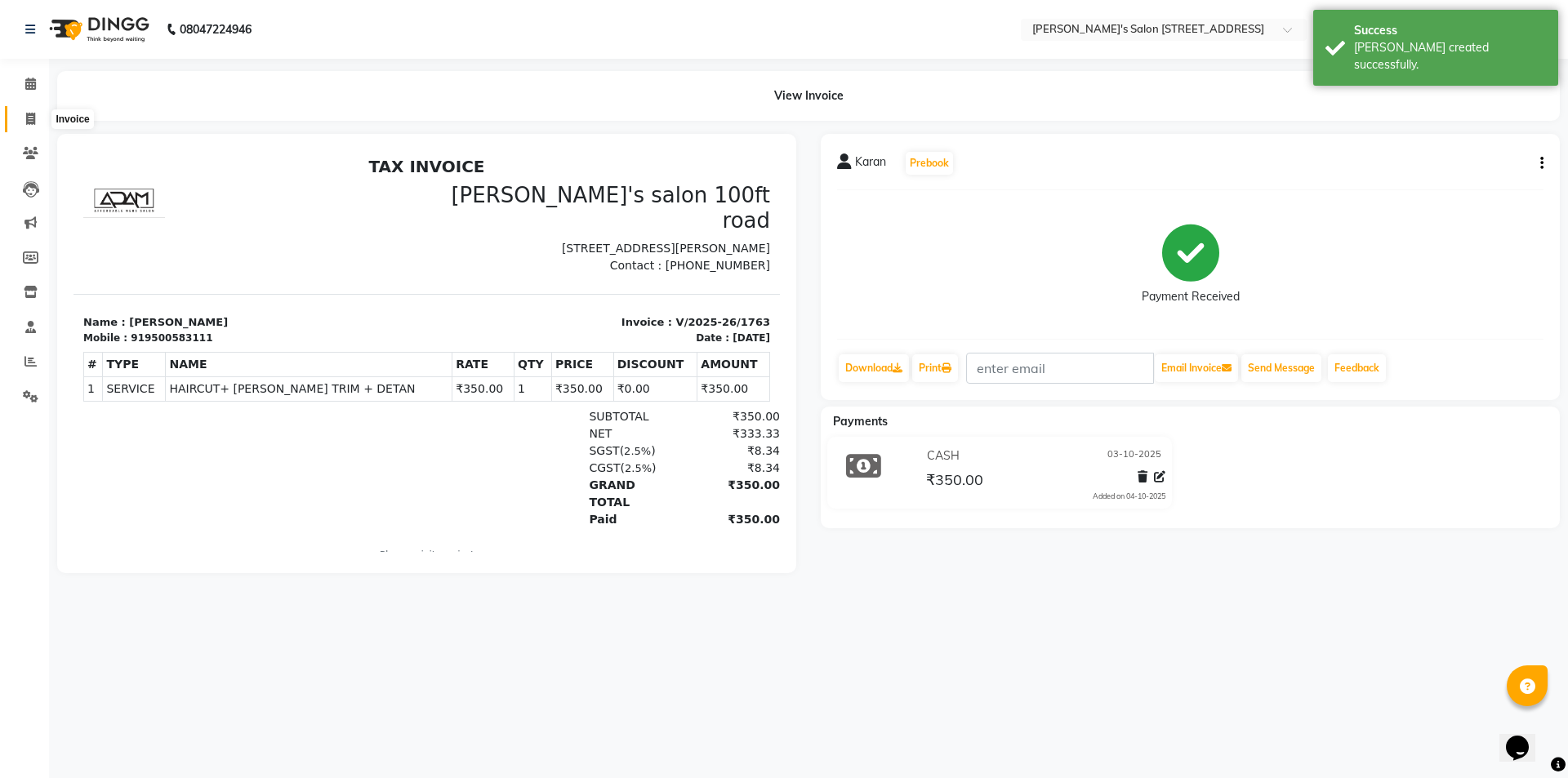
click at [29, 113] on icon at bounding box center [31, 119] width 9 height 12
select select "7773"
select select "service"
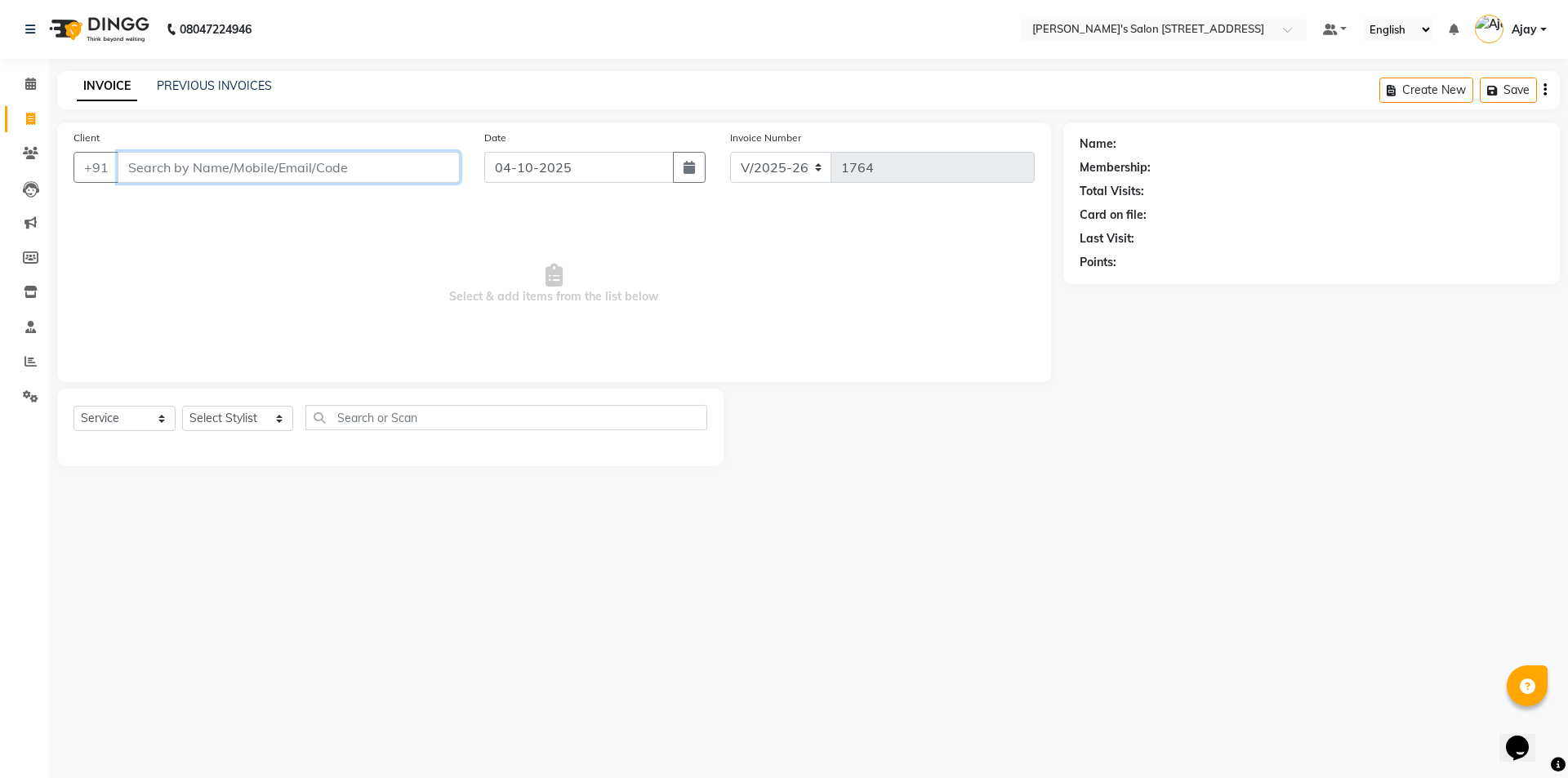
paste input "9500283626"
type input "9500283626"
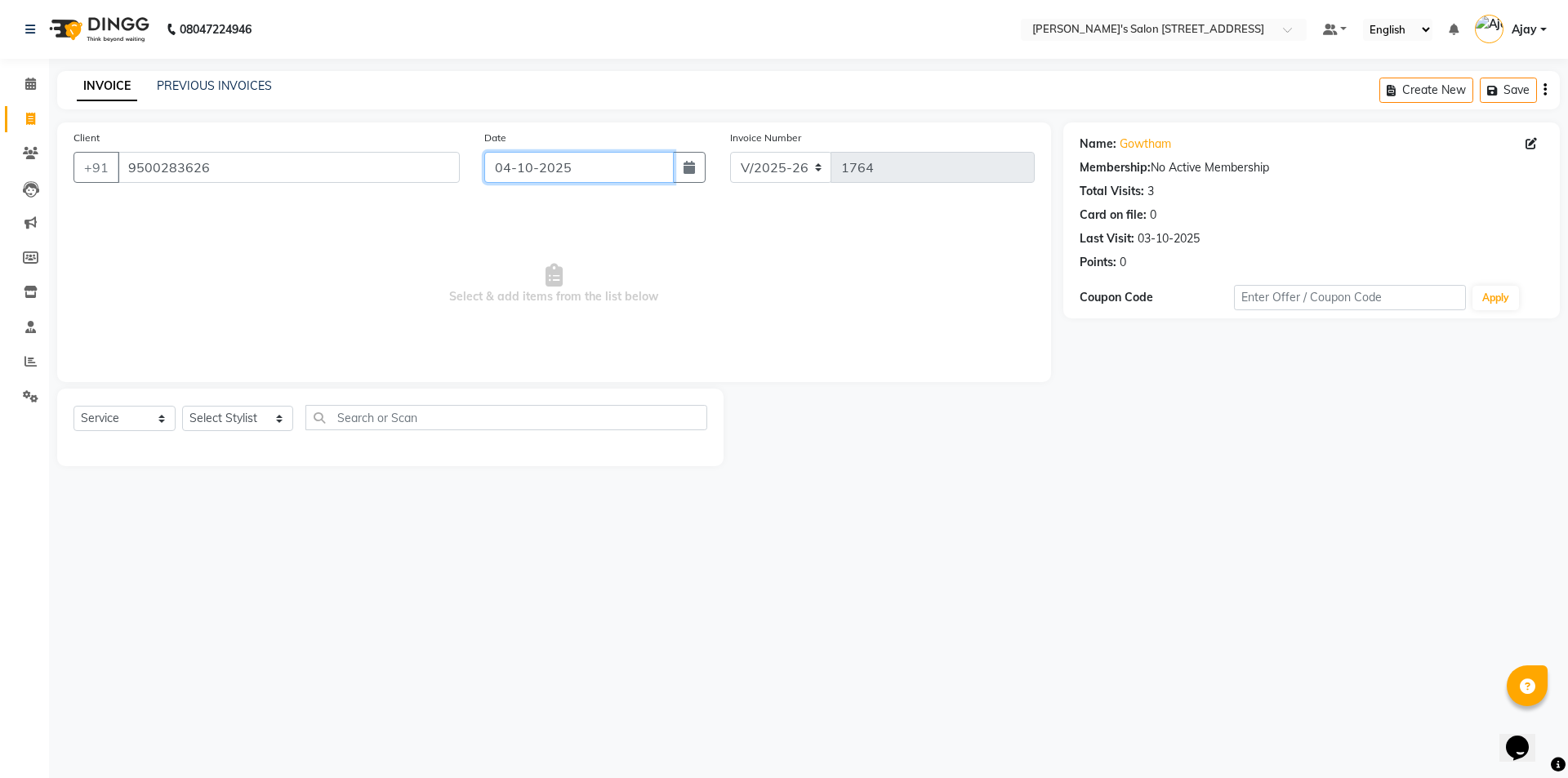
click at [534, 162] on input "04-10-2025" at bounding box center [579, 167] width 191 height 31
select select "10"
select select "2025"
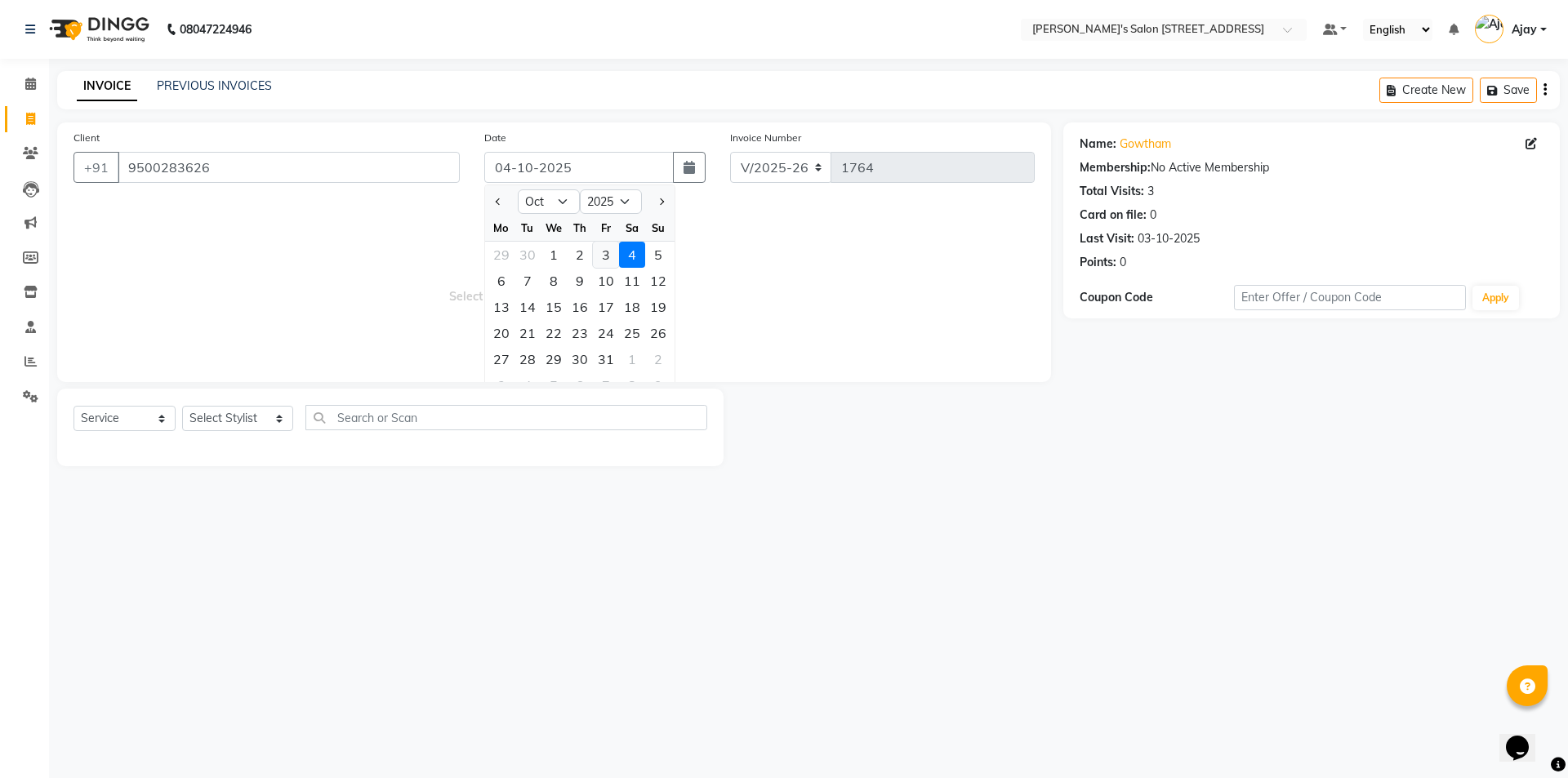
click at [603, 253] on div "3" at bounding box center [606, 254] width 26 height 26
type input "03-10-2025"
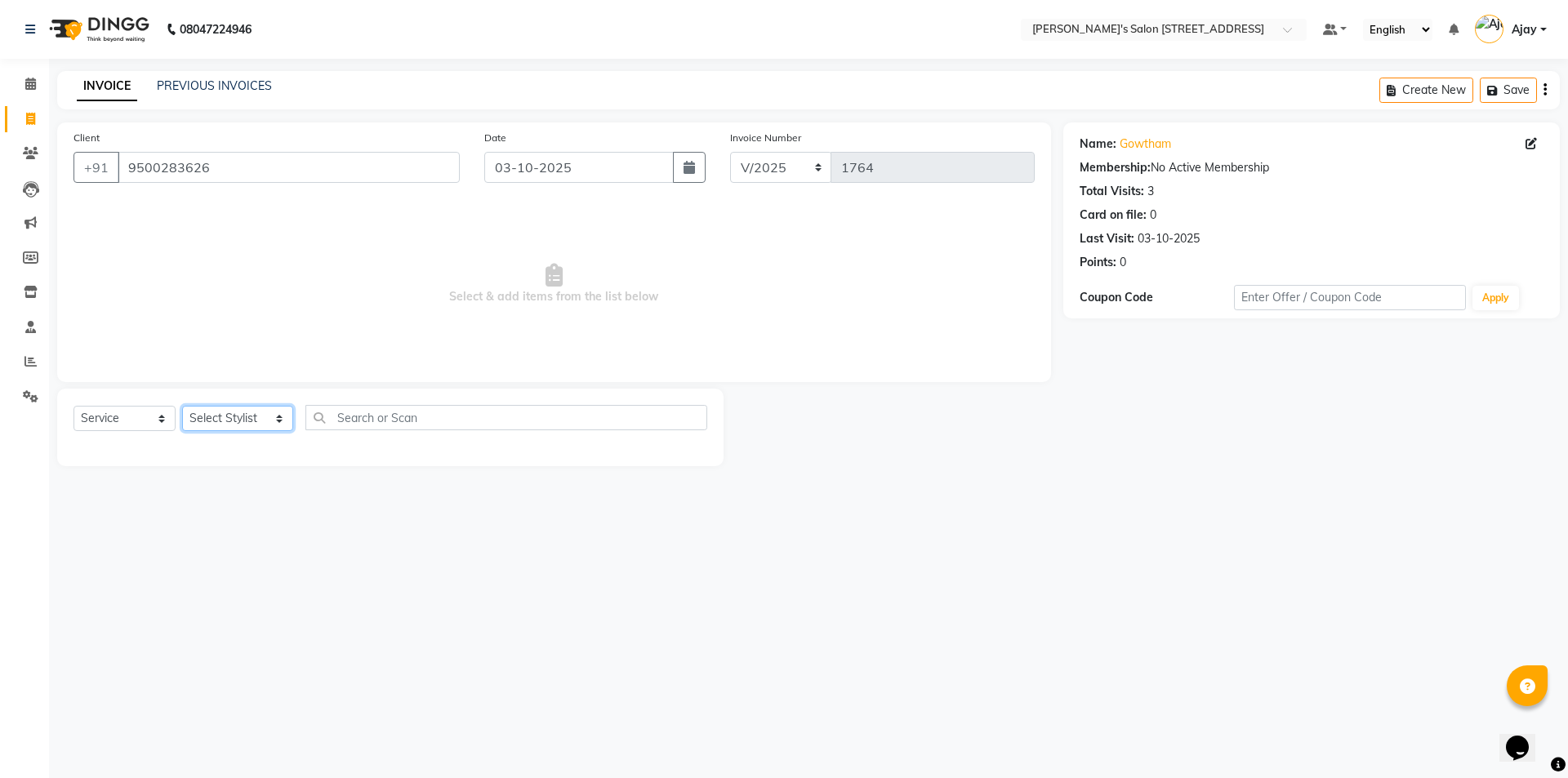
click at [229, 422] on select "Select Stylist Ajay Anish Nadeem Shakir Vicky(Manager)" at bounding box center [238, 419] width 111 height 26
select select "91356"
click at [182, 406] on select "Select Stylist Ajay Anish Nadeem Shakir Vicky(Manager)" at bounding box center [238, 419] width 111 height 26
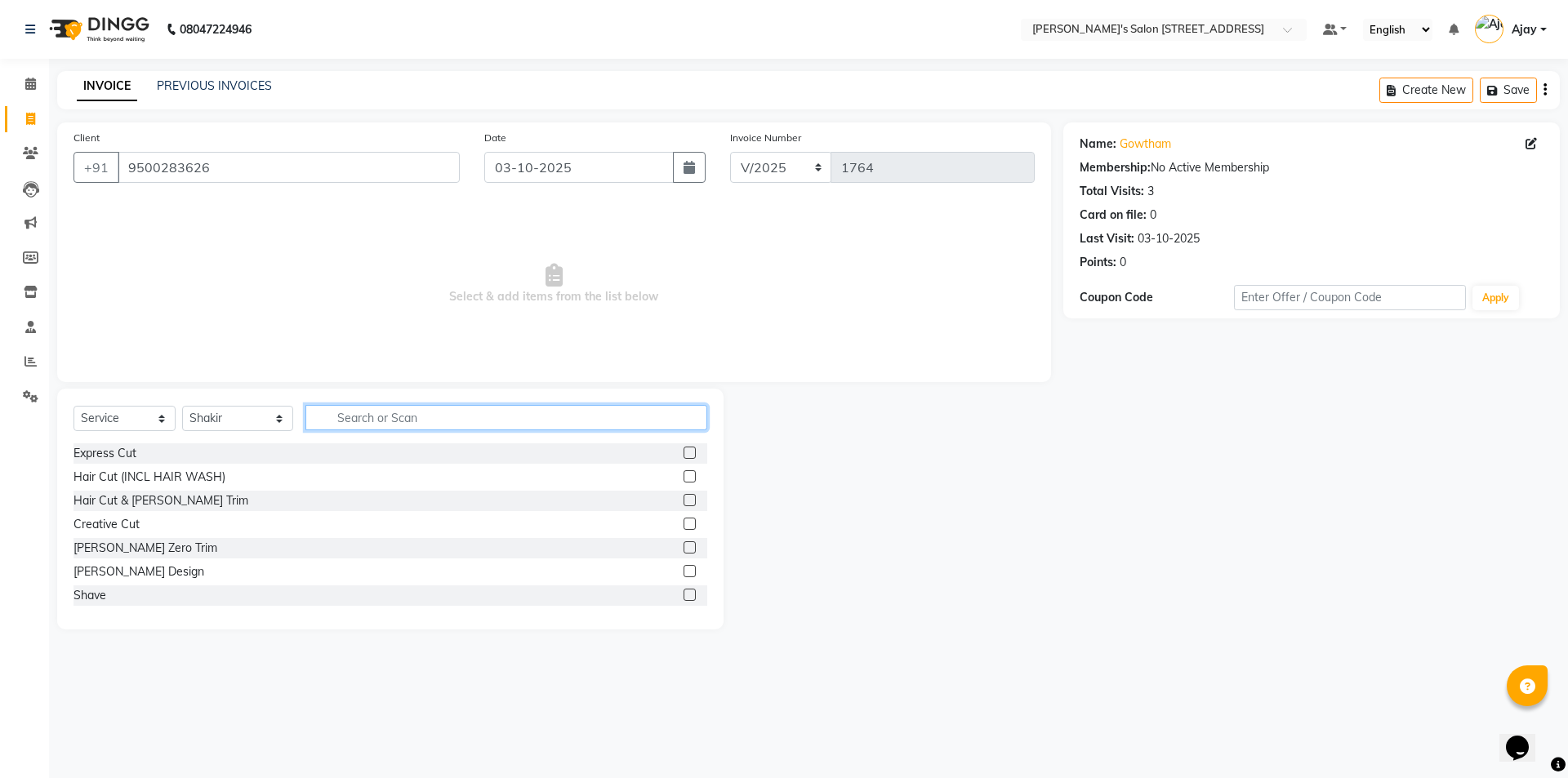
click at [373, 415] on input "text" at bounding box center [506, 418] width 401 height 26
type input "faci"
click at [683, 593] on label at bounding box center [689, 594] width 12 height 12
click at [683, 593] on input "checkbox" at bounding box center [689, 596] width 11 height 11
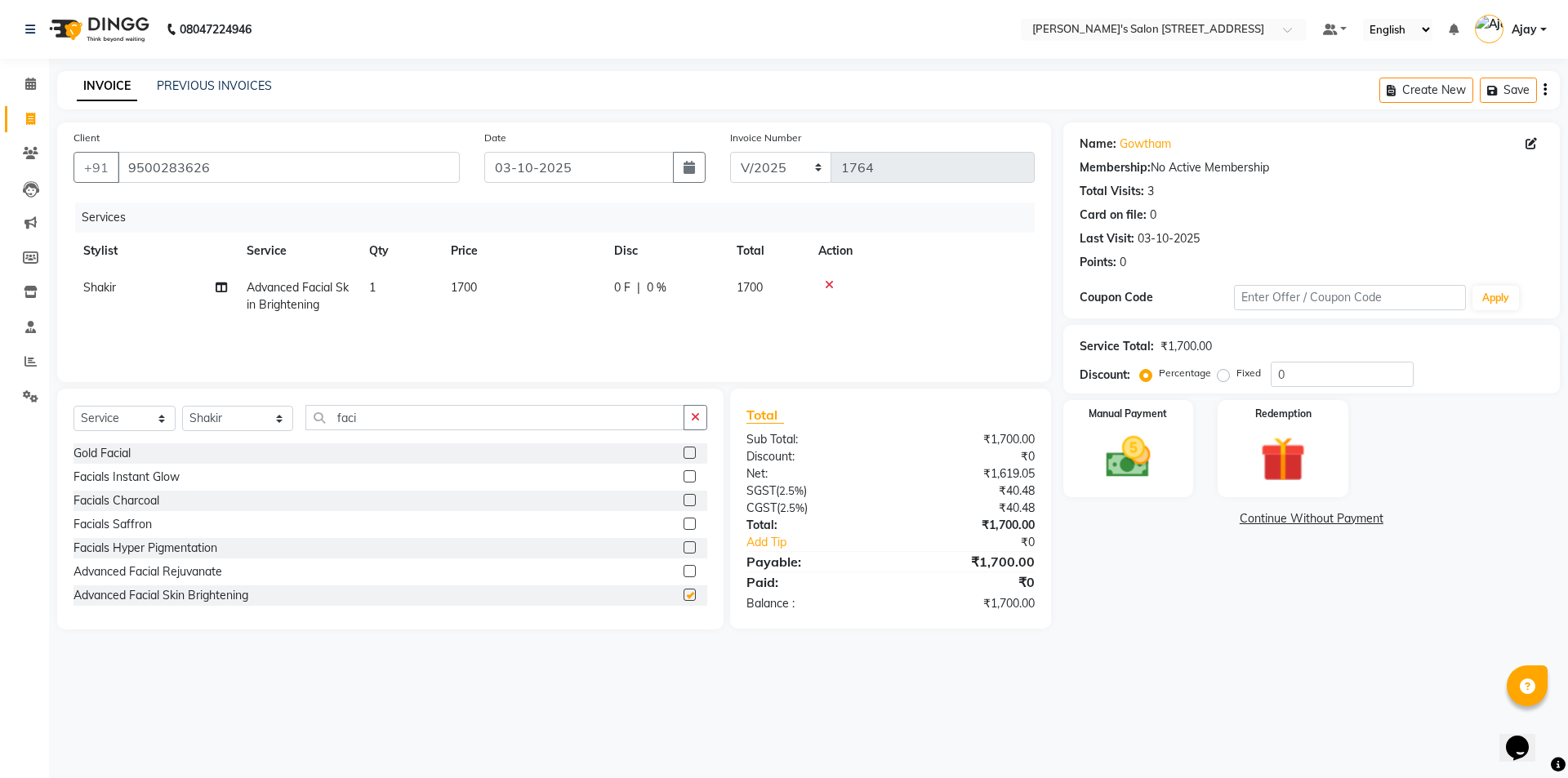
checkbox input "false"
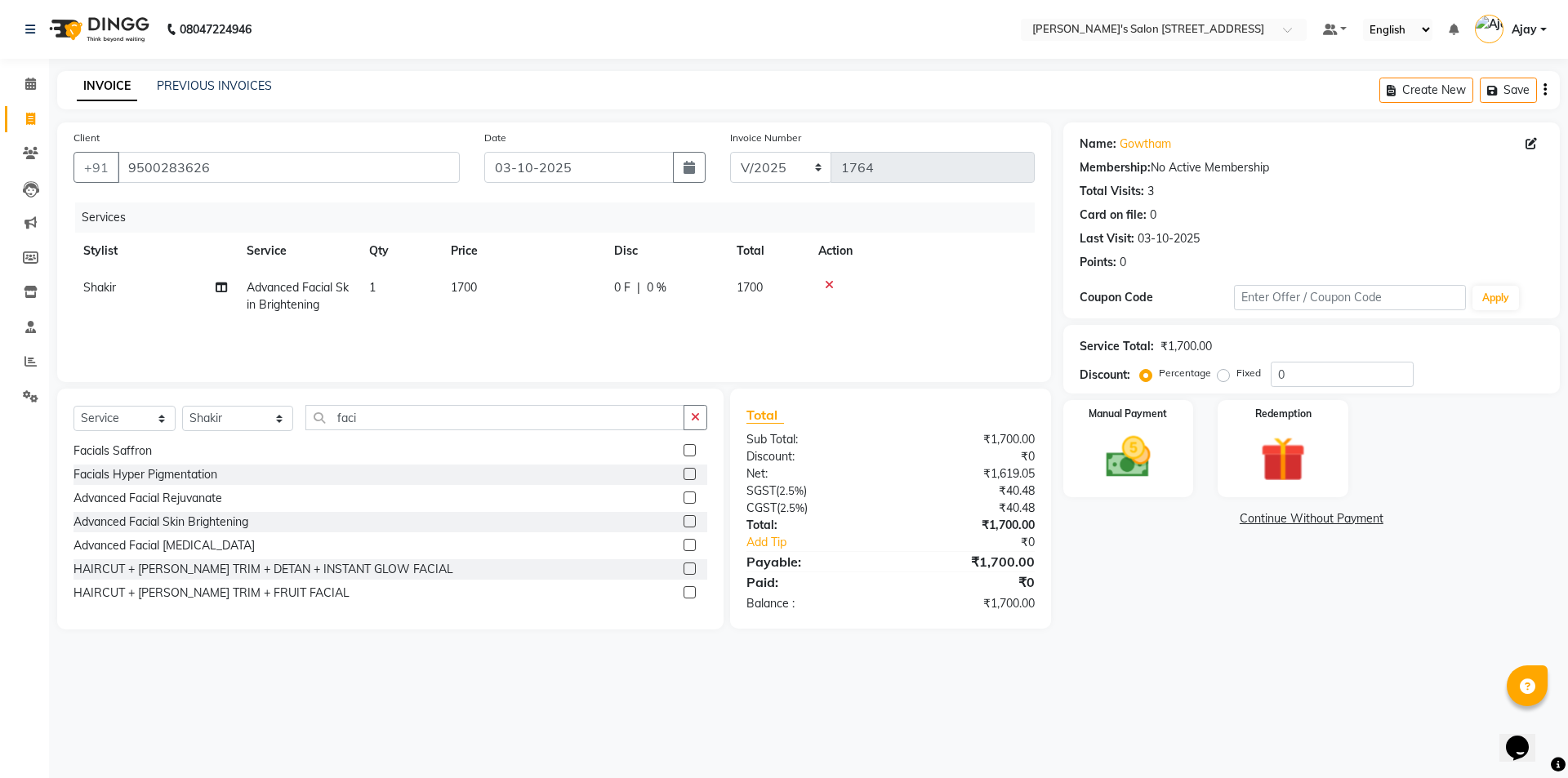
click at [683, 543] on label at bounding box center [689, 545] width 12 height 12
click at [683, 543] on input "checkbox" at bounding box center [689, 546] width 11 height 11
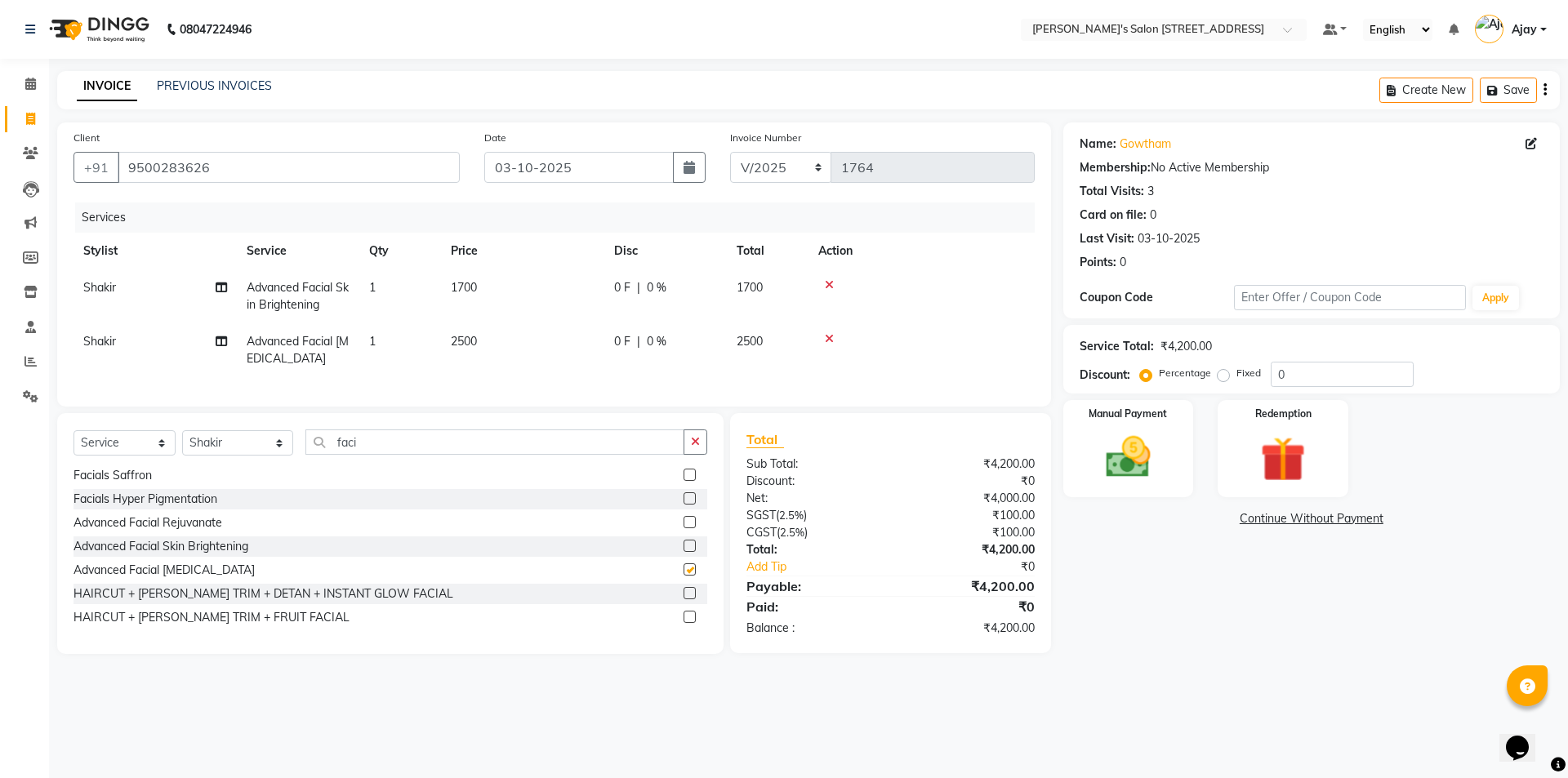
checkbox input "false"
click at [830, 281] on icon at bounding box center [829, 285] width 9 height 12
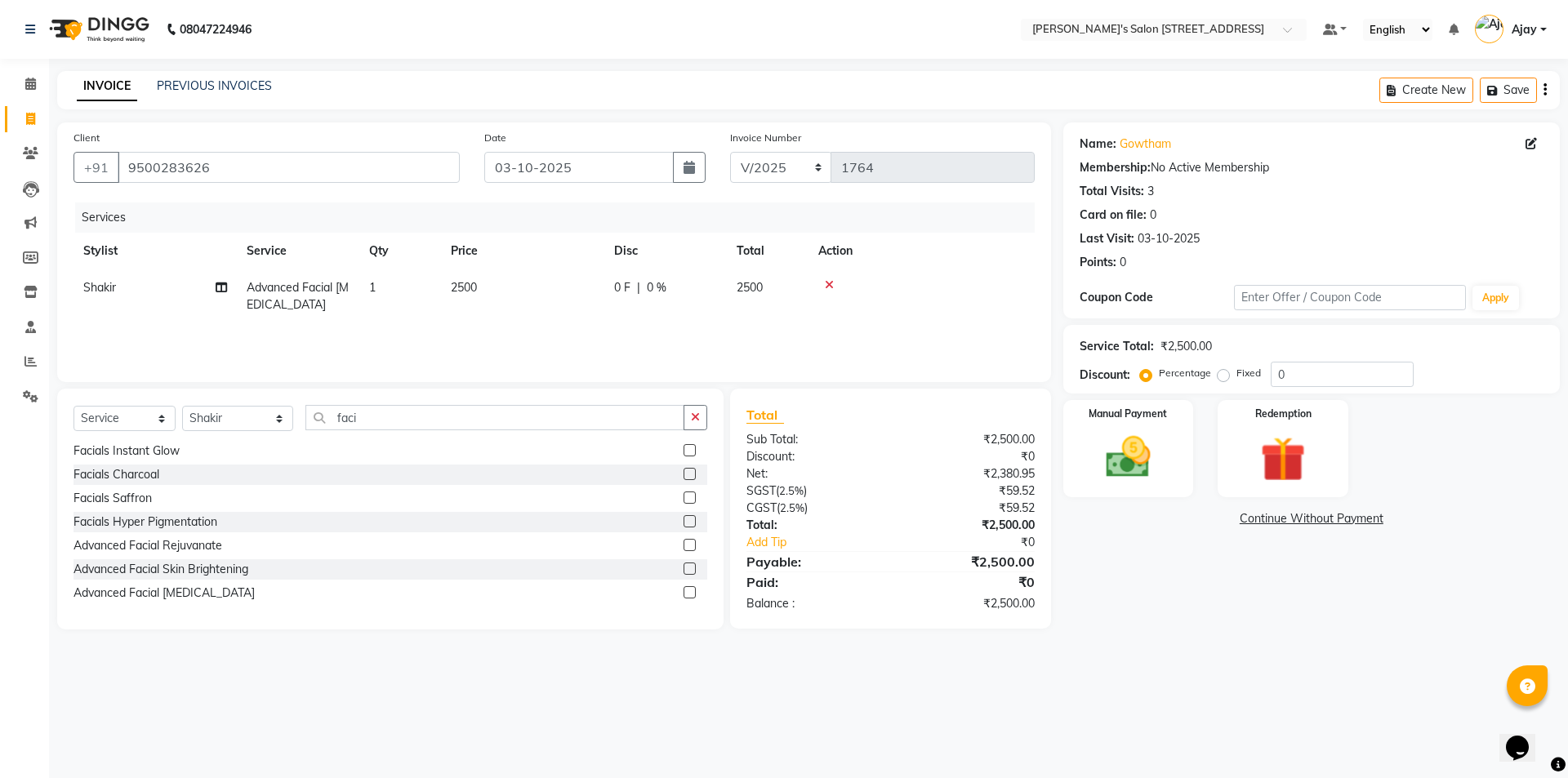
scroll to position [0, 0]
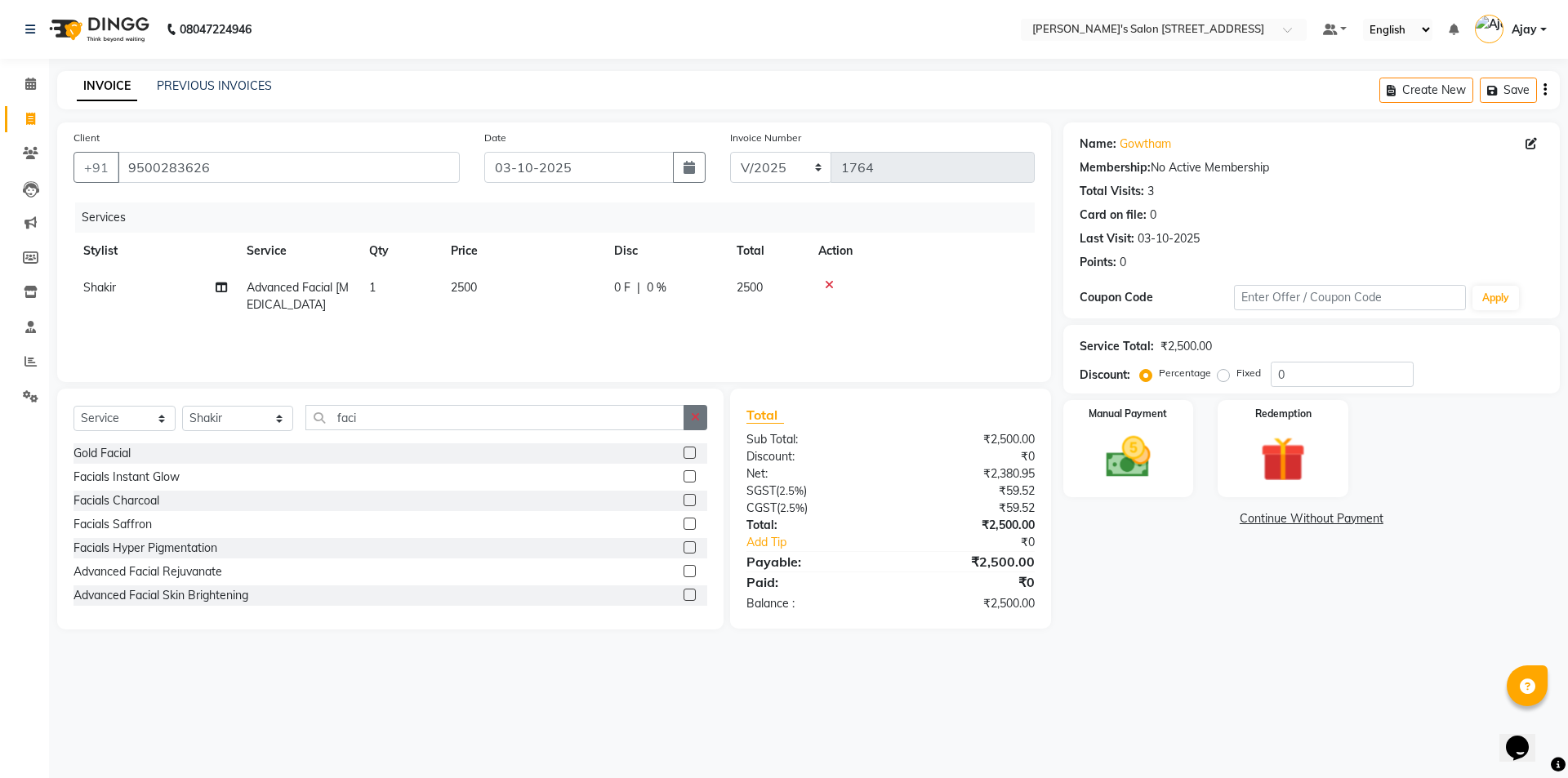
click at [688, 418] on button "button" at bounding box center [695, 418] width 24 height 26
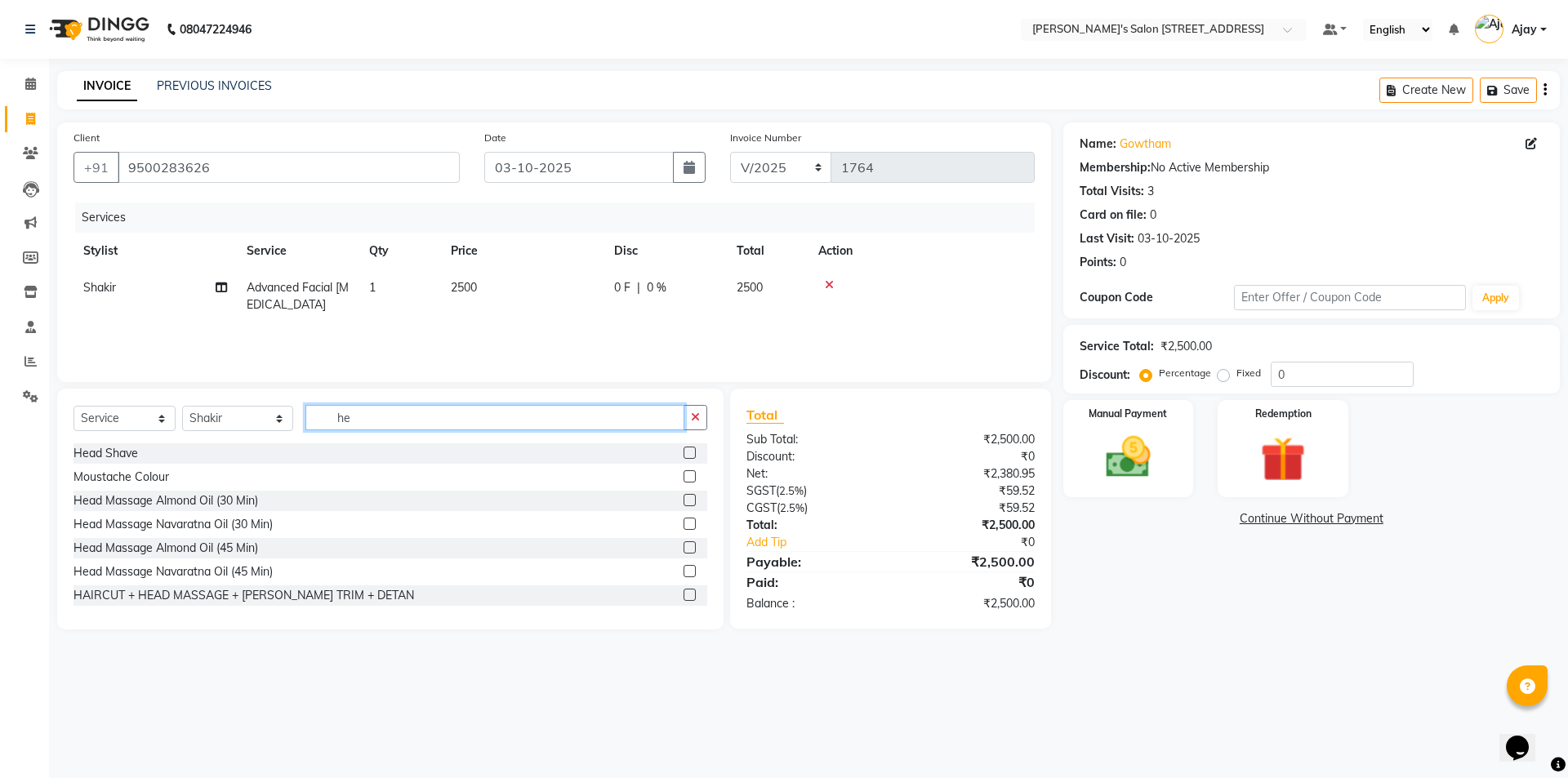
type input "he"
click at [683, 544] on label at bounding box center [689, 546] width 12 height 12
click at [683, 544] on input "checkbox" at bounding box center [689, 548] width 11 height 11
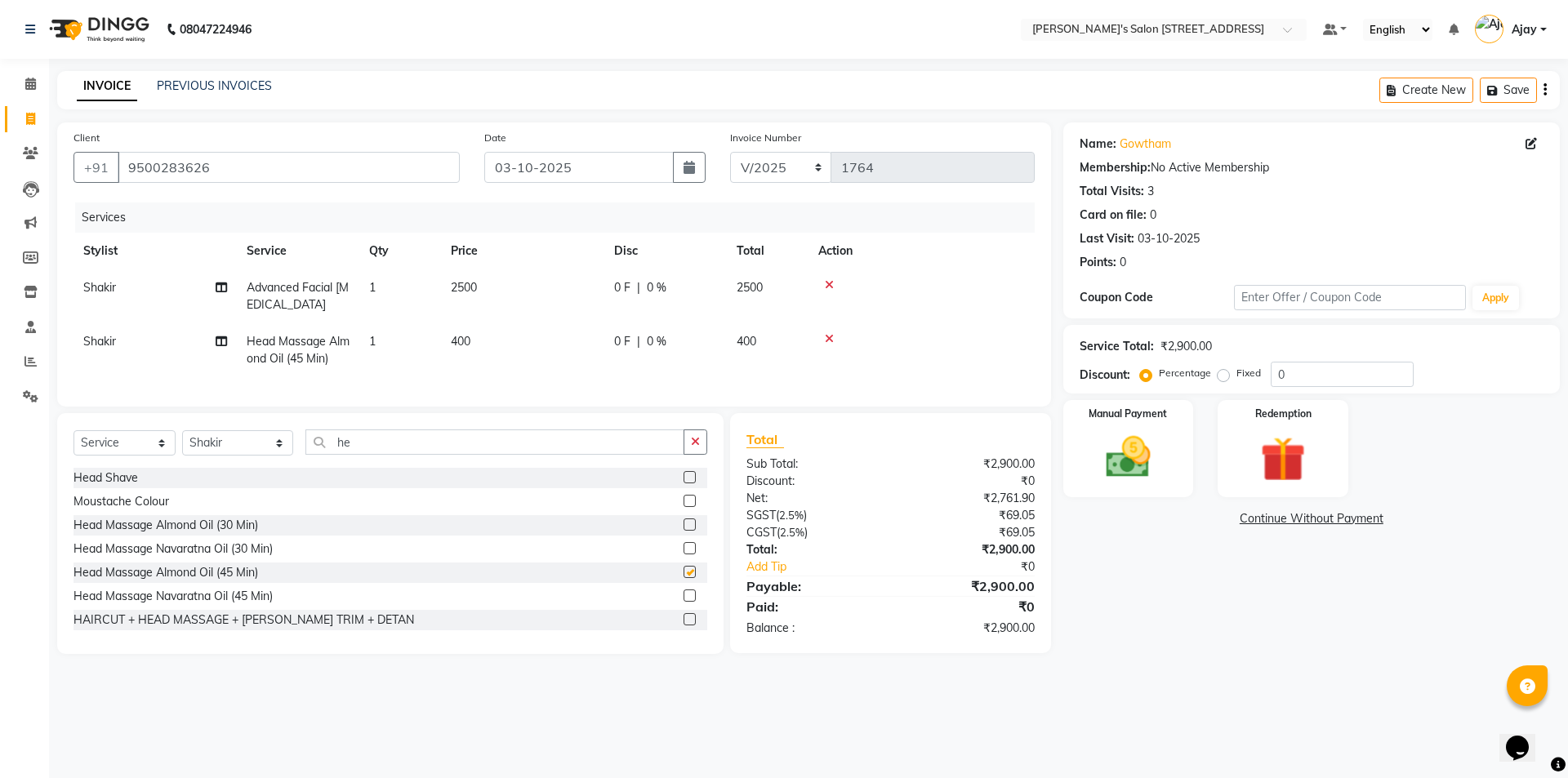
checkbox input "false"
click at [696, 447] on icon "button" at bounding box center [695, 441] width 9 height 12
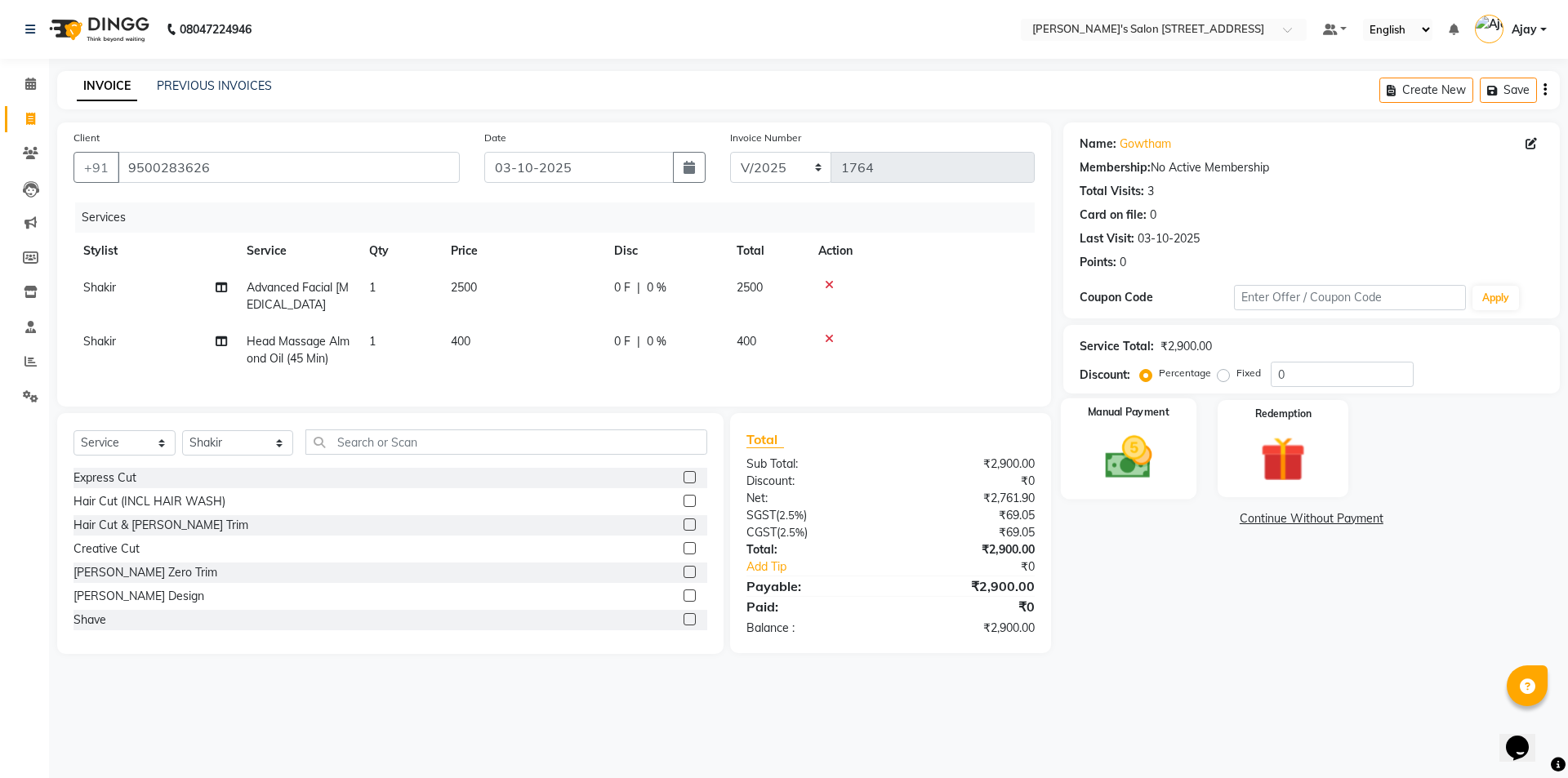
click at [1085, 451] on div "Manual Payment" at bounding box center [1127, 449] width 136 height 100
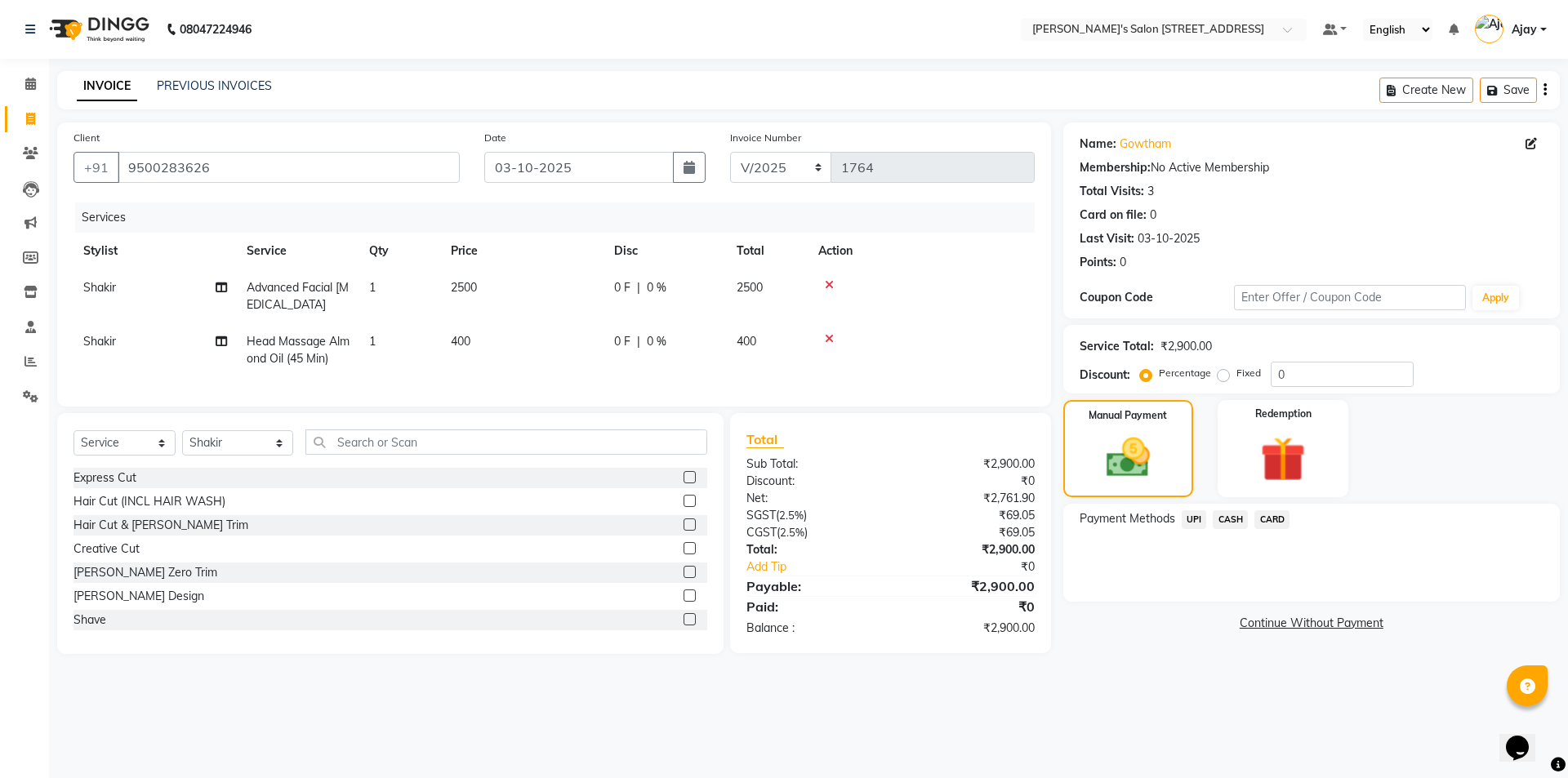
click at [1199, 517] on span "UPI" at bounding box center [1194, 519] width 26 height 19
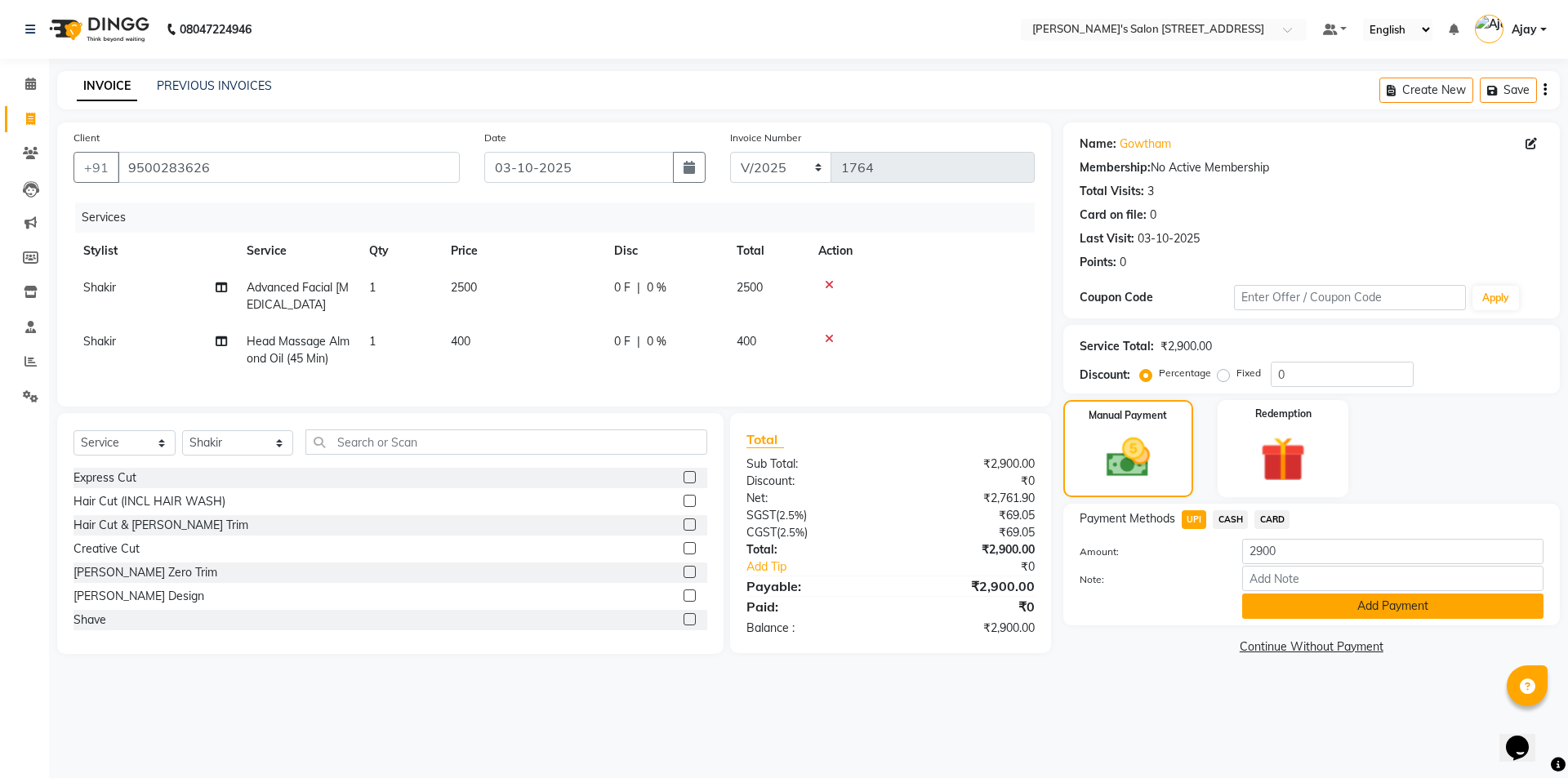
click at [1246, 604] on button "Add Payment" at bounding box center [1392, 607] width 301 height 26
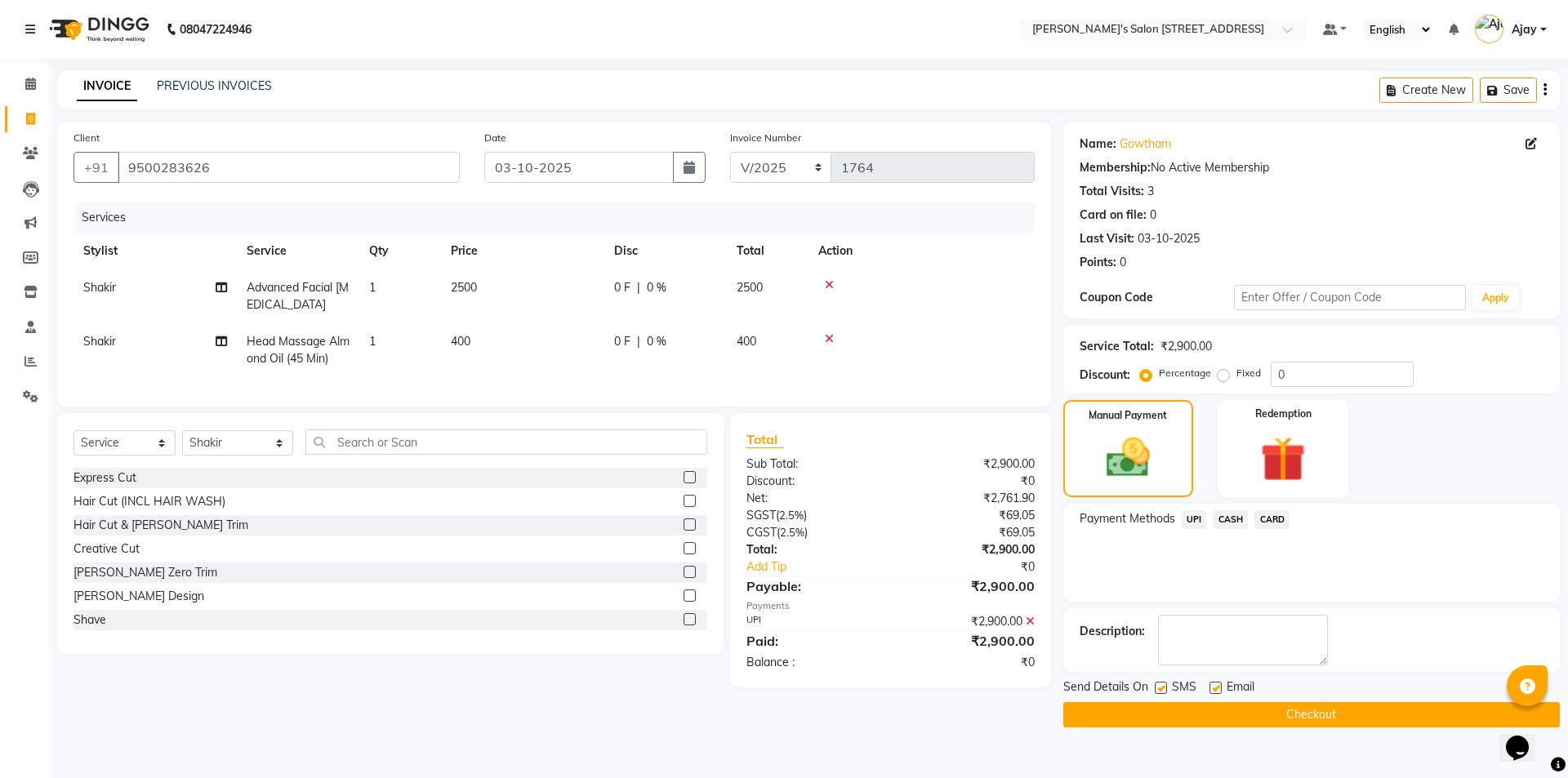
click at [1257, 711] on button "Checkout" at bounding box center [1311, 715] width 496 height 26
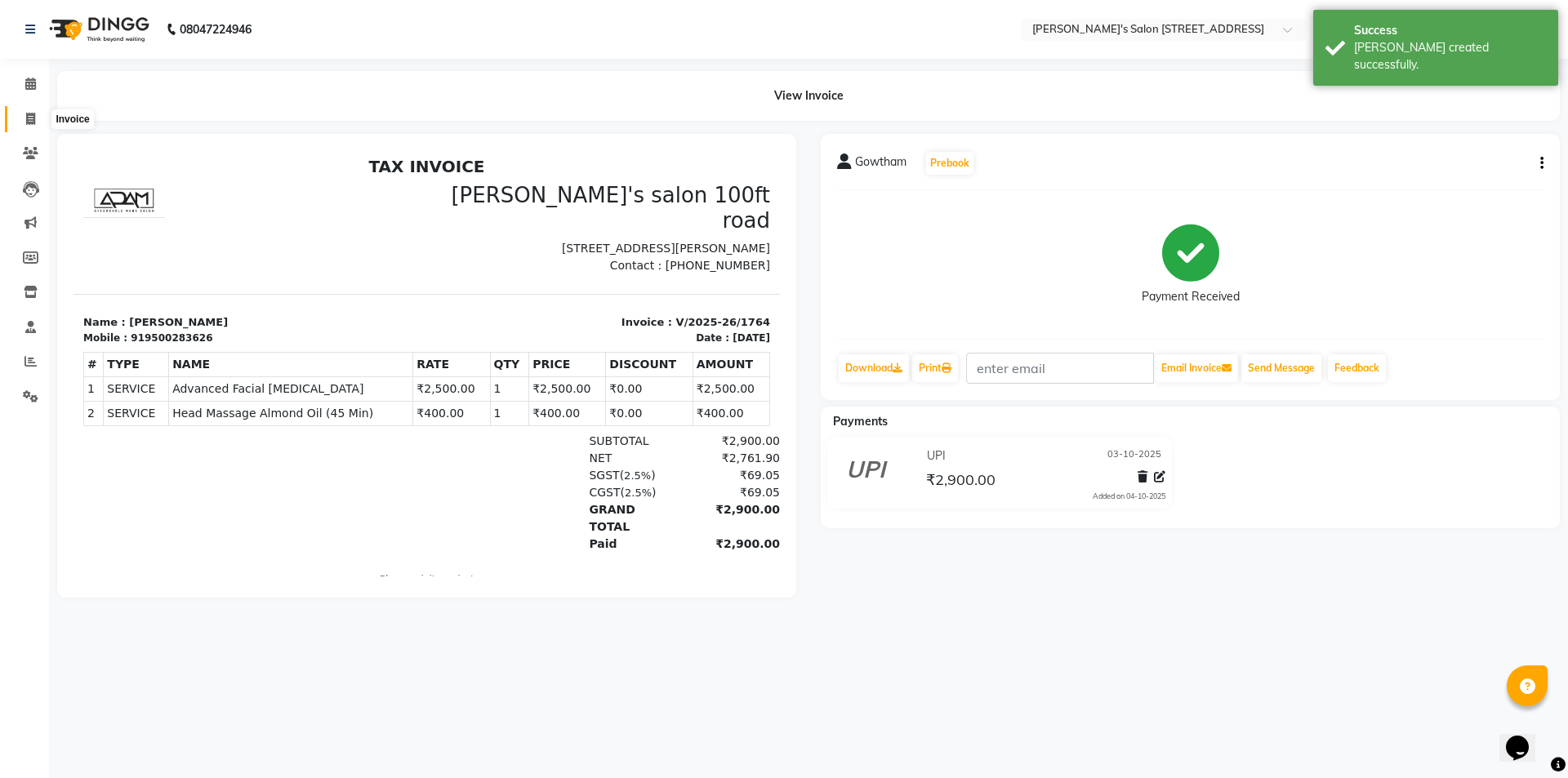
click at [34, 116] on icon at bounding box center [31, 119] width 9 height 12
select select "service"
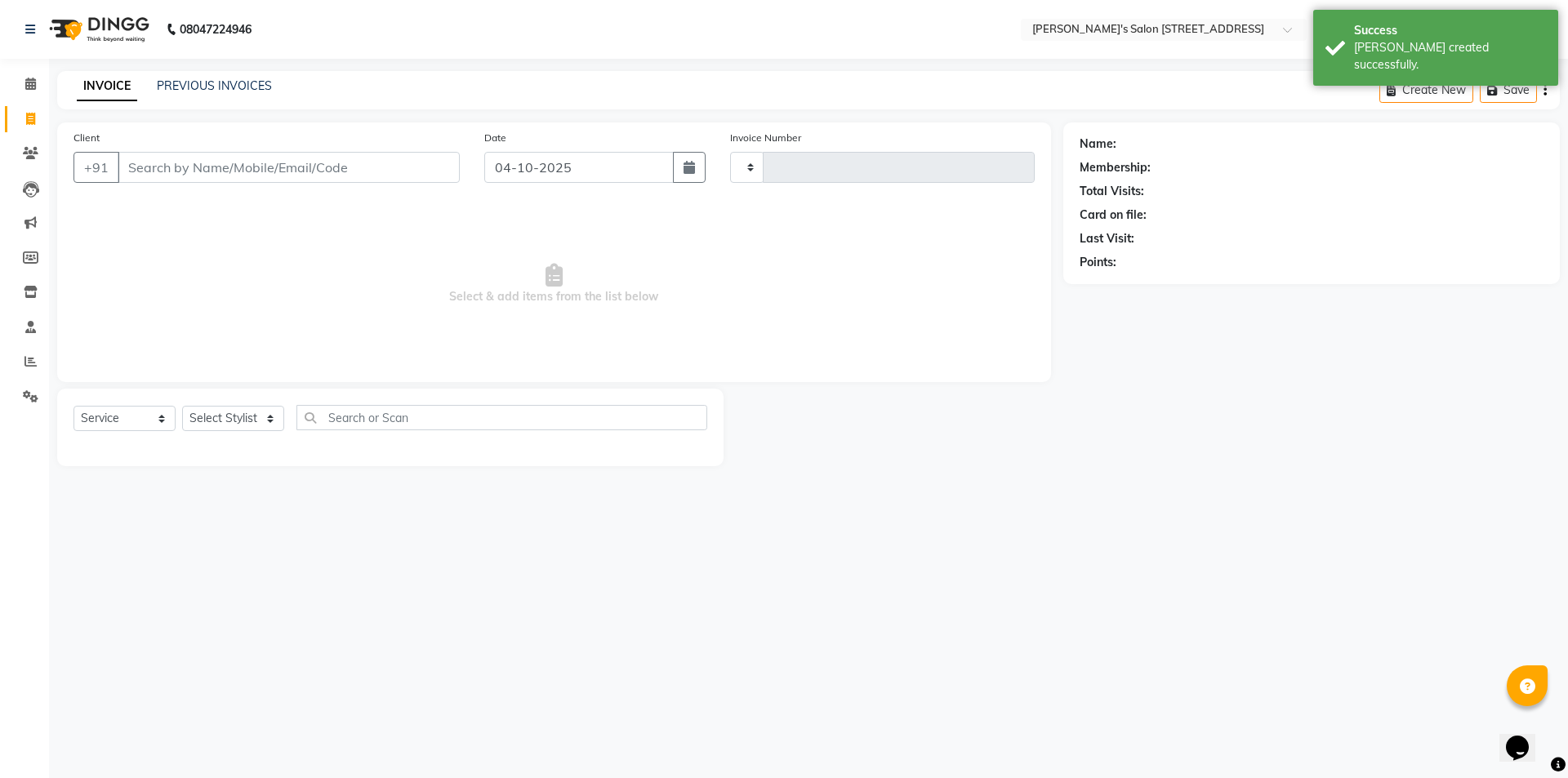
type input "1765"
select select "7773"
paste input "9994596441"
type input "9994596441"
click at [521, 154] on input "04-10-2025" at bounding box center [579, 167] width 191 height 31
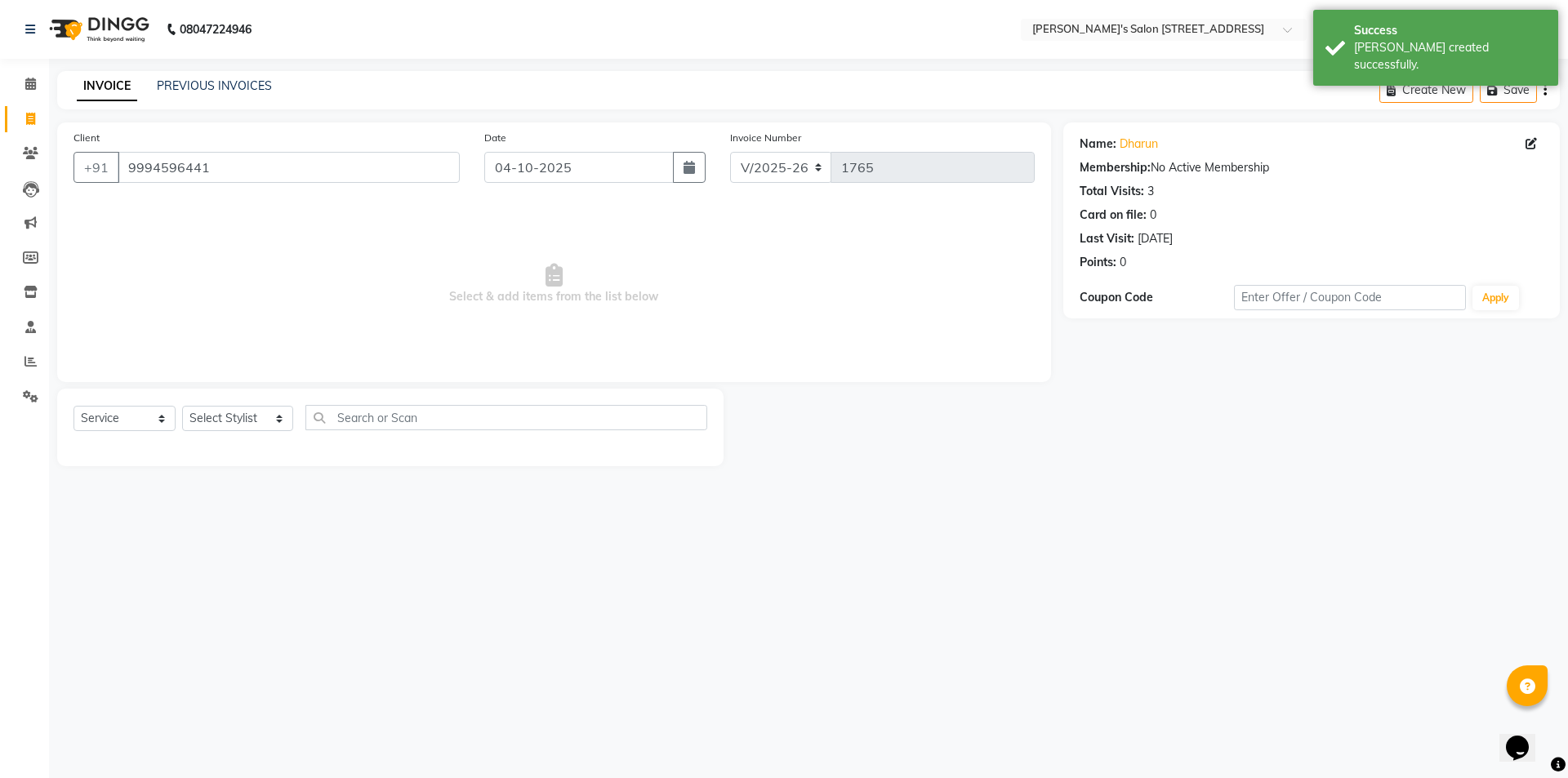
select select "10"
select select "2025"
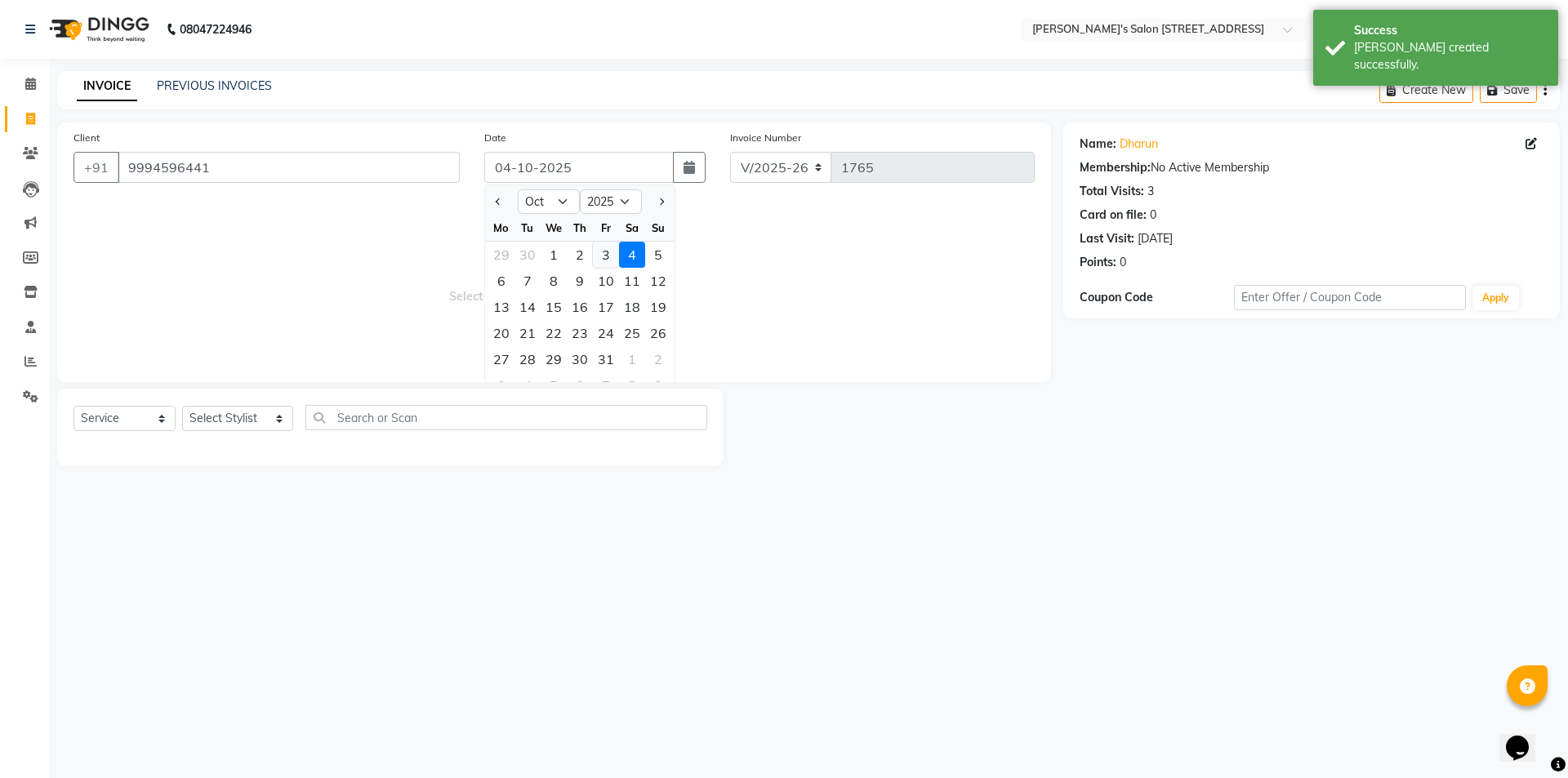
click at [597, 252] on div "3" at bounding box center [606, 254] width 26 height 26
type input "03-10-2025"
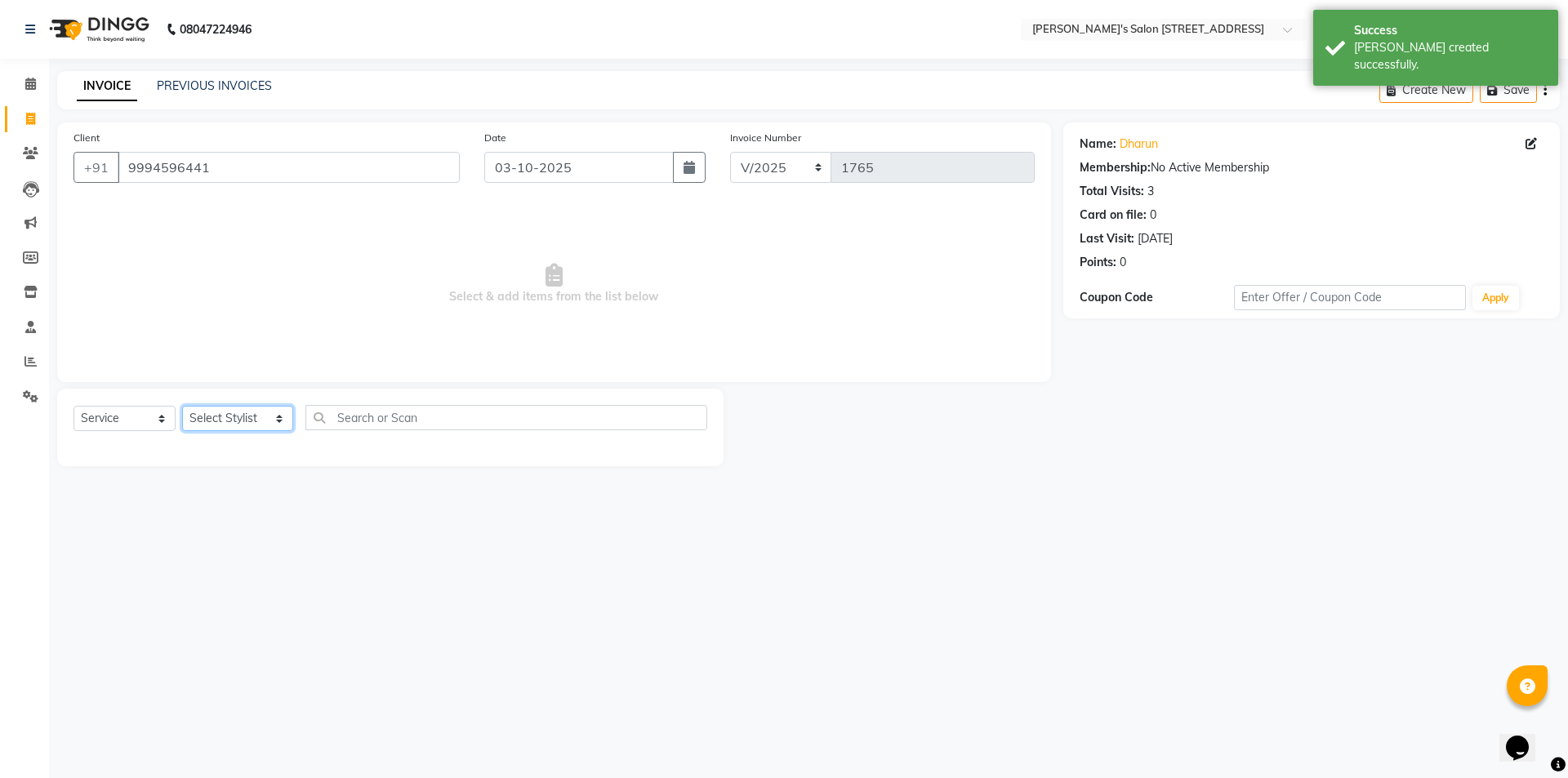
click at [213, 416] on select "Select Stylist Ajay Anish Nadeem Shakir Vicky(Manager)" at bounding box center [238, 419] width 111 height 26
select select "91354"
click at [182, 406] on select "Select Stylist Ajay Anish Nadeem Shakir Vicky(Manager)" at bounding box center [238, 419] width 111 height 26
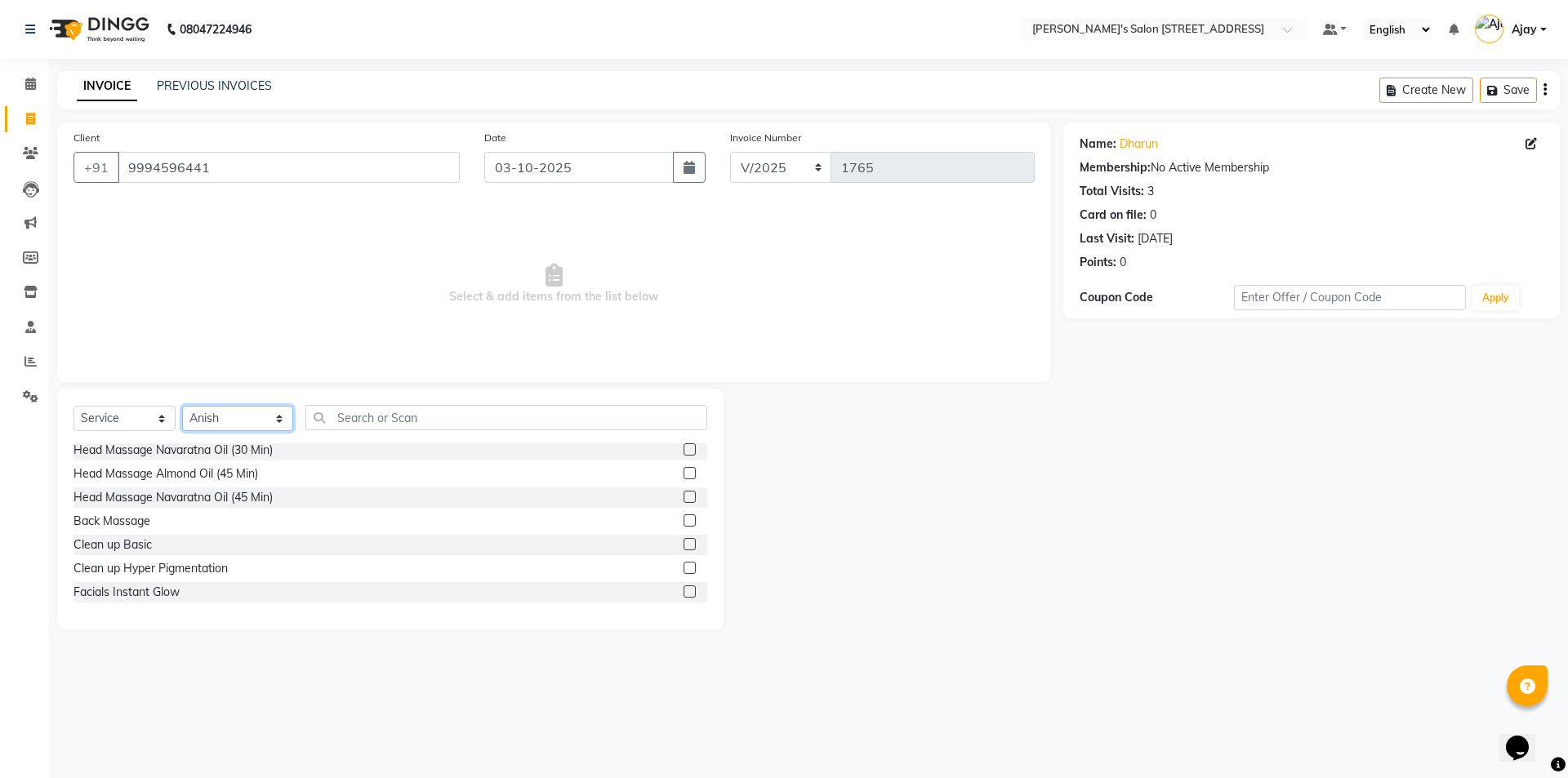
scroll to position [816, 0]
click at [683, 463] on label at bounding box center [689, 464] width 12 height 12
click at [683, 463] on input "checkbox" at bounding box center [689, 466] width 11 height 11
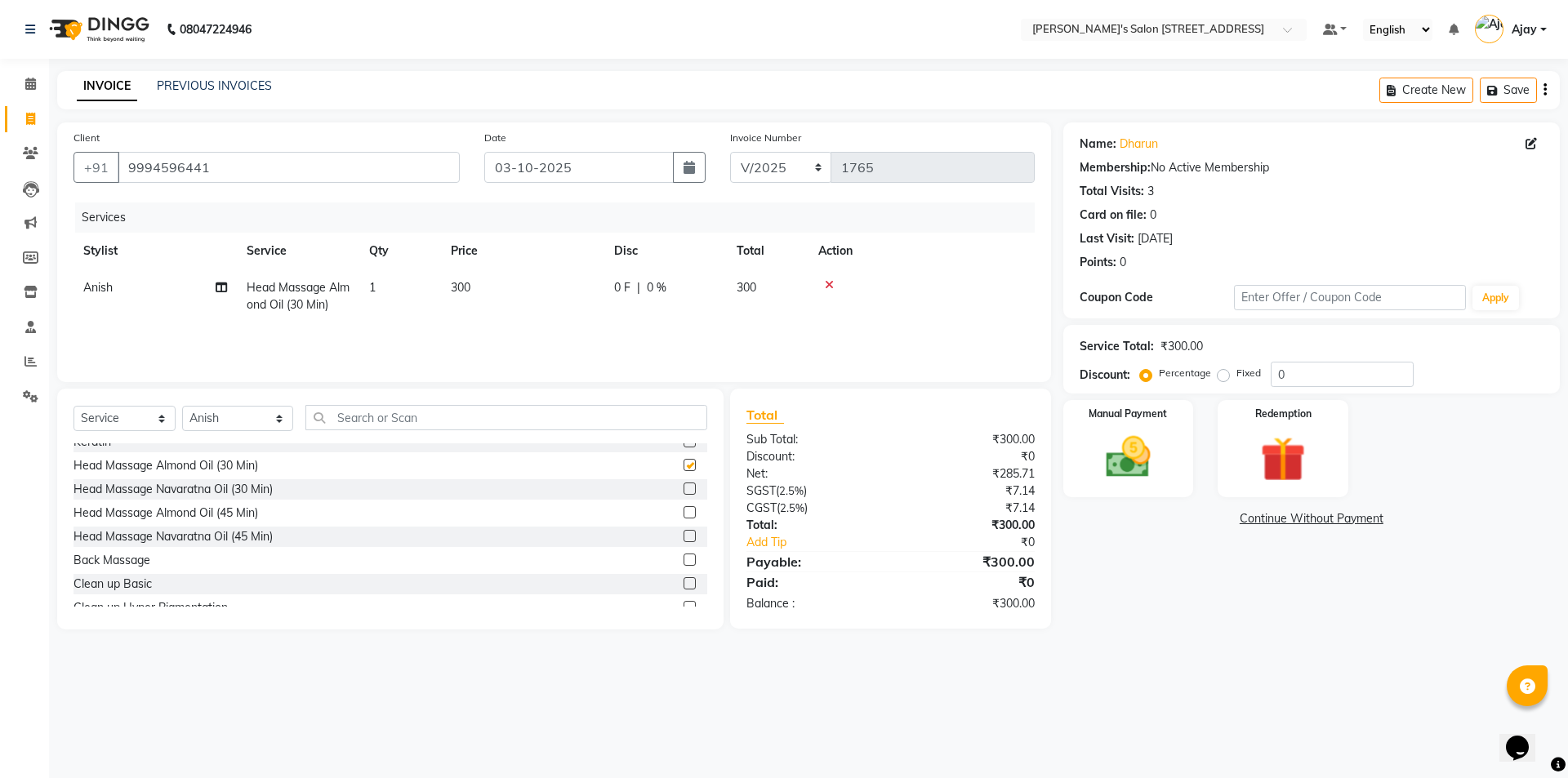
checkbox input "false"
click at [1139, 463] on img at bounding box center [1127, 457] width 76 height 54
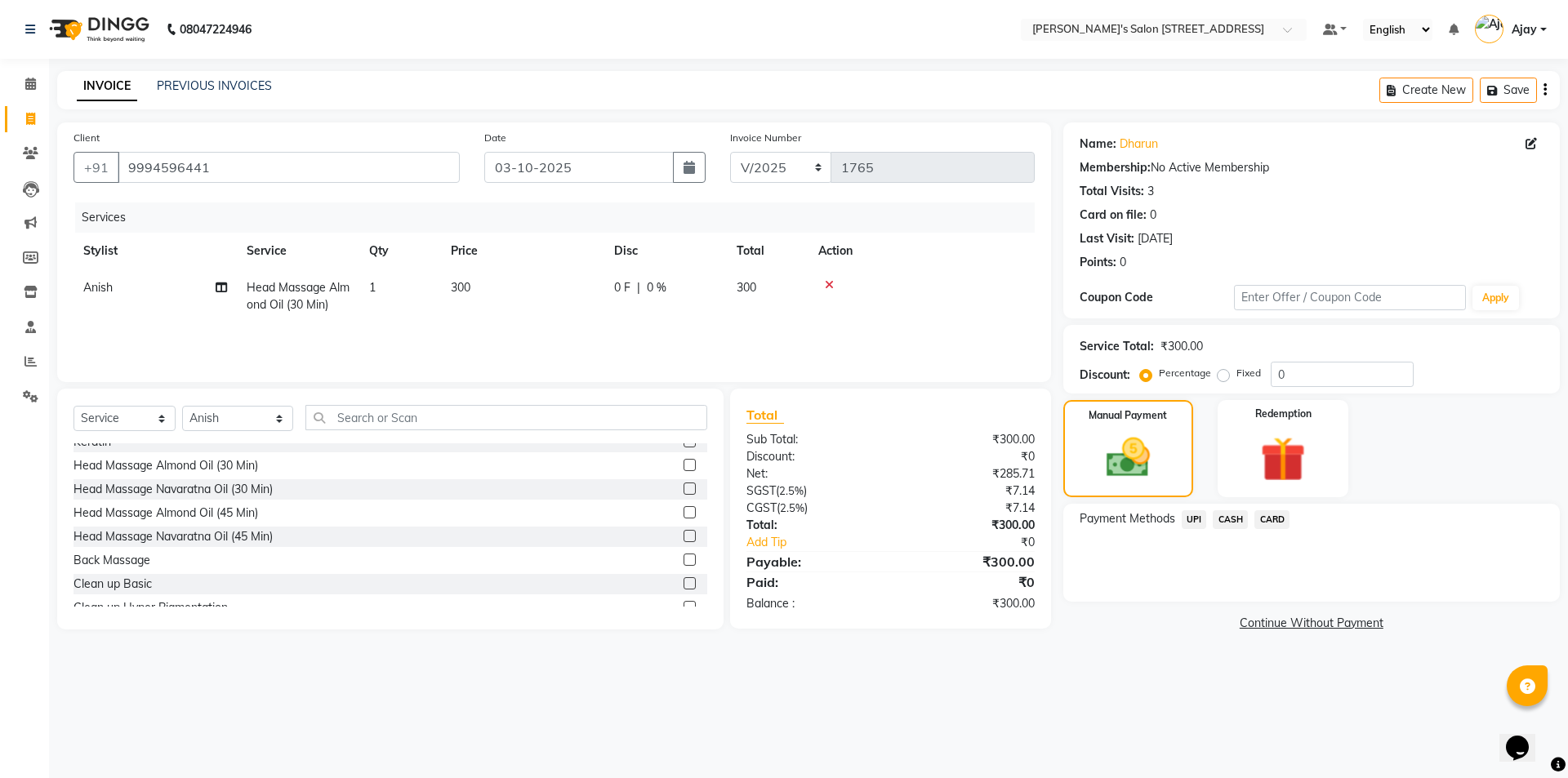
click at [1230, 516] on span "CASH" at bounding box center [1230, 519] width 35 height 19
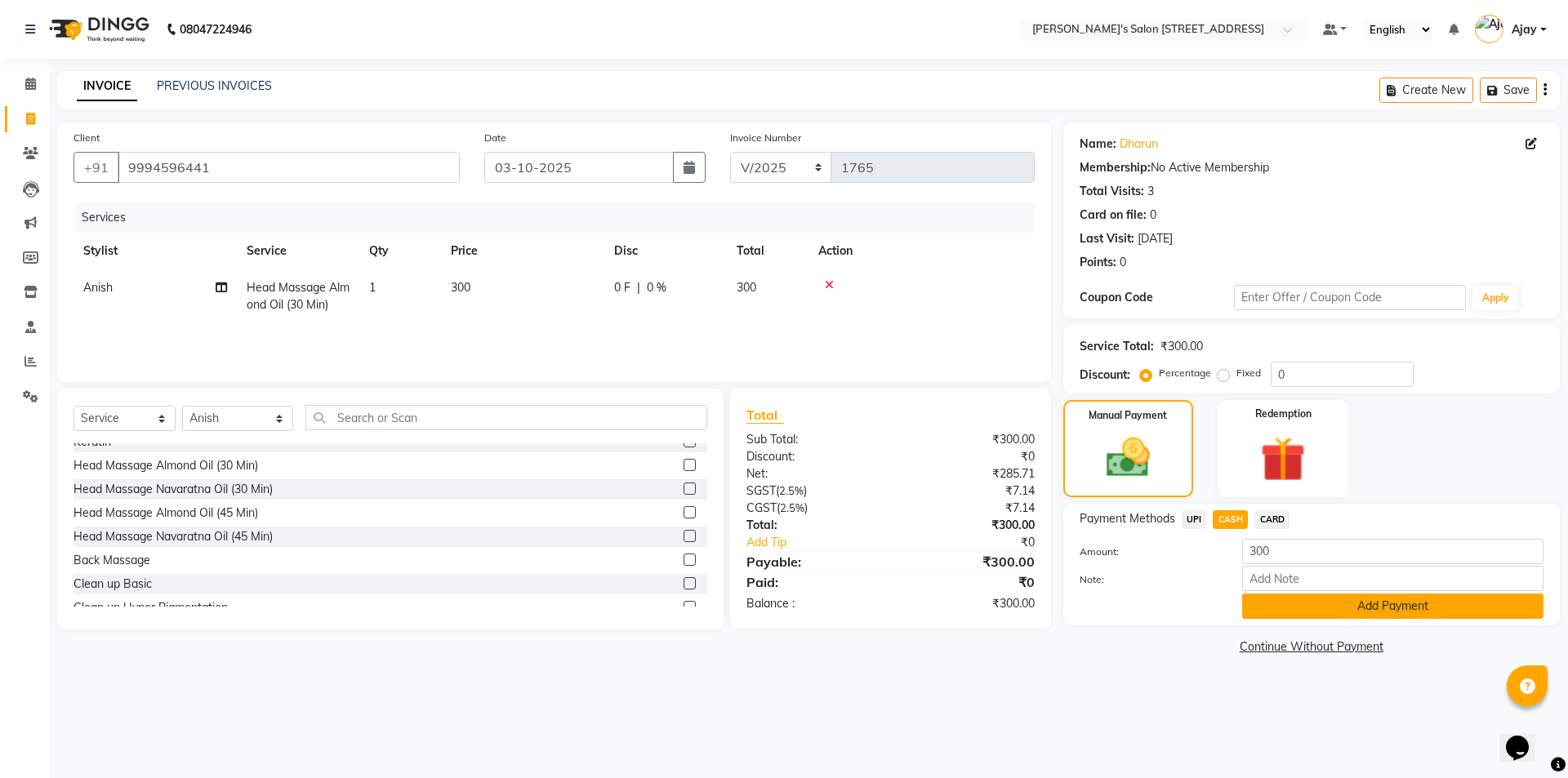
click at [1263, 607] on button "Add Payment" at bounding box center [1392, 607] width 301 height 26
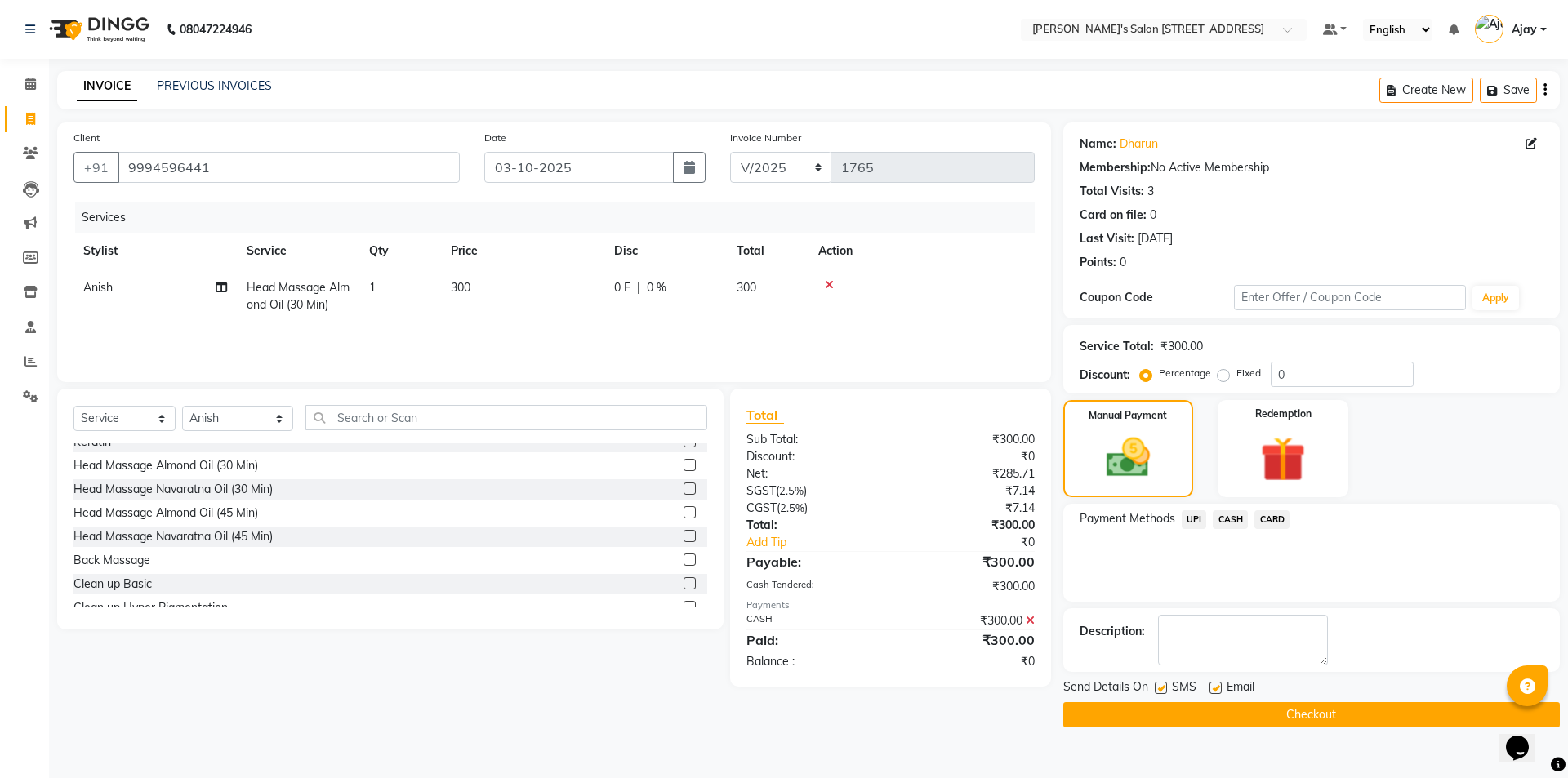
click at [1263, 705] on button "Checkout" at bounding box center [1311, 715] width 496 height 26
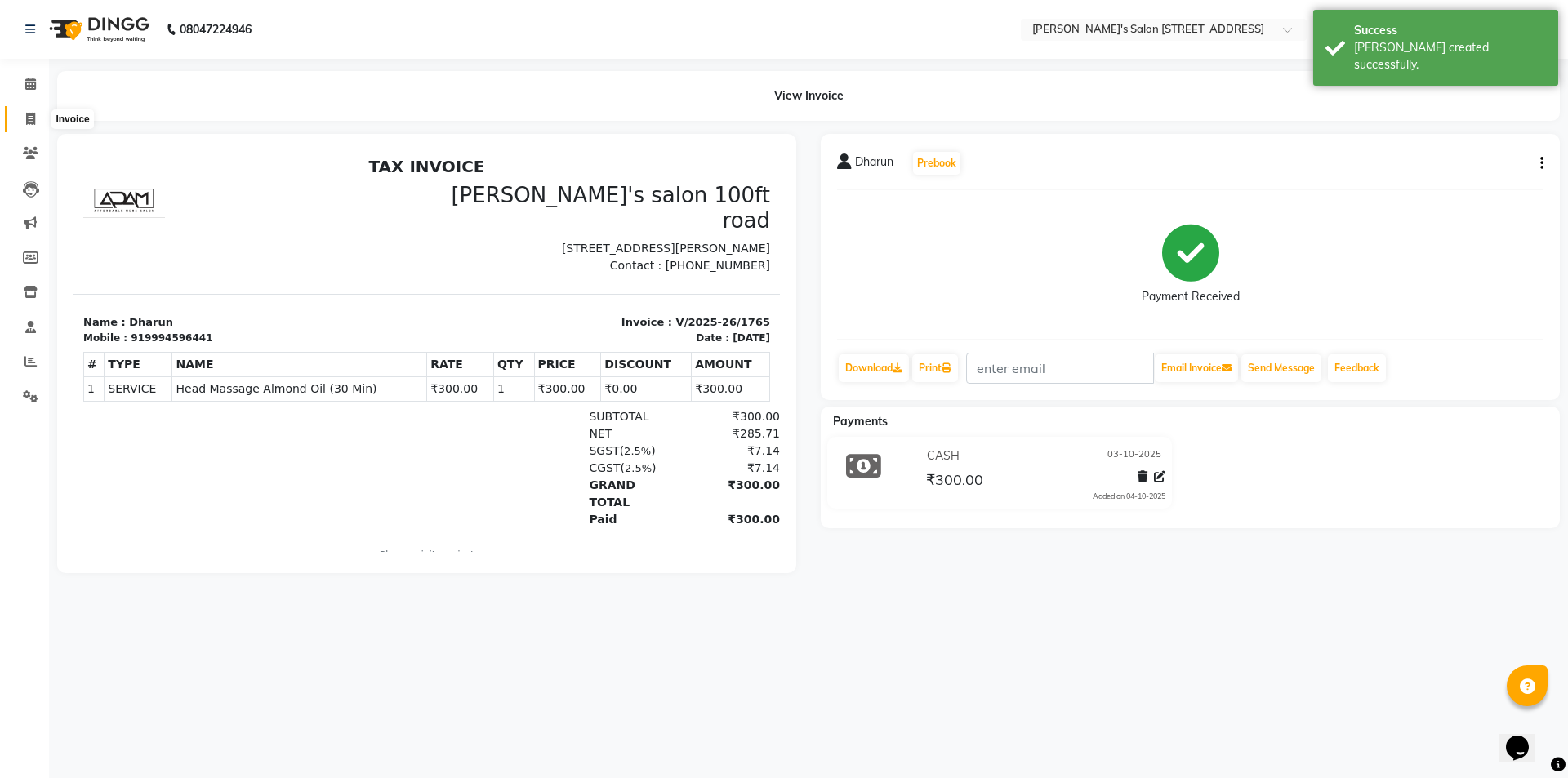
click at [30, 117] on icon at bounding box center [31, 119] width 9 height 12
select select "service"
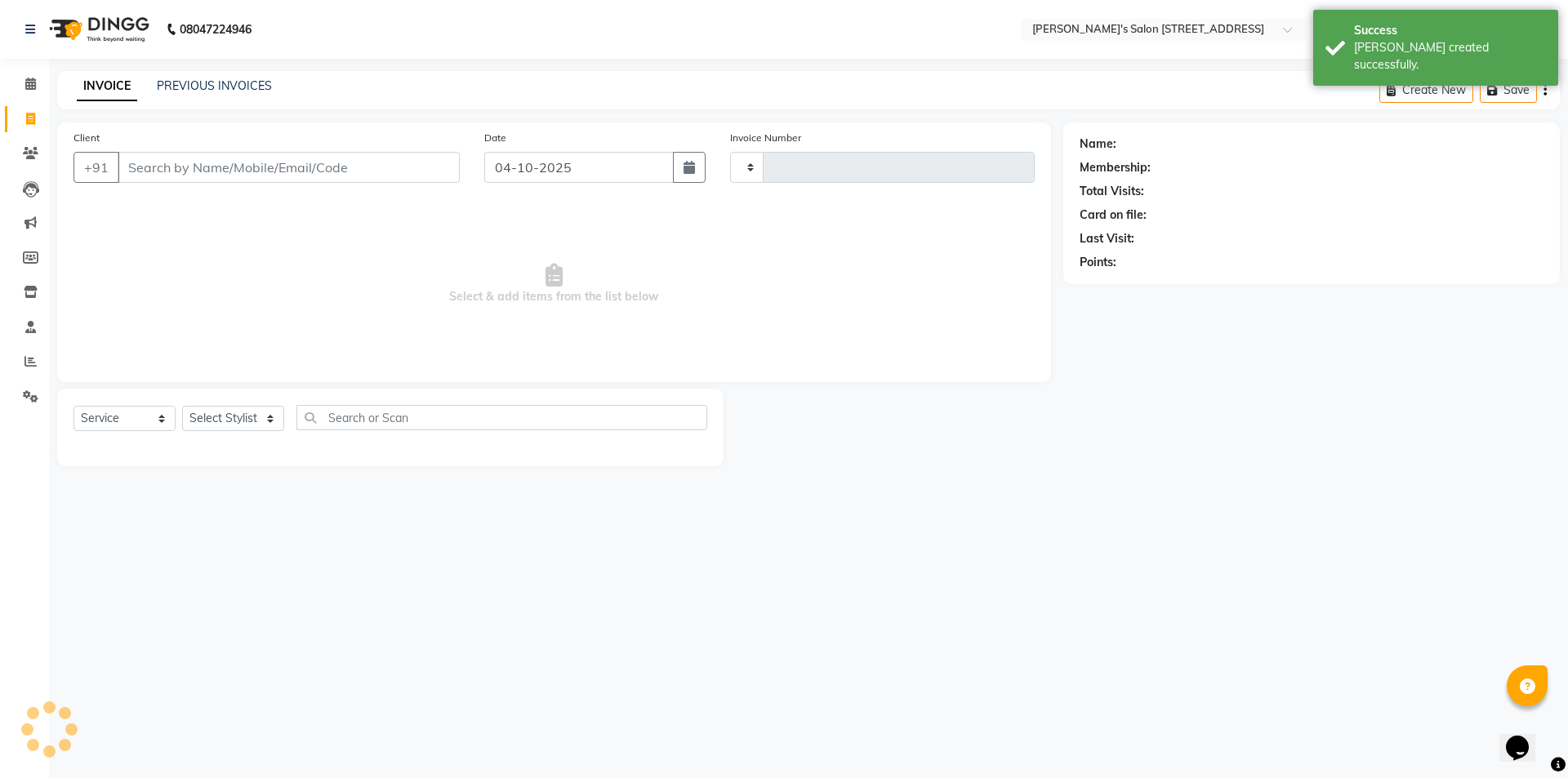
type input "1766"
select select "7773"
paste input "9994596441"
type input "9994596441"
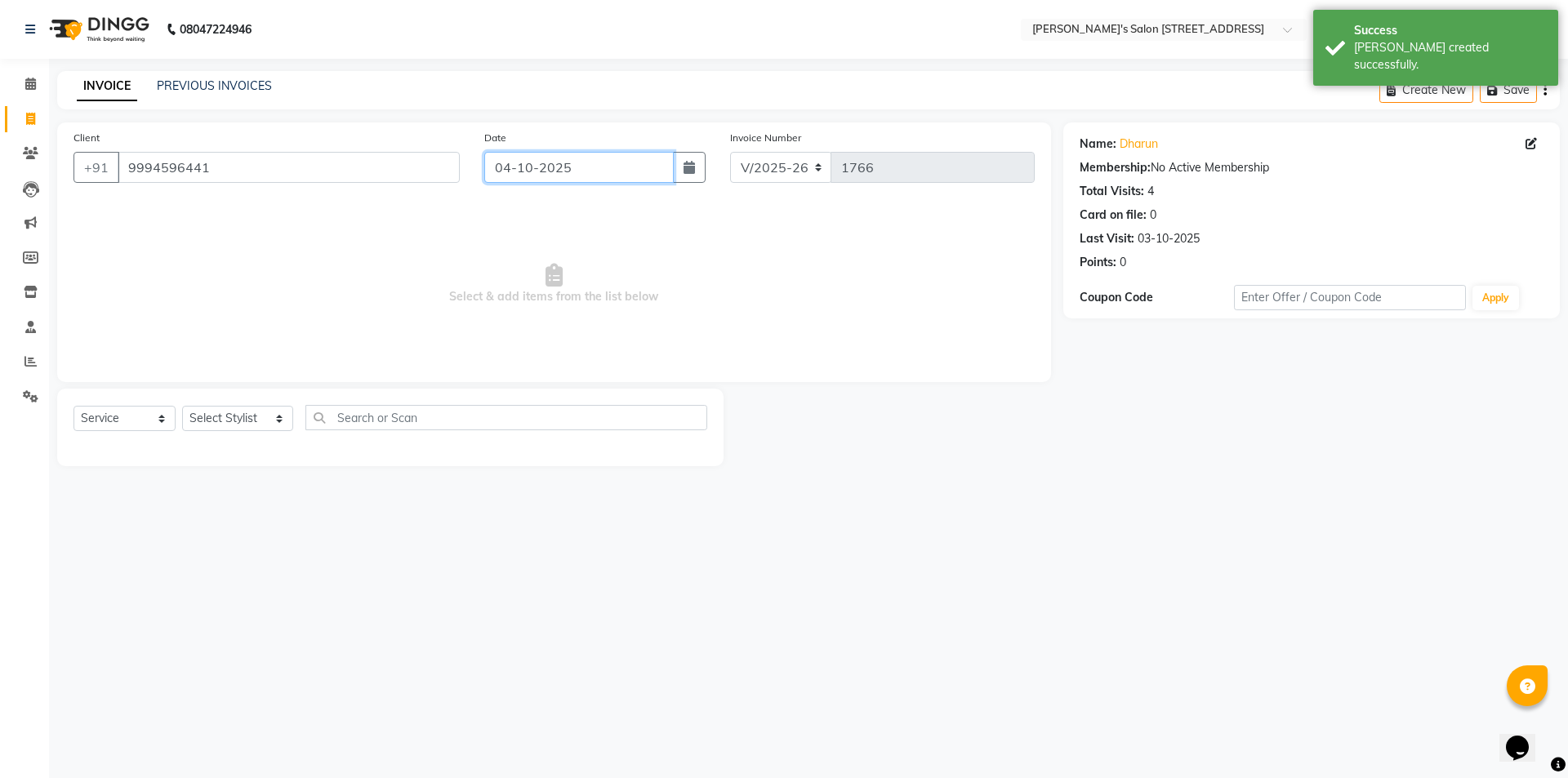
click at [588, 170] on input "04-10-2025" at bounding box center [579, 167] width 191 height 31
select select "10"
select select "2025"
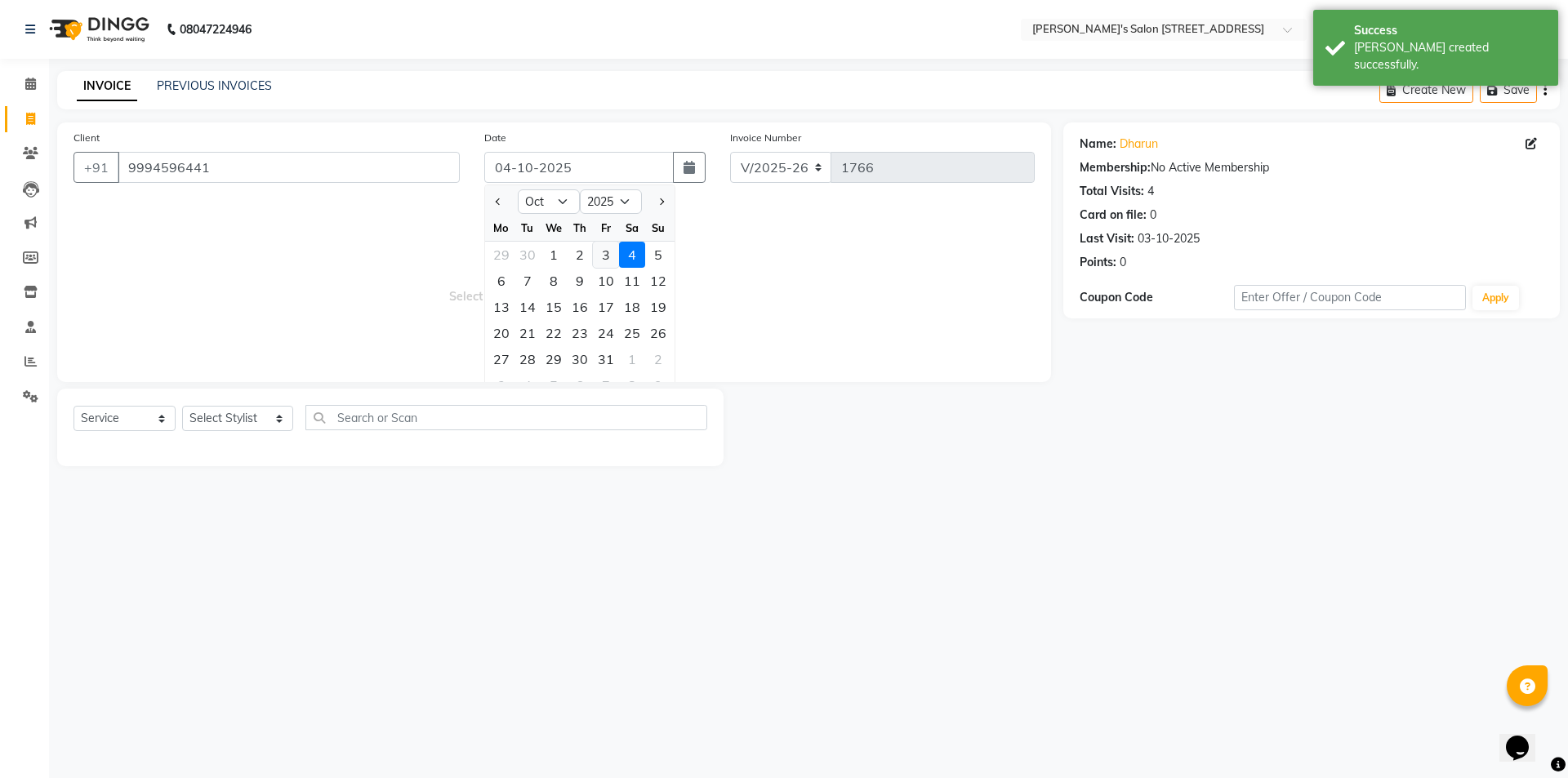
click at [597, 252] on div "3" at bounding box center [606, 254] width 26 height 26
type input "03-10-2025"
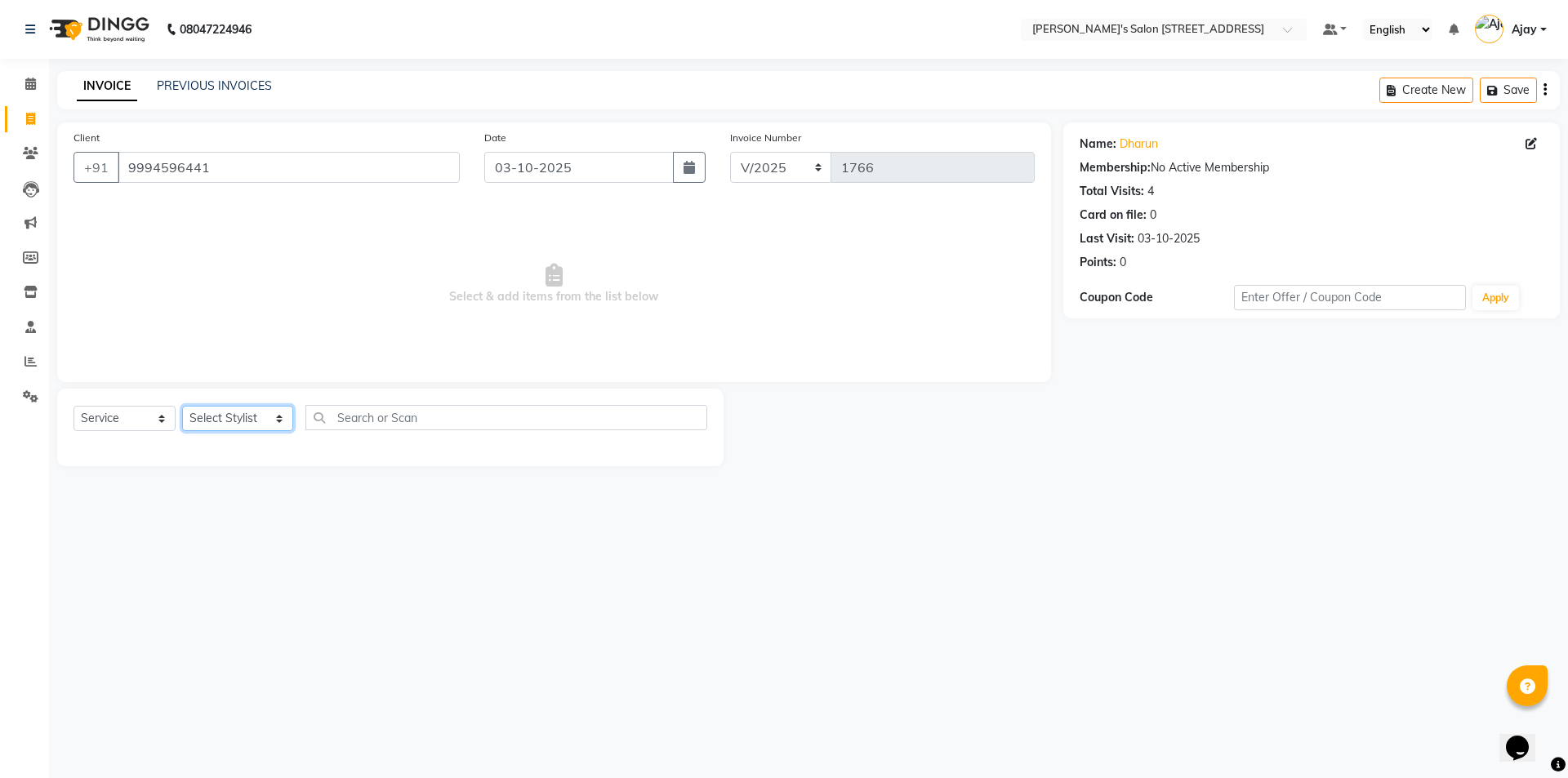
click at [244, 419] on select "Select Stylist Ajay Anish Nadeem Shakir Vicky(Manager)" at bounding box center [238, 419] width 111 height 26
select select "91354"
click at [182, 406] on select "Select Stylist Ajay Anish Nadeem Shakir Vicky(Manager)" at bounding box center [238, 419] width 111 height 26
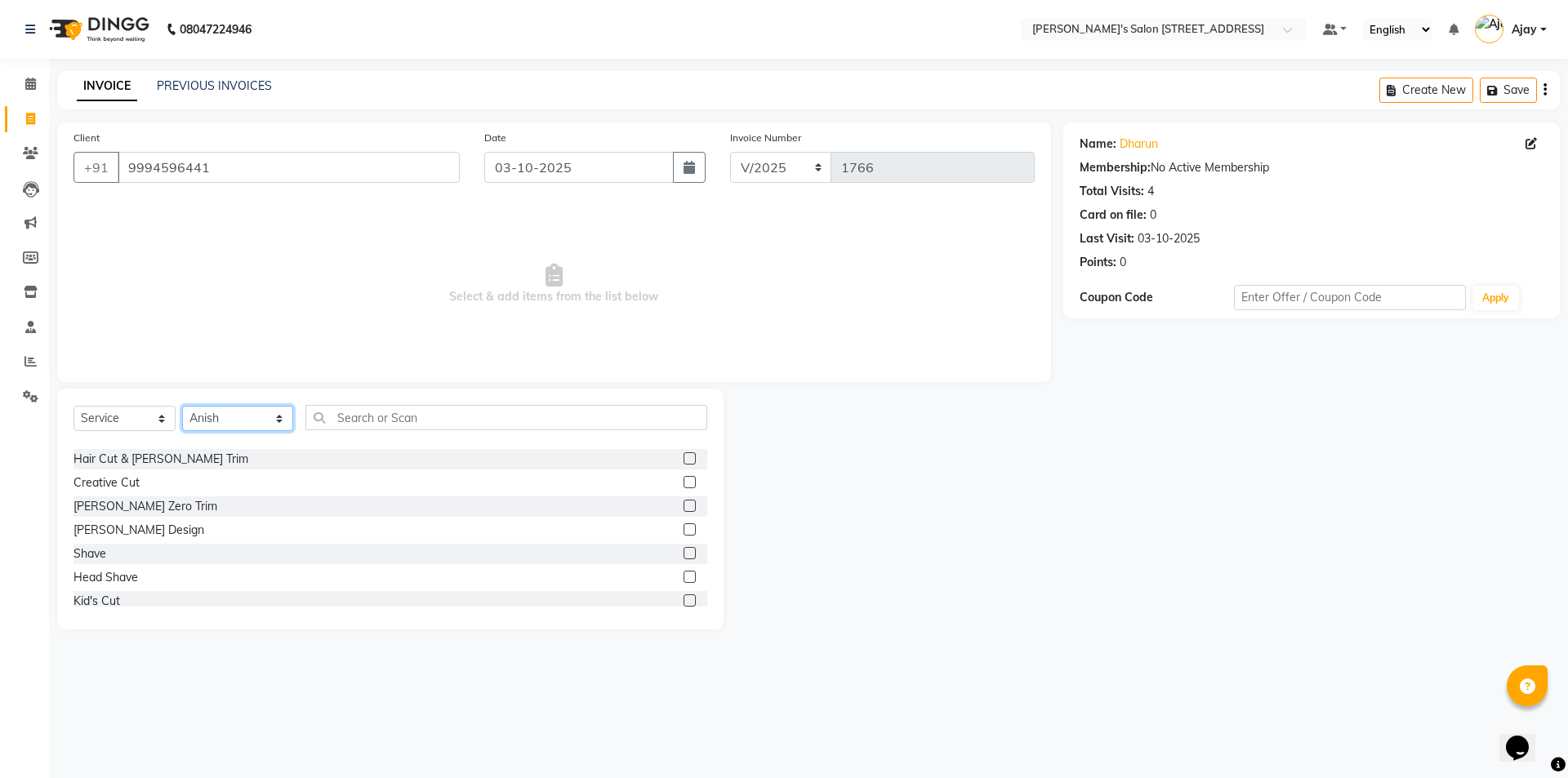
scroll to position [82, 0]
click at [683, 585] on label at bounding box center [689, 584] width 12 height 12
click at [683, 585] on input "checkbox" at bounding box center [689, 585] width 11 height 11
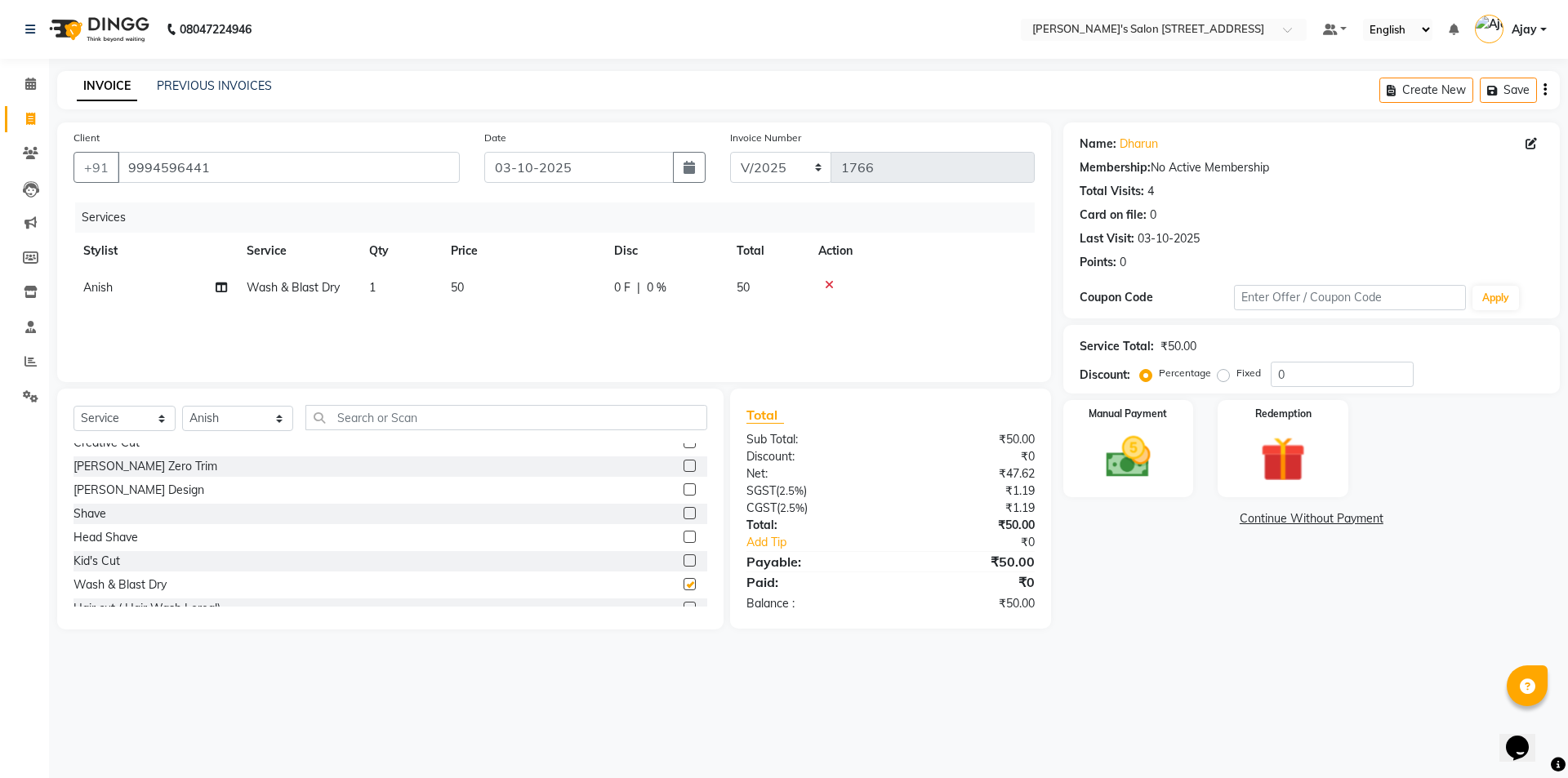
checkbox input "false"
click at [1126, 465] on img at bounding box center [1127, 457] width 76 height 54
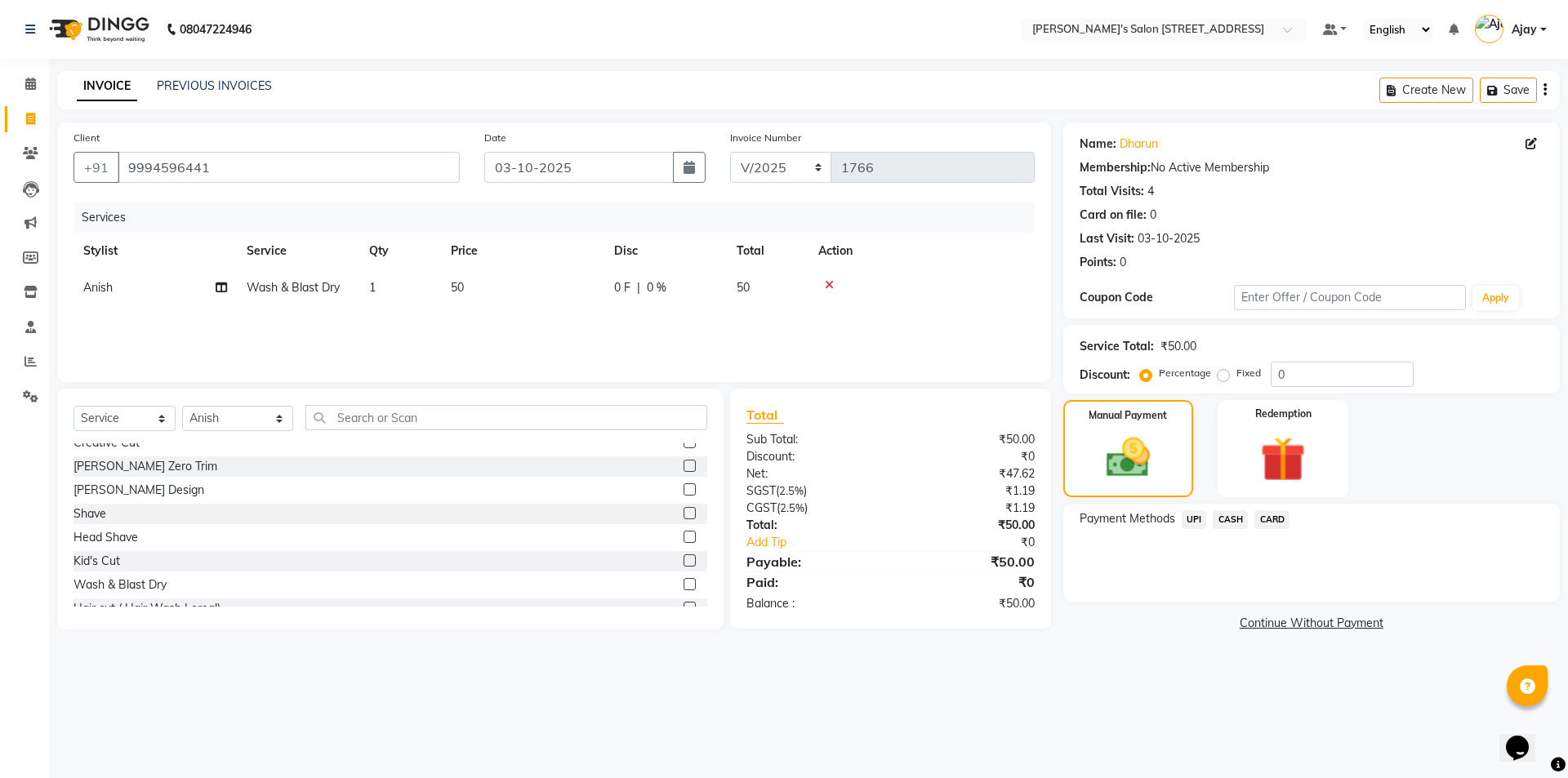
click at [1189, 522] on span "UPI" at bounding box center [1194, 519] width 26 height 19
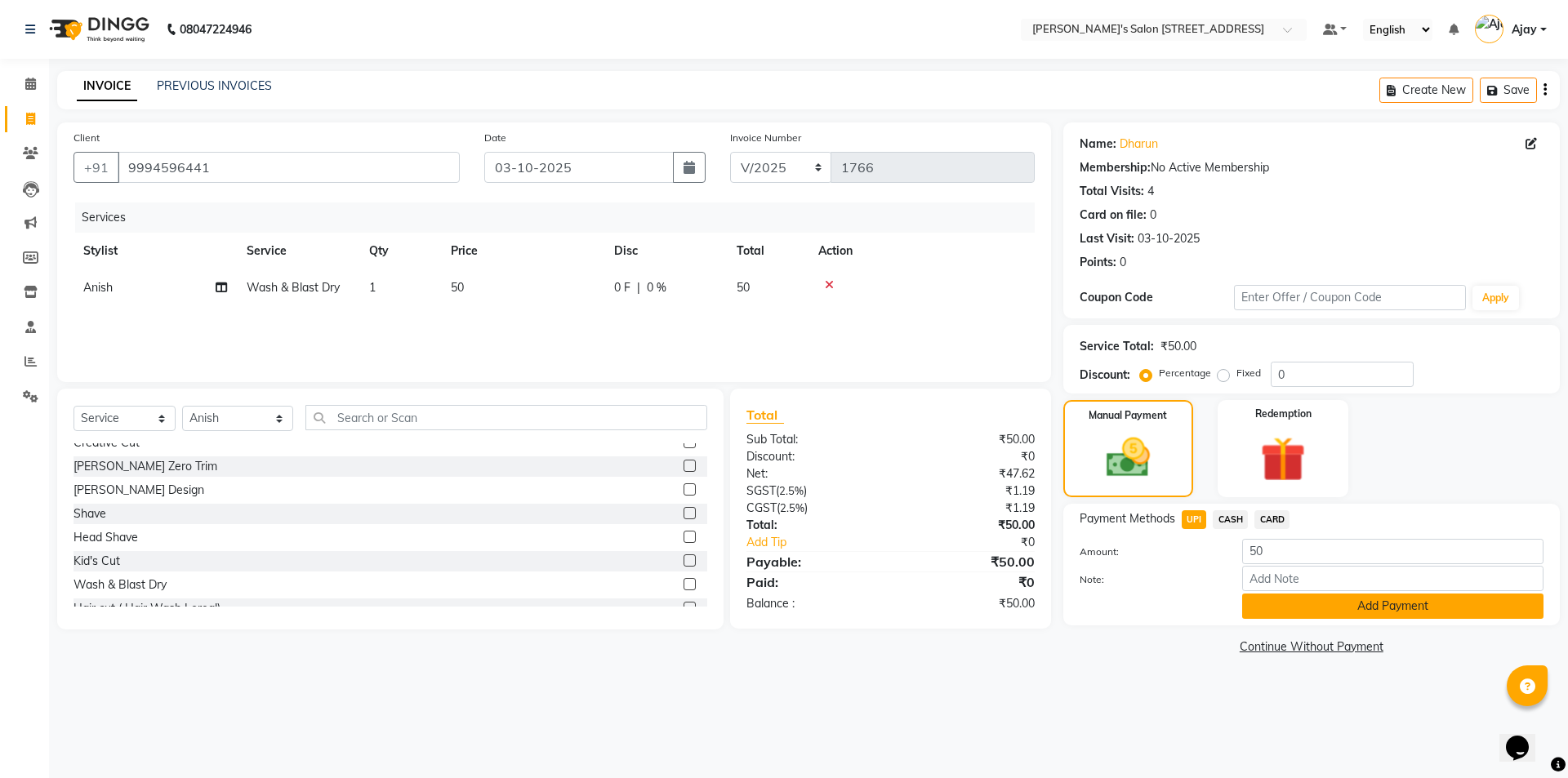
click at [1252, 610] on button "Add Payment" at bounding box center [1392, 607] width 301 height 26
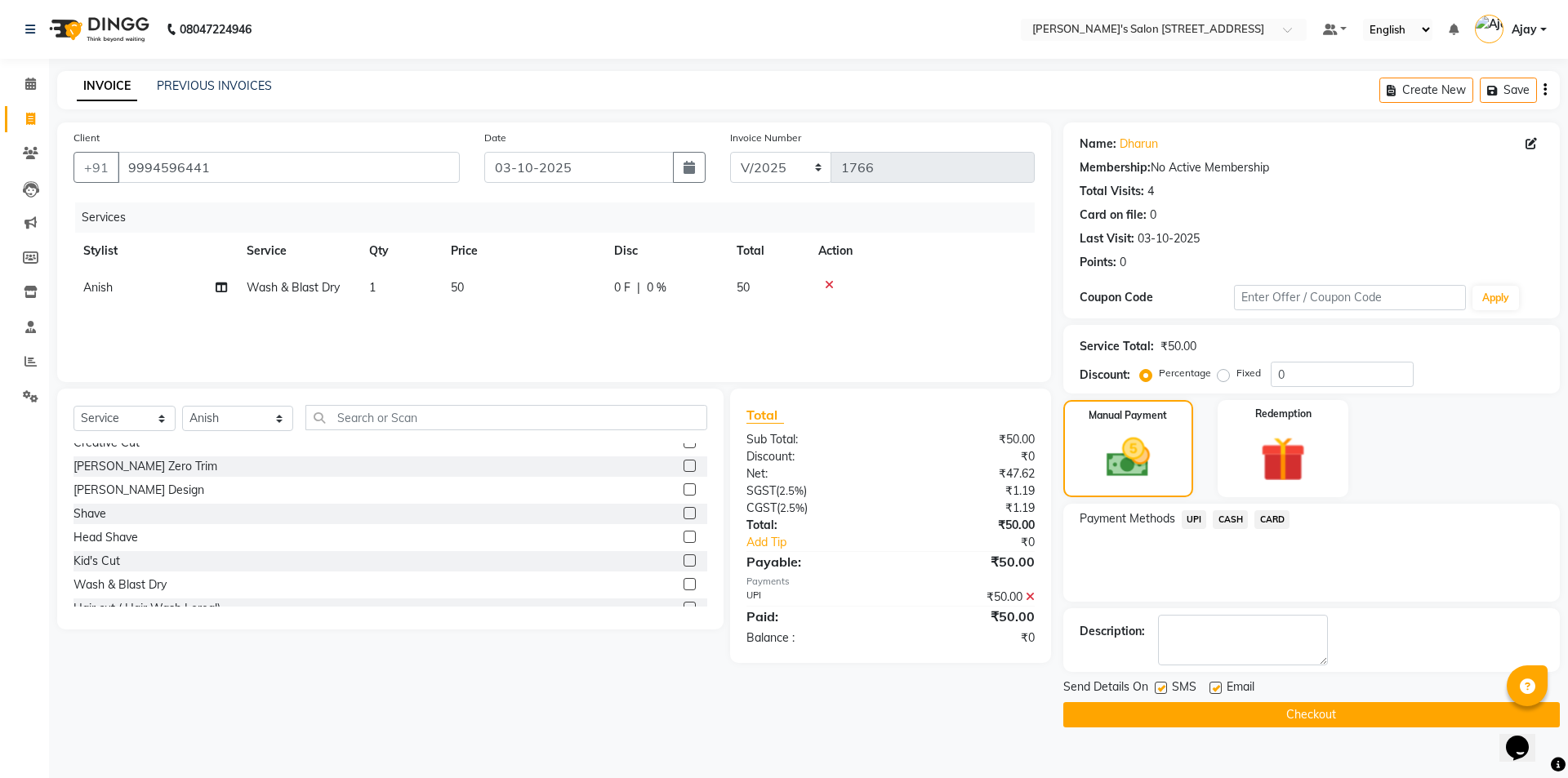
click at [1233, 717] on button "Checkout" at bounding box center [1311, 715] width 496 height 26
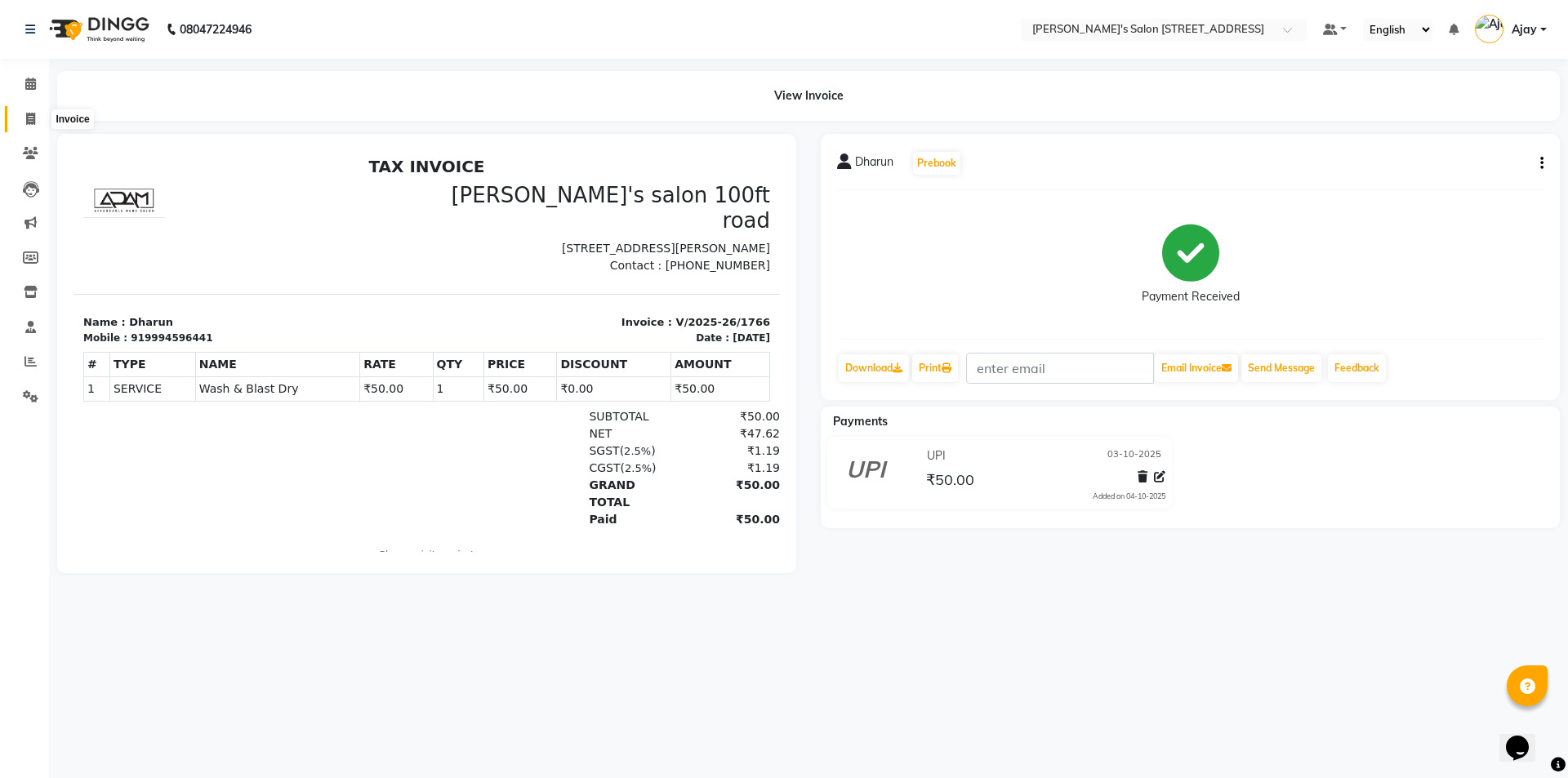
click at [27, 118] on icon at bounding box center [31, 119] width 9 height 12
select select "7773"
select select "service"
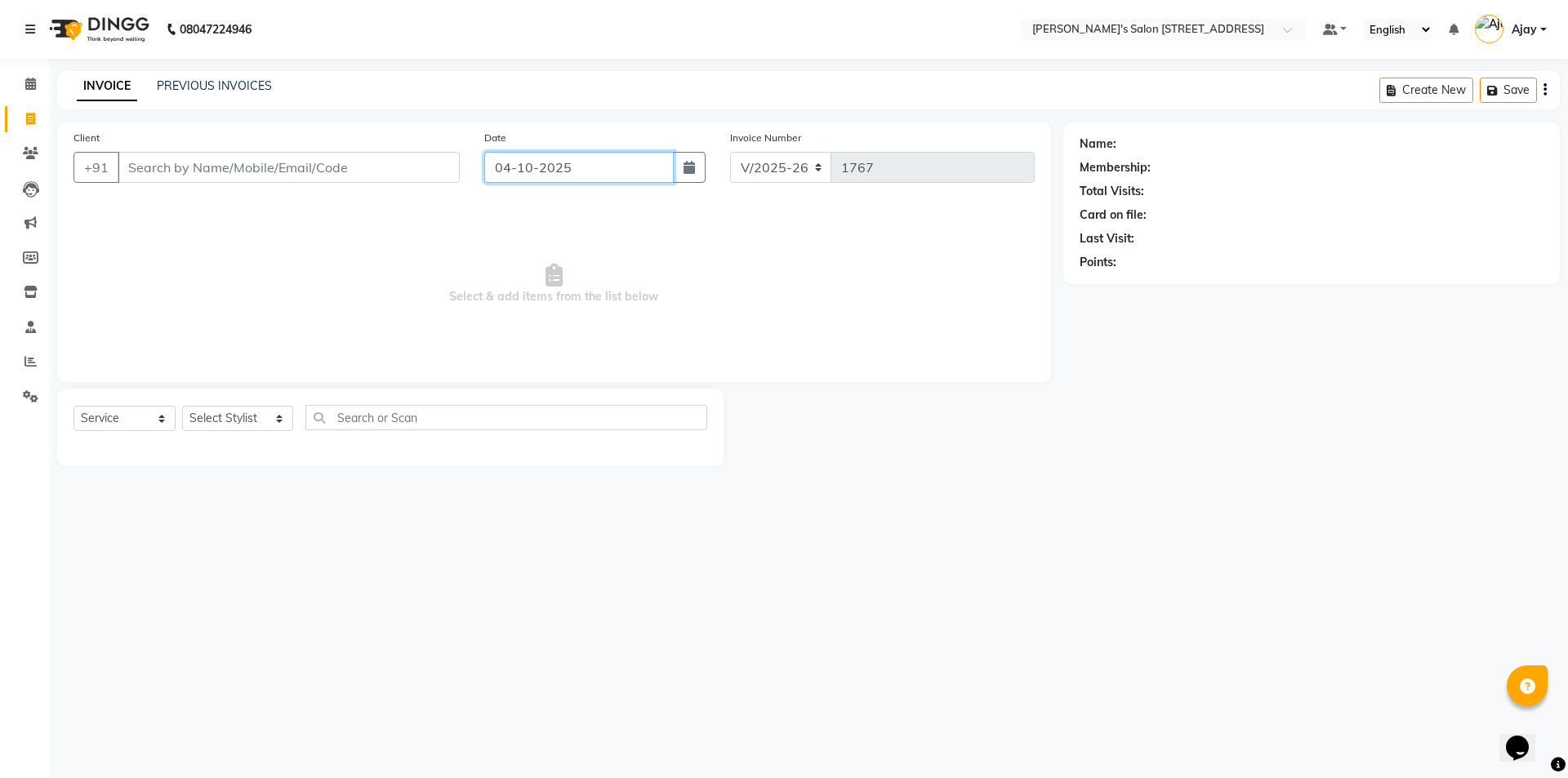
click at [604, 169] on input "04-10-2025" at bounding box center [579, 167] width 191 height 31
select select "10"
select select "2025"
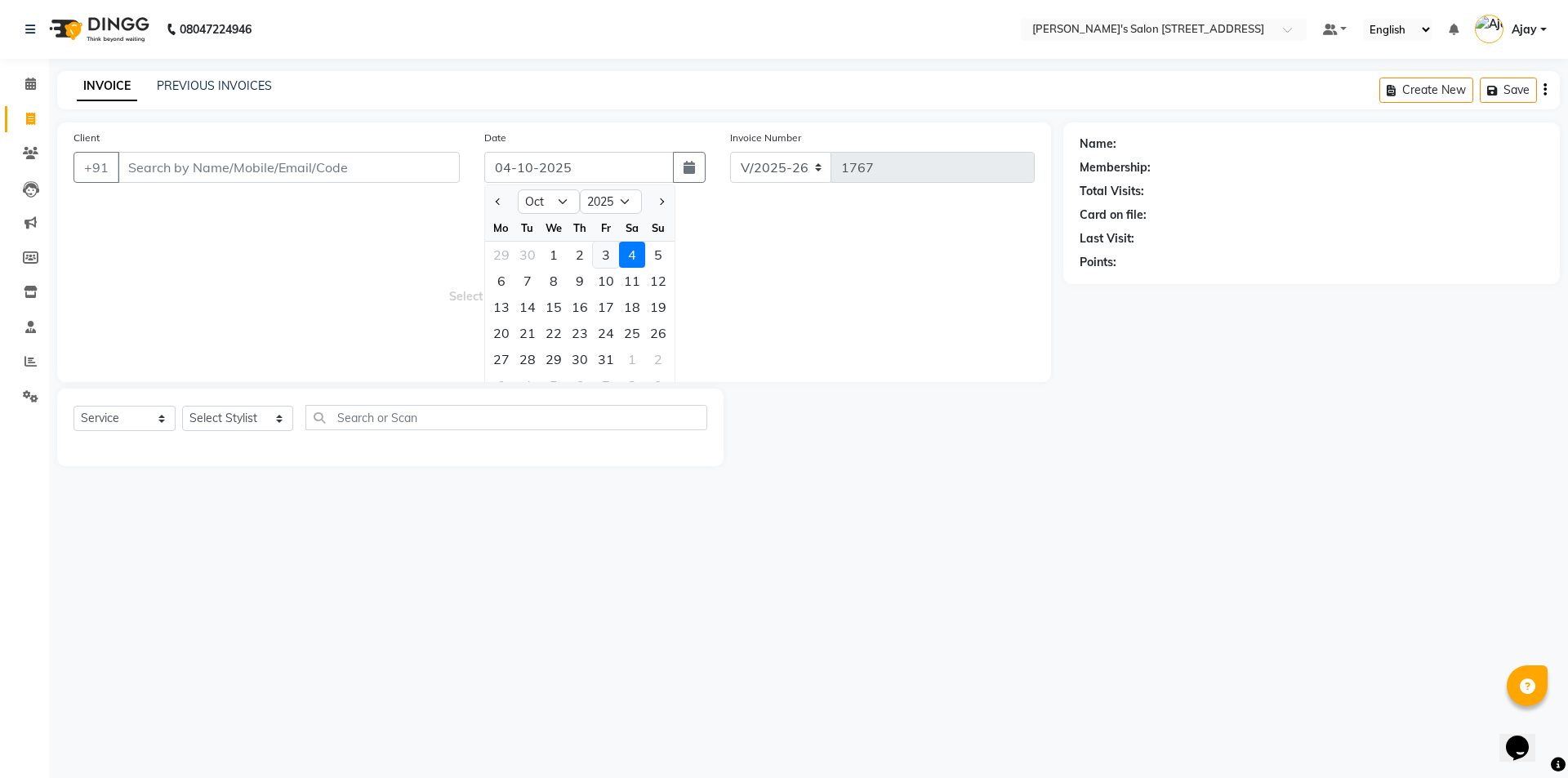
click at [597, 254] on div "3" at bounding box center [606, 254] width 26 height 26
type input "03-10-2025"
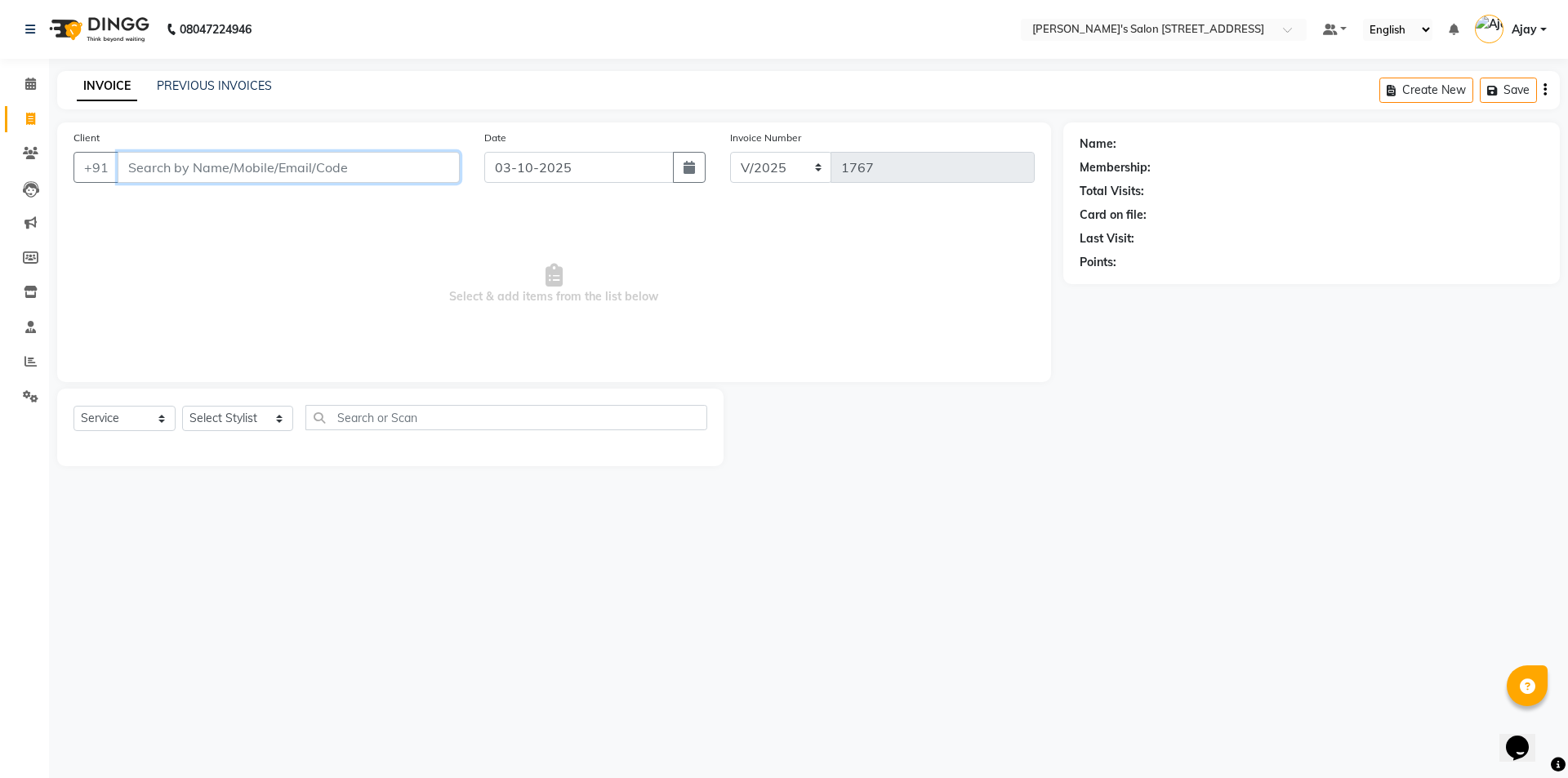
click at [182, 162] on input "Client" at bounding box center [288, 167] width 342 height 31
paste input "7310858507"
type input "7310858507"
click at [427, 171] on span "Add Client" at bounding box center [417, 168] width 65 height 16
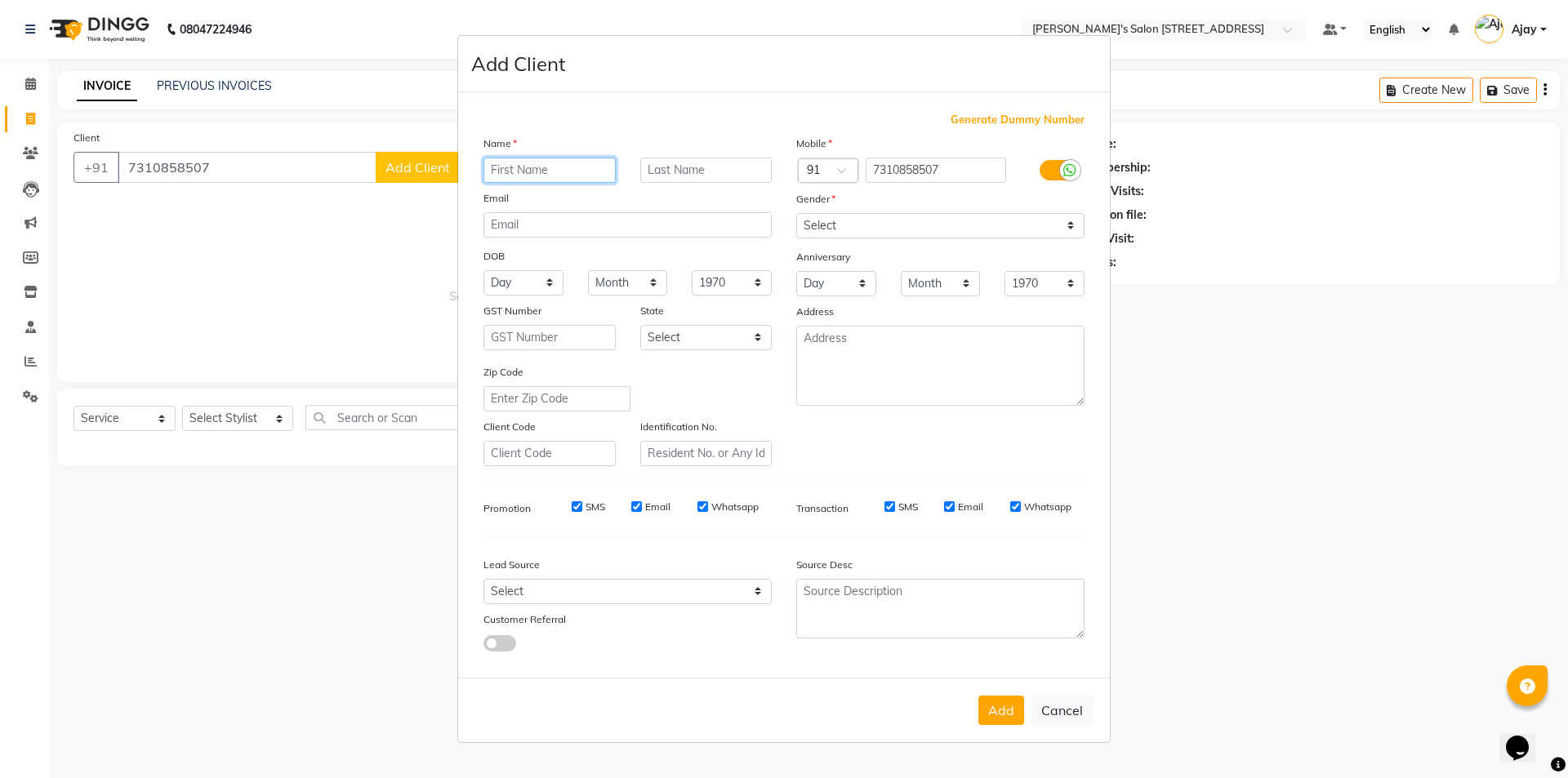
paste input "Gopinath"
type input "Gopinath"
click at [876, 216] on select "Select Male Female Other Prefer Not To Say" at bounding box center [940, 226] width 288 height 26
select select "male"
click at [796, 213] on select "Select Male Female Other Prefer Not To Say" at bounding box center [940, 226] width 288 height 26
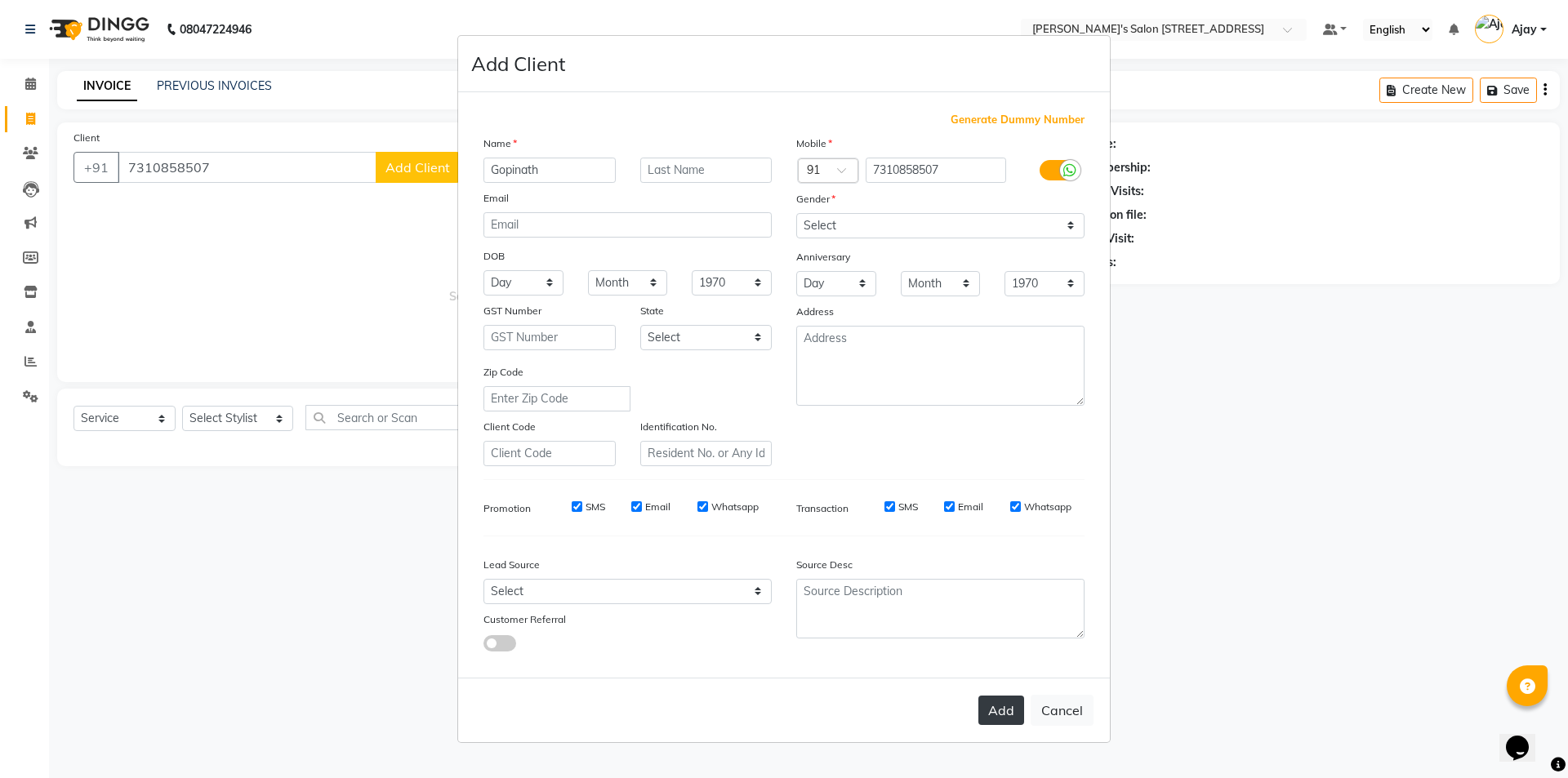
click at [990, 721] on button "Add" at bounding box center [1001, 711] width 46 height 29
select select
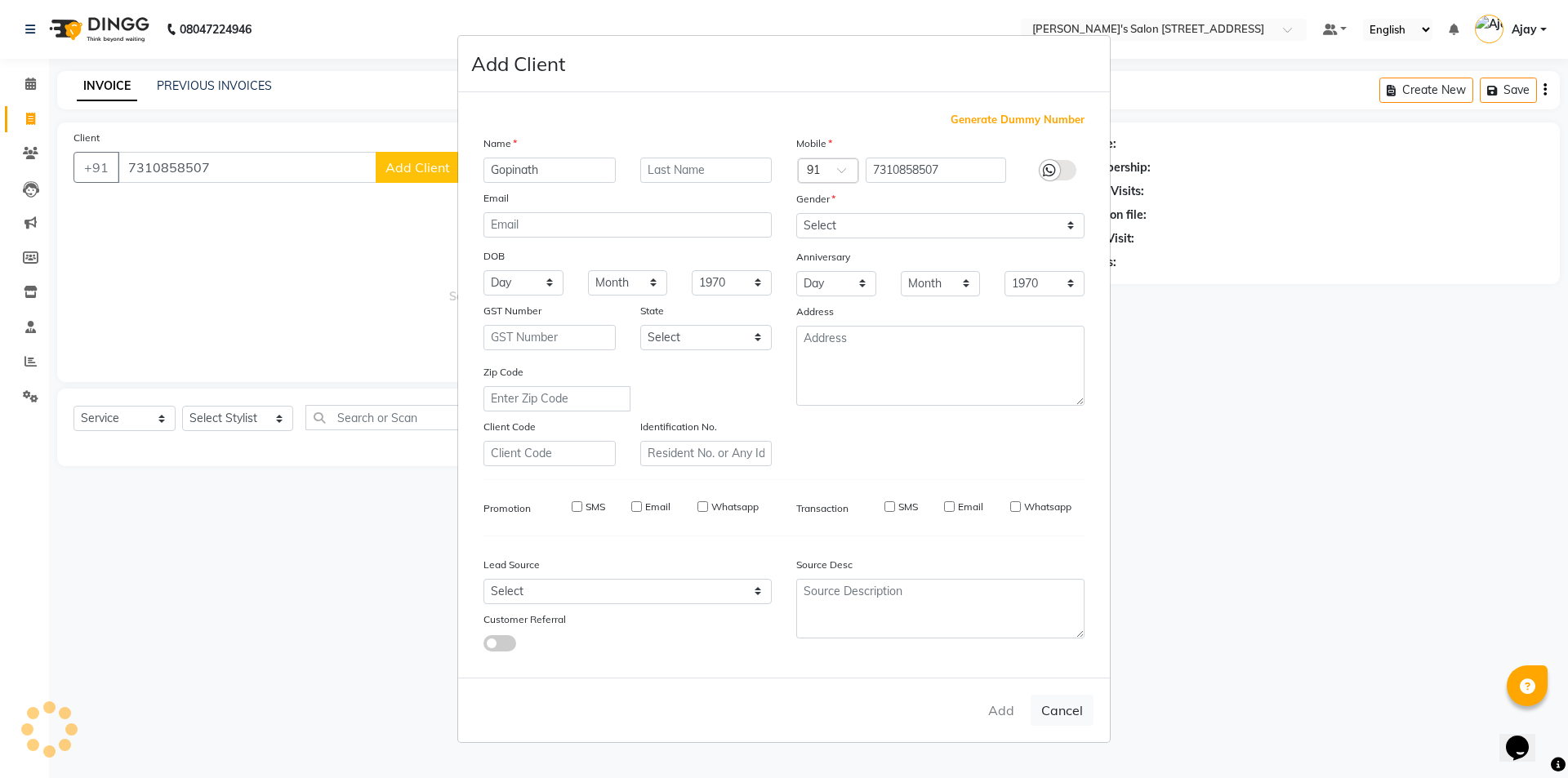
select select
checkbox input "false"
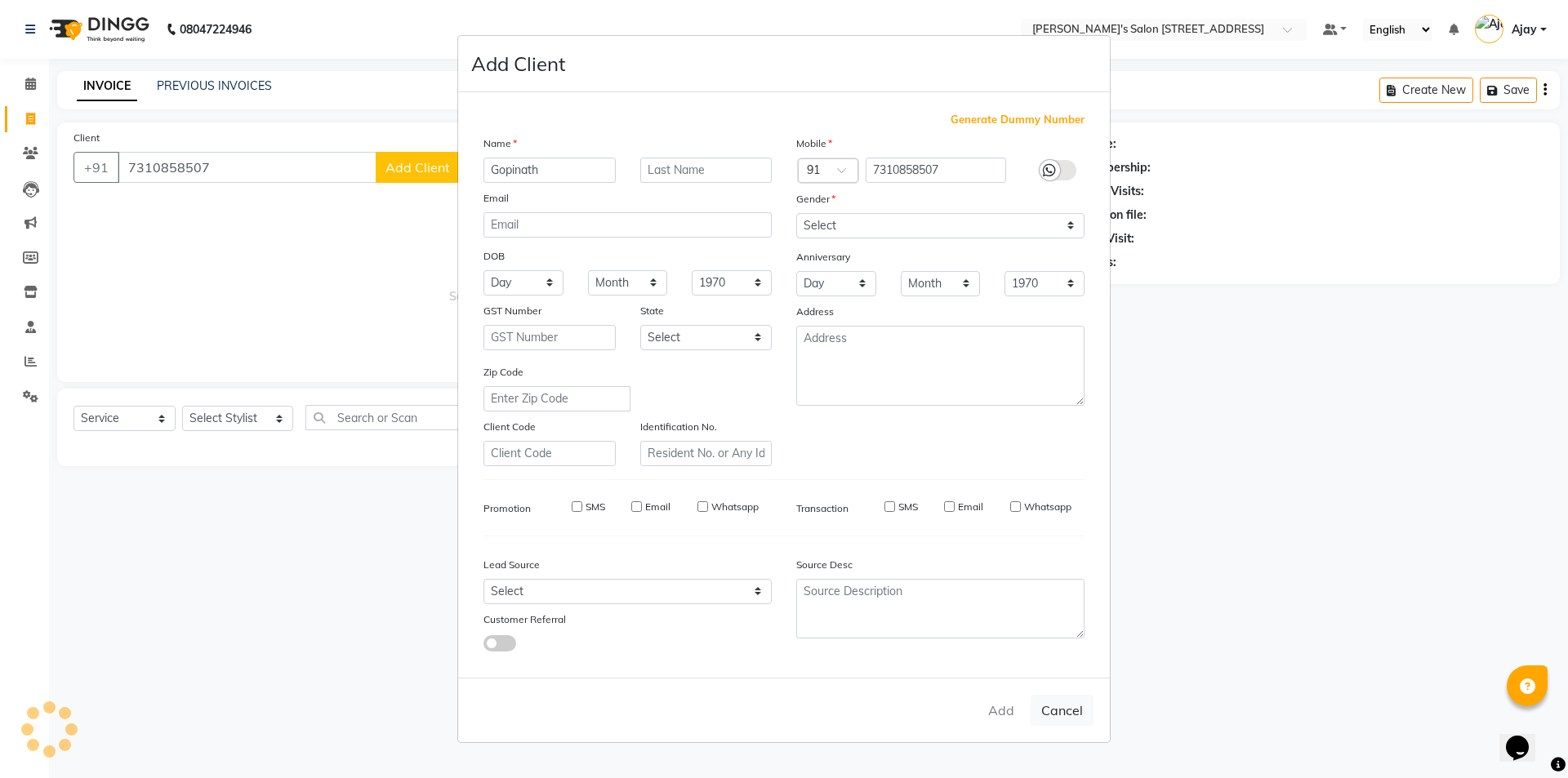
checkbox input "false"
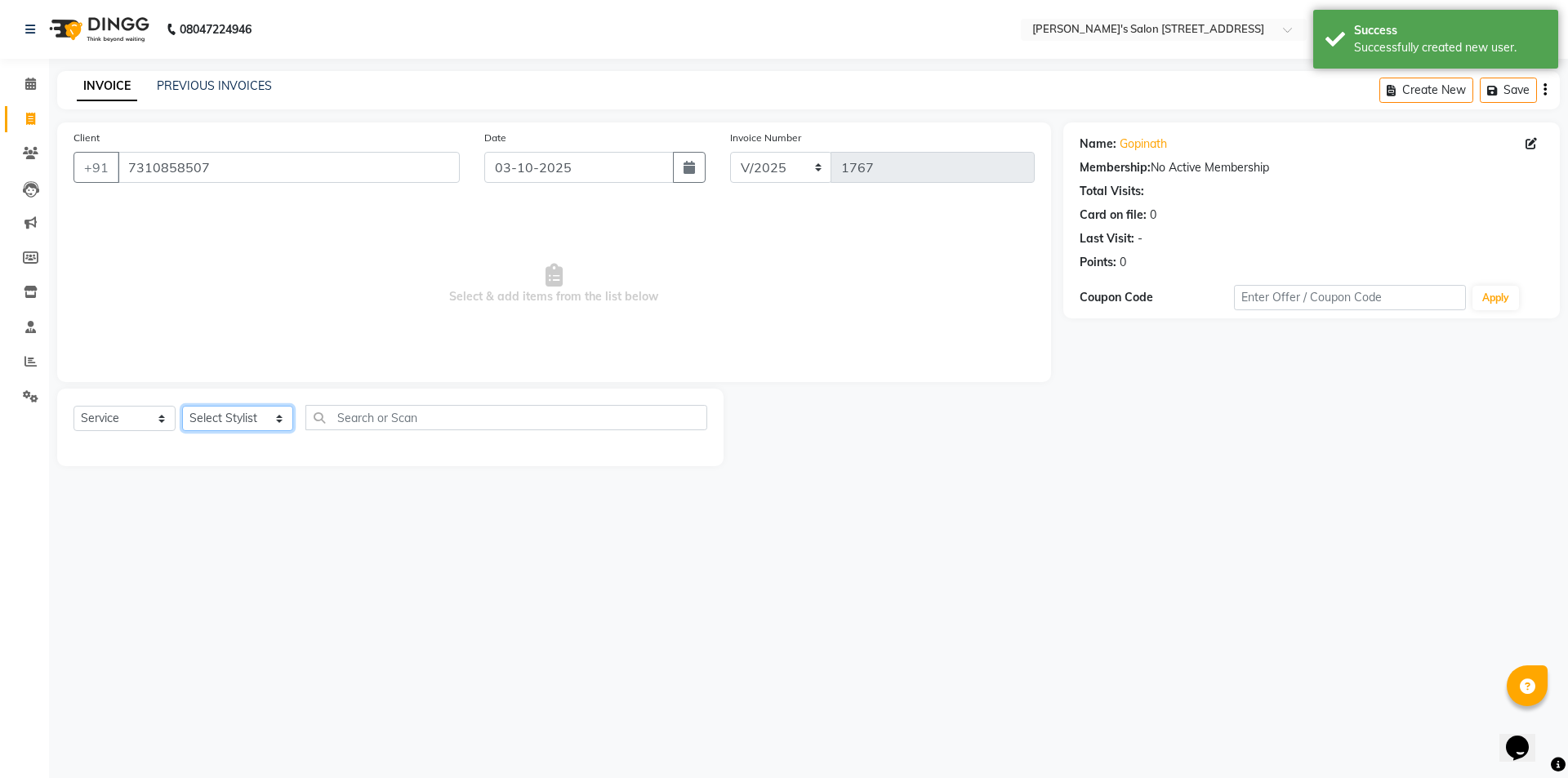
click at [206, 417] on select "Select Stylist Ajay Anish Nadeem Shakir Vicky(Manager)" at bounding box center [238, 419] width 111 height 26
select select "91354"
click at [182, 406] on select "Select Stylist Ajay Anish Nadeem Shakir Vicky(Manager)" at bounding box center [238, 419] width 111 height 26
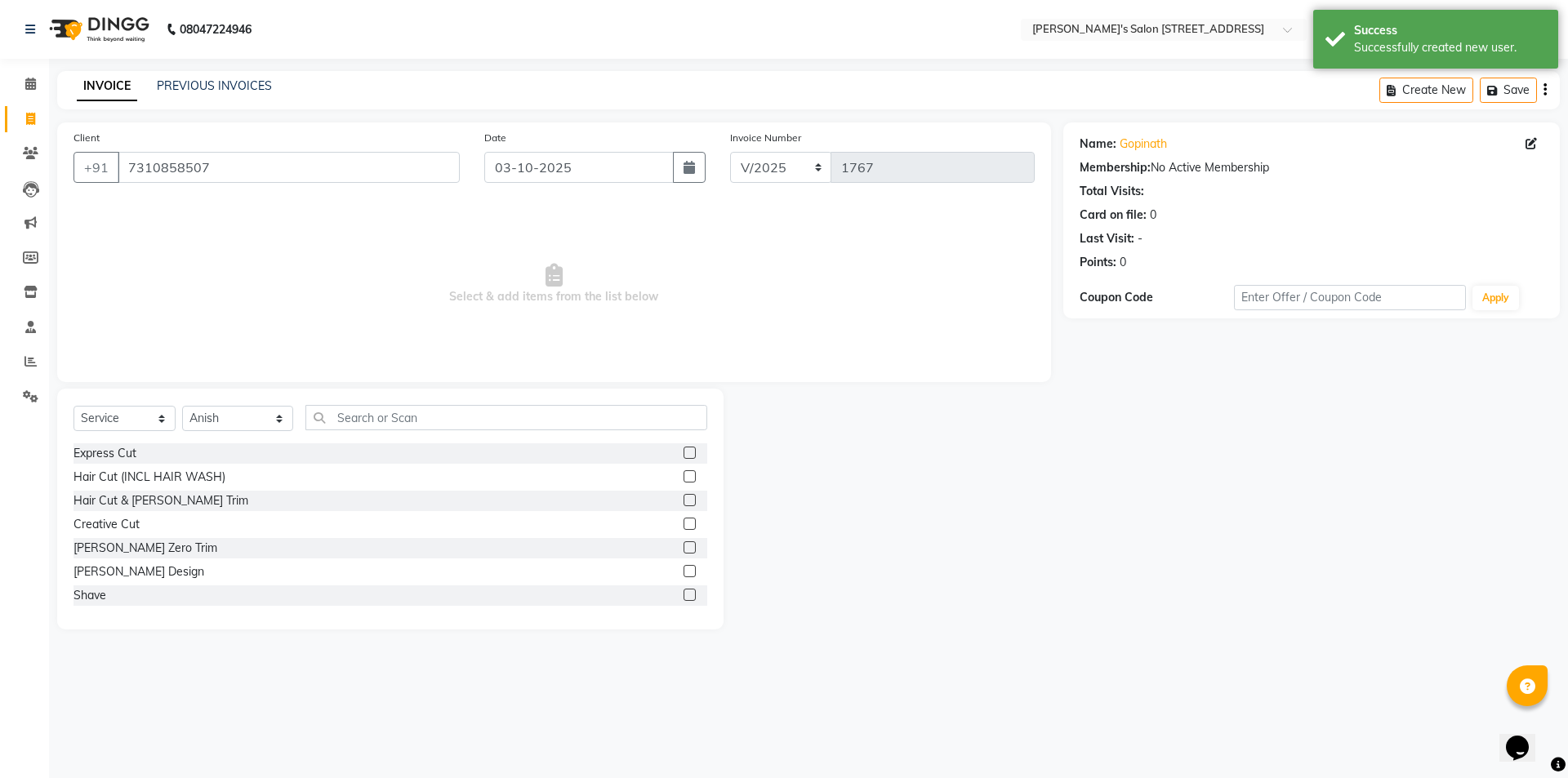
click at [683, 523] on label at bounding box center [689, 523] width 12 height 12
click at [683, 523] on input "checkbox" at bounding box center [689, 524] width 11 height 11
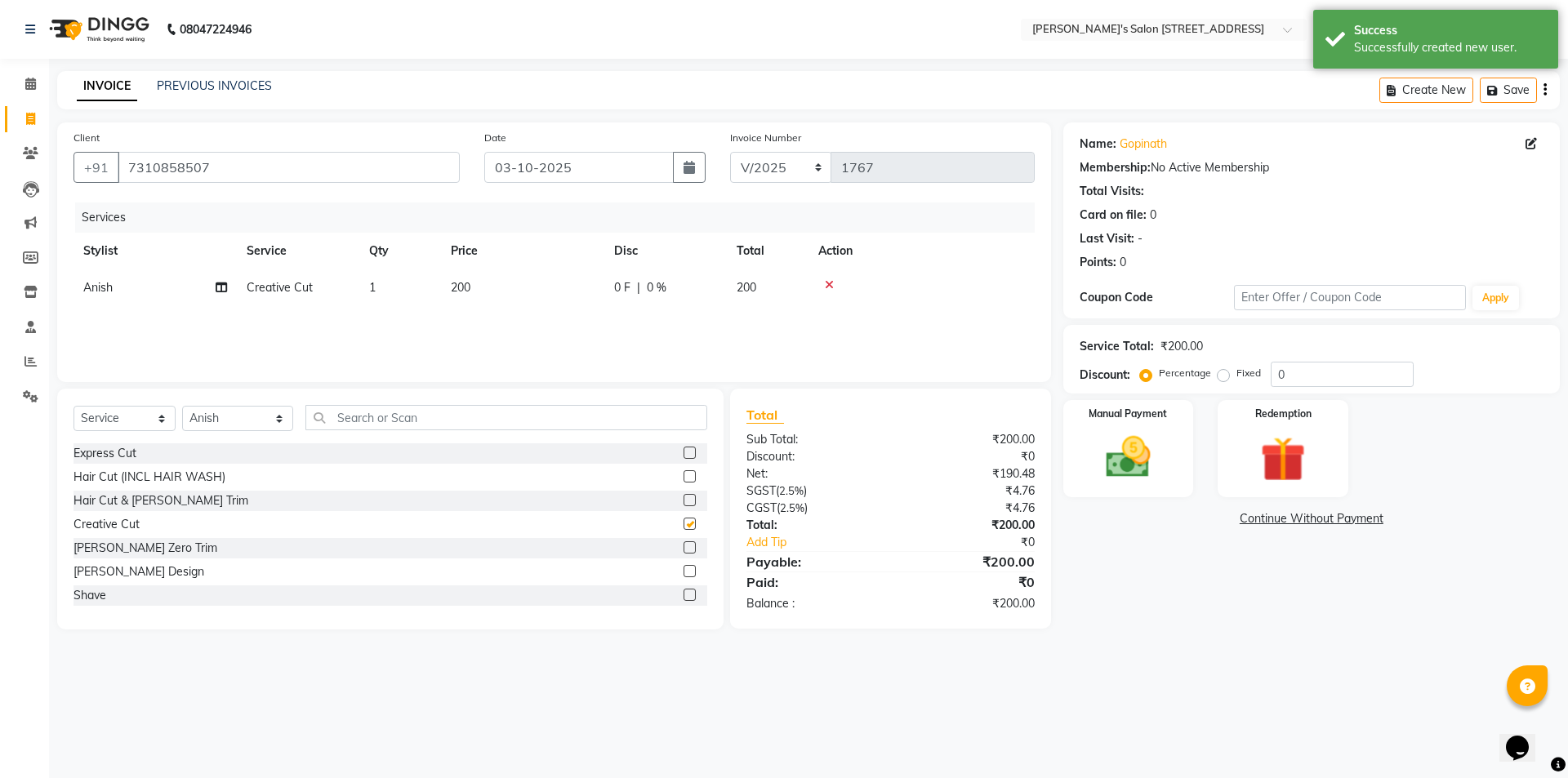
checkbox input "false"
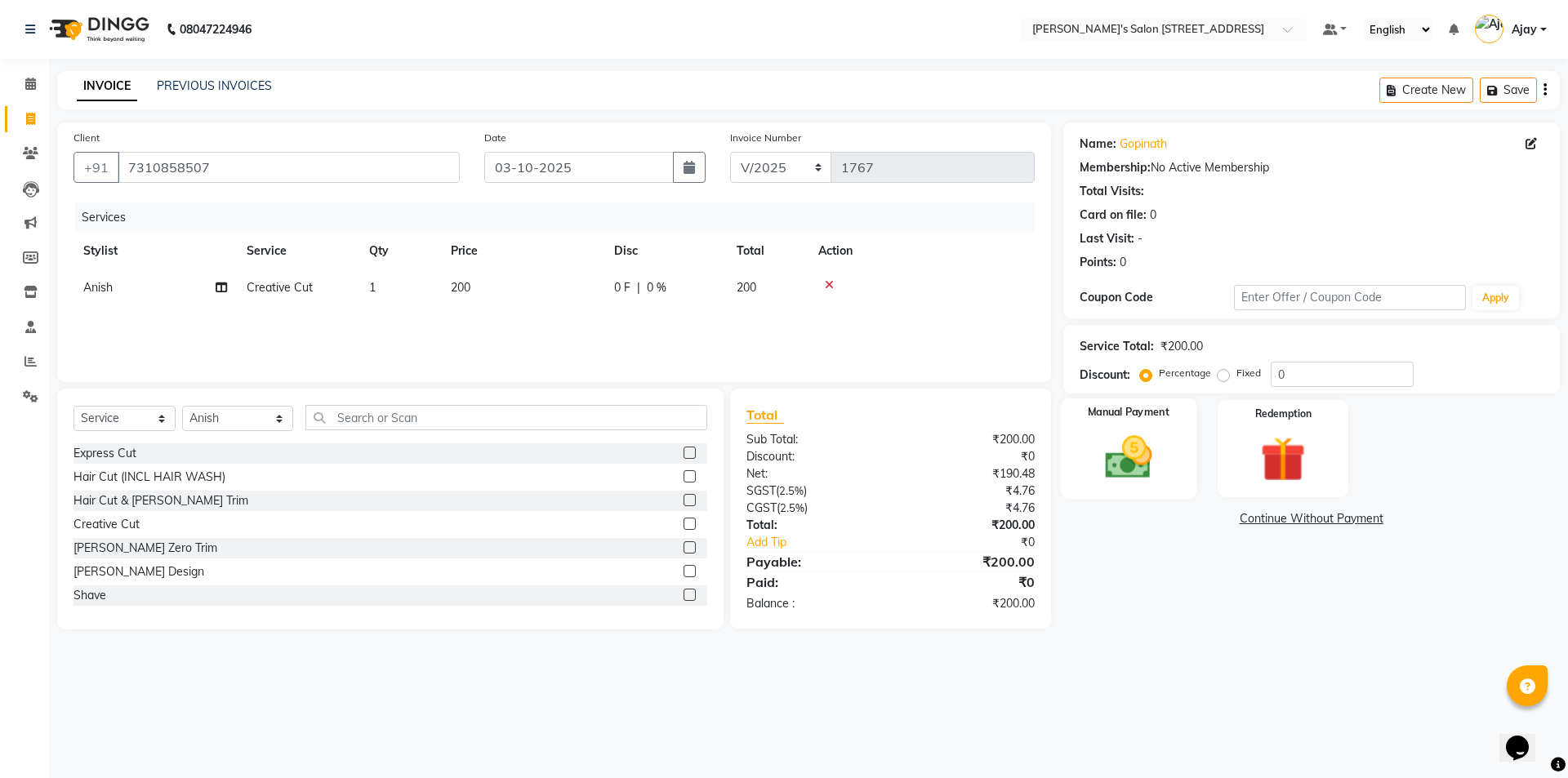
click at [1119, 466] on img at bounding box center [1127, 457] width 76 height 54
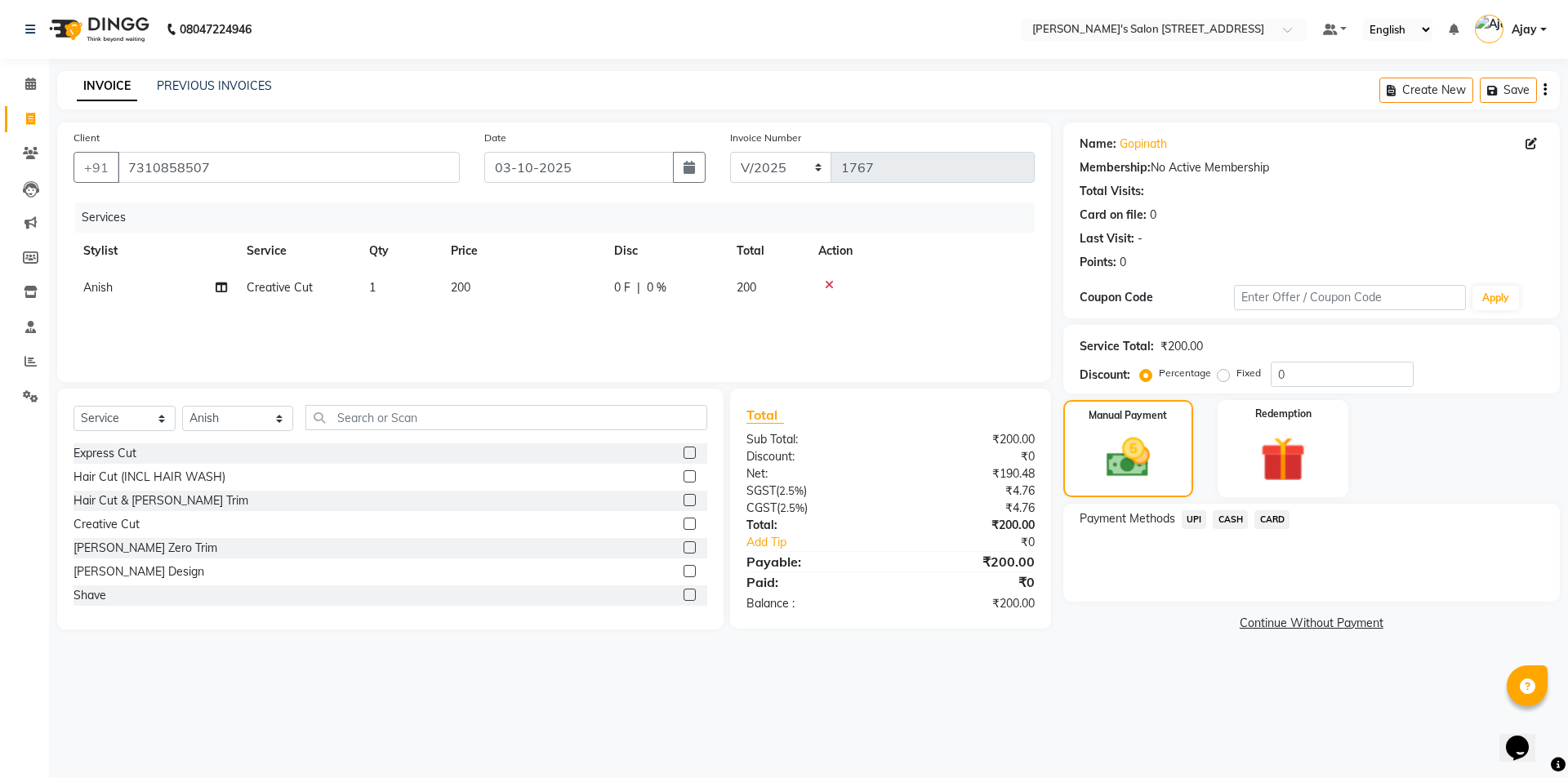
click at [1193, 516] on span "UPI" at bounding box center [1194, 519] width 26 height 19
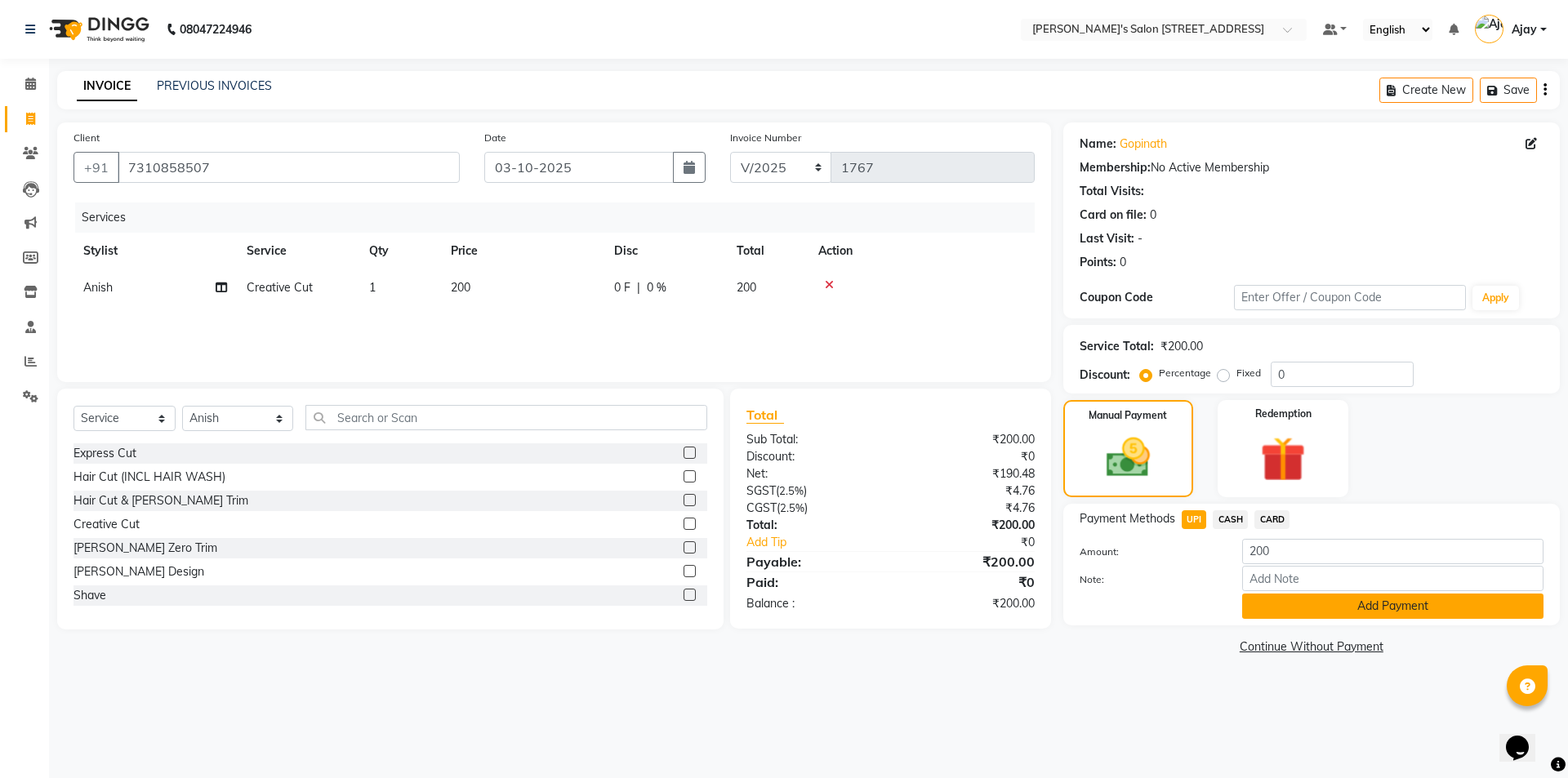
click at [1319, 604] on button "Add Payment" at bounding box center [1392, 607] width 301 height 26
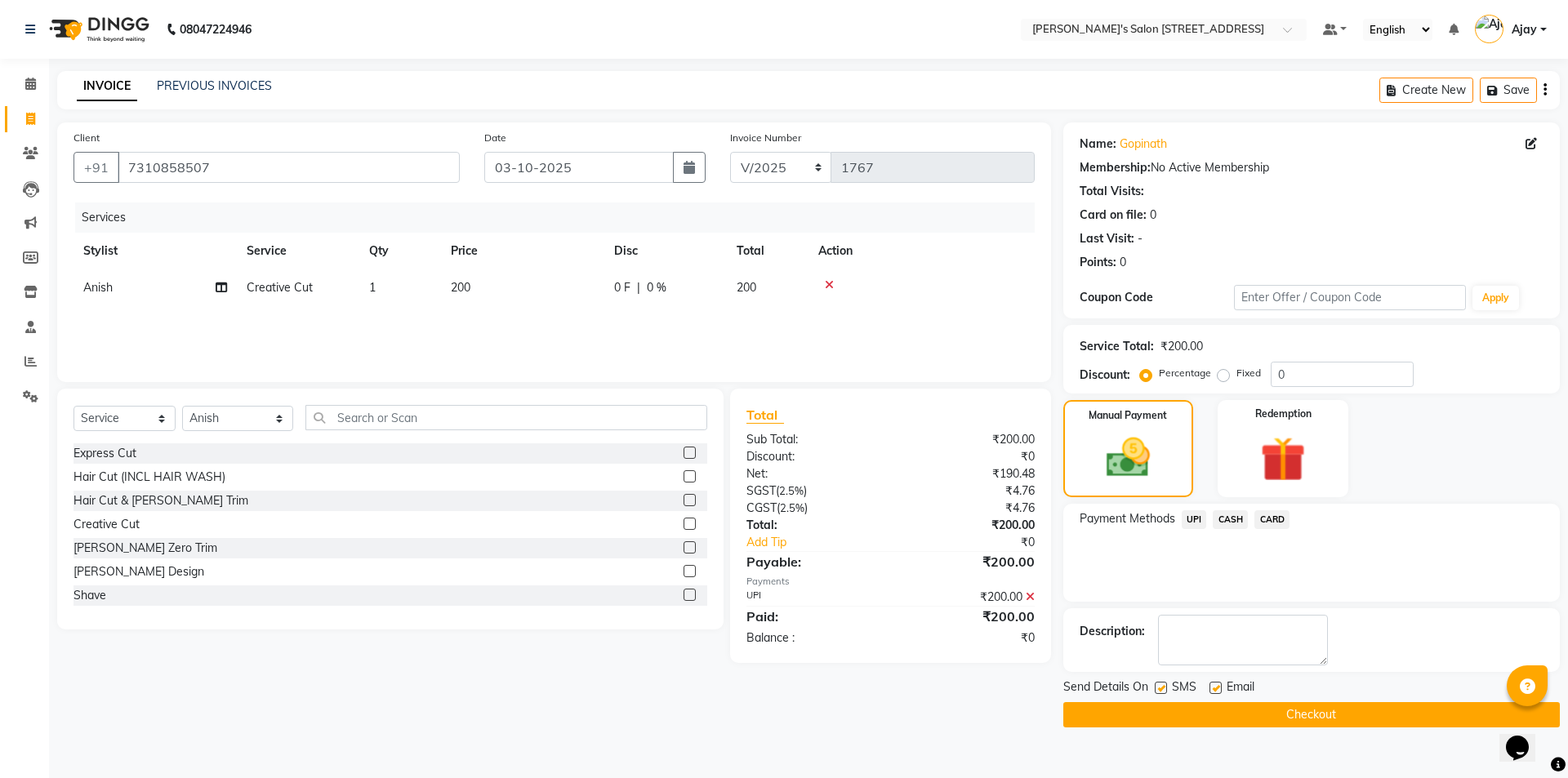
click at [1320, 716] on button "Checkout" at bounding box center [1311, 715] width 496 height 26
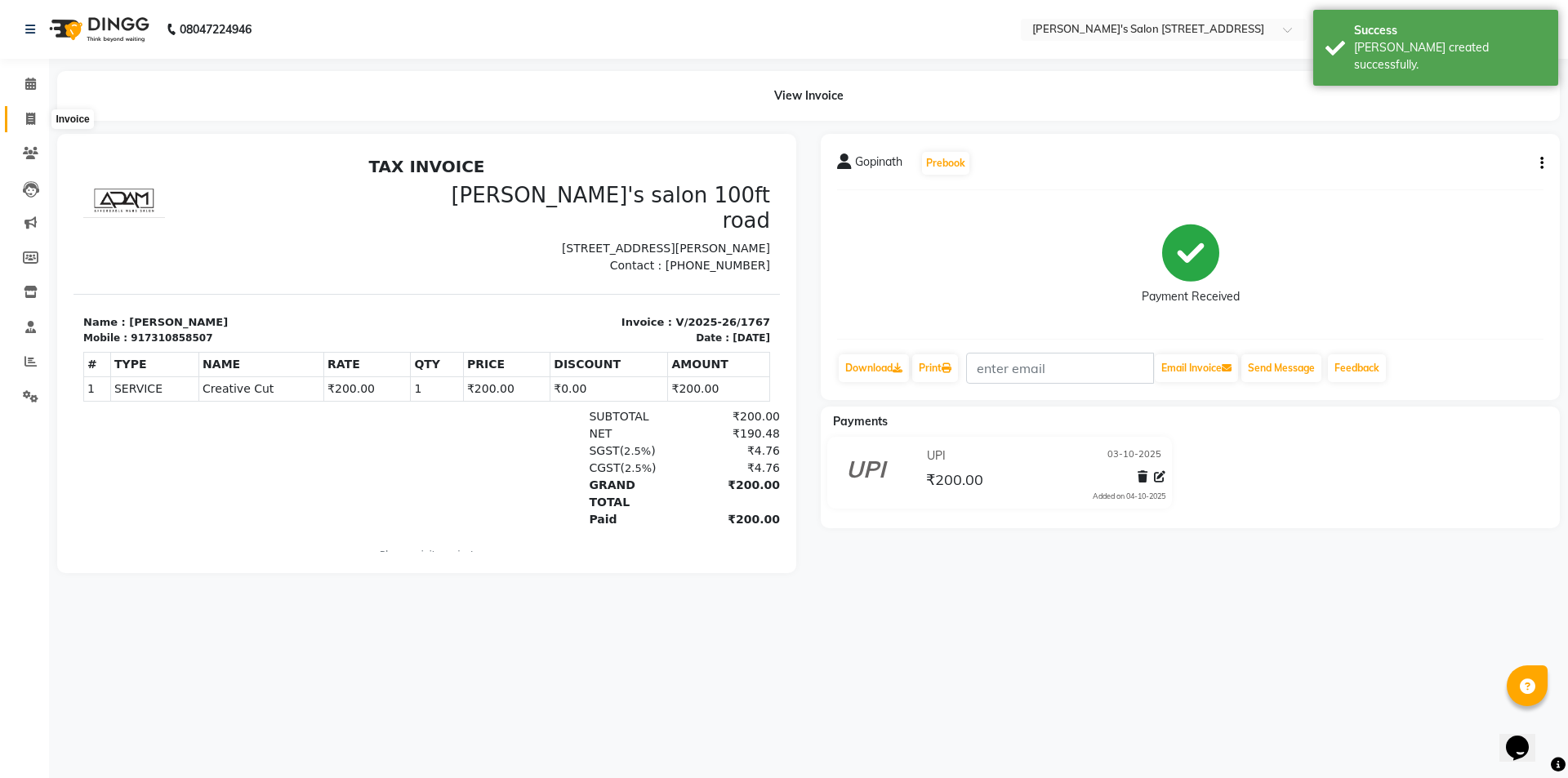
click at [33, 113] on icon at bounding box center [31, 119] width 9 height 12
select select "7773"
select select "service"
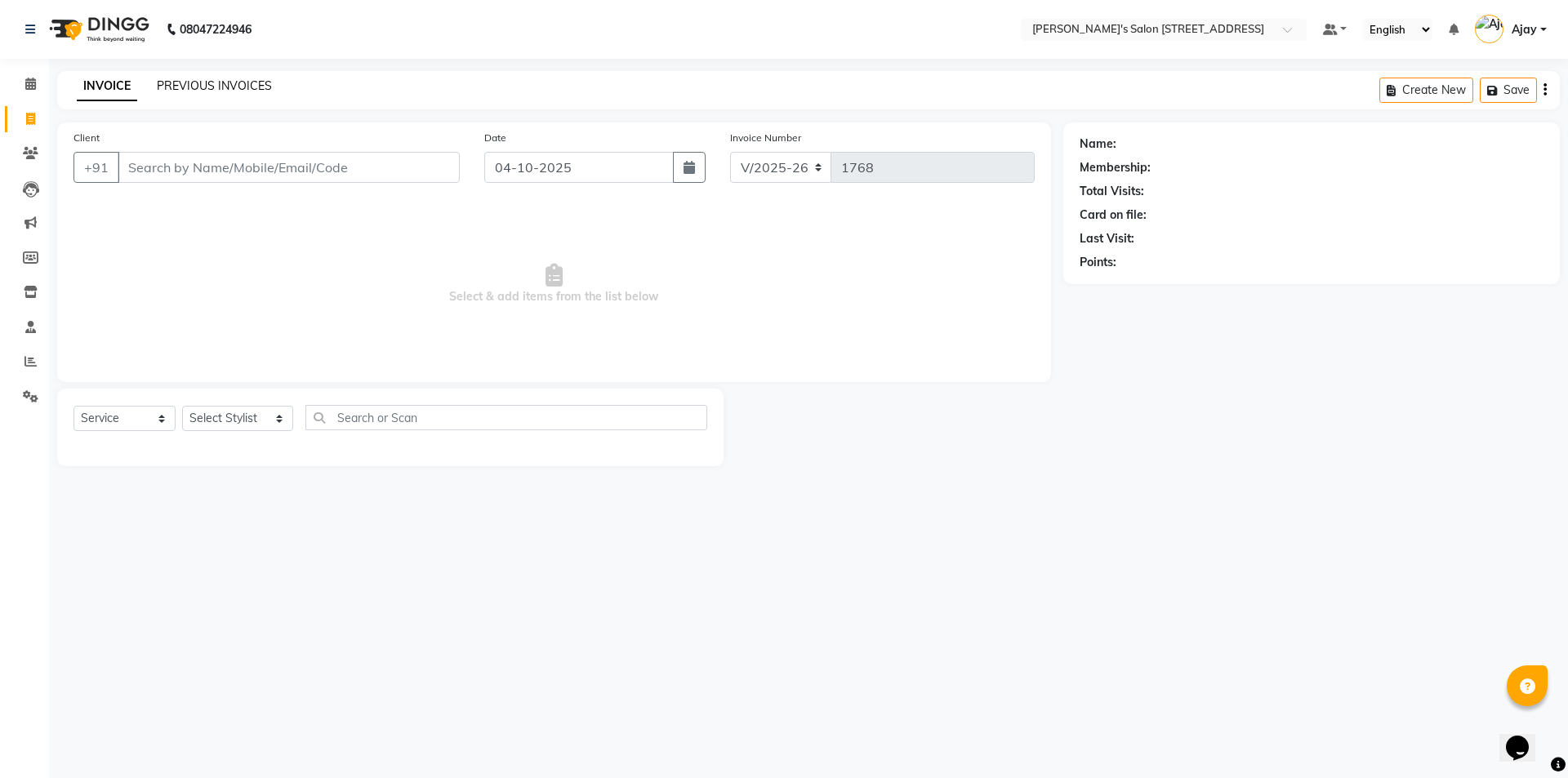
click at [192, 82] on link "PREVIOUS INVOICES" at bounding box center [214, 86] width 115 height 15
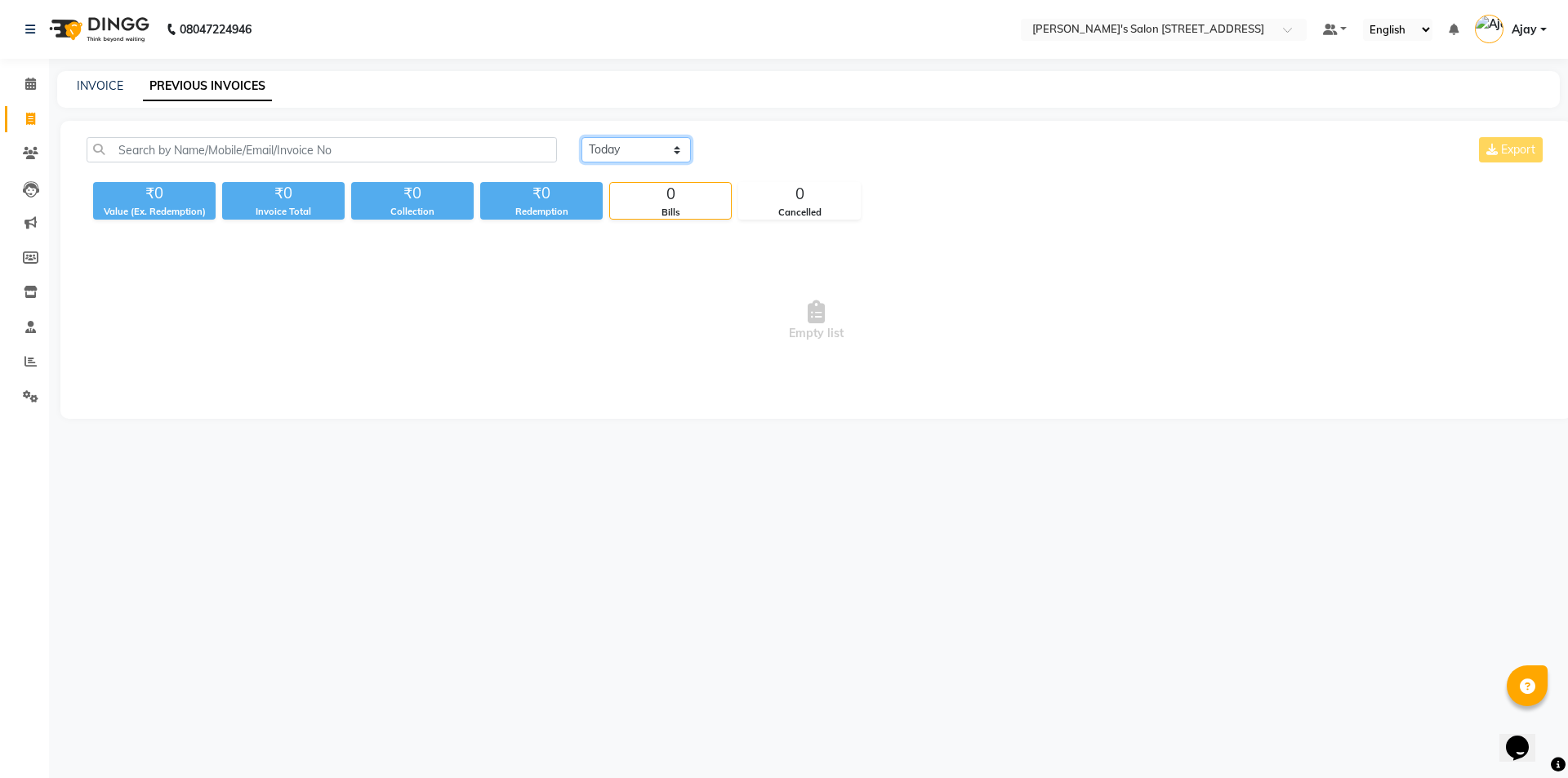
click at [607, 144] on select "Today Yesterday Custom Range" at bounding box center [636, 150] width 109 height 26
select select "yesterday"
click at [581, 137] on select "Today Yesterday Custom Range" at bounding box center [636, 150] width 109 height 26
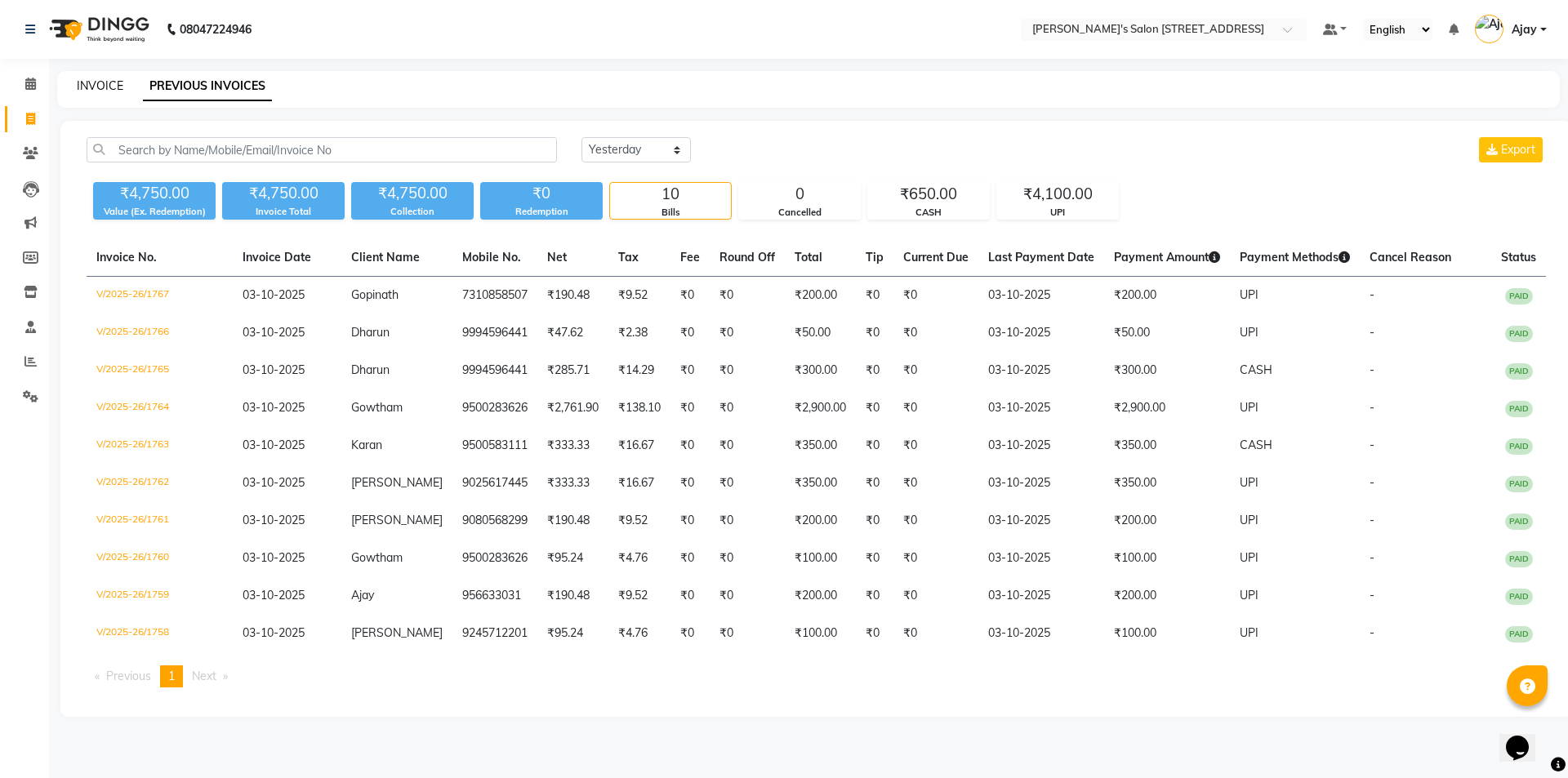
click at [96, 83] on link "INVOICE" at bounding box center [99, 86] width 47 height 15
select select "service"
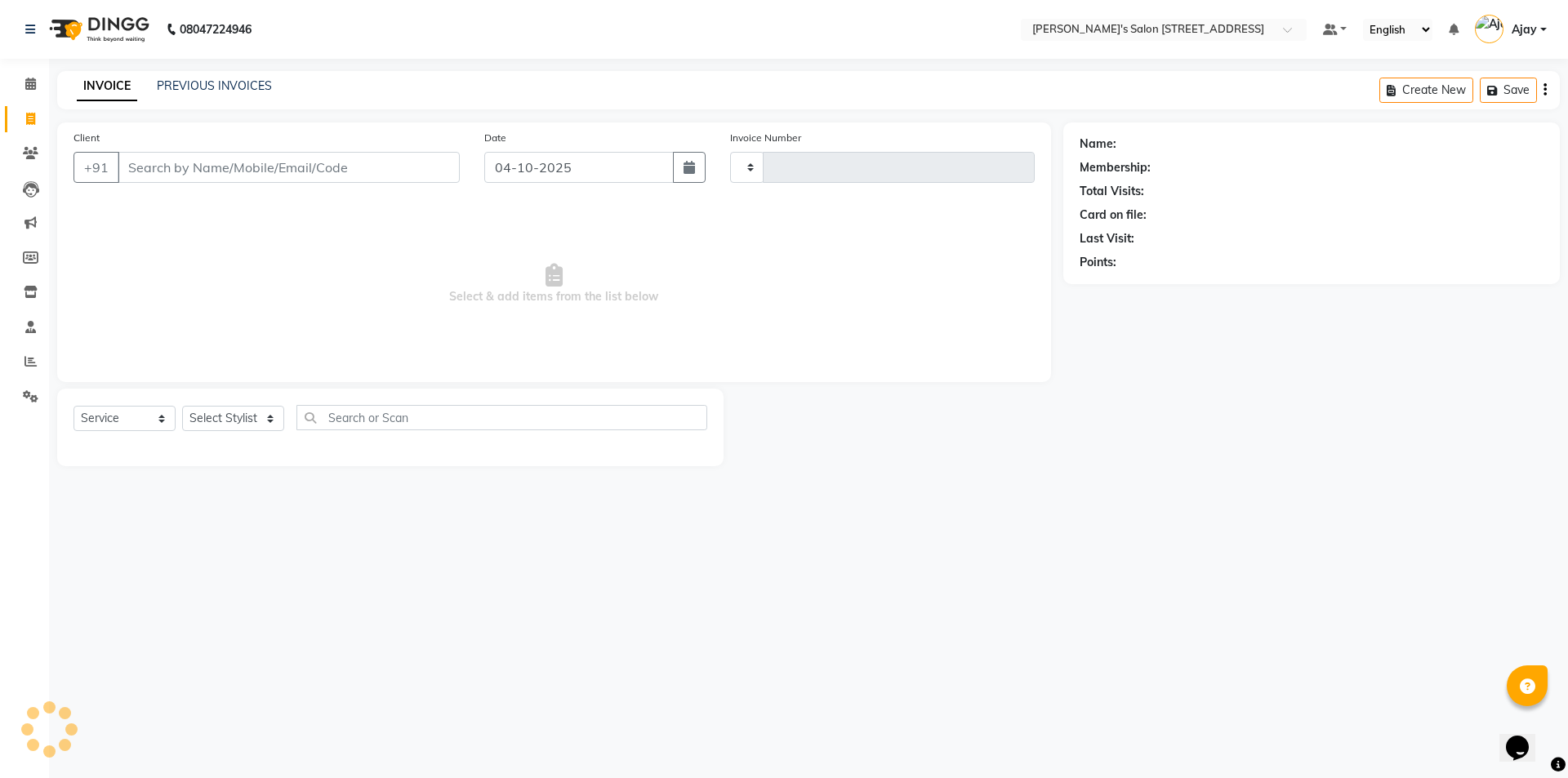
type input "1768"
select select "7773"
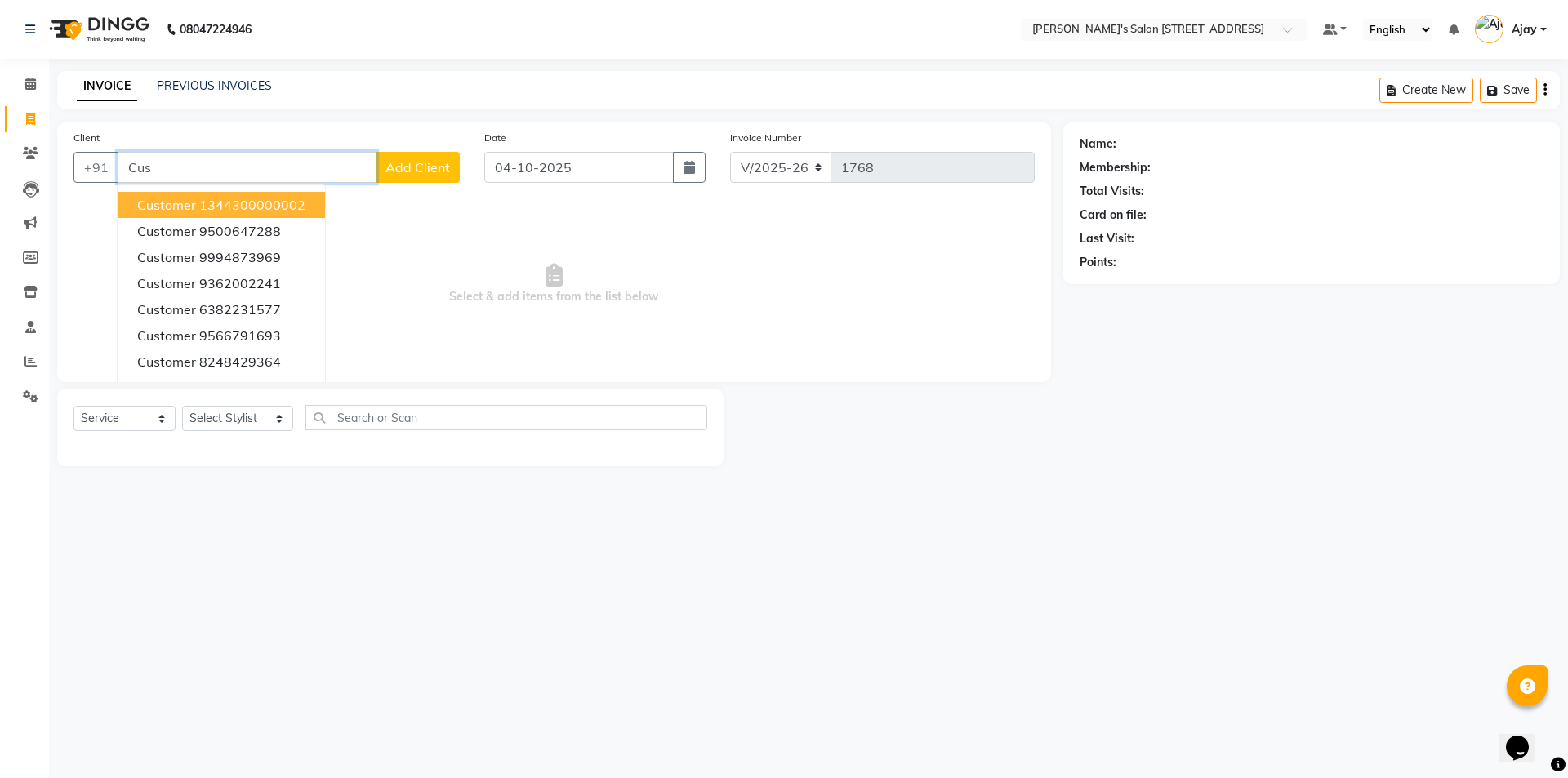
click at [160, 199] on span "customer" at bounding box center [166, 205] width 58 height 16
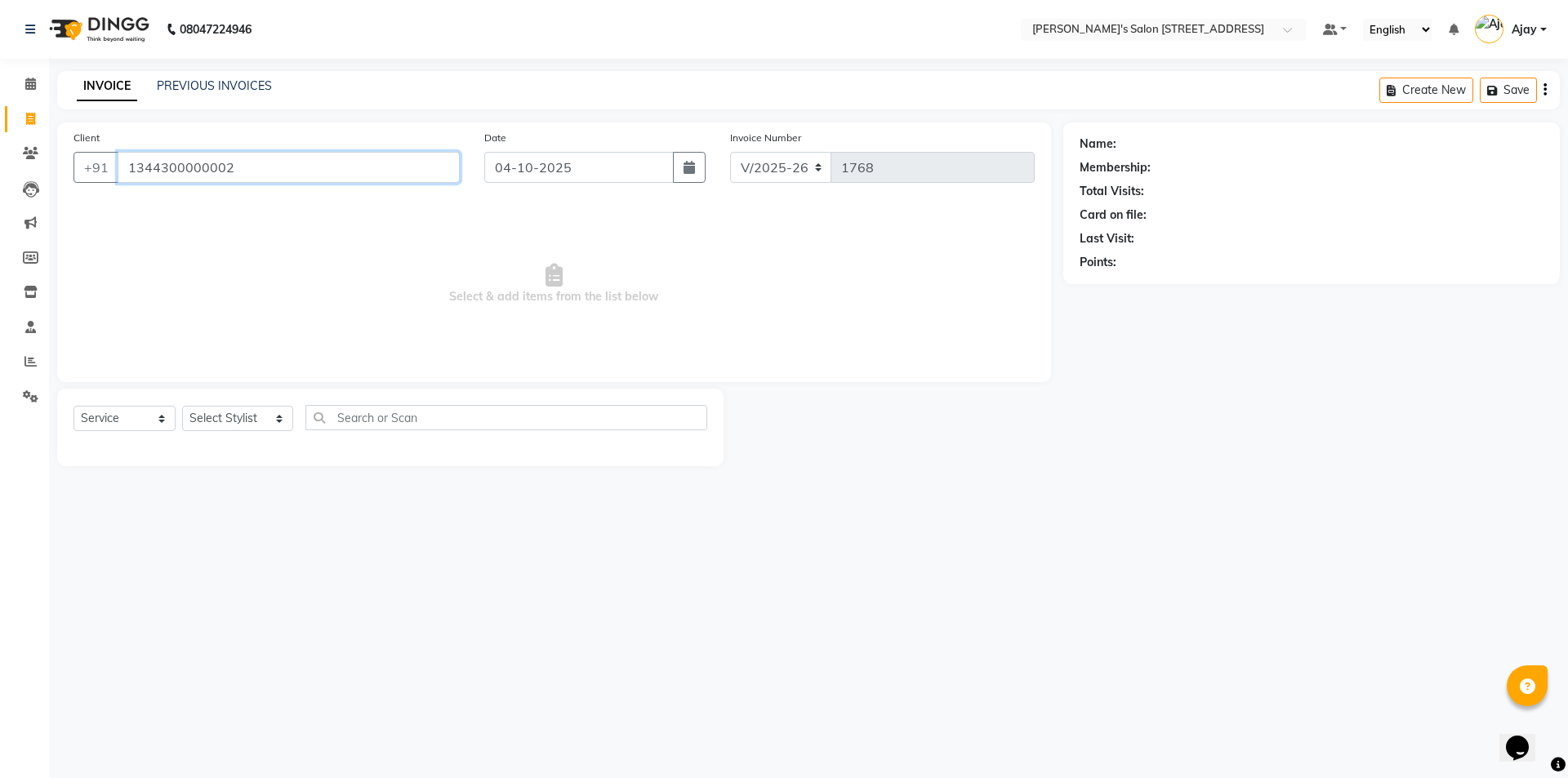
type input "1344300000002"
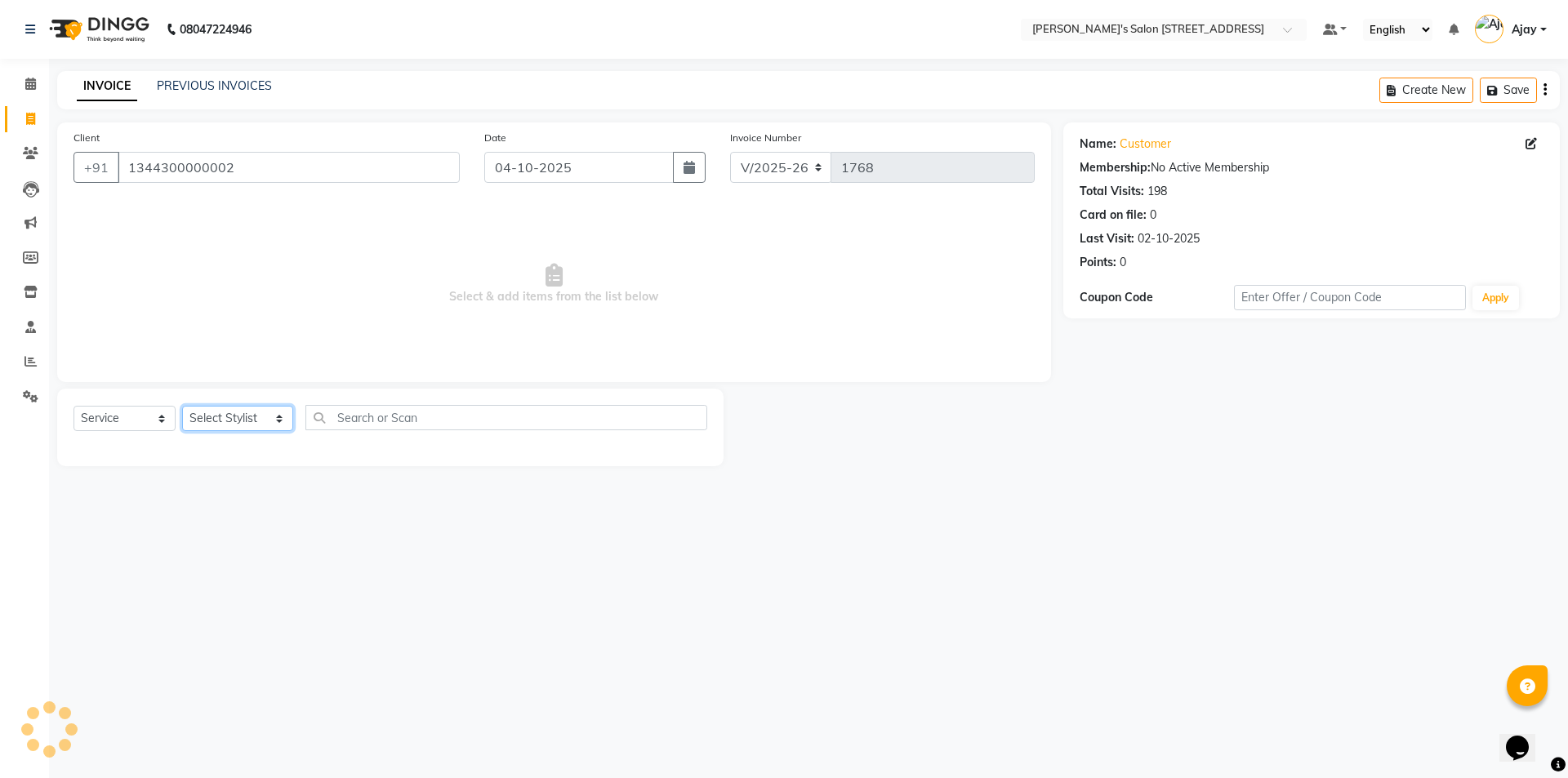
click at [211, 420] on select "Select Stylist Ajay Anish Nadeem Shakir Vicky(Manager)" at bounding box center [238, 419] width 111 height 26
select select "91355"
click at [182, 406] on select "Select Stylist Ajay Anish Nadeem Shakir Vicky(Manager)" at bounding box center [238, 419] width 111 height 26
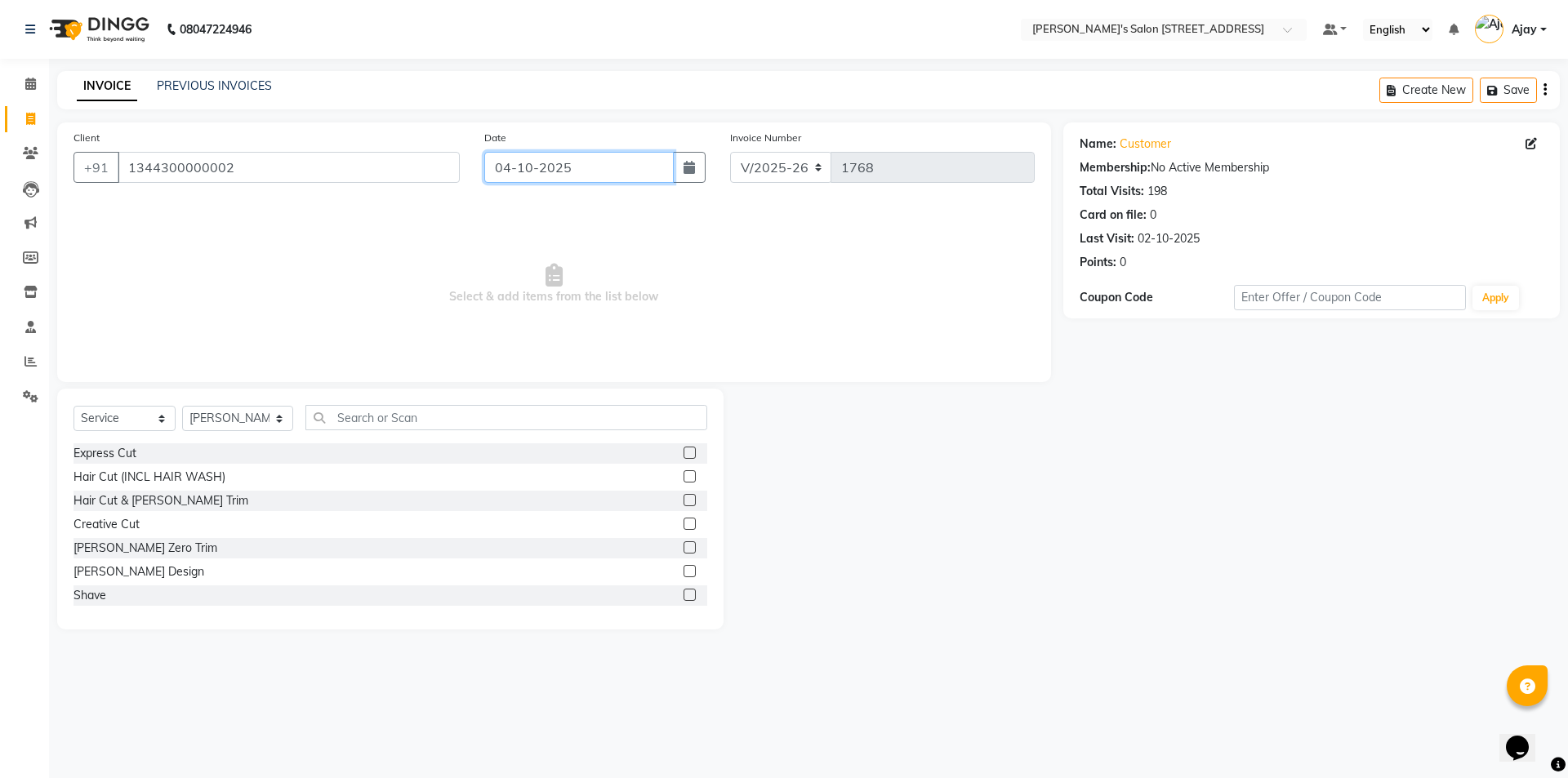
drag, startPoint x: 519, startPoint y: 165, endPoint x: 525, endPoint y: 182, distance: 18.0
click at [520, 165] on input "04-10-2025" at bounding box center [579, 167] width 191 height 31
select select "10"
select select "2025"
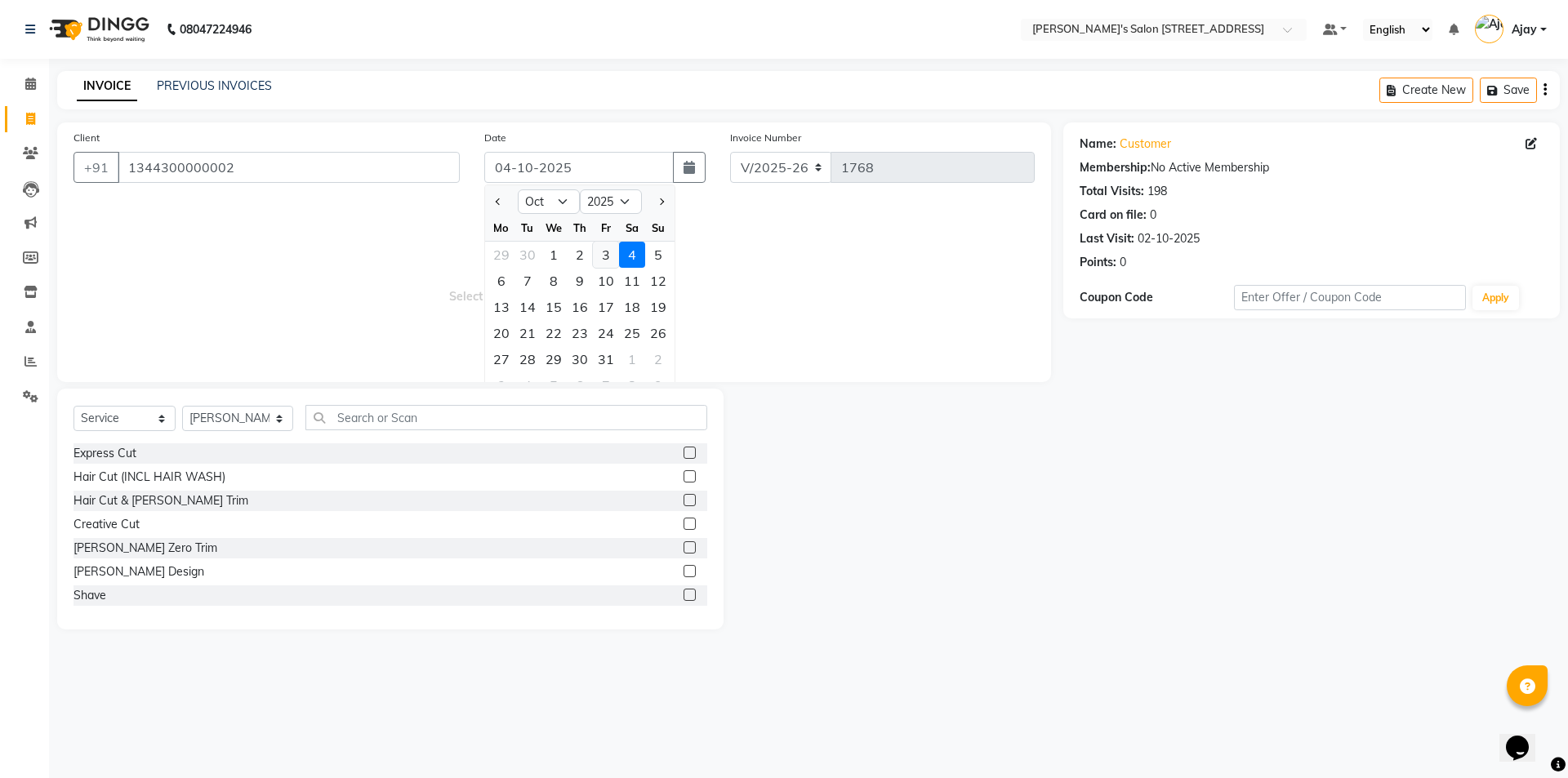
click at [603, 248] on div "3" at bounding box center [606, 254] width 26 height 26
type input "03-10-2025"
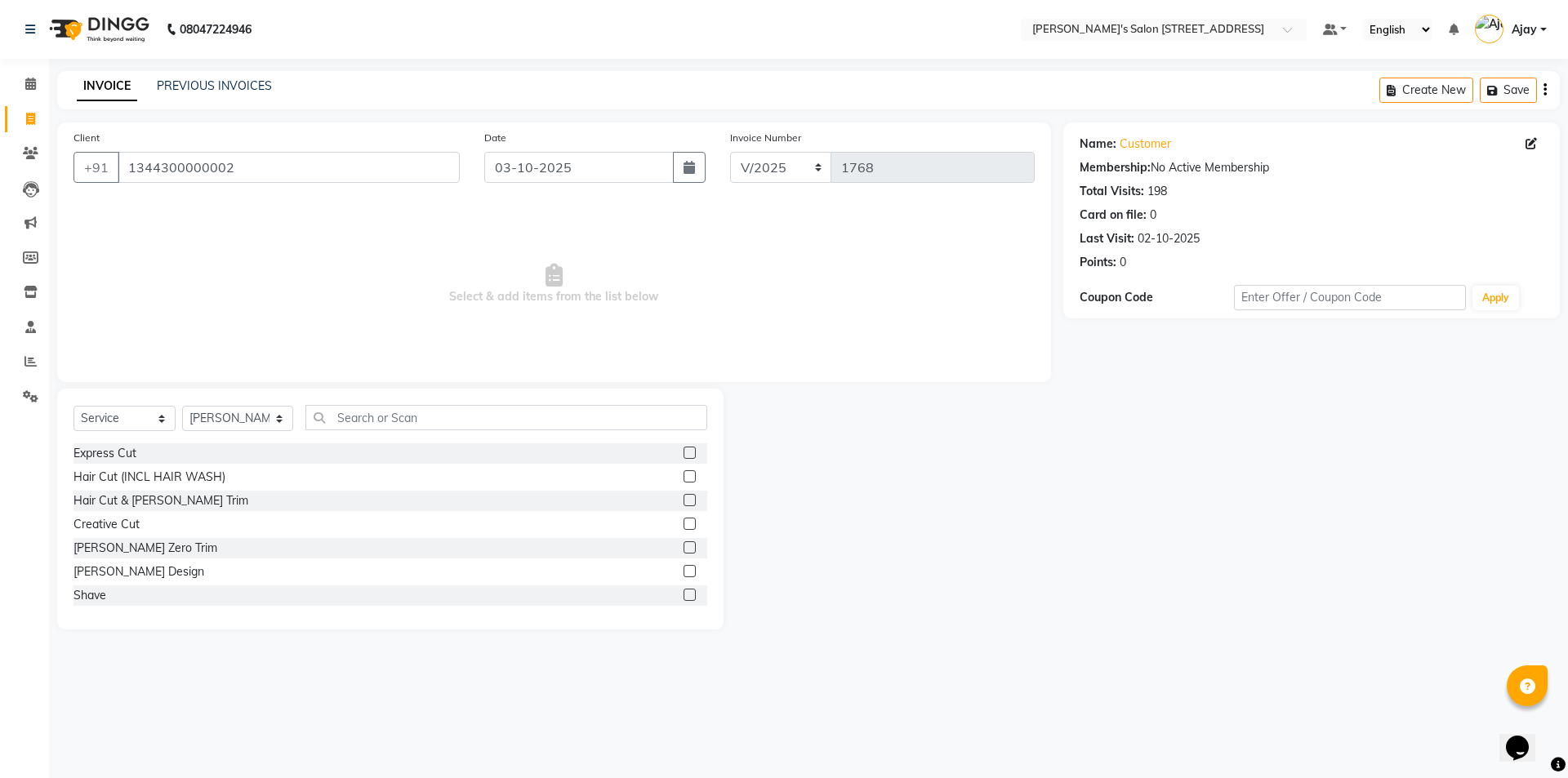
click at [683, 571] on label at bounding box center [689, 570] width 12 height 12
click at [683, 571] on input "checkbox" at bounding box center [689, 572] width 11 height 11
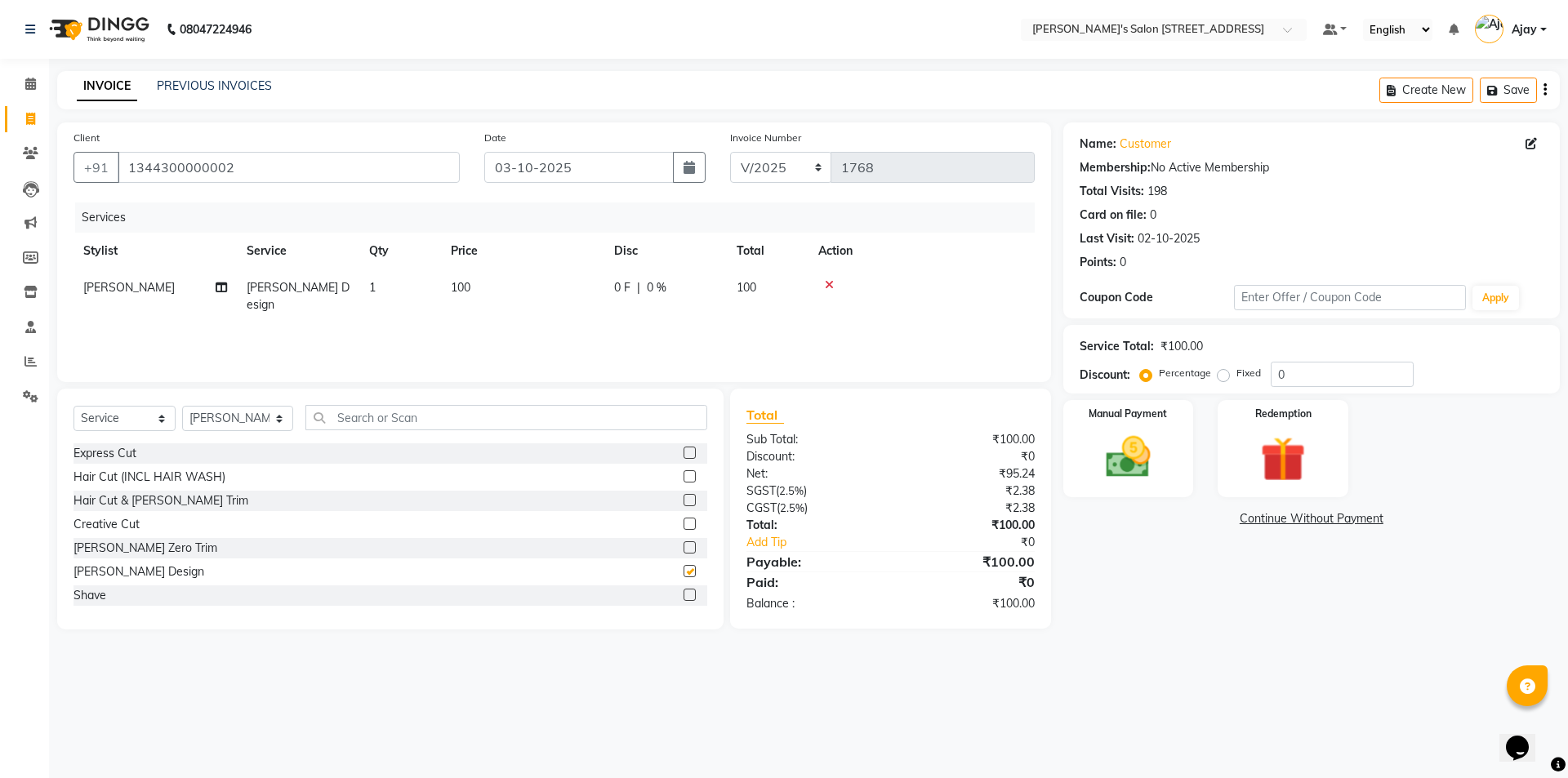
checkbox input "false"
click at [226, 416] on select "Select Stylist Ajay Anish Nadeem Shakir Vicky(Manager)" at bounding box center [238, 419] width 111 height 26
select select "91354"
click at [182, 406] on select "Select Stylist Ajay Anish Nadeem Shakir Vicky(Manager)" at bounding box center [238, 419] width 111 height 26
click at [683, 455] on label at bounding box center [689, 452] width 12 height 12
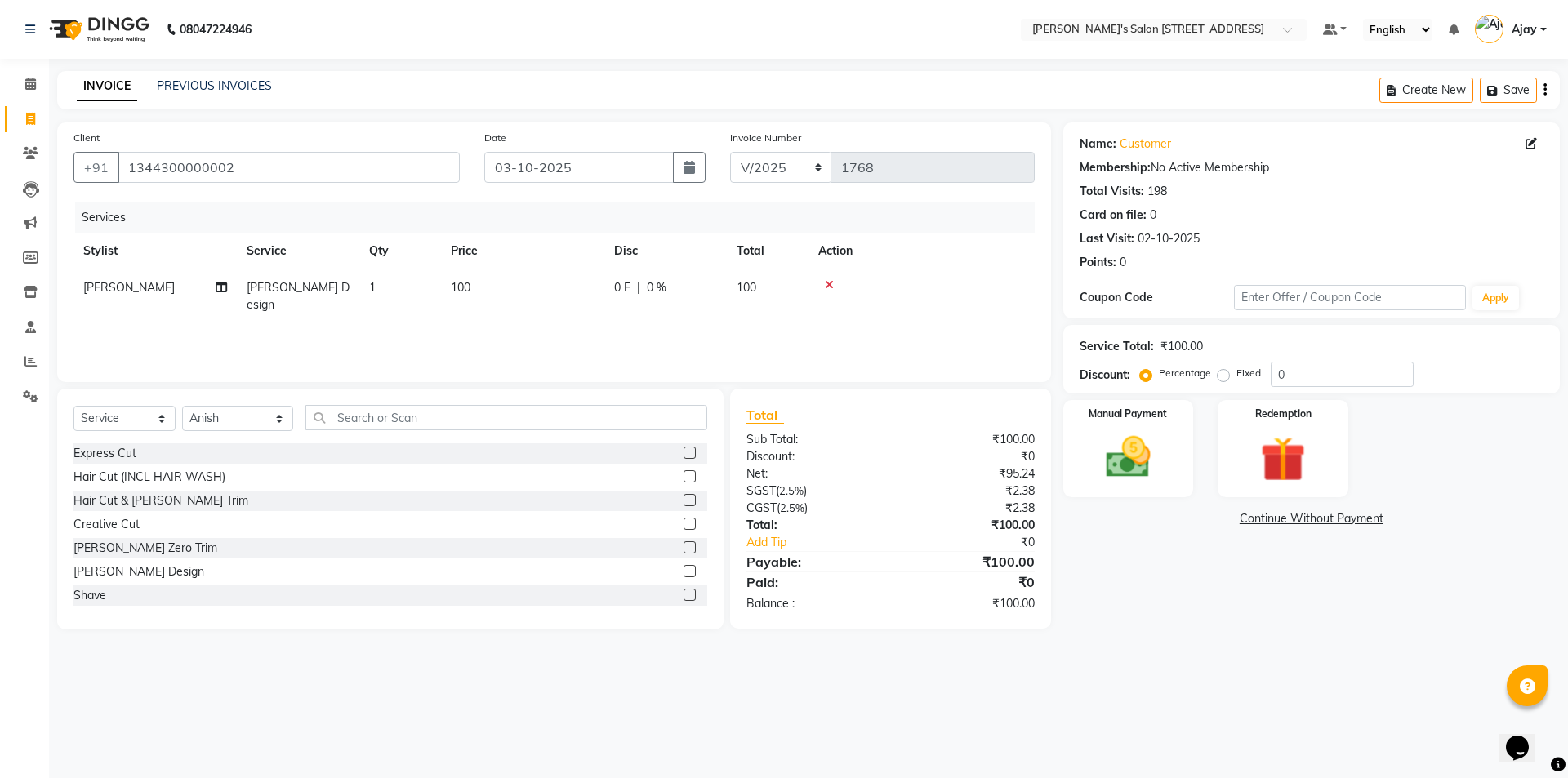
click at [683, 455] on input "checkbox" at bounding box center [689, 453] width 11 height 11
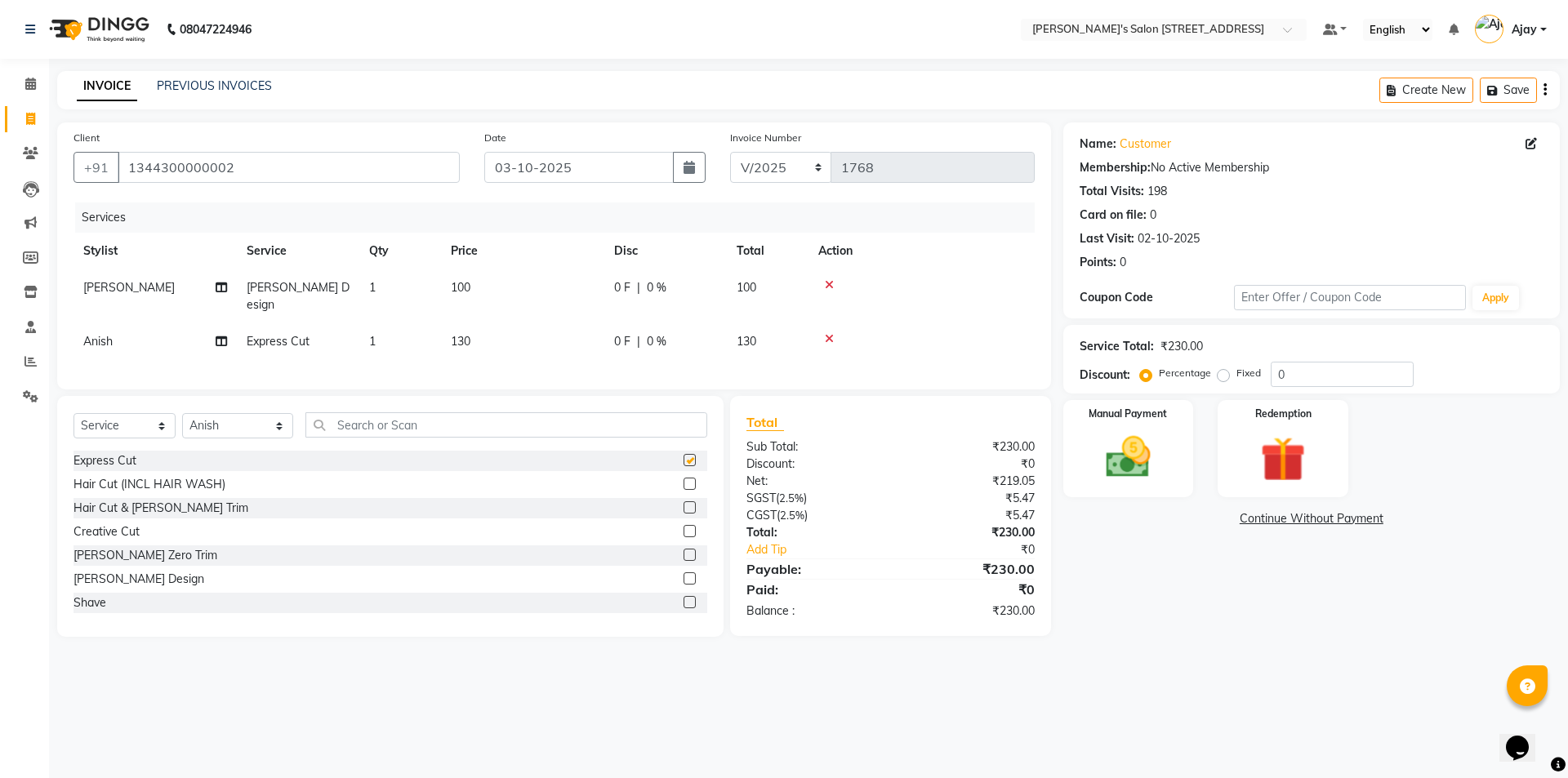
checkbox input "false"
click at [683, 575] on label at bounding box center [689, 577] width 12 height 12
click at [683, 575] on input "checkbox" at bounding box center [689, 579] width 11 height 11
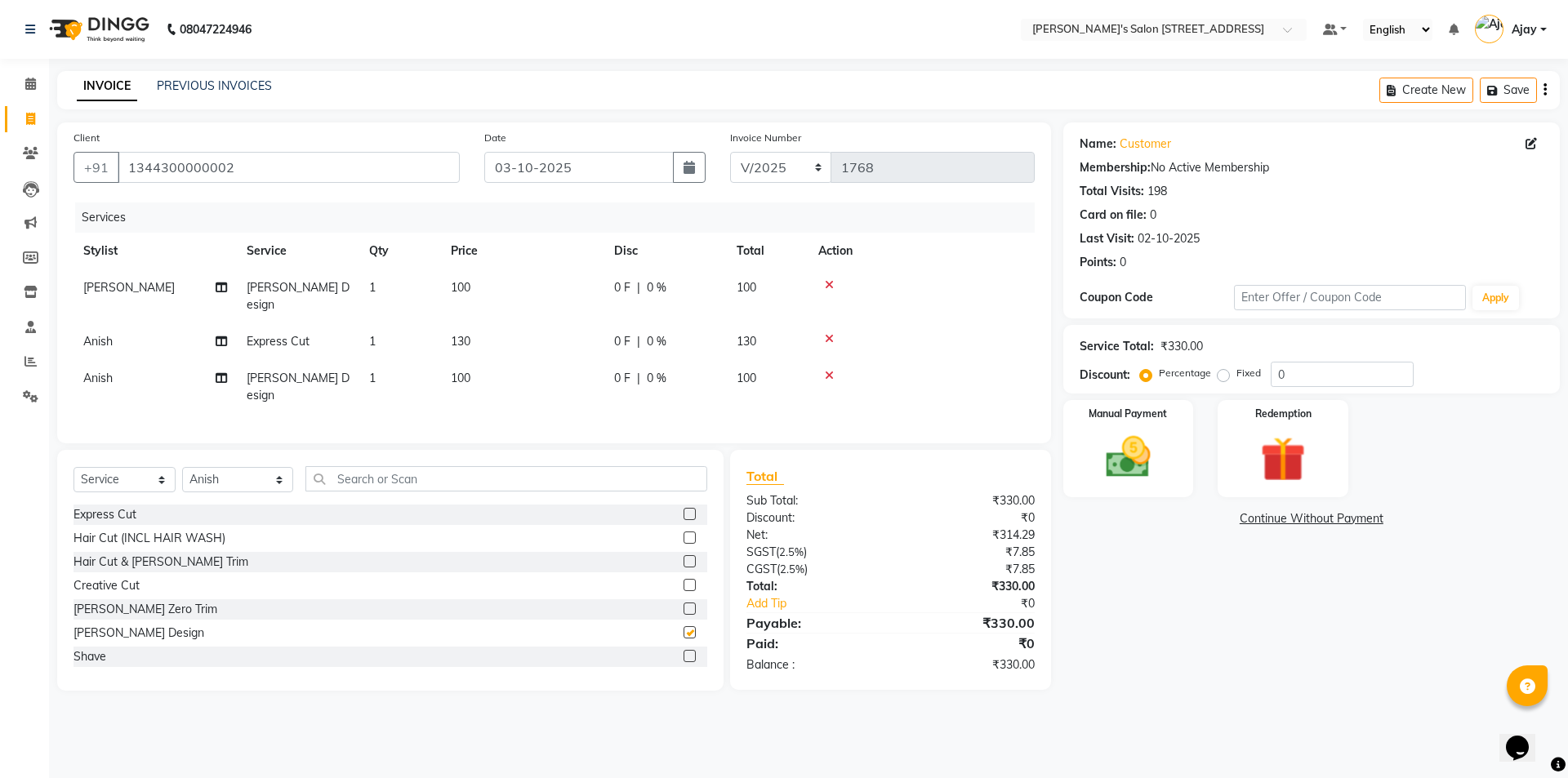
checkbox input "false"
click at [254, 467] on select "Select Stylist Ajay Anish Nadeem Shakir Vicky(Manager)" at bounding box center [238, 480] width 111 height 26
select select "91355"
click at [182, 467] on select "Select Stylist Ajay Anish Nadeem Shakir Vicky(Manager)" at bounding box center [238, 480] width 111 height 26
click at [683, 532] on label at bounding box center [689, 537] width 12 height 12
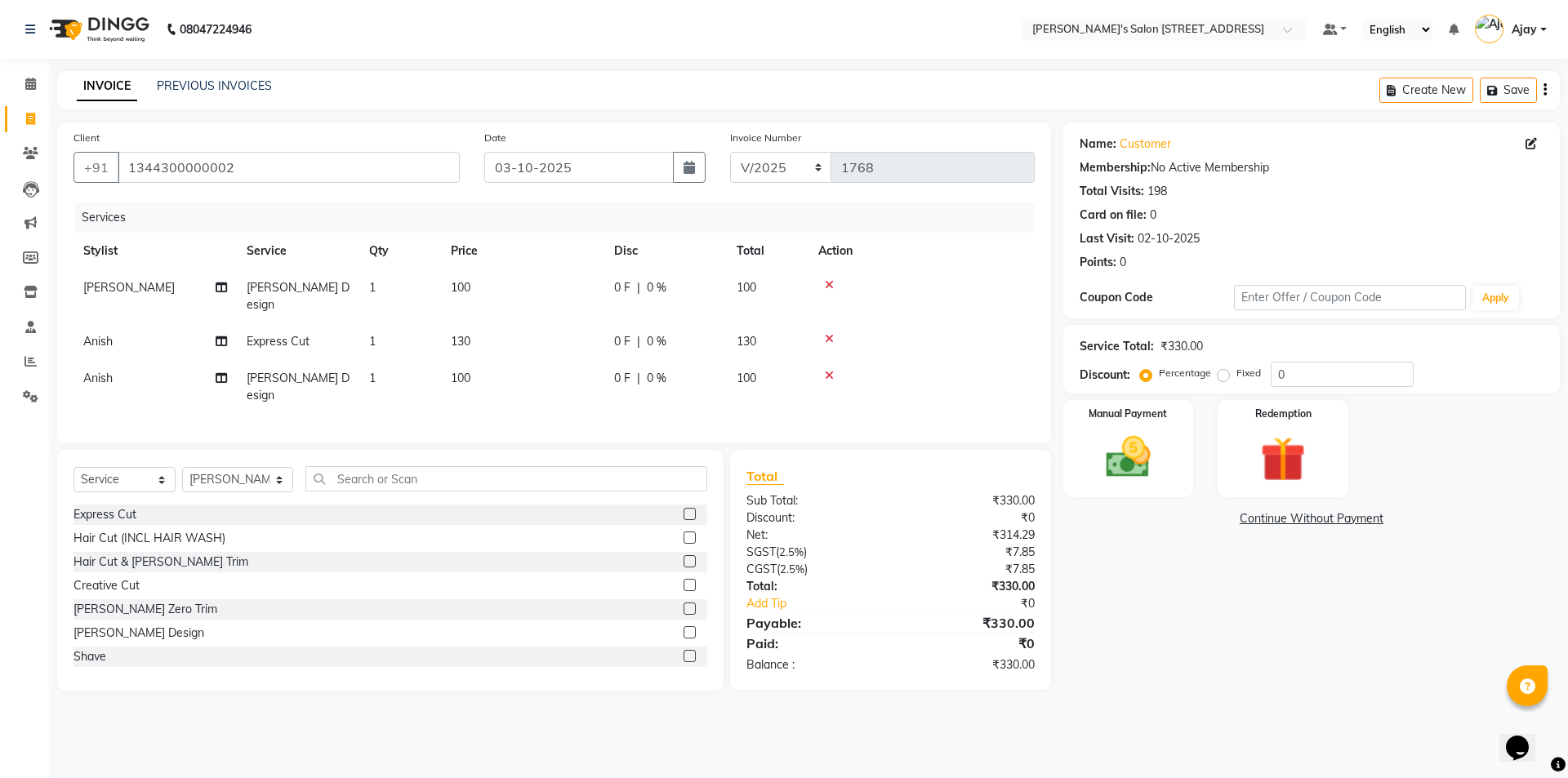
click at [683, 533] on input "checkbox" at bounding box center [689, 538] width 11 height 11
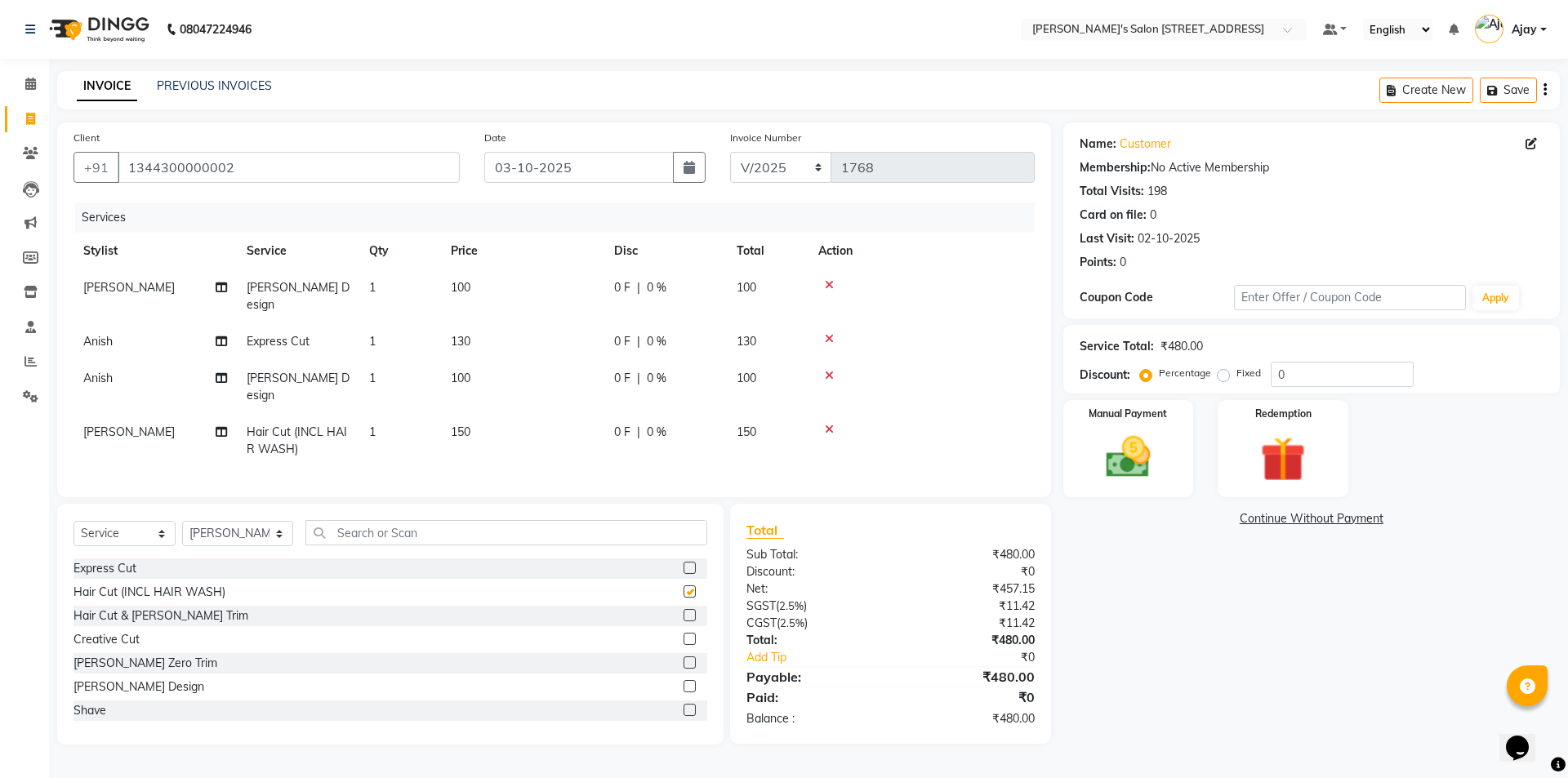
checkbox input "false"
click at [683, 633] on label at bounding box center [689, 638] width 12 height 12
click at [683, 634] on input "checkbox" at bounding box center [689, 639] width 11 height 11
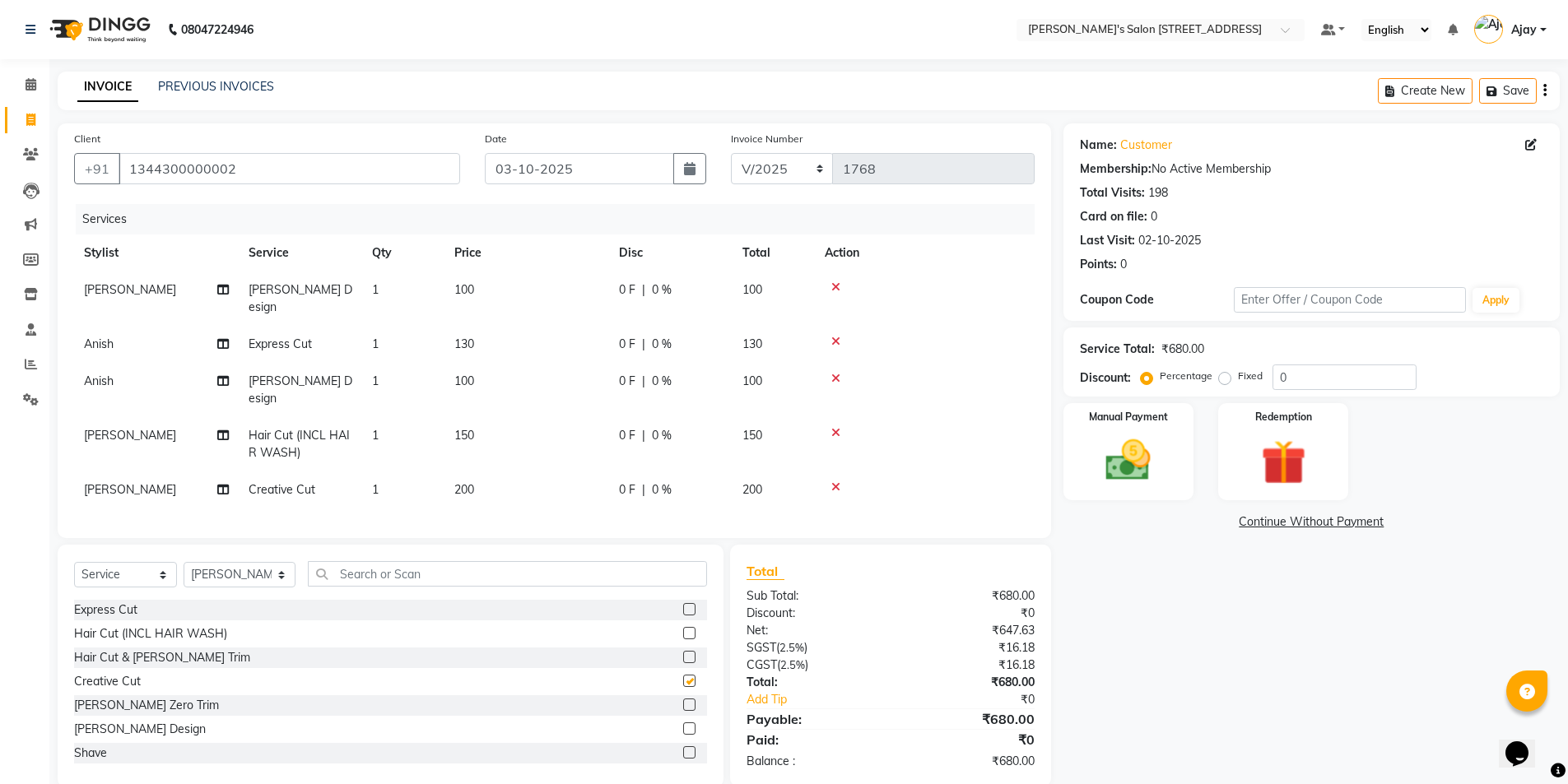
checkbox input "false"
click at [1095, 449] on img at bounding box center [1128, 460] width 75 height 53
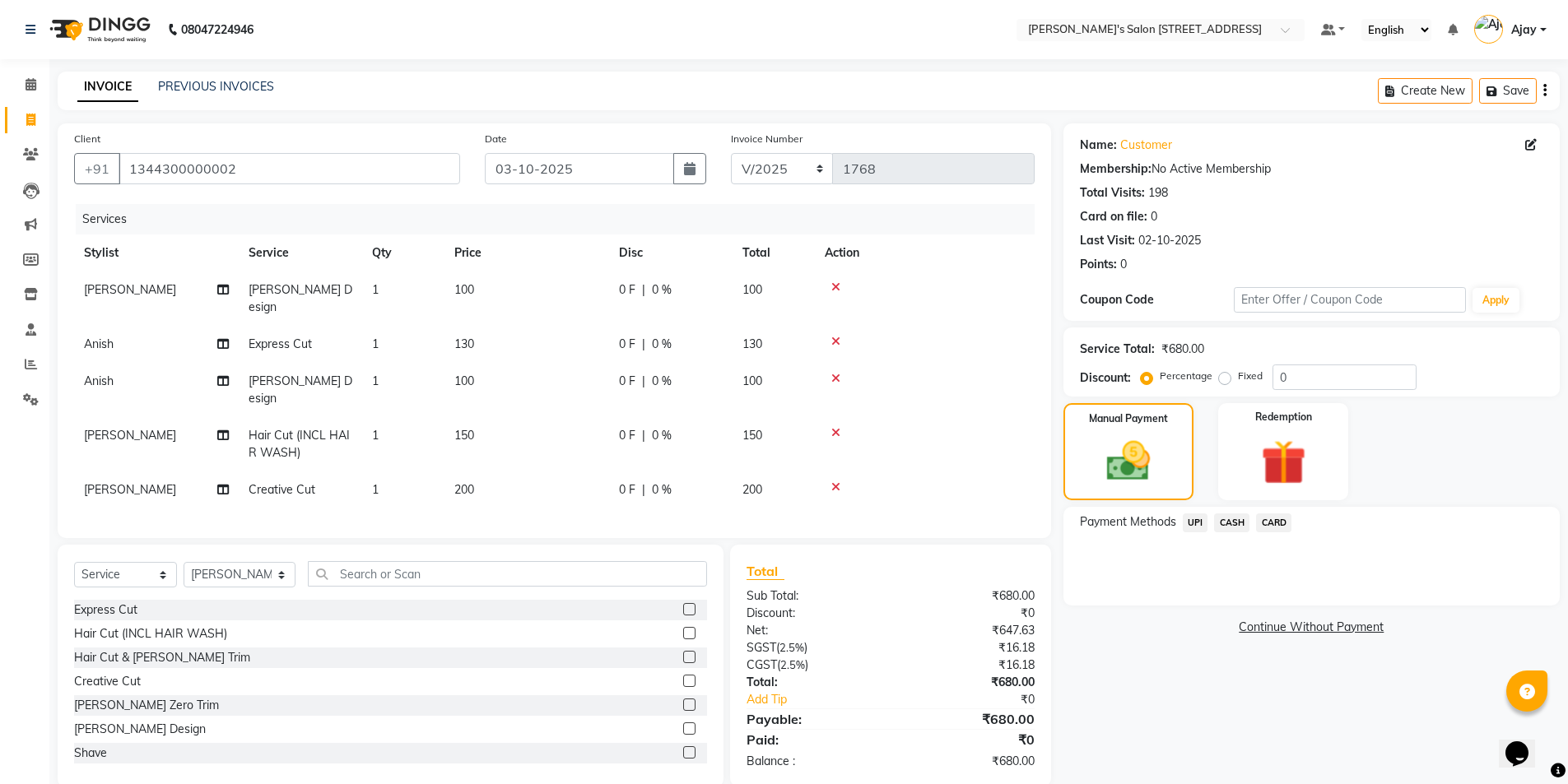
click at [1237, 524] on span "CASH" at bounding box center [1231, 523] width 35 height 19
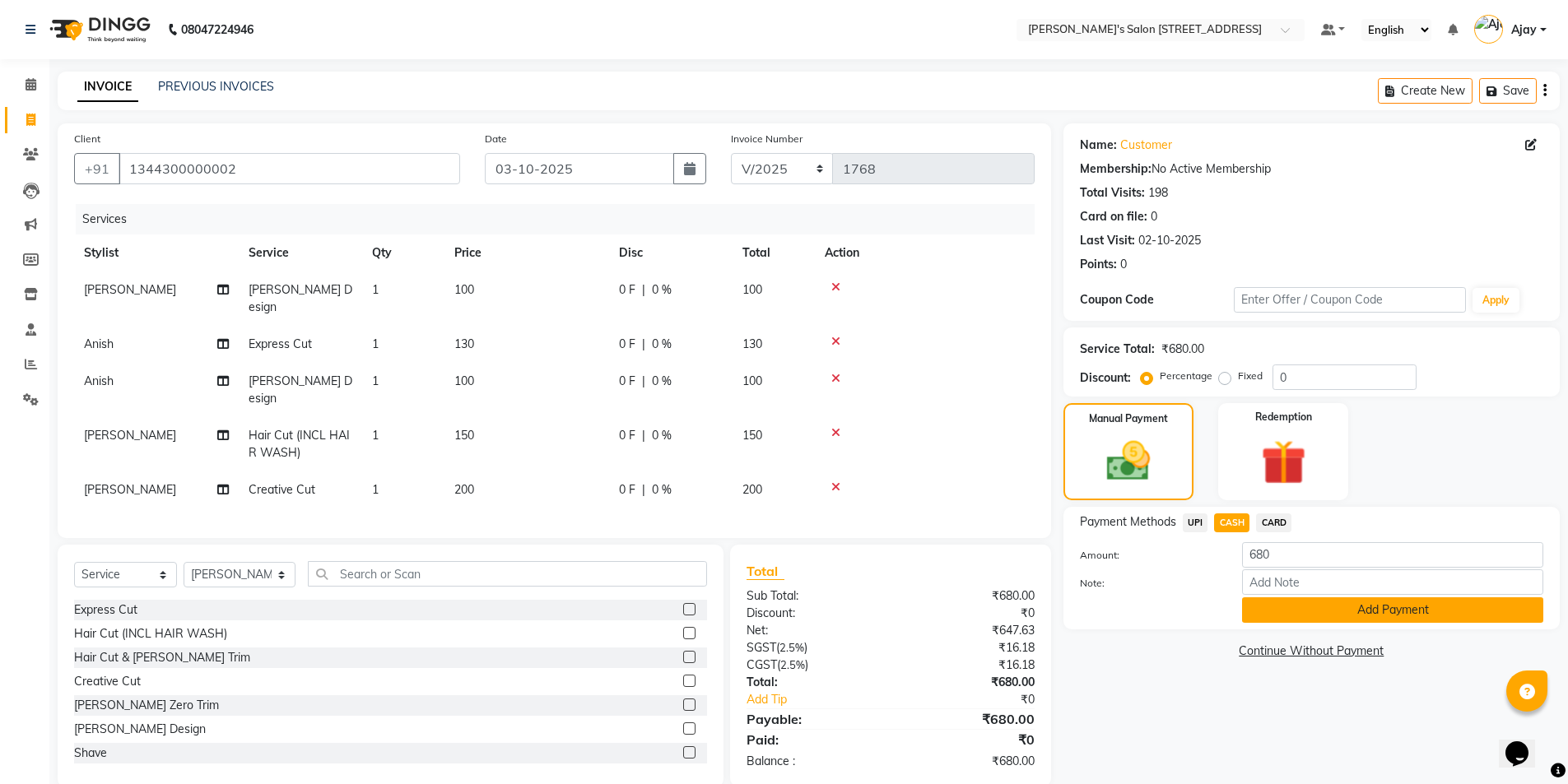
click at [1260, 618] on button "Add Payment" at bounding box center [1393, 610] width 302 height 26
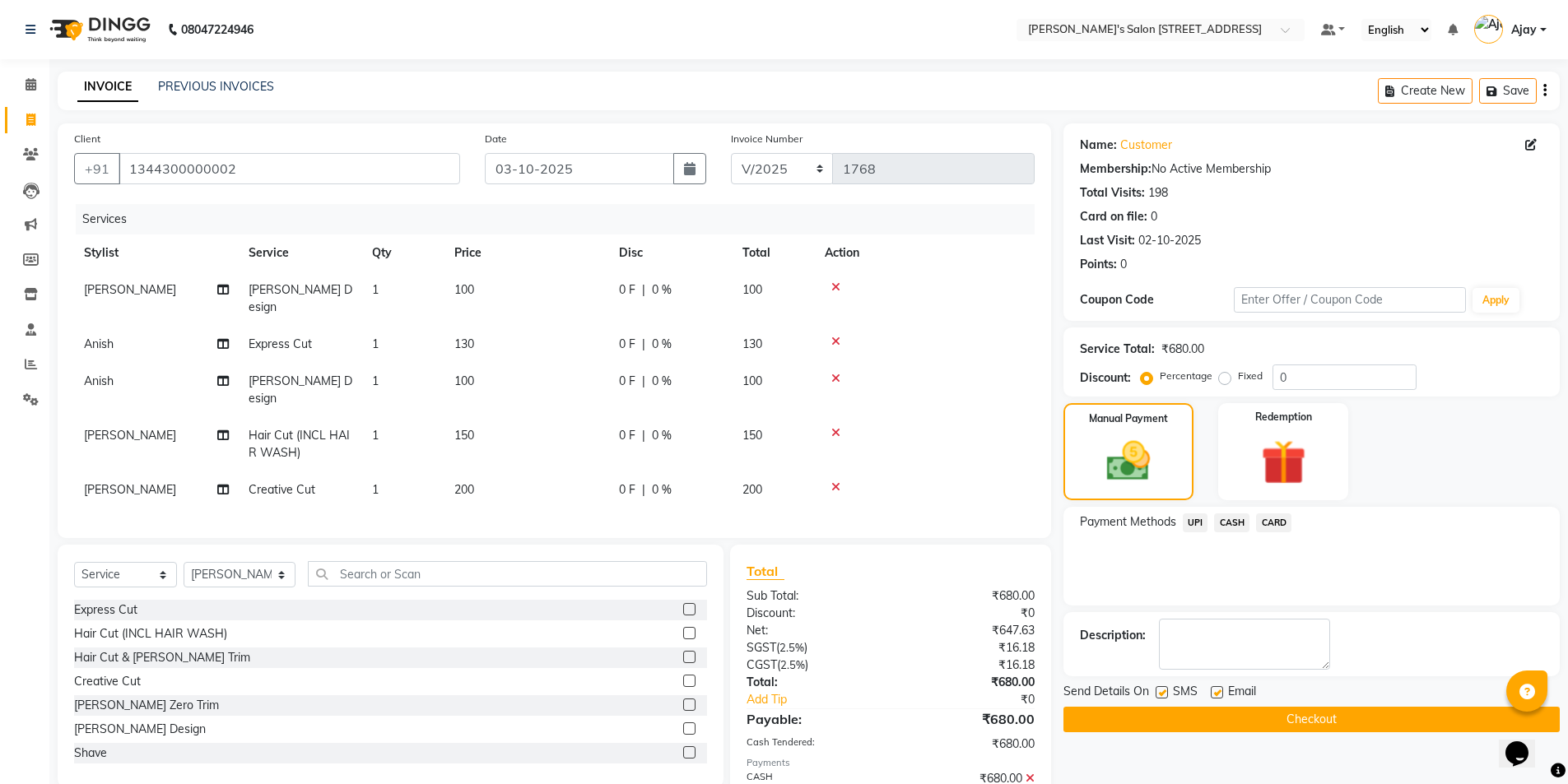
click at [1249, 727] on button "Checkout" at bounding box center [1311, 720] width 497 height 26
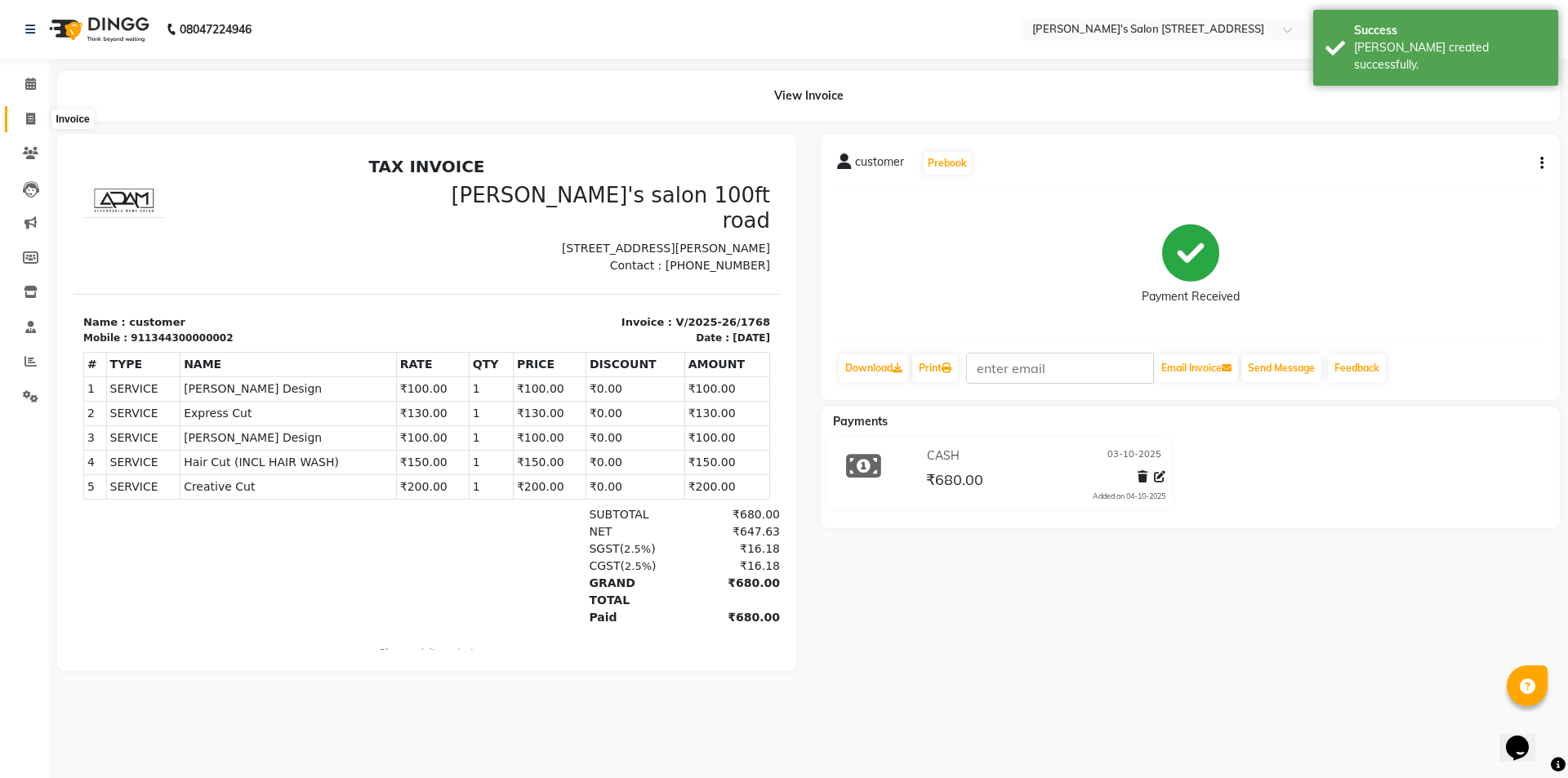
click at [28, 119] on icon at bounding box center [31, 119] width 9 height 12
select select "service"
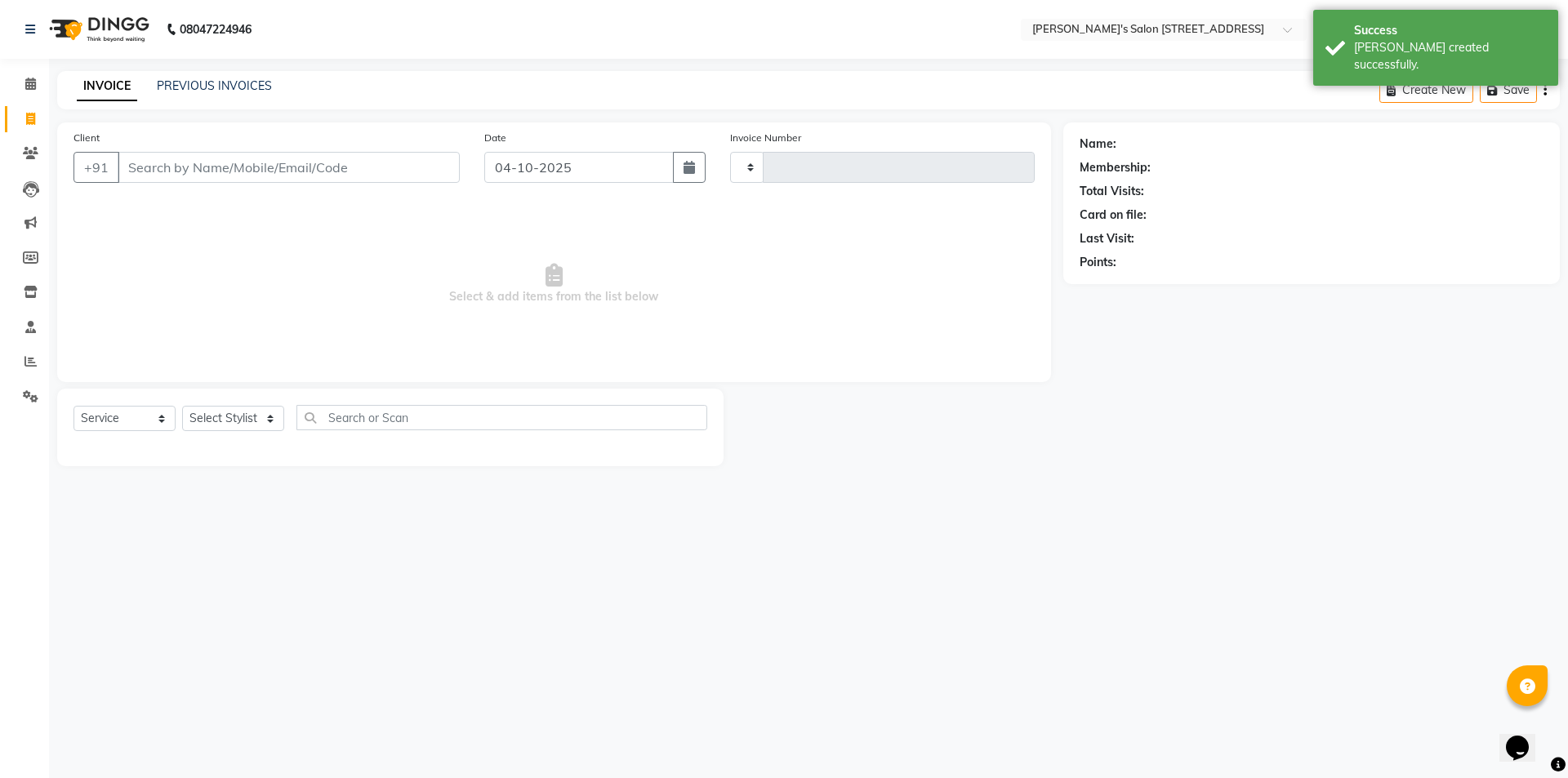
type input "1769"
select select "7773"
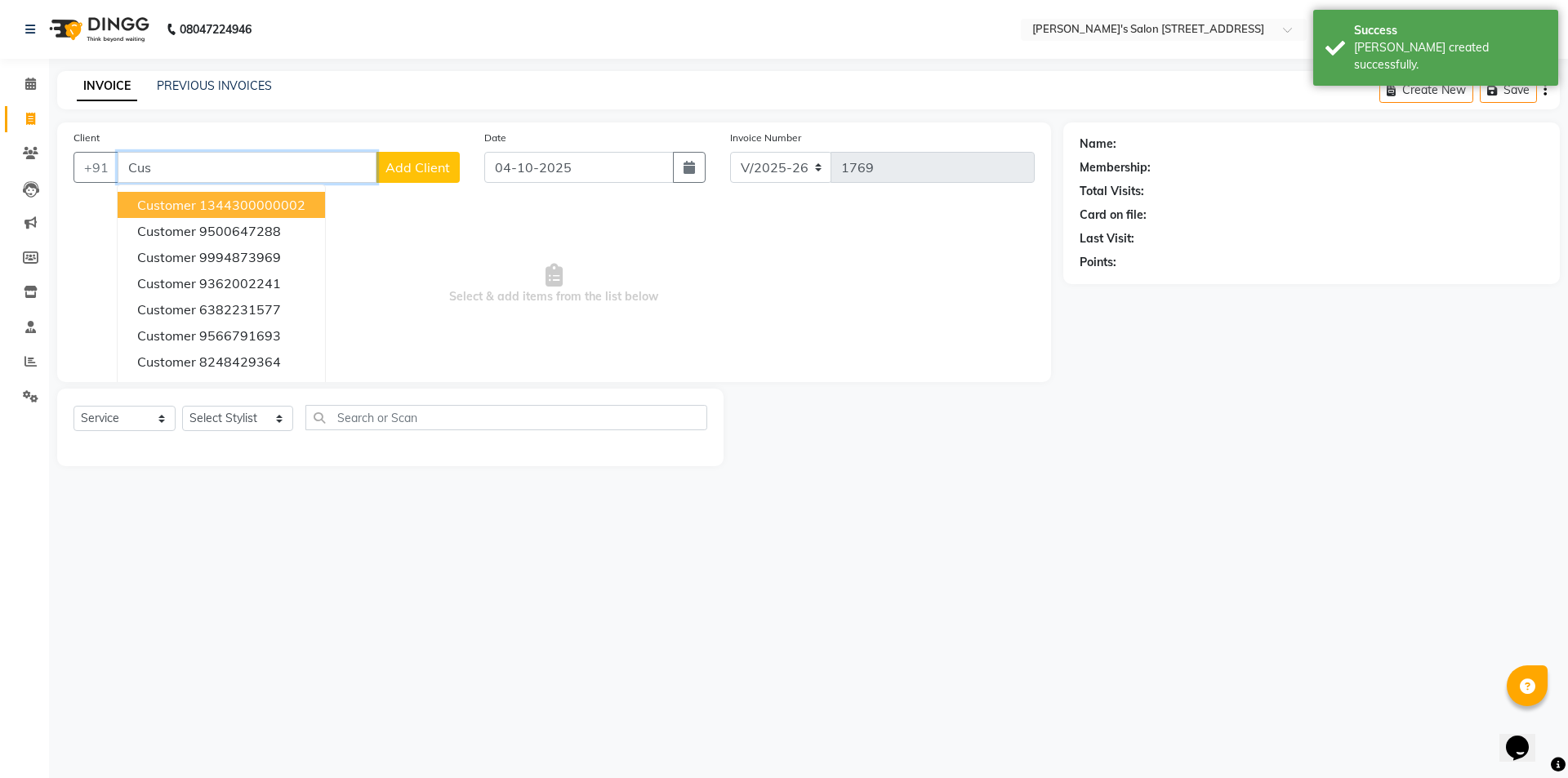
click at [160, 213] on span "customer" at bounding box center [166, 205] width 58 height 16
type input "1344300000002"
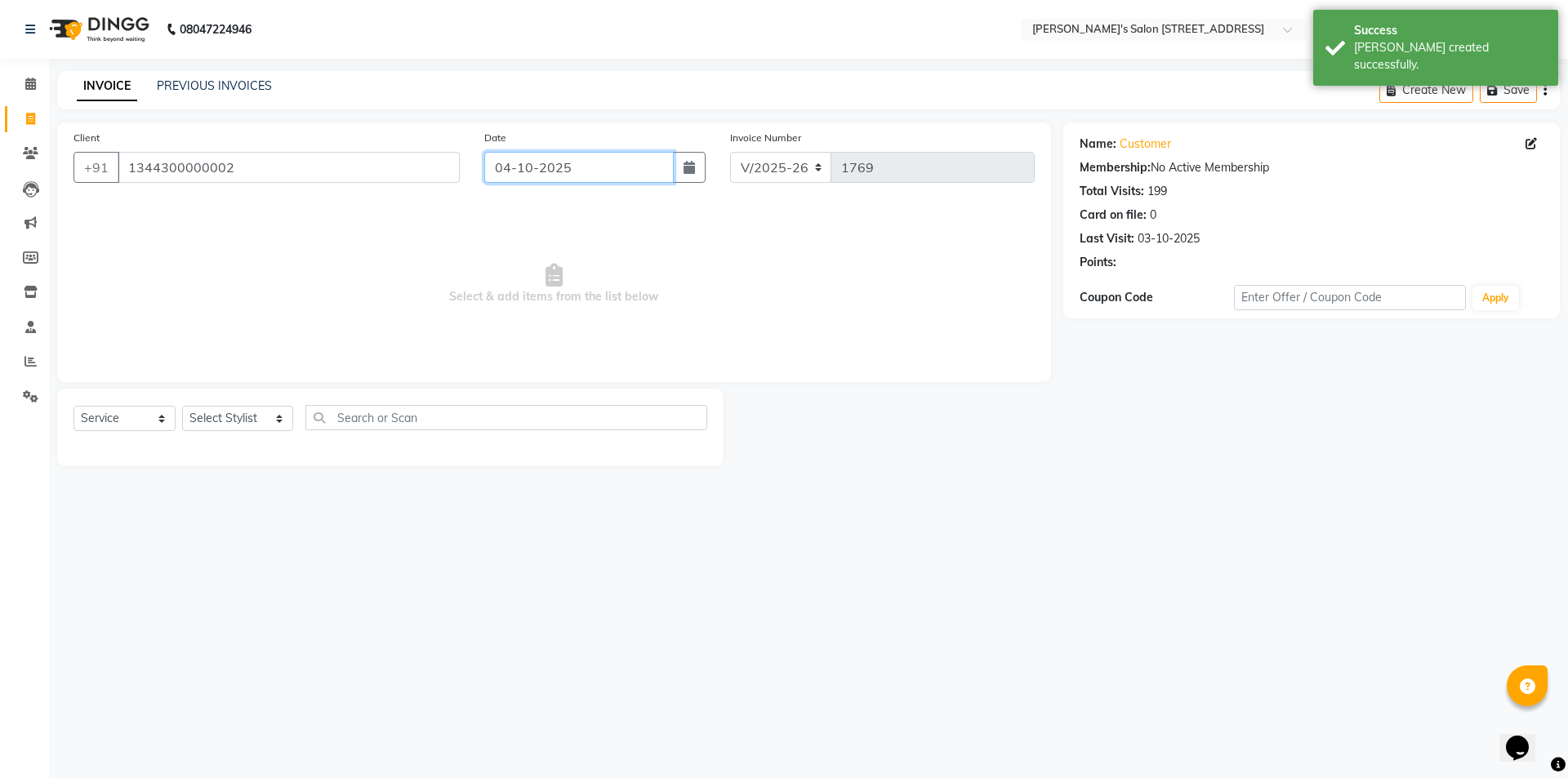
drag, startPoint x: 545, startPoint y: 161, endPoint x: 551, endPoint y: 175, distance: 15.2
click at [546, 161] on input "04-10-2025" at bounding box center [579, 167] width 191 height 31
select select "10"
select select "2025"
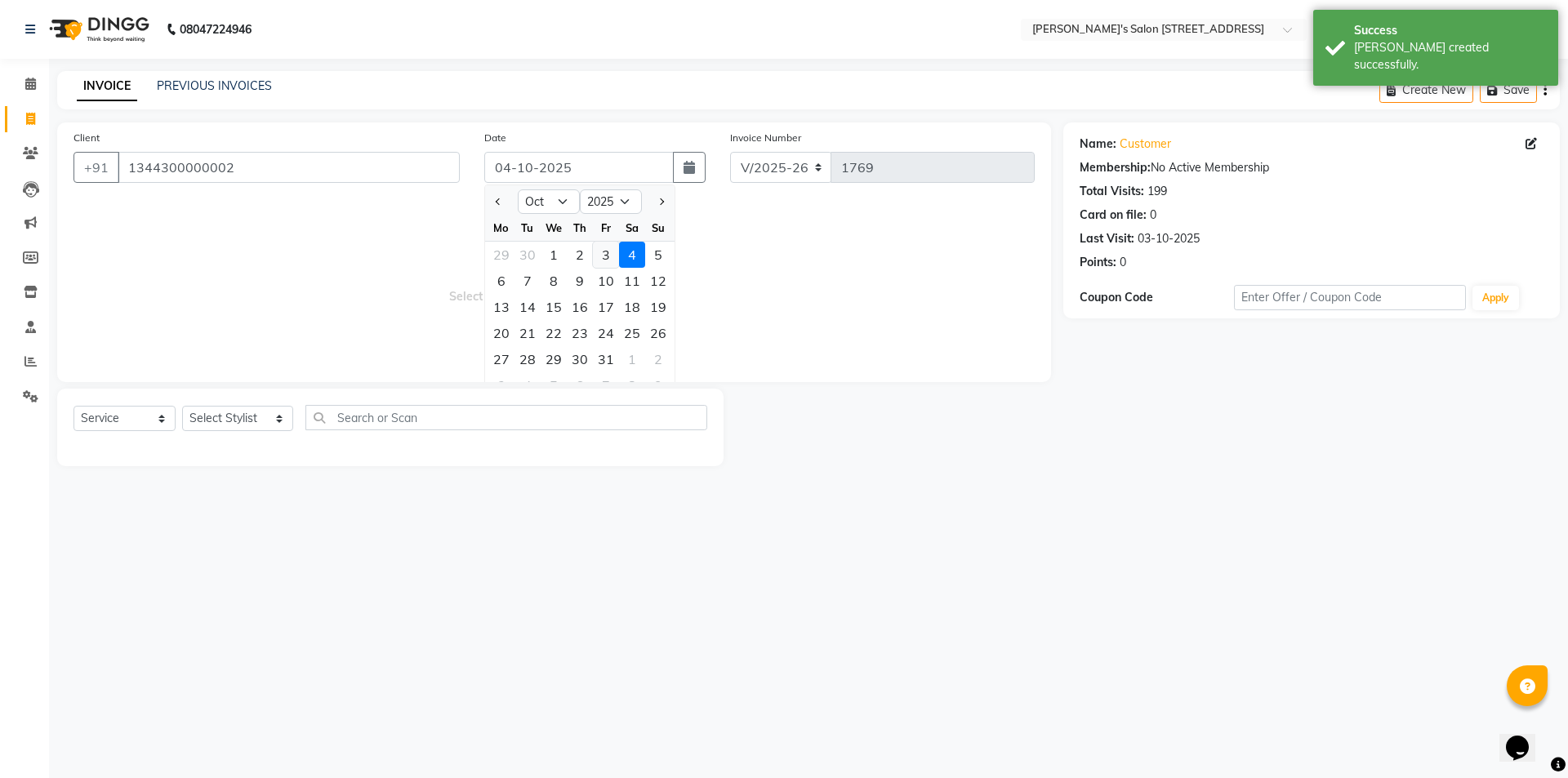
click at [610, 257] on div "3" at bounding box center [606, 254] width 26 height 26
type input "03-10-2025"
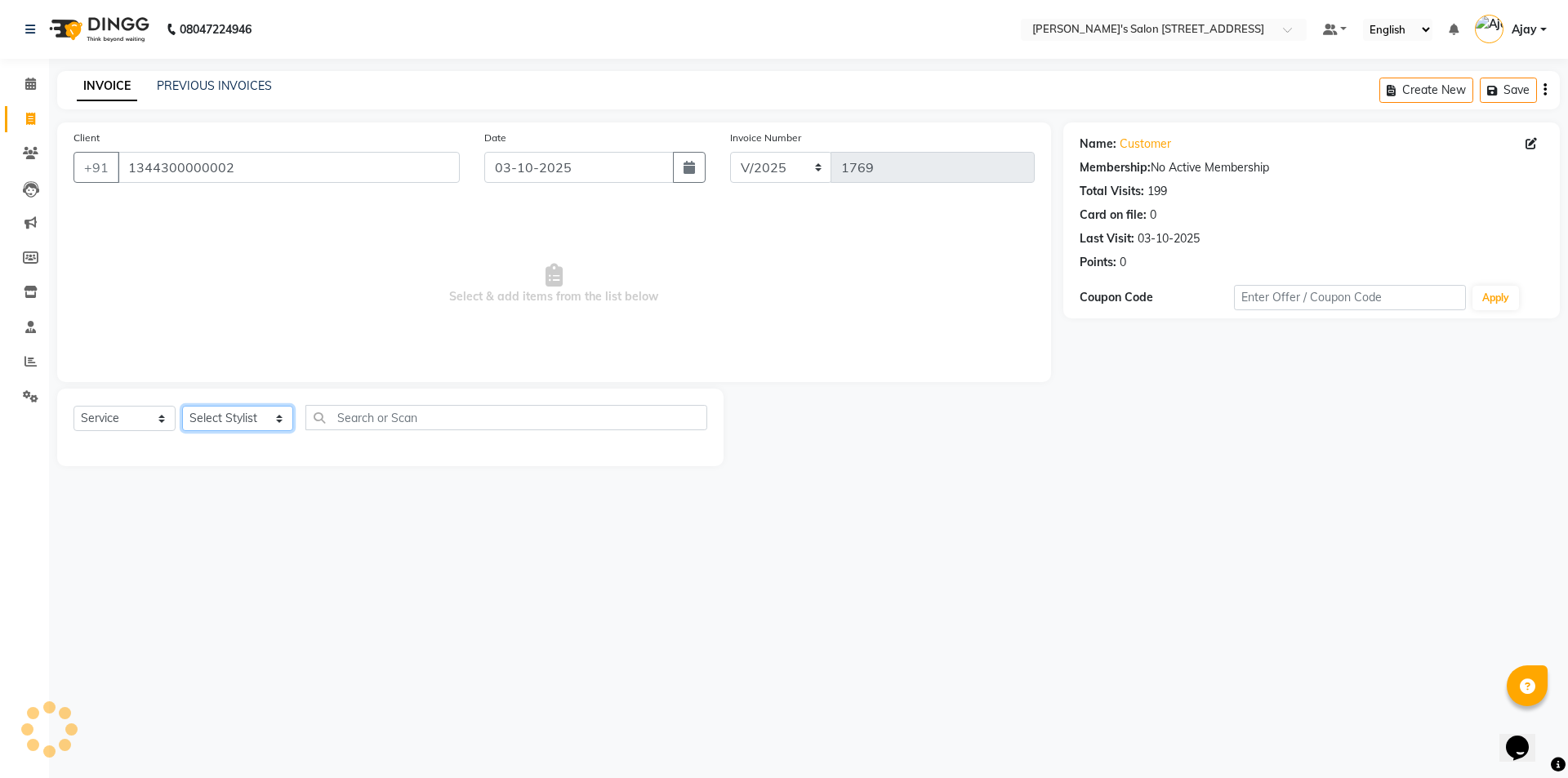
drag, startPoint x: 236, startPoint y: 415, endPoint x: 232, endPoint y: 424, distance: 9.8
click at [236, 415] on select "Select Stylist Ajay Anish Nadeem Shakir Vicky(Manager)" at bounding box center [238, 419] width 111 height 26
select select "91354"
click at [182, 406] on select "Select Stylist Ajay Anish Nadeem Shakir Vicky(Manager)" at bounding box center [238, 419] width 111 height 26
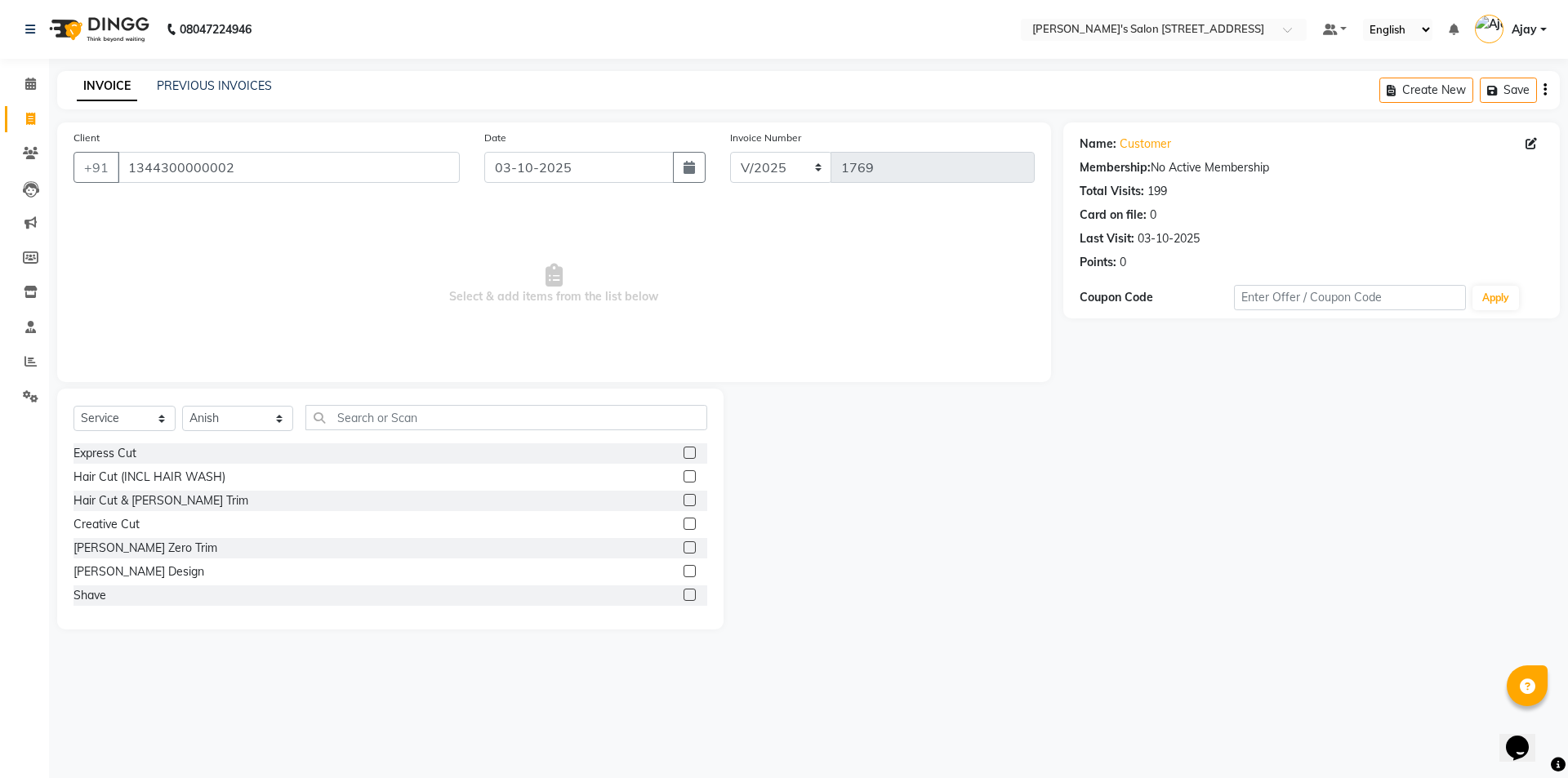
click at [683, 522] on label at bounding box center [689, 523] width 12 height 12
click at [683, 522] on input "checkbox" at bounding box center [689, 524] width 11 height 11
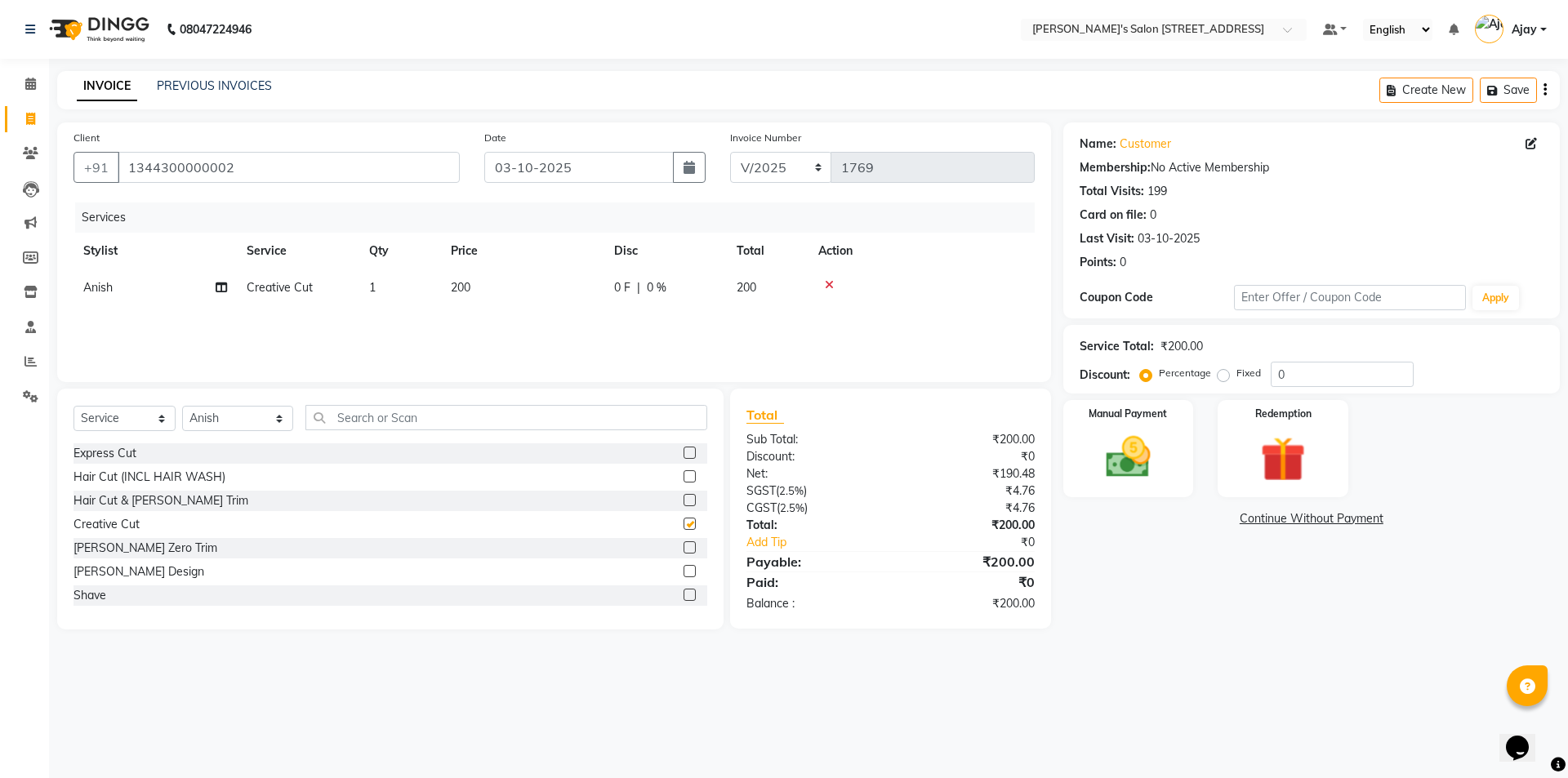
checkbox input "false"
click at [222, 419] on select "Select Stylist Ajay Anish Nadeem Shakir Vicky(Manager)" at bounding box center [238, 419] width 111 height 26
click at [683, 450] on label at bounding box center [689, 452] width 12 height 12
click at [683, 450] on input "checkbox" at bounding box center [689, 453] width 11 height 11
checkbox input "false"
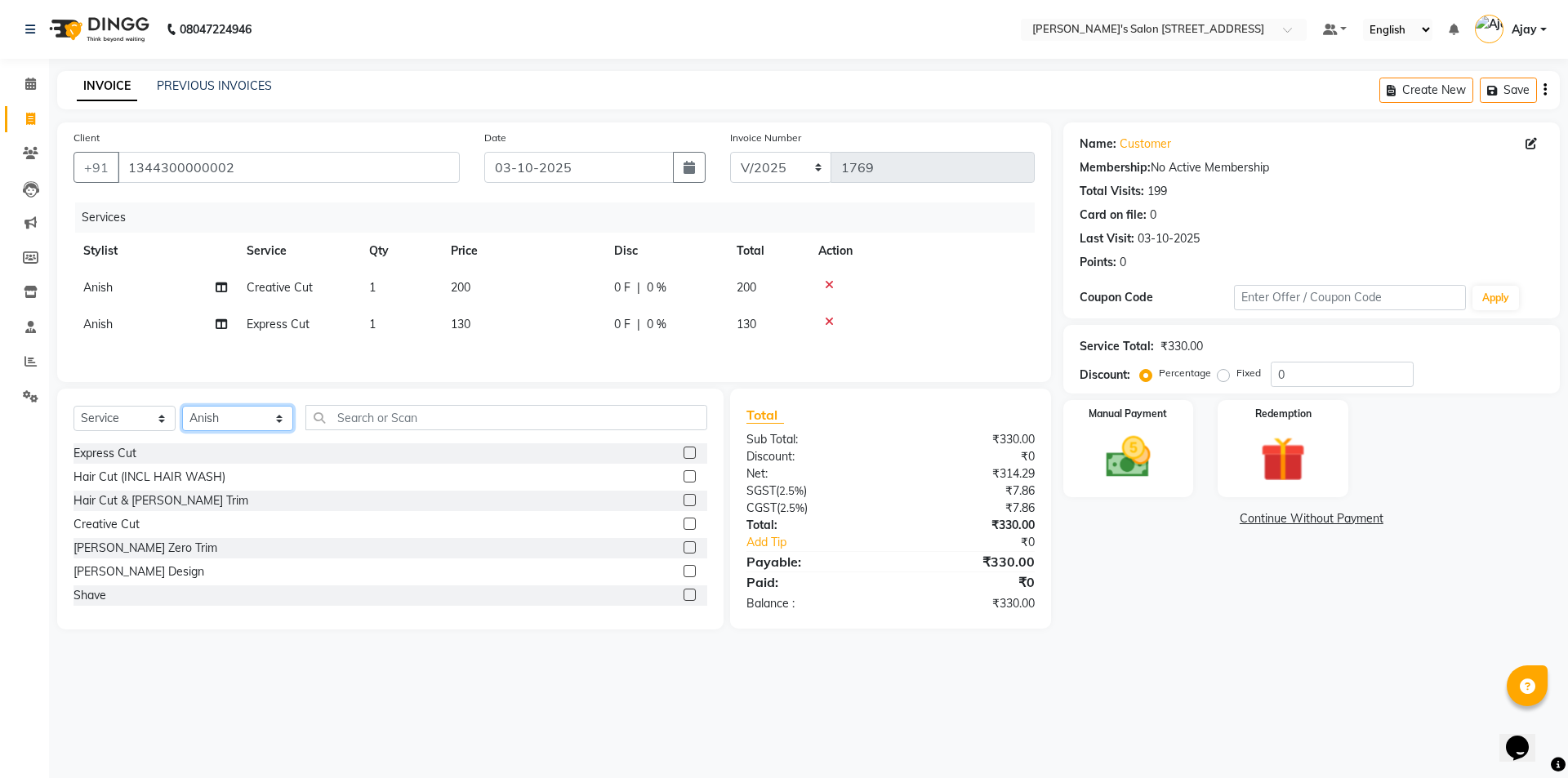
click at [233, 420] on select "Select Stylist Ajay Anish Nadeem Shakir Vicky(Manager)" at bounding box center [238, 419] width 111 height 26
select select "91355"
click at [182, 409] on select "Select Stylist Ajay Anish Nadeem Shakir Vicky(Manager)" at bounding box center [238, 419] width 111 height 26
click at [683, 575] on label at bounding box center [689, 570] width 12 height 12
click at [683, 575] on input "checkbox" at bounding box center [689, 572] width 11 height 11
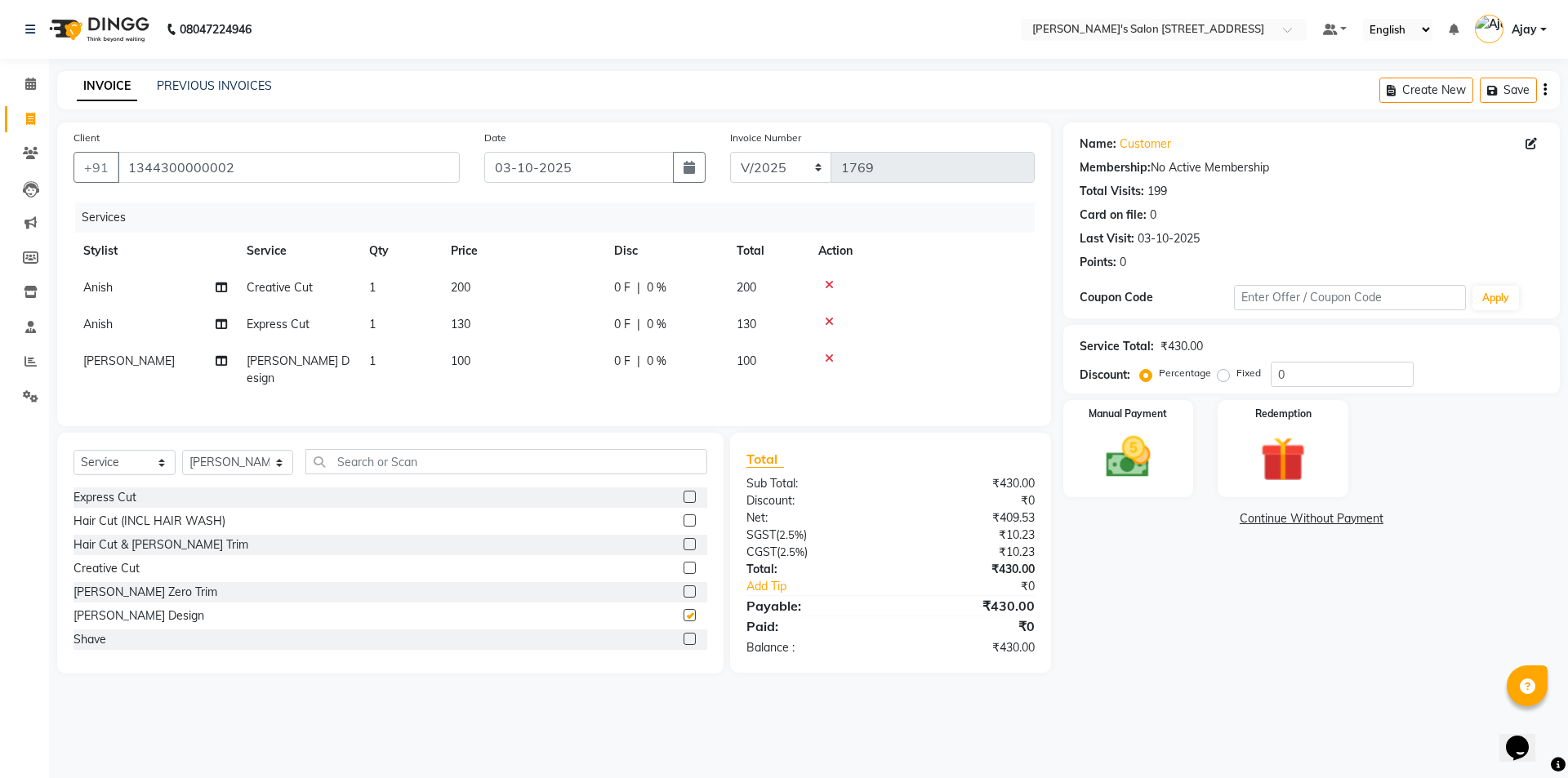
checkbox input "false"
click at [256, 450] on select "Select Stylist Ajay Anish Nadeem Shakir Vicky(Manager)" at bounding box center [238, 462] width 111 height 26
select select "91354"
click at [182, 450] on select "Select Stylist Ajay Anish Nadeem Shakir Vicky(Manager)" at bounding box center [238, 462] width 111 height 26
click at [683, 563] on label at bounding box center [689, 567] width 12 height 12
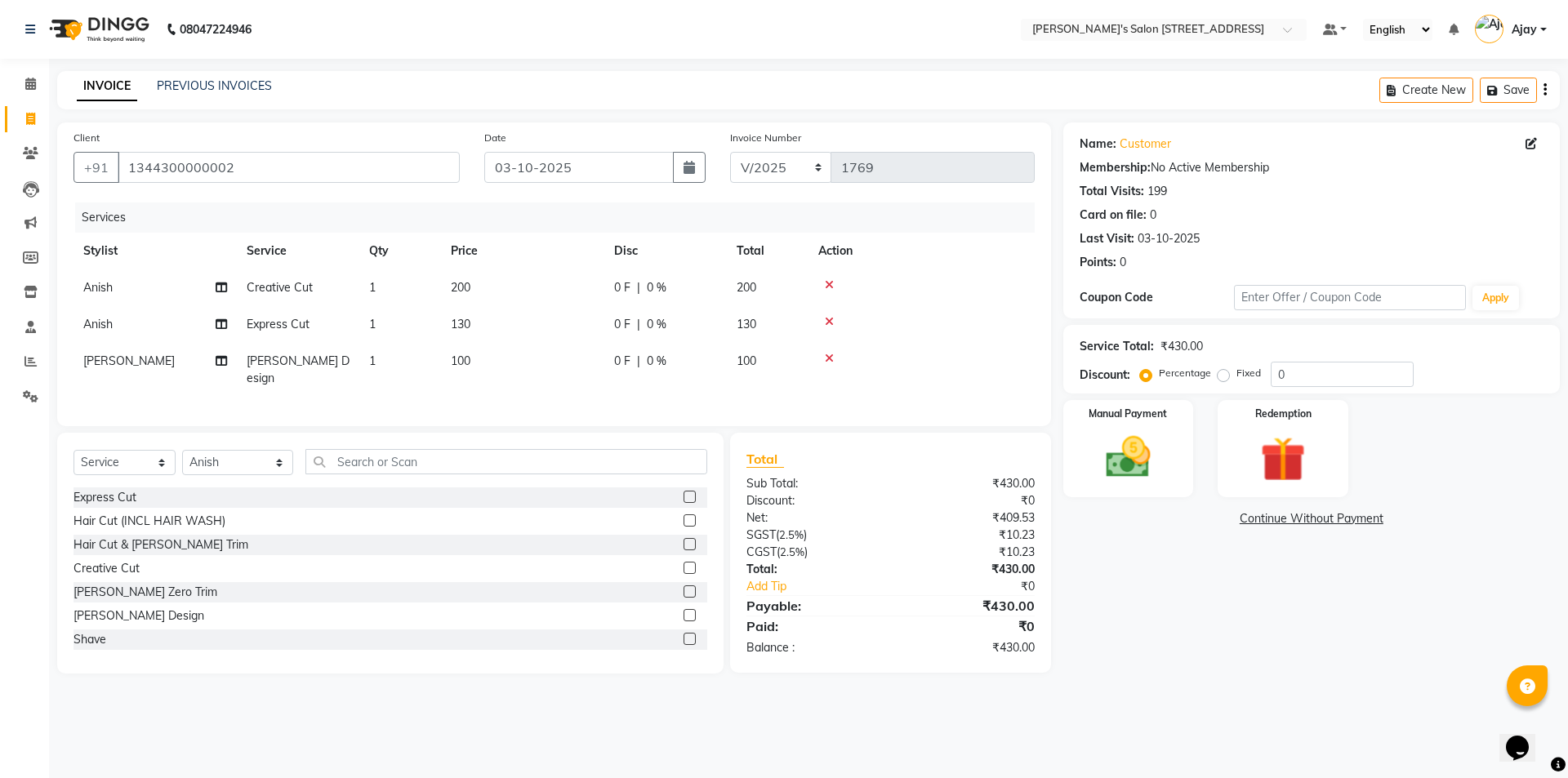
click at [683, 564] on input "checkbox" at bounding box center [689, 569] width 11 height 11
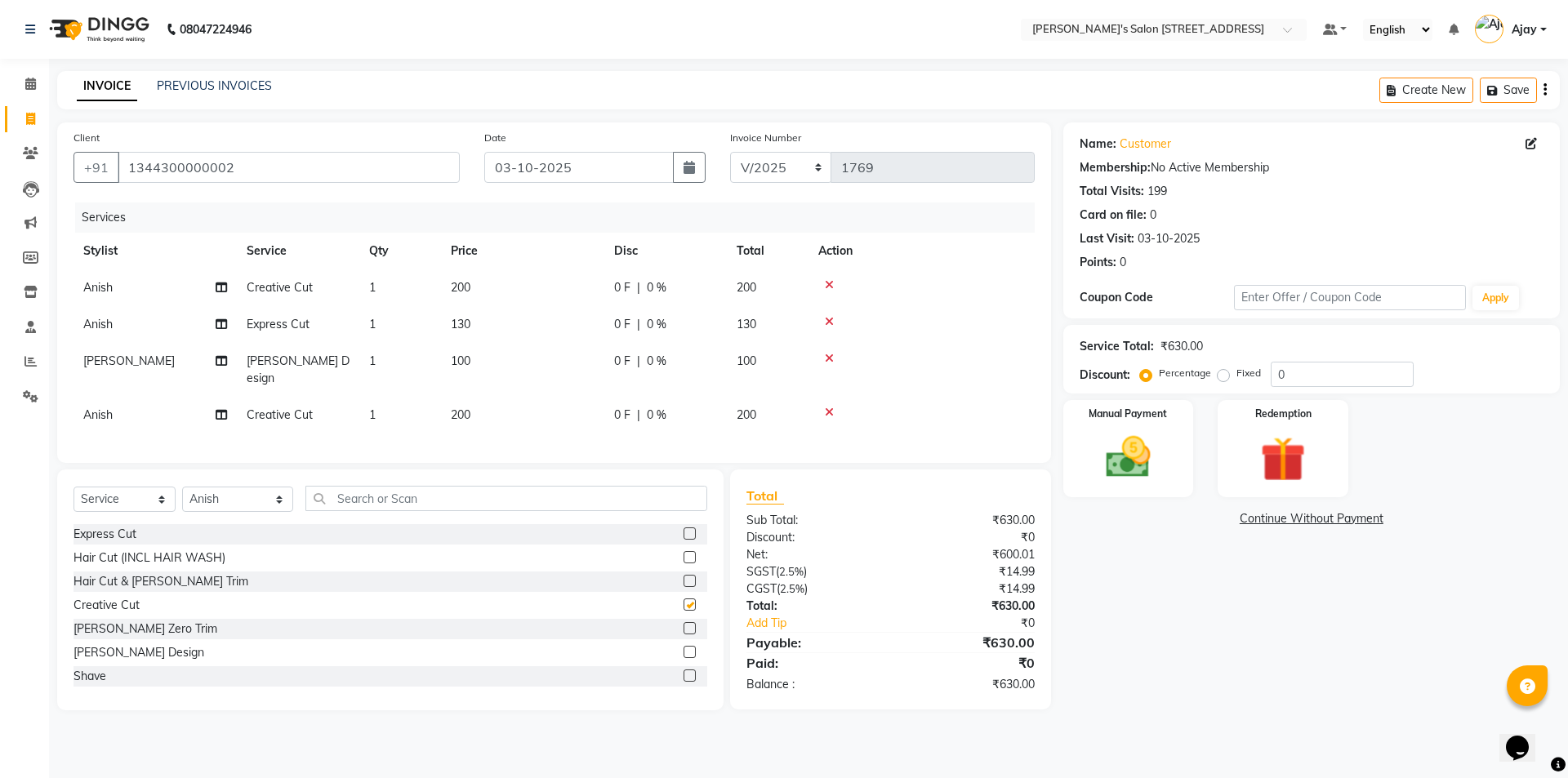
checkbox input "false"
drag, startPoint x: 242, startPoint y: 497, endPoint x: 235, endPoint y: 505, distance: 10.6
click at [242, 497] on select "Select Stylist Ajay Anish Nadeem Shakir Vicky(Manager)" at bounding box center [238, 499] width 111 height 26
select select "91355"
click at [182, 486] on select "Select Stylist Ajay Anish Nadeem Shakir Vicky(Manager)" at bounding box center [238, 499] width 111 height 26
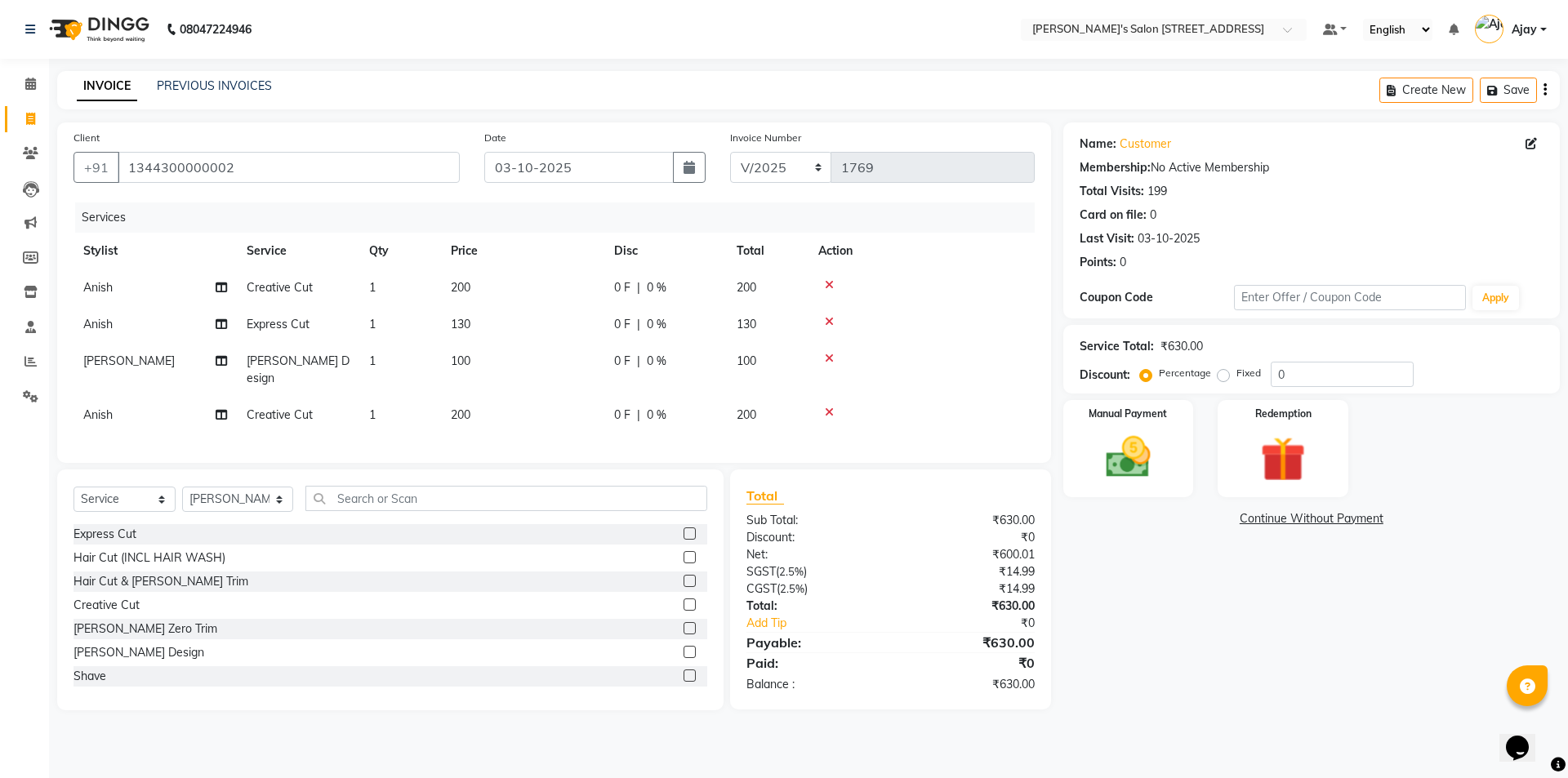
click at [683, 527] on label at bounding box center [689, 533] width 12 height 12
click at [683, 529] on input "checkbox" at bounding box center [689, 534] width 11 height 11
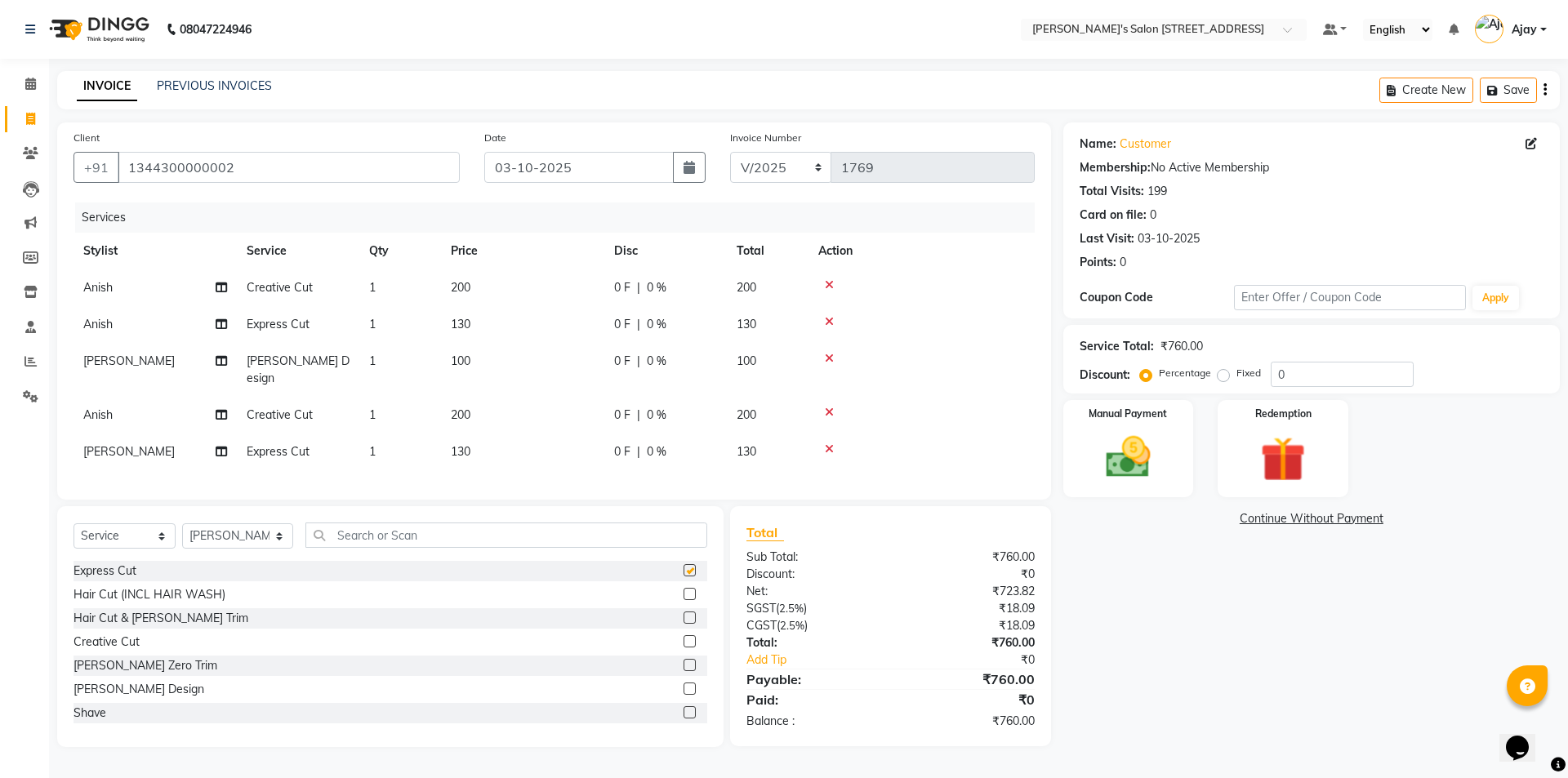
checkbox input "false"
click at [250, 533] on select "Select Stylist Ajay Anish Nadeem Shakir Vicky(Manager)" at bounding box center [238, 536] width 111 height 26
click at [182, 524] on select "Select Stylist Ajay Anish Nadeem Shakir Vicky(Manager)" at bounding box center [238, 536] width 111 height 26
click at [683, 638] on label at bounding box center [689, 640] width 12 height 12
click at [683, 638] on input "checkbox" at bounding box center [689, 642] width 11 height 11
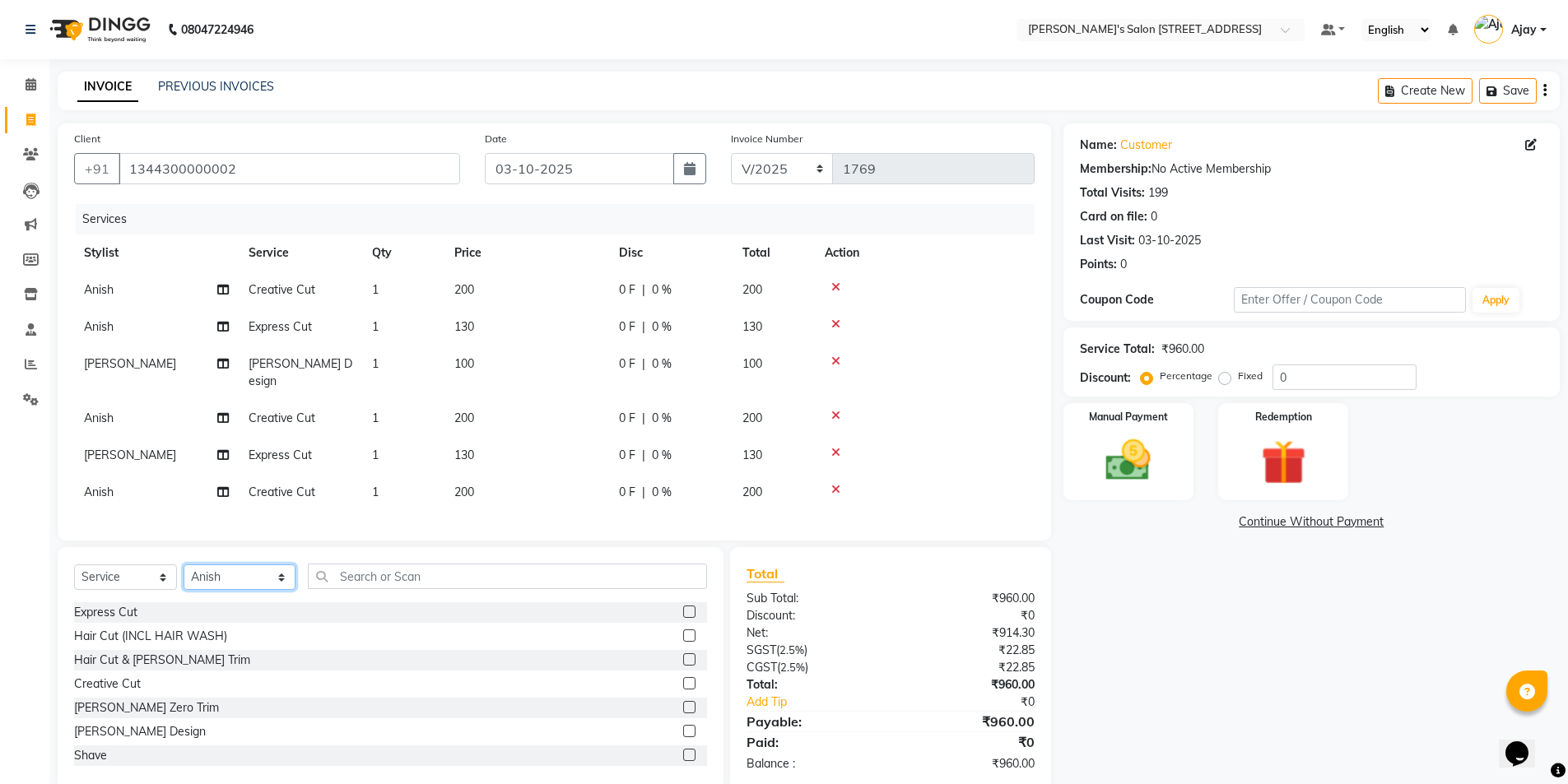
click at [247, 576] on select "Select Stylist Ajay Anish Nadeem Shakir Vicky(Manager)" at bounding box center [240, 577] width 112 height 26
click at [184, 564] on select "Select Stylist Ajay Anish Nadeem Shakir Vicky(Manager)" at bounding box center [240, 577] width 112 height 26
click at [683, 749] on label at bounding box center [689, 754] width 12 height 12
click at [683, 750] on input "checkbox" at bounding box center [689, 756] width 11 height 11
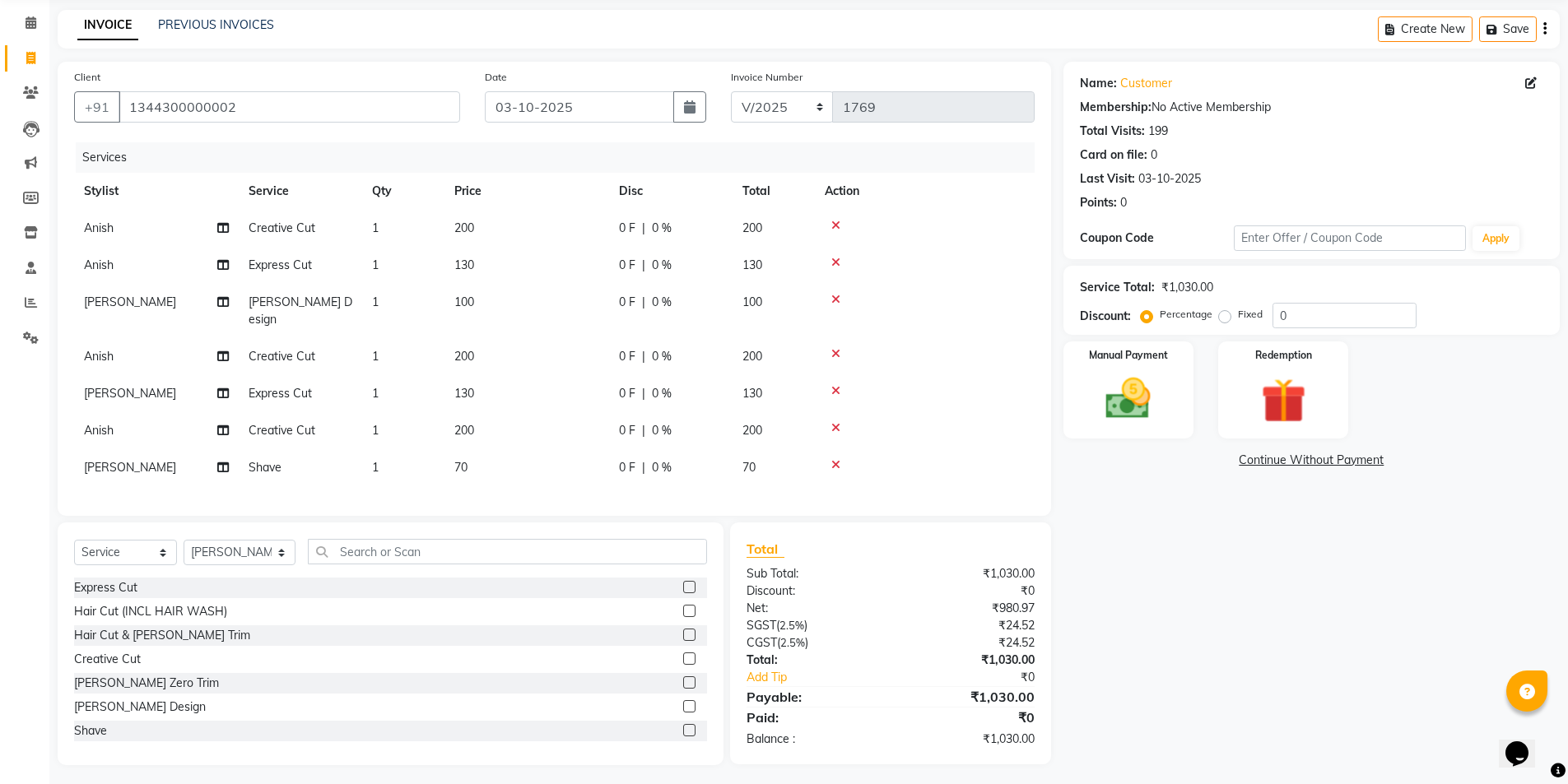
scroll to position [62, 0]
click at [234, 546] on select "Select Stylist Ajay Anish Nadeem Shakir Vicky(Manager)" at bounding box center [240, 551] width 112 height 26
click at [184, 539] on select "Select Stylist Ajay Anish Nadeem Shakir Vicky(Manager)" at bounding box center [240, 551] width 112 height 26
click at [683, 581] on label at bounding box center [689, 585] width 12 height 12
click at [683, 582] on input "checkbox" at bounding box center [689, 587] width 11 height 11
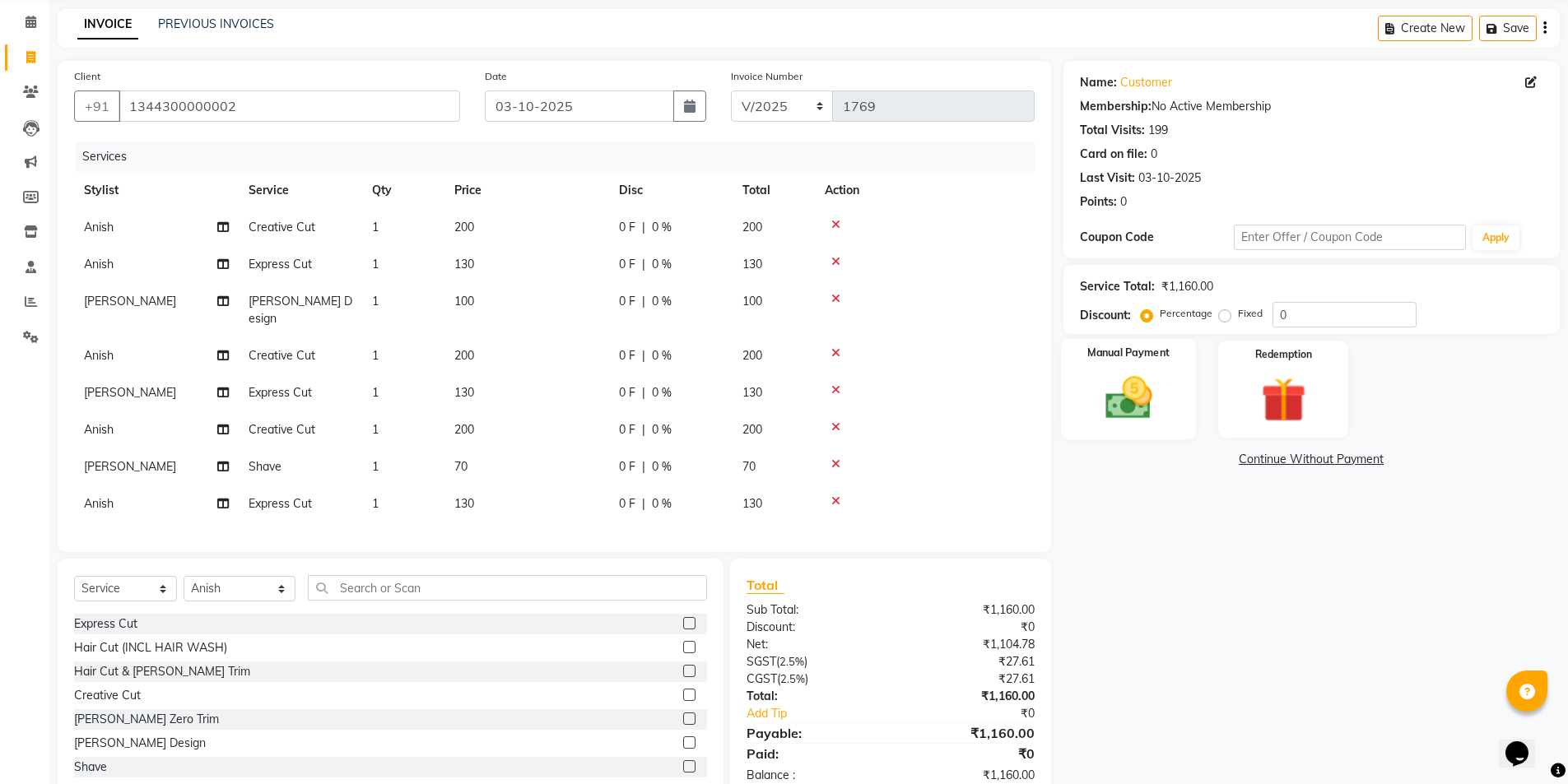
click at [1119, 382] on img at bounding box center [1128, 398] width 75 height 53
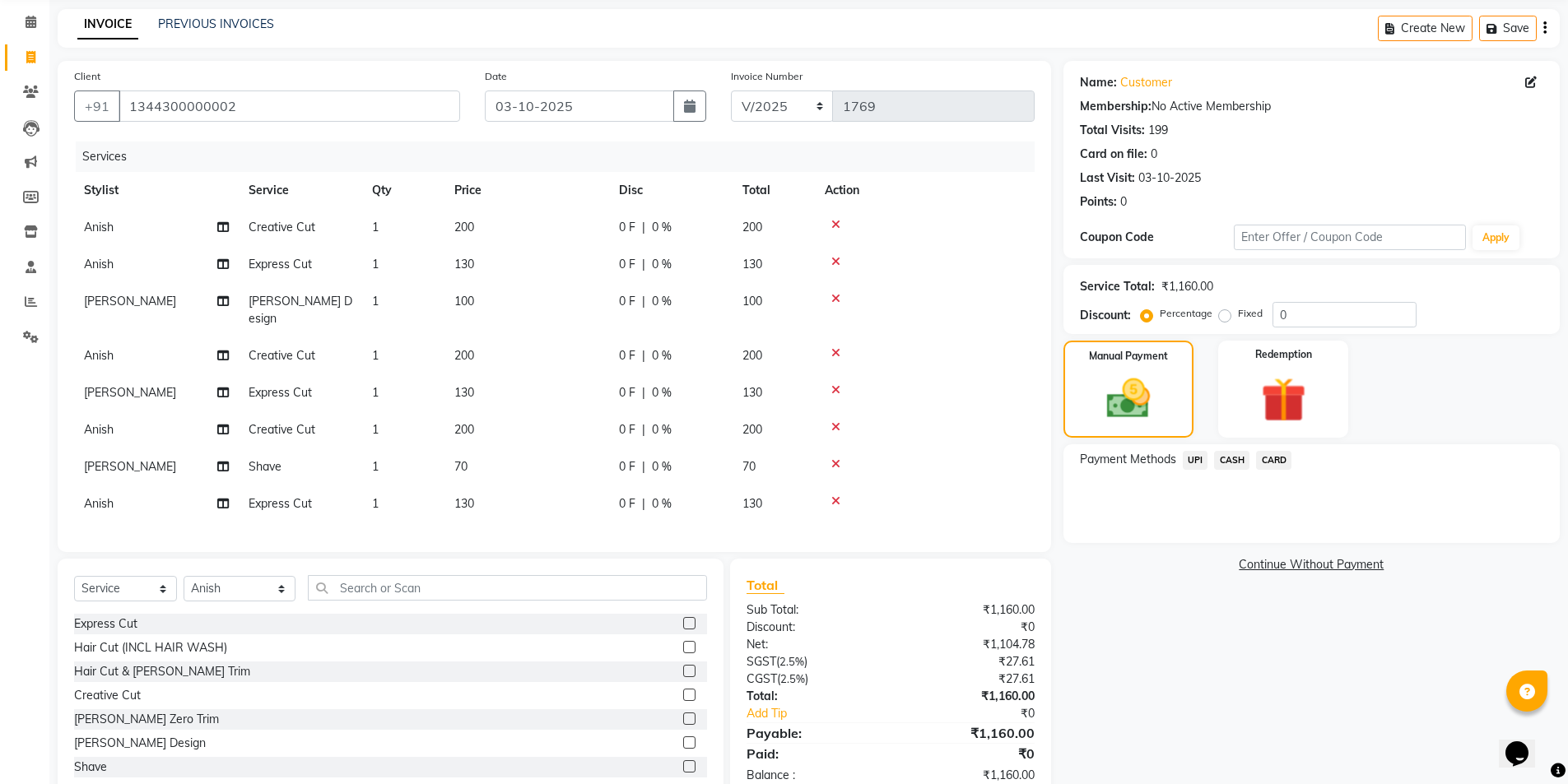
click at [1191, 459] on span "UPI" at bounding box center [1196, 460] width 26 height 19
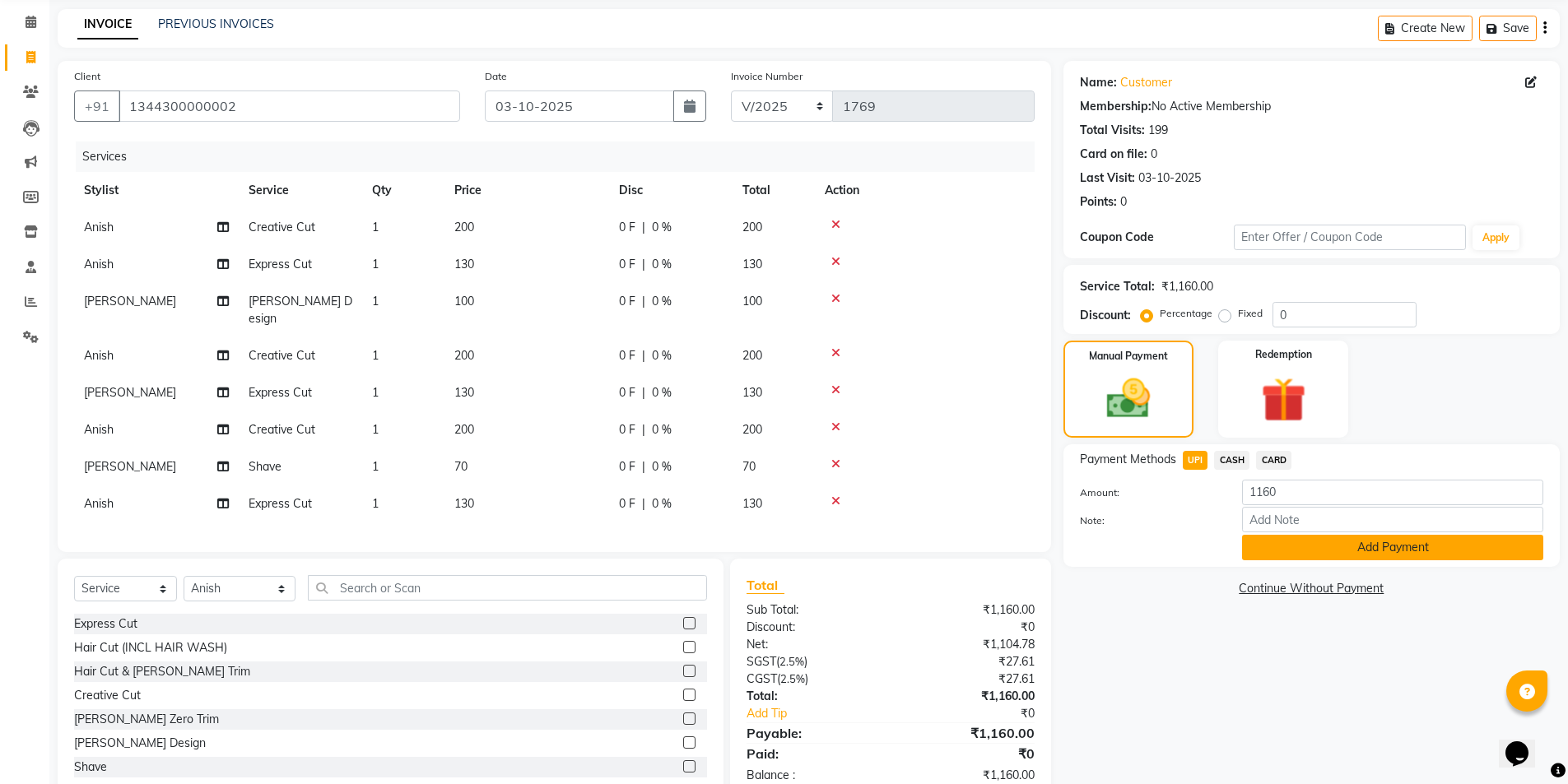
click at [1262, 545] on button "Add Payment" at bounding box center [1393, 548] width 302 height 26
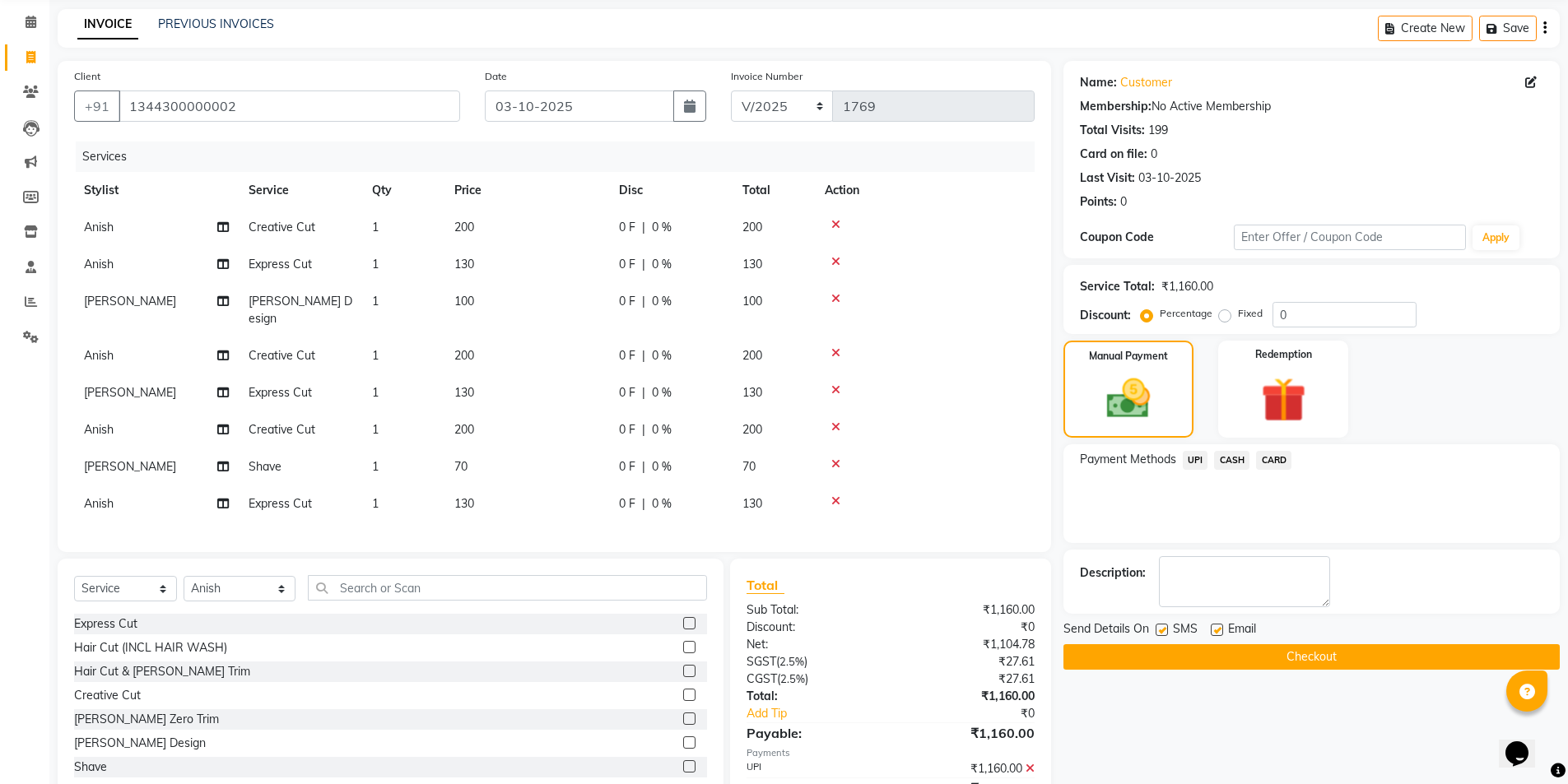
click at [1243, 647] on button "Checkout" at bounding box center [1311, 657] width 497 height 26
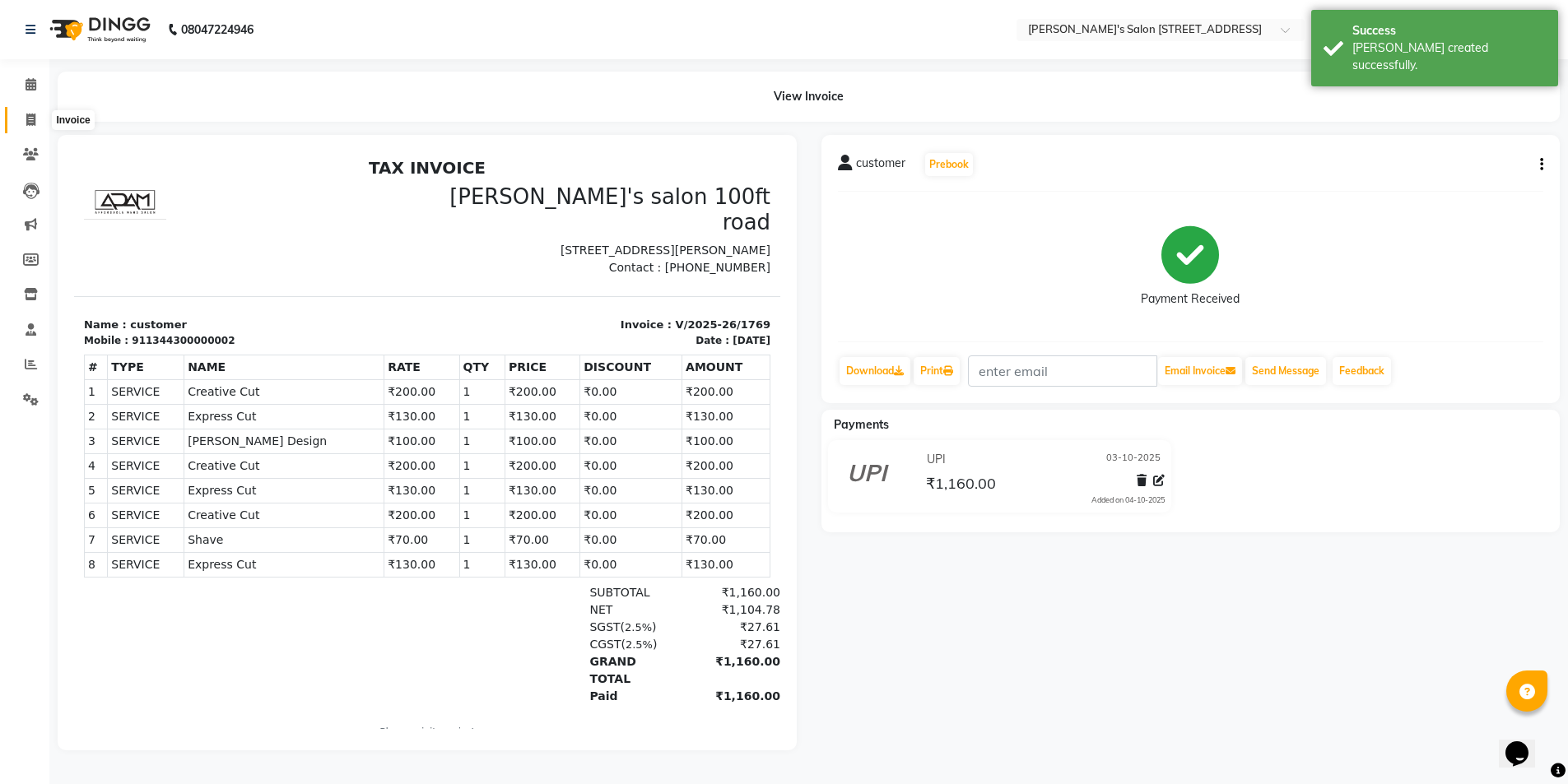
click at [37, 123] on span at bounding box center [30, 120] width 29 height 19
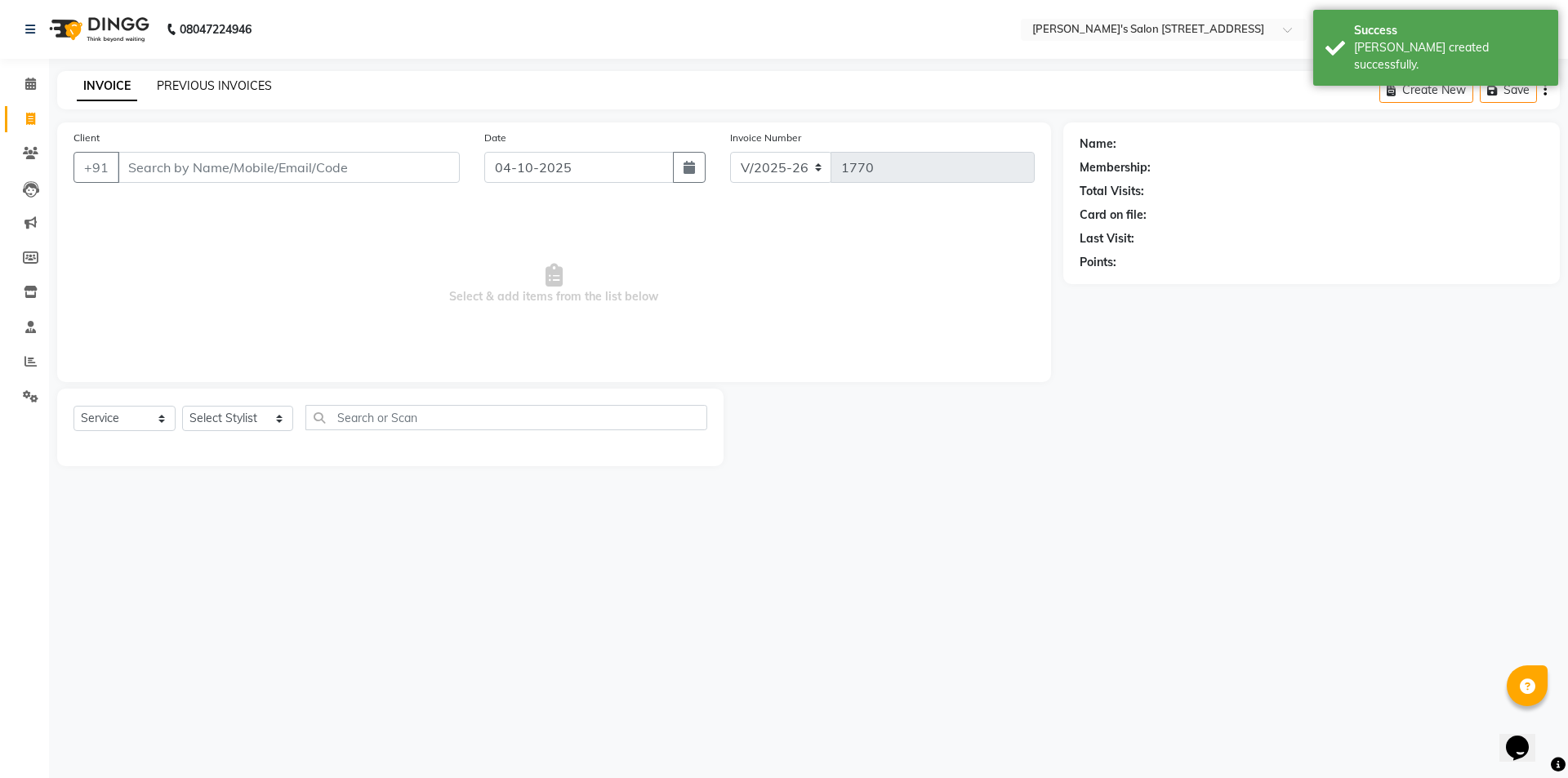
click at [200, 89] on link "PREVIOUS INVOICES" at bounding box center [214, 86] width 115 height 15
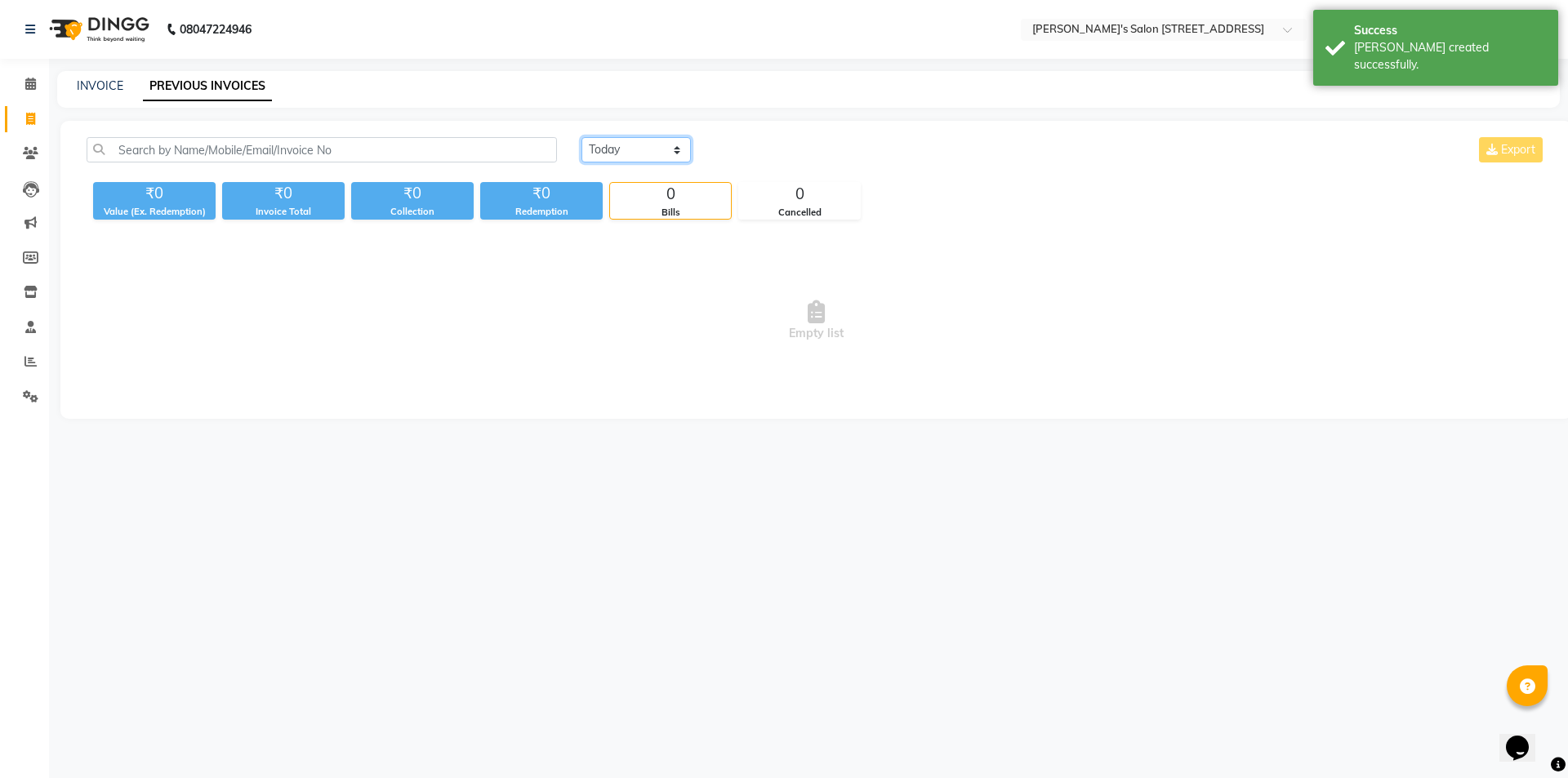
click at [599, 153] on select "Today Yesterday Custom Range" at bounding box center [636, 150] width 109 height 26
click at [581, 137] on select "Today Yesterday Custom Range" at bounding box center [636, 150] width 109 height 26
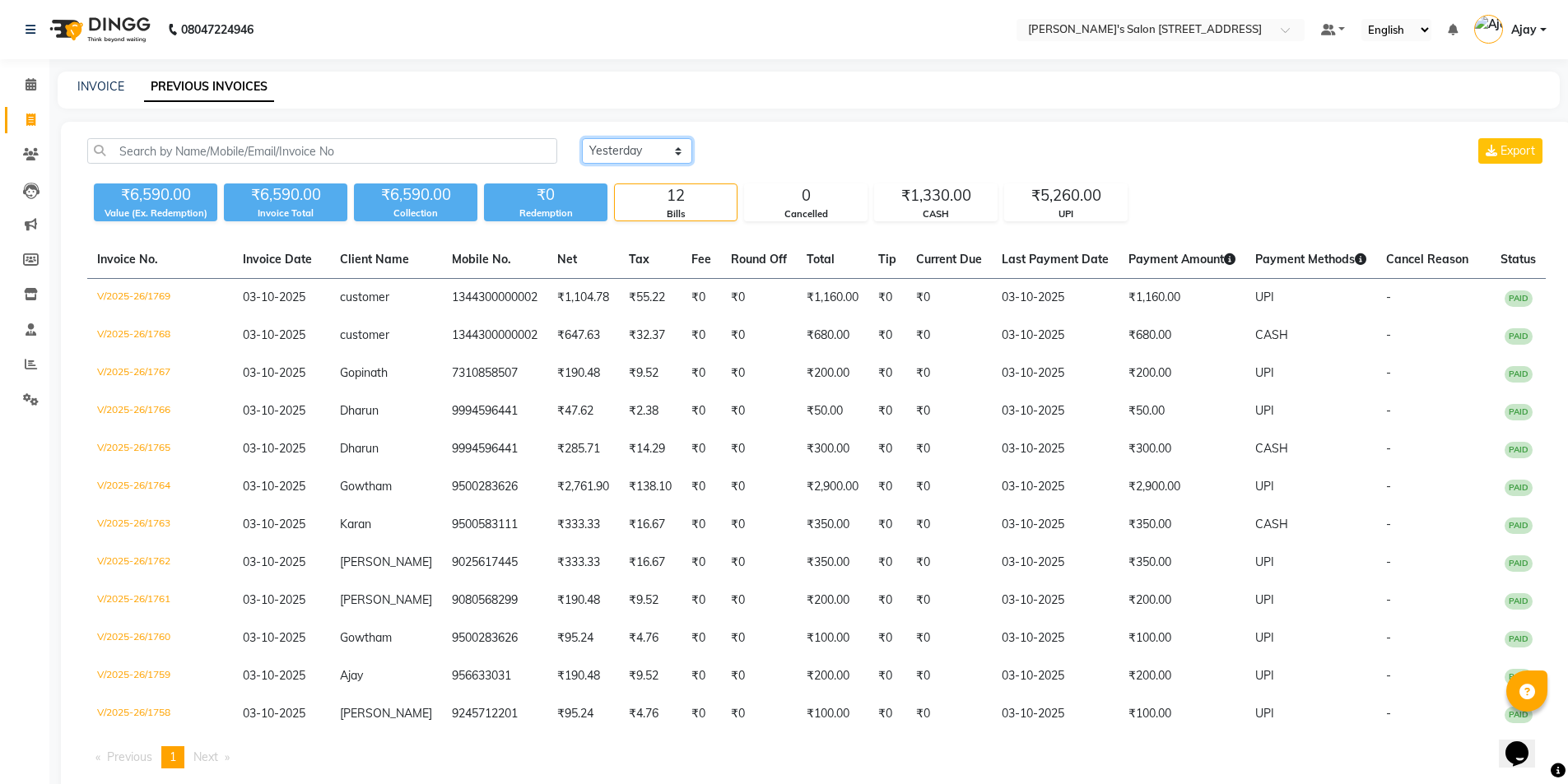
click at [590, 149] on select "Today Yesterday Custom Range" at bounding box center [637, 151] width 110 height 26
click at [582, 138] on select "Today Yesterday Custom Range" at bounding box center [637, 151] width 110 height 26
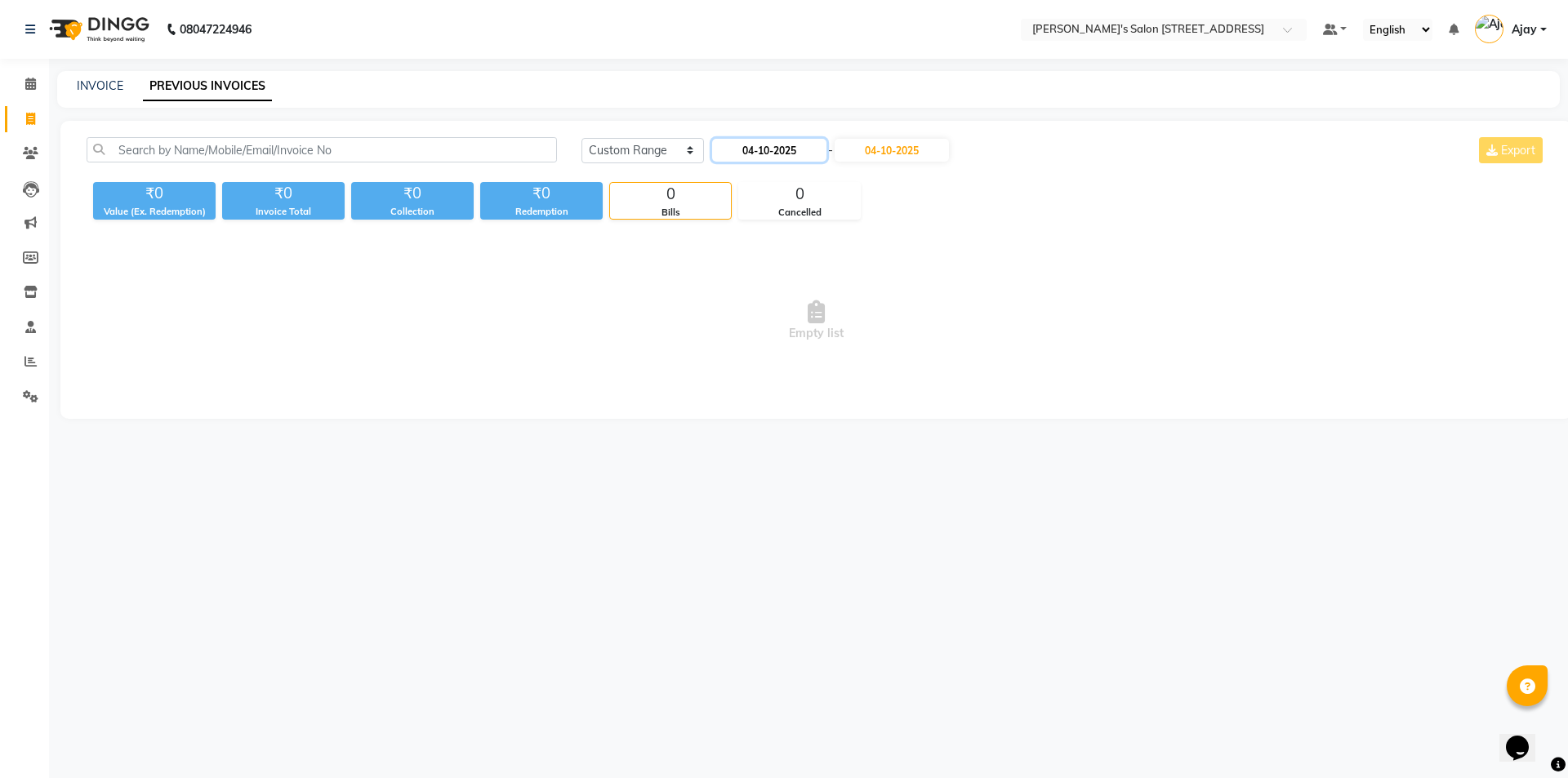
click at [753, 153] on input "04-10-2025" at bounding box center [768, 150] width 114 height 23
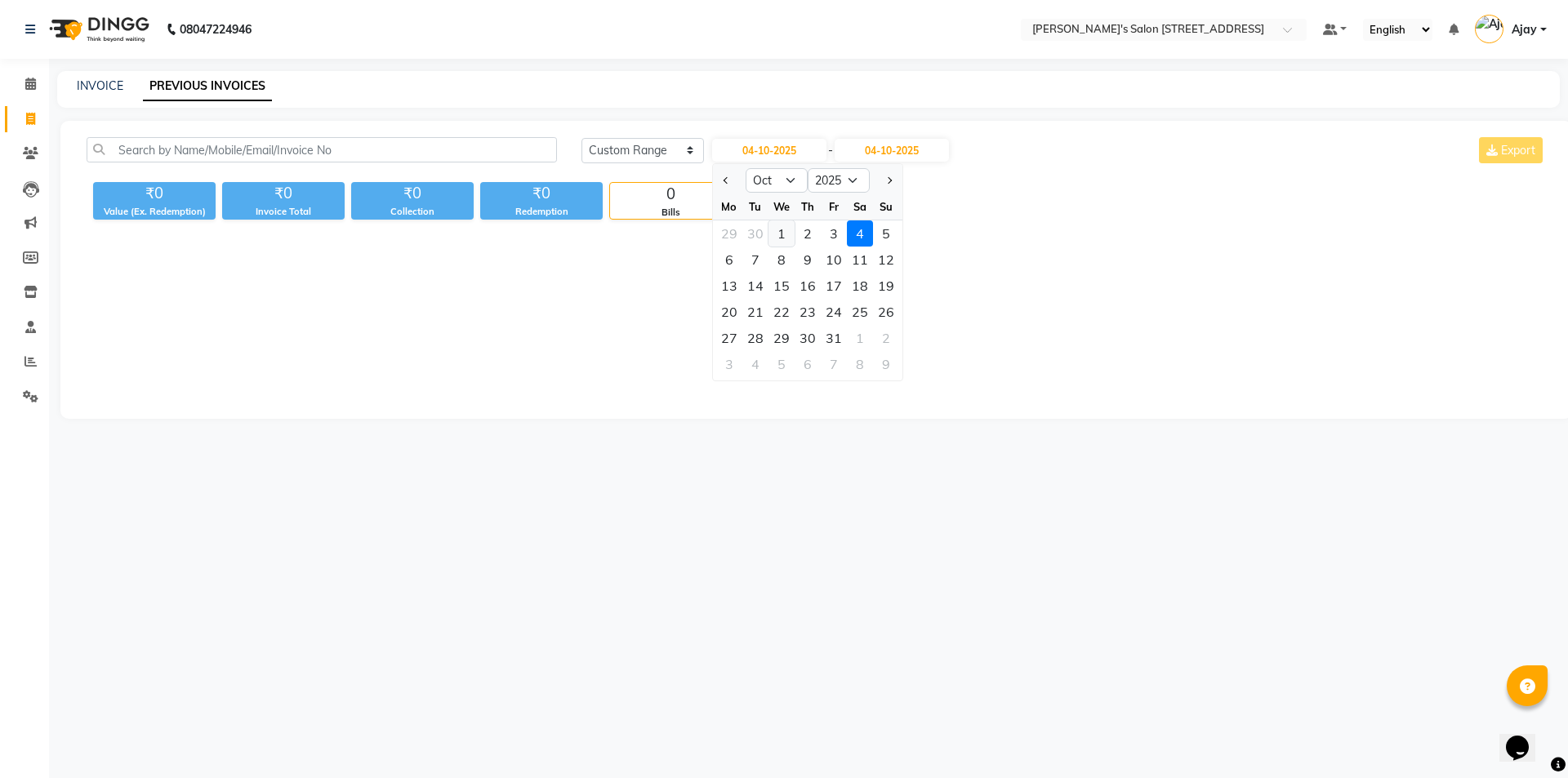
click at [788, 222] on div "1" at bounding box center [781, 233] width 26 height 26
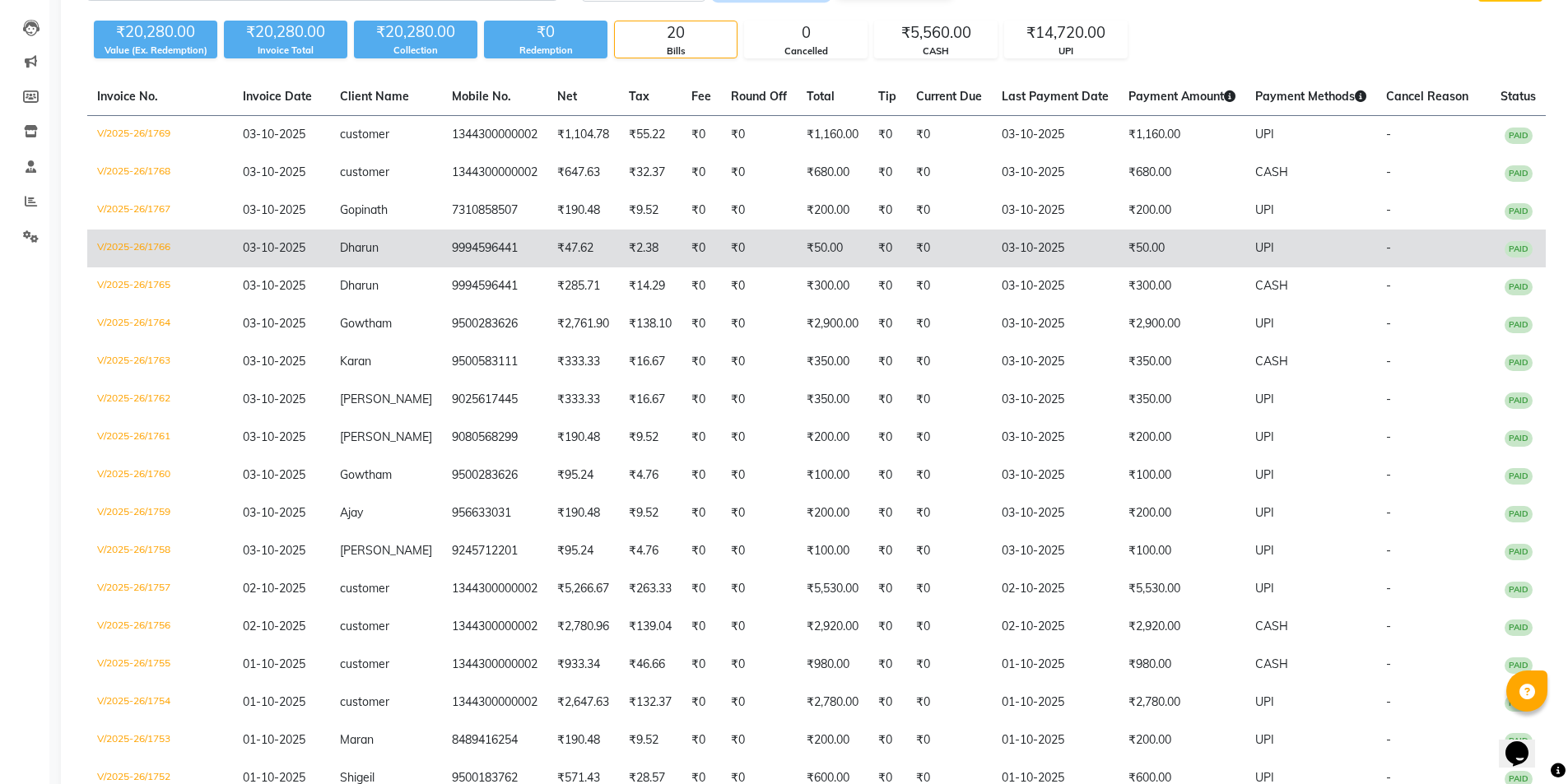
scroll to position [165, 0]
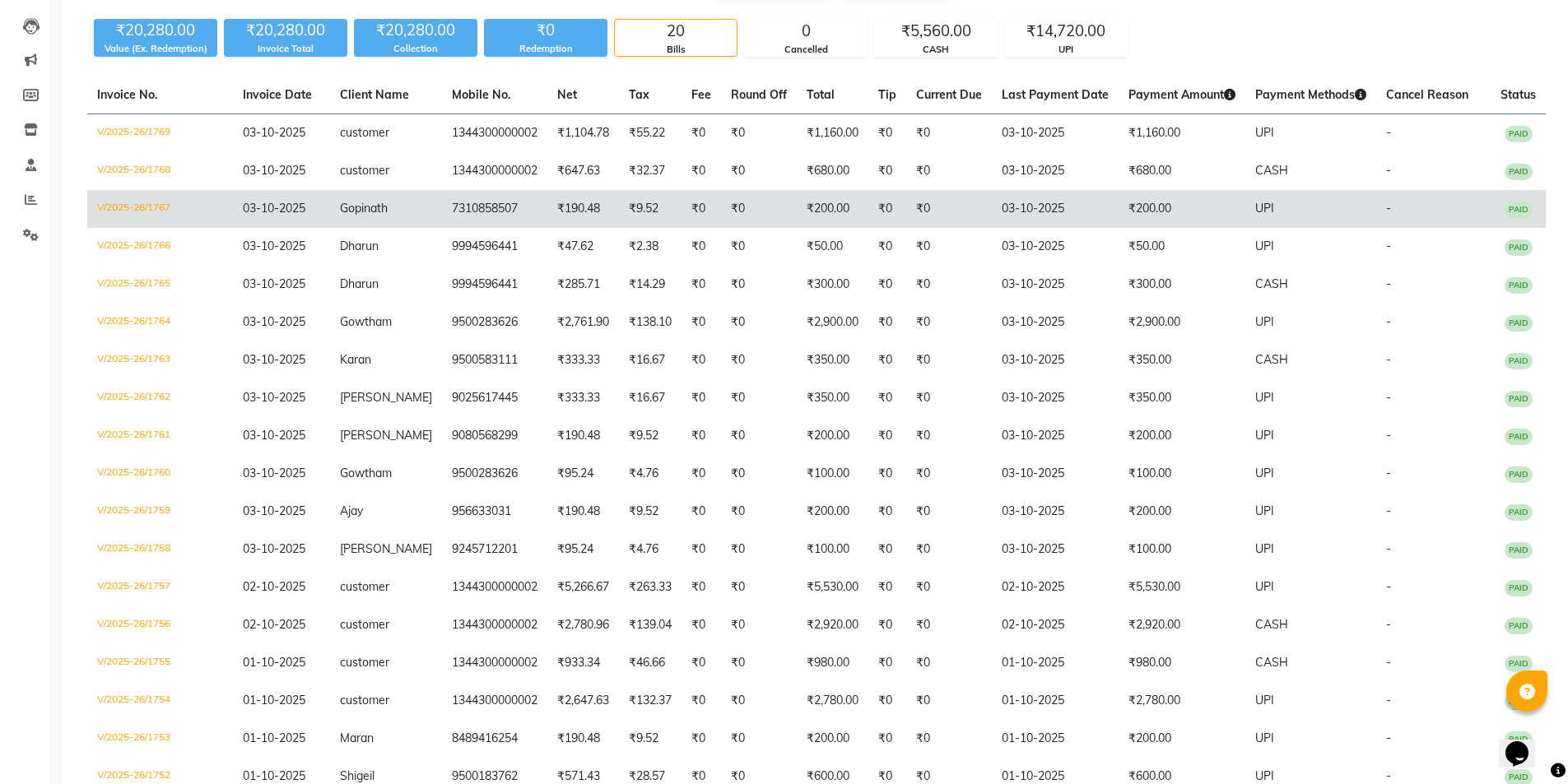
click at [1118, 206] on td "₹200.00" at bounding box center [1182, 209] width 127 height 38
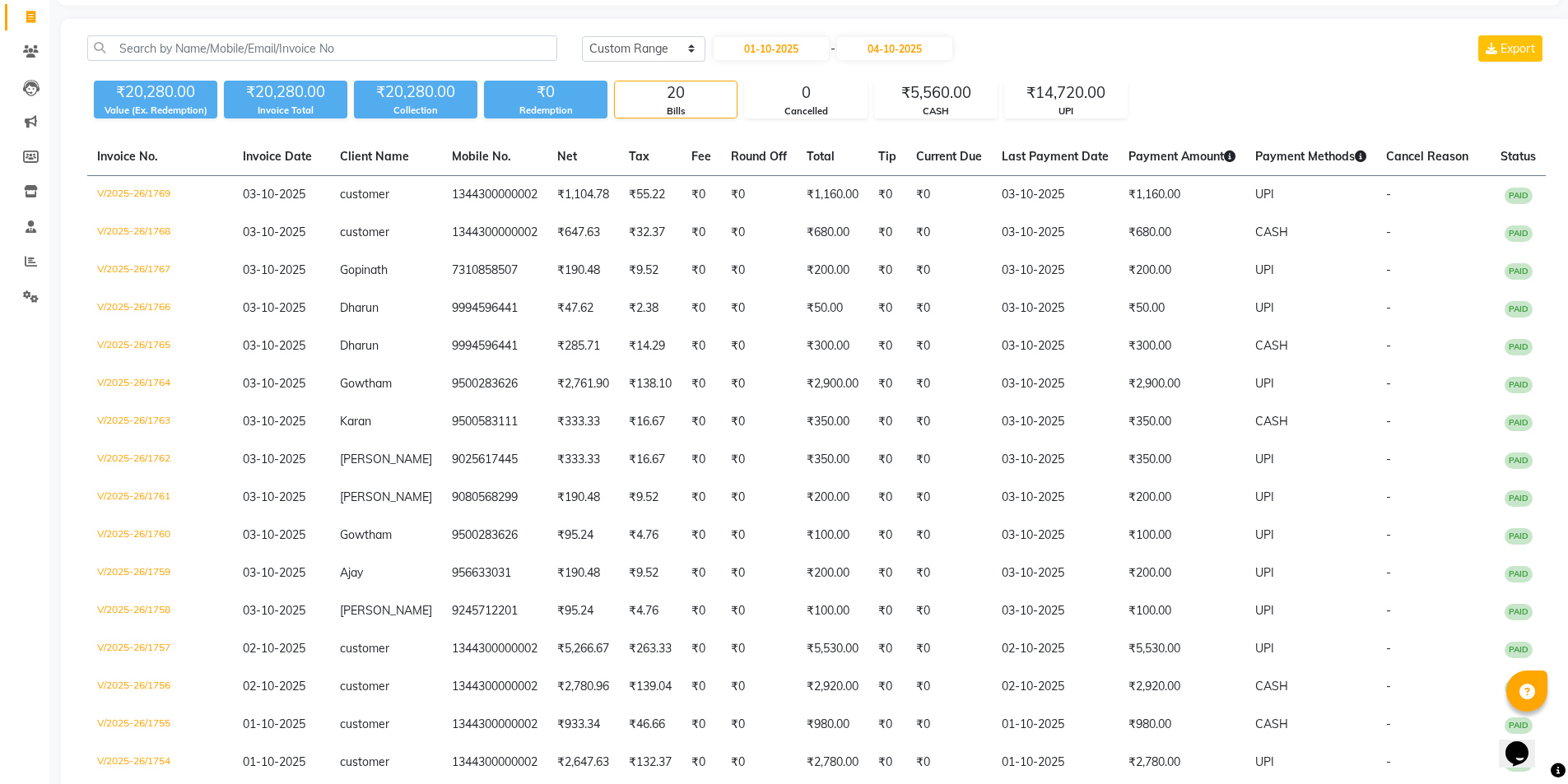
scroll to position [0, 0]
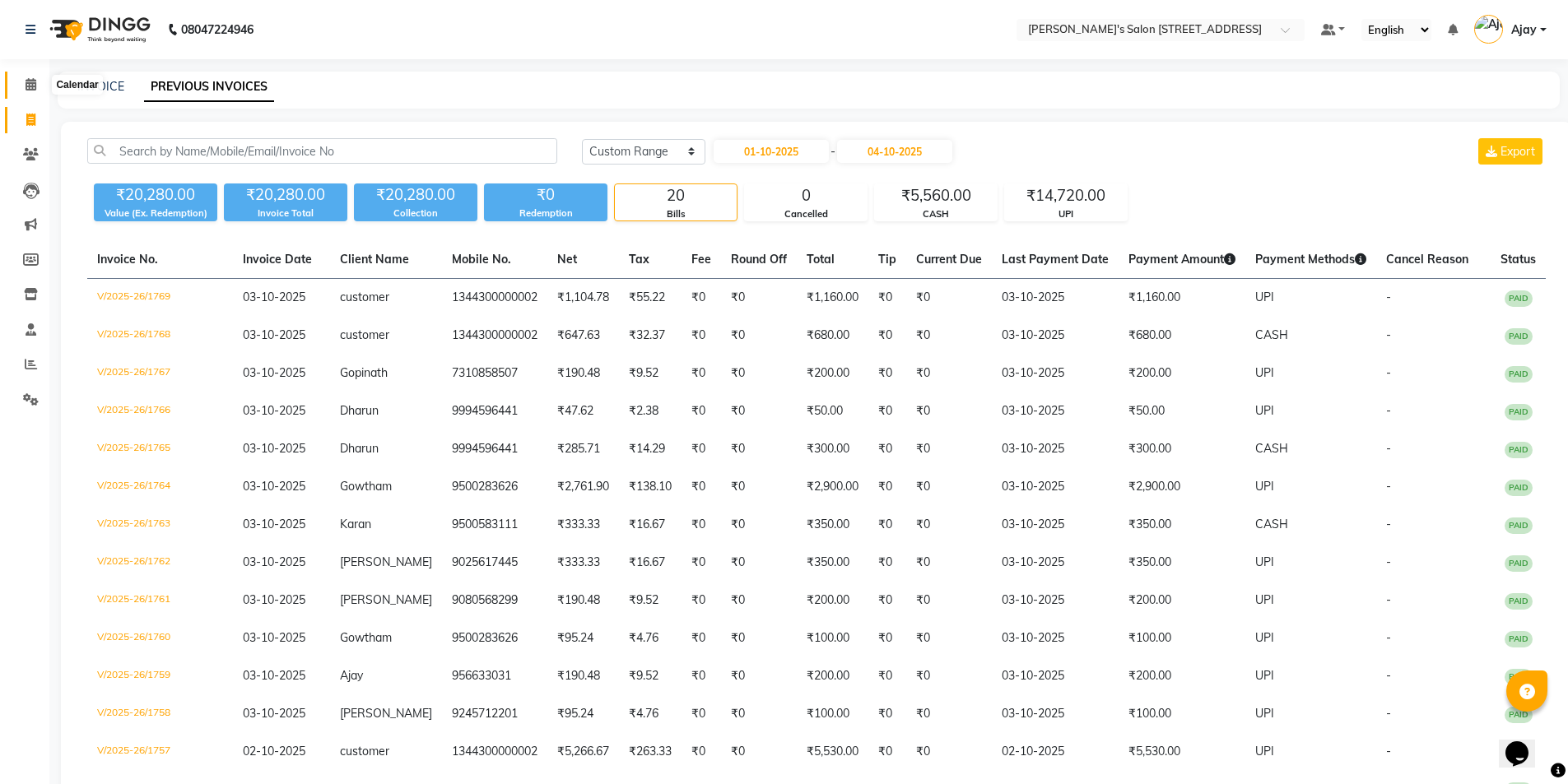
click at [34, 90] on icon at bounding box center [31, 84] width 11 height 12
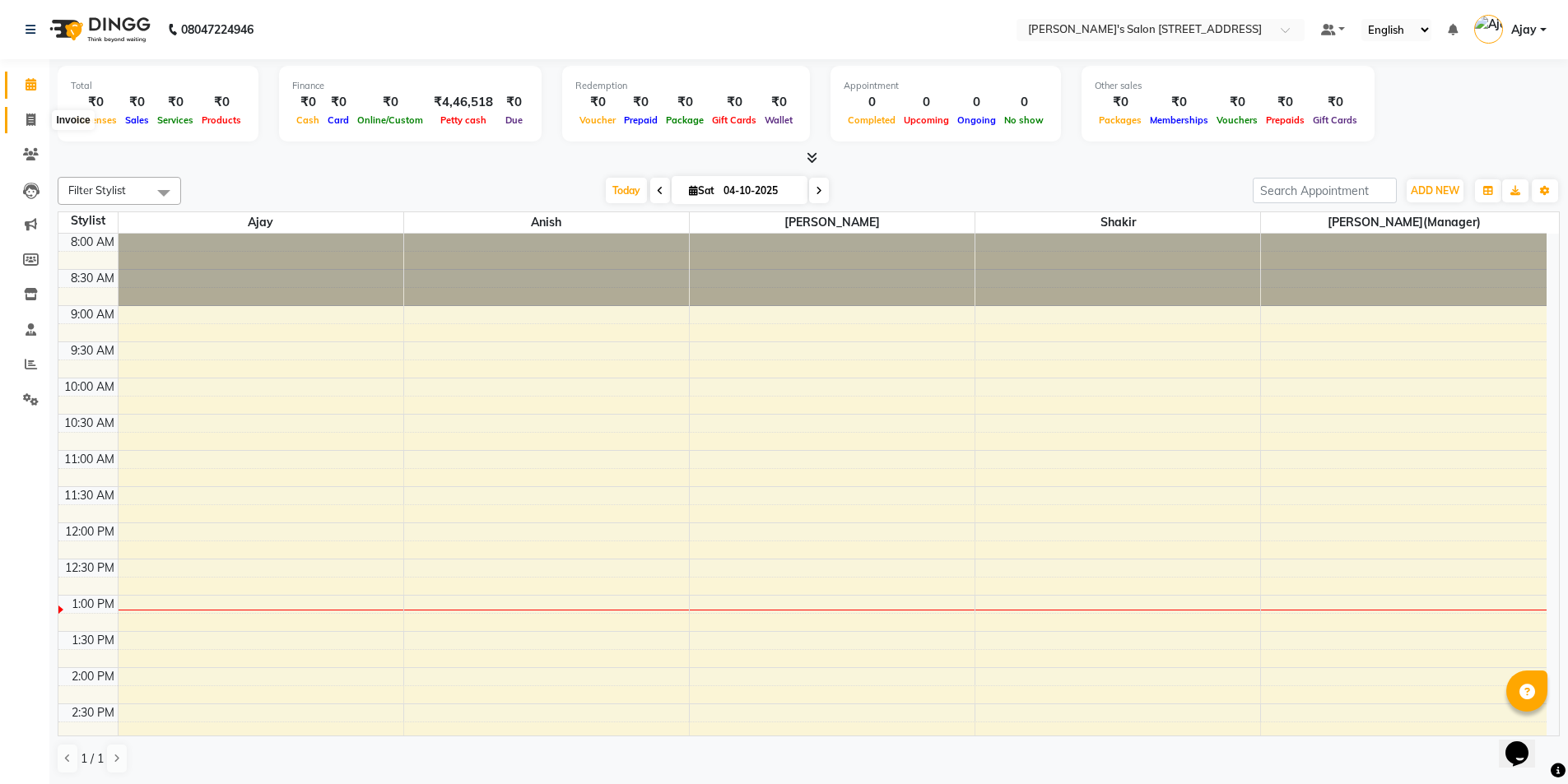
click at [29, 126] on span at bounding box center [30, 120] width 29 height 19
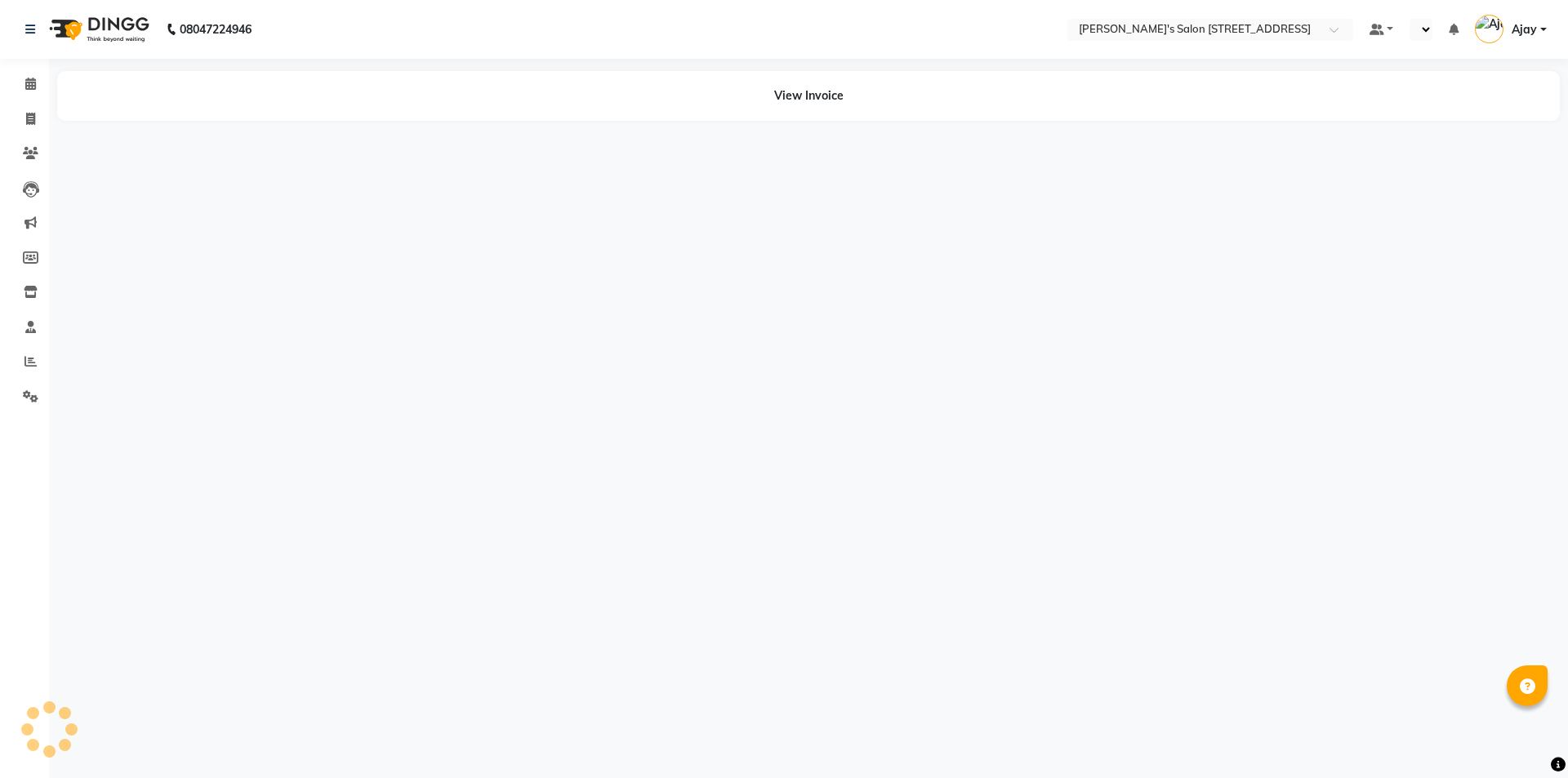
select select "en"
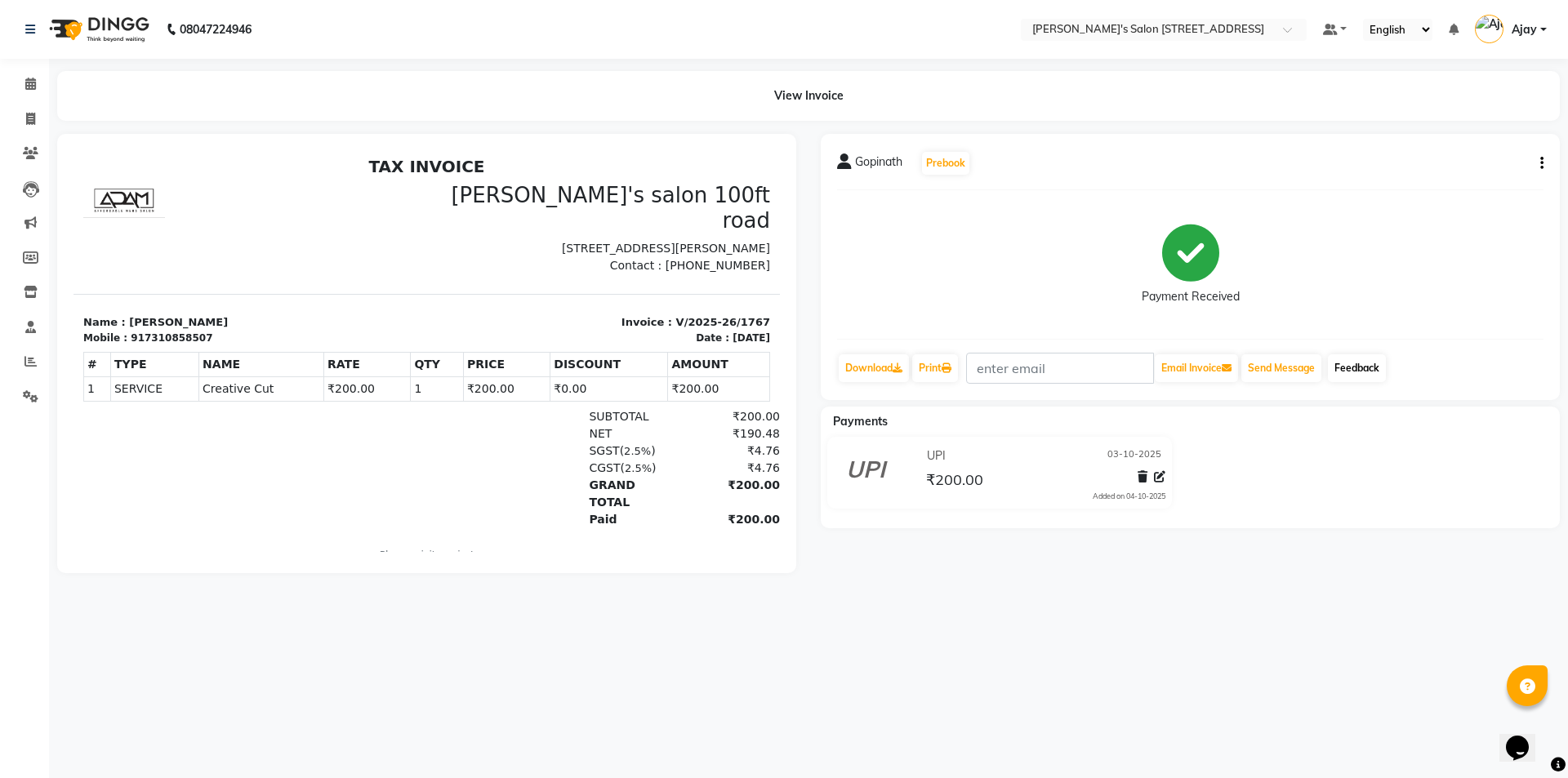
click at [1373, 364] on link "Feedback" at bounding box center [1356, 368] width 58 height 27
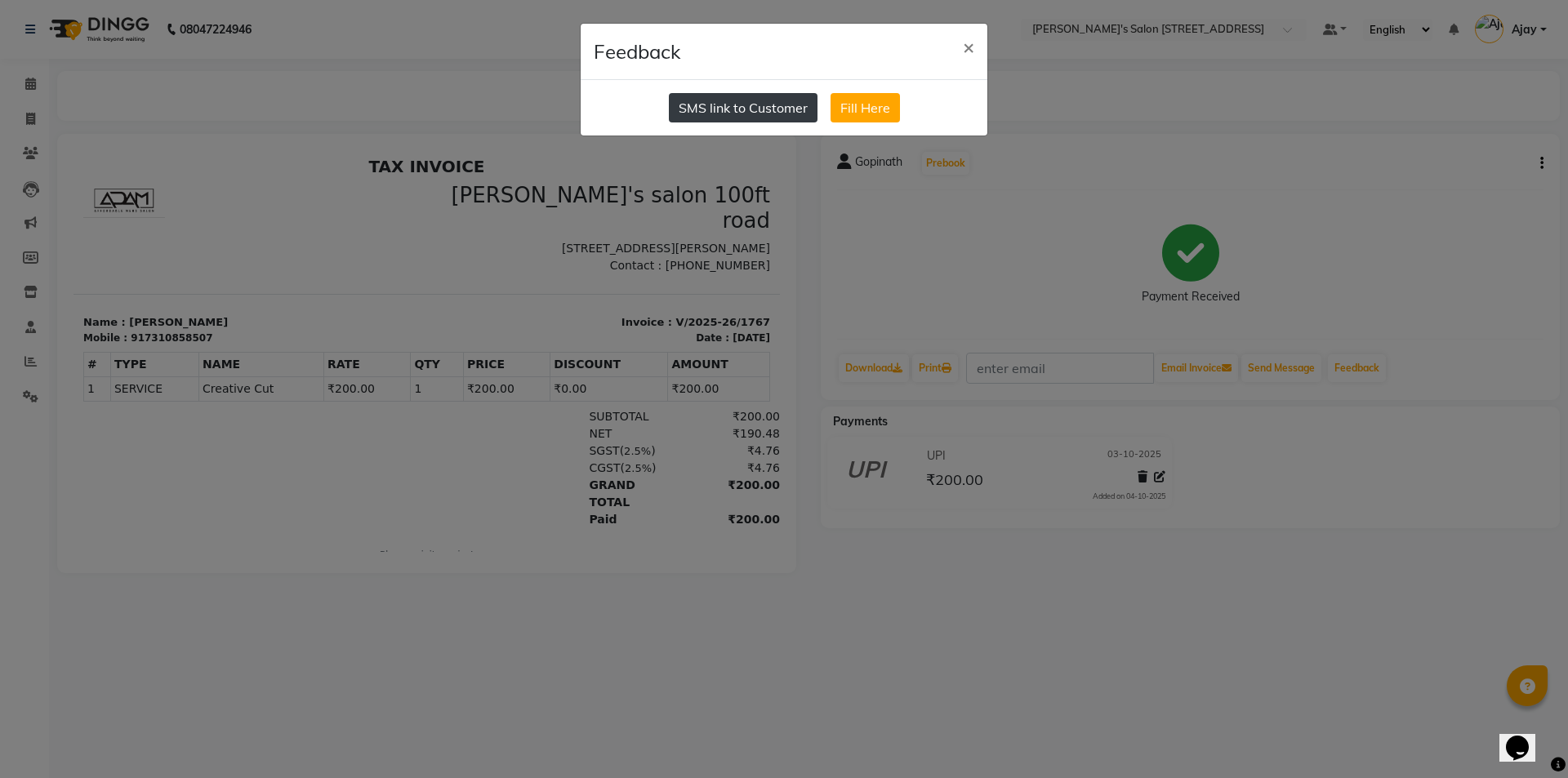
click at [718, 114] on button "SMS link to Customer" at bounding box center [742, 108] width 149 height 29
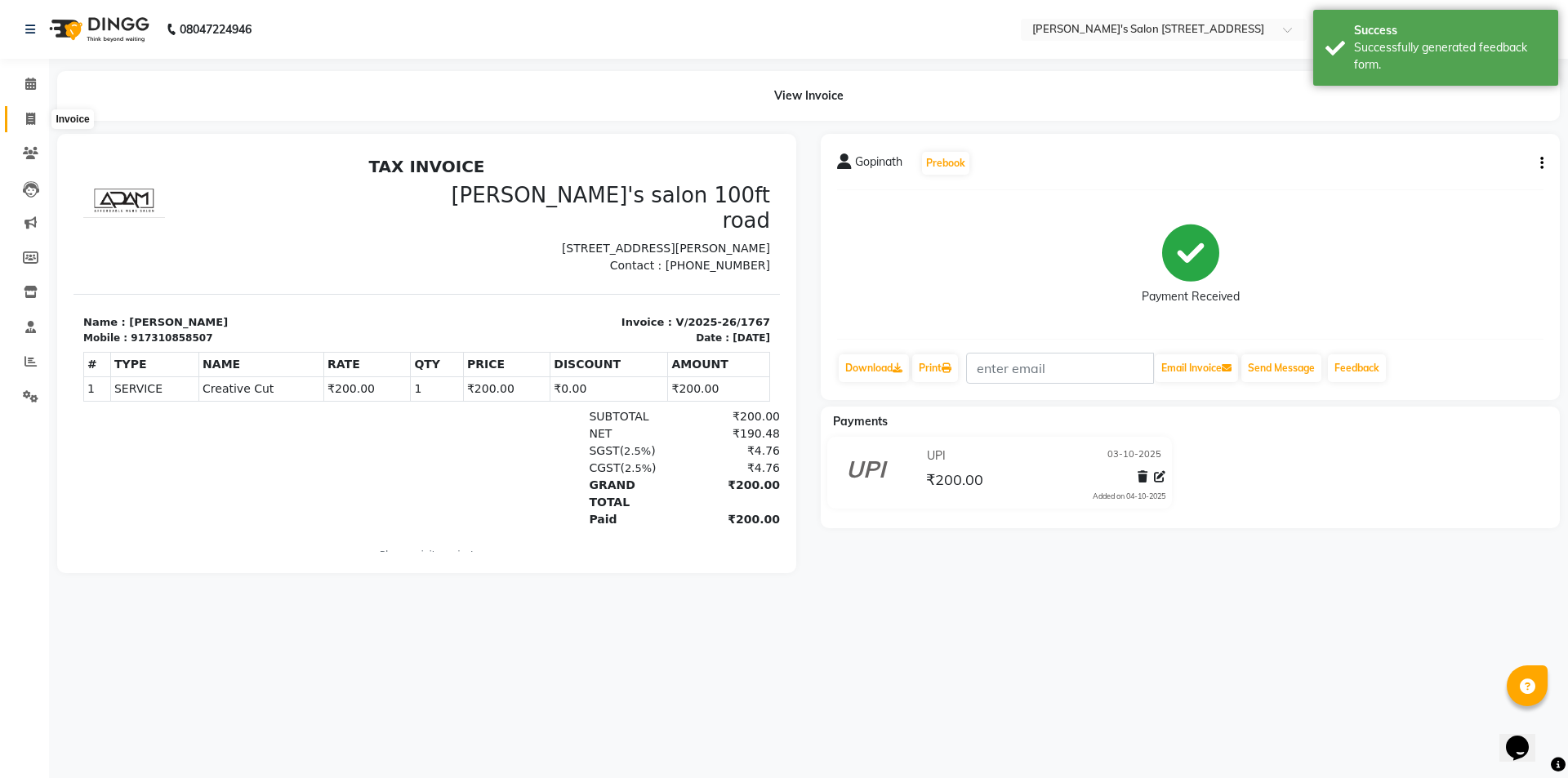
click at [23, 113] on span at bounding box center [30, 119] width 28 height 19
select select "service"
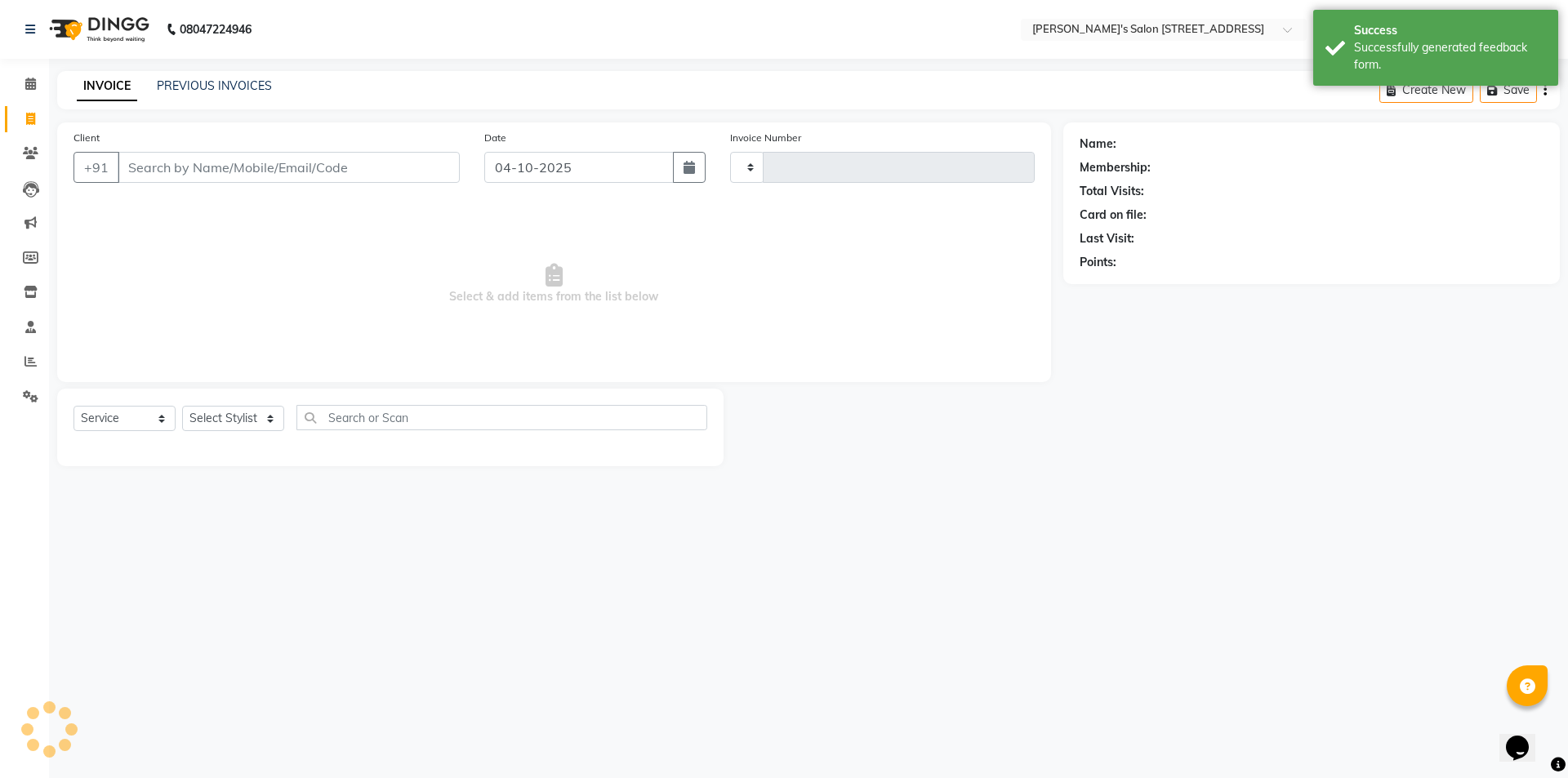
type input "1770"
select select "7773"
click at [221, 92] on link "PREVIOUS INVOICES" at bounding box center [214, 86] width 115 height 15
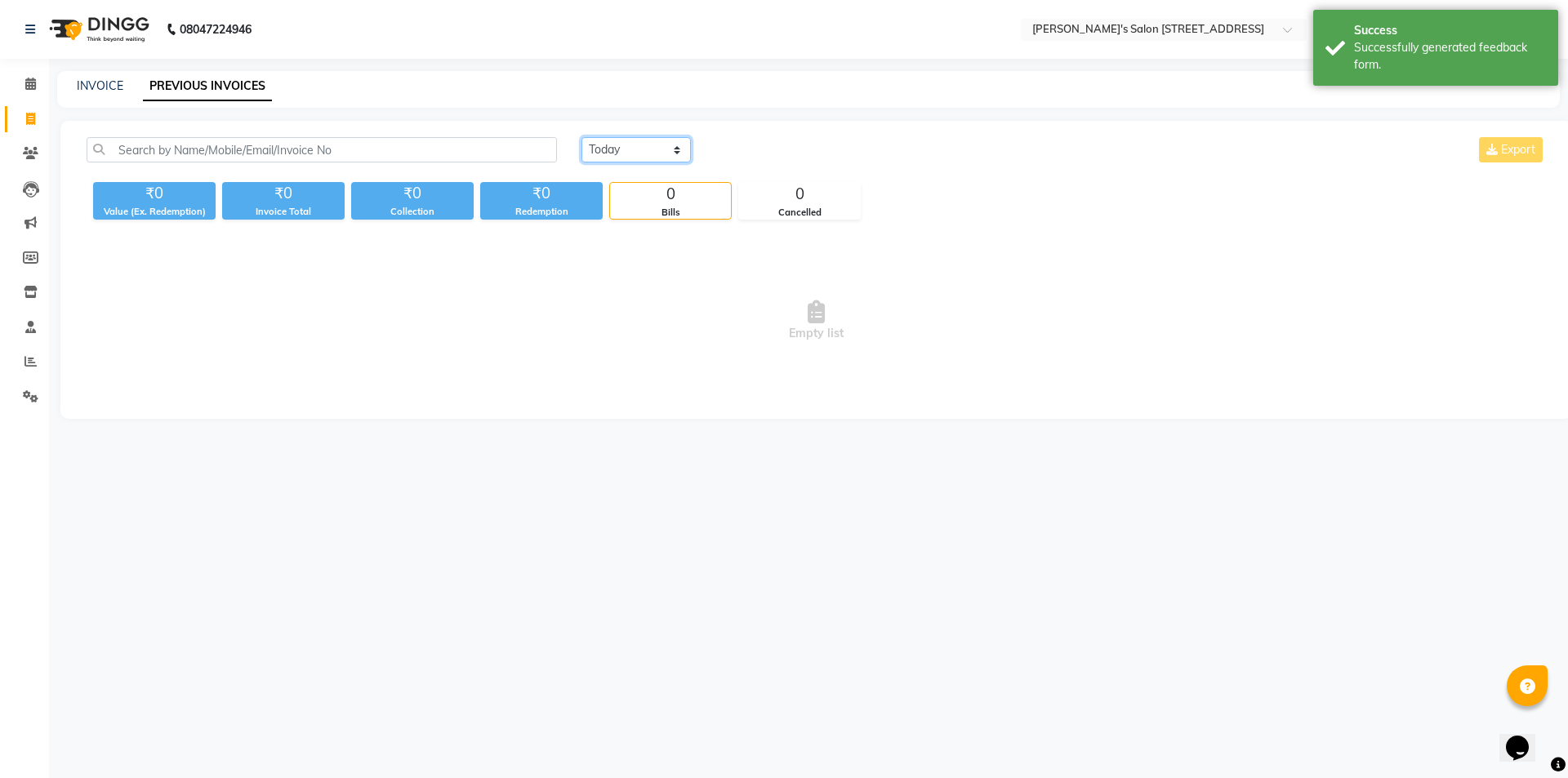
click at [609, 144] on select "[DATE] [DATE] Custom Range" at bounding box center [636, 150] width 109 height 26
select select "range"
click at [581, 137] on select "[DATE] [DATE] Custom Range" at bounding box center [636, 150] width 109 height 26
click at [749, 151] on input "04-10-2025" at bounding box center [768, 150] width 114 height 23
select select "10"
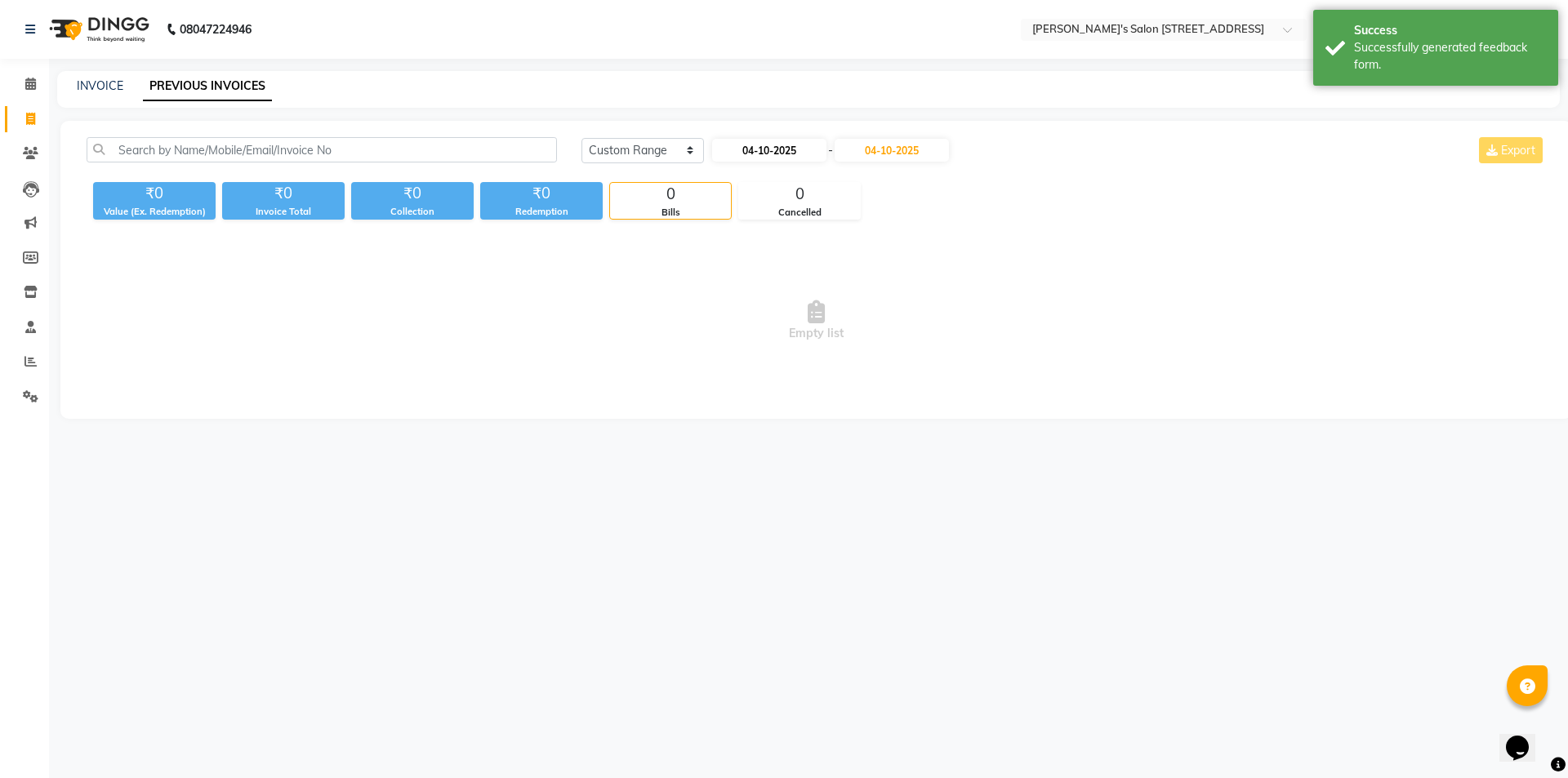
select select "2025"
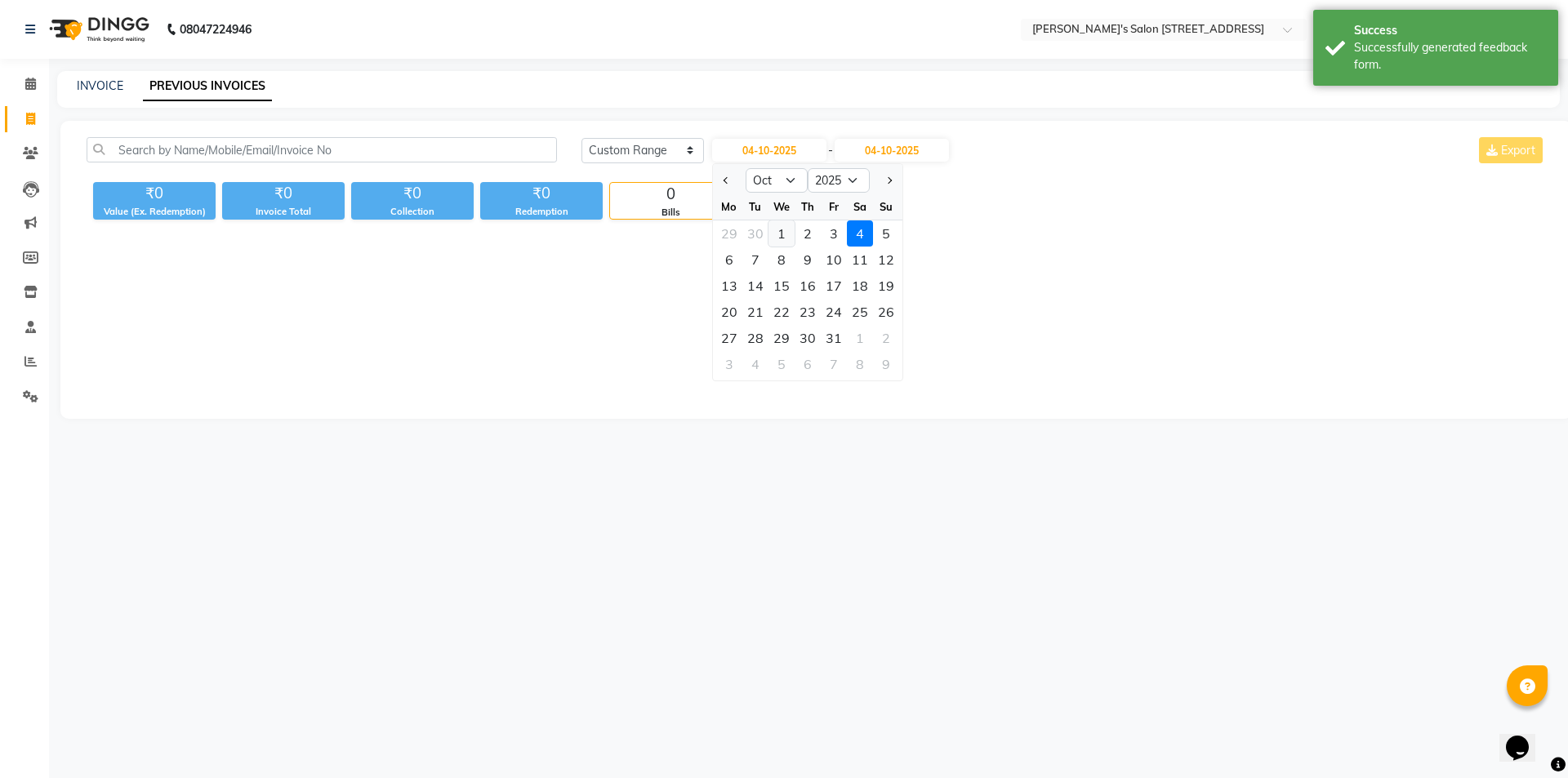
click at [777, 234] on div "1" at bounding box center [781, 233] width 26 height 26
type input "01-10-2025"
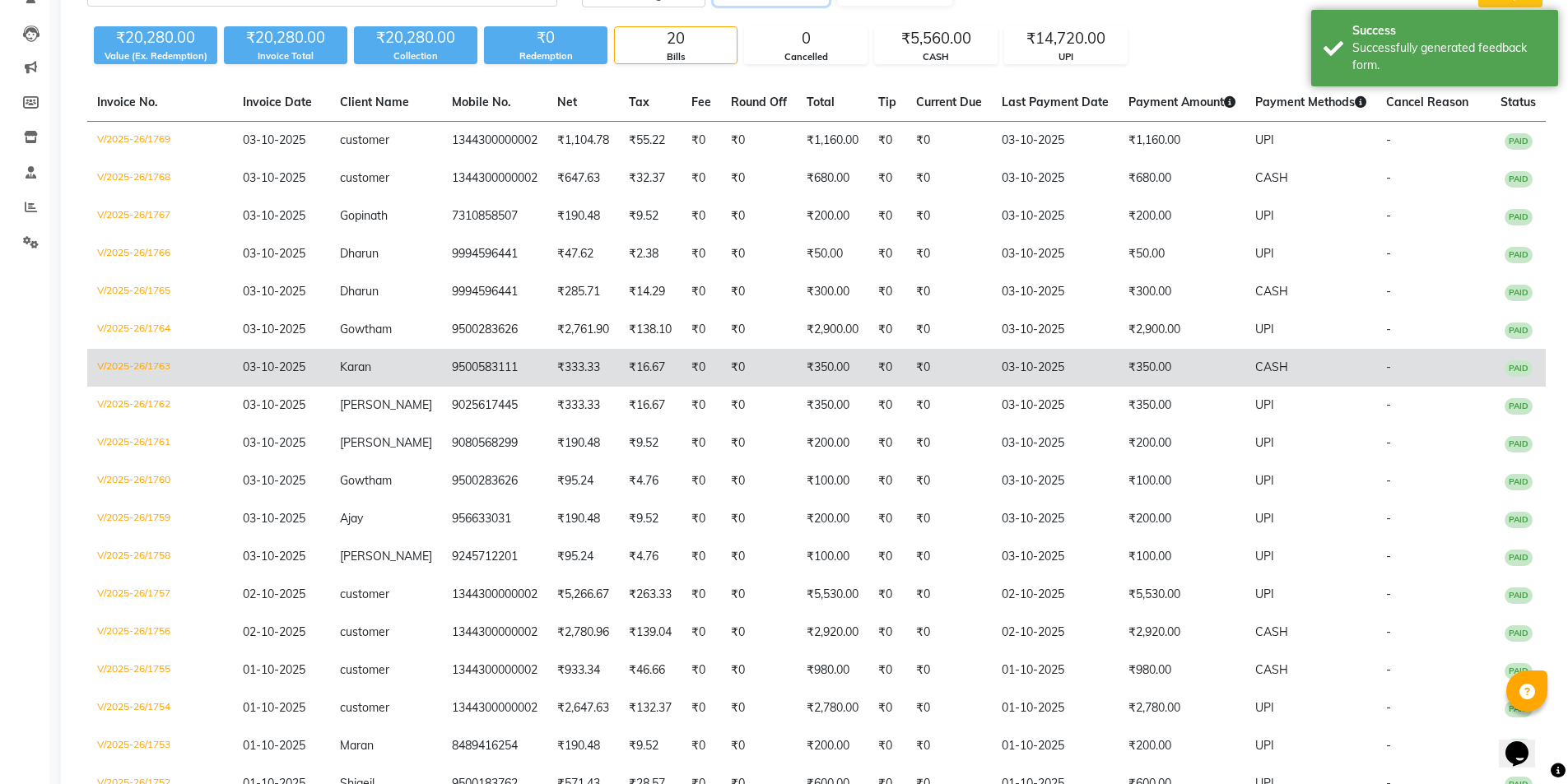
scroll to position [165, 0]
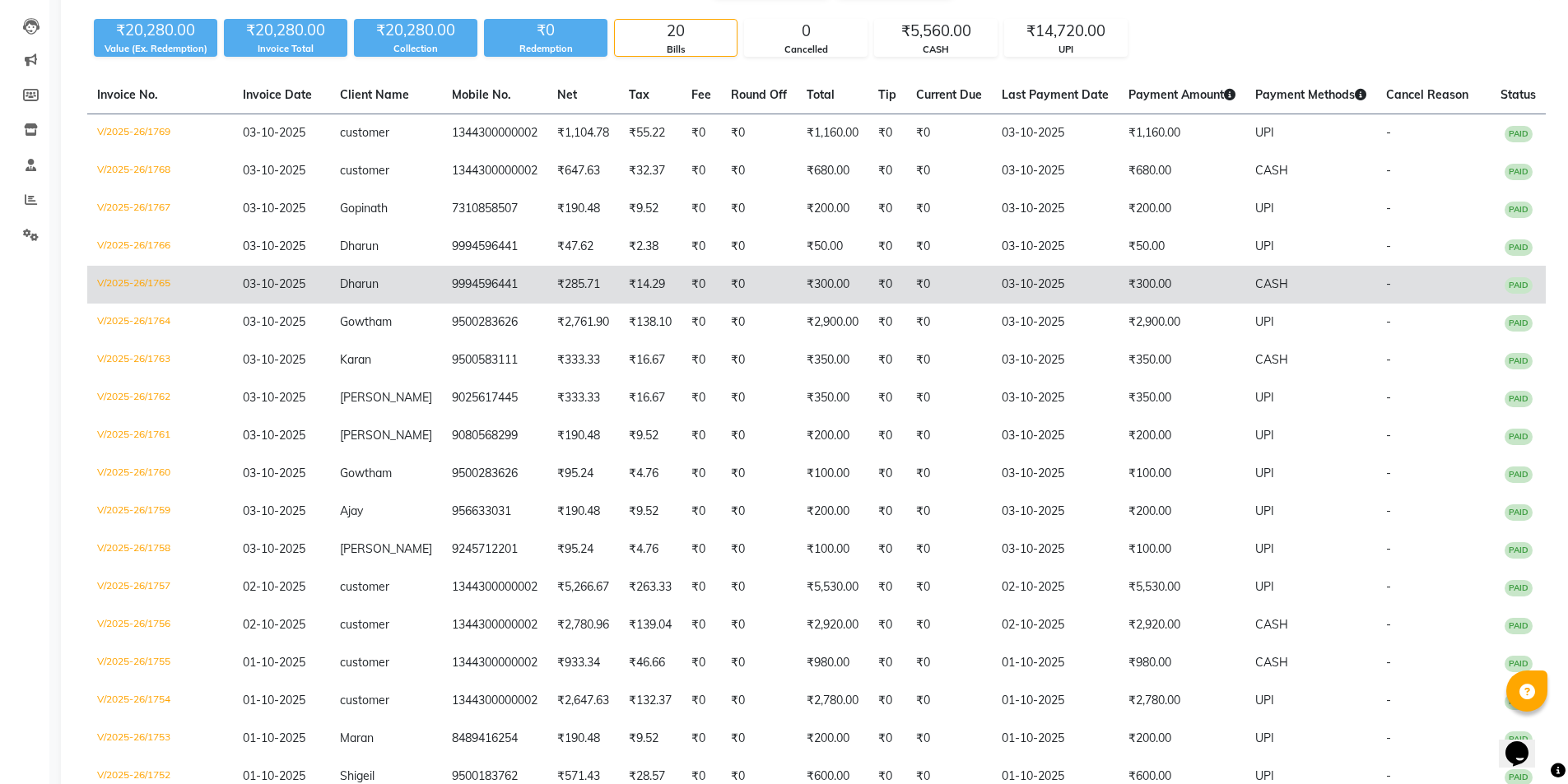
click at [381, 276] on td "Dharun" at bounding box center [386, 284] width 112 height 38
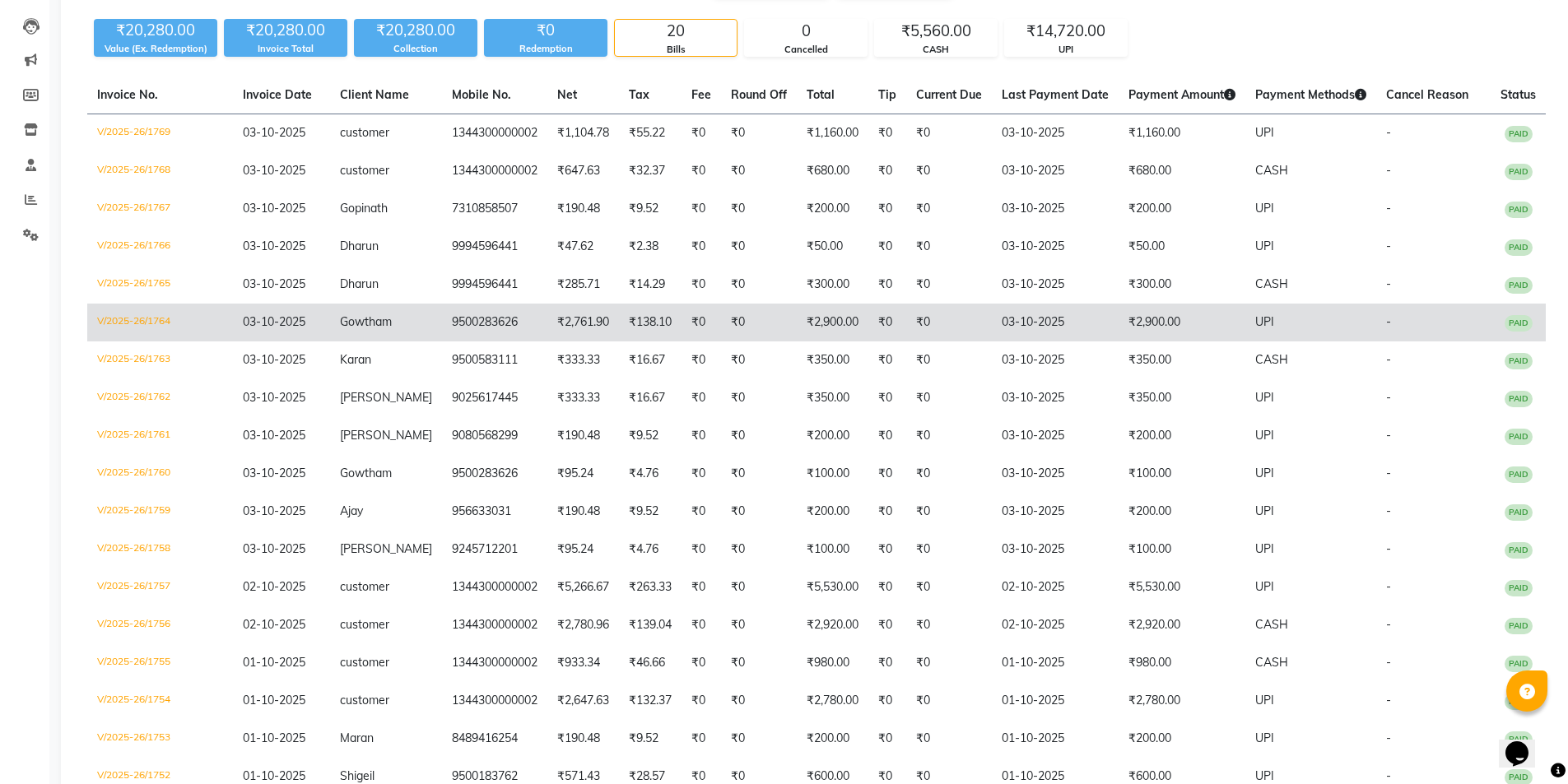
click at [992, 324] on td "03-10-2025" at bounding box center [1056, 322] width 127 height 38
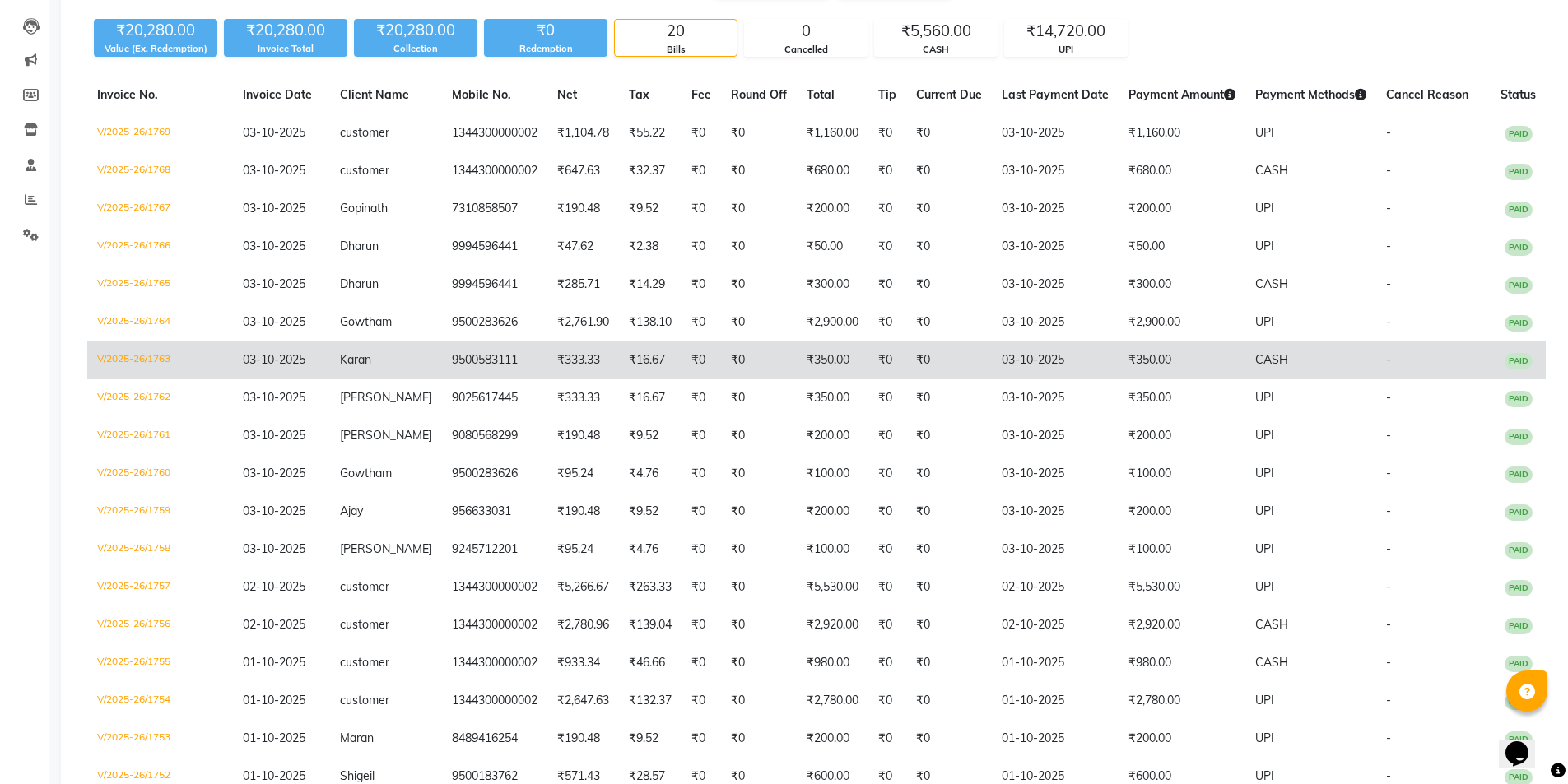
click at [1139, 355] on td "₹350.00" at bounding box center [1182, 359] width 127 height 38
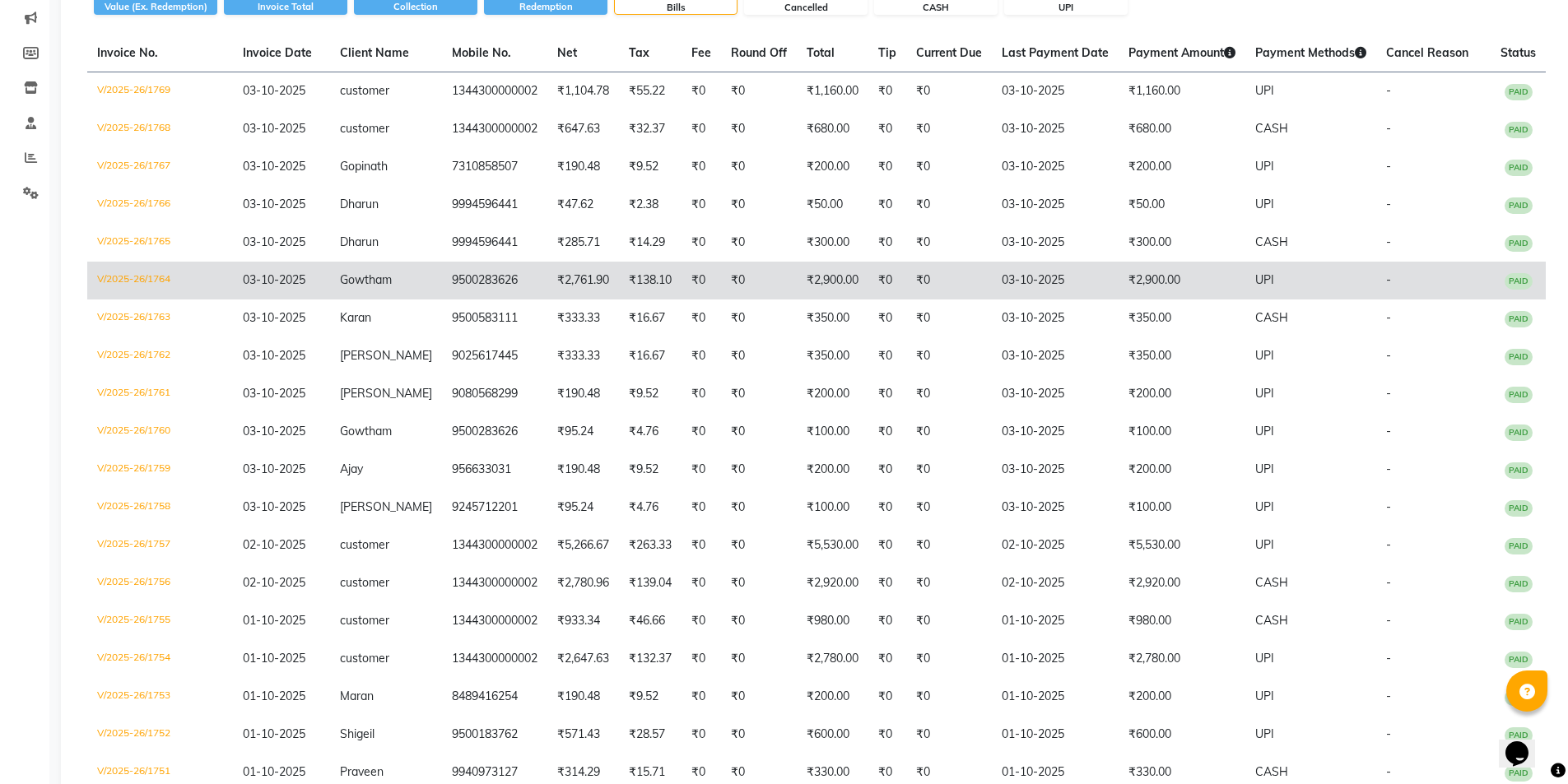
scroll to position [247, 0]
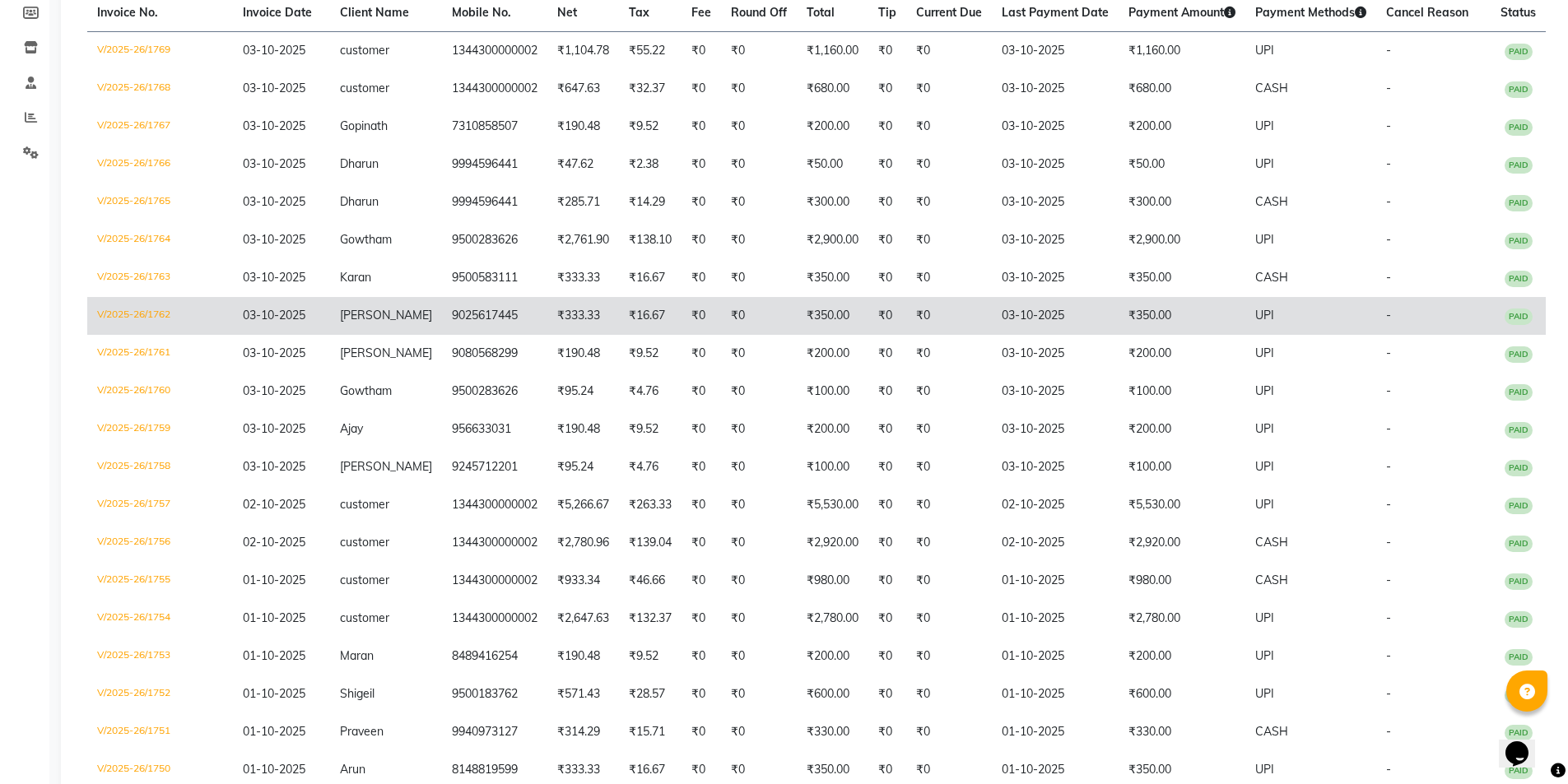
click at [1032, 318] on td "03-10-2025" at bounding box center [1056, 315] width 127 height 38
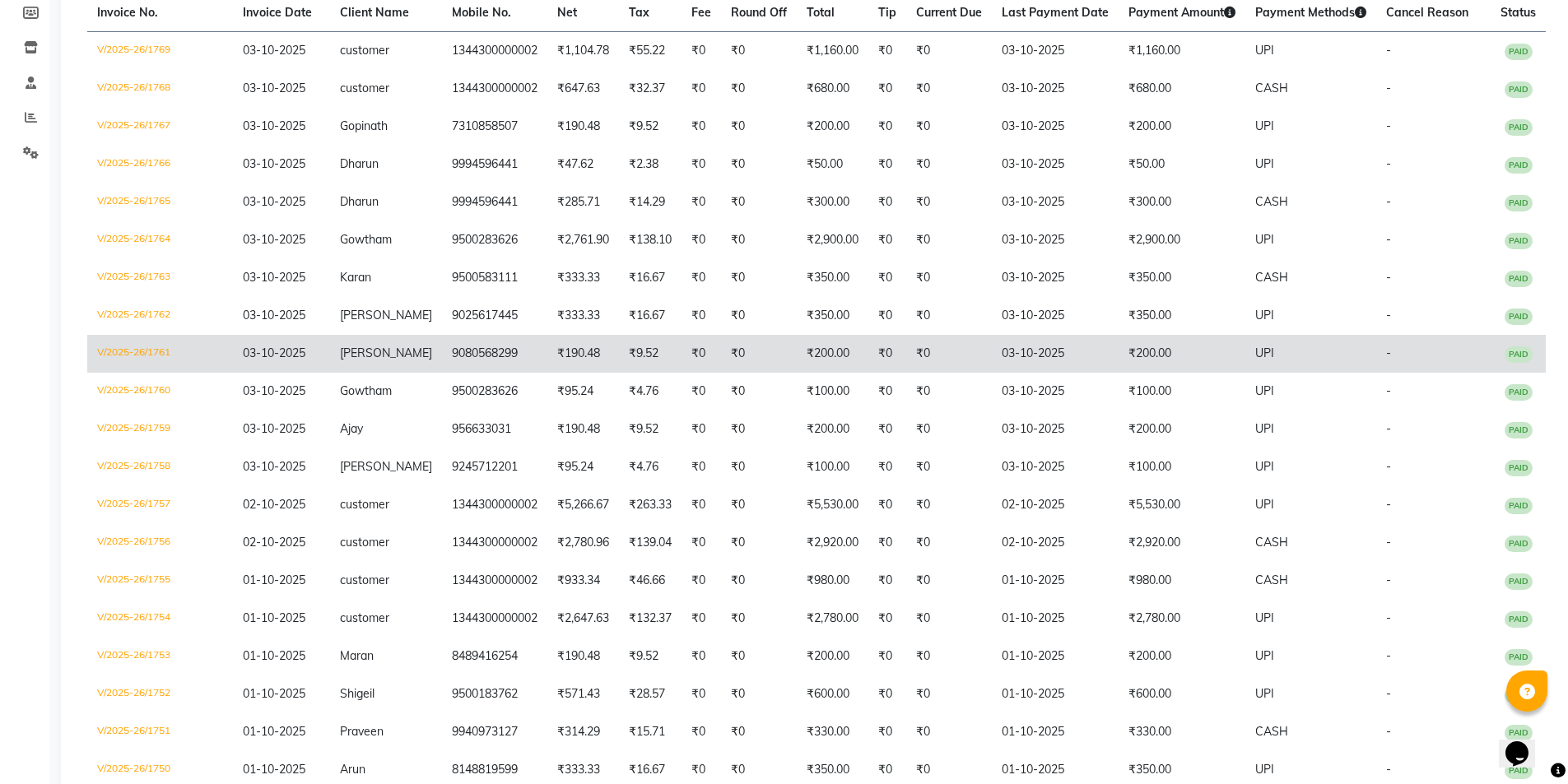
click at [1039, 359] on td "03-10-2025" at bounding box center [1056, 353] width 127 height 38
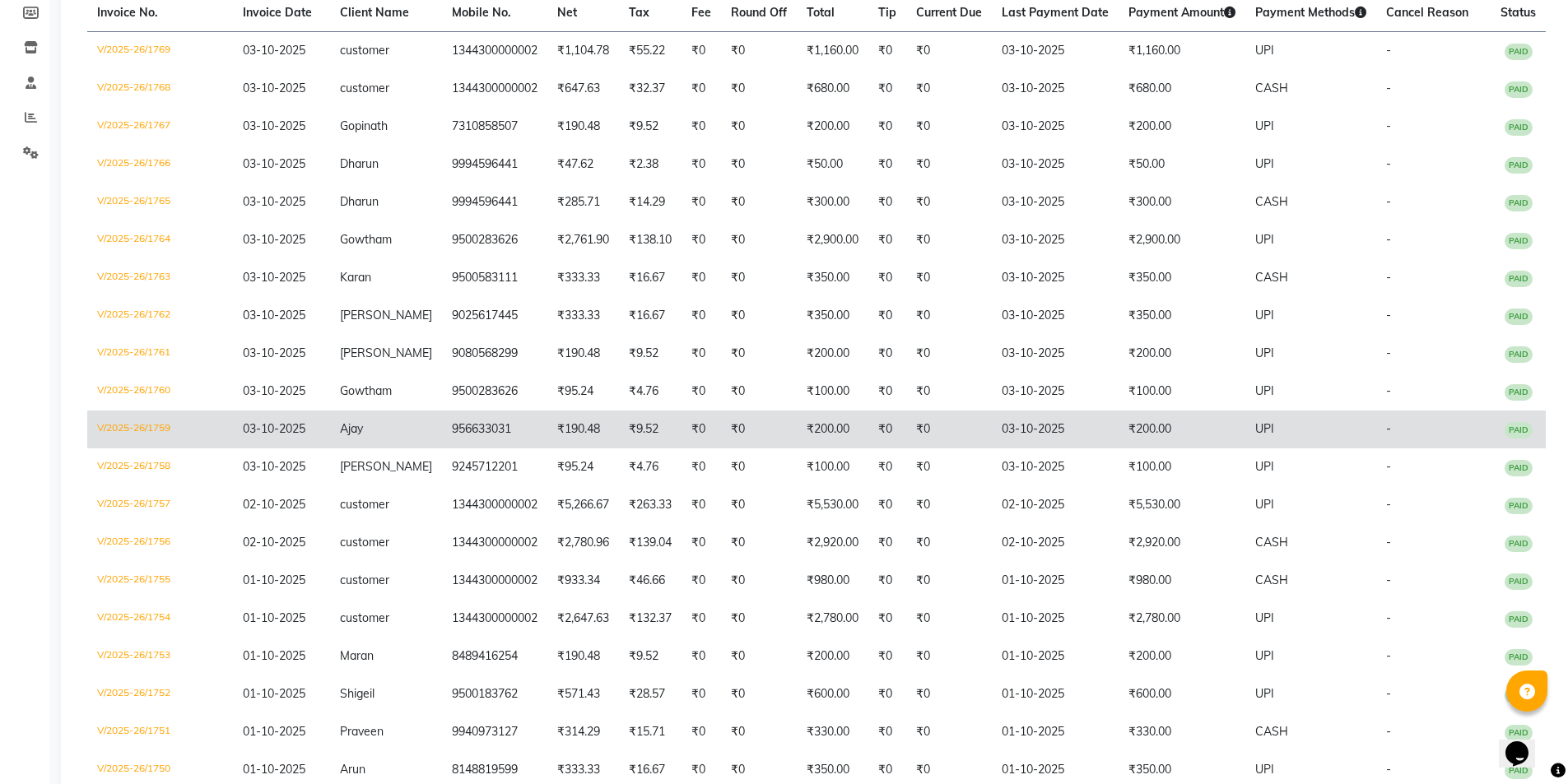
click at [1065, 427] on td "03-10-2025" at bounding box center [1056, 429] width 127 height 38
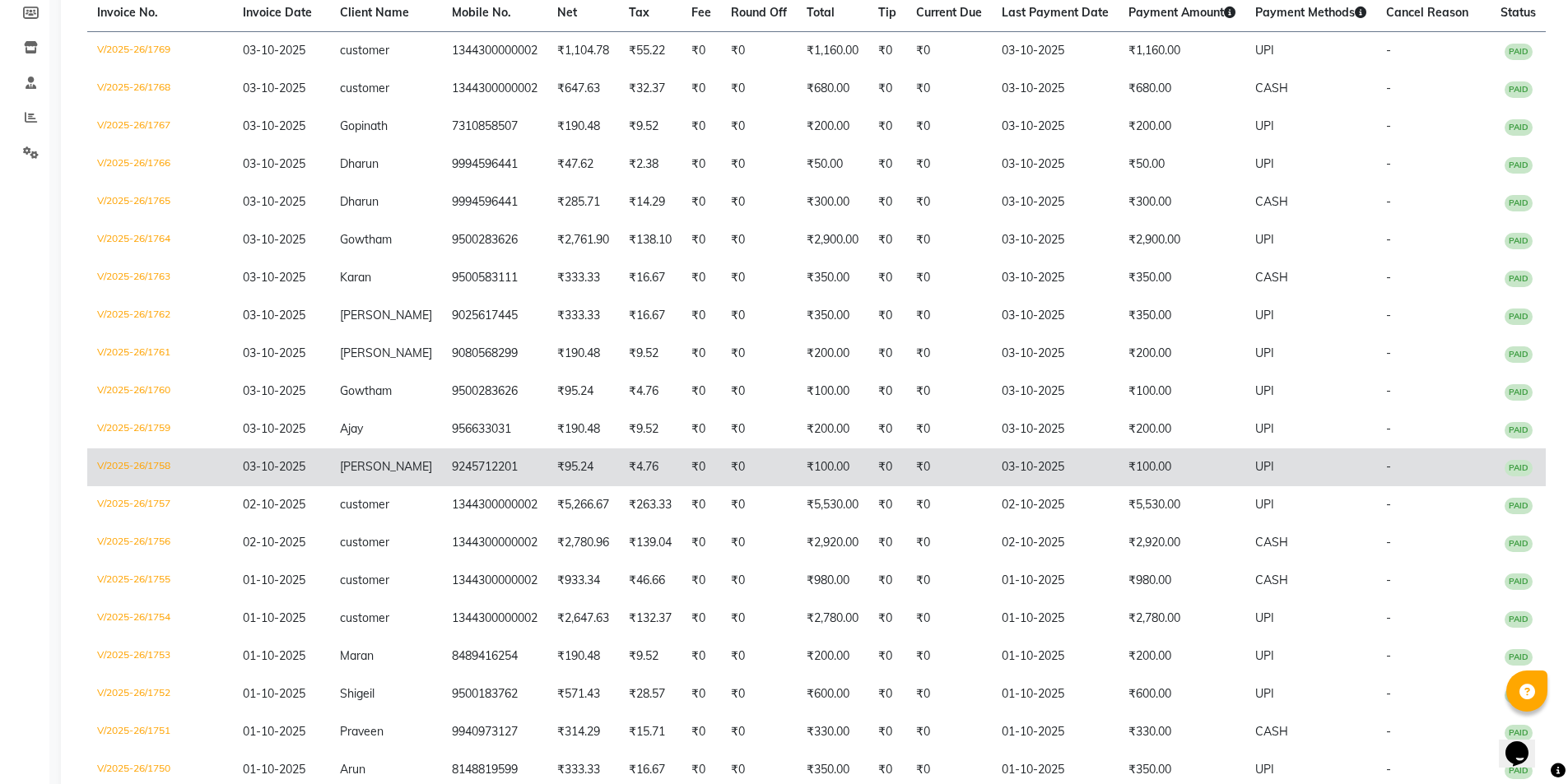
click at [639, 469] on td "₹4.76" at bounding box center [650, 467] width 63 height 38
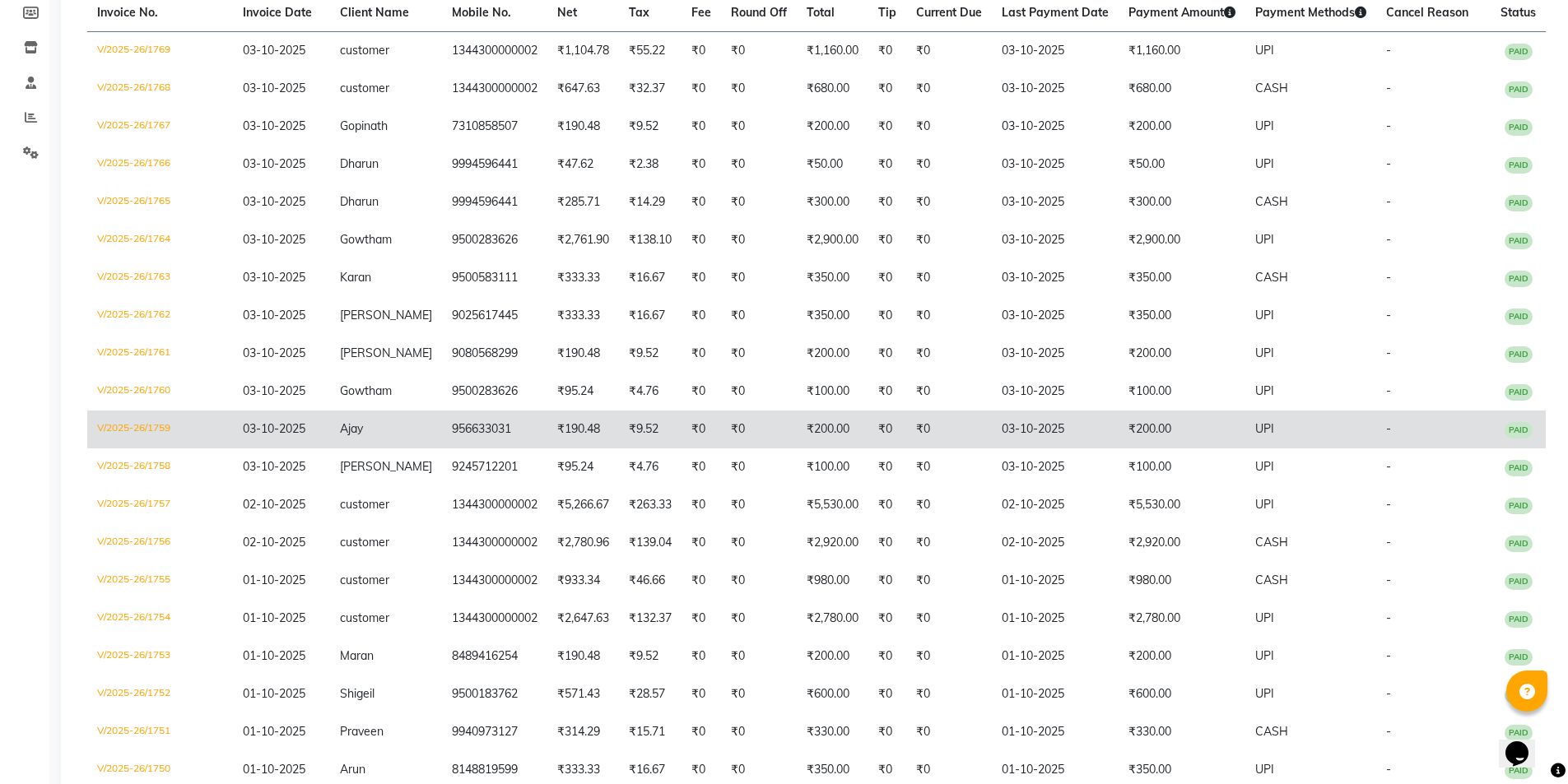
scroll to position [329, 0]
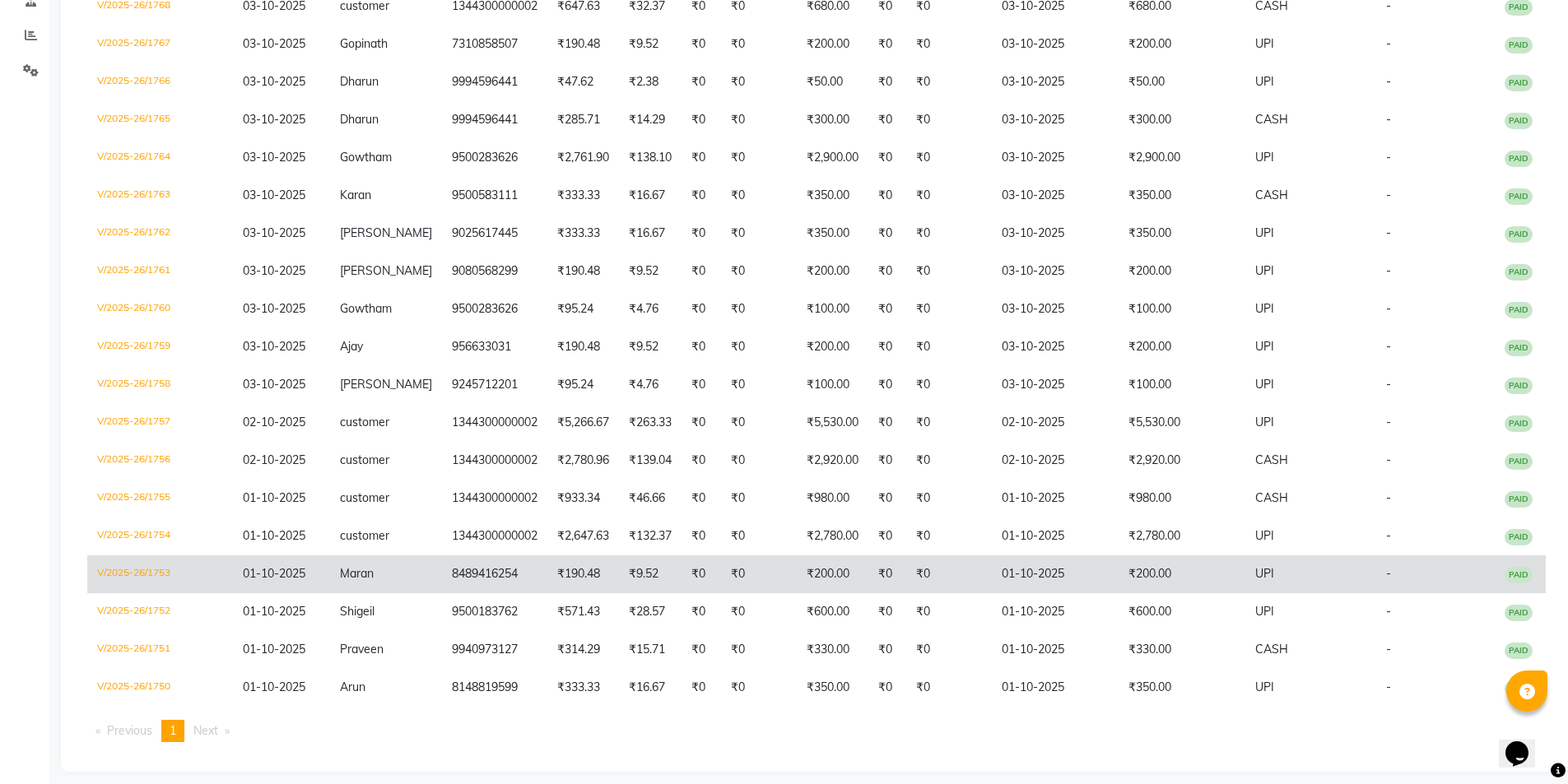
click at [1008, 577] on td "01-10-2025" at bounding box center [1056, 574] width 127 height 38
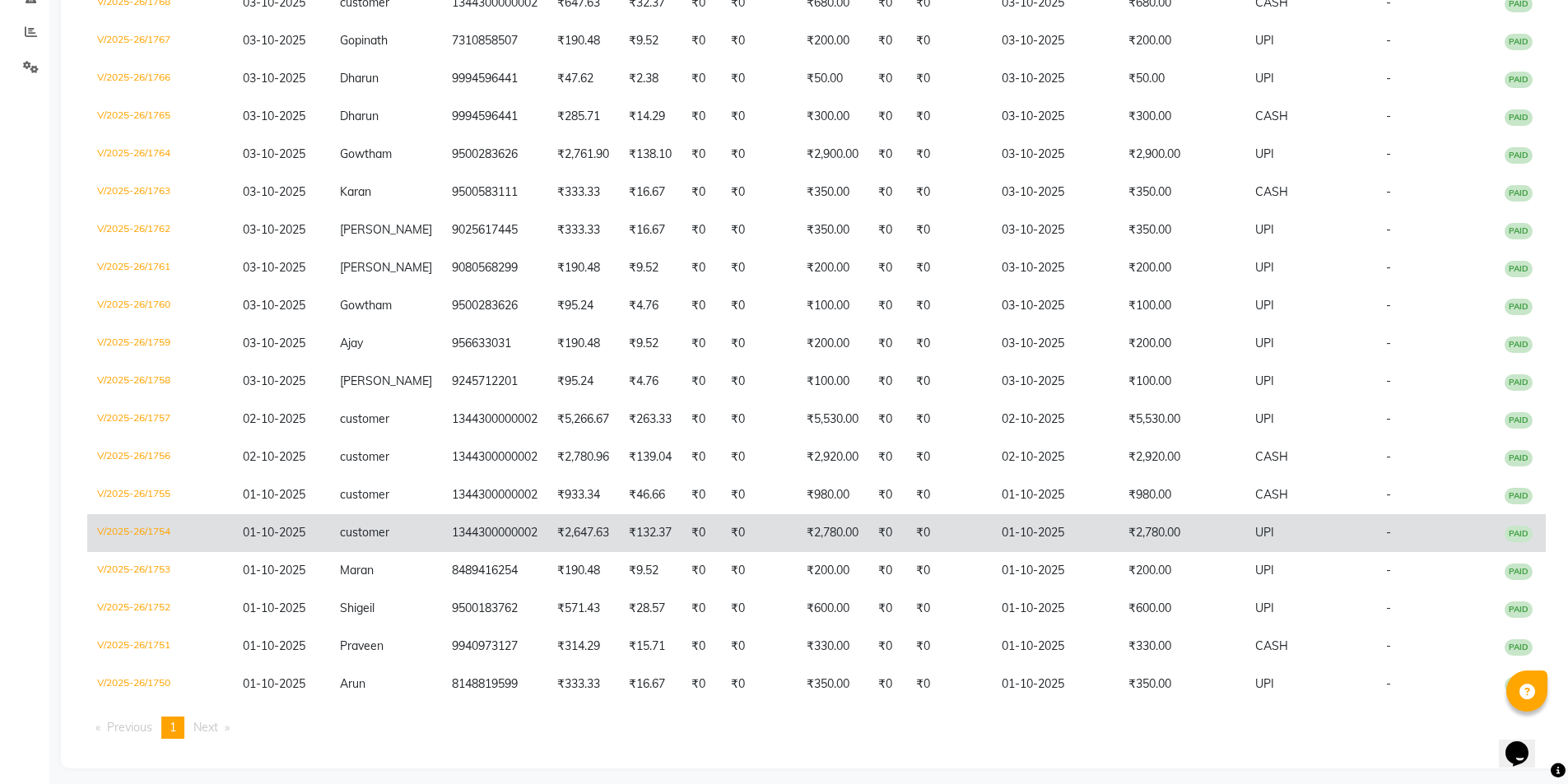
scroll to position [341, 0]
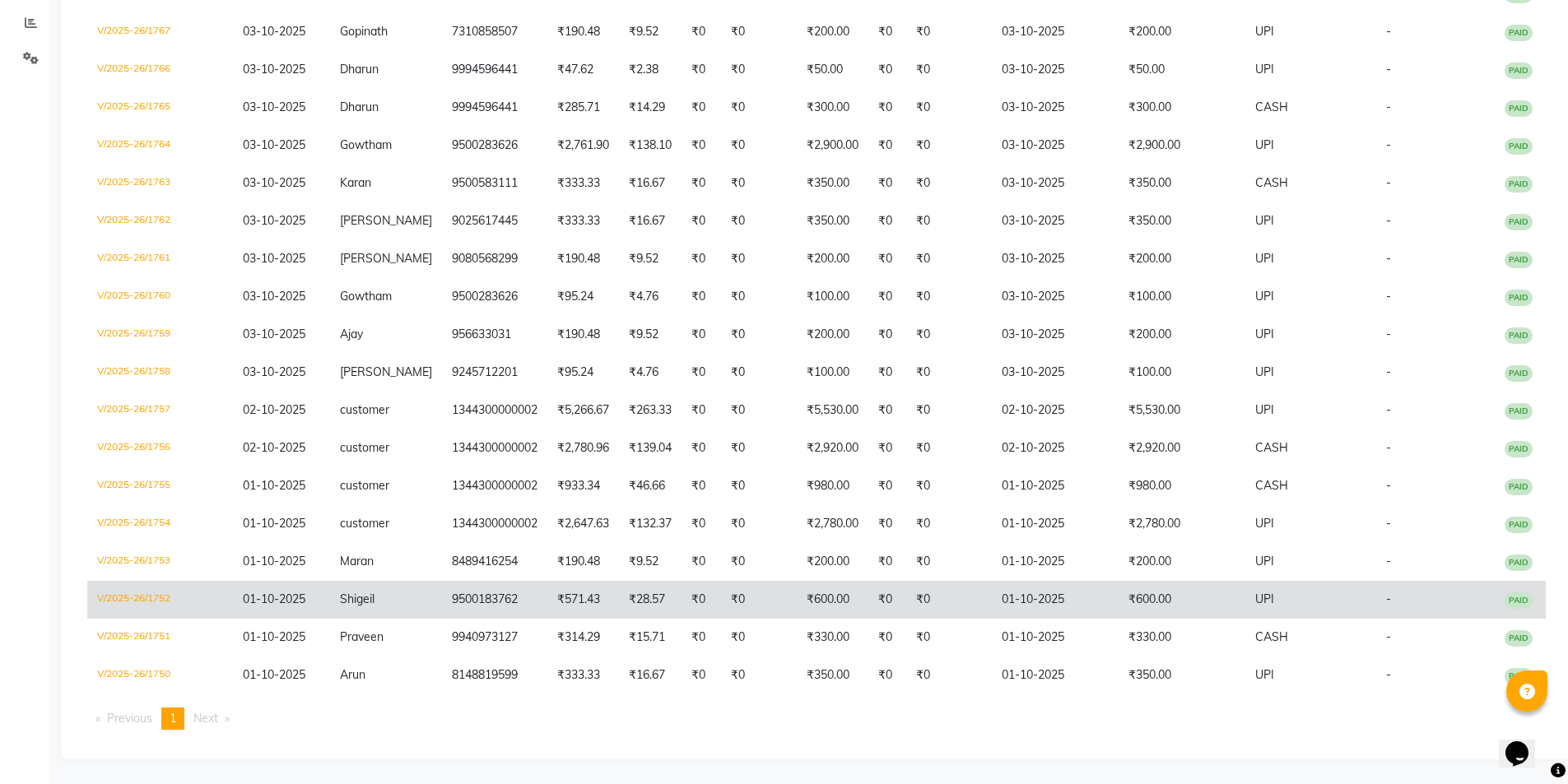
click at [979, 599] on td "₹0" at bounding box center [948, 599] width 86 height 38
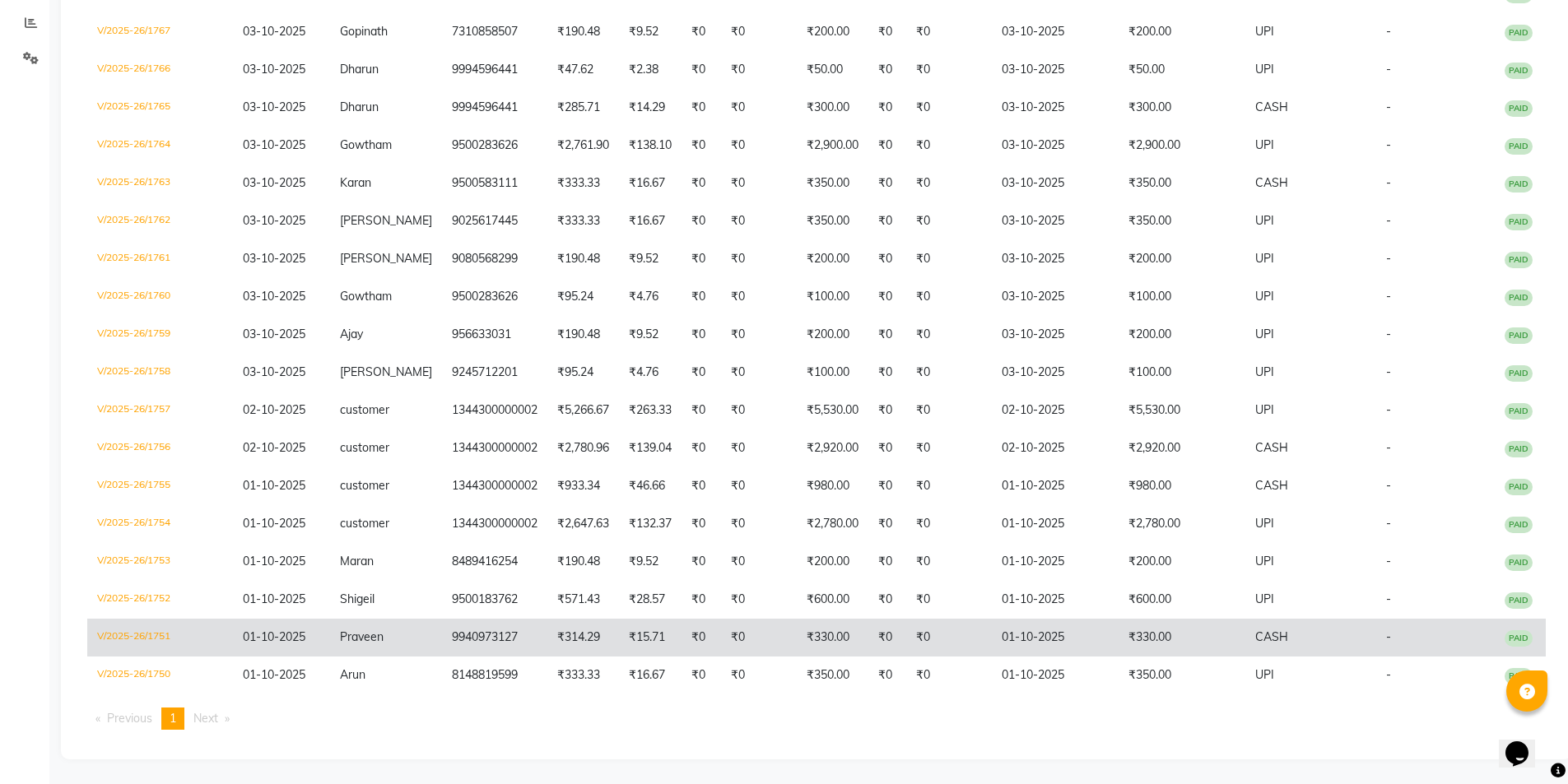
click at [1045, 639] on td "01-10-2025" at bounding box center [1056, 637] width 127 height 38
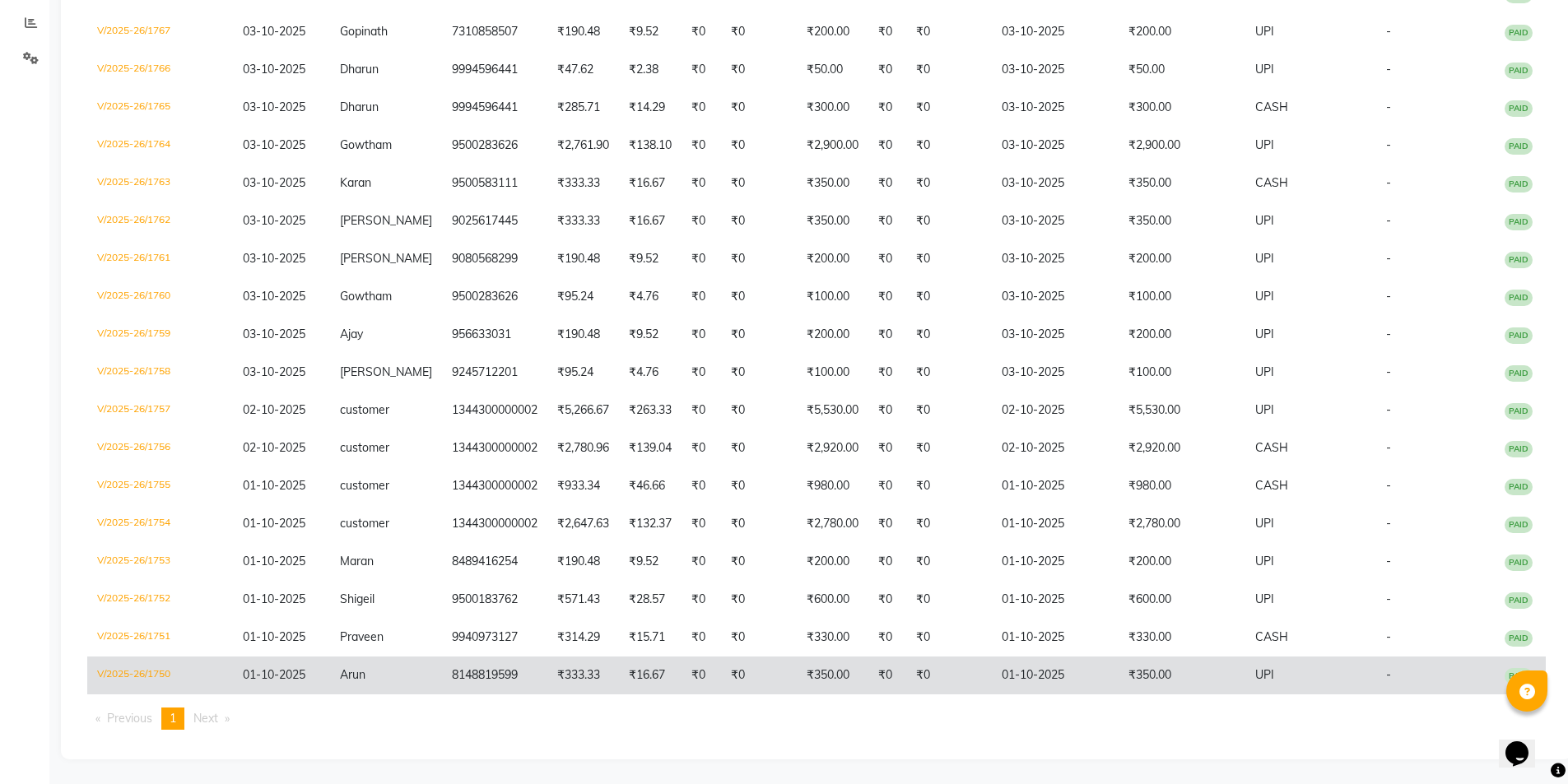
click at [968, 675] on td "₹0" at bounding box center [948, 675] width 86 height 38
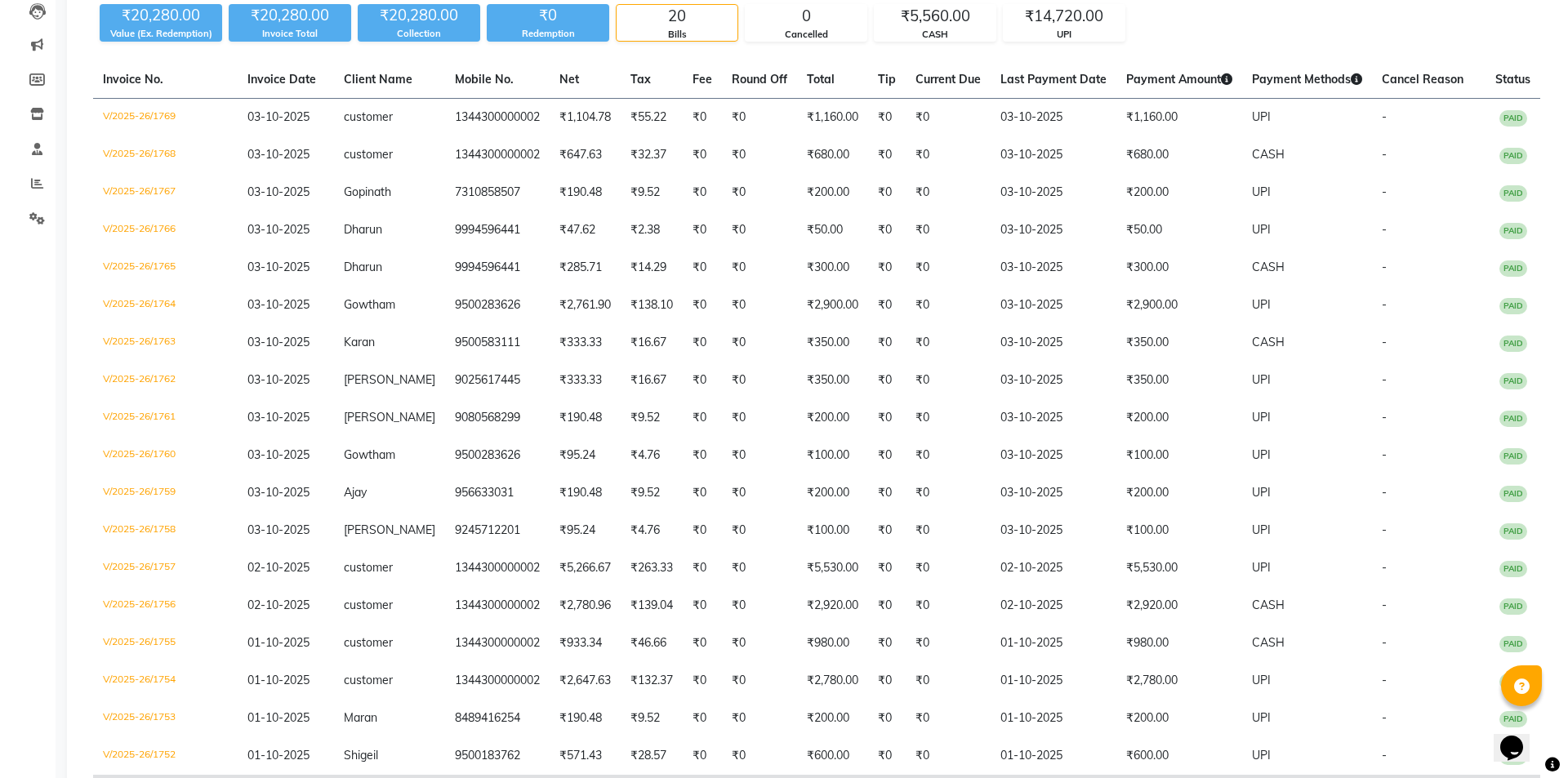
scroll to position [0, 0]
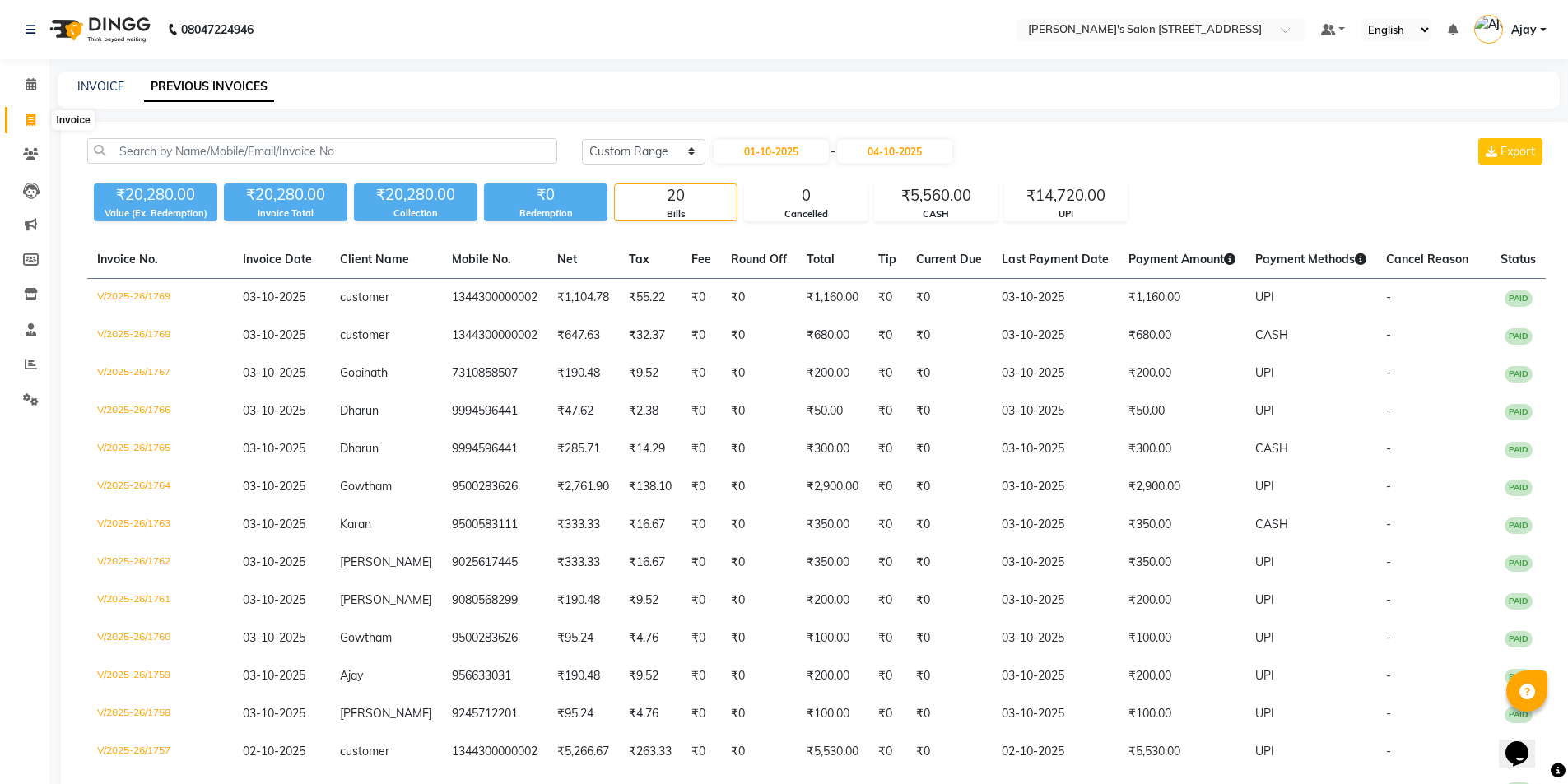
click at [29, 126] on span at bounding box center [30, 120] width 29 height 19
select select "service"
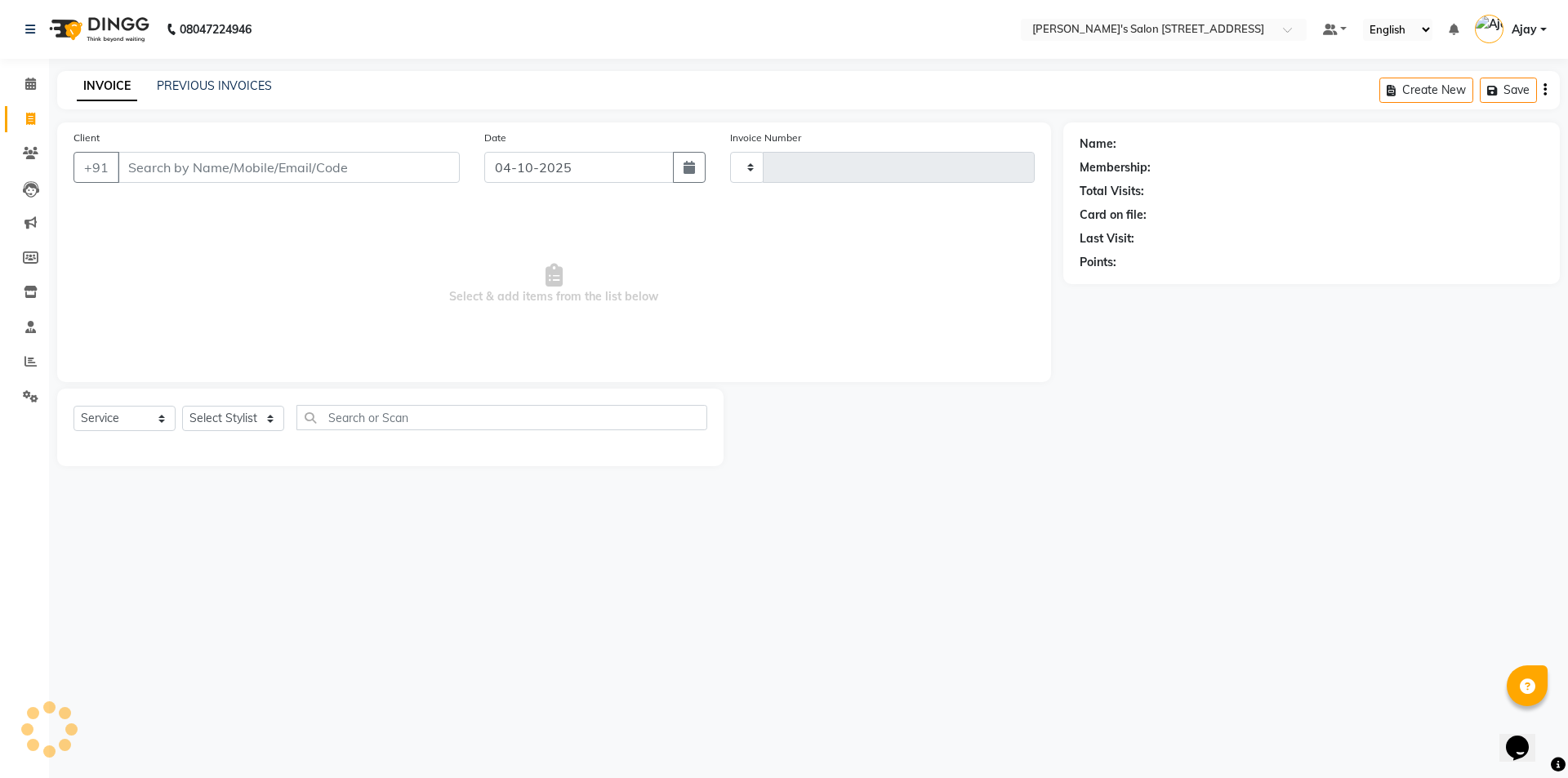
type input "1770"
select select "7773"
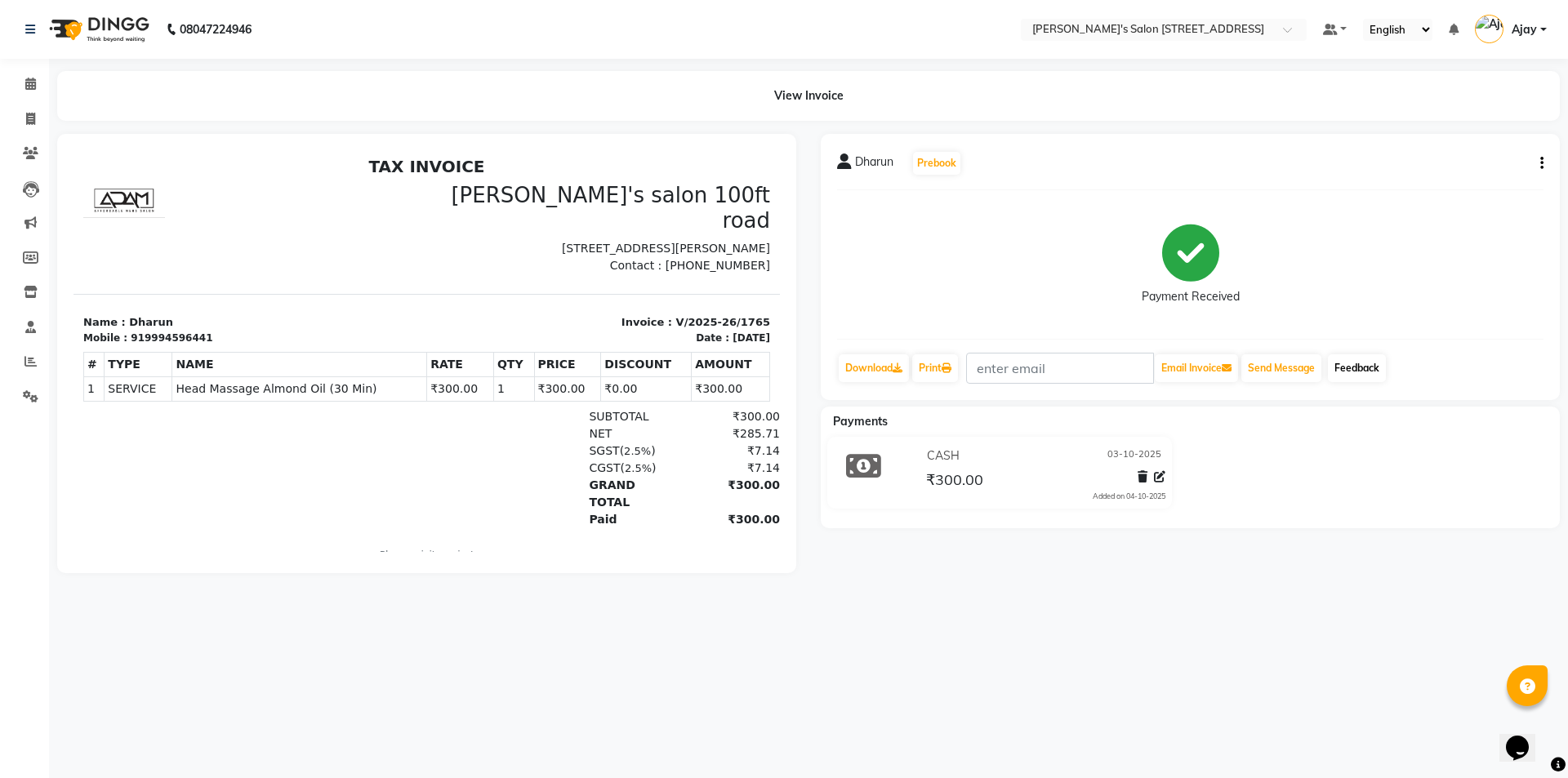
click at [1354, 362] on link "Feedback" at bounding box center [1356, 368] width 58 height 27
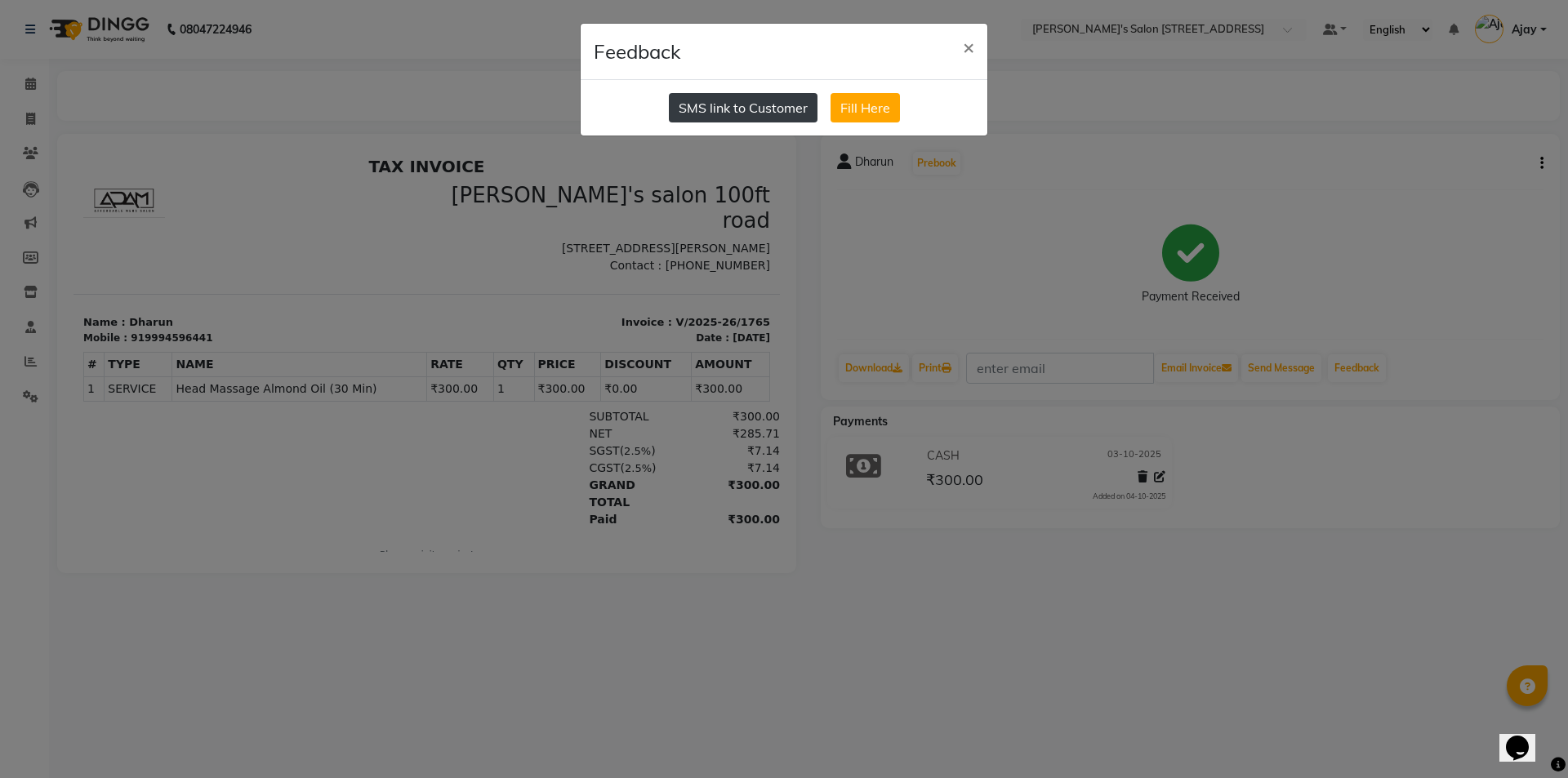
click at [726, 101] on button "SMS link to Customer" at bounding box center [742, 108] width 149 height 29
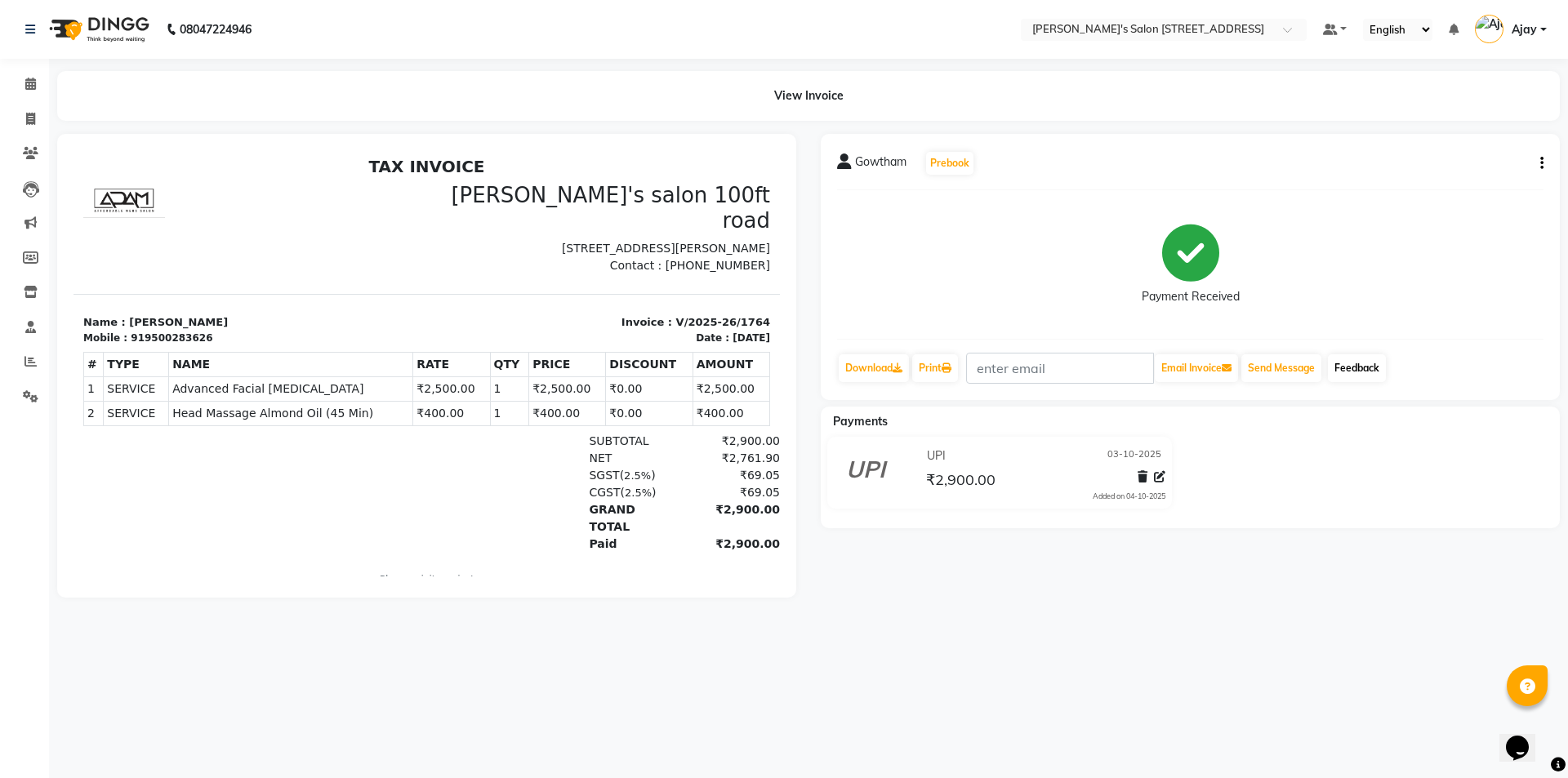
click at [1350, 367] on link "Feedback" at bounding box center [1356, 368] width 58 height 27
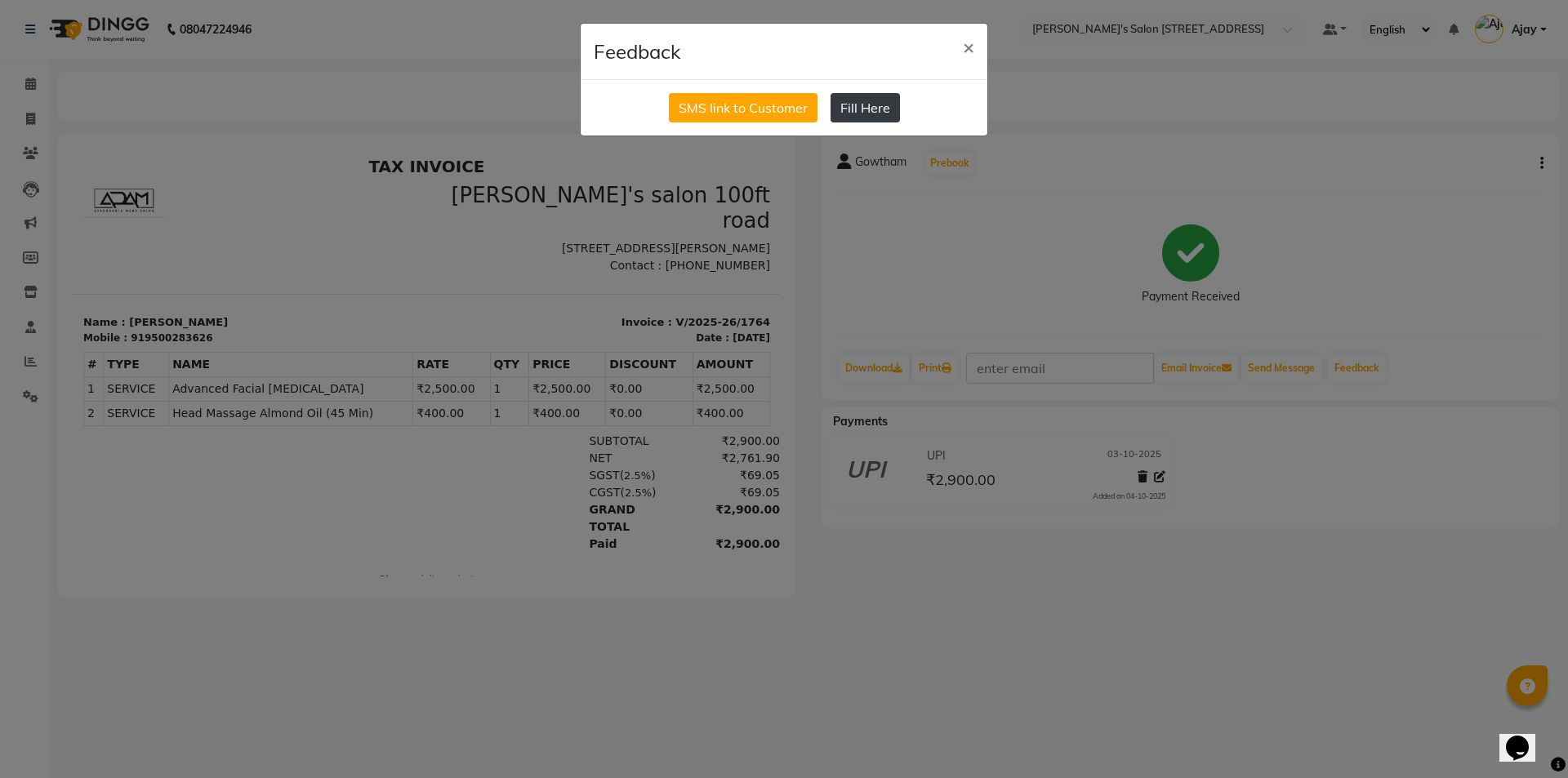
click at [863, 104] on button "Fill Here" at bounding box center [865, 108] width 69 height 29
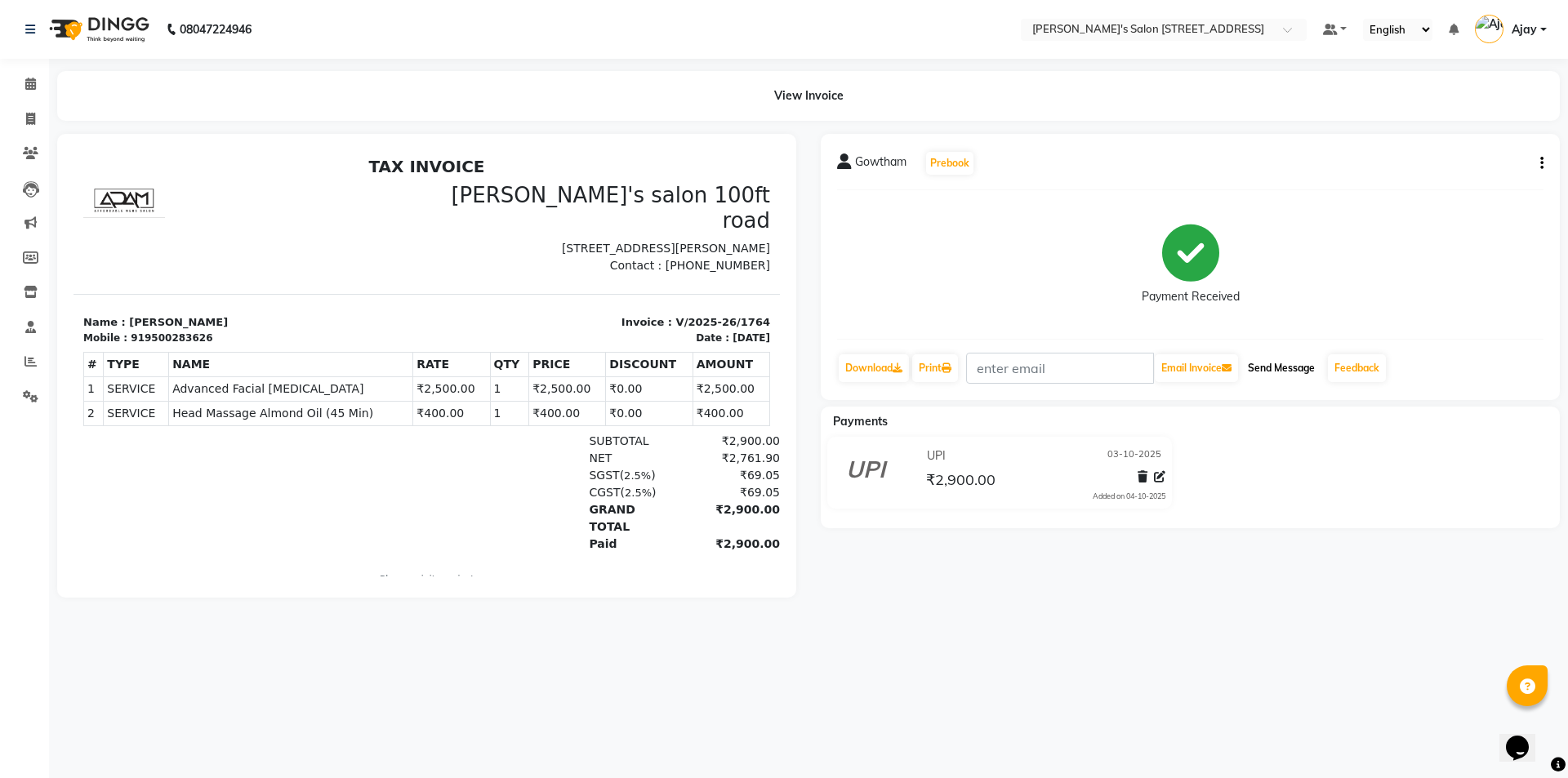
click at [1269, 367] on button "Send Message" at bounding box center [1281, 368] width 80 height 27
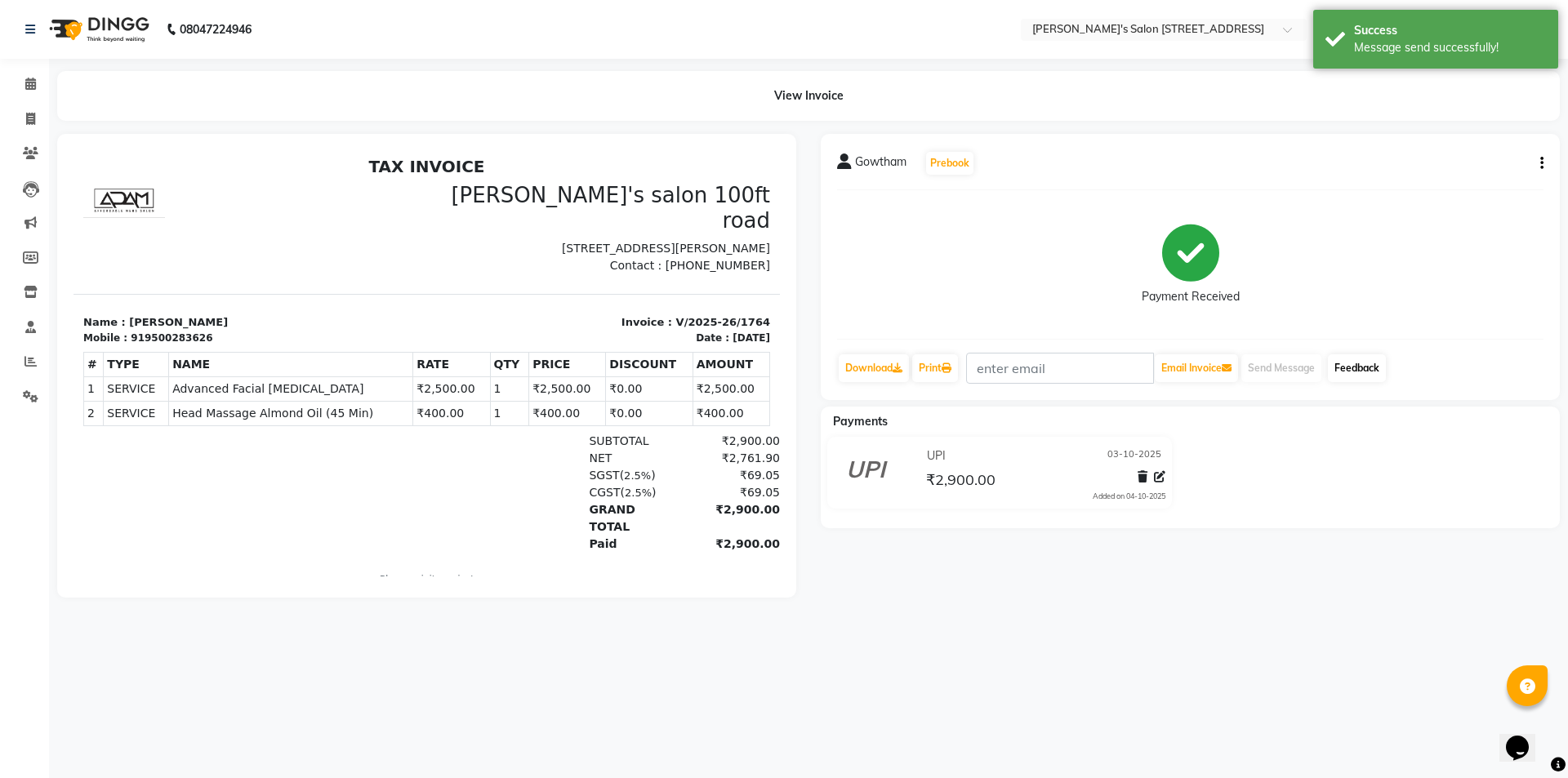
click at [1356, 362] on link "Feedback" at bounding box center [1356, 368] width 58 height 27
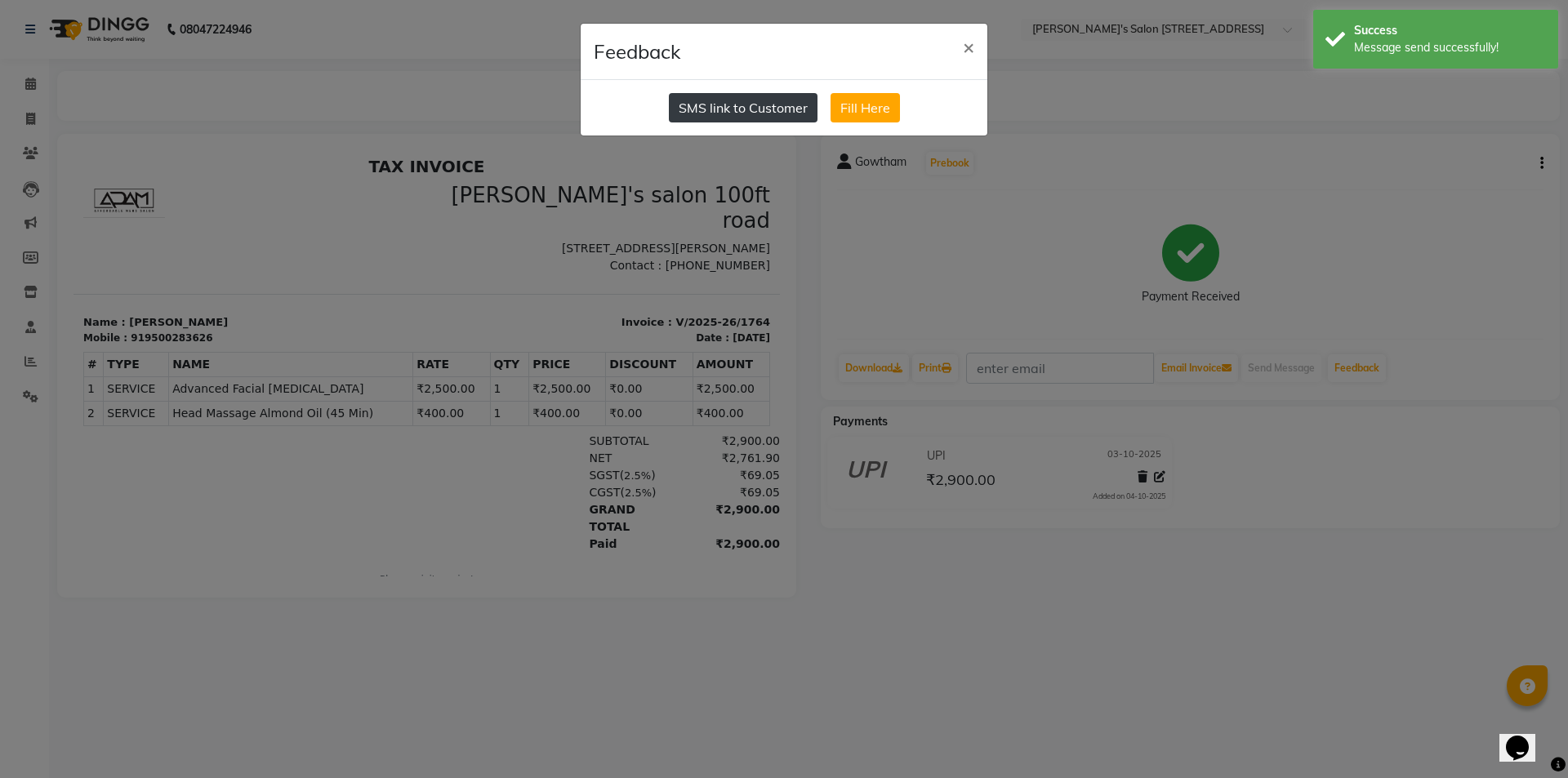
click at [757, 102] on button "SMS link to Customer" at bounding box center [742, 108] width 149 height 29
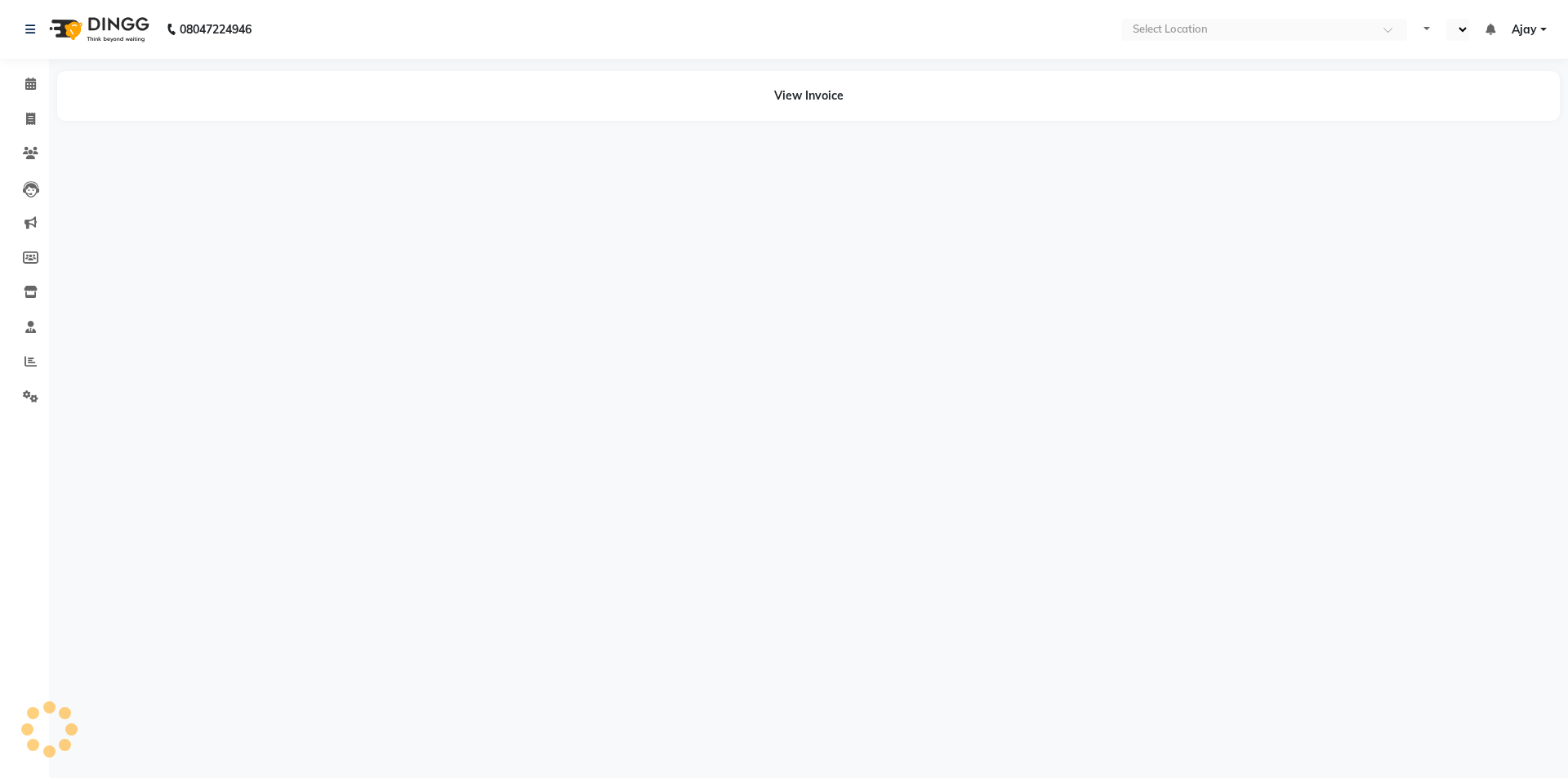
select select "en"
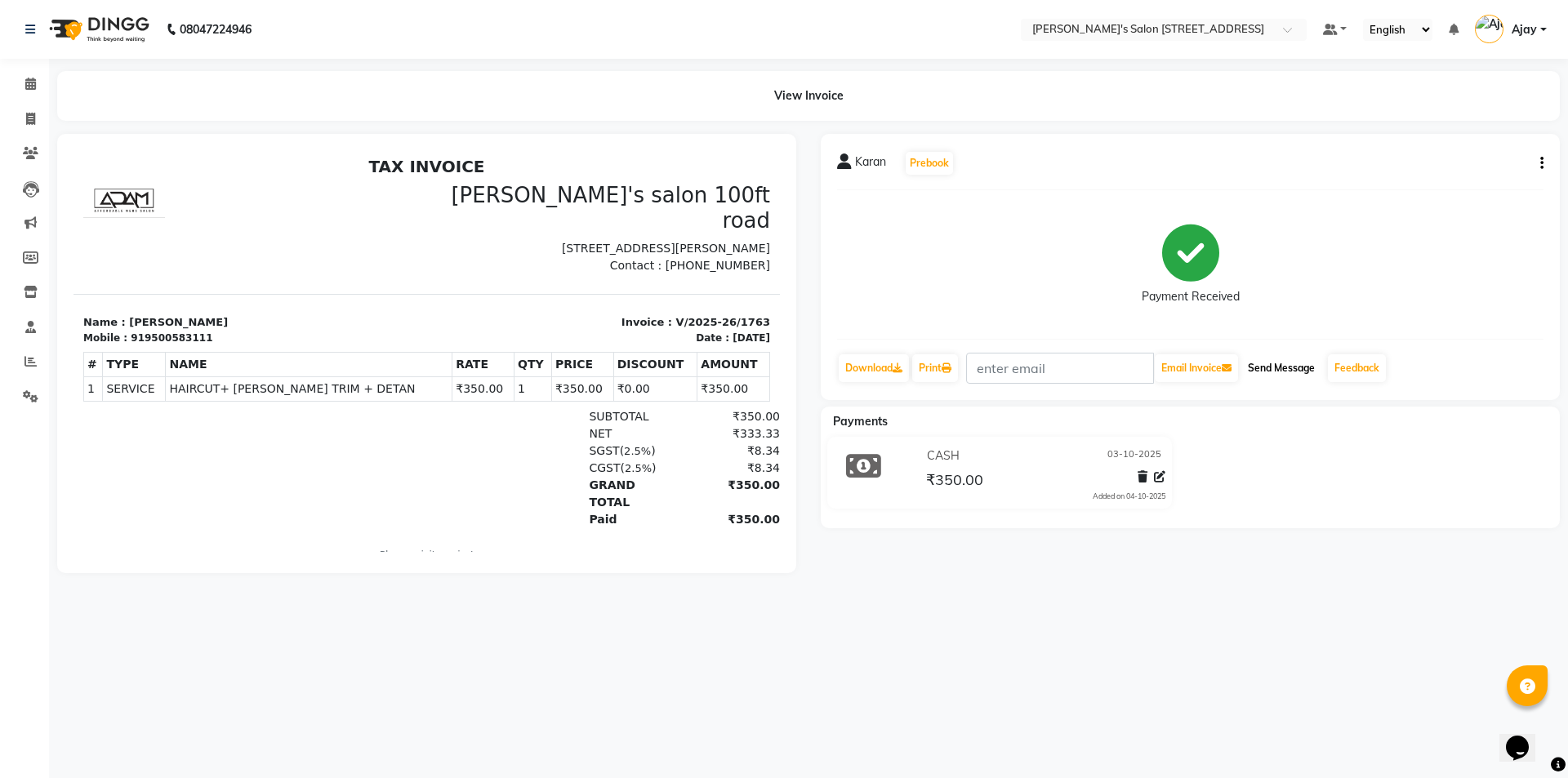
click at [1303, 365] on button "Send Message" at bounding box center [1281, 368] width 80 height 27
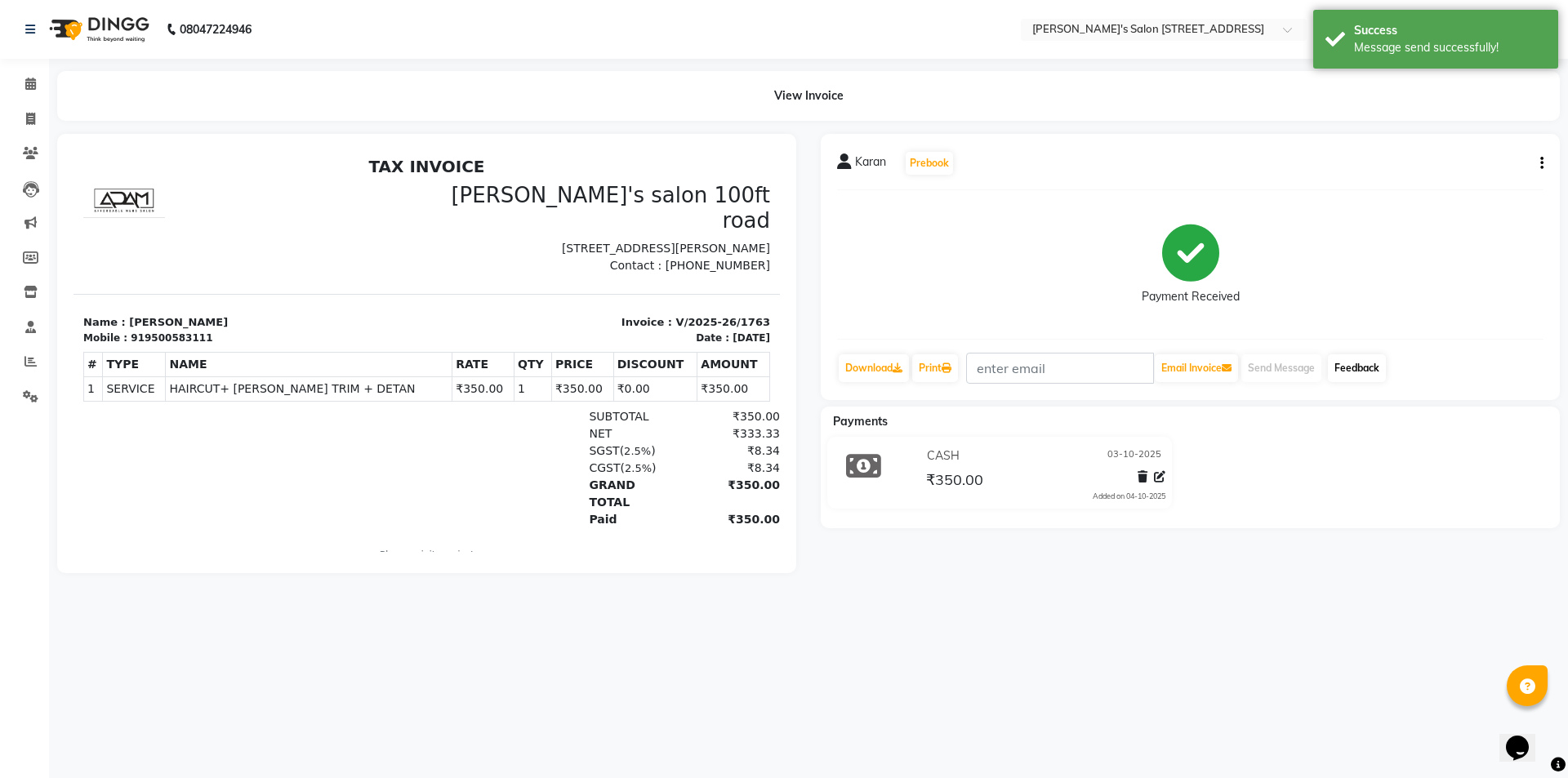
click at [1357, 362] on link "Feedback" at bounding box center [1356, 368] width 58 height 27
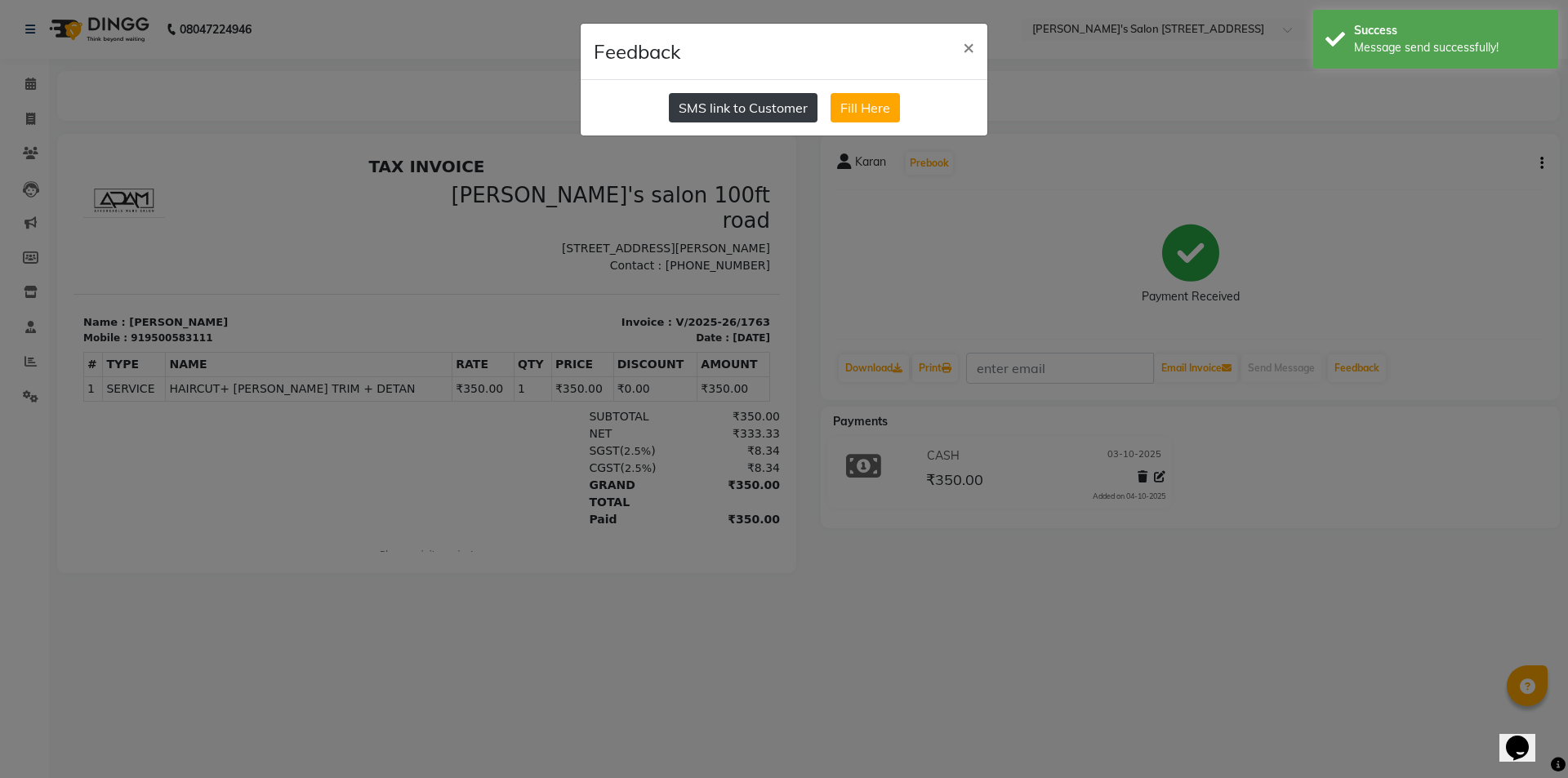
click at [747, 112] on button "SMS link to Customer" at bounding box center [742, 108] width 149 height 29
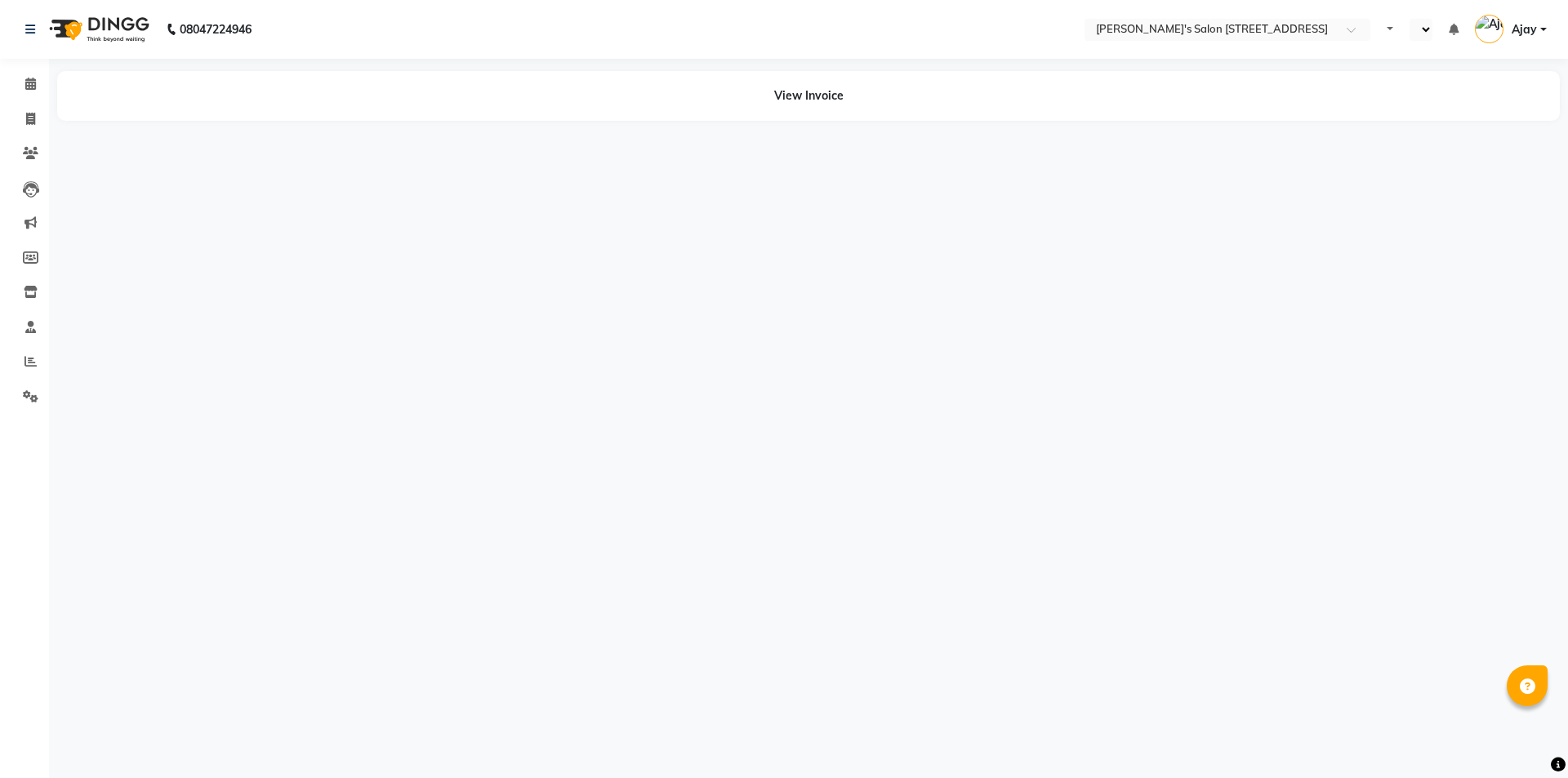
select select "en"
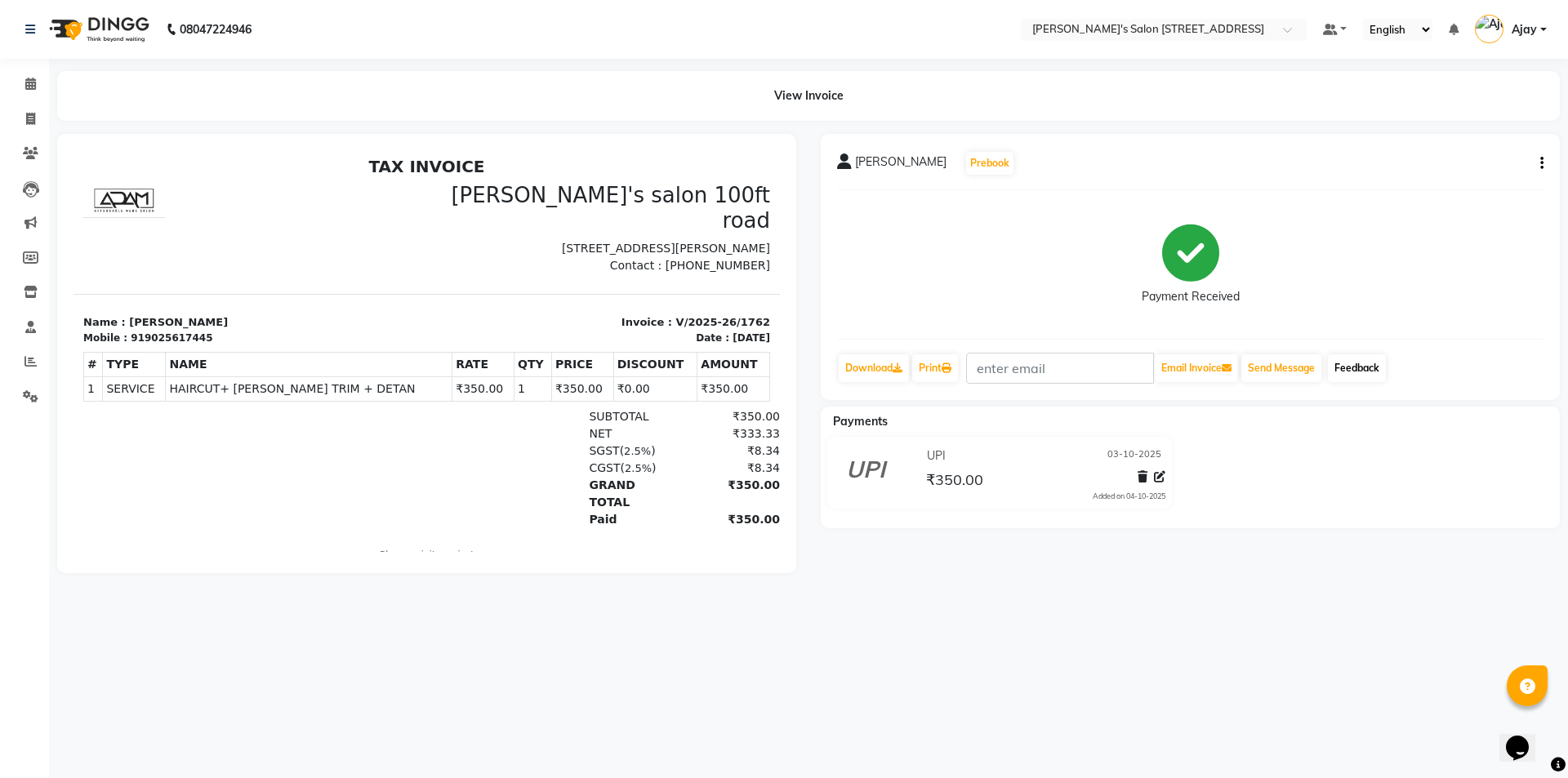
click at [1363, 369] on link "Feedback" at bounding box center [1356, 368] width 58 height 27
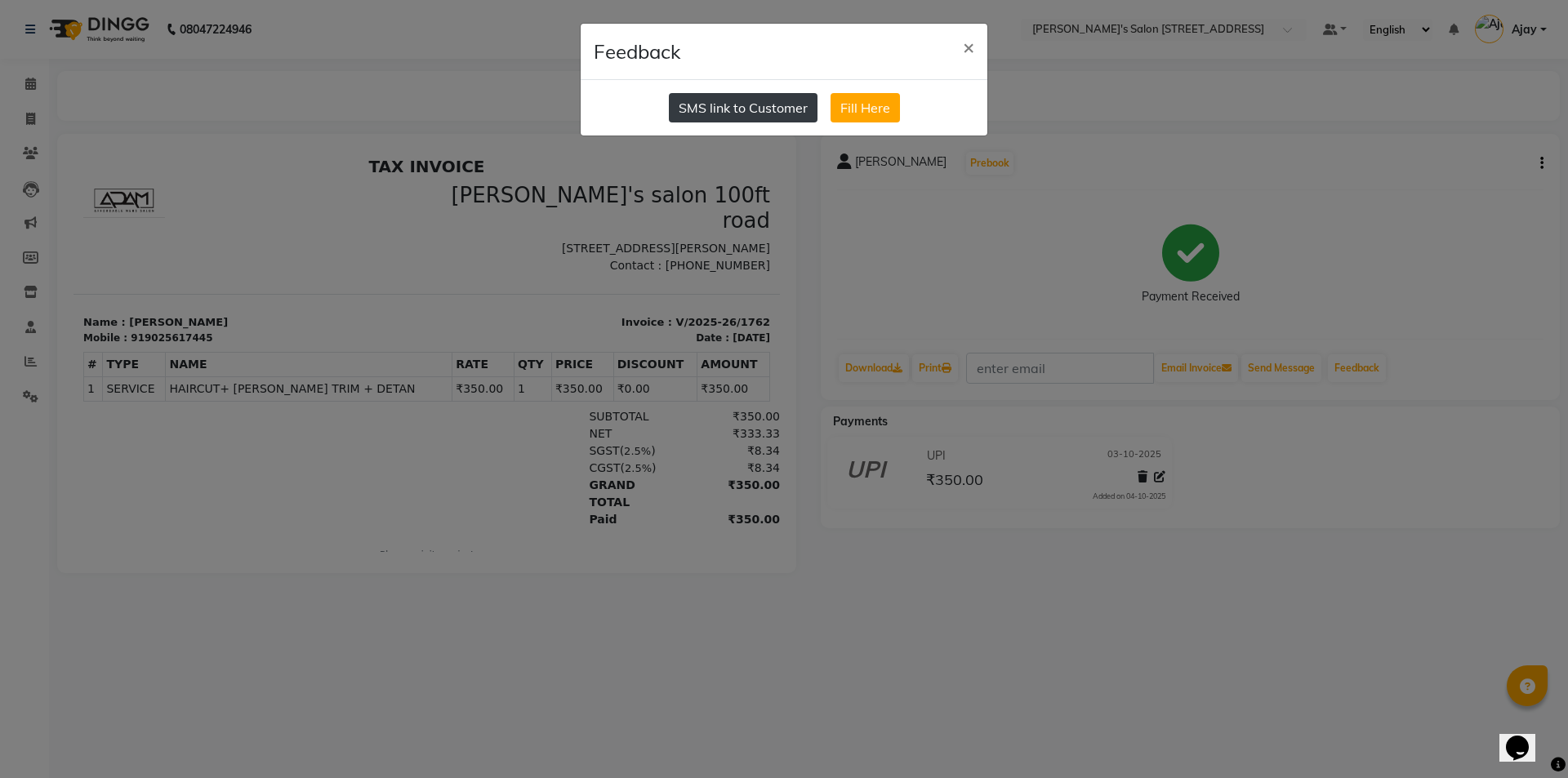
click at [757, 117] on button "SMS link to Customer" at bounding box center [742, 108] width 149 height 29
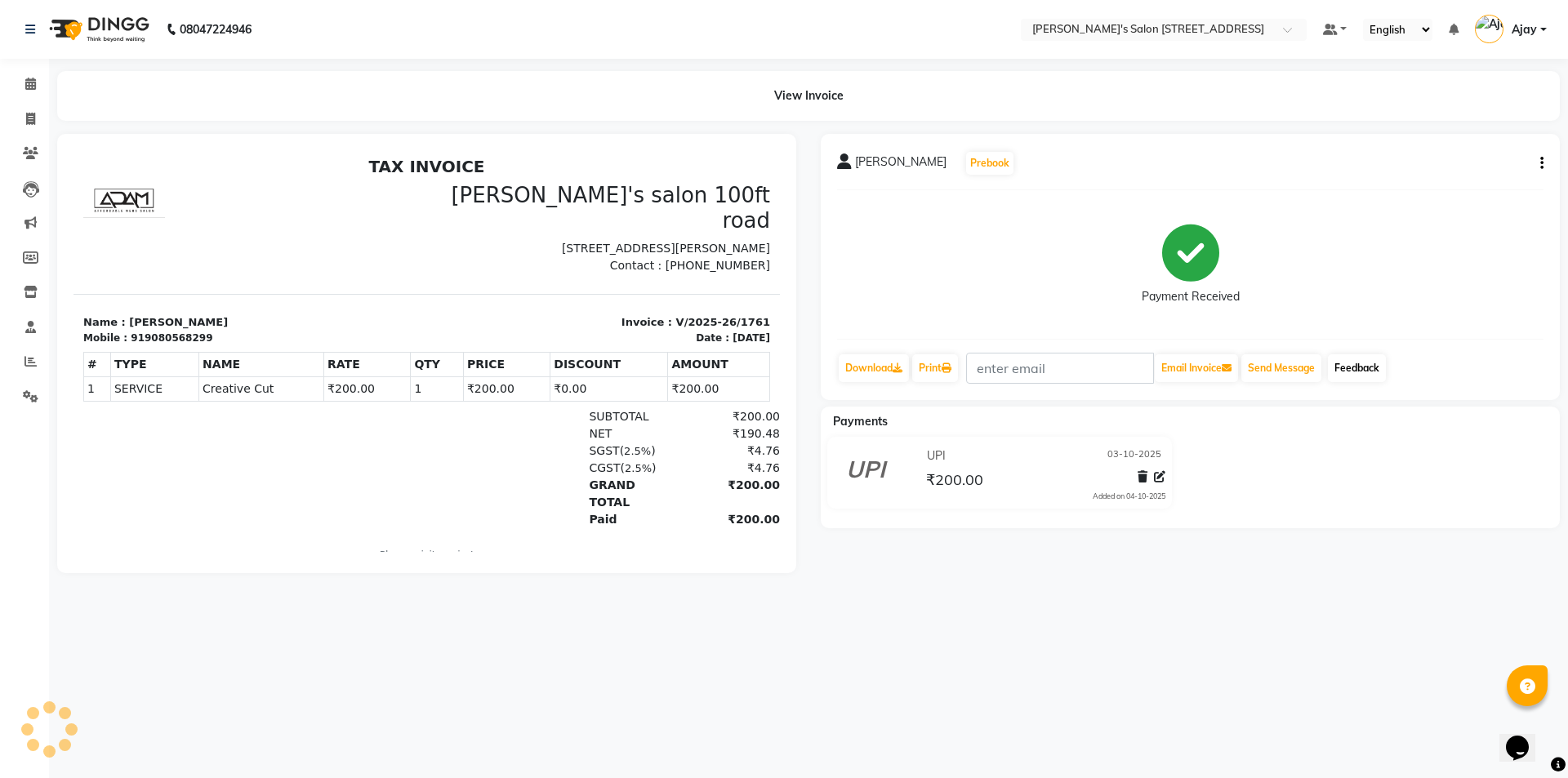
click at [1351, 358] on link "Feedback" at bounding box center [1356, 368] width 58 height 27
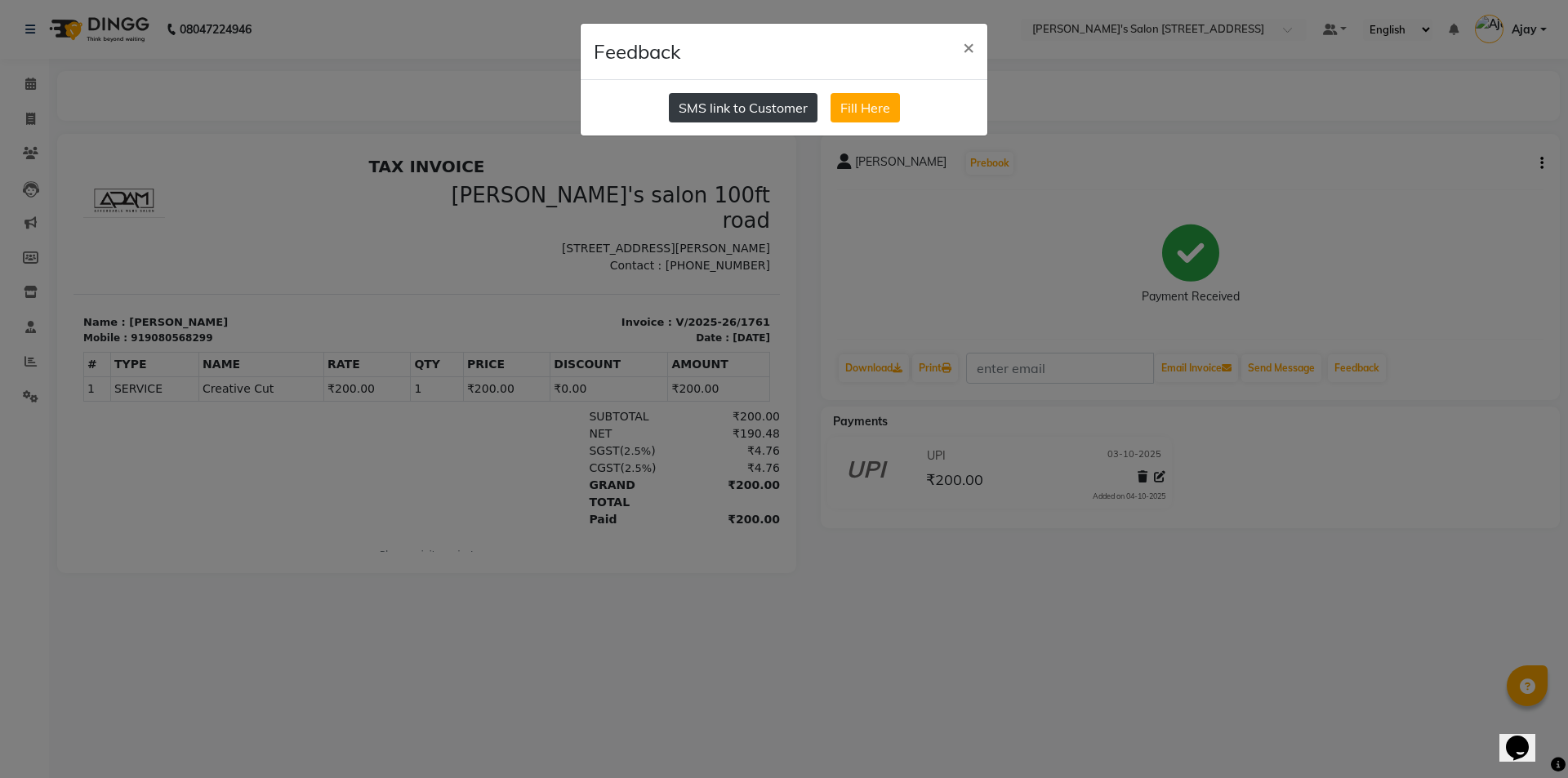
click at [800, 105] on button "SMS link to Customer" at bounding box center [742, 108] width 149 height 29
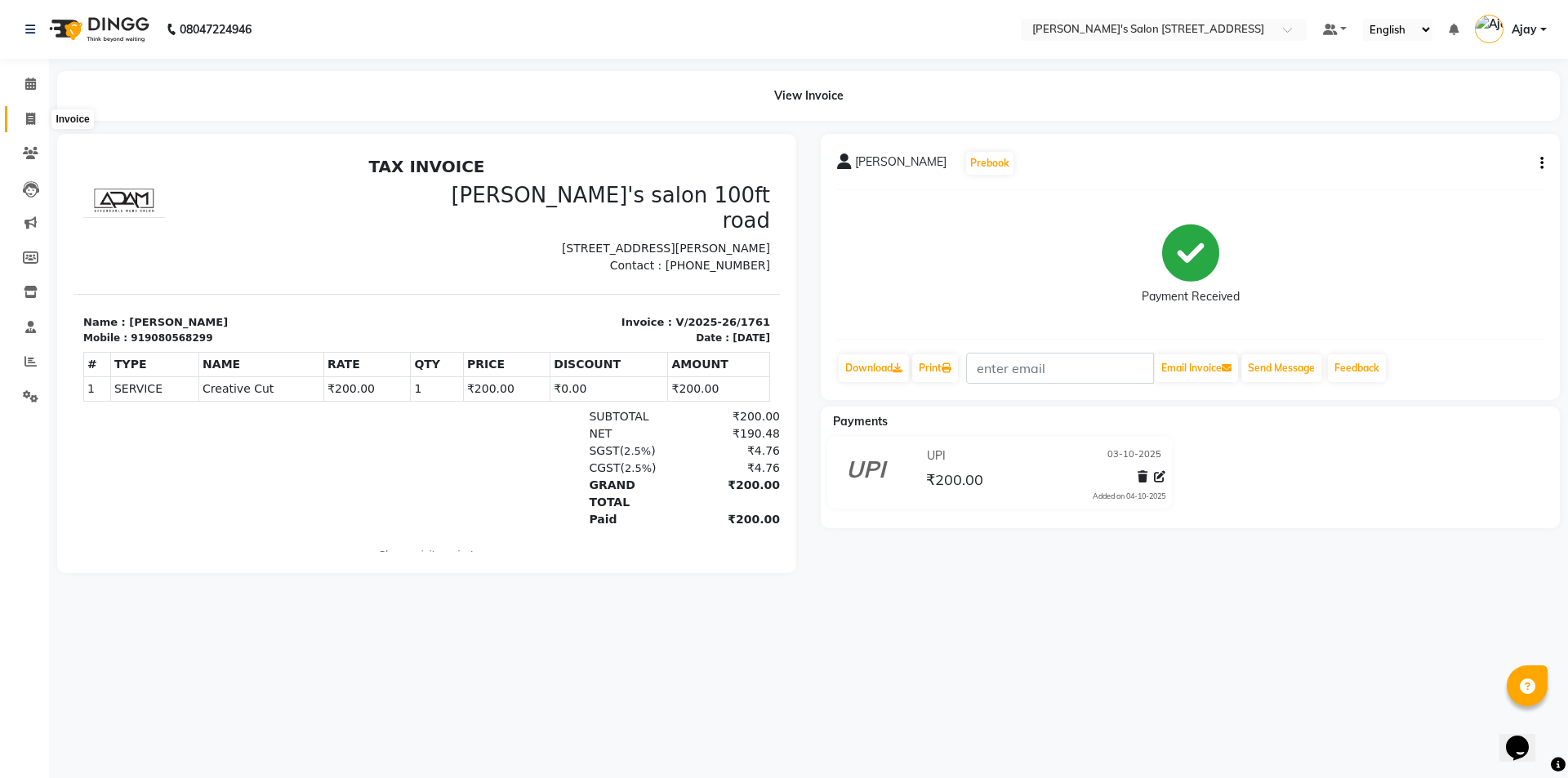
click at [29, 122] on icon at bounding box center [31, 119] width 9 height 12
select select "service"
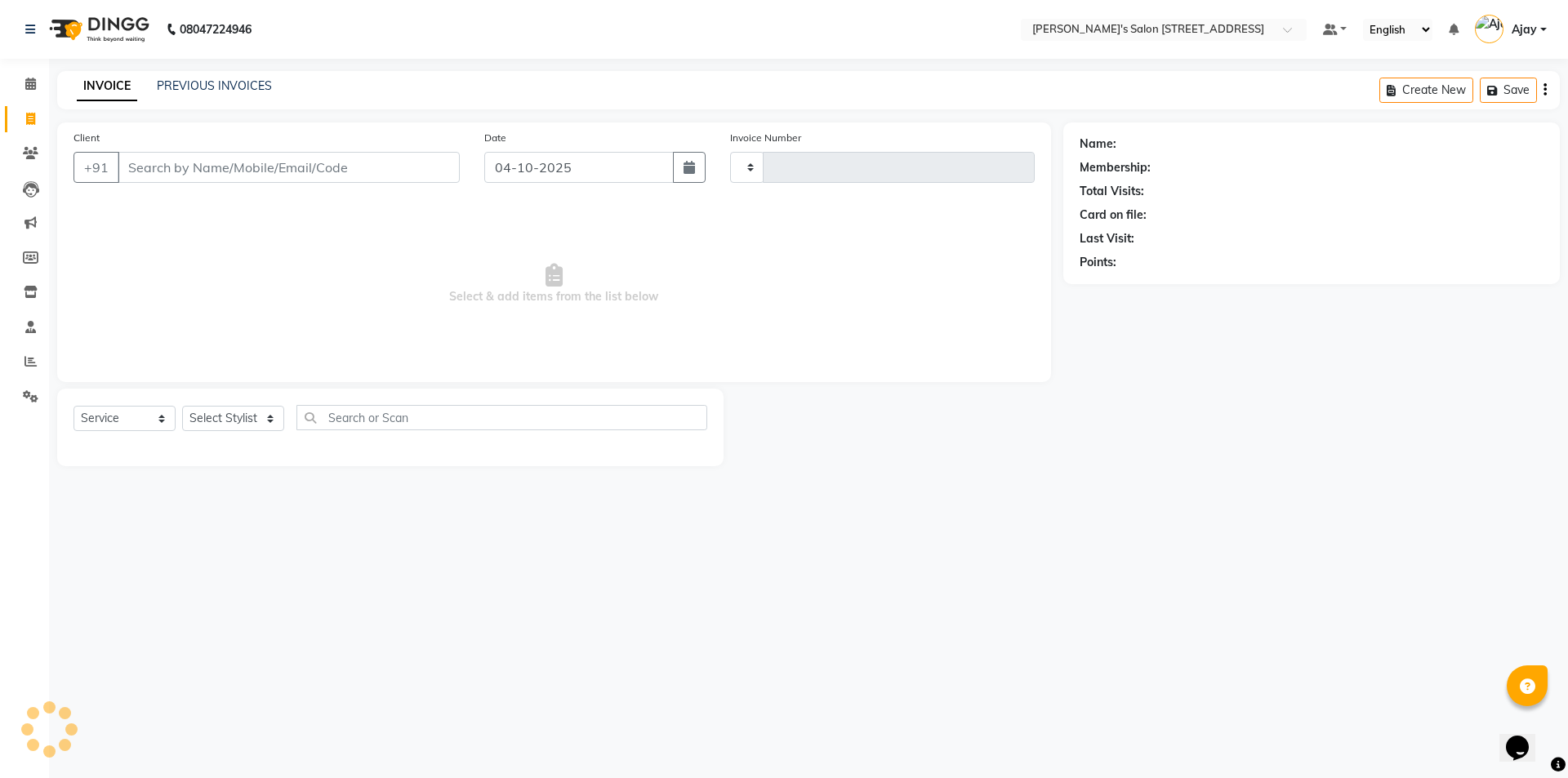
type input "1770"
select select "7773"
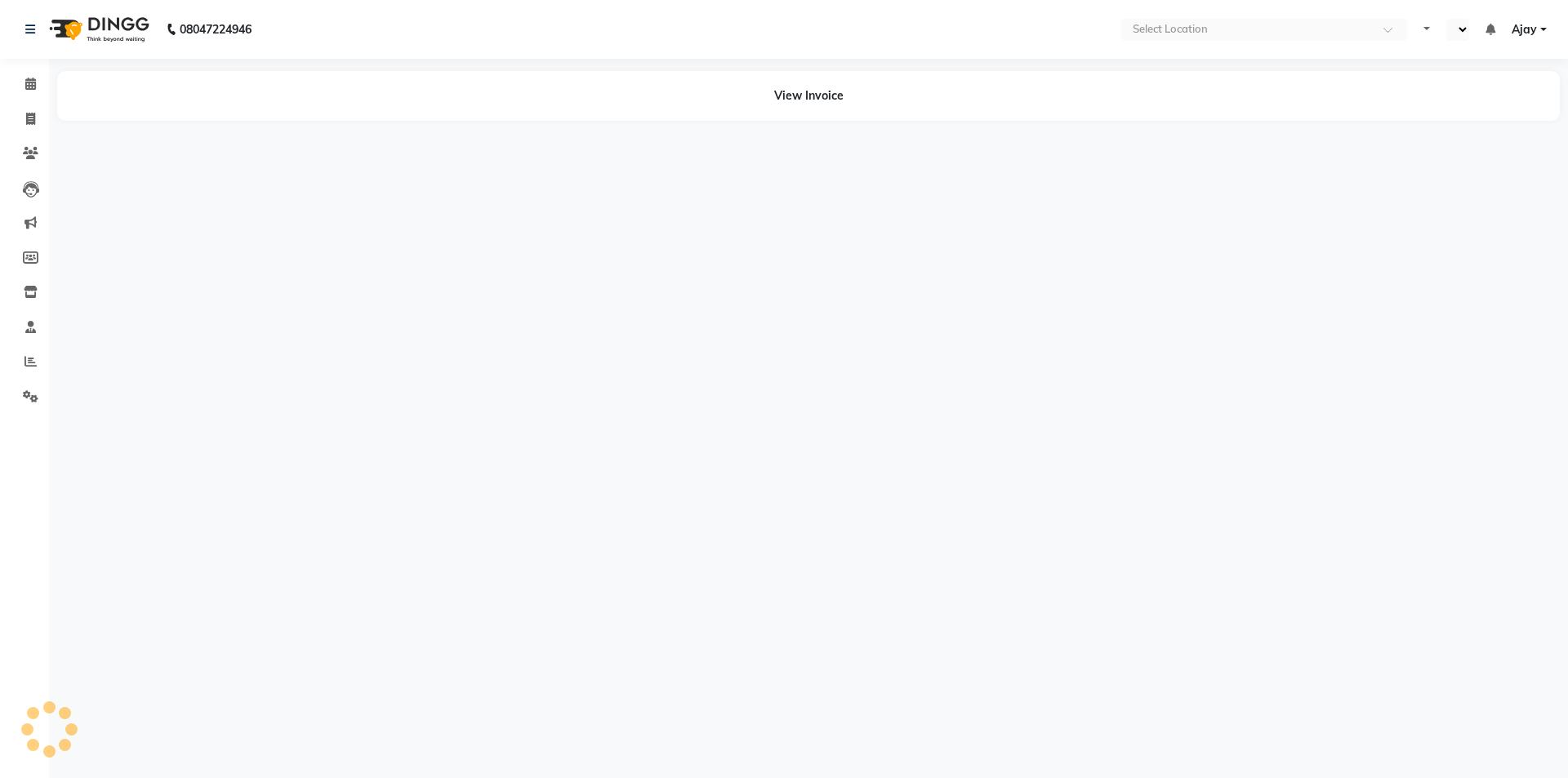
select select "en"
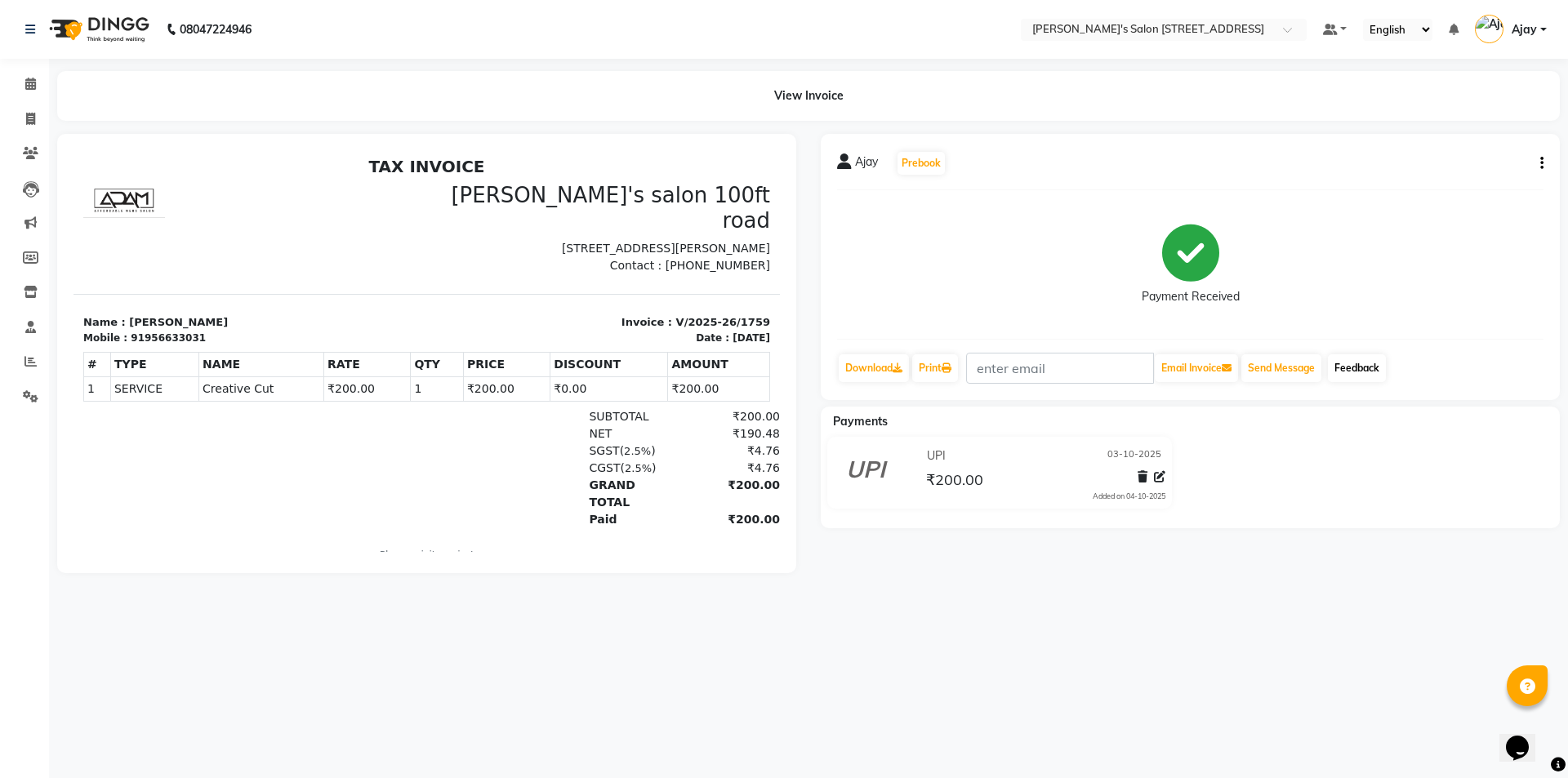
click at [1355, 361] on link "Feedback" at bounding box center [1356, 368] width 58 height 27
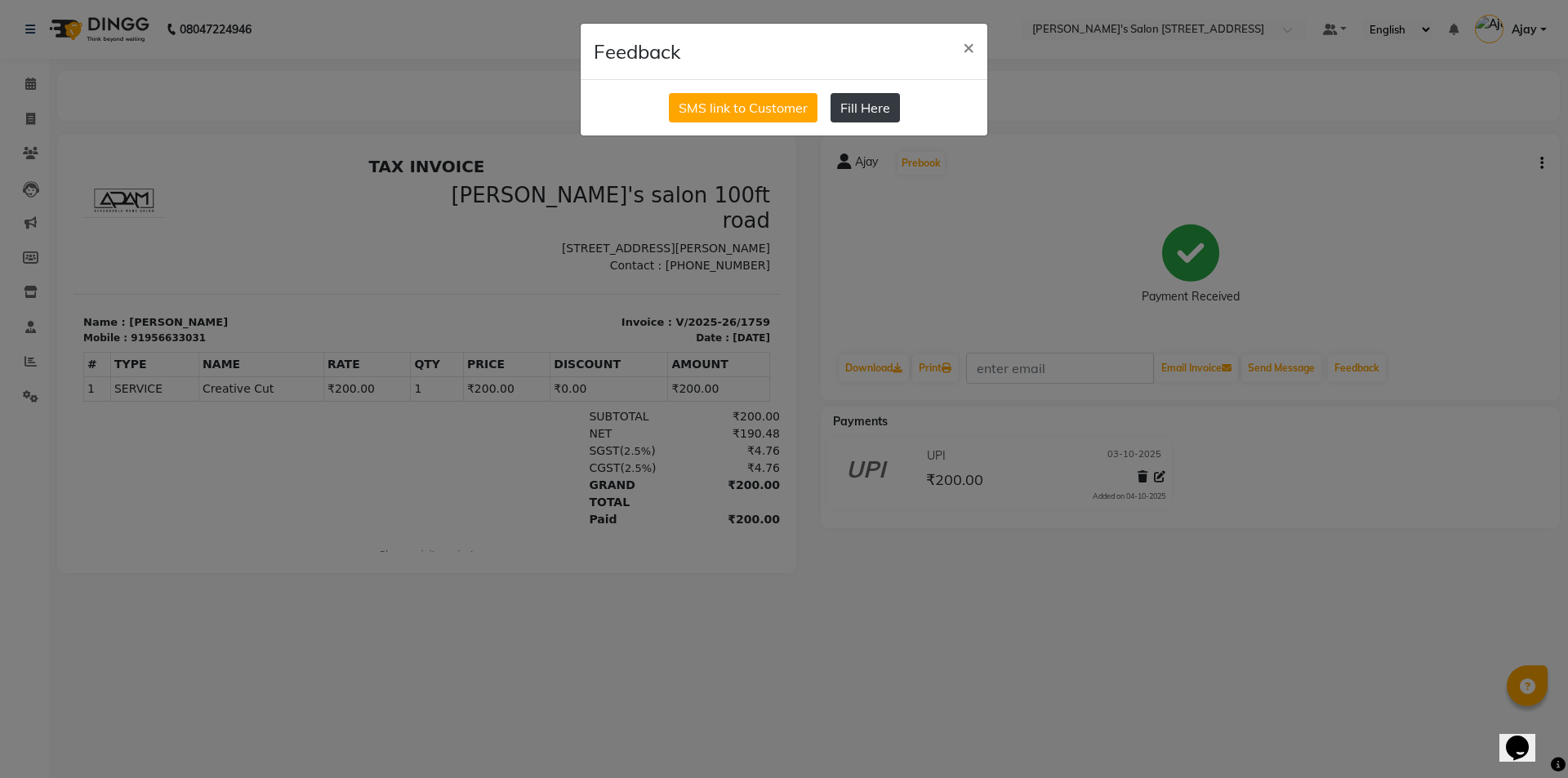
click at [865, 100] on button "Fill Here" at bounding box center [865, 108] width 69 height 29
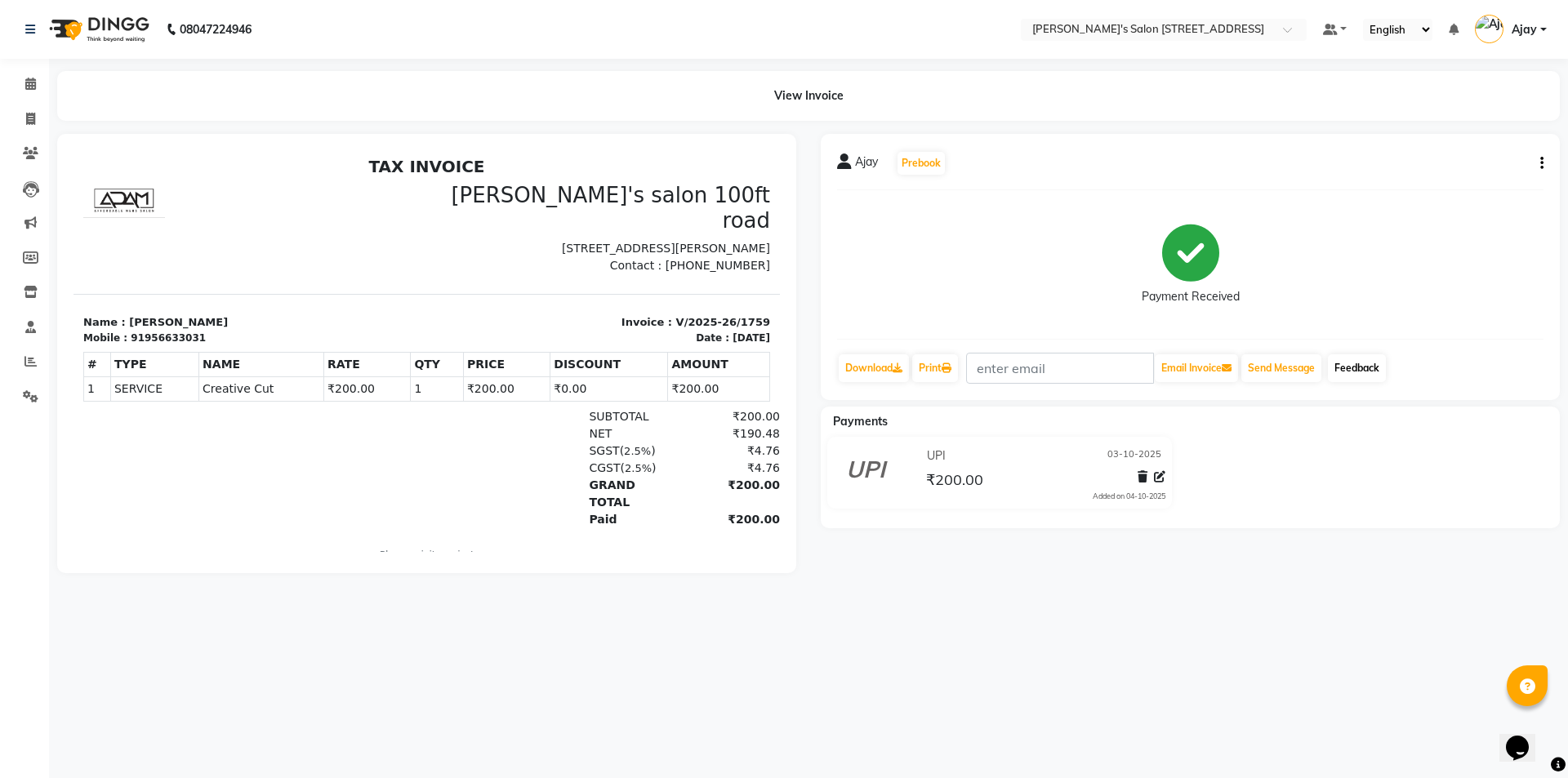
click at [1369, 371] on link "Feedback" at bounding box center [1356, 368] width 58 height 27
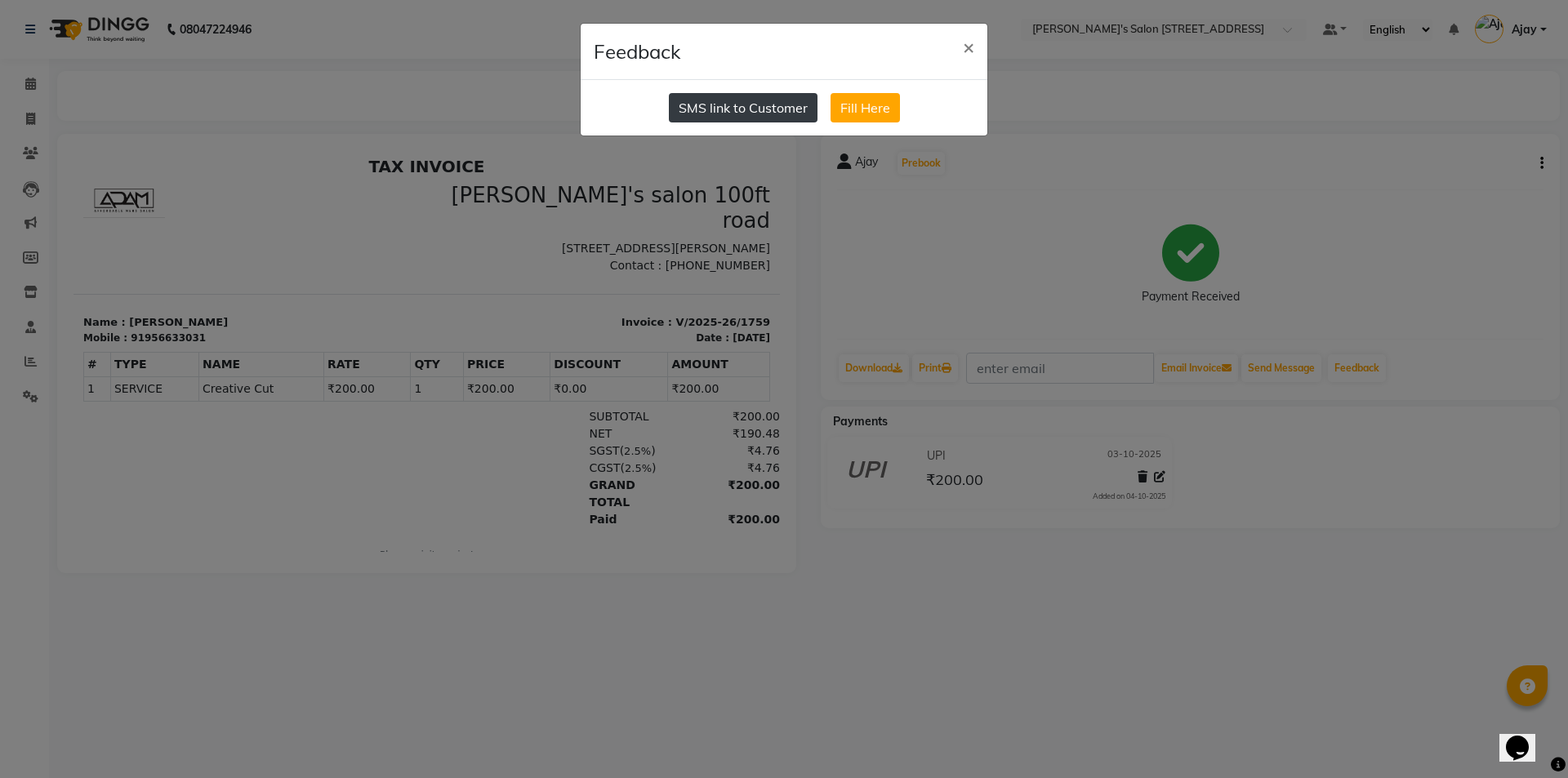
click at [741, 108] on button "SMS link to Customer" at bounding box center [742, 108] width 149 height 29
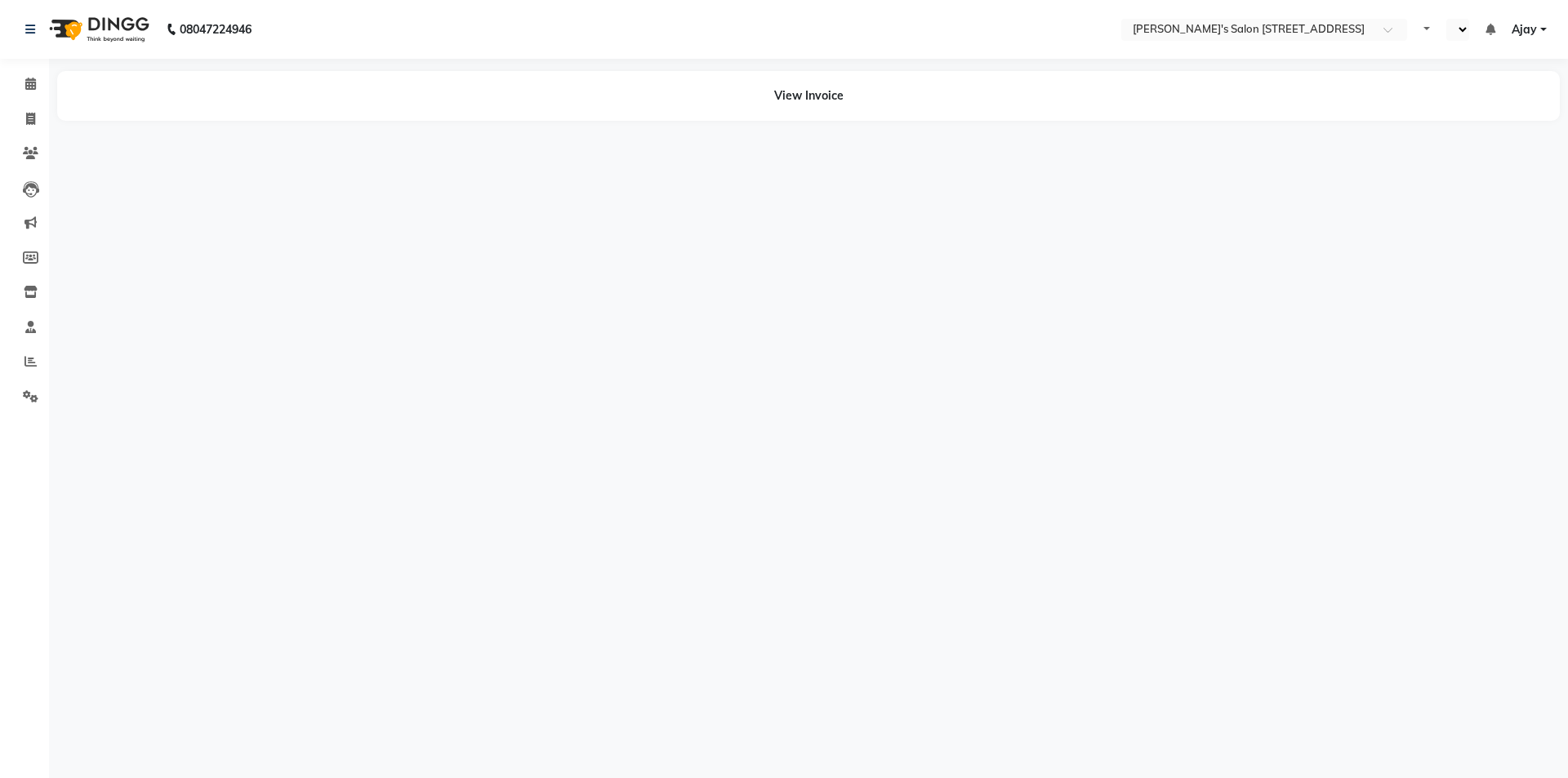
select select "en"
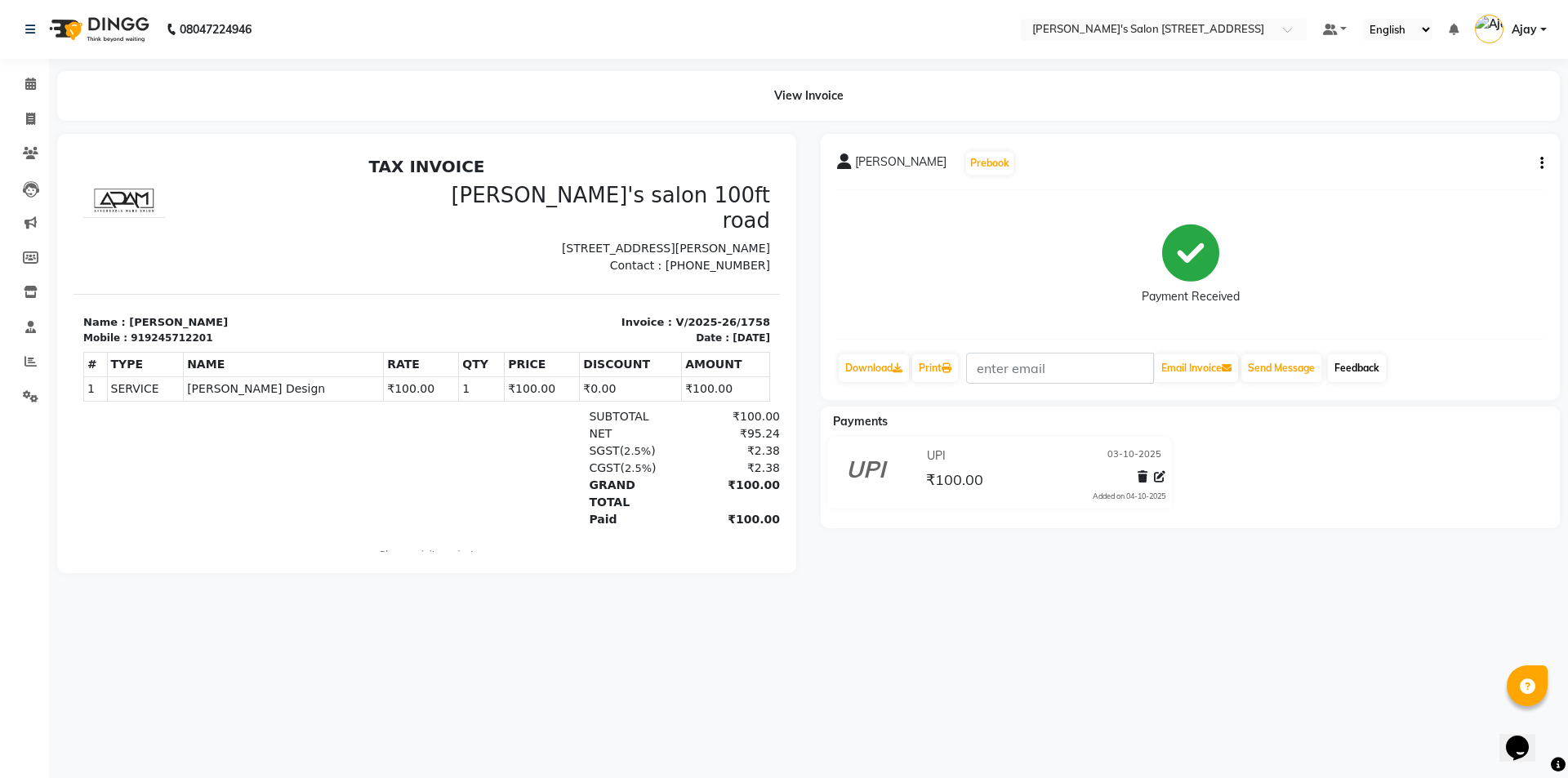
click at [1360, 368] on link "Feedback" at bounding box center [1356, 368] width 58 height 27
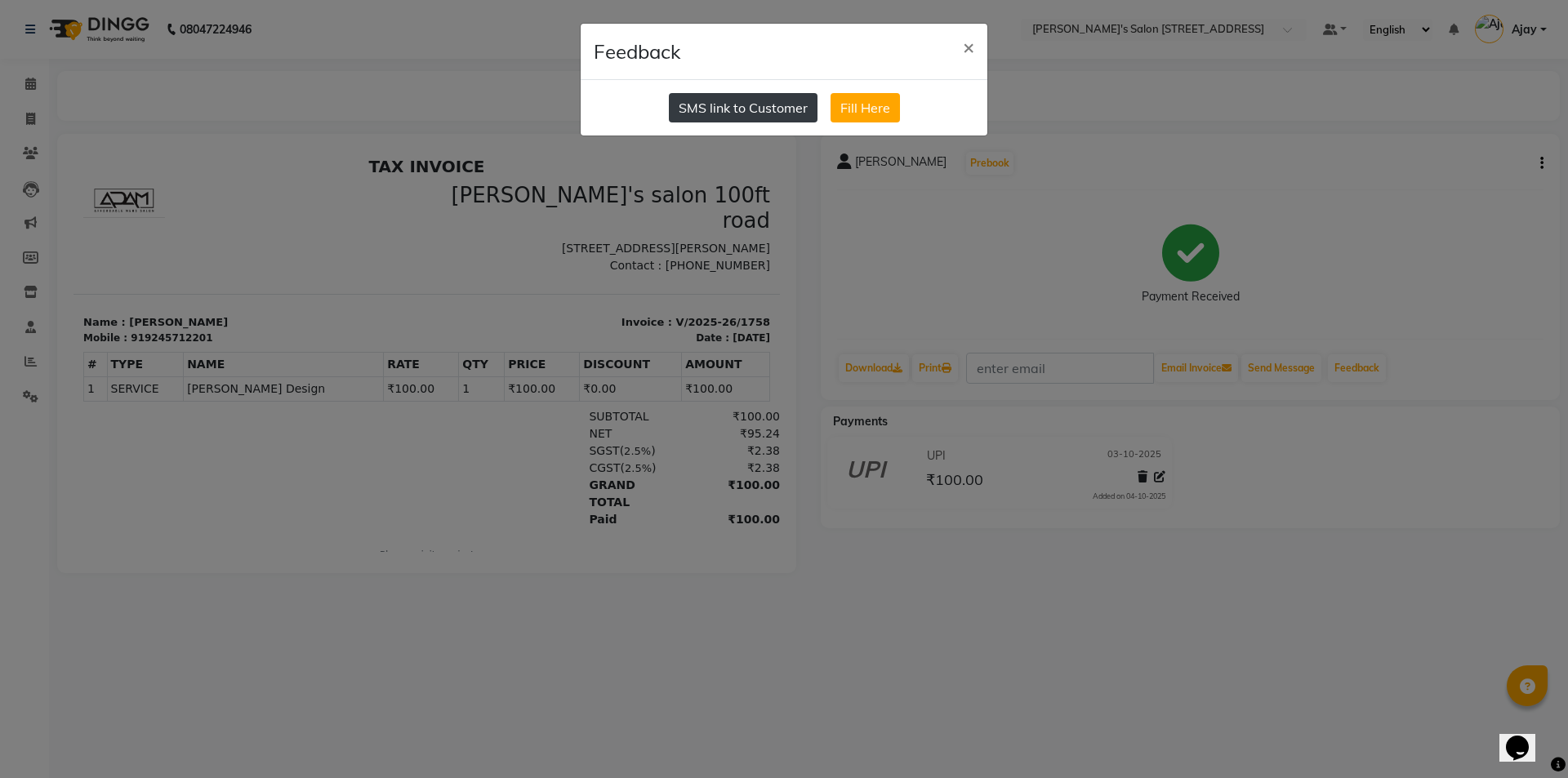
click at [759, 109] on button "SMS link to Customer" at bounding box center [742, 108] width 149 height 29
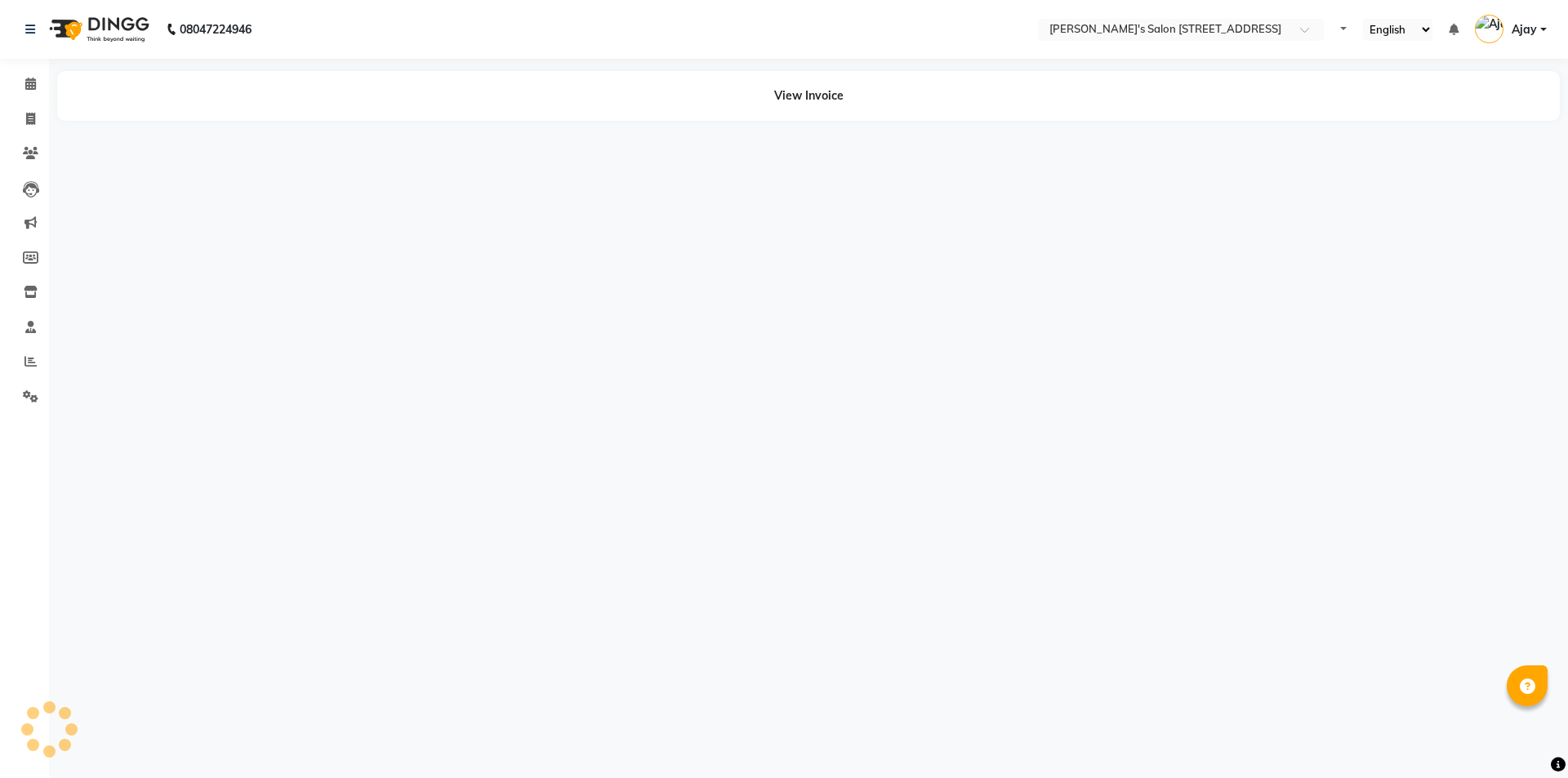
select select "en"
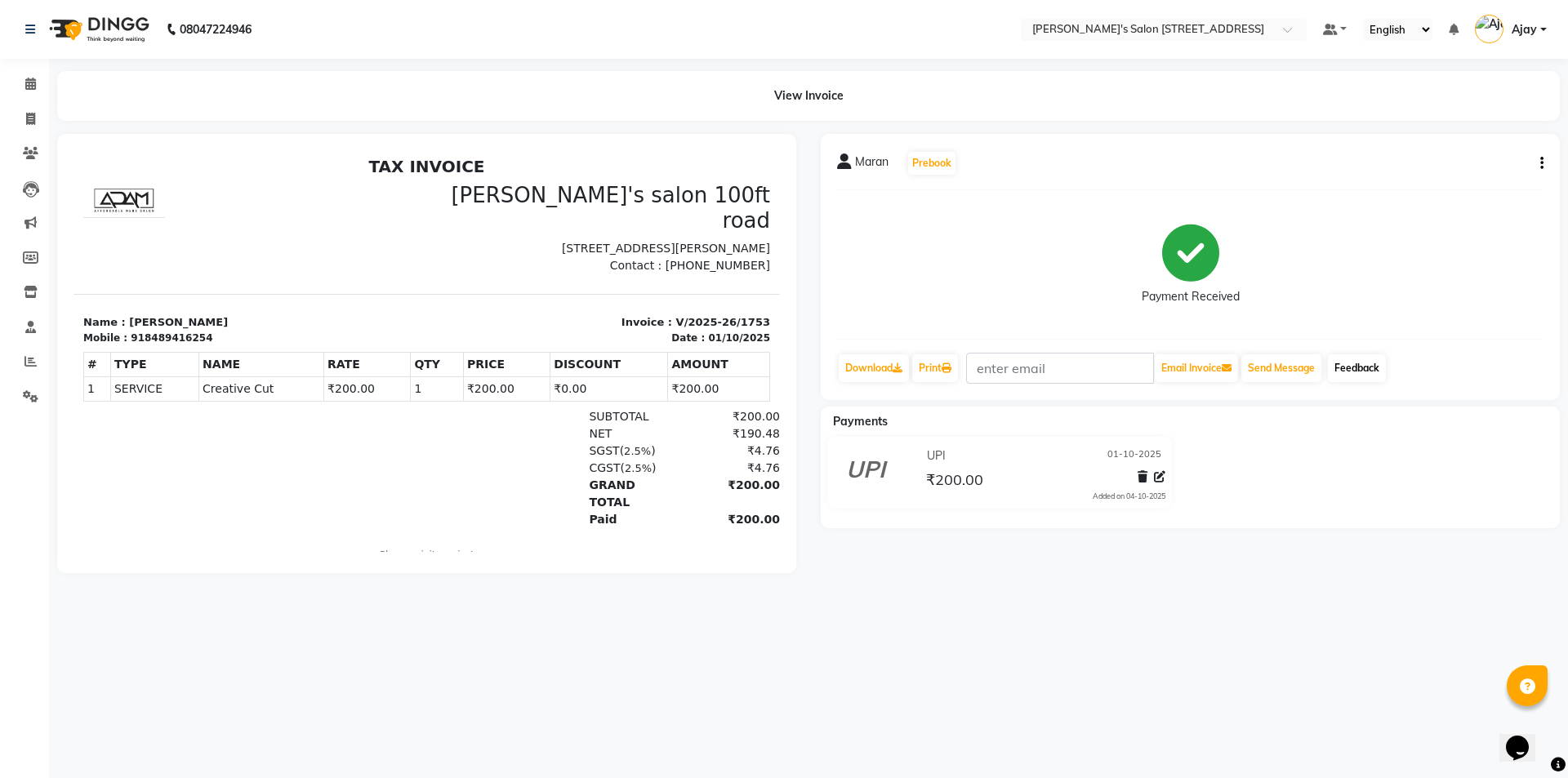
click at [1355, 360] on link "Feedback" at bounding box center [1356, 368] width 58 height 27
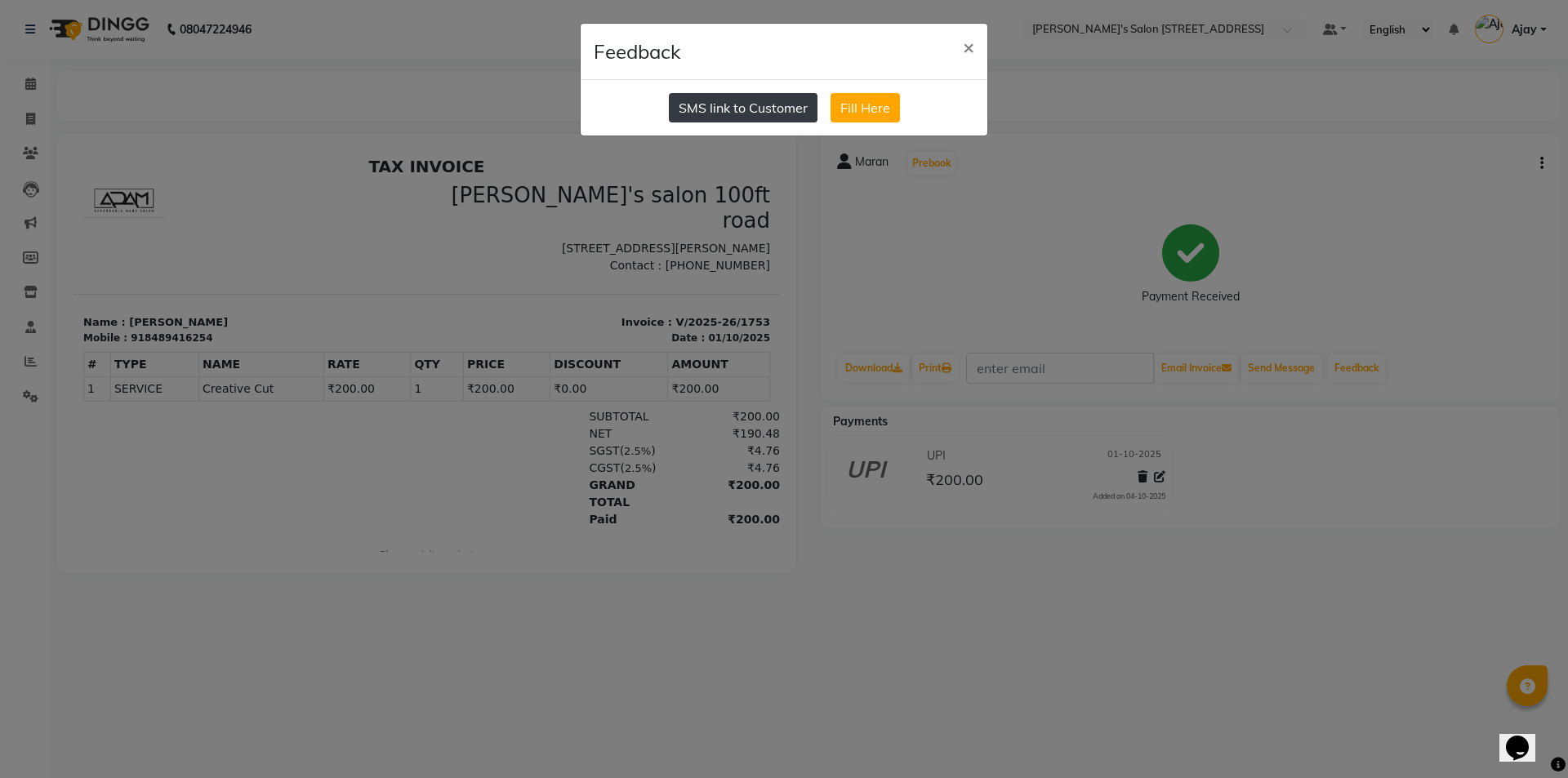
click at [776, 104] on button "SMS link to Customer" at bounding box center [742, 108] width 149 height 29
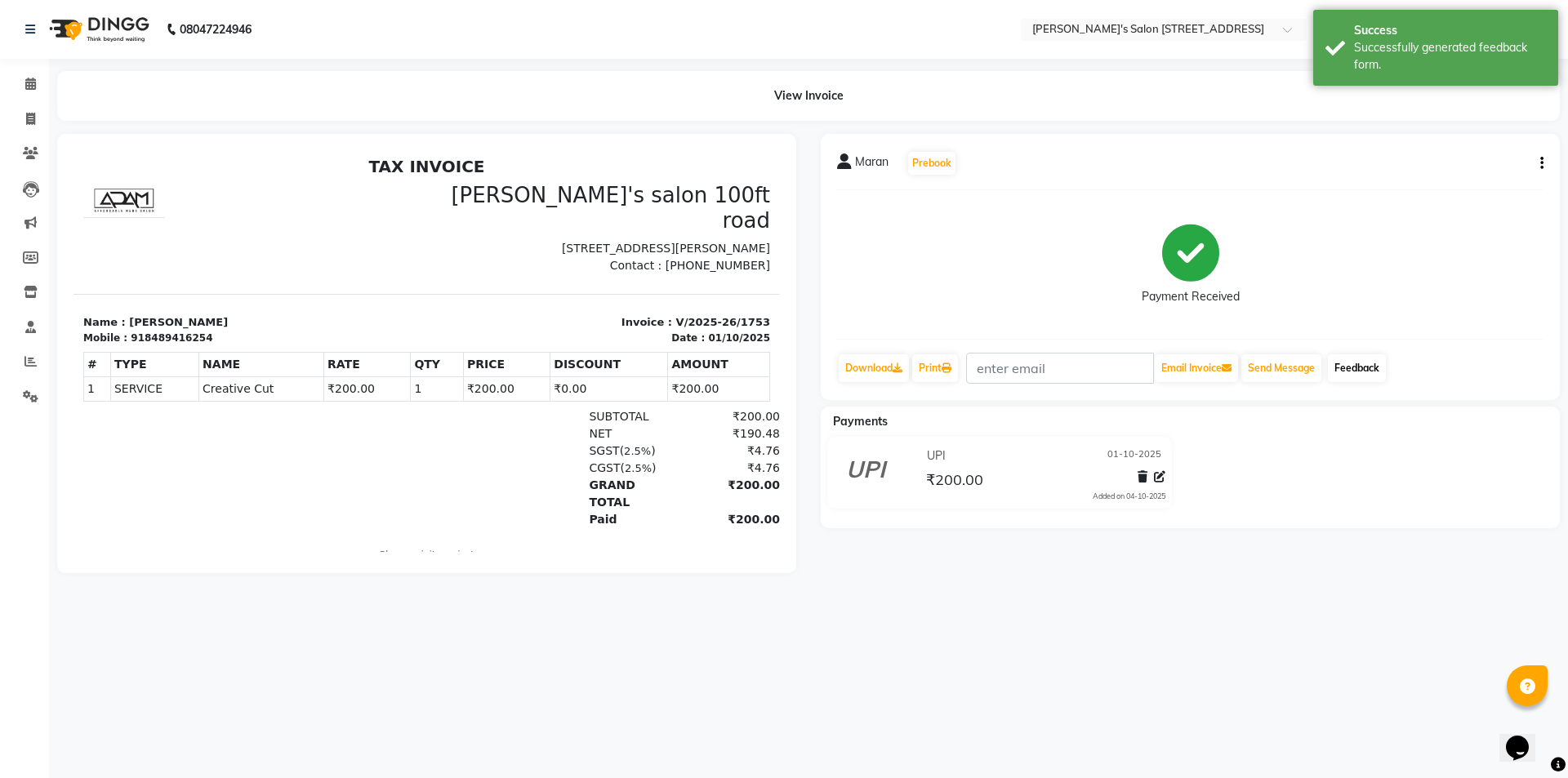
click at [1357, 360] on link "Feedback" at bounding box center [1356, 368] width 58 height 27
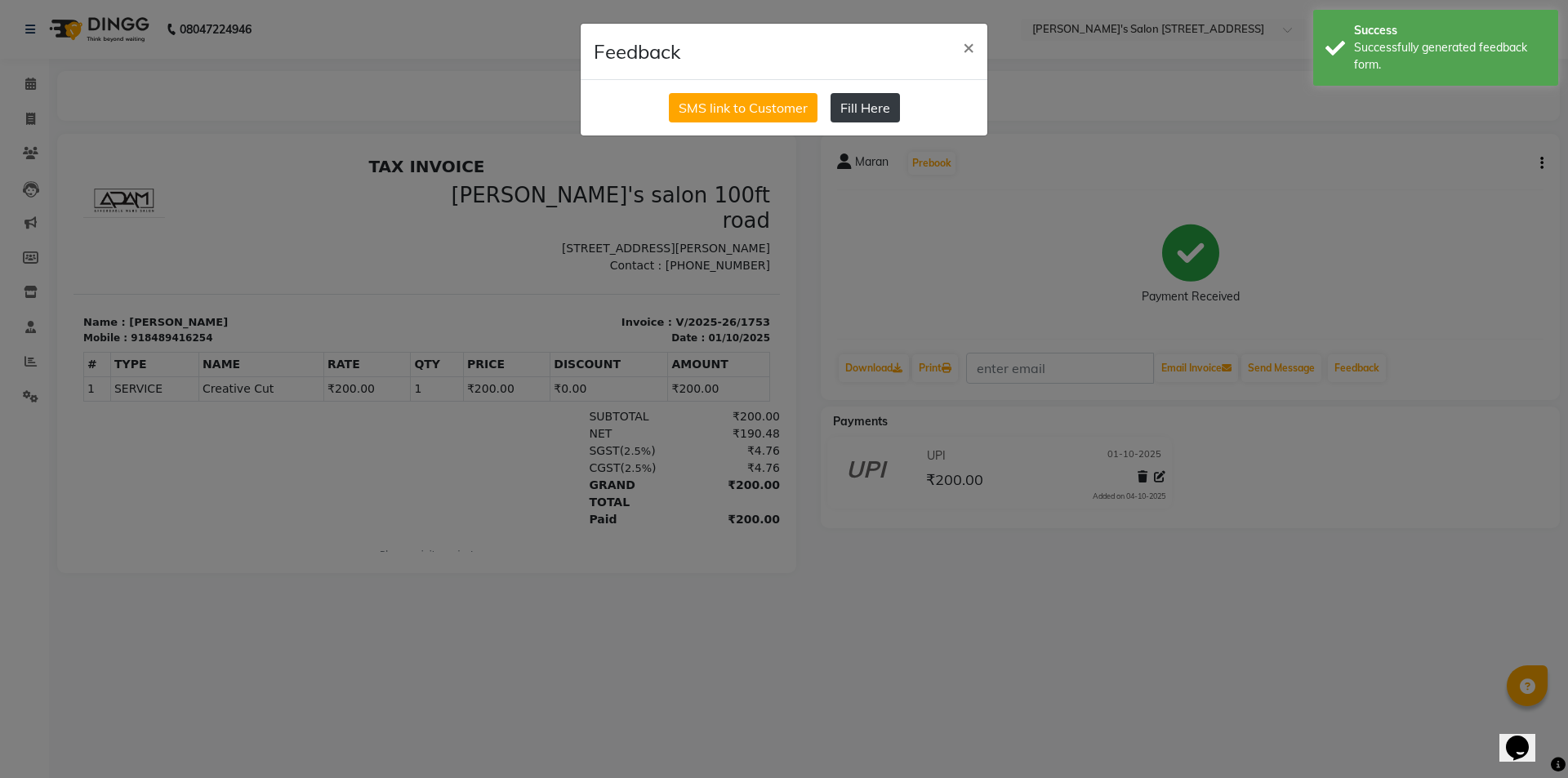
click at [864, 110] on button "Fill Here" at bounding box center [865, 108] width 69 height 29
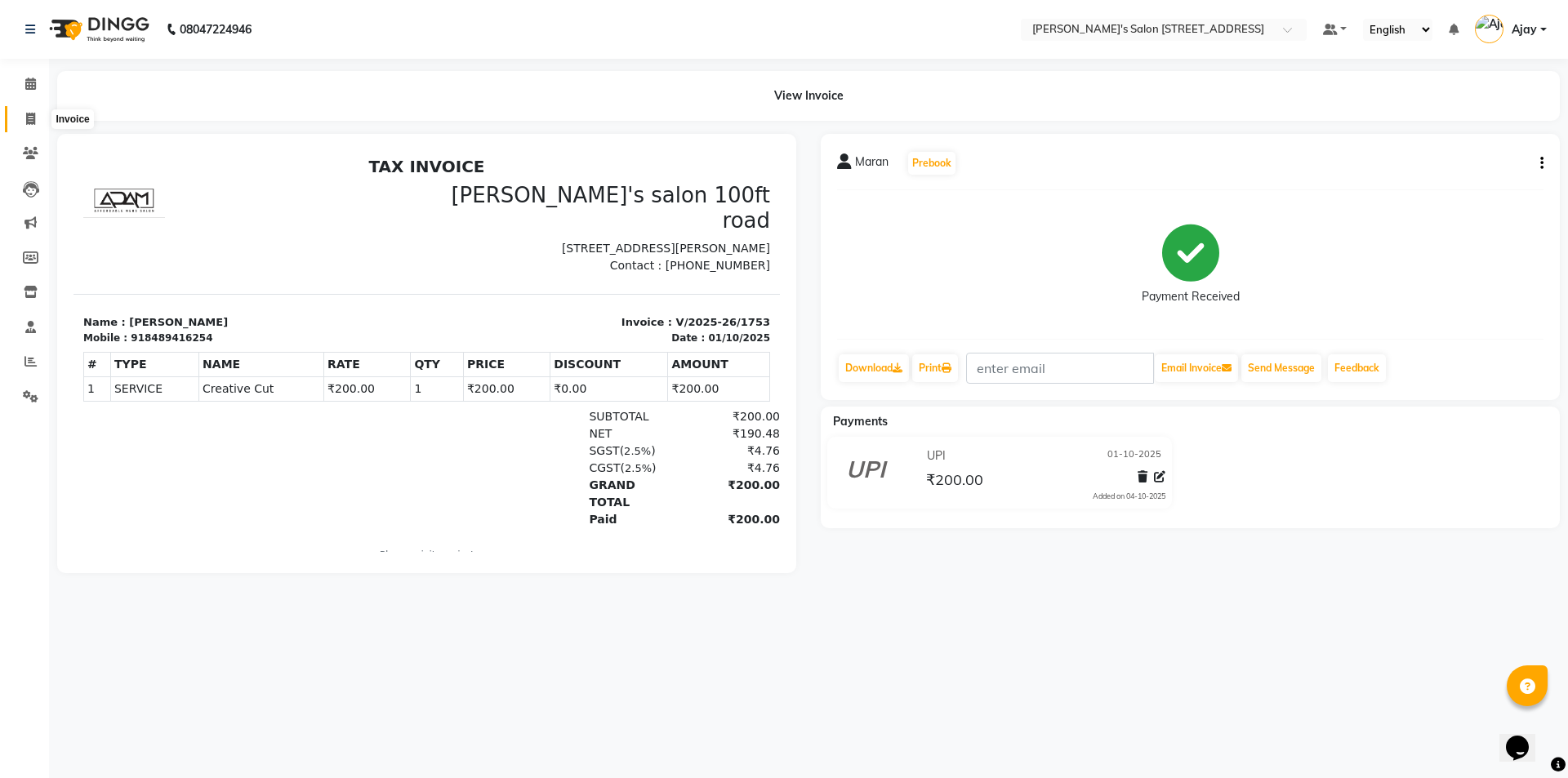
click at [25, 114] on span at bounding box center [30, 119] width 28 height 19
select select "service"
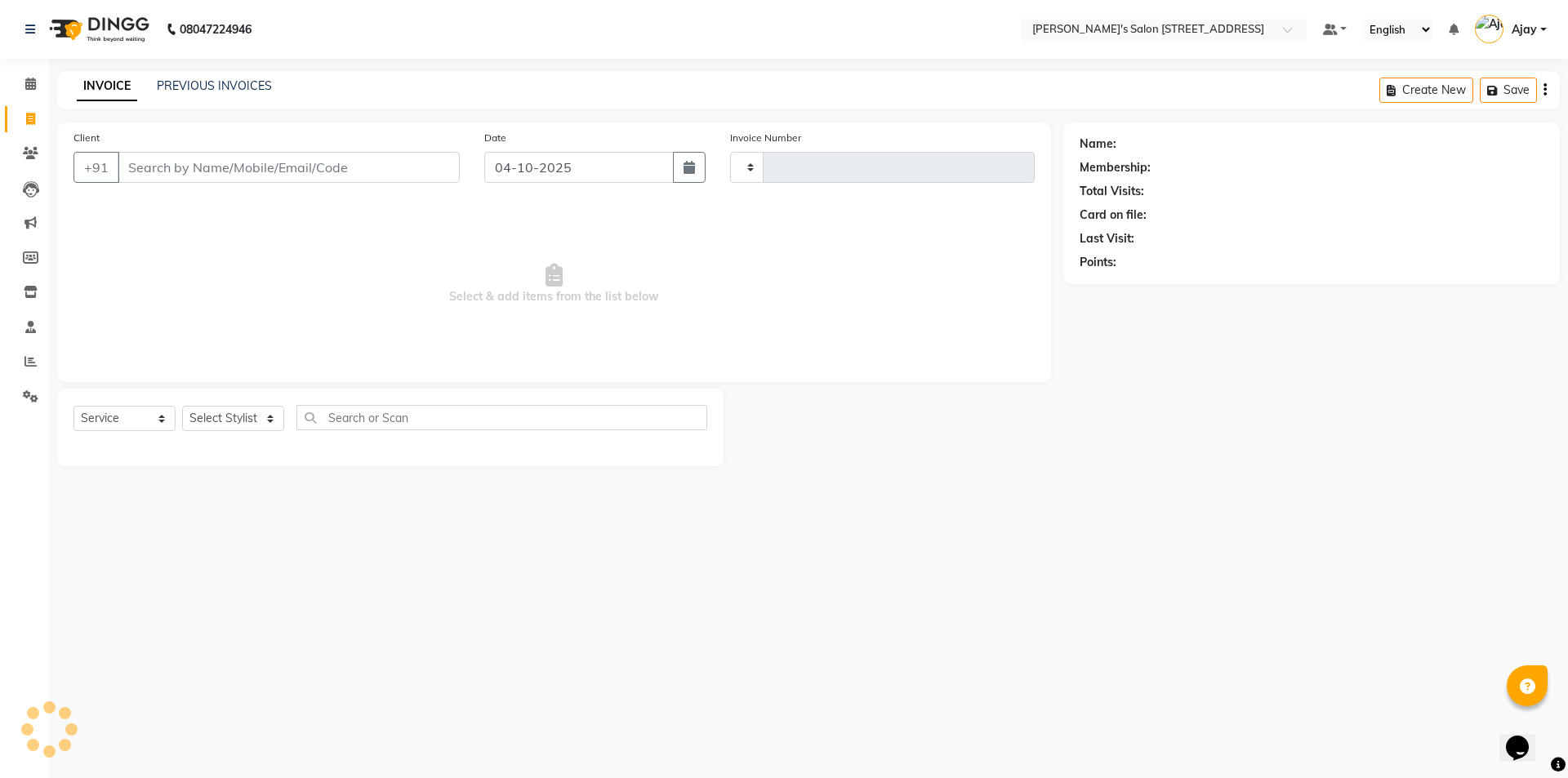
type input "1770"
select select "7773"
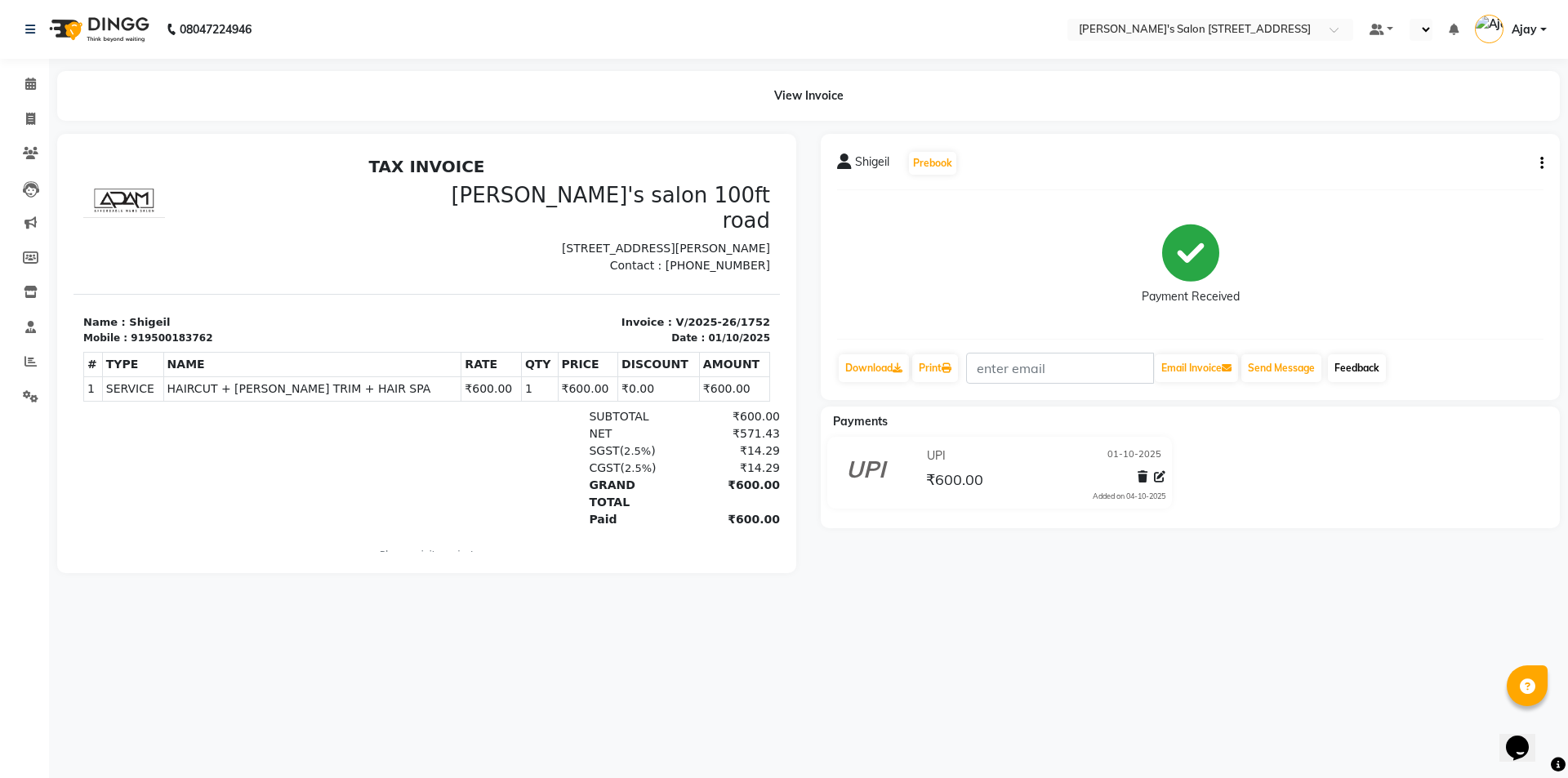
click at [1363, 363] on link "Feedback" at bounding box center [1356, 368] width 58 height 27
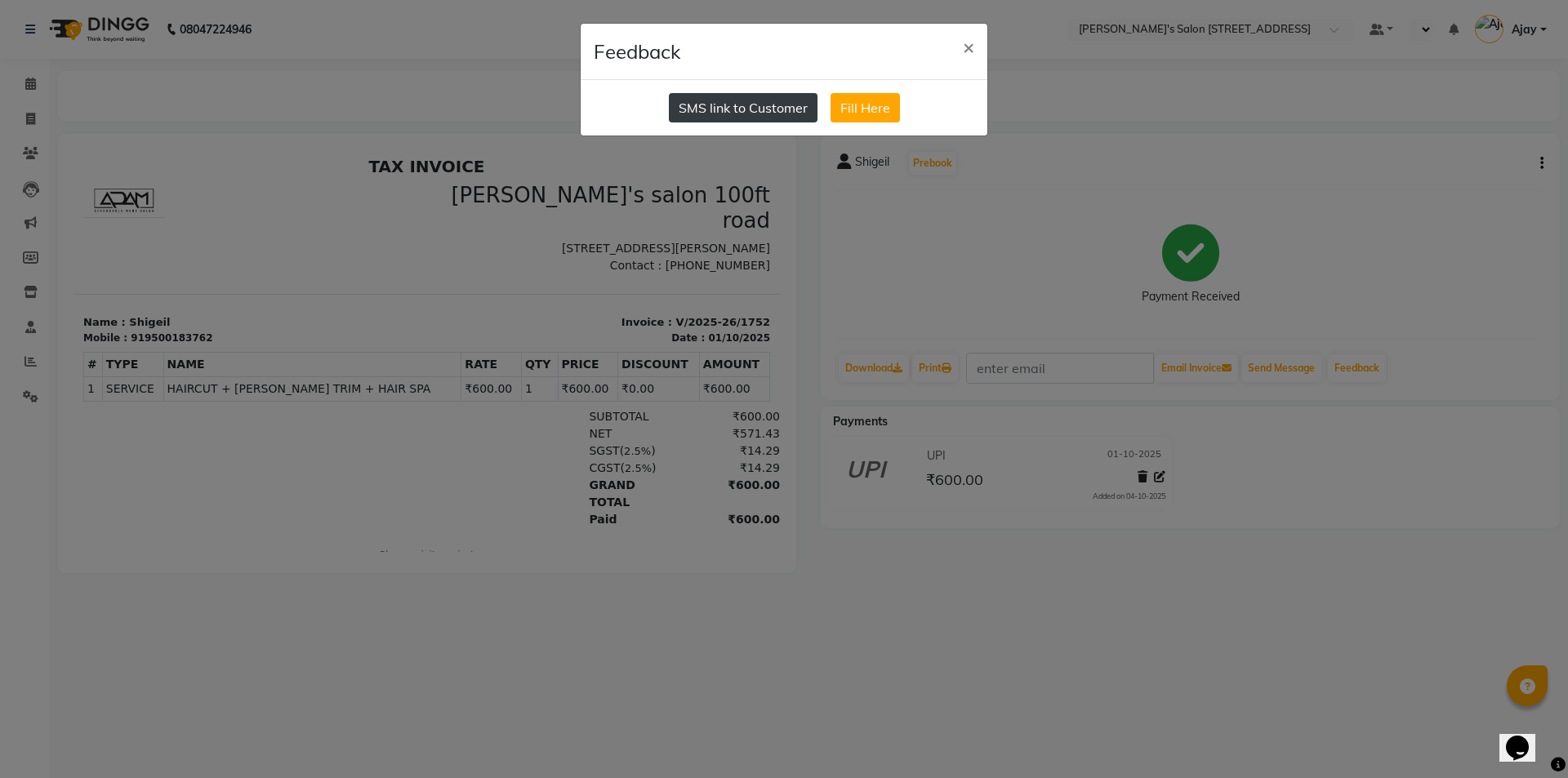
click at [694, 113] on button "SMS link to Customer" at bounding box center [742, 108] width 149 height 29
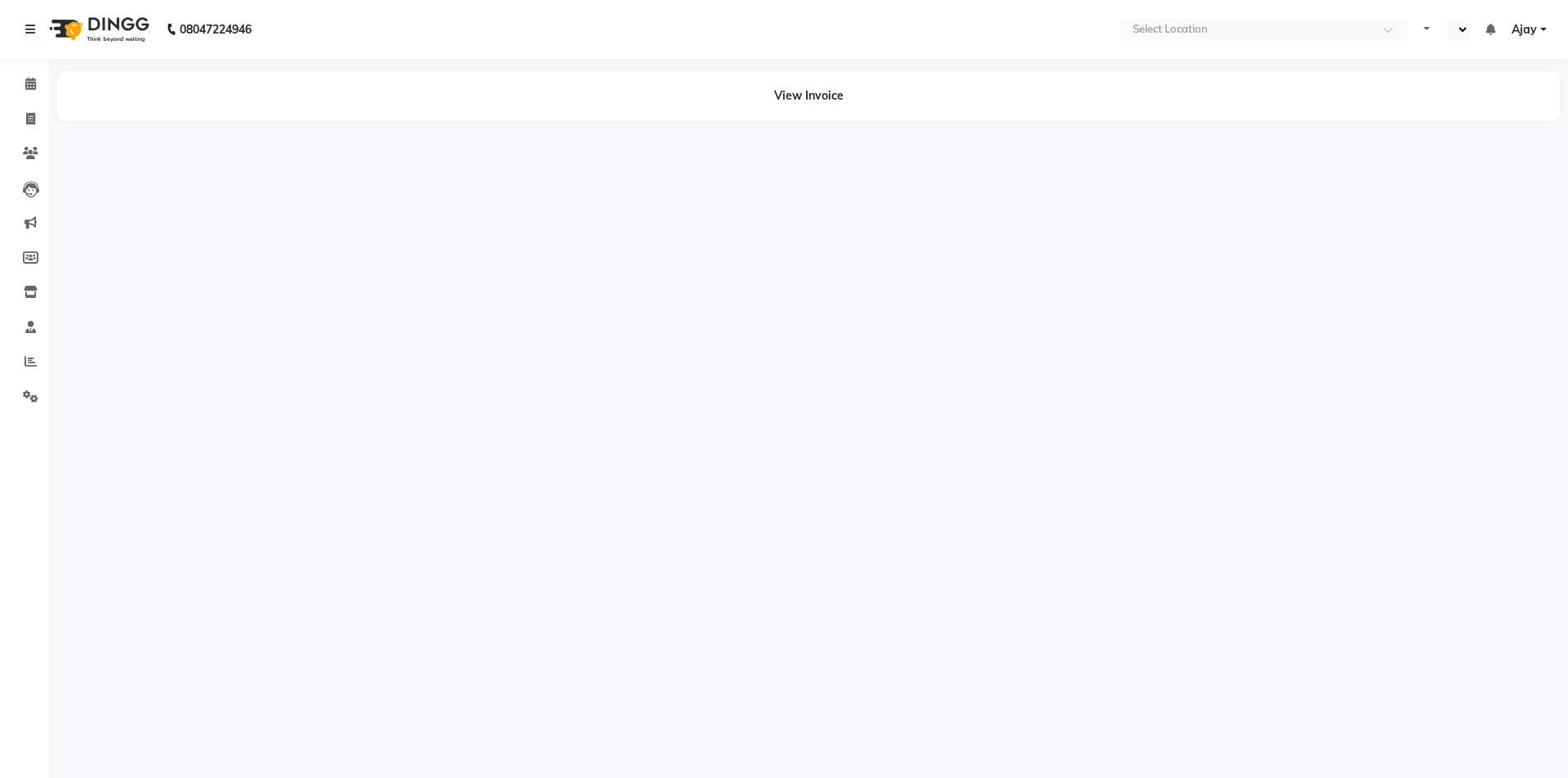
select select "en"
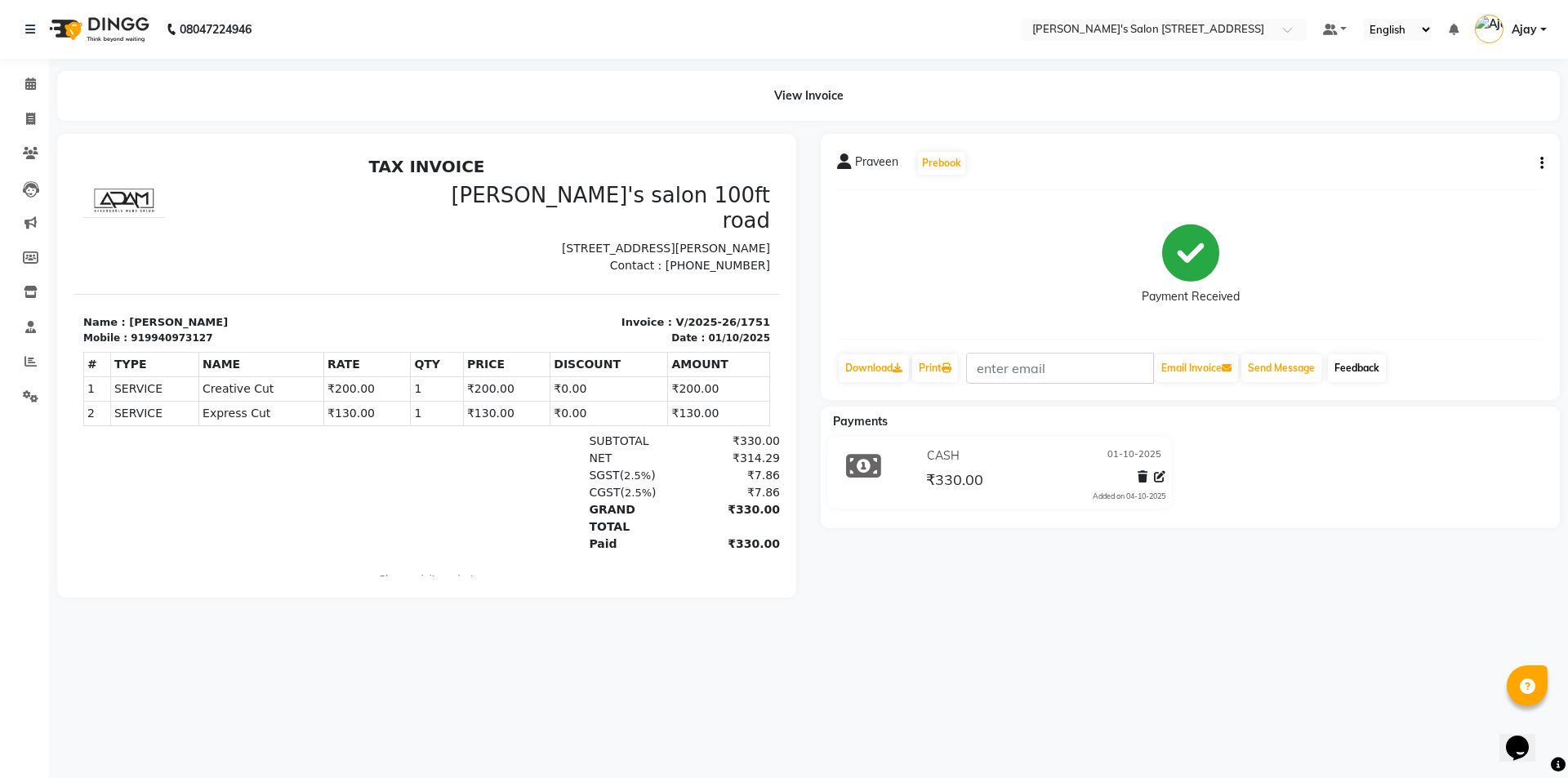
click at [1358, 369] on link "Feedback" at bounding box center [1356, 368] width 58 height 27
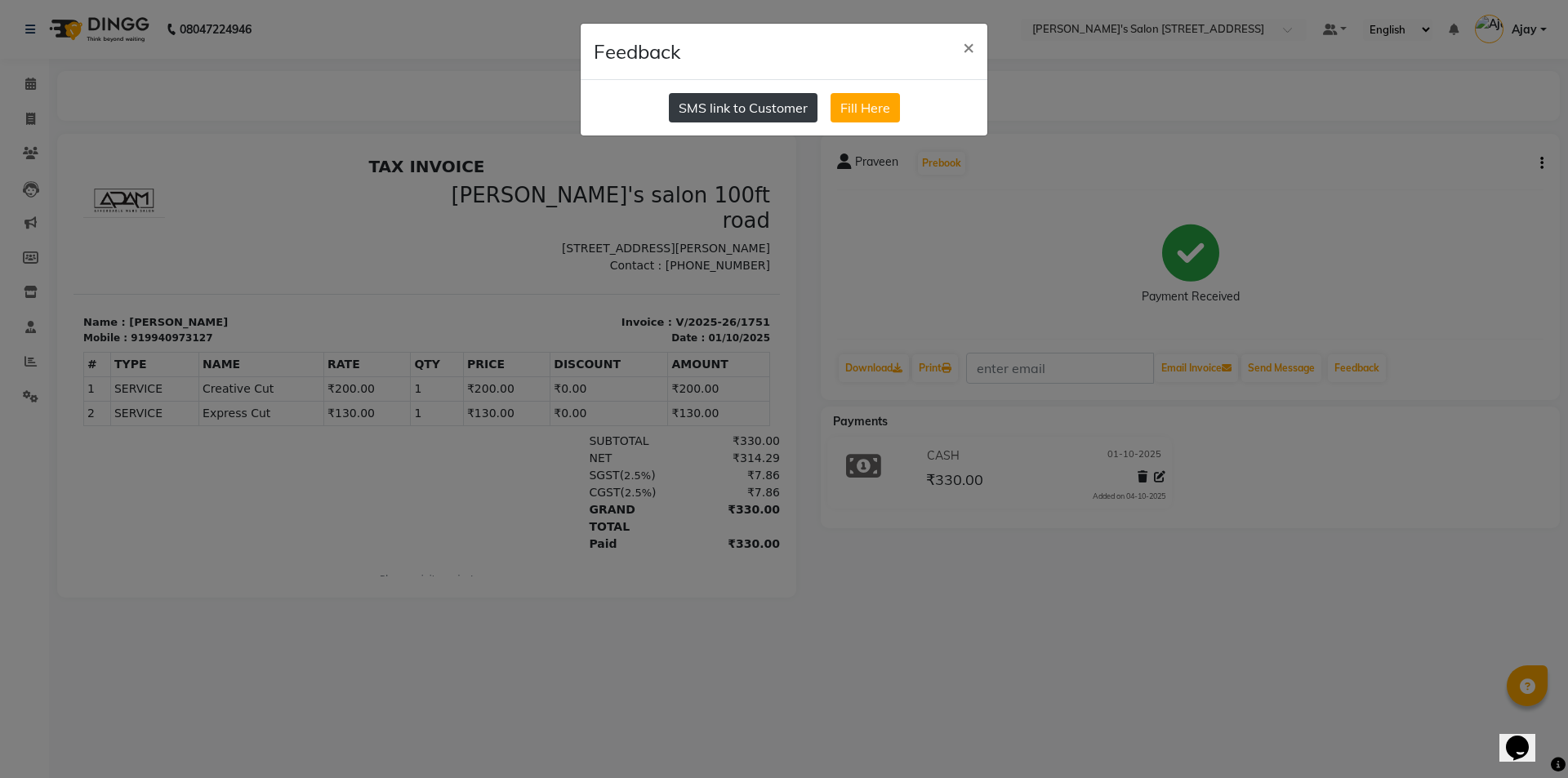
click at [769, 113] on button "SMS link to Customer" at bounding box center [742, 108] width 149 height 29
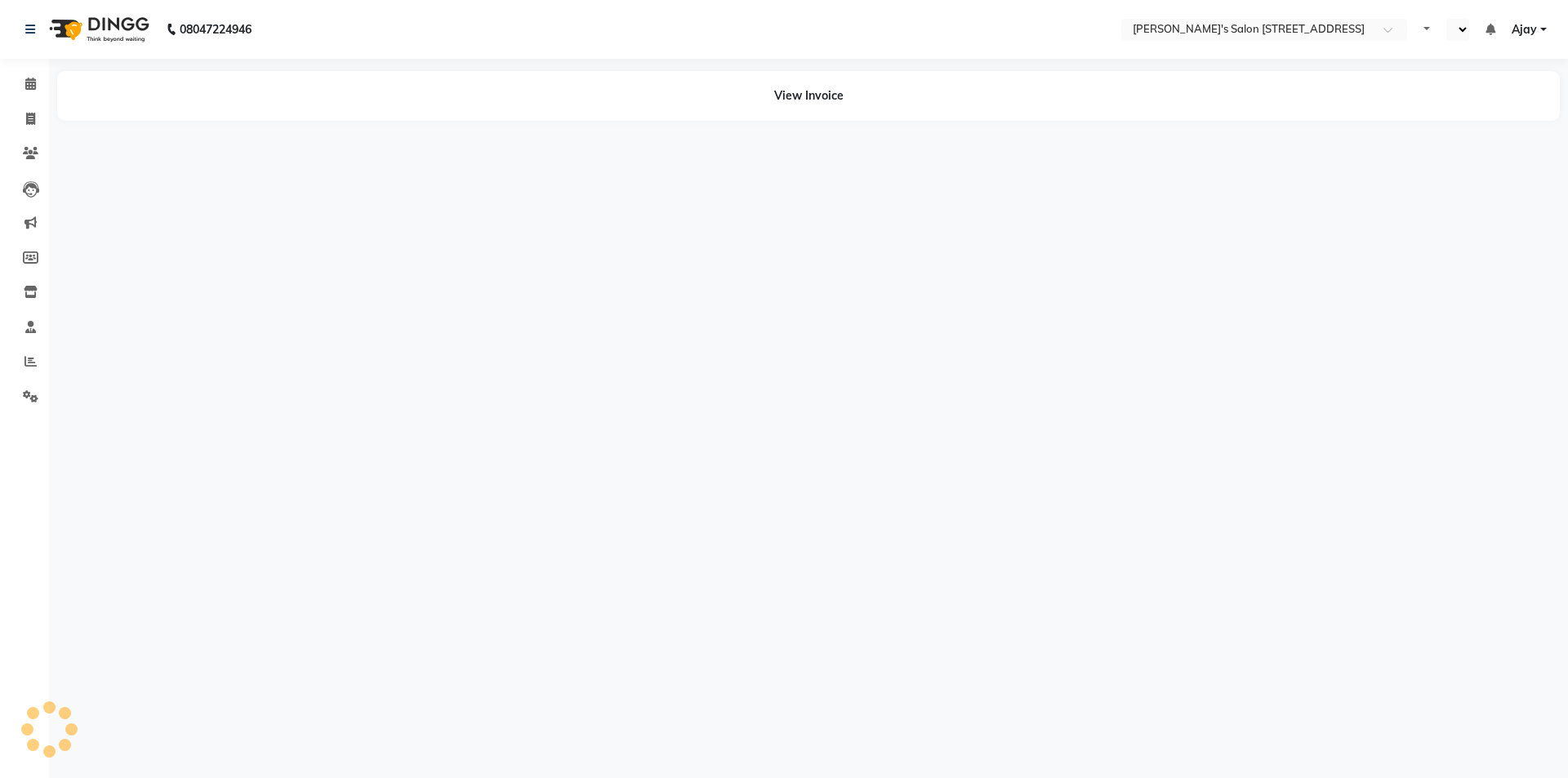
select select "en"
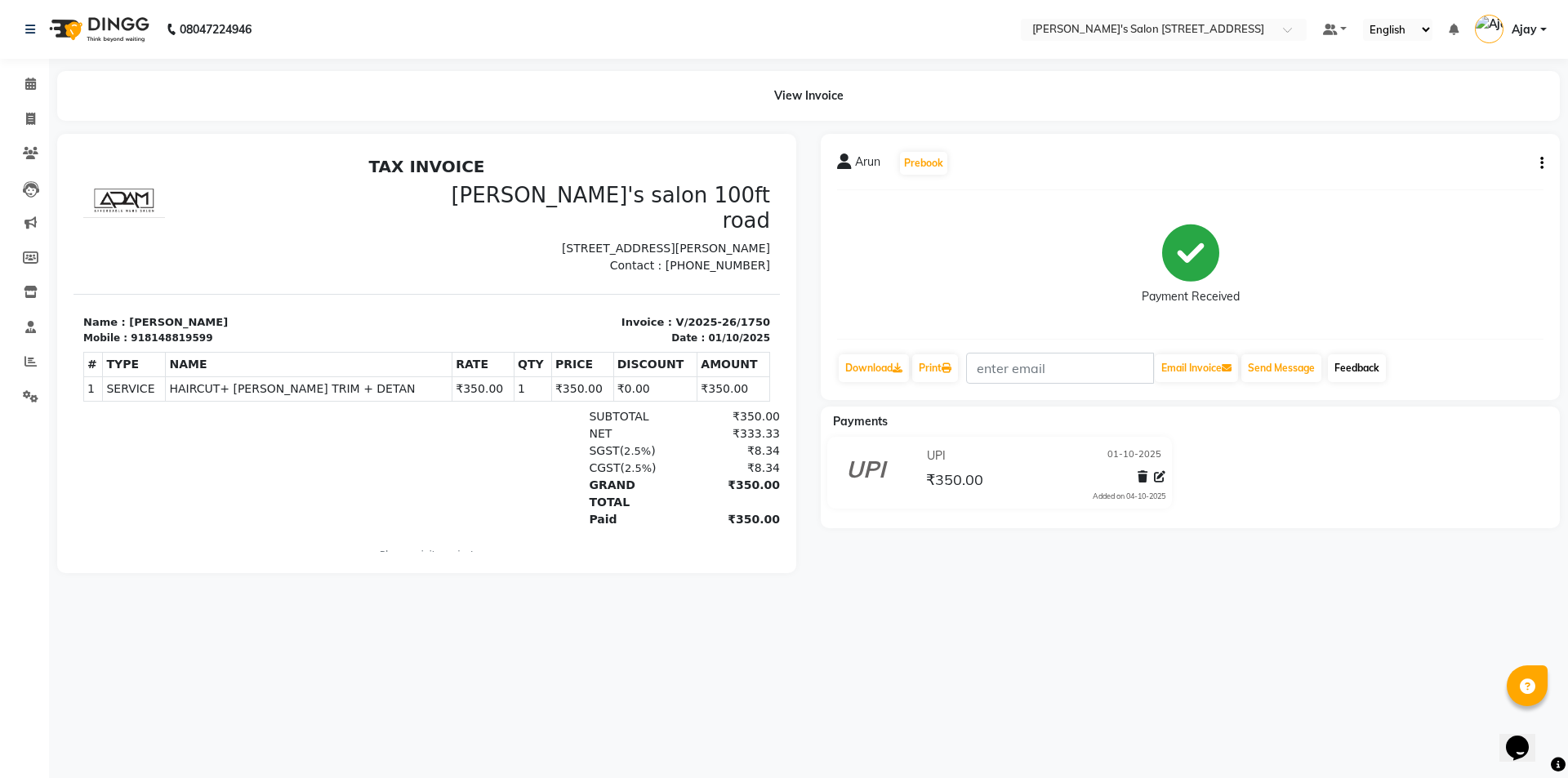
click at [1366, 365] on link "Feedback" at bounding box center [1356, 368] width 58 height 27
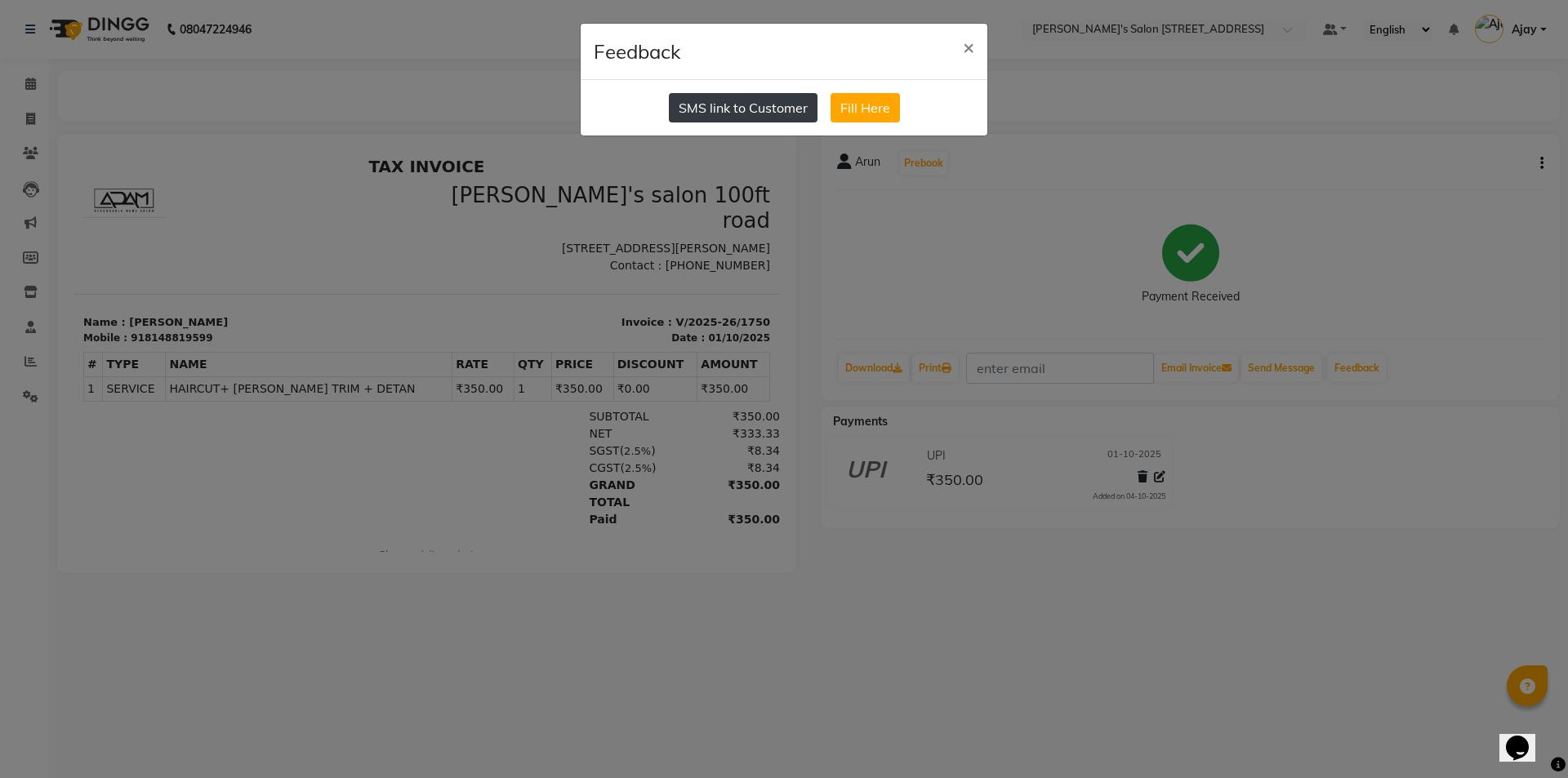
click at [751, 109] on button "SMS link to Customer" at bounding box center [742, 108] width 149 height 29
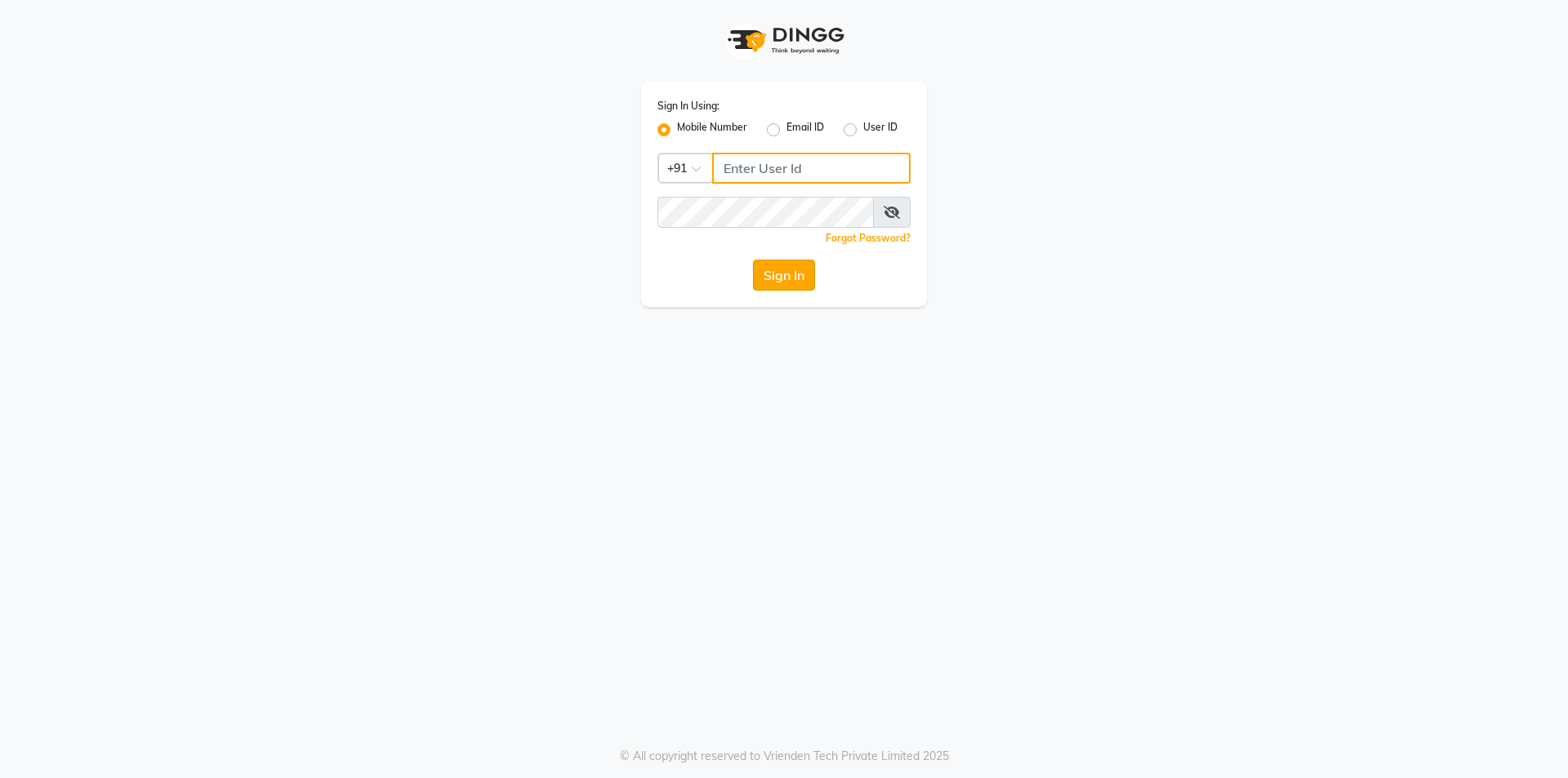
type input "7708684316"
click at [780, 287] on button "Sign In" at bounding box center [784, 275] width 62 height 31
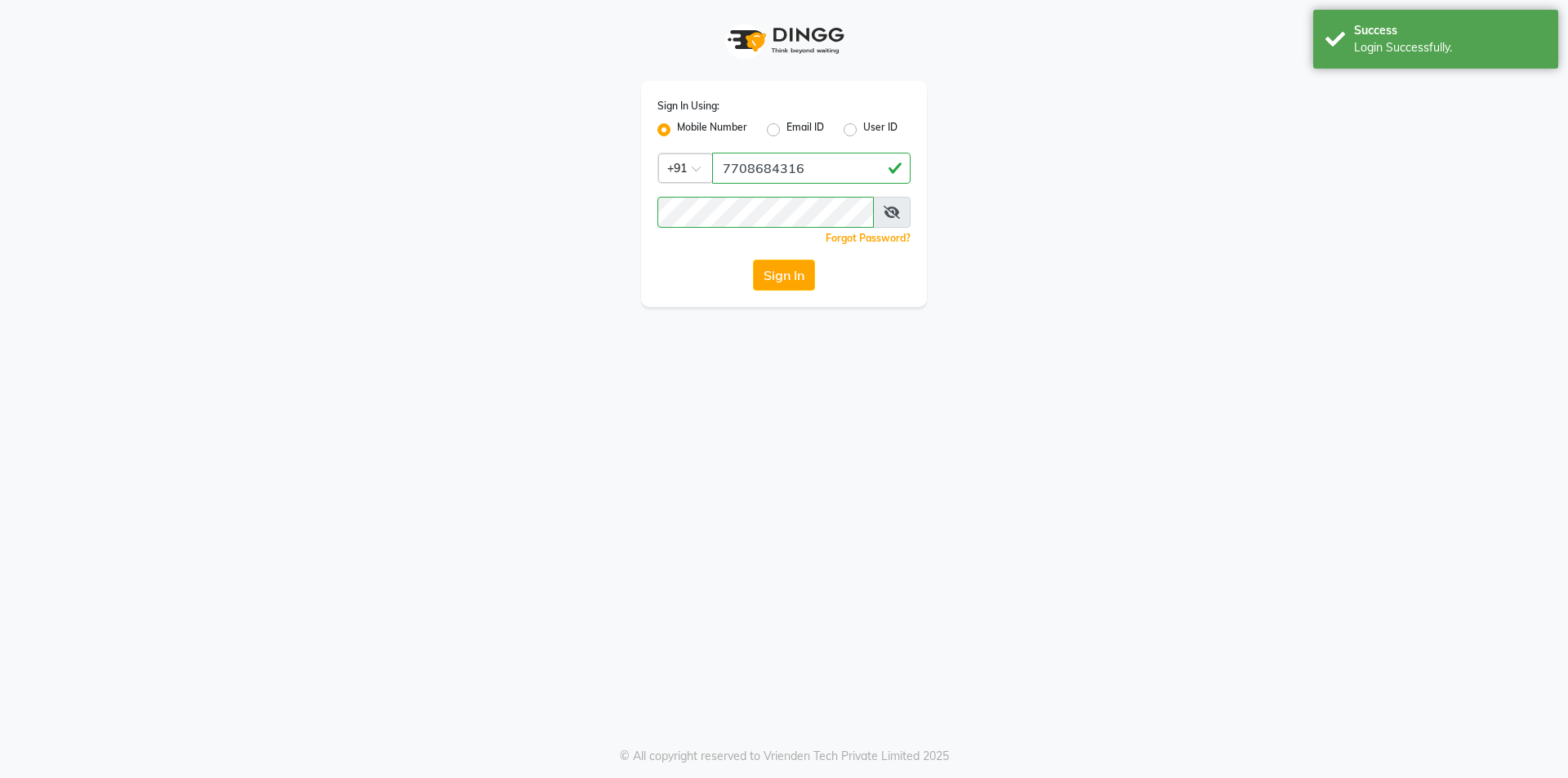
select select "service"
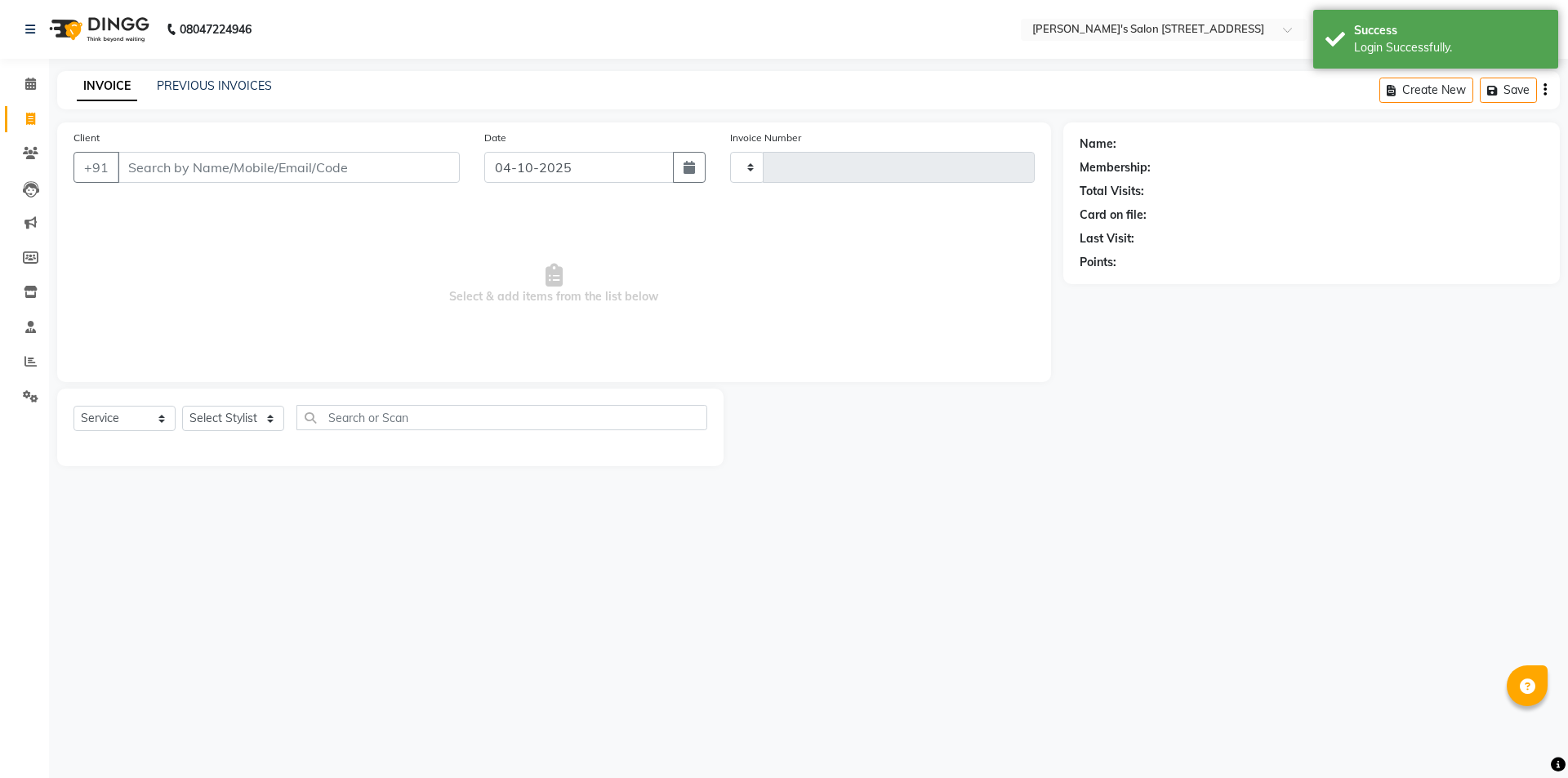
type input "1770"
select select "7773"
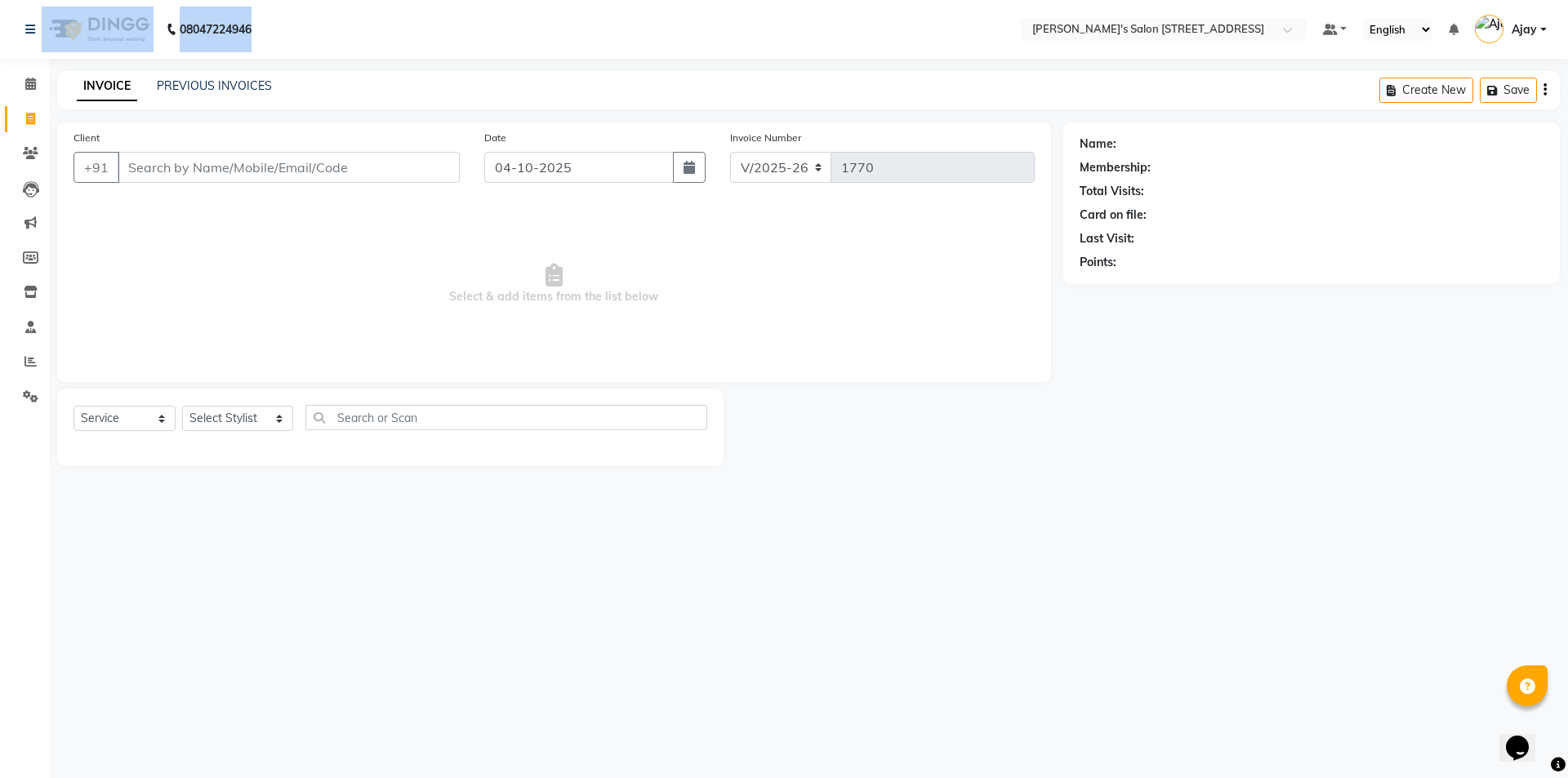
drag, startPoint x: 291, startPoint y: 30, endPoint x: 148, endPoint y: 28, distance: 143.0
click at [148, 28] on nav "[PHONE_NUMBER] Need Help? Call us on 08047224946 Select Location × [PERSON_NAME…" at bounding box center [784, 29] width 1568 height 58
click at [288, 26] on nav "08047224946 Select Location × [PERSON_NAME]'s Salon [STREET_ADDRESS] Default Pa…" at bounding box center [784, 29] width 1568 height 58
drag, startPoint x: 260, startPoint y: 19, endPoint x: 180, endPoint y: 30, distance: 80.8
click at [180, 30] on div "[PHONE_NUMBER] Need Help? Call us on [PHONE_NUMBER]" at bounding box center [138, 29] width 251 height 46
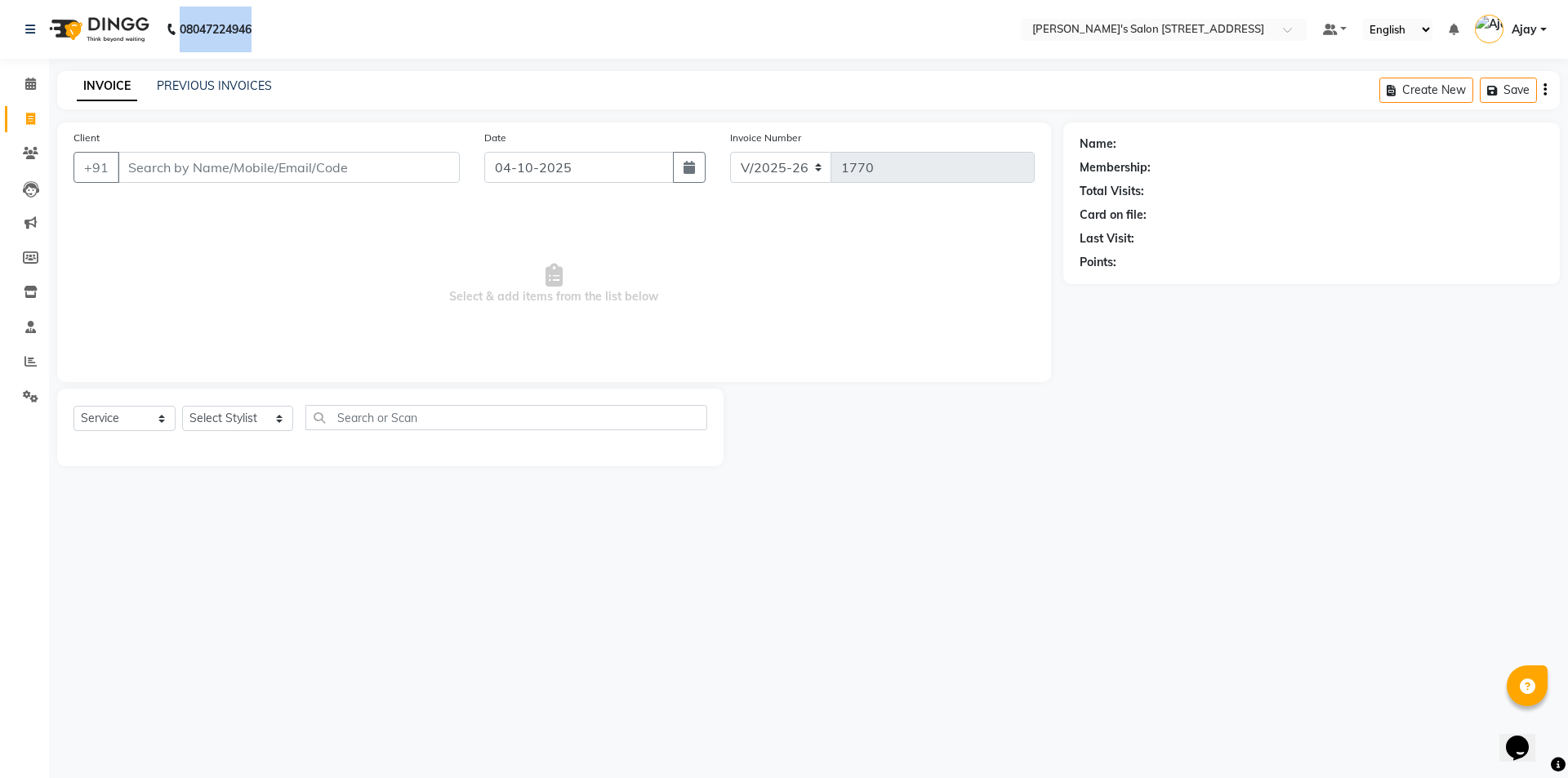
click at [264, 26] on div "[PHONE_NUMBER] Need Help? Call us on [PHONE_NUMBER]" at bounding box center [138, 29] width 251 height 46
drag, startPoint x: 264, startPoint y: 26, endPoint x: 198, endPoint y: 27, distance: 66.0
click at [198, 27] on div "[PHONE_NUMBER] Need Help? Call us on [PHONE_NUMBER]" at bounding box center [138, 29] width 251 height 46
click at [283, 19] on nav "08047224946 Select Location × [PERSON_NAME]'s Salon [STREET_ADDRESS] Default Pa…" at bounding box center [784, 29] width 1568 height 58
